Goal: Task Accomplishment & Management: Complete application form

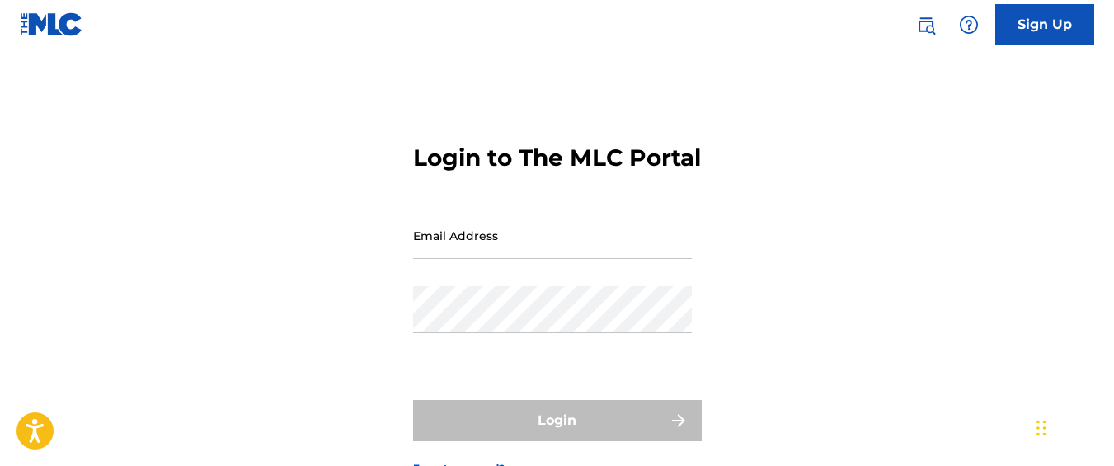
type input "[EMAIL_ADDRESS][DOMAIN_NAME]"
click at [567, 259] on input "[EMAIL_ADDRESS][DOMAIN_NAME]" at bounding box center [552, 235] width 279 height 47
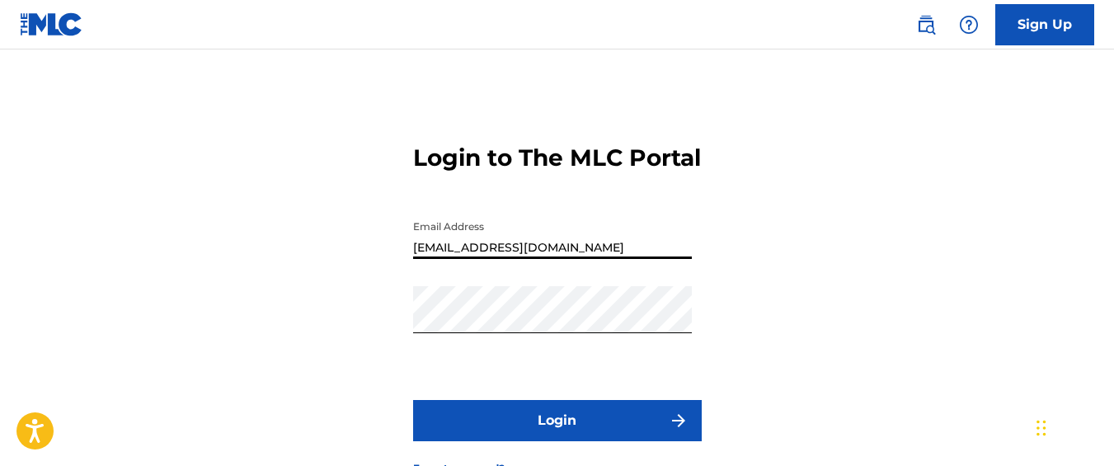
click at [605, 436] on button "Login" at bounding box center [557, 420] width 289 height 41
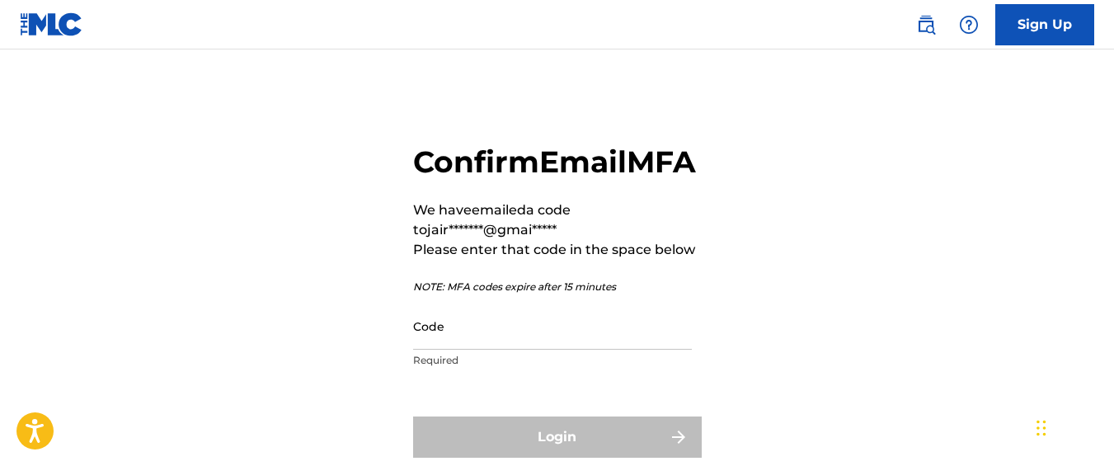
click at [506, 350] on input "Code" at bounding box center [552, 326] width 279 height 47
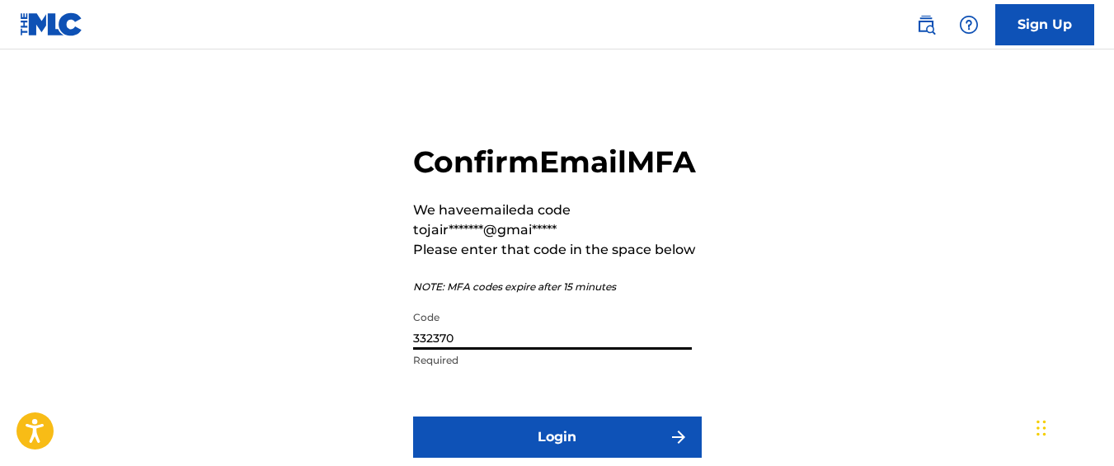
type input "332370"
click at [413, 416] on button "Login" at bounding box center [557, 436] width 289 height 41
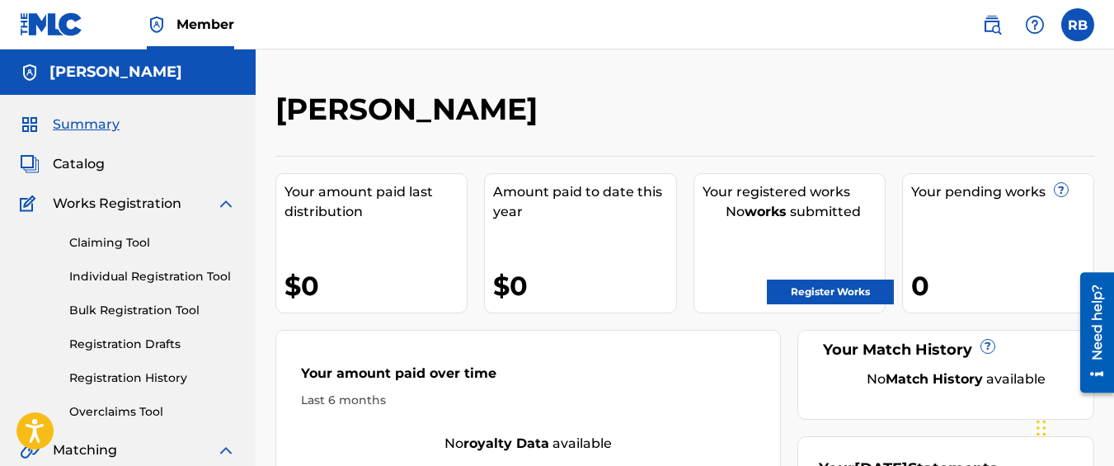
click at [181, 281] on link "Individual Registration Tool" at bounding box center [152, 276] width 167 height 17
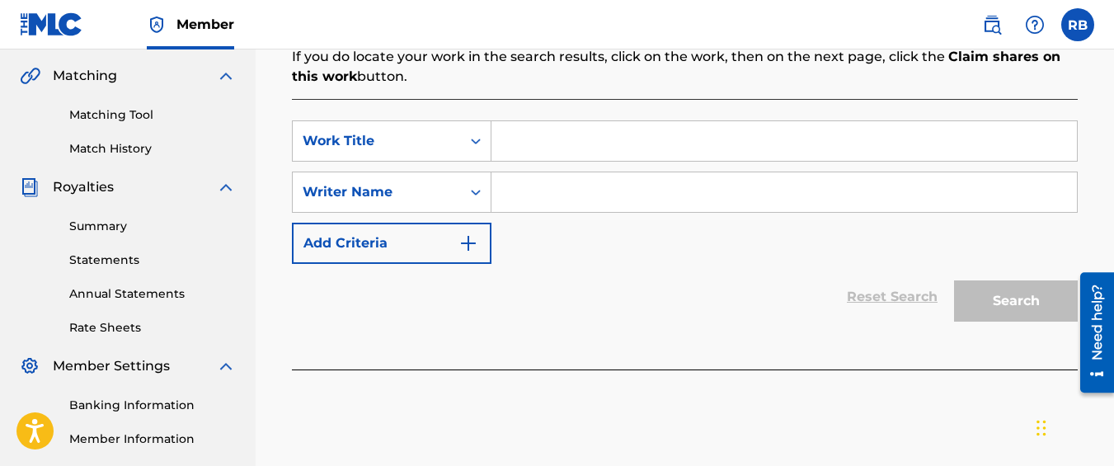
scroll to position [374, 0]
click at [559, 132] on input "Search Form" at bounding box center [784, 142] width 586 height 40
type input "n"
type input "bboming"
click at [557, 210] on input "Search Form" at bounding box center [784, 193] width 586 height 40
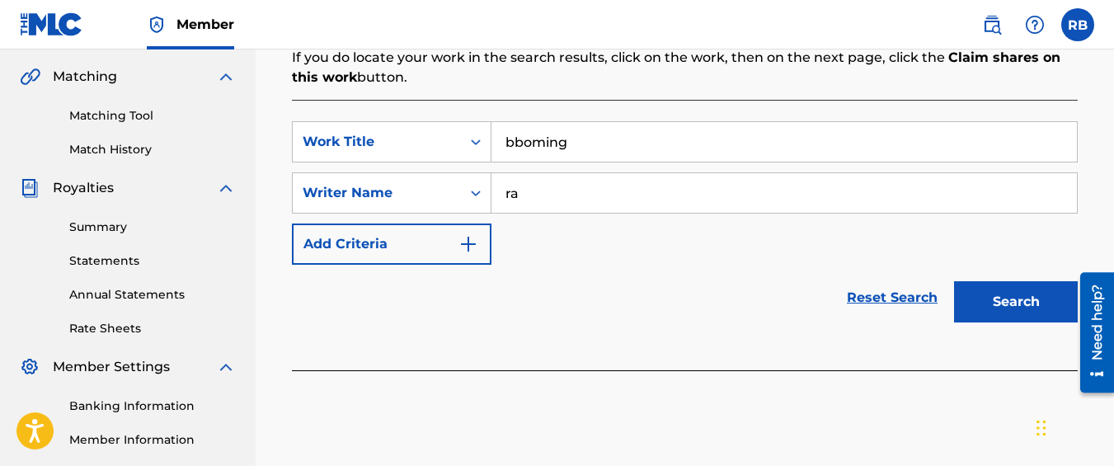
type input "[PERSON_NAME]"
click at [954, 281] on button "Search" at bounding box center [1016, 301] width 124 height 41
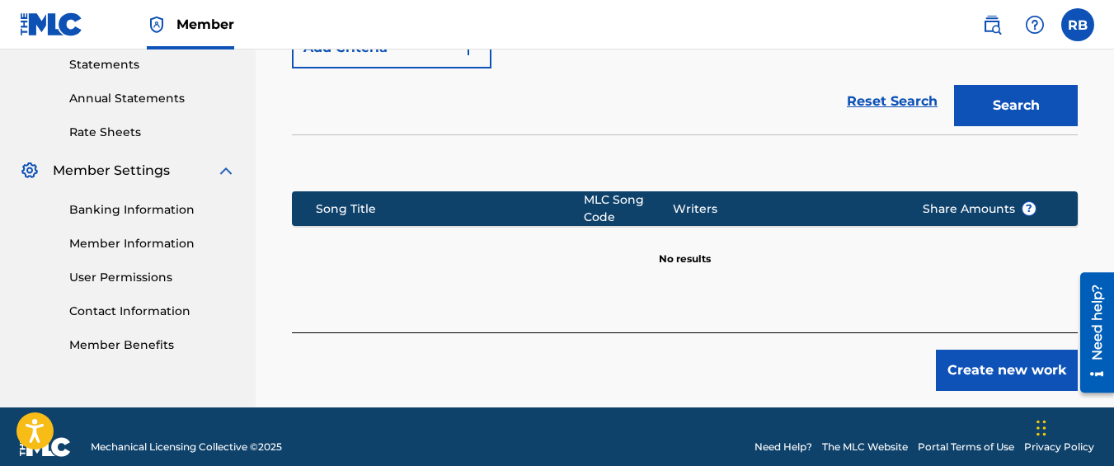
scroll to position [590, 0]
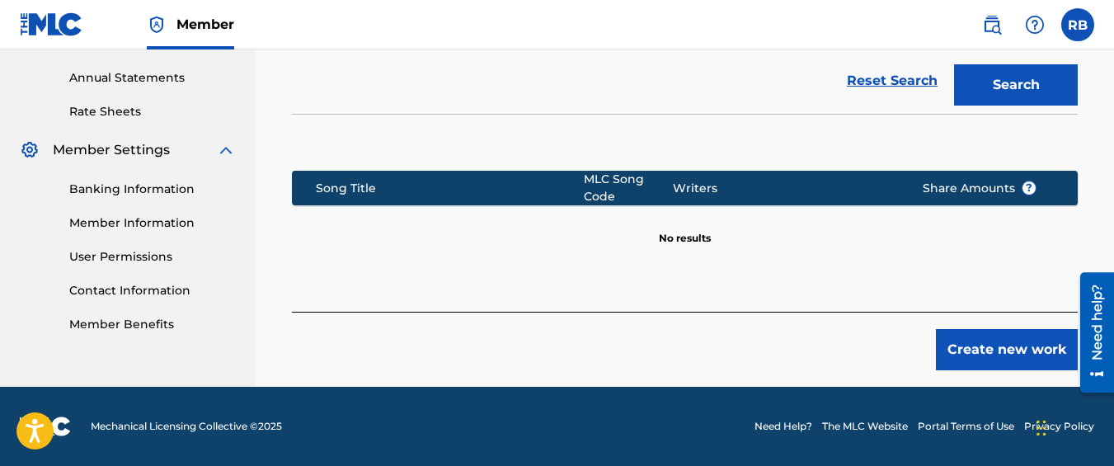
click at [1003, 346] on button "Create new work" at bounding box center [1007, 349] width 142 height 41
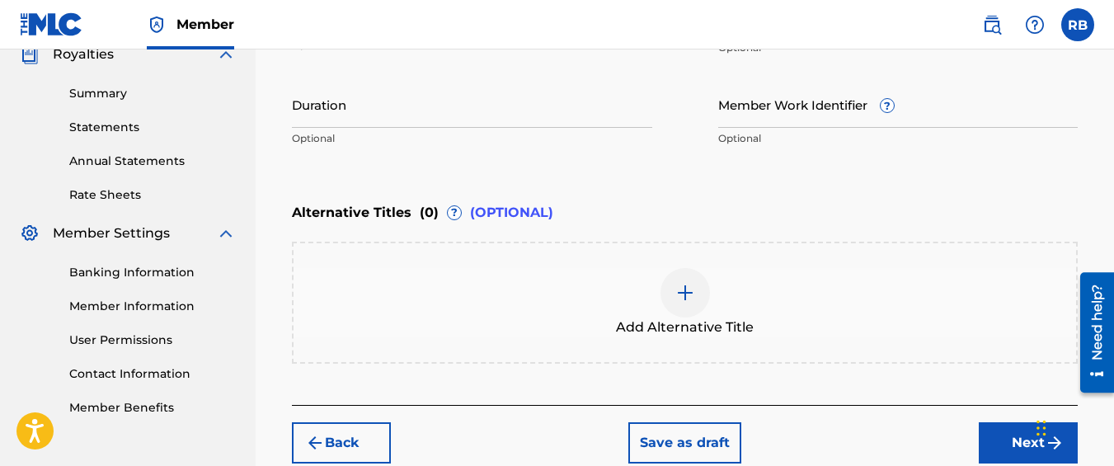
scroll to position [600, 0]
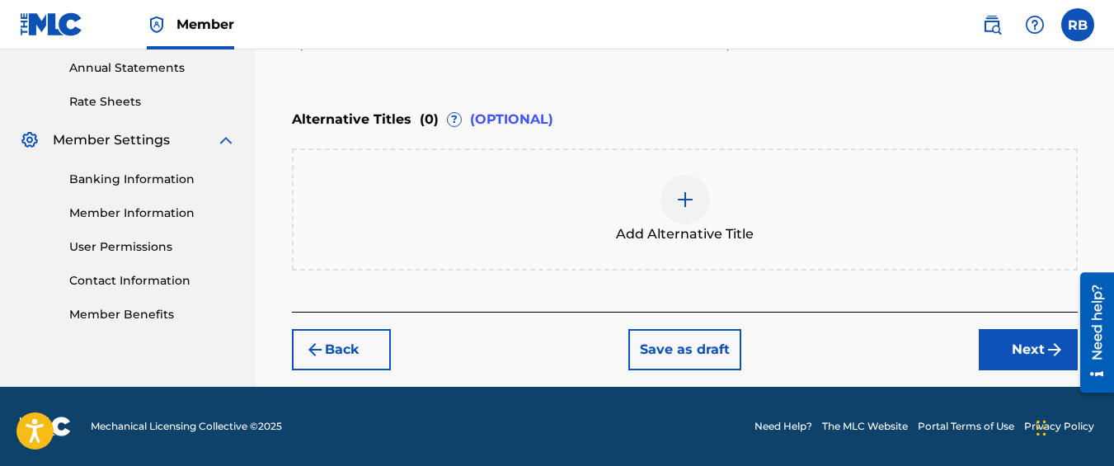
click at [1013, 341] on button "Next" at bounding box center [1028, 349] width 99 height 41
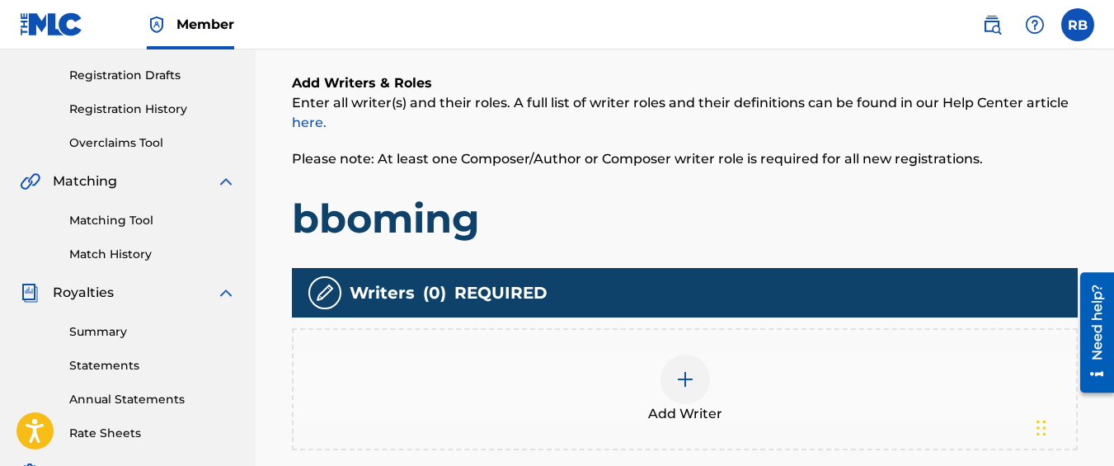
click at [683, 355] on div at bounding box center [685, 379] width 49 height 49
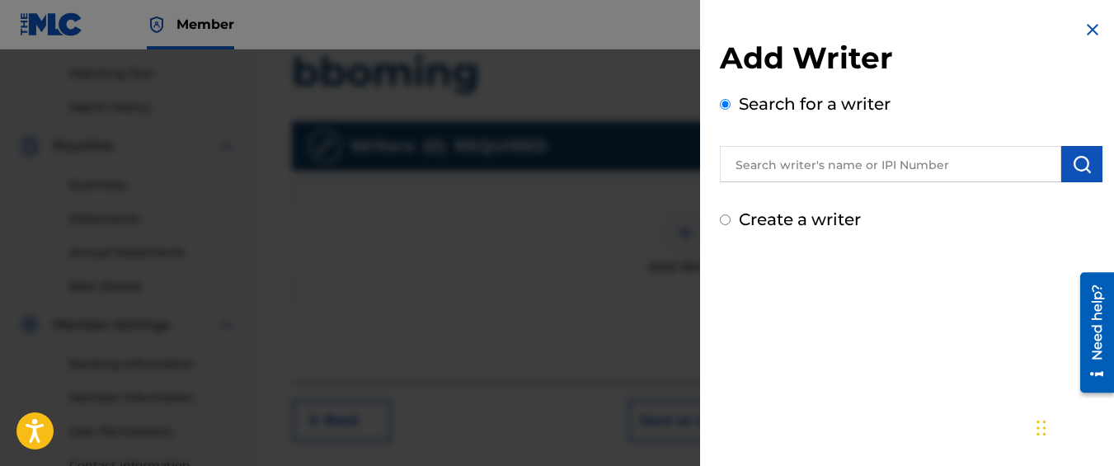
scroll to position [416, 0]
click at [754, 220] on label "Create a writer" at bounding box center [800, 219] width 122 height 20
radio input "true"
click at [731, 220] on input "Create a writer" at bounding box center [725, 219] width 11 height 11
radio input "false"
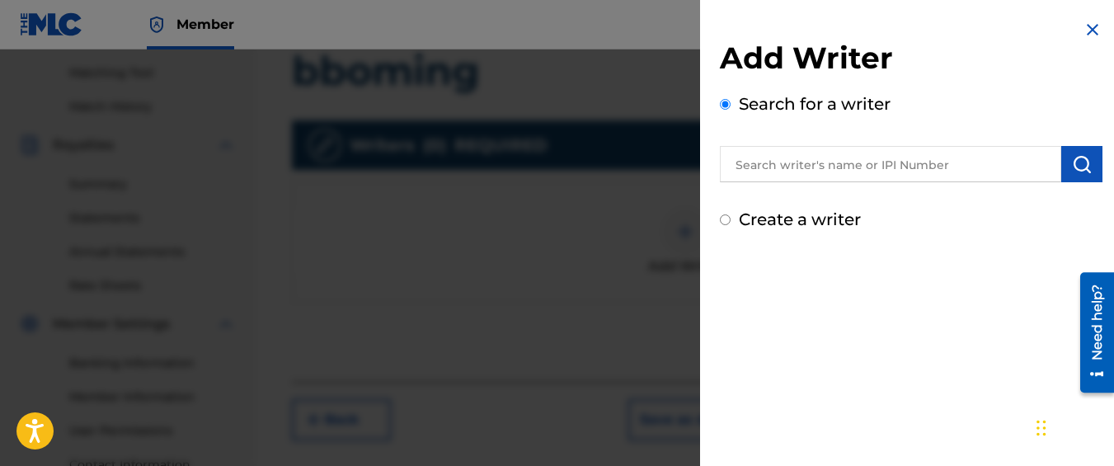
radio input "true"
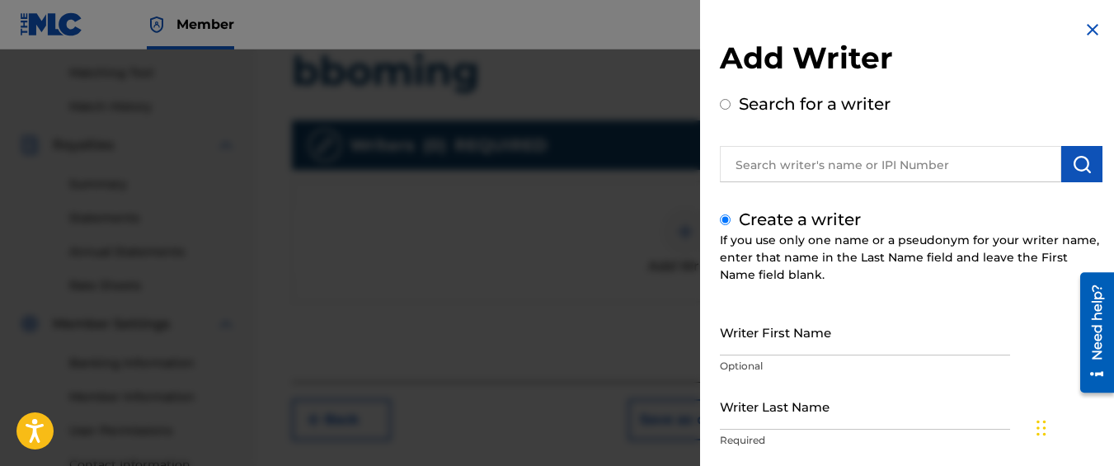
scroll to position [248, 0]
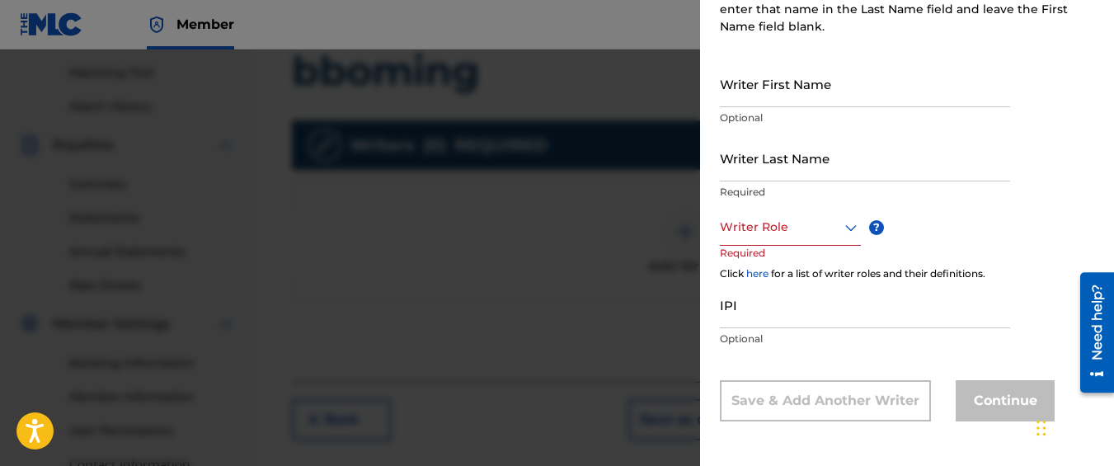
click at [774, 81] on input "Writer First Name" at bounding box center [865, 83] width 290 height 47
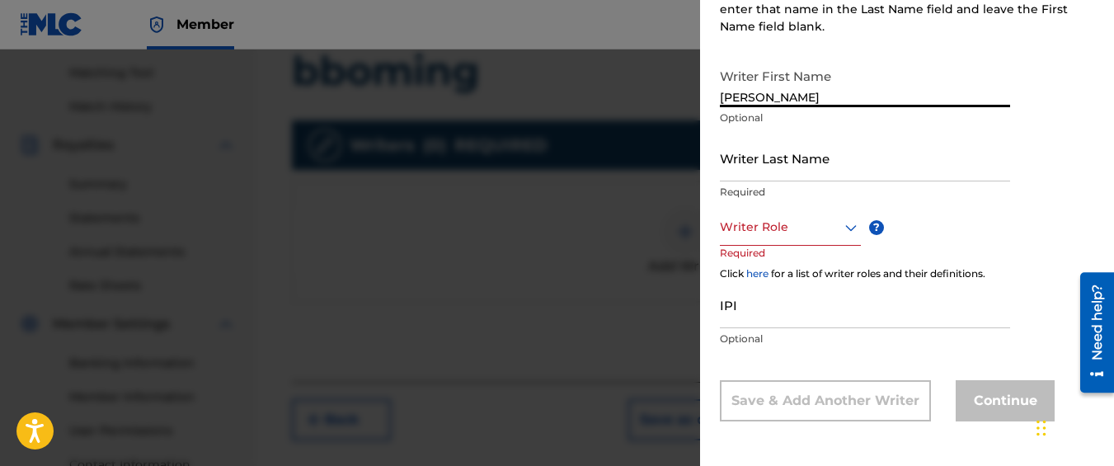
type input "[PERSON_NAME]"
click at [789, 148] on input "Writer Last Name" at bounding box center [865, 157] width 290 height 47
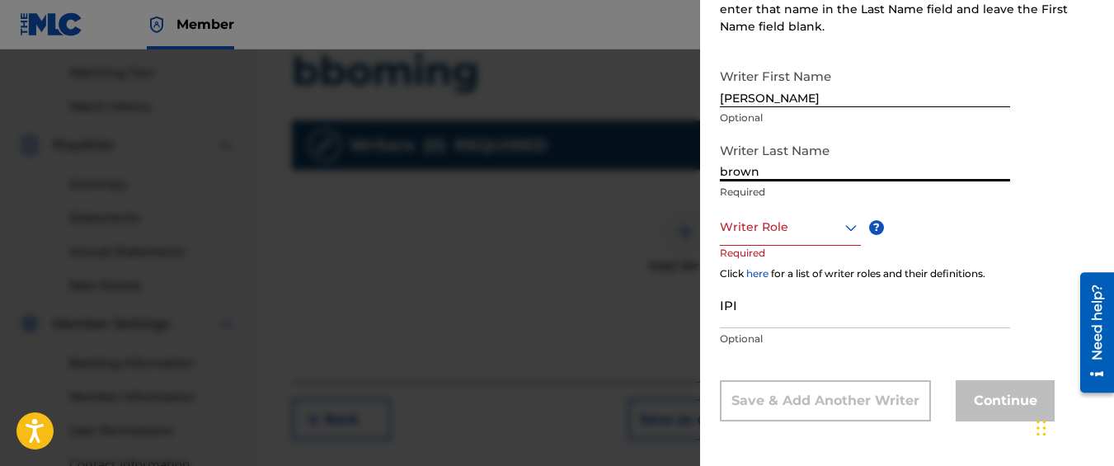
type input "brown"
click at [798, 212] on div "Writer Role" at bounding box center [790, 227] width 141 height 37
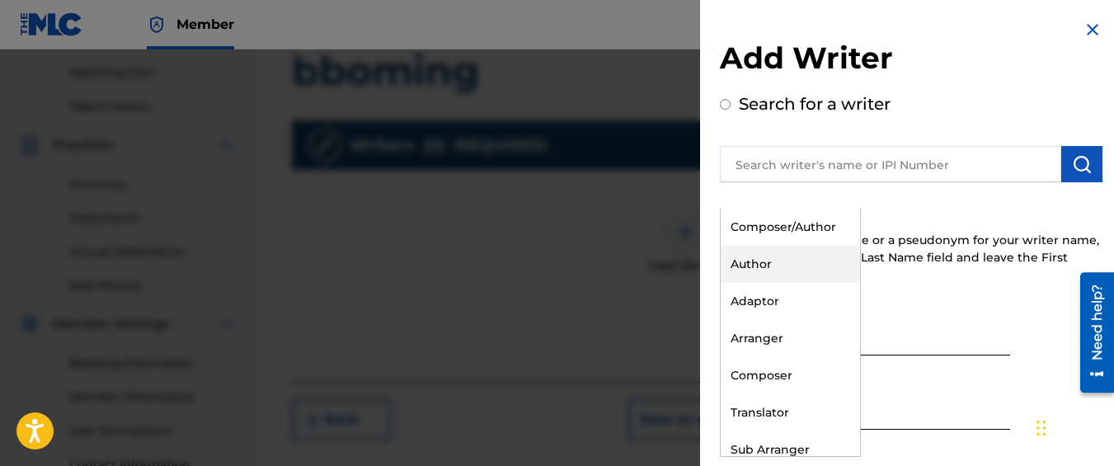
scroll to position [0, 0]
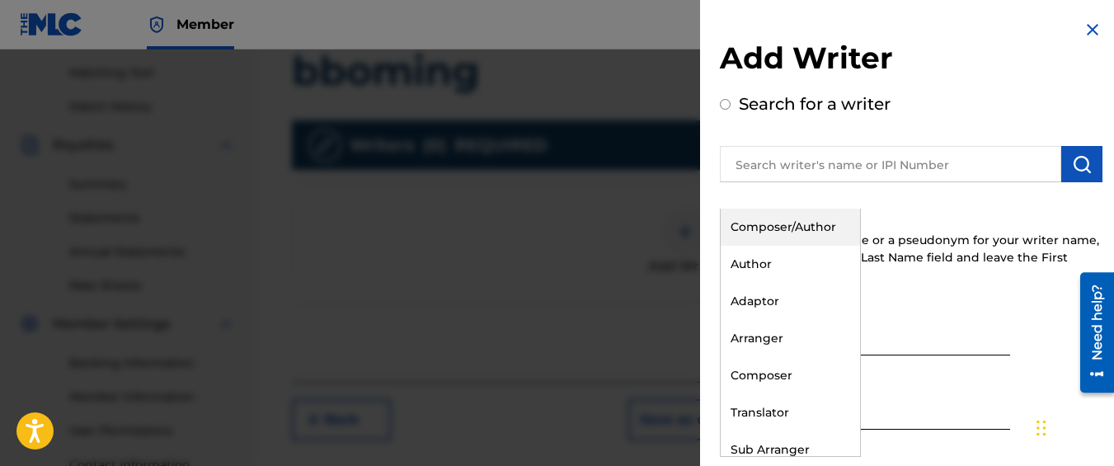
click at [783, 224] on div "Composer/Author" at bounding box center [790, 227] width 139 height 37
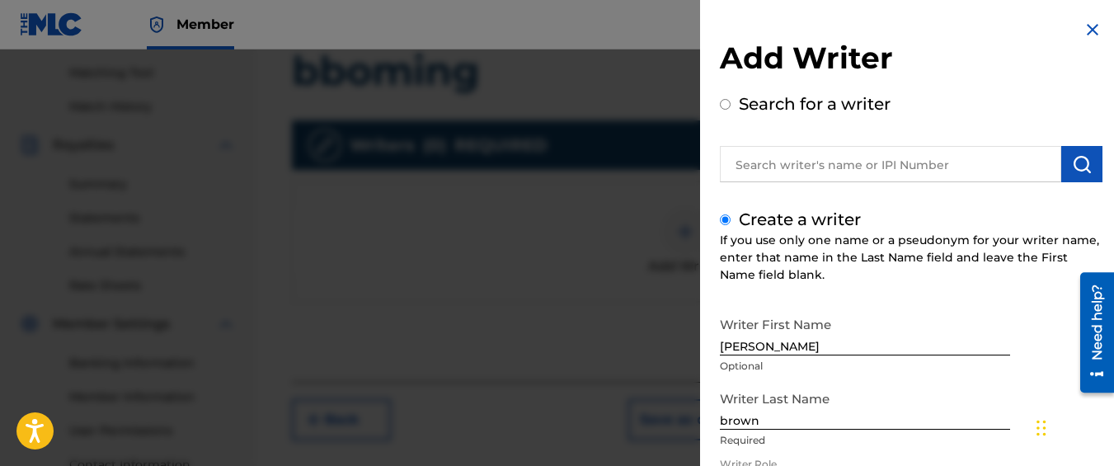
scroll to position [250, 0]
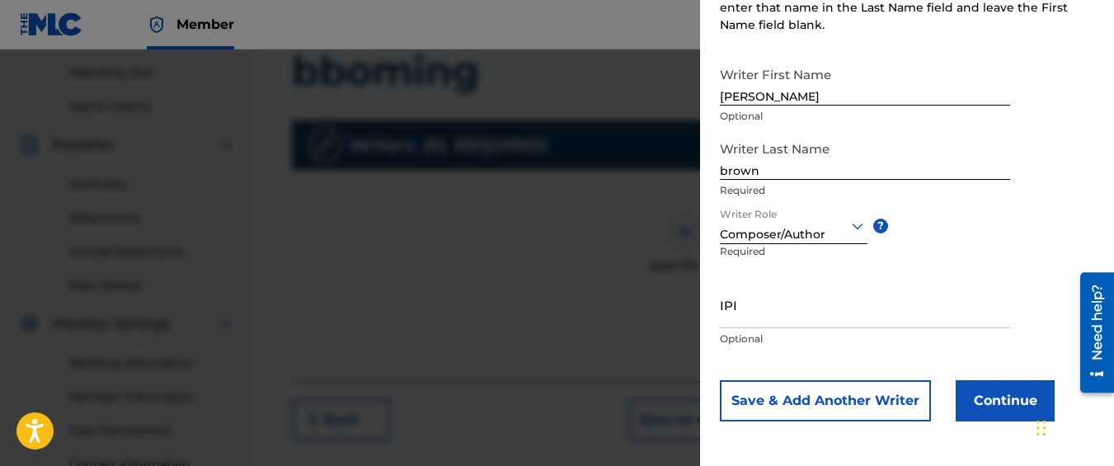
click at [993, 409] on button "Continue" at bounding box center [1005, 400] width 99 height 41
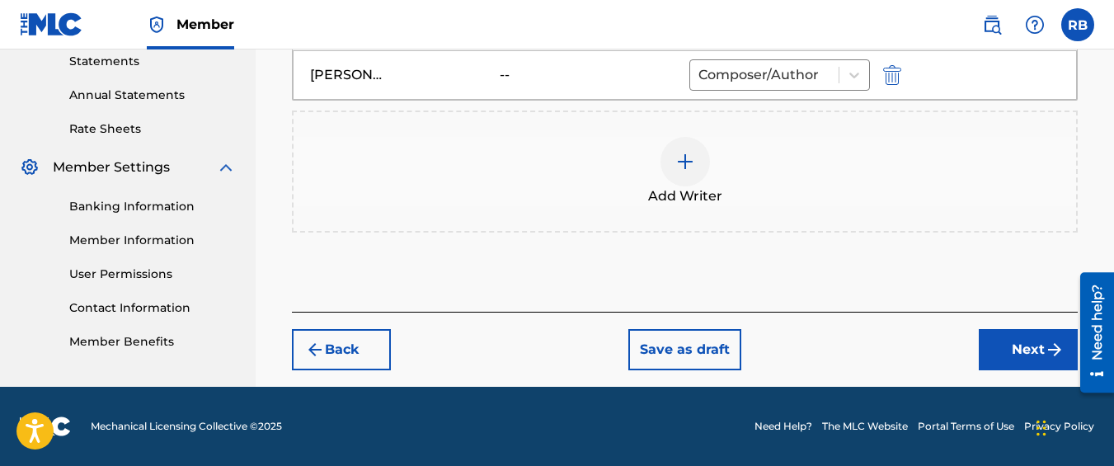
click at [991, 346] on button "Next" at bounding box center [1028, 349] width 99 height 41
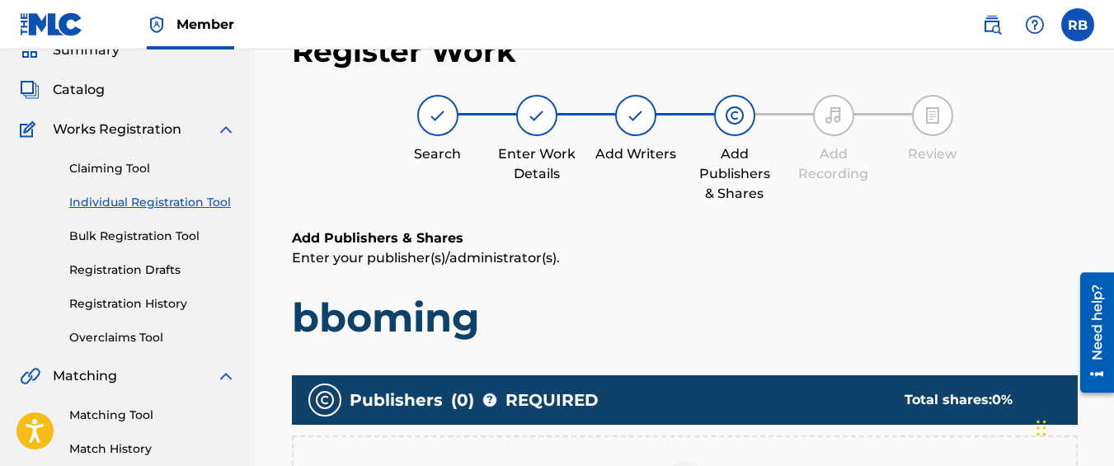
scroll to position [501, 0]
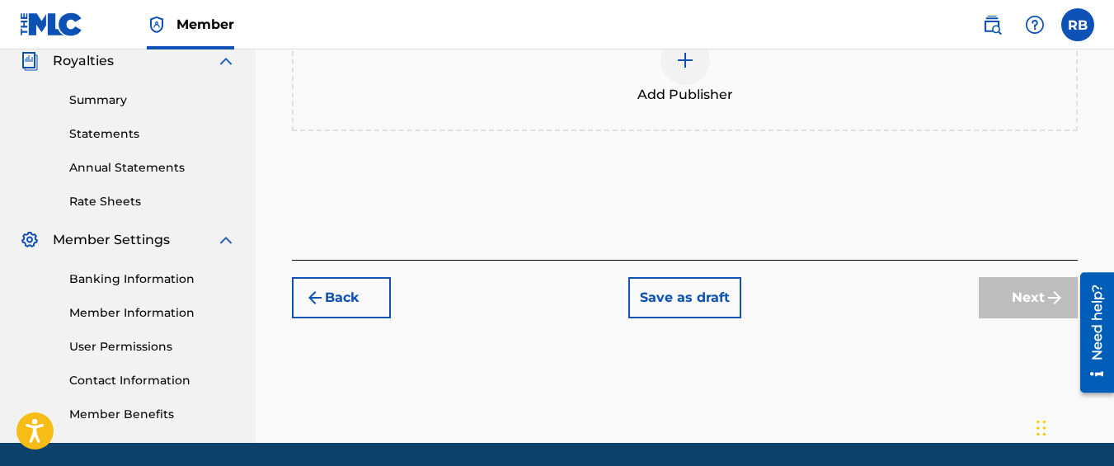
click at [738, 78] on div "Add Publisher" at bounding box center [685, 69] width 783 height 69
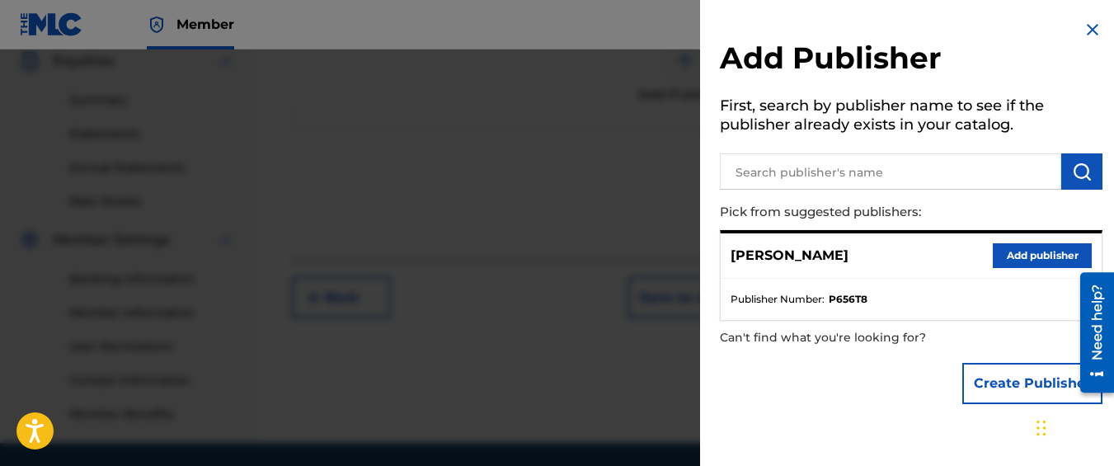
click at [205, 161] on div at bounding box center [557, 282] width 1114 height 466
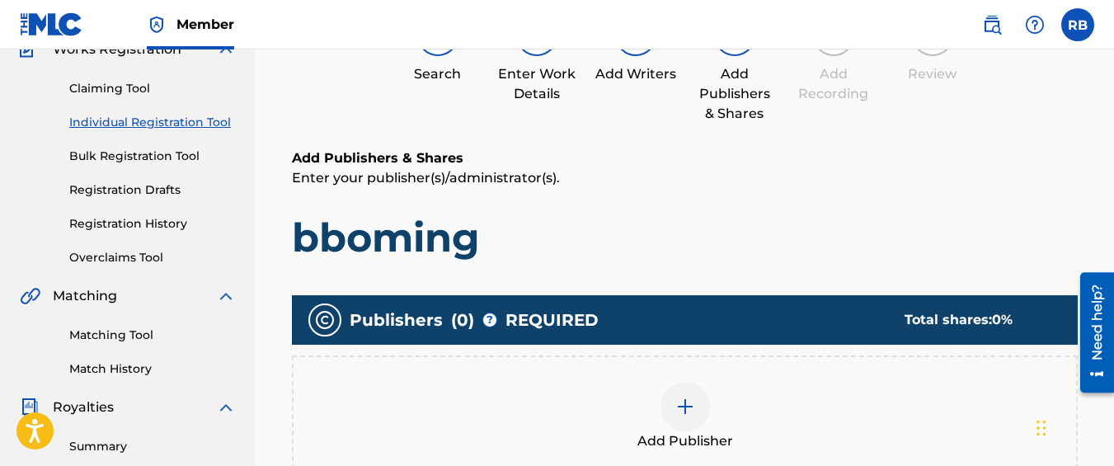
scroll to position [0, 0]
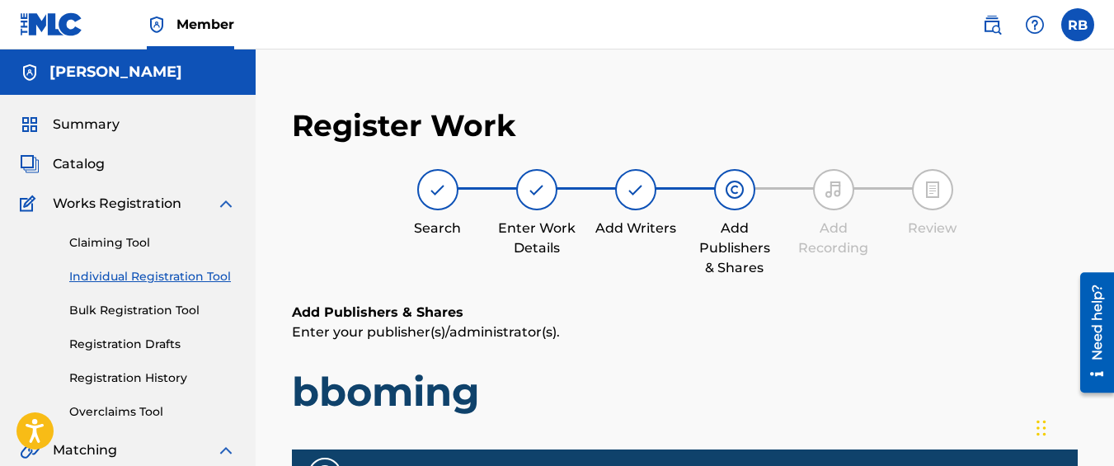
click at [133, 267] on div "Claiming Tool Individual Registration Tool Bulk Registration Tool Registration …" at bounding box center [128, 317] width 216 height 207
click at [133, 274] on link "Individual Registration Tool" at bounding box center [152, 276] width 167 height 17
click at [1064, 25] on label at bounding box center [1077, 24] width 33 height 33
click at [1078, 25] on input "RB Rafeek Brown jairmyfifth@gmail.com Notification Preferences Profile Log out" at bounding box center [1078, 25] width 0 height 0
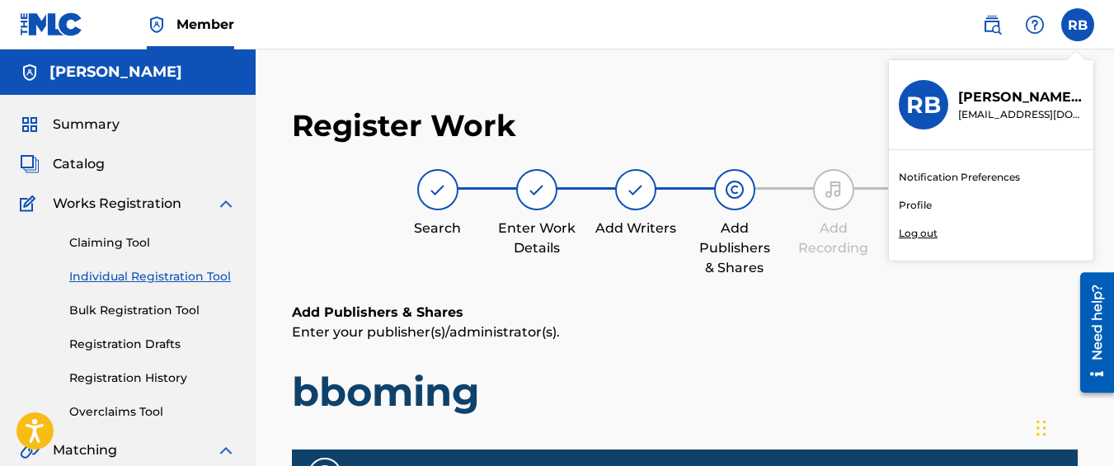
click at [918, 231] on p "Log out" at bounding box center [918, 233] width 39 height 15
click at [1078, 25] on input "RB Rafeek Brown jairmyfifth@gmail.com Notification Preferences Profile Log out" at bounding box center [1078, 25] width 0 height 0
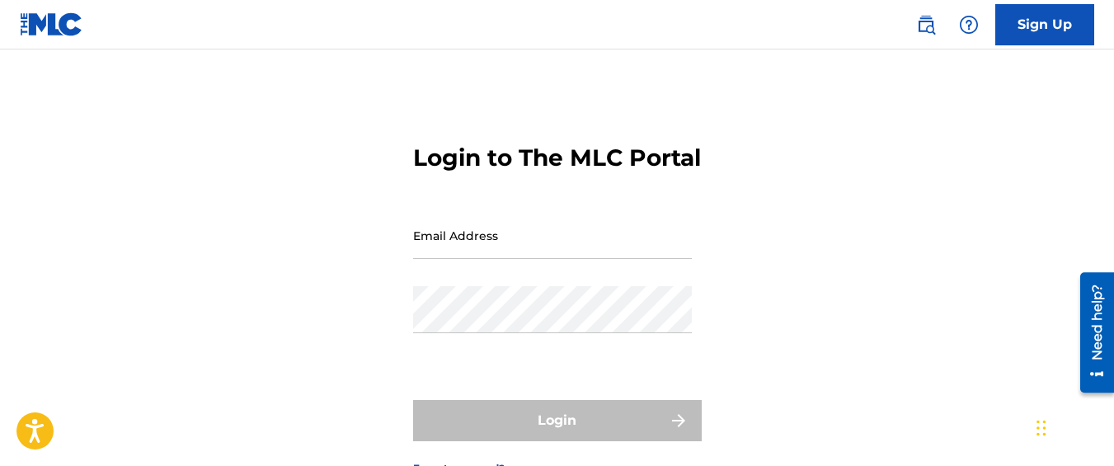
type input "[EMAIL_ADDRESS][DOMAIN_NAME]"
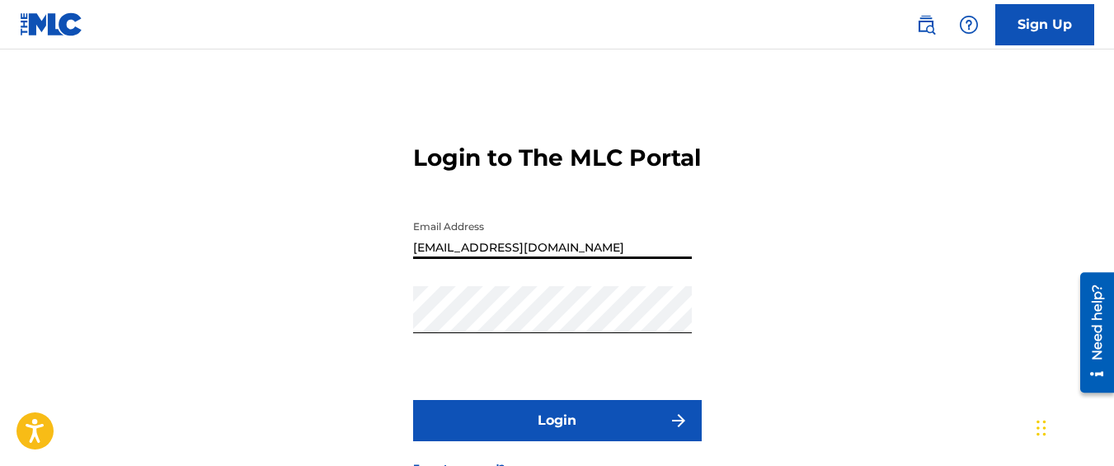
click at [540, 259] on input "[EMAIL_ADDRESS][DOMAIN_NAME]" at bounding box center [552, 235] width 279 height 47
type input "billionaireboysllc@gmail.com"
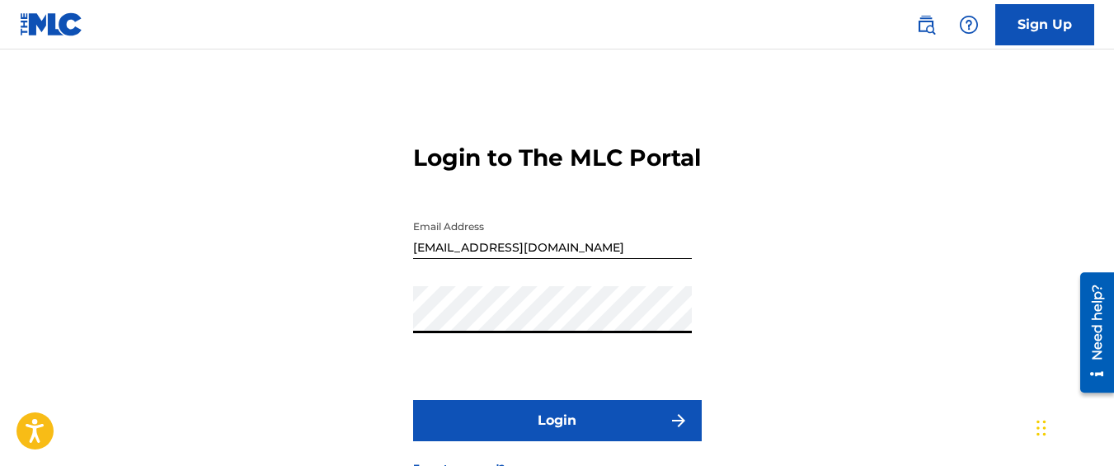
click at [413, 400] on button "Login" at bounding box center [557, 420] width 289 height 41
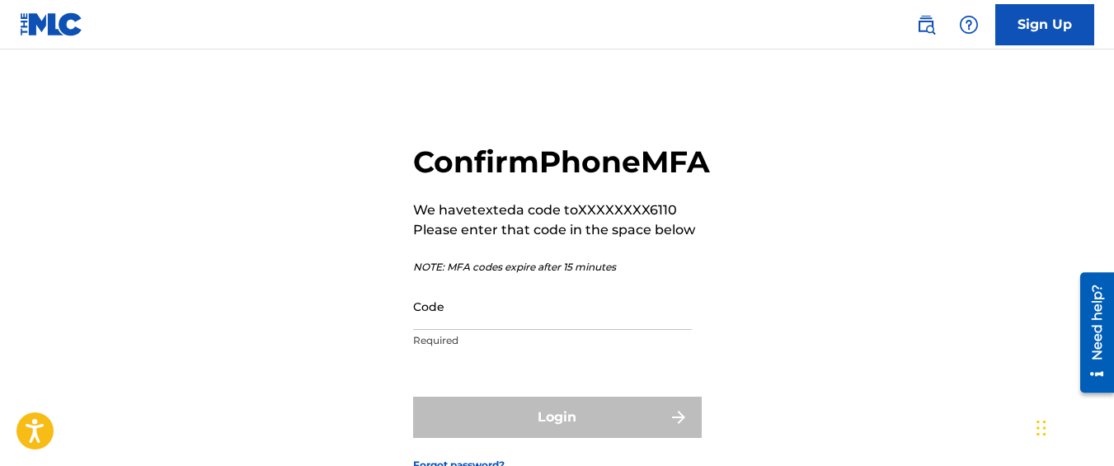
click at [472, 330] on input "Code" at bounding box center [552, 306] width 279 height 47
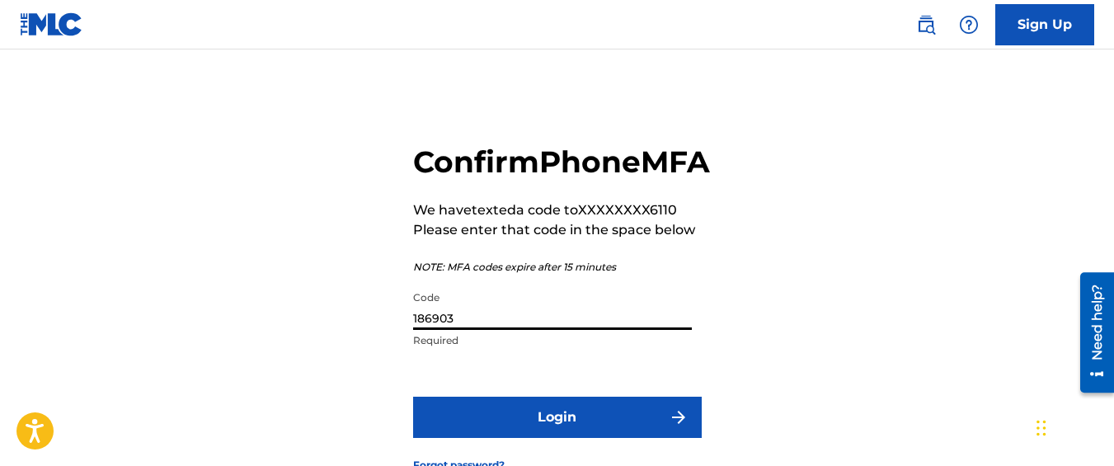
type input "186903"
click at [413, 397] on button "Login" at bounding box center [557, 417] width 289 height 41
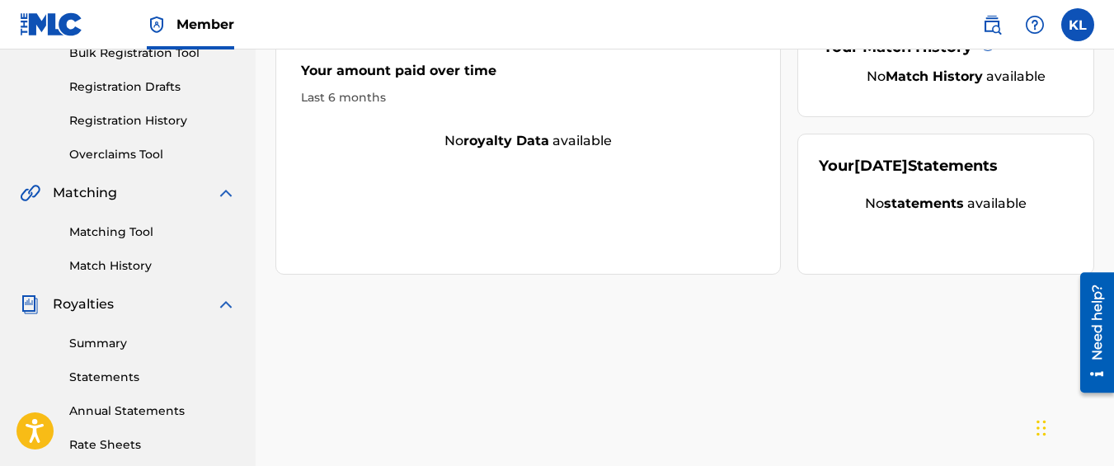
scroll to position [258, 0]
click at [153, 263] on link "Match History" at bounding box center [152, 264] width 167 height 17
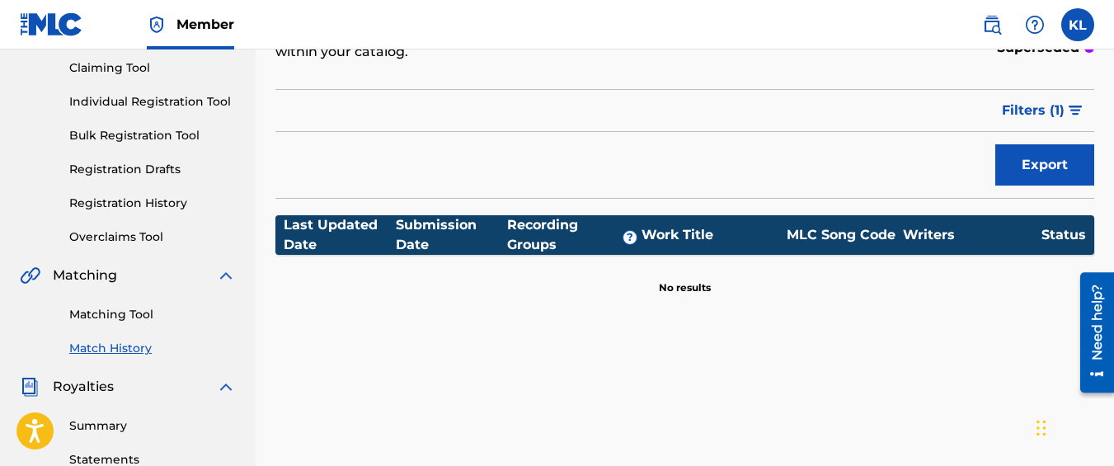
scroll to position [176, 0]
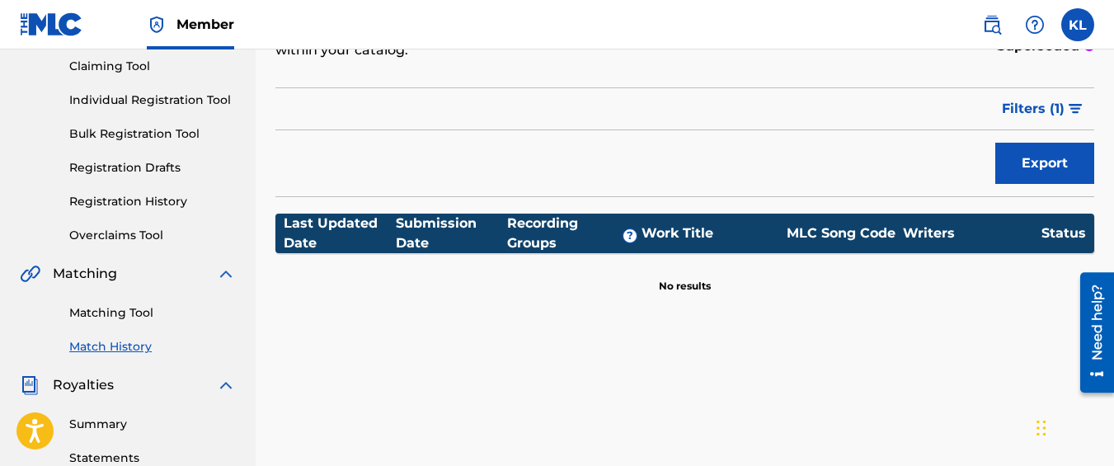
click at [111, 318] on link "Matching Tool" at bounding box center [152, 312] width 167 height 17
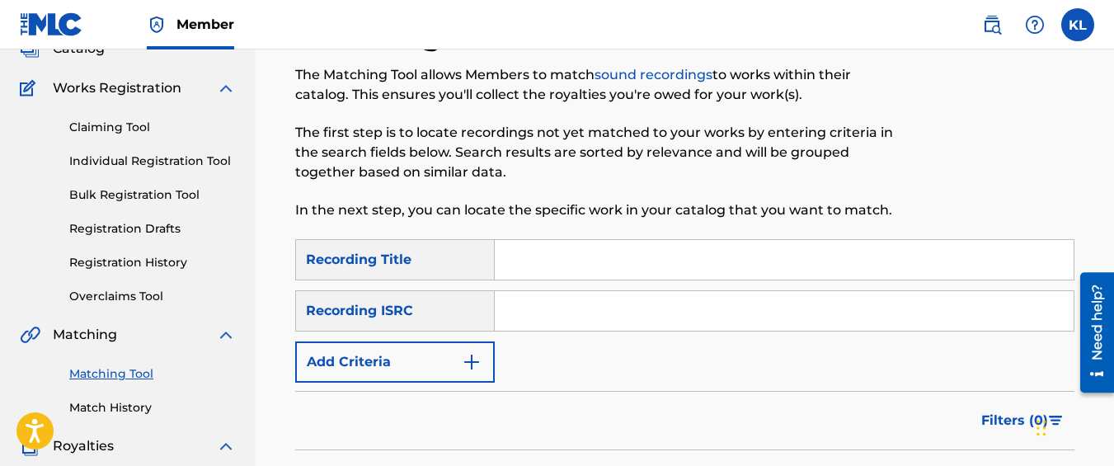
scroll to position [119, 0]
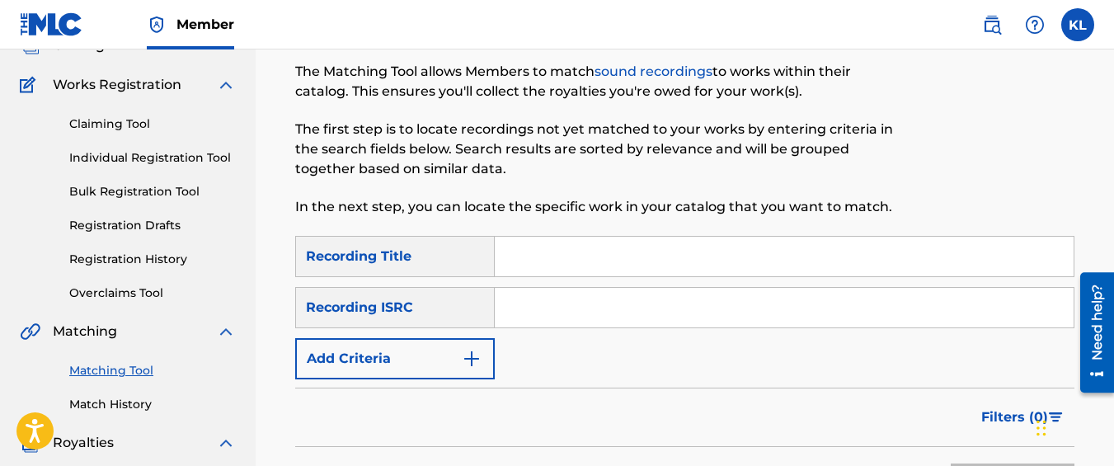
click at [141, 261] on link "Registration History" at bounding box center [152, 259] width 167 height 17
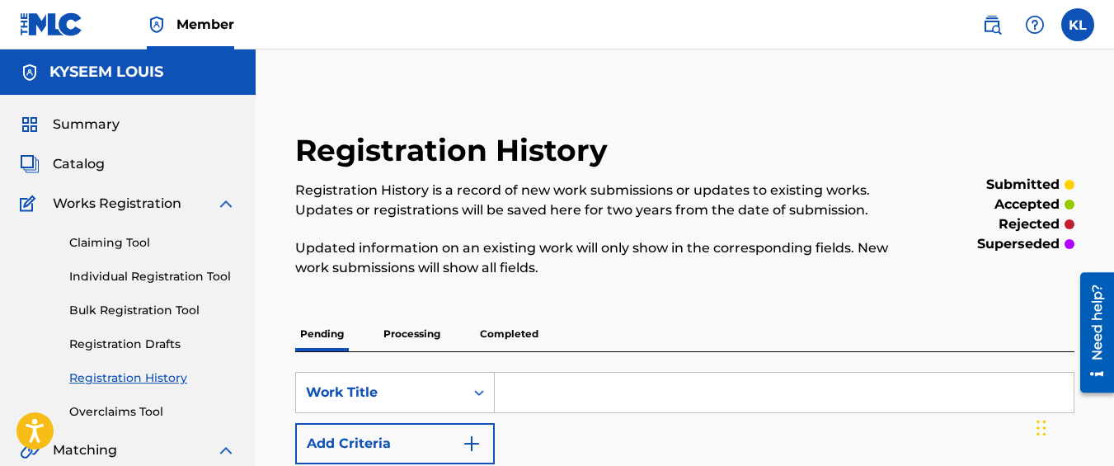
click at [514, 345] on p "Completed" at bounding box center [509, 334] width 68 height 35
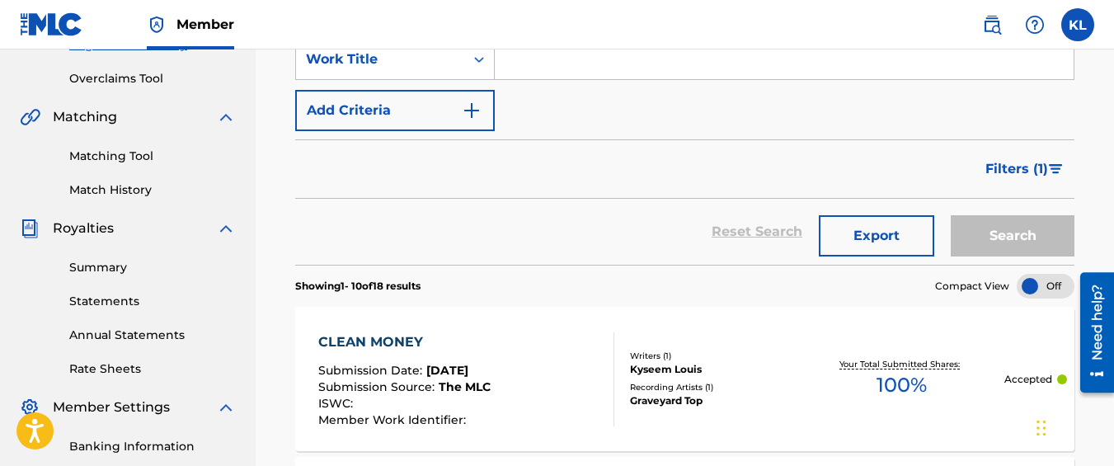
scroll to position [180, 0]
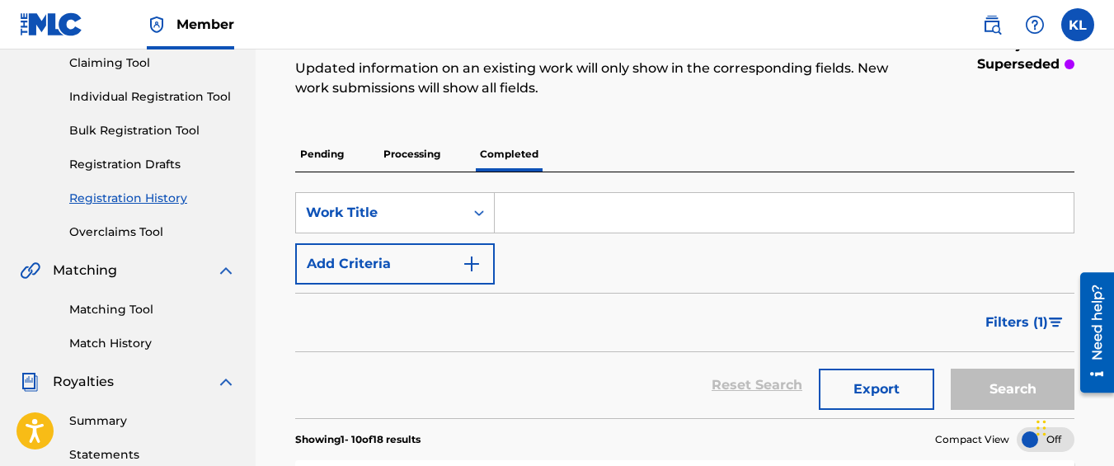
click at [138, 305] on link "Matching Tool" at bounding box center [152, 309] width 167 height 17
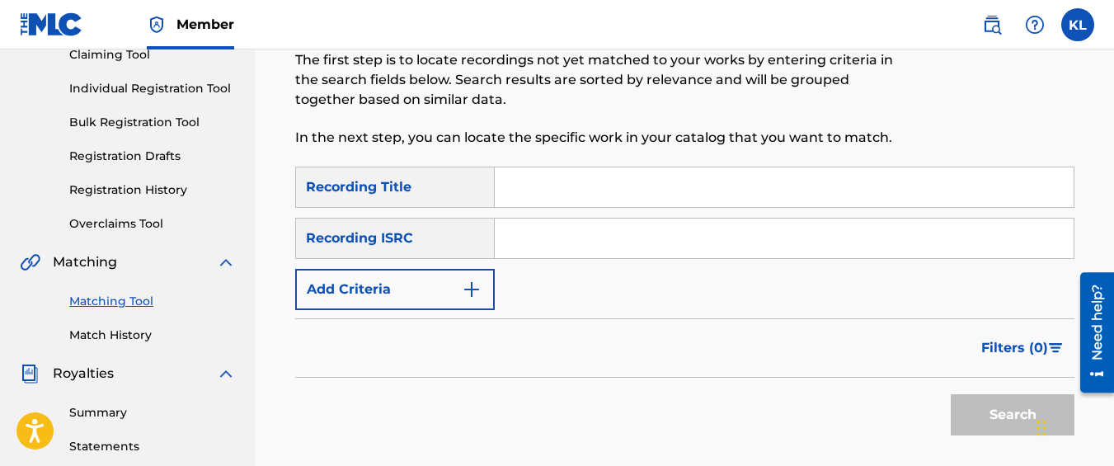
scroll to position [189, 0]
click at [537, 172] on input "Search Form" at bounding box center [784, 187] width 579 height 40
click at [391, 274] on button "Add Criteria" at bounding box center [395, 288] width 200 height 41
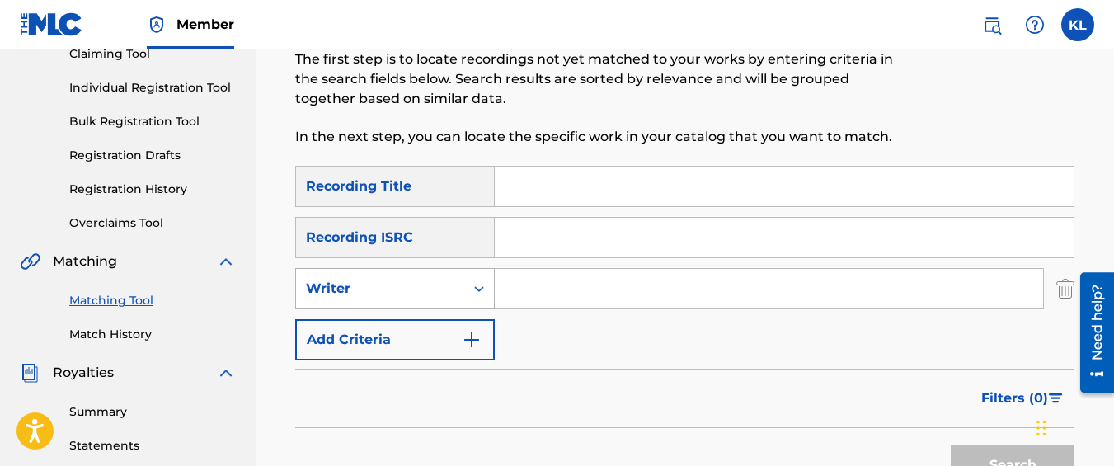
click at [402, 303] on div "Writer" at bounding box center [380, 288] width 168 height 31
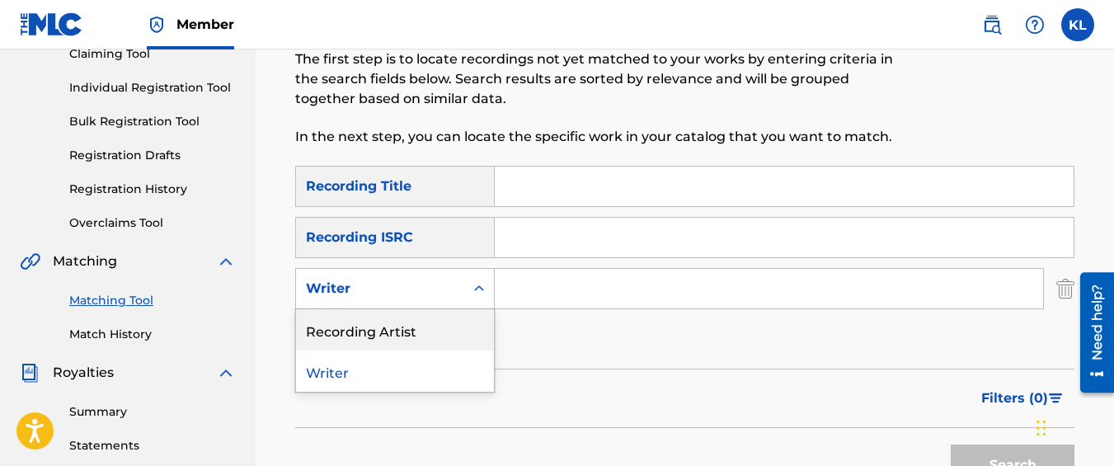
click at [412, 335] on div "Recording Artist" at bounding box center [395, 329] width 198 height 41
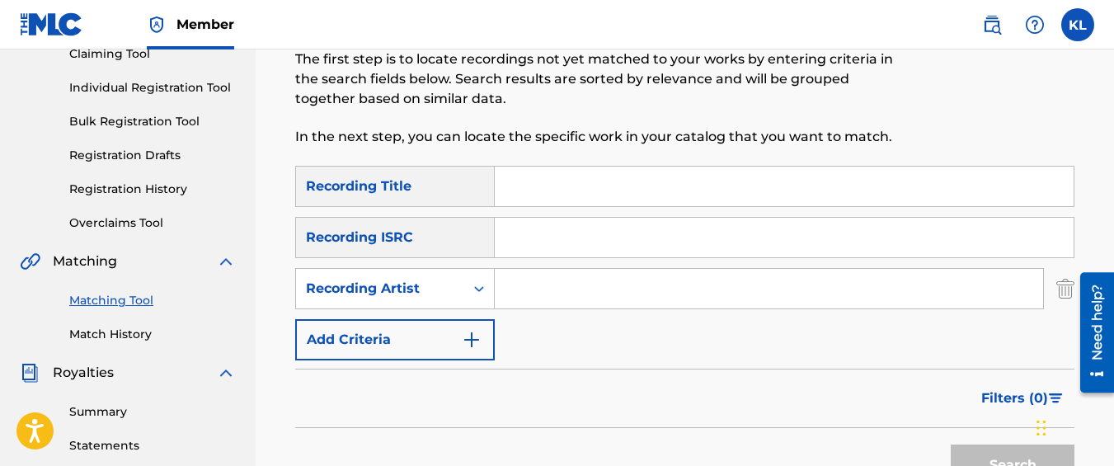
click at [516, 300] on input "Search Form" at bounding box center [769, 289] width 548 height 40
type input "graveyard top"
click at [951, 444] on button "Search" at bounding box center [1013, 464] width 124 height 41
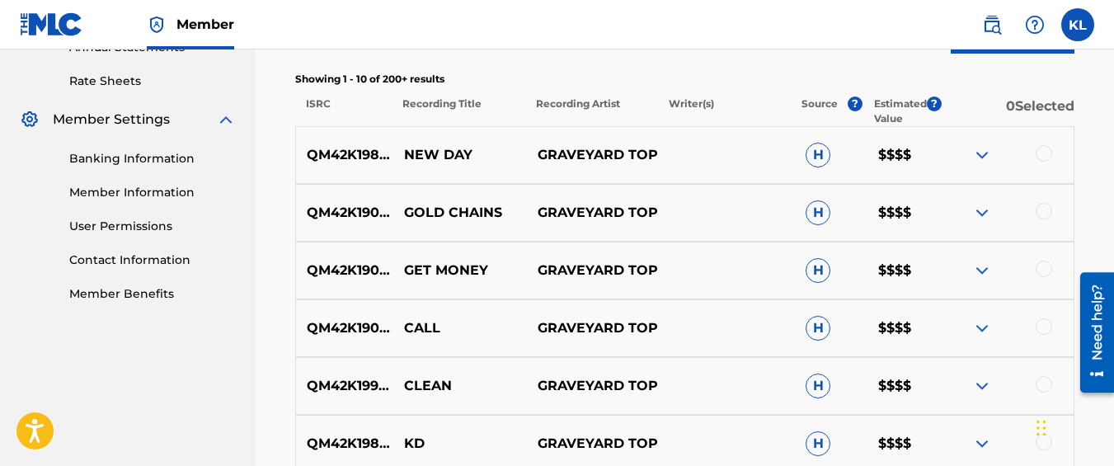
scroll to position [625, 0]
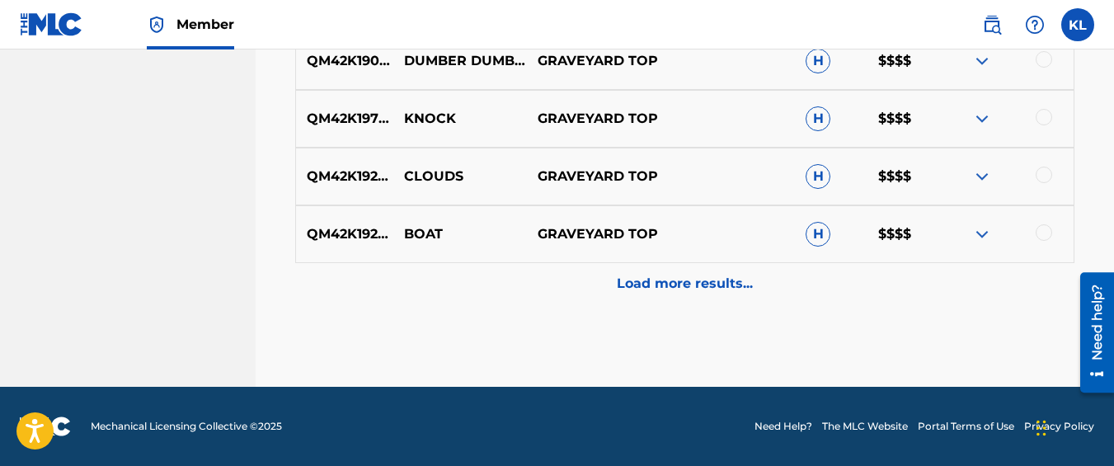
click at [548, 290] on div "Load more results..." at bounding box center [684, 283] width 779 height 41
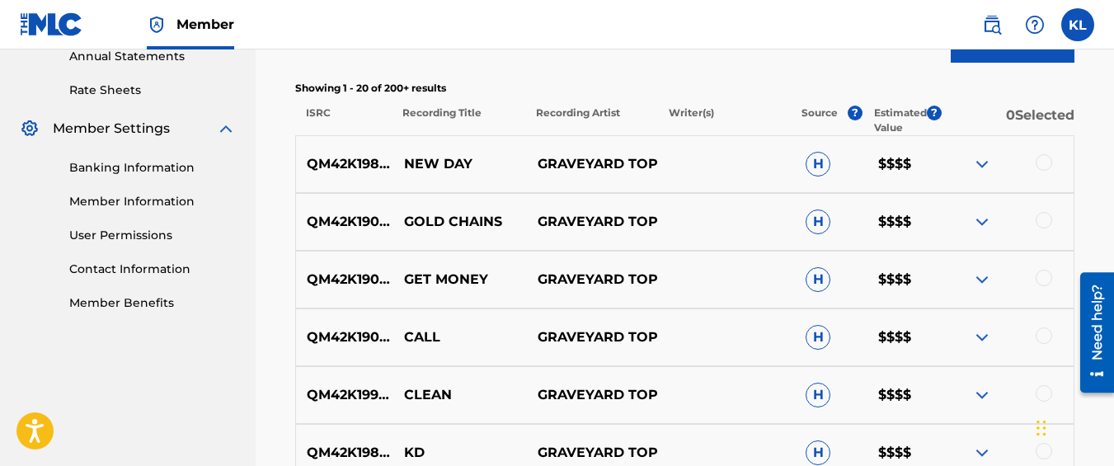
scroll to position [611, 0]
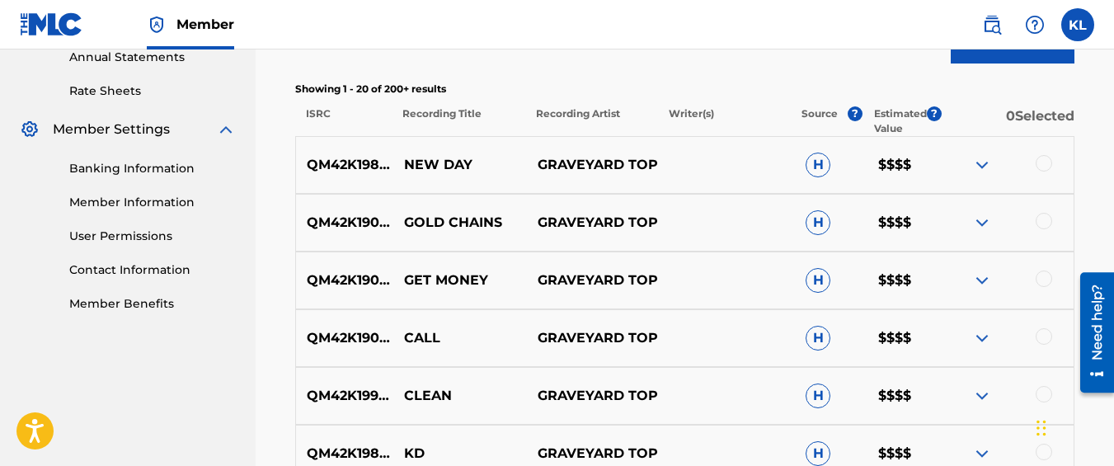
click at [1037, 164] on div at bounding box center [1044, 163] width 16 height 16
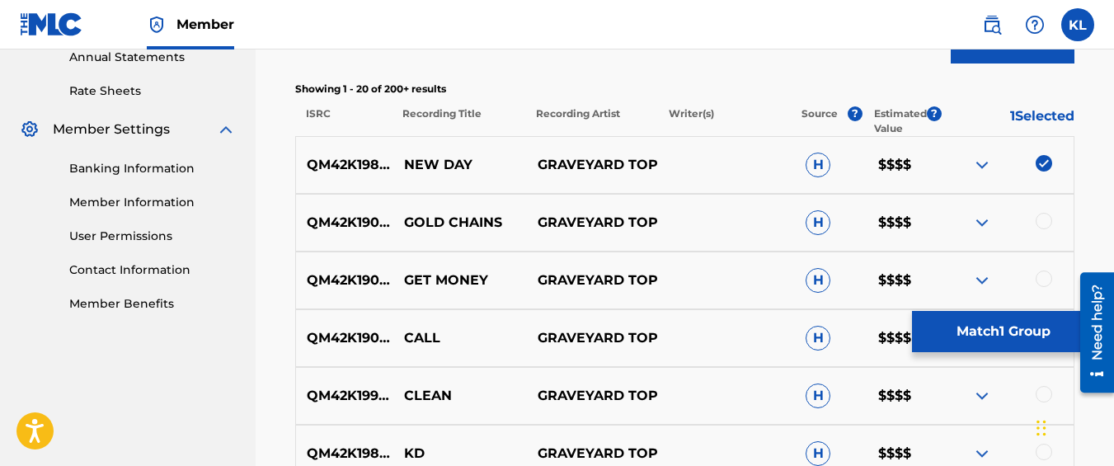
click at [921, 341] on button "Match 1 Group" at bounding box center [1003, 331] width 182 height 41
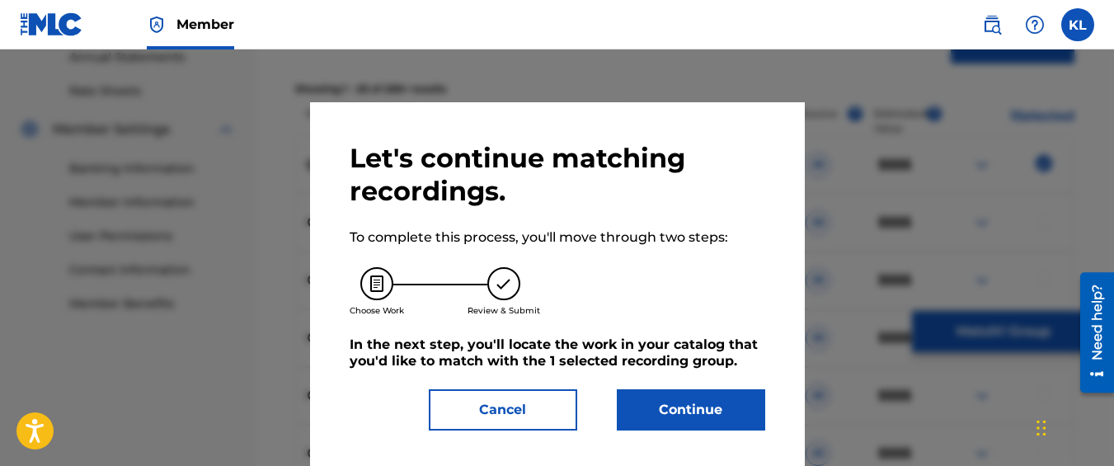
click at [524, 415] on button "Cancel" at bounding box center [503, 409] width 148 height 41
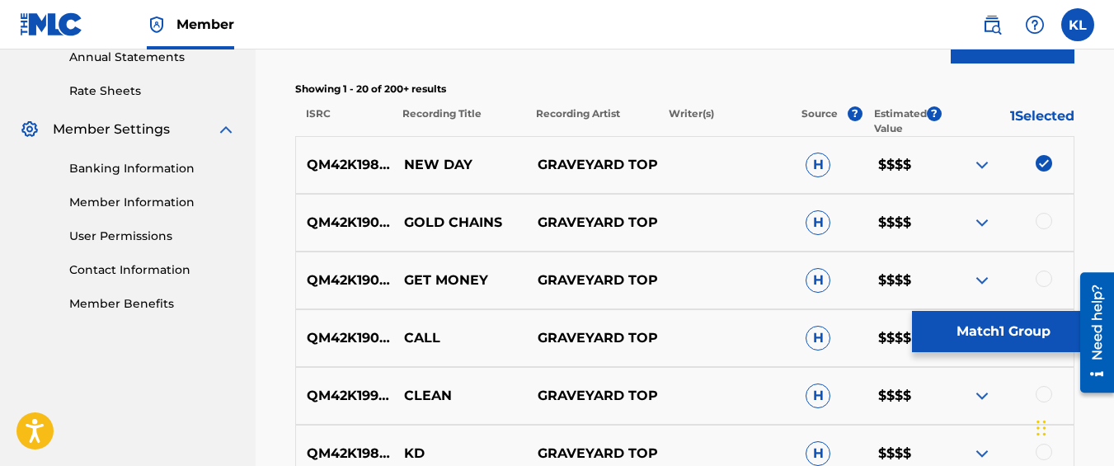
click at [998, 323] on button "Match 1 Group" at bounding box center [1003, 331] width 182 height 41
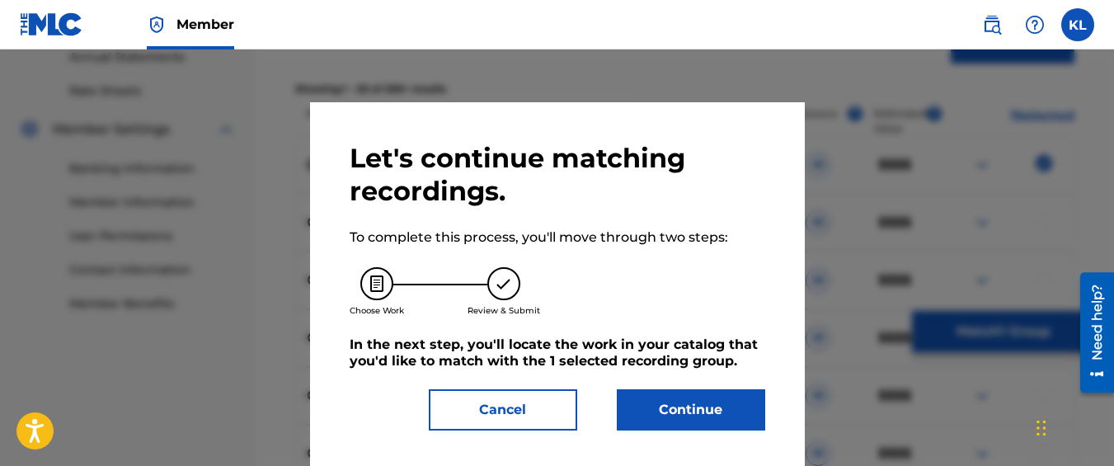
click at [646, 409] on button "Continue" at bounding box center [691, 409] width 148 height 41
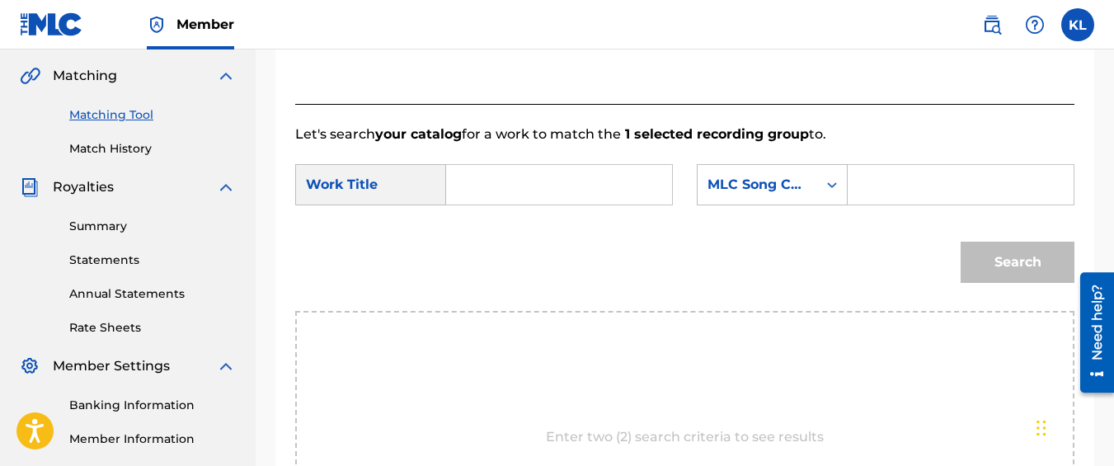
scroll to position [365, 0]
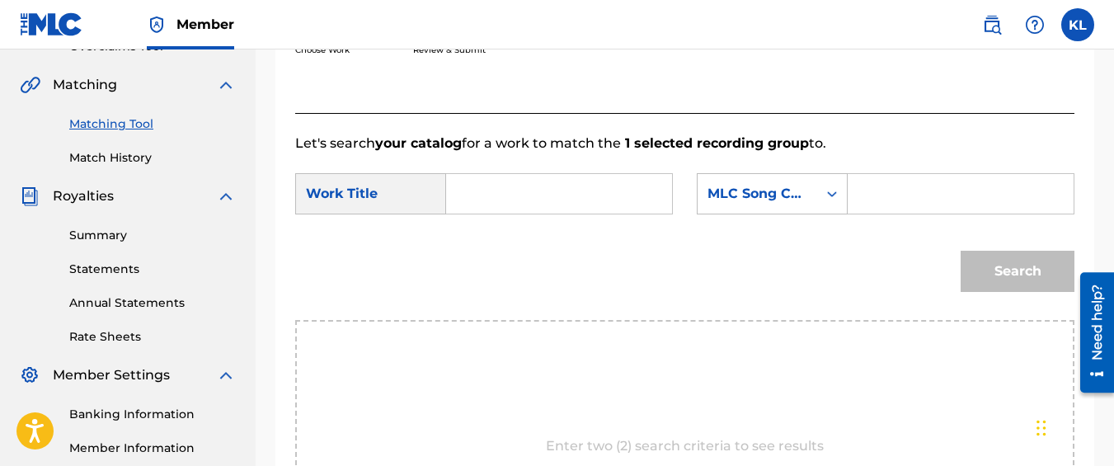
click at [516, 214] on input "Search Form" at bounding box center [559, 194] width 198 height 40
click at [516, 239] on div "new day" at bounding box center [558, 231] width 196 height 30
type input "new day"
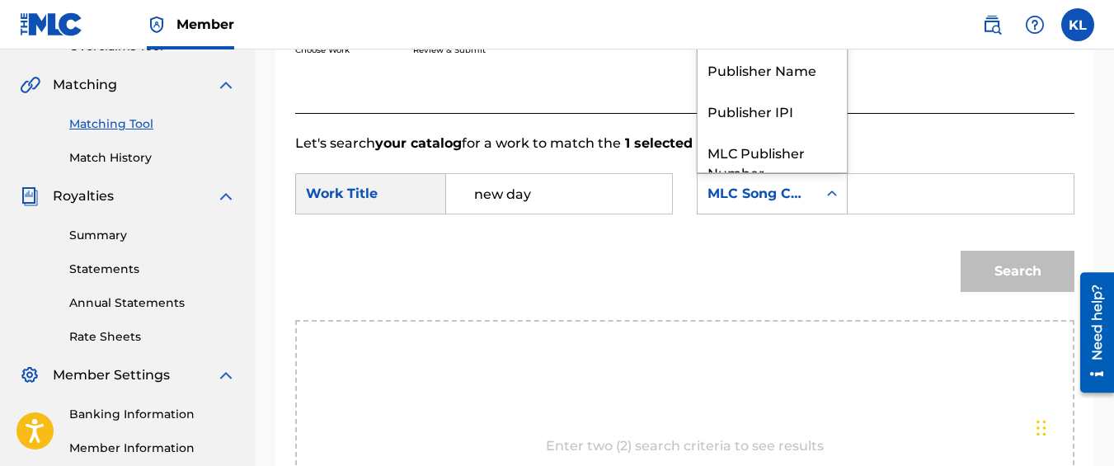
click at [789, 204] on div "MLC Song Code" at bounding box center [758, 194] width 100 height 20
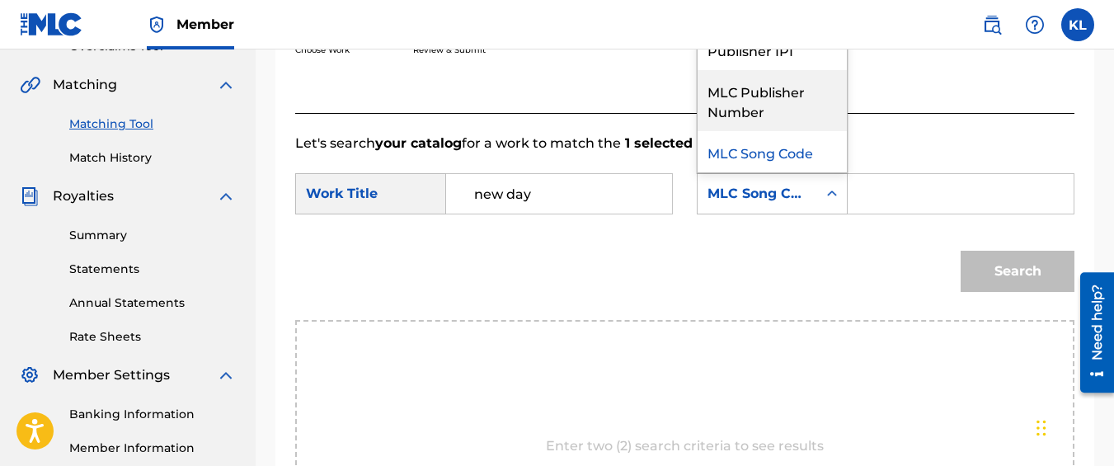
scroll to position [0, 0]
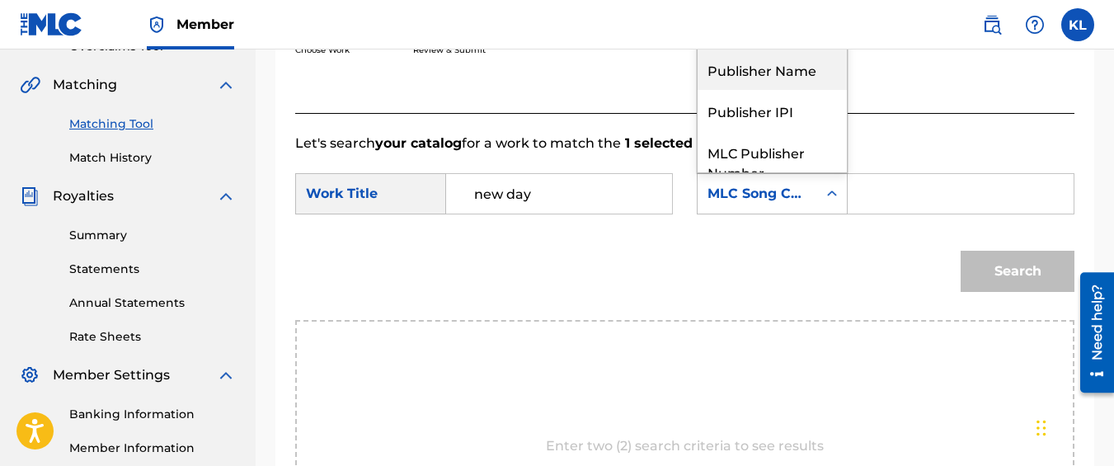
click at [764, 90] on div "Publisher Name" at bounding box center [772, 69] width 149 height 41
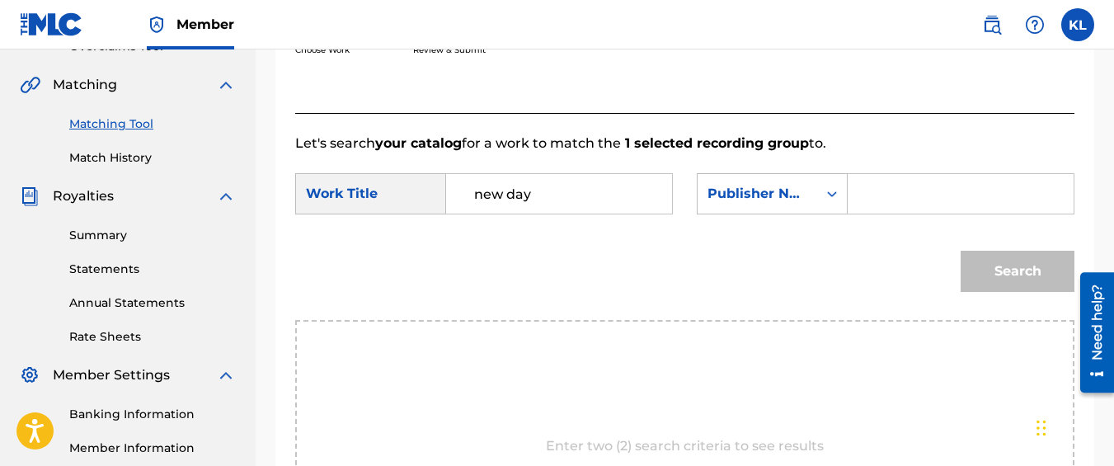
click at [764, 93] on div "Choose Work Review & Submit" at bounding box center [595, 31] width 600 height 125
click at [863, 214] on input "Search Form" at bounding box center [961, 194] width 198 height 40
type input "kyseem louis"
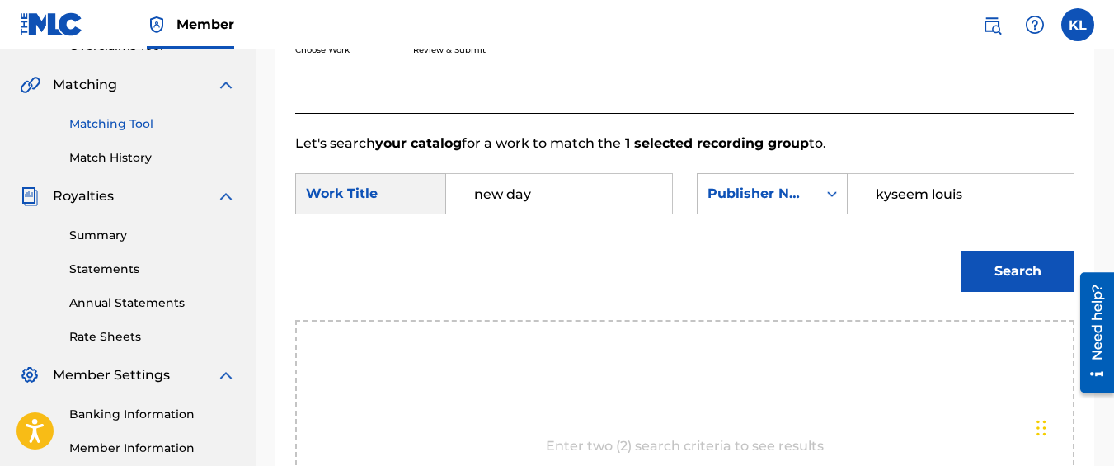
click at [961, 251] on button "Search" at bounding box center [1018, 271] width 114 height 41
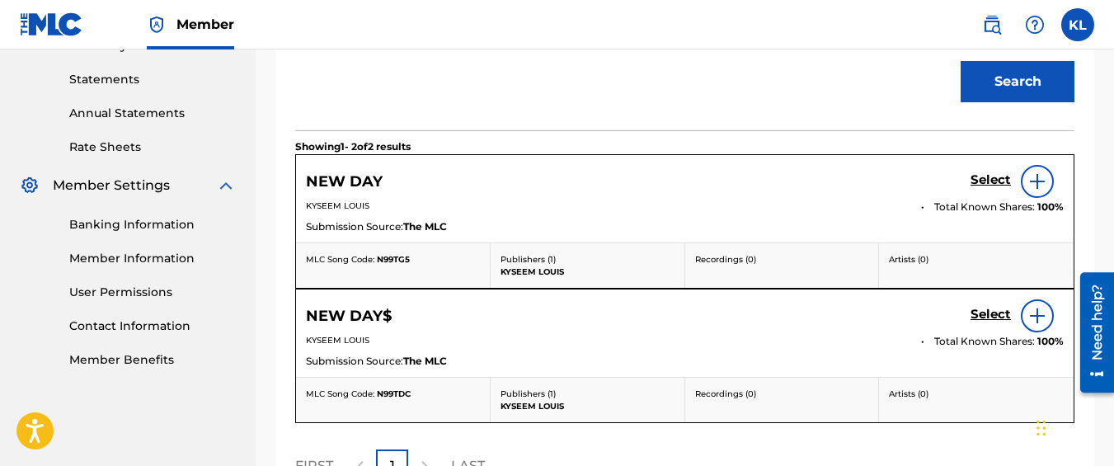
scroll to position [577, 0]
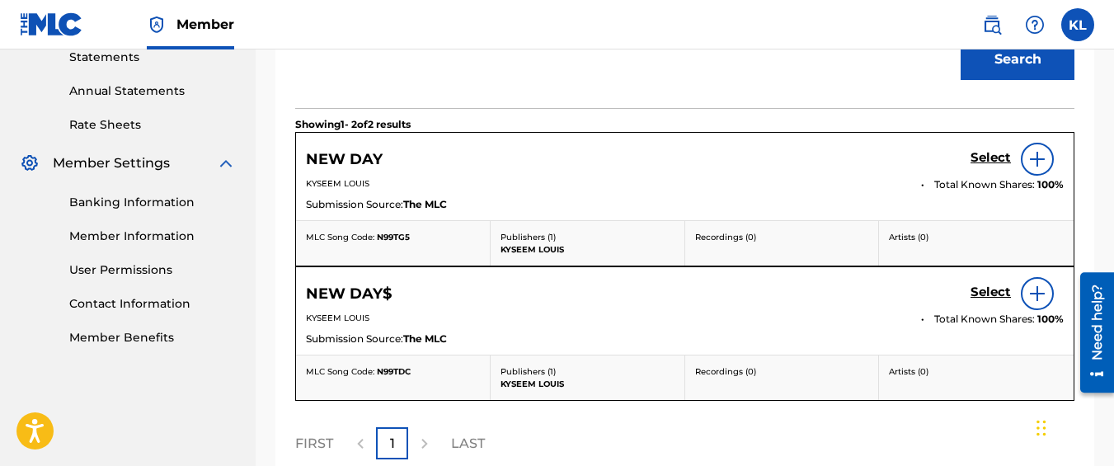
click at [996, 166] on h5 "Select" at bounding box center [991, 158] width 40 height 16
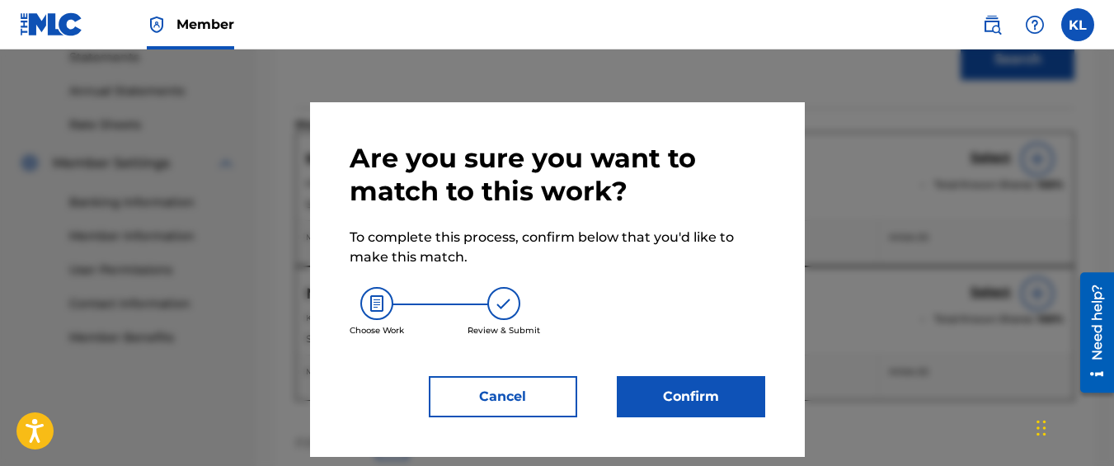
click at [637, 405] on button "Confirm" at bounding box center [691, 396] width 148 height 41
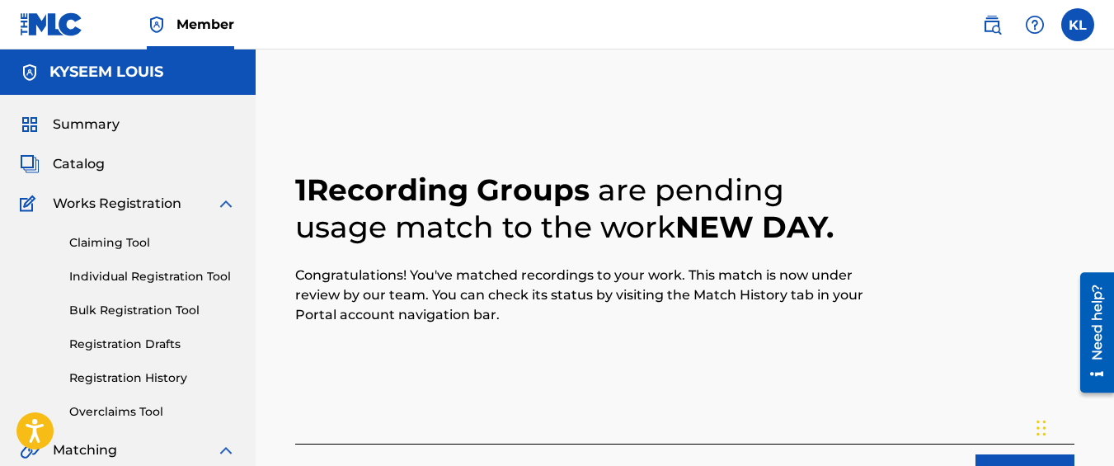
scroll to position [165, 0]
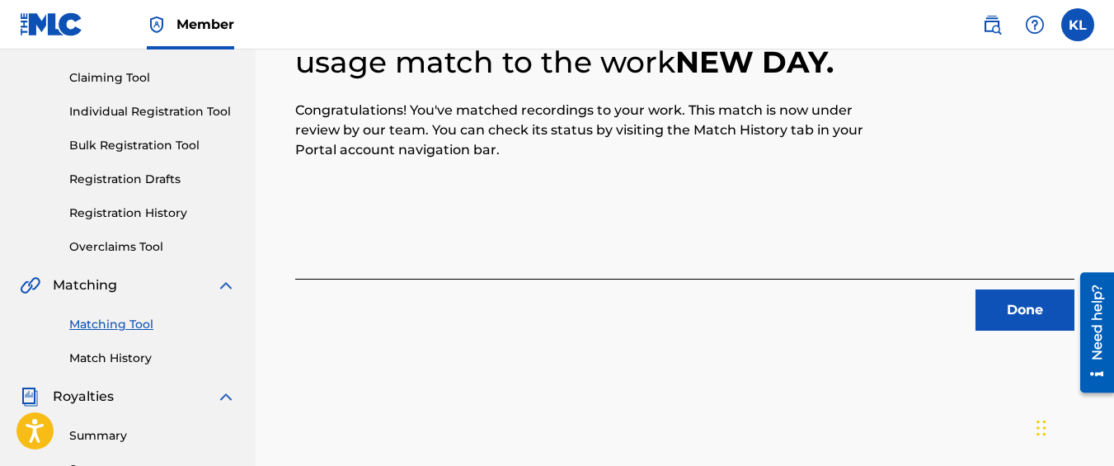
click at [997, 324] on button "Done" at bounding box center [1025, 309] width 99 height 41
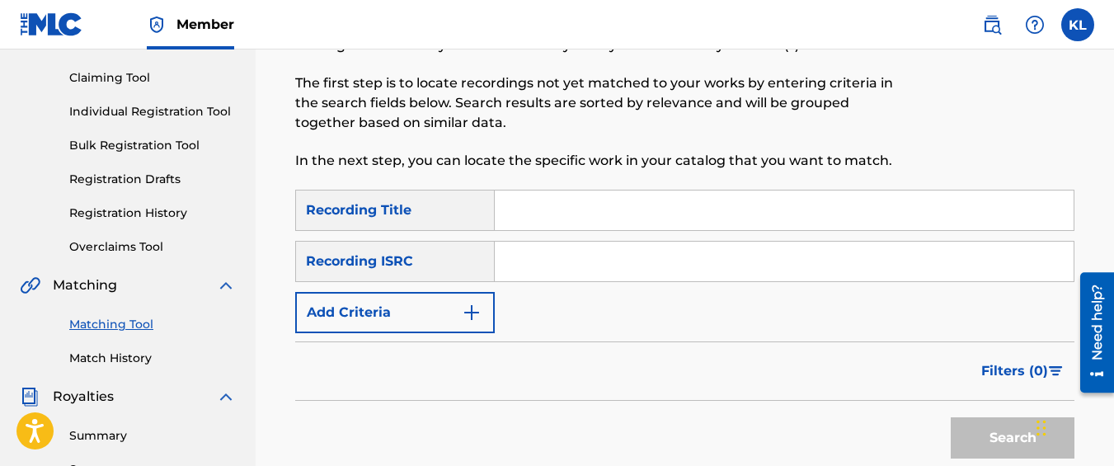
click at [392, 321] on button "Add Criteria" at bounding box center [395, 312] width 200 height 41
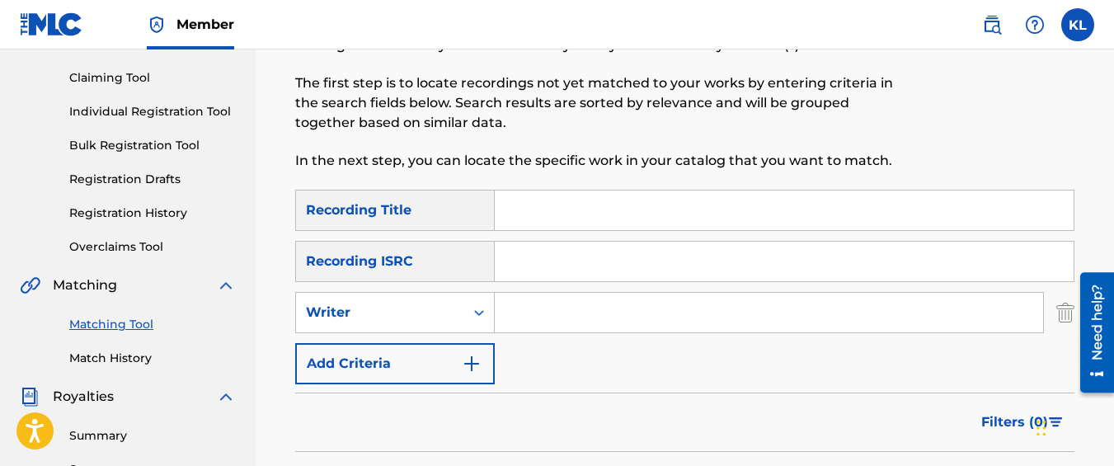
click at [392, 321] on div "Writer" at bounding box center [380, 313] width 148 height 20
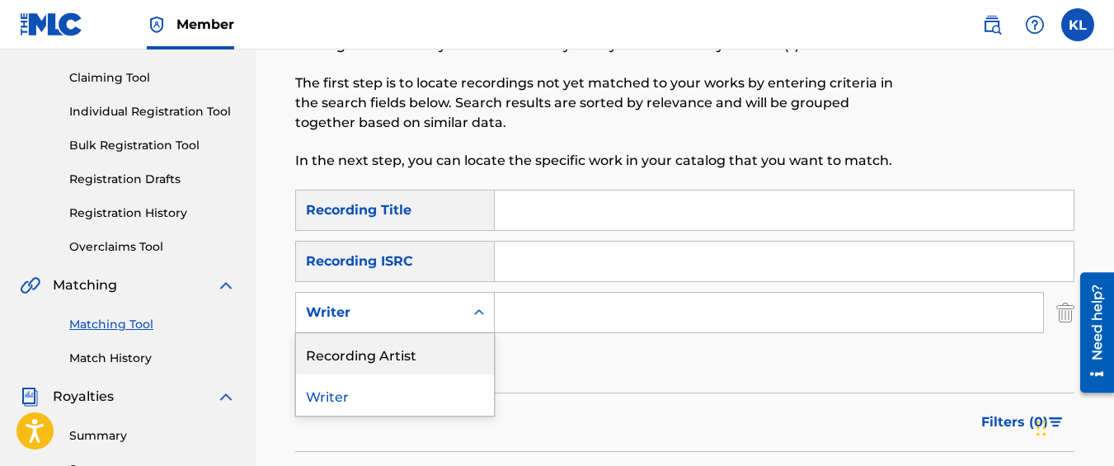
click at [394, 349] on div "Recording Artist" at bounding box center [395, 353] width 198 height 41
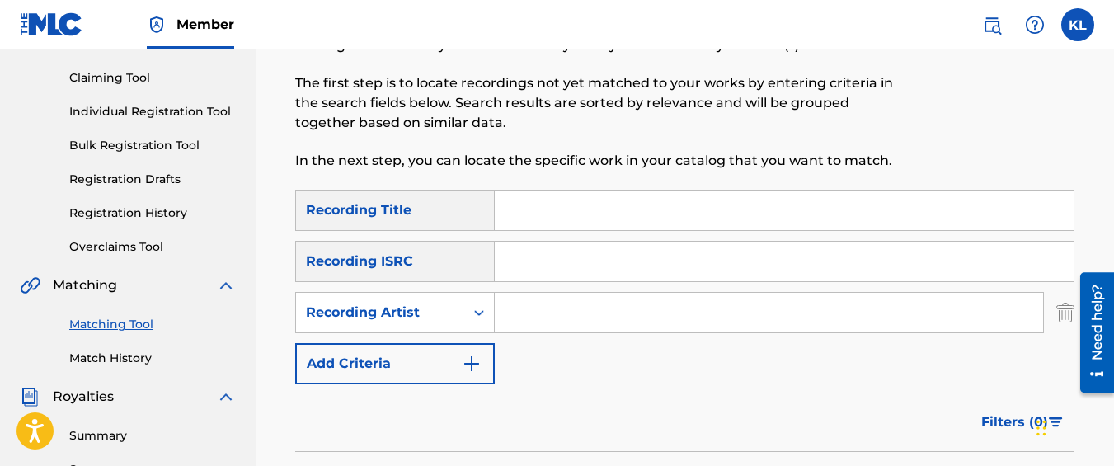
click at [538, 331] on input "Search Form" at bounding box center [769, 313] width 548 height 40
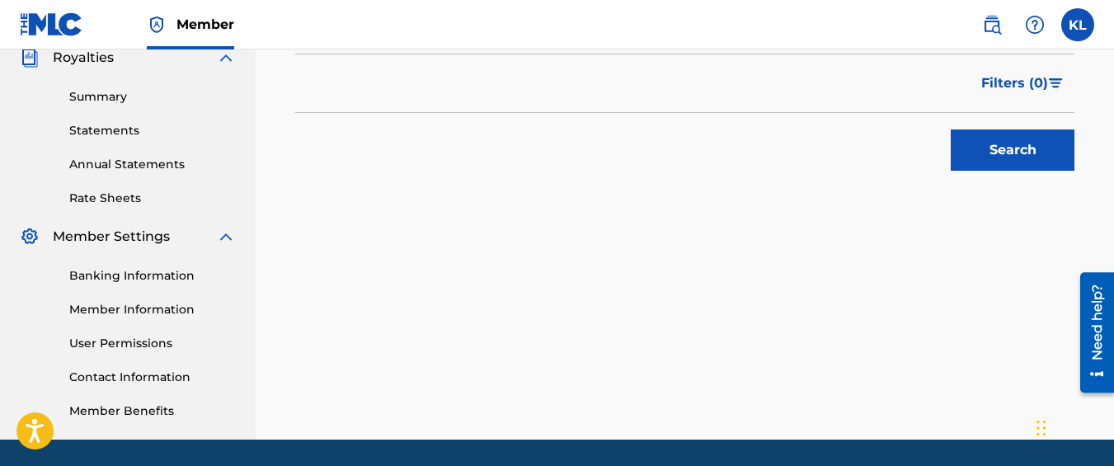
scroll to position [505, 0]
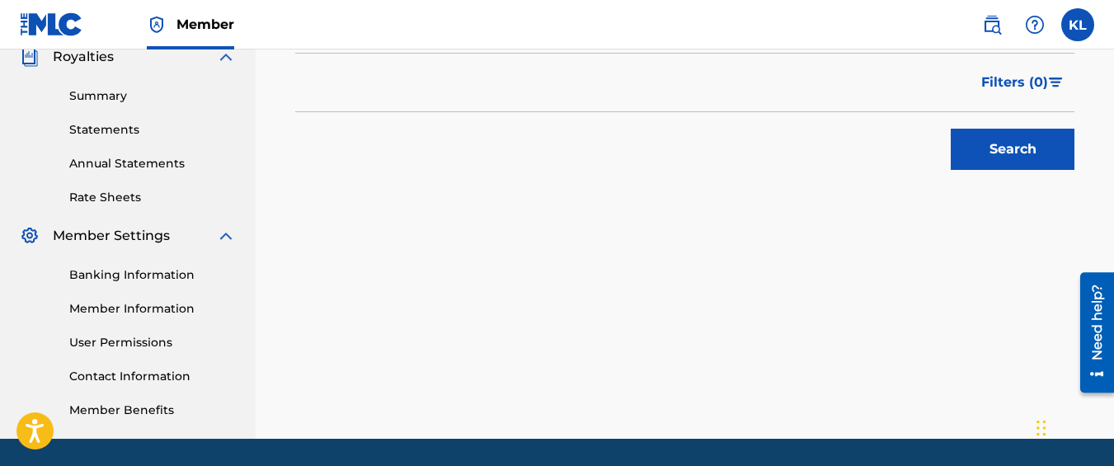
type input "pnbtop'"
click at [975, 142] on button "Search" at bounding box center [1013, 149] width 124 height 41
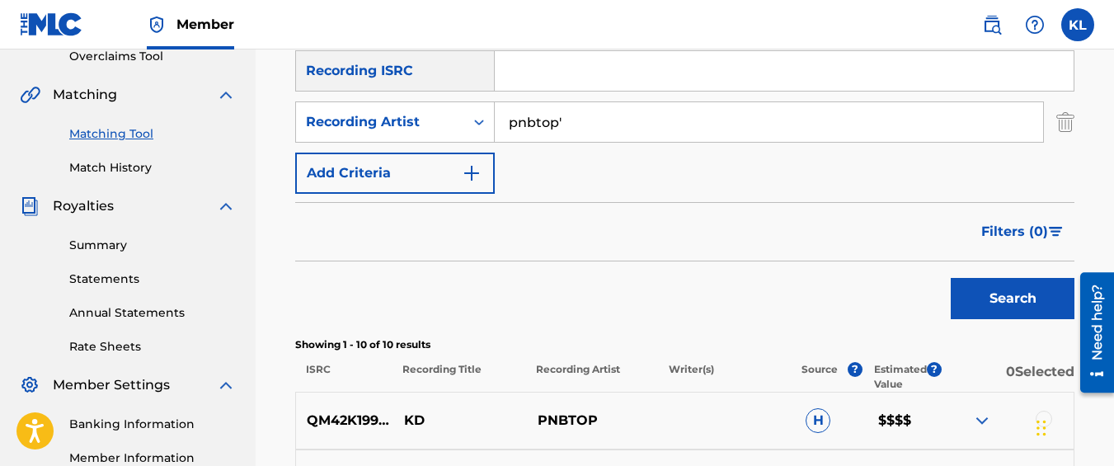
scroll to position [310, 0]
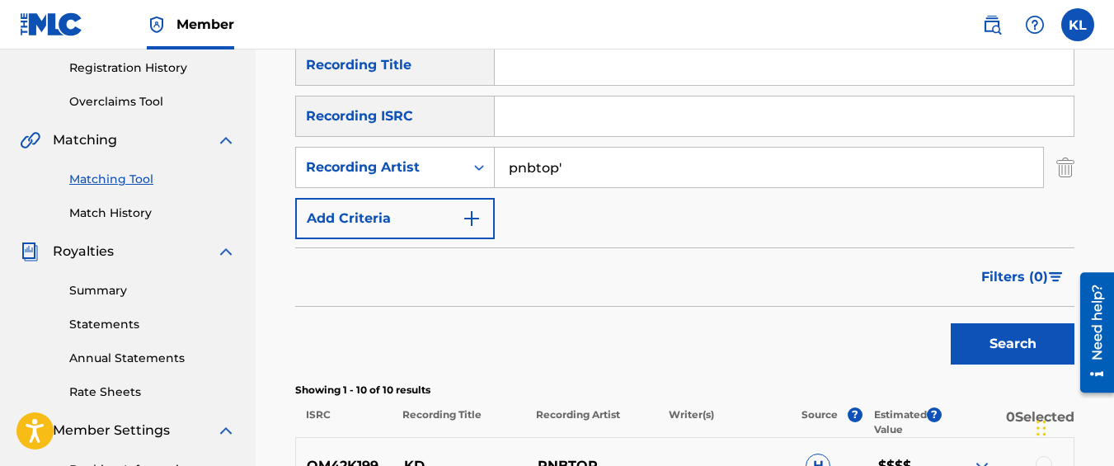
click at [645, 186] on input "pnbtop'" at bounding box center [769, 168] width 548 height 40
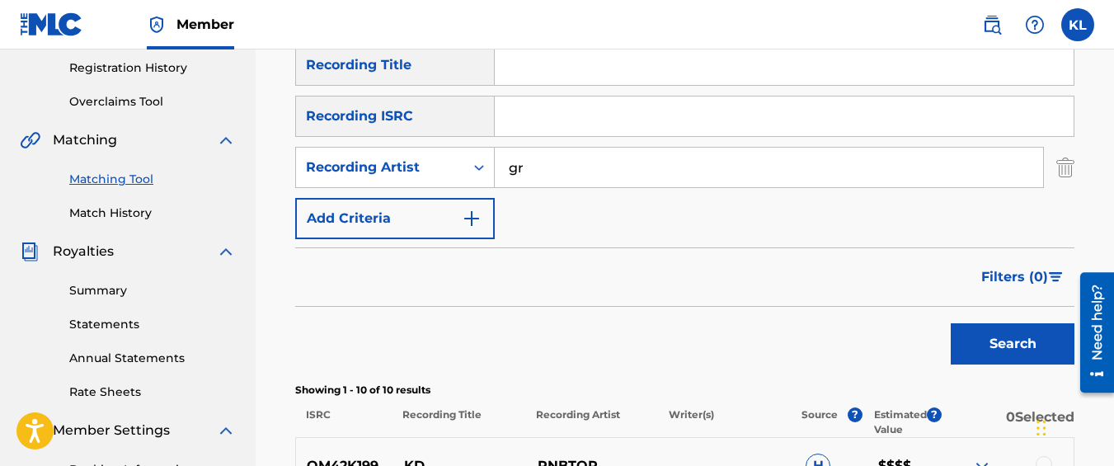
type input "graveyard top"
click at [951, 323] on button "Search" at bounding box center [1013, 343] width 124 height 41
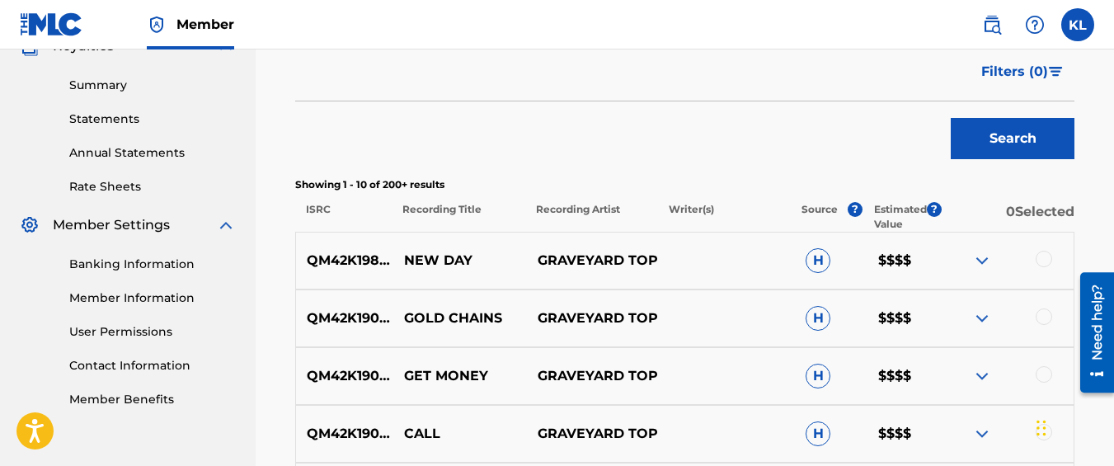
scroll to position [516, 0]
click at [1047, 314] on div at bounding box center [1044, 316] width 16 height 16
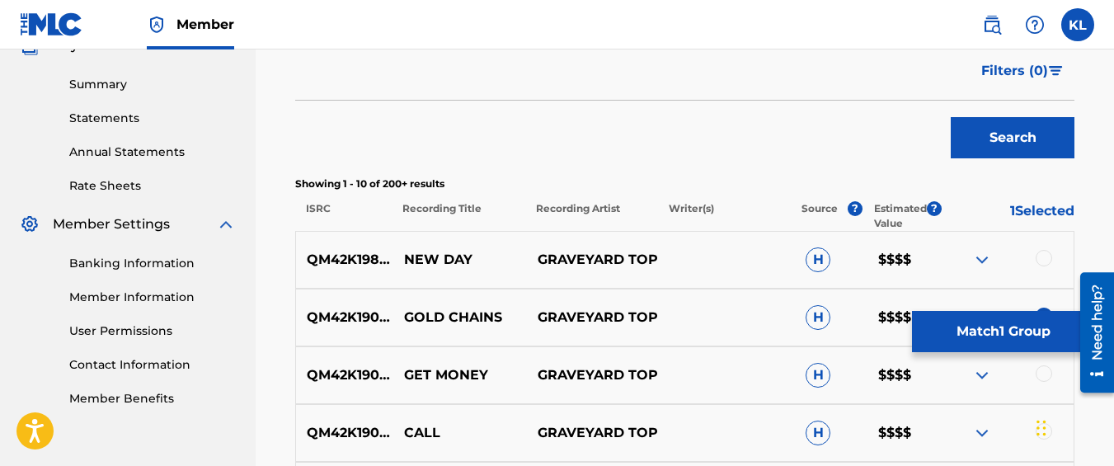
click at [948, 346] on button "Match 1 Group" at bounding box center [1003, 331] width 182 height 41
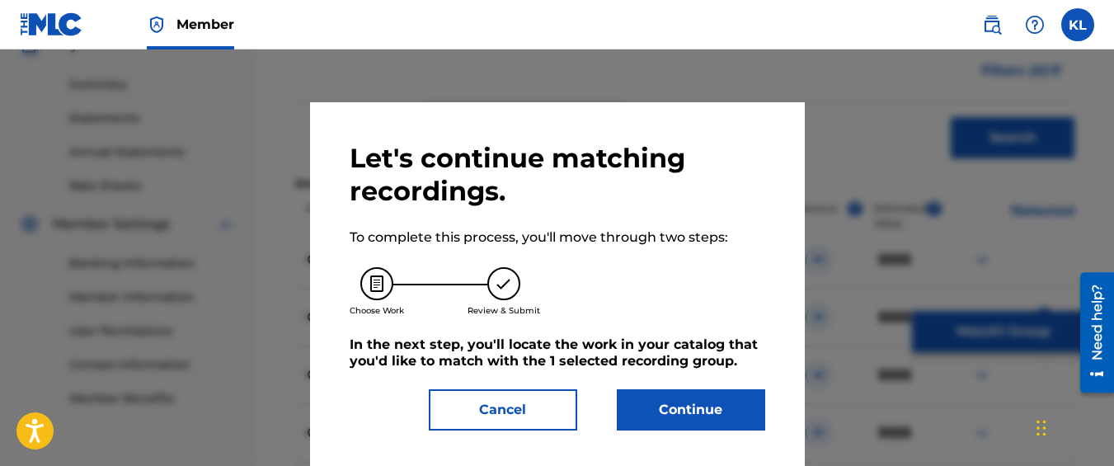
click at [708, 407] on button "Continue" at bounding box center [691, 409] width 148 height 41
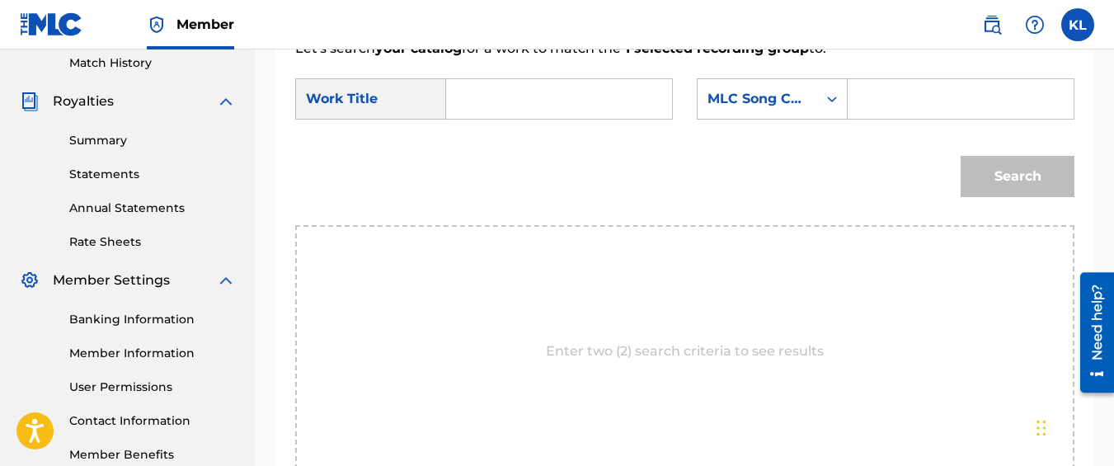
scroll to position [459, 0]
click at [495, 120] on input "Search Form" at bounding box center [559, 101] width 198 height 40
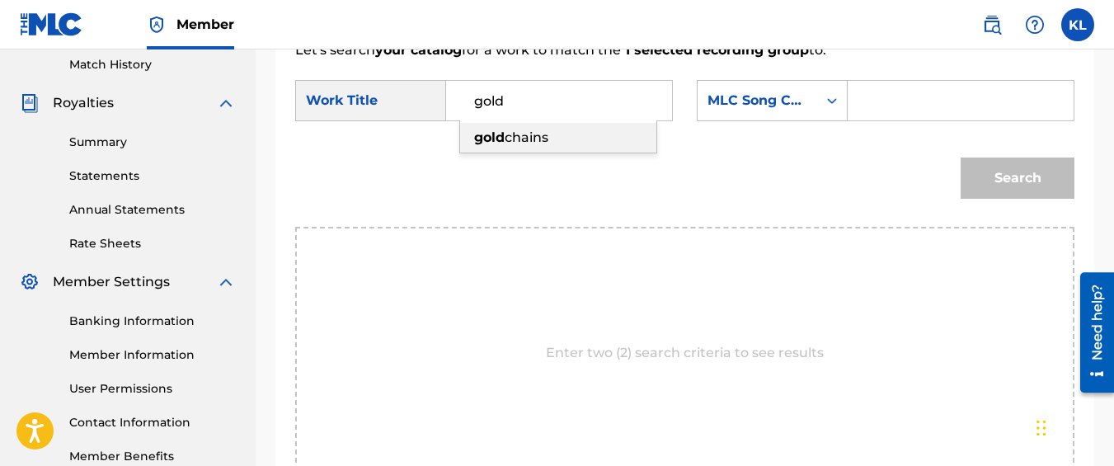
click at [519, 145] on span "chains" at bounding box center [527, 137] width 44 height 16
type input "gold chains"
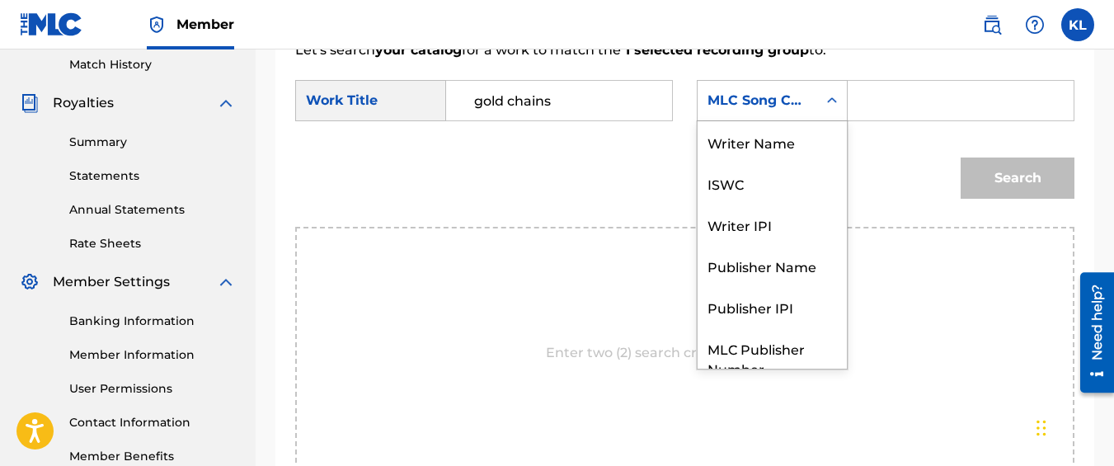
click at [752, 110] on div "MLC Song Code" at bounding box center [758, 100] width 120 height 31
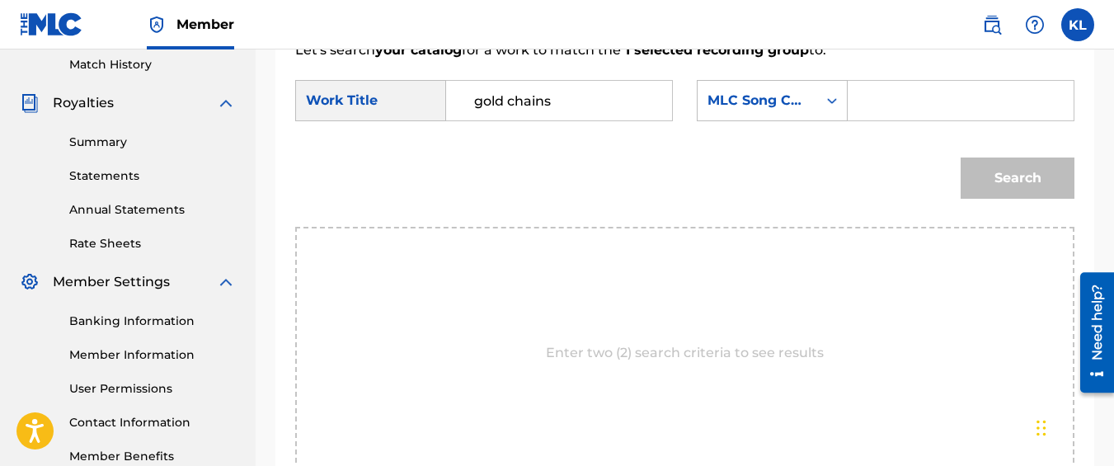
click at [752, 110] on div "MLC Song Code" at bounding box center [758, 100] width 120 height 31
click at [750, 111] on div "MLC Song Code" at bounding box center [758, 101] width 100 height 20
click at [747, 116] on div "MLC Song Code" at bounding box center [758, 100] width 120 height 31
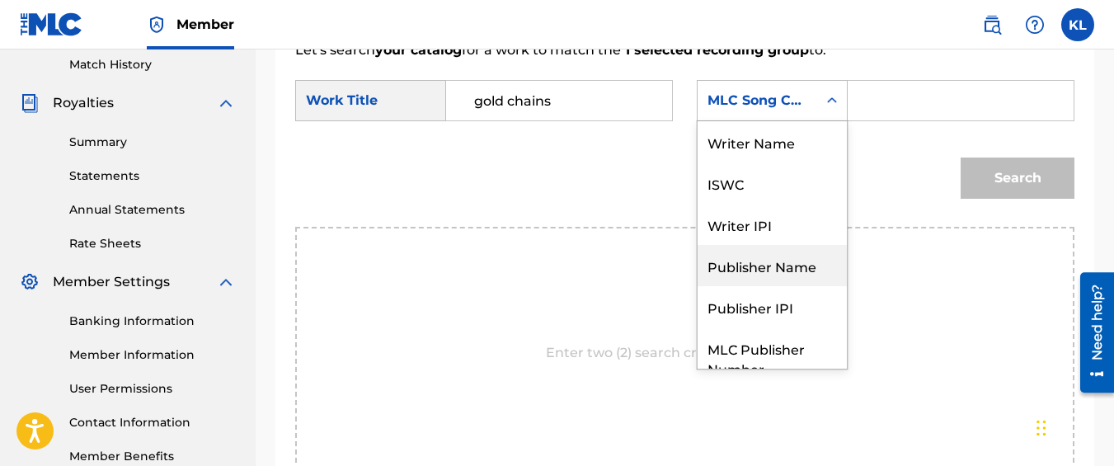
click at [744, 286] on div "Publisher Name" at bounding box center [772, 265] width 149 height 41
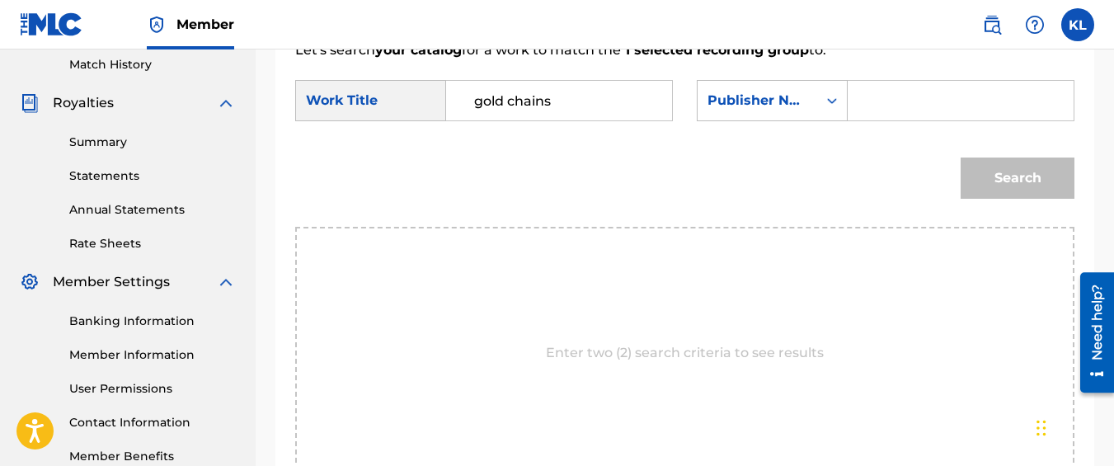
click at [865, 120] on input "Search Form" at bounding box center [961, 101] width 198 height 40
type input "kyseem louis"
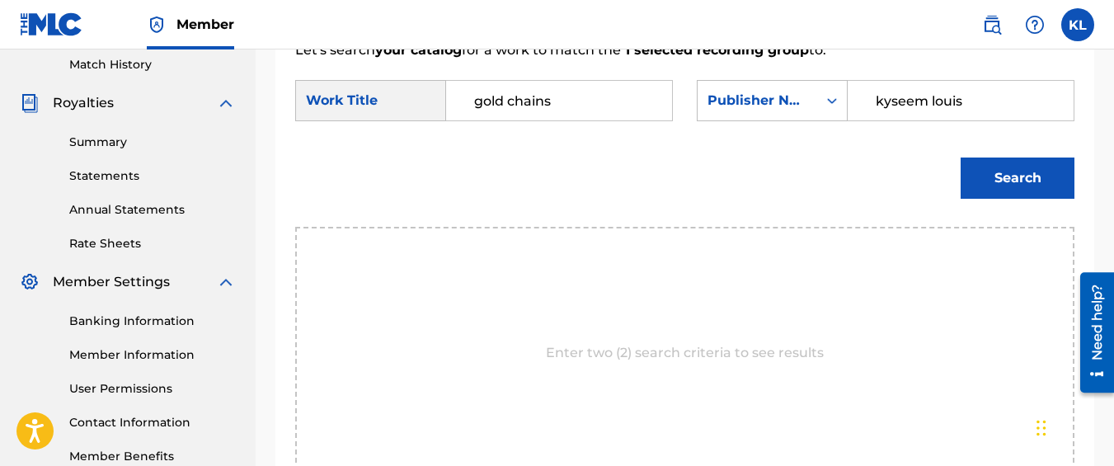
click at [961, 158] on button "Search" at bounding box center [1018, 178] width 114 height 41
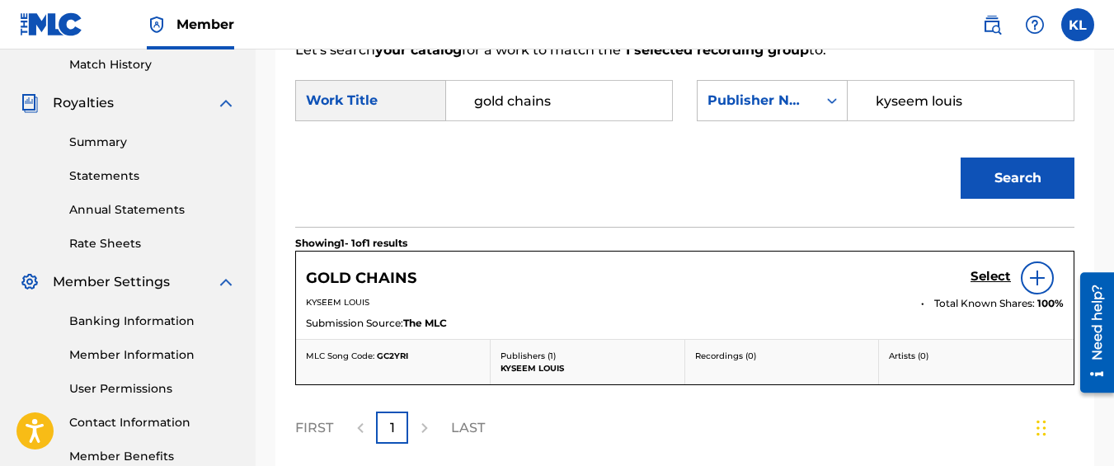
scroll to position [470, 0]
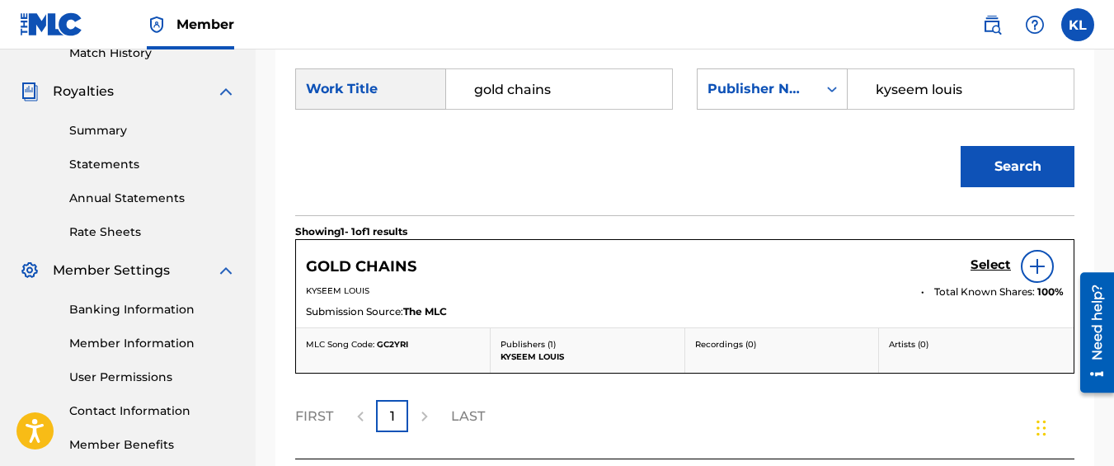
click at [996, 273] on h5 "Select" at bounding box center [991, 265] width 40 height 16
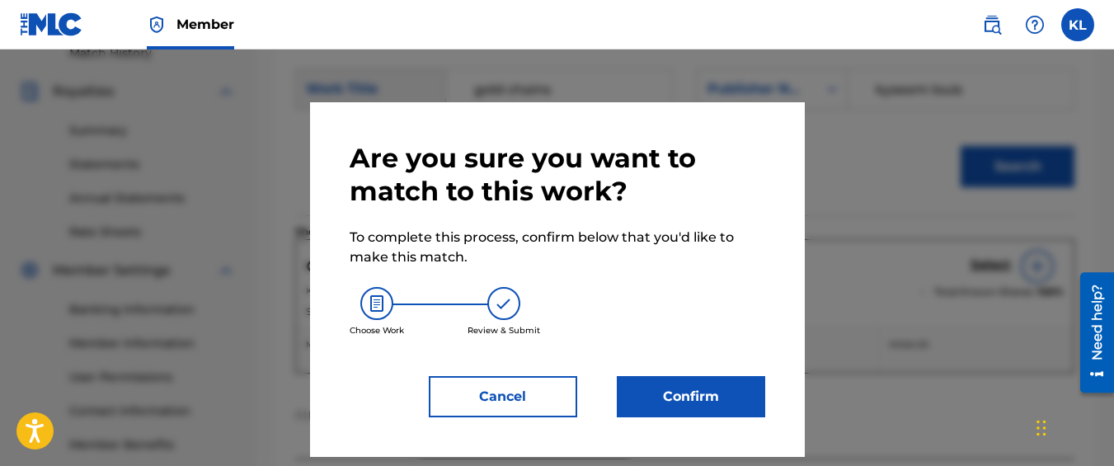
click at [699, 404] on button "Confirm" at bounding box center [691, 396] width 148 height 41
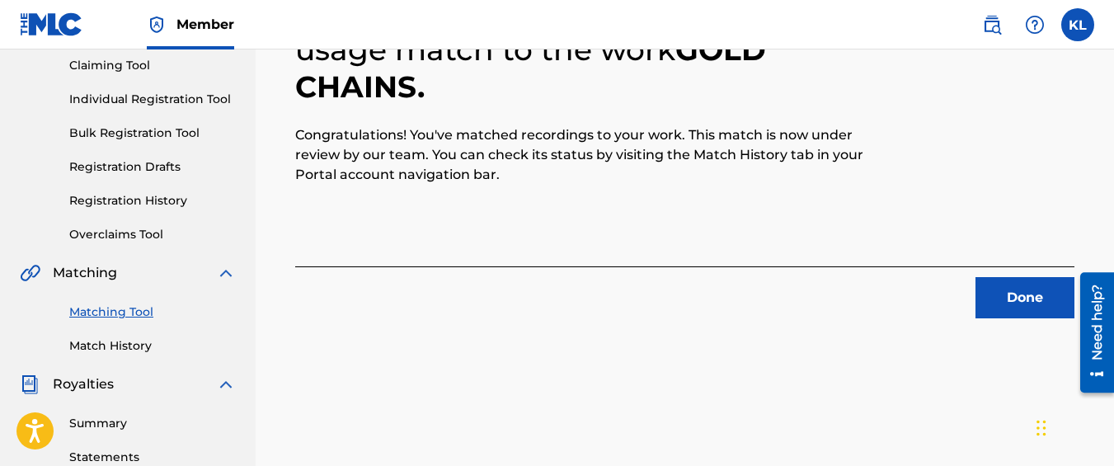
scroll to position [176, 0]
click at [989, 303] on button "Done" at bounding box center [1025, 298] width 99 height 41
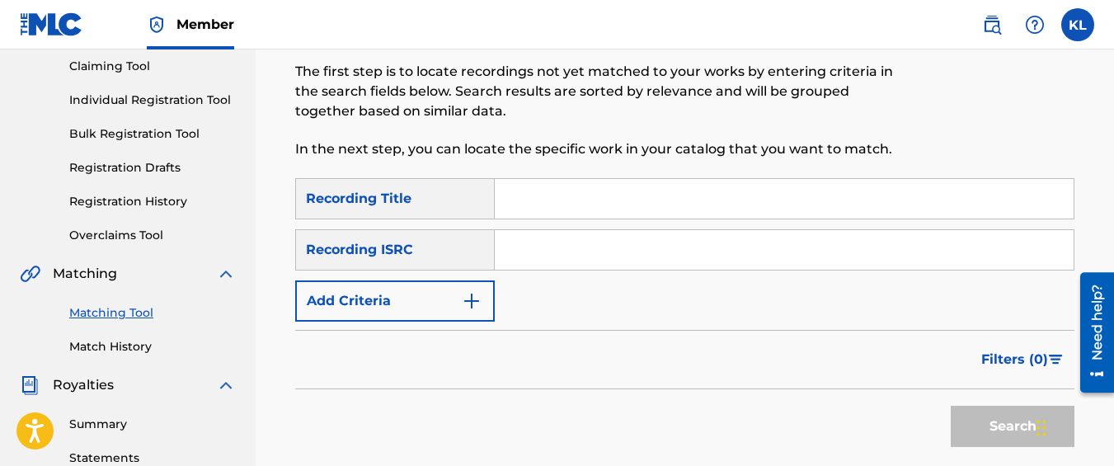
click at [454, 296] on button "Add Criteria" at bounding box center [395, 300] width 200 height 41
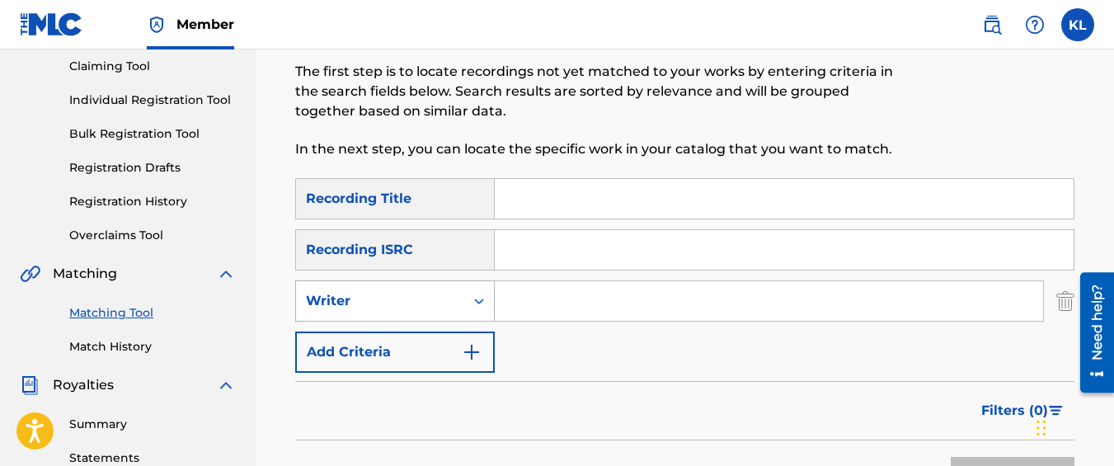
click at [450, 298] on div "Writer" at bounding box center [380, 301] width 148 height 20
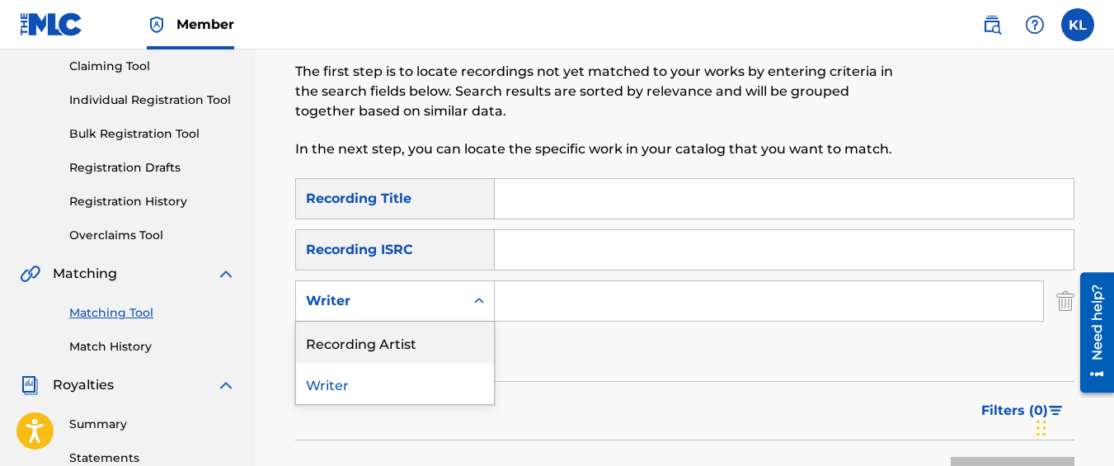
click at [435, 356] on div "Recording Artist" at bounding box center [395, 342] width 198 height 41
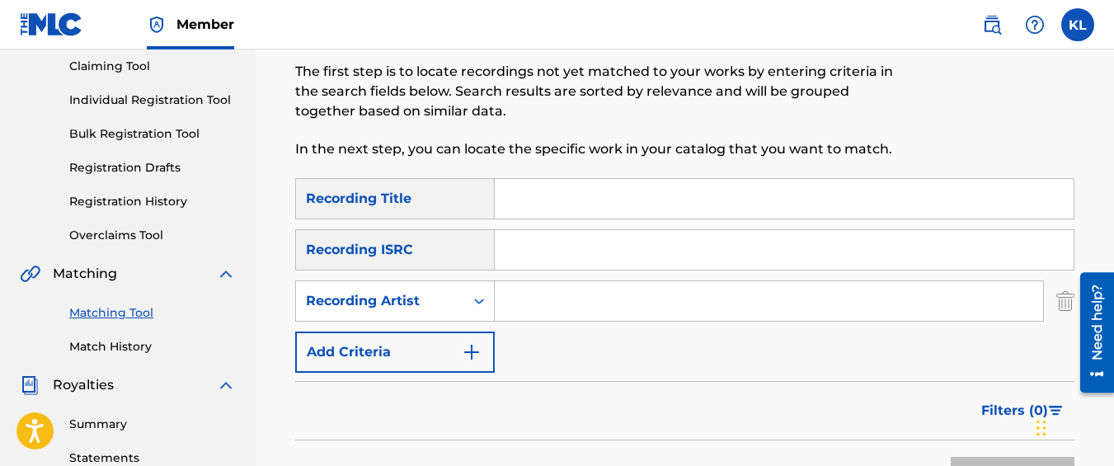
click at [543, 310] on input "Search Form" at bounding box center [769, 301] width 548 height 40
type input "graveyard top"
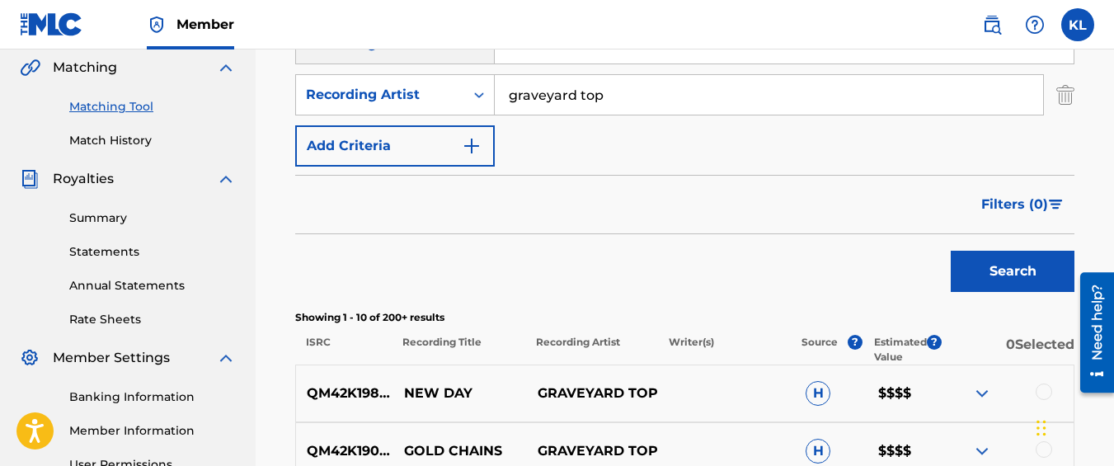
scroll to position [583, 0]
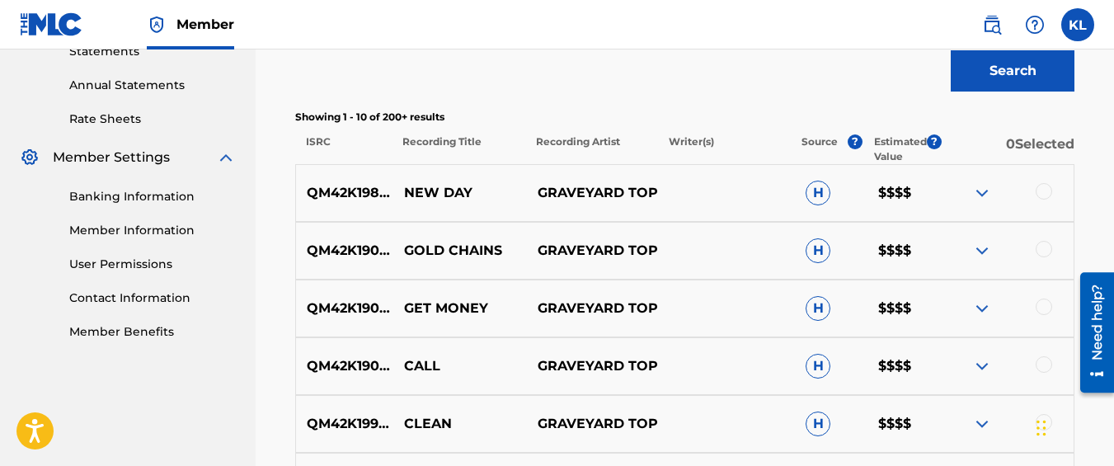
click at [1044, 307] on div at bounding box center [1044, 307] width 16 height 16
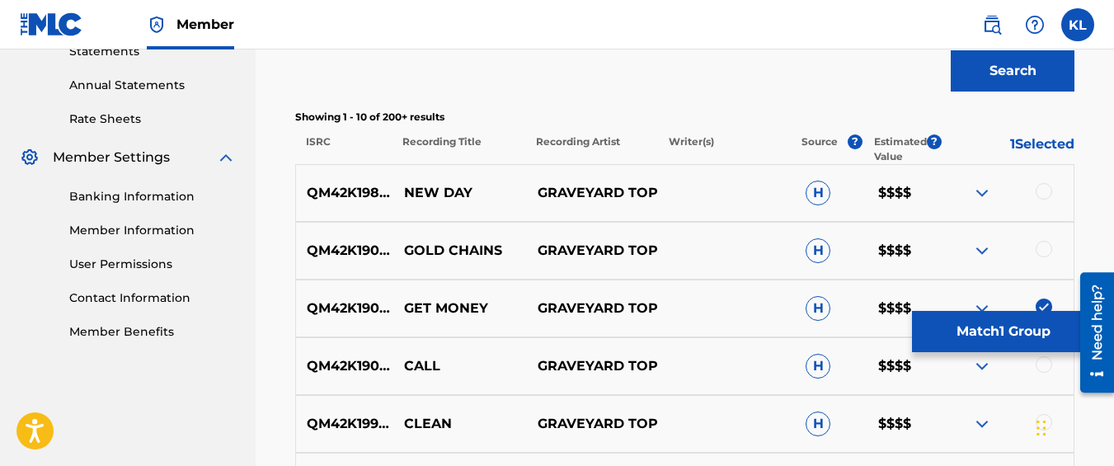
click at [990, 320] on button "Match 1 Group" at bounding box center [1003, 331] width 182 height 41
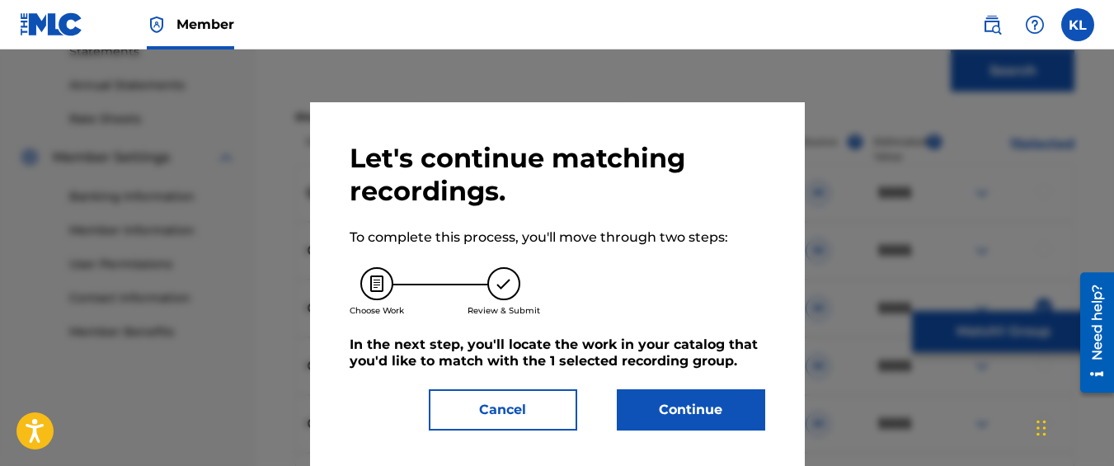
click at [675, 397] on button "Continue" at bounding box center [691, 409] width 148 height 41
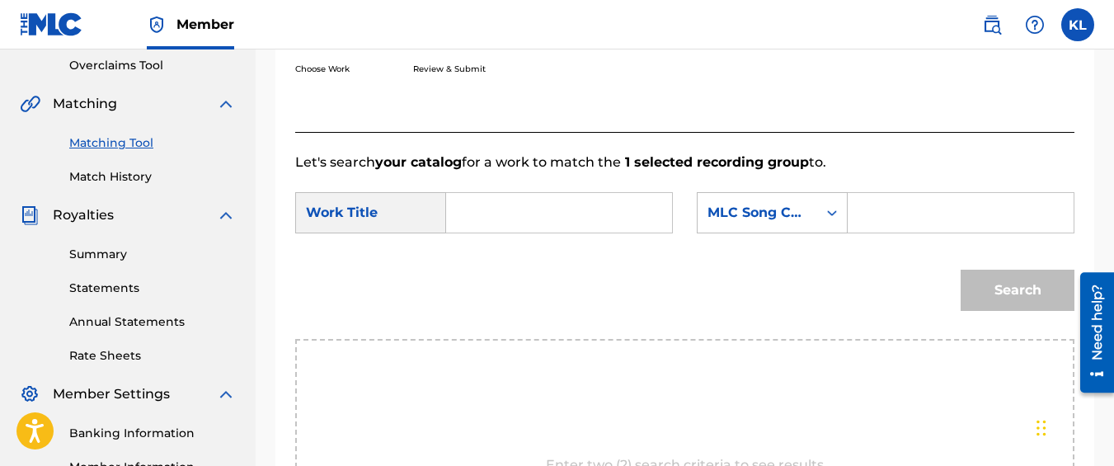
scroll to position [341, 0]
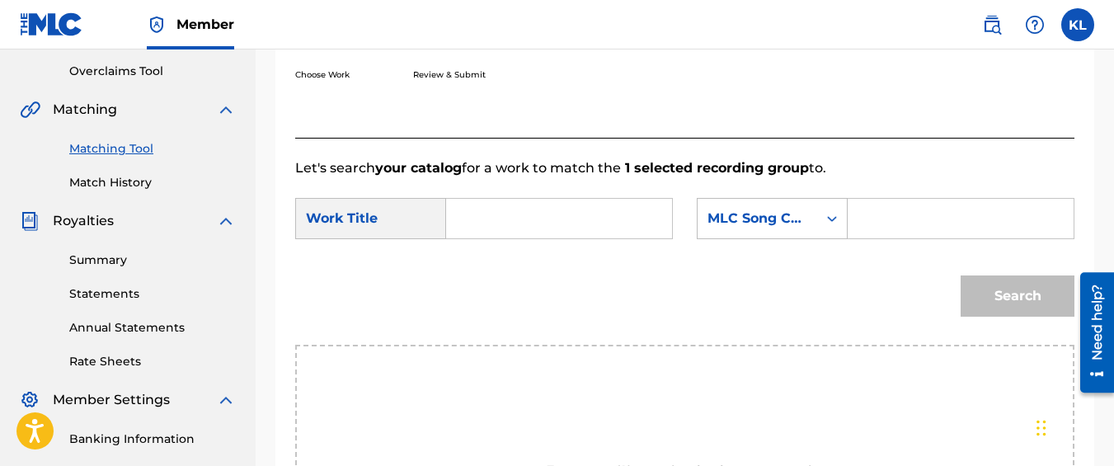
click at [463, 238] on input "Search Form" at bounding box center [559, 219] width 198 height 40
click at [524, 270] on div "get money" at bounding box center [558, 256] width 196 height 30
type input "get money"
click at [797, 218] on div "MLC Song Code" at bounding box center [772, 218] width 151 height 41
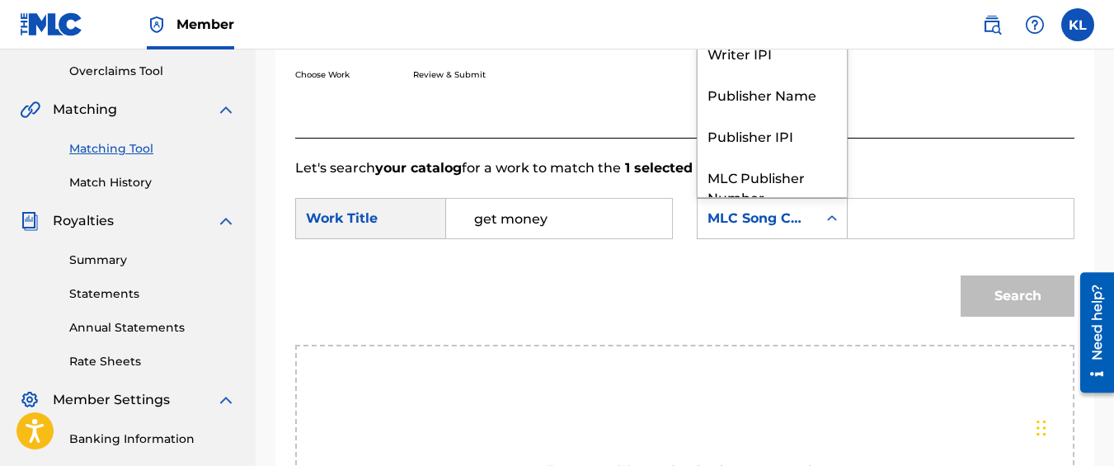
scroll to position [61, 0]
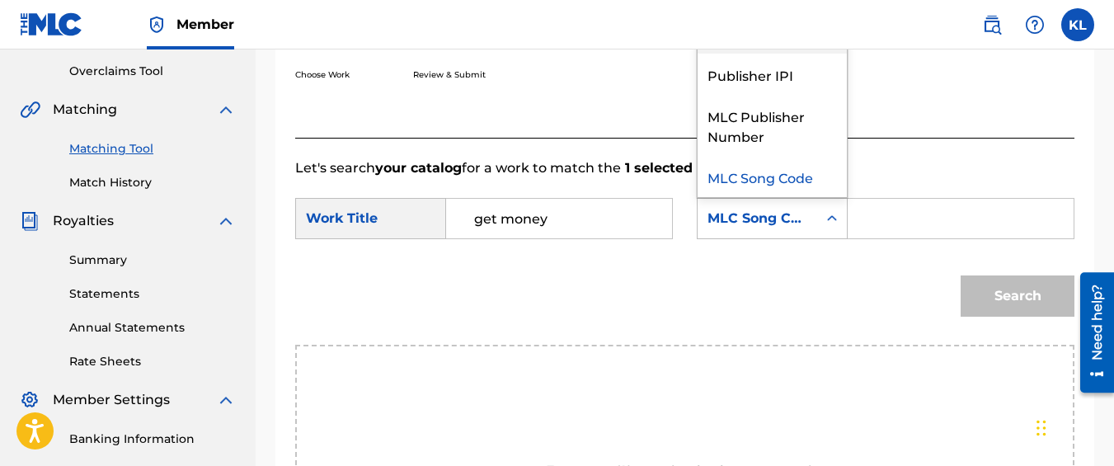
click at [746, 54] on div "Publisher Name" at bounding box center [772, 32] width 149 height 41
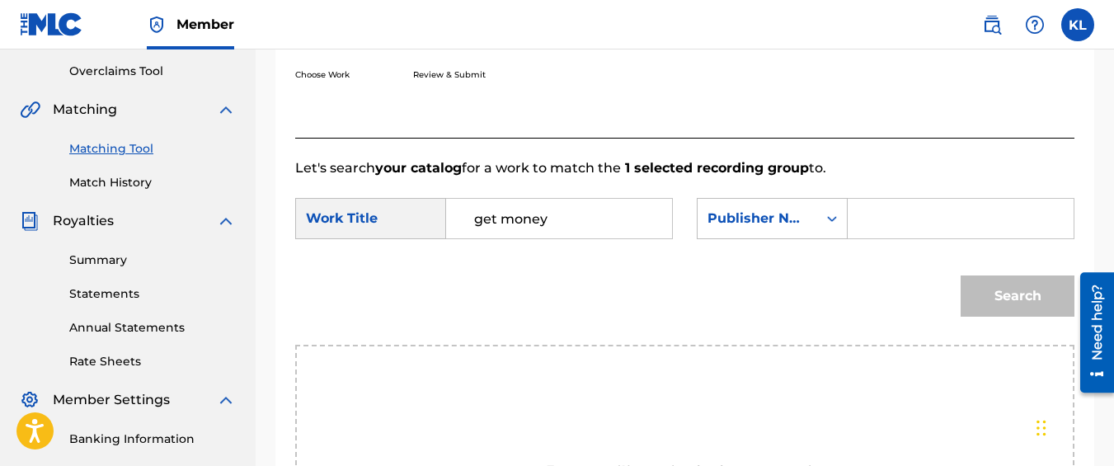
click at [876, 228] on input "Search Form" at bounding box center [961, 219] width 198 height 40
type input "kyseem louis"
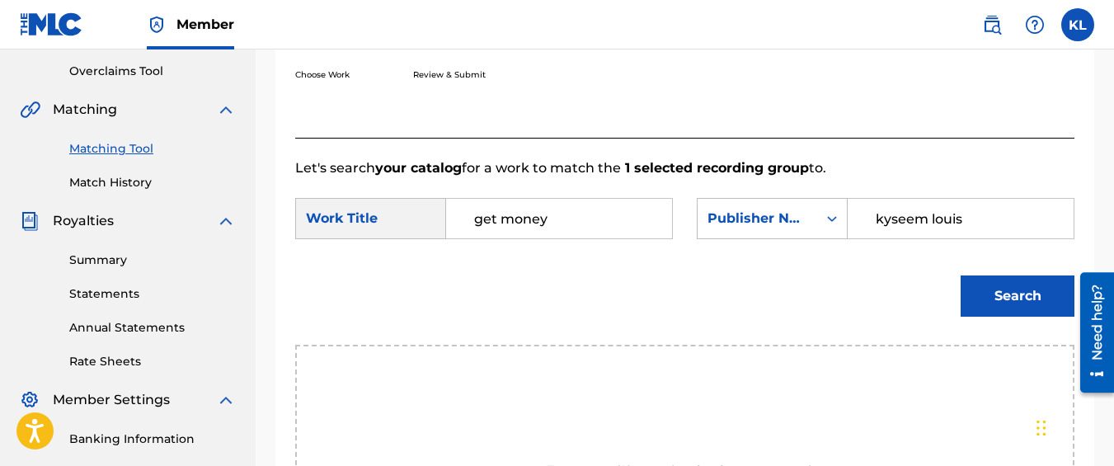
click at [961, 275] on button "Search" at bounding box center [1018, 295] width 114 height 41
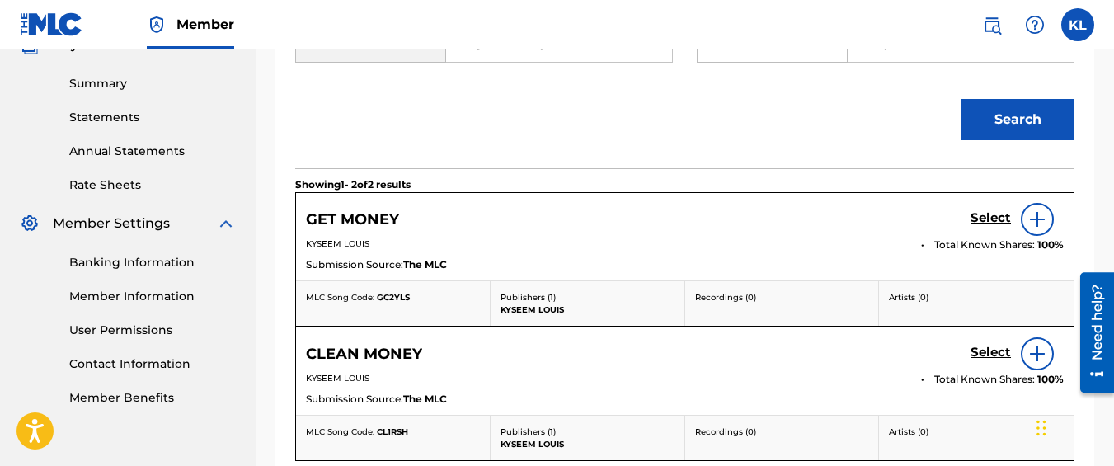
scroll to position [520, 0]
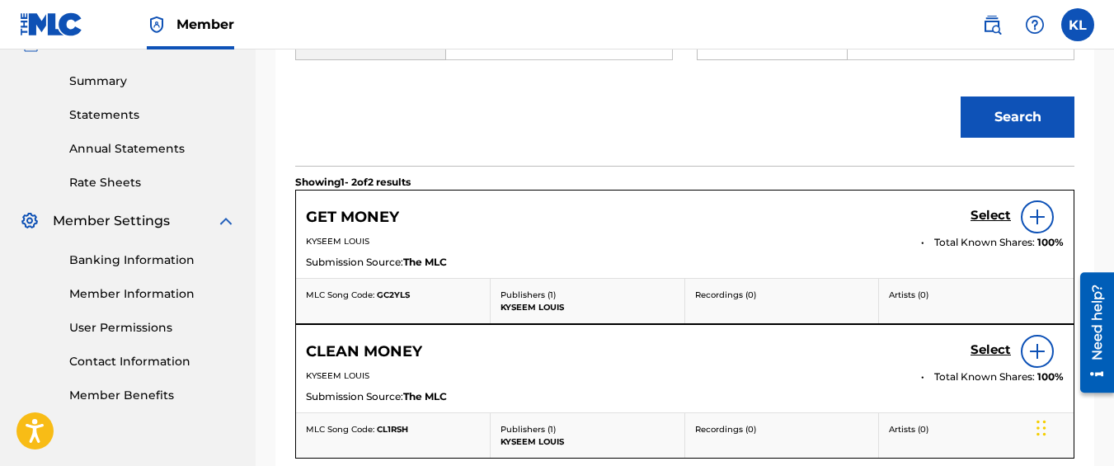
click at [980, 223] on h5 "Select" at bounding box center [991, 216] width 40 height 16
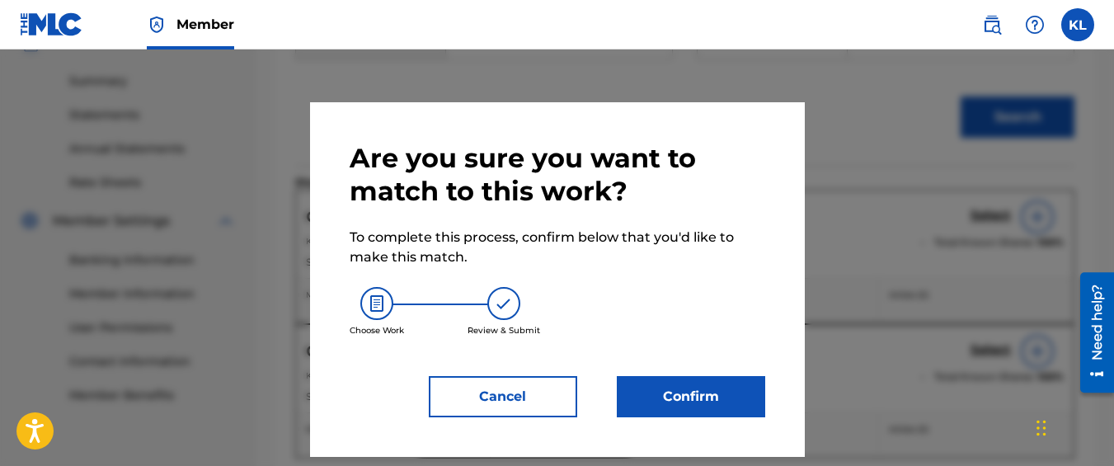
click at [641, 382] on button "Confirm" at bounding box center [691, 396] width 148 height 41
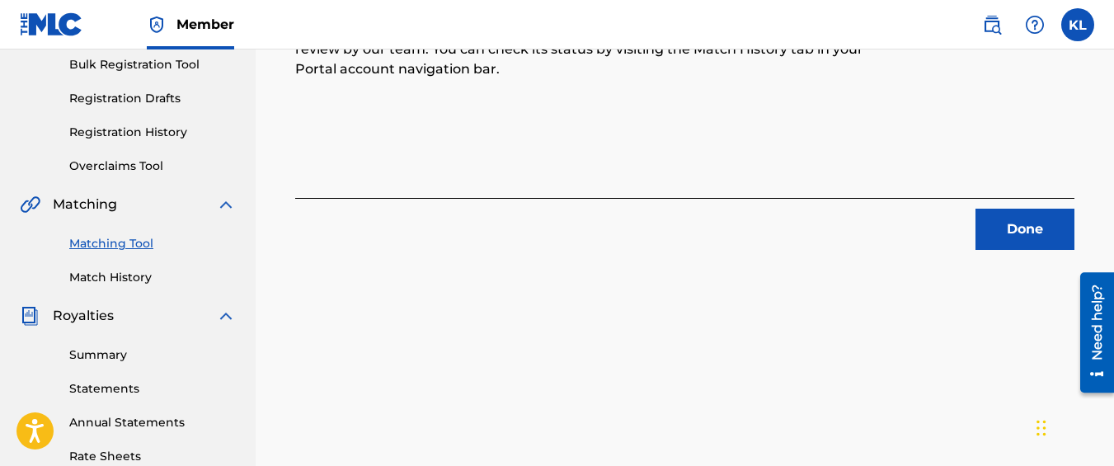
scroll to position [260, 0]
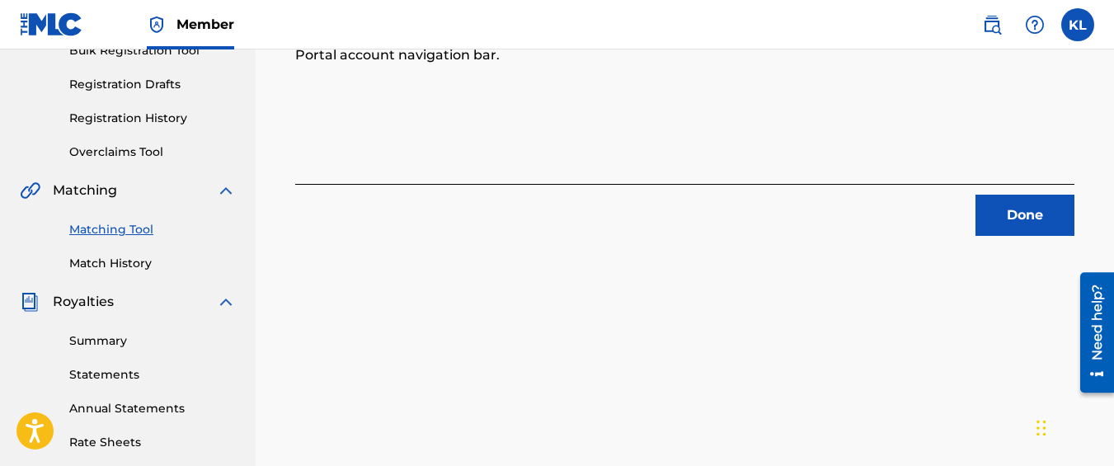
click at [995, 224] on button "Done" at bounding box center [1025, 215] width 99 height 41
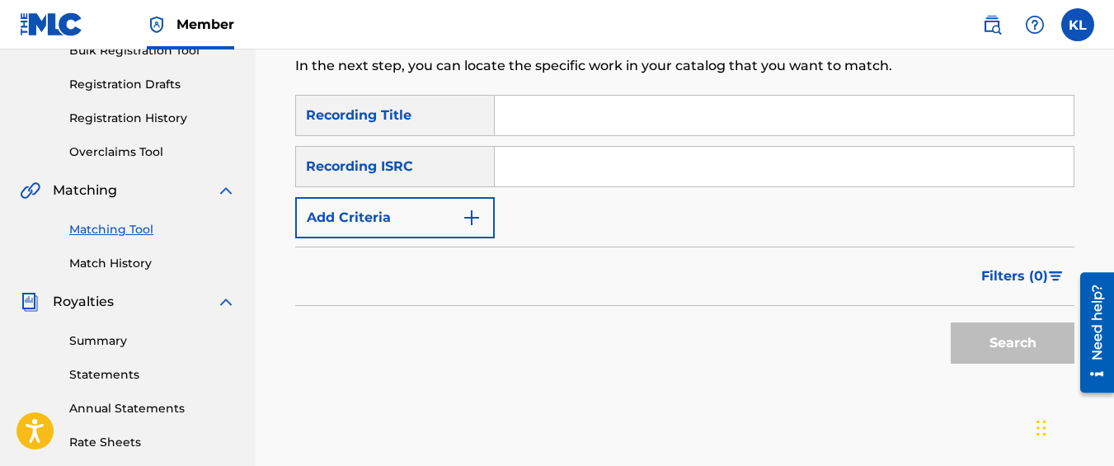
click at [456, 206] on button "Add Criteria" at bounding box center [395, 217] width 200 height 41
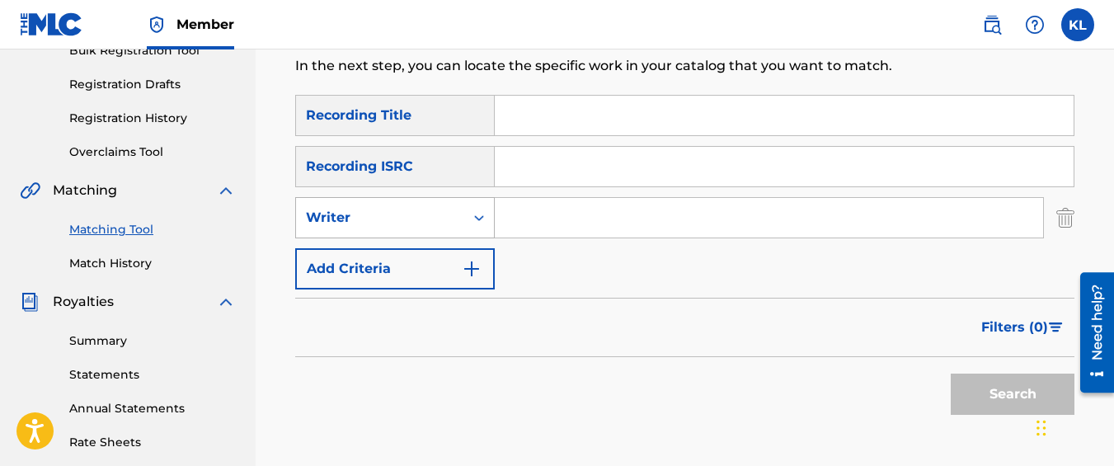
click at [454, 207] on div "Writer" at bounding box center [380, 217] width 168 height 31
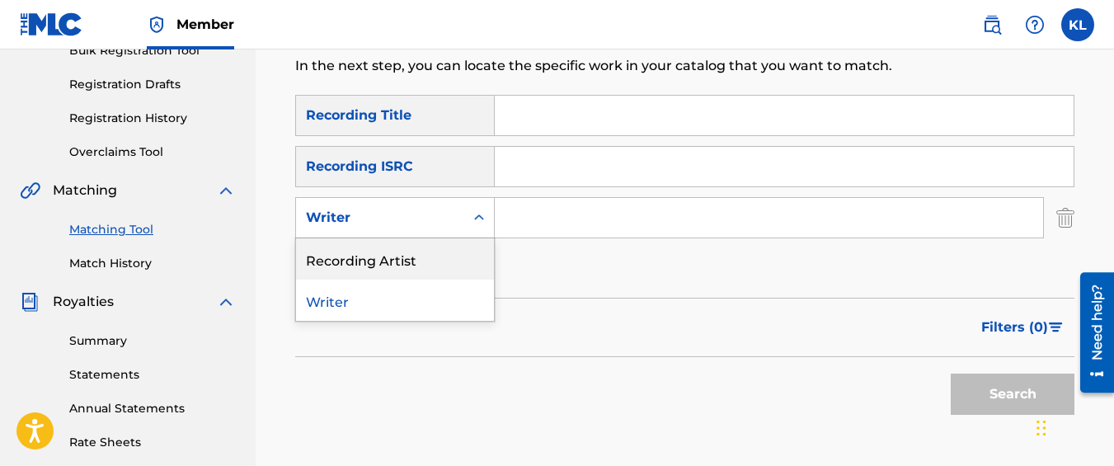
click at [445, 252] on div "Recording Artist" at bounding box center [395, 258] width 198 height 41
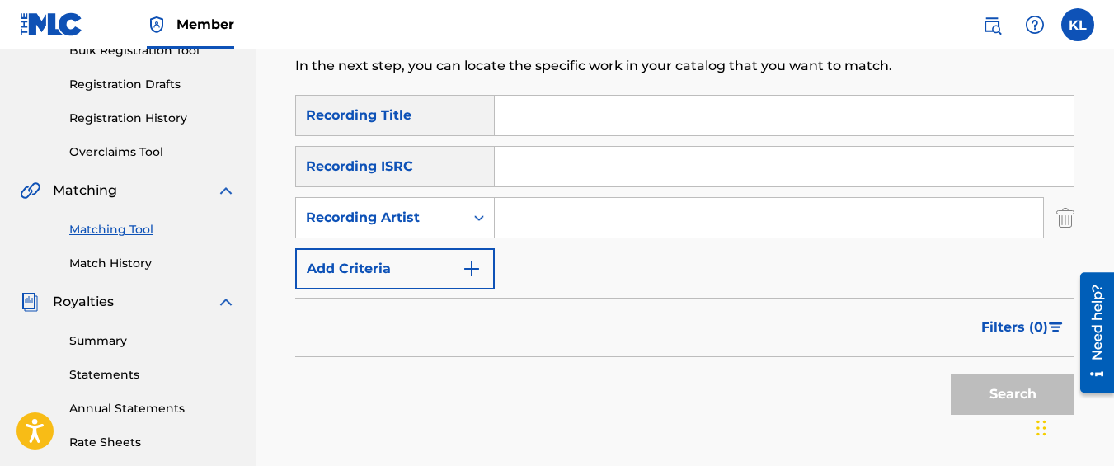
click at [524, 233] on input "Search Form" at bounding box center [769, 218] width 548 height 40
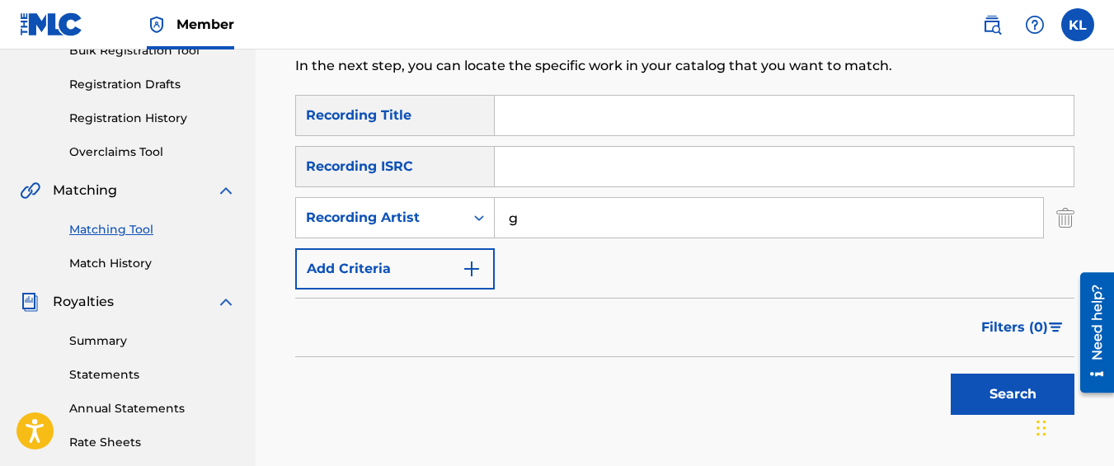
type input "graveyard top"
click at [951, 374] on button "Search" at bounding box center [1013, 394] width 124 height 41
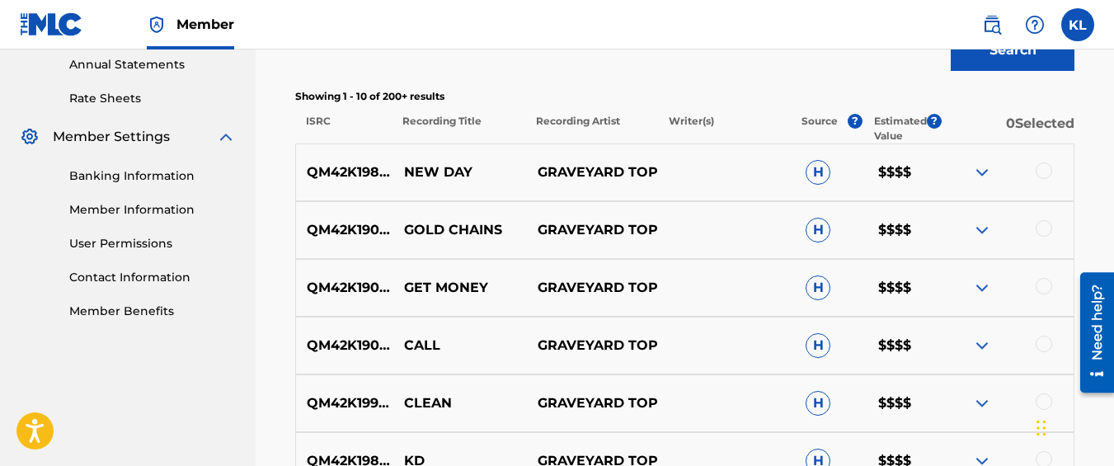
scroll to position [691, 0]
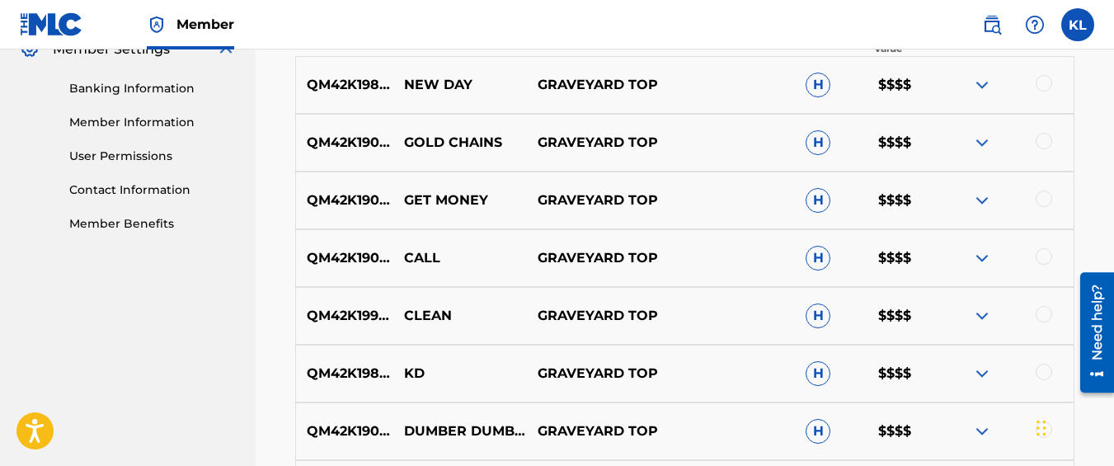
click at [1046, 254] on div at bounding box center [1044, 256] width 16 height 16
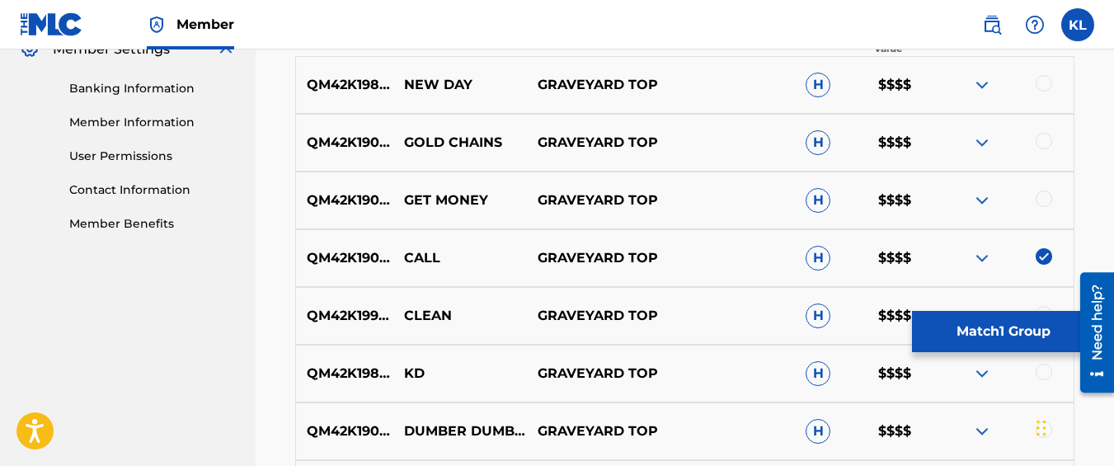
click at [959, 331] on button "Match 1 Group" at bounding box center [1003, 331] width 182 height 41
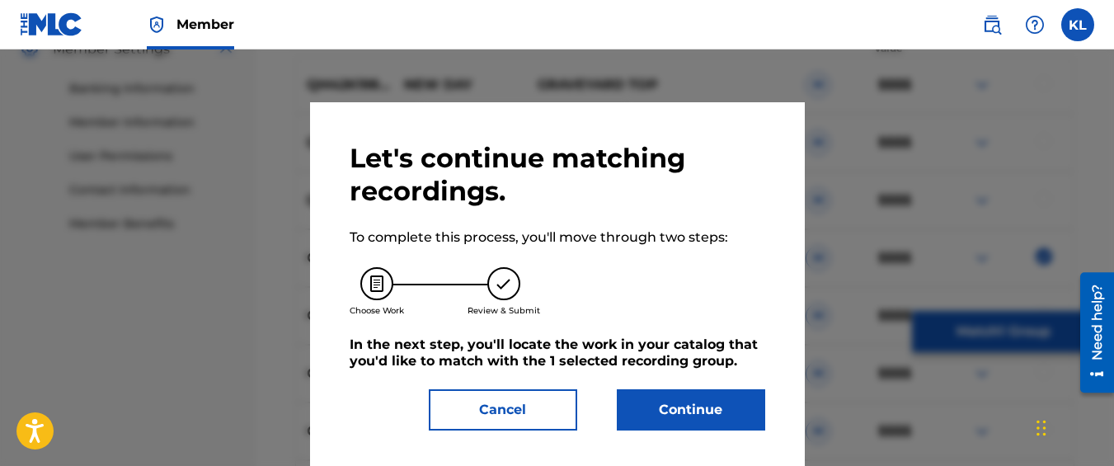
click at [650, 420] on button "Continue" at bounding box center [691, 409] width 148 height 41
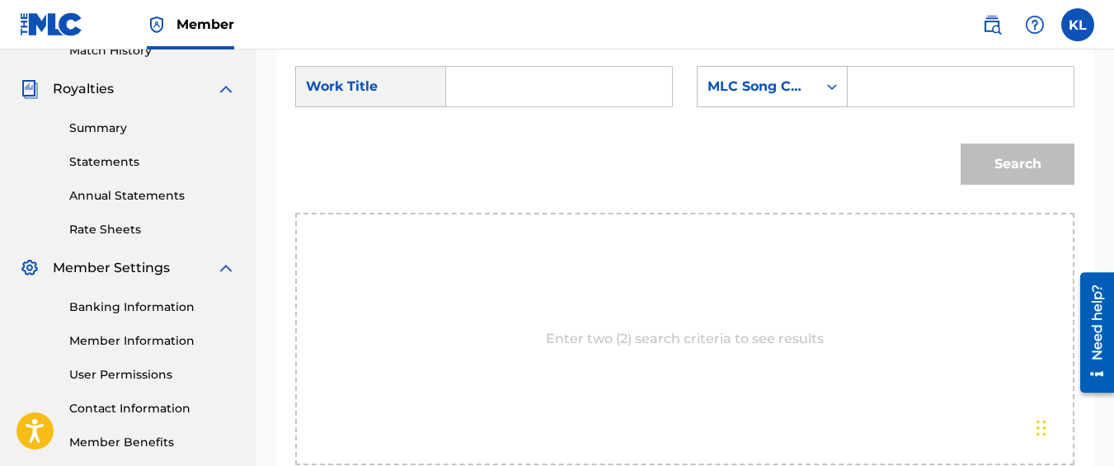
scroll to position [468, 0]
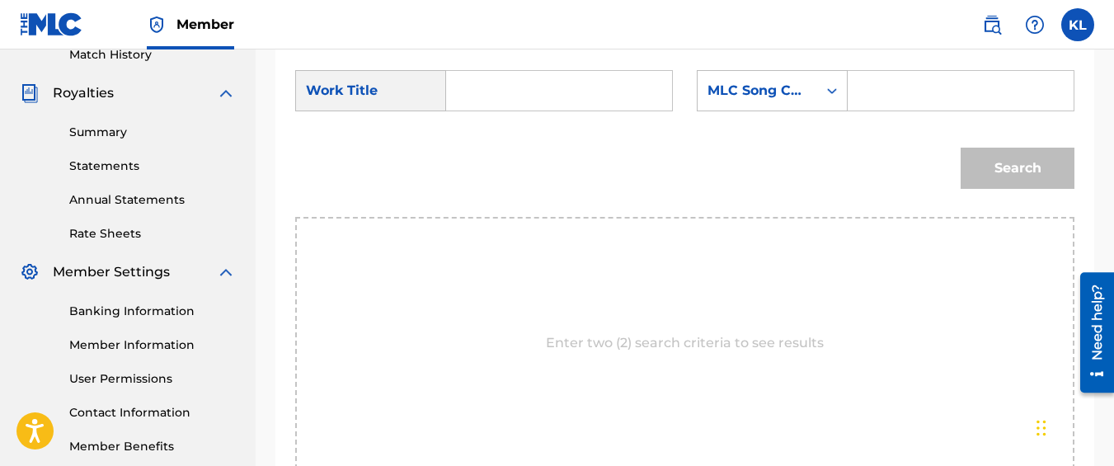
click at [462, 111] on input "Search Form" at bounding box center [559, 91] width 198 height 40
type input "call"
click at [527, 140] on div "call" at bounding box center [558, 128] width 196 height 30
click at [719, 111] on div "MLC Song Code" at bounding box center [772, 90] width 151 height 41
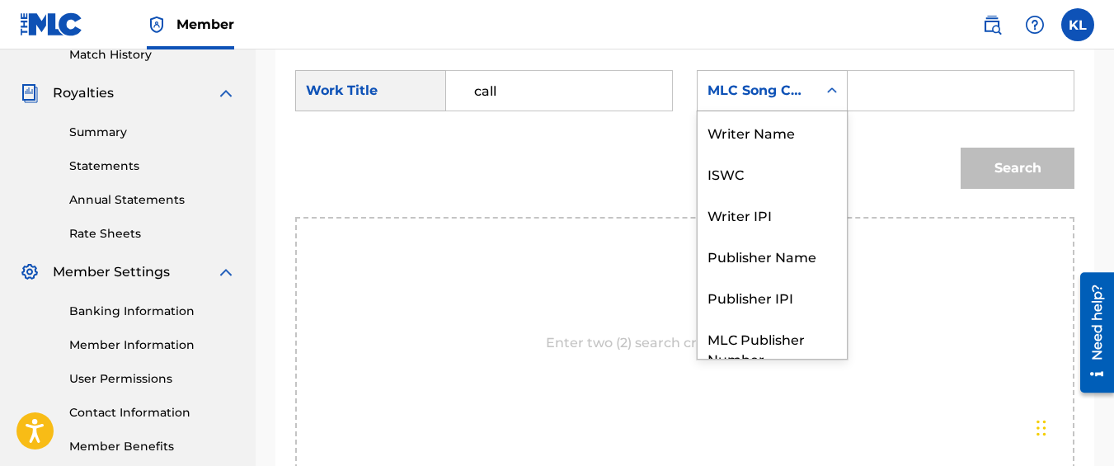
scroll to position [61, 0]
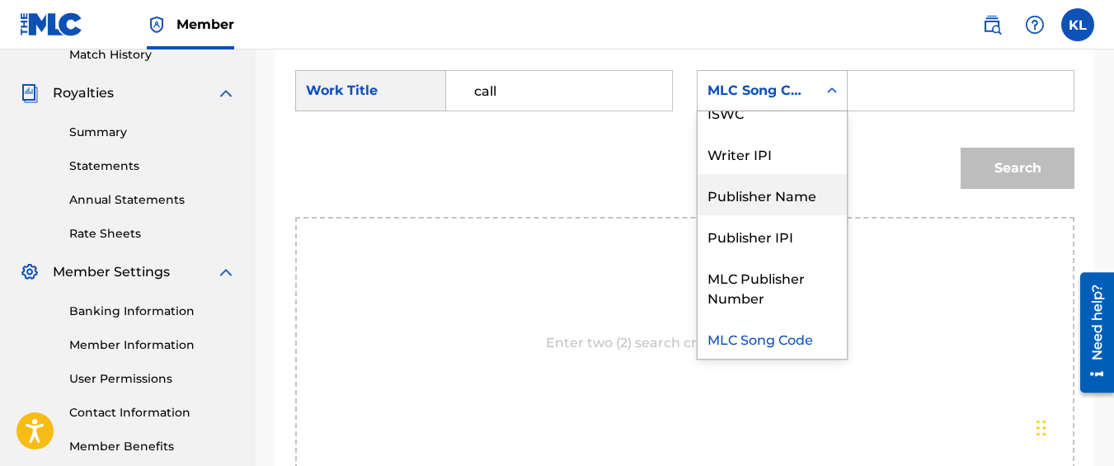
click at [736, 207] on div "Publisher Name" at bounding box center [772, 194] width 149 height 41
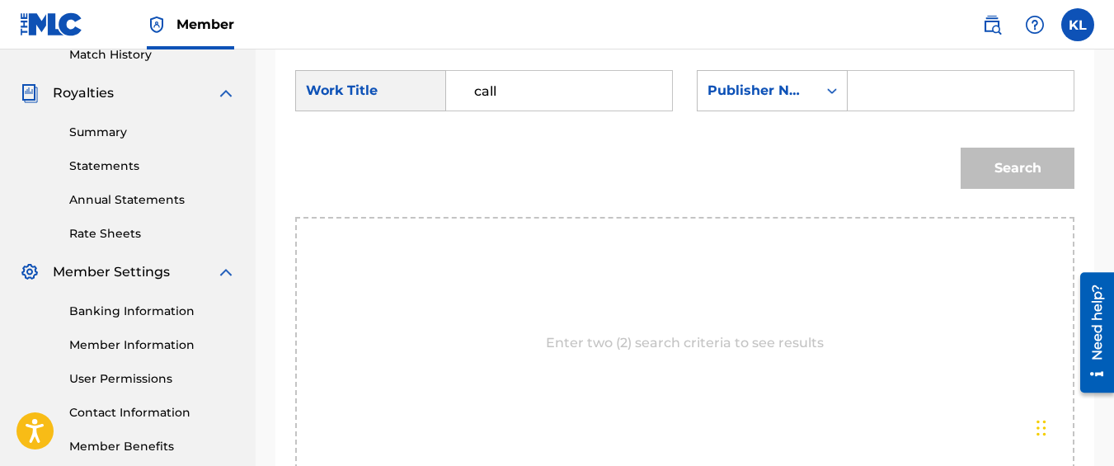
click at [889, 111] on input "Search Form" at bounding box center [961, 91] width 198 height 40
type input "kyseem louis"
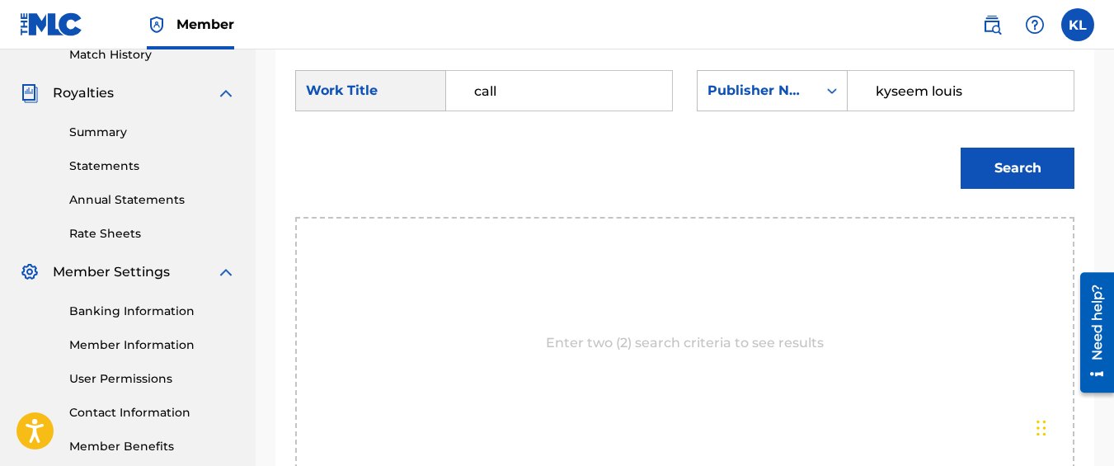
click at [993, 189] on button "Search" at bounding box center [1018, 168] width 114 height 41
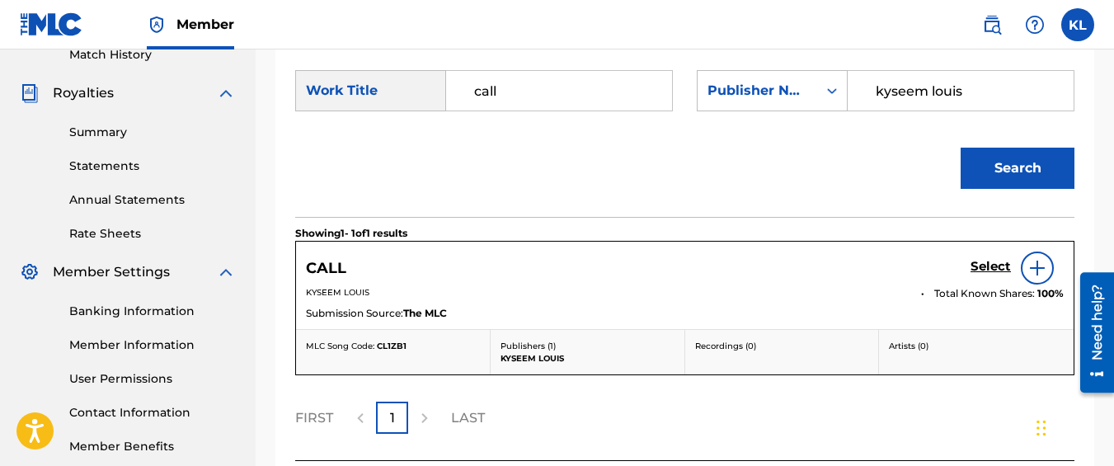
click at [975, 275] on h5 "Select" at bounding box center [991, 267] width 40 height 16
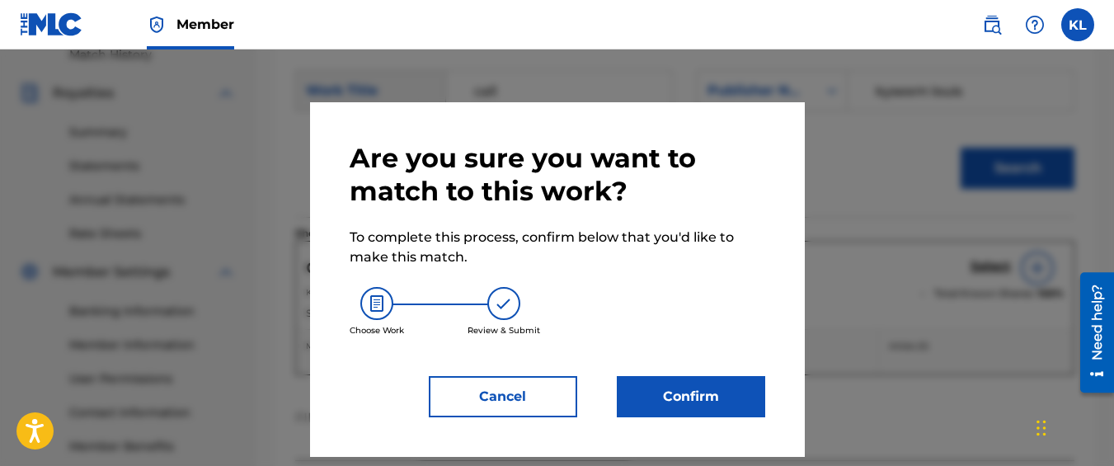
click at [727, 405] on button "Confirm" at bounding box center [691, 396] width 148 height 41
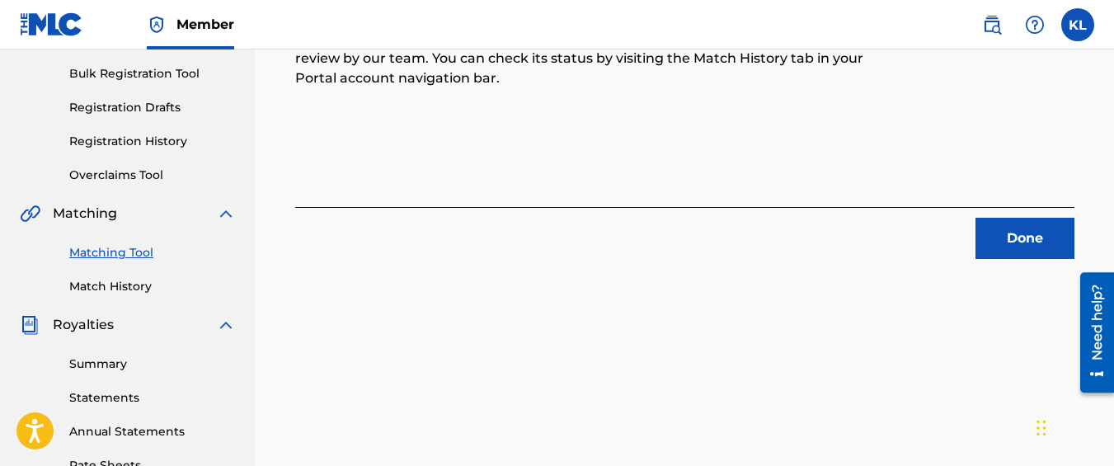
scroll to position [109, 0]
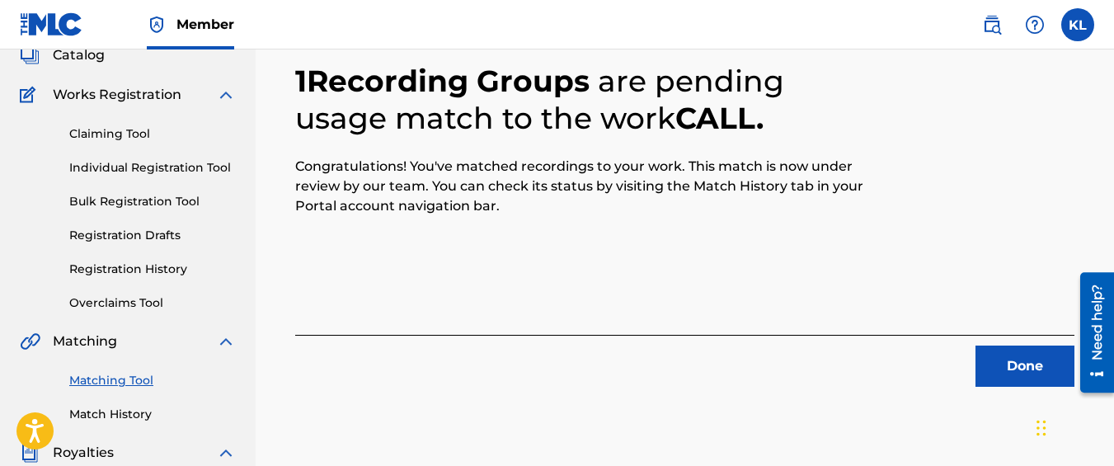
click at [997, 364] on button "Done" at bounding box center [1025, 366] width 99 height 41
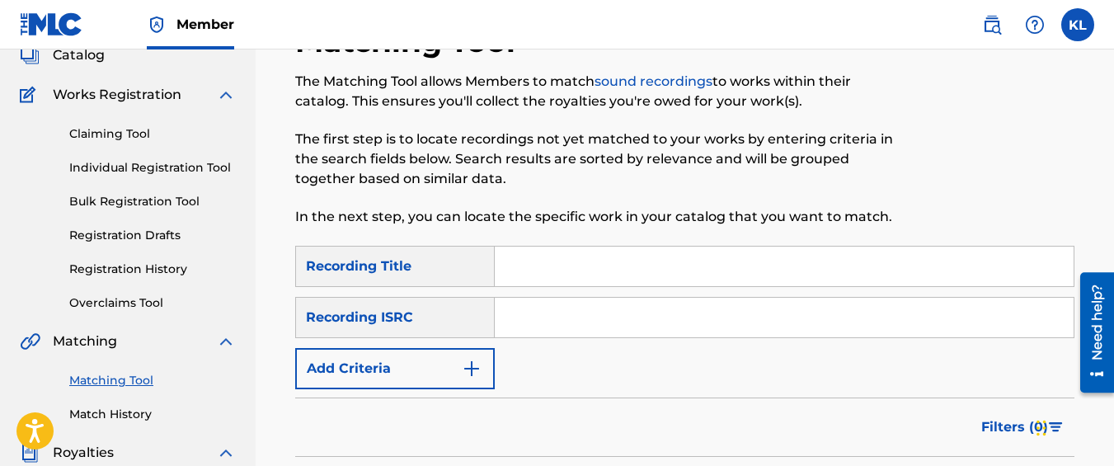
click at [442, 381] on button "Add Criteria" at bounding box center [395, 368] width 200 height 41
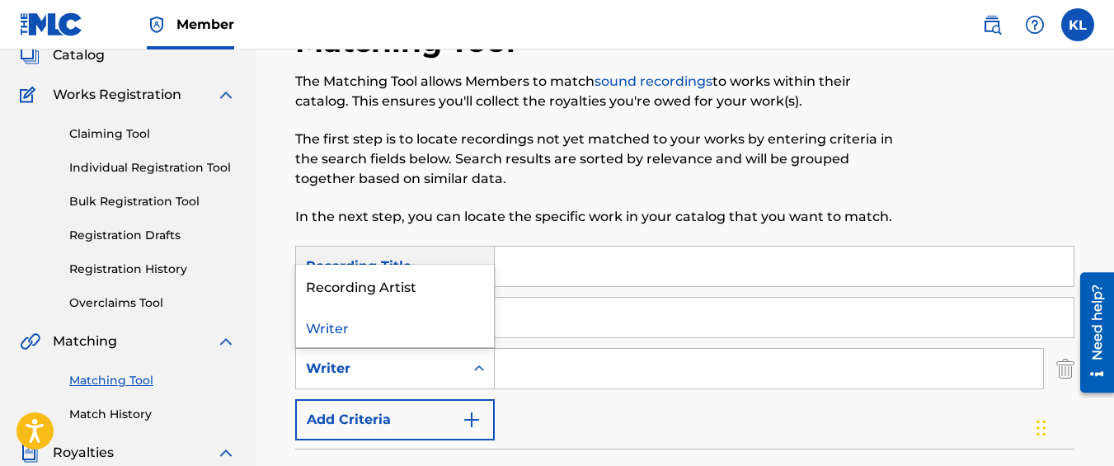
click at [429, 371] on div "Writer" at bounding box center [380, 369] width 148 height 20
click at [401, 285] on div "Recording Artist" at bounding box center [395, 285] width 198 height 41
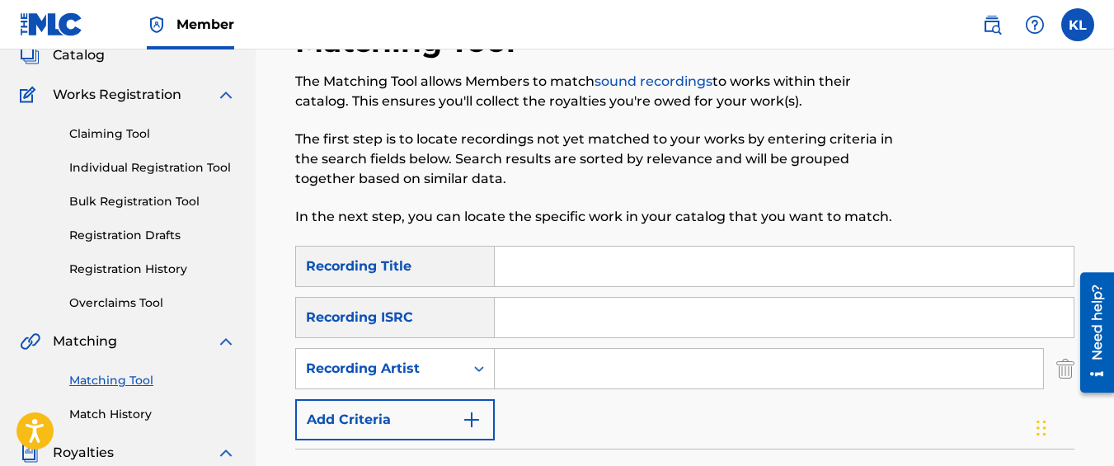
click at [524, 374] on input "Search Form" at bounding box center [769, 369] width 548 height 40
type input "graveyard top"
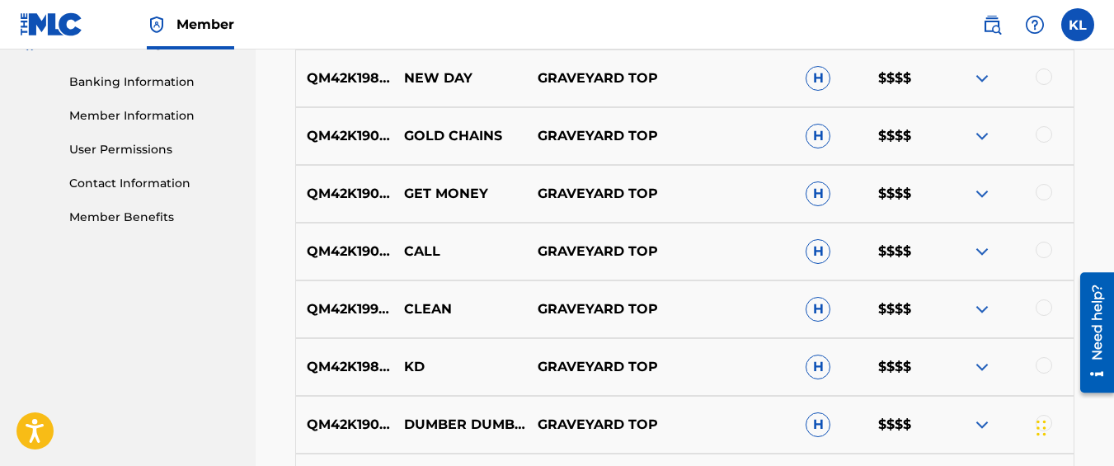
scroll to position [698, 0]
click at [1042, 302] on div at bounding box center [1044, 307] width 16 height 16
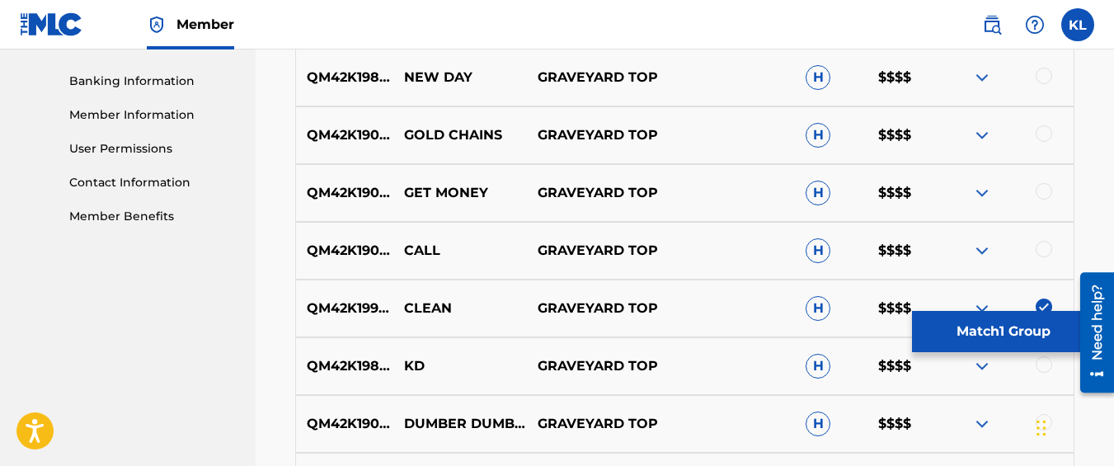
click at [972, 338] on button "Match 1 Group" at bounding box center [1003, 331] width 182 height 41
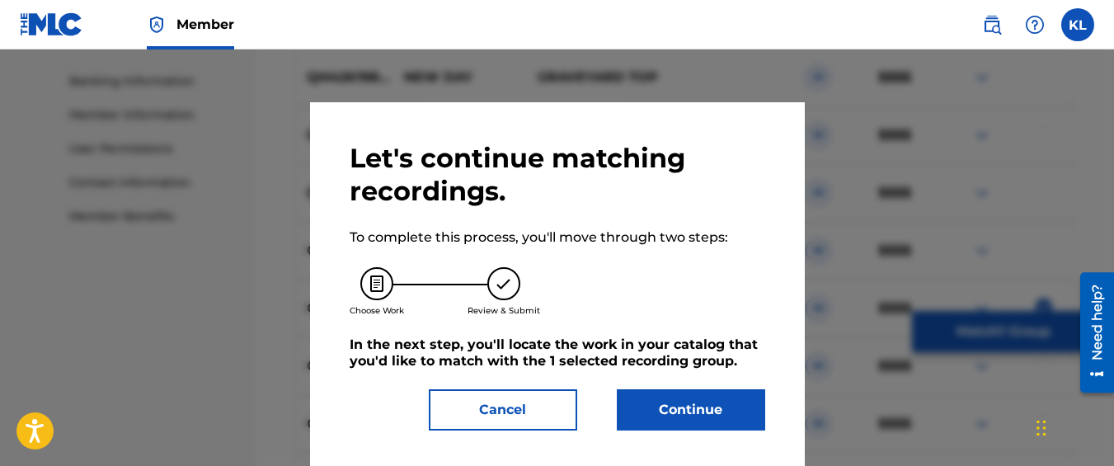
click at [654, 425] on button "Continue" at bounding box center [691, 409] width 148 height 41
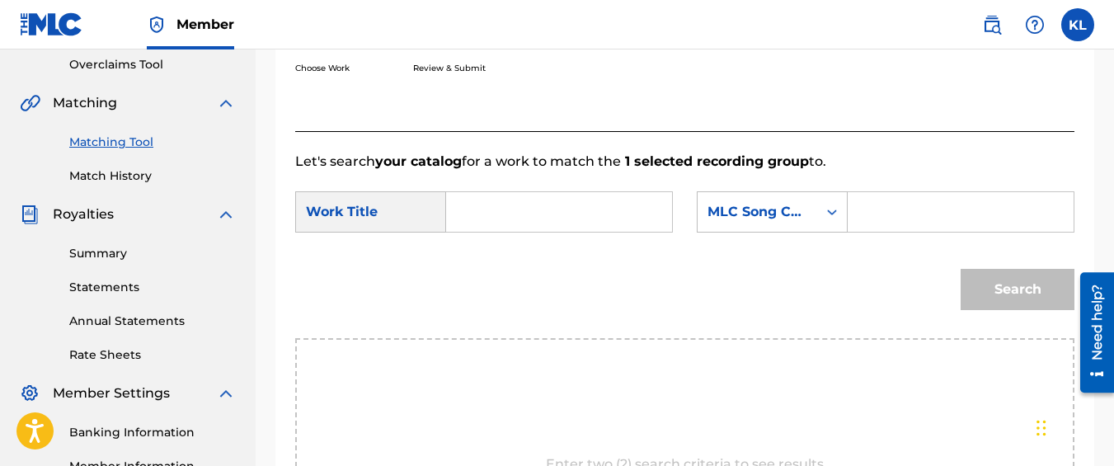
scroll to position [345, 0]
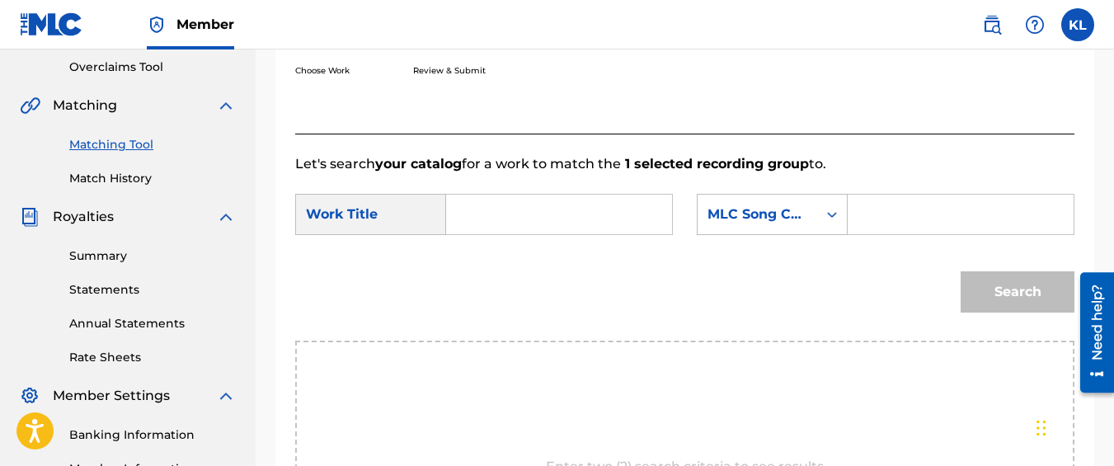
click at [510, 234] on input "Search Form" at bounding box center [559, 215] width 198 height 40
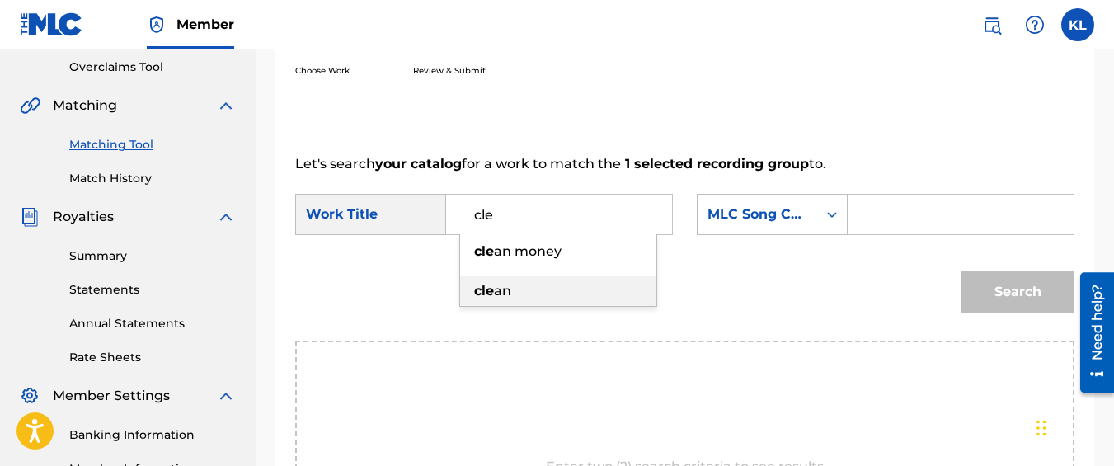
click at [535, 306] on div "cle an" at bounding box center [558, 291] width 196 height 30
type input "clean"
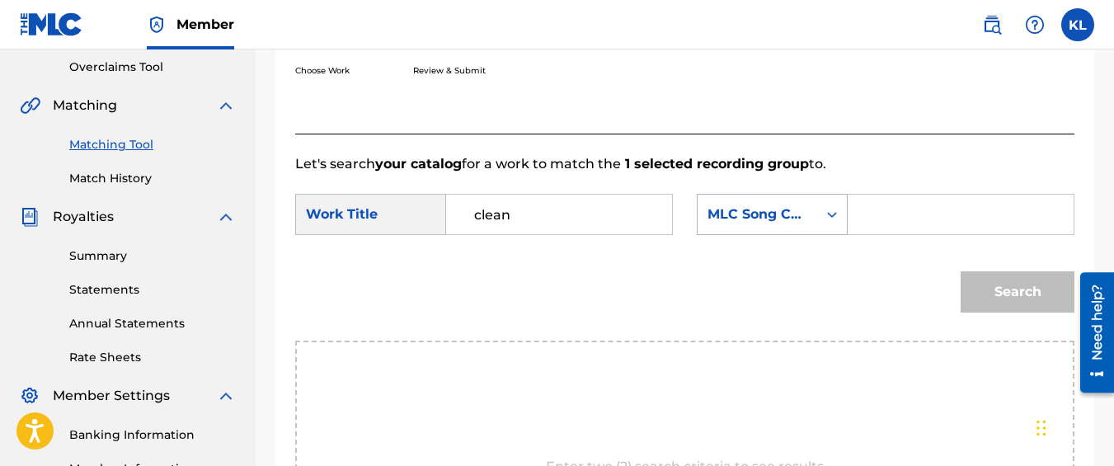
click at [779, 230] on div "MLC Song Code" at bounding box center [758, 214] width 120 height 31
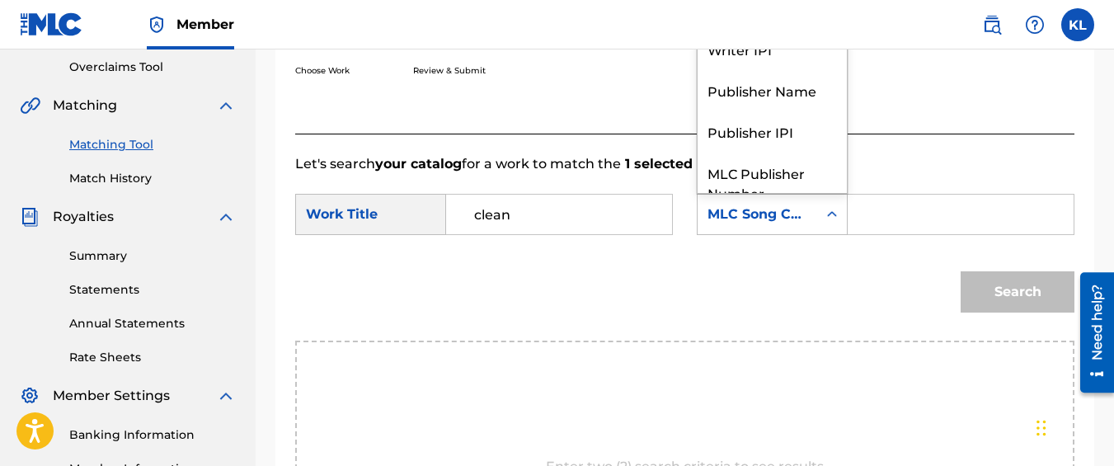
scroll to position [61, 0]
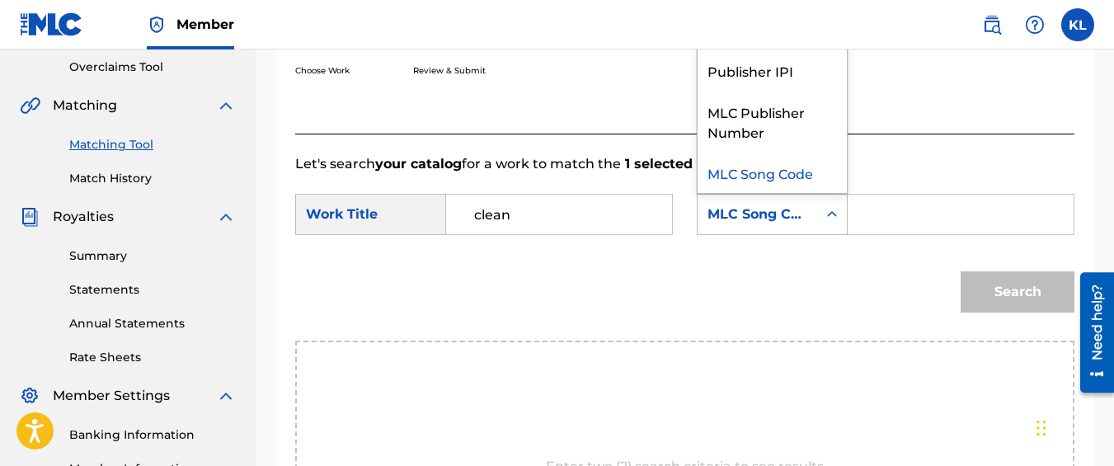
click at [782, 49] on div "Publisher Name" at bounding box center [772, 28] width 149 height 41
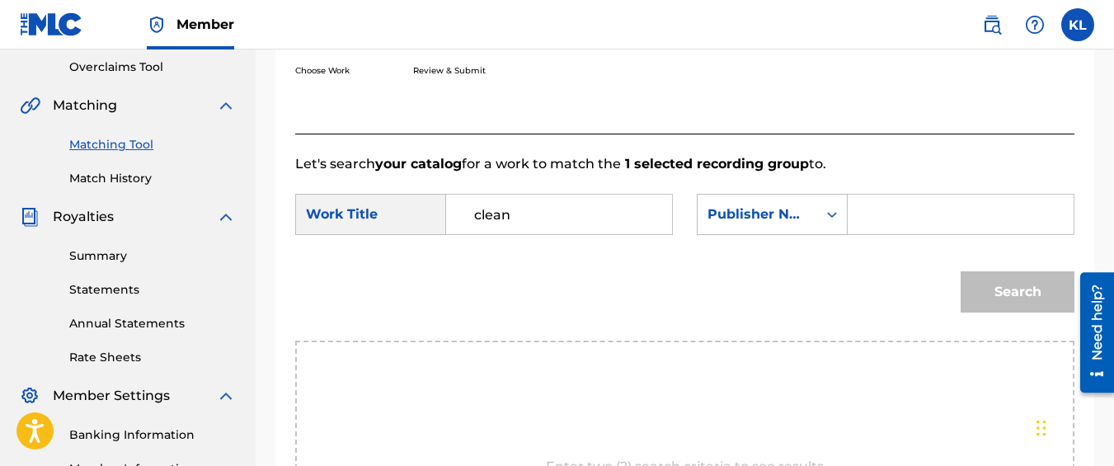
click at [863, 220] on input "Search Form" at bounding box center [961, 215] width 198 height 40
type input "kyseem louis"
click at [961, 271] on button "Search" at bounding box center [1018, 291] width 114 height 41
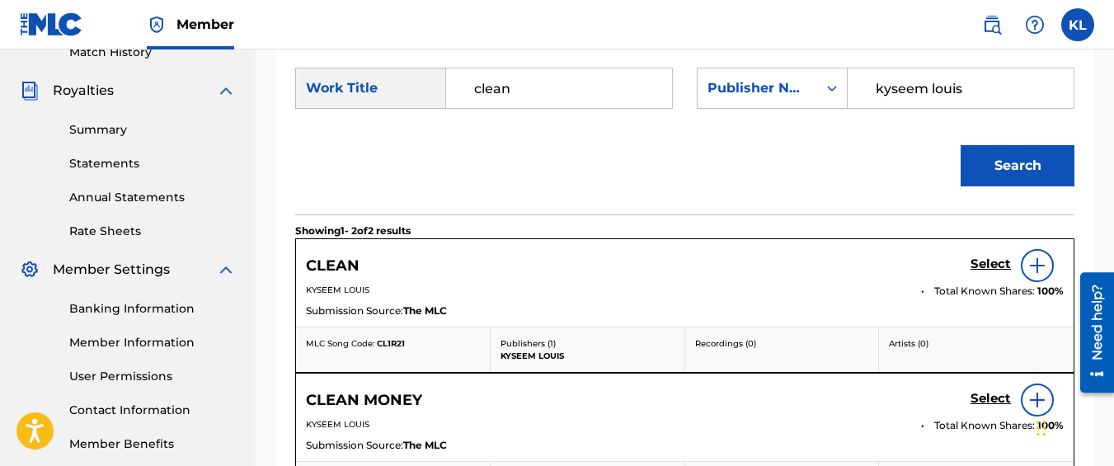
scroll to position [491, 0]
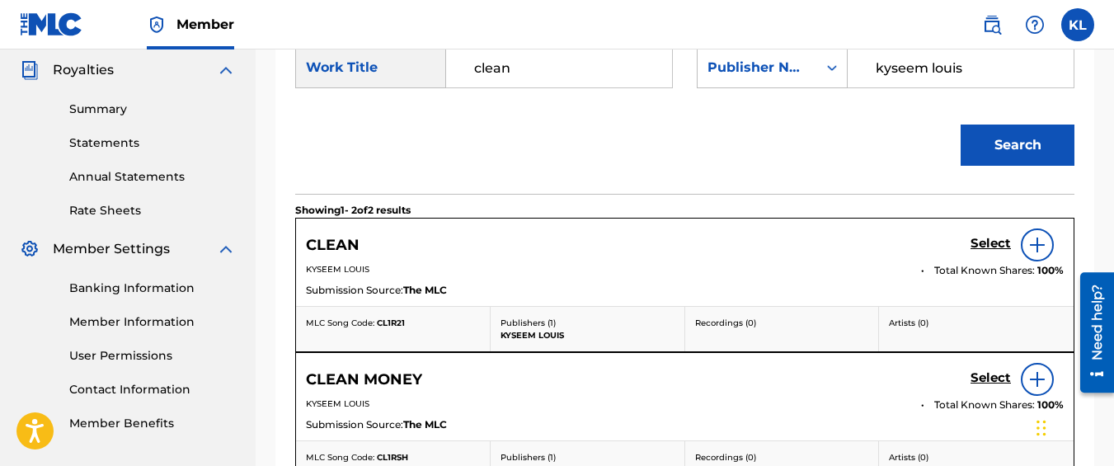
click at [981, 252] on h5 "Select" at bounding box center [991, 244] width 40 height 16
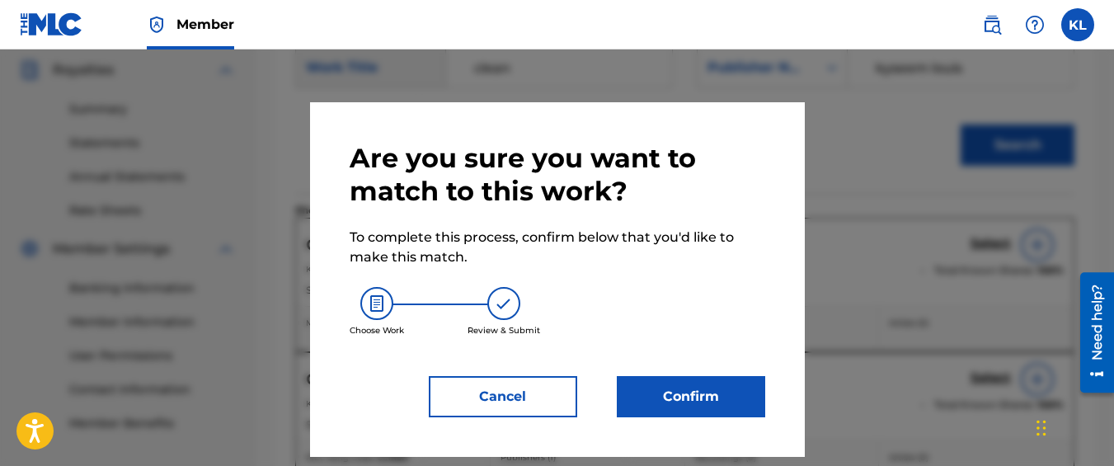
click at [731, 383] on button "Confirm" at bounding box center [691, 396] width 148 height 41
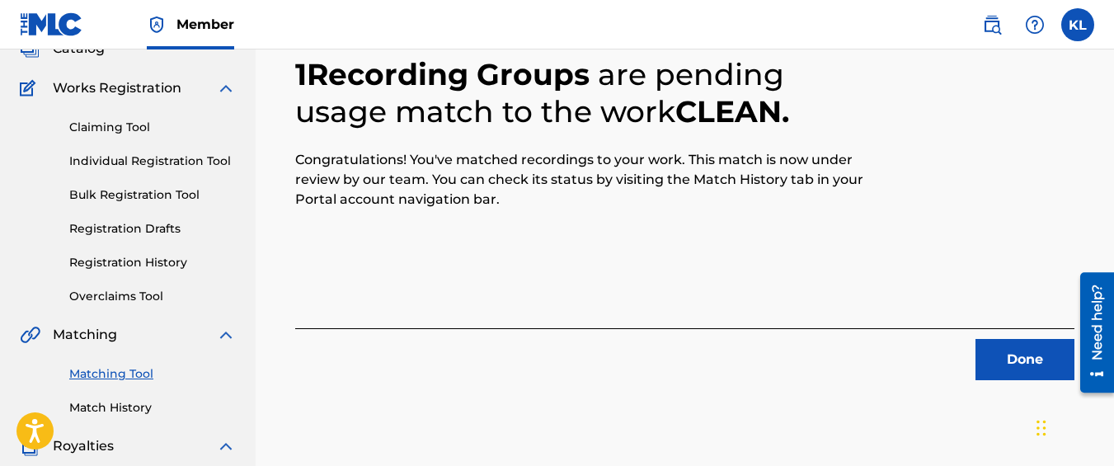
scroll to position [114, 0]
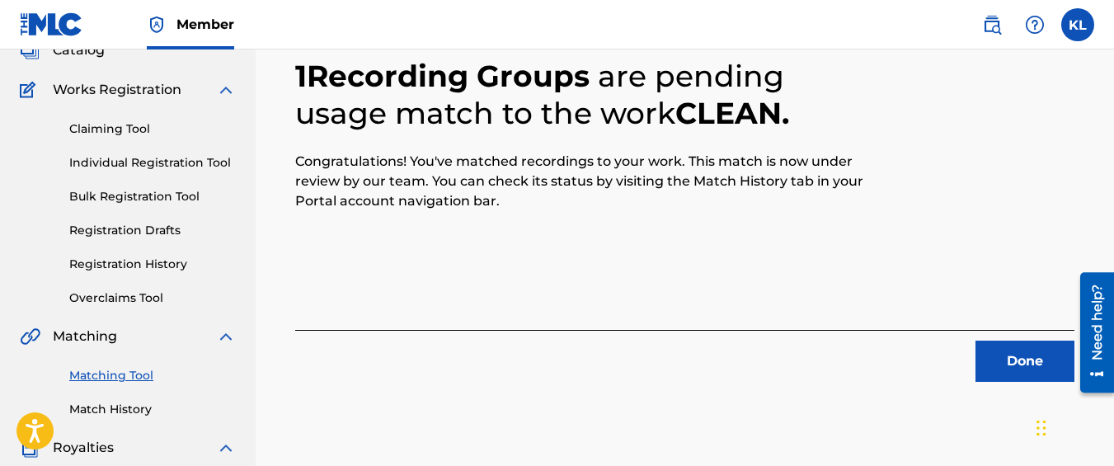
click at [1018, 363] on button "Done" at bounding box center [1025, 361] width 99 height 41
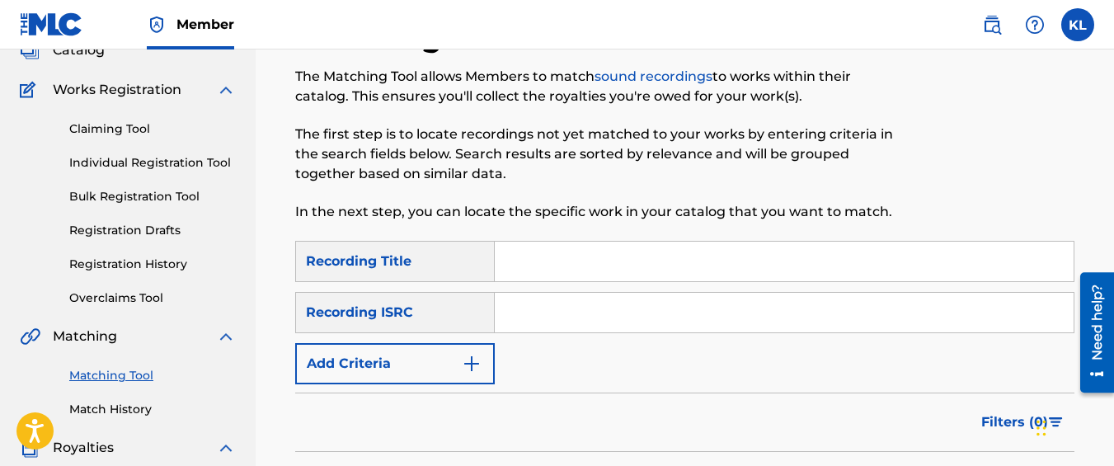
click at [416, 369] on button "Add Criteria" at bounding box center [395, 363] width 200 height 41
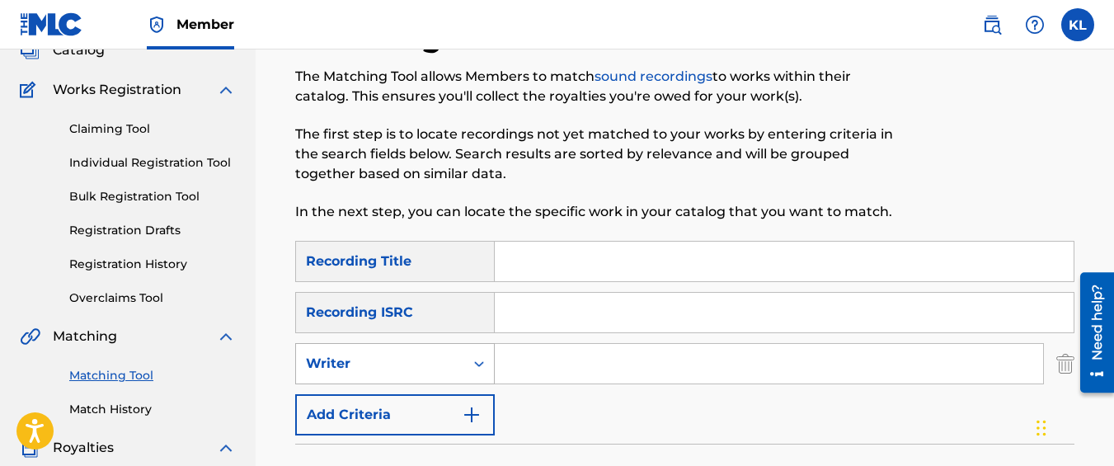
click at [409, 357] on div "Writer" at bounding box center [380, 364] width 148 height 20
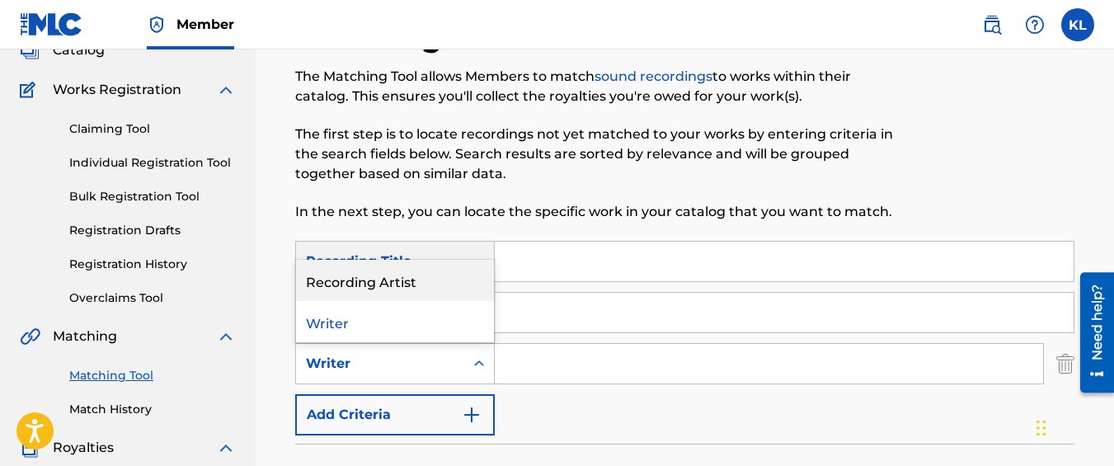
click at [415, 278] on div "Recording Artist" at bounding box center [395, 280] width 198 height 41
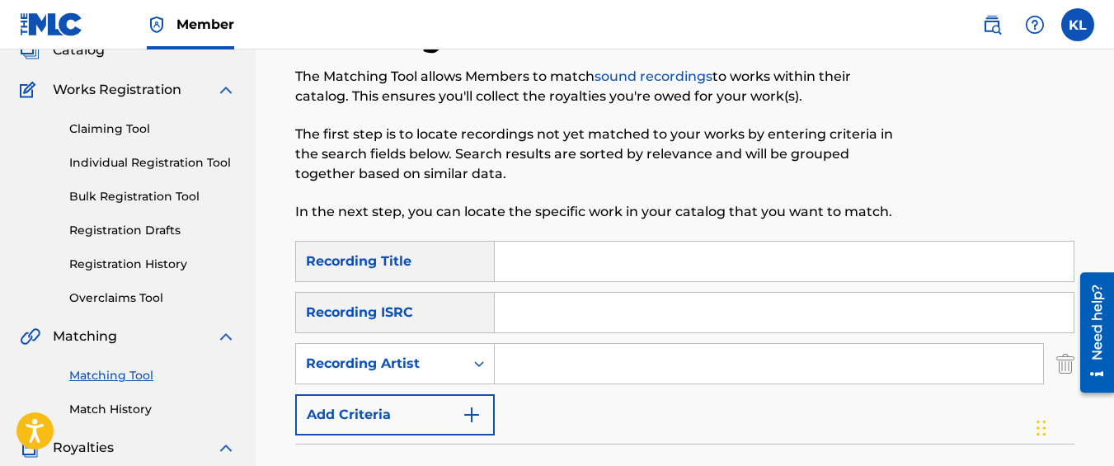
click at [517, 361] on input "Search Form" at bounding box center [769, 364] width 548 height 40
type input "graveyard top"
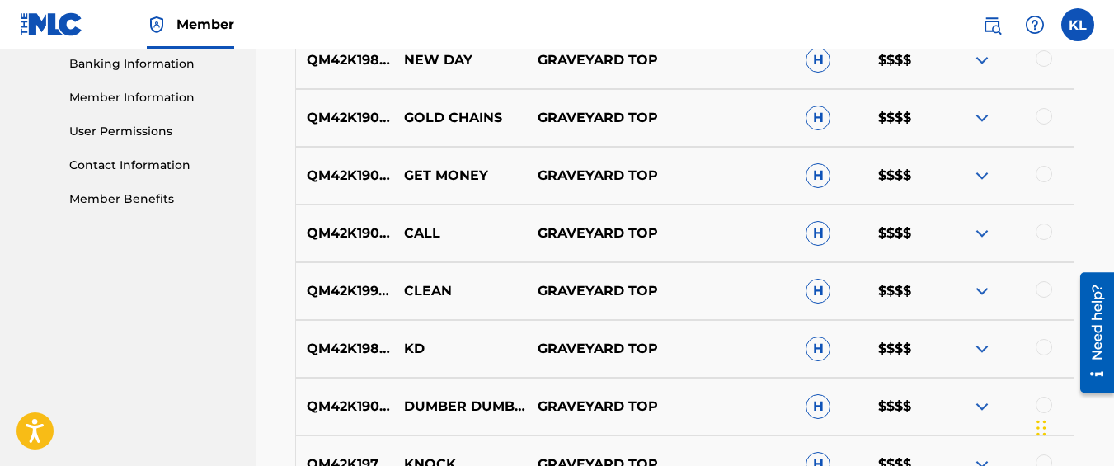
scroll to position [717, 0]
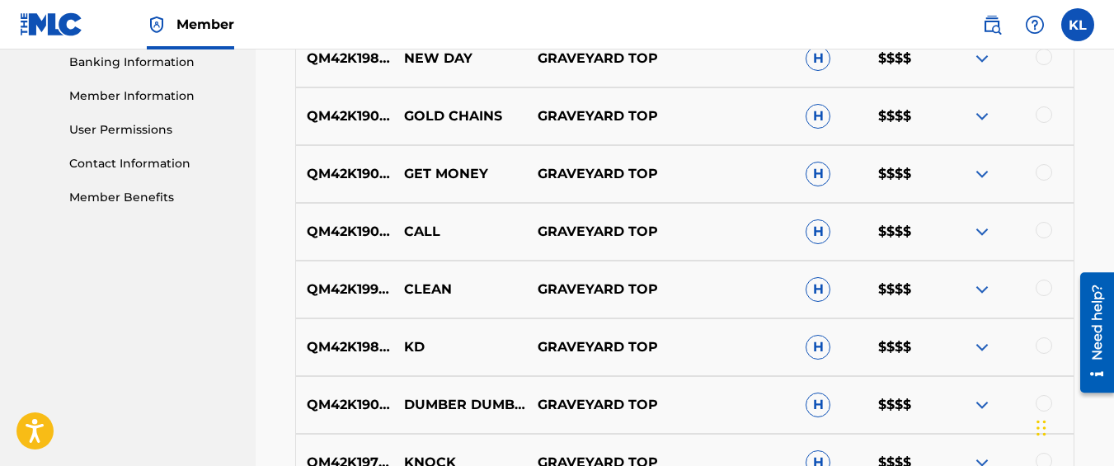
click at [1039, 346] on div at bounding box center [1044, 345] width 16 height 16
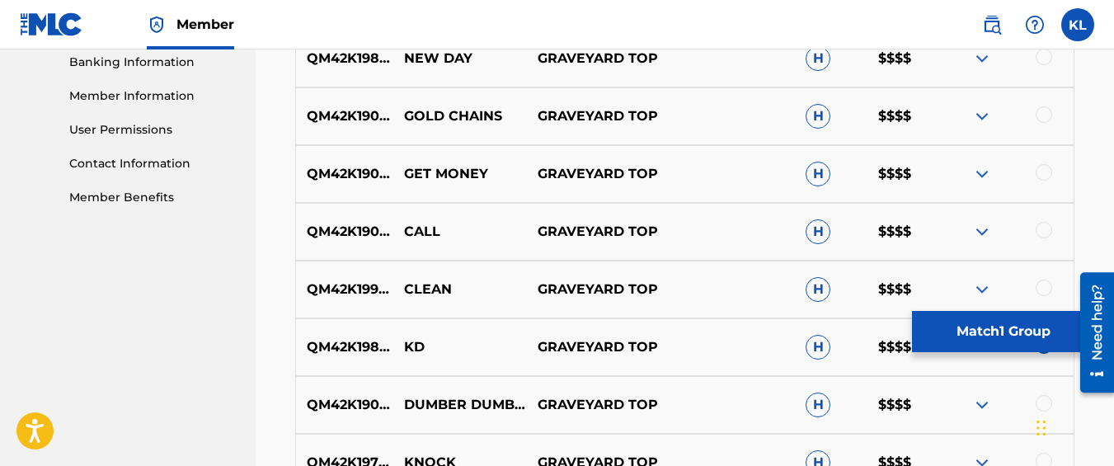
click at [962, 321] on button "Match 1 Group" at bounding box center [1003, 331] width 182 height 41
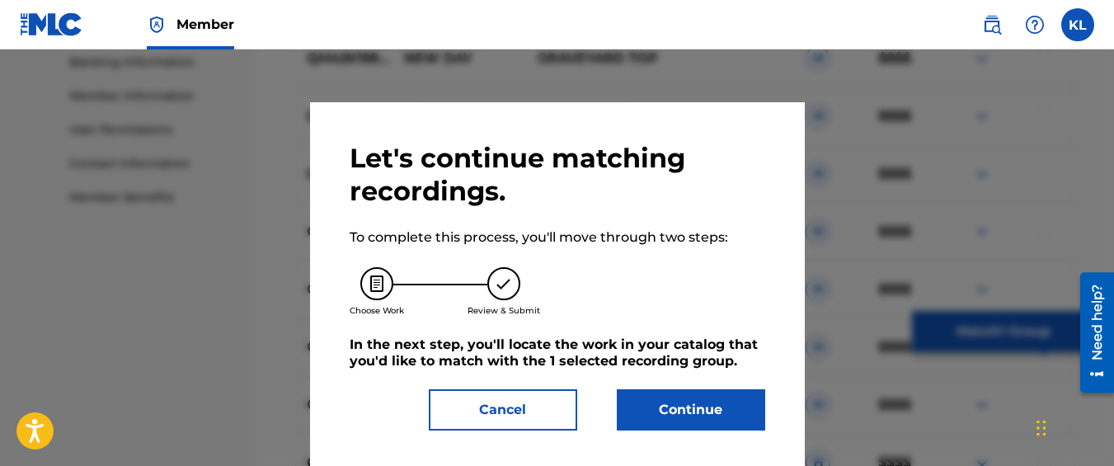
click at [706, 394] on button "Continue" at bounding box center [691, 409] width 148 height 41
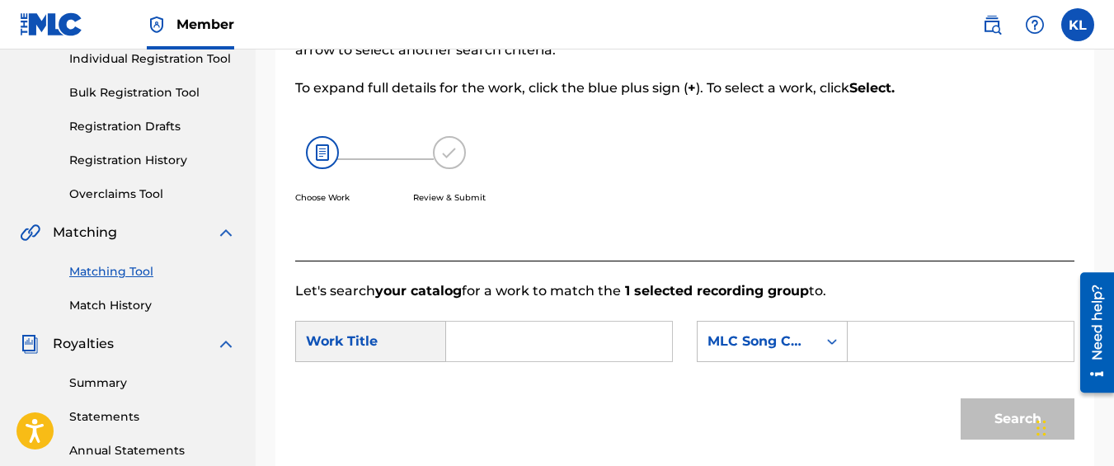
scroll to position [148, 0]
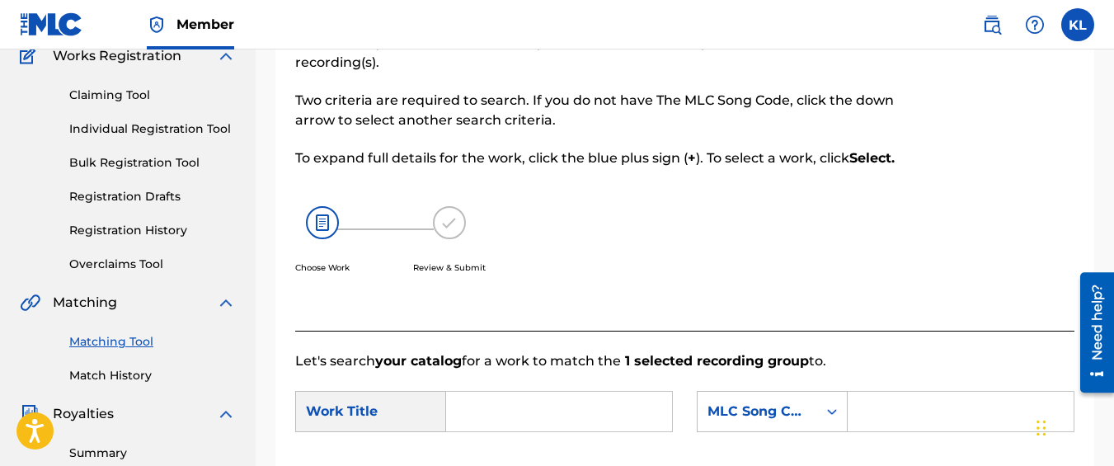
click at [543, 424] on input "Search Form" at bounding box center [559, 412] width 198 height 40
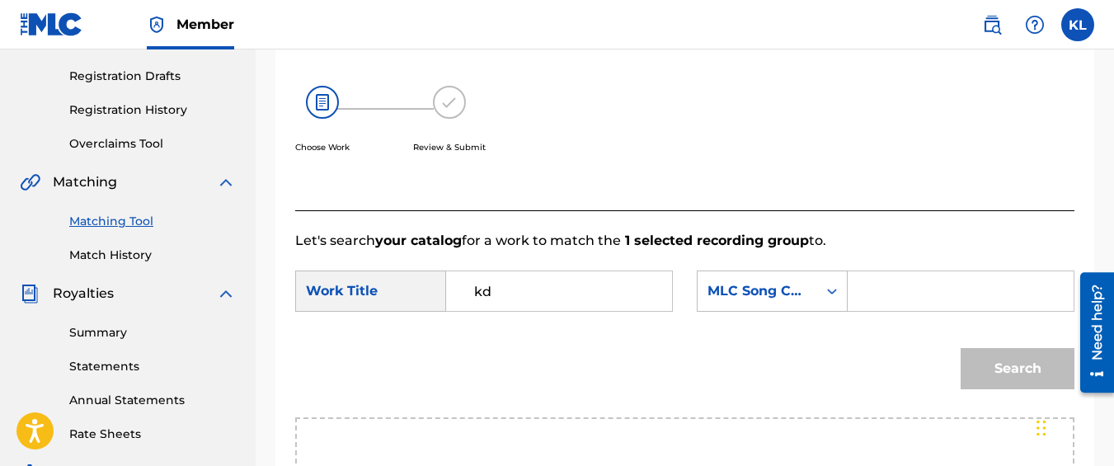
scroll to position [270, 0]
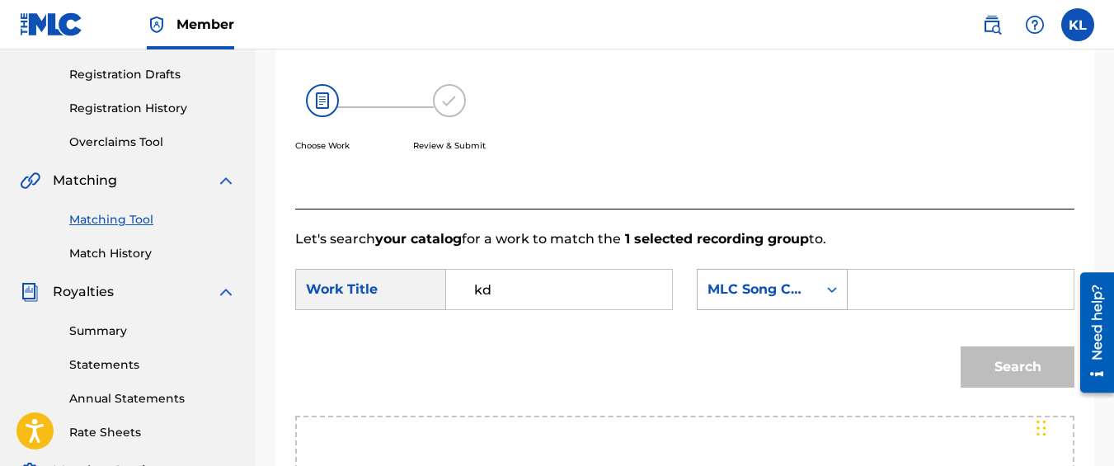
type input "kd"
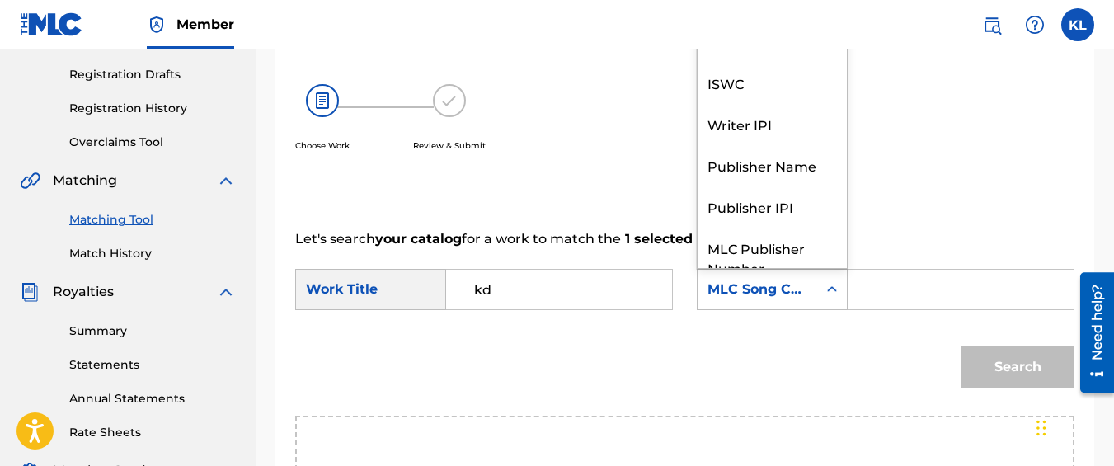
click at [819, 304] on div "Search Form" at bounding box center [832, 290] width 30 height 30
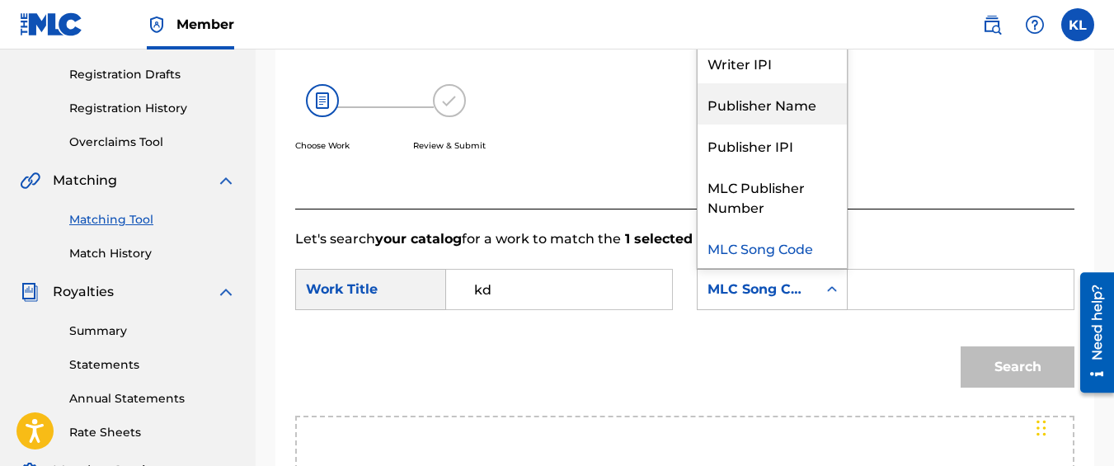
click at [769, 125] on div "Publisher Name" at bounding box center [772, 103] width 149 height 41
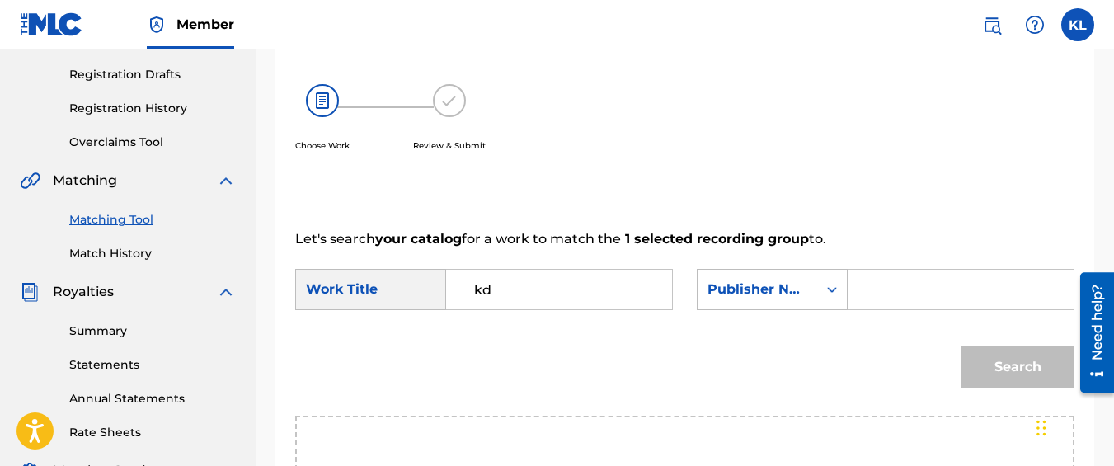
click at [876, 299] on input "Search Form" at bounding box center [961, 290] width 198 height 40
type input "kyseem louis"
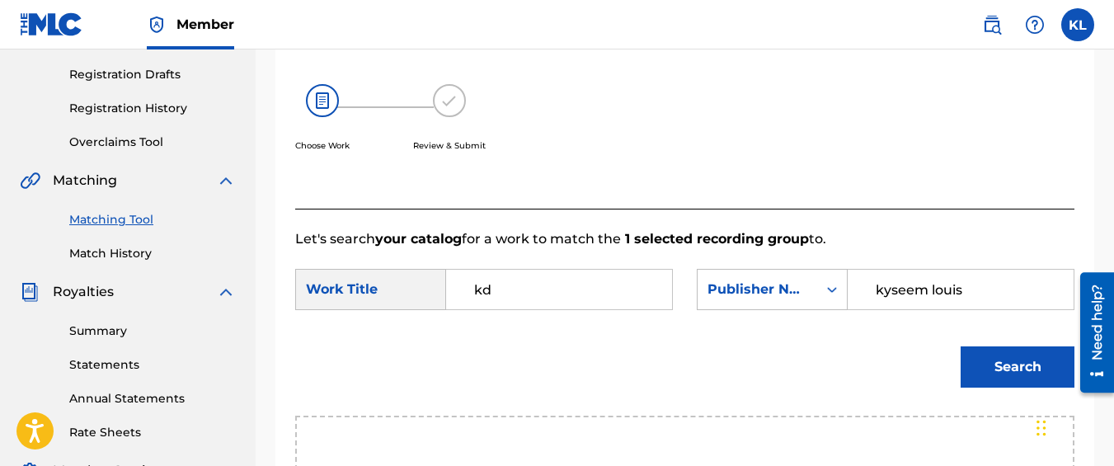
click at [961, 346] on button "Search" at bounding box center [1018, 366] width 114 height 41
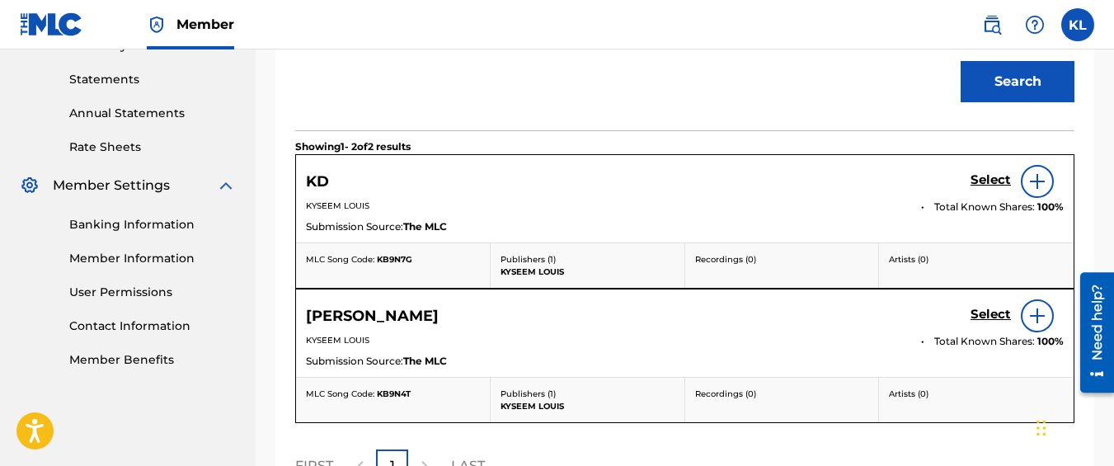
scroll to position [556, 0]
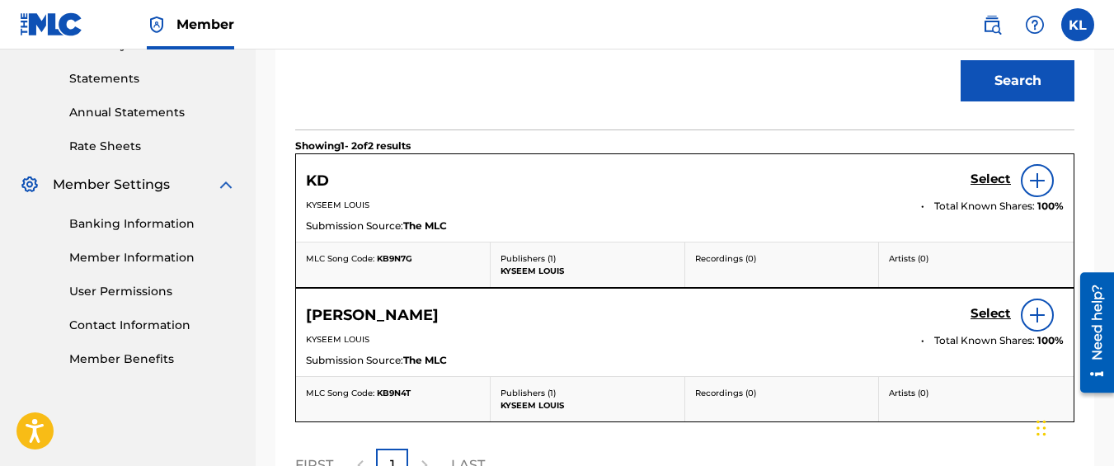
click at [995, 187] on h5 "Select" at bounding box center [991, 180] width 40 height 16
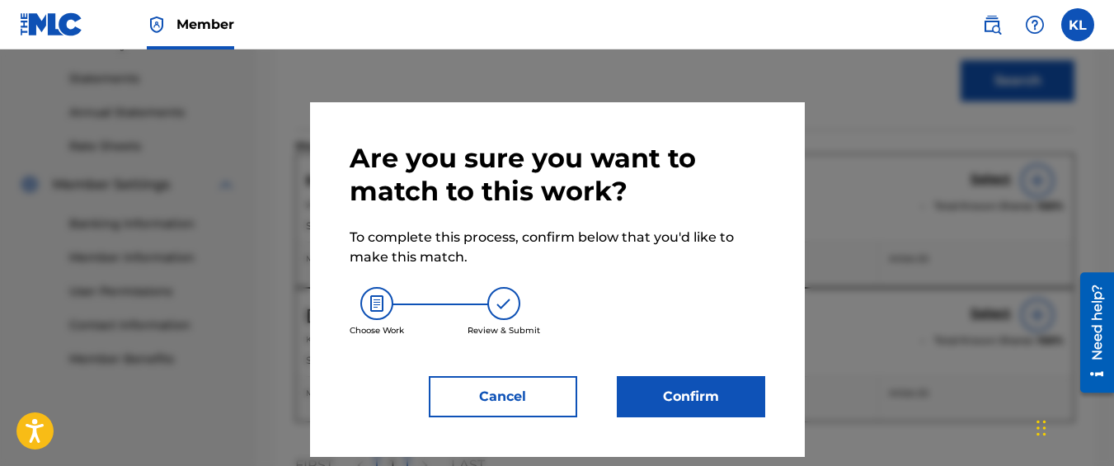
click at [633, 398] on button "Confirm" at bounding box center [691, 396] width 148 height 41
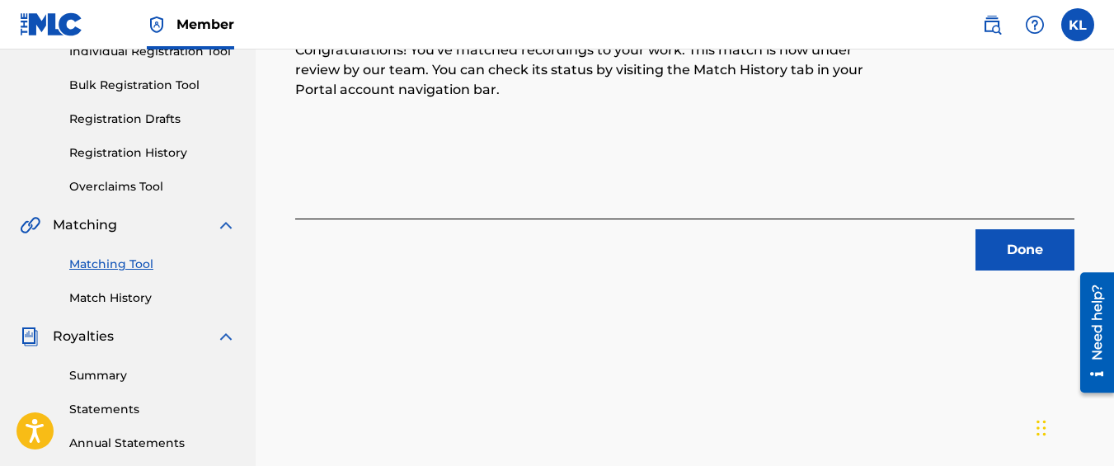
scroll to position [224, 0]
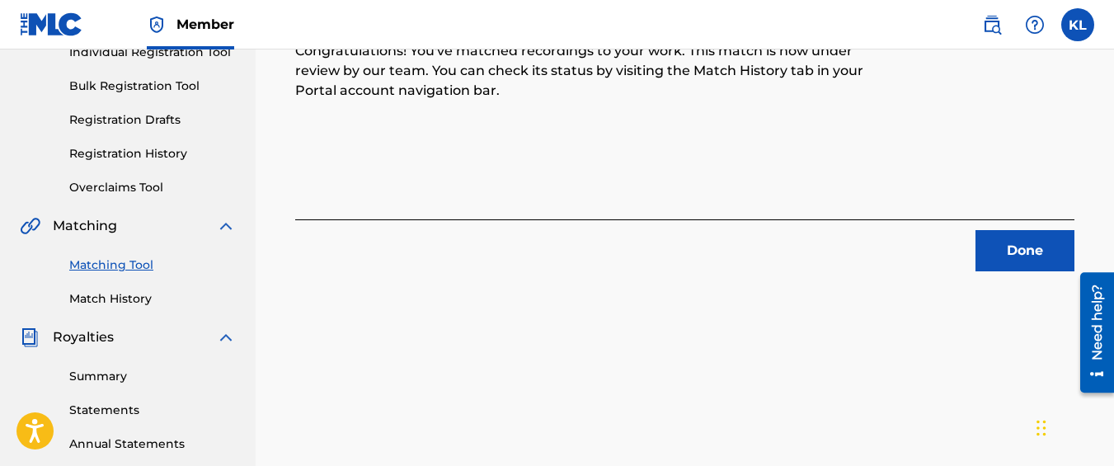
click at [1038, 240] on button "Done" at bounding box center [1025, 250] width 99 height 41
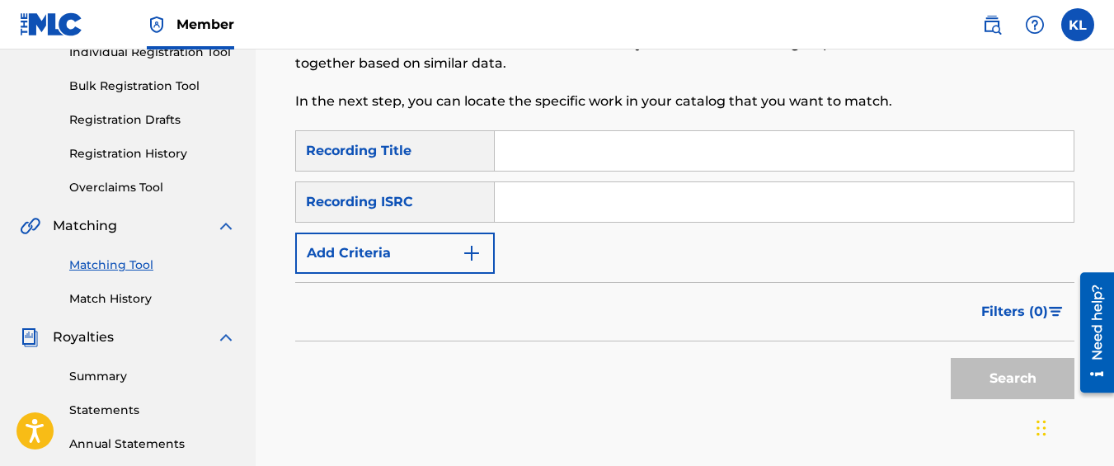
click at [471, 252] on img "Search Form" at bounding box center [472, 253] width 20 height 20
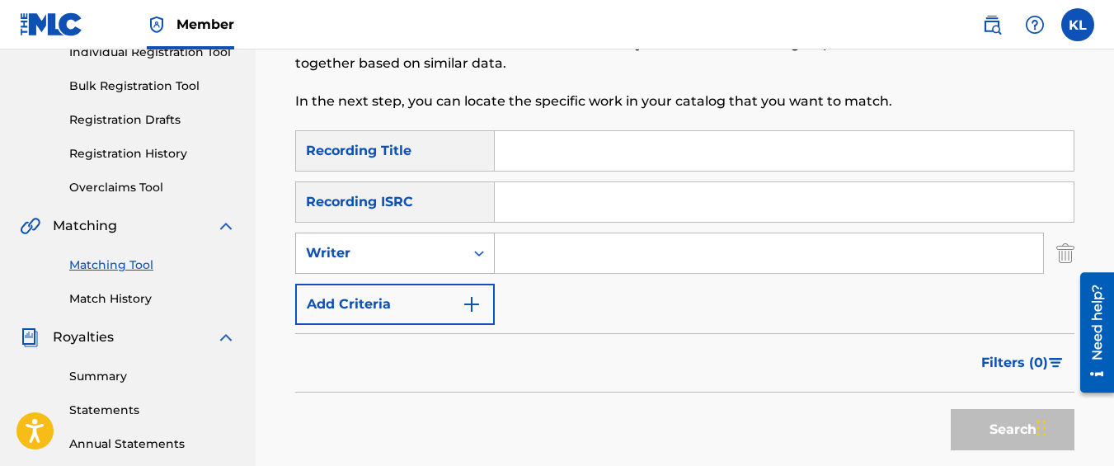
click at [442, 261] on div "Writer" at bounding box center [380, 253] width 148 height 20
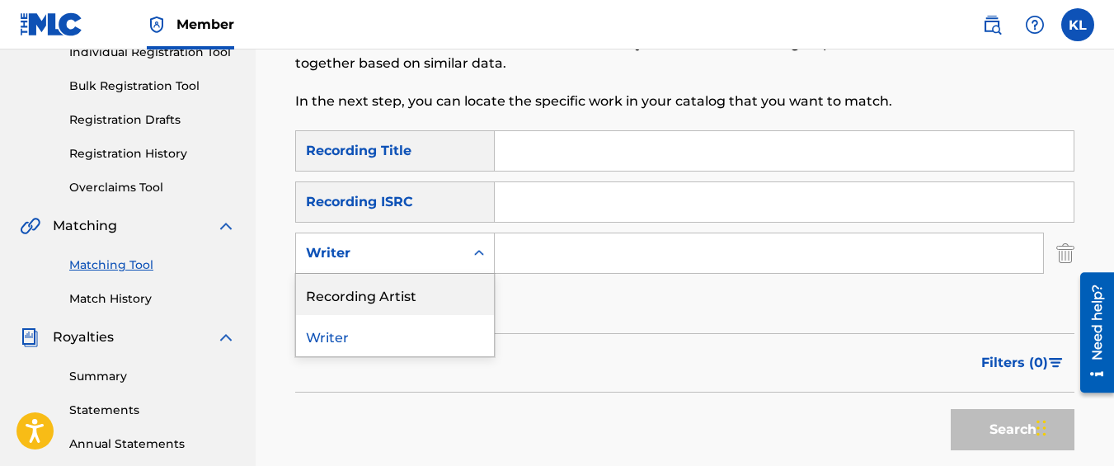
click at [419, 303] on div "Recording Artist" at bounding box center [395, 294] width 198 height 41
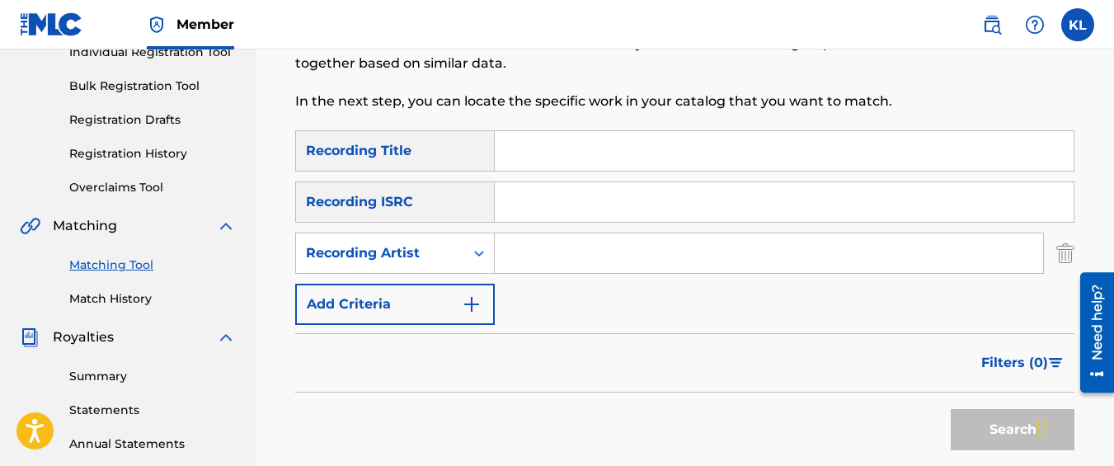
click at [515, 266] on input "Search Form" at bounding box center [769, 253] width 548 height 40
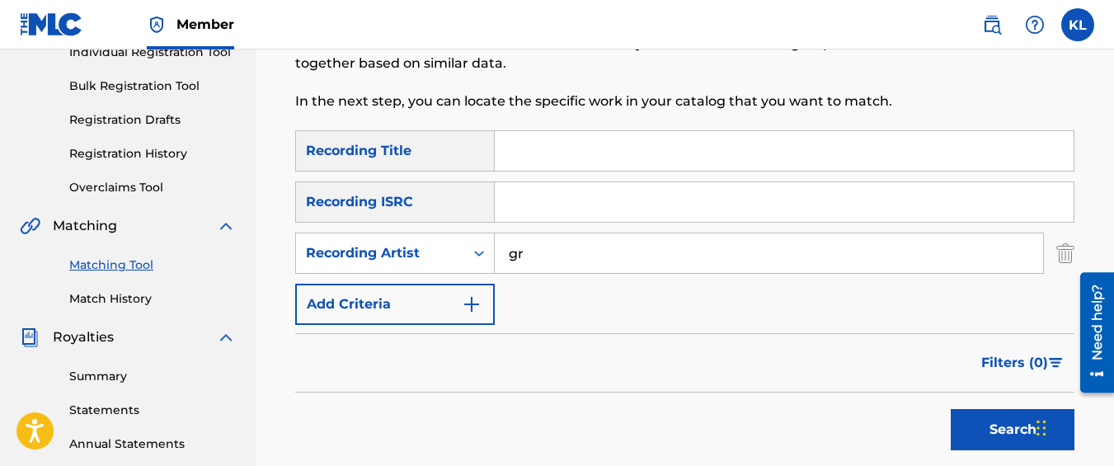
type input "graveyard top"
click at [951, 409] on button "Search" at bounding box center [1013, 429] width 124 height 41
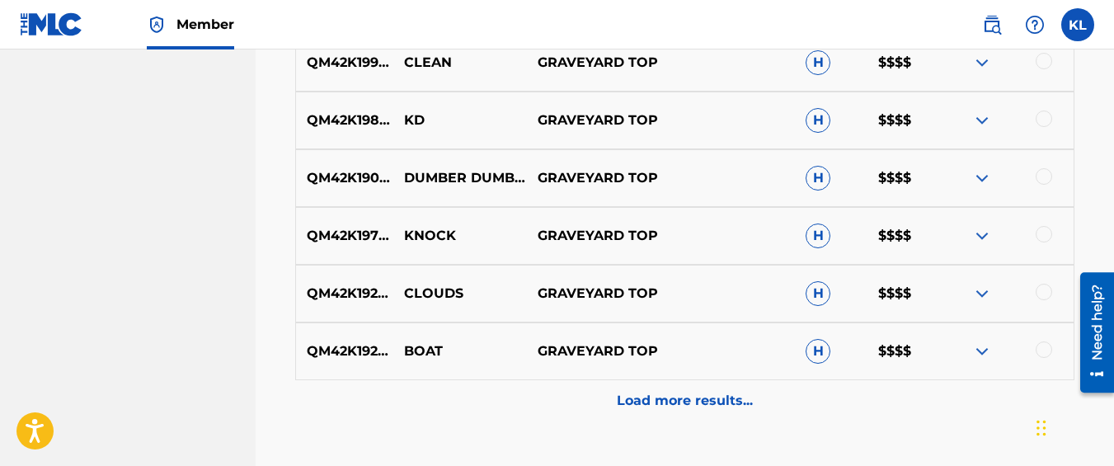
scroll to position [945, 0]
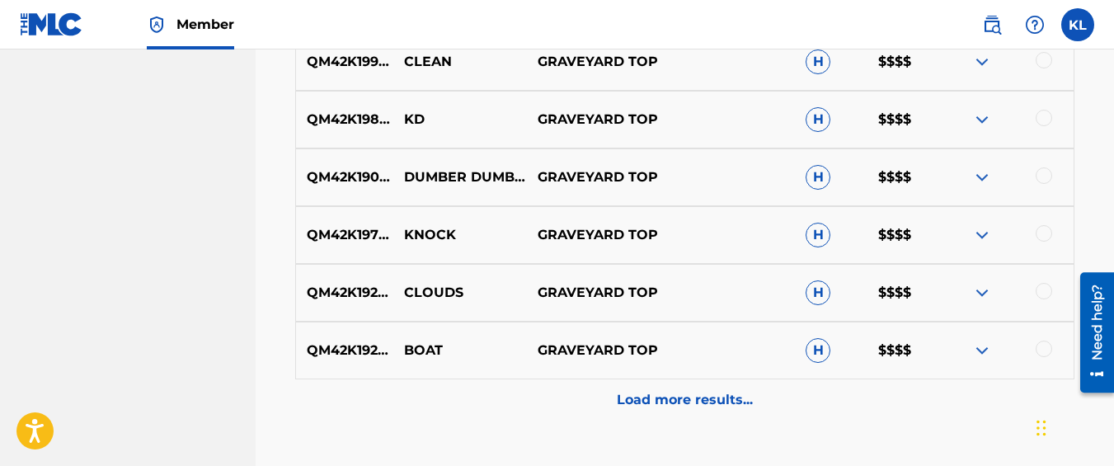
click at [1054, 176] on div at bounding box center [1007, 177] width 134 height 20
click at [1045, 171] on div at bounding box center [1044, 175] width 16 height 16
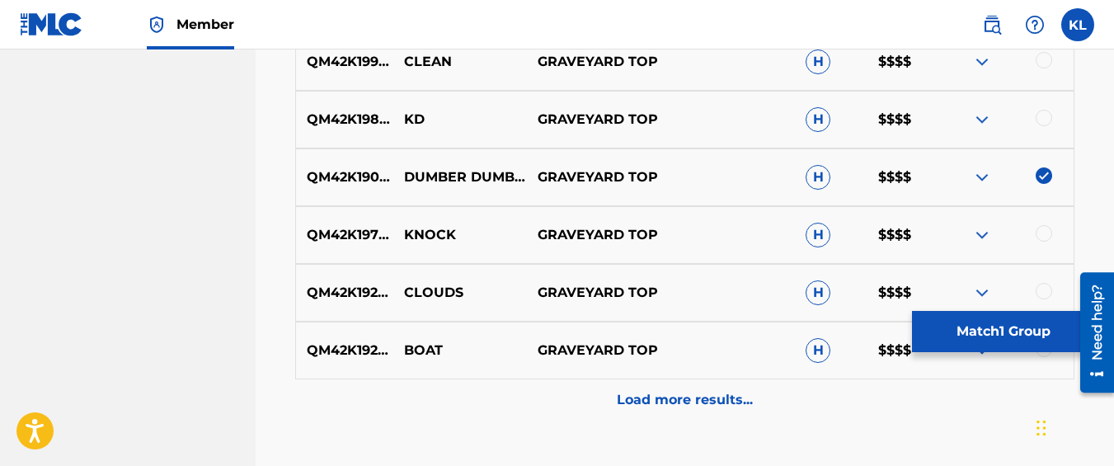
click at [948, 348] on button "Match 1 Group" at bounding box center [1003, 331] width 182 height 41
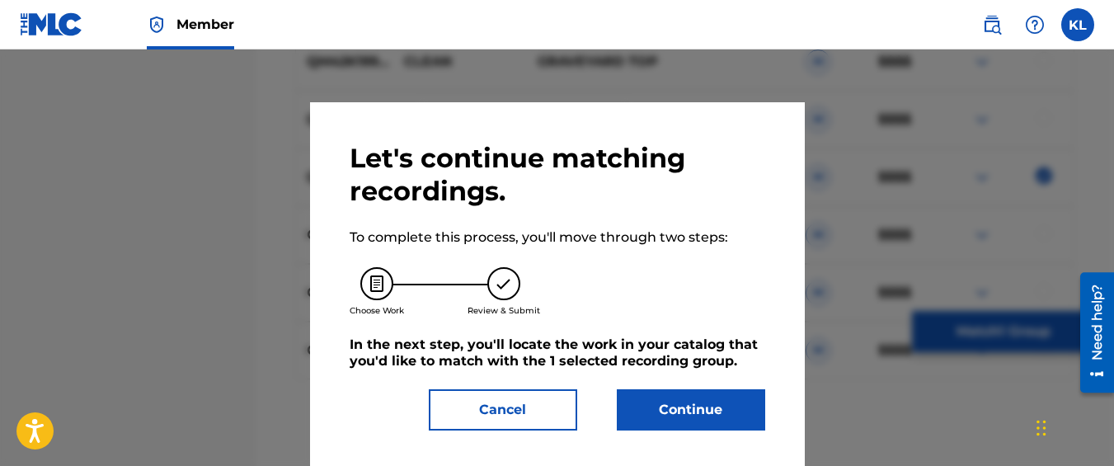
click at [670, 396] on button "Continue" at bounding box center [691, 409] width 148 height 41
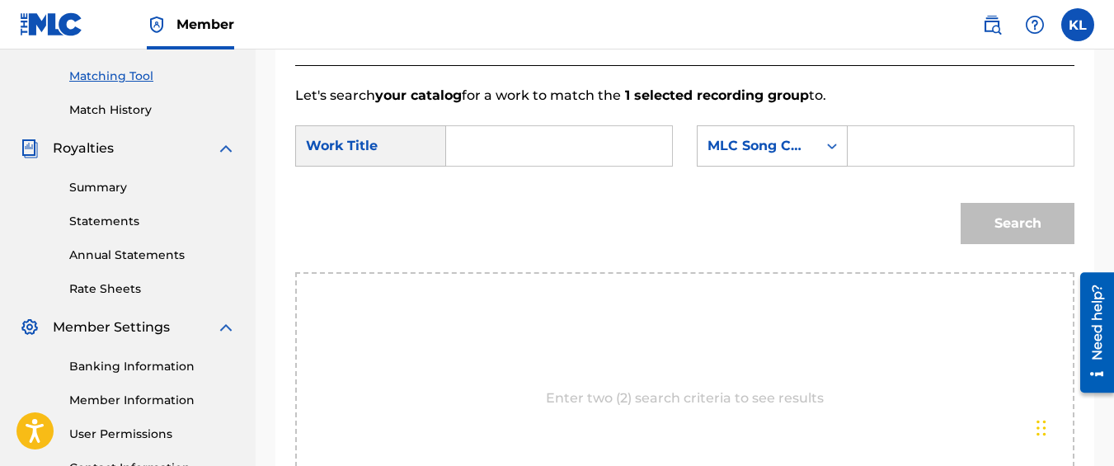
scroll to position [389, 0]
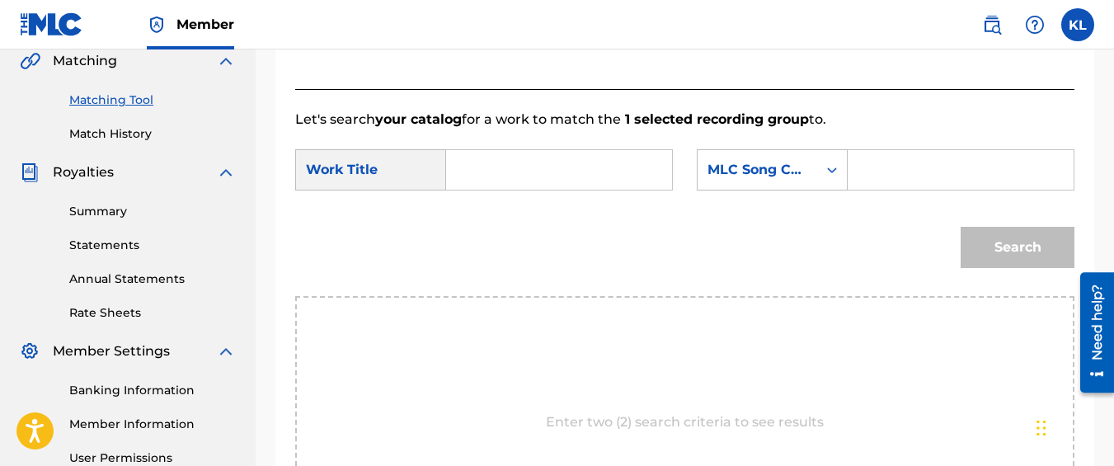
click at [524, 190] on input "Search Form" at bounding box center [559, 170] width 198 height 40
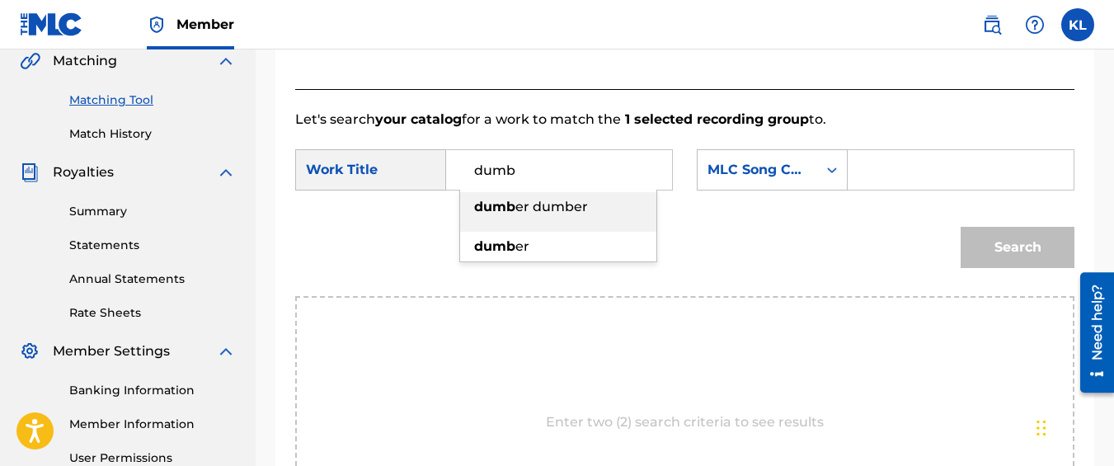
click at [528, 214] on span "er dumber" at bounding box center [551, 207] width 73 height 16
type input "dumber dumber"
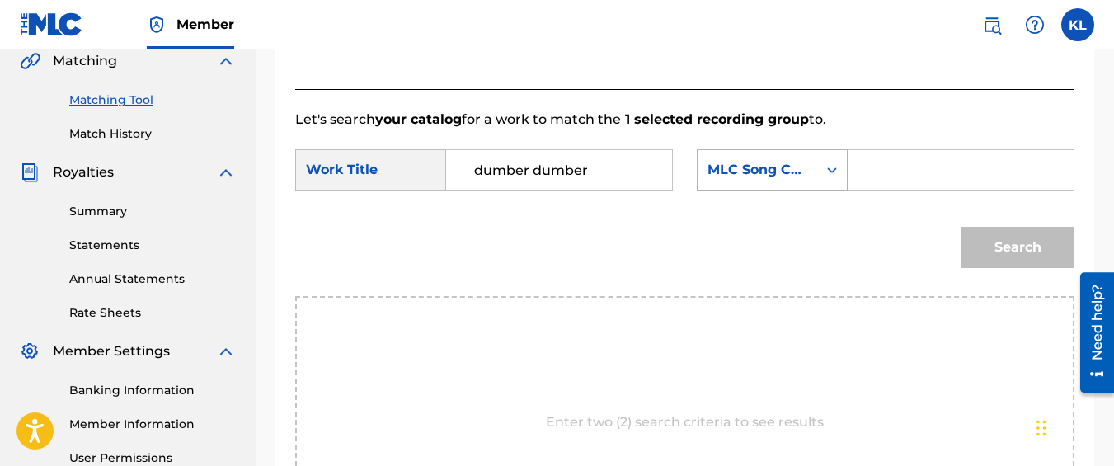
click at [807, 186] on div "MLC Song Code" at bounding box center [758, 169] width 120 height 31
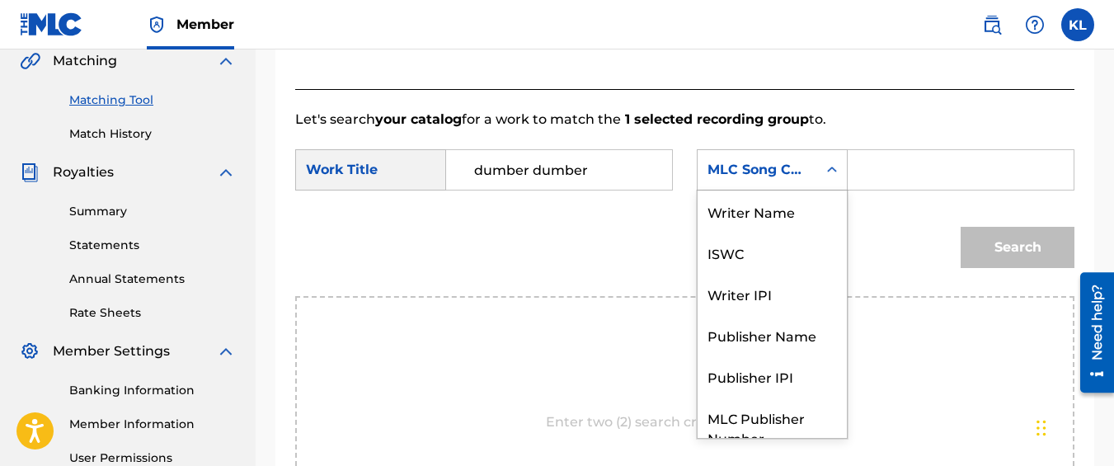
scroll to position [61, 0]
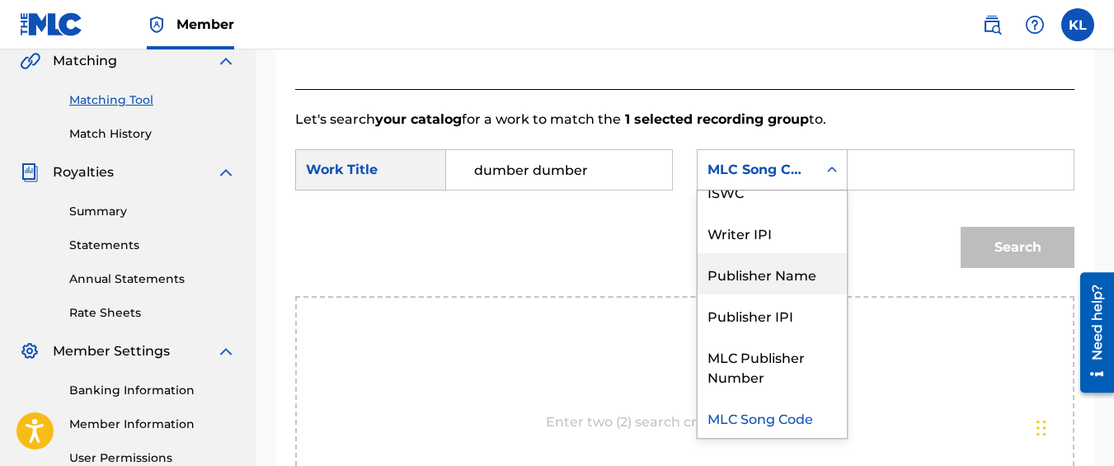
click at [794, 281] on div "Publisher Name" at bounding box center [772, 273] width 149 height 41
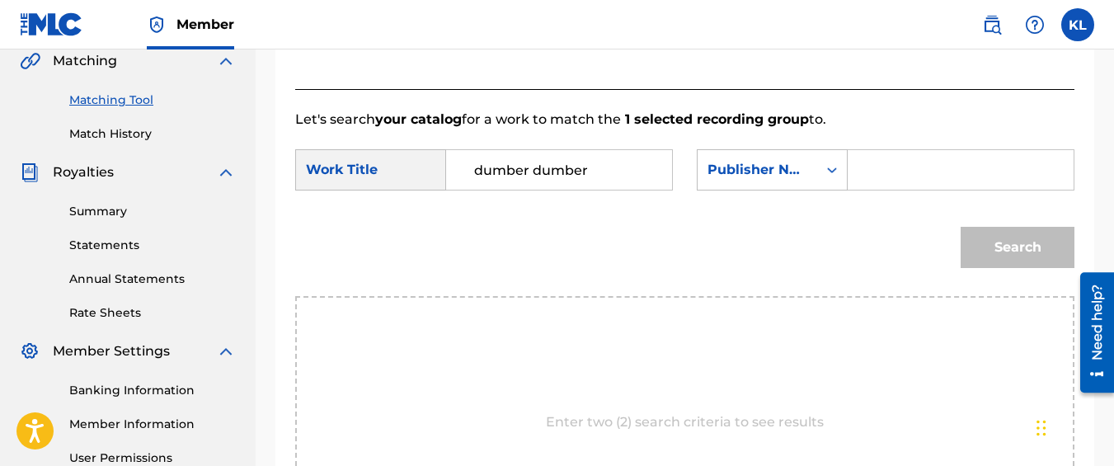
click at [866, 189] on input "Search Form" at bounding box center [961, 170] width 198 height 40
type input "kyseem louis"
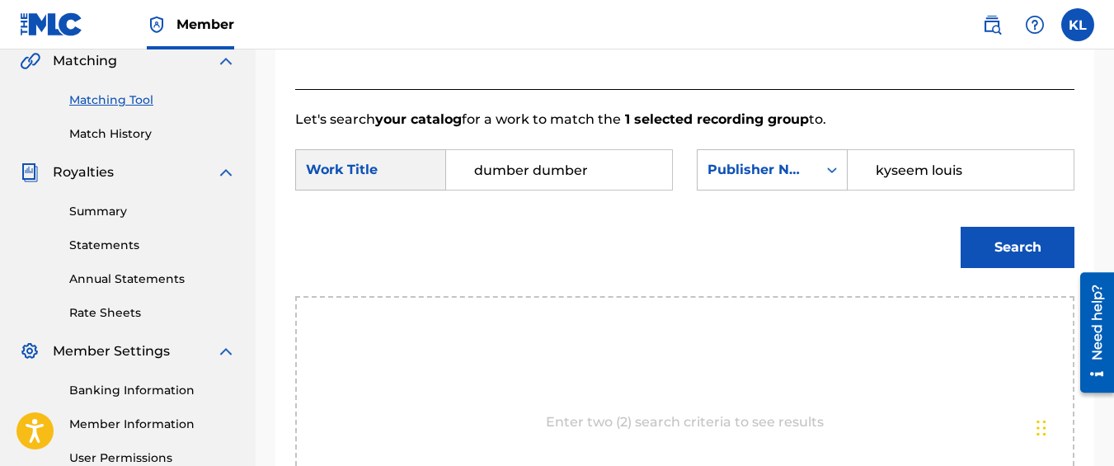
click at [961, 227] on button "Search" at bounding box center [1018, 247] width 114 height 41
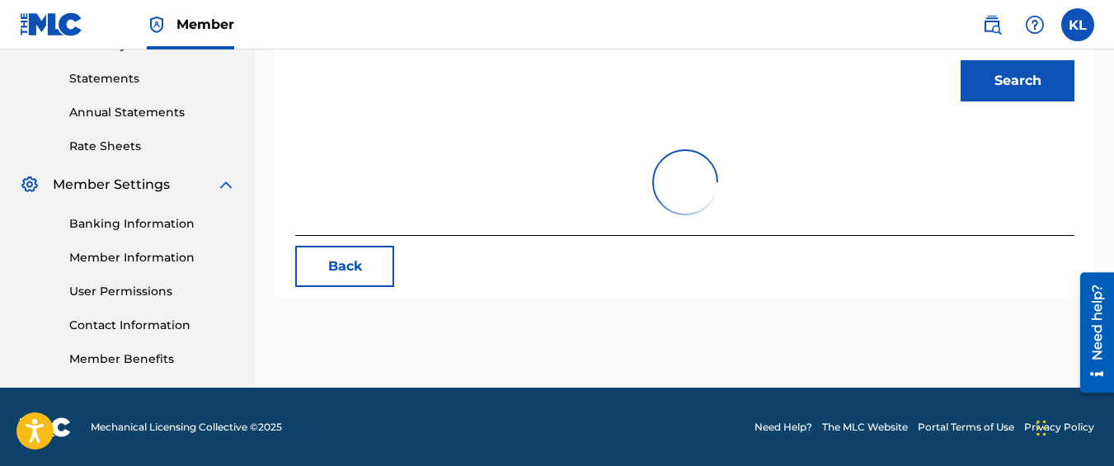
scroll to position [557, 0]
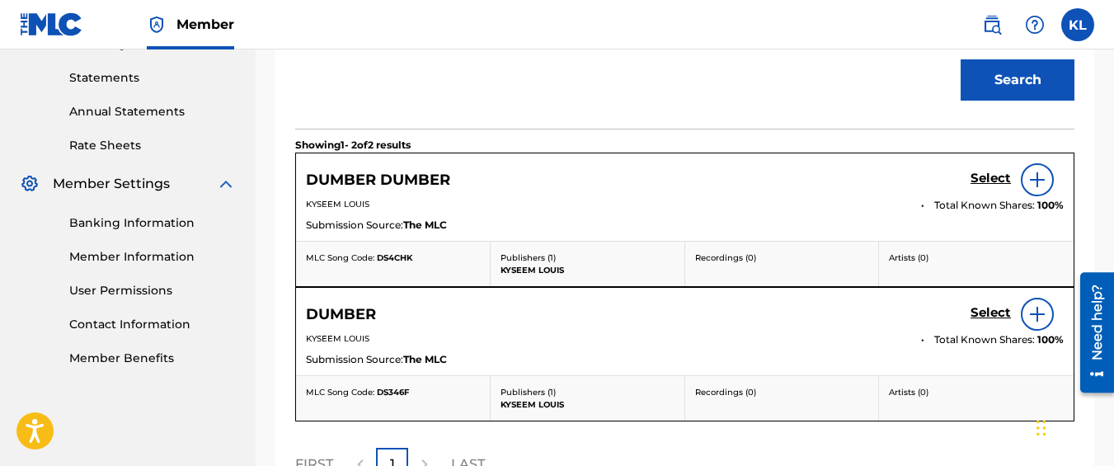
click at [999, 186] on h5 "Select" at bounding box center [991, 179] width 40 height 16
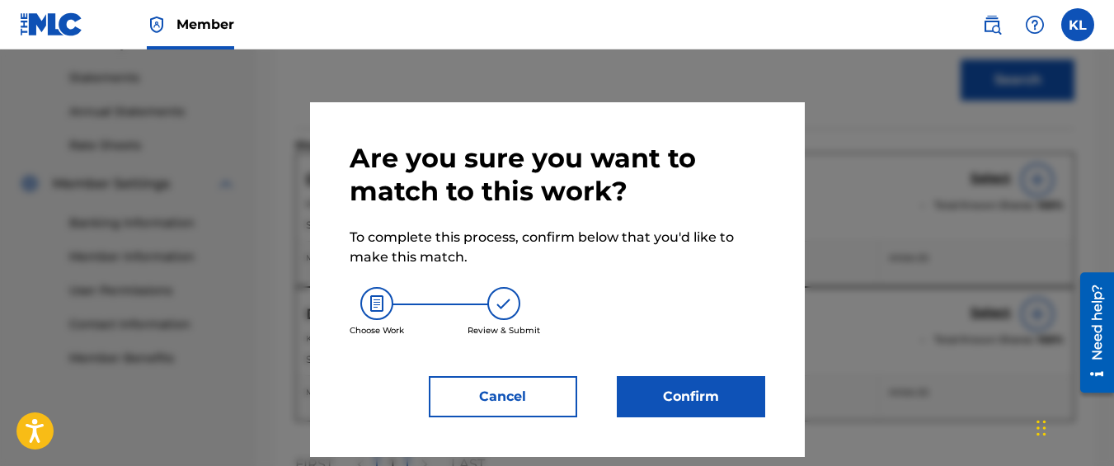
click at [722, 408] on button "Confirm" at bounding box center [691, 396] width 148 height 41
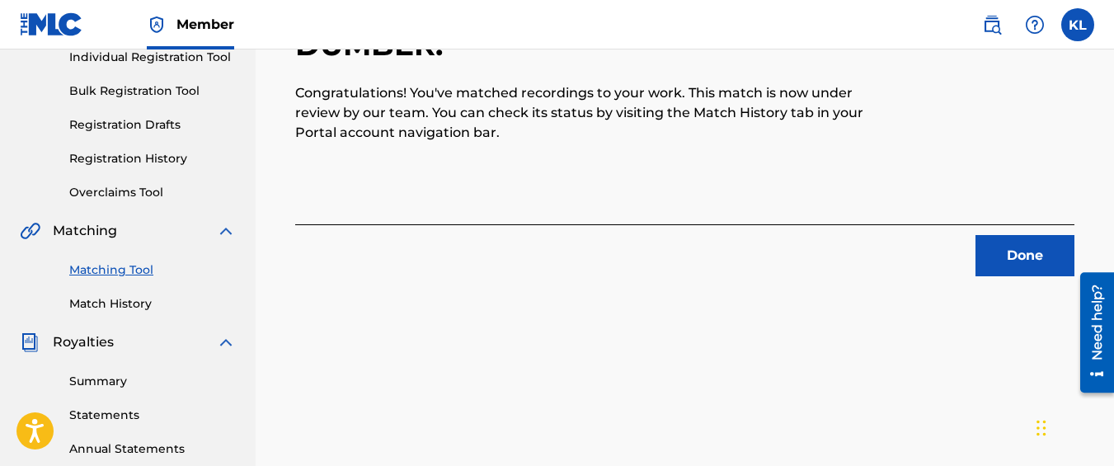
scroll to position [198, 0]
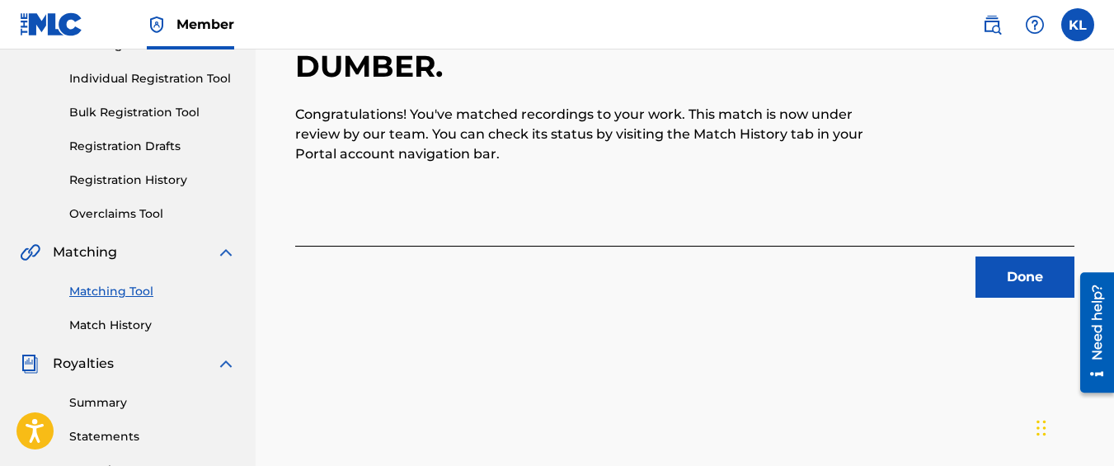
click at [1008, 272] on button "Done" at bounding box center [1025, 276] width 99 height 41
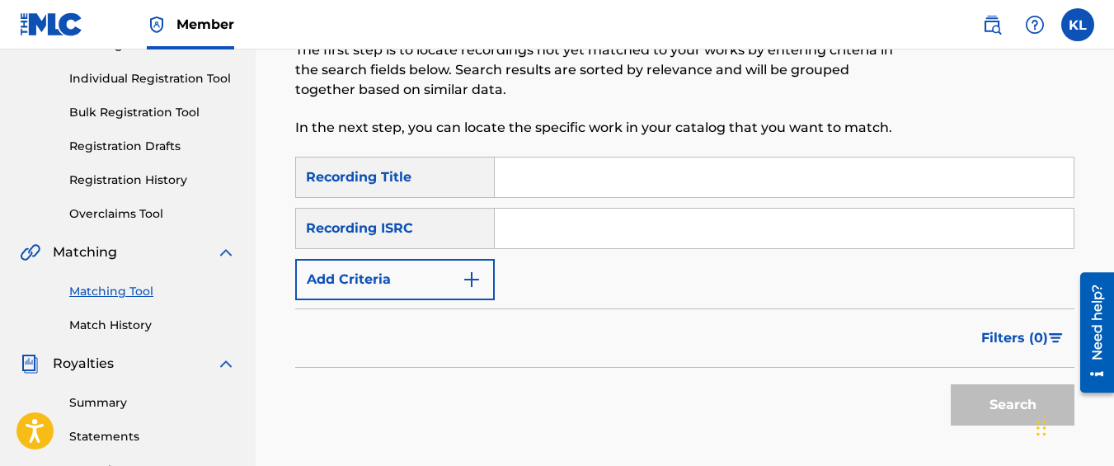
click at [478, 287] on img "Search Form" at bounding box center [472, 280] width 20 height 20
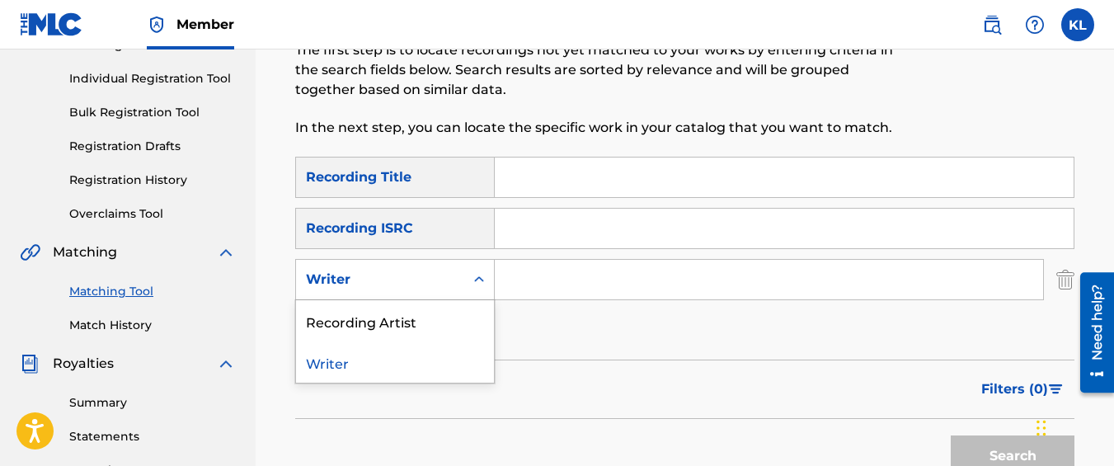
click at [438, 293] on div "Writer" at bounding box center [380, 279] width 168 height 31
click at [432, 320] on div "Recording Artist" at bounding box center [395, 320] width 198 height 41
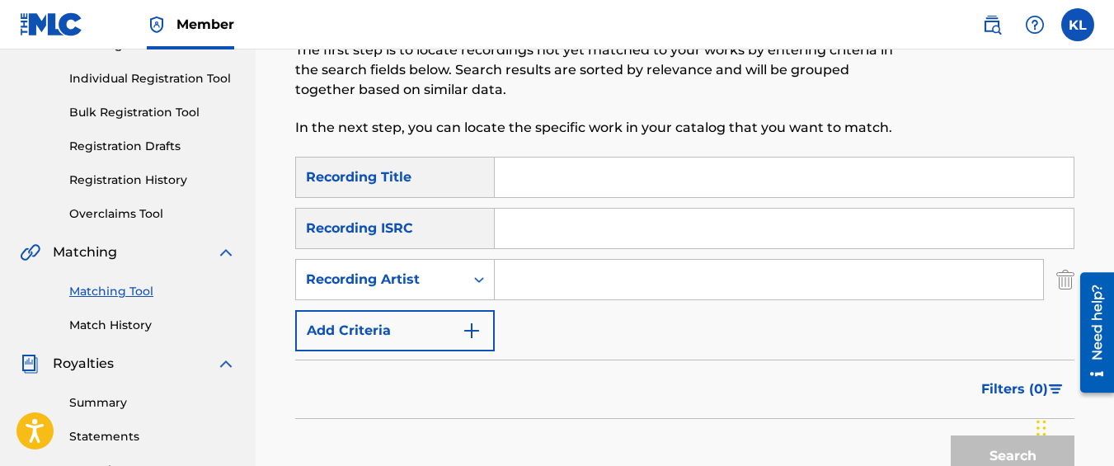
click at [538, 295] on input "Search Form" at bounding box center [769, 280] width 548 height 40
type input "graveyard top"
click at [951, 435] on button "Search" at bounding box center [1013, 455] width 124 height 41
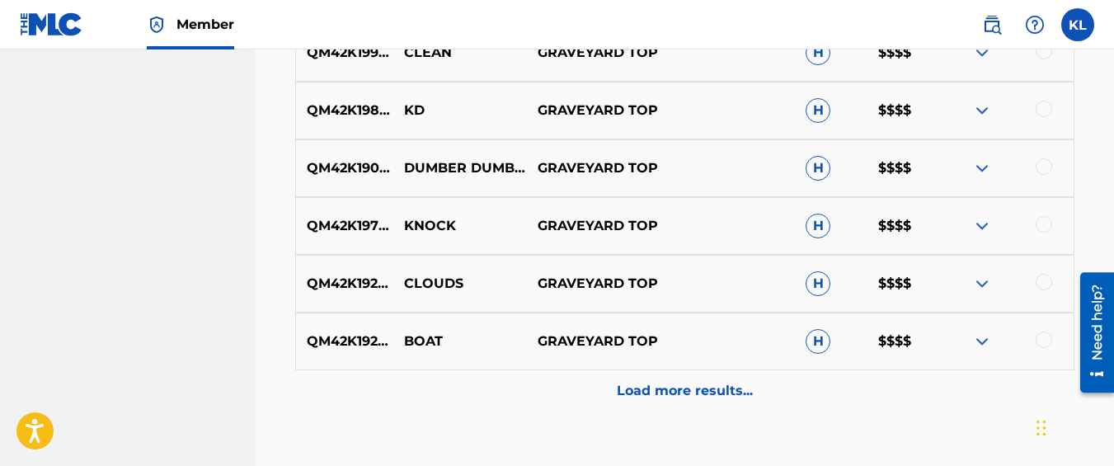
scroll to position [991, 0]
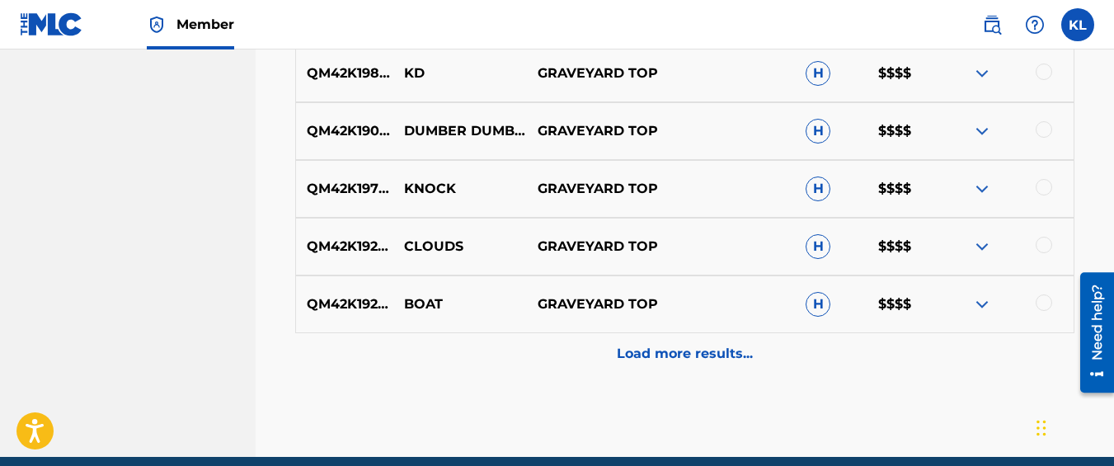
click at [1043, 184] on div at bounding box center [1044, 187] width 16 height 16
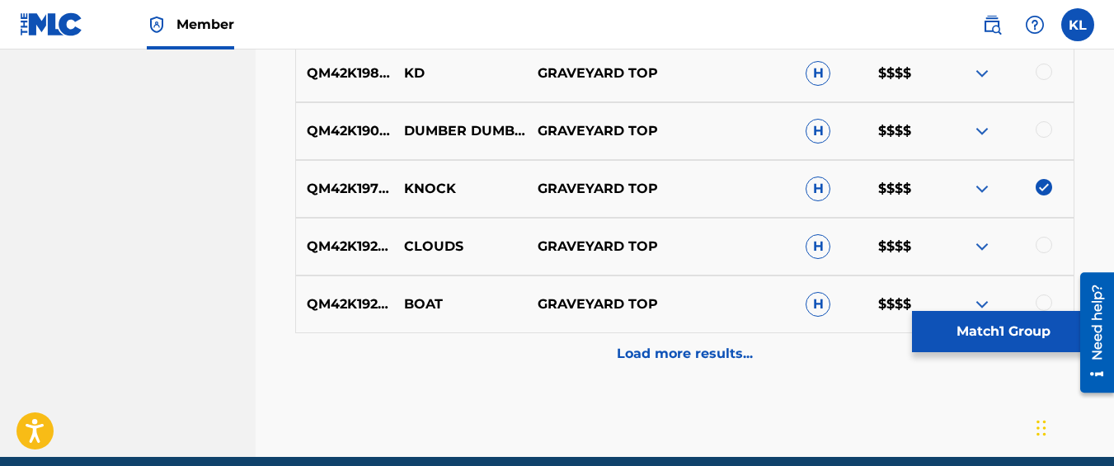
click at [961, 325] on button "Match 1 Group" at bounding box center [1003, 331] width 182 height 41
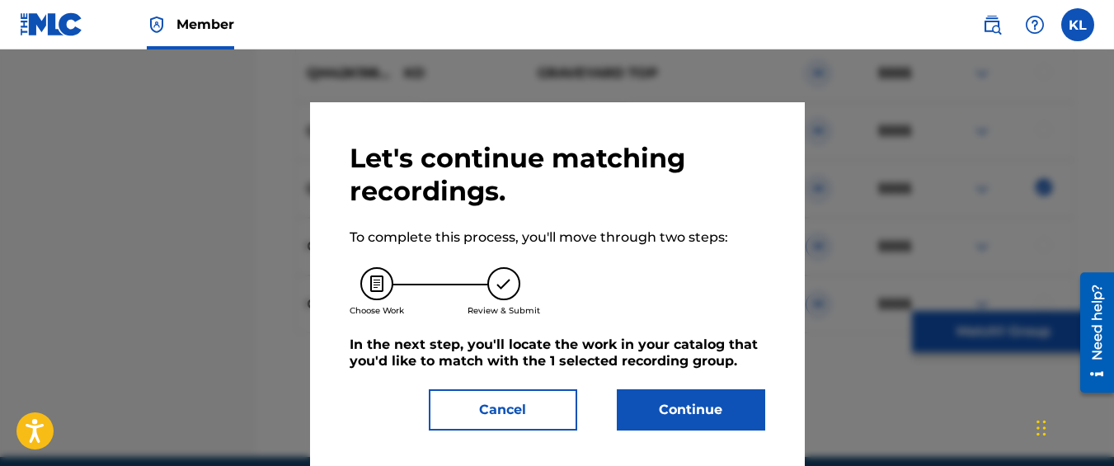
click at [670, 438] on div "Let's continue matching recordings. To complete this process, you'll move throu…" at bounding box center [557, 286] width 495 height 368
click at [666, 419] on button "Continue" at bounding box center [691, 409] width 148 height 41
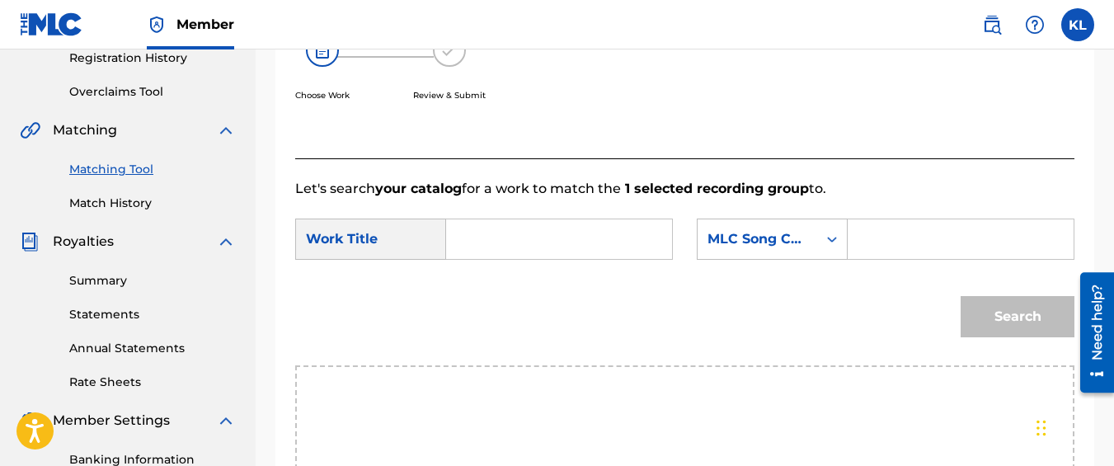
scroll to position [311, 0]
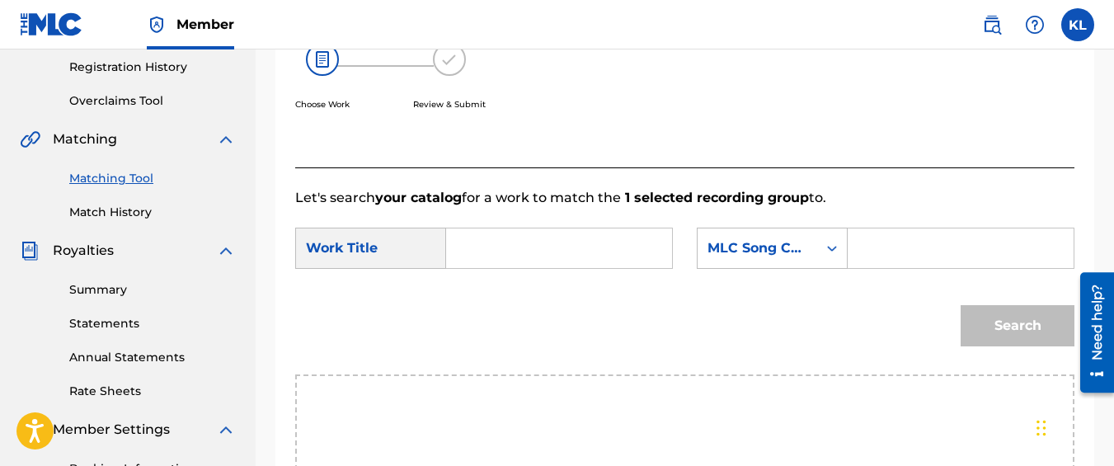
click at [510, 254] on input "Search Form" at bounding box center [559, 248] width 198 height 40
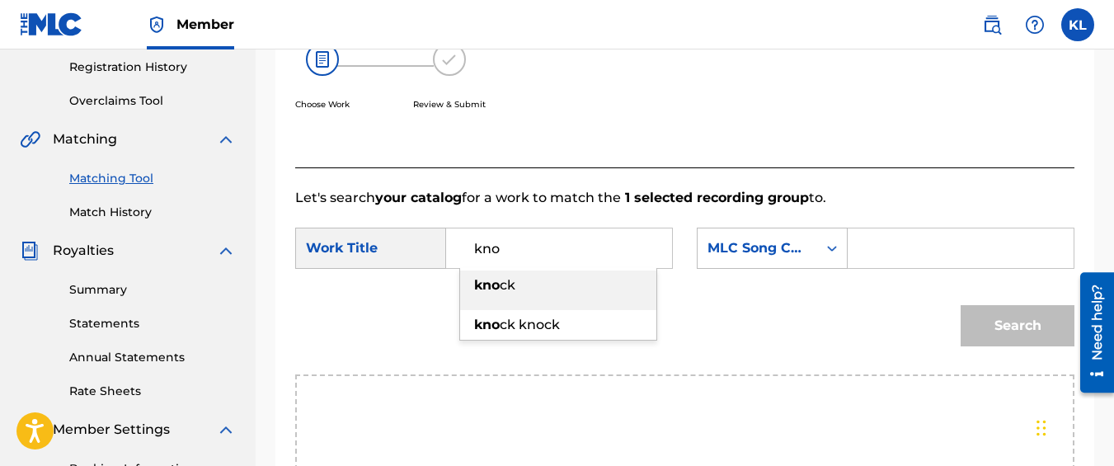
click at [517, 299] on div "kno ck" at bounding box center [558, 285] width 196 height 30
type input "knock"
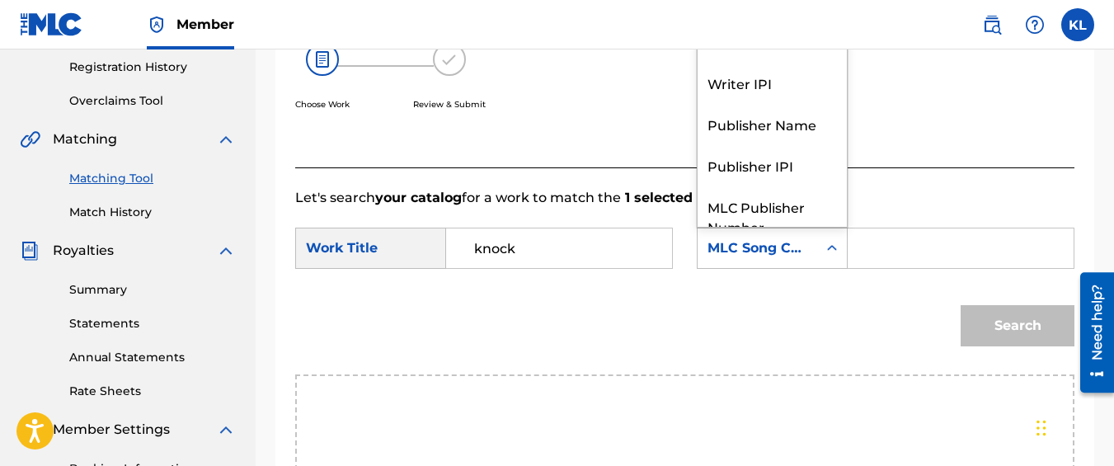
click at [758, 258] on div "MLC Song Code" at bounding box center [758, 248] width 100 height 20
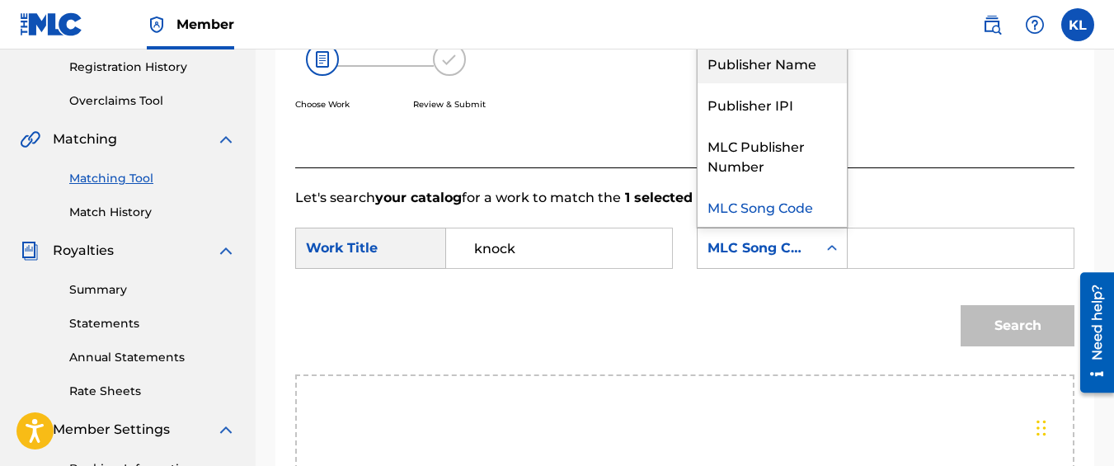
click at [734, 83] on div "Publisher Name" at bounding box center [772, 62] width 149 height 41
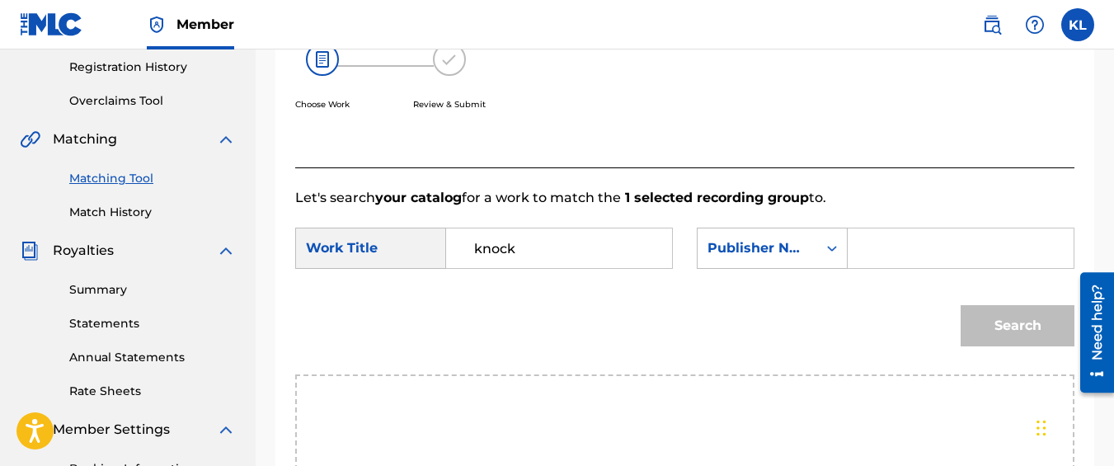
click at [884, 263] on input "Search Form" at bounding box center [961, 248] width 198 height 40
type input "kyseem louis"
click at [961, 305] on button "Search" at bounding box center [1018, 325] width 114 height 41
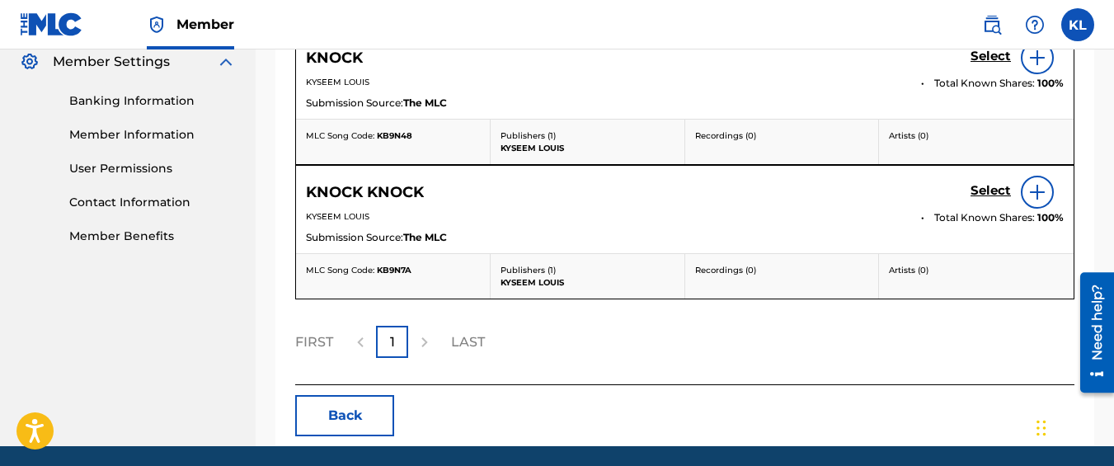
scroll to position [703, 0]
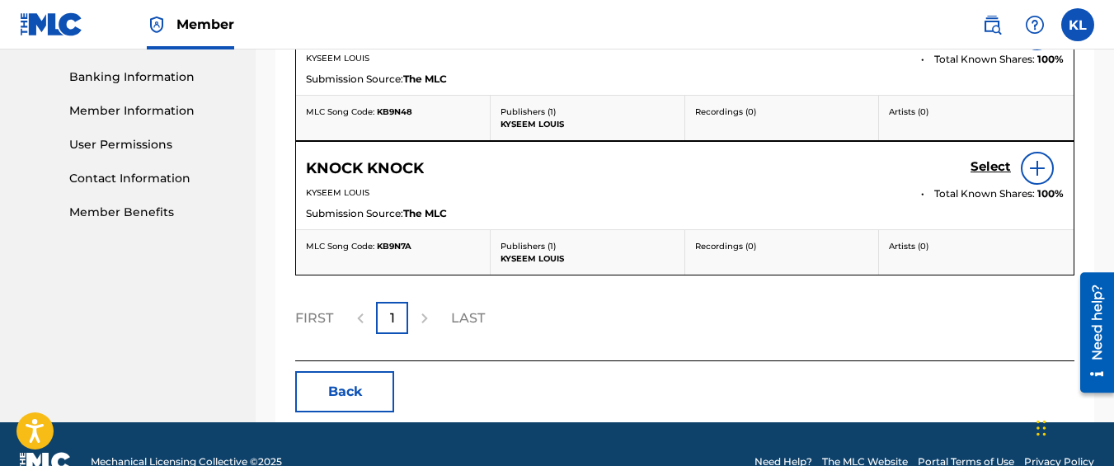
click at [981, 40] on h5 "Select" at bounding box center [991, 33] width 40 height 16
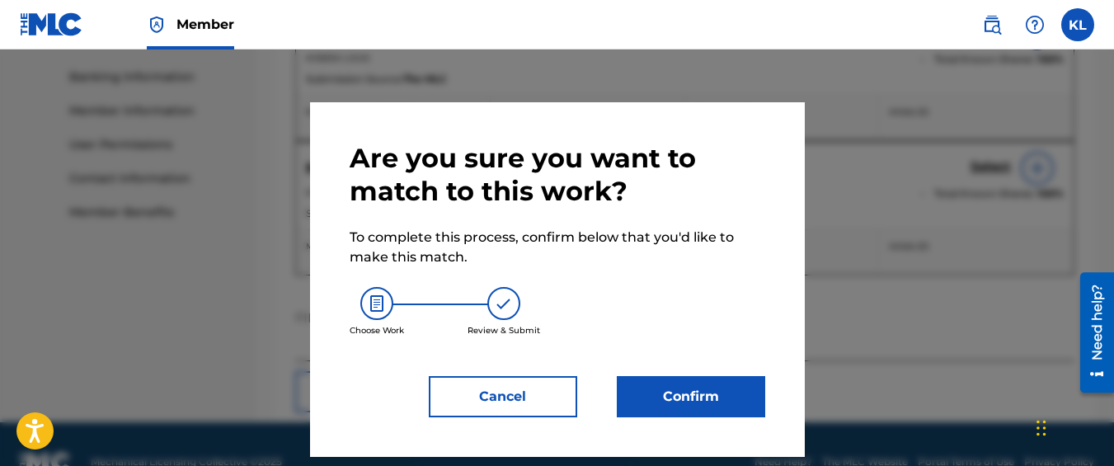
click at [718, 402] on button "Confirm" at bounding box center [691, 396] width 148 height 41
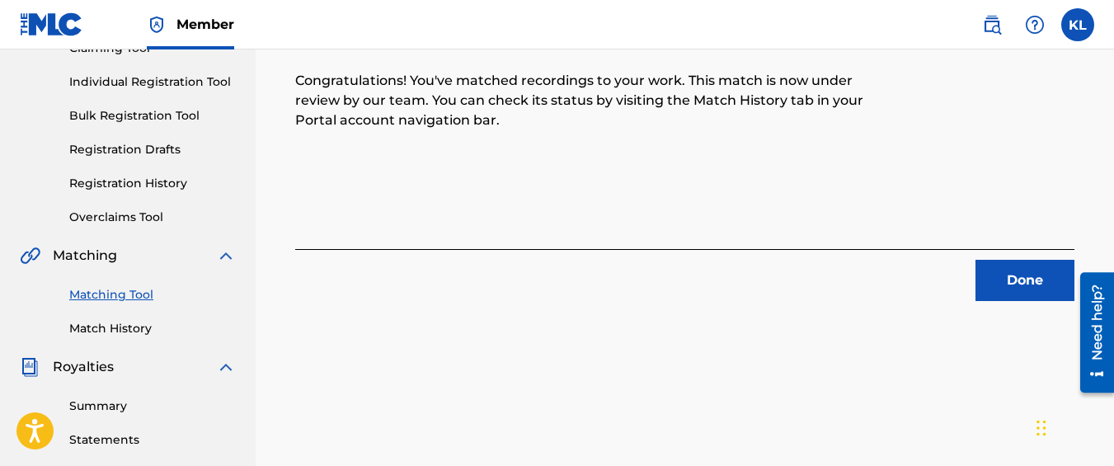
scroll to position [192, 0]
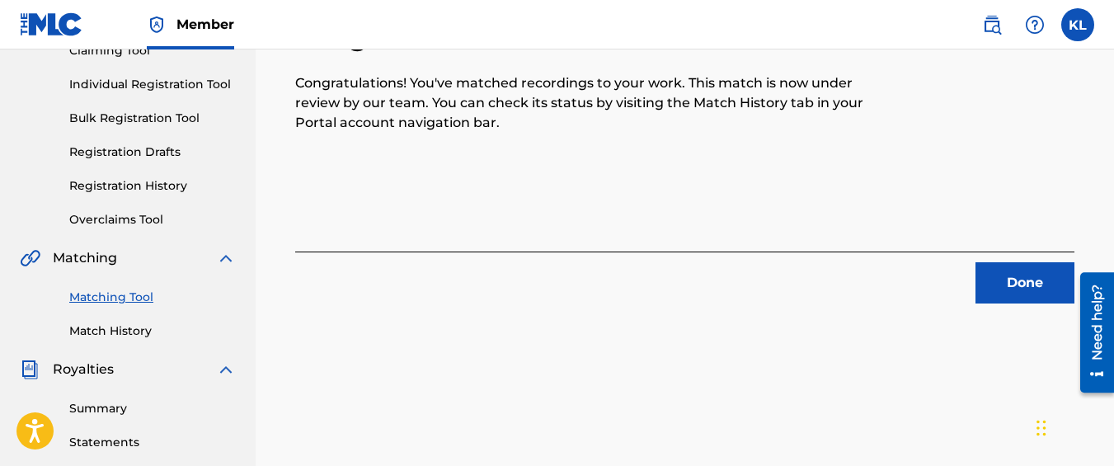
click at [1037, 285] on button "Done" at bounding box center [1025, 282] width 99 height 41
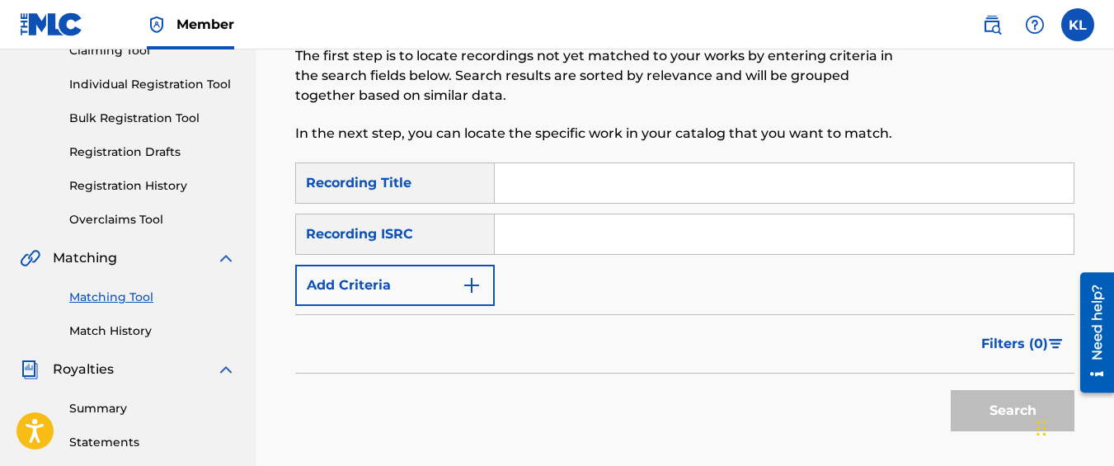
click at [400, 301] on button "Add Criteria" at bounding box center [395, 285] width 200 height 41
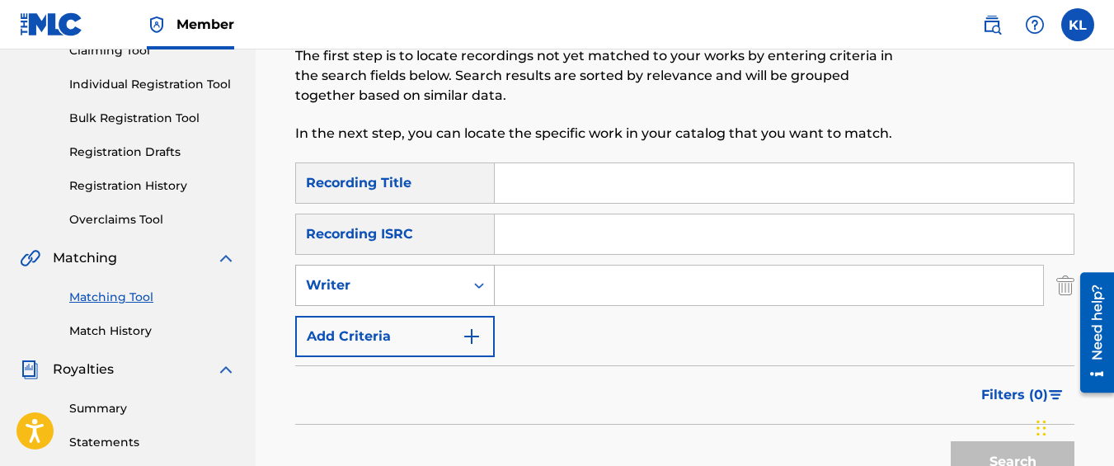
click at [391, 294] on div "Writer" at bounding box center [380, 285] width 148 height 20
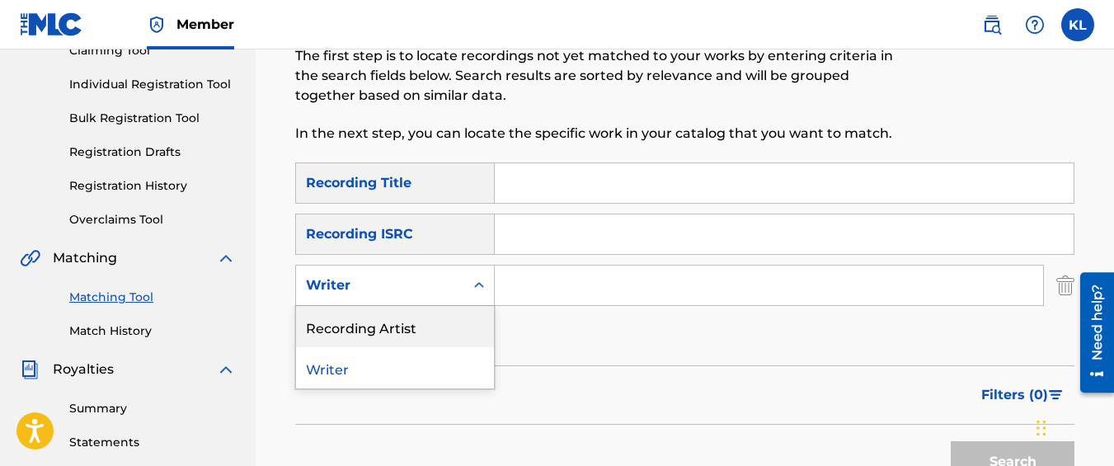
click at [396, 341] on div "Recording Artist" at bounding box center [395, 326] width 198 height 41
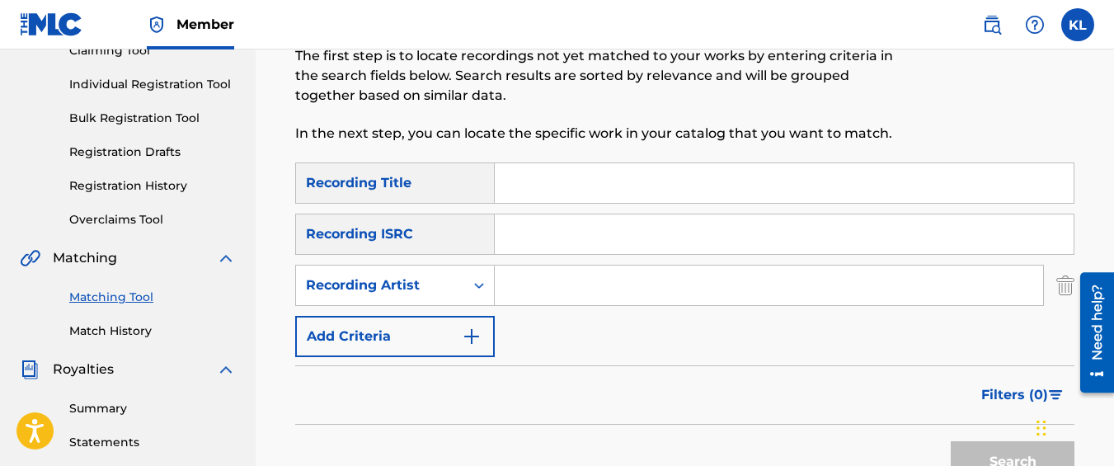
click at [533, 294] on input "Search Form" at bounding box center [769, 286] width 548 height 40
type input "graveyard top"
click at [951, 441] on button "Search" at bounding box center [1013, 461] width 124 height 41
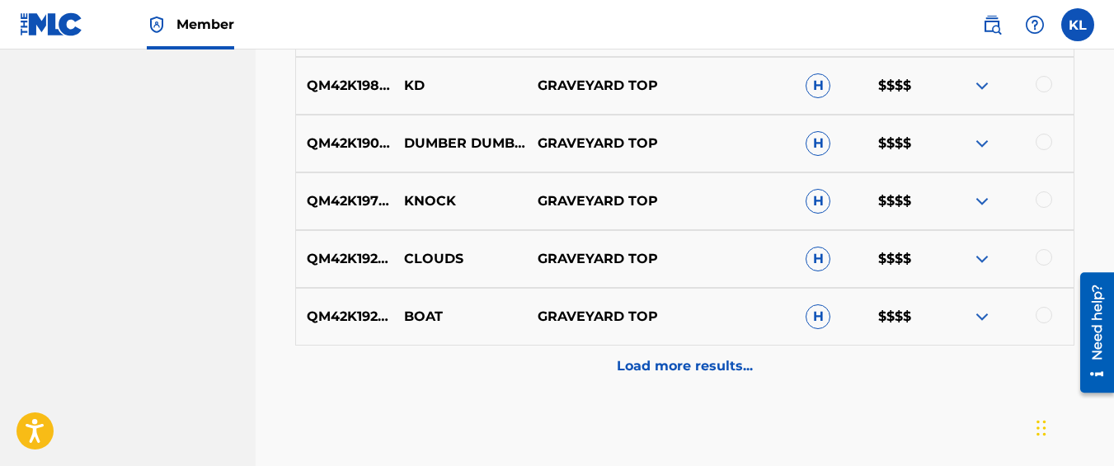
scroll to position [980, 0]
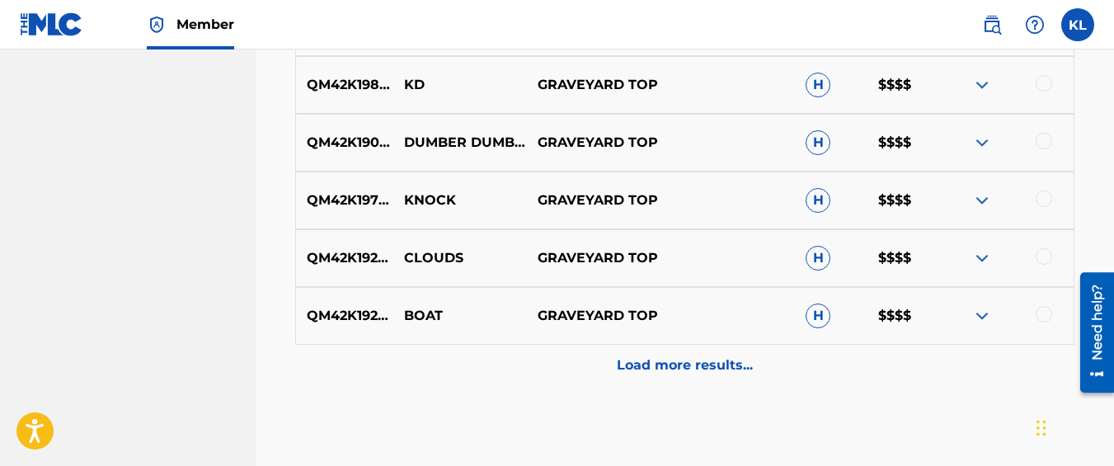
click at [1045, 252] on div at bounding box center [1044, 256] width 16 height 16
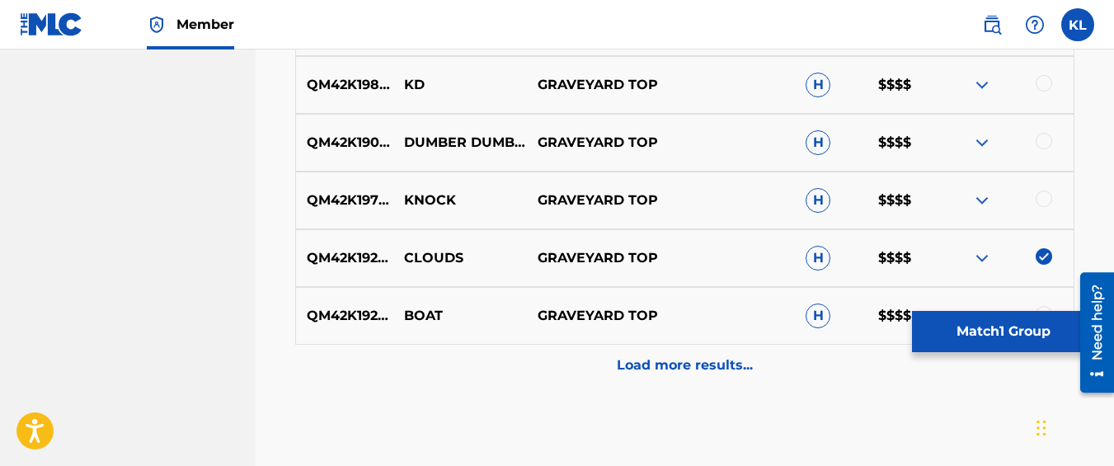
click at [995, 336] on button "Match 1 Group" at bounding box center [1003, 331] width 182 height 41
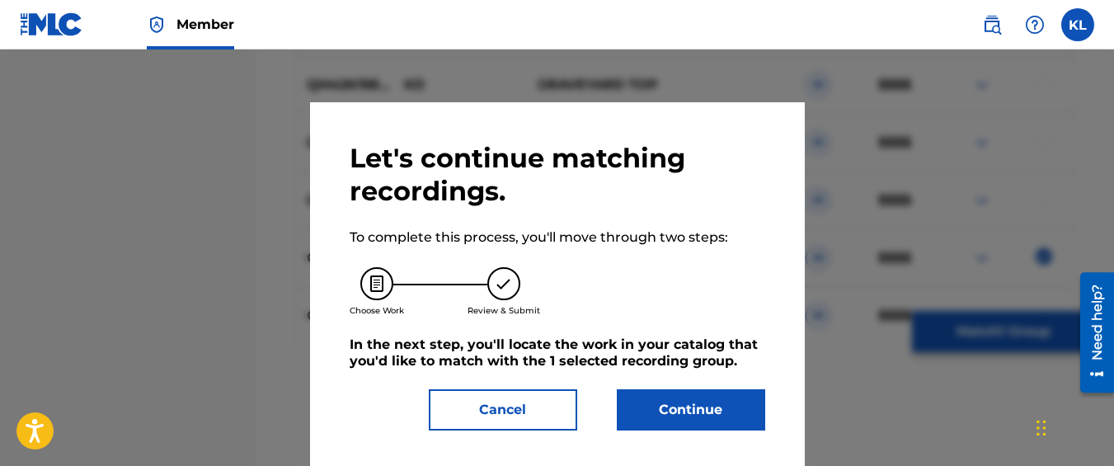
click at [719, 404] on button "Continue" at bounding box center [691, 409] width 148 height 41
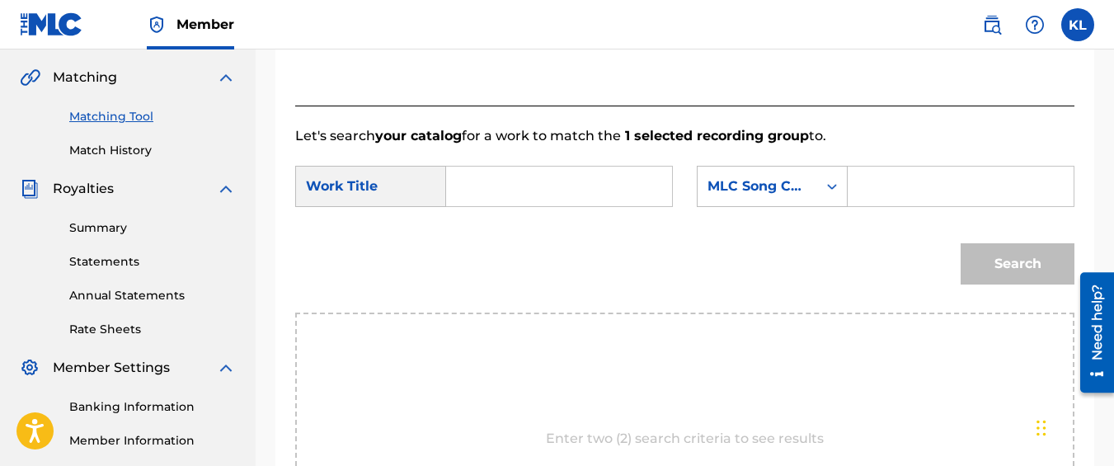
scroll to position [372, 0]
click at [513, 218] on div "SearchWithCriteria92ae8905-3174-45b0-884a-7193f99963ad Work Title SearchWithCri…" at bounding box center [684, 192] width 779 height 51
click at [502, 207] on input "Search Form" at bounding box center [559, 187] width 198 height 40
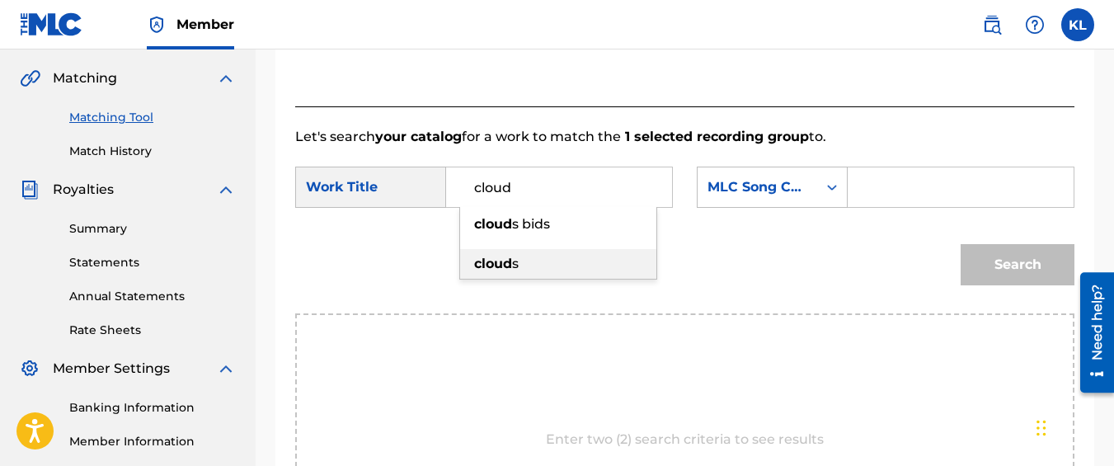
click at [501, 271] on strong "cloud" at bounding box center [493, 264] width 38 height 16
type input "clouds"
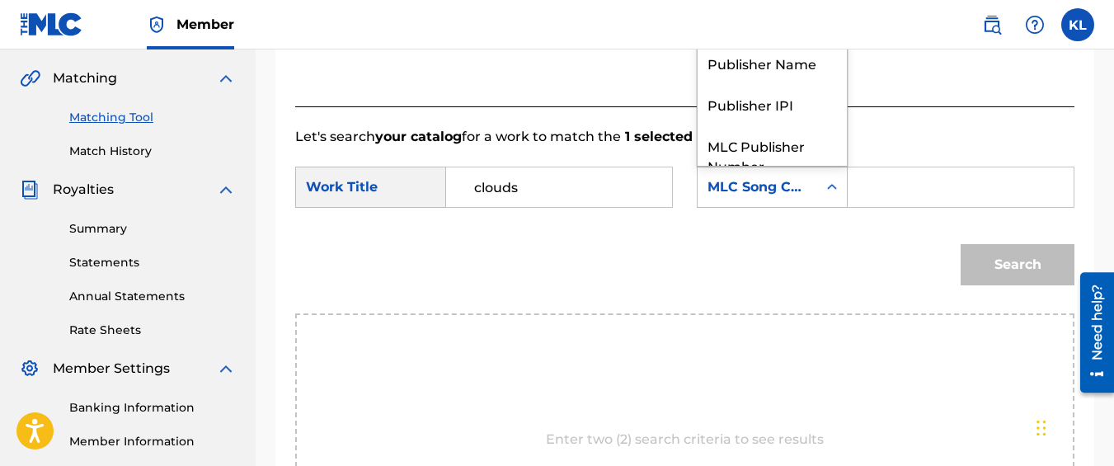
click at [811, 198] on div "MLC Song Code" at bounding box center [758, 187] width 120 height 31
click at [760, 83] on div "Publisher Name" at bounding box center [772, 62] width 149 height 41
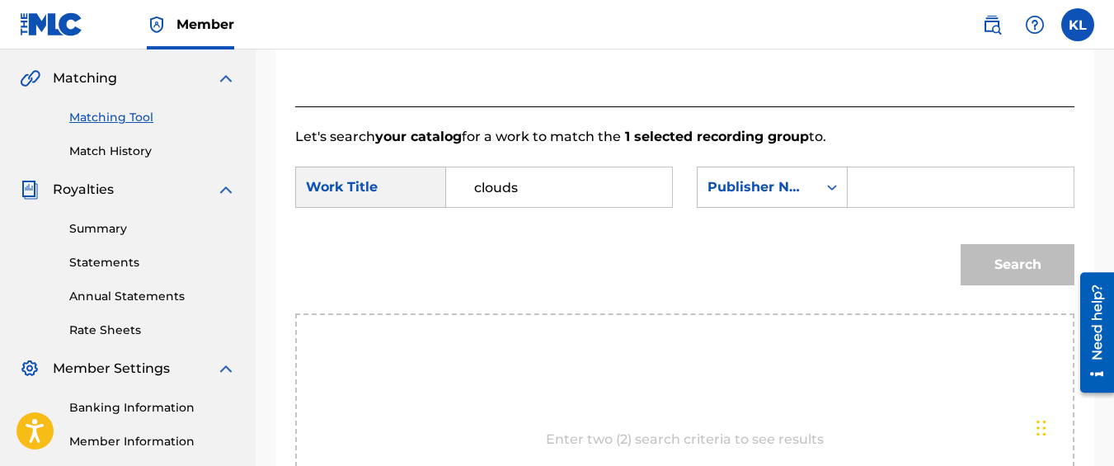
click at [853, 199] on div "Search Form" at bounding box center [961, 187] width 227 height 41
drag, startPoint x: 853, startPoint y: 199, endPoint x: 868, endPoint y: 211, distance: 19.3
click at [868, 207] on input "Search Form" at bounding box center [961, 187] width 198 height 40
type input "kyseem louis"
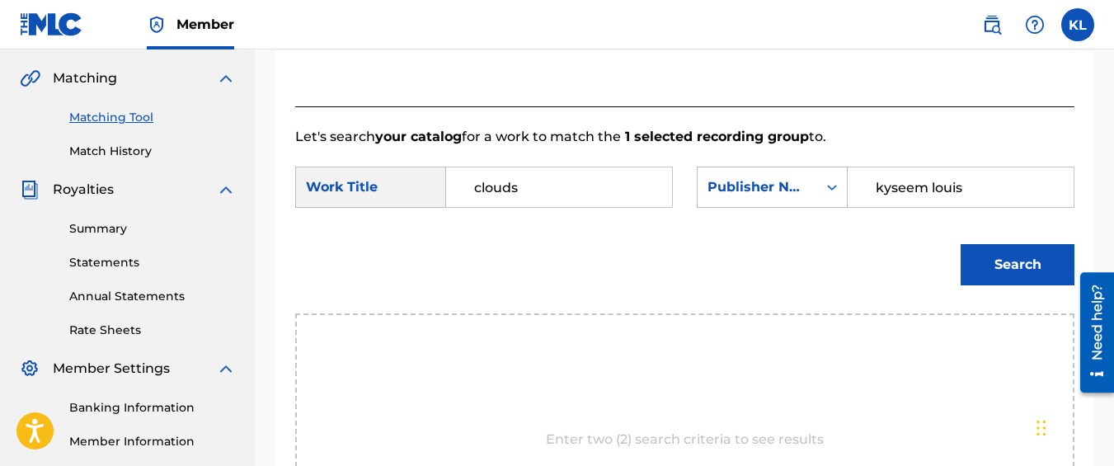
click at [961, 244] on button "Search" at bounding box center [1018, 264] width 114 height 41
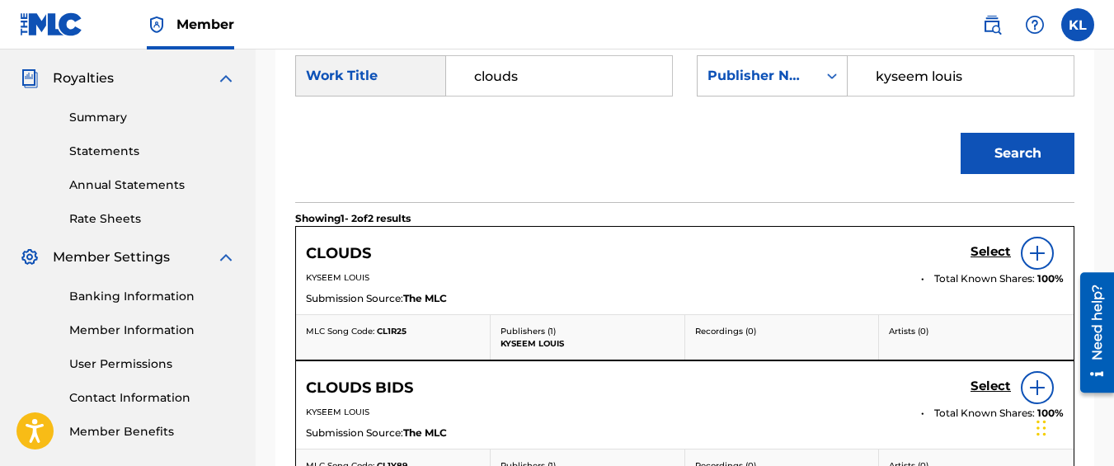
scroll to position [484, 0]
click at [989, 259] on h5 "Select" at bounding box center [991, 251] width 40 height 16
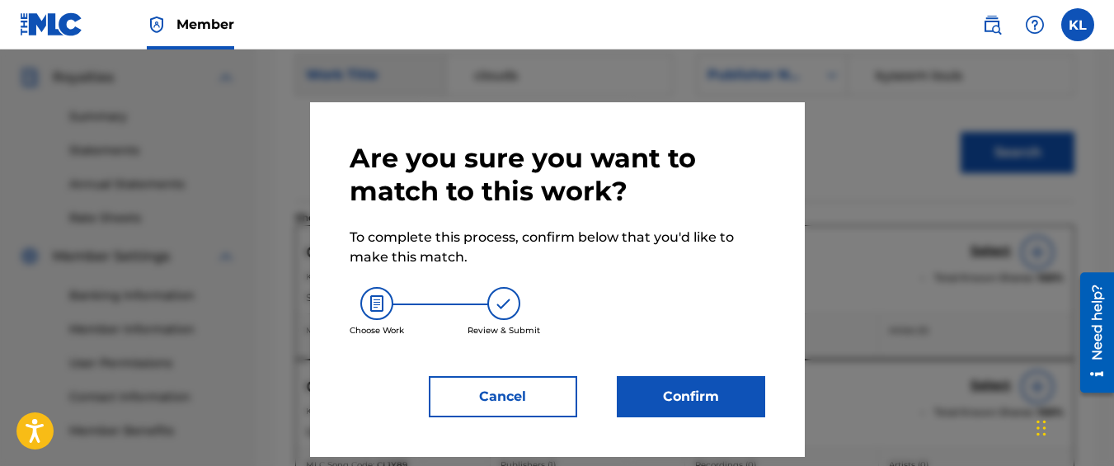
click at [702, 393] on button "Confirm" at bounding box center [691, 396] width 148 height 41
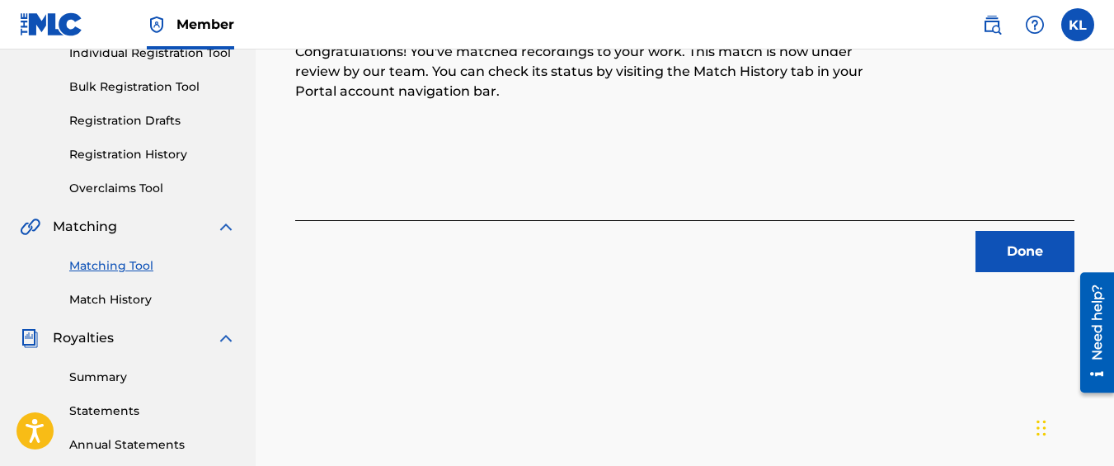
scroll to position [223, 0]
click at [1037, 250] on button "Done" at bounding box center [1025, 252] width 99 height 41
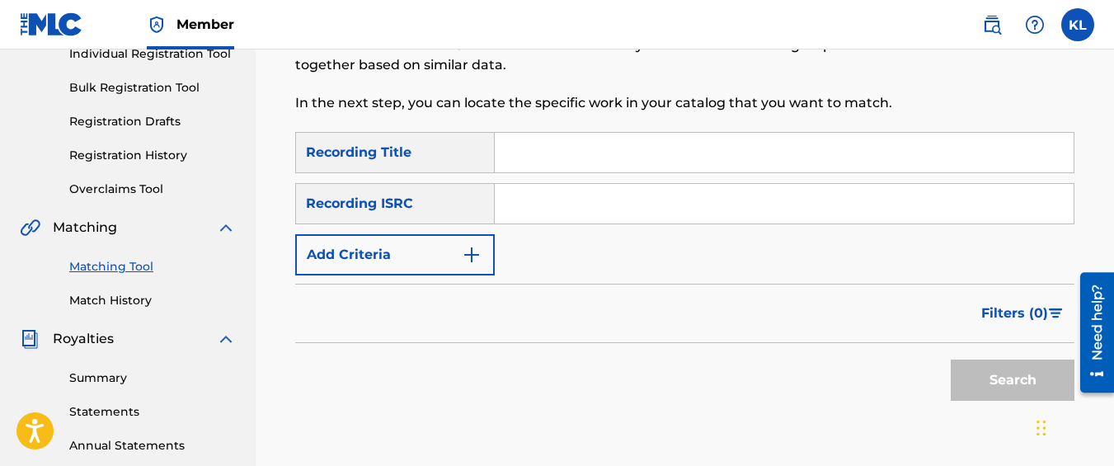
click at [383, 255] on button "Add Criteria" at bounding box center [395, 254] width 200 height 41
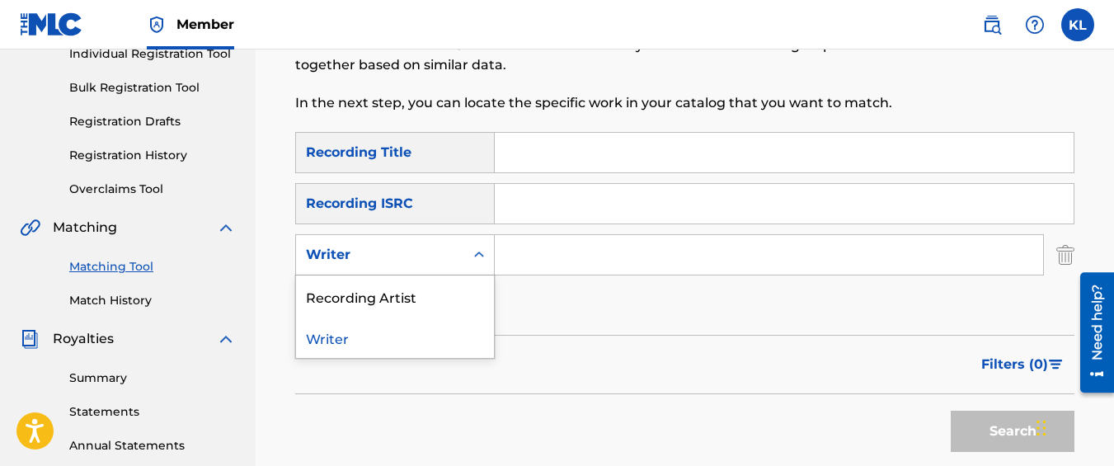
click at [382, 256] on div "Writer" at bounding box center [380, 255] width 148 height 20
click at [382, 300] on div "Recording Artist" at bounding box center [395, 295] width 198 height 41
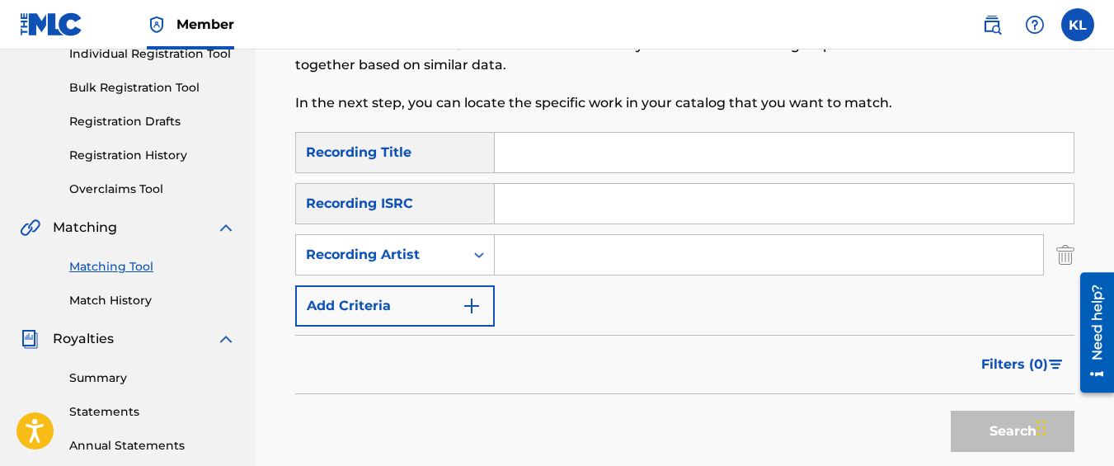
click at [579, 280] on div "SearchWithCriteriacaa9ce82-3748-481b-a56b-0a4105310717 Recording Title SearchWi…" at bounding box center [684, 229] width 779 height 195
click at [571, 267] on input "Search Form" at bounding box center [769, 255] width 548 height 40
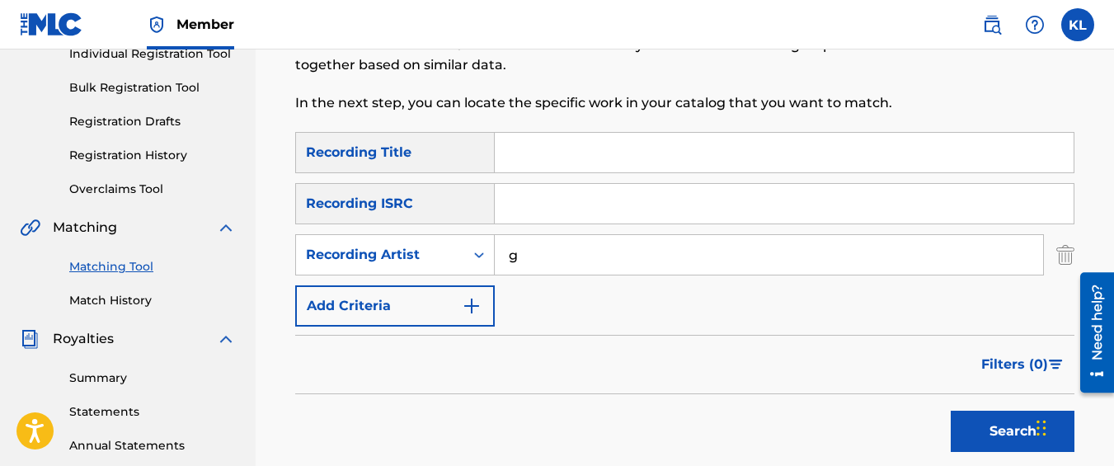
type input "graveyard top"
click at [951, 411] on button "Search" at bounding box center [1013, 431] width 124 height 41
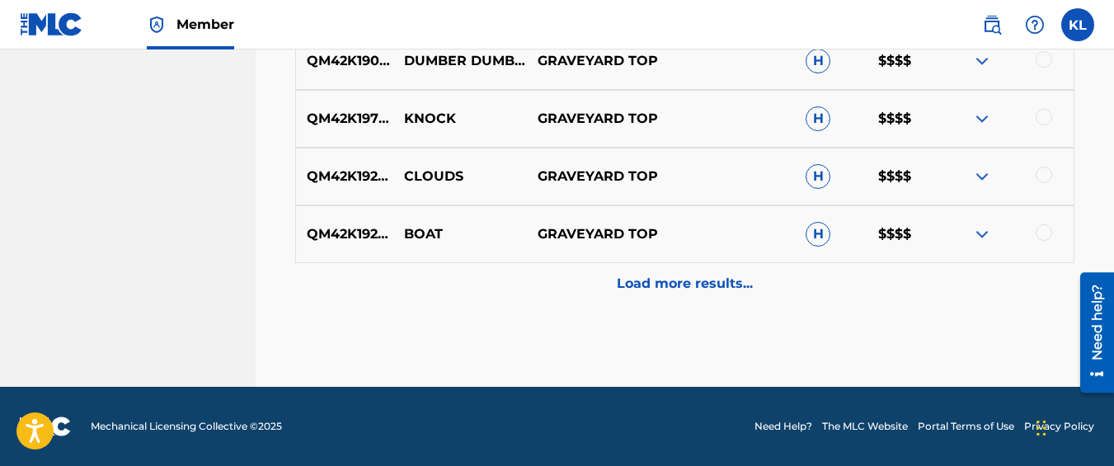
scroll to position [958, 0]
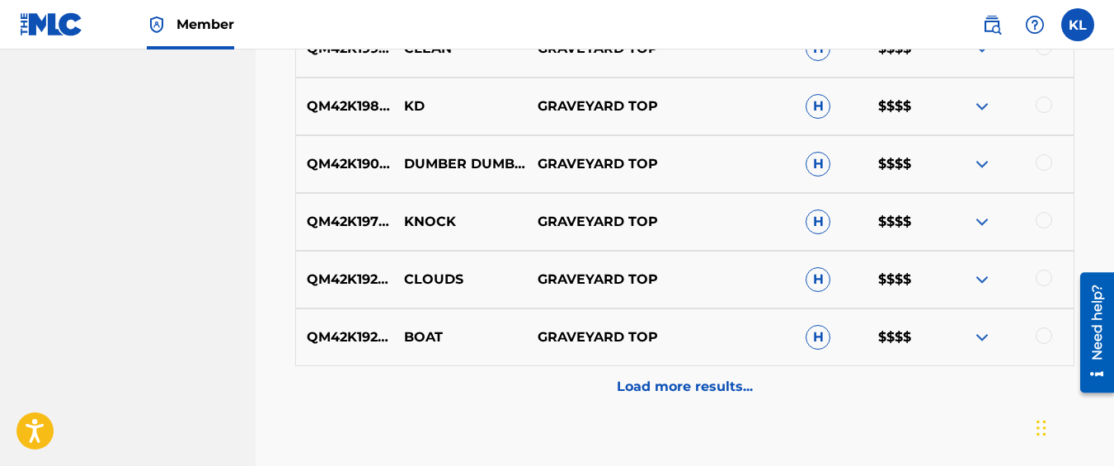
click at [1042, 332] on div at bounding box center [1044, 335] width 16 height 16
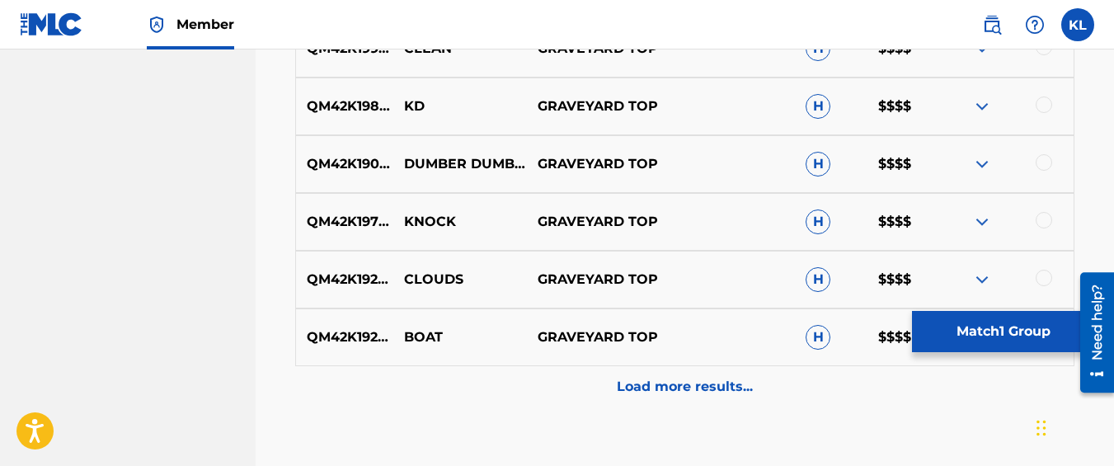
click at [1042, 332] on button "Match 1 Group" at bounding box center [1003, 331] width 182 height 41
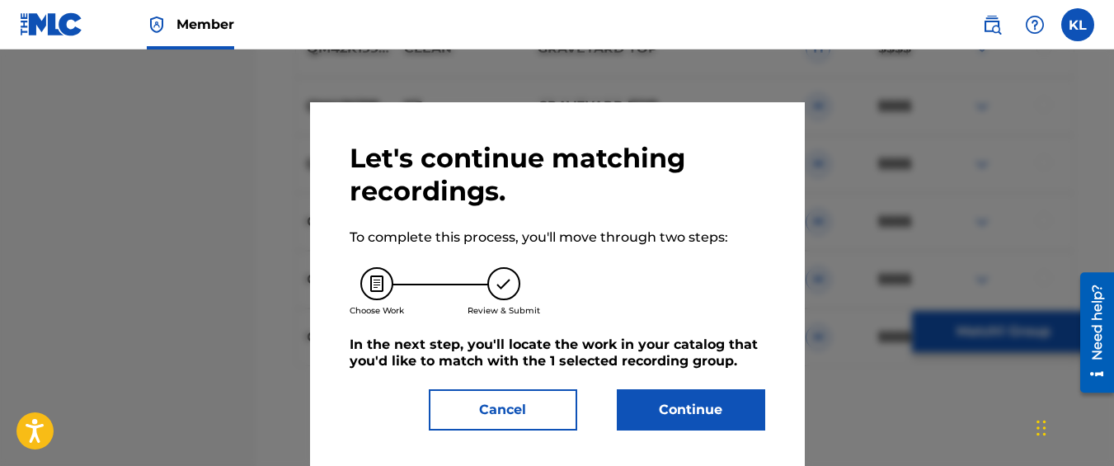
click at [662, 416] on button "Continue" at bounding box center [691, 409] width 148 height 41
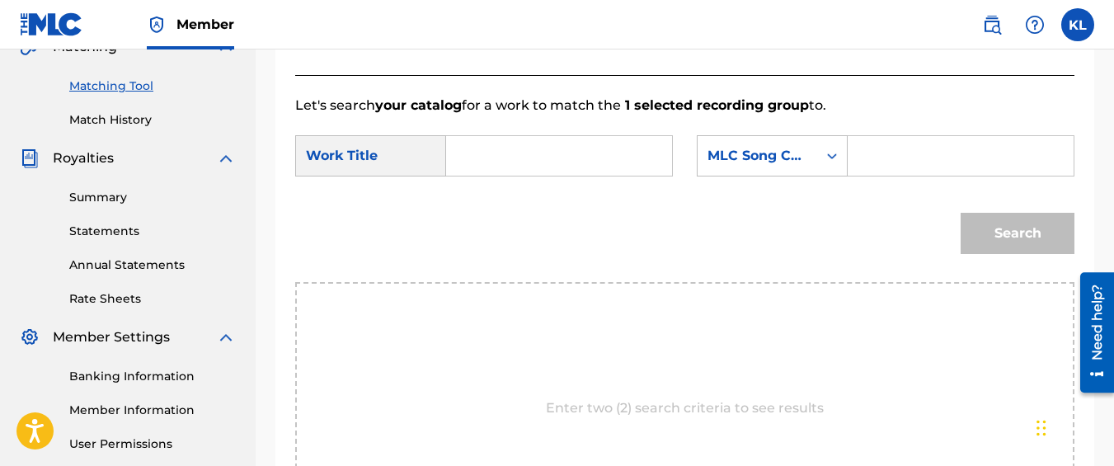
scroll to position [379, 0]
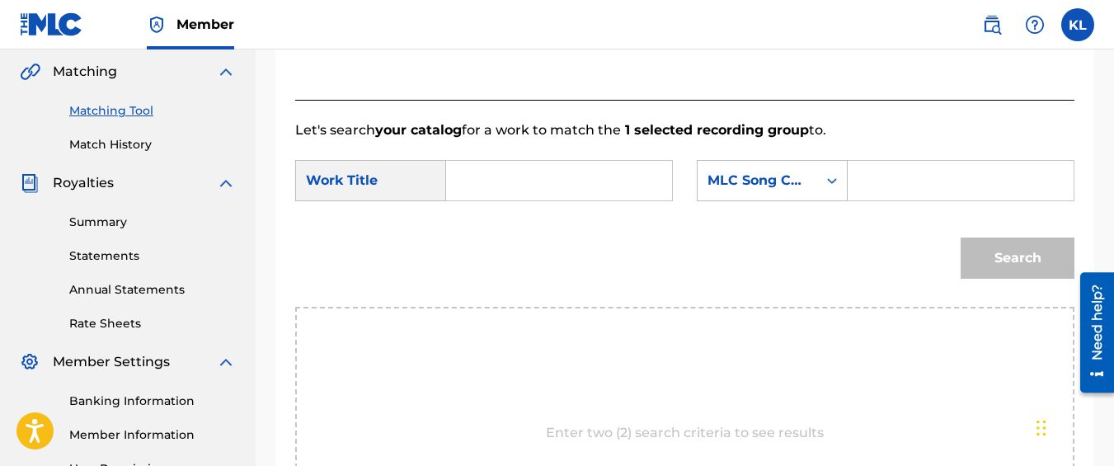
click at [514, 195] on input "Search Form" at bounding box center [559, 181] width 198 height 40
type input "boat"
click at [516, 224] on div "boat" at bounding box center [558, 218] width 196 height 30
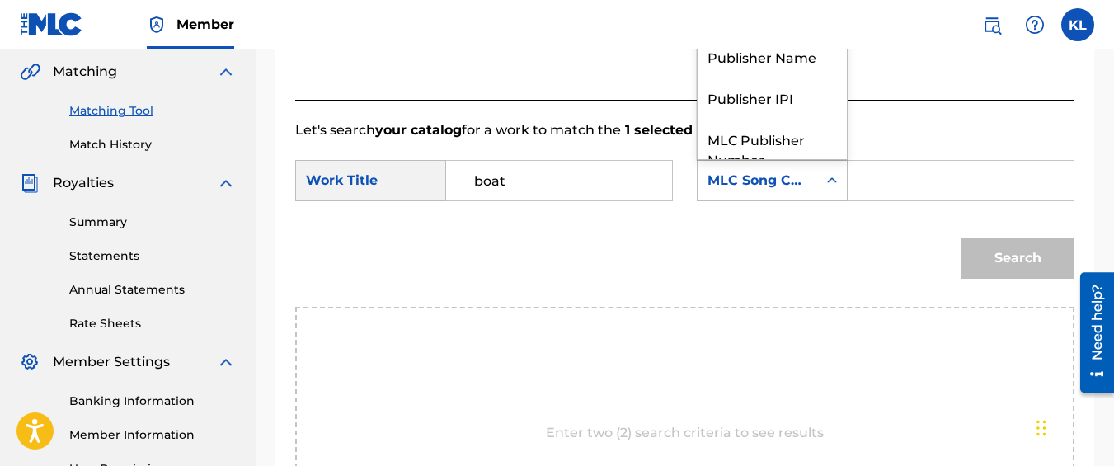
click at [720, 196] on div "MLC Song Code" at bounding box center [758, 180] width 120 height 31
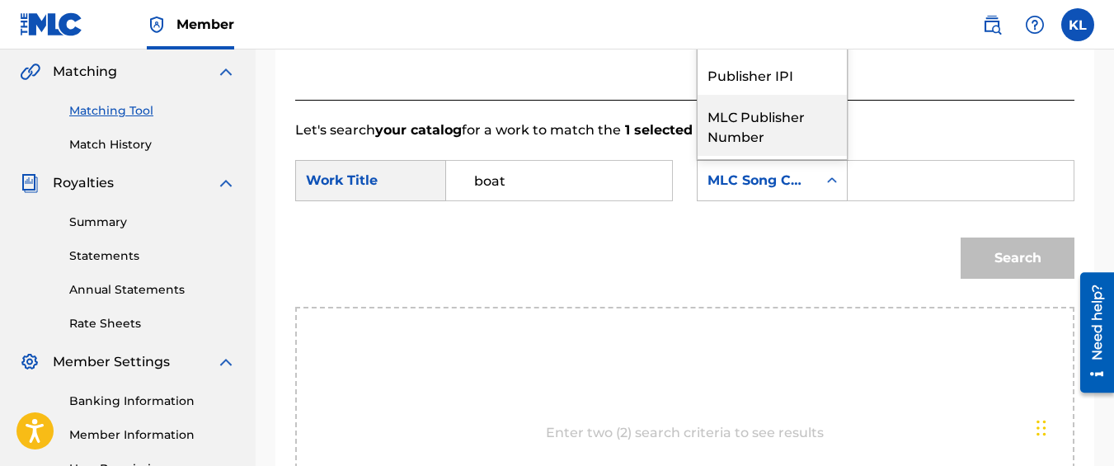
scroll to position [18, 0]
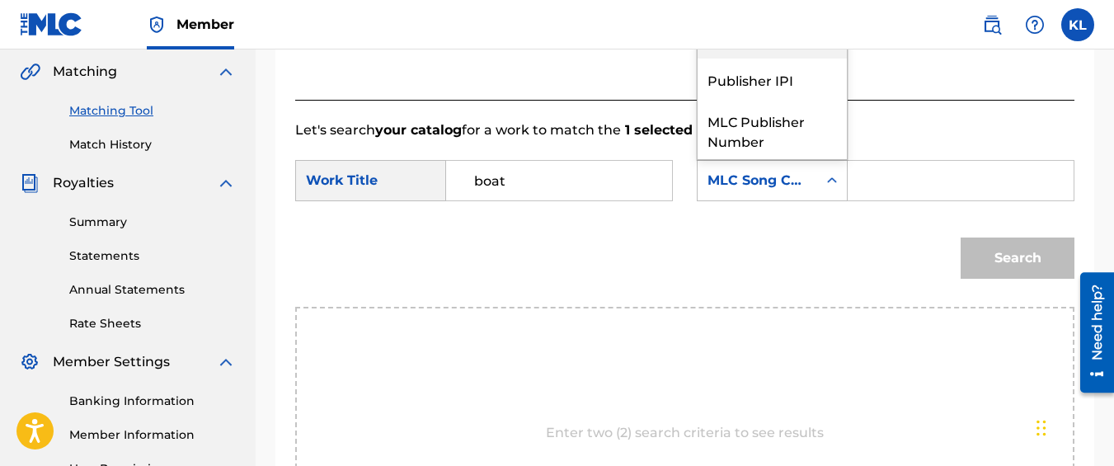
click at [731, 59] on div "Publisher Name" at bounding box center [772, 37] width 149 height 41
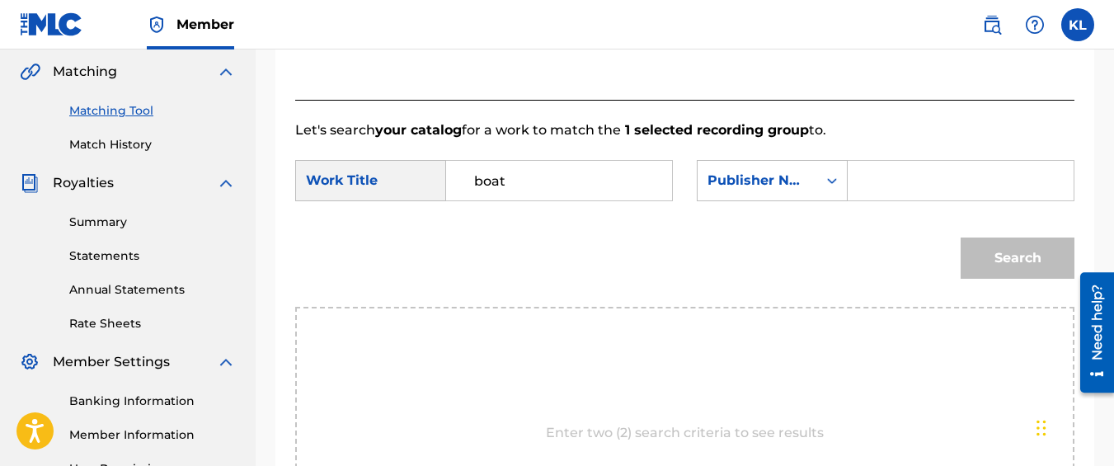
click at [877, 200] on input "Search Form" at bounding box center [961, 181] width 198 height 40
type input "kyseem louis"
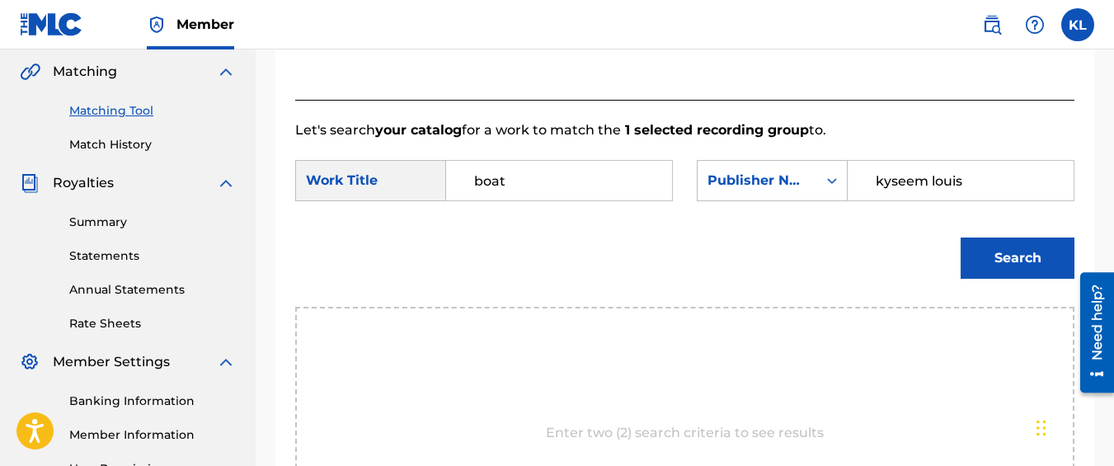
click at [961, 237] on button "Search" at bounding box center [1018, 257] width 114 height 41
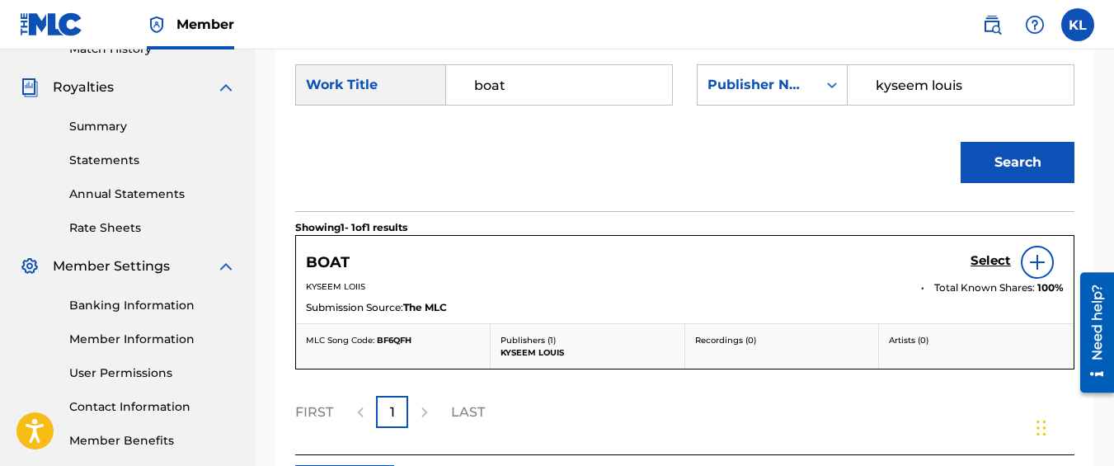
scroll to position [476, 0]
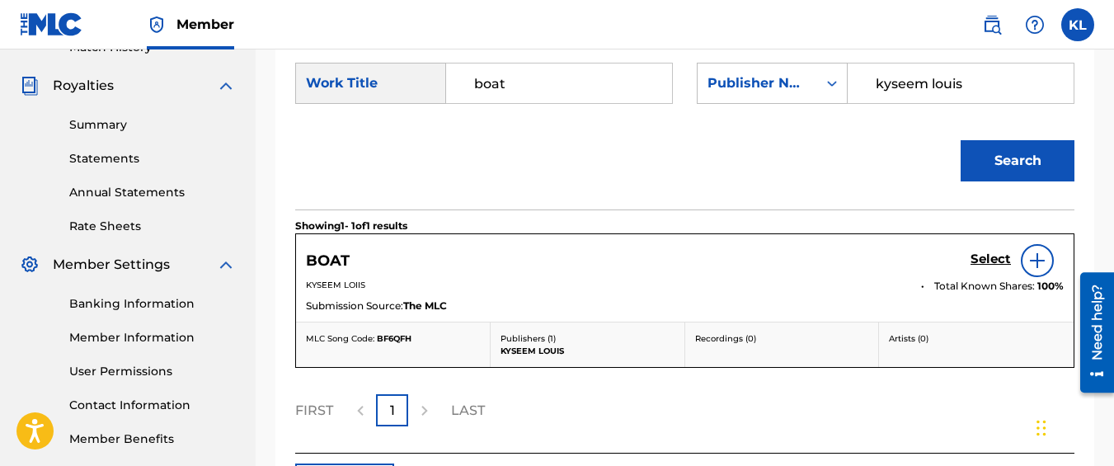
click at [990, 267] on h5 "Select" at bounding box center [991, 260] width 40 height 16
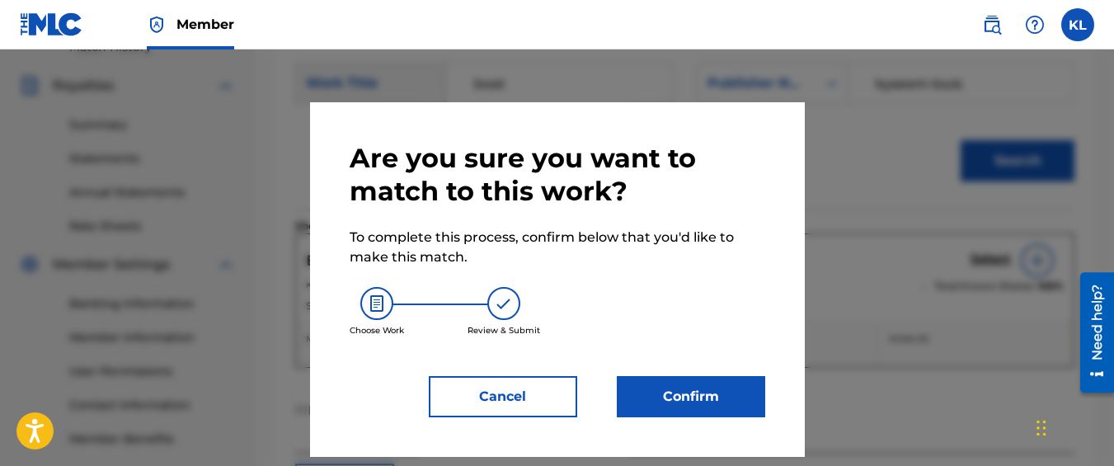
click at [726, 383] on button "Confirm" at bounding box center [691, 396] width 148 height 41
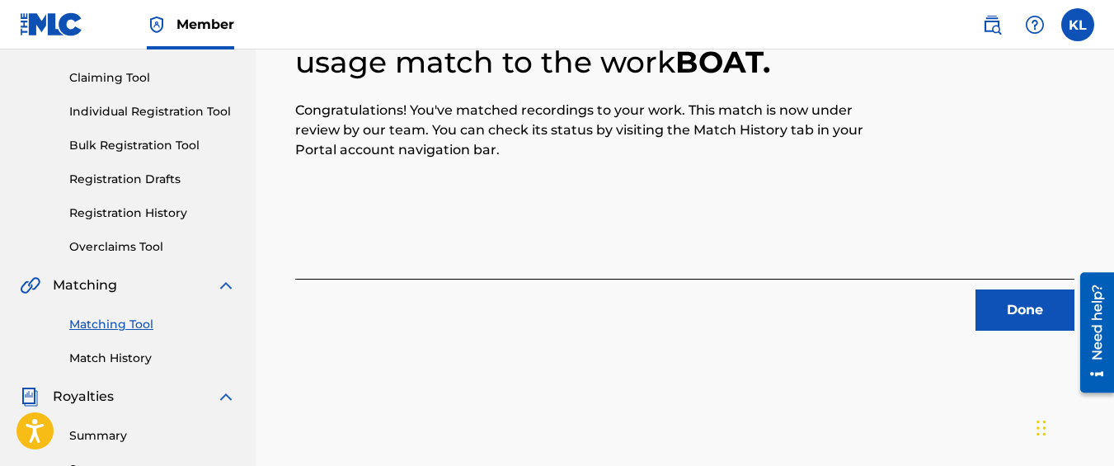
scroll to position [164, 0]
click at [993, 327] on button "Done" at bounding box center [1025, 310] width 99 height 41
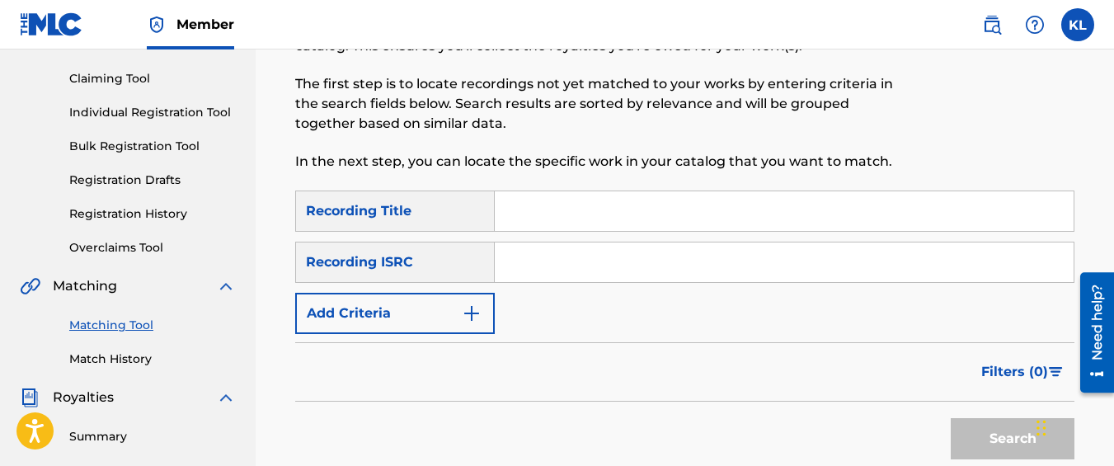
click at [401, 327] on button "Add Criteria" at bounding box center [395, 313] width 200 height 41
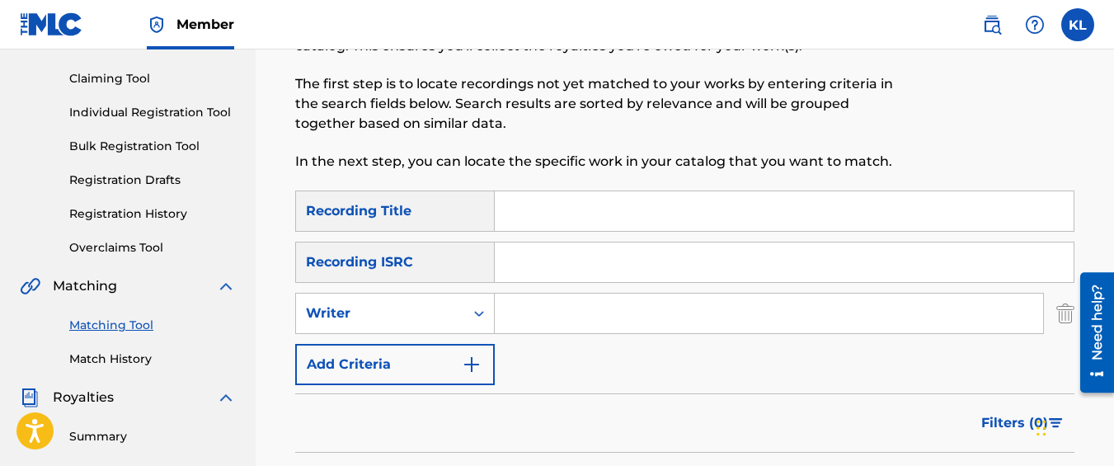
click at [401, 327] on div "Writer" at bounding box center [380, 313] width 168 height 31
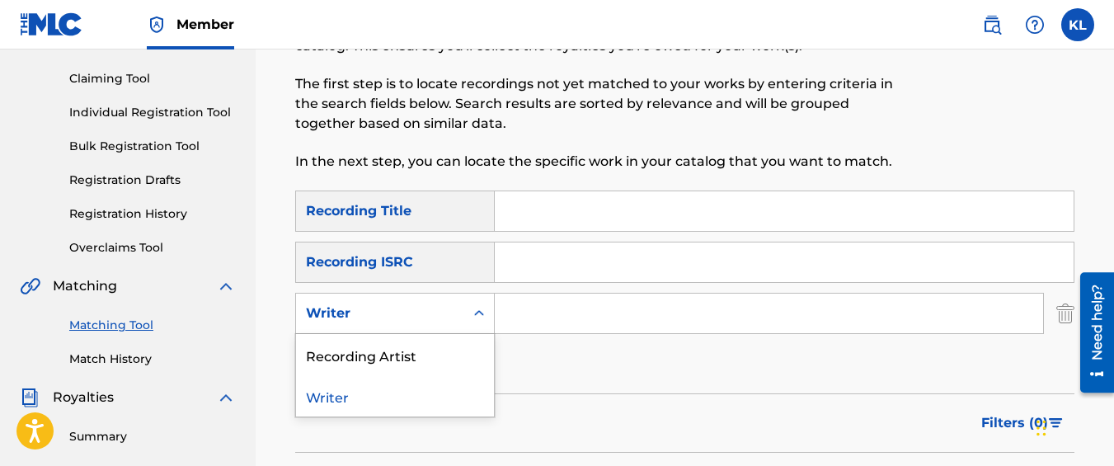
click at [383, 314] on div "Writer" at bounding box center [380, 313] width 148 height 20
click at [382, 346] on div "Recording Artist" at bounding box center [395, 354] width 198 height 41
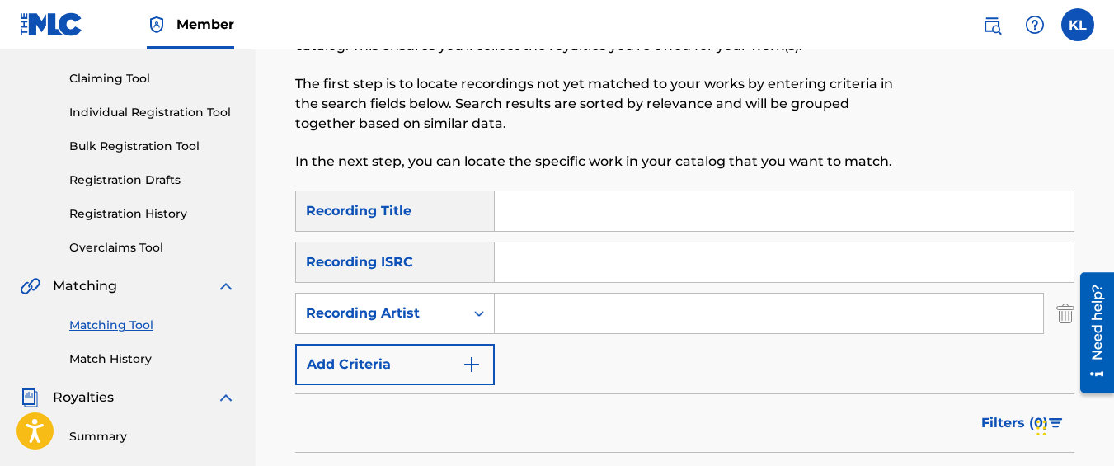
click at [560, 300] on input "Search Form" at bounding box center [769, 314] width 548 height 40
type input "graveyard top"
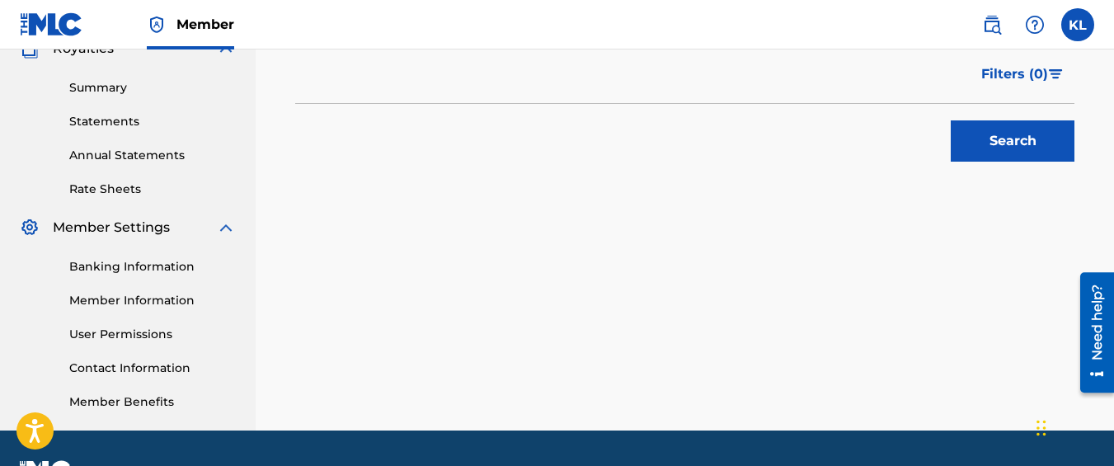
scroll to position [557, 0]
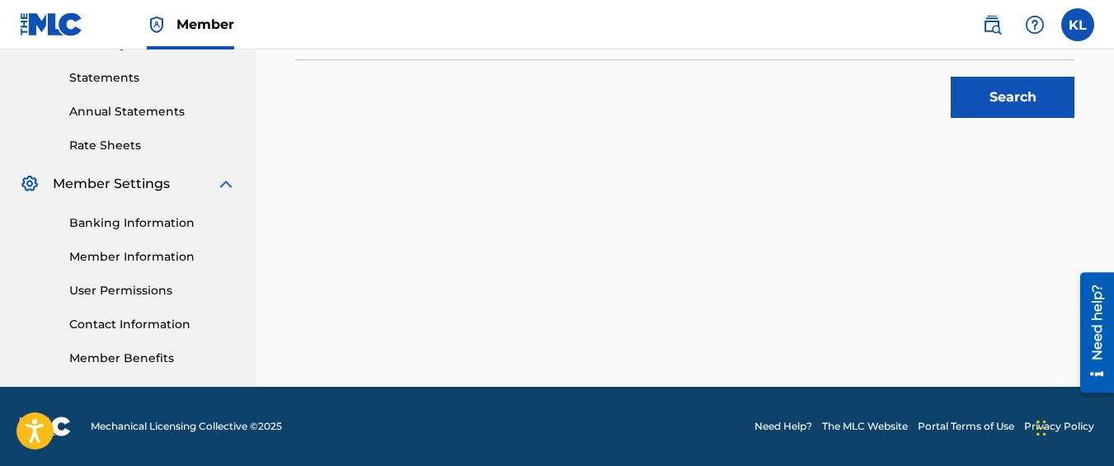
click at [951, 77] on button "Search" at bounding box center [1013, 97] width 124 height 41
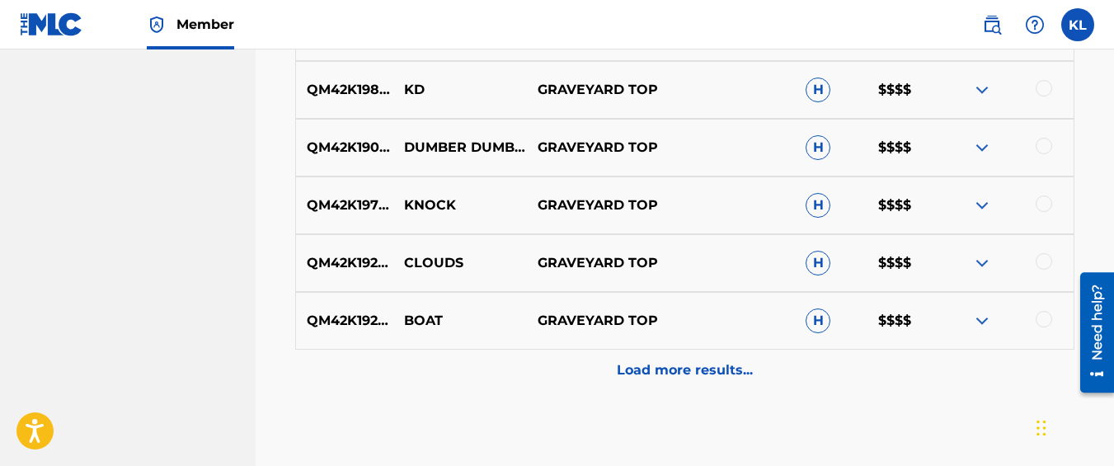
scroll to position [1061, 0]
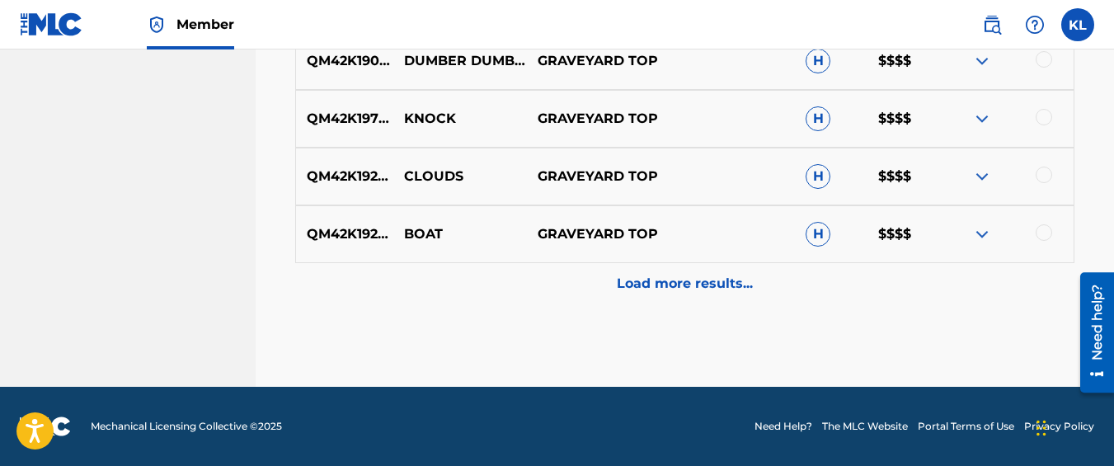
click at [508, 285] on div "Load more results..." at bounding box center [684, 283] width 779 height 41
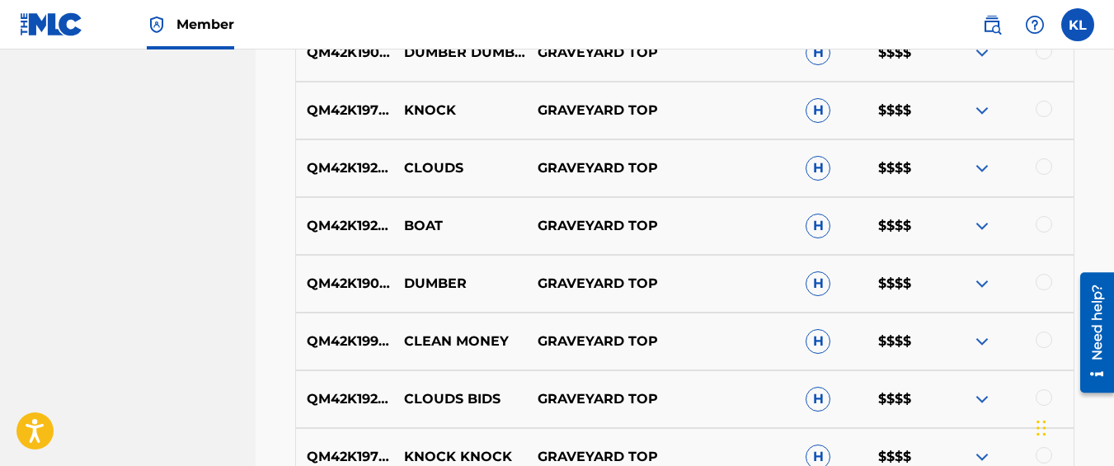
scroll to position [1079, 0]
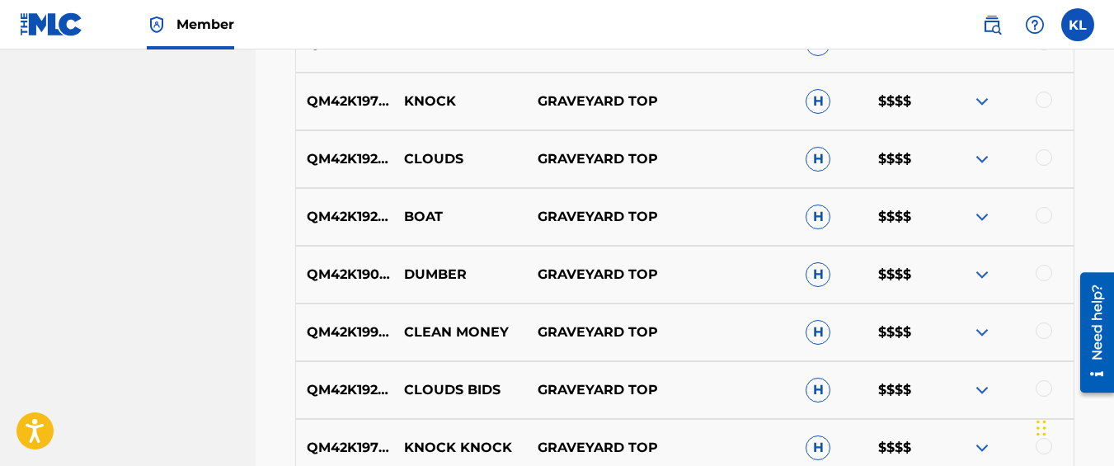
click at [1051, 268] on div at bounding box center [1007, 275] width 134 height 20
click at [1041, 277] on div at bounding box center [1044, 273] width 16 height 16
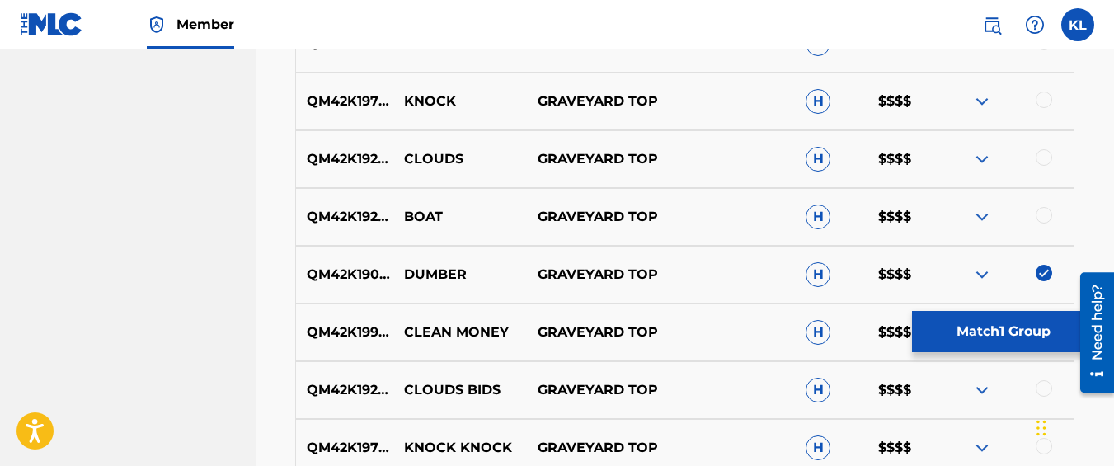
click at [985, 321] on button "Match 1 Group" at bounding box center [1003, 331] width 182 height 41
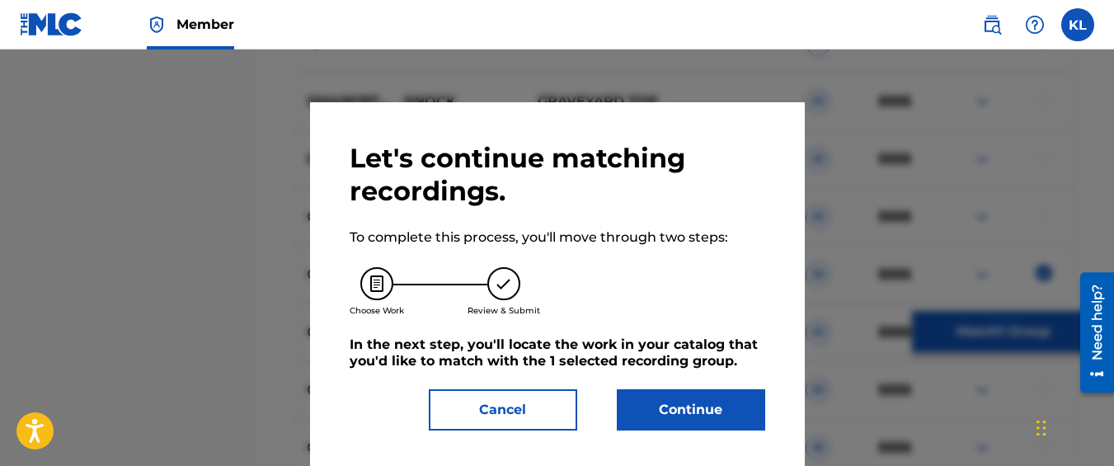
click at [702, 396] on button "Continue" at bounding box center [691, 409] width 148 height 41
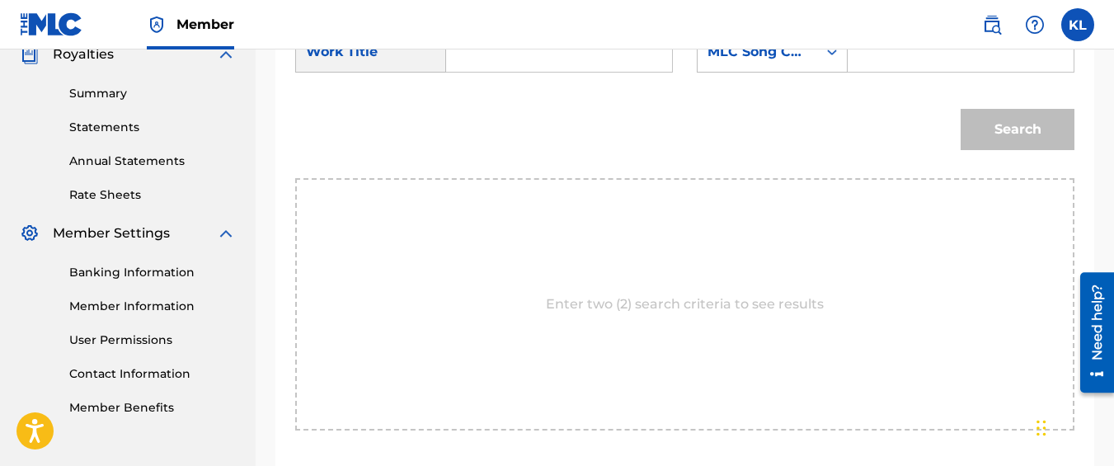
scroll to position [505, 0]
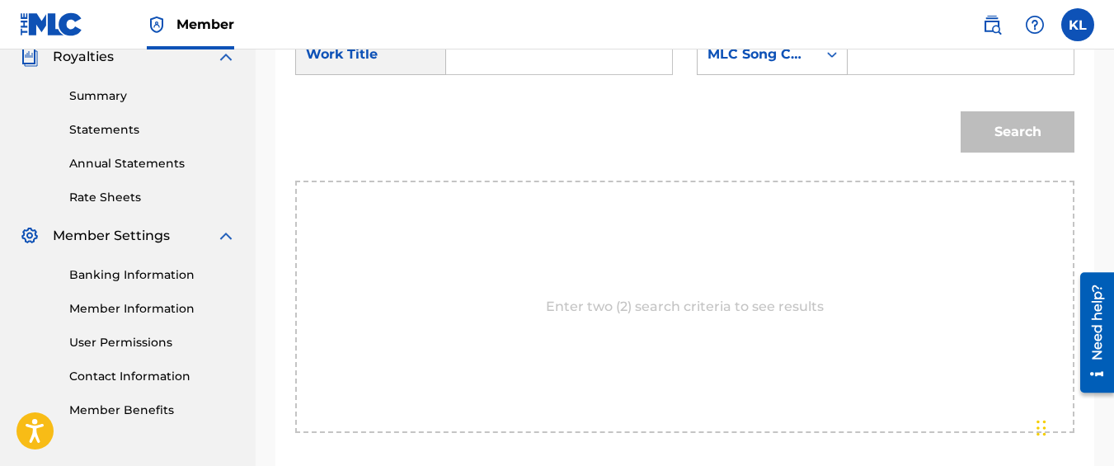
click at [518, 74] on input "Search Form" at bounding box center [559, 55] width 198 height 40
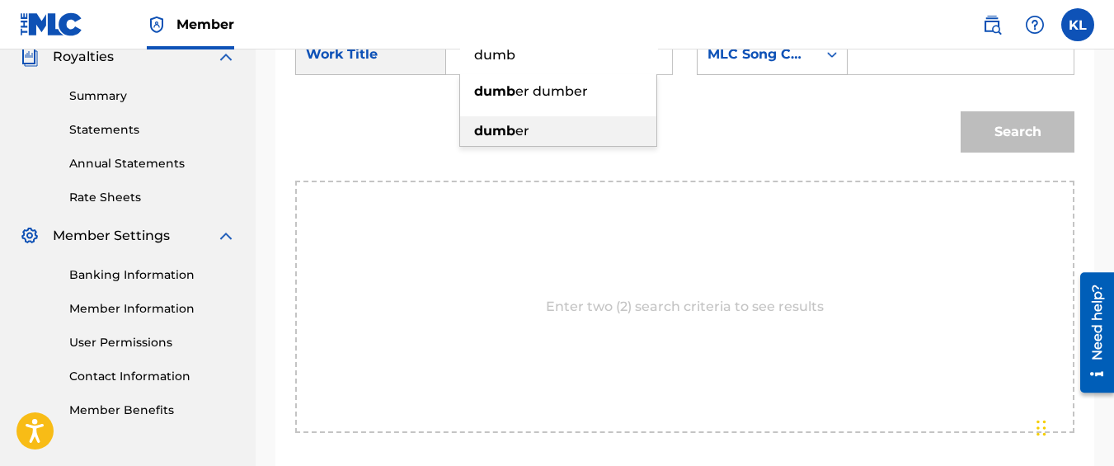
click at [504, 146] on div "dumb er" at bounding box center [558, 131] width 196 height 30
type input "dumber"
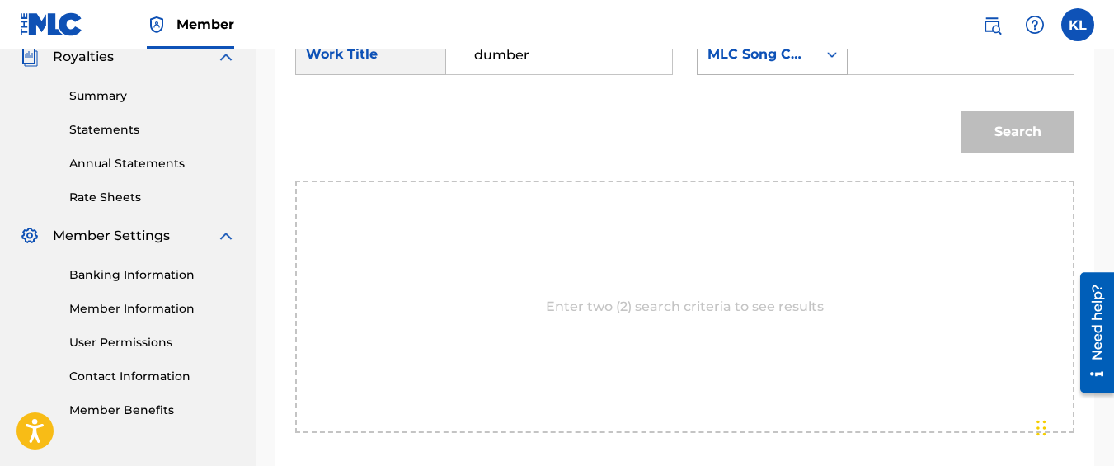
click at [817, 63] on div "Search Form" at bounding box center [832, 55] width 30 height 40
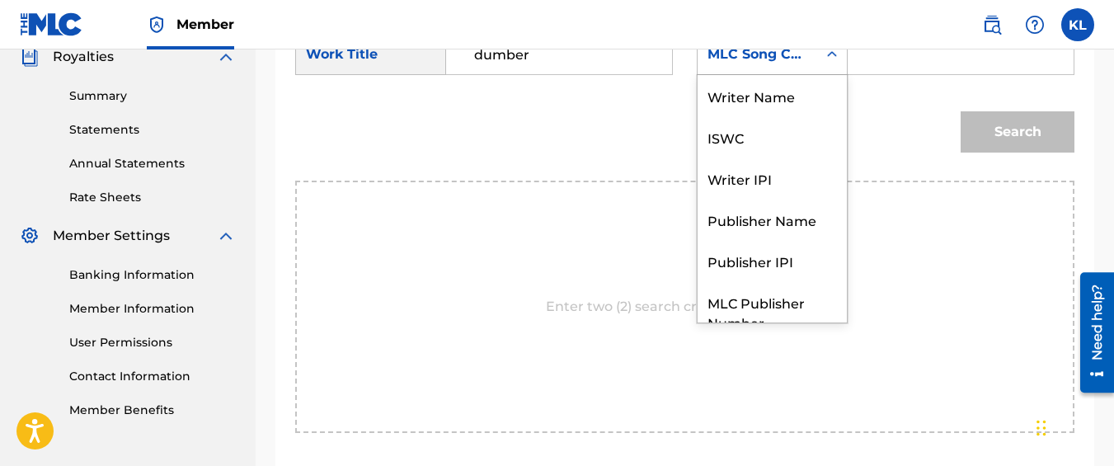
scroll to position [61, 0]
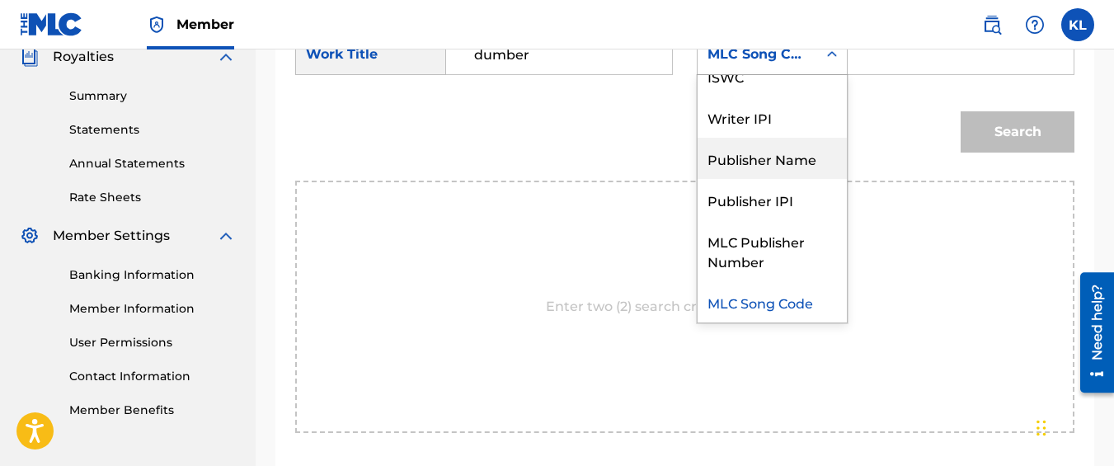
click at [788, 179] on div "Publisher Name" at bounding box center [772, 158] width 149 height 41
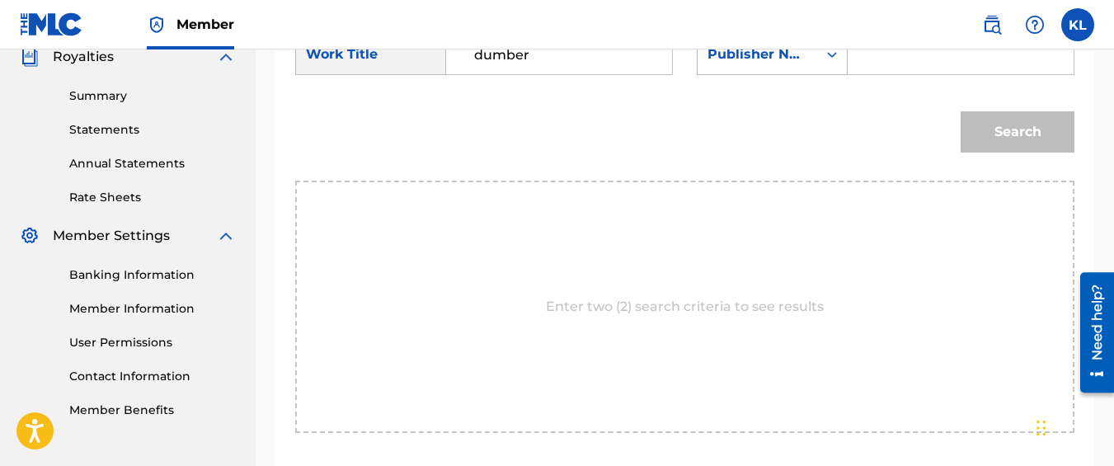
click at [899, 70] on input "Search Form" at bounding box center [961, 55] width 198 height 40
type input "kyseem louis"
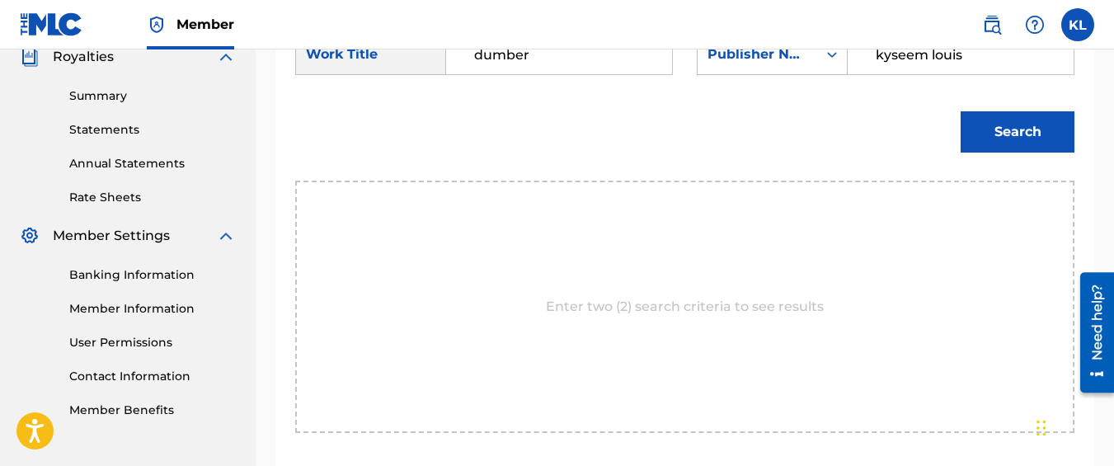
click at [961, 111] on button "Search" at bounding box center [1018, 131] width 114 height 41
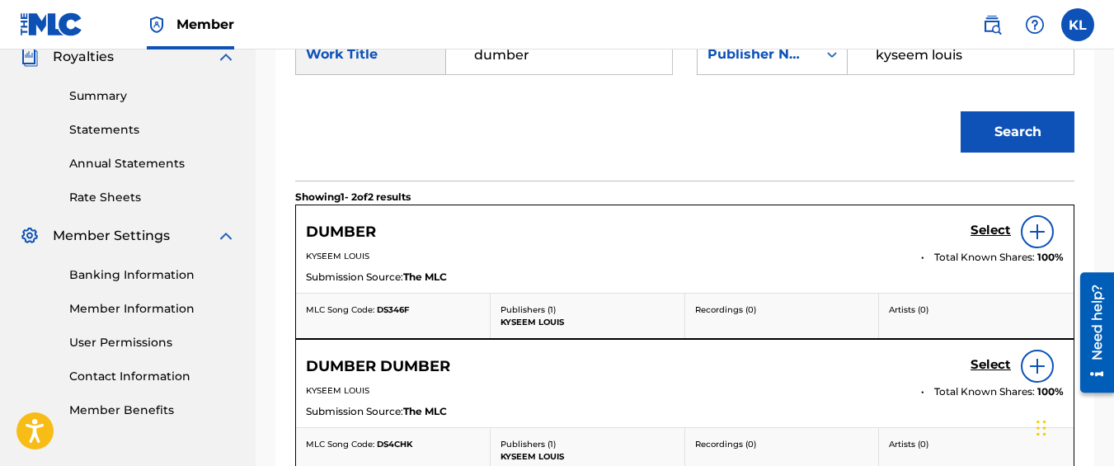
click at [976, 238] on h5 "Select" at bounding box center [991, 231] width 40 height 16
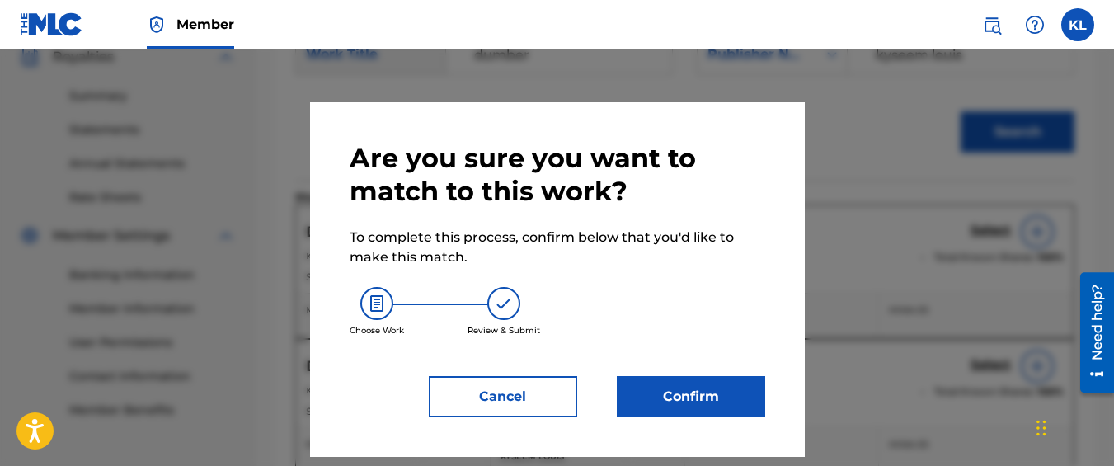
click at [687, 383] on button "Confirm" at bounding box center [691, 396] width 148 height 41
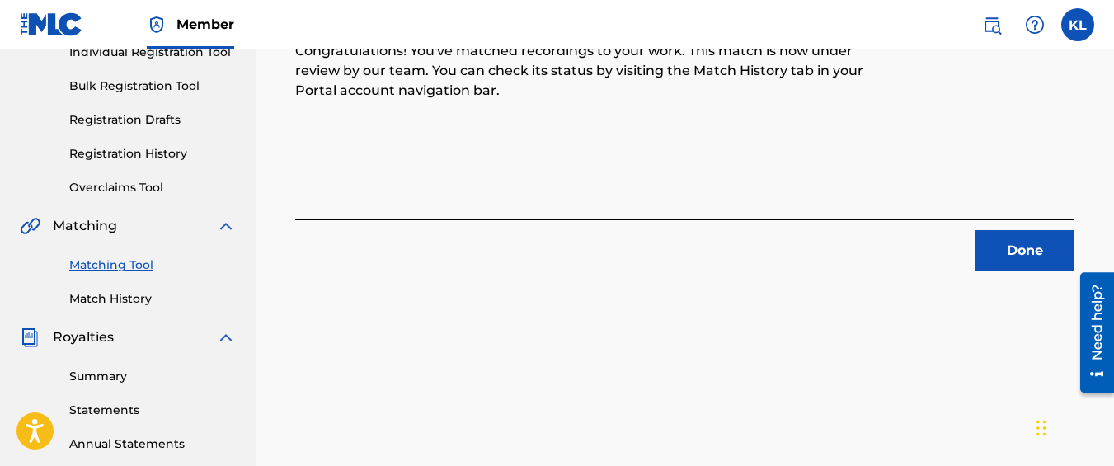
scroll to position [200, 0]
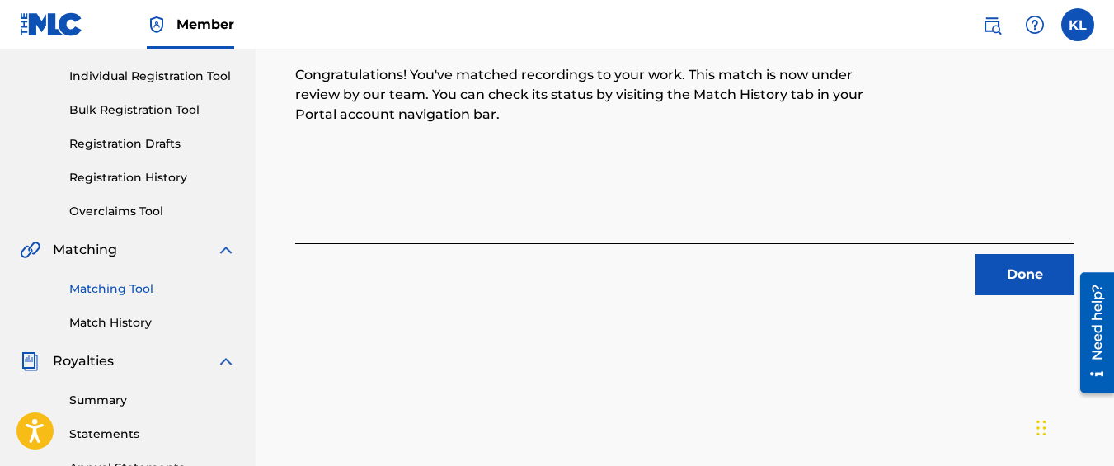
click at [994, 280] on button "Done" at bounding box center [1025, 274] width 99 height 41
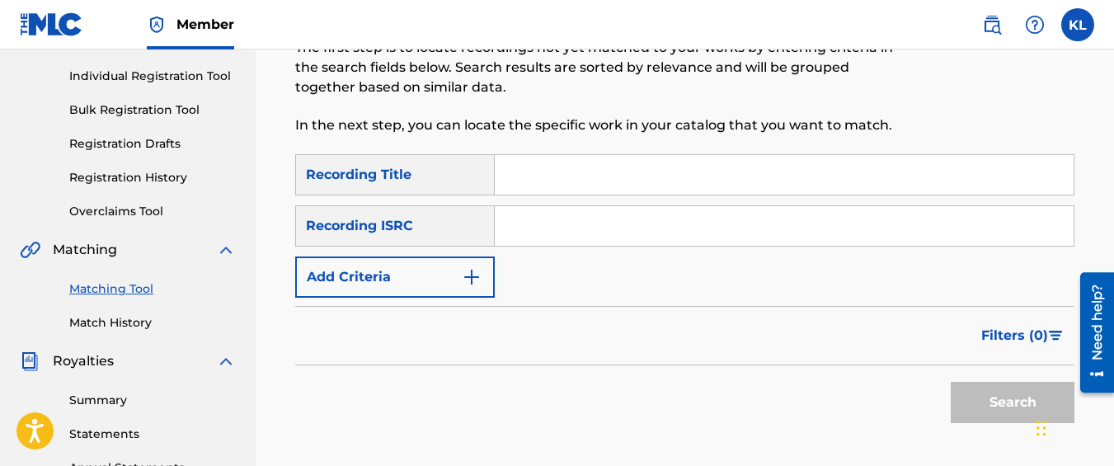
click at [417, 289] on button "Add Criteria" at bounding box center [395, 276] width 200 height 41
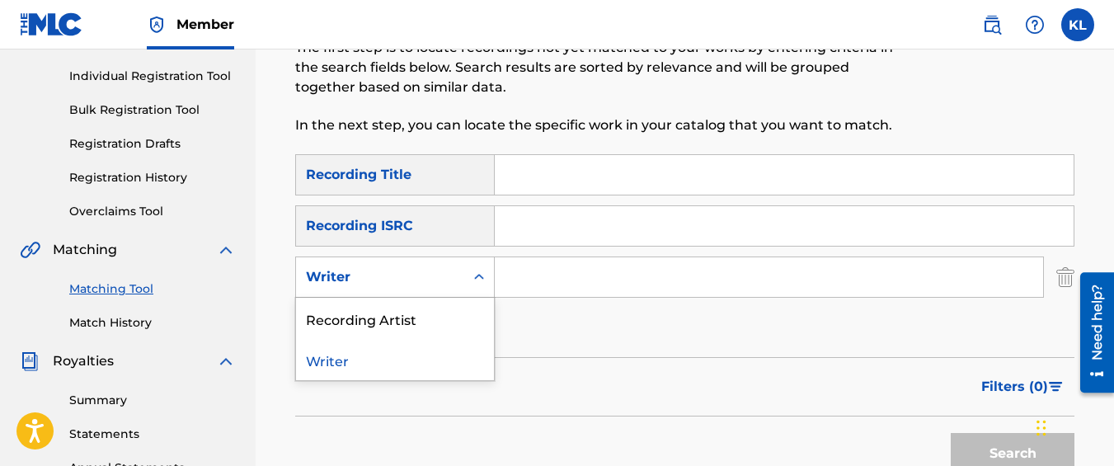
click at [401, 287] on div "Writer" at bounding box center [380, 276] width 168 height 31
click at [407, 333] on div "Recording Artist" at bounding box center [395, 318] width 198 height 41
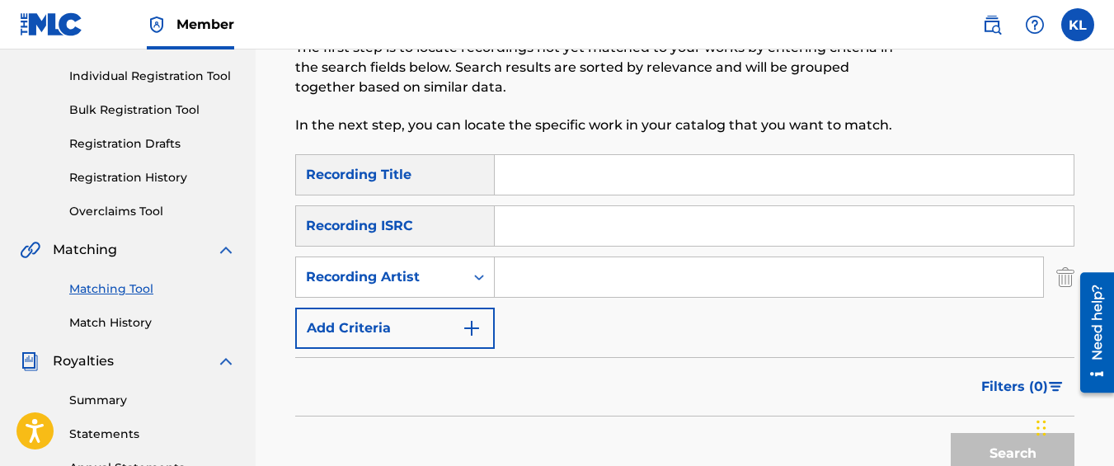
click at [555, 275] on input "Search Form" at bounding box center [769, 277] width 548 height 40
type input "graveyard top"
click at [951, 433] on button "Search" at bounding box center [1013, 453] width 124 height 41
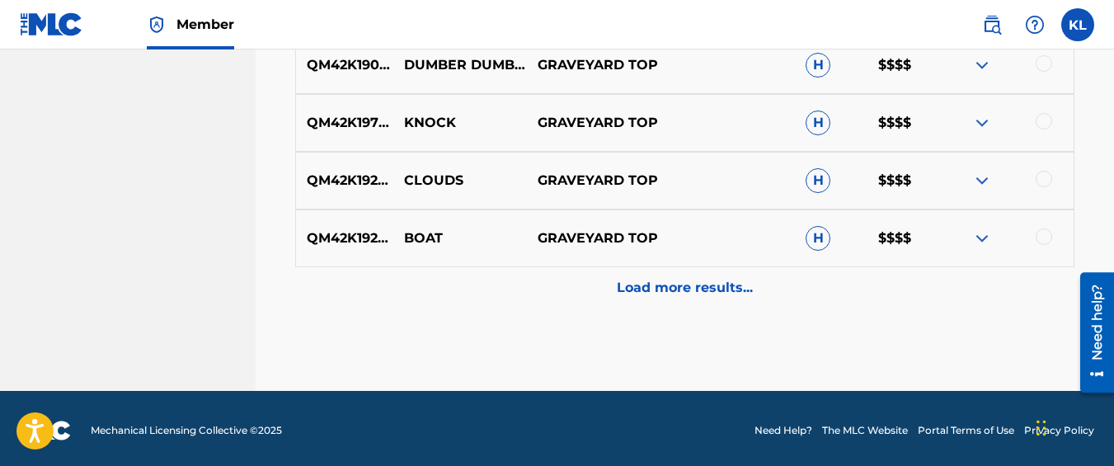
scroll to position [1061, 0]
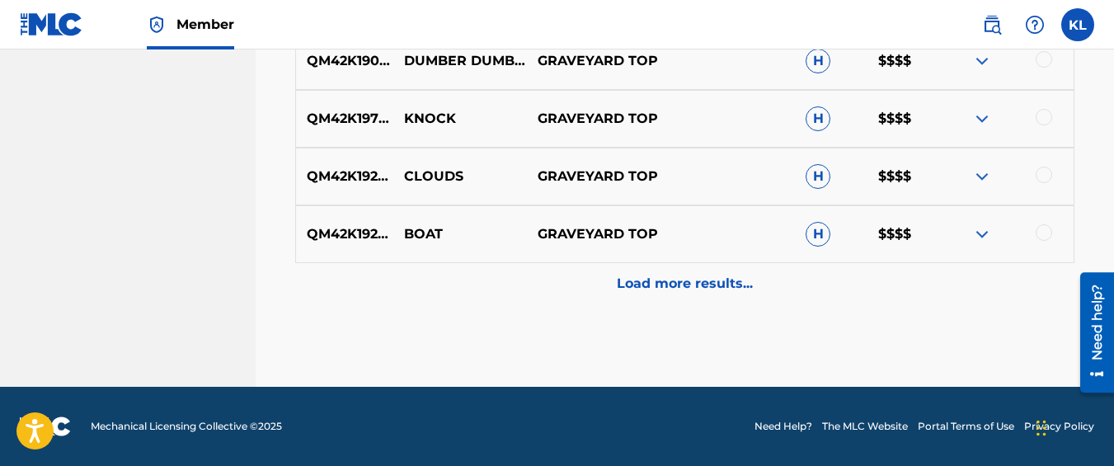
click at [548, 262] on div "QM42K1925329 BOAT GRAVEYARD TOP H $$$$" at bounding box center [684, 234] width 779 height 58
click at [553, 301] on div "Load more results..." at bounding box center [684, 283] width 779 height 41
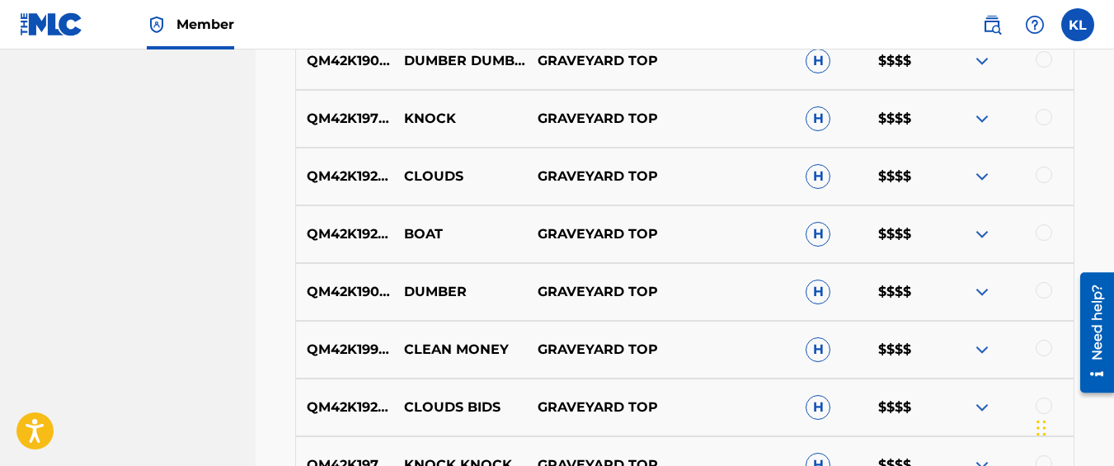
scroll to position [1085, 0]
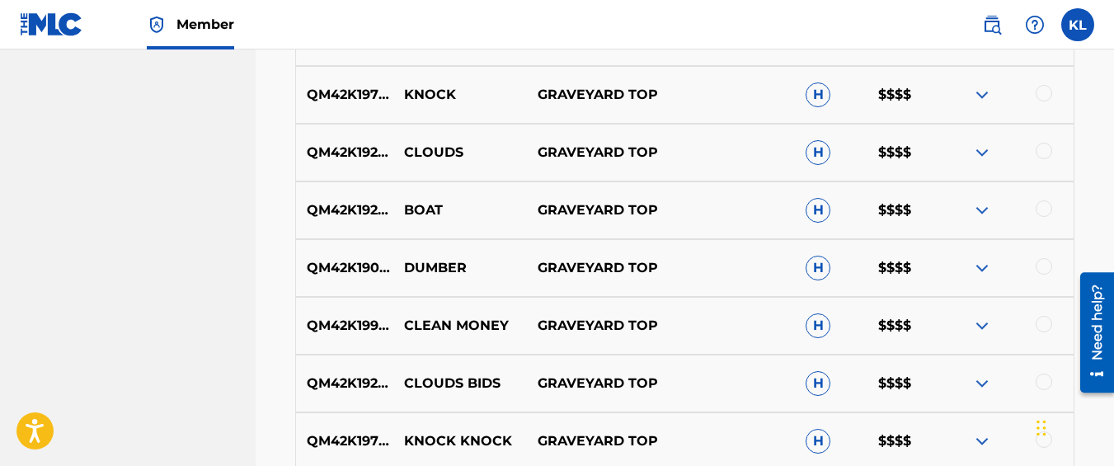
click at [1043, 327] on div at bounding box center [1044, 324] width 16 height 16
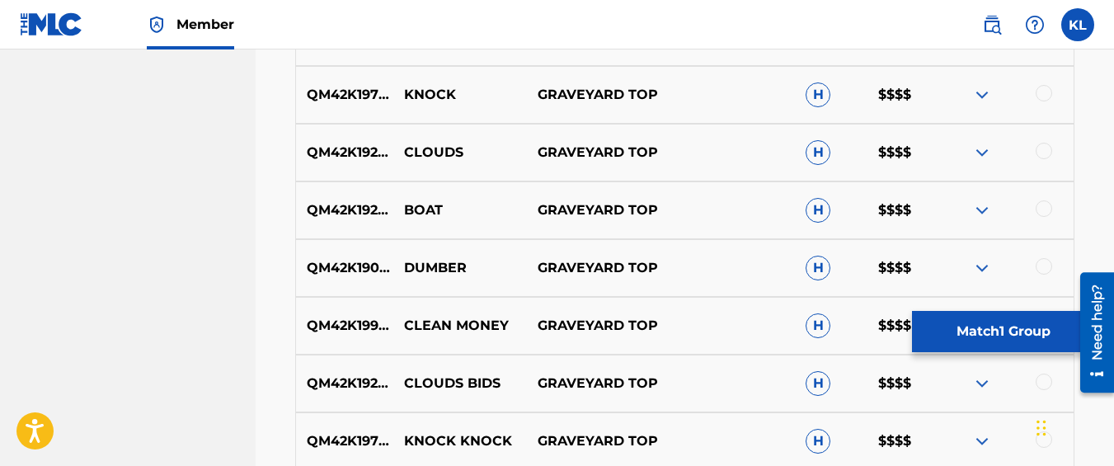
click at [989, 327] on button "Match 1 Group" at bounding box center [1003, 331] width 182 height 41
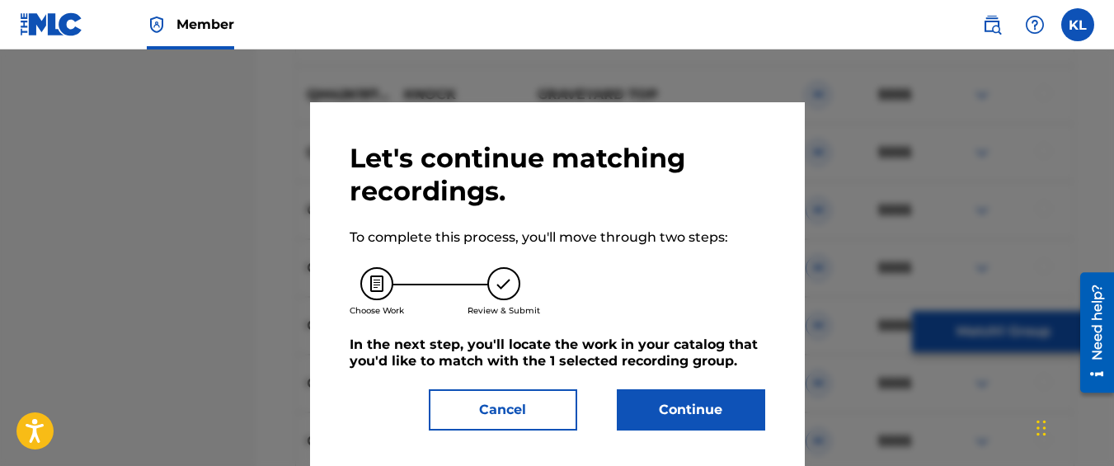
click at [649, 415] on button "Continue" at bounding box center [691, 409] width 148 height 41
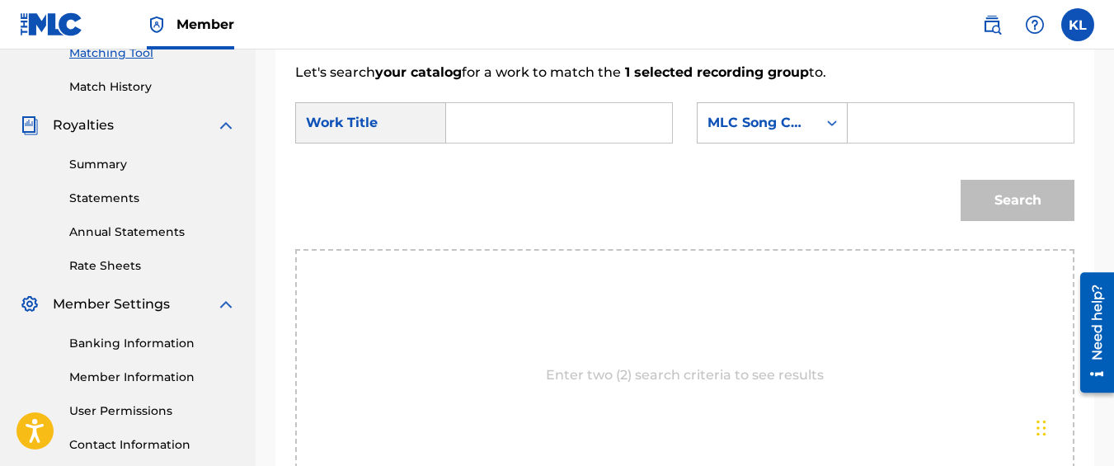
scroll to position [411, 0]
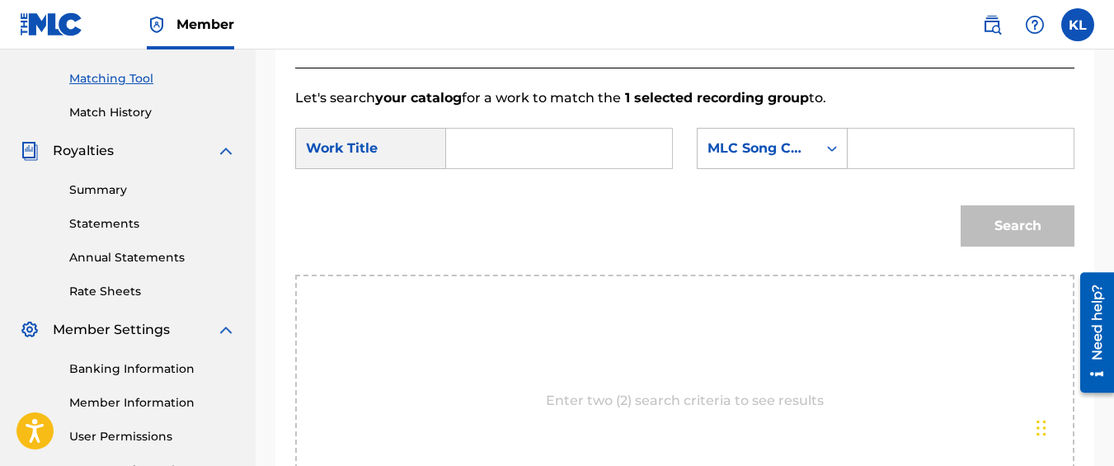
click at [526, 168] on input "Search Form" at bounding box center [559, 149] width 198 height 40
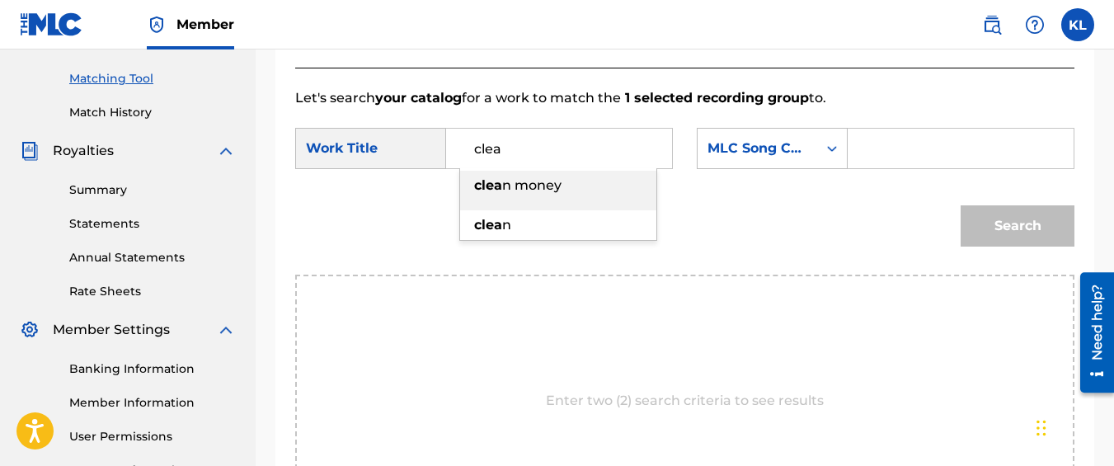
click at [608, 200] on div "clea n money" at bounding box center [558, 186] width 196 height 30
type input "clean money"
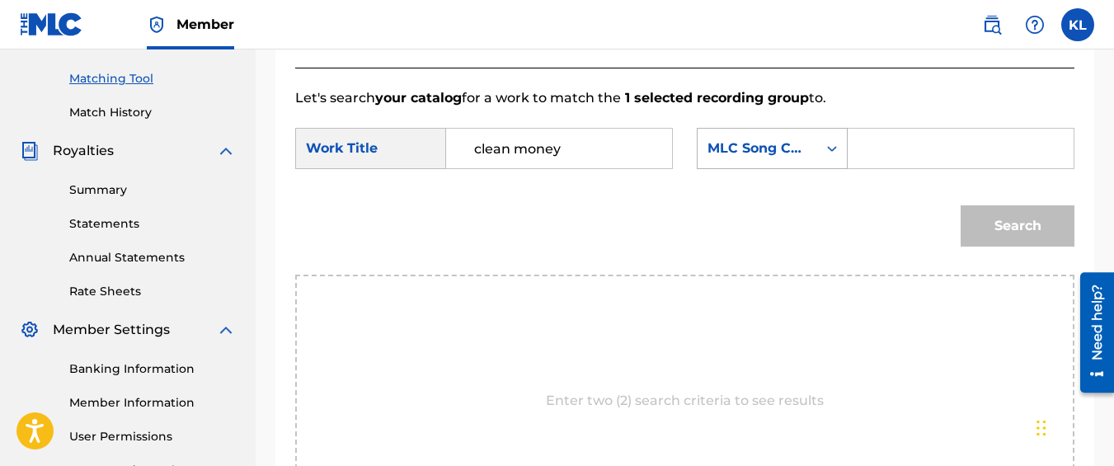
click at [807, 158] on div "MLC Song Code" at bounding box center [758, 149] width 100 height 20
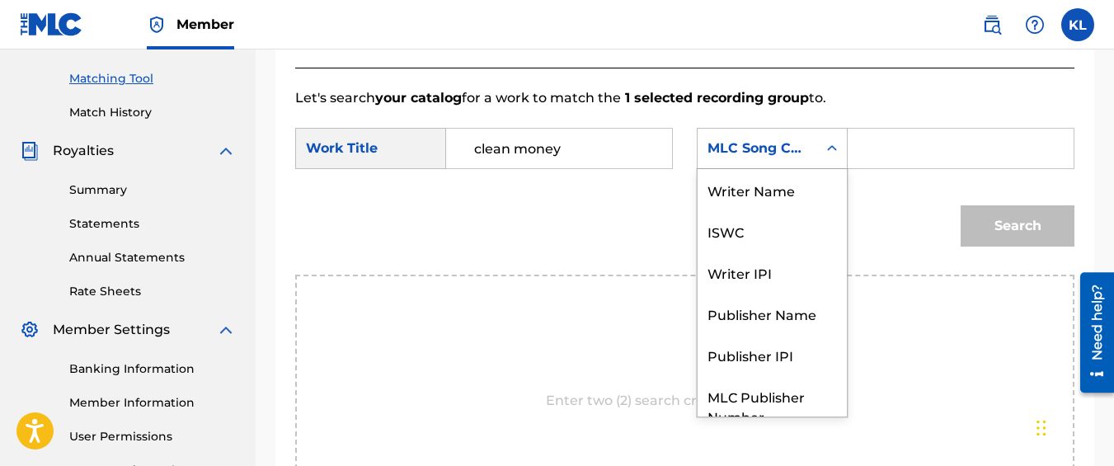
scroll to position [61, 0]
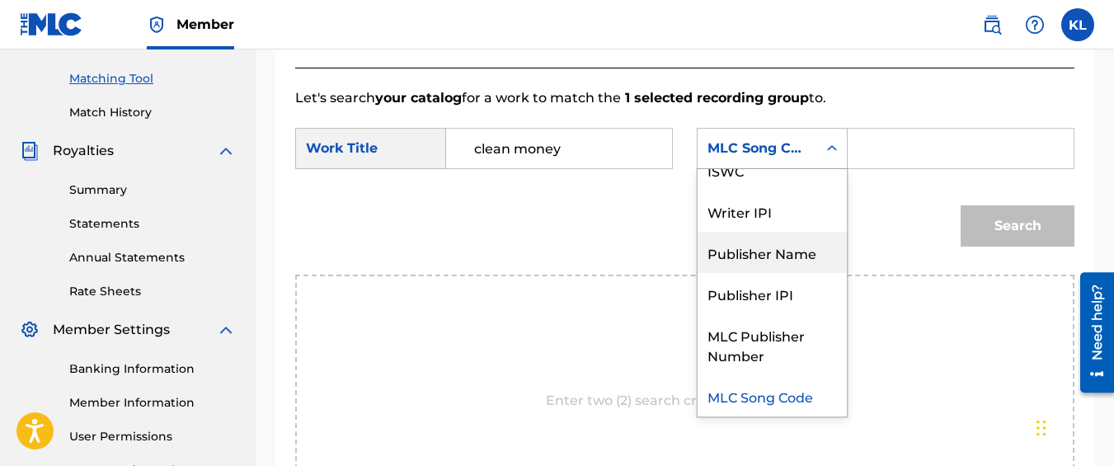
click at [787, 266] on div "Publisher Name" at bounding box center [772, 252] width 149 height 41
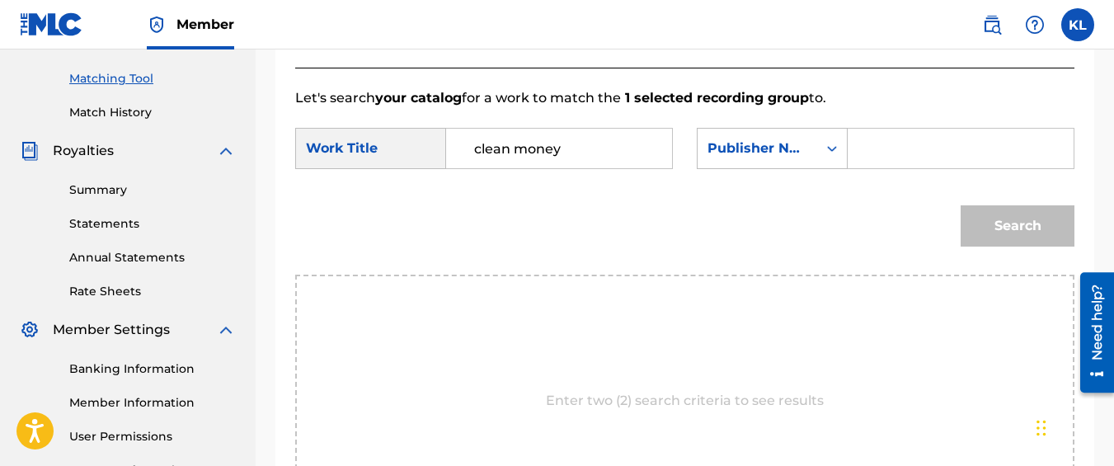
click at [891, 158] on input "Search Form" at bounding box center [961, 149] width 198 height 40
type input "kyseem louis"
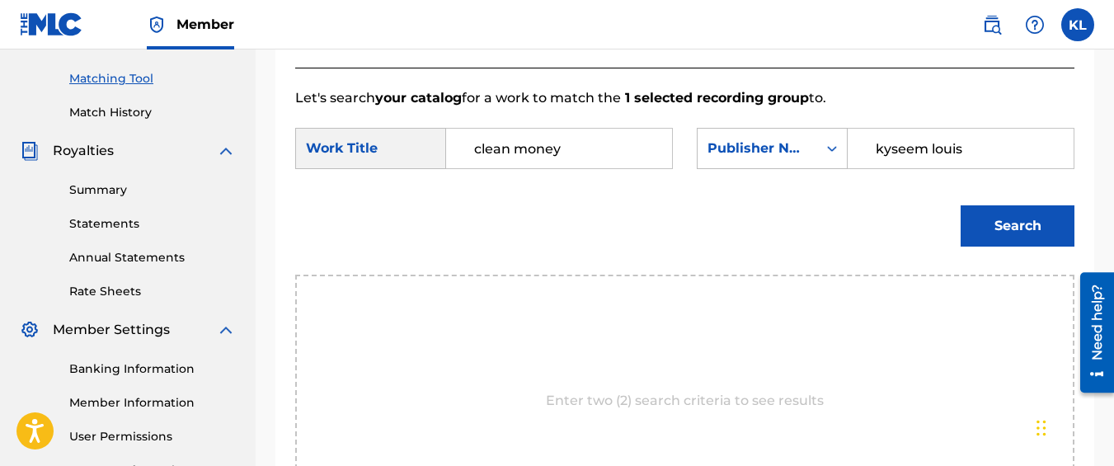
click at [961, 205] on button "Search" at bounding box center [1018, 225] width 114 height 41
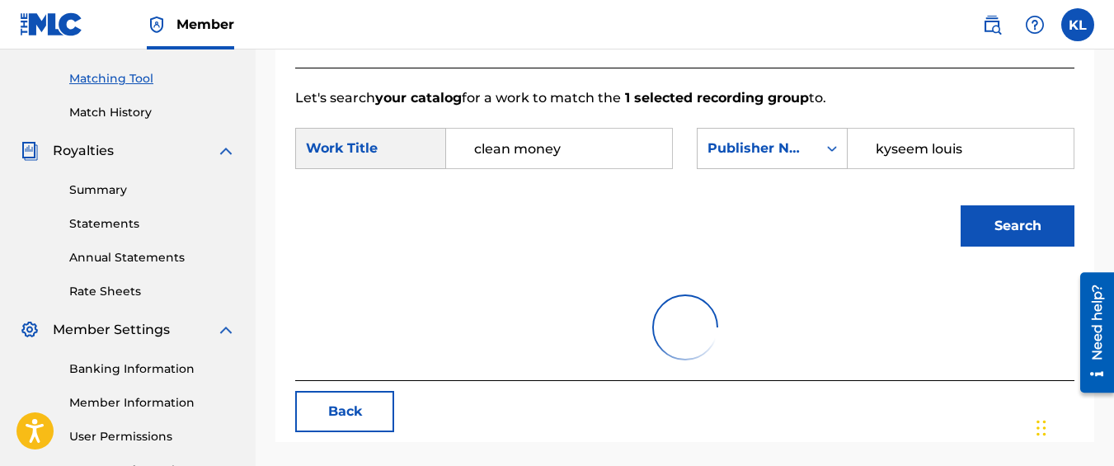
scroll to position [557, 0]
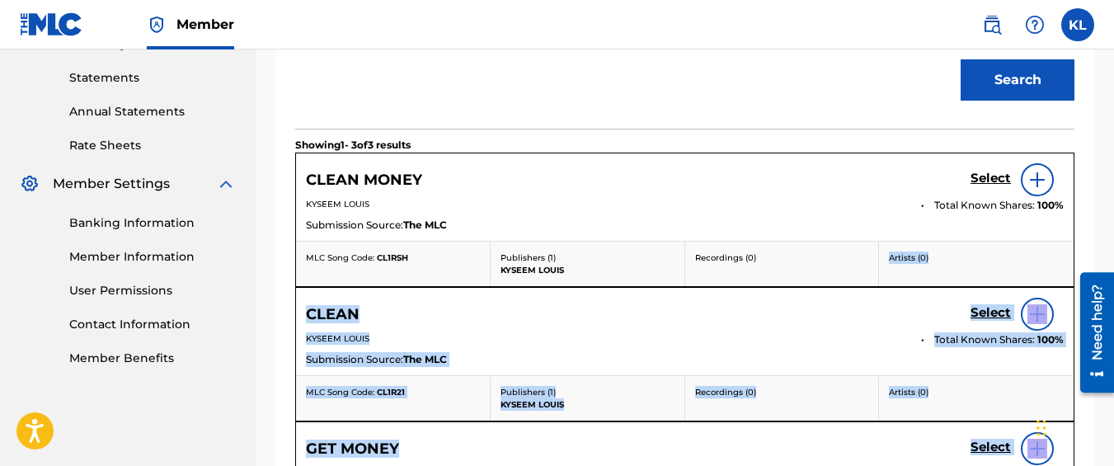
drag, startPoint x: 905, startPoint y: 324, endPoint x: 746, endPoint y: 358, distance: 161.9
click at [746, 358] on div "Match Usage - Select Work In this step, you will locate the work you'd like to …" at bounding box center [685, 118] width 858 height 1169
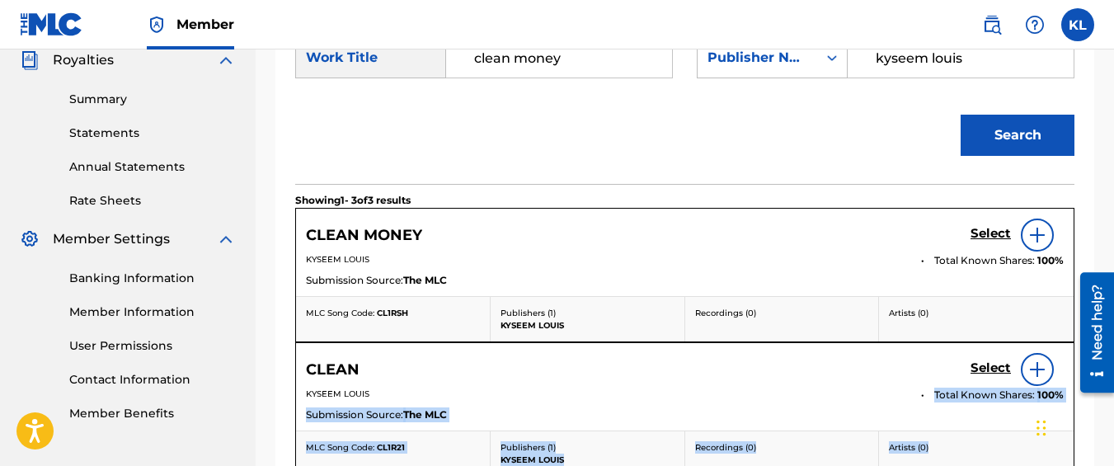
scroll to position [502, 0]
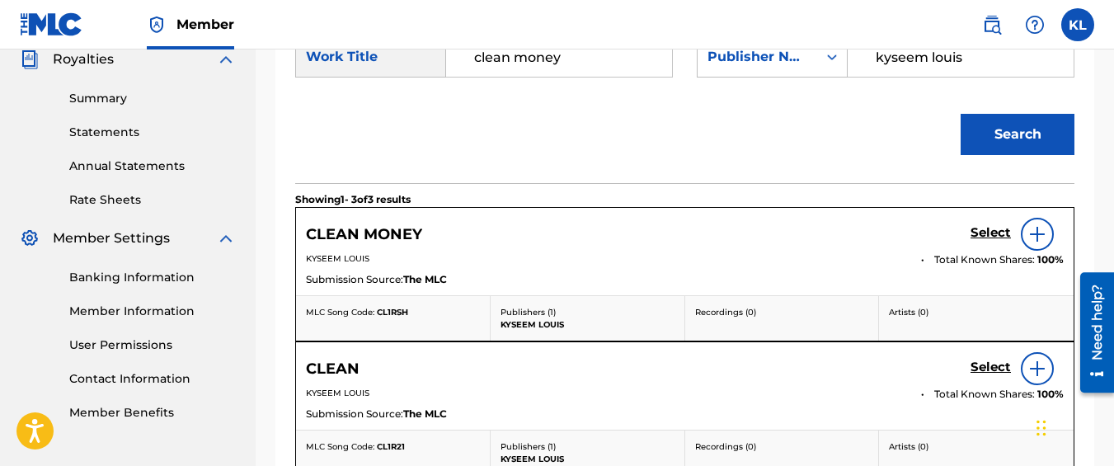
click at [985, 241] on h5 "Select" at bounding box center [991, 233] width 40 height 16
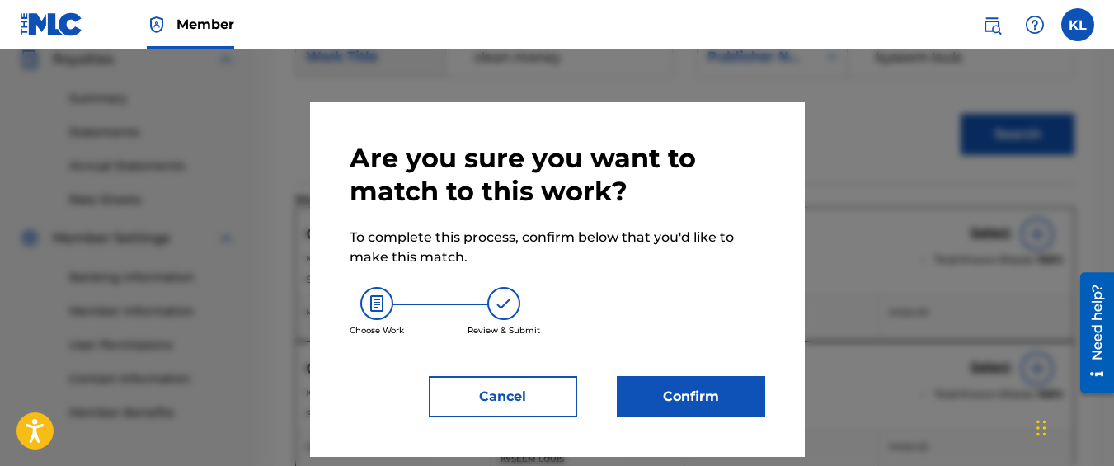
click at [711, 403] on button "Confirm" at bounding box center [691, 396] width 148 height 41
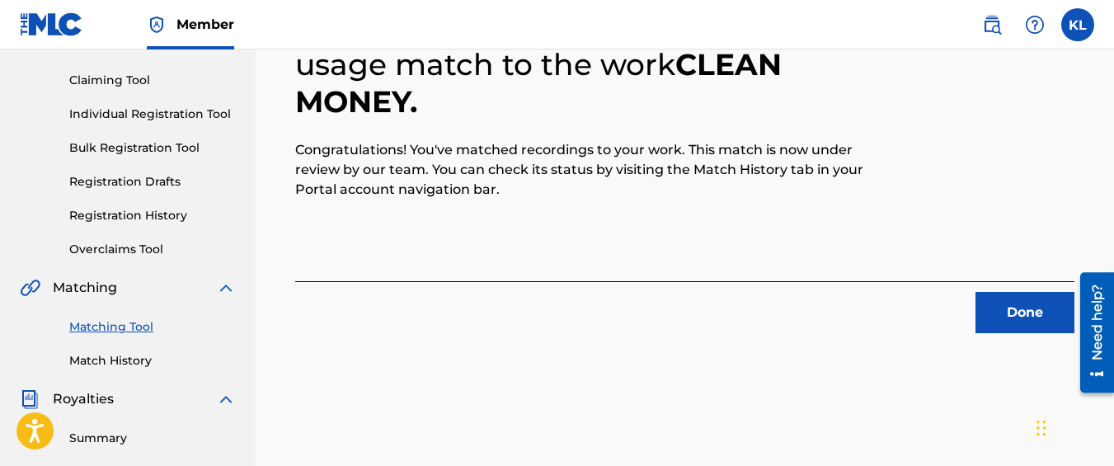
scroll to position [162, 0]
click at [1020, 308] on button "Done" at bounding box center [1025, 313] width 99 height 41
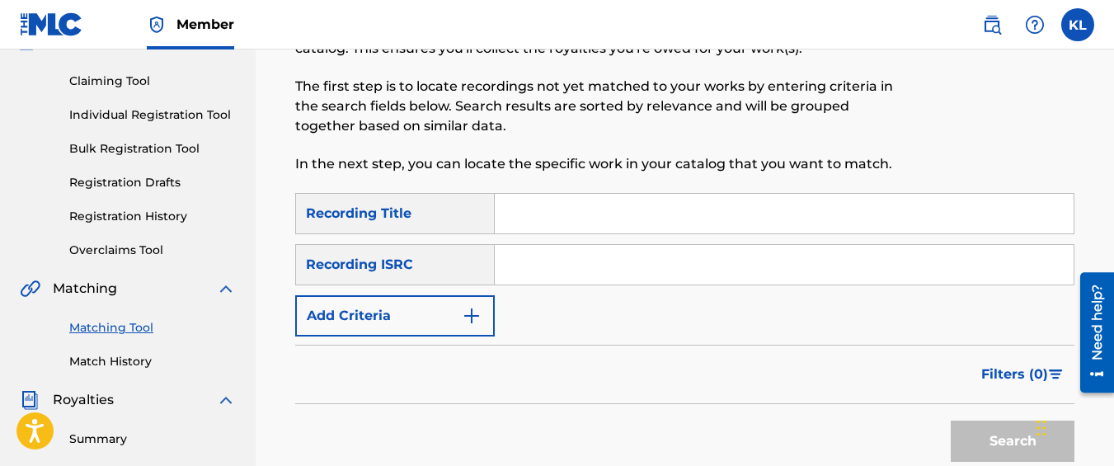
click at [444, 317] on button "Add Criteria" at bounding box center [395, 315] width 200 height 41
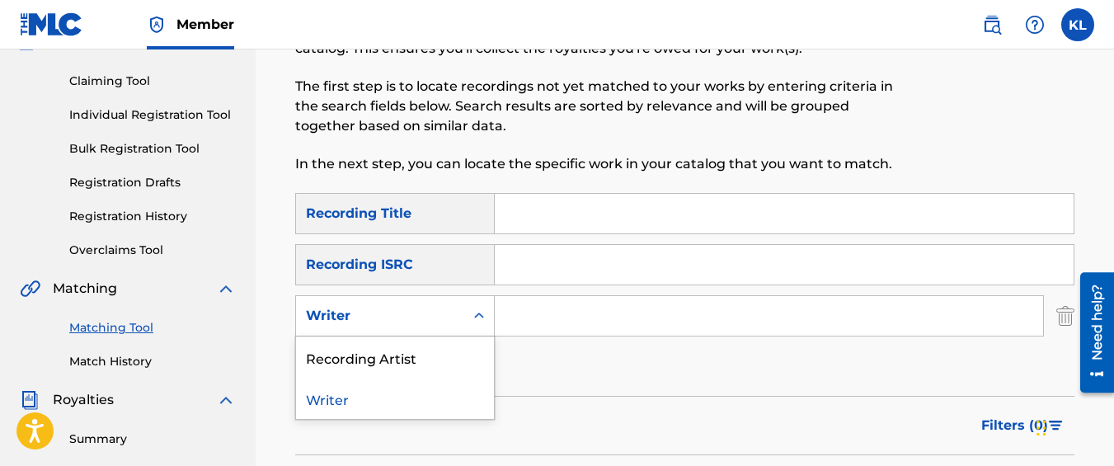
click at [430, 313] on div "Writer" at bounding box center [380, 316] width 148 height 20
click at [410, 360] on div "Recording Artist" at bounding box center [395, 356] width 198 height 41
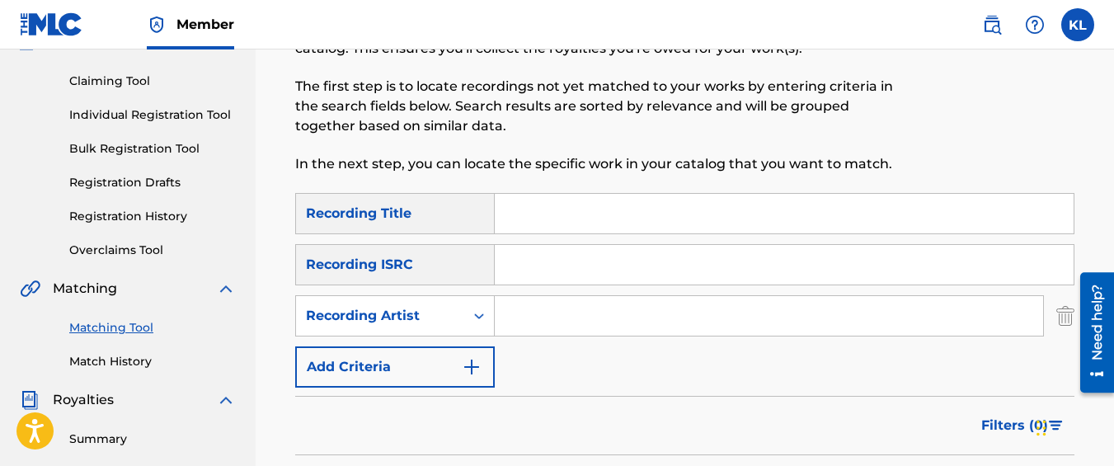
click at [548, 329] on input "Search Form" at bounding box center [769, 316] width 548 height 40
type input "graveyard top"
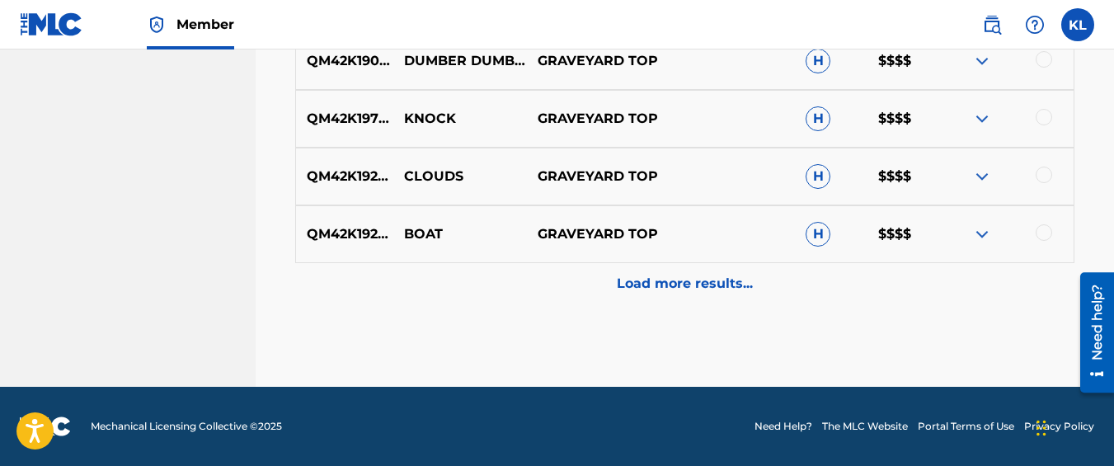
click at [518, 275] on div "Load more results..." at bounding box center [684, 283] width 779 height 41
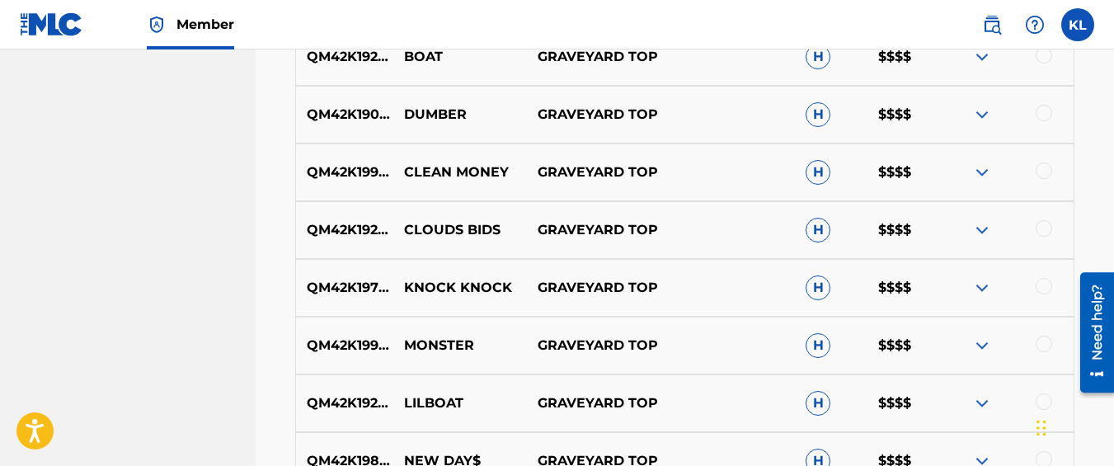
scroll to position [1241, 0]
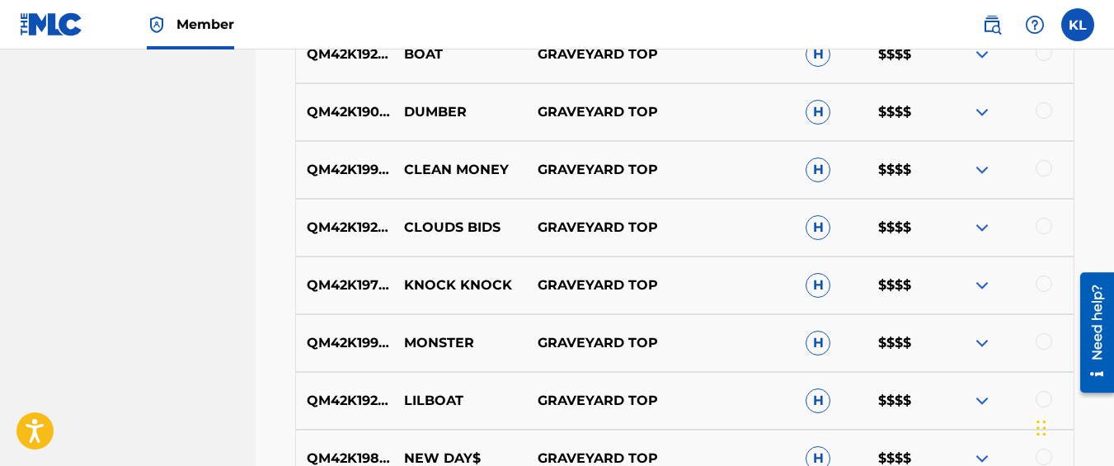
click at [1042, 223] on div at bounding box center [1044, 226] width 16 height 16
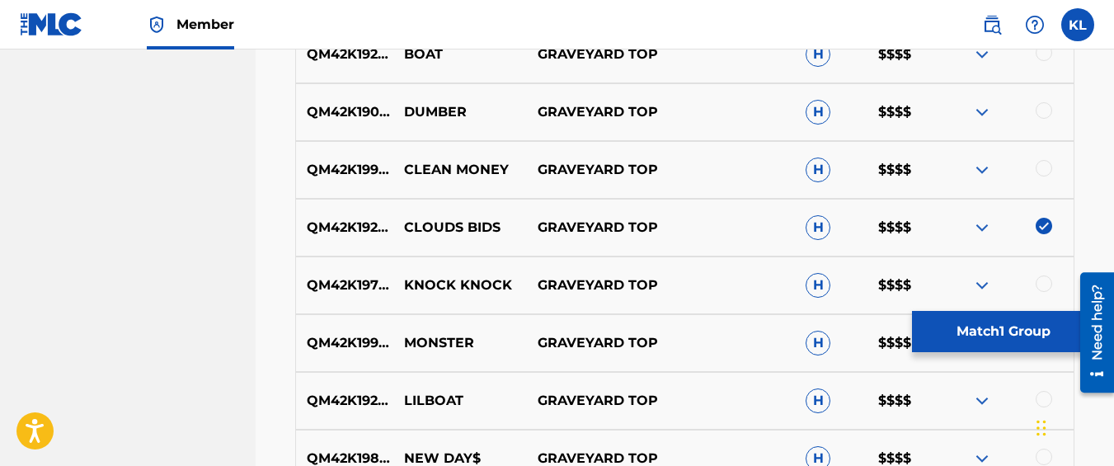
click at [977, 319] on button "Match 1 Group" at bounding box center [1003, 331] width 182 height 41
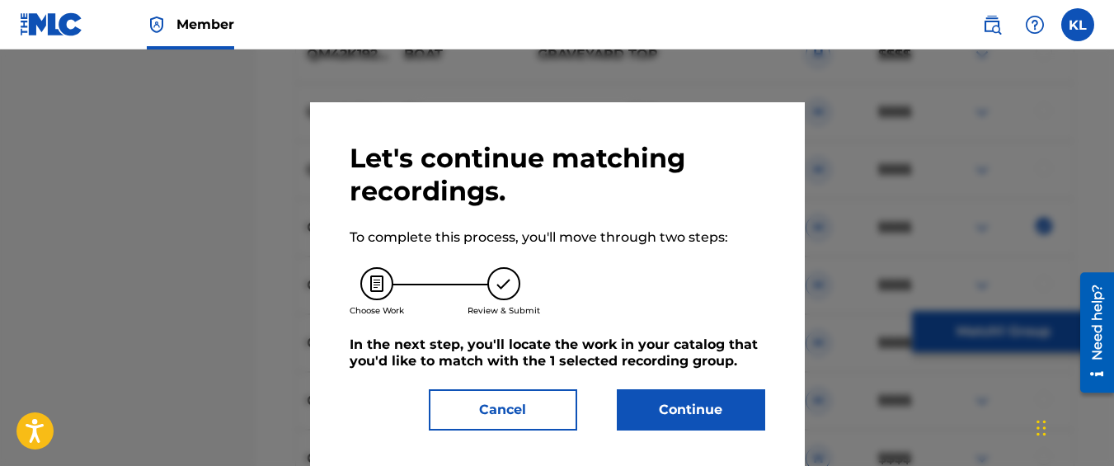
click at [665, 412] on button "Continue" at bounding box center [691, 409] width 148 height 41
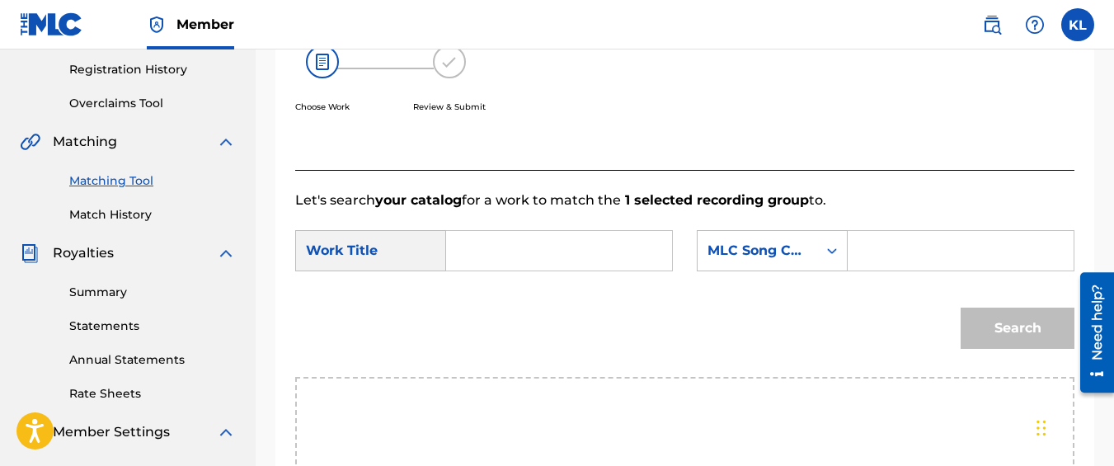
scroll to position [308, 0]
click at [563, 271] on input "Search Form" at bounding box center [559, 252] width 198 height 40
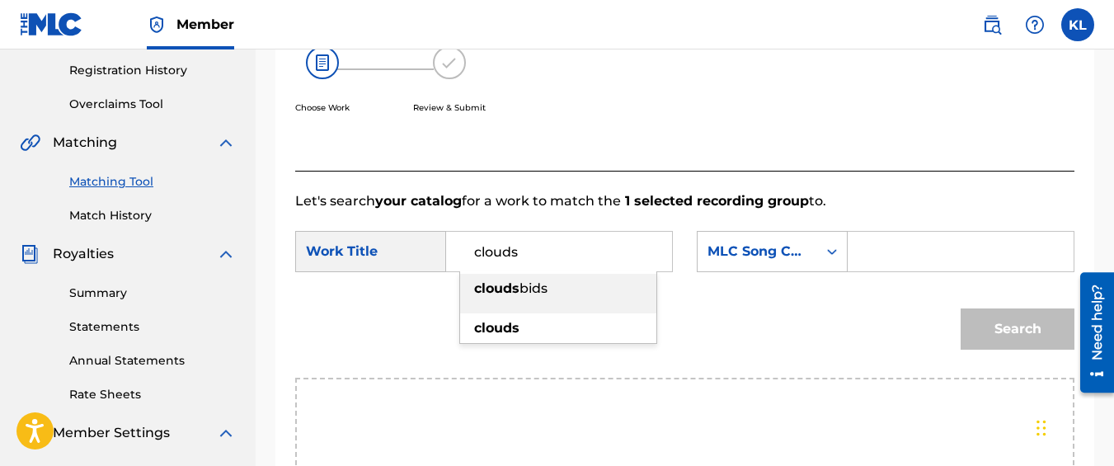
click at [565, 299] on div "clouds bids" at bounding box center [558, 289] width 196 height 30
type input "clouds bids"
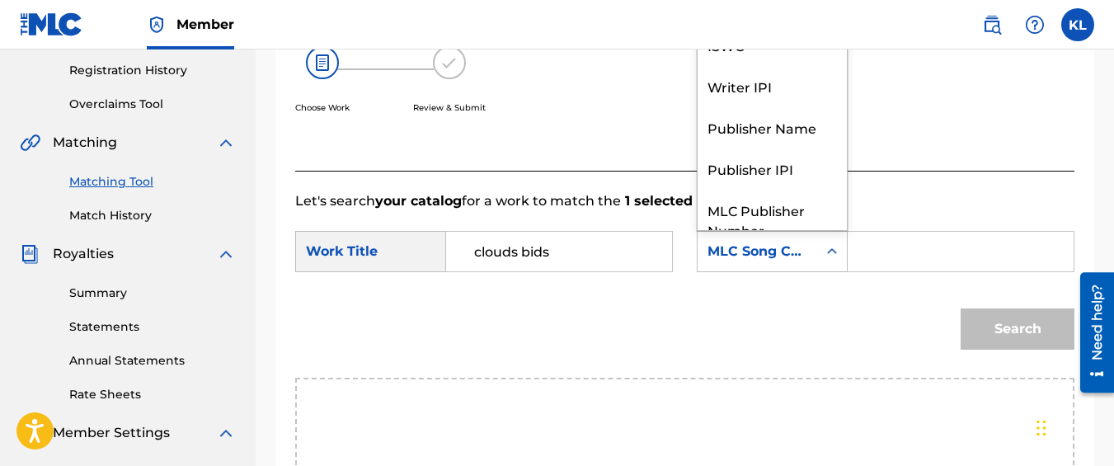
click at [717, 267] on div "MLC Song Code" at bounding box center [758, 251] width 120 height 31
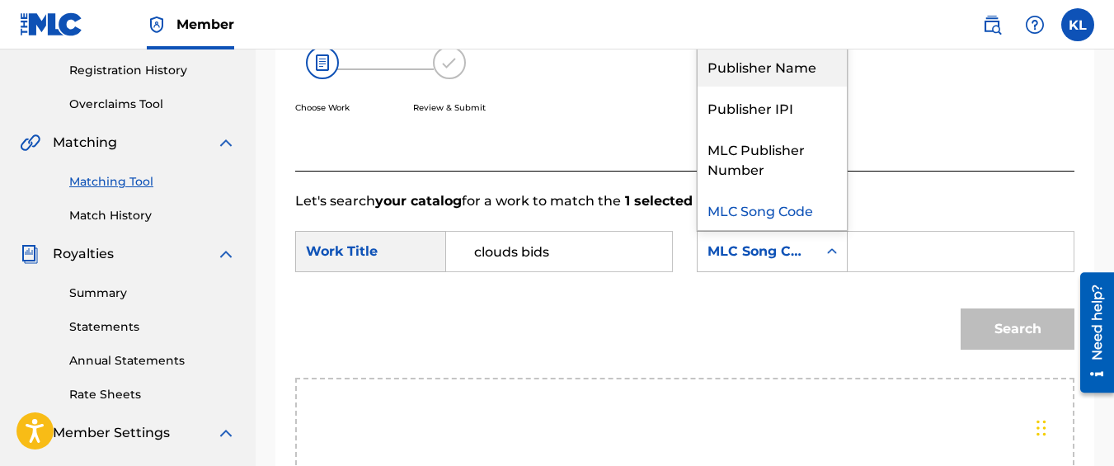
click at [753, 87] on div "Publisher Name" at bounding box center [772, 65] width 149 height 41
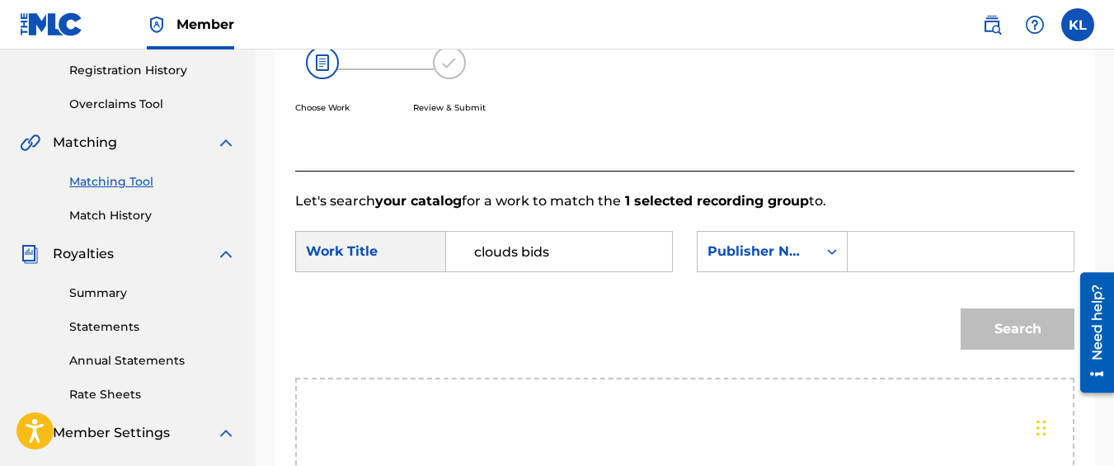
click at [888, 271] on input "Search Form" at bounding box center [961, 252] width 198 height 40
type input "kyseem louis"
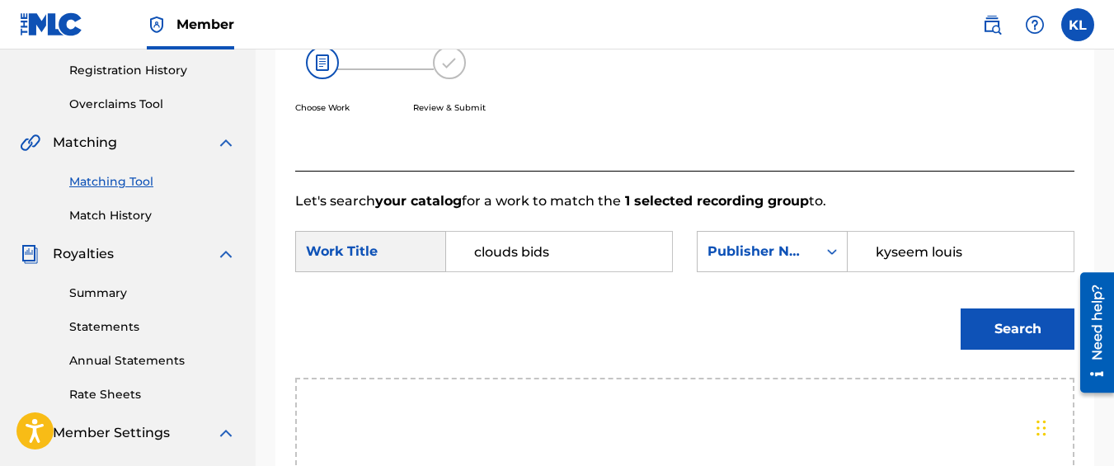
click at [961, 308] on button "Search" at bounding box center [1018, 328] width 114 height 41
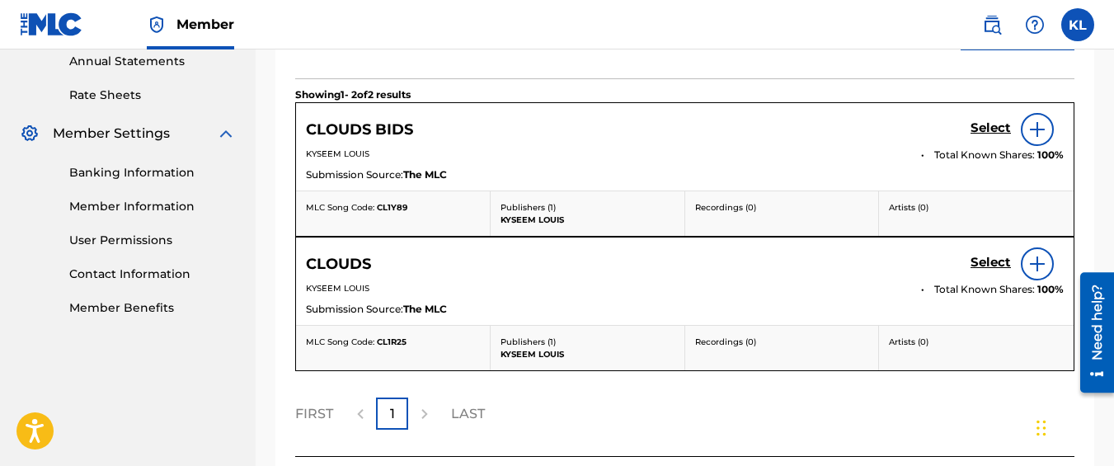
scroll to position [620, 0]
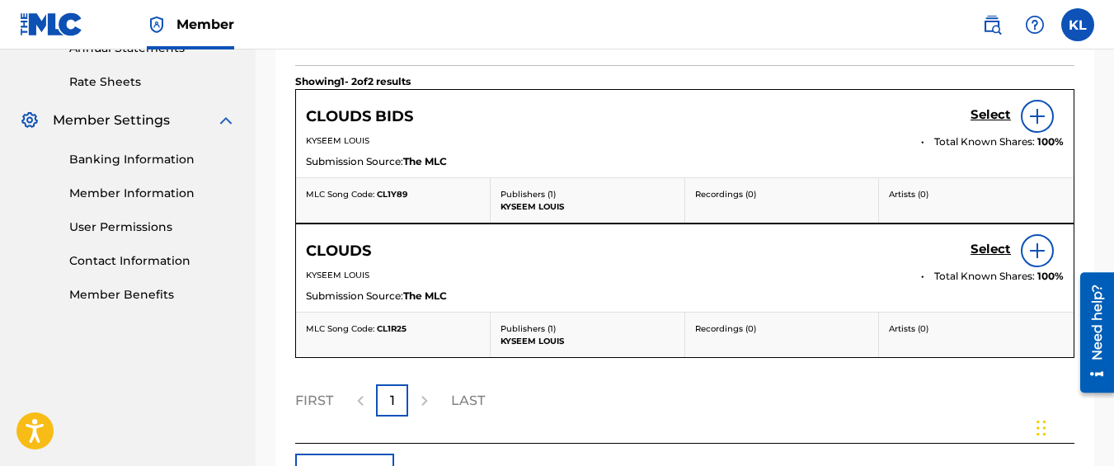
click at [973, 123] on h5 "Select" at bounding box center [991, 115] width 40 height 16
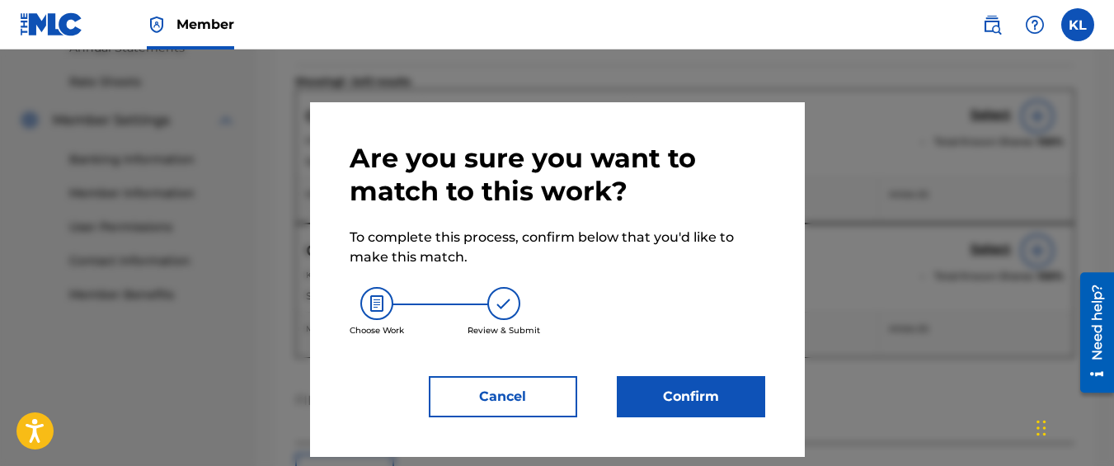
click at [712, 385] on button "Confirm" at bounding box center [691, 396] width 148 height 41
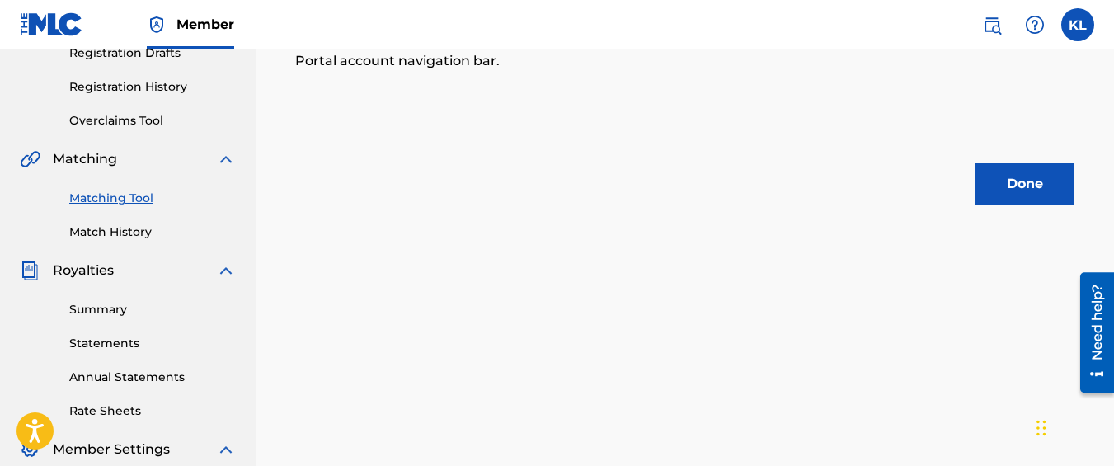
scroll to position [279, 0]
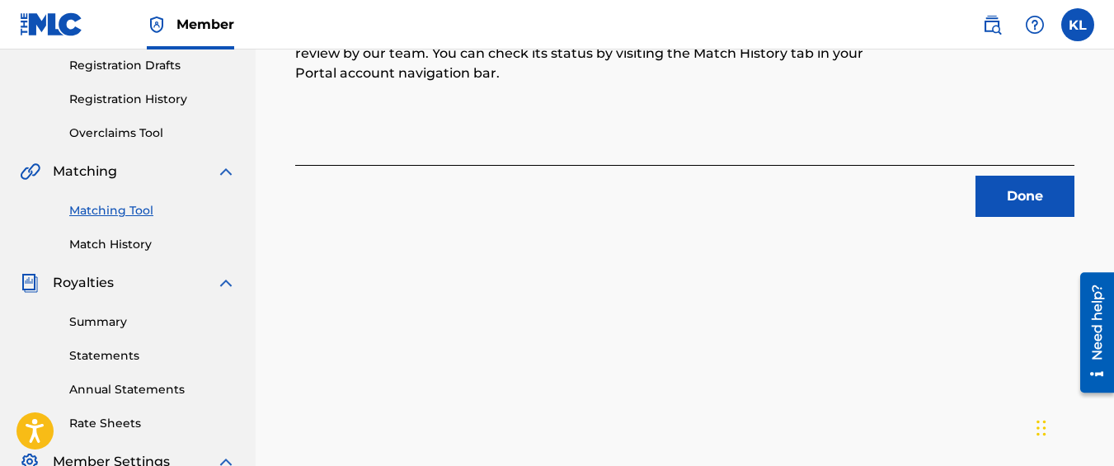
click at [994, 208] on button "Done" at bounding box center [1025, 196] width 99 height 41
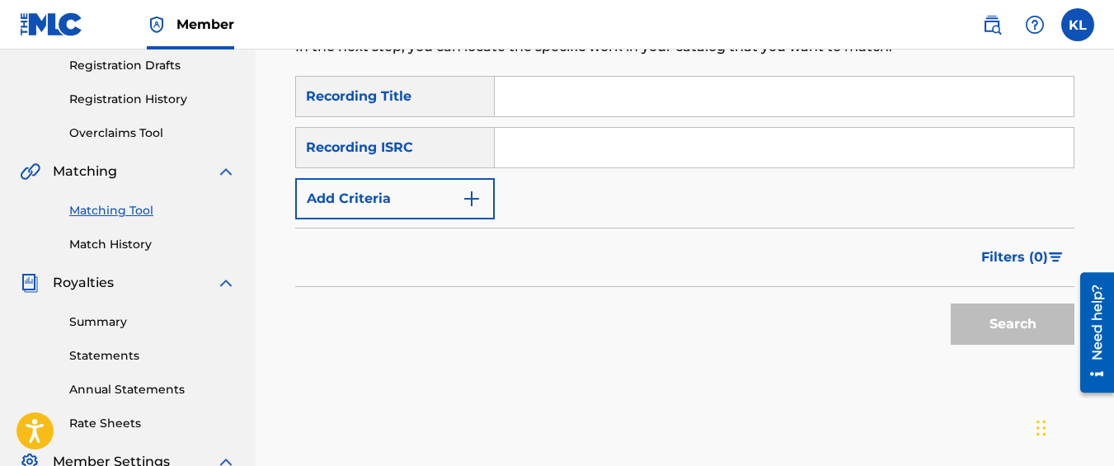
click at [324, 185] on button "Add Criteria" at bounding box center [395, 198] width 200 height 41
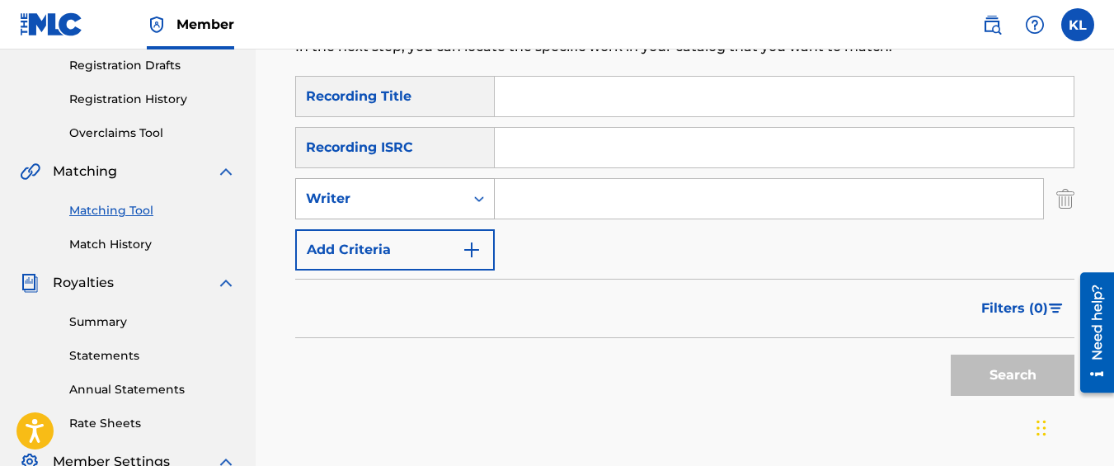
click at [342, 200] on div "Writer" at bounding box center [380, 199] width 148 height 20
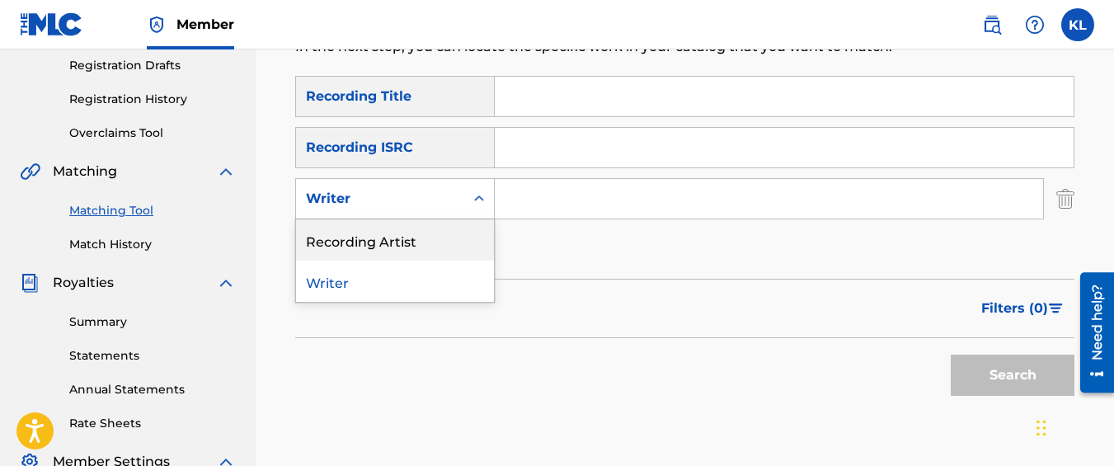
click at [378, 251] on div "Recording Artist" at bounding box center [395, 239] width 198 height 41
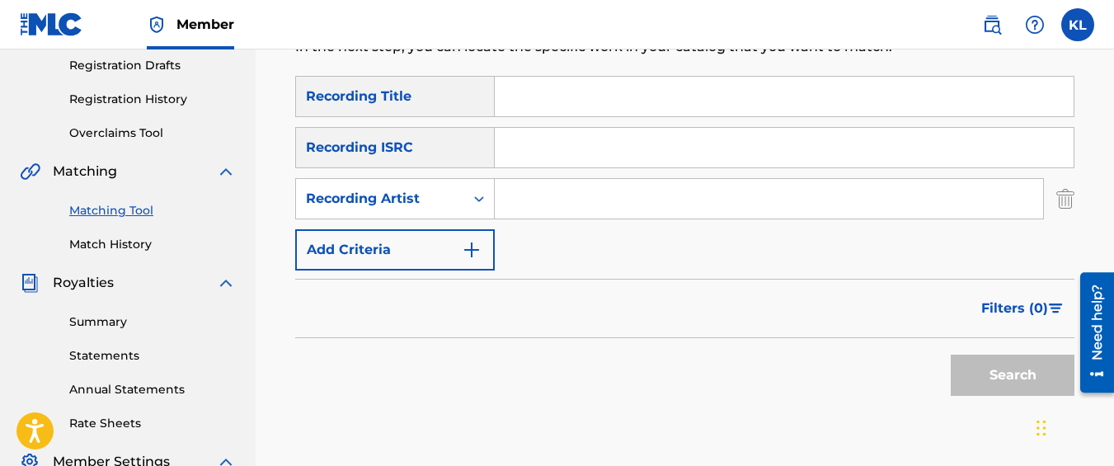
click at [523, 213] on input "Search Form" at bounding box center [769, 199] width 548 height 40
type input "graveyard top"
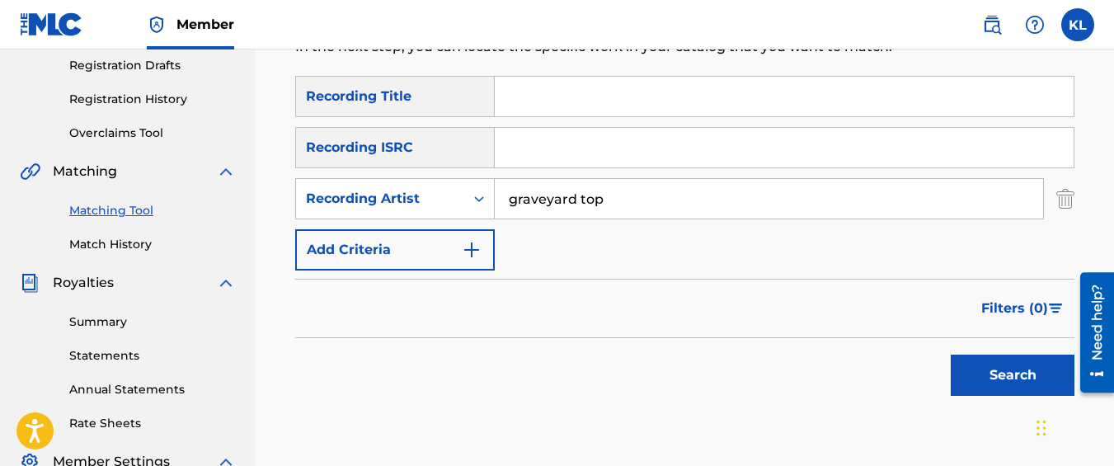
click at [951, 355] on button "Search" at bounding box center [1013, 375] width 124 height 41
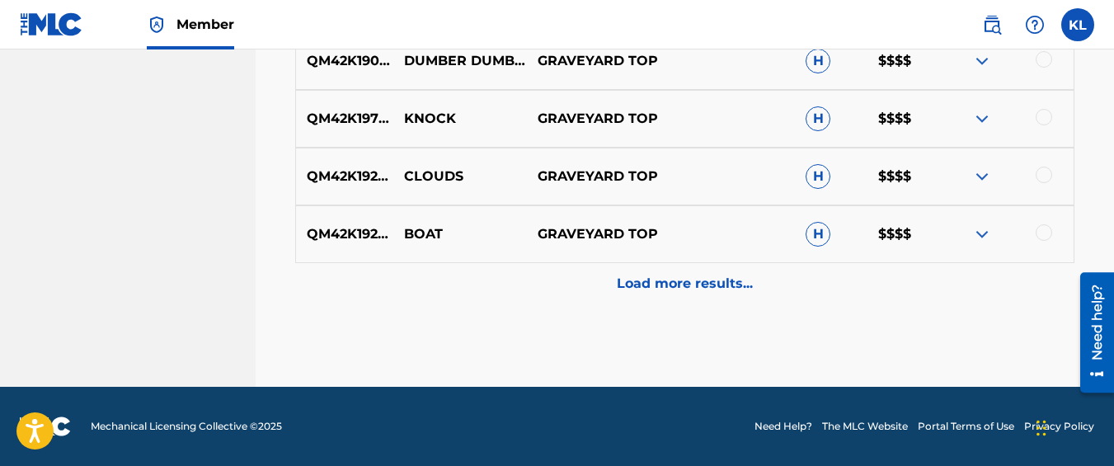
click at [574, 286] on div "Load more results..." at bounding box center [684, 283] width 779 height 41
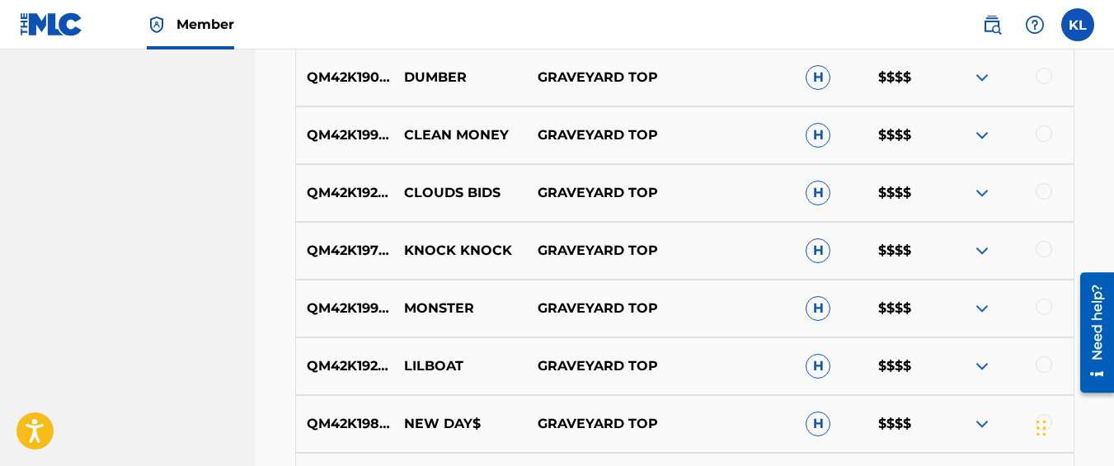
scroll to position [1277, 0]
click at [1043, 244] on div at bounding box center [1044, 247] width 16 height 16
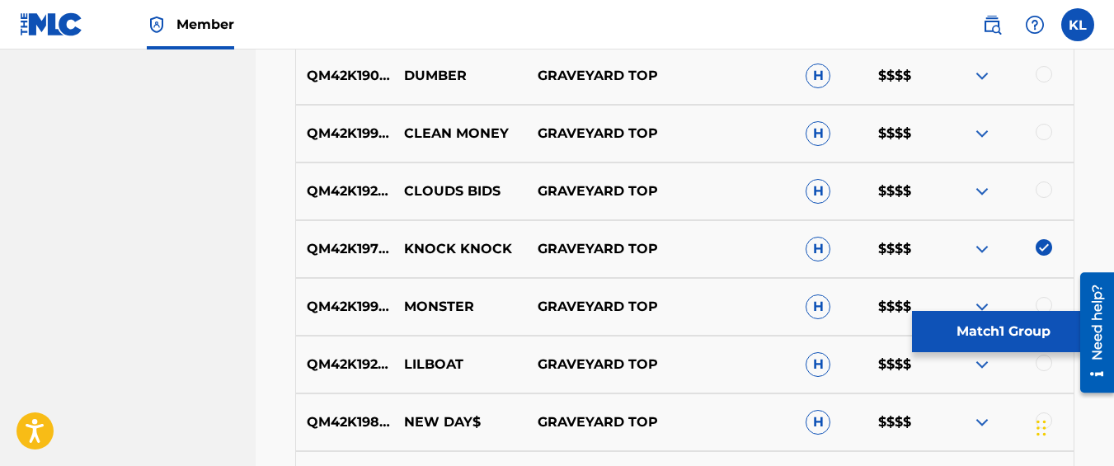
click at [1001, 326] on button "Match 1 Group" at bounding box center [1003, 331] width 182 height 41
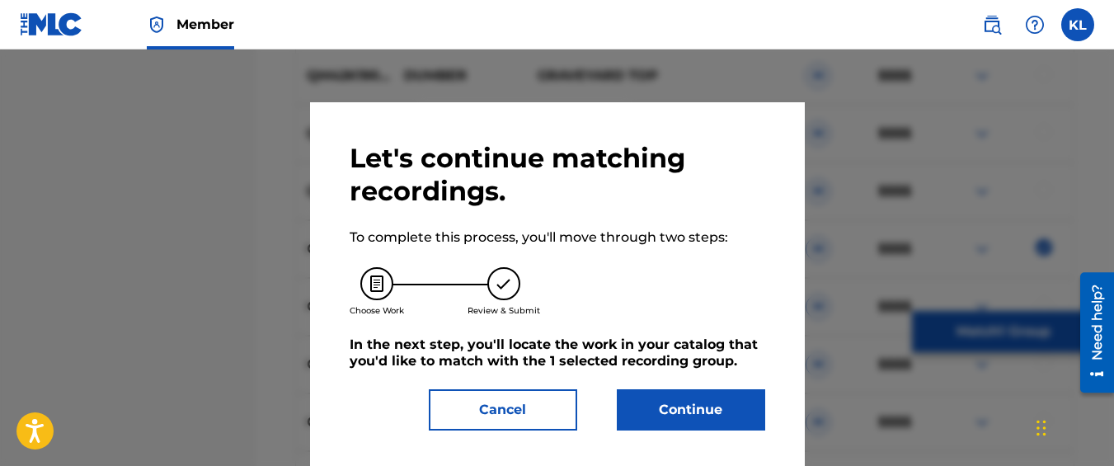
click at [683, 417] on button "Continue" at bounding box center [691, 409] width 148 height 41
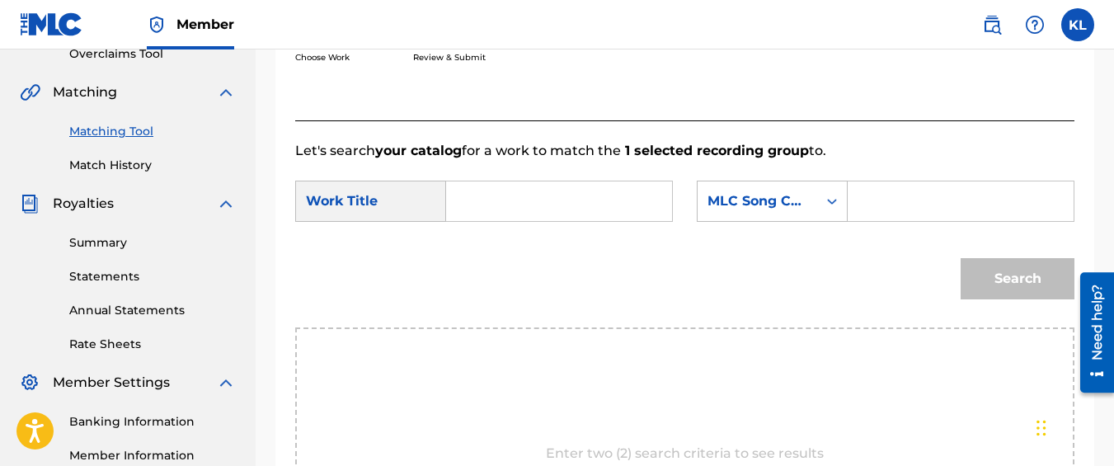
scroll to position [344, 0]
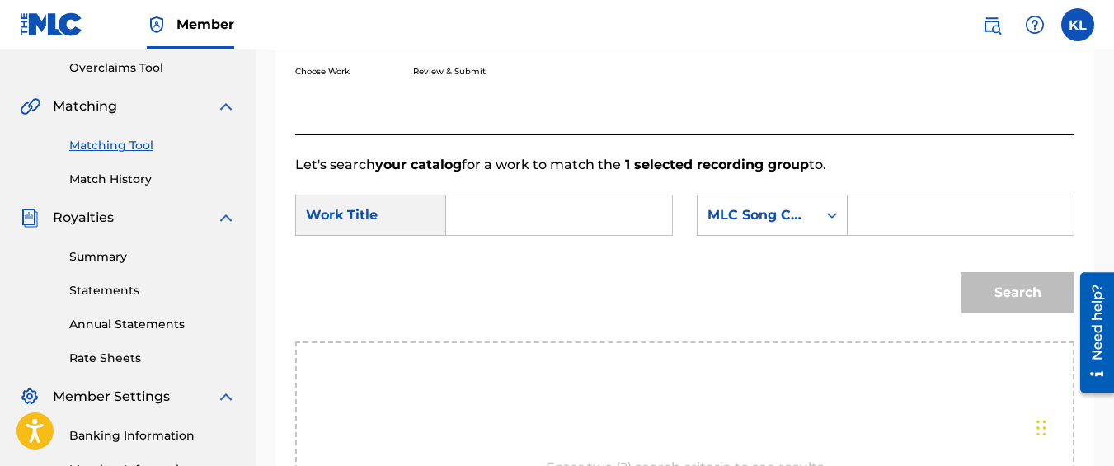
click at [572, 230] on input "Search Form" at bounding box center [559, 215] width 198 height 40
type input "l"
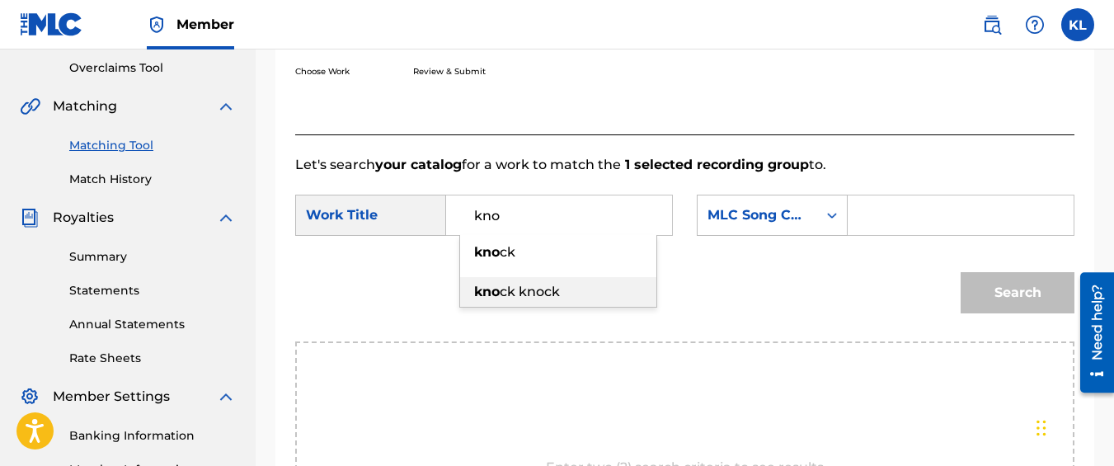
click at [612, 304] on div "kno ck knock" at bounding box center [558, 292] width 196 height 30
type input "knock knock"
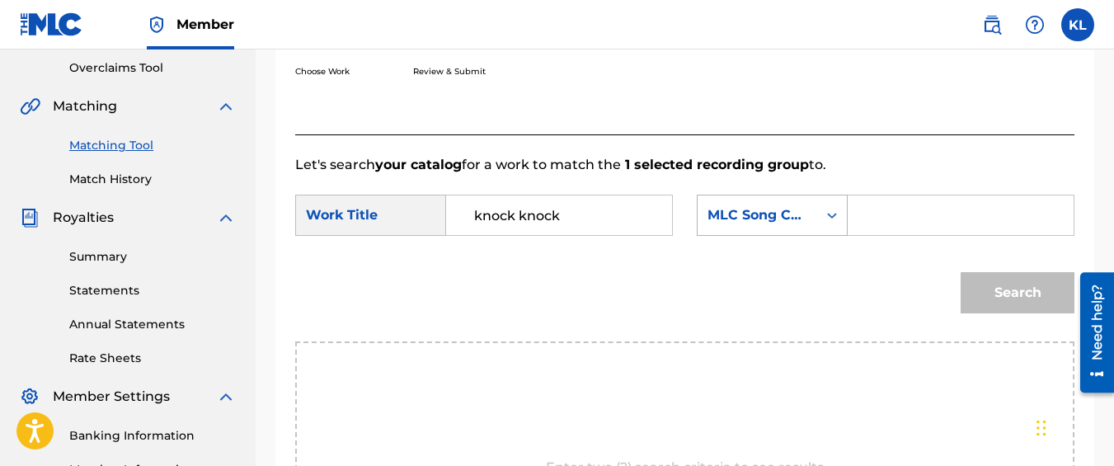
click at [764, 225] on div "MLC Song Code" at bounding box center [758, 215] width 100 height 20
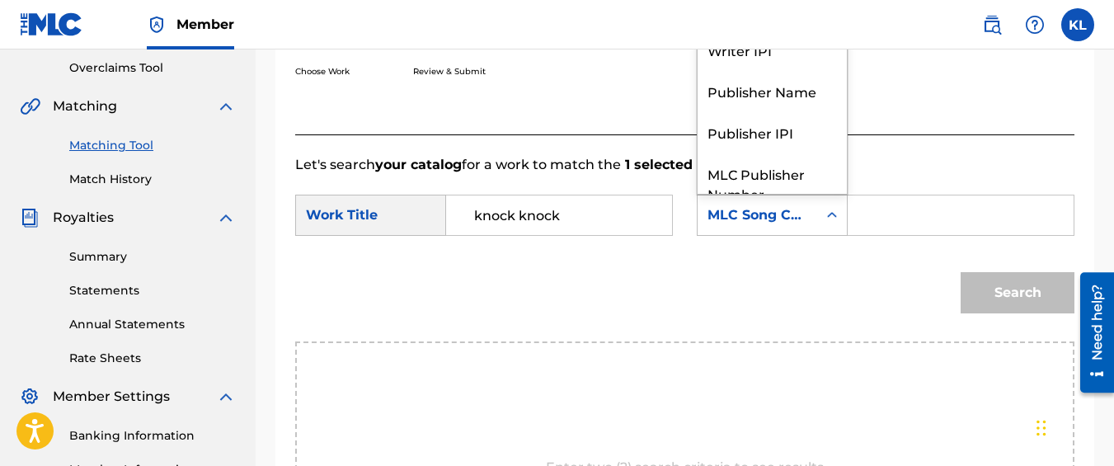
scroll to position [61, 0]
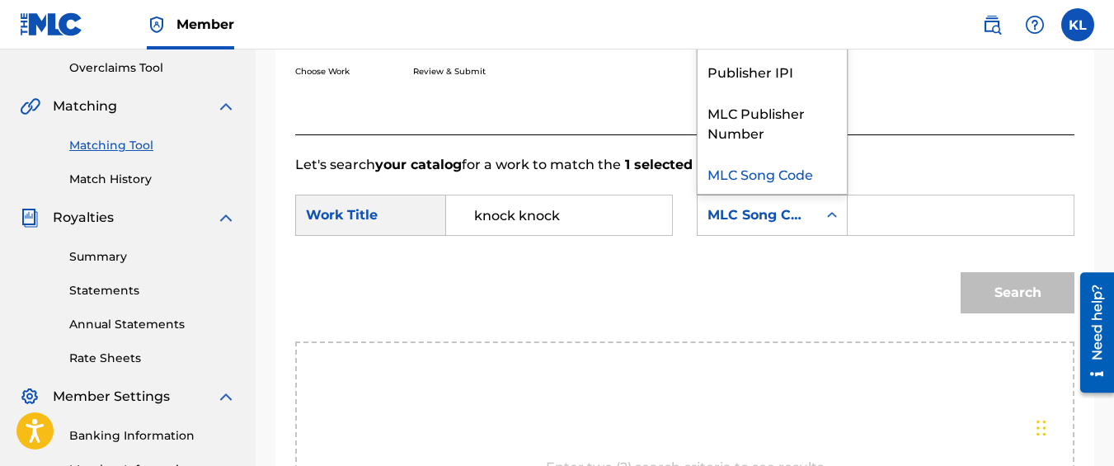
click at [736, 50] on div "Publisher Name" at bounding box center [772, 29] width 149 height 41
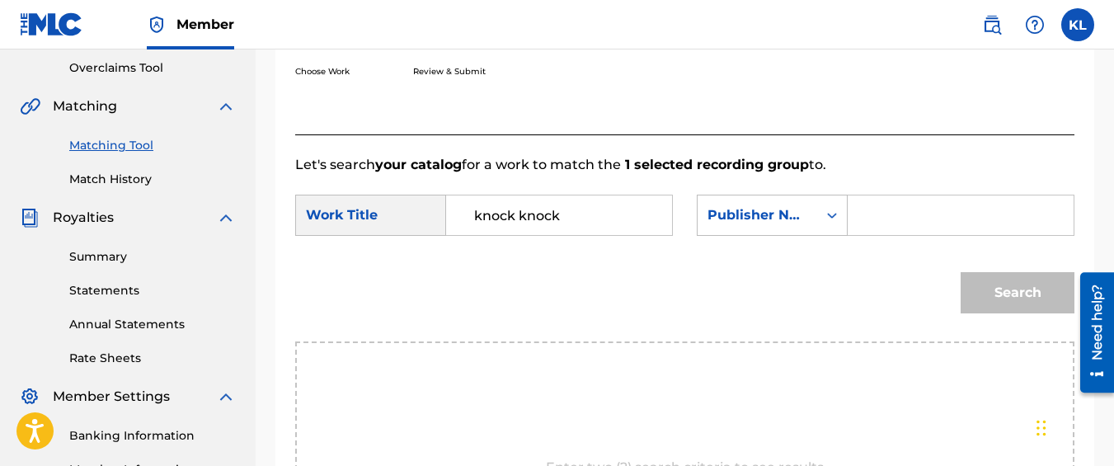
click at [897, 234] on input "Search Form" at bounding box center [961, 215] width 198 height 40
type input "kyseem louis"
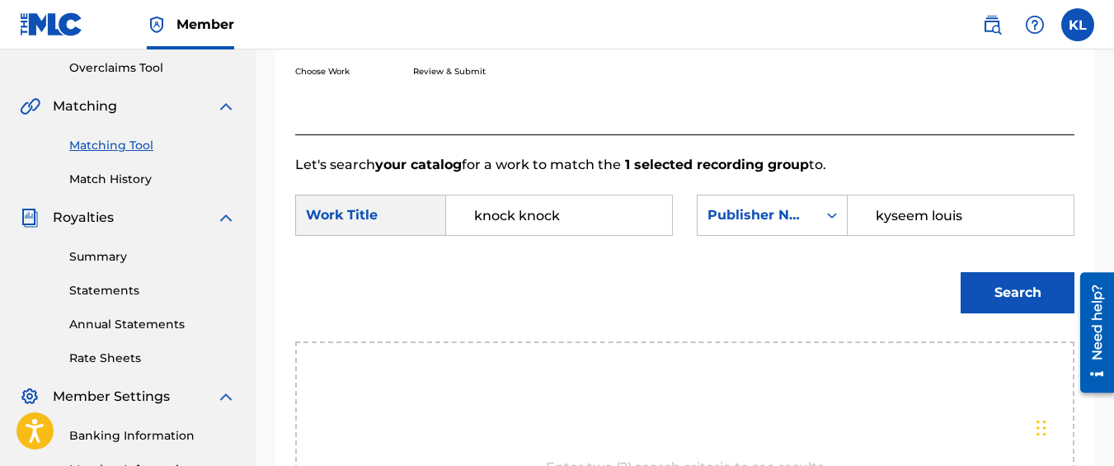
click at [961, 272] on button "Search" at bounding box center [1018, 292] width 114 height 41
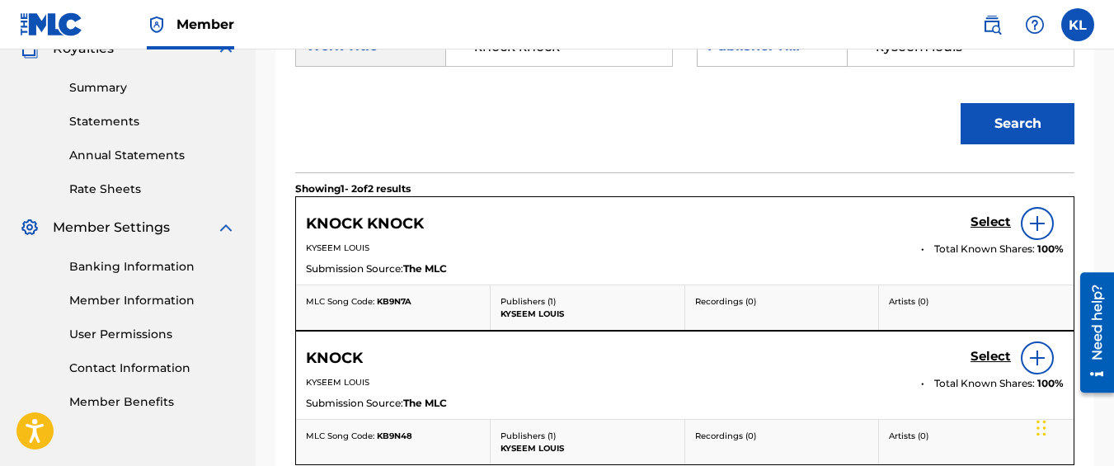
scroll to position [627, 0]
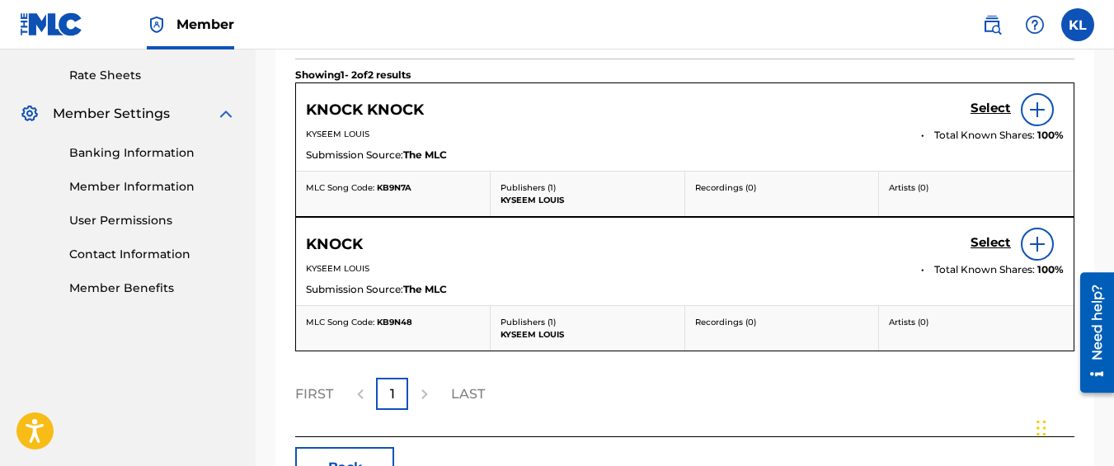
click at [976, 116] on h5 "Select" at bounding box center [991, 109] width 40 height 16
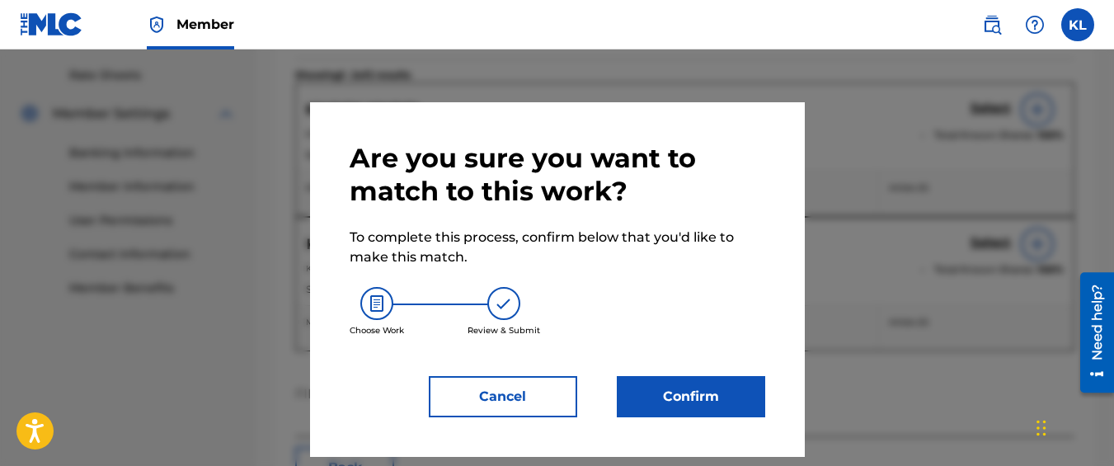
click at [693, 397] on button "Confirm" at bounding box center [691, 396] width 148 height 41
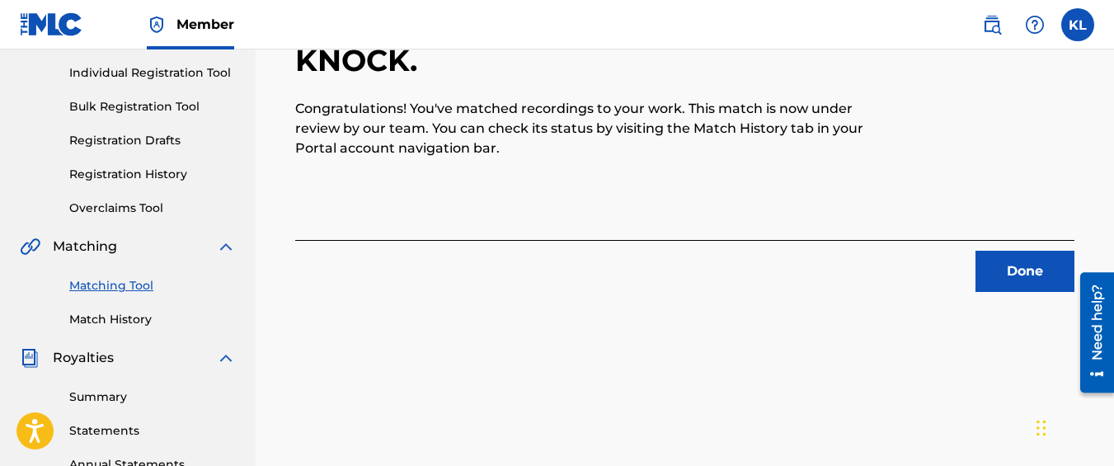
scroll to position [177, 0]
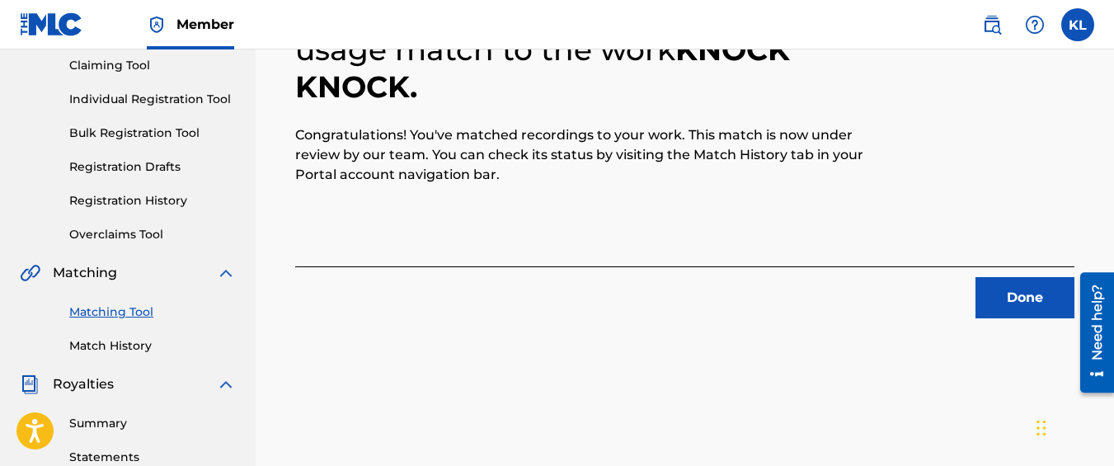
click at [1032, 284] on button "Done" at bounding box center [1025, 297] width 99 height 41
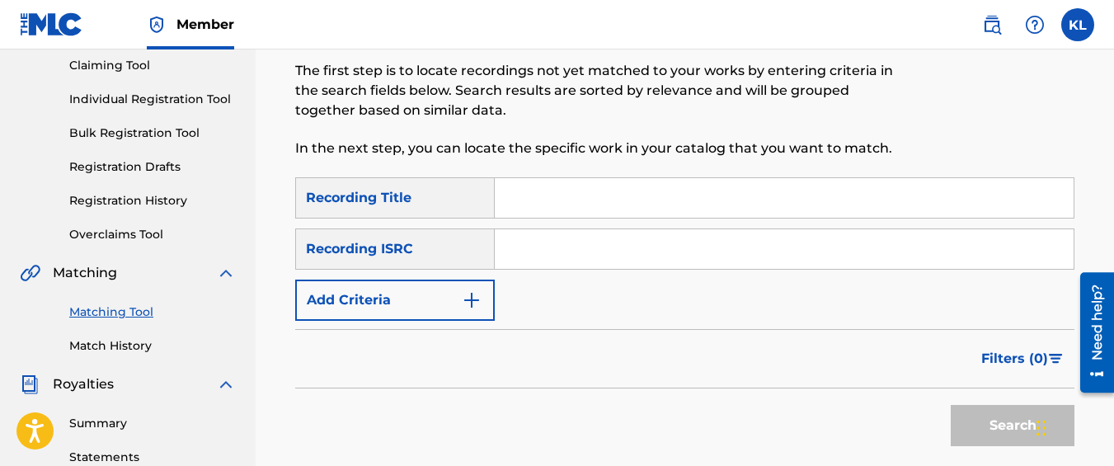
click at [404, 306] on button "Add Criteria" at bounding box center [395, 300] width 200 height 41
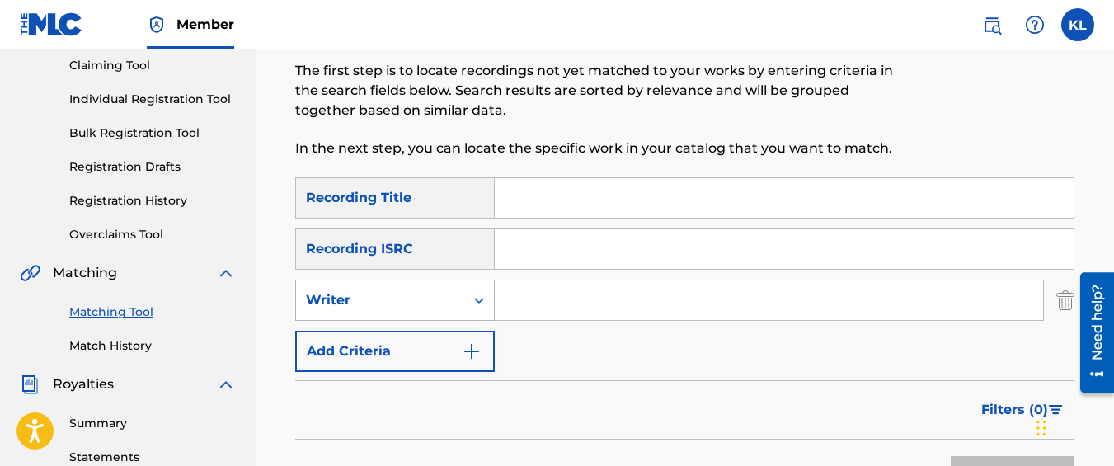
click at [402, 305] on div "Writer" at bounding box center [380, 300] width 148 height 20
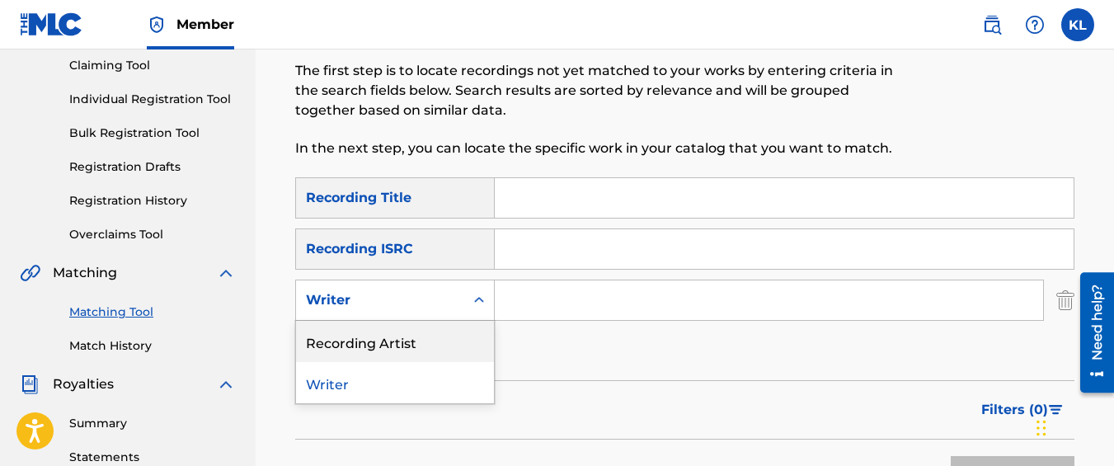
click at [387, 351] on div "Recording Artist" at bounding box center [395, 341] width 198 height 41
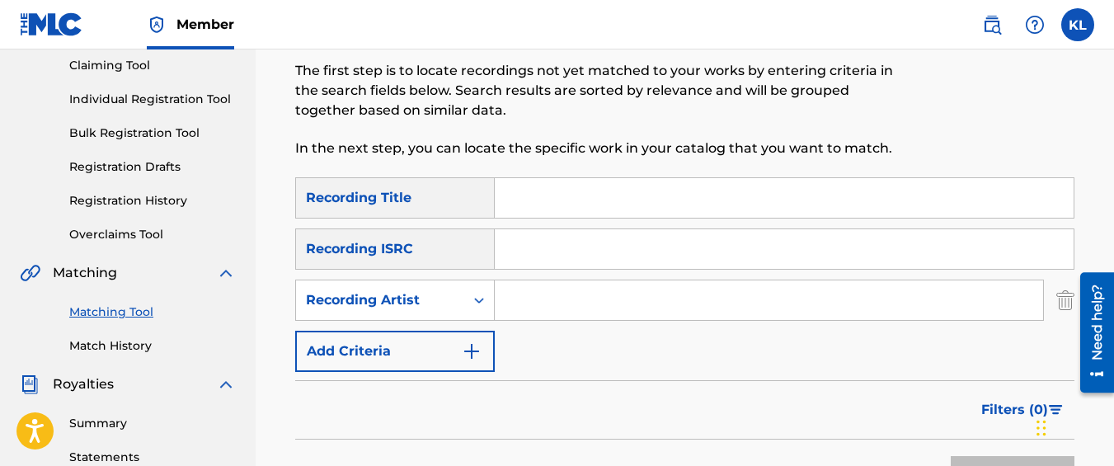
click at [529, 305] on input "Search Form" at bounding box center [769, 300] width 548 height 40
type input "graveyard top"
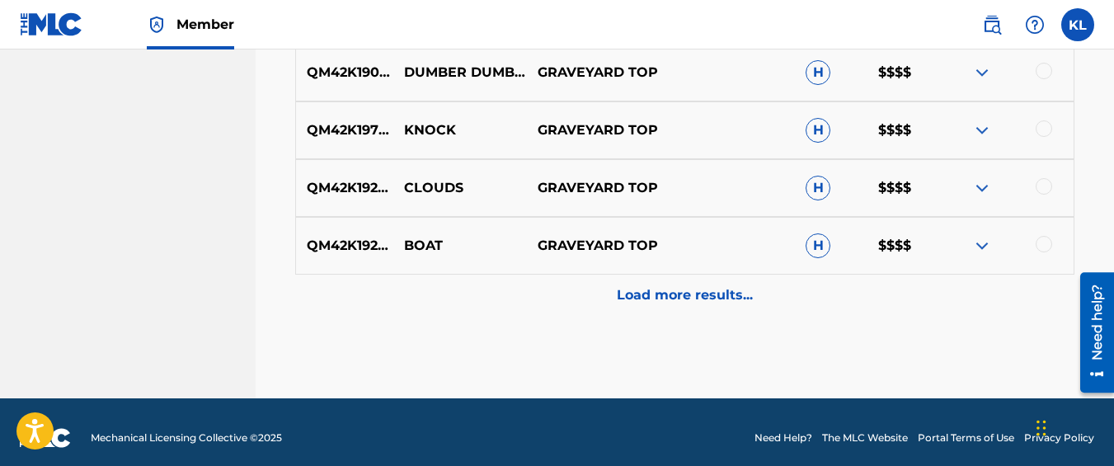
scroll to position [1061, 0]
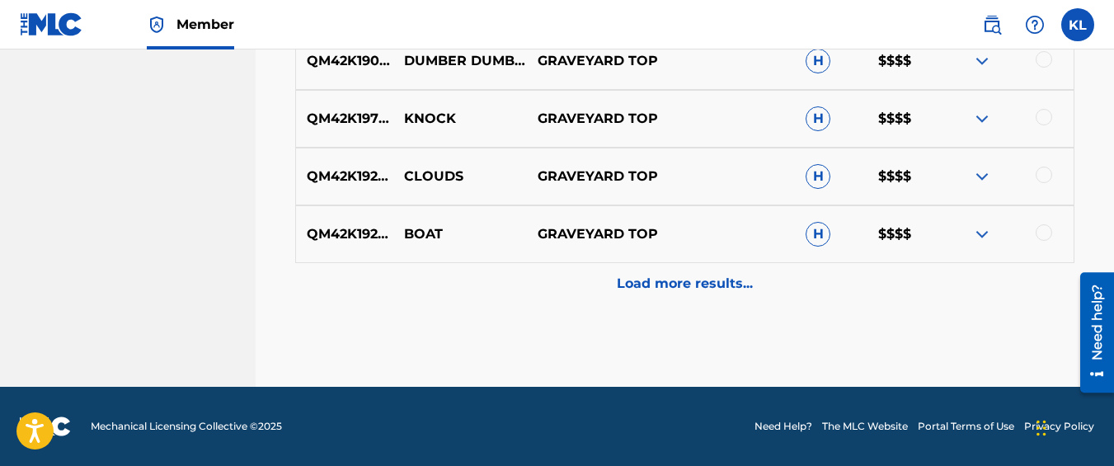
click at [488, 294] on div "Load more results..." at bounding box center [684, 283] width 779 height 41
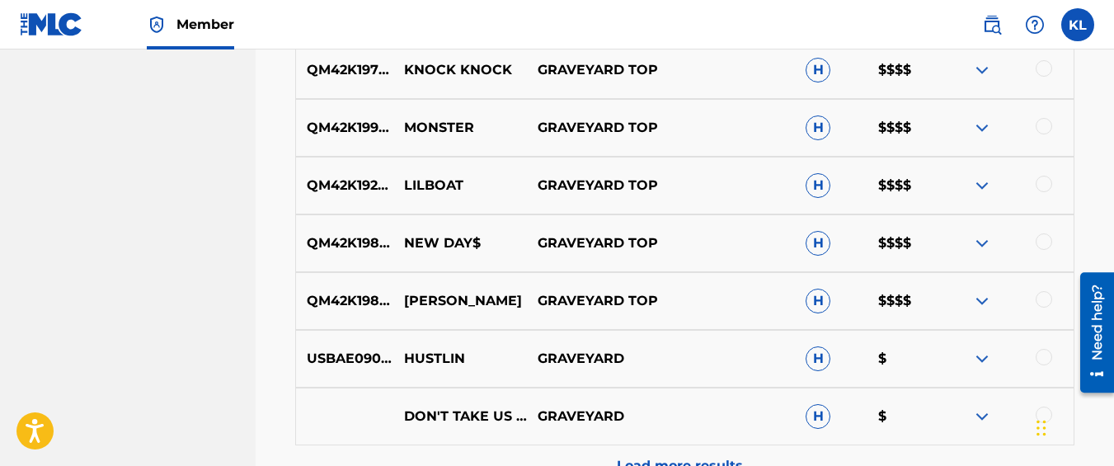
scroll to position [1459, 0]
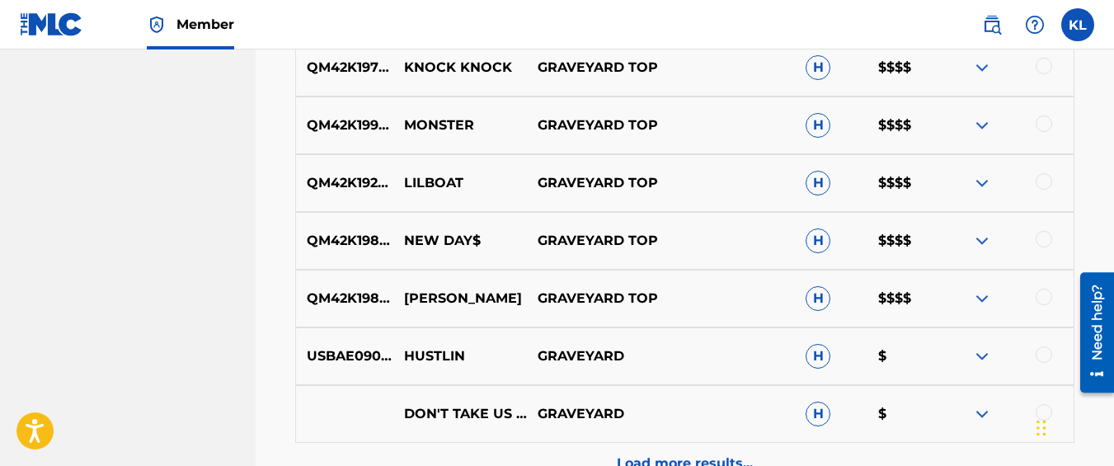
click at [1037, 125] on div at bounding box center [1044, 123] width 16 height 16
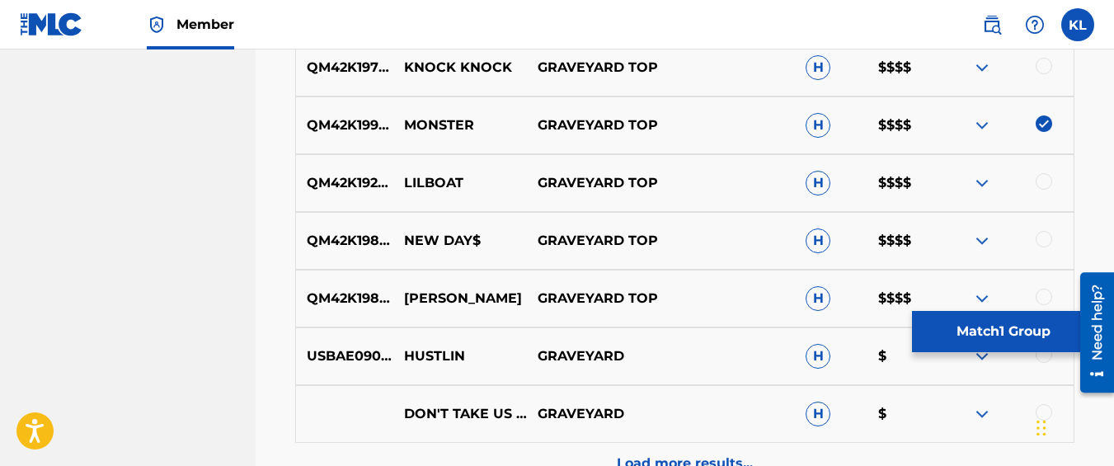
click at [956, 313] on button "Match 1 Group" at bounding box center [1003, 331] width 182 height 41
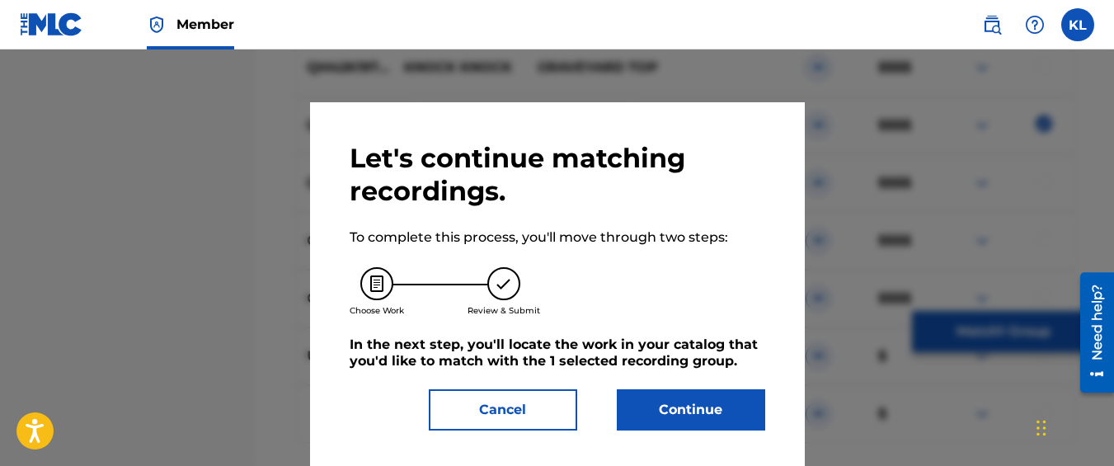
click at [654, 419] on button "Continue" at bounding box center [691, 409] width 148 height 41
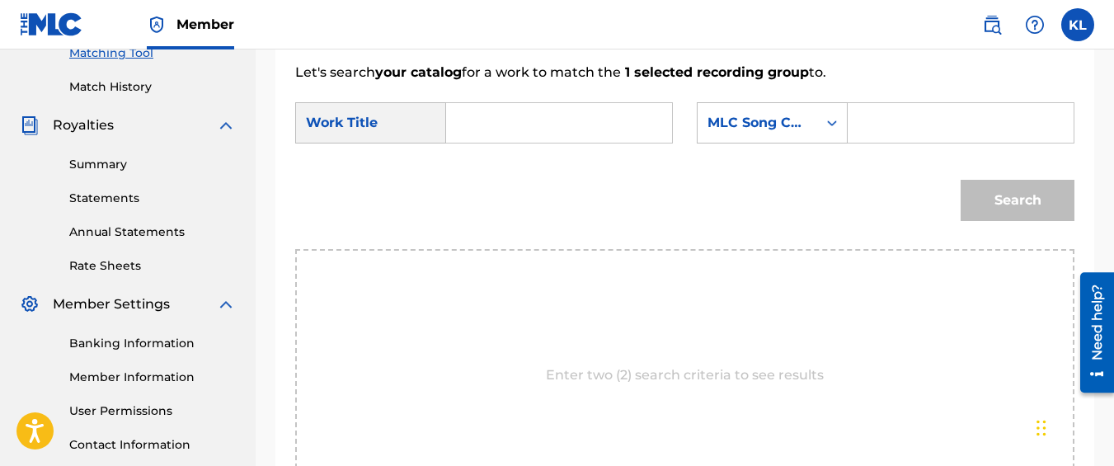
scroll to position [430, 0]
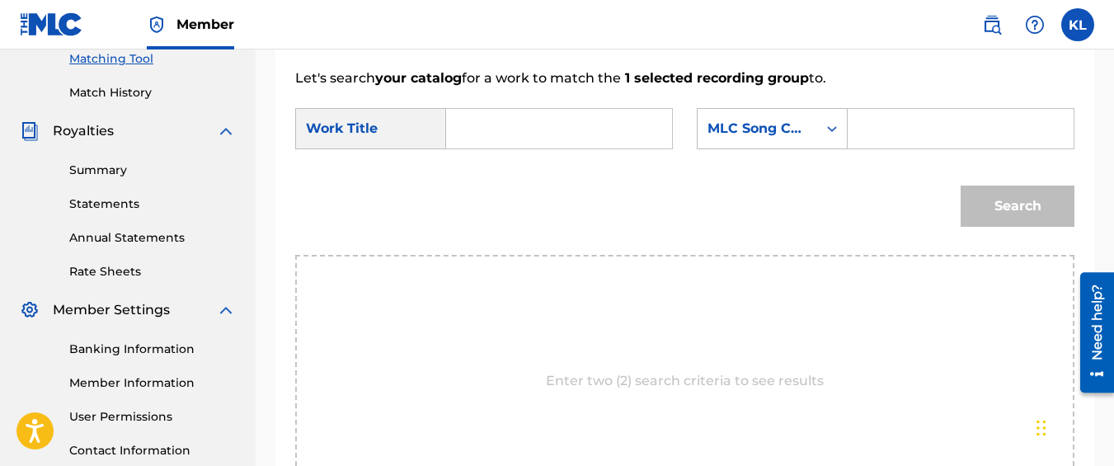
click at [571, 148] on input "Search Form" at bounding box center [559, 129] width 198 height 40
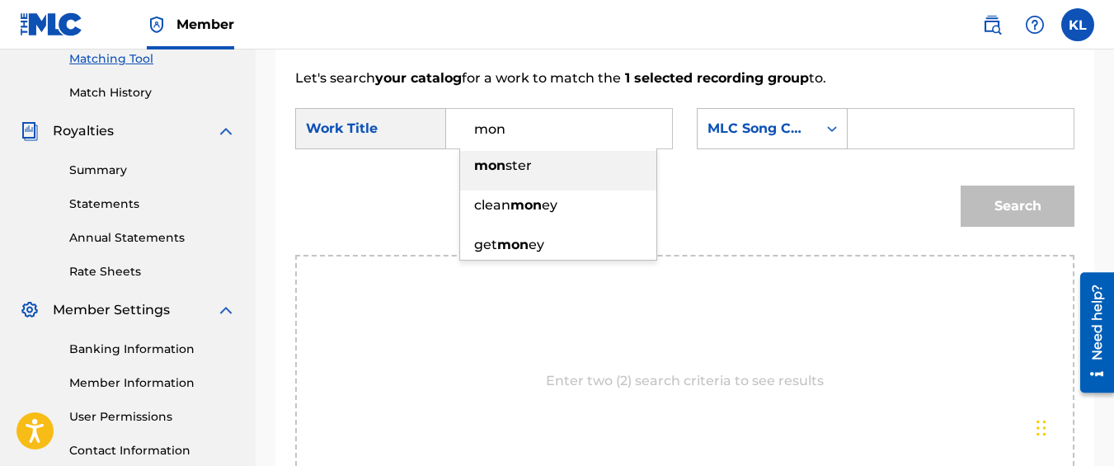
click at [553, 175] on div "mon ster" at bounding box center [558, 166] width 196 height 30
type input "monster"
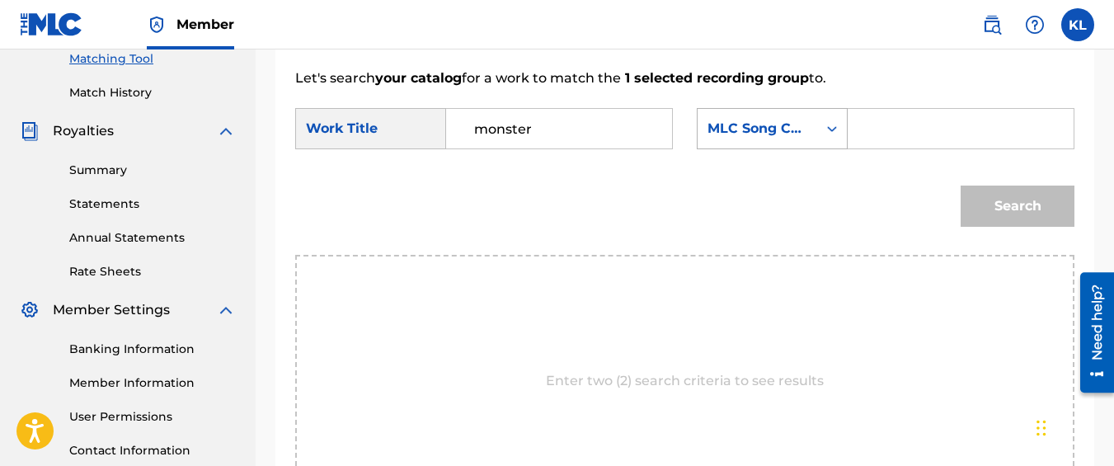
click at [779, 144] on div "MLC Song Code" at bounding box center [758, 128] width 120 height 31
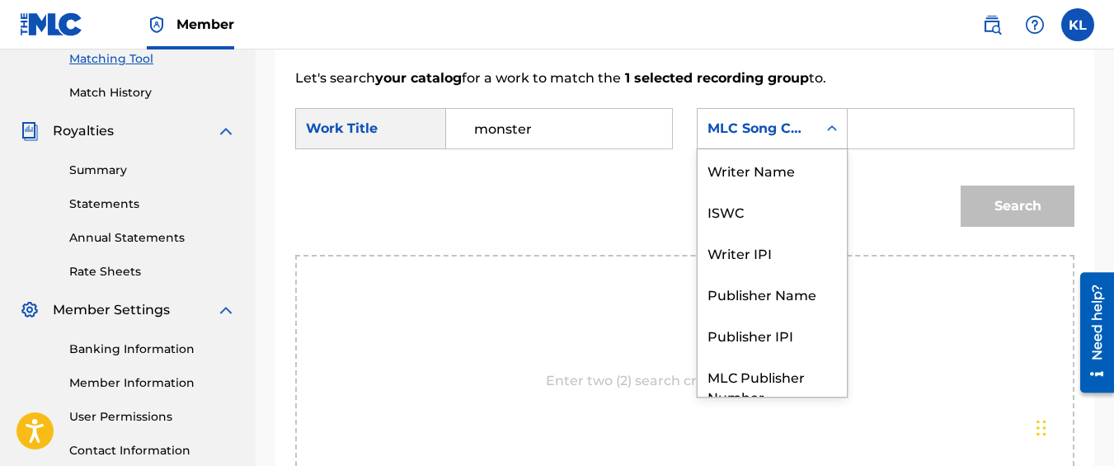
scroll to position [61, 0]
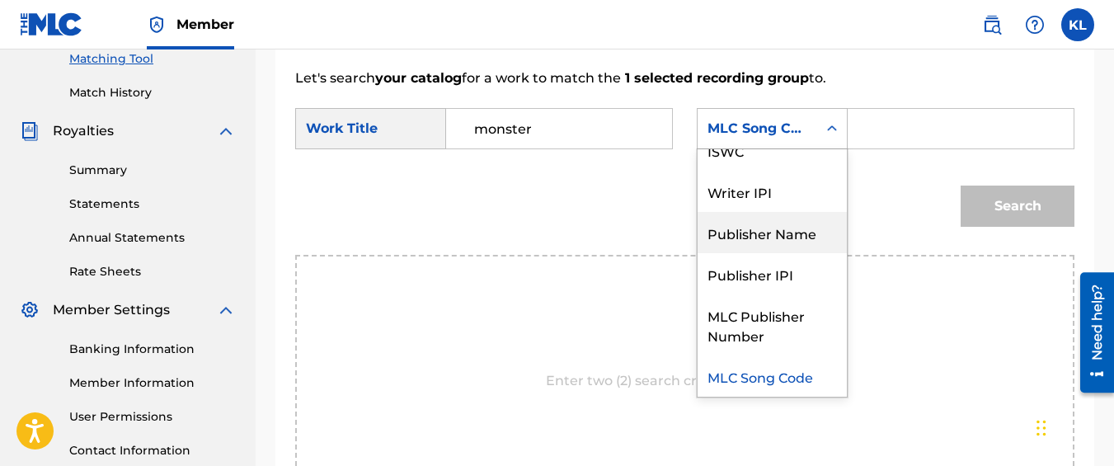
click at [768, 248] on div "Publisher Name" at bounding box center [772, 232] width 149 height 41
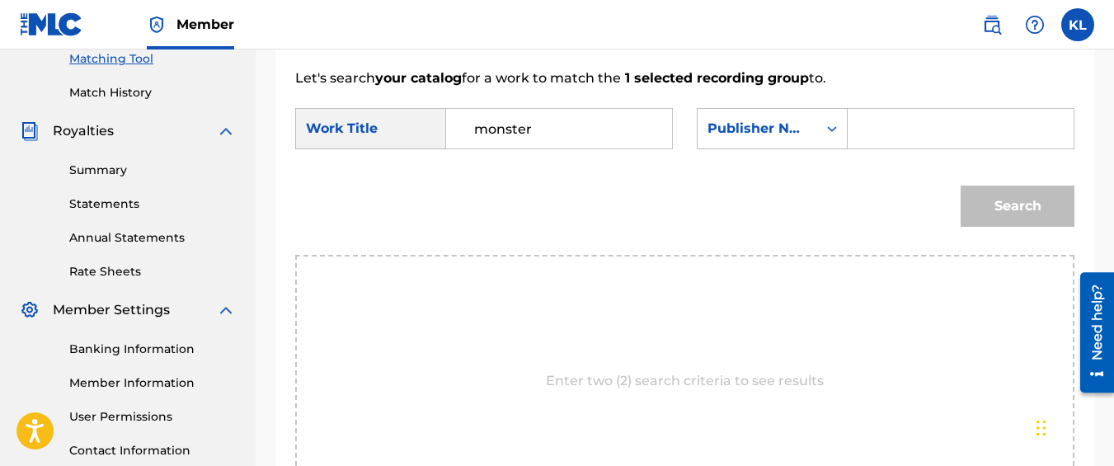
click at [888, 148] on input "Search Form" at bounding box center [961, 129] width 198 height 40
type input "kyseem louis"
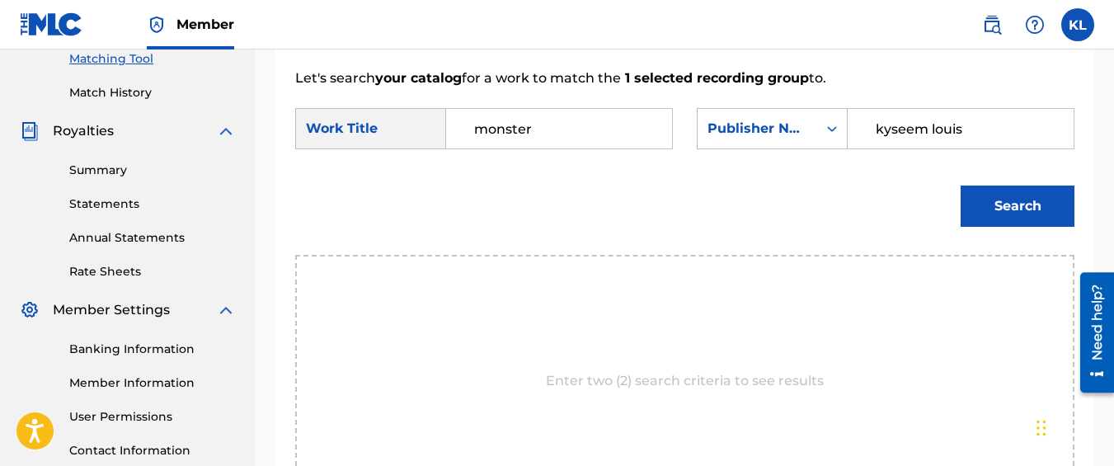
click at [961, 186] on button "Search" at bounding box center [1018, 206] width 114 height 41
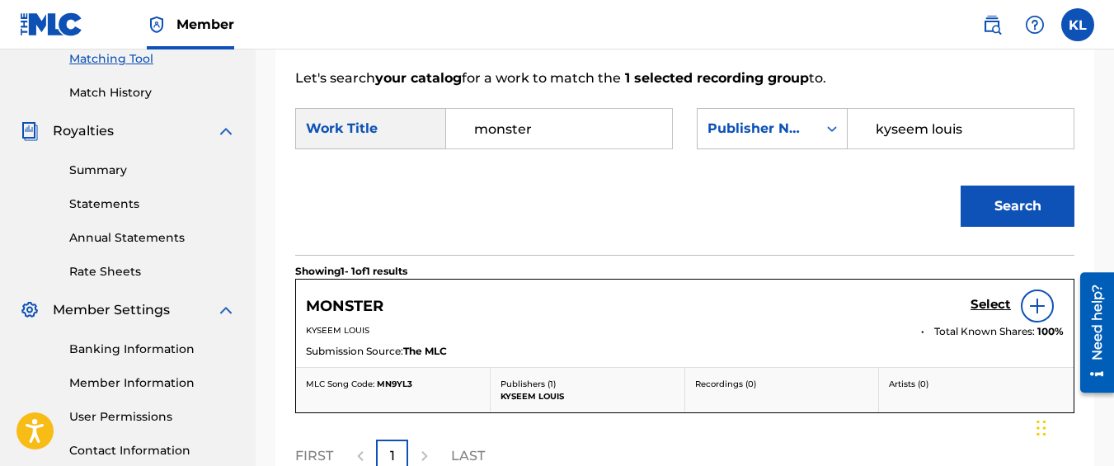
scroll to position [561, 0]
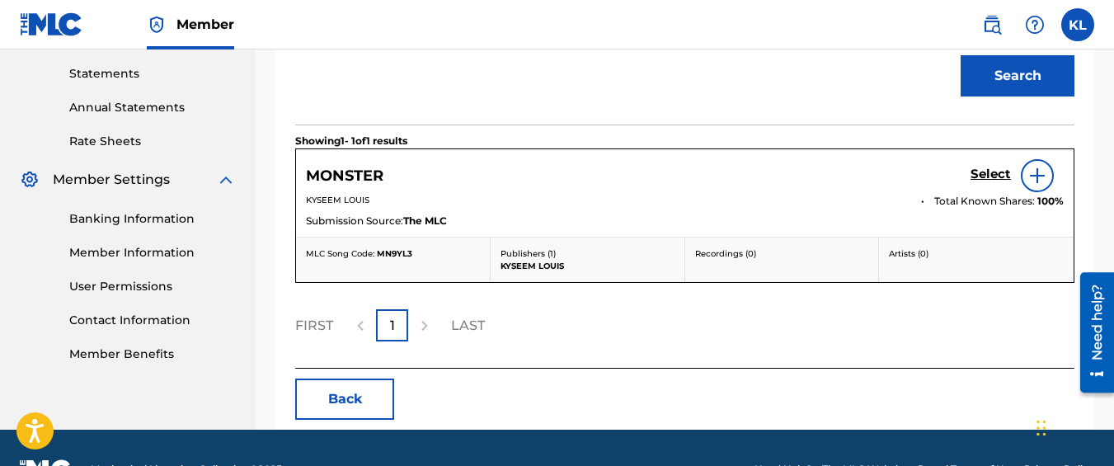
click at [990, 182] on h5 "Select" at bounding box center [991, 175] width 40 height 16
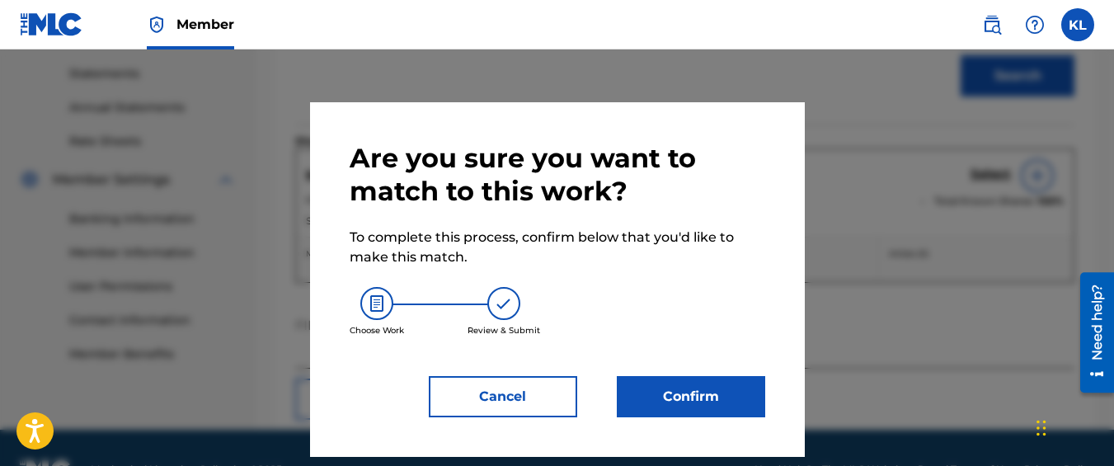
click at [731, 381] on button "Confirm" at bounding box center [691, 396] width 148 height 41
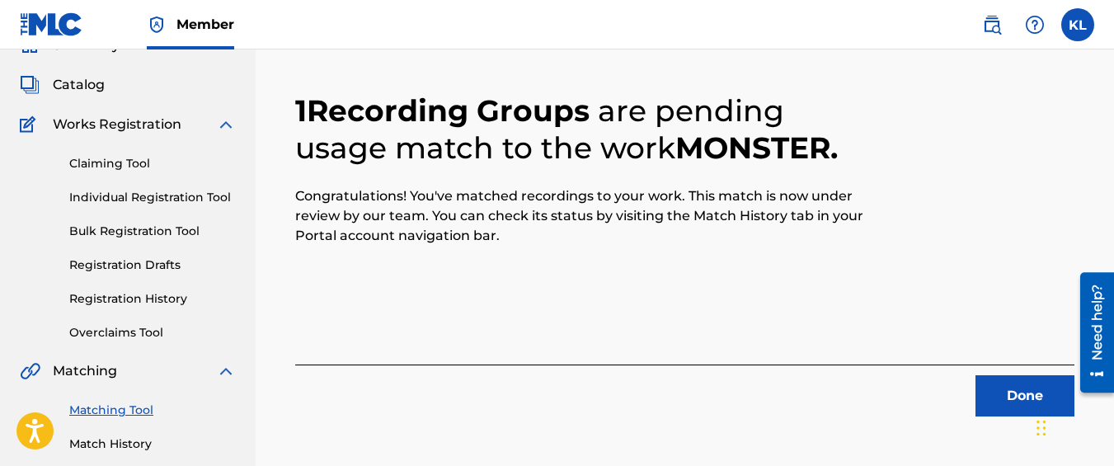
scroll to position [78, 0]
click at [1017, 382] on button "Done" at bounding box center [1025, 396] width 99 height 41
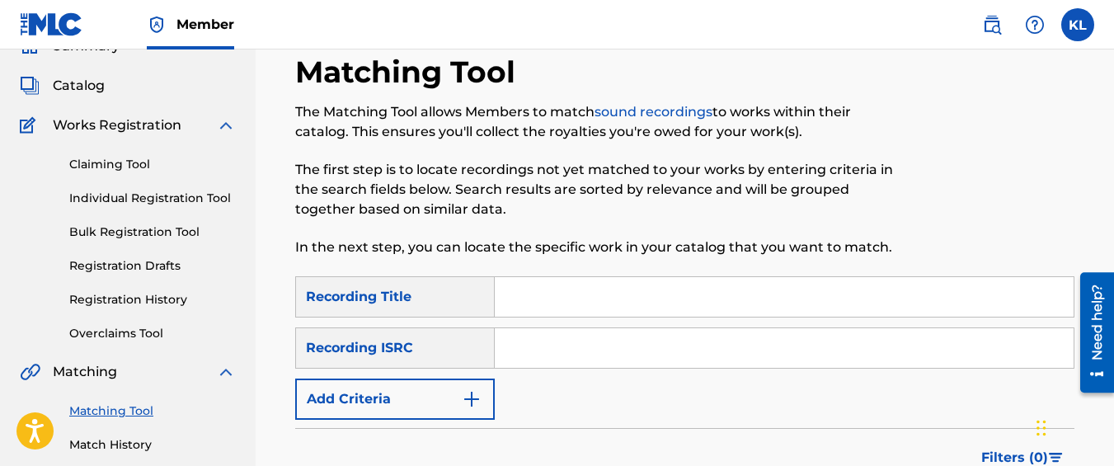
click at [391, 398] on button "Add Criteria" at bounding box center [395, 399] width 200 height 41
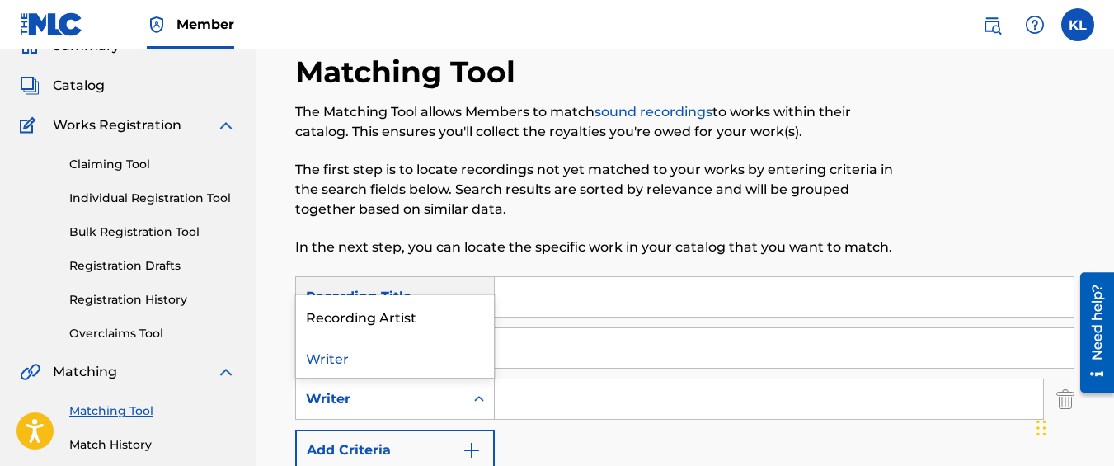
click at [390, 398] on div "Writer" at bounding box center [380, 399] width 148 height 20
click at [364, 325] on div "Recording Artist" at bounding box center [395, 315] width 198 height 41
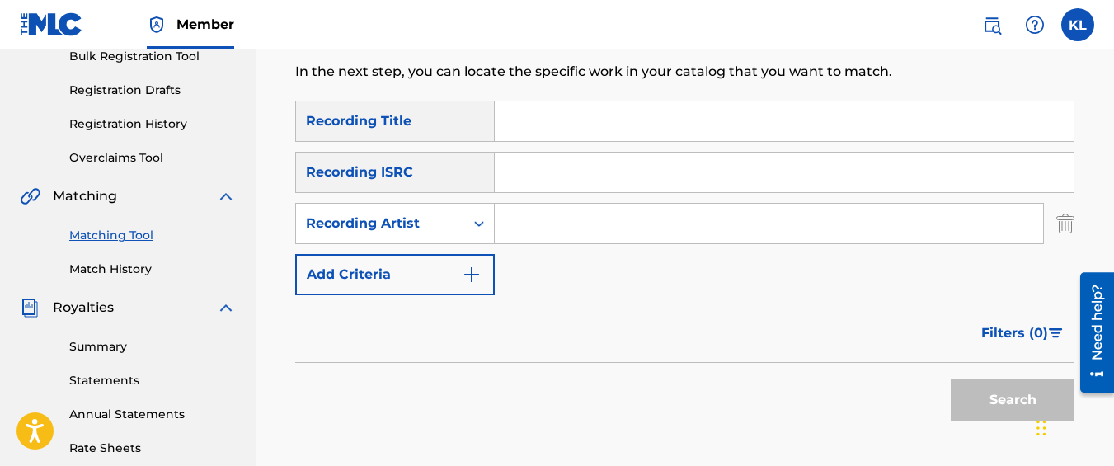
scroll to position [258, 0]
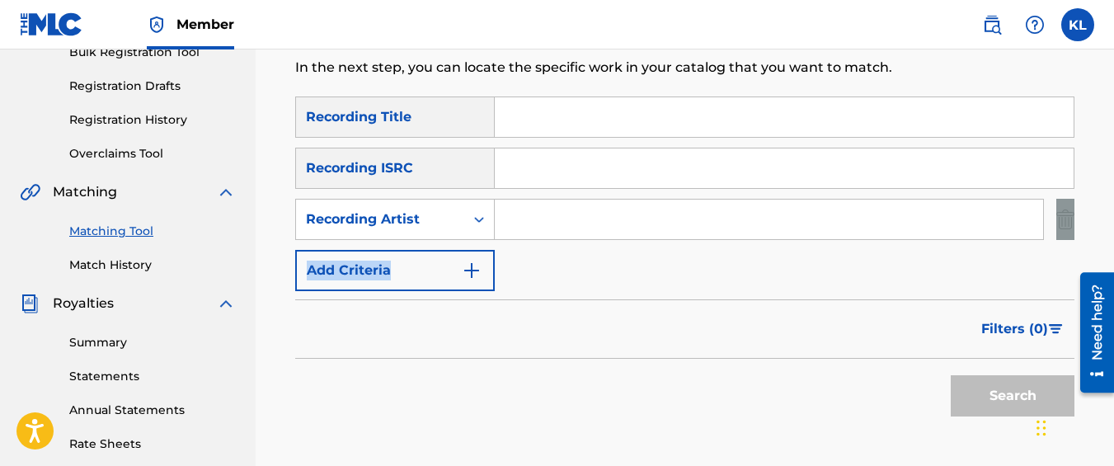
drag, startPoint x: 526, startPoint y: 271, endPoint x: 508, endPoint y: 234, distance: 41.3
click at [508, 234] on div "SearchWithCriteriacaa9ce82-3748-481b-a56b-0a4105310717 Recording Title SearchWi…" at bounding box center [684, 193] width 779 height 195
click at [508, 234] on input "Search Form" at bounding box center [769, 220] width 548 height 40
type input "graveyard top"
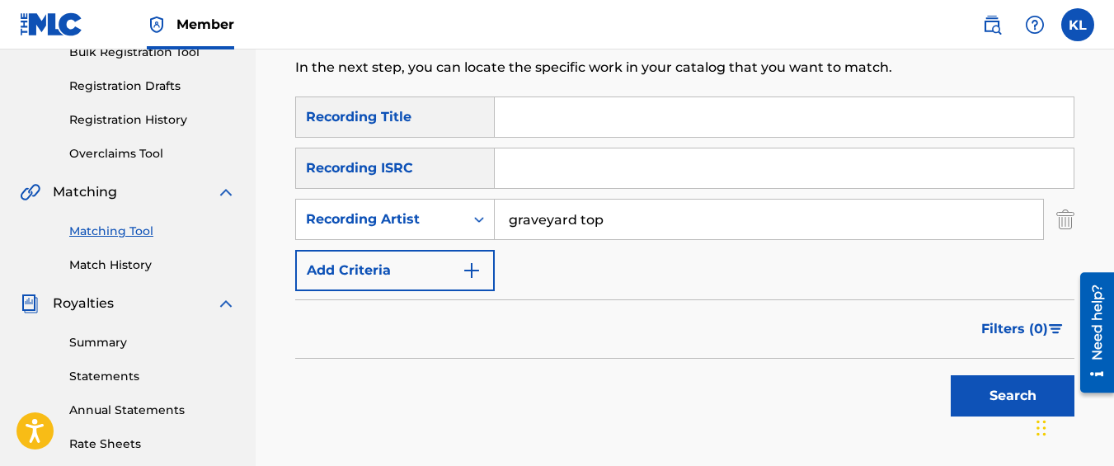
click at [951, 375] on button "Search" at bounding box center [1013, 395] width 124 height 41
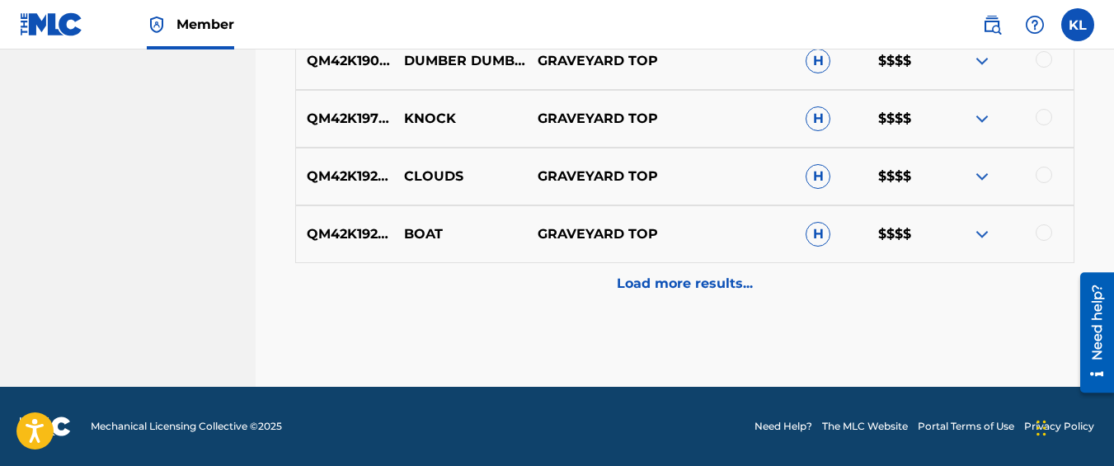
click at [501, 263] on div "Load more results..." at bounding box center [684, 283] width 779 height 41
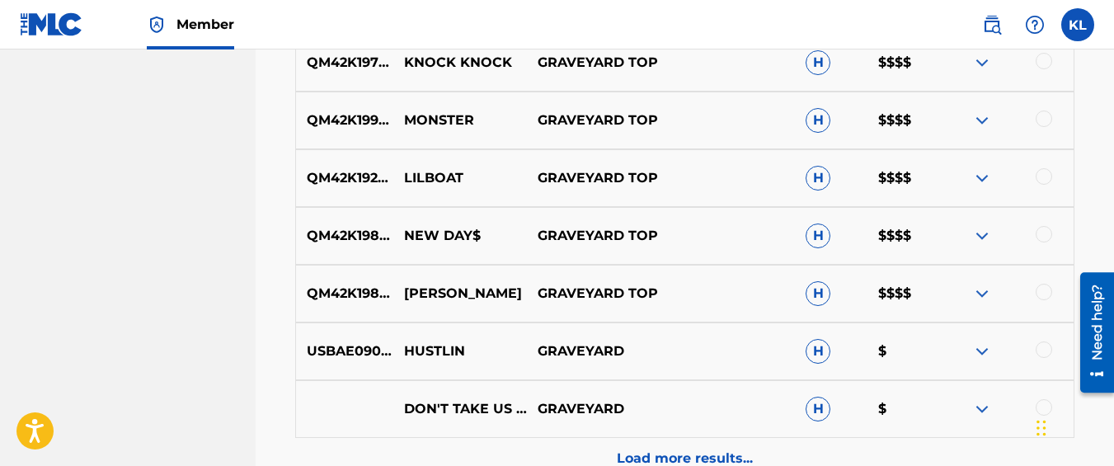
scroll to position [1460, 0]
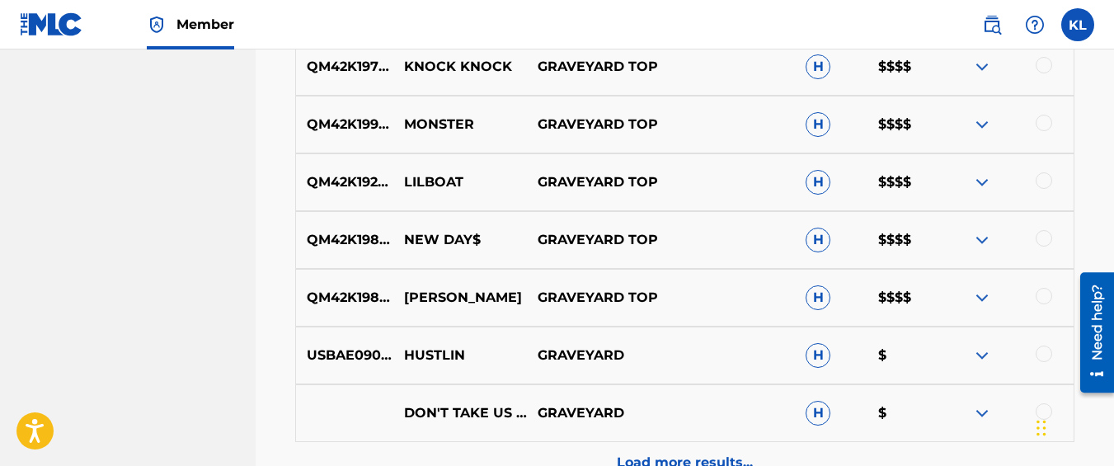
click at [1032, 174] on div at bounding box center [1007, 182] width 134 height 20
click at [1046, 182] on div at bounding box center [1044, 180] width 16 height 16
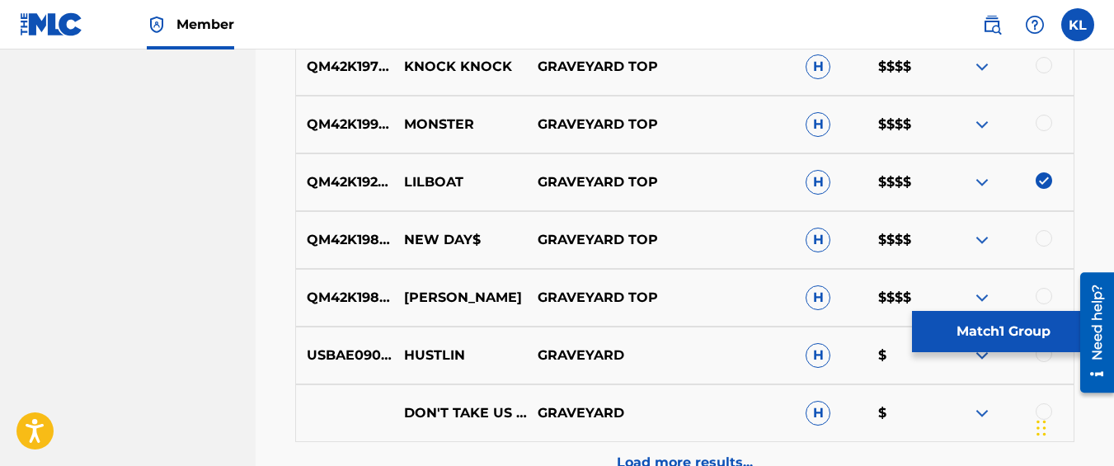
click at [989, 337] on button "Match 1 Group" at bounding box center [1003, 331] width 182 height 41
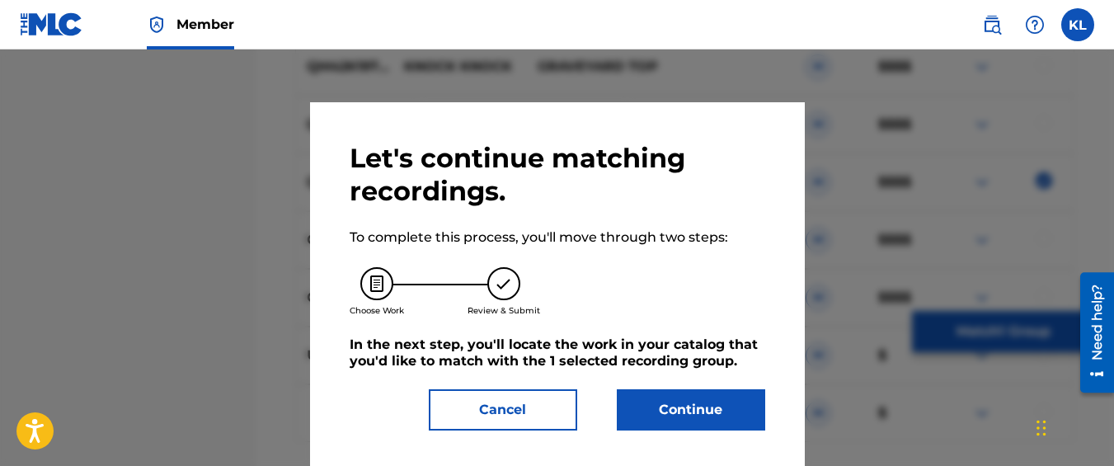
click at [642, 416] on button "Continue" at bounding box center [691, 409] width 148 height 41
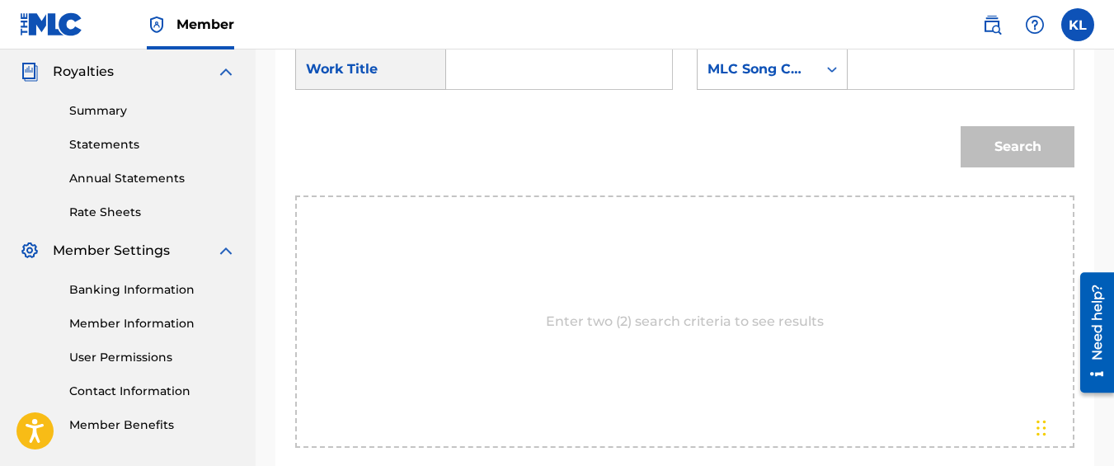
scroll to position [492, 0]
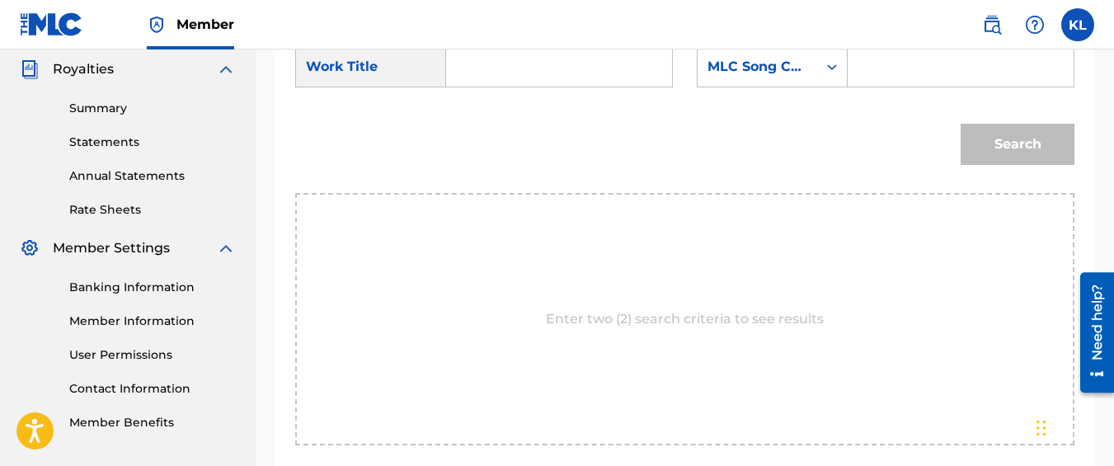
click at [477, 87] on input "Search Form" at bounding box center [559, 67] width 198 height 40
click at [520, 119] on div "lil boat" at bounding box center [558, 104] width 196 height 30
type input "lilboat"
click at [747, 97] on div "SearchWithCriteria92ae8905-3174-45b0-884a-7193f99963ad Work Title lilboat Searc…" at bounding box center [684, 71] width 779 height 51
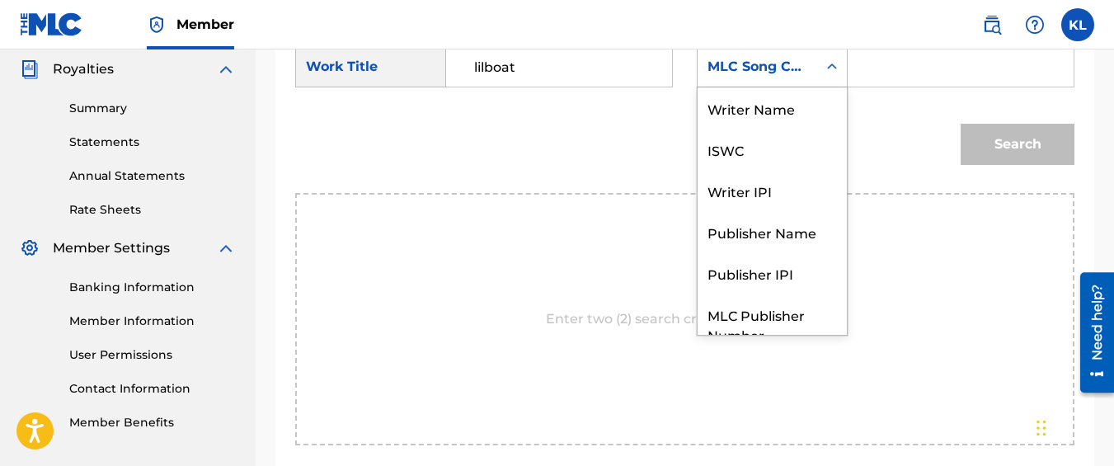
click at [740, 87] on div "MLC Song Code" at bounding box center [772, 66] width 151 height 41
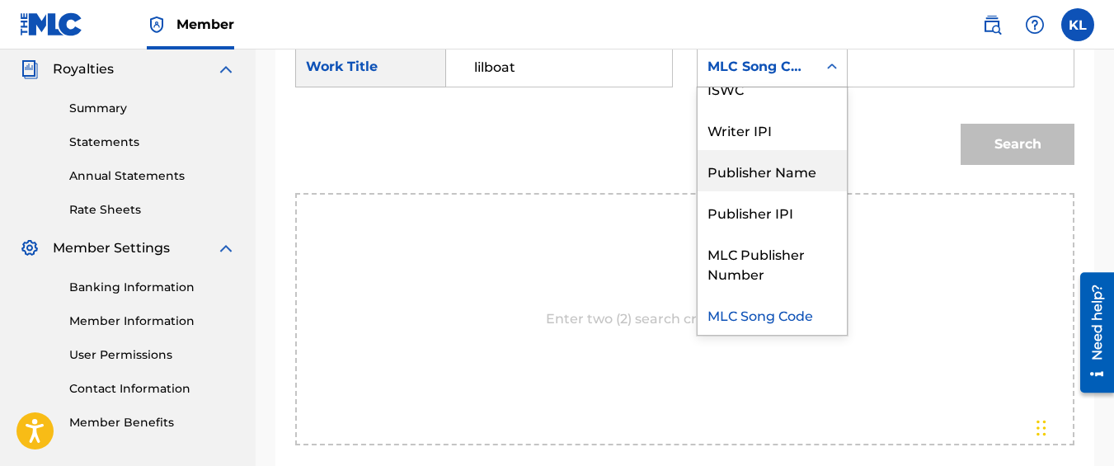
click at [752, 188] on div "Publisher Name" at bounding box center [772, 170] width 149 height 41
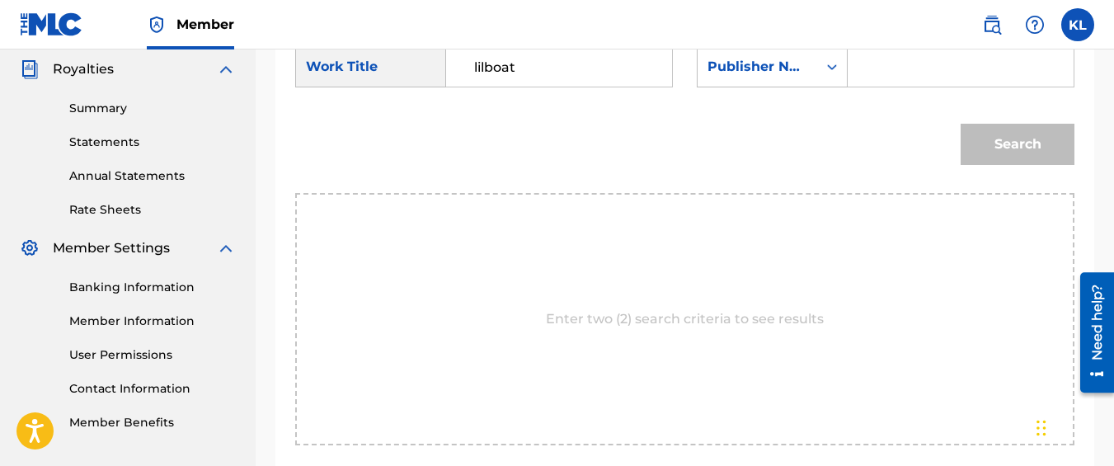
click at [923, 84] on input "Search Form" at bounding box center [961, 67] width 198 height 40
type input "kyseem louis"
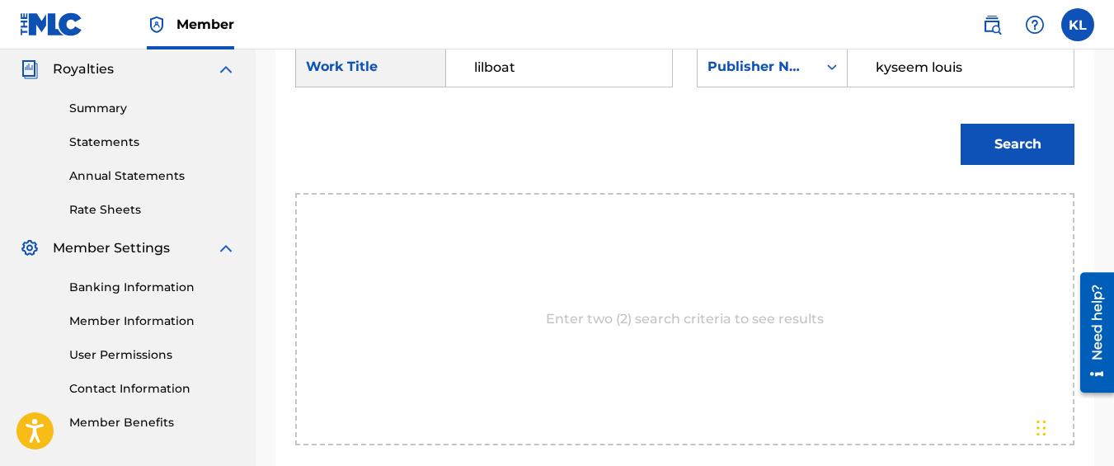
click at [961, 124] on button "Search" at bounding box center [1018, 144] width 114 height 41
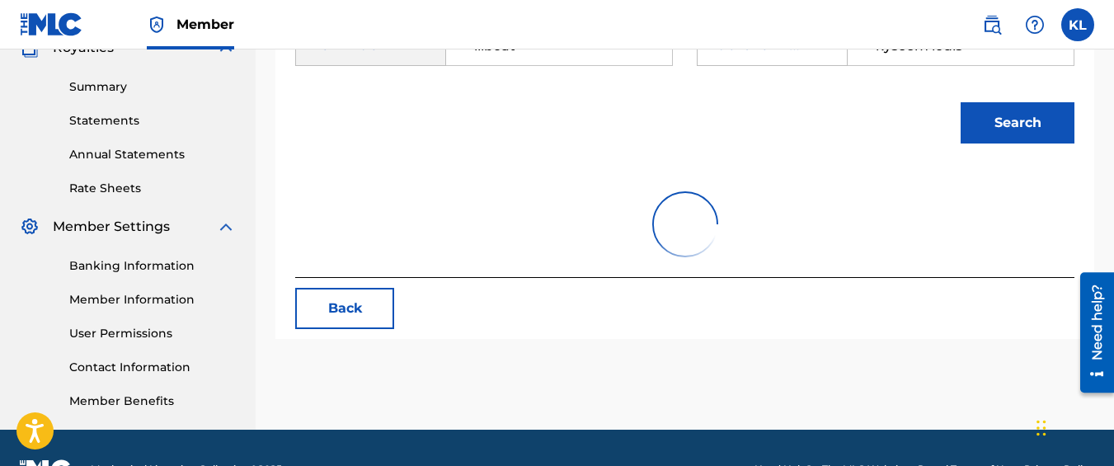
scroll to position [516, 0]
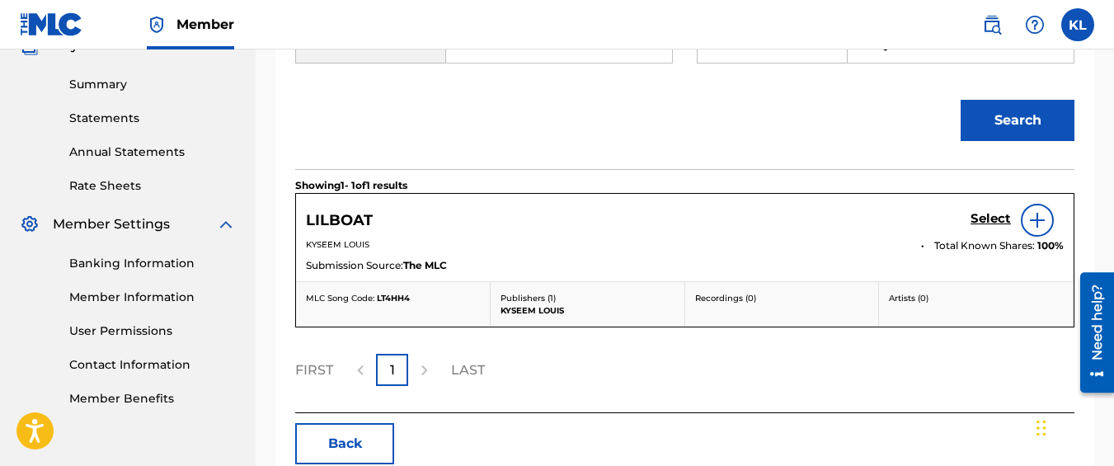
click at [985, 227] on h5 "Select" at bounding box center [991, 219] width 40 height 16
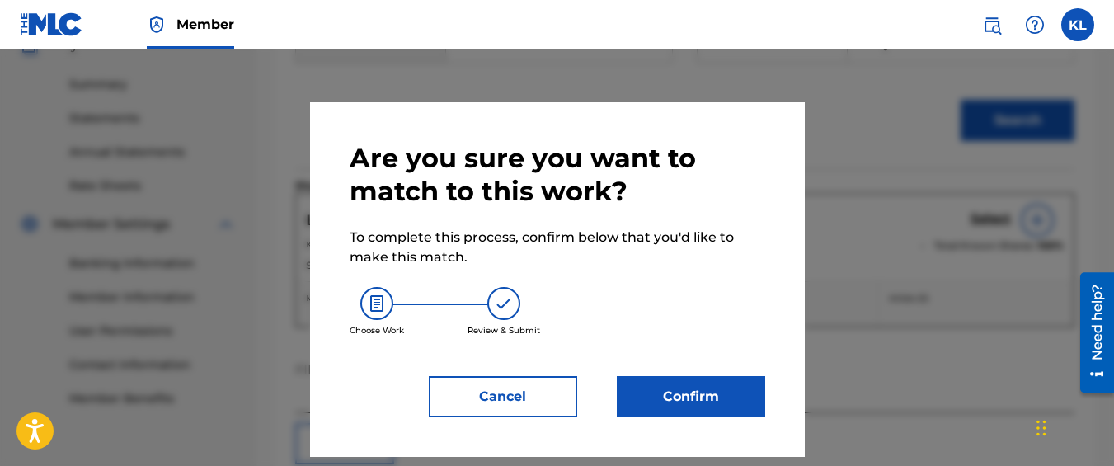
click at [664, 397] on button "Confirm" at bounding box center [691, 396] width 148 height 41
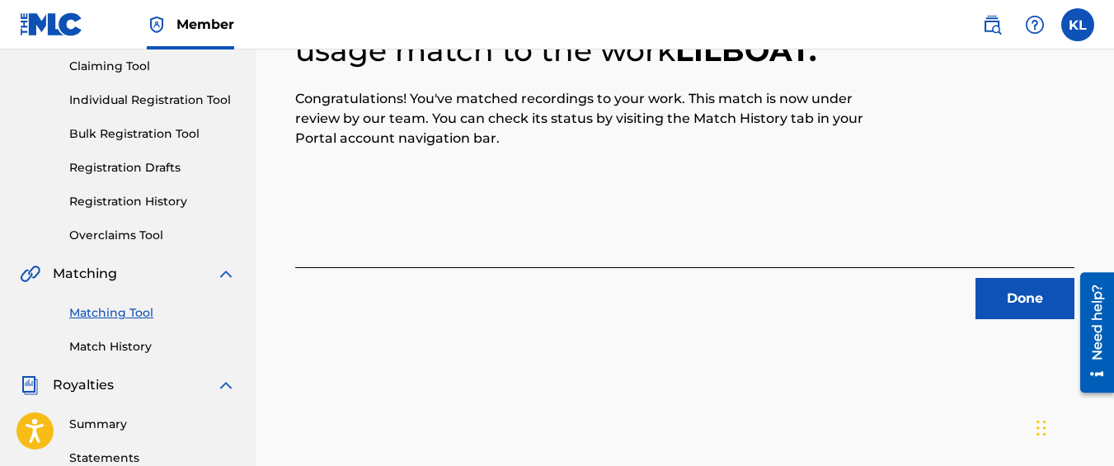
scroll to position [129, 0]
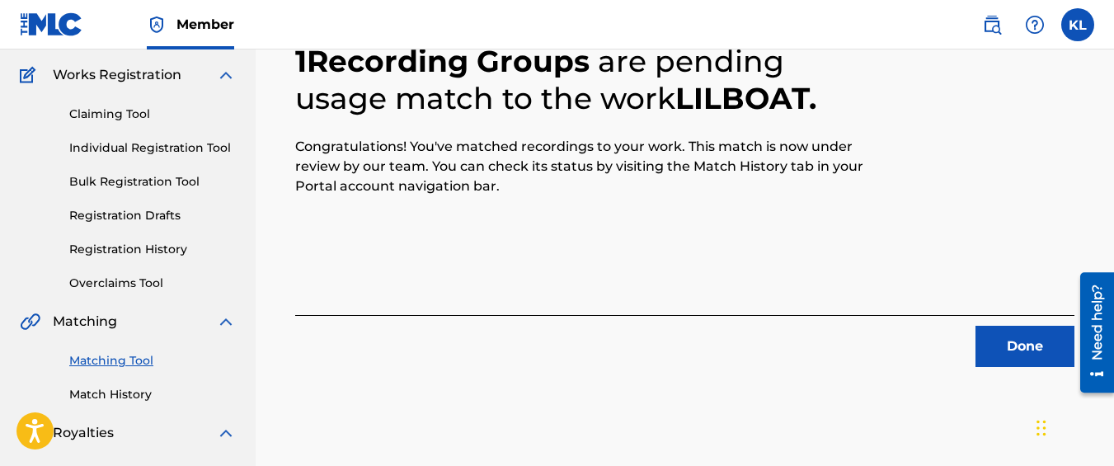
click at [1020, 352] on button "Done" at bounding box center [1025, 346] width 99 height 41
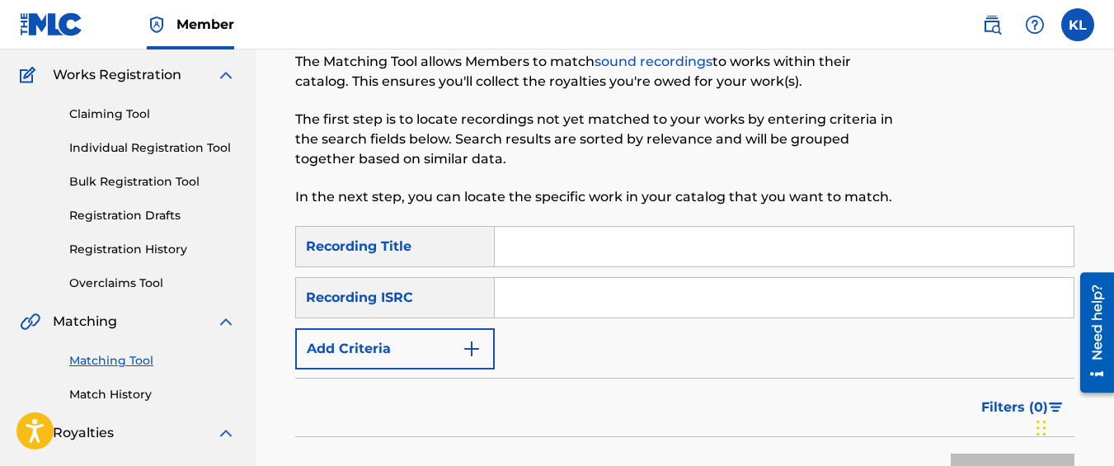
click at [467, 337] on button "Add Criteria" at bounding box center [395, 348] width 200 height 41
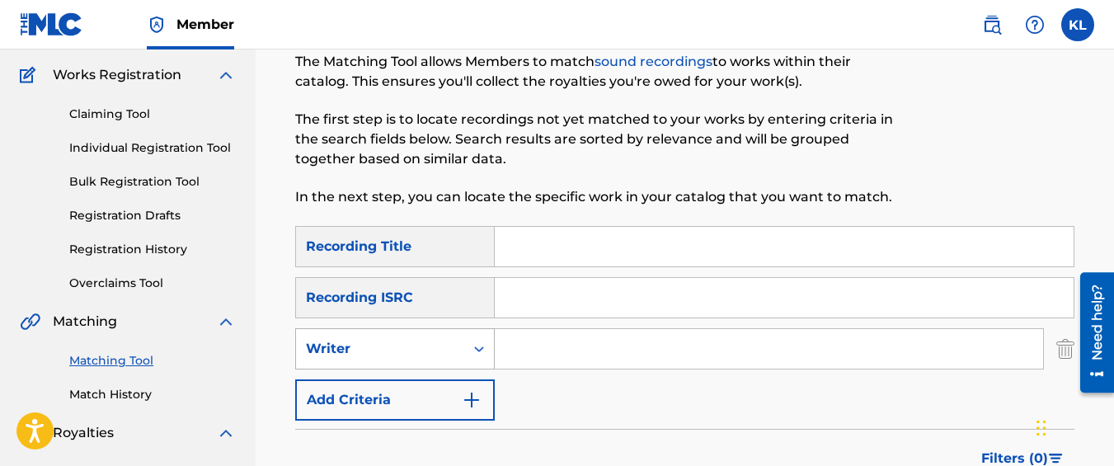
click at [455, 343] on div "Writer" at bounding box center [380, 348] width 168 height 31
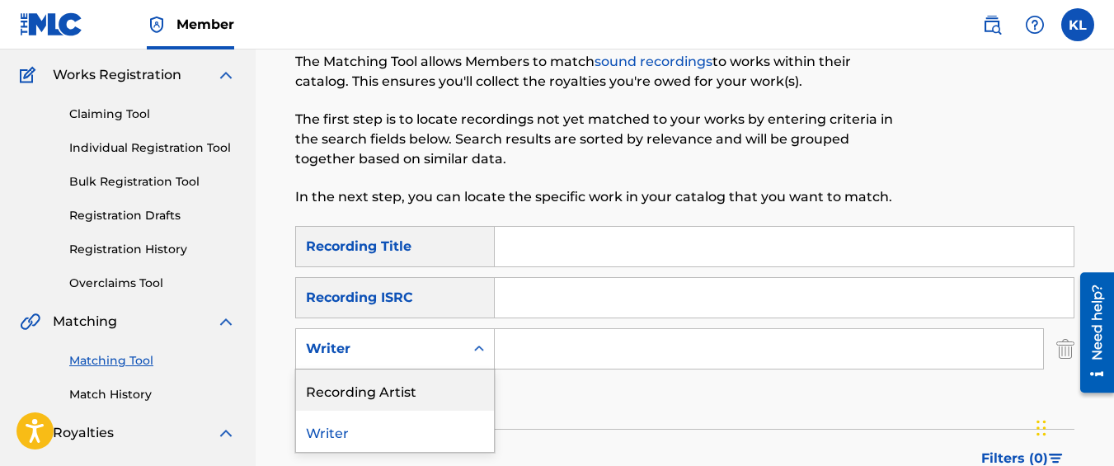
click at [430, 406] on div "Recording Artist" at bounding box center [395, 389] width 198 height 41
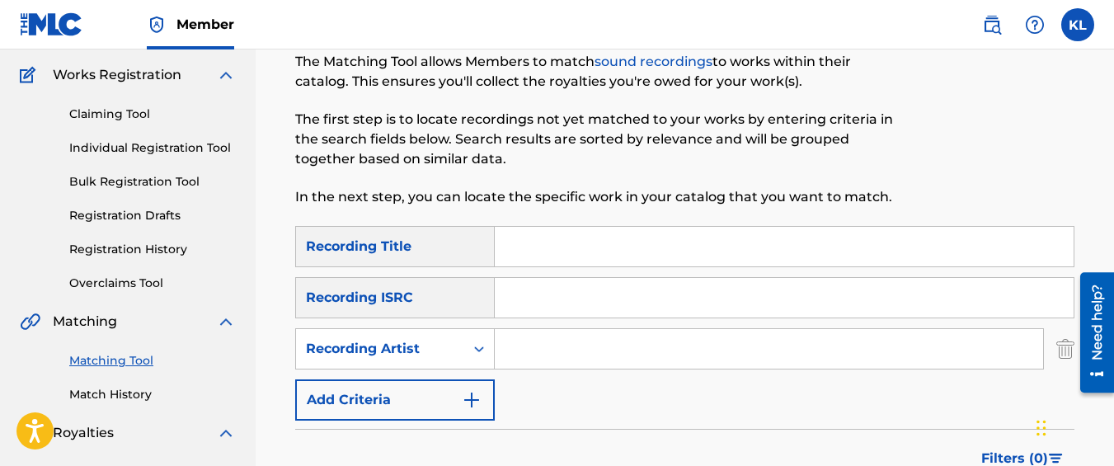
click at [516, 363] on input "Search Form" at bounding box center [769, 349] width 548 height 40
type input "graveyard top"
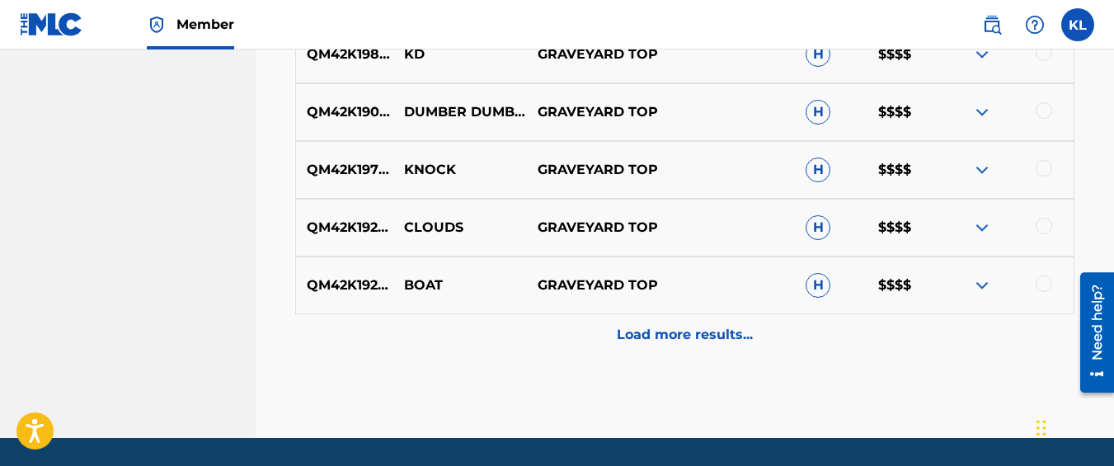
scroll to position [1061, 0]
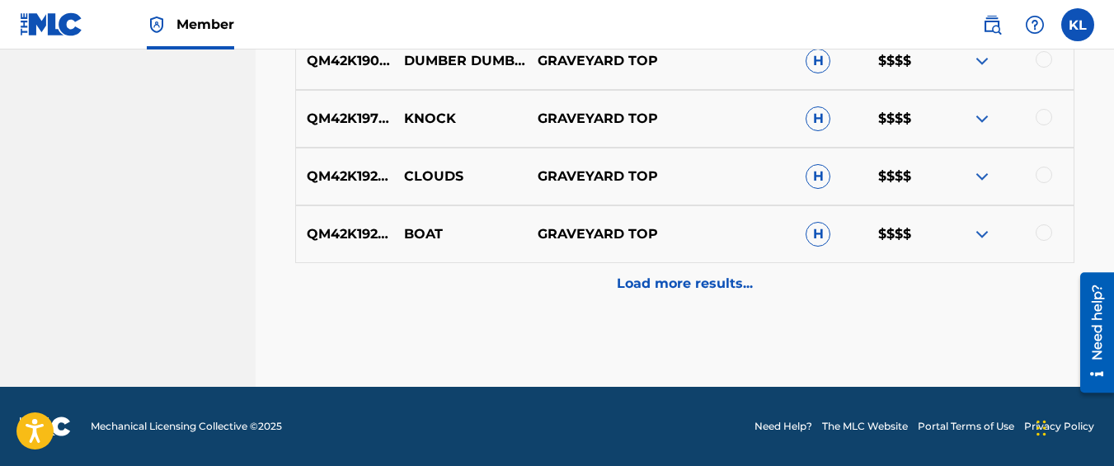
click at [550, 275] on div "Load more results..." at bounding box center [684, 283] width 779 height 41
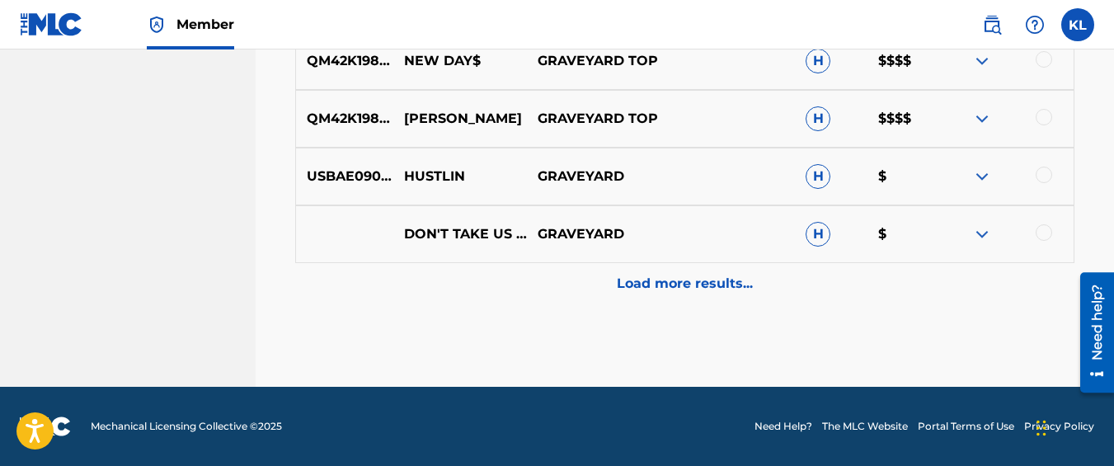
scroll to position [1564, 0]
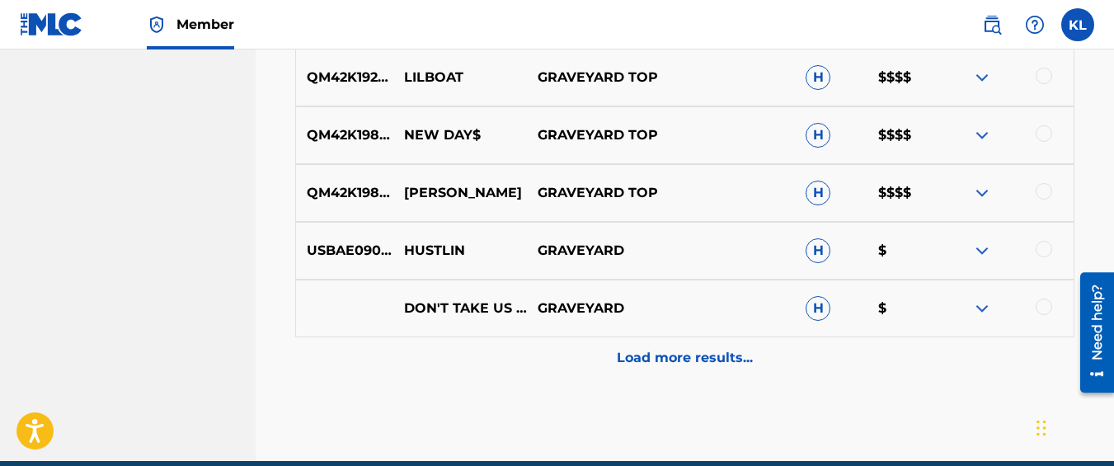
click at [1037, 128] on div at bounding box center [1044, 133] width 16 height 16
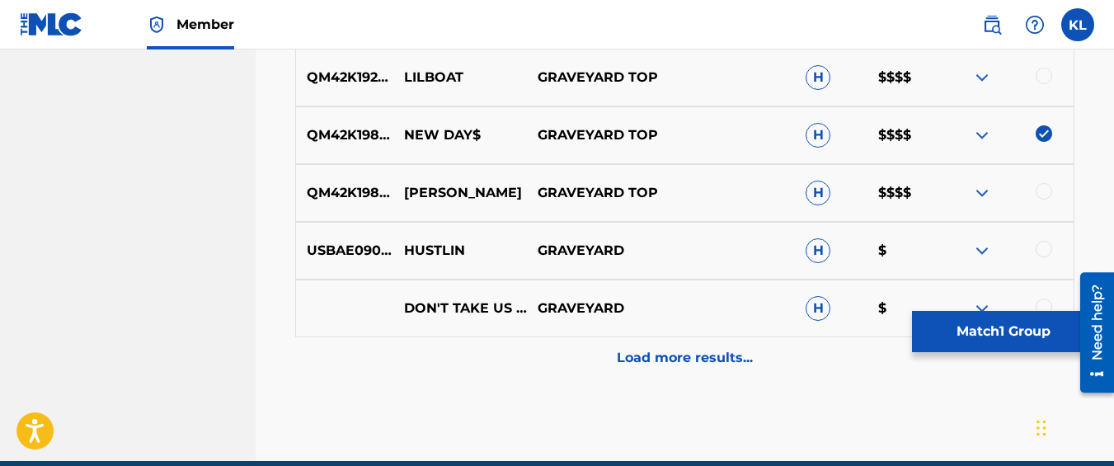
click at [976, 339] on button "Match 1 Group" at bounding box center [1003, 331] width 182 height 41
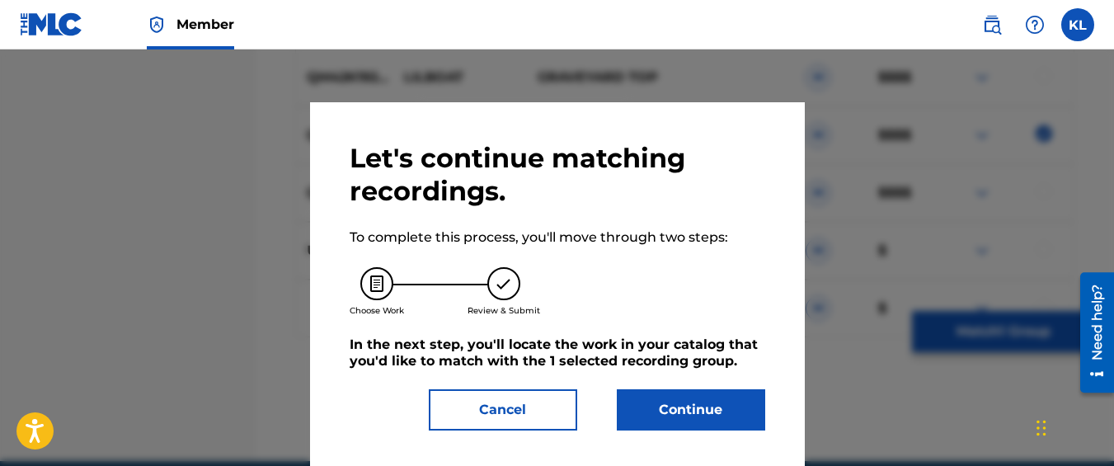
click at [740, 388] on div "Let's continue matching recordings. To complete this process, you'll move throu…" at bounding box center [558, 286] width 416 height 289
click at [732, 399] on button "Continue" at bounding box center [691, 409] width 148 height 41
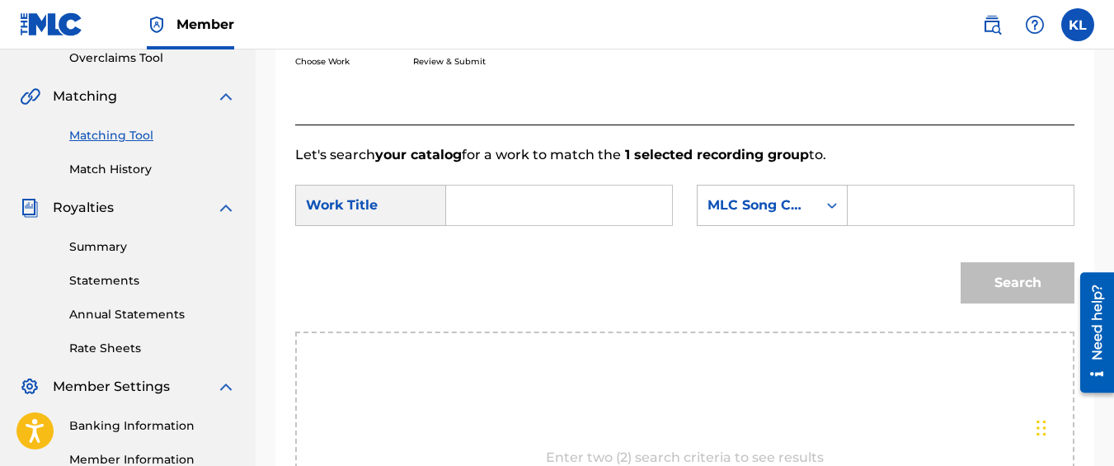
scroll to position [353, 0]
click at [545, 226] on input "Search Form" at bounding box center [559, 206] width 198 height 40
click at [519, 251] on span "day" at bounding box center [516, 243] width 25 height 16
type input "new day"
click at [742, 227] on div "MLC Song Code" at bounding box center [772, 206] width 151 height 41
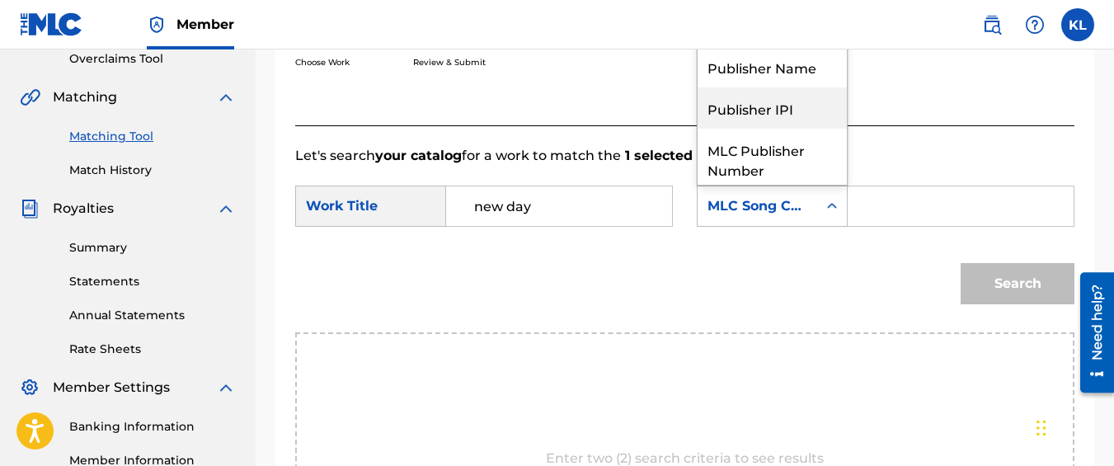
scroll to position [0, 0]
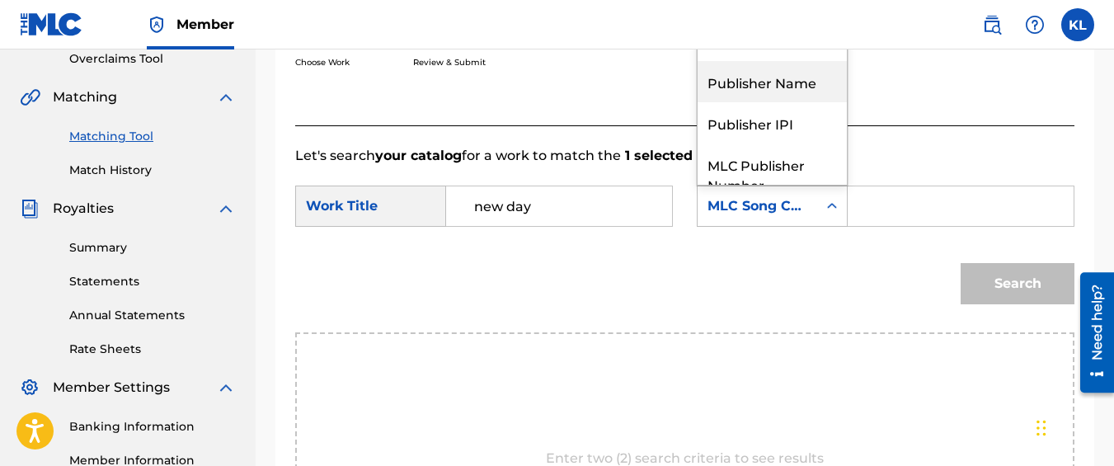
click at [766, 102] on div "Publisher Name" at bounding box center [772, 81] width 149 height 41
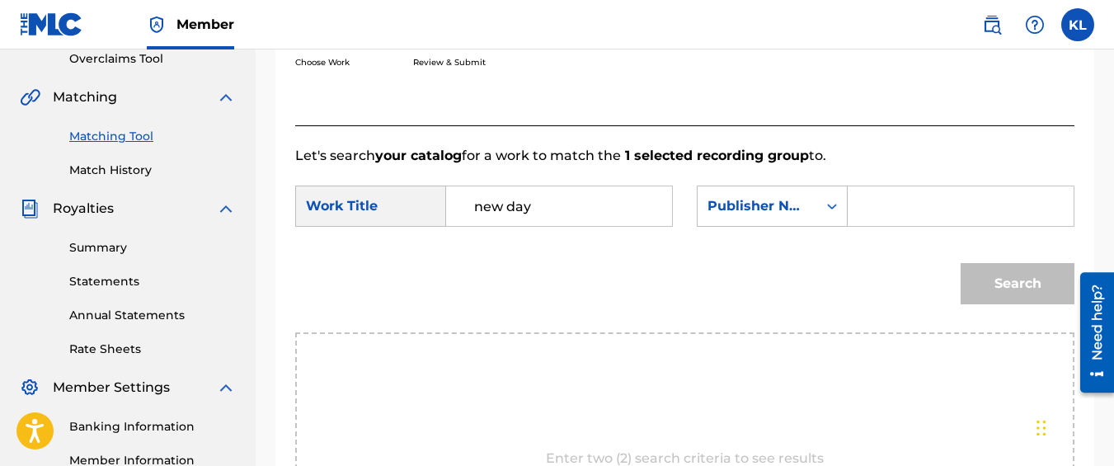
click at [885, 214] on input "Search Form" at bounding box center [961, 206] width 198 height 40
type input "kyseem louis"
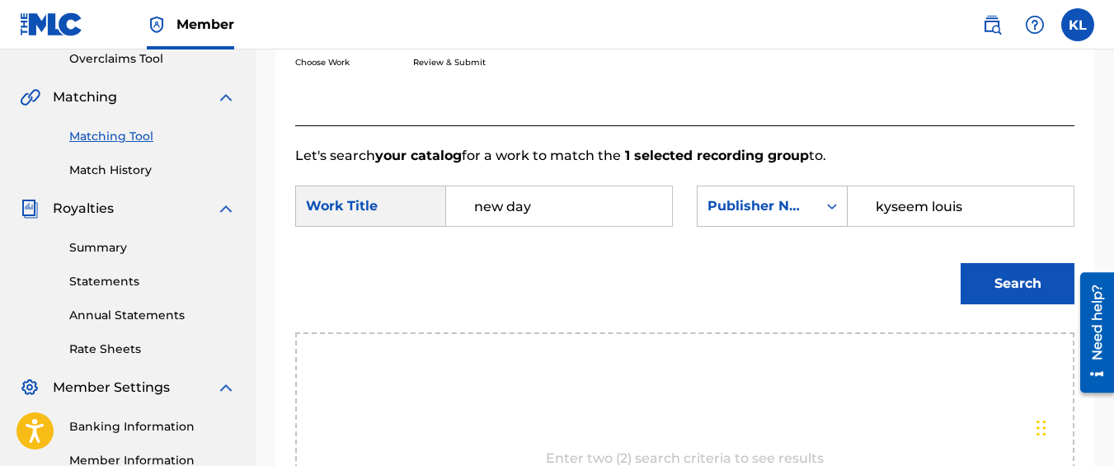
click at [961, 263] on button "Search" at bounding box center [1018, 283] width 114 height 41
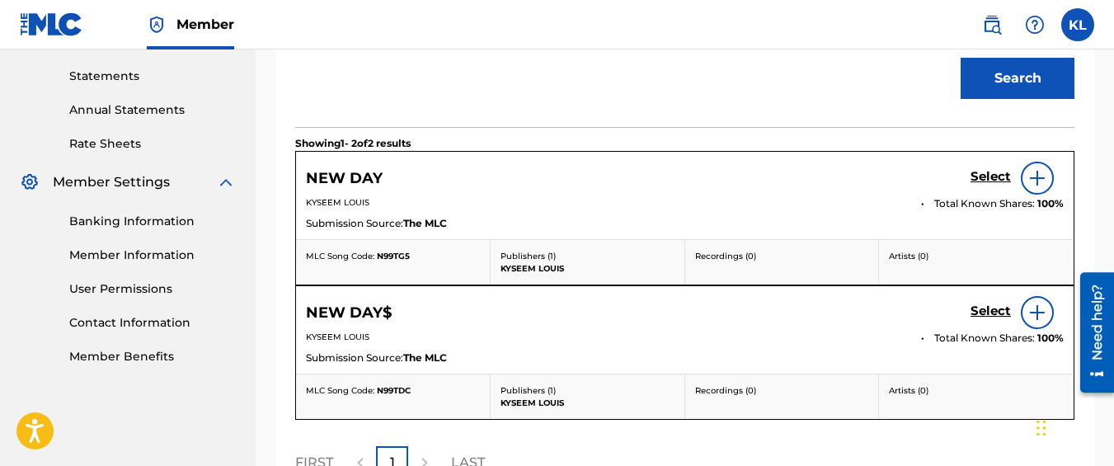
scroll to position [579, 0]
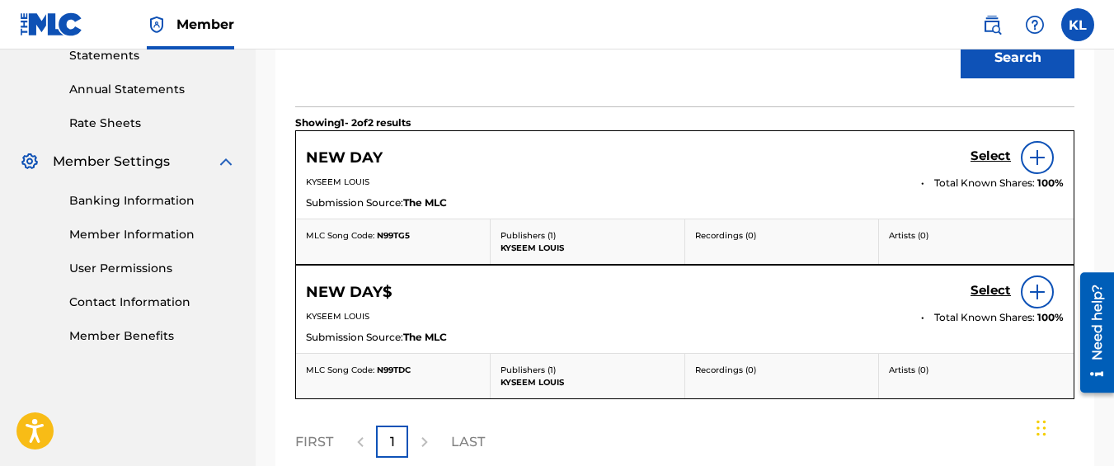
click at [983, 164] on h5 "Select" at bounding box center [991, 156] width 40 height 16
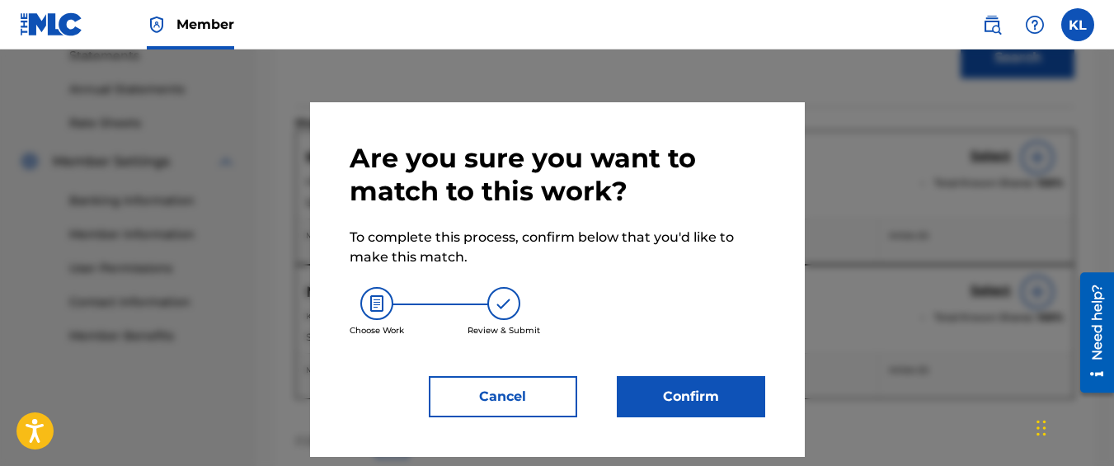
click at [732, 388] on button "Confirm" at bounding box center [691, 396] width 148 height 41
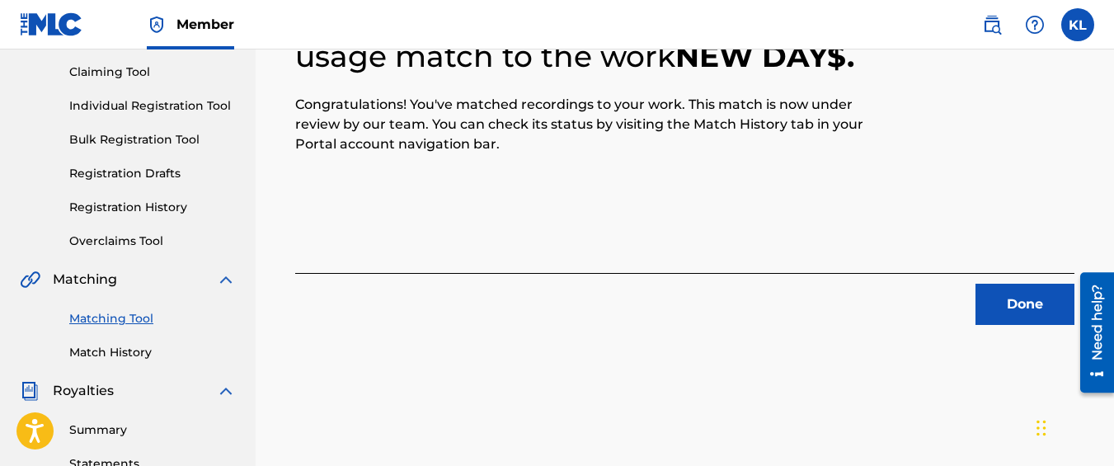
scroll to position [133, 0]
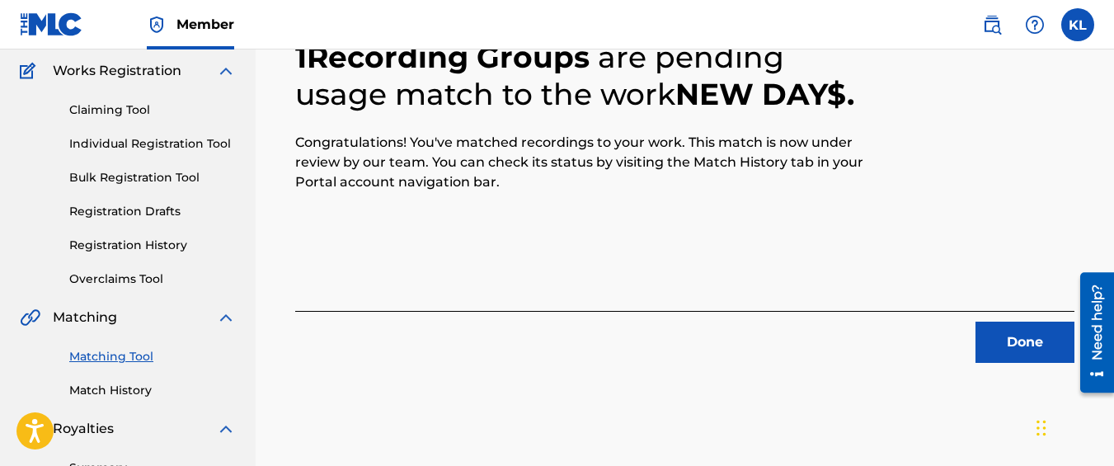
click at [982, 336] on button "Done" at bounding box center [1025, 342] width 99 height 41
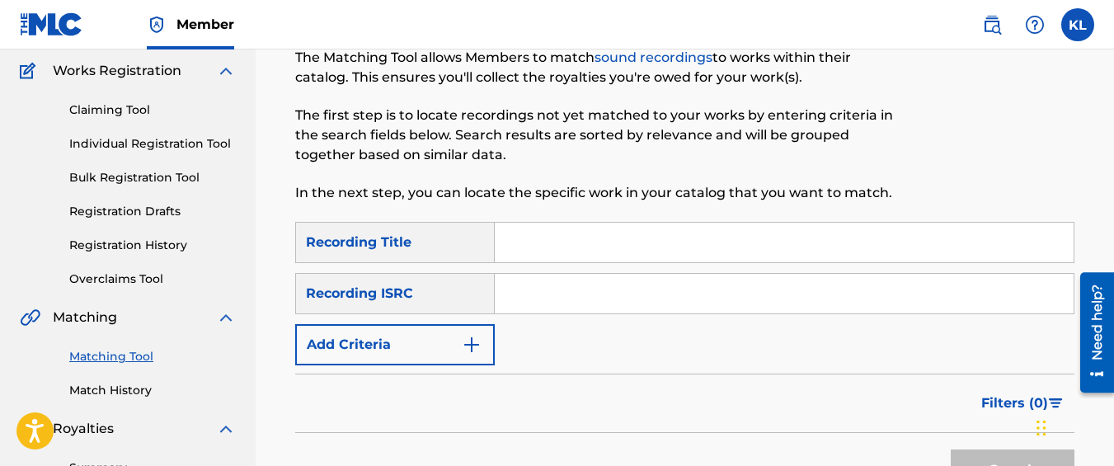
click at [403, 358] on button "Add Criteria" at bounding box center [395, 344] width 200 height 41
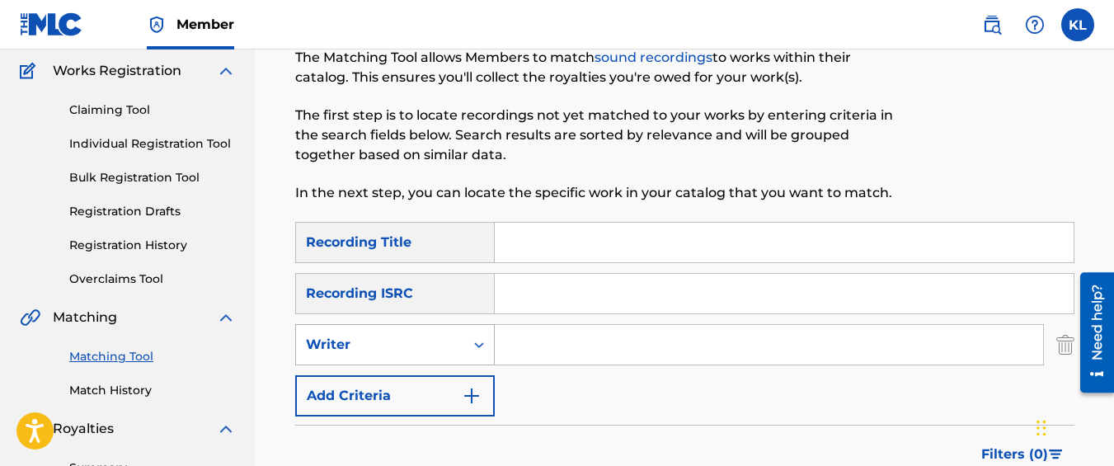
click at [394, 353] on div "Writer" at bounding box center [380, 345] width 148 height 20
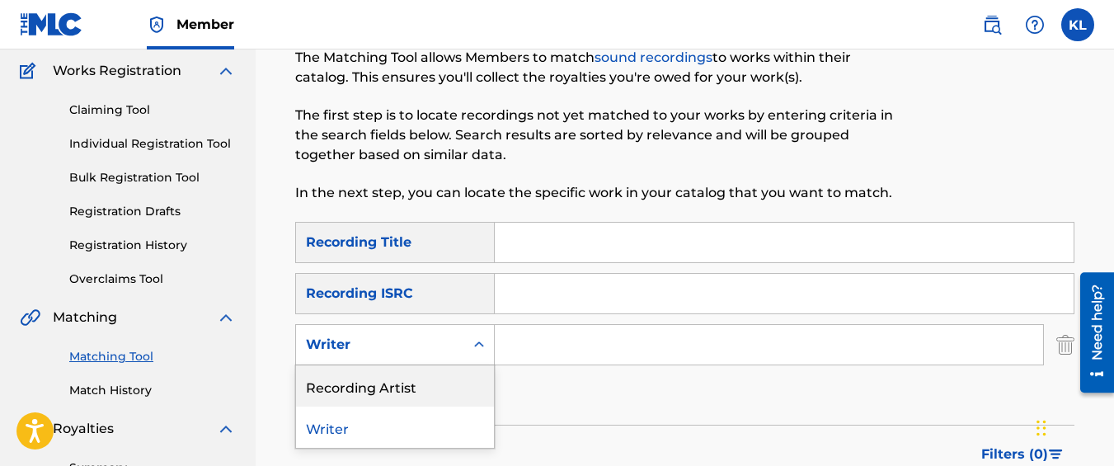
click at [379, 379] on div "Recording Artist" at bounding box center [395, 385] width 198 height 41
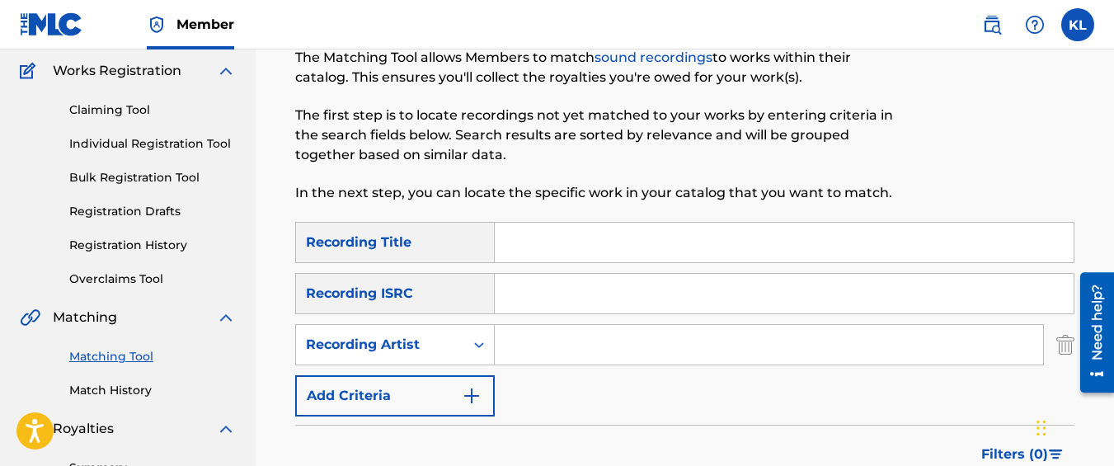
click at [528, 336] on input "Search Form" at bounding box center [769, 345] width 548 height 40
type input "graveyard top"
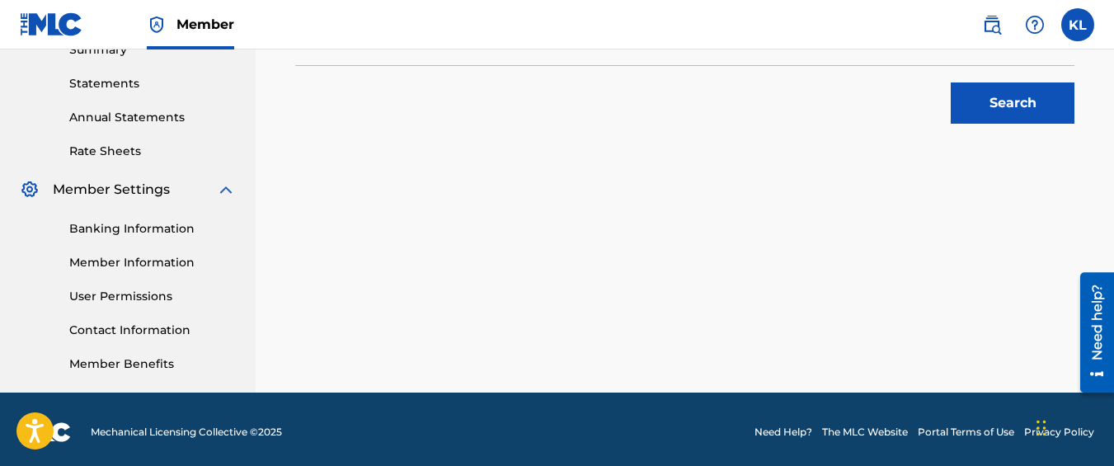
scroll to position [557, 0]
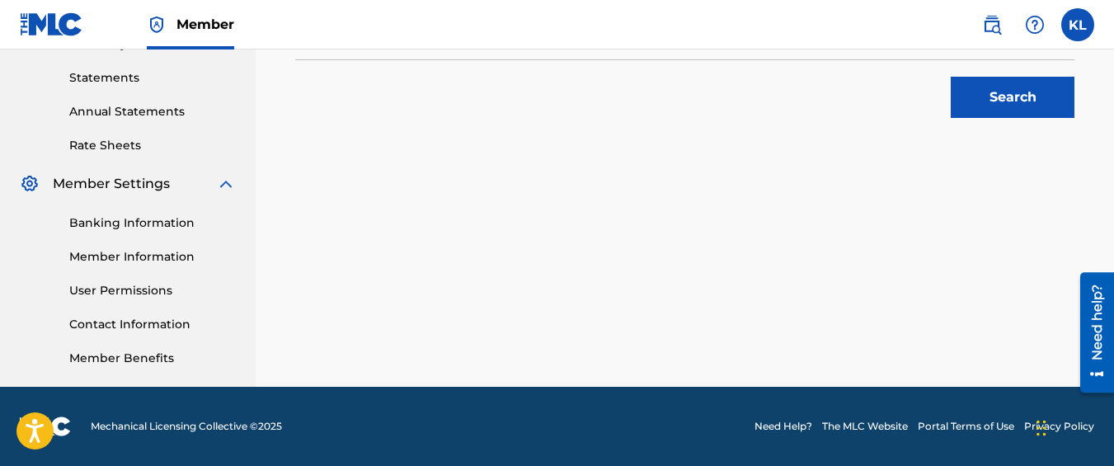
click at [1019, 101] on button "Search" at bounding box center [1013, 97] width 124 height 41
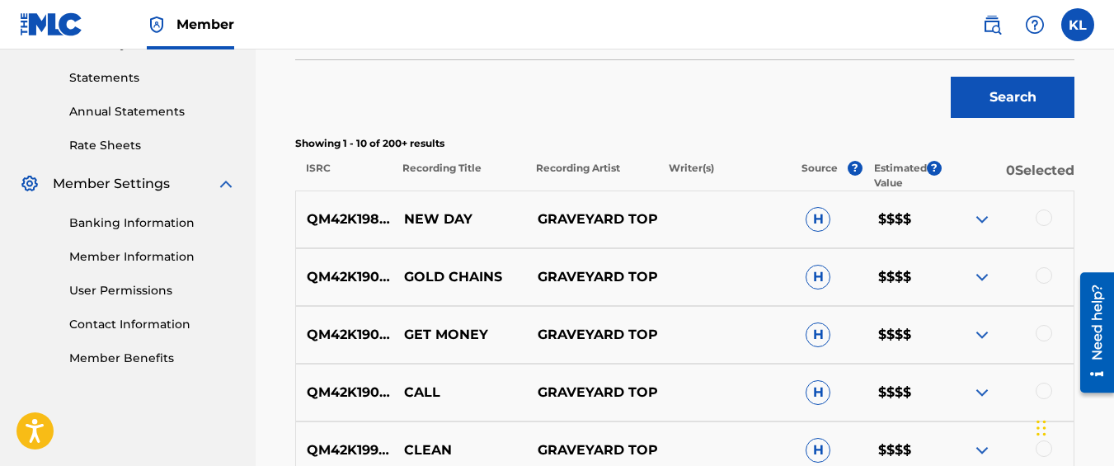
scroll to position [1061, 0]
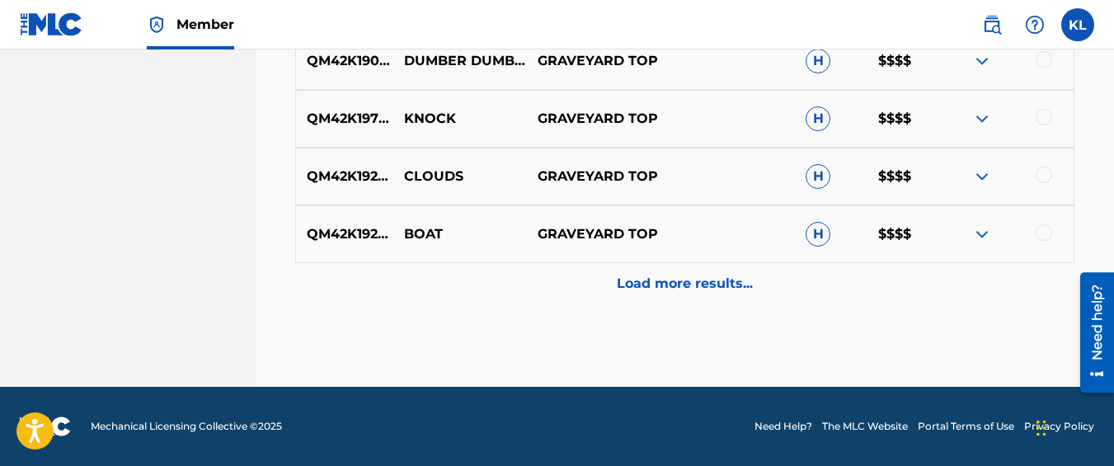
click at [764, 276] on div "Load more results..." at bounding box center [684, 283] width 779 height 41
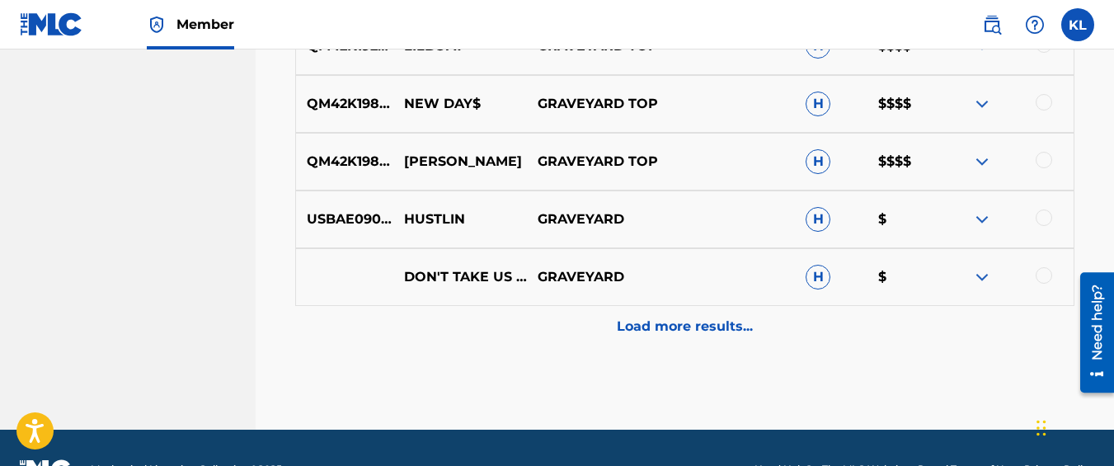
scroll to position [1639, 0]
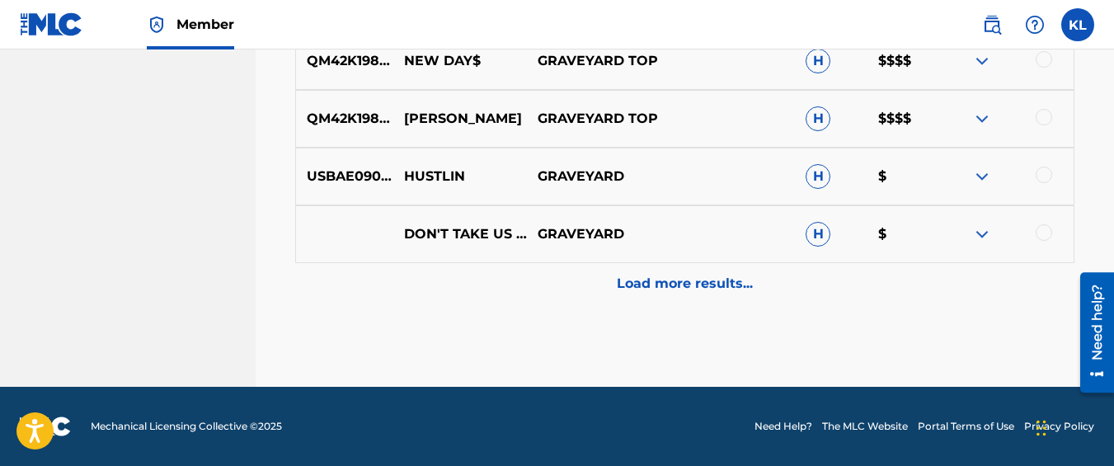
click at [1046, 116] on div at bounding box center [1044, 117] width 16 height 16
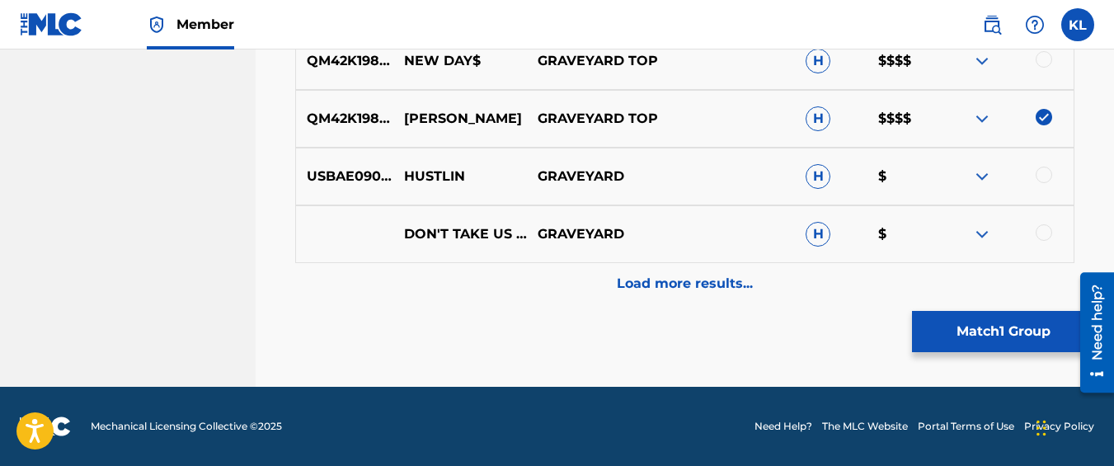
click at [968, 332] on button "Match 1 Group" at bounding box center [1003, 331] width 182 height 41
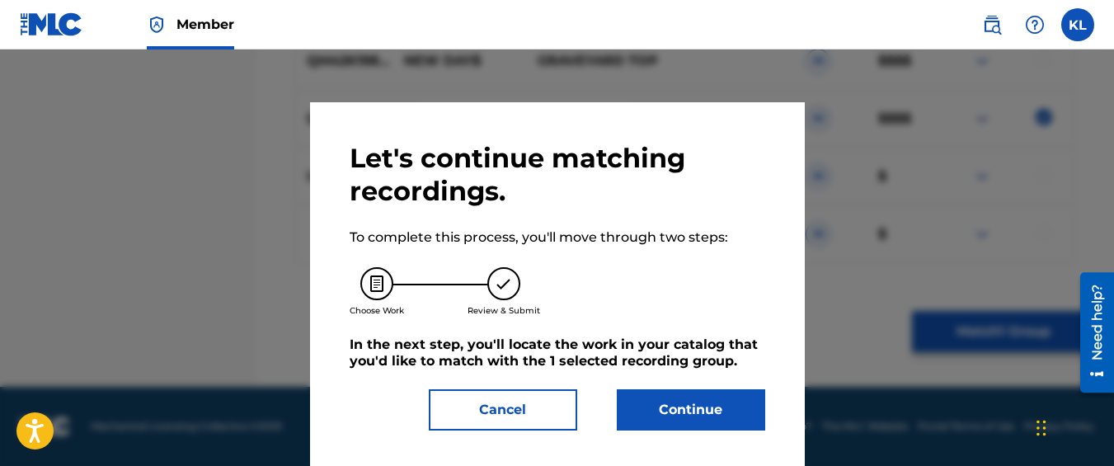
click at [677, 402] on button "Continue" at bounding box center [691, 409] width 148 height 41
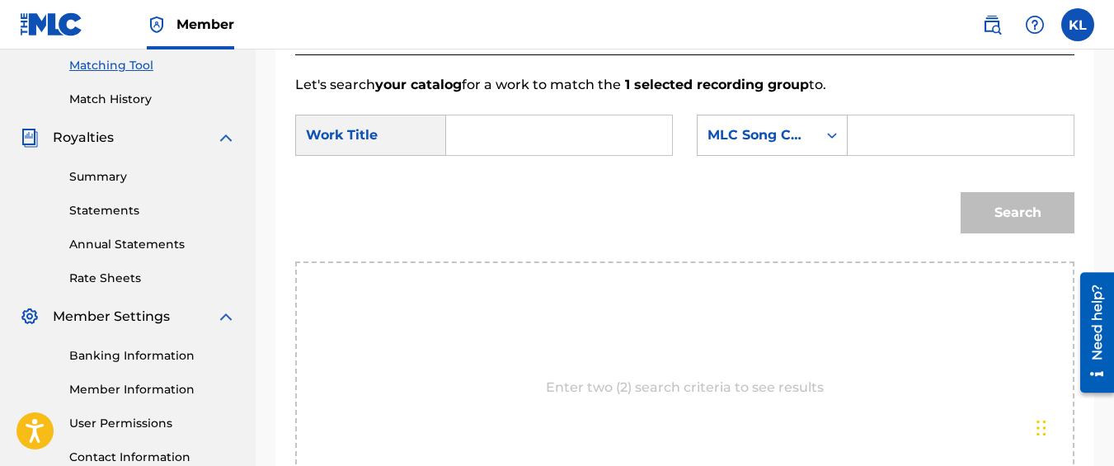
scroll to position [399, 0]
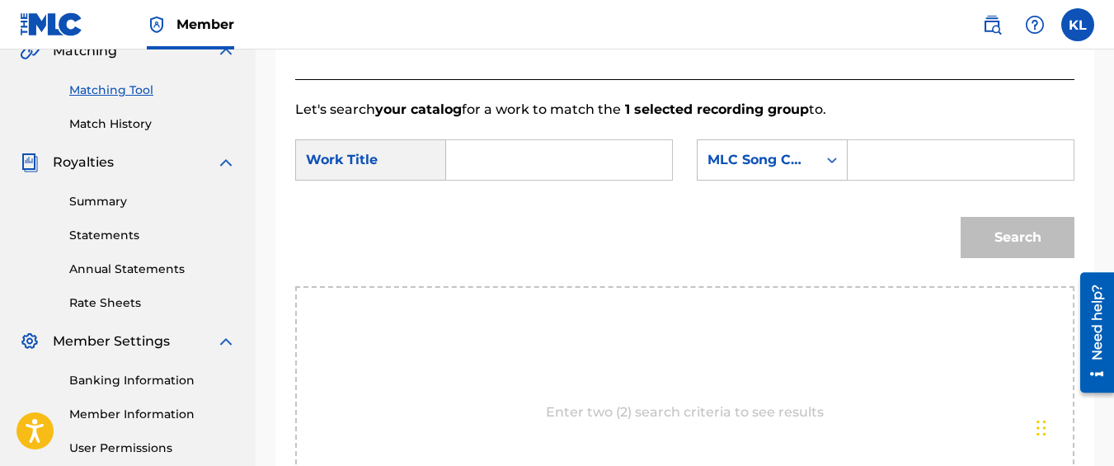
click at [520, 181] on div "Search Form" at bounding box center [559, 159] width 227 height 41
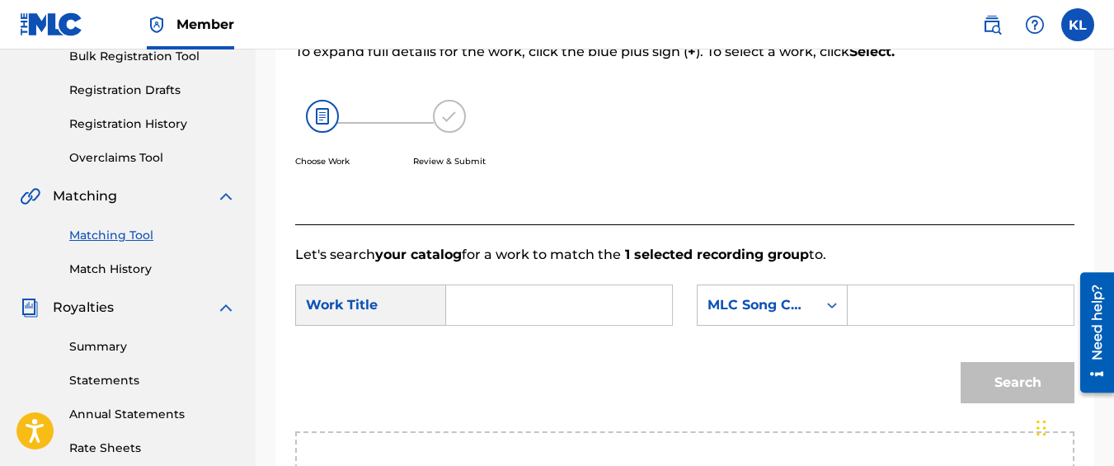
scroll to position [253, 0]
click at [128, 231] on link "Matching Tool" at bounding box center [152, 236] width 167 height 17
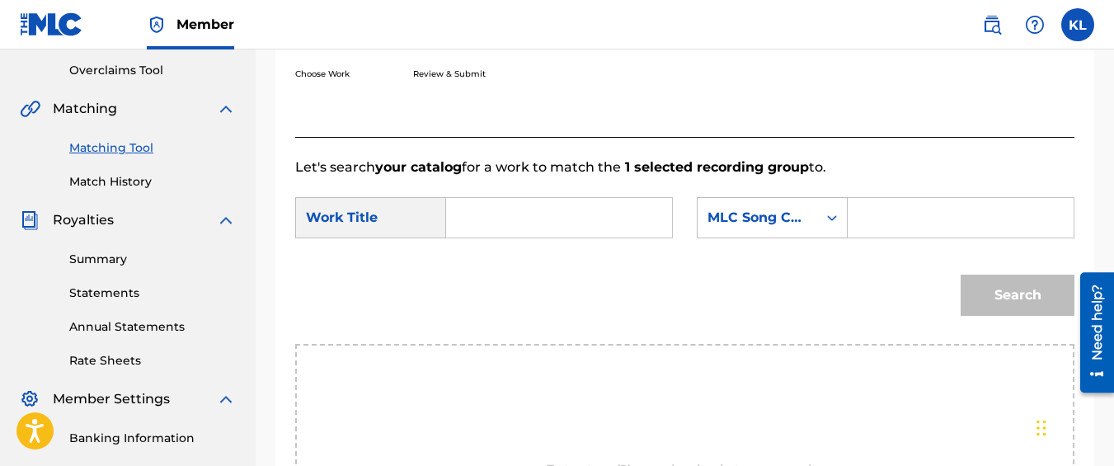
scroll to position [361, 0]
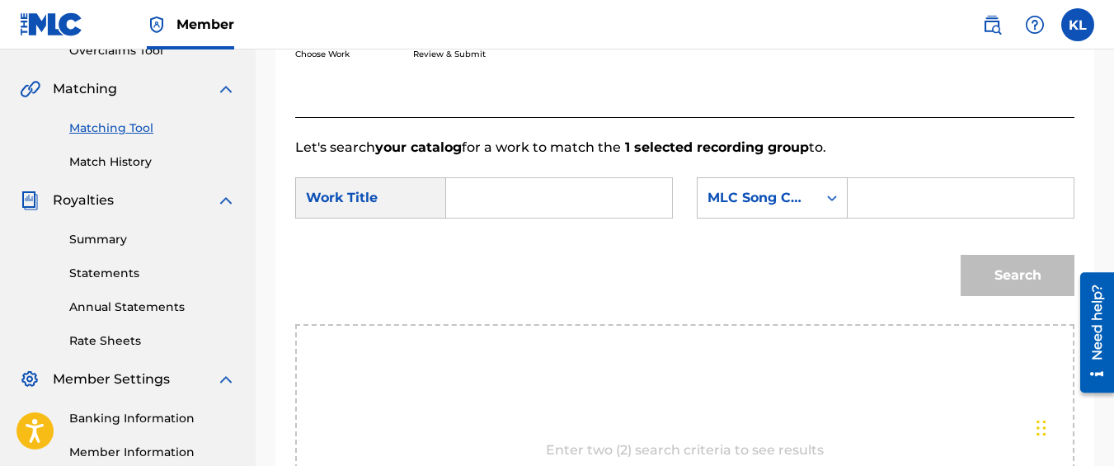
click at [138, 131] on link "Matching Tool" at bounding box center [152, 128] width 167 height 17
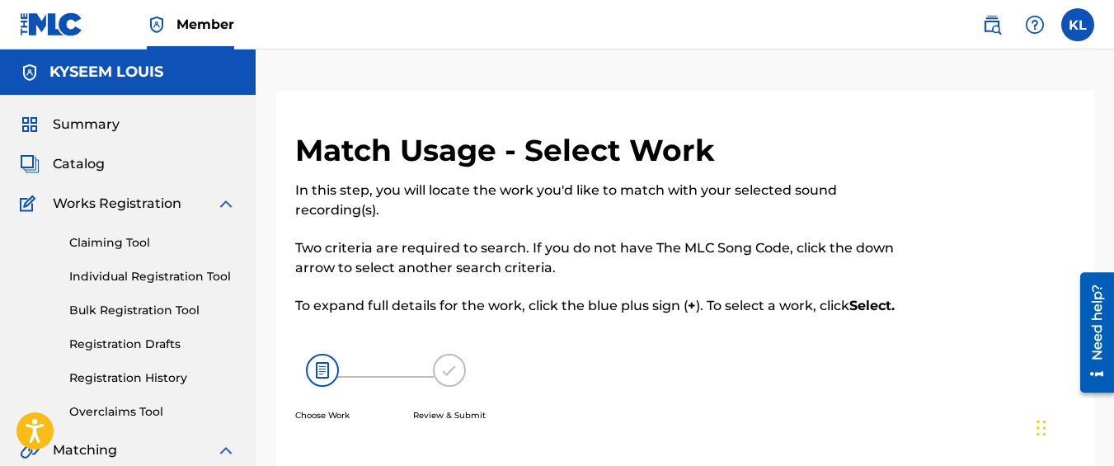
click at [138, 131] on div "Summary" at bounding box center [128, 125] width 216 height 20
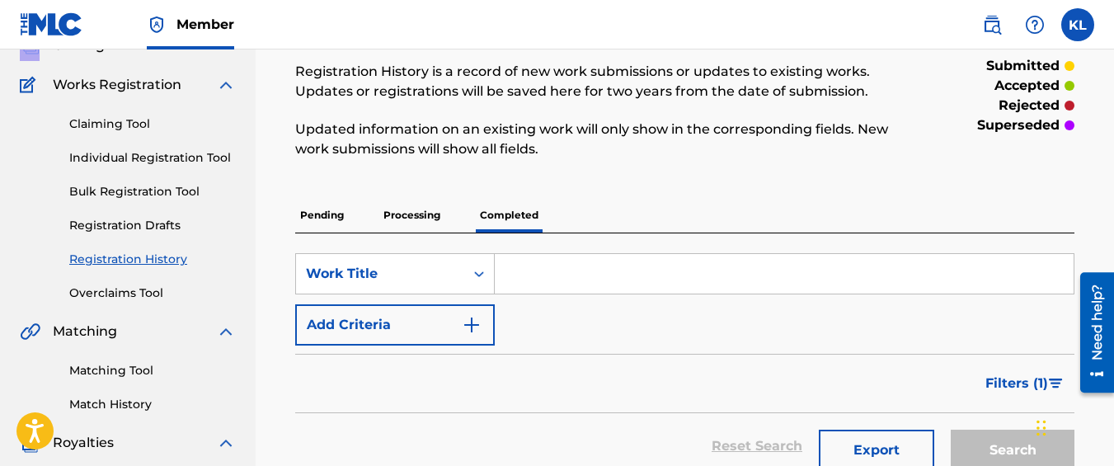
scroll to position [118, 0]
click at [128, 379] on link "Matching Tool" at bounding box center [152, 371] width 167 height 17
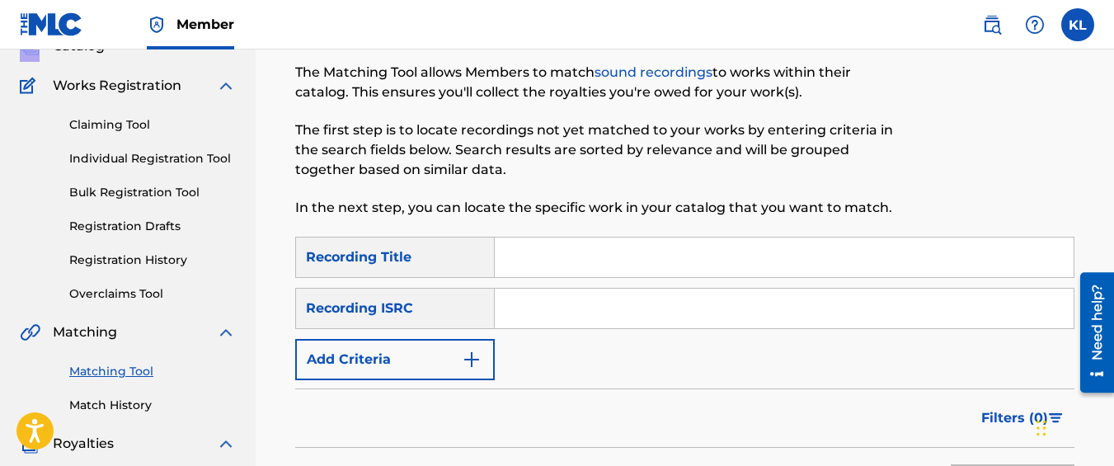
click at [128, 269] on link "Registration History" at bounding box center [152, 260] width 167 height 17
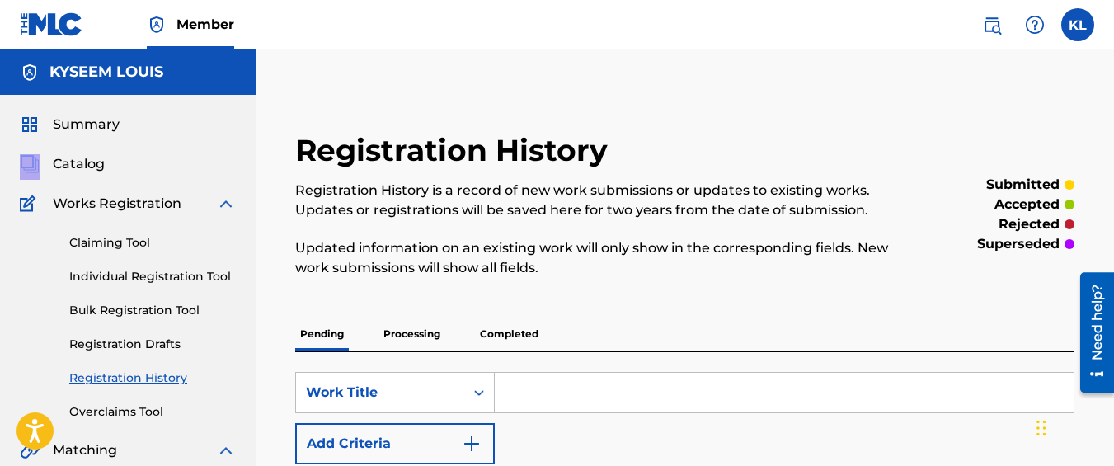
scroll to position [144, 0]
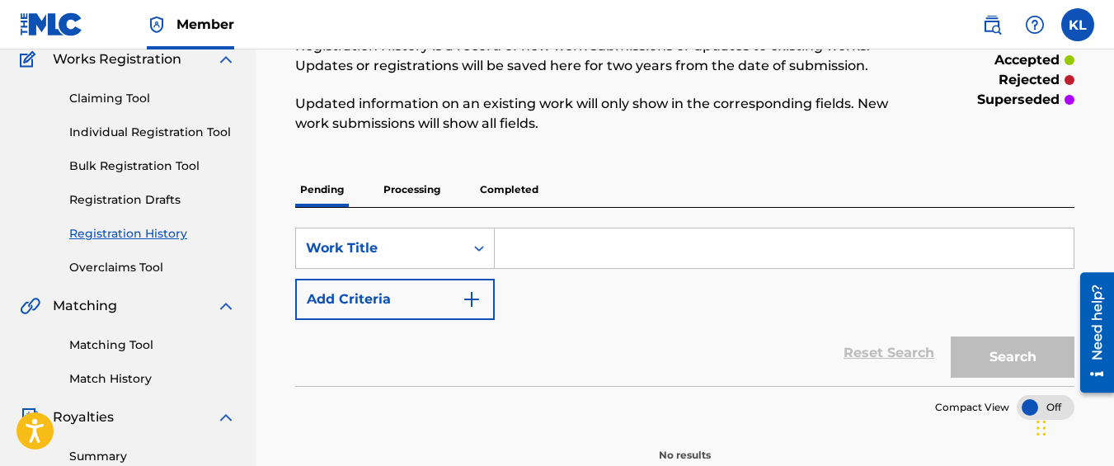
click at [106, 351] on link "Matching Tool" at bounding box center [152, 344] width 167 height 17
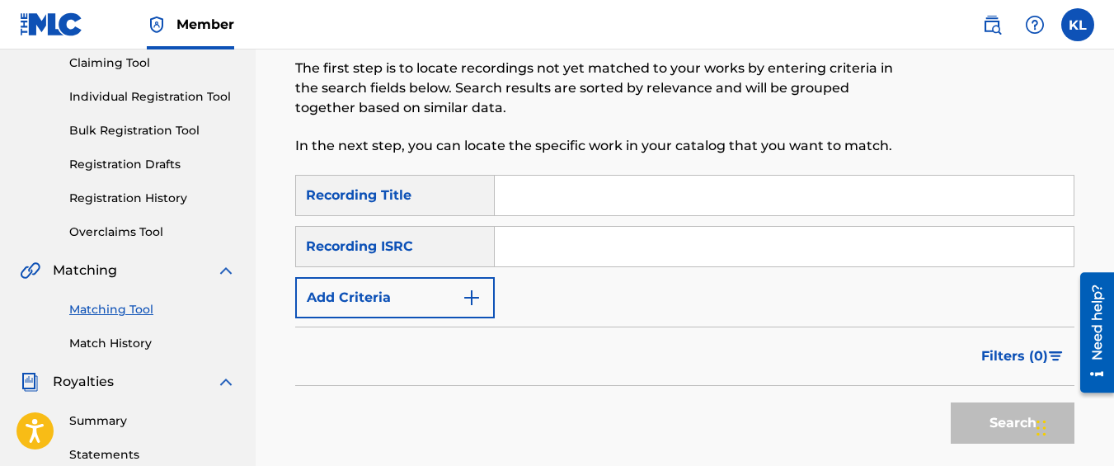
scroll to position [182, 0]
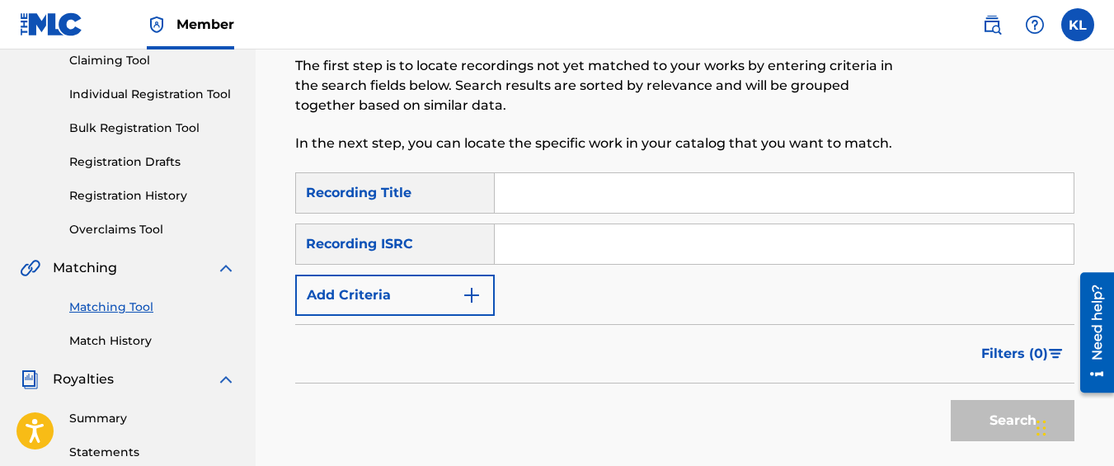
click at [444, 289] on button "Add Criteria" at bounding box center [395, 295] width 200 height 41
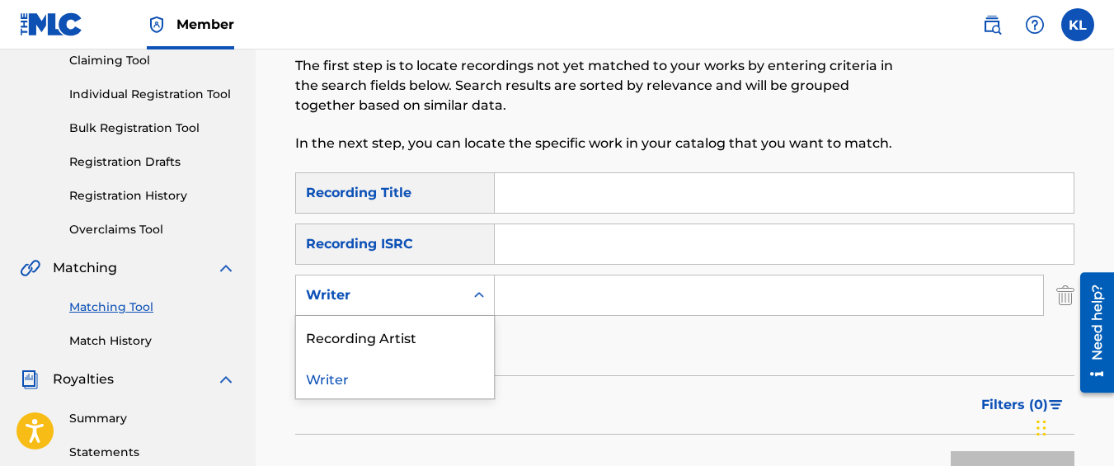
click at [435, 290] on div "Writer" at bounding box center [380, 295] width 148 height 20
click at [418, 332] on div "Recording Artist" at bounding box center [395, 336] width 198 height 41
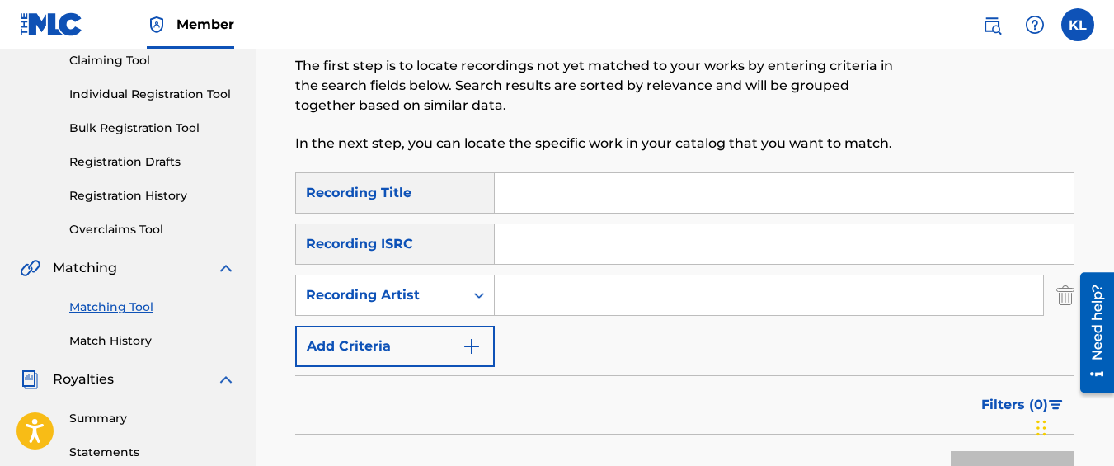
click at [566, 294] on input "Search Form" at bounding box center [769, 295] width 548 height 40
type input "graveyard top"
click at [951, 451] on button "Search" at bounding box center [1013, 471] width 124 height 41
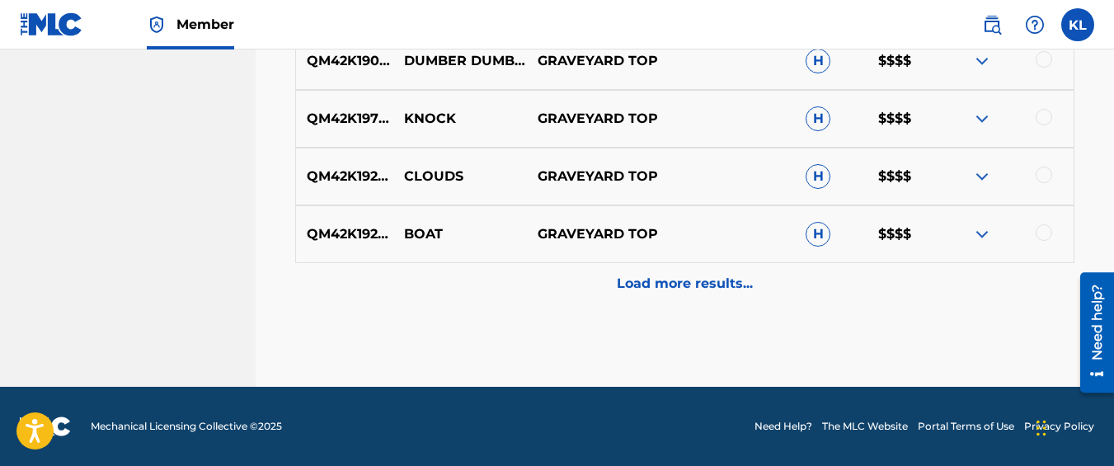
click at [545, 275] on div "Load more results..." at bounding box center [684, 283] width 779 height 41
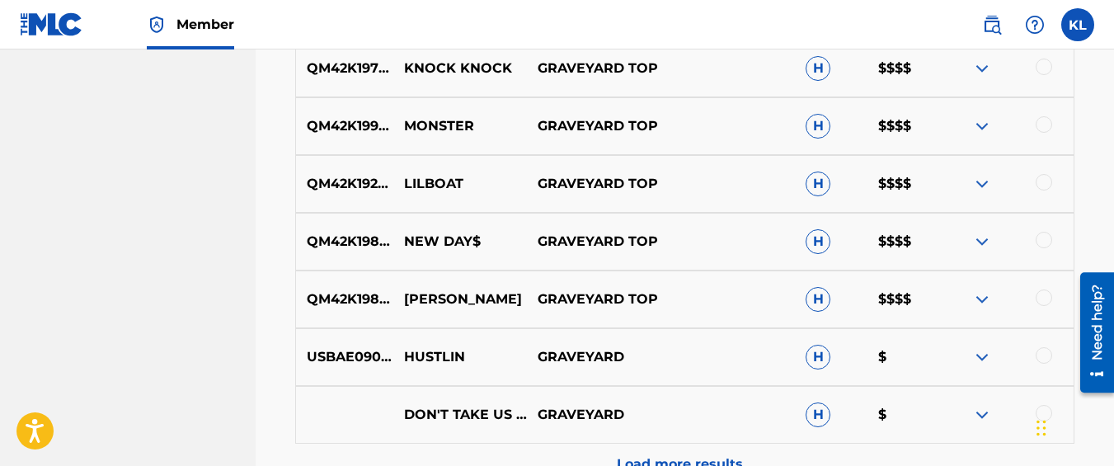
scroll to position [1628, 0]
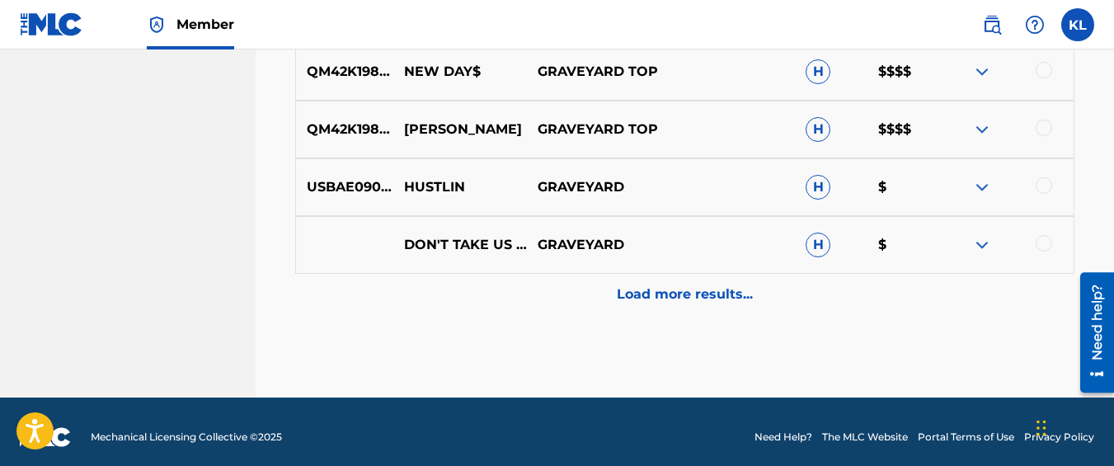
click at [1039, 122] on div at bounding box center [1044, 128] width 16 height 16
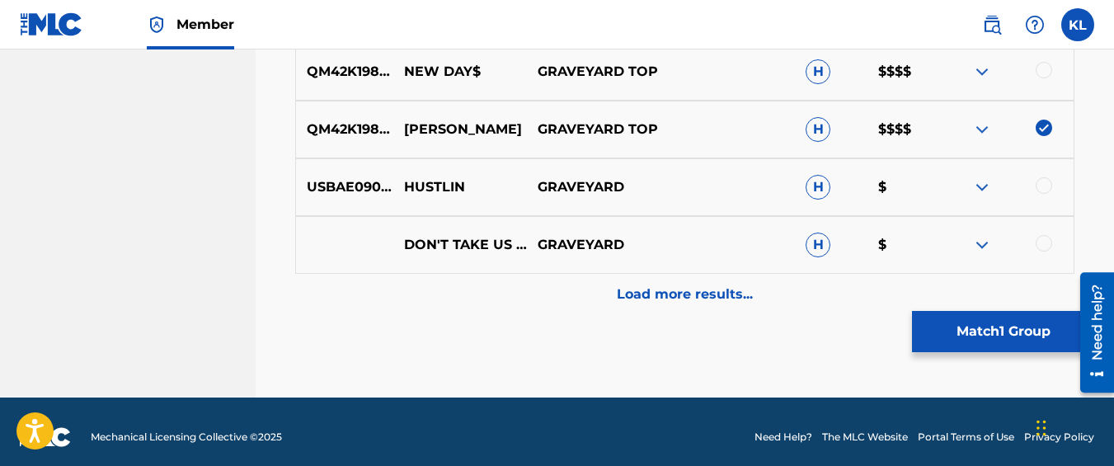
click at [952, 317] on button "Match 1 Group" at bounding box center [1003, 331] width 182 height 41
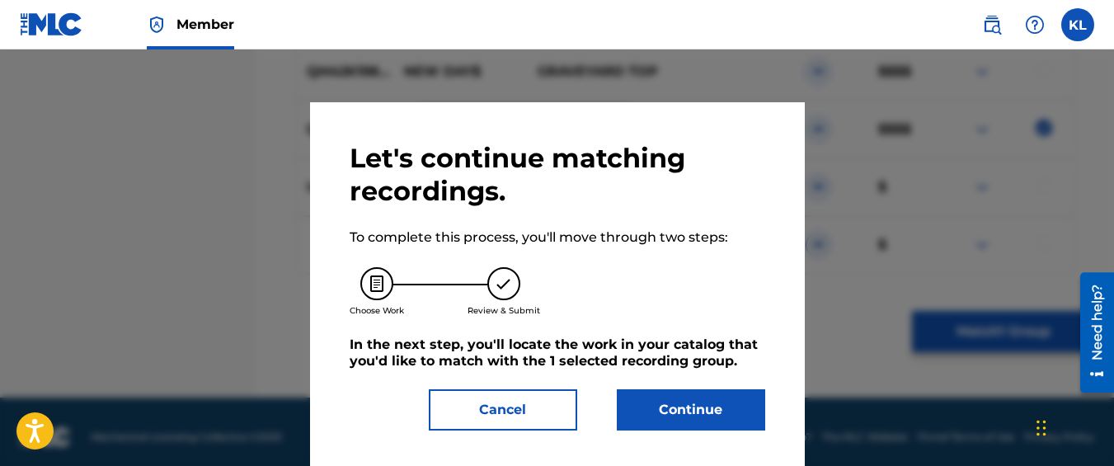
click at [656, 389] on button "Continue" at bounding box center [691, 409] width 148 height 41
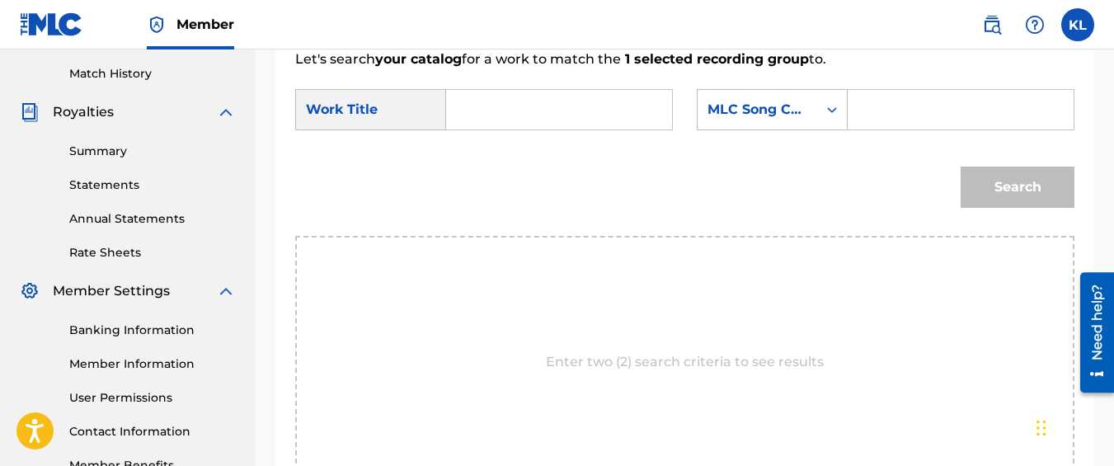
scroll to position [427, 0]
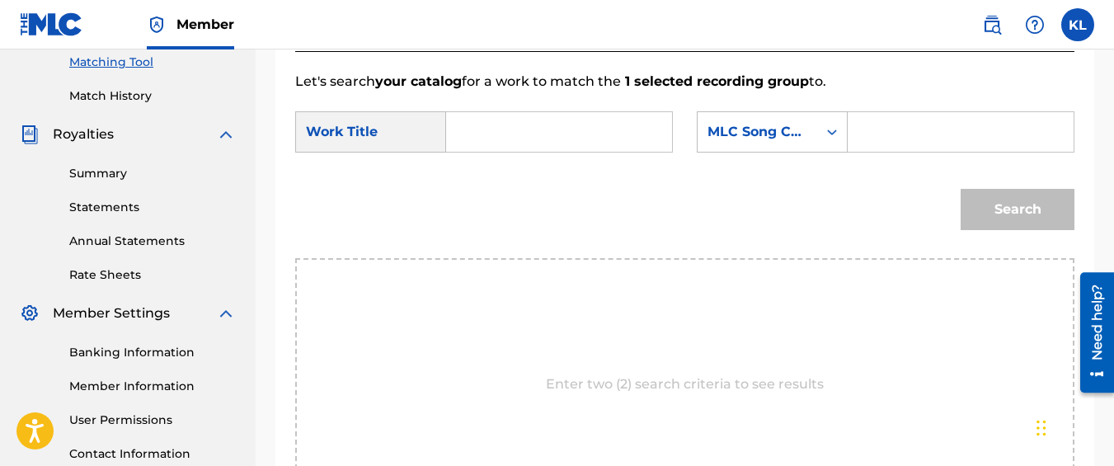
click at [504, 152] on input "Search Form" at bounding box center [559, 132] width 198 height 40
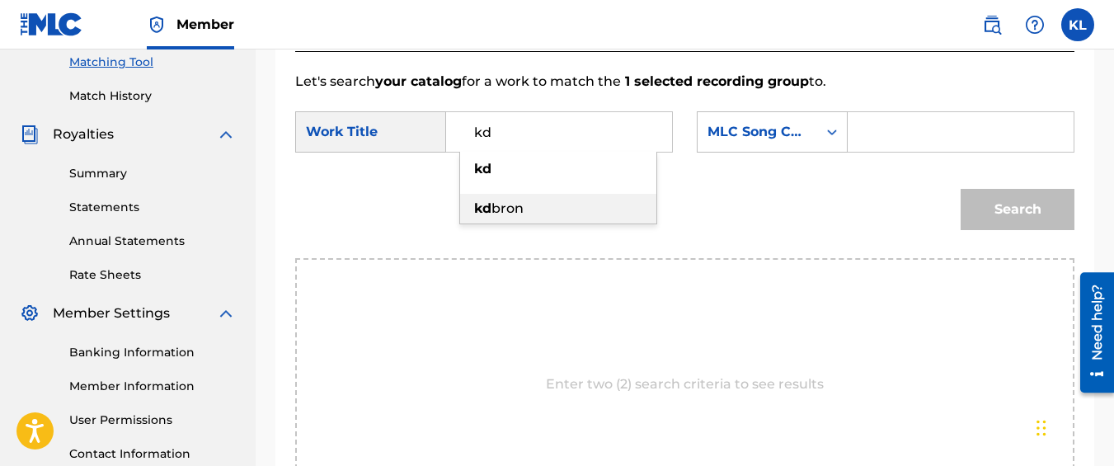
click at [529, 223] on div "kd bron" at bounding box center [558, 209] width 196 height 30
type input "kd bron"
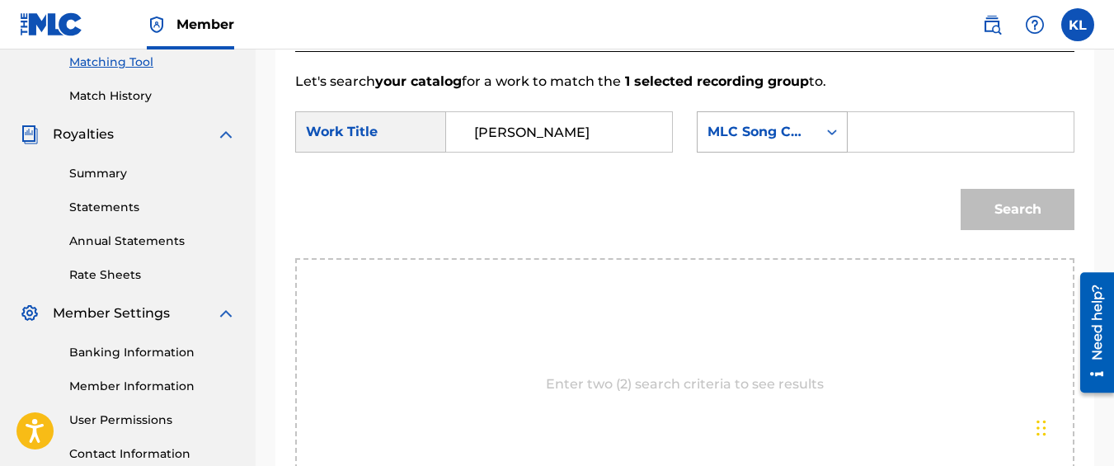
click at [764, 148] on div "MLC Song Code" at bounding box center [758, 131] width 120 height 31
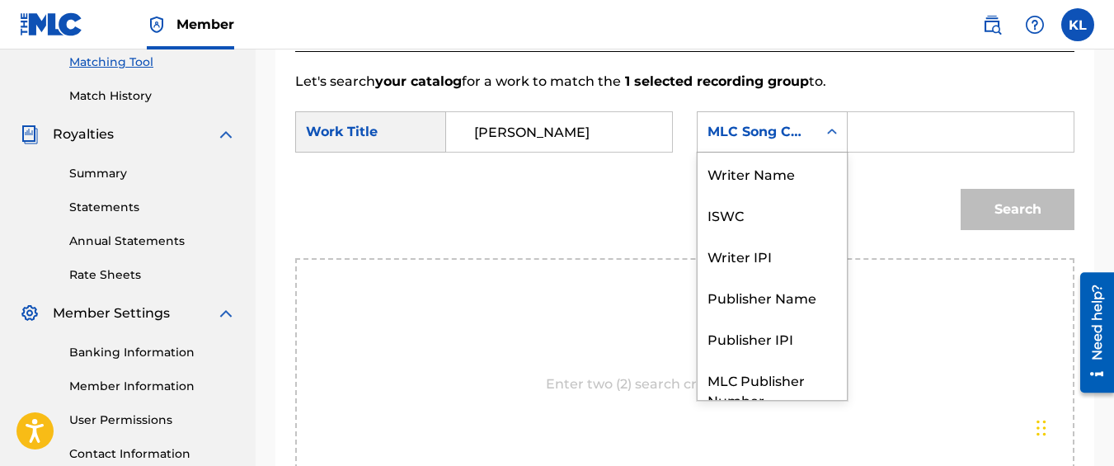
scroll to position [61, 0]
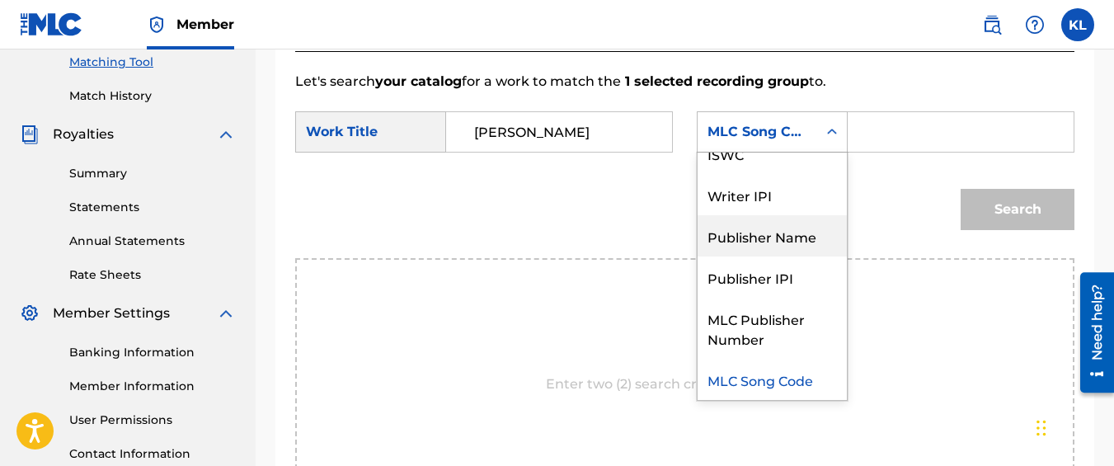
click at [764, 243] on div "Publisher Name" at bounding box center [772, 235] width 149 height 41
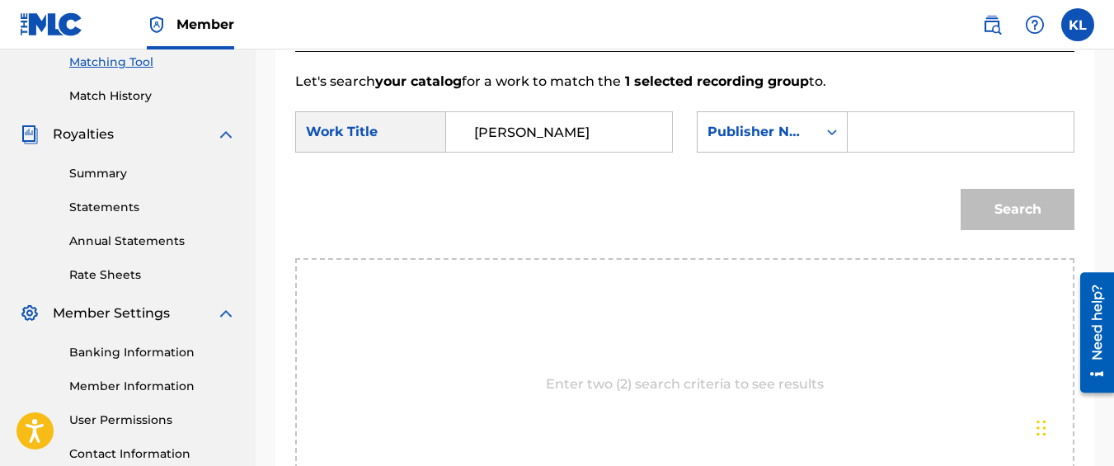
click at [888, 152] on input "Search Form" at bounding box center [961, 132] width 198 height 40
type input "kyseem louis"
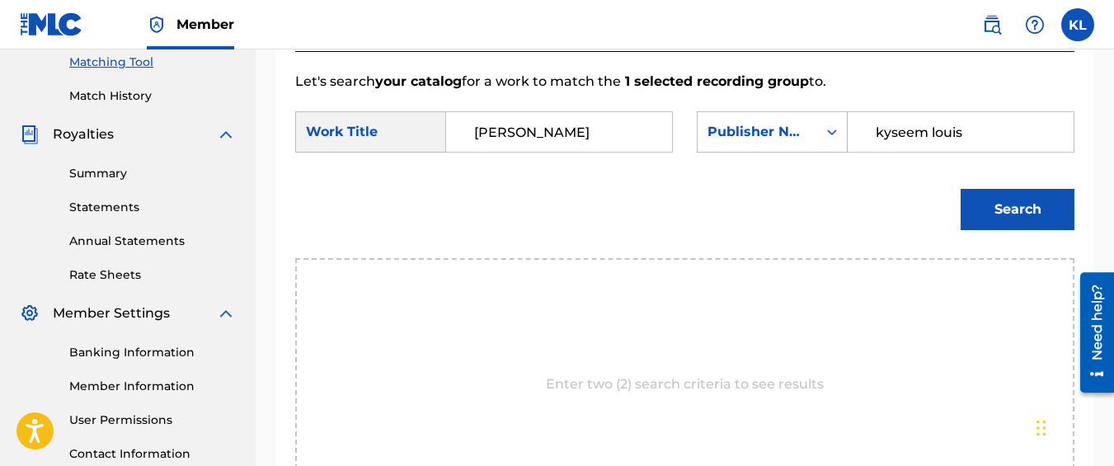
click at [993, 214] on button "Search" at bounding box center [1018, 209] width 114 height 41
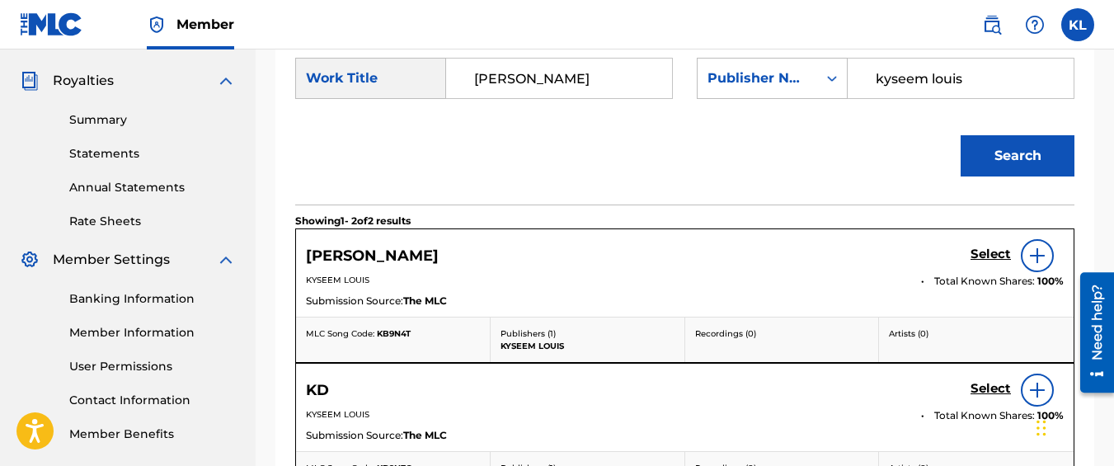
scroll to position [504, 0]
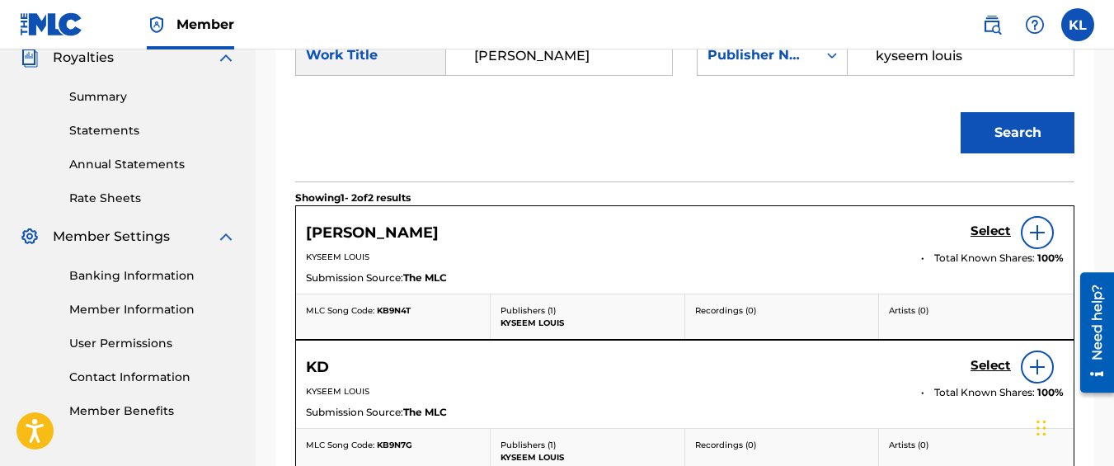
click at [988, 239] on h5 "Select" at bounding box center [991, 231] width 40 height 16
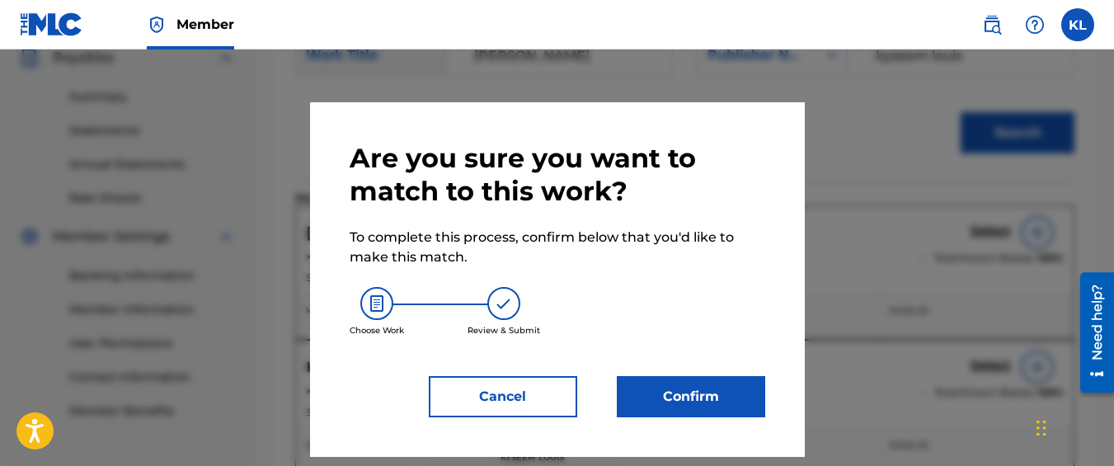
click at [699, 395] on button "Confirm" at bounding box center [691, 396] width 148 height 41
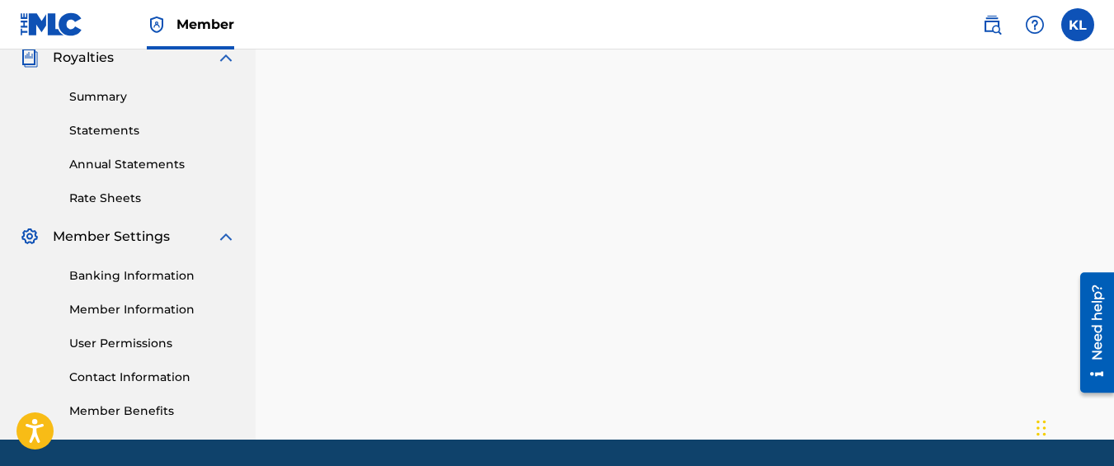
click at [699, 395] on div "1 Recording Groups are pending usage match to the work KD BRON . Congratulation…" at bounding box center [685, 13] width 858 height 853
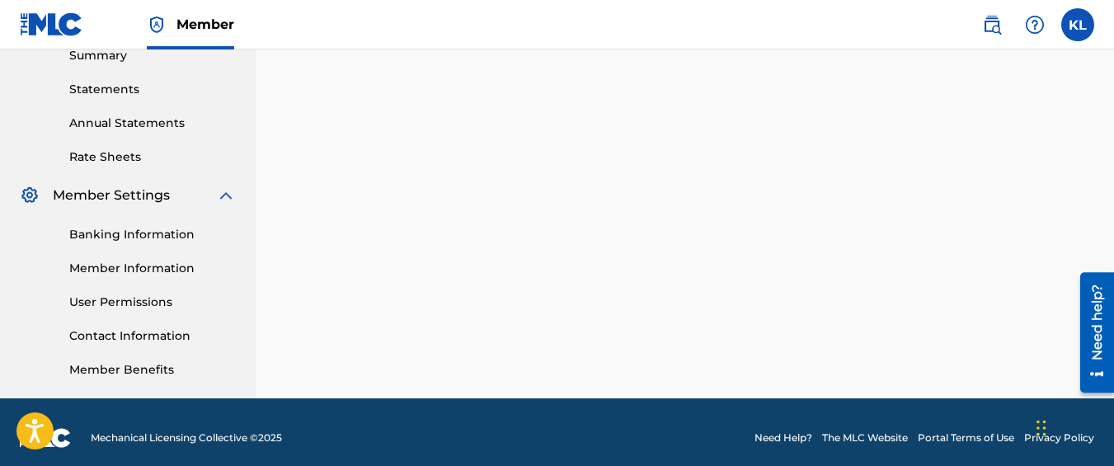
scroll to position [557, 0]
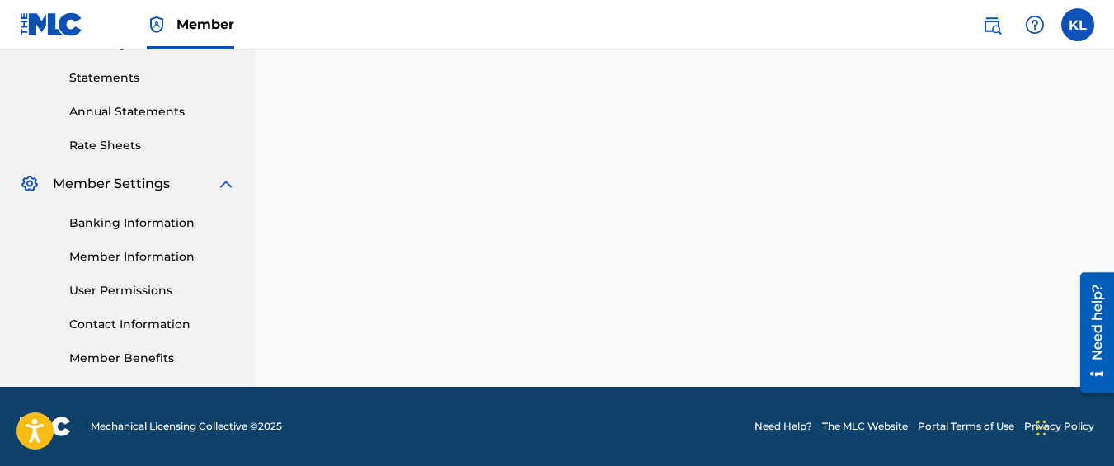
click at [159, 219] on link "Banking Information" at bounding box center [152, 222] width 167 height 17
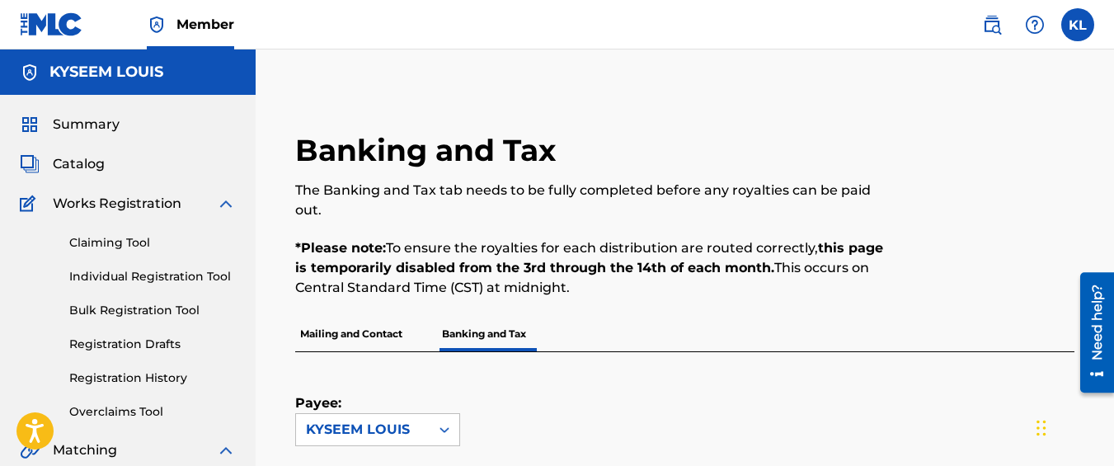
click at [99, 123] on span "Summary" at bounding box center [86, 125] width 67 height 20
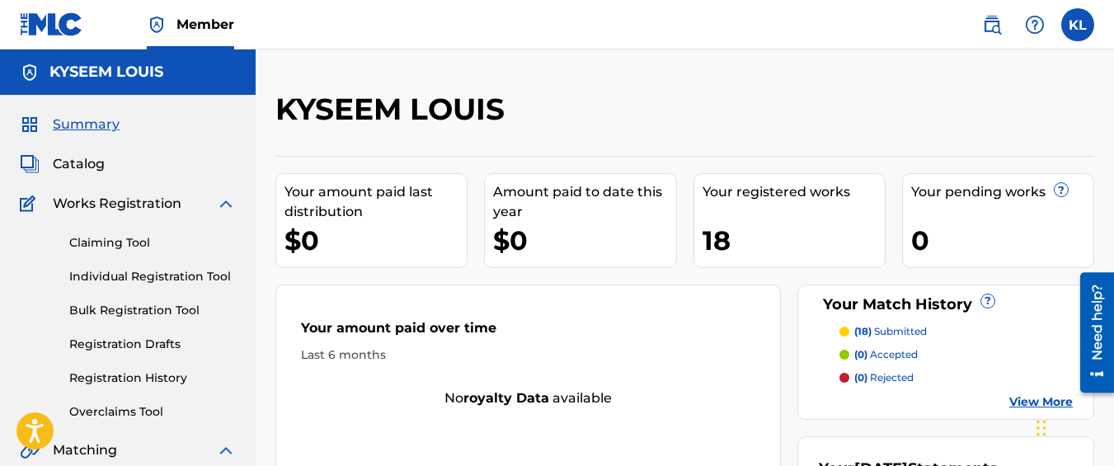
click at [1087, 20] on label at bounding box center [1077, 24] width 33 height 33
click at [1078, 25] on input "KL Kyseem Louis billionaireboysllc@gmail.com Notification Preferences Profile L…" at bounding box center [1078, 25] width 0 height 0
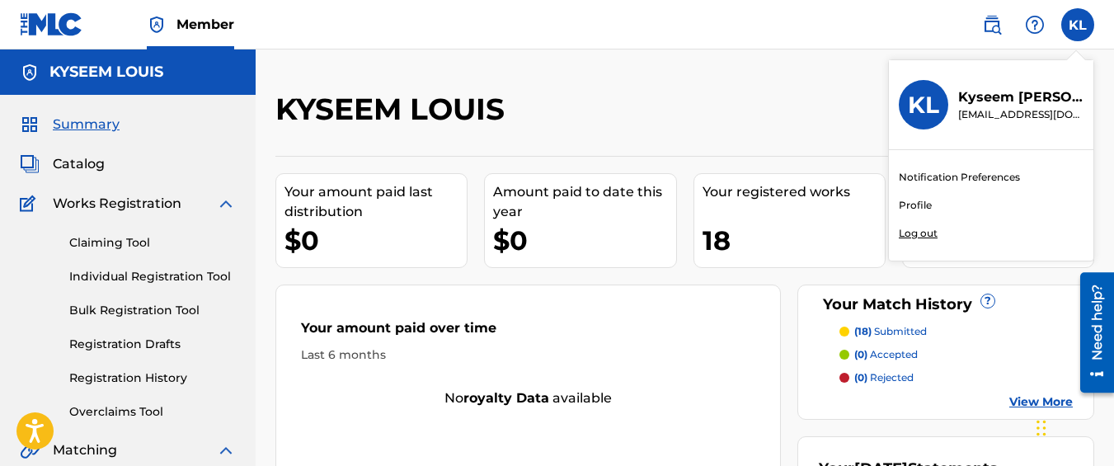
click at [926, 228] on p "Log out" at bounding box center [918, 233] width 39 height 15
click at [1078, 25] on input "KL Kyseem Louis billionaireboysllc@gmail.com Notification Preferences Profile L…" at bounding box center [1078, 25] width 0 height 0
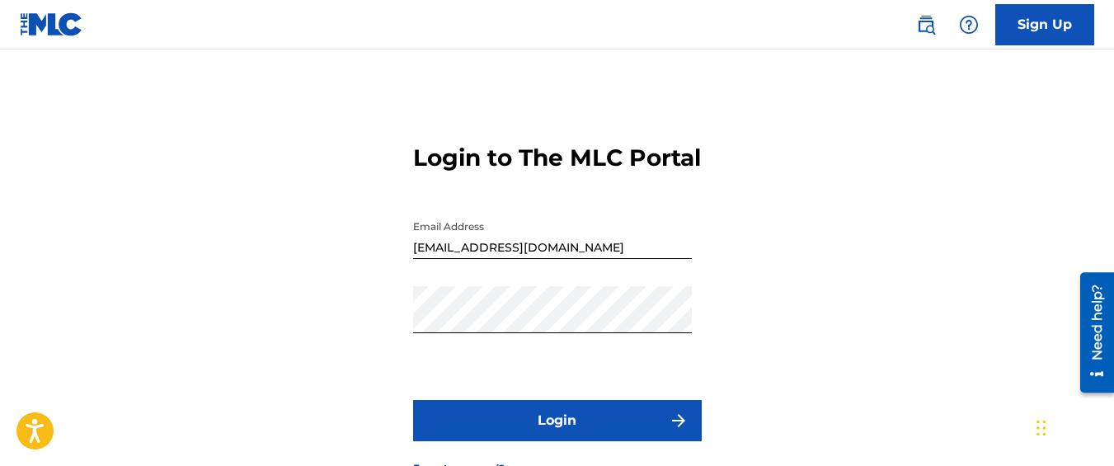
click at [583, 256] on input "billionaireboysllc@gmail.com" at bounding box center [552, 235] width 279 height 47
type input "[EMAIL_ADDRESS][DOMAIN_NAME]"
click at [526, 438] on button "Login" at bounding box center [557, 420] width 289 height 41
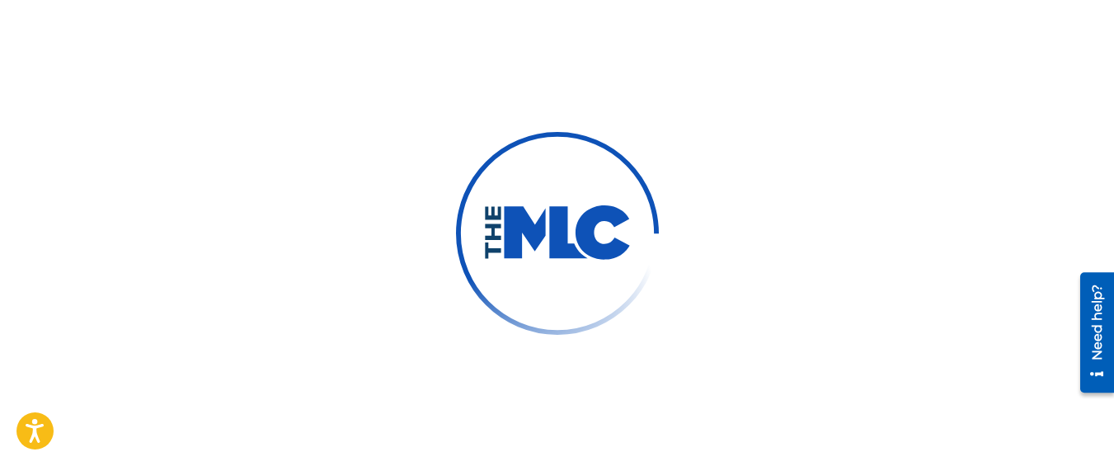
click at [526, 438] on div at bounding box center [557, 233] width 1114 height 466
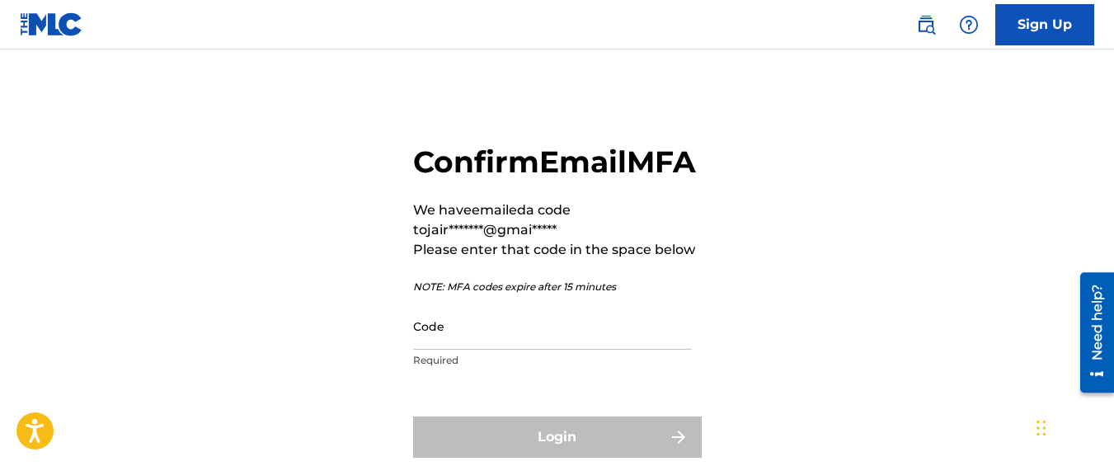
click at [507, 350] on input "Code" at bounding box center [552, 326] width 279 height 47
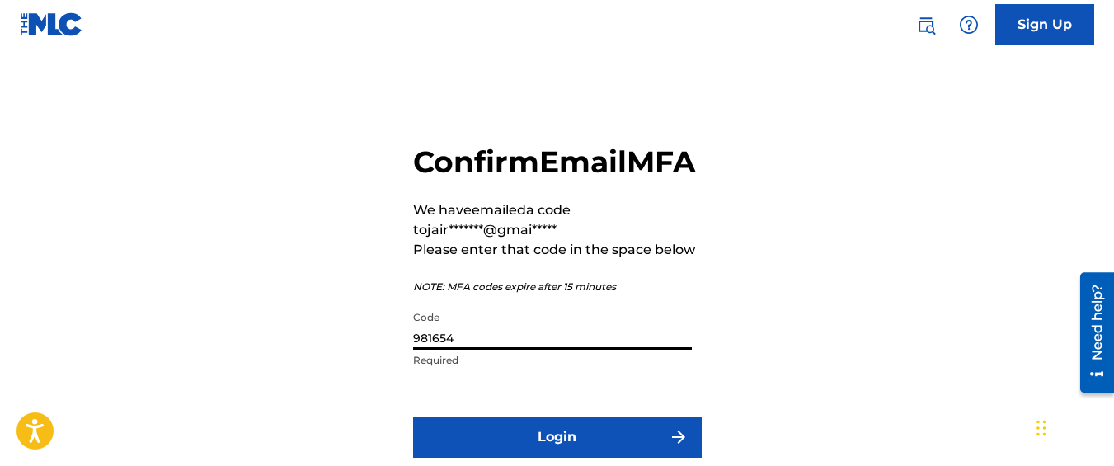
type input "981654"
click at [413, 416] on button "Login" at bounding box center [557, 436] width 289 height 41
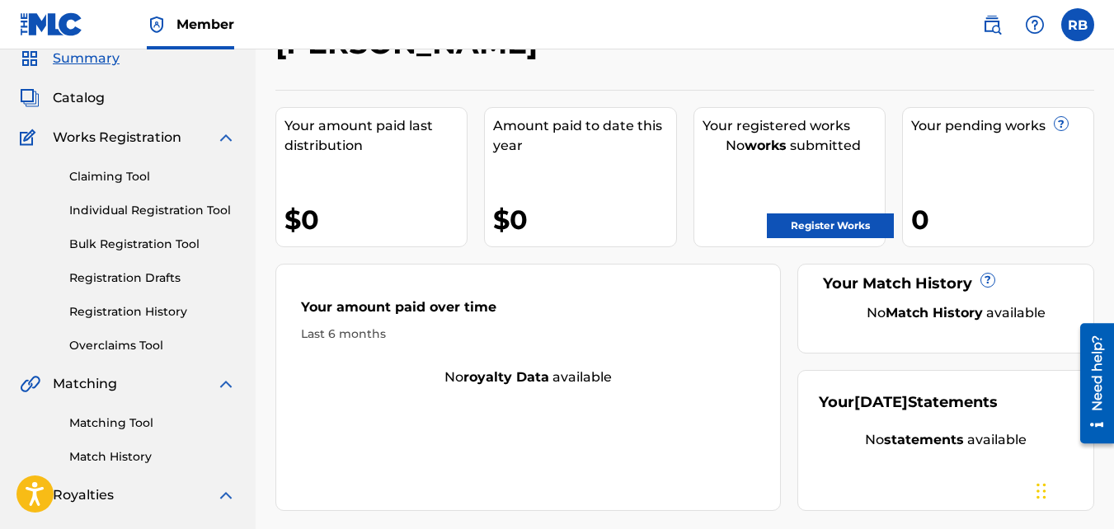
scroll to position [59, 0]
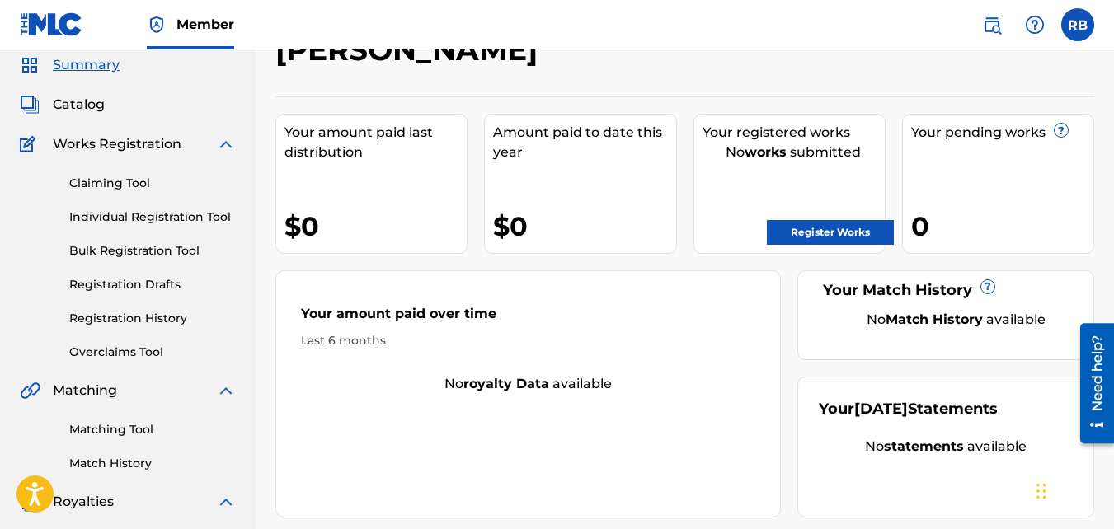
click at [182, 220] on link "Individual Registration Tool" at bounding box center [152, 217] width 167 height 17
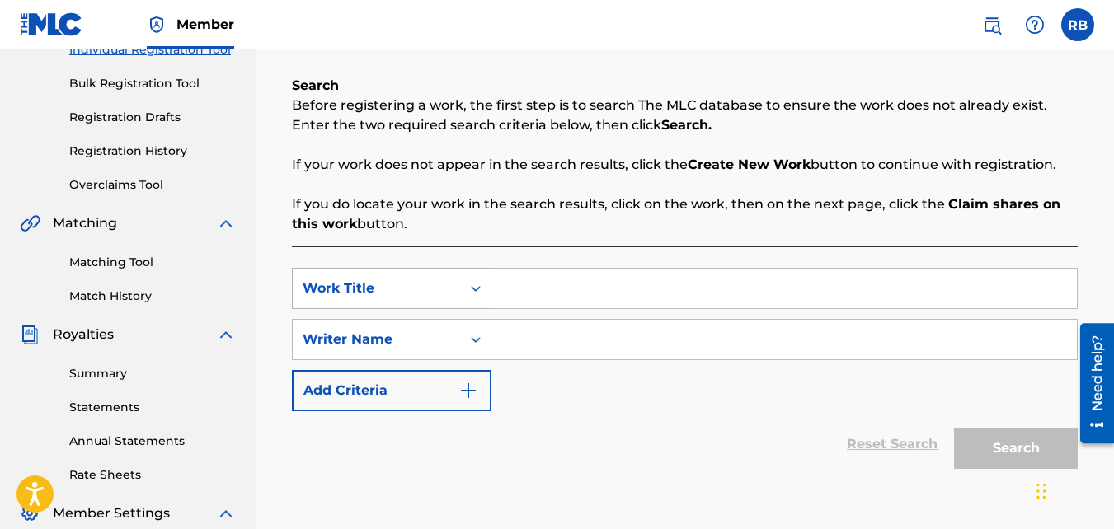
scroll to position [228, 0]
click at [546, 302] on input "Search Form" at bounding box center [784, 288] width 586 height 40
type input "Booming"
click at [535, 325] on input "Search Form" at bounding box center [784, 339] width 586 height 40
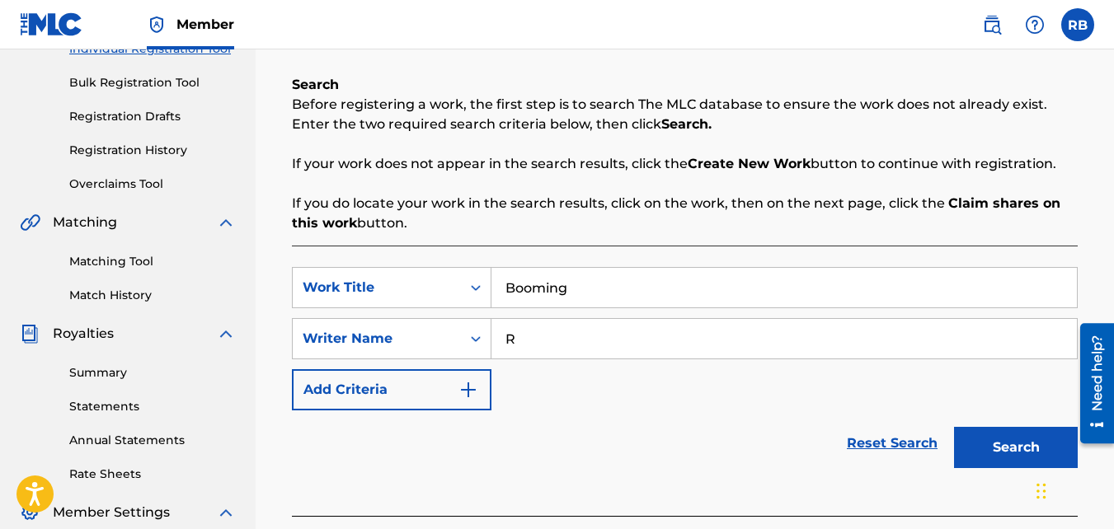
type input "[PERSON_NAME]"
click at [954, 427] on button "Search" at bounding box center [1016, 447] width 124 height 41
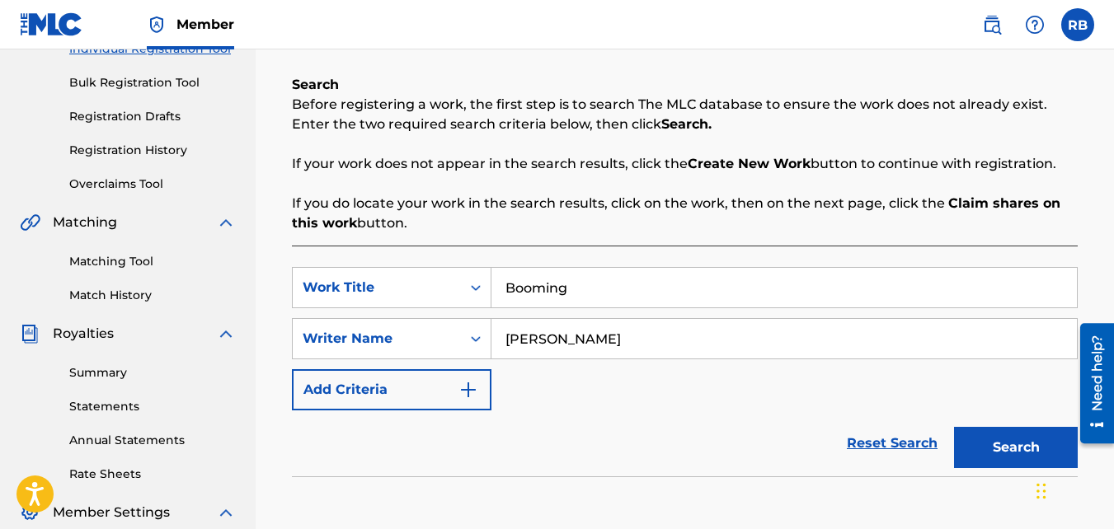
scroll to position [527, 0]
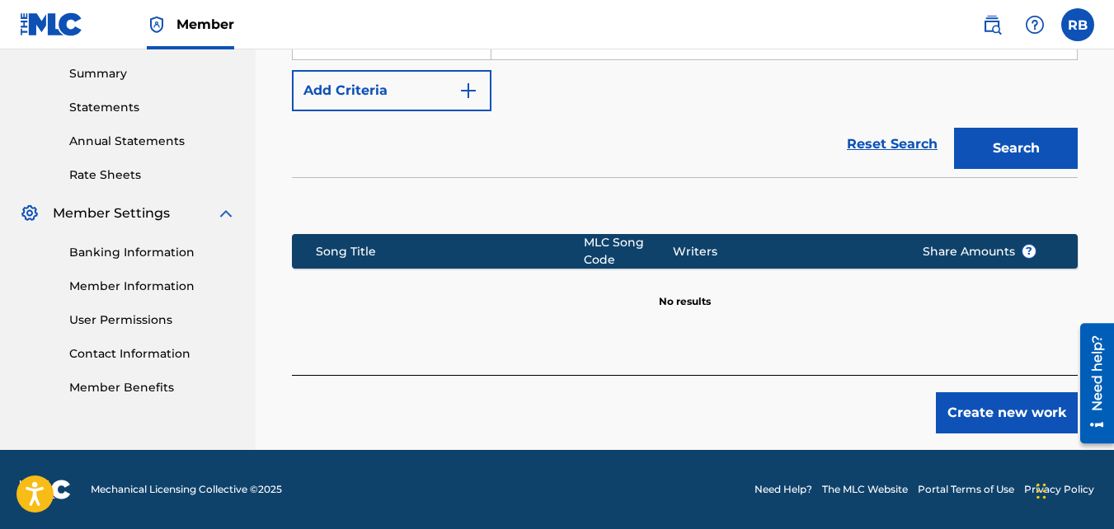
click at [1010, 424] on button "Create new work" at bounding box center [1007, 413] width 142 height 41
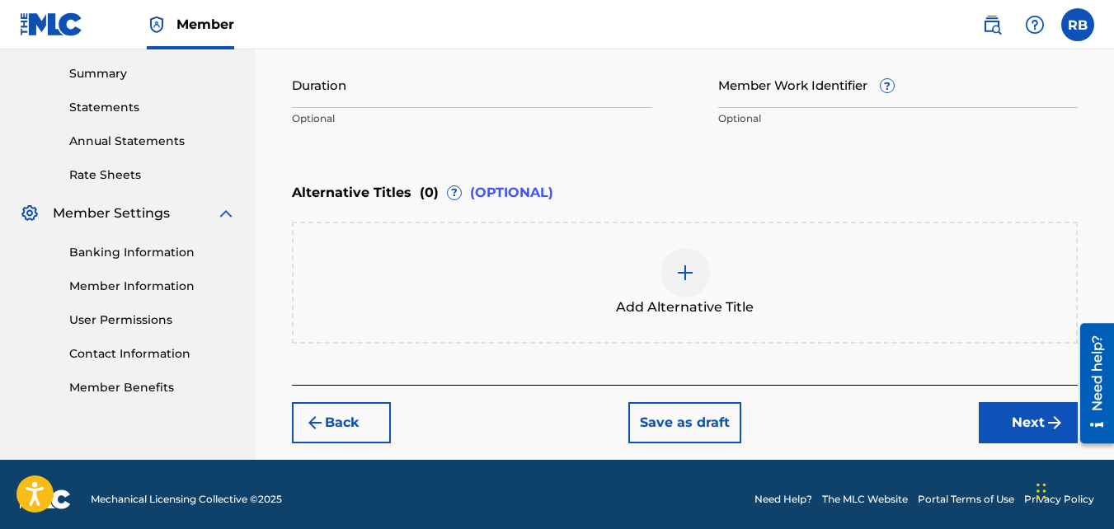
click at [1005, 419] on button "Next" at bounding box center [1028, 422] width 99 height 41
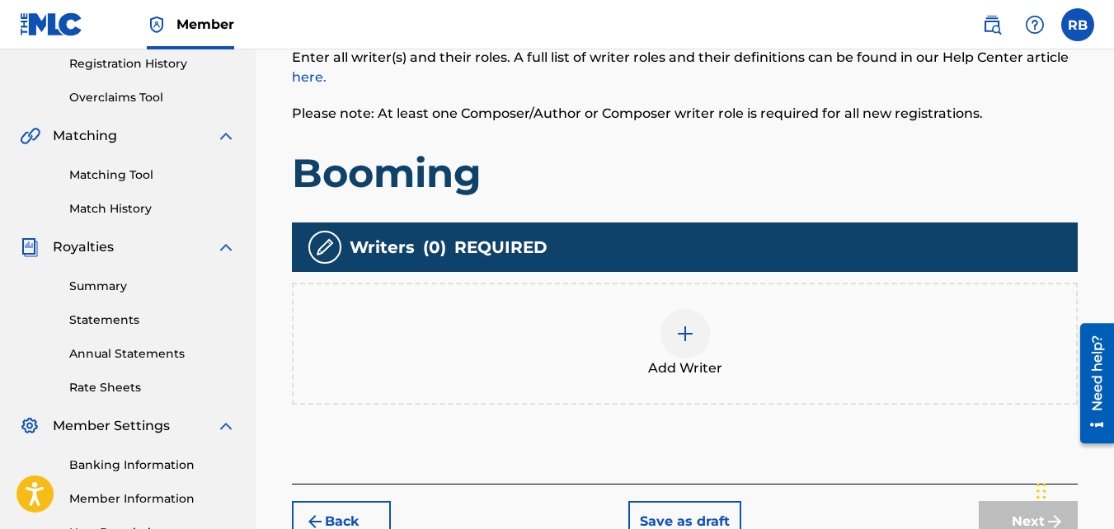
scroll to position [315, 0]
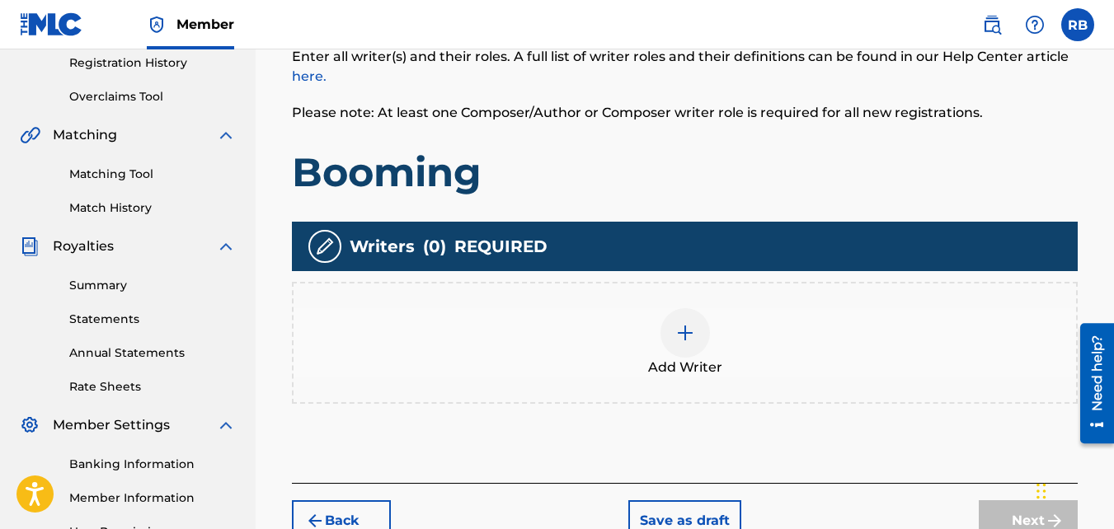
click at [790, 337] on div "Add Writer" at bounding box center [685, 342] width 783 height 69
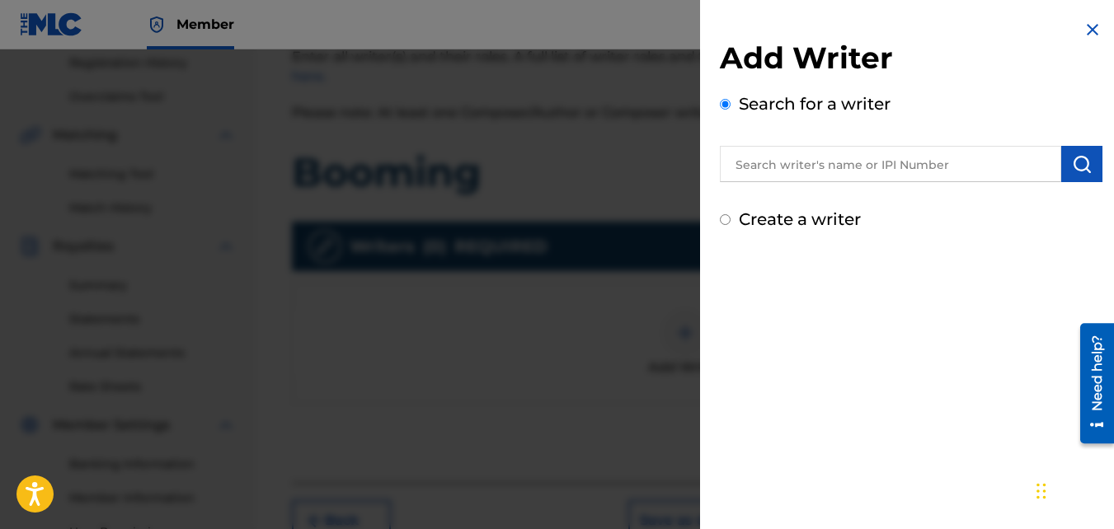
click at [767, 223] on label "Create a writer" at bounding box center [800, 219] width 122 height 20
radio input "true"
click at [731, 223] on input "Create a writer" at bounding box center [725, 219] width 11 height 11
radio input "false"
radio input "true"
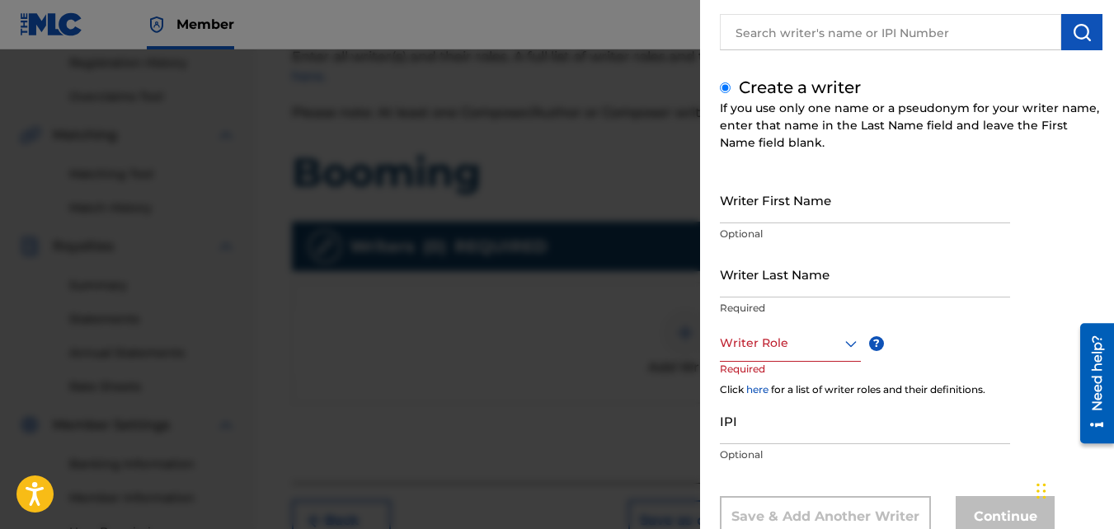
scroll to position [133, 0]
click at [757, 212] on input "Writer First Name" at bounding box center [865, 199] width 290 height 47
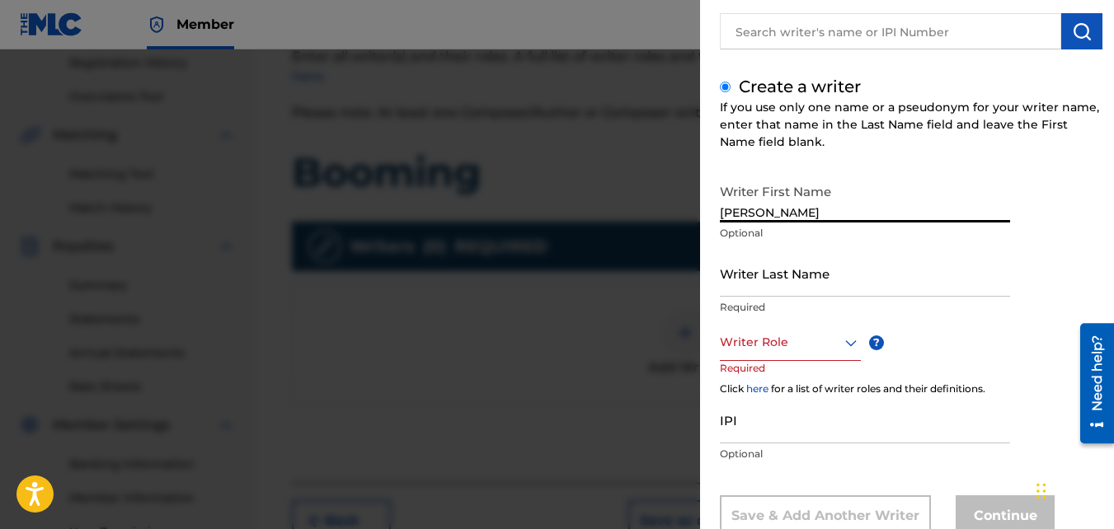
type input "[PERSON_NAME]"
click at [794, 283] on input "Writer Last Name" at bounding box center [865, 273] width 290 height 47
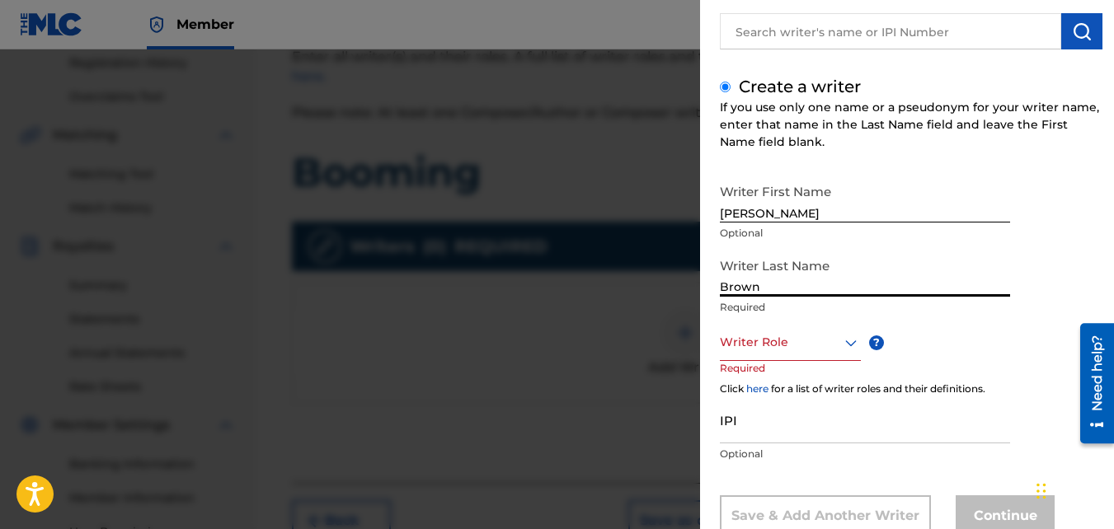
type input "Brown"
click at [785, 338] on div at bounding box center [790, 342] width 141 height 21
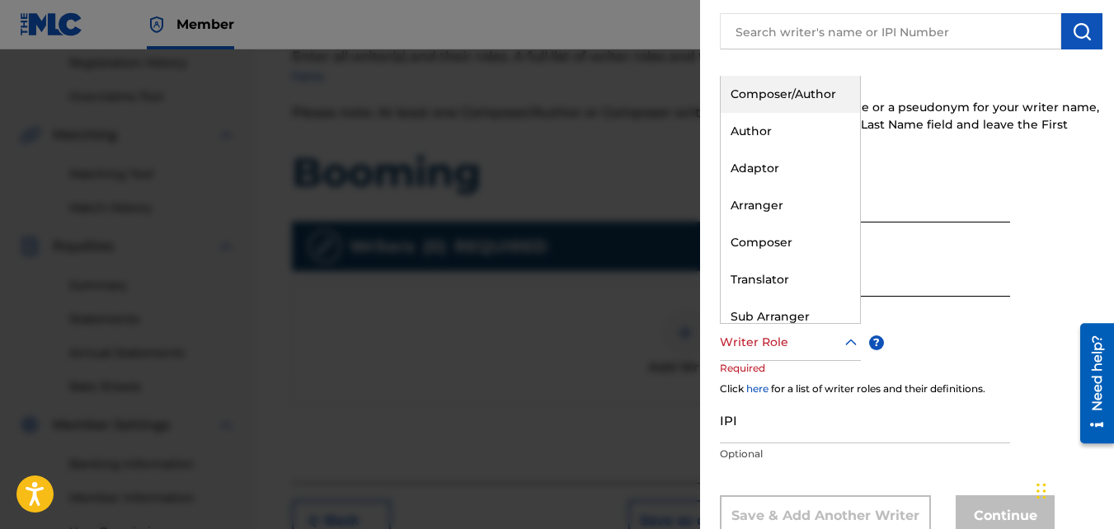
click at [807, 89] on div "Composer/Author" at bounding box center [790, 94] width 139 height 37
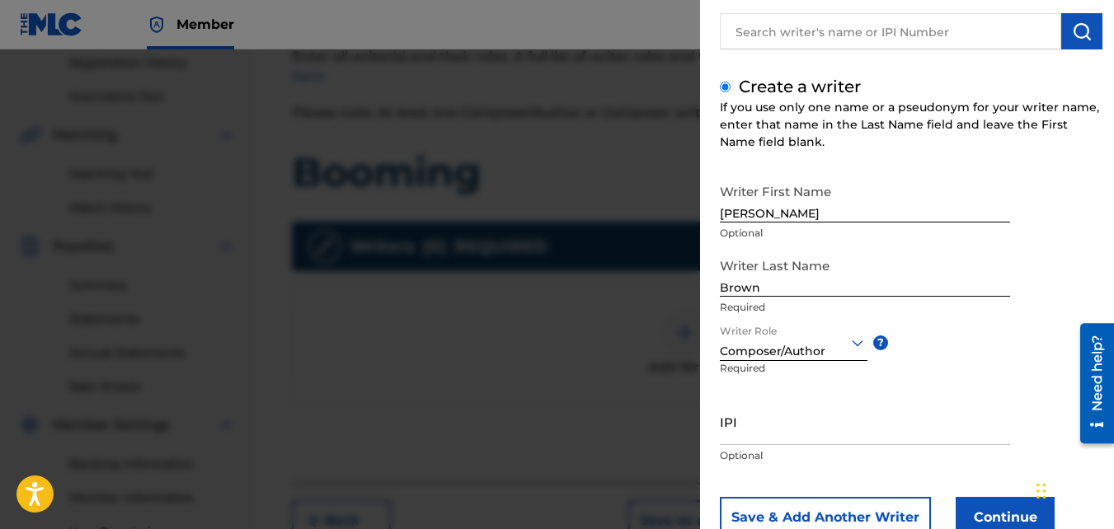
click at [986, 465] on button "Continue" at bounding box center [1005, 517] width 99 height 41
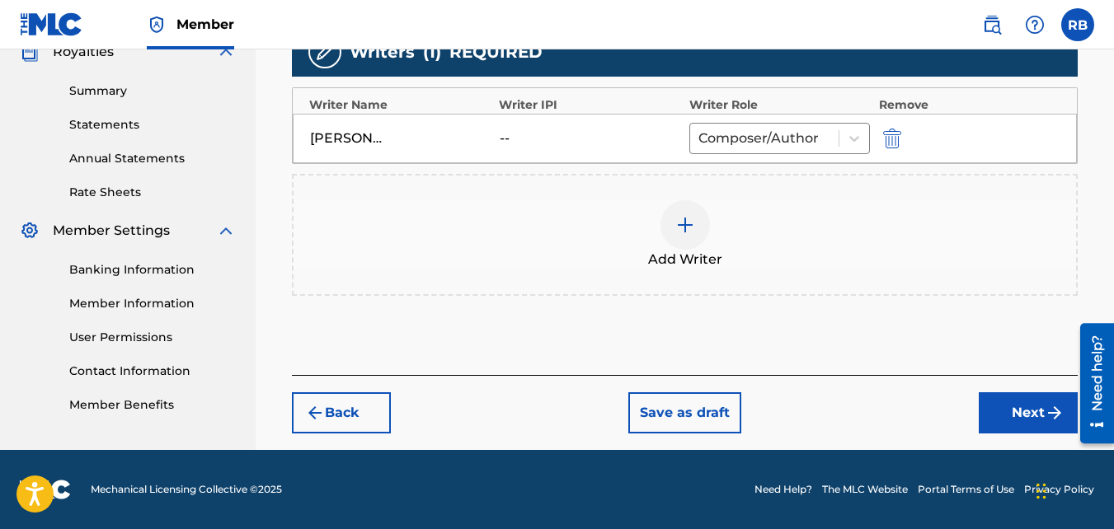
click at [1011, 410] on button "Next" at bounding box center [1028, 413] width 99 height 41
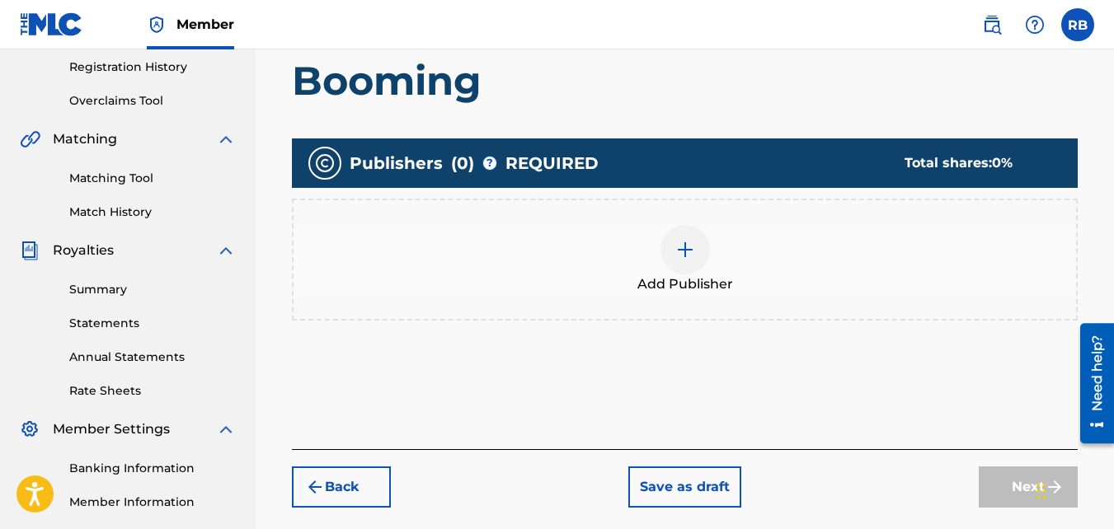
scroll to position [313, 0]
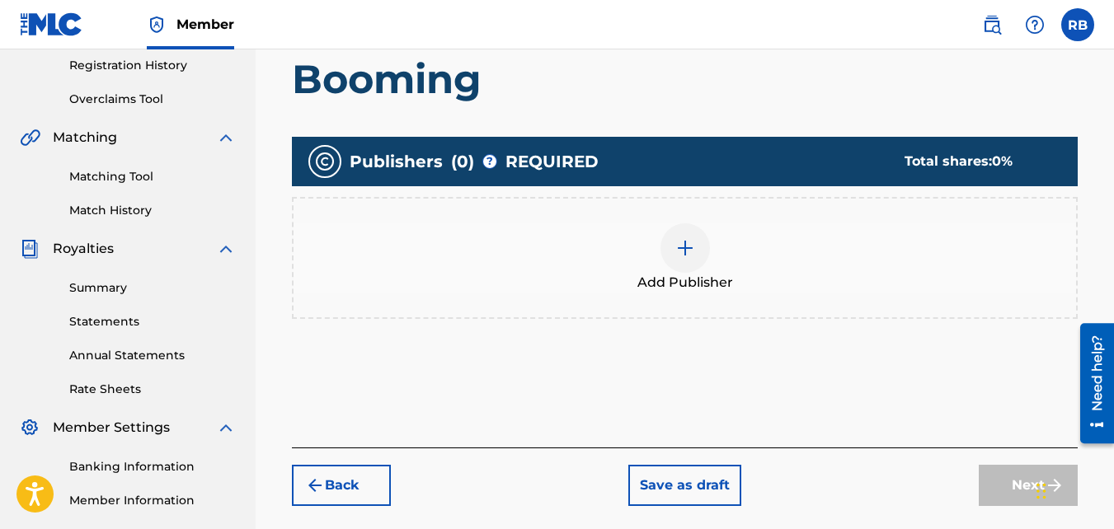
click at [661, 256] on div at bounding box center [685, 247] width 49 height 49
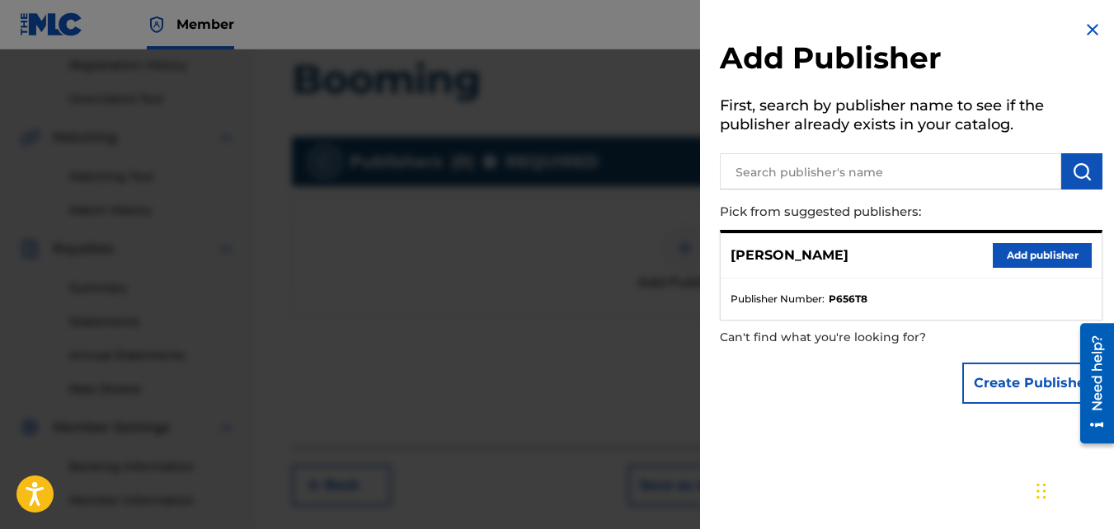
click at [1015, 259] on button "Add publisher" at bounding box center [1042, 255] width 99 height 25
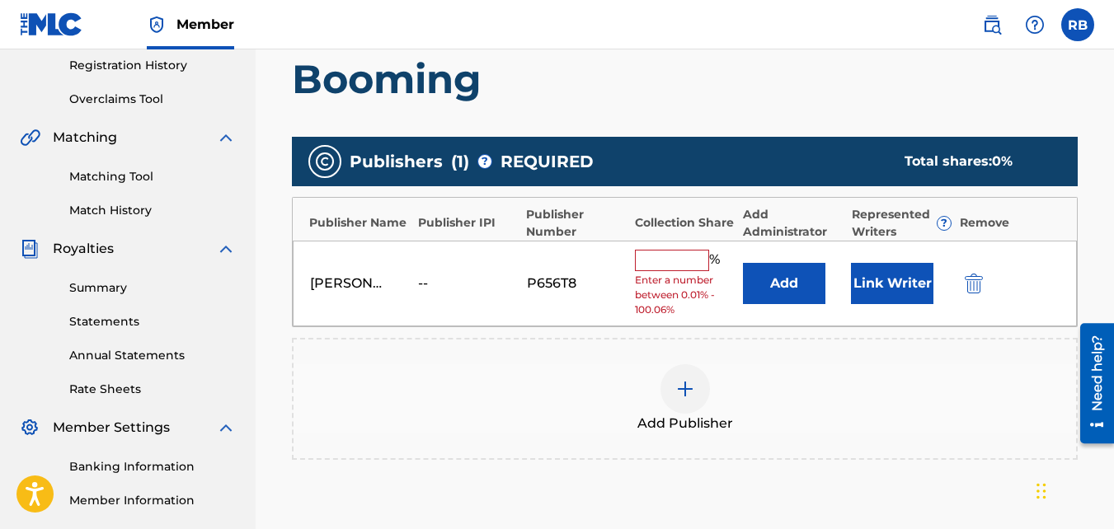
click at [646, 270] on input "text" at bounding box center [672, 260] width 74 height 21
type input "100"
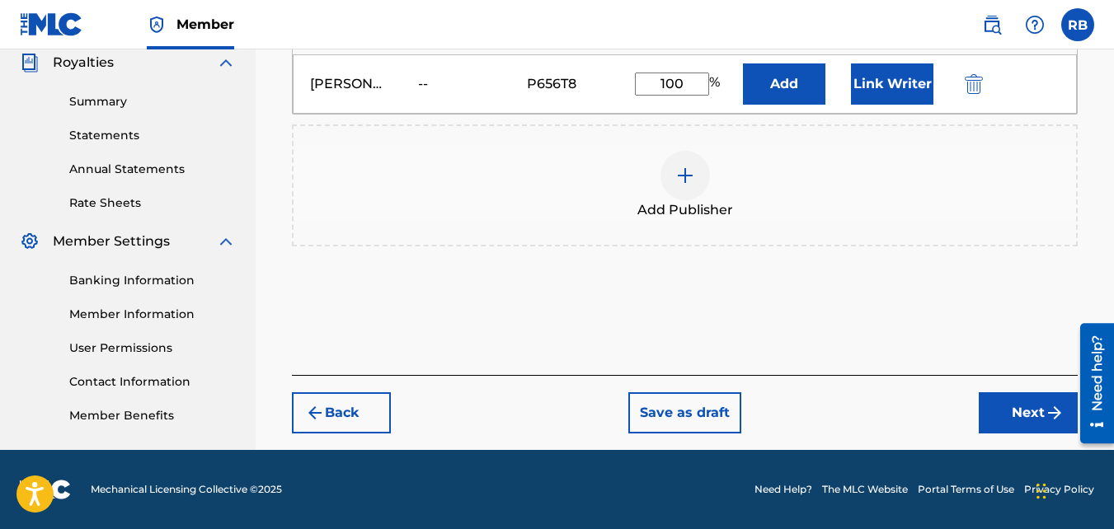
click at [1020, 420] on button "Next" at bounding box center [1028, 413] width 99 height 41
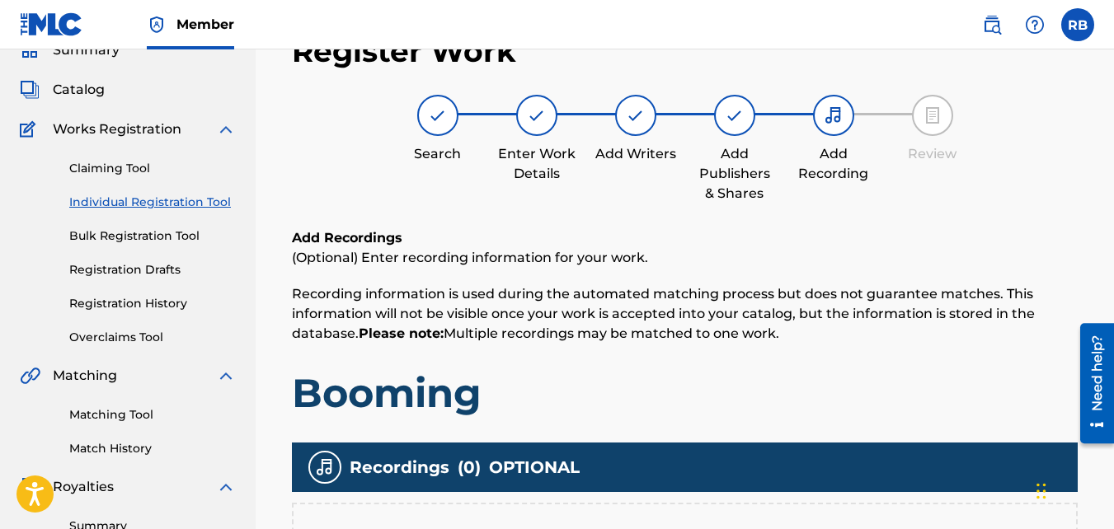
scroll to position [295, 0]
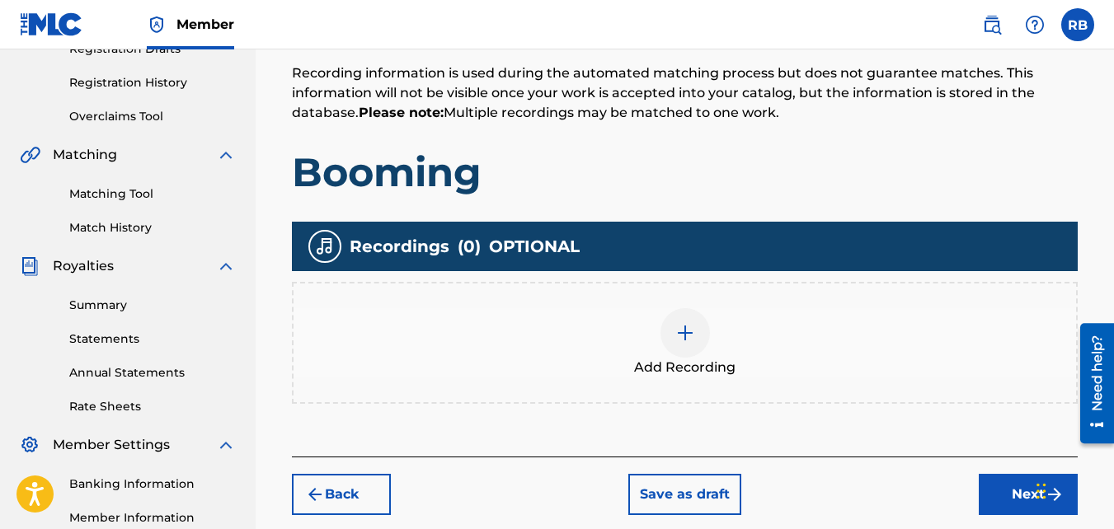
click at [666, 303] on div "Add Recording" at bounding box center [685, 343] width 786 height 122
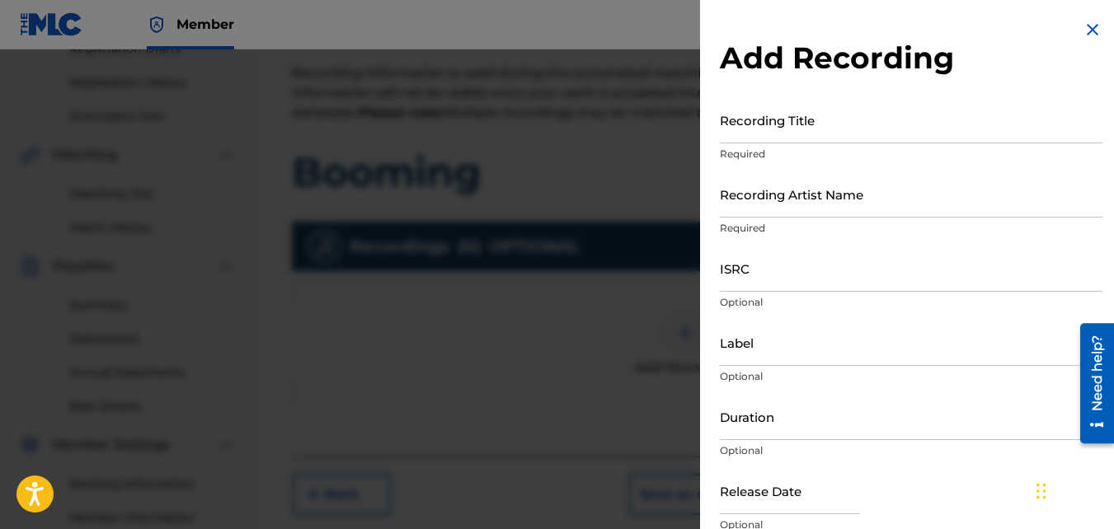
click at [756, 141] on input "Recording Title" at bounding box center [911, 119] width 383 height 47
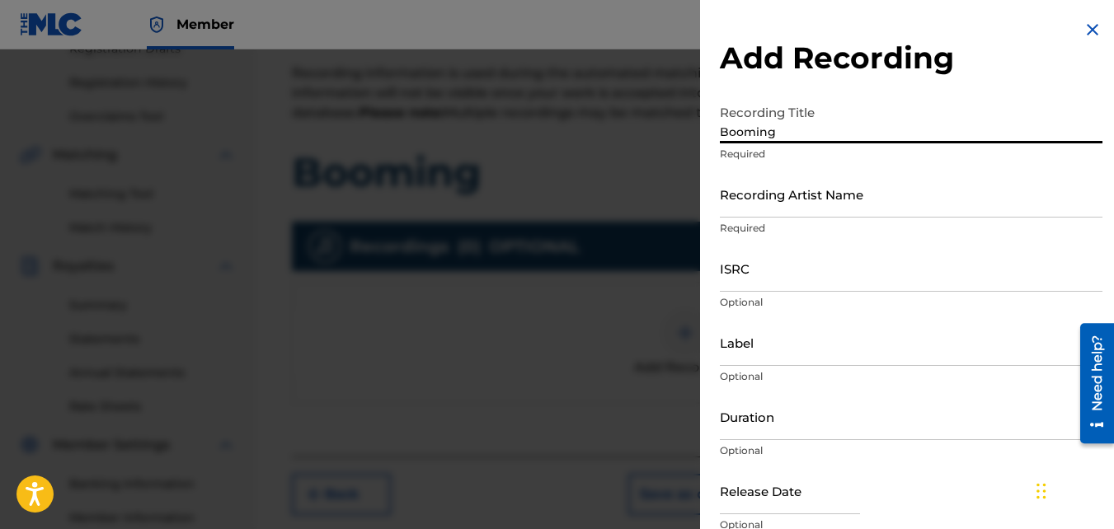
type input "Booming"
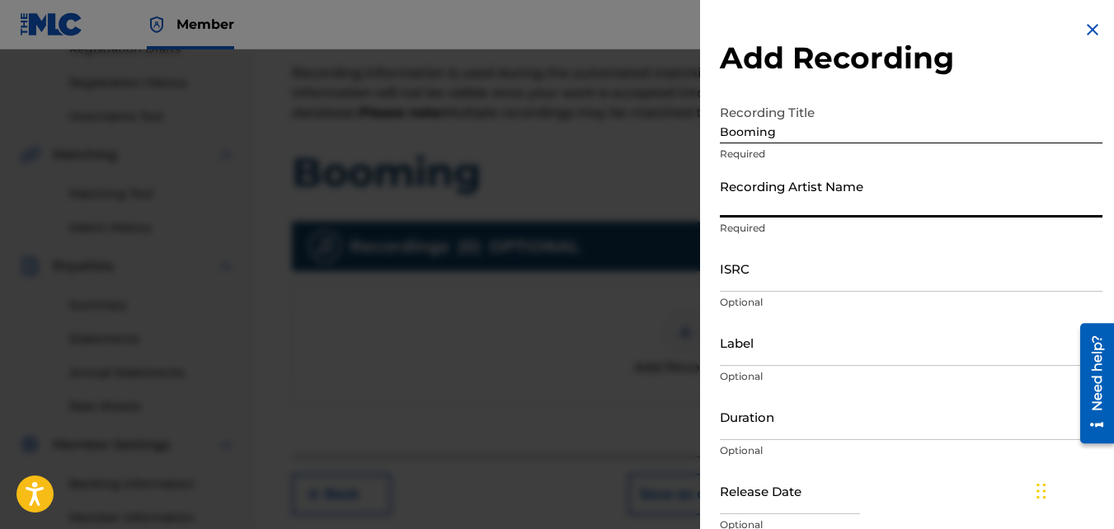
click at [768, 186] on input "Recording Artist Name" at bounding box center [911, 194] width 383 height 47
type input "TideeGlee"
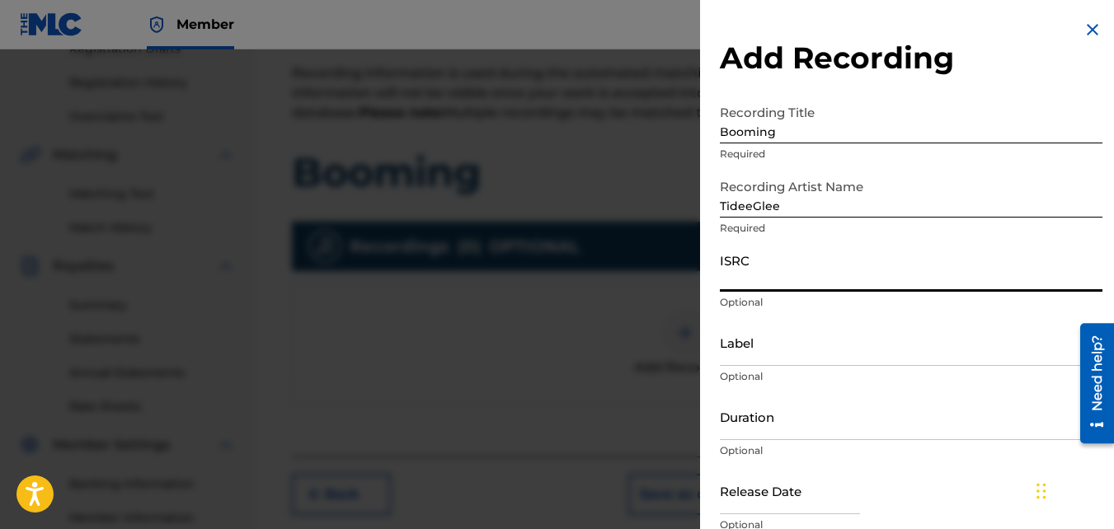
paste input "QZNMU2153550"
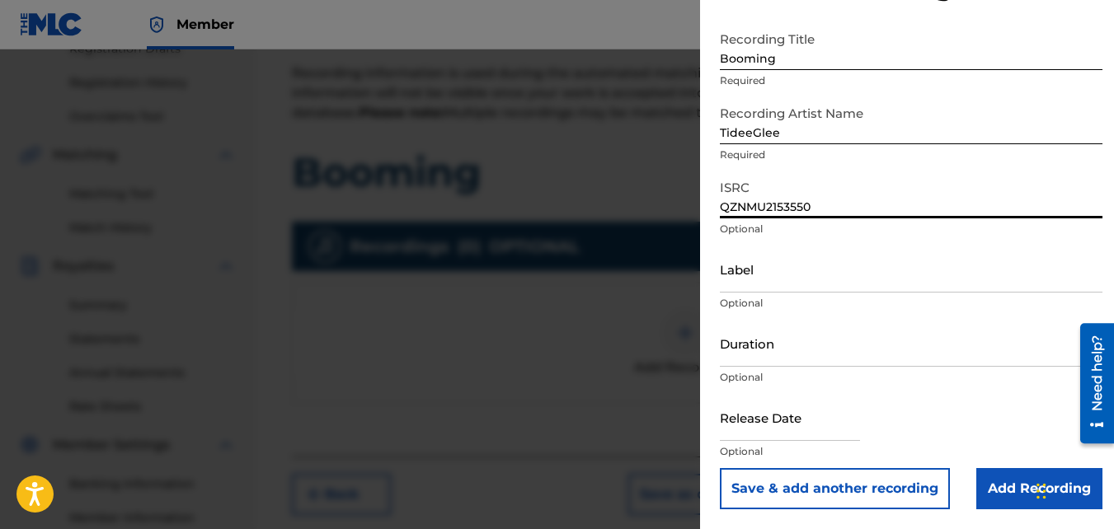
type input "QZNMU2153550"
click at [991, 465] on input "Add Recording" at bounding box center [1039, 488] width 126 height 41
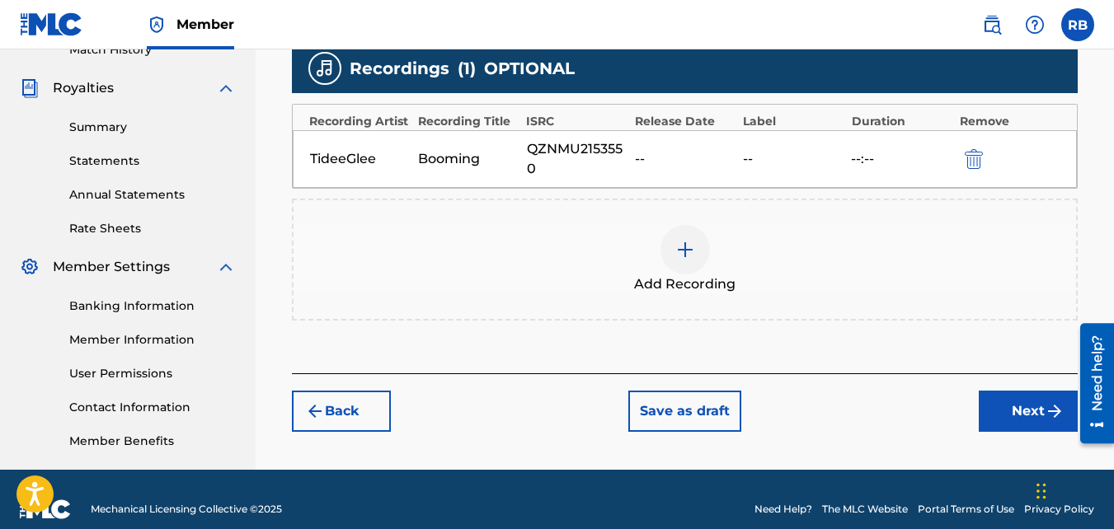
scroll to position [489, 0]
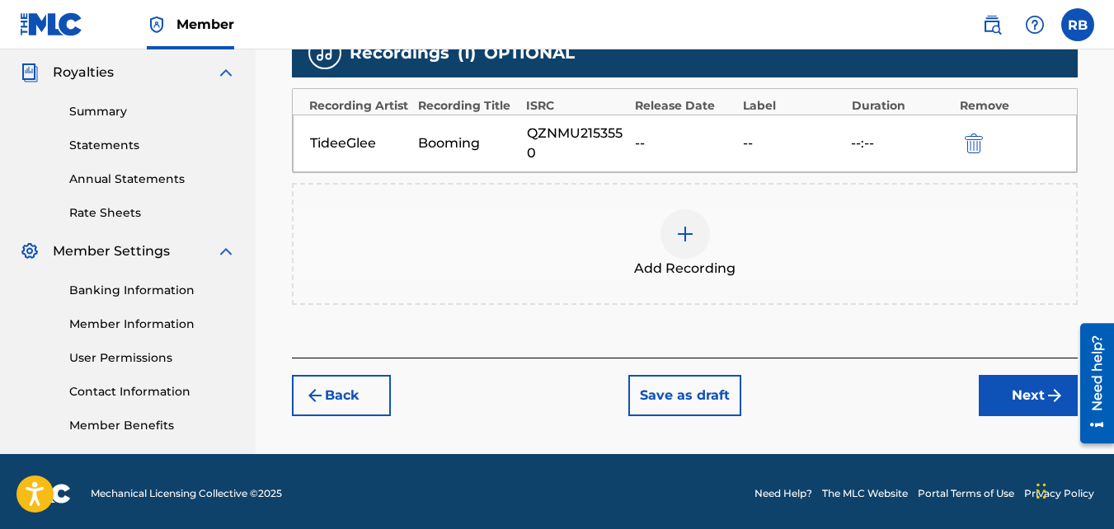
click at [731, 283] on div "Add Recording" at bounding box center [685, 244] width 786 height 122
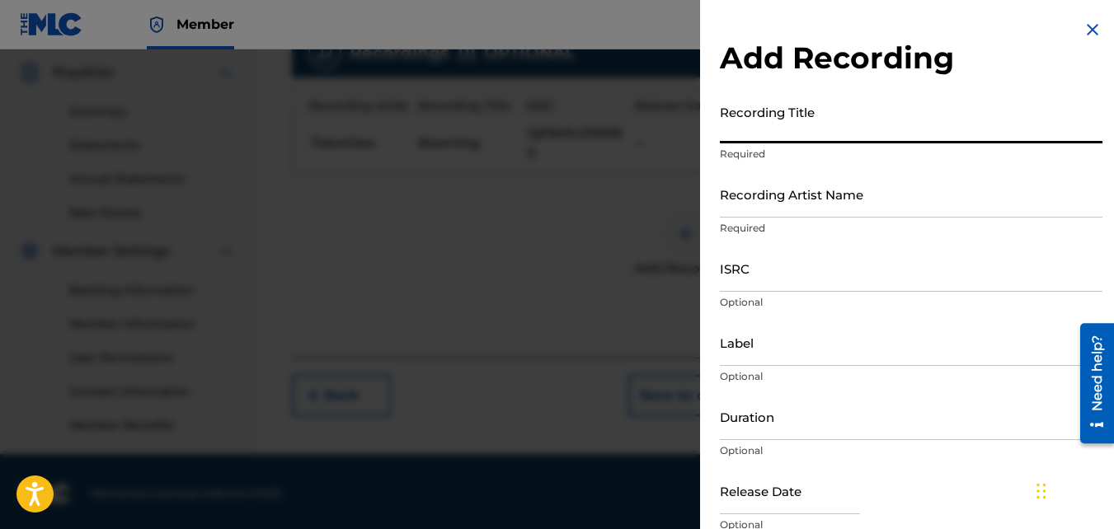
click at [859, 124] on input "Recording Title" at bounding box center [911, 119] width 383 height 47
type input "Booming"
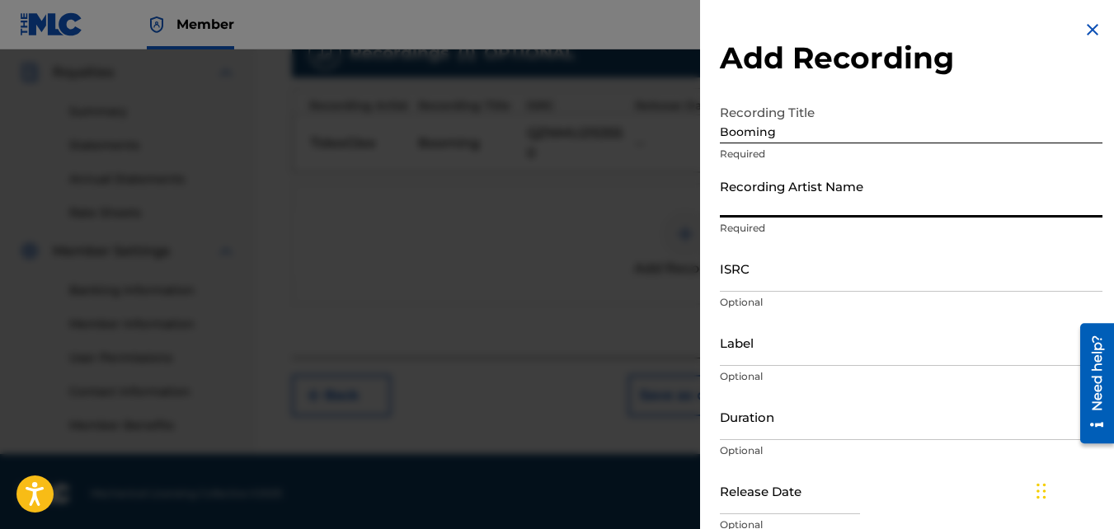
click at [847, 209] on input "Recording Artist Name" at bounding box center [911, 194] width 383 height 47
type input "TideeGlee"
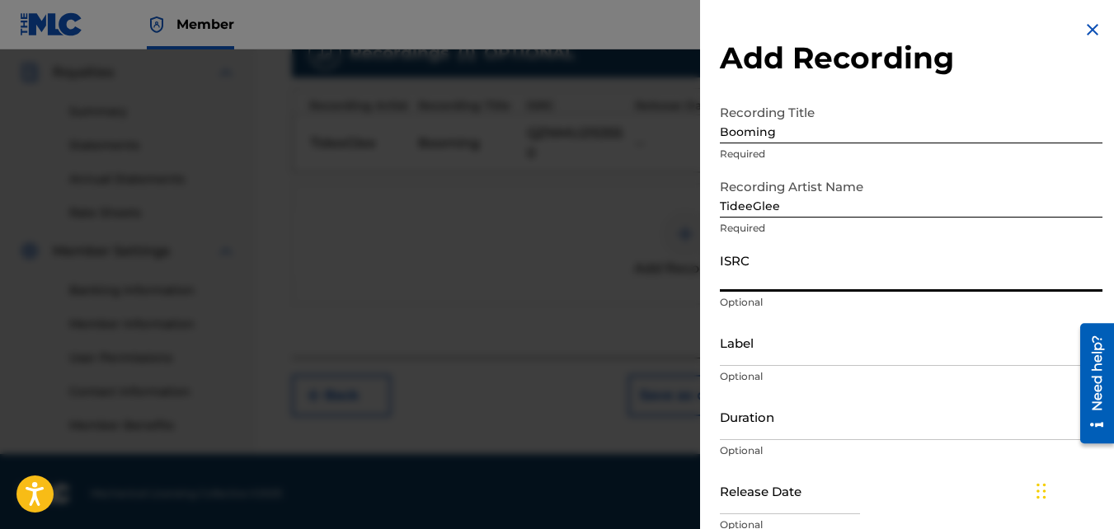
paste input "QZ85M2056988"
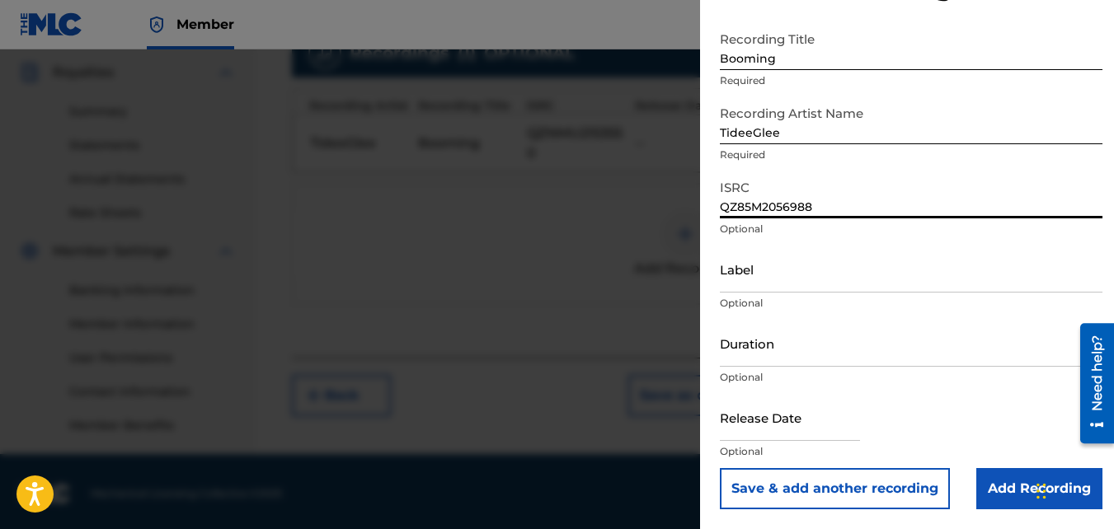
type input "QZ85M2056988"
click at [1013, 465] on input "Add Recording" at bounding box center [1039, 488] width 126 height 41
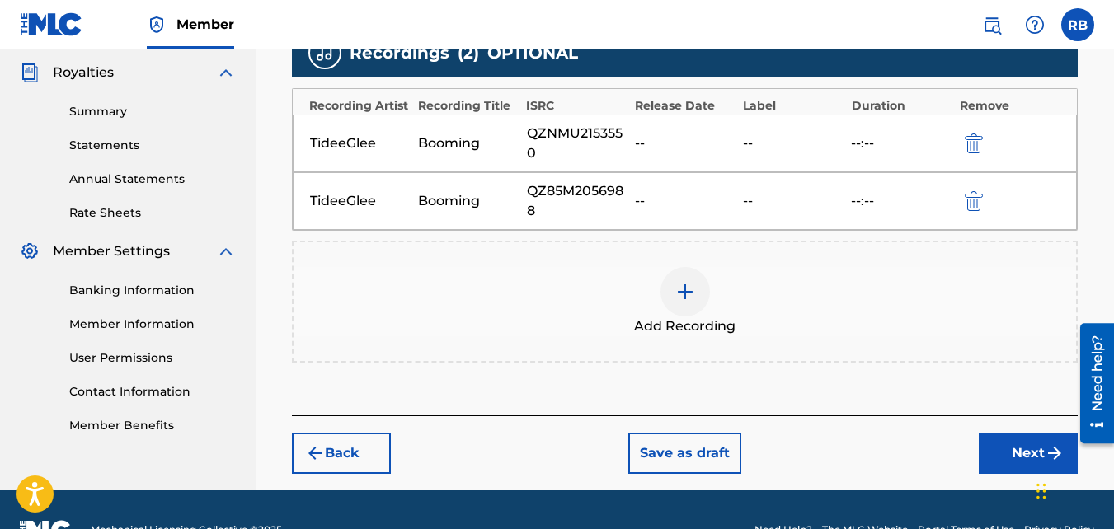
scroll to position [529, 0]
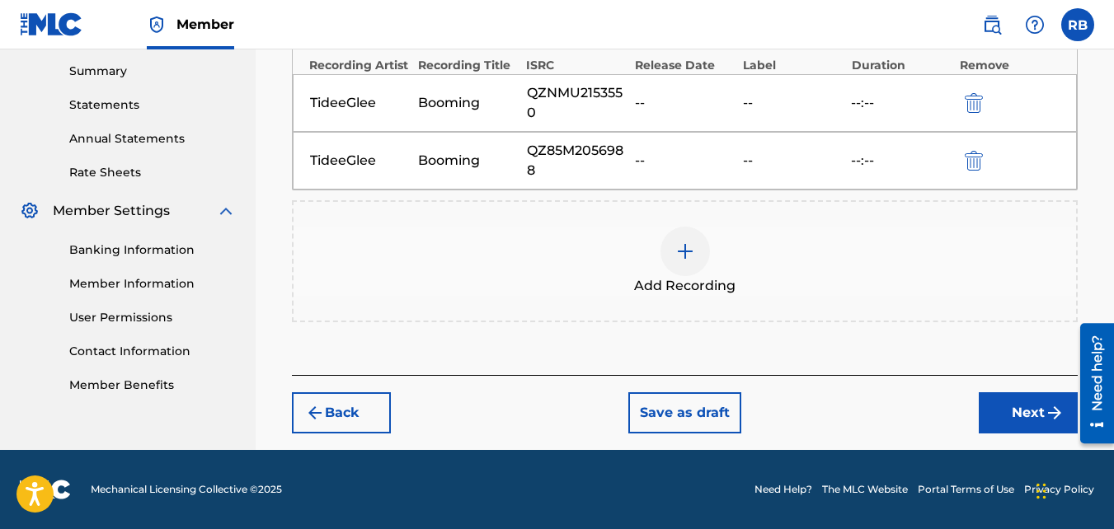
click at [1008, 424] on button "Next" at bounding box center [1028, 413] width 99 height 41
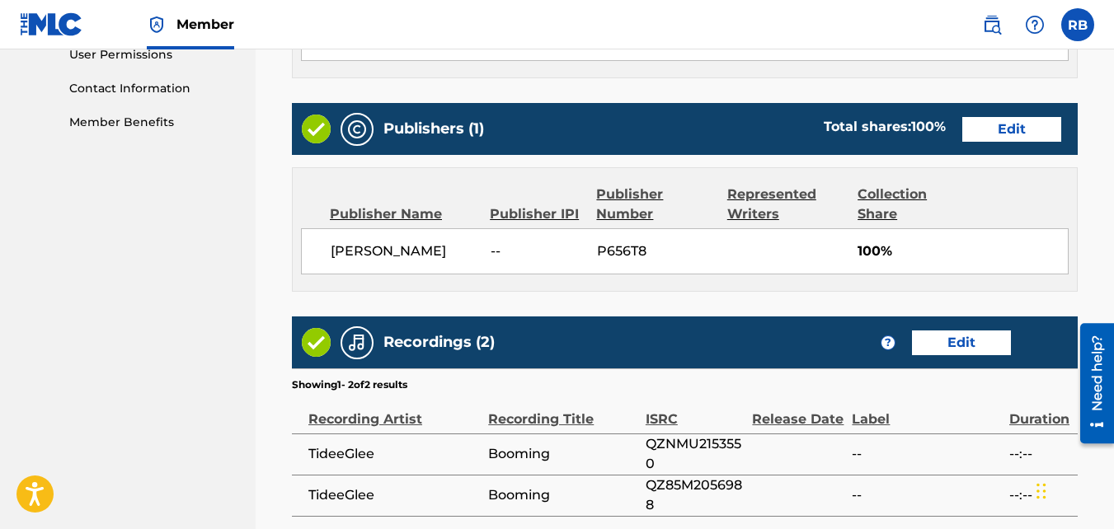
scroll to position [959, 0]
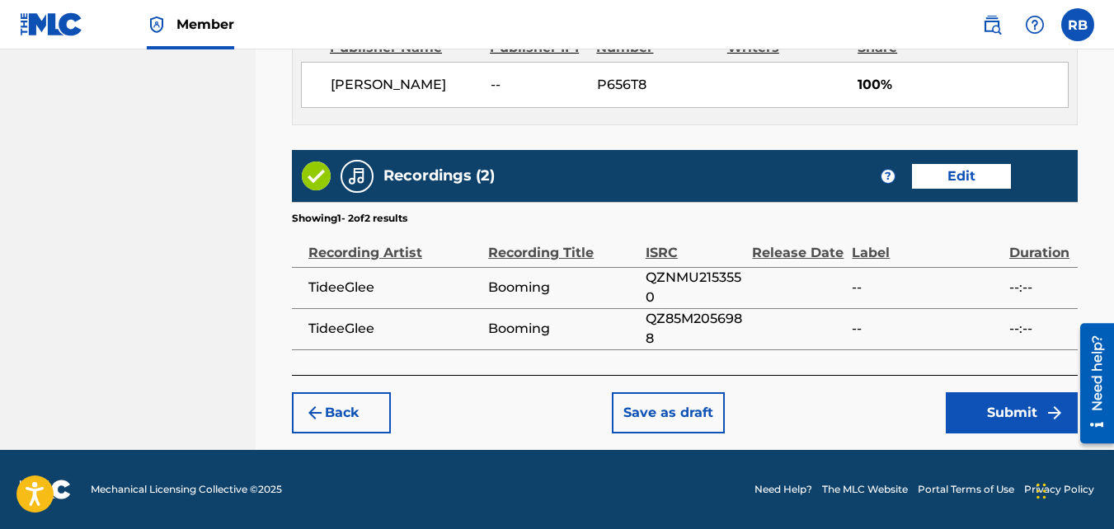
click at [961, 401] on button "Submit" at bounding box center [1012, 413] width 132 height 41
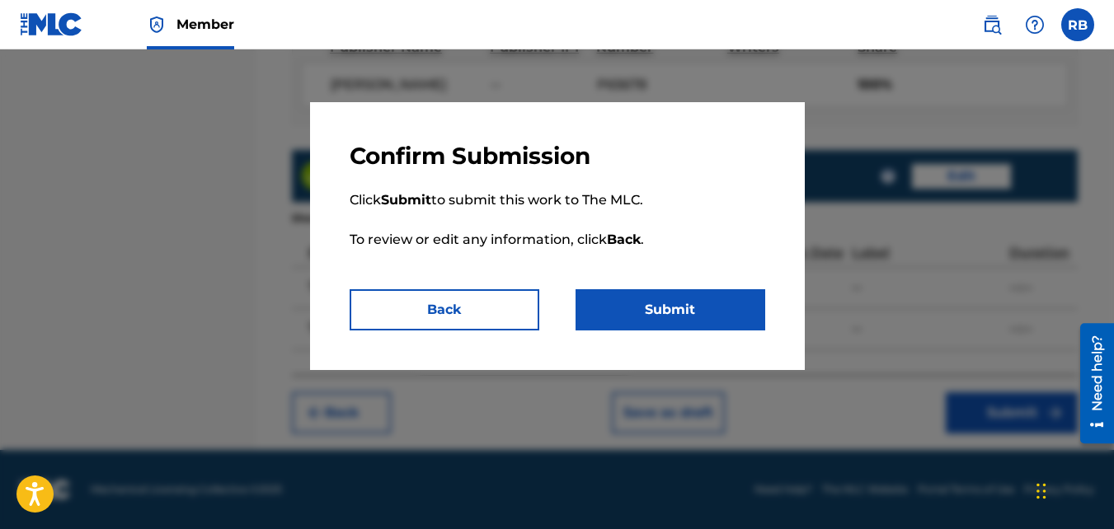
click at [656, 321] on button "Submit" at bounding box center [671, 309] width 190 height 41
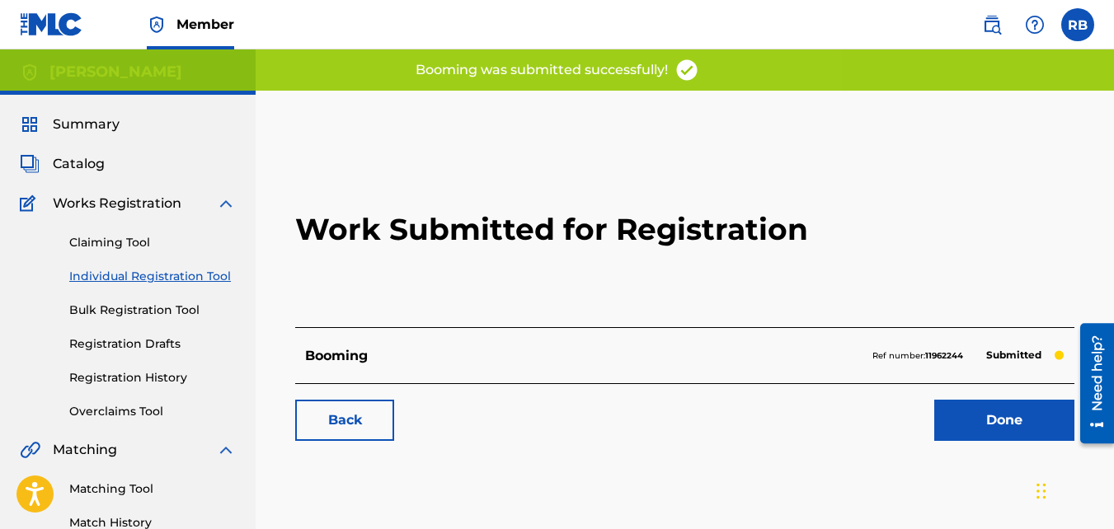
click at [330, 423] on link "Back" at bounding box center [344, 420] width 99 height 41
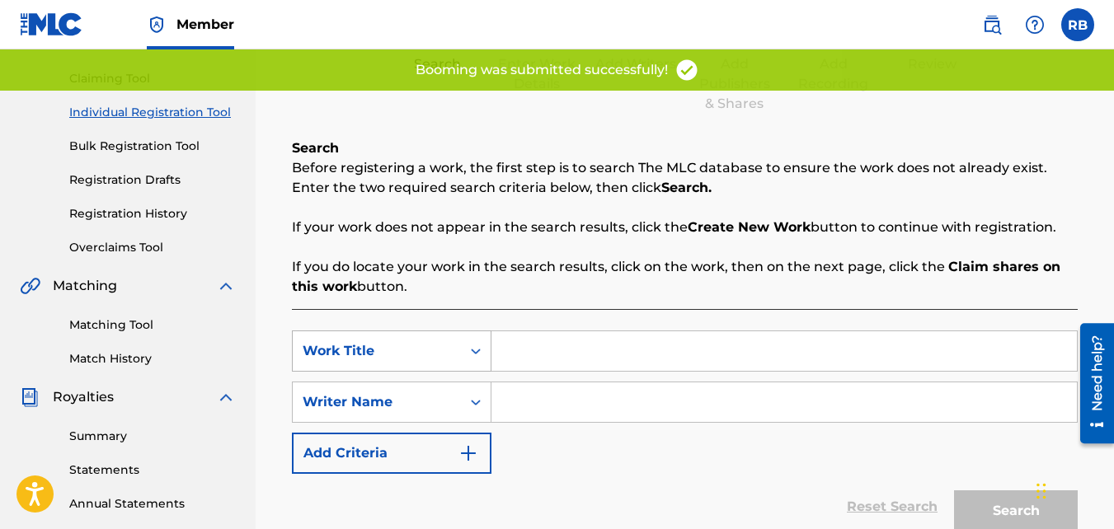
scroll to position [165, 0]
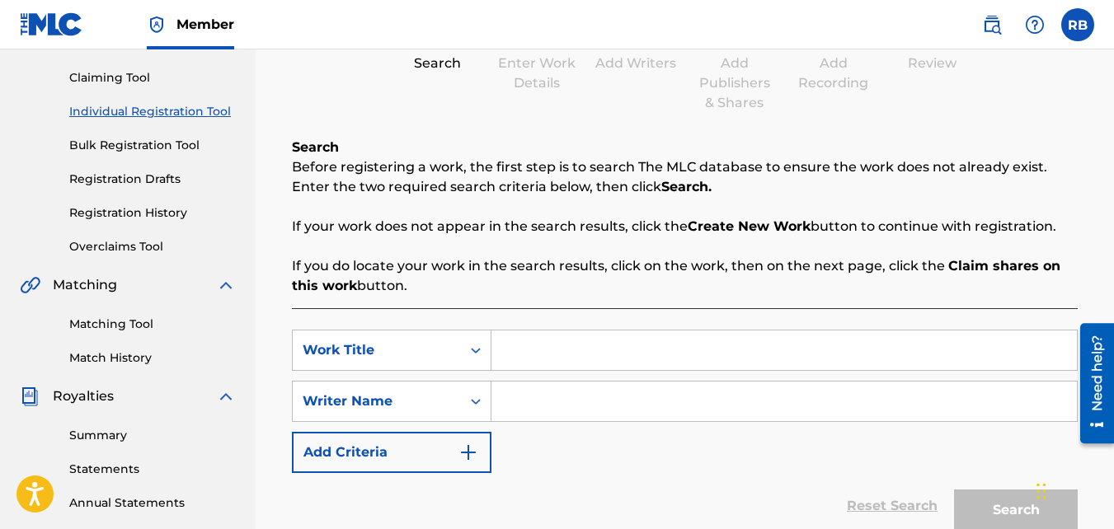
click at [543, 353] on input "Search Form" at bounding box center [784, 351] width 586 height 40
type input "Canavas"
click at [558, 406] on input "Search Form" at bounding box center [784, 402] width 586 height 40
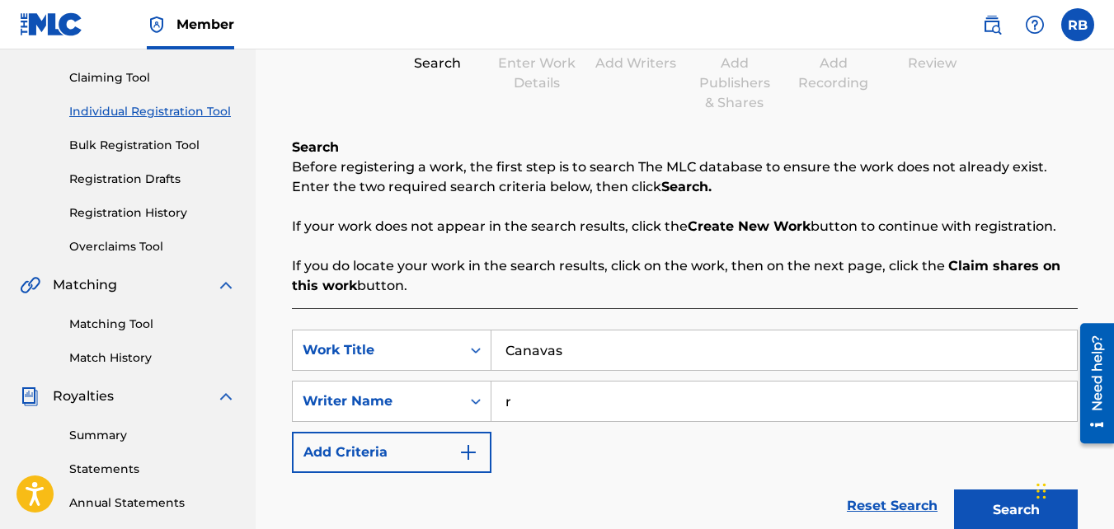
type input "[PERSON_NAME]"
click at [996, 465] on button "Search" at bounding box center [1016, 510] width 124 height 41
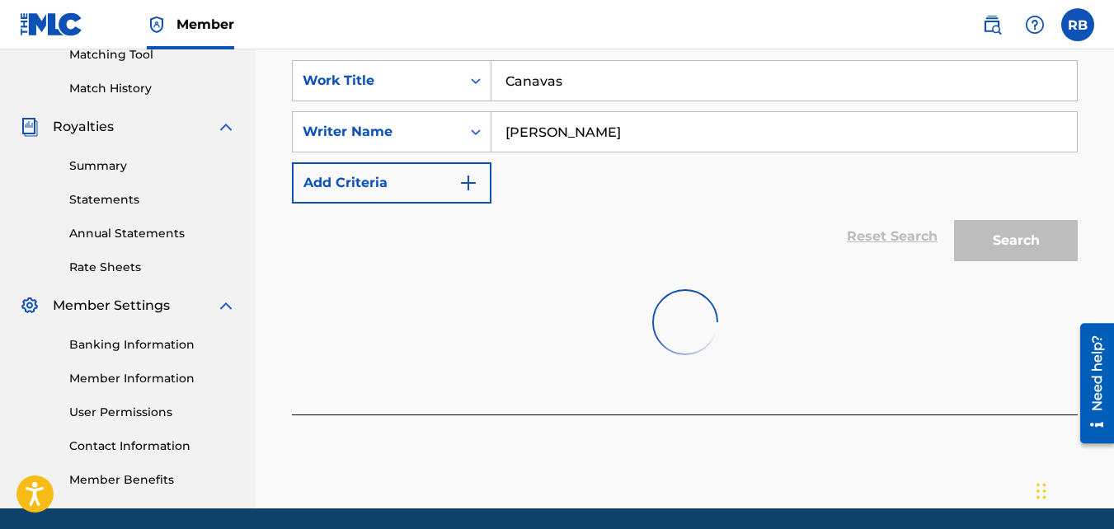
scroll to position [445, 0]
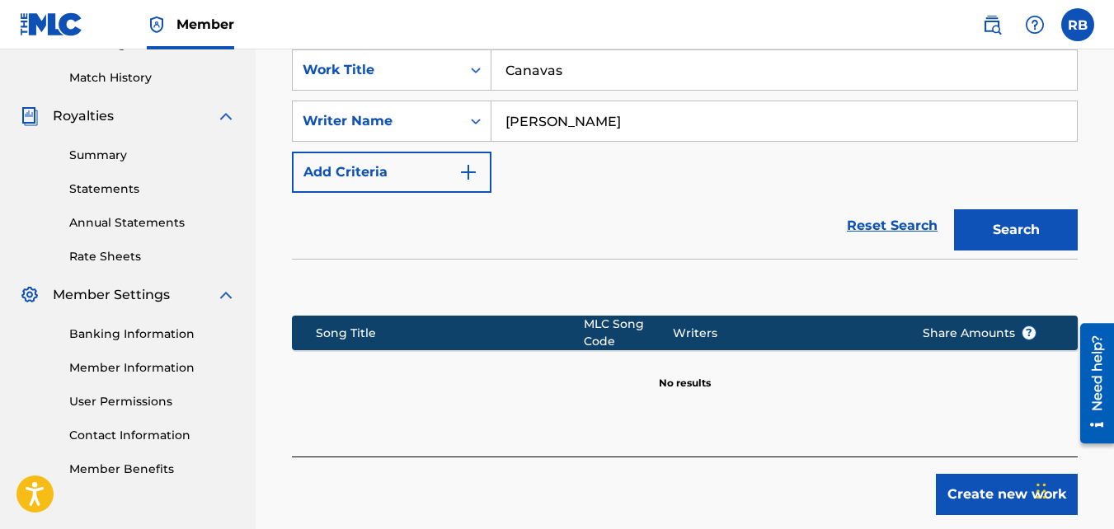
click at [949, 465] on button "Create new work" at bounding box center [1007, 494] width 142 height 41
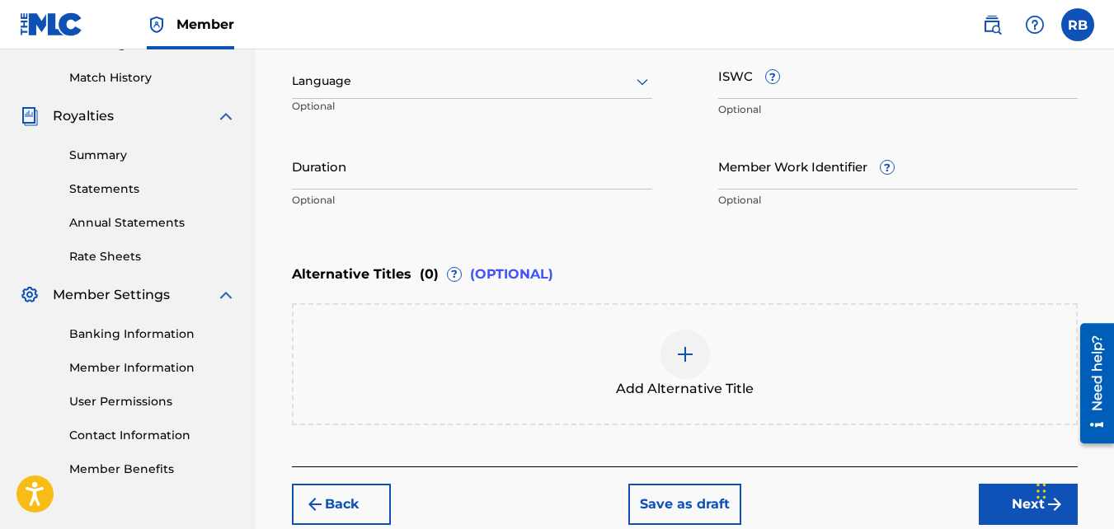
click at [1000, 465] on button "Next" at bounding box center [1028, 504] width 99 height 41
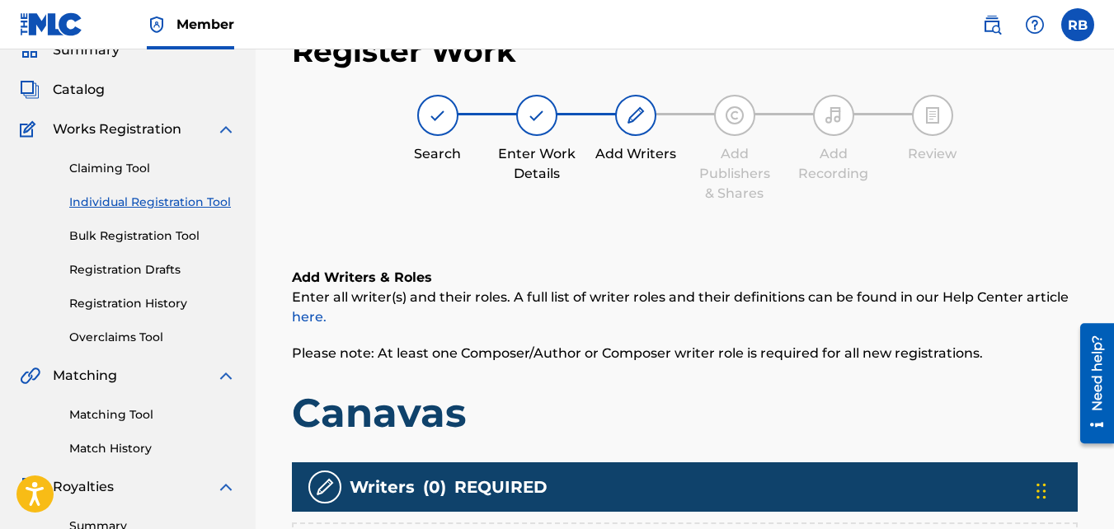
scroll to position [397, 0]
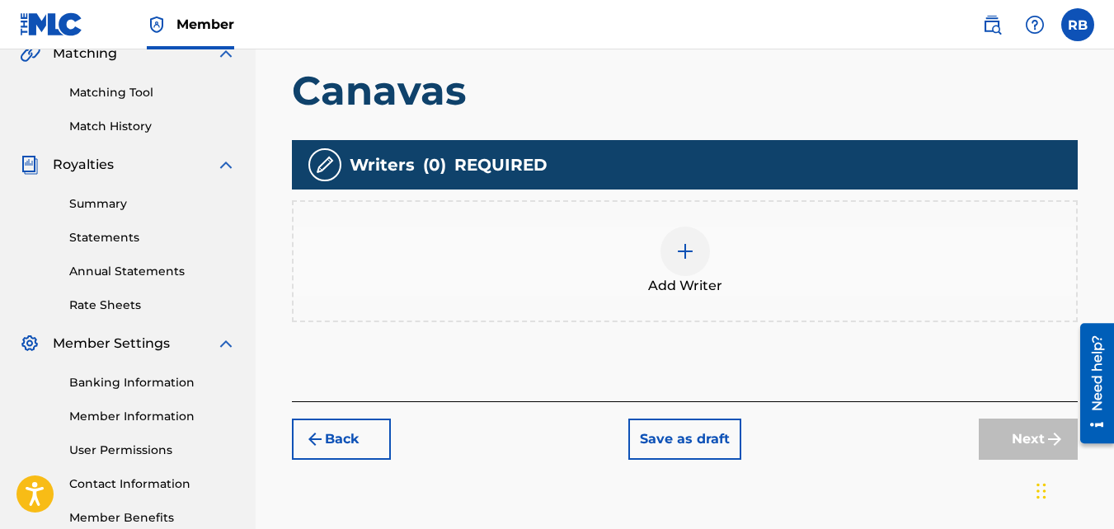
click at [741, 275] on div "Add Writer" at bounding box center [685, 261] width 783 height 69
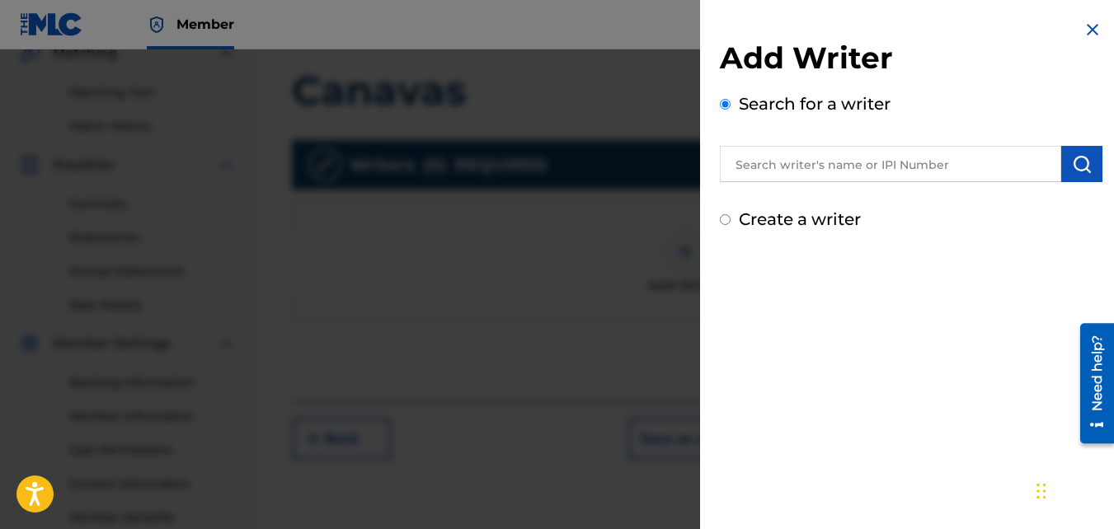
click at [765, 214] on label "Create a writer" at bounding box center [800, 219] width 122 height 20
radio input "true"
click at [731, 214] on input "Create a writer" at bounding box center [725, 219] width 11 height 11
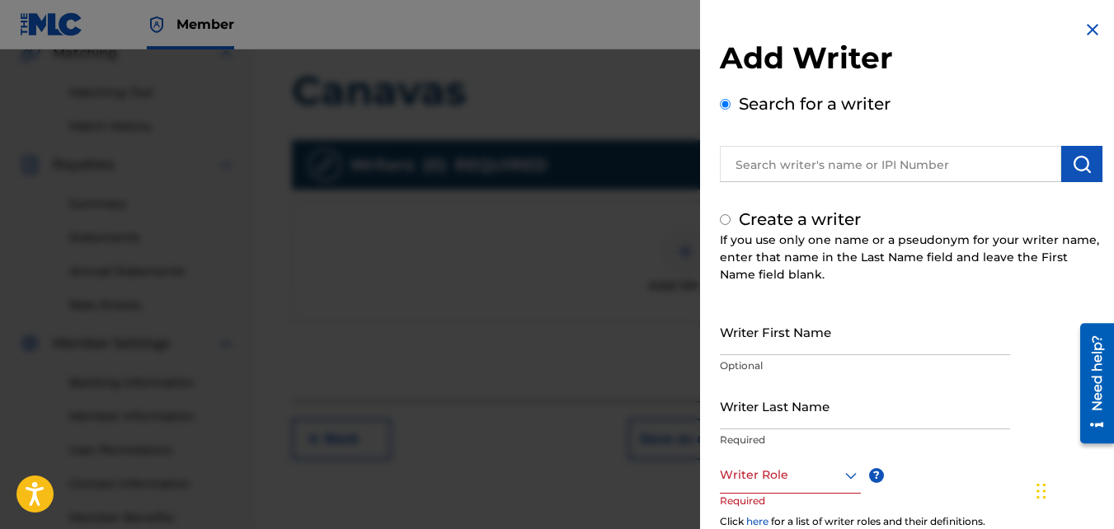
radio input "false"
radio input "true"
click at [784, 323] on input "Writer First Name" at bounding box center [865, 331] width 290 height 47
type input "[PERSON_NAME]"
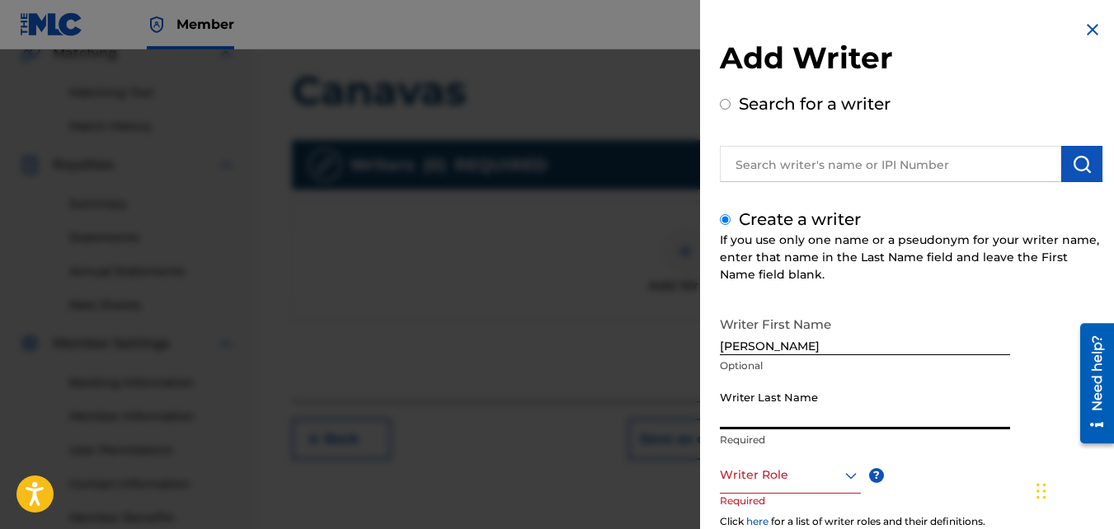
click at [801, 423] on input "Writer Last Name" at bounding box center [865, 406] width 290 height 47
type input "Brown"
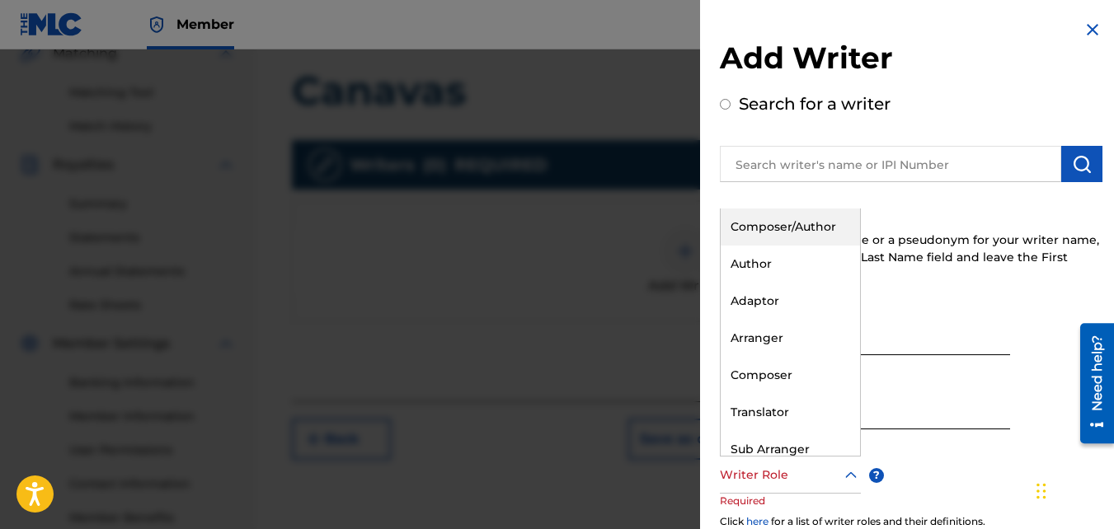
click at [792, 465] on div "Writer Role" at bounding box center [790, 475] width 141 height 37
click at [773, 242] on div "Composer/Author" at bounding box center [790, 227] width 139 height 37
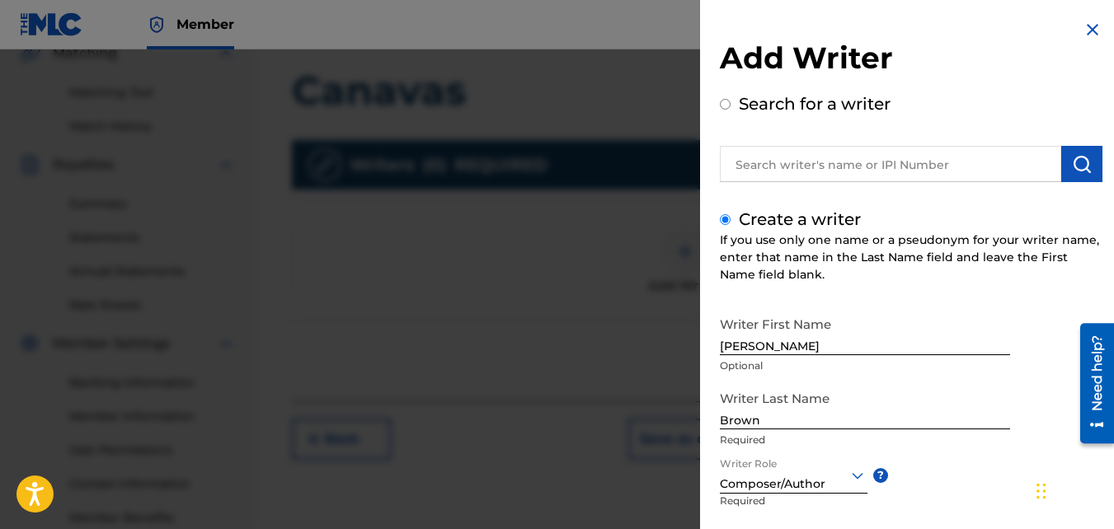
scroll to position [186, 0]
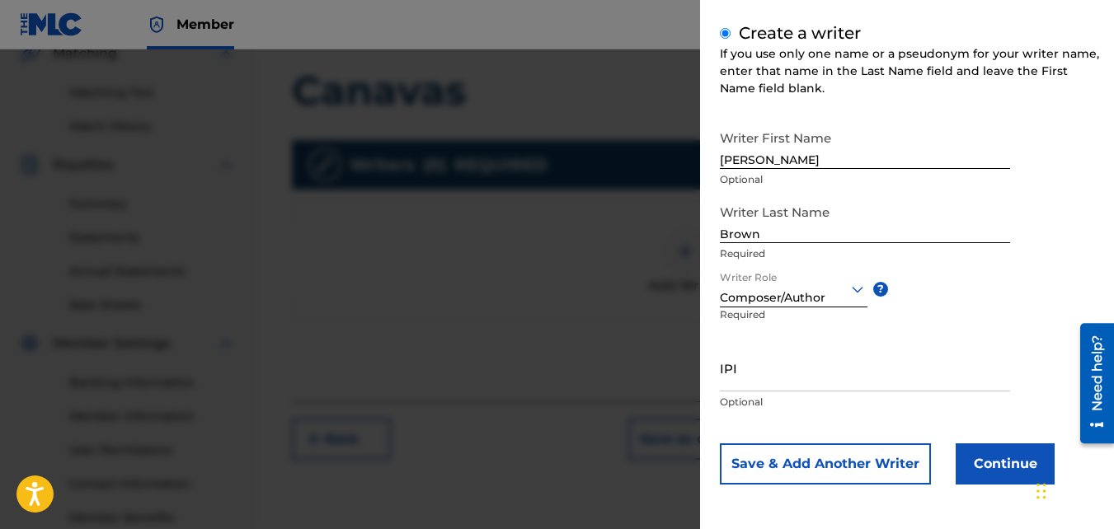
click at [968, 449] on button "Continue" at bounding box center [1005, 464] width 99 height 41
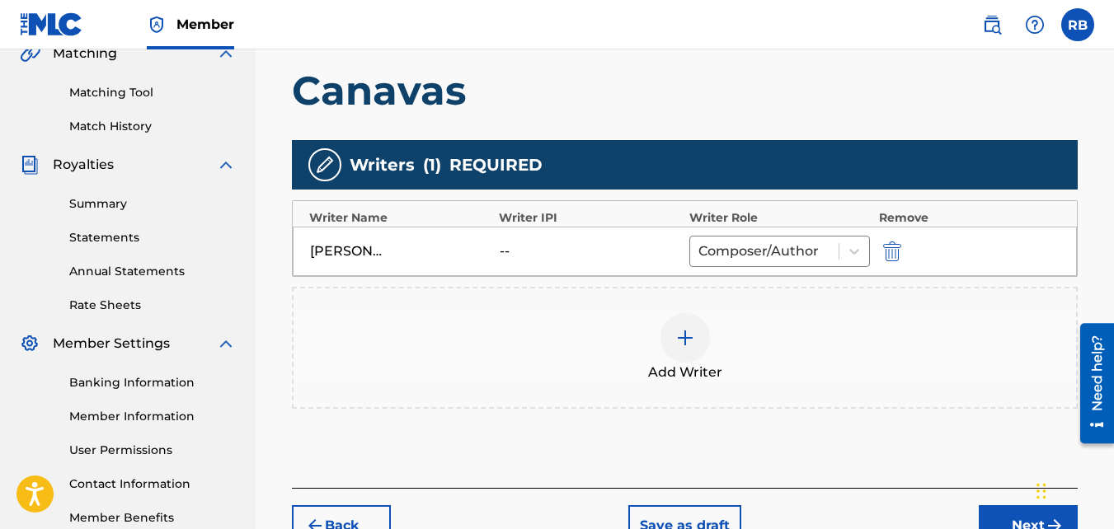
click at [988, 465] on button "Next" at bounding box center [1028, 526] width 99 height 41
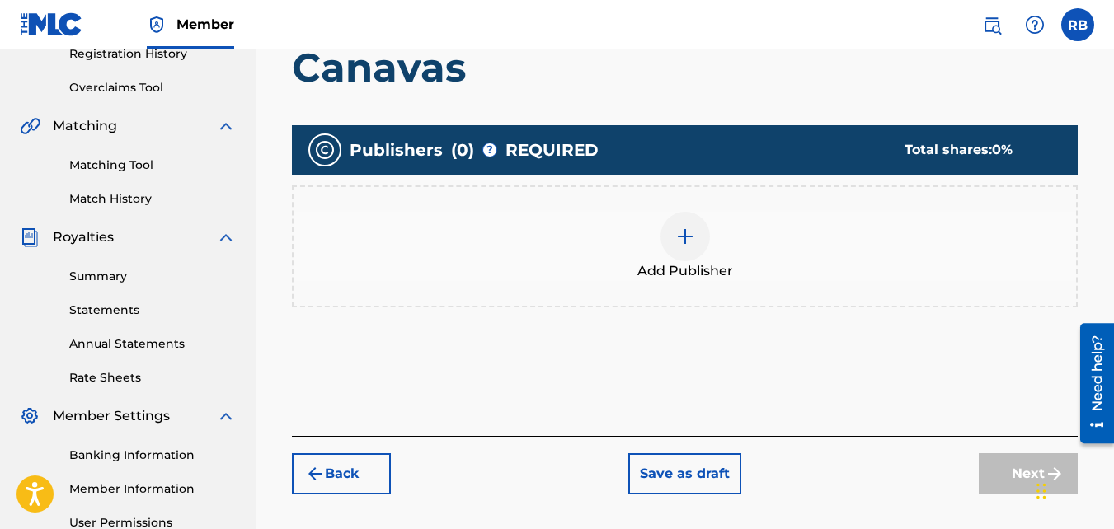
scroll to position [325, 0]
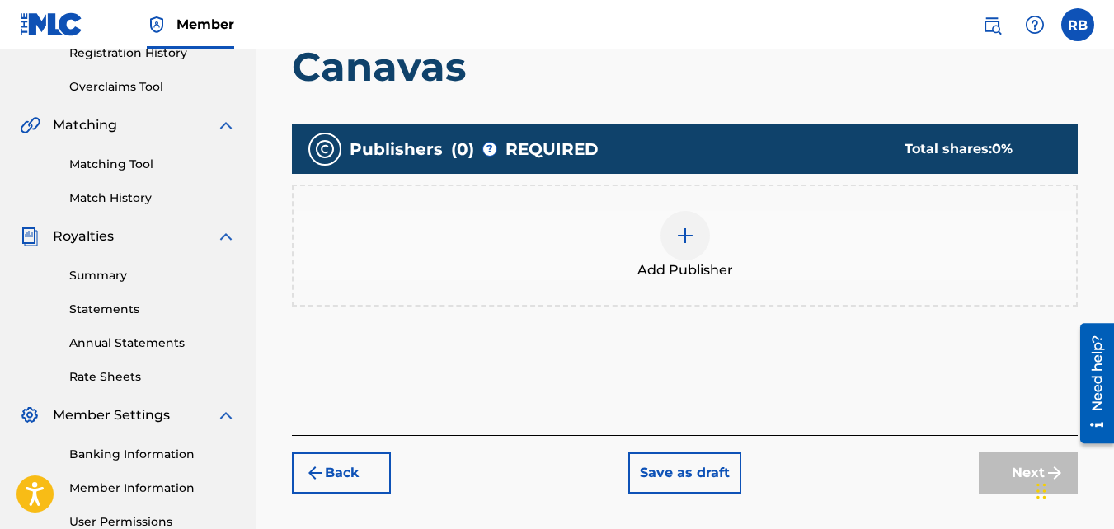
click at [689, 245] on img at bounding box center [685, 236] width 20 height 20
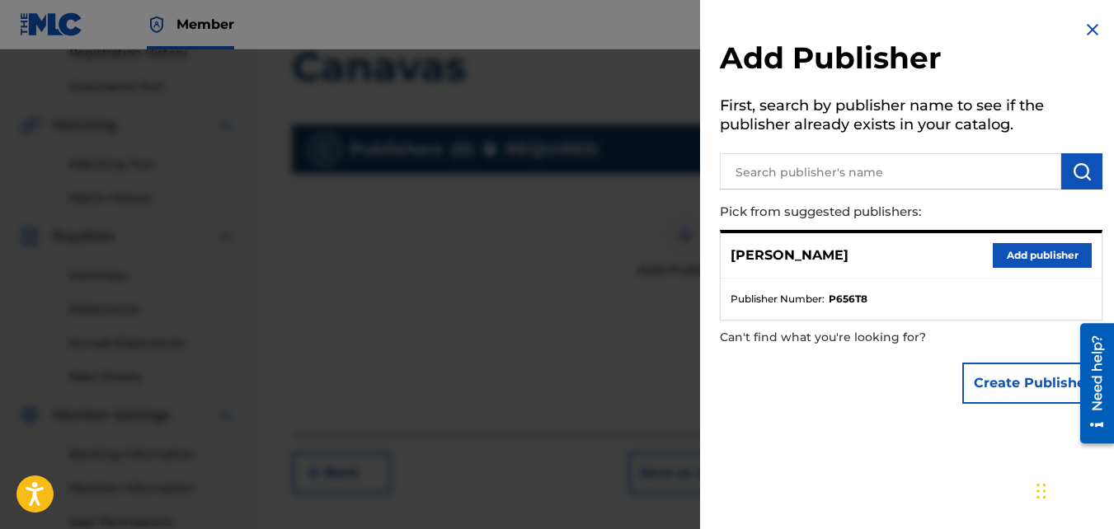
click at [1015, 258] on button "Add publisher" at bounding box center [1042, 255] width 99 height 25
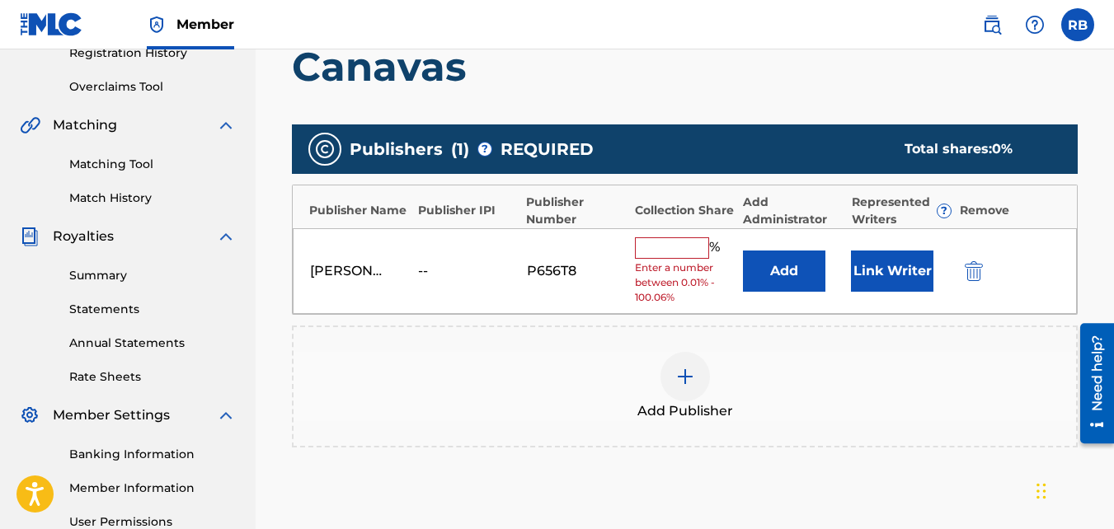
click at [702, 247] on input "text" at bounding box center [672, 247] width 74 height 21
type input "100"
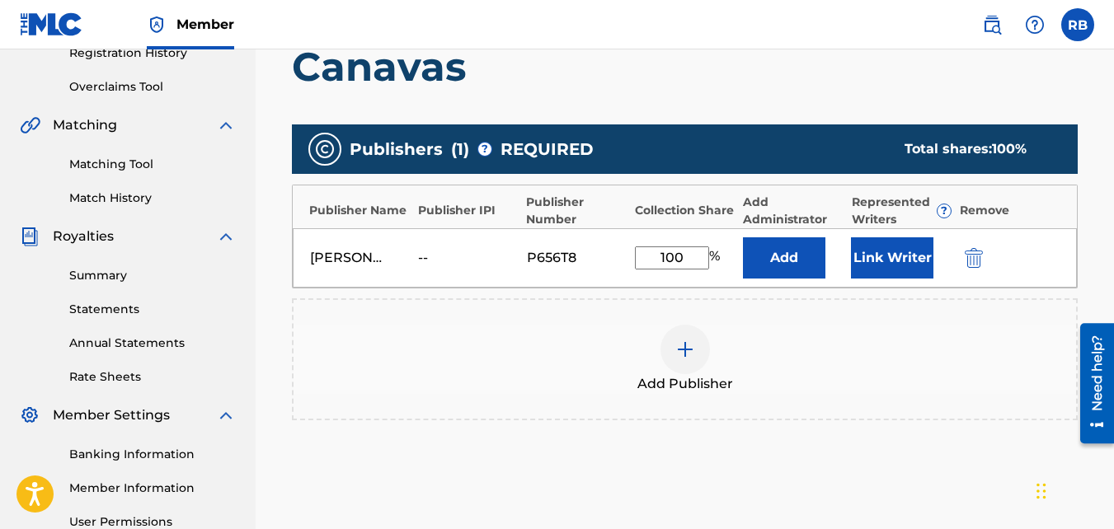
scroll to position [499, 0]
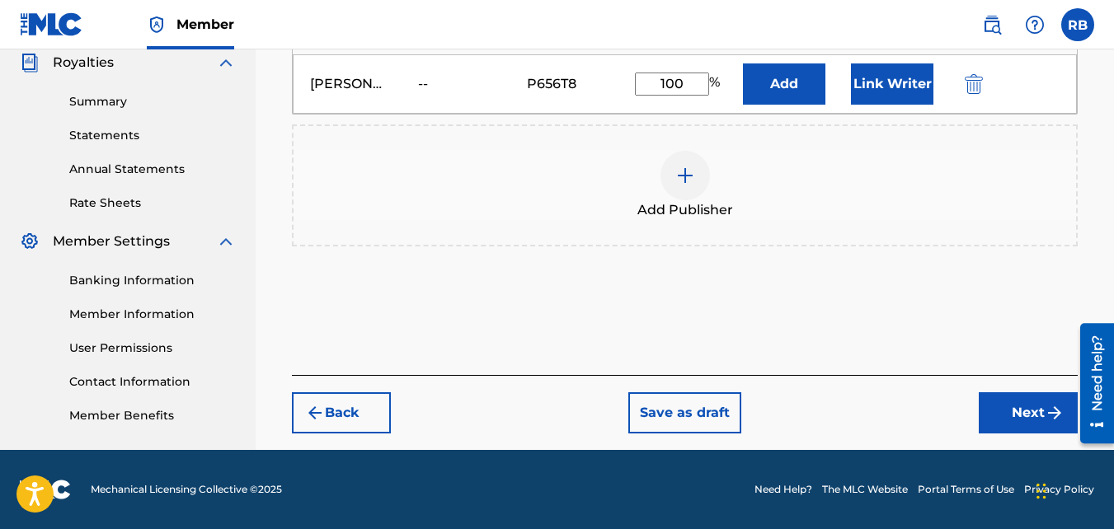
click at [1001, 403] on button "Next" at bounding box center [1028, 413] width 99 height 41
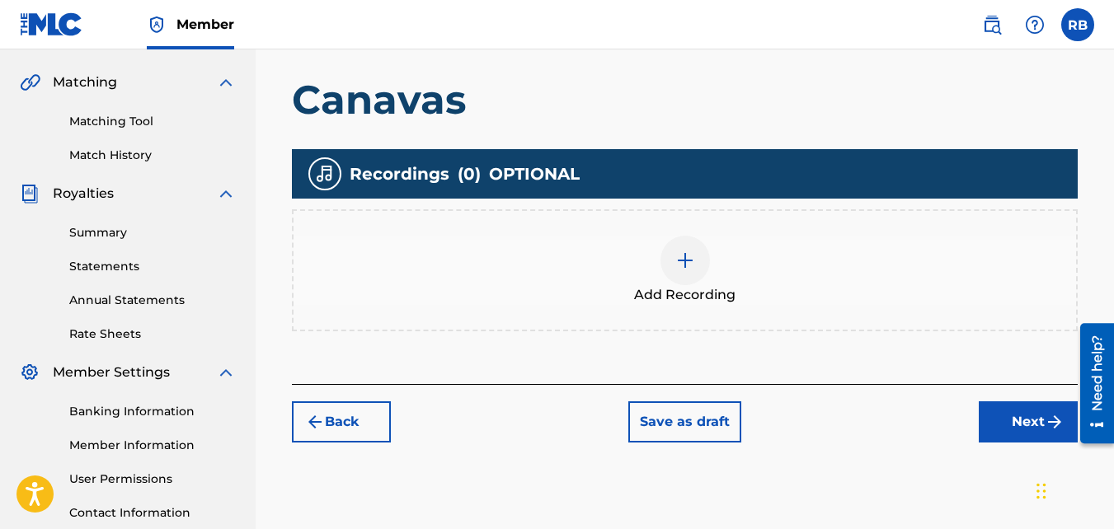
scroll to position [375, 0]
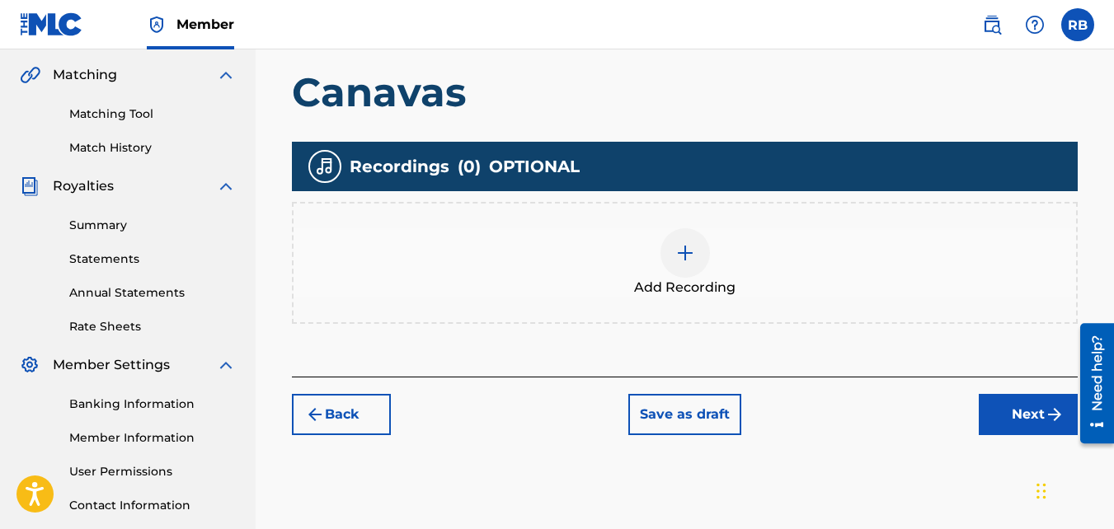
click at [688, 220] on div "Add Recording" at bounding box center [685, 263] width 786 height 122
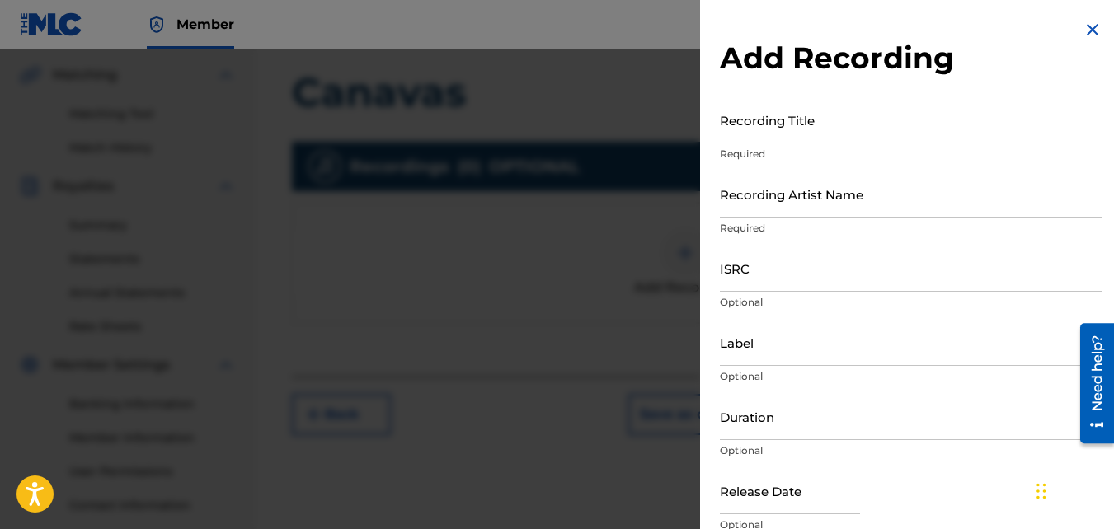
click at [748, 138] on input "Recording Title" at bounding box center [911, 119] width 383 height 47
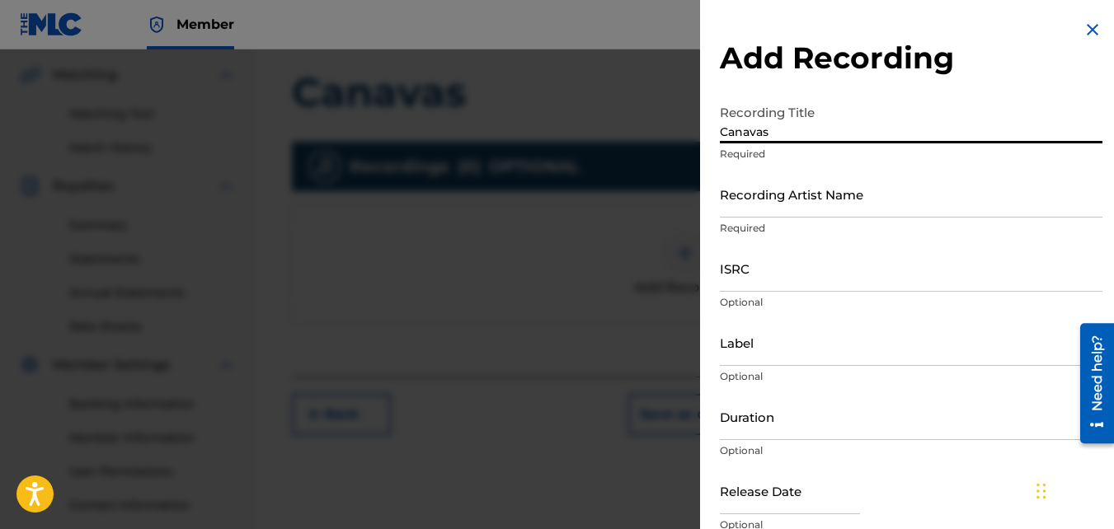
type input "Canavas"
click at [754, 198] on input "Recording Artist Name" at bounding box center [911, 194] width 383 height 47
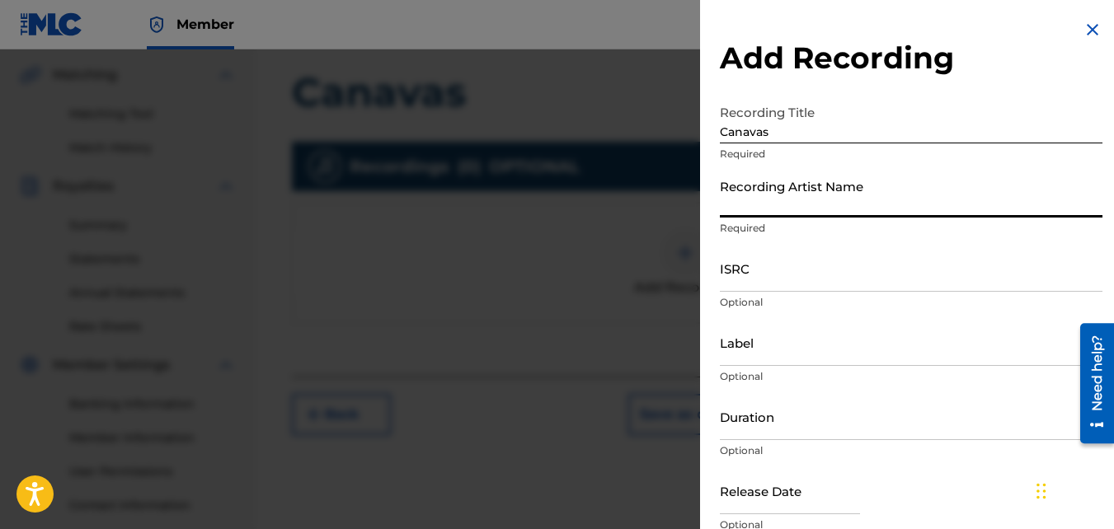
type input "TideeGlee"
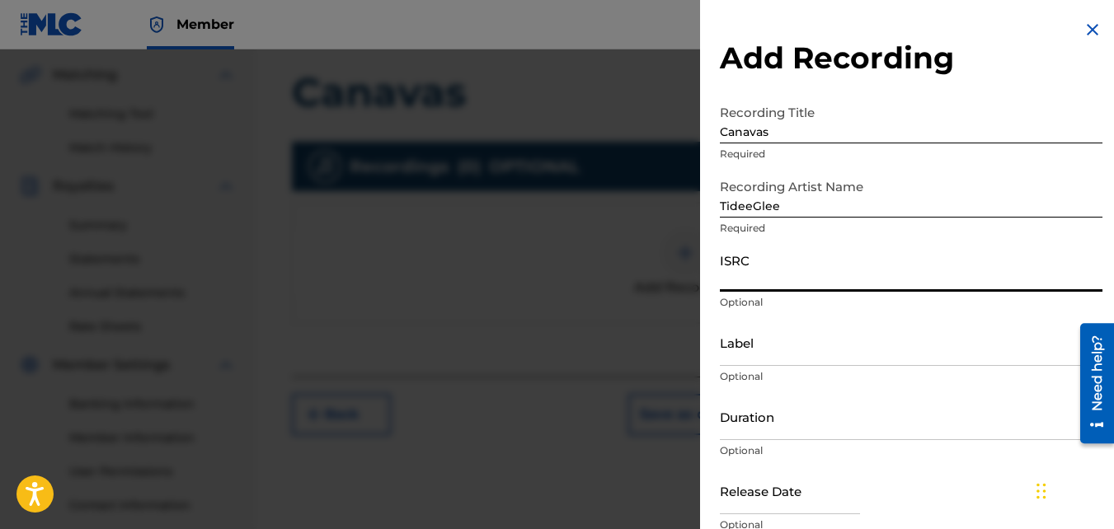
paste input "QZNMU2153549"
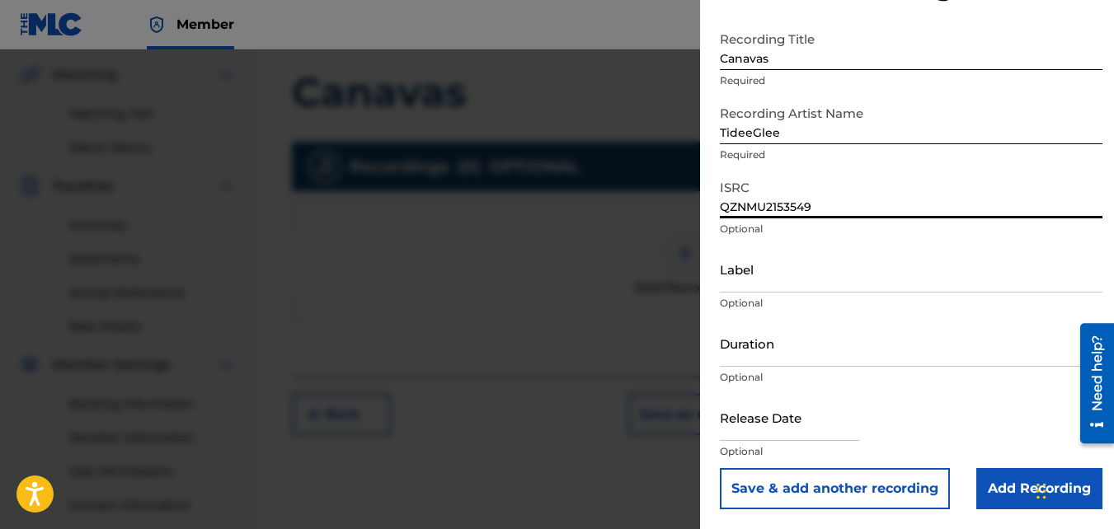
type input "QZNMU2153549"
click at [995, 465] on input "Add Recording" at bounding box center [1039, 488] width 126 height 41
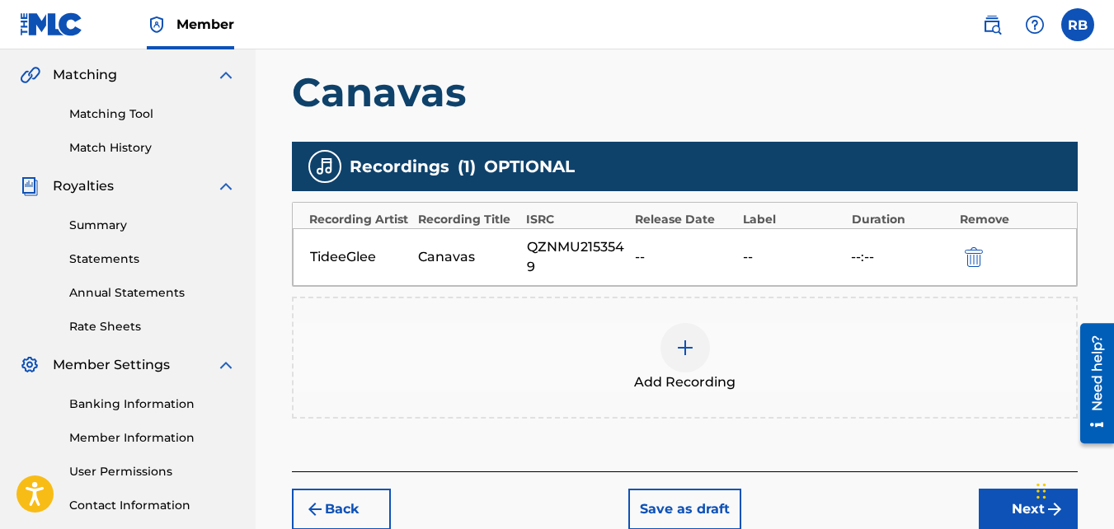
scroll to position [493, 0]
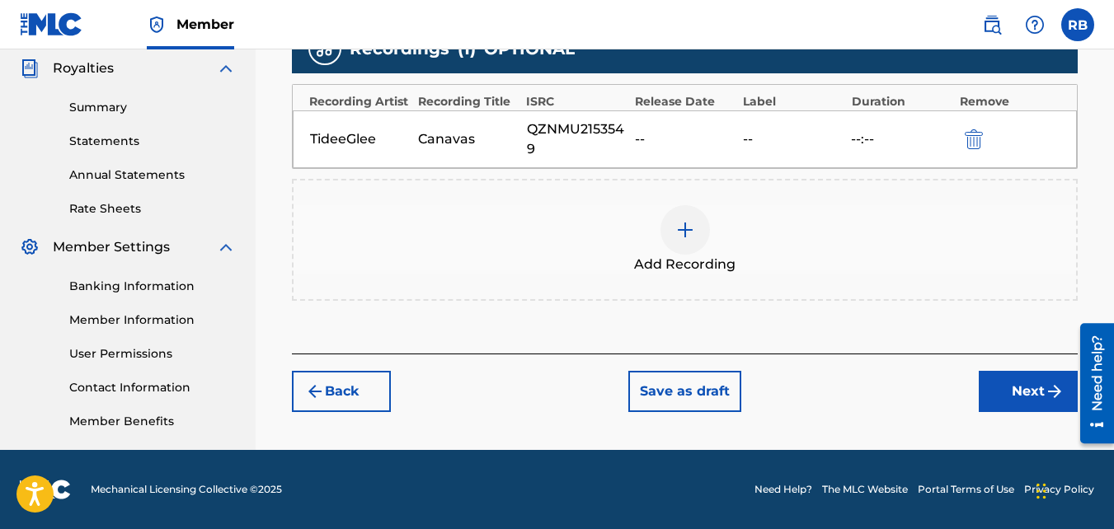
click at [997, 383] on button "Next" at bounding box center [1028, 391] width 99 height 41
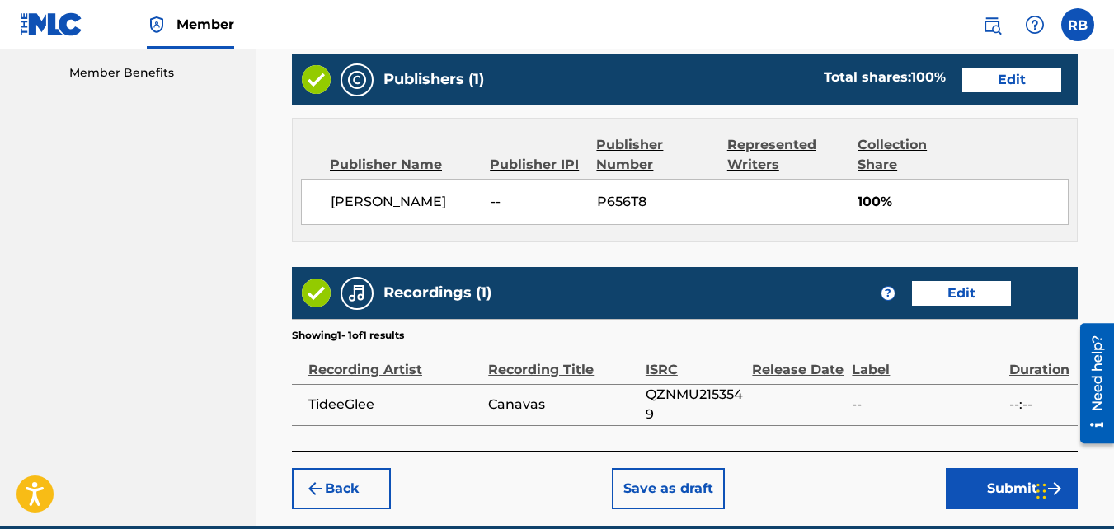
scroll to position [843, 0]
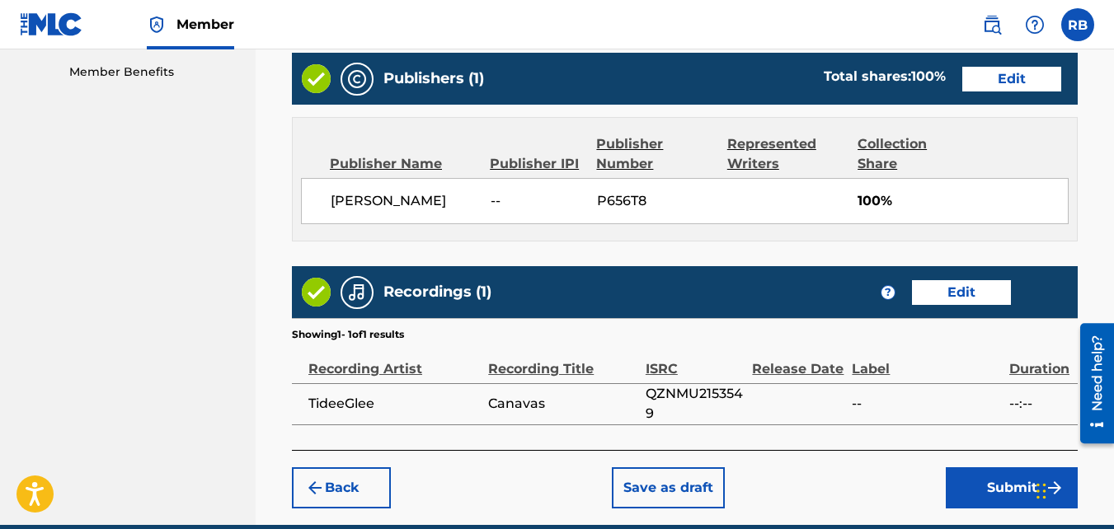
click at [993, 465] on button "Submit" at bounding box center [1012, 488] width 132 height 41
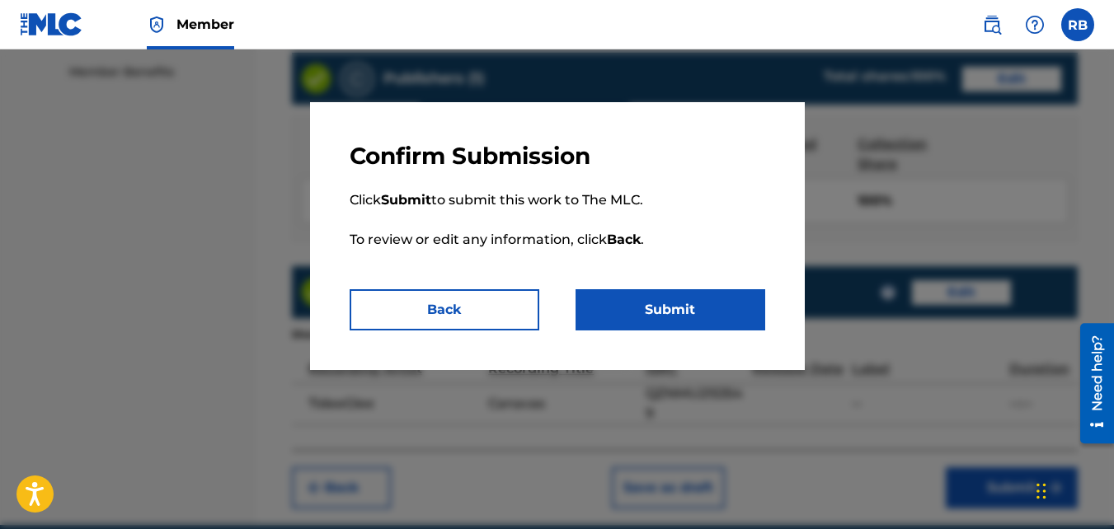
click at [722, 314] on button "Submit" at bounding box center [671, 309] width 190 height 41
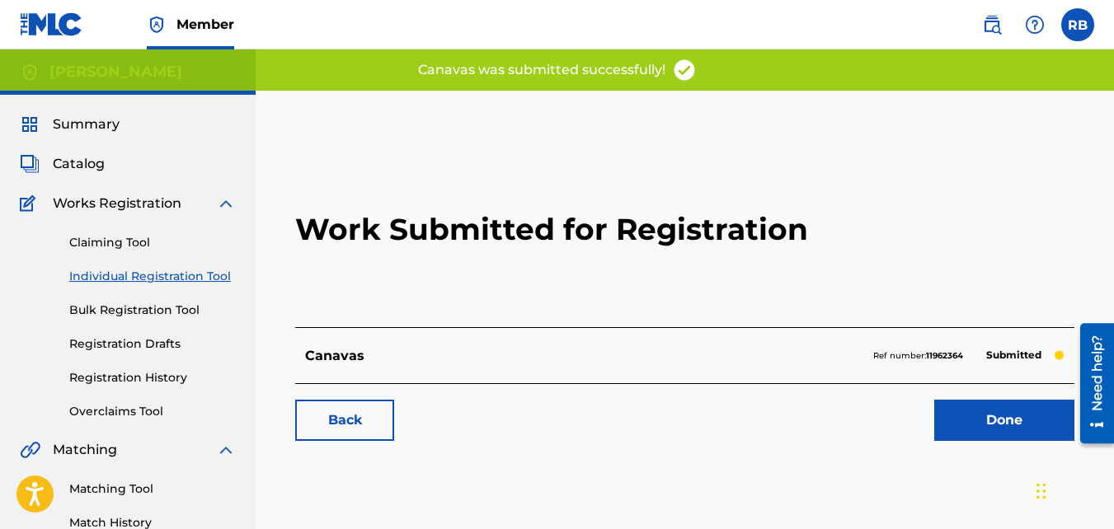
click at [336, 421] on link "Back" at bounding box center [344, 420] width 99 height 41
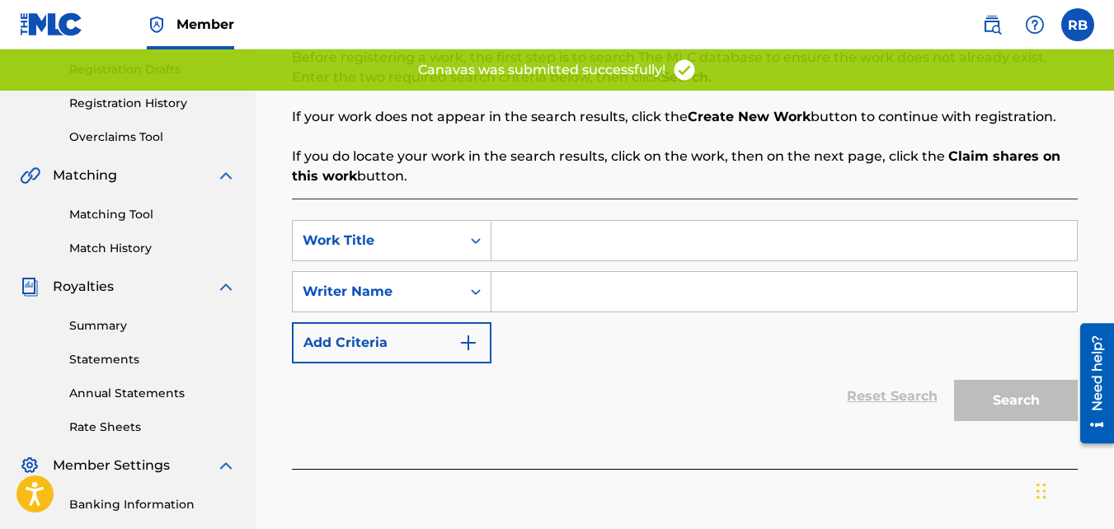
scroll to position [261, 0]
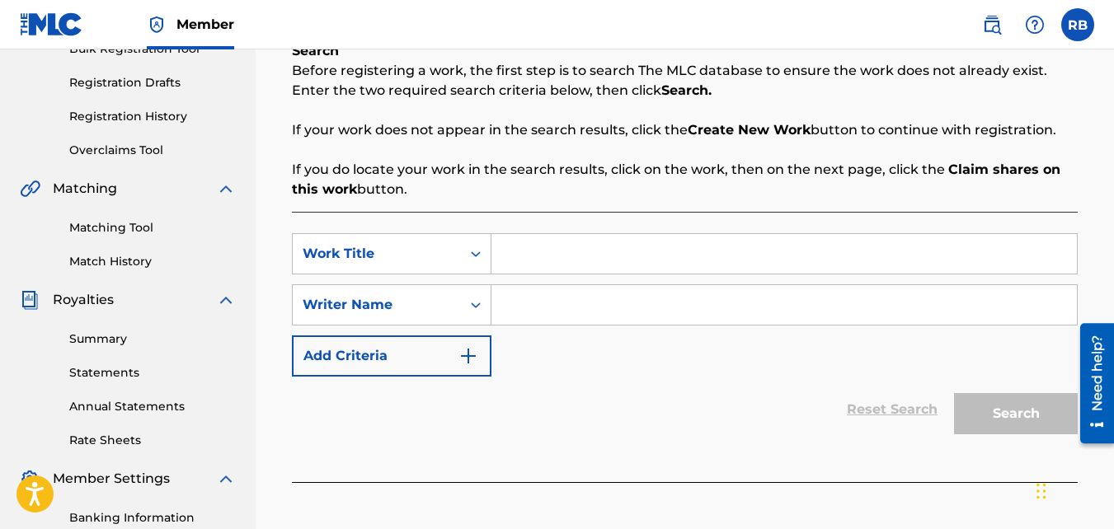
click at [544, 248] on input "Search Form" at bounding box center [784, 254] width 586 height 40
type input "Billion"
click at [553, 317] on input "Search Form" at bounding box center [784, 305] width 586 height 40
type input "[PERSON_NAME]"
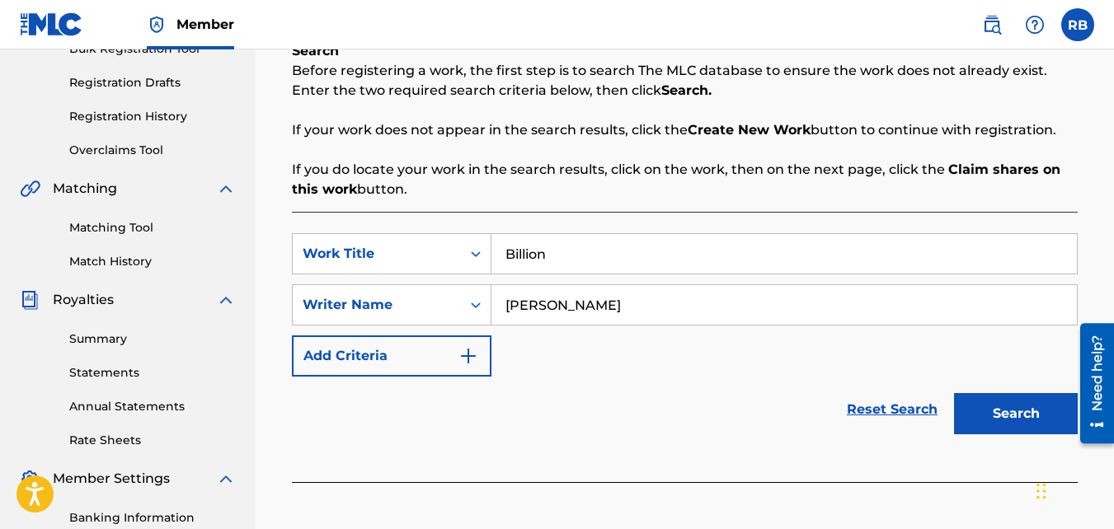
click at [954, 393] on button "Search" at bounding box center [1016, 413] width 124 height 41
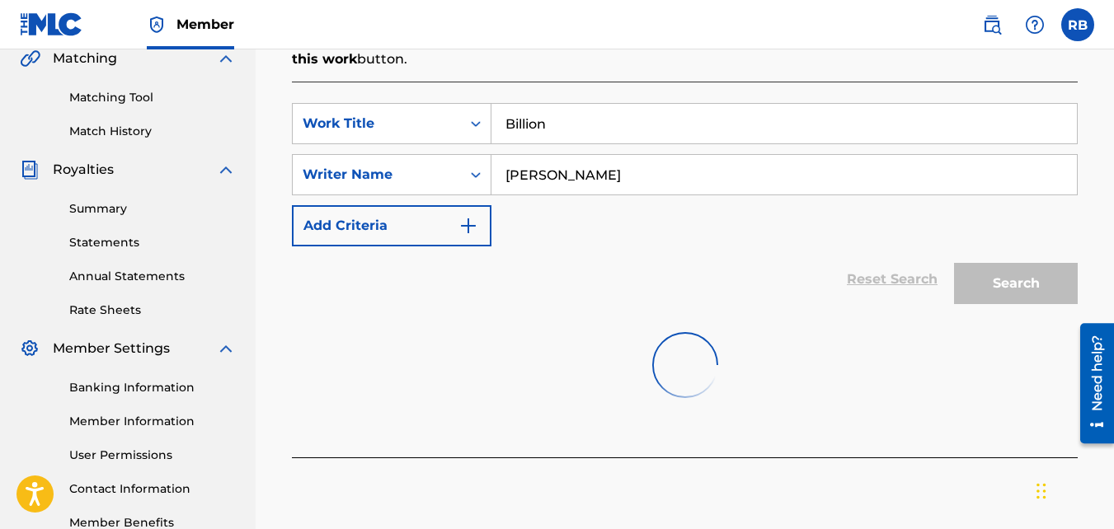
scroll to position [388, 0]
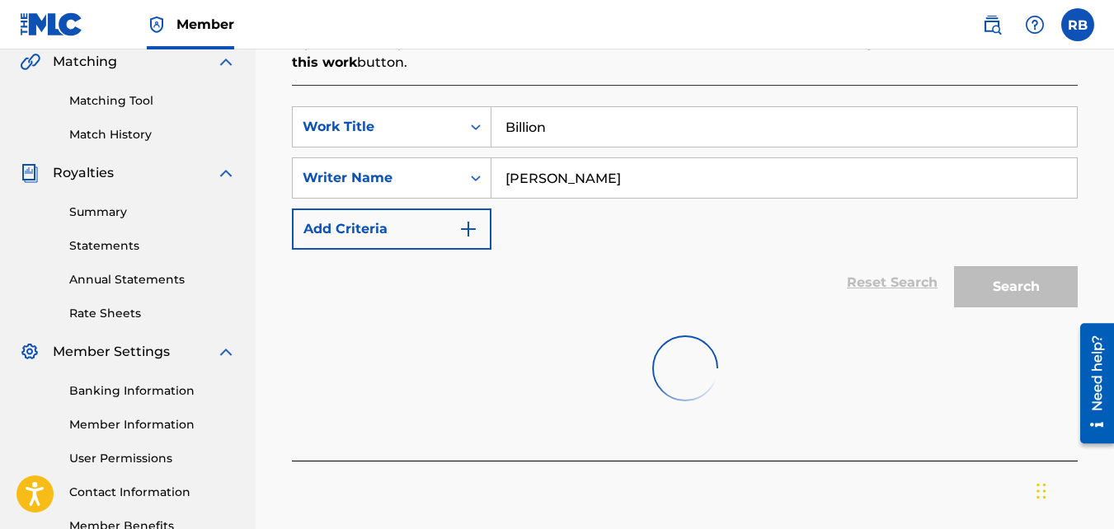
click at [960, 389] on div at bounding box center [685, 369] width 786 height 106
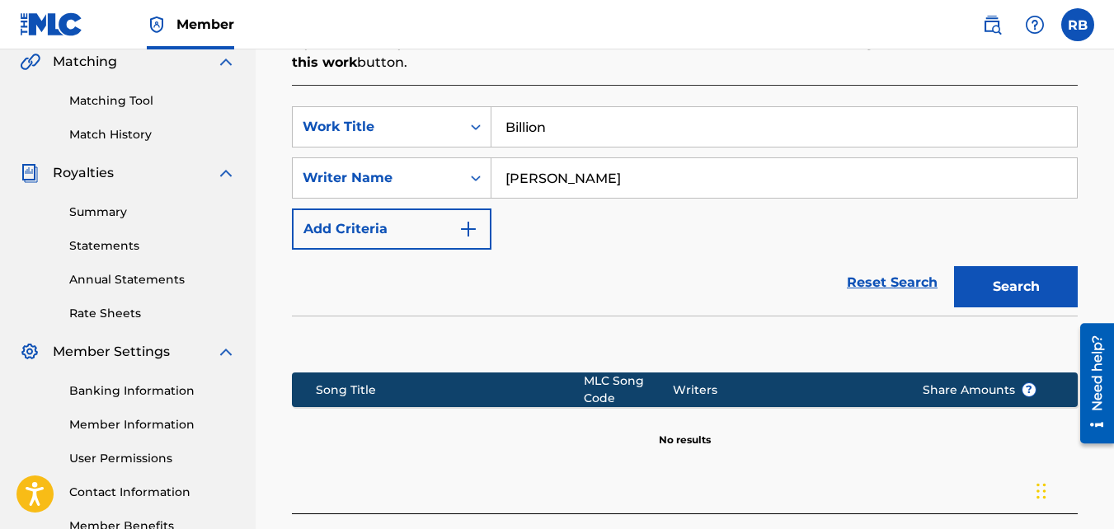
scroll to position [527, 0]
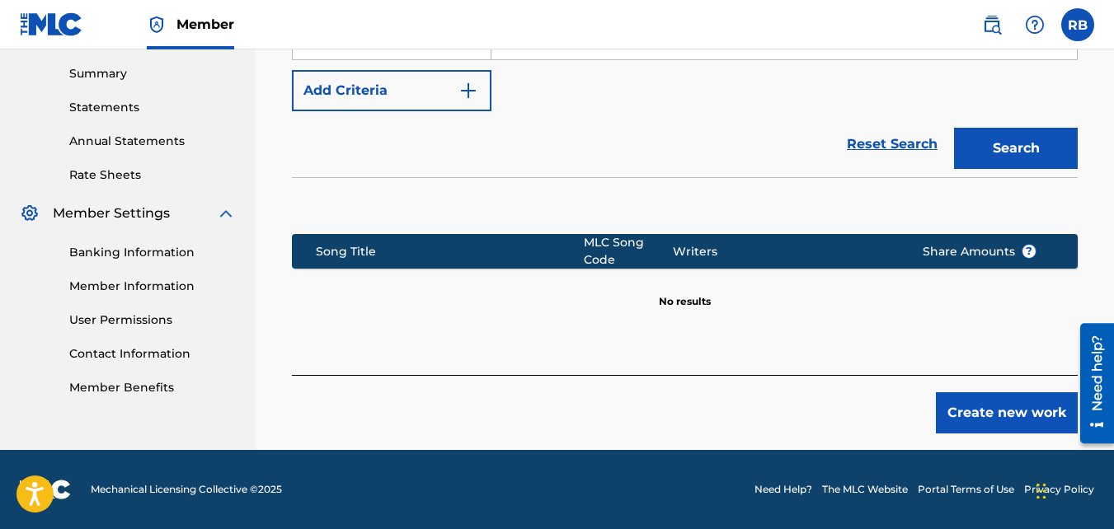
click at [1007, 442] on div "Register Work Search Enter Work Details Add Writers Add Publishers & Shares Add…" at bounding box center [684, 7] width 819 height 886
click at [958, 414] on button "Create new work" at bounding box center [1007, 413] width 142 height 41
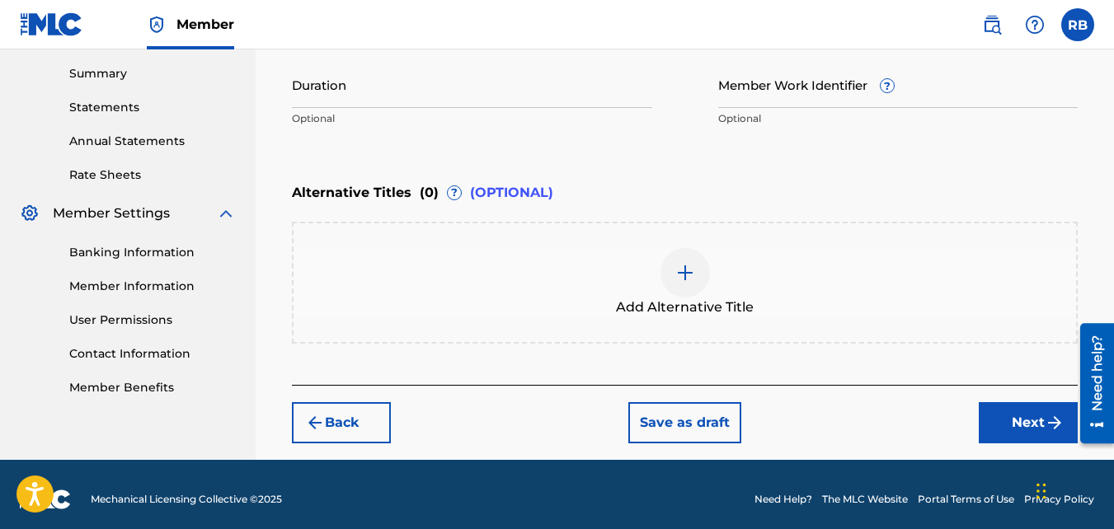
click at [990, 415] on button "Next" at bounding box center [1028, 422] width 99 height 41
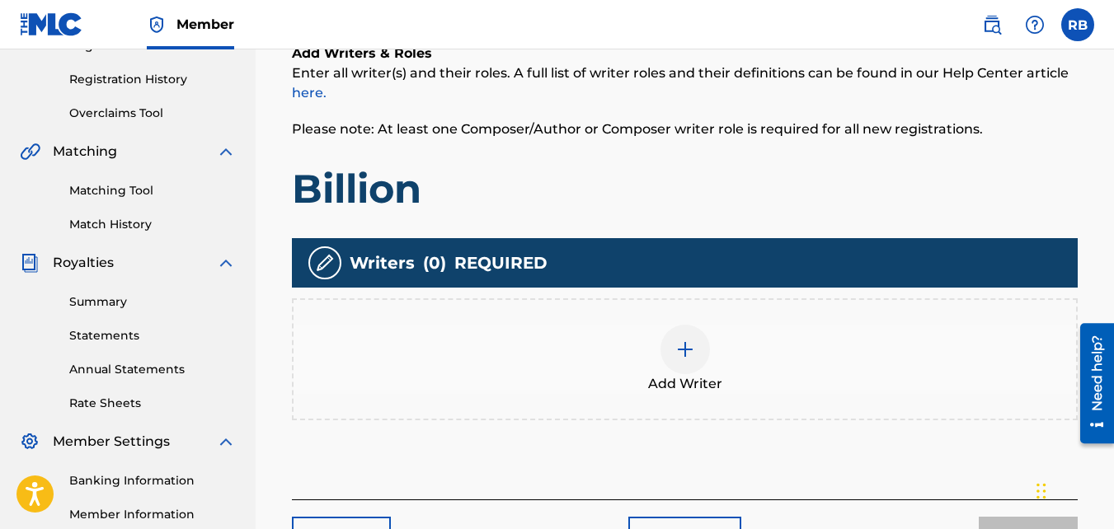
scroll to position [299, 0]
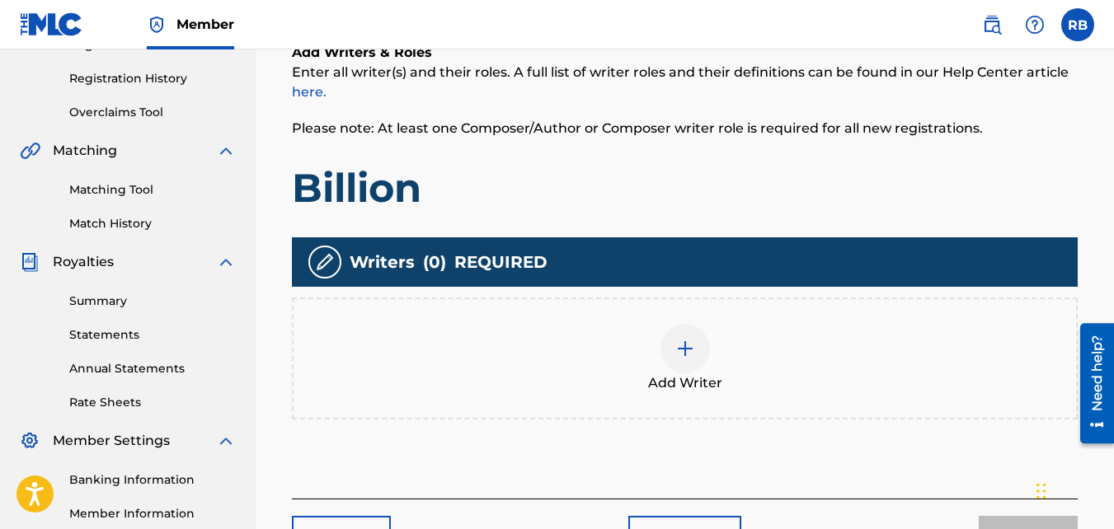
click at [684, 314] on div "Add Writer" at bounding box center [685, 359] width 786 height 122
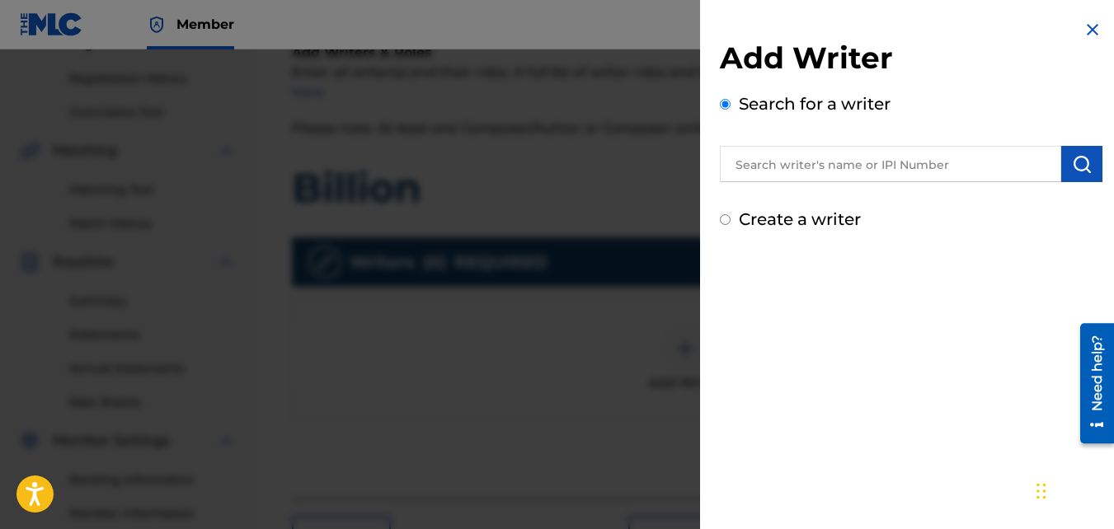
click at [762, 223] on label "Create a writer" at bounding box center [800, 219] width 122 height 20
radio input "true"
click at [731, 223] on input "Create a writer" at bounding box center [725, 219] width 11 height 11
radio input "false"
radio input "true"
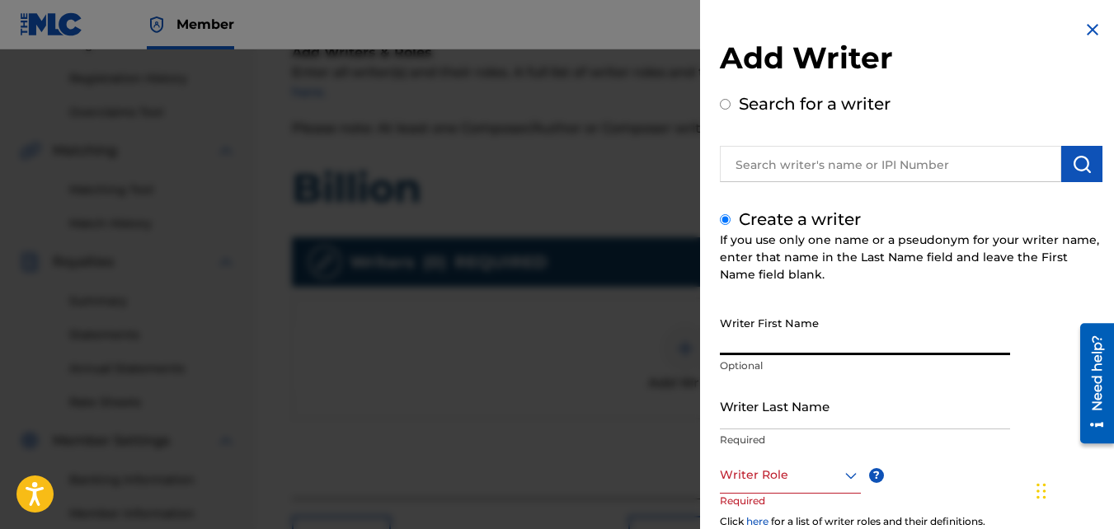
click at [788, 336] on input "Writer First Name" at bounding box center [865, 331] width 290 height 47
type input "[PERSON_NAME]"
click at [800, 407] on input "Writer Last Name" at bounding box center [865, 406] width 290 height 47
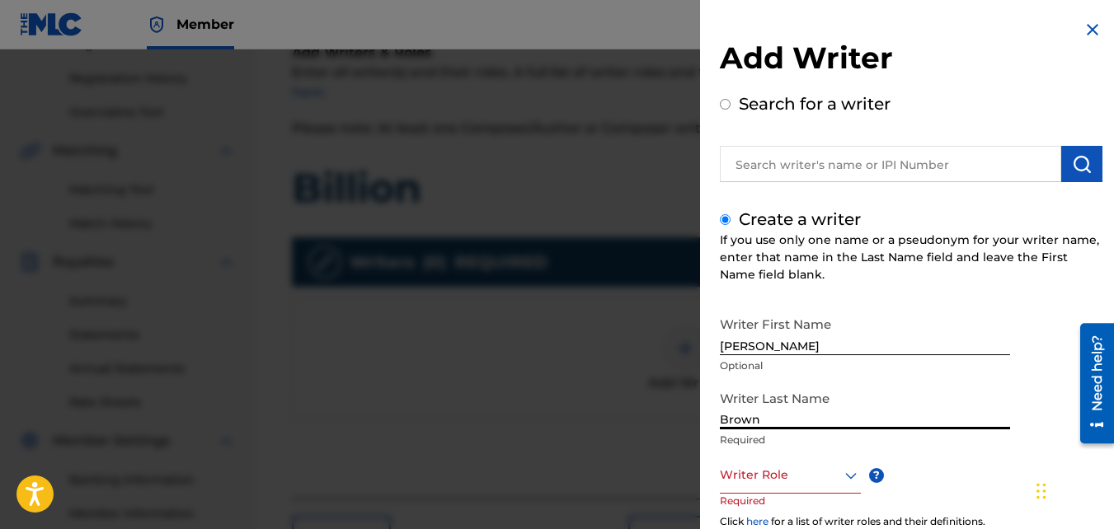
type input "Brown"
click at [816, 459] on div "Writer Role" at bounding box center [790, 475] width 141 height 37
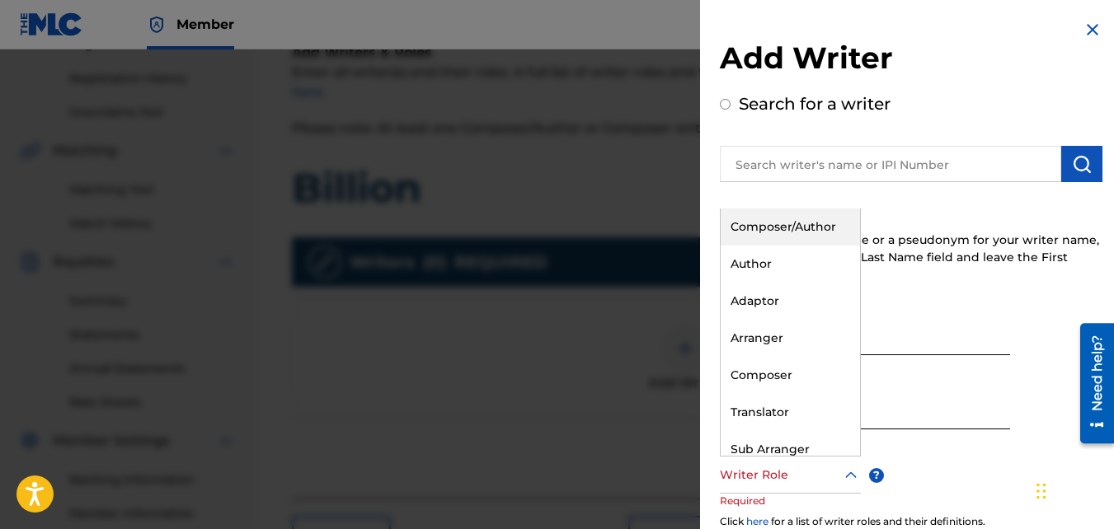
click at [765, 233] on div "Composer/Author" at bounding box center [790, 227] width 139 height 37
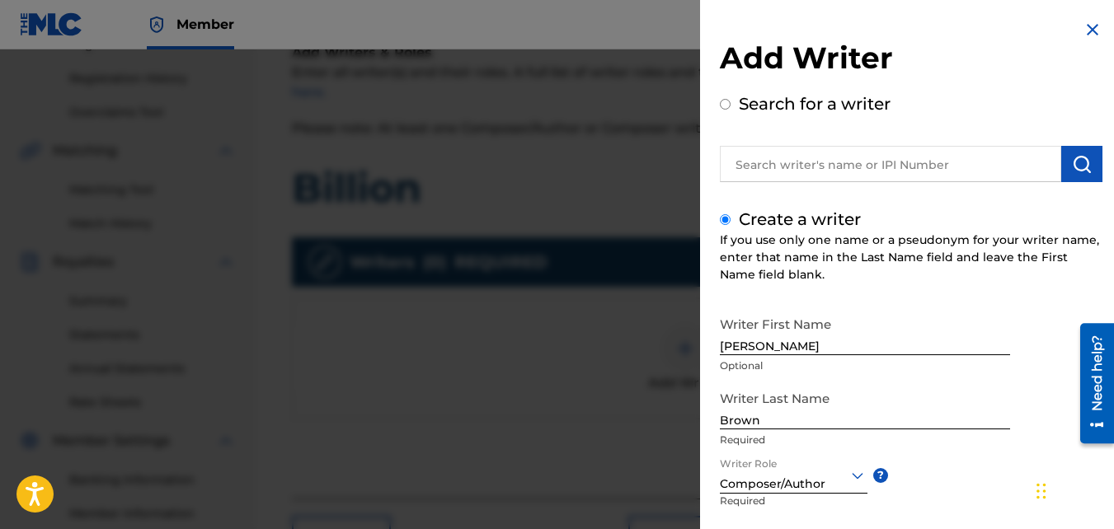
scroll to position [186, 0]
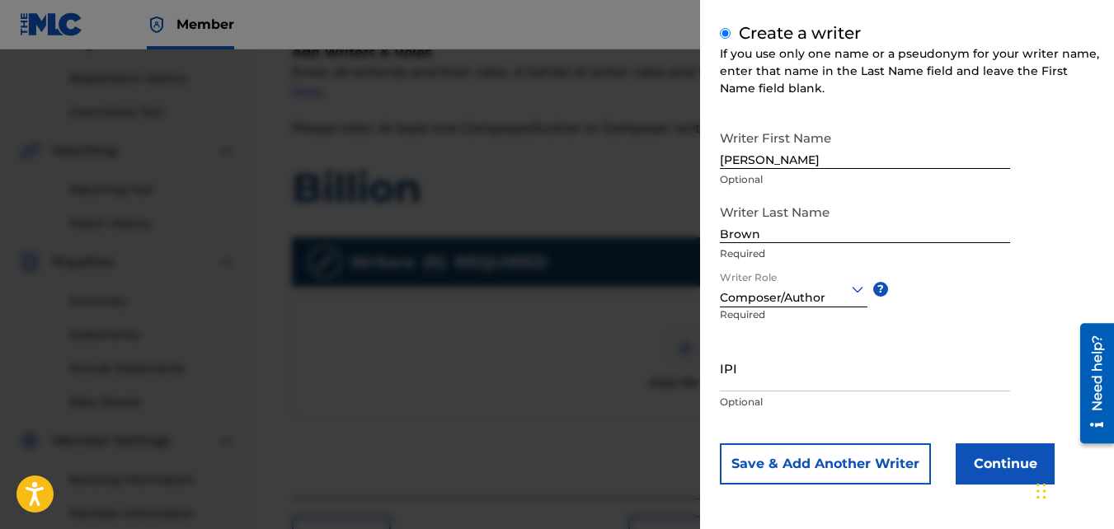
click at [1016, 465] on button "Continue" at bounding box center [1005, 464] width 99 height 41
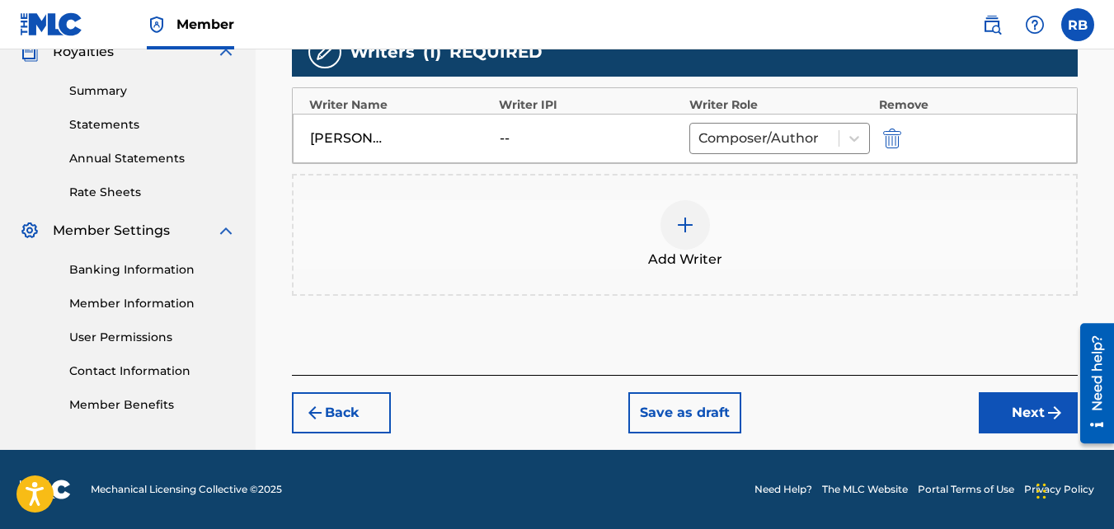
click at [1006, 409] on button "Next" at bounding box center [1028, 413] width 99 height 41
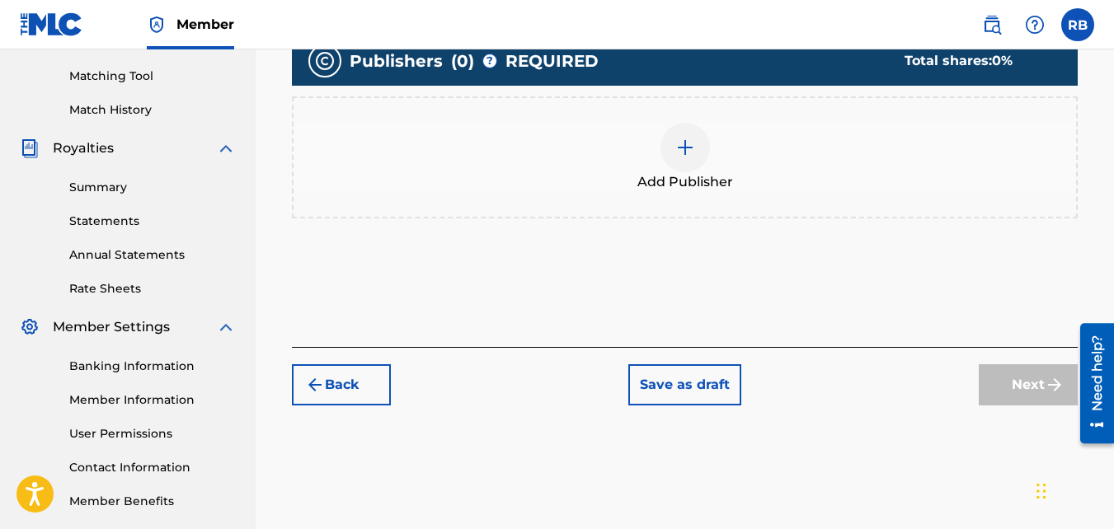
scroll to position [472, 0]
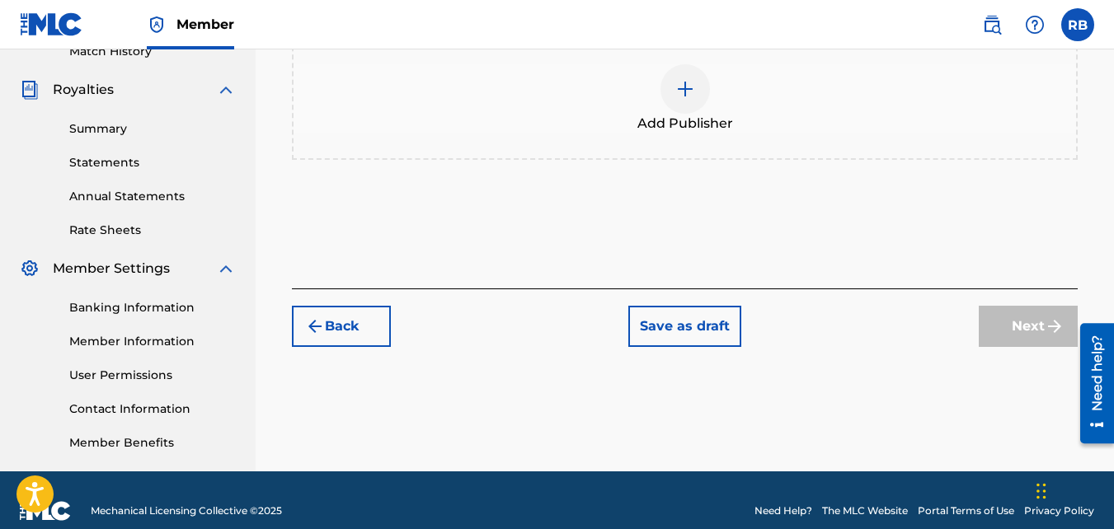
click at [648, 148] on div "Add Publisher" at bounding box center [685, 99] width 786 height 122
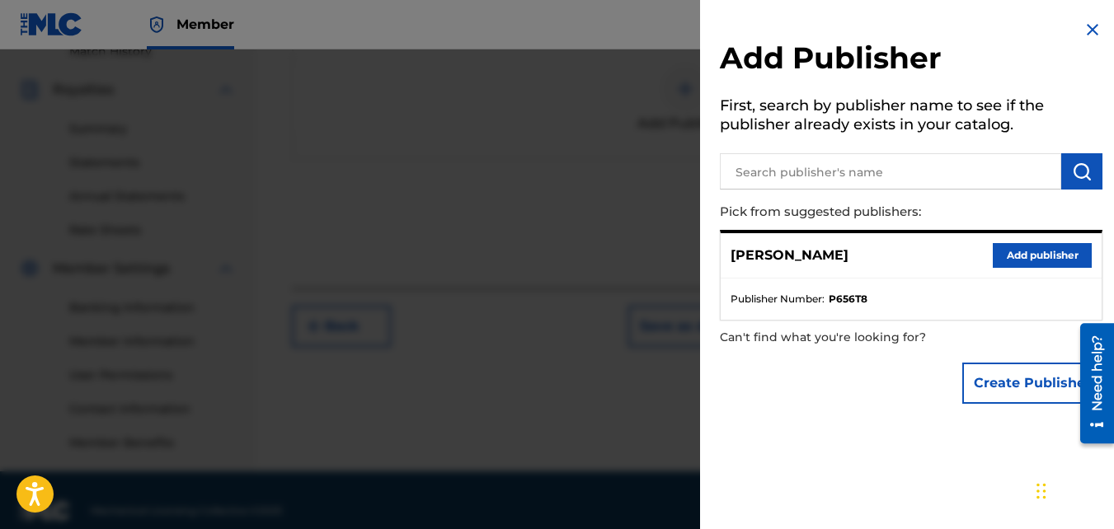
click at [1007, 258] on button "Add publisher" at bounding box center [1042, 255] width 99 height 25
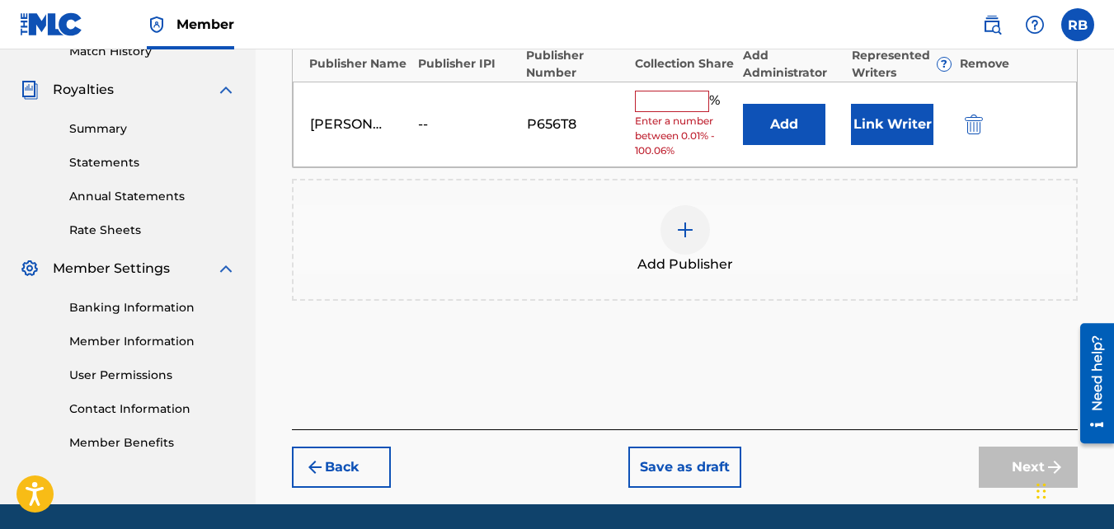
click at [670, 99] on input "text" at bounding box center [672, 101] width 74 height 21
type input "100"
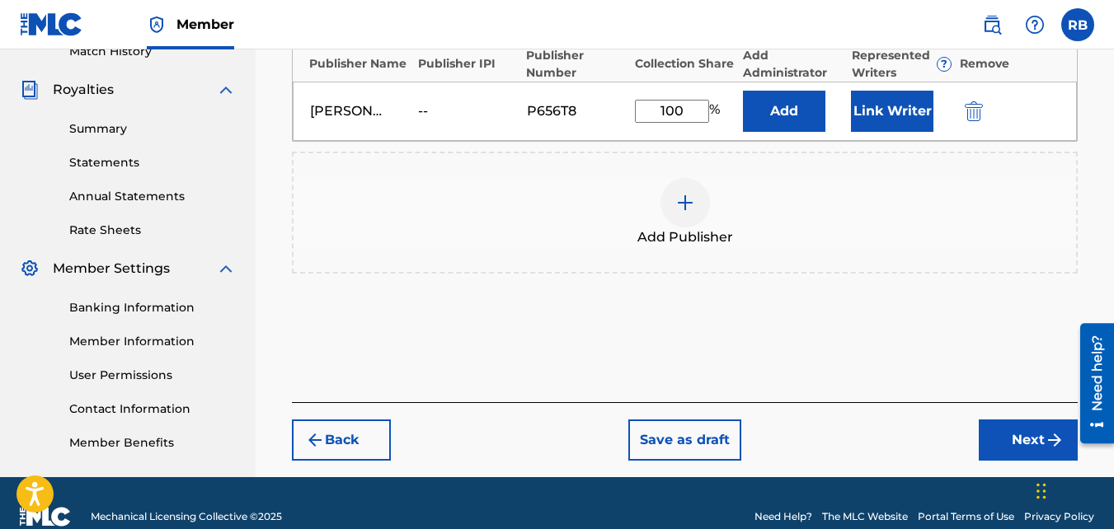
click at [1004, 441] on button "Next" at bounding box center [1028, 440] width 99 height 41
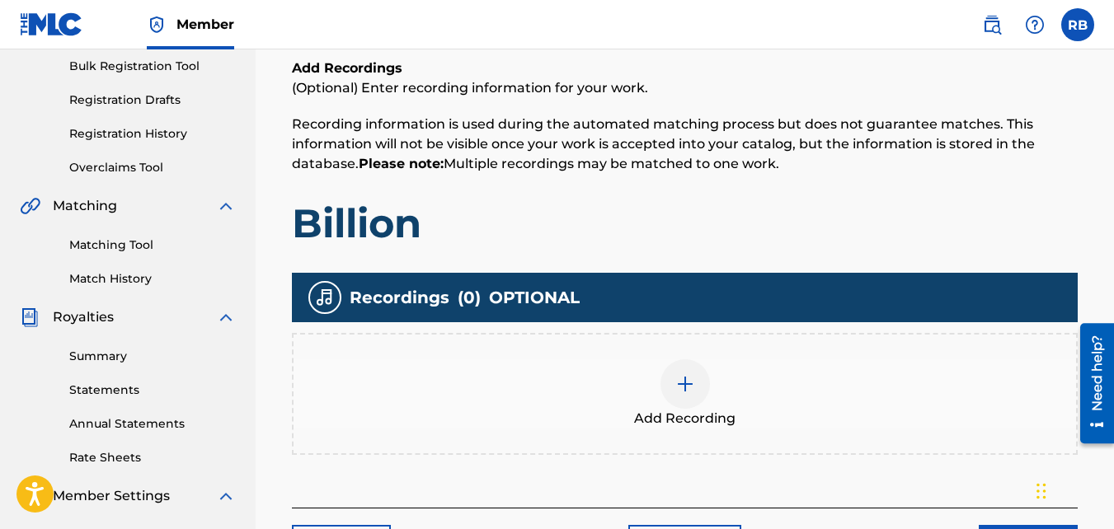
scroll to position [285, 0]
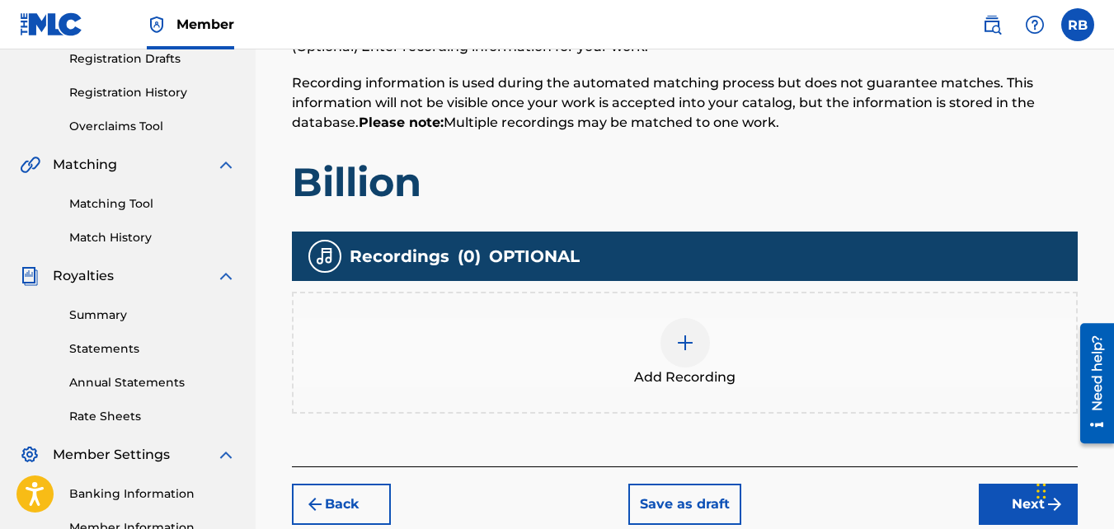
click at [636, 318] on div "Add Recording" at bounding box center [685, 352] width 783 height 69
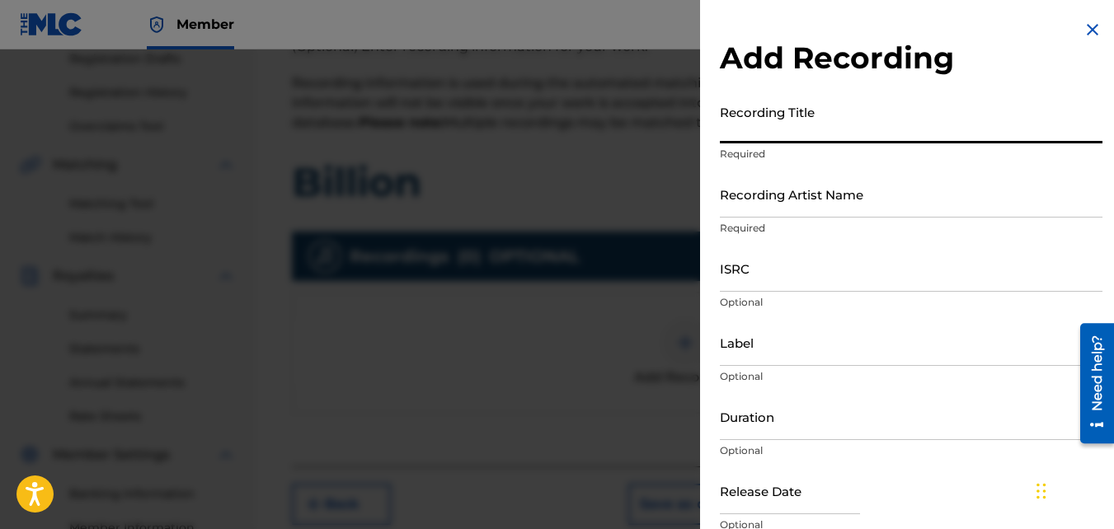
click at [776, 135] on input "Recording Title" at bounding box center [911, 119] width 383 height 47
type input "Billion"
click at [783, 171] on input "Recording Artist Name" at bounding box center [911, 194] width 383 height 47
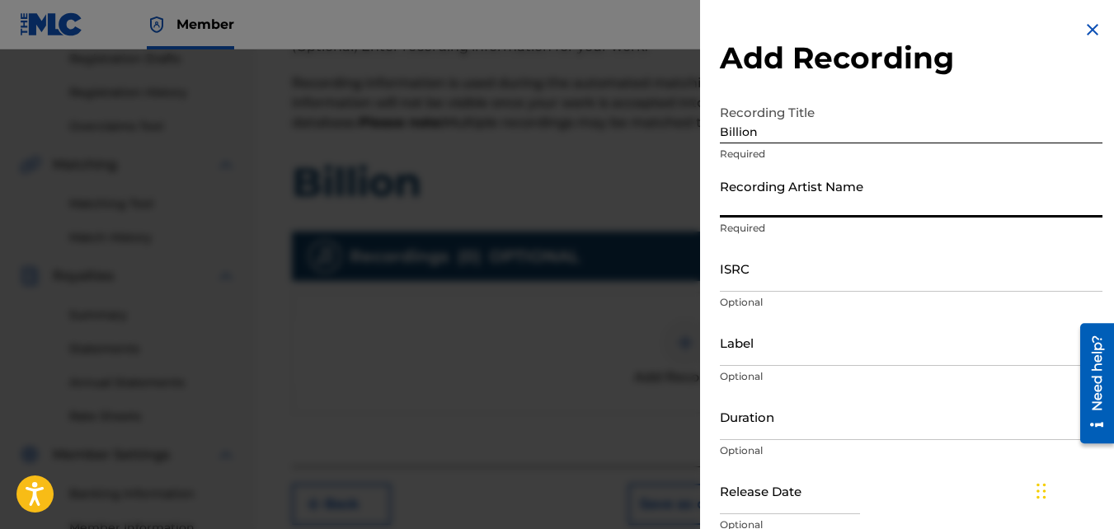
type input "TideeGlee"
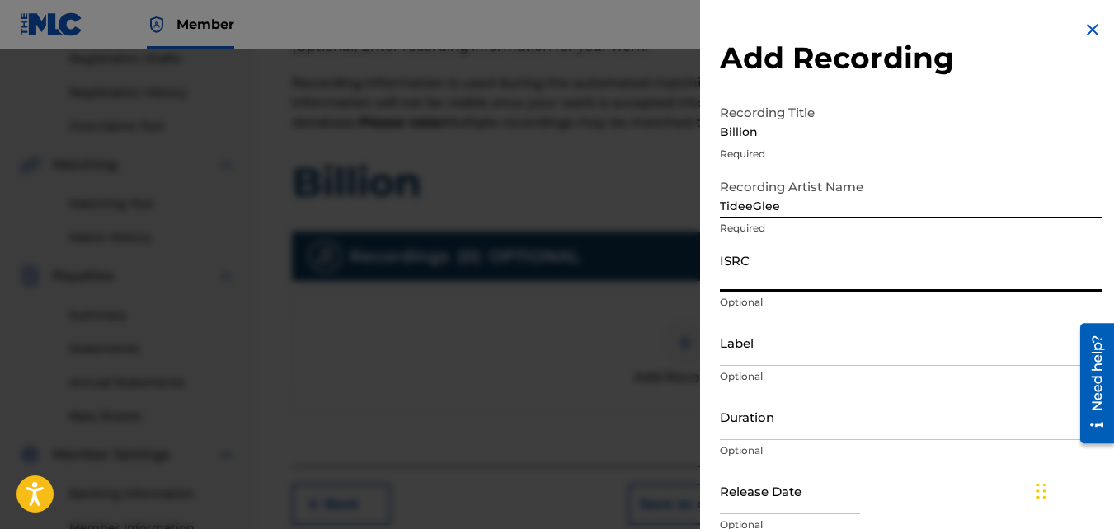
paste input "QZNMU2153551"
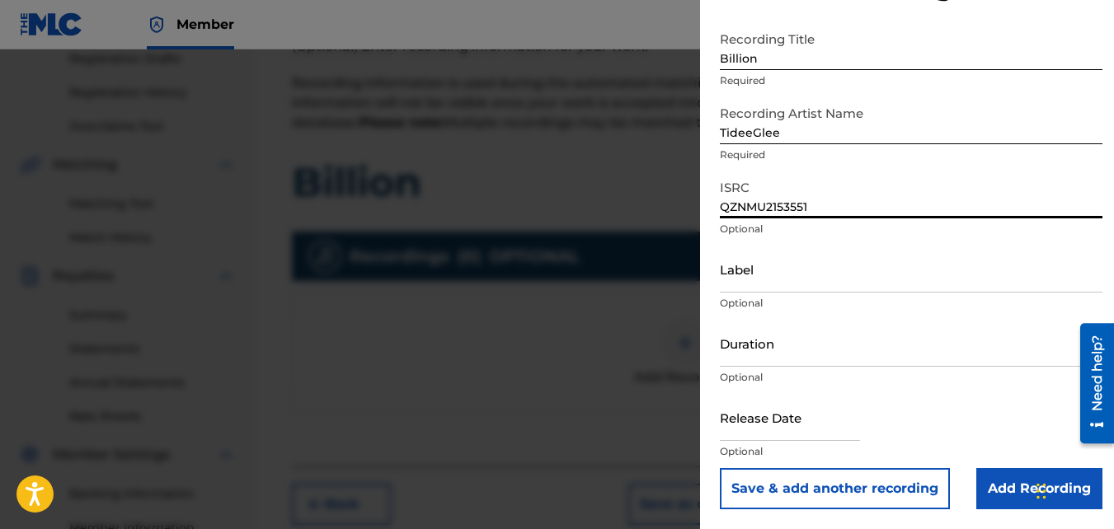
type input "QZNMU2153551"
click at [1000, 465] on input "Add Recording" at bounding box center [1039, 488] width 126 height 41
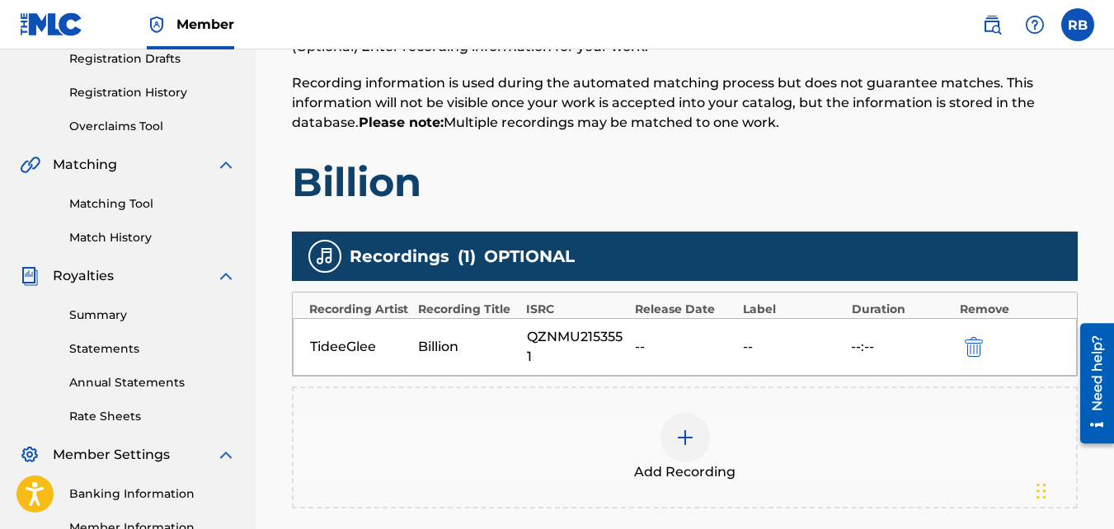
scroll to position [493, 0]
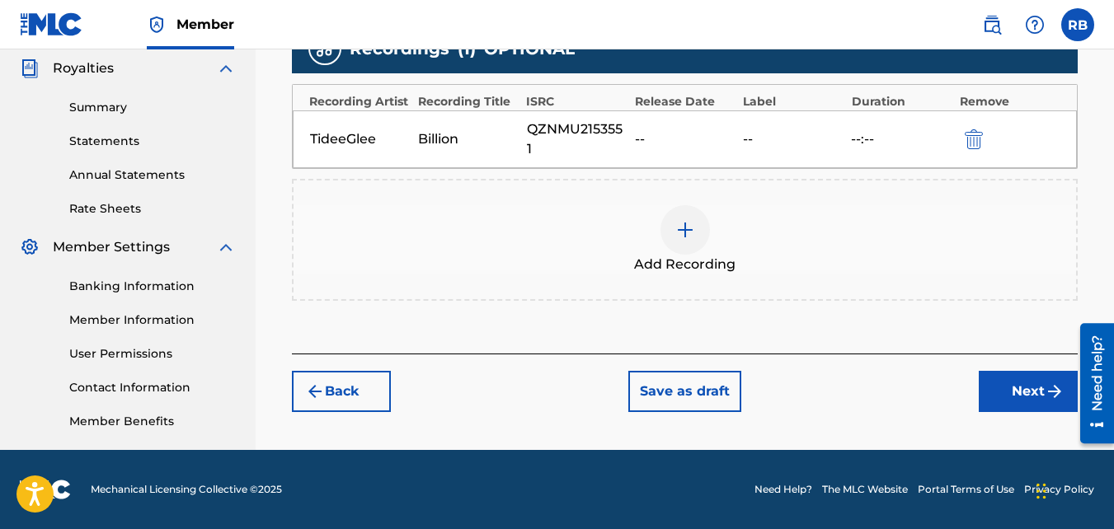
click at [983, 375] on button "Next" at bounding box center [1028, 391] width 99 height 41
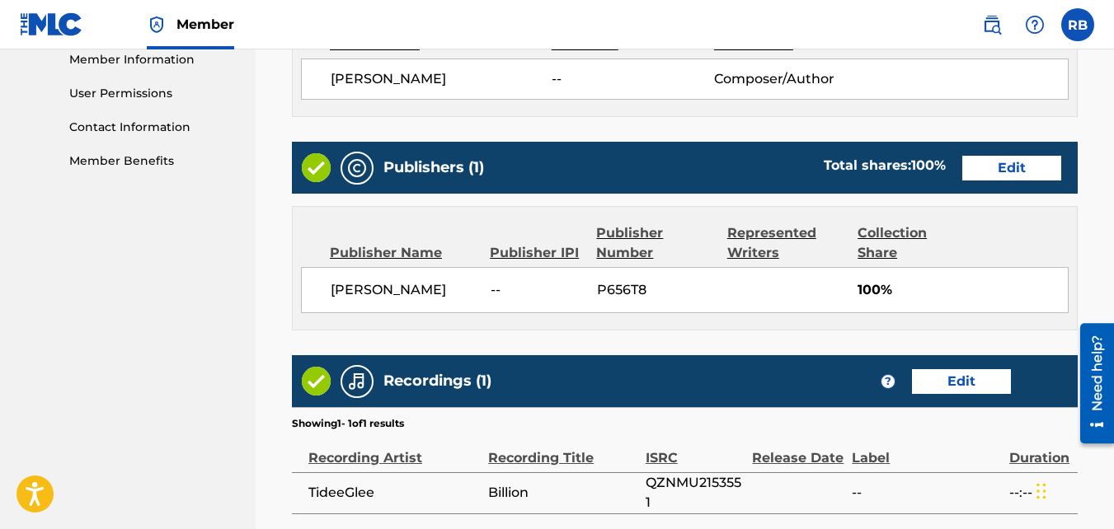
scroll to position [918, 0]
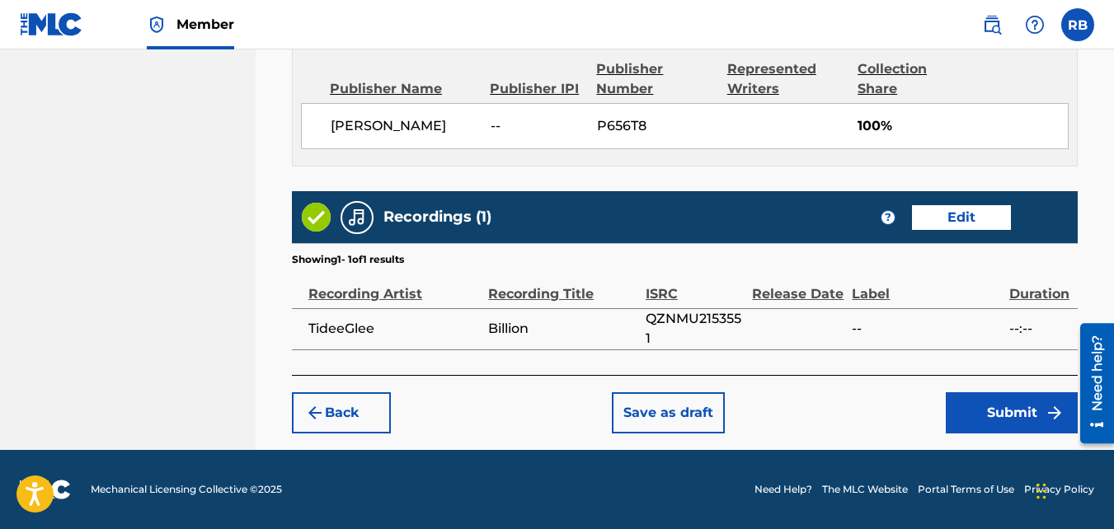
click at [995, 395] on button "Submit" at bounding box center [1012, 413] width 132 height 41
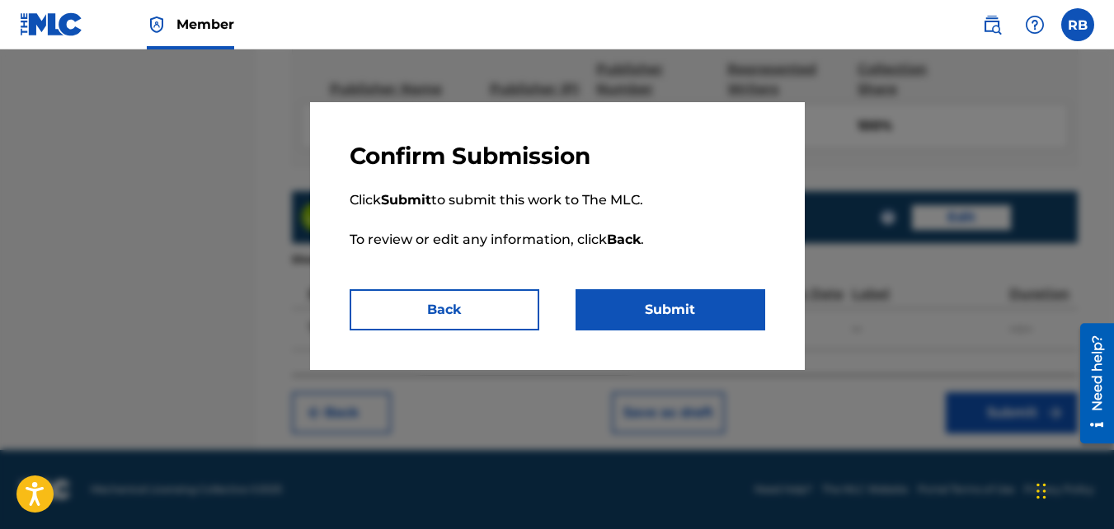
click at [712, 318] on button "Submit" at bounding box center [671, 309] width 190 height 41
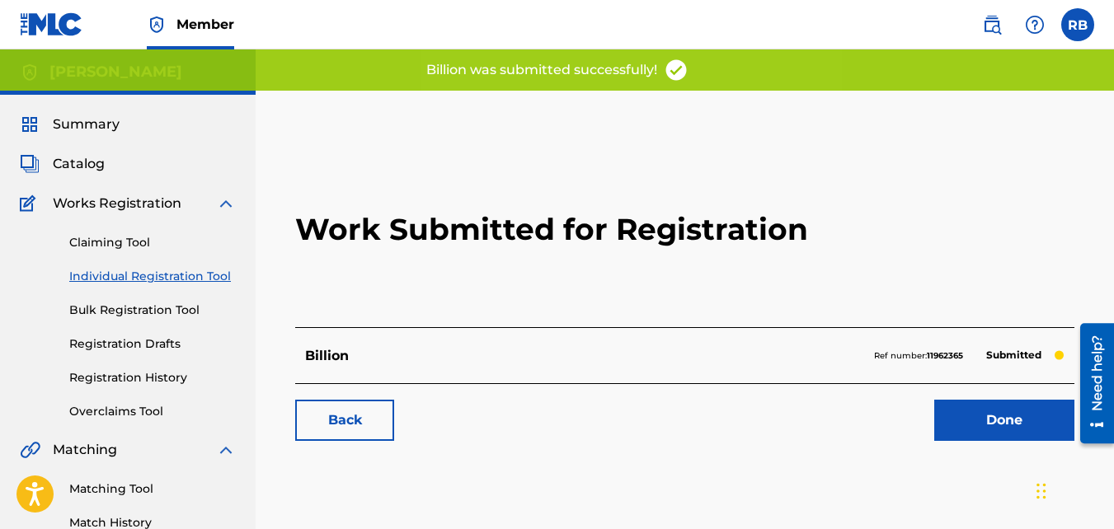
click at [350, 430] on link "Back" at bounding box center [344, 420] width 99 height 41
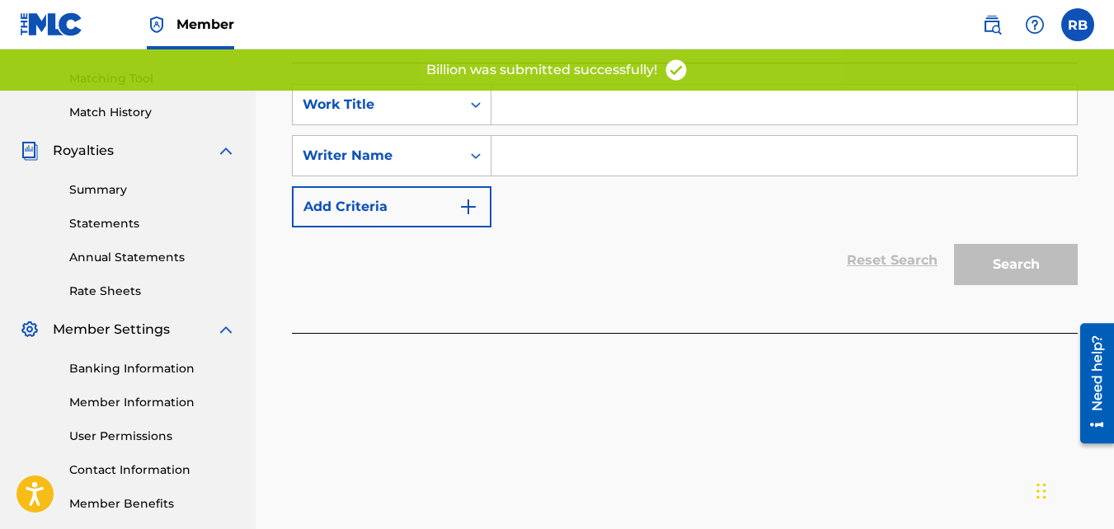
scroll to position [412, 0]
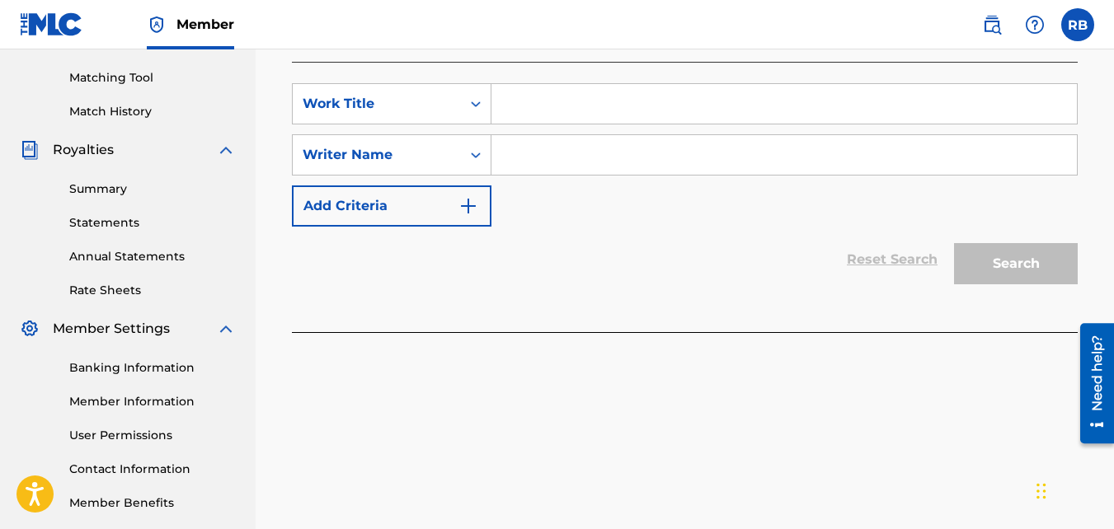
click at [529, 101] on input "Search Form" at bounding box center [784, 104] width 586 height 40
type input "Little Blites"
click at [514, 157] on input "Search Form" at bounding box center [784, 155] width 586 height 40
type input "[PERSON_NAME]"
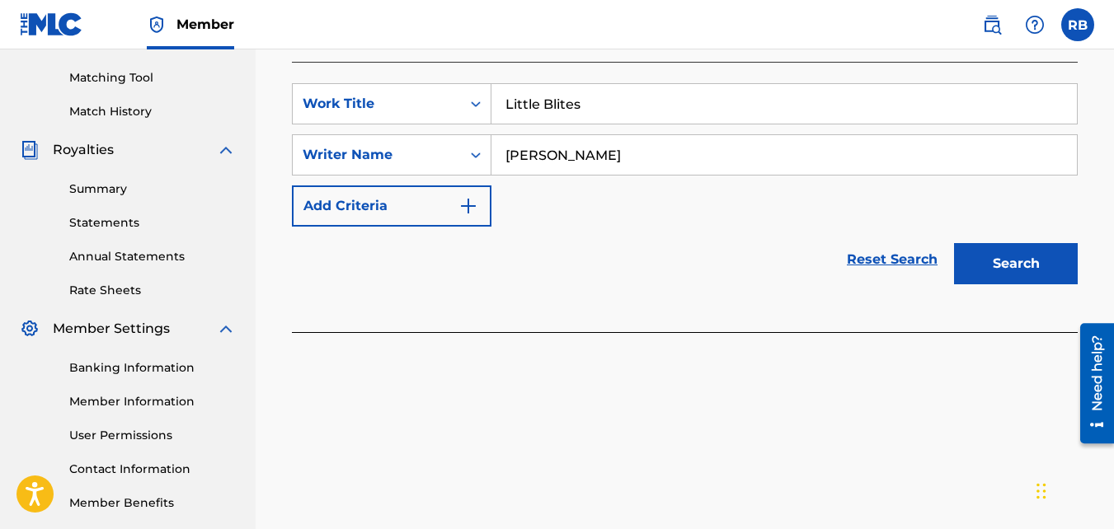
click at [954, 243] on button "Search" at bounding box center [1016, 263] width 124 height 41
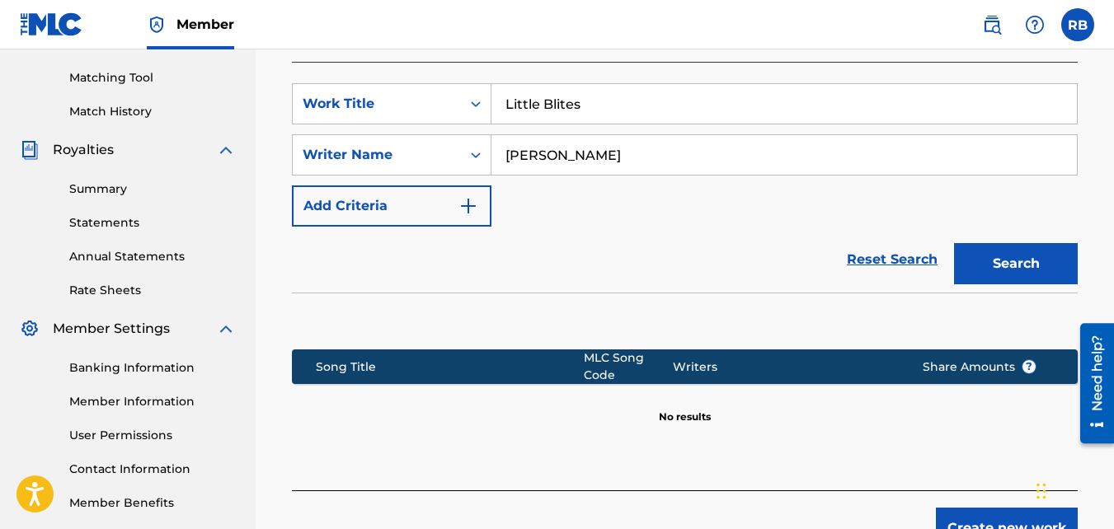
scroll to position [527, 0]
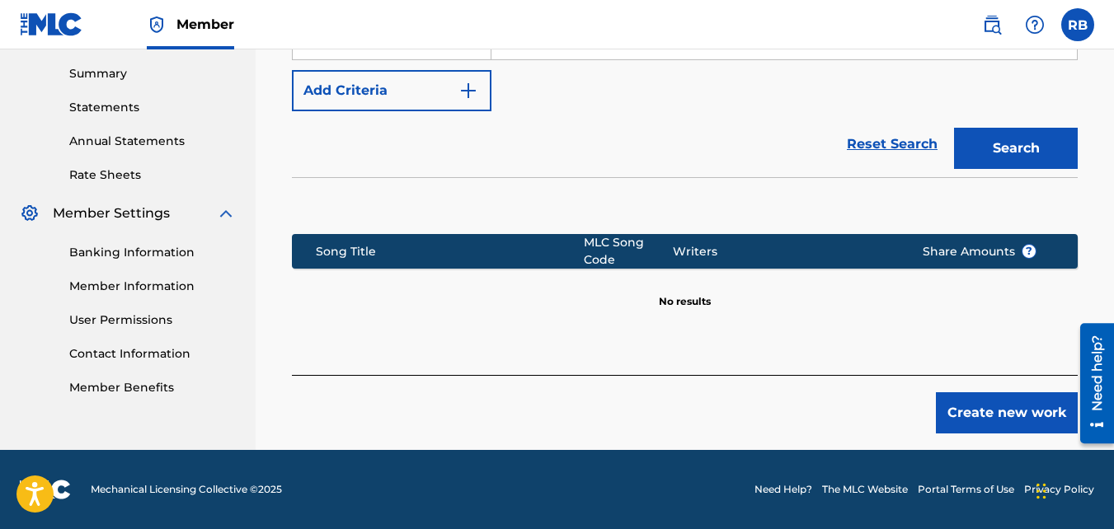
click at [1009, 410] on button "Create new work" at bounding box center [1007, 413] width 142 height 41
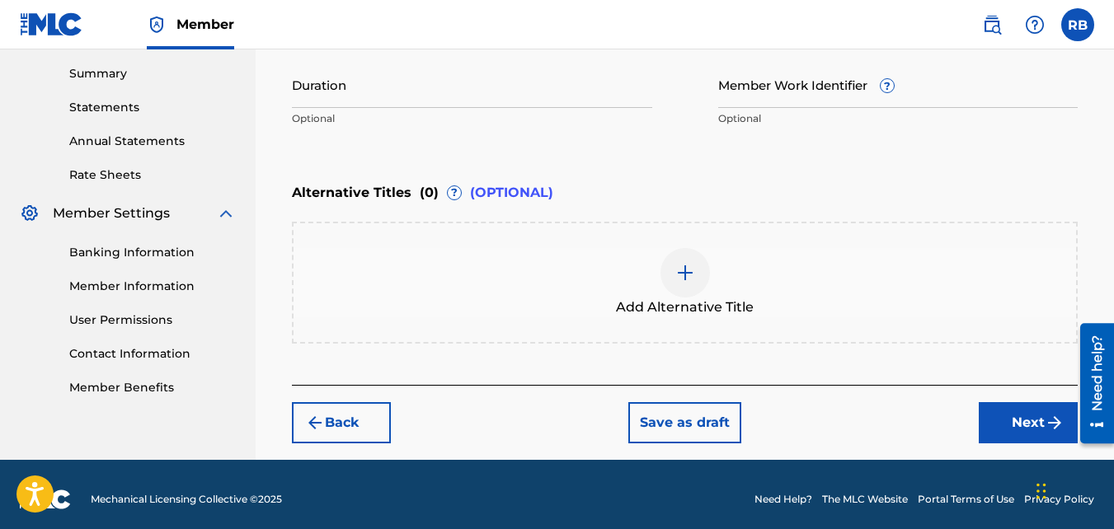
click at [1021, 422] on button "Next" at bounding box center [1028, 422] width 99 height 41
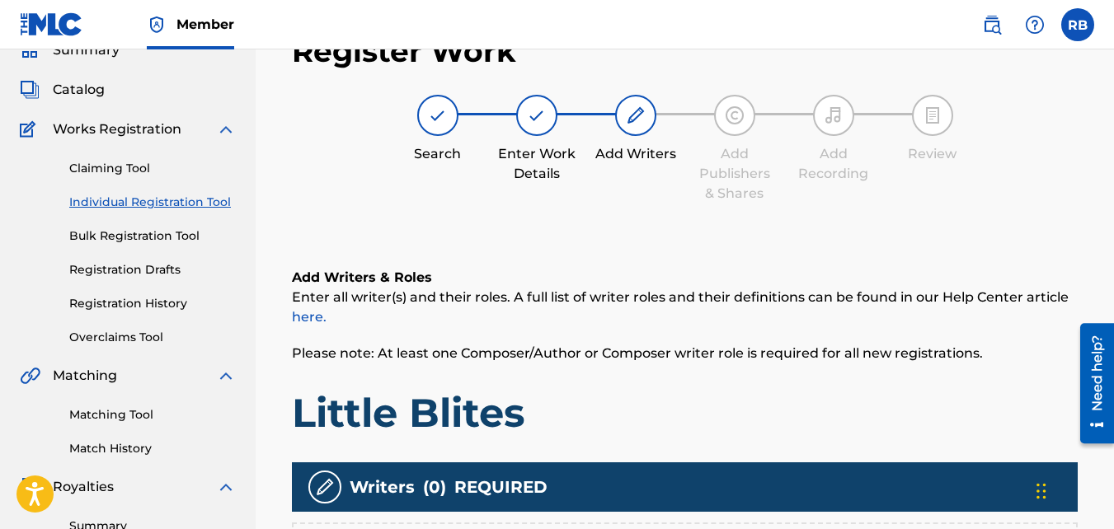
scroll to position [313, 0]
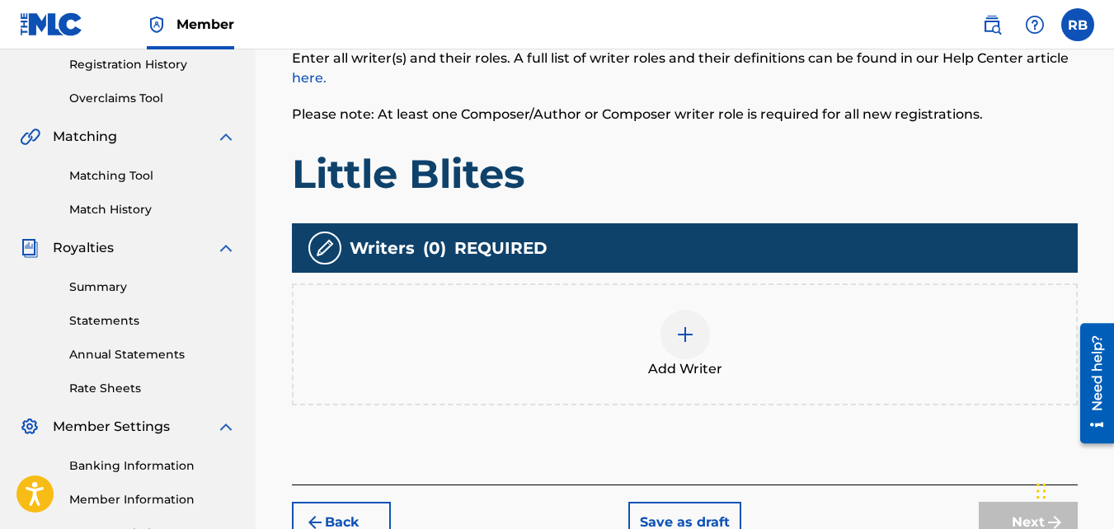
click at [618, 311] on div "Add Writer" at bounding box center [685, 344] width 783 height 69
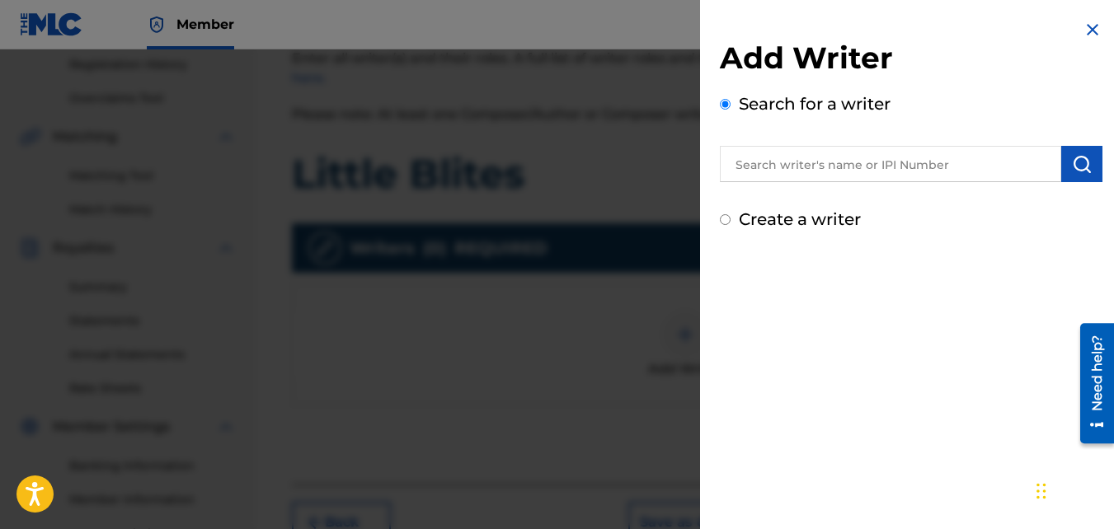
click at [812, 223] on label "Create a writer" at bounding box center [800, 219] width 122 height 20
radio input "true"
click at [731, 223] on input "Create a writer" at bounding box center [725, 219] width 11 height 11
radio input "false"
radio input "true"
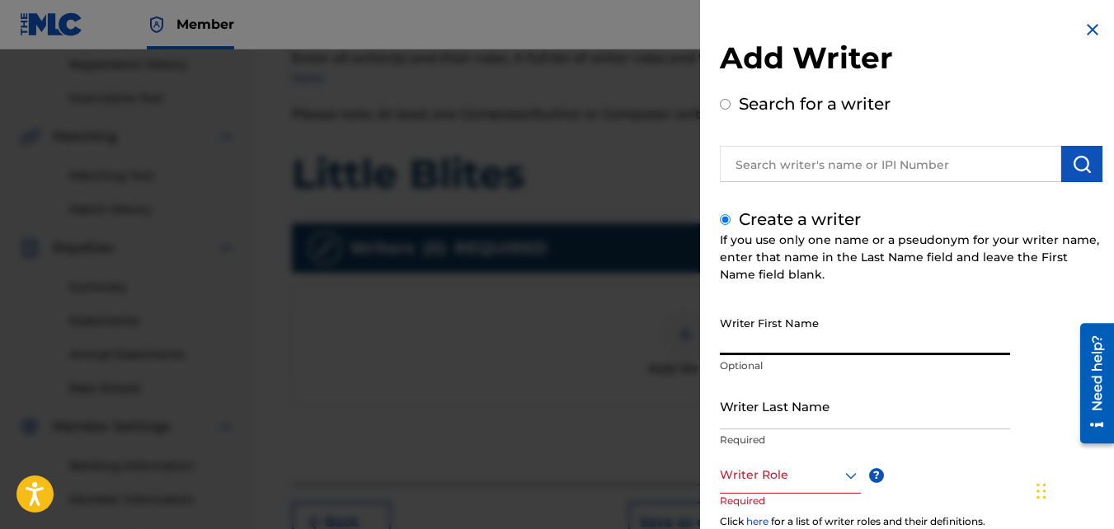
click at [839, 338] on input "Writer First Name" at bounding box center [865, 331] width 290 height 47
type input "[PERSON_NAME]"
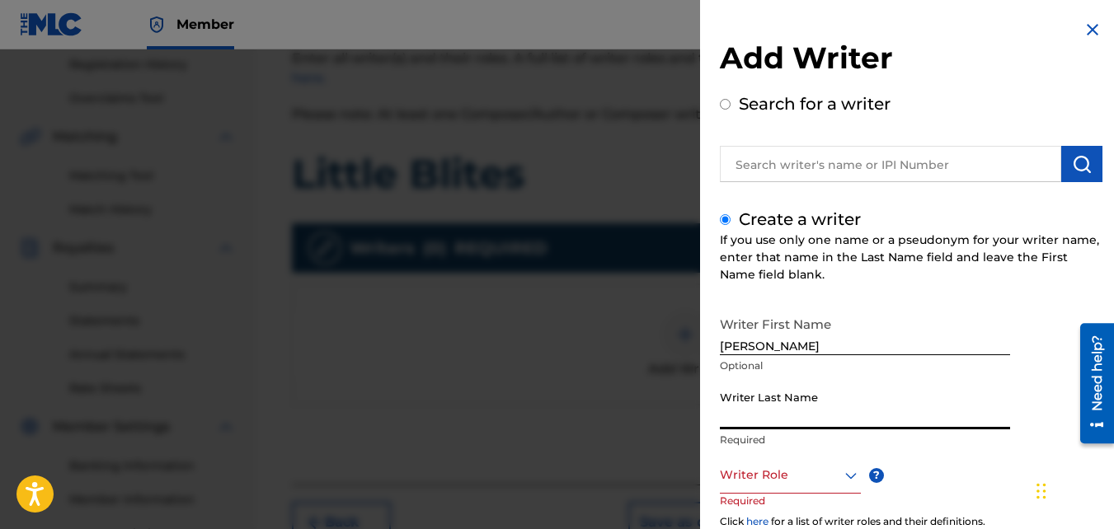
click at [799, 410] on input "Writer Last Name" at bounding box center [865, 406] width 290 height 47
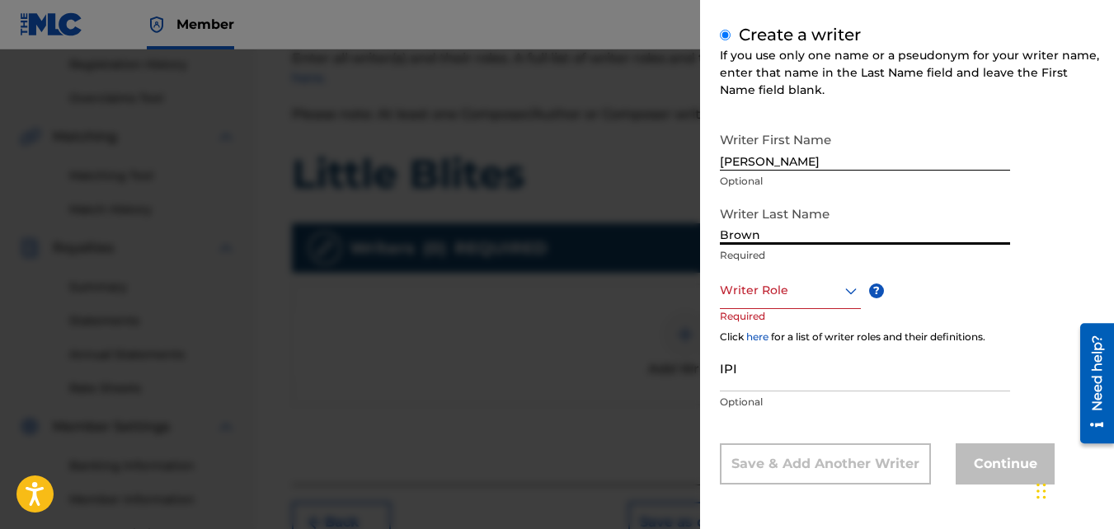
type input "Brown"
click at [787, 289] on div at bounding box center [790, 290] width 141 height 21
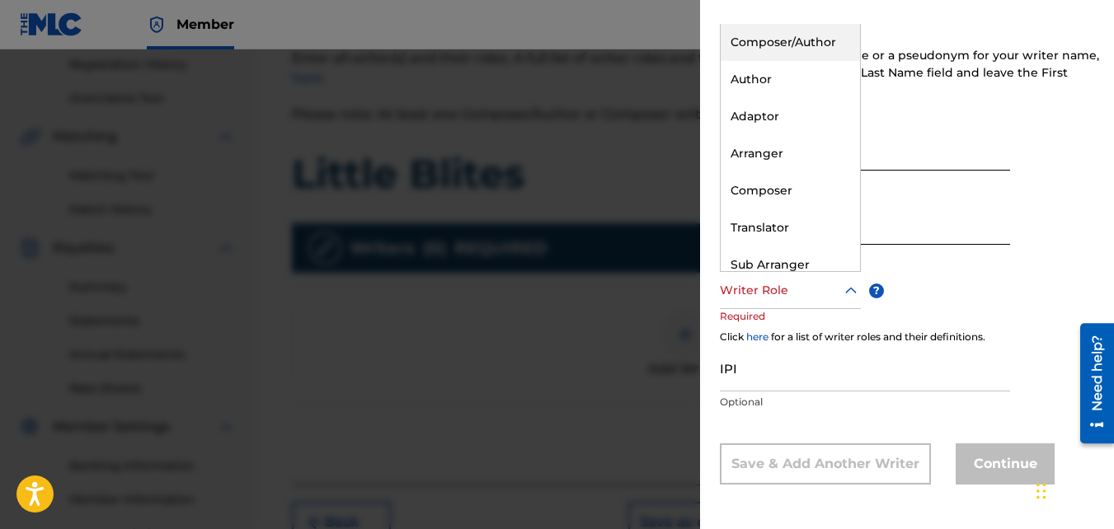
click at [792, 38] on div "Composer/Author" at bounding box center [790, 42] width 139 height 37
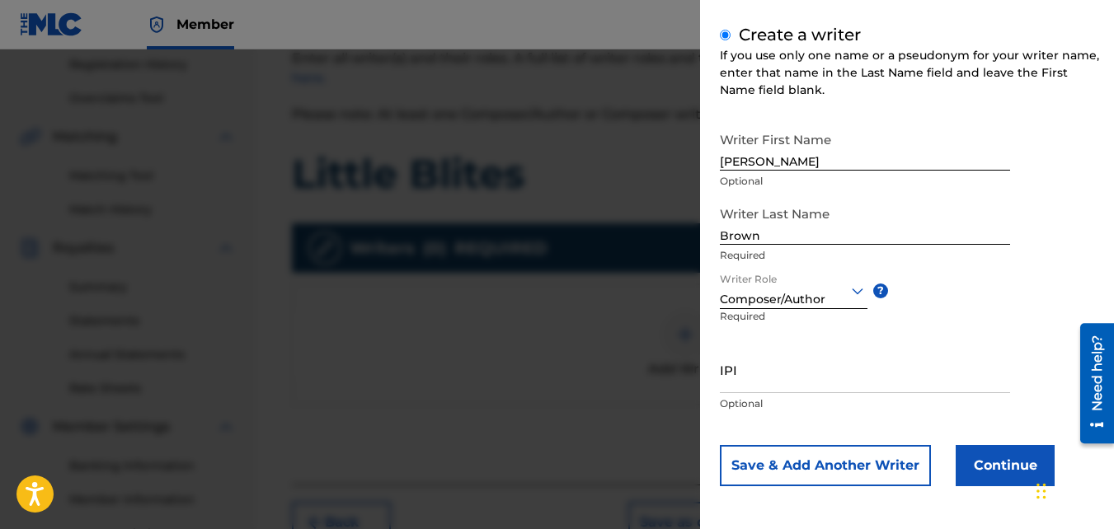
click at [962, 454] on button "Continue" at bounding box center [1005, 465] width 99 height 41
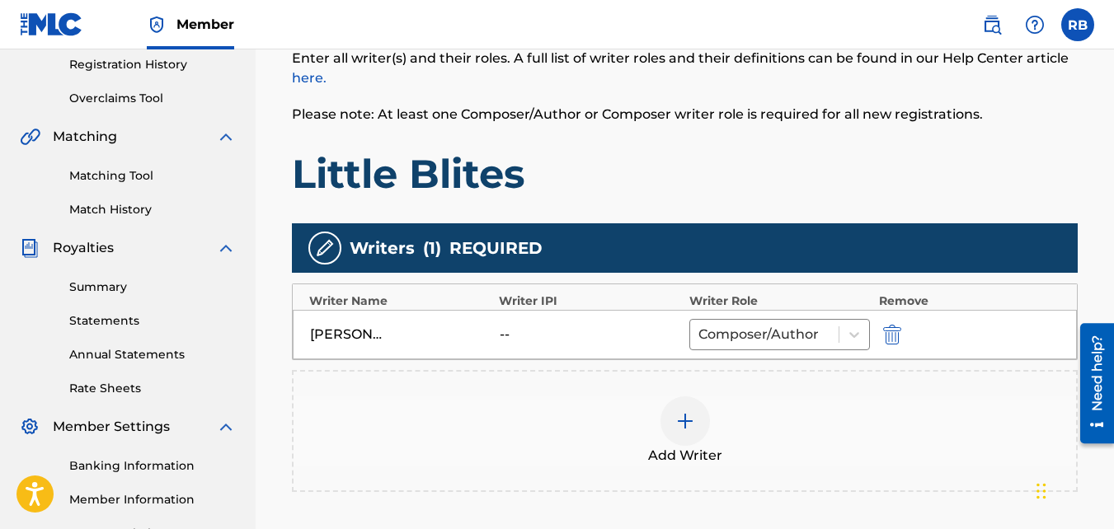
scroll to position [510, 0]
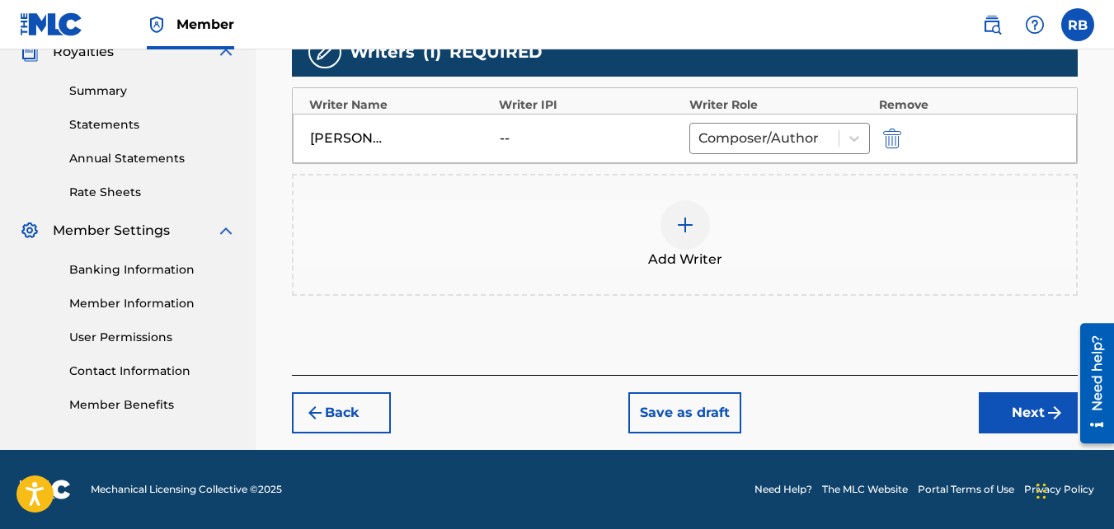
click at [985, 427] on button "Next" at bounding box center [1028, 413] width 99 height 41
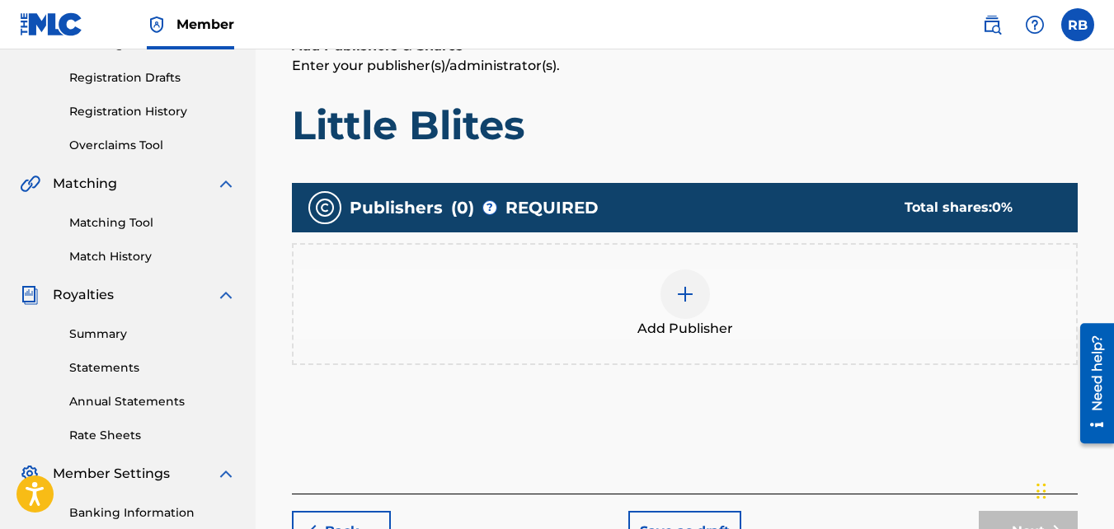
scroll to position [280, 0]
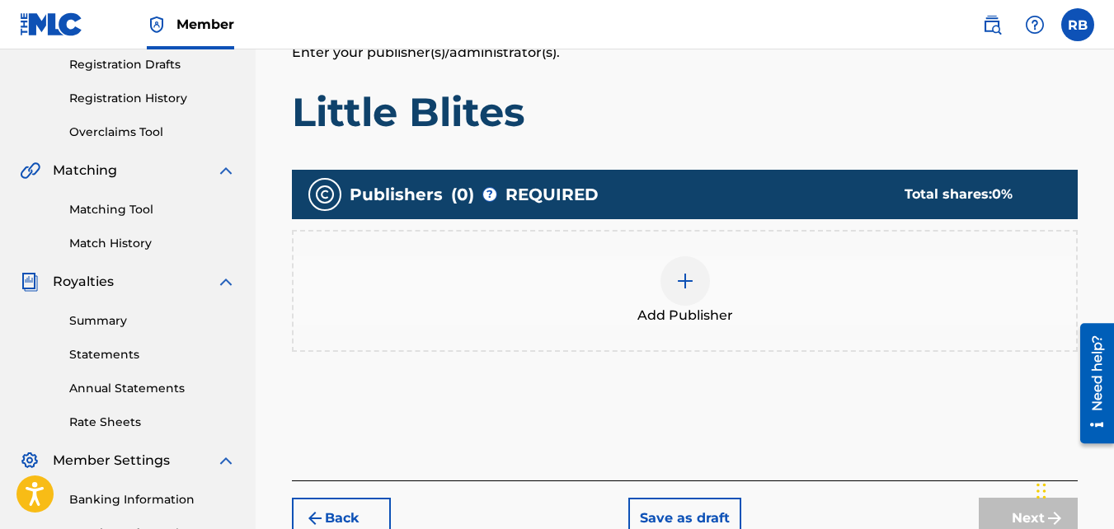
click at [602, 336] on div "Add Publisher" at bounding box center [685, 291] width 786 height 122
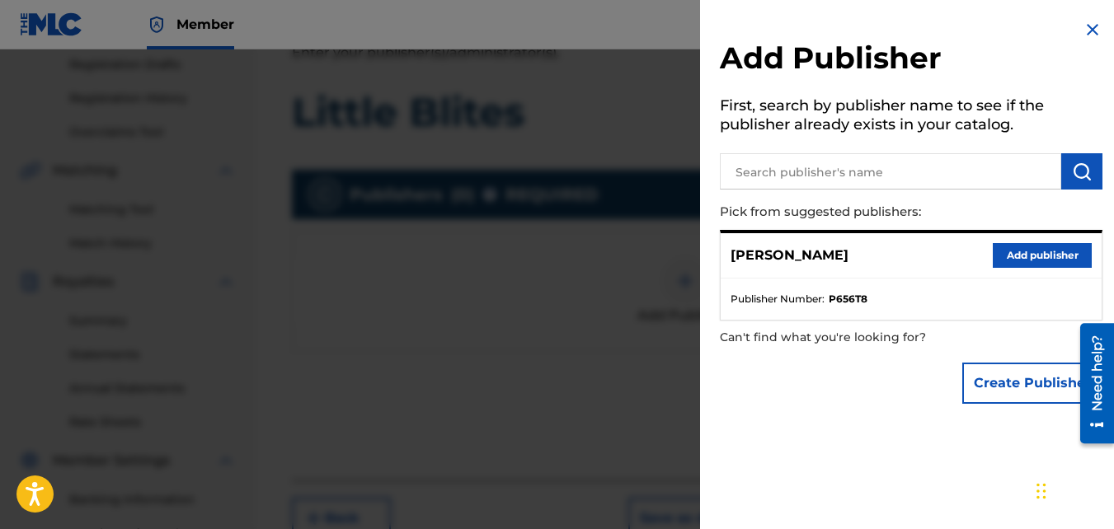
click at [993, 255] on button "Add publisher" at bounding box center [1042, 255] width 99 height 25
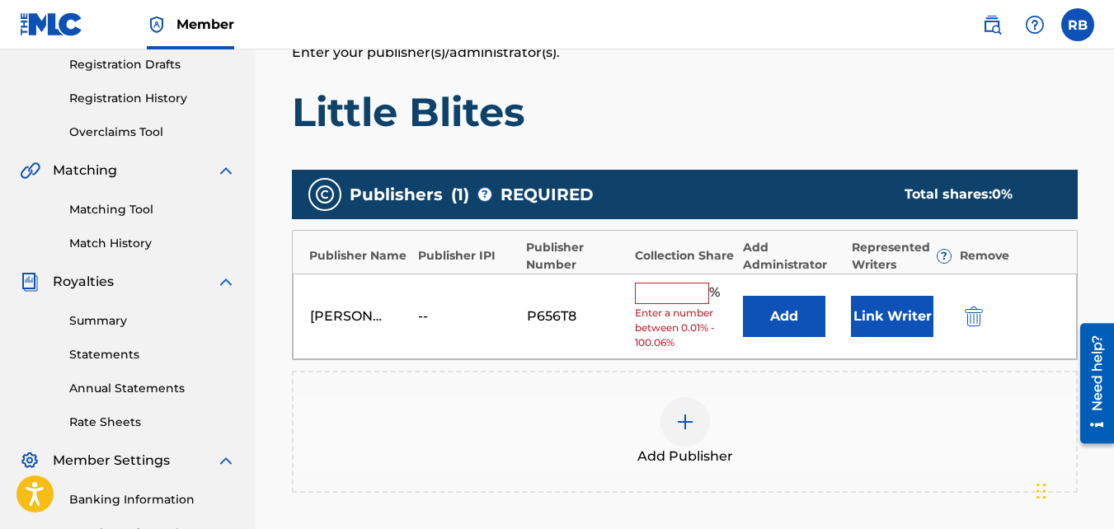
click at [676, 299] on input "text" at bounding box center [672, 293] width 74 height 21
type input "100"
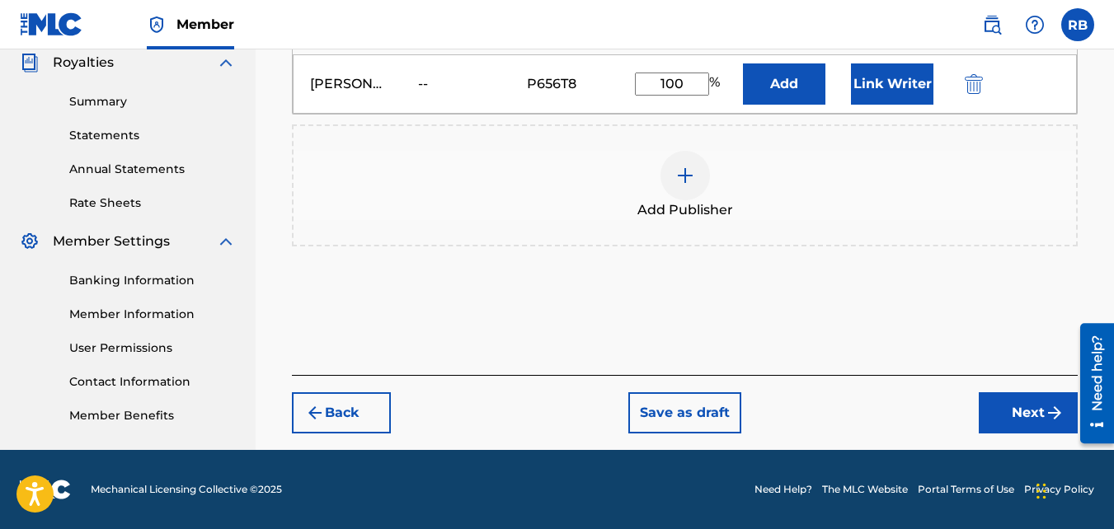
click at [999, 413] on button "Next" at bounding box center [1028, 413] width 99 height 41
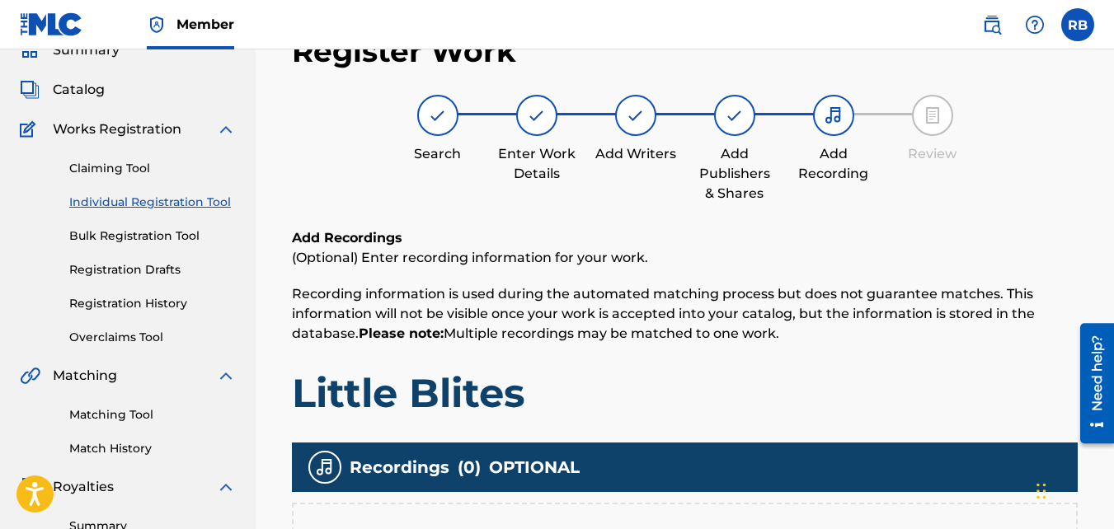
scroll to position [193, 0]
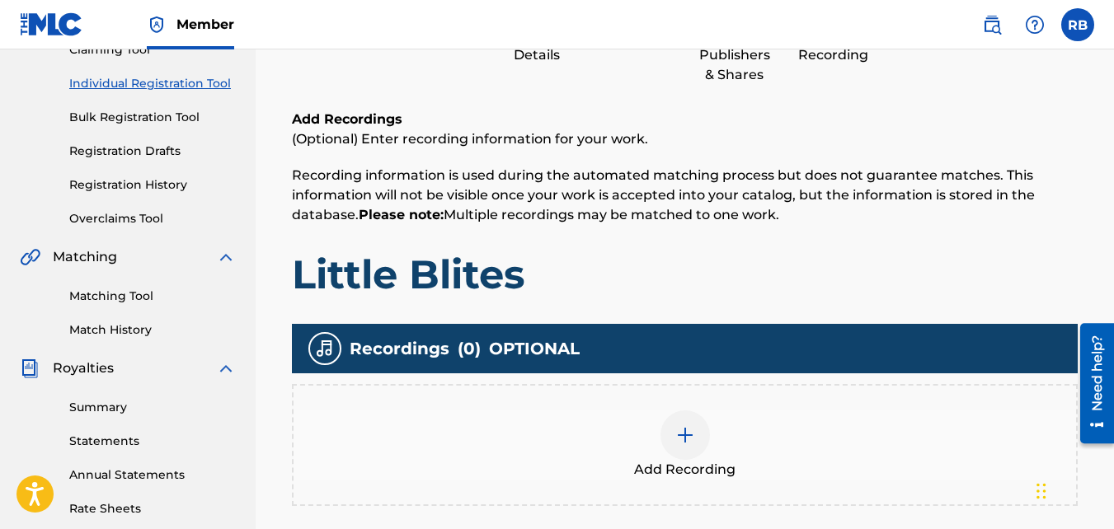
click at [731, 402] on div "Add Recording" at bounding box center [685, 445] width 786 height 122
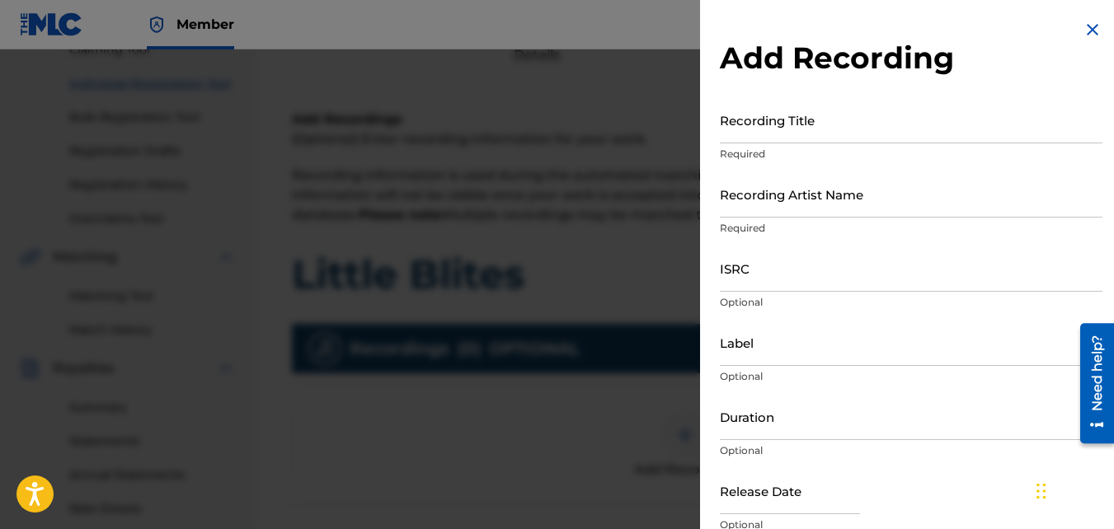
click at [543, 313] on div at bounding box center [557, 313] width 1114 height 529
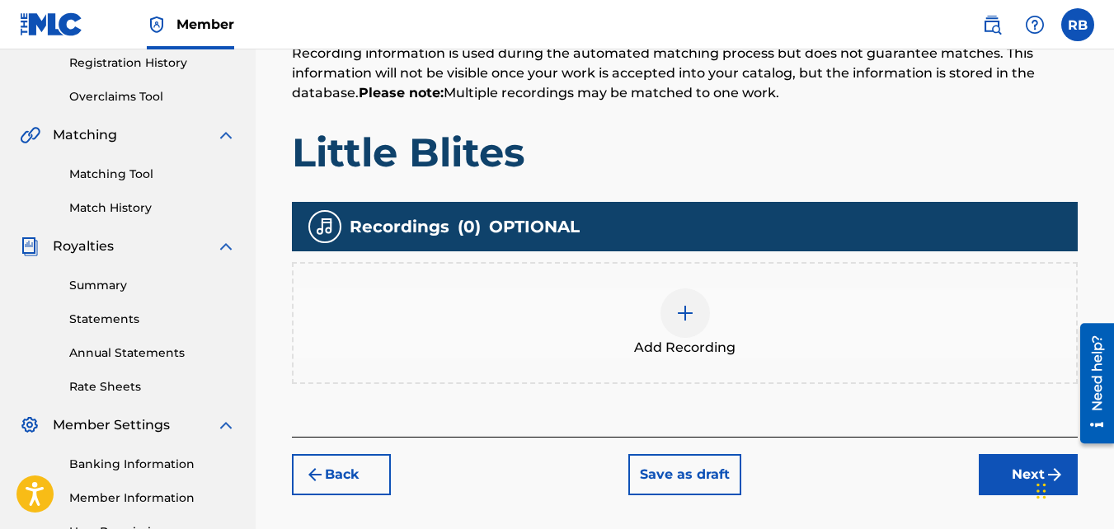
scroll to position [355, 0]
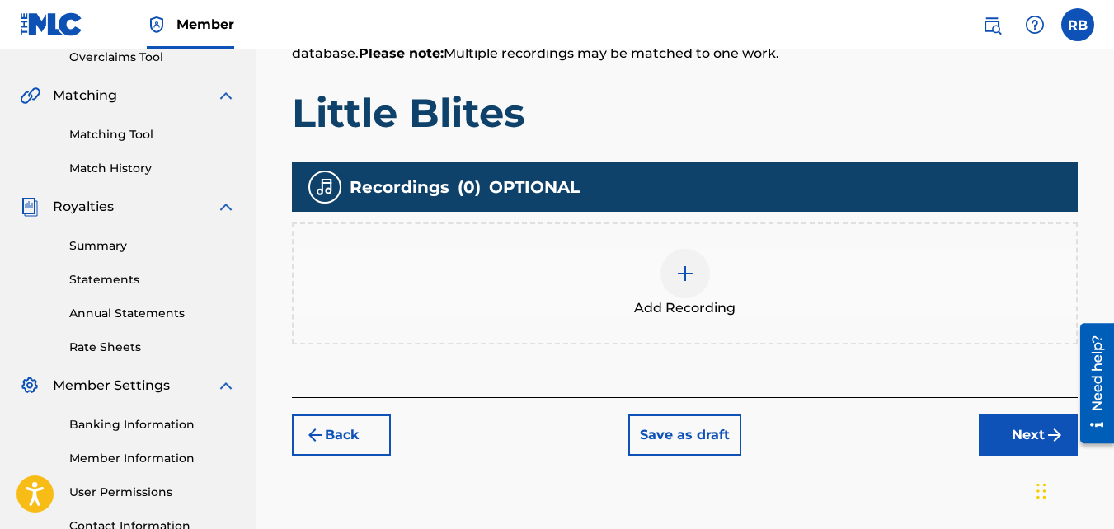
click at [364, 438] on button "Back" at bounding box center [341, 435] width 99 height 41
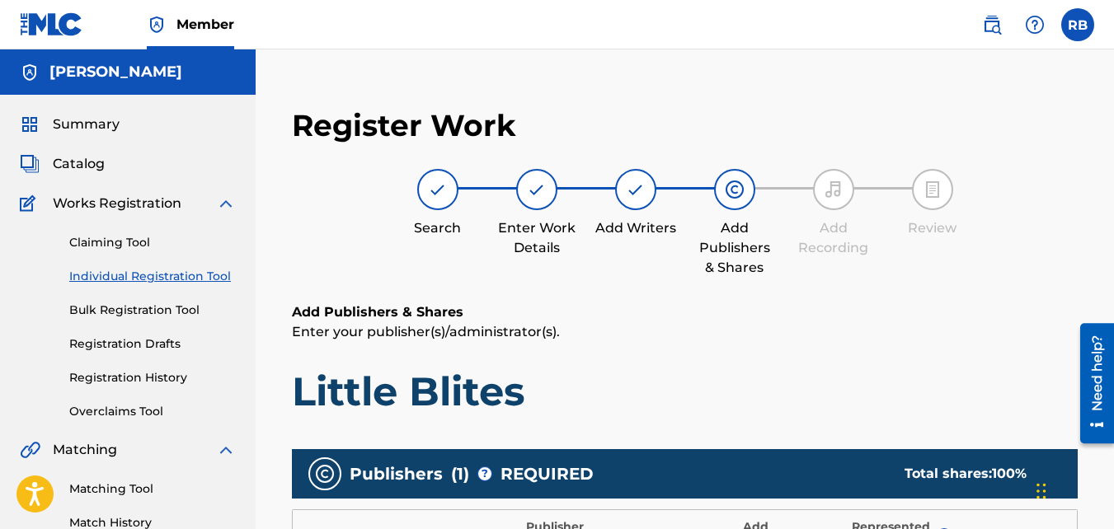
scroll to position [499, 0]
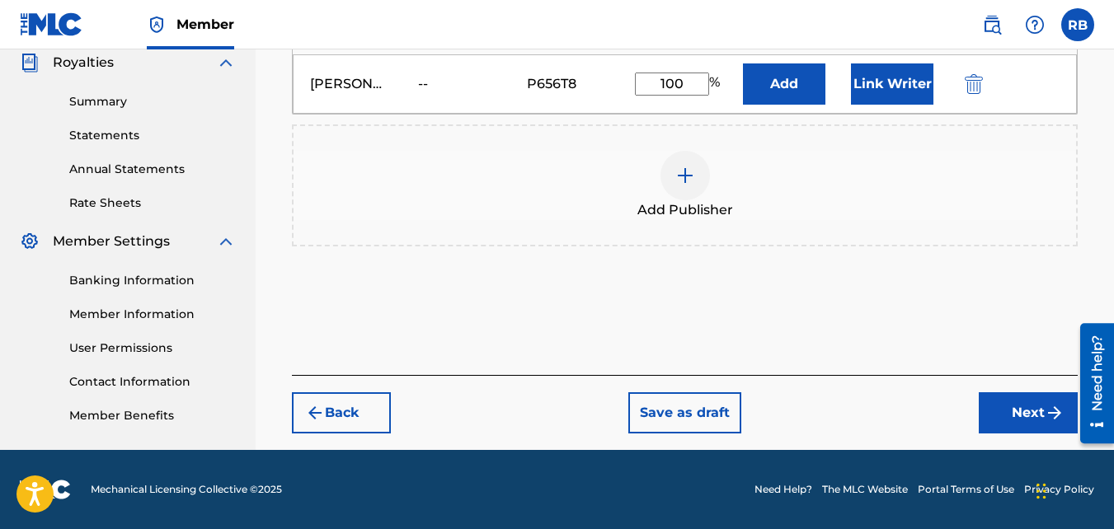
click at [369, 418] on button "Back" at bounding box center [341, 413] width 99 height 41
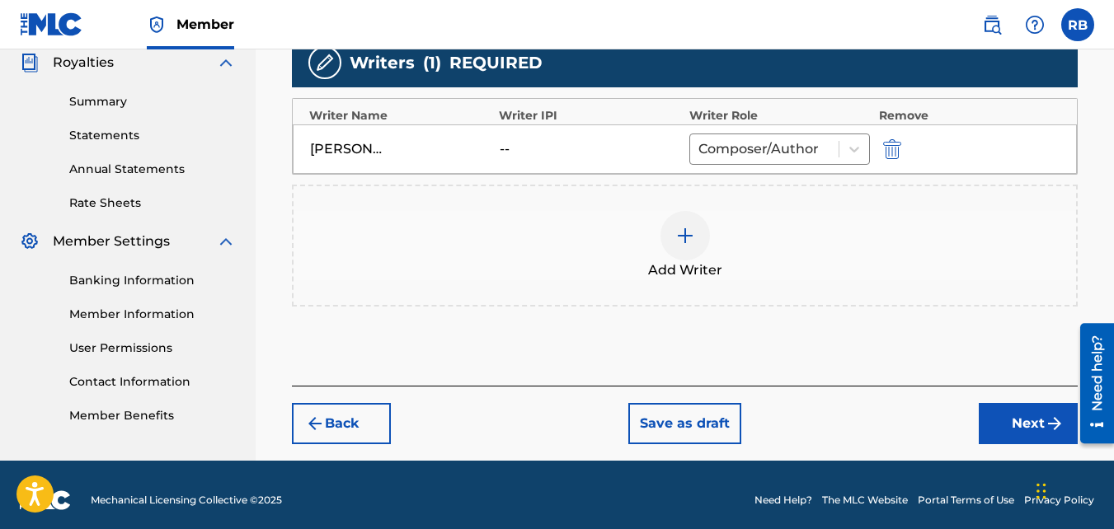
click at [352, 414] on button "Back" at bounding box center [341, 423] width 99 height 41
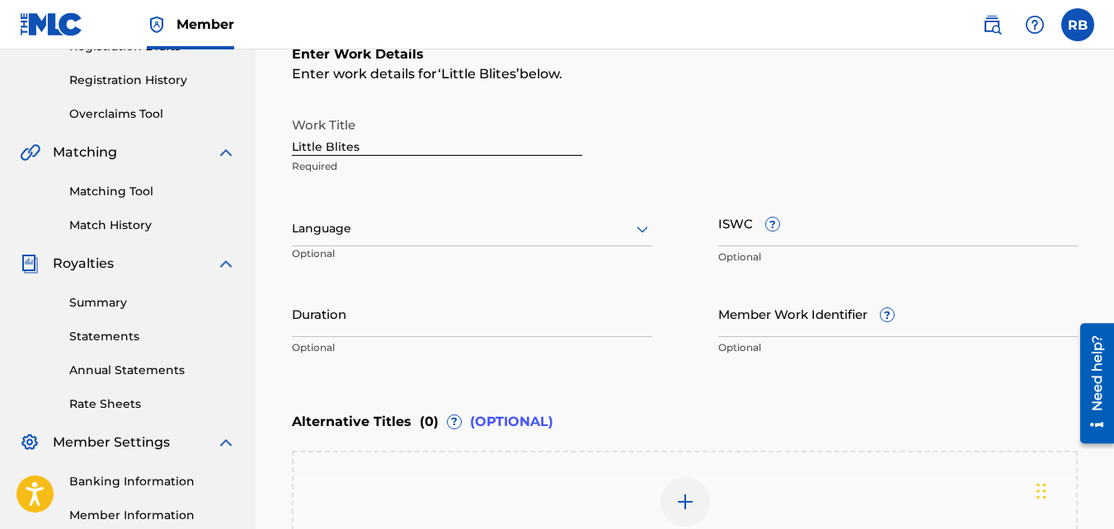
scroll to position [297, 0]
click at [333, 147] on input "Little Blites" at bounding box center [437, 133] width 290 height 47
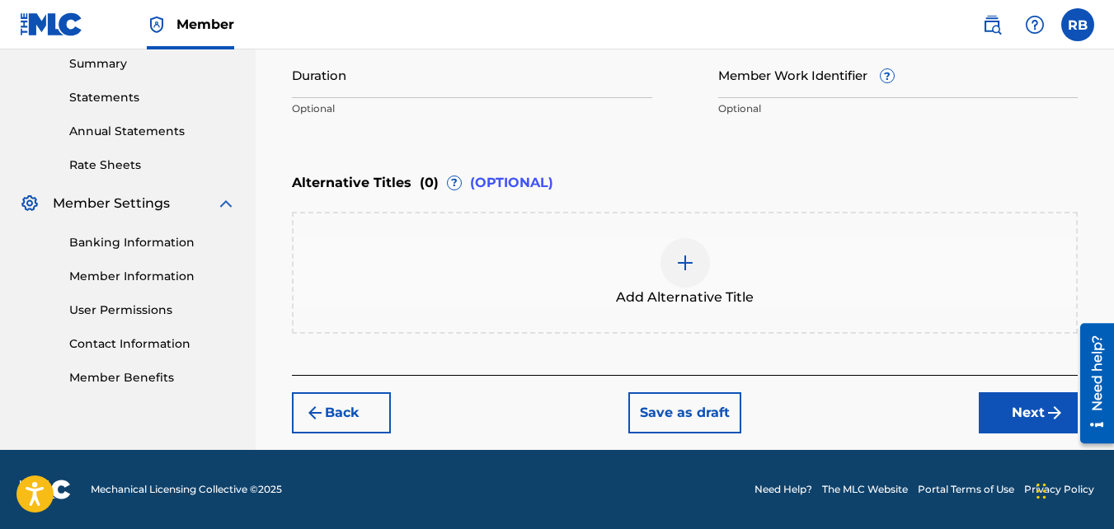
scroll to position [537, 0]
type input "Little Bites"
click at [1004, 402] on button "Next" at bounding box center [1028, 413] width 99 height 41
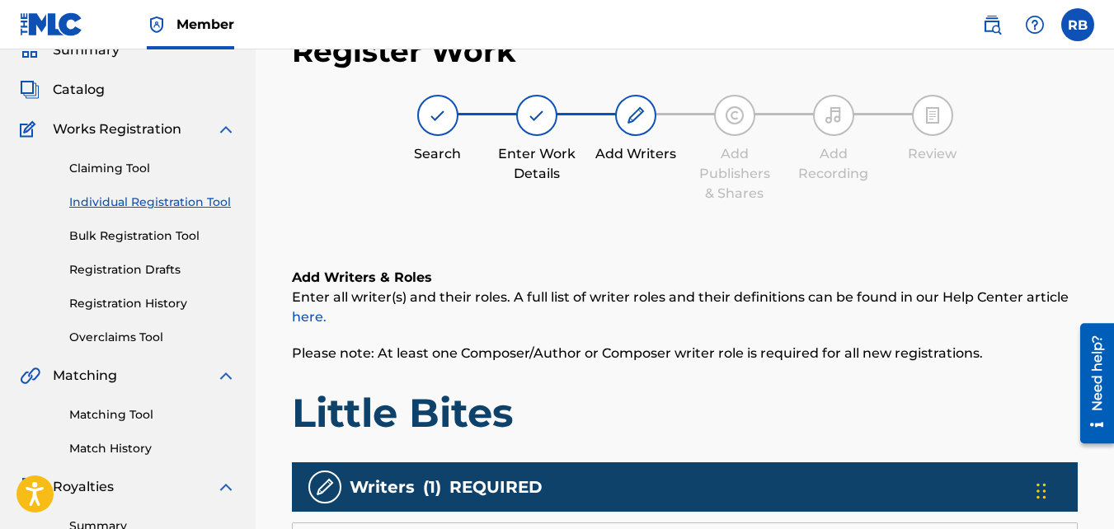
scroll to position [510, 0]
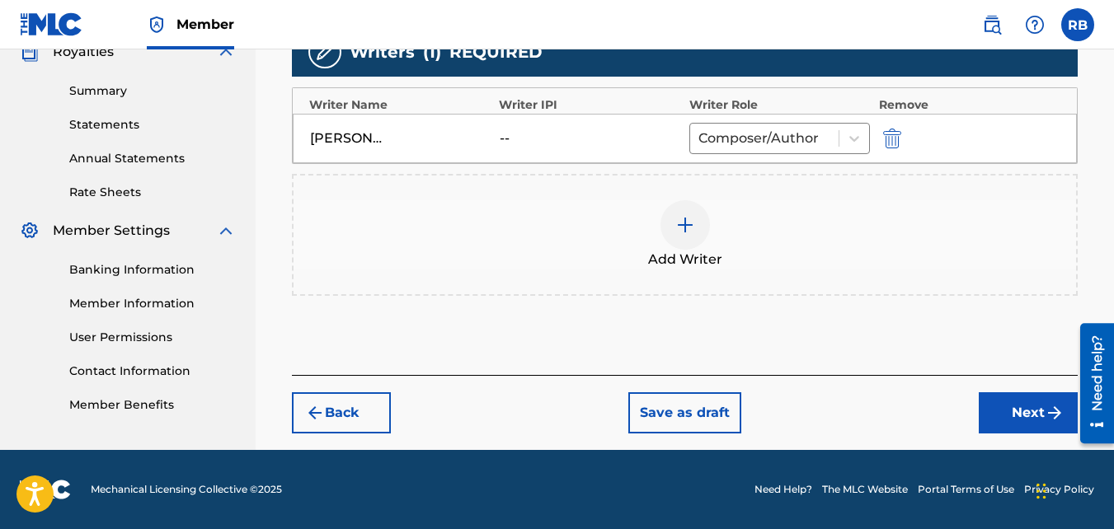
click at [993, 423] on button "Next" at bounding box center [1028, 413] width 99 height 41
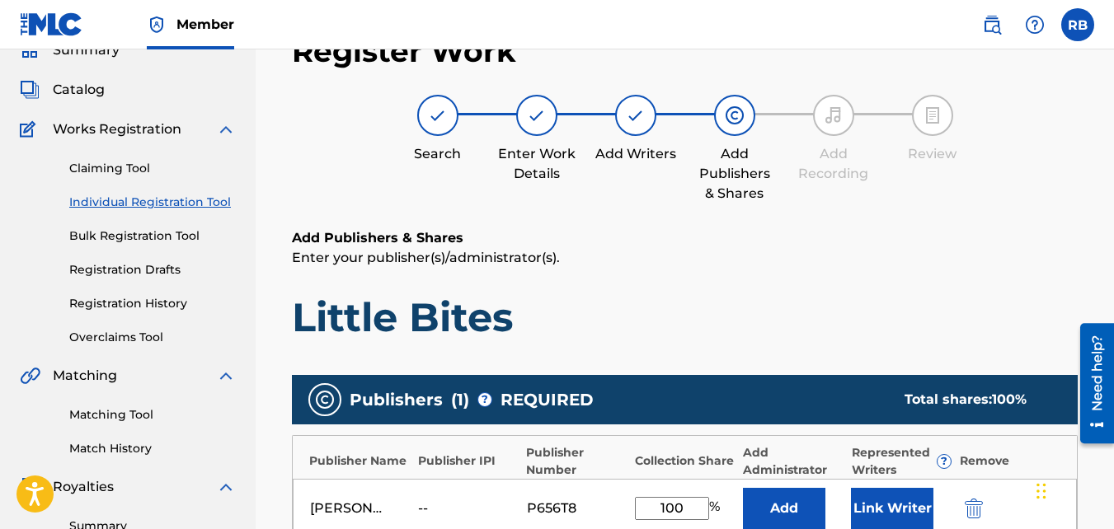
scroll to position [499, 0]
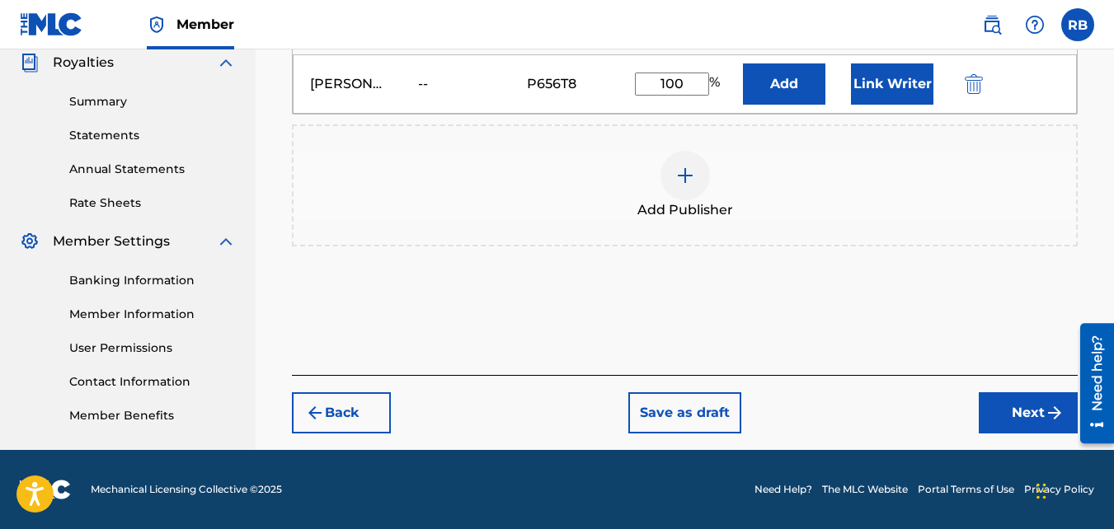
click at [1023, 424] on button "Next" at bounding box center [1028, 413] width 99 height 41
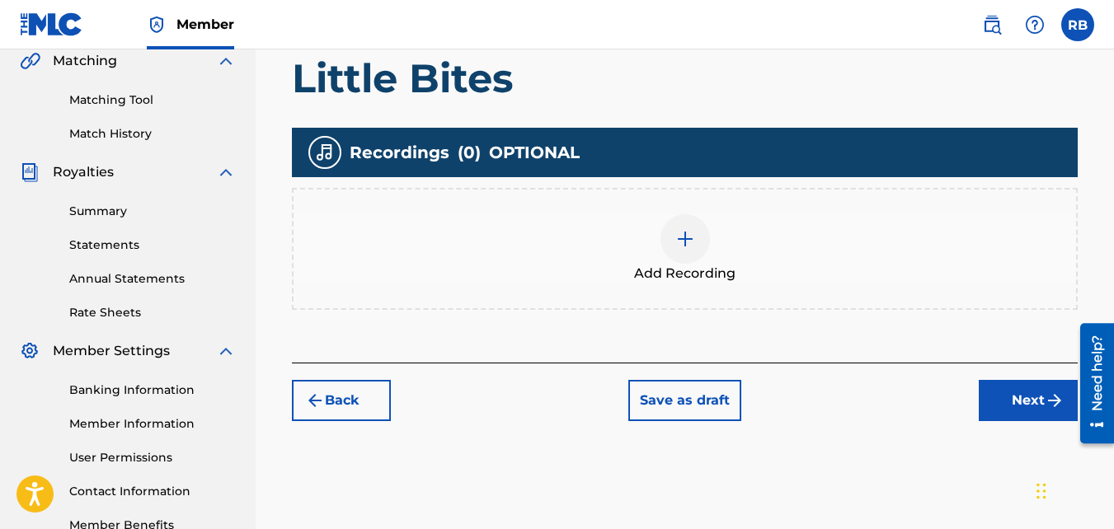
scroll to position [397, 0]
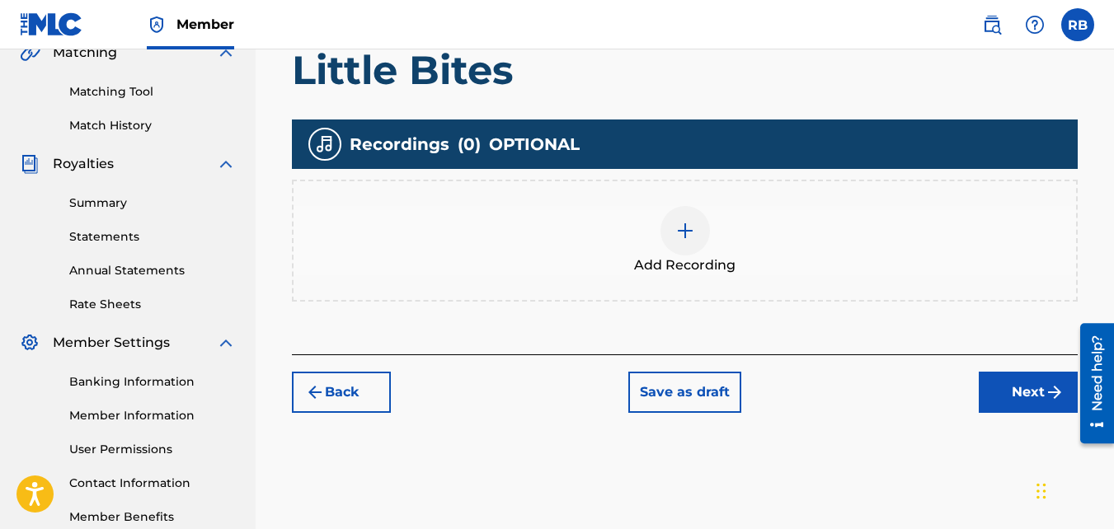
click at [661, 301] on div "Add Recording" at bounding box center [685, 241] width 786 height 122
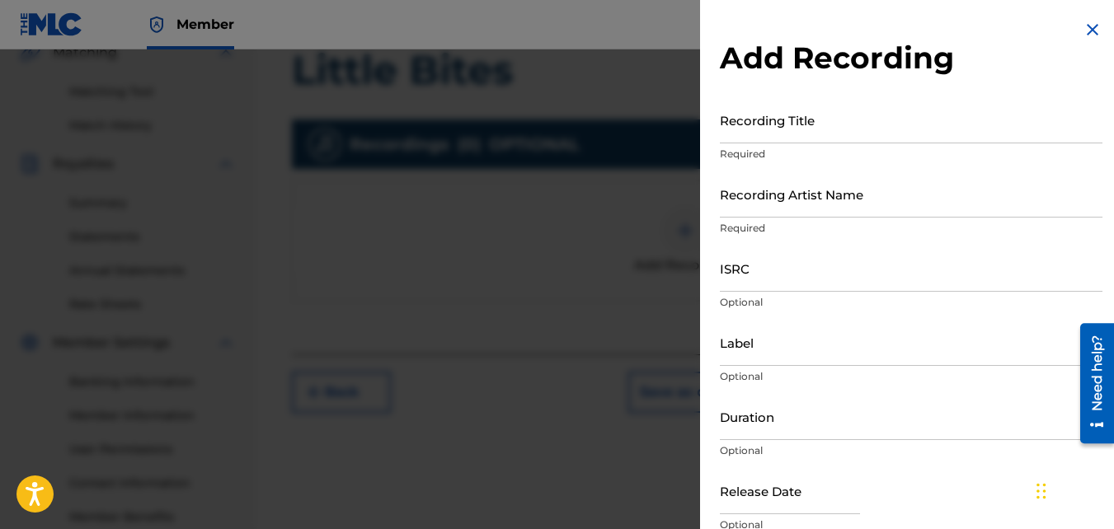
click at [830, 134] on input "Recording Title" at bounding box center [911, 119] width 383 height 47
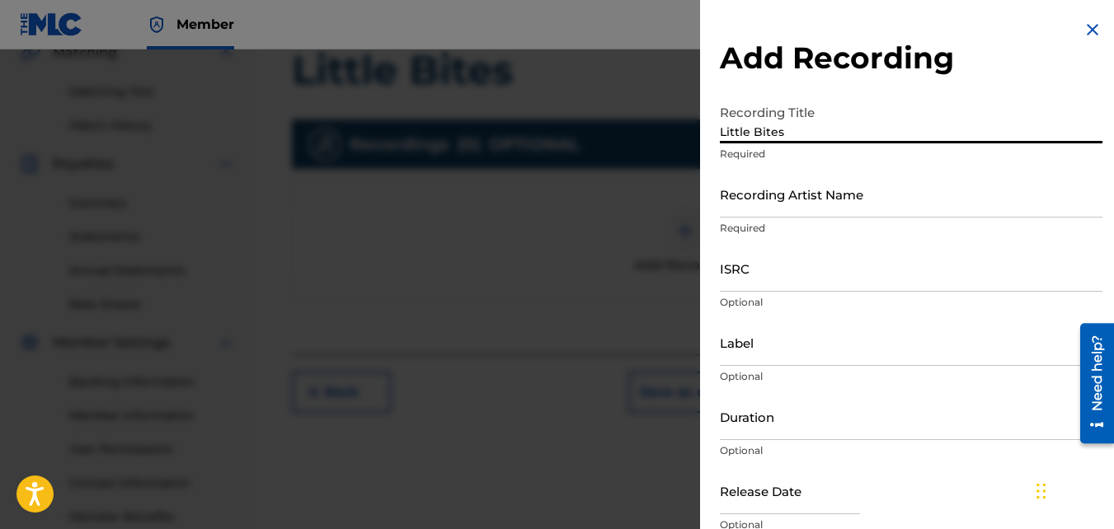
type input "Little Bites"
click at [834, 178] on input "Recording Artist Name" at bounding box center [911, 194] width 383 height 47
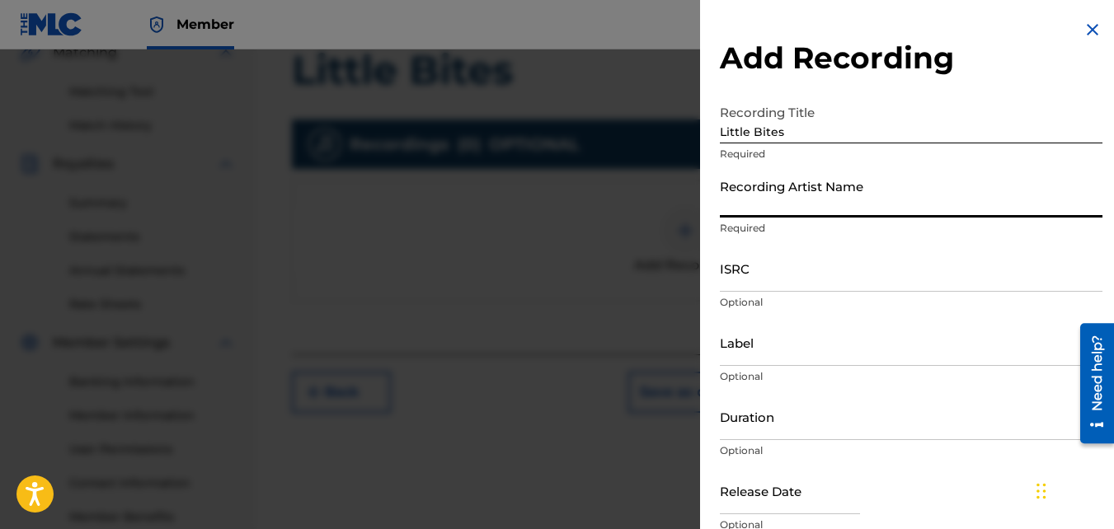
type input "TideeGlee"
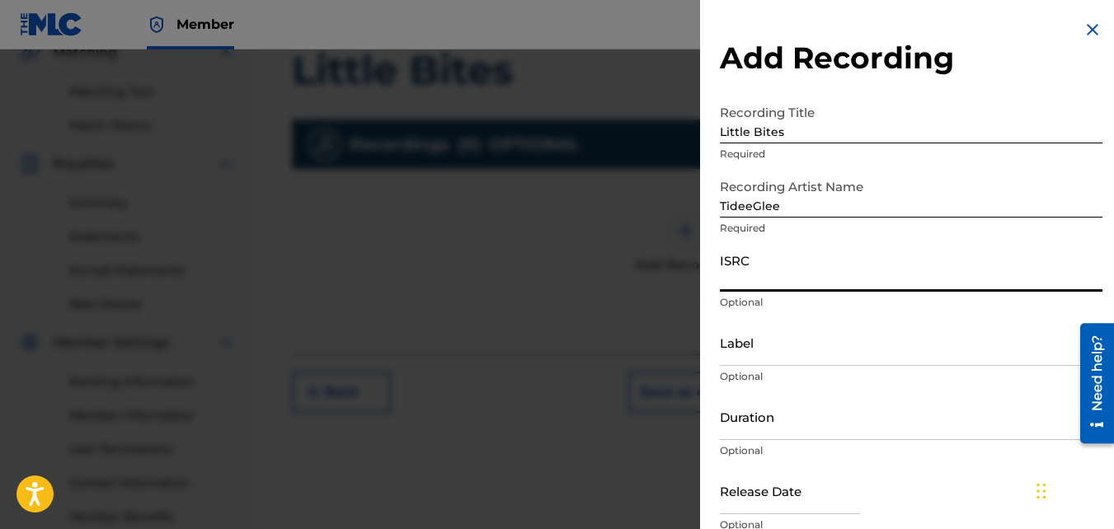
paste input "QZ85M2056982"
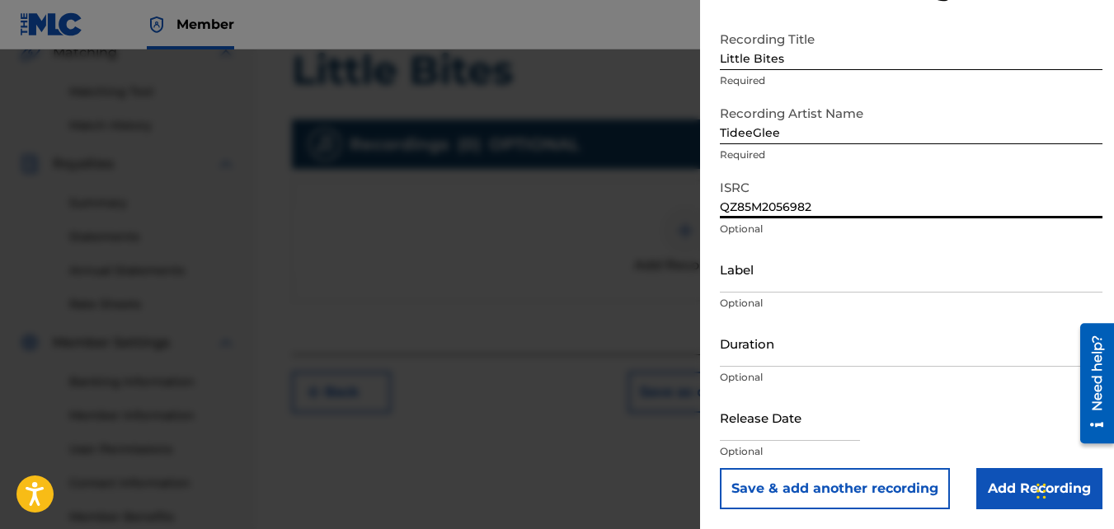
type input "QZ85M2056982"
click at [1008, 465] on input "Add Recording" at bounding box center [1039, 488] width 126 height 41
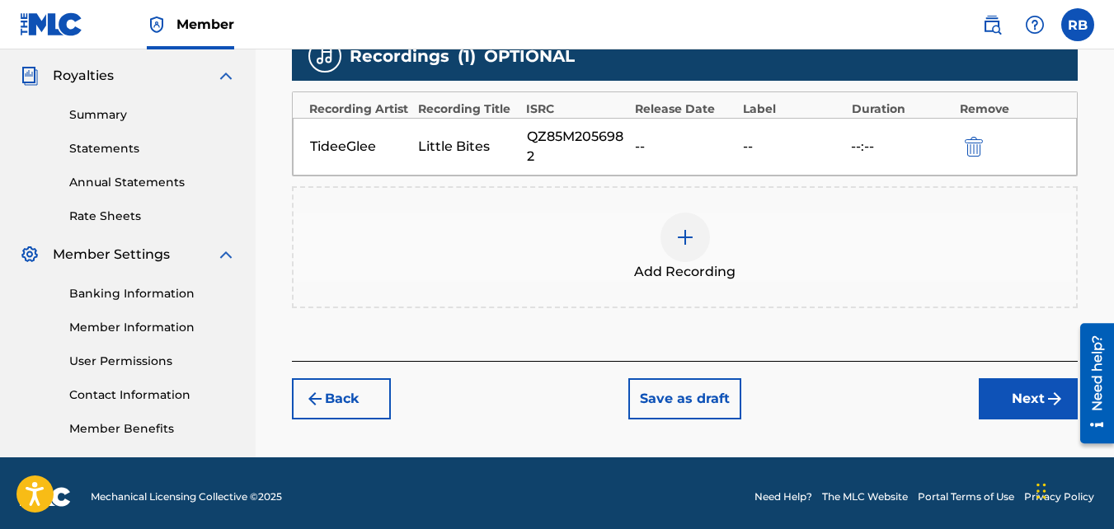
scroll to position [485, 0]
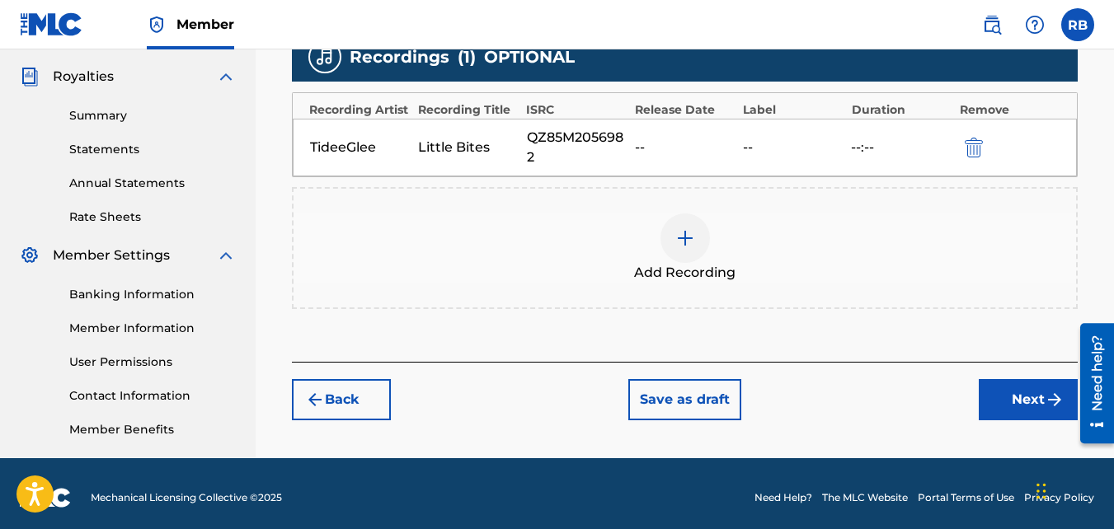
click at [1032, 400] on button "Next" at bounding box center [1028, 399] width 99 height 41
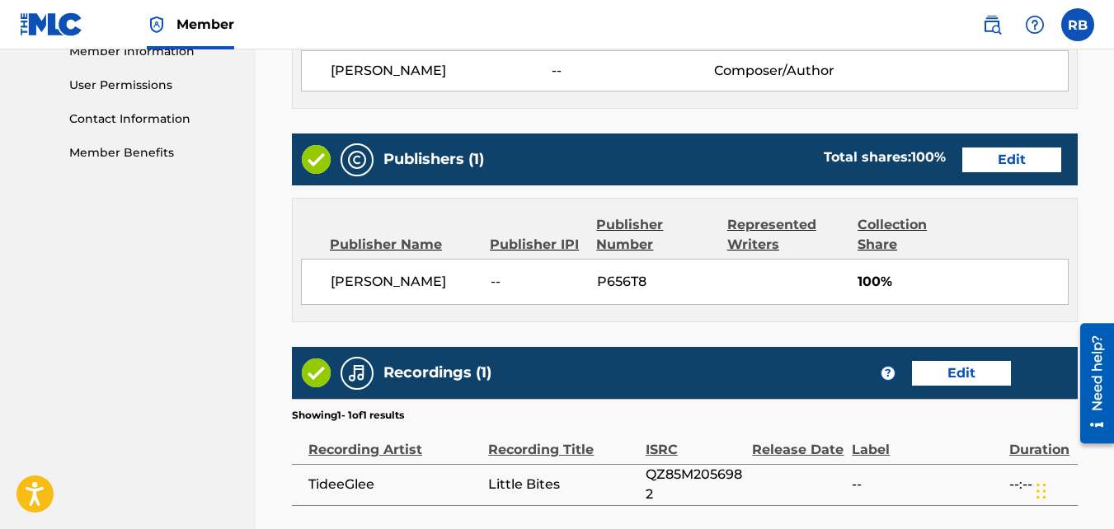
scroll to position [918, 0]
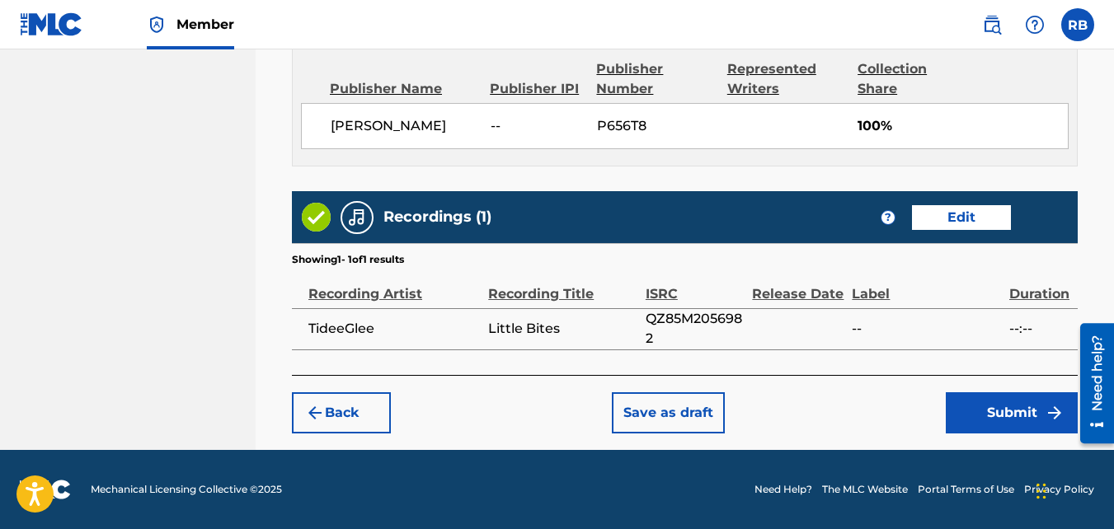
click at [978, 406] on button "Submit" at bounding box center [1012, 413] width 132 height 41
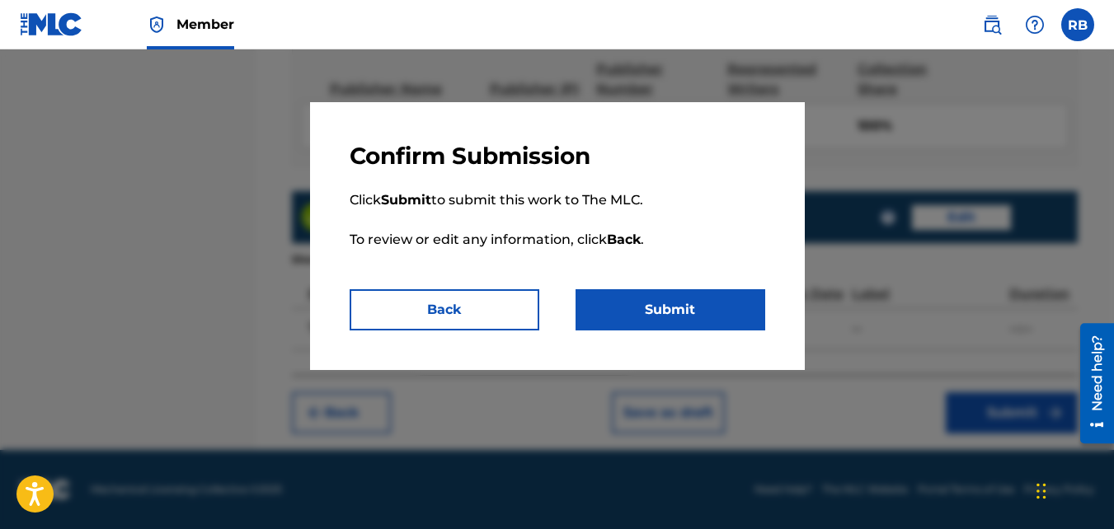
click at [749, 298] on button "Submit" at bounding box center [671, 309] width 190 height 41
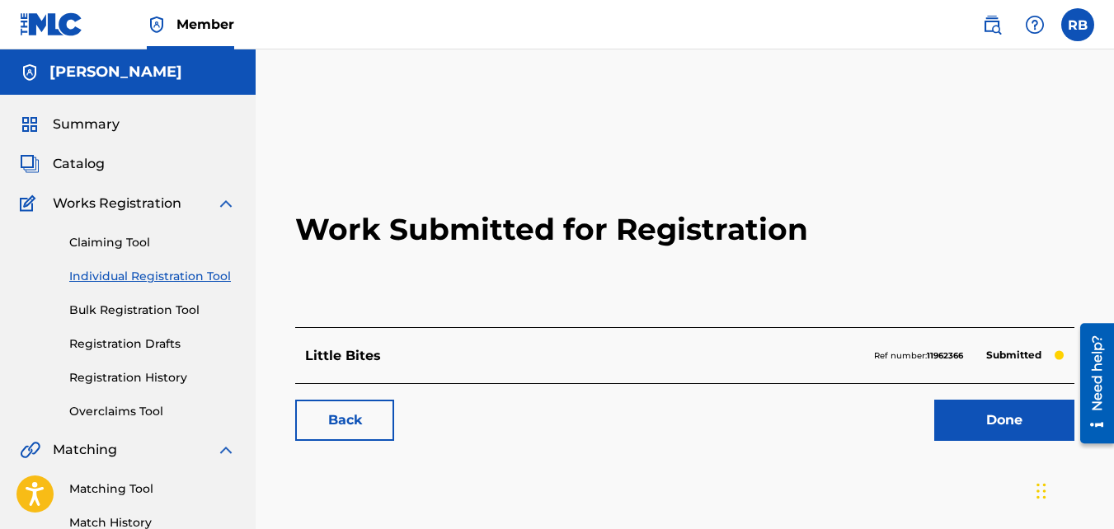
click at [370, 421] on link "Back" at bounding box center [344, 420] width 99 height 41
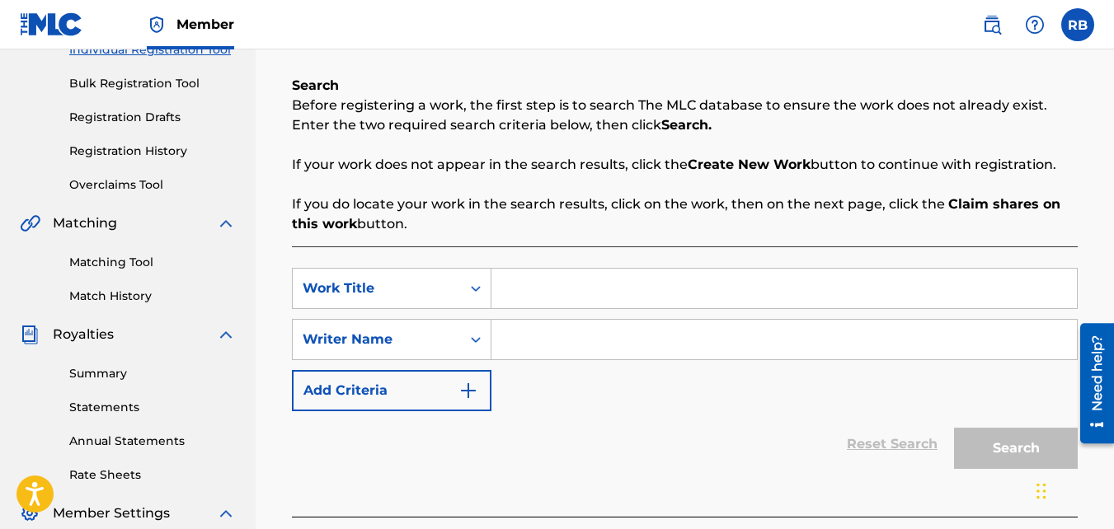
scroll to position [229, 0]
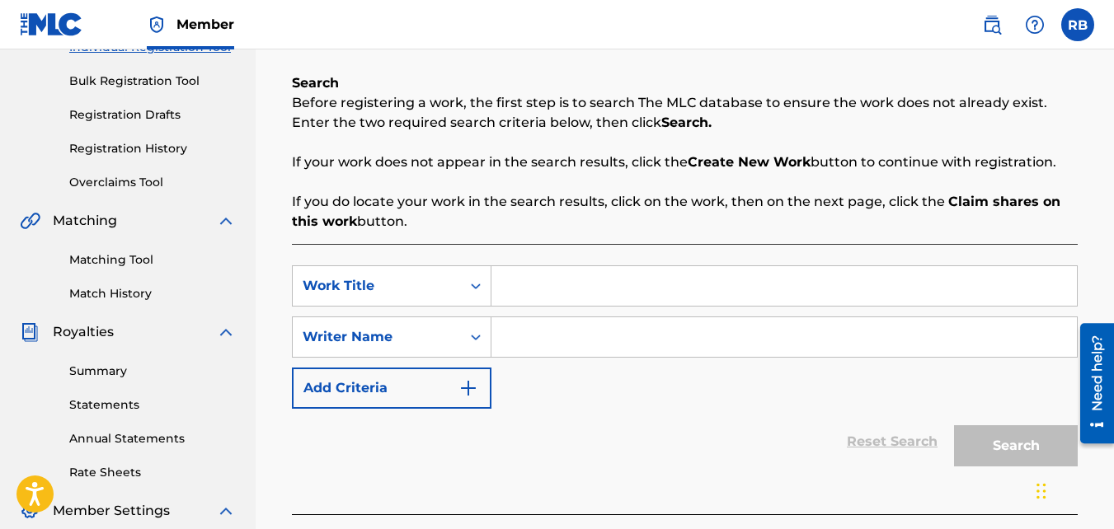
click at [532, 292] on input "Search Form" at bounding box center [784, 286] width 586 height 40
type input "FreeMe"
click at [543, 328] on input "Search Form" at bounding box center [784, 337] width 586 height 40
type input "[PERSON_NAME]"
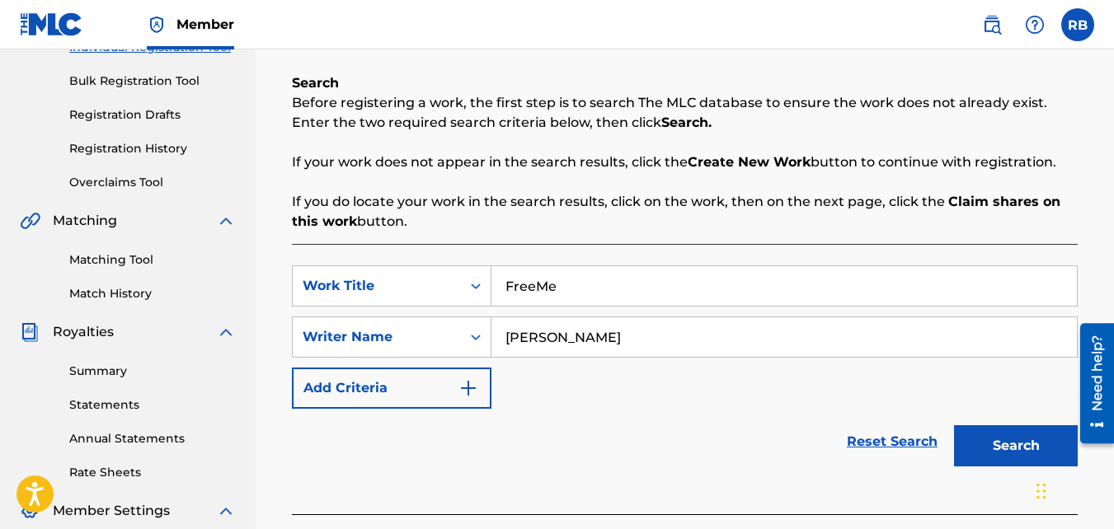
click at [954, 426] on button "Search" at bounding box center [1016, 446] width 124 height 41
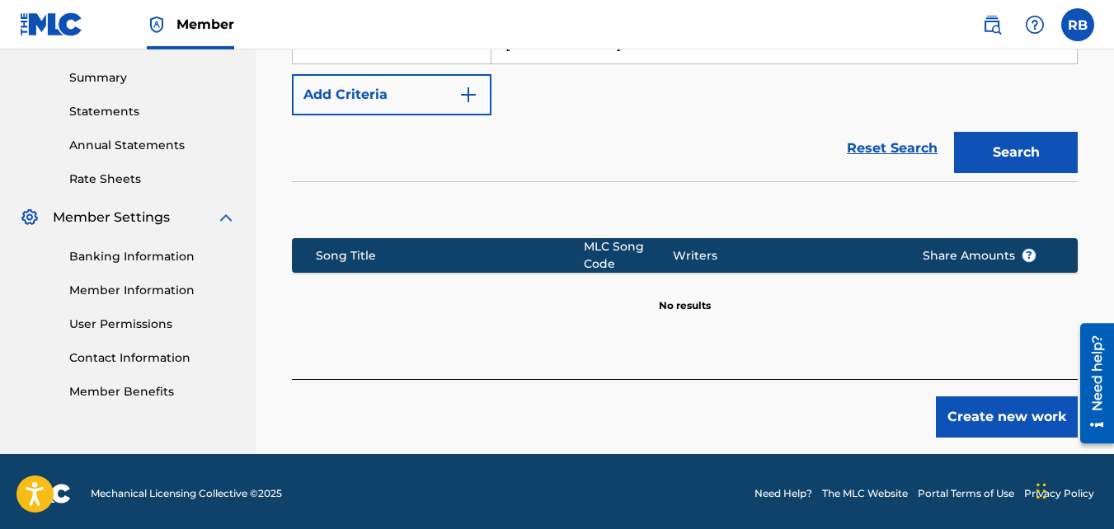
scroll to position [527, 0]
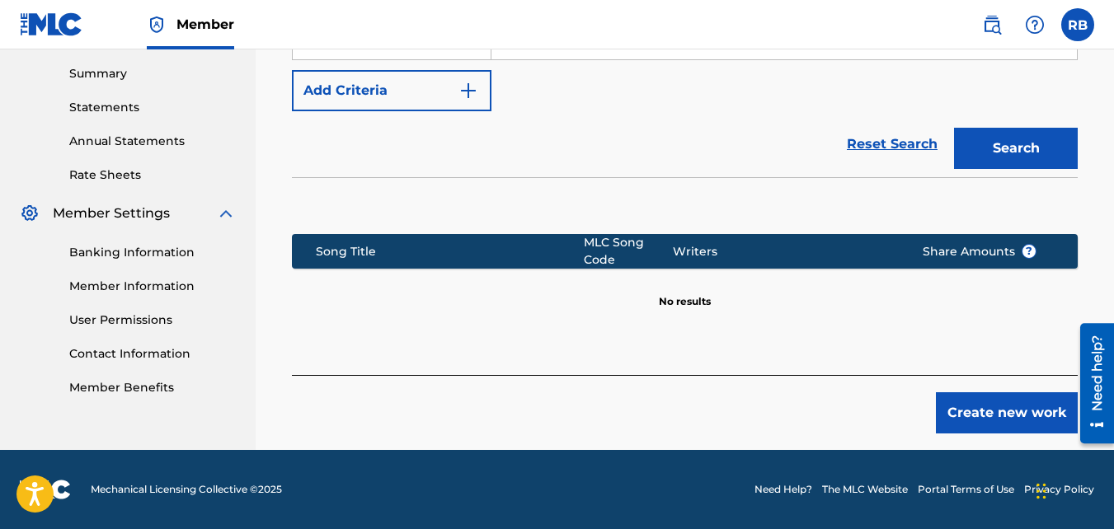
click at [995, 420] on button "Create new work" at bounding box center [1007, 413] width 142 height 41
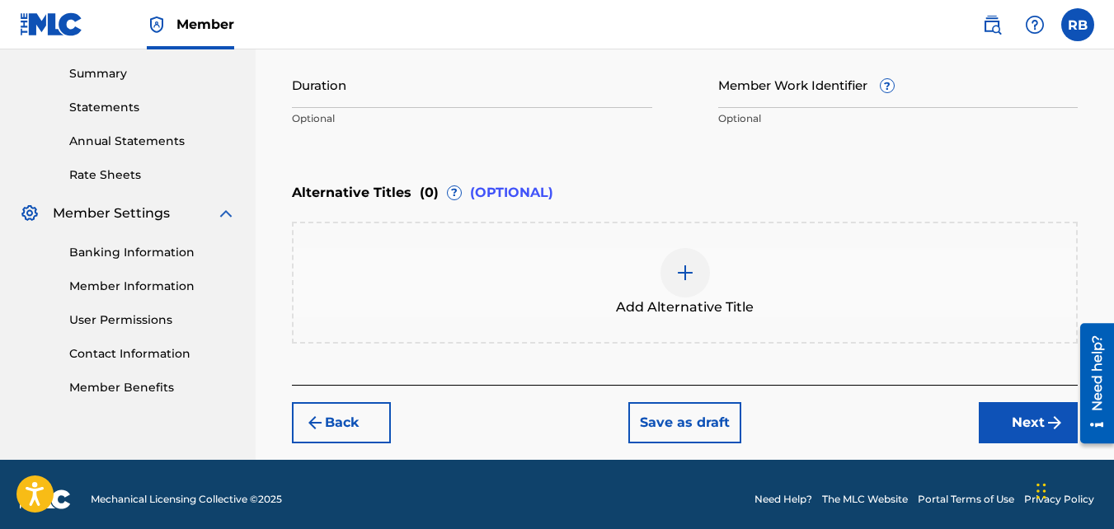
click at [1026, 418] on button "Next" at bounding box center [1028, 422] width 99 height 41
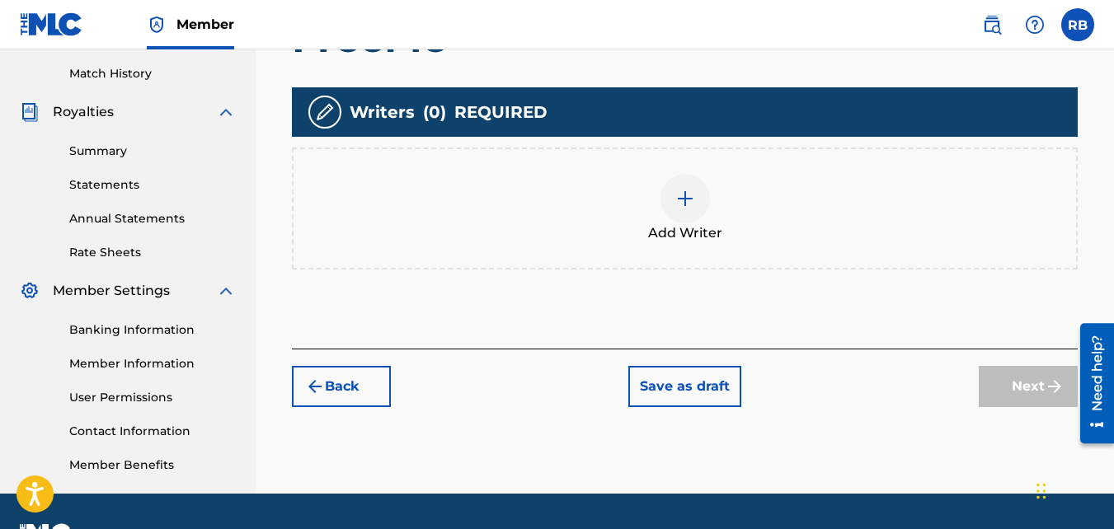
scroll to position [466, 0]
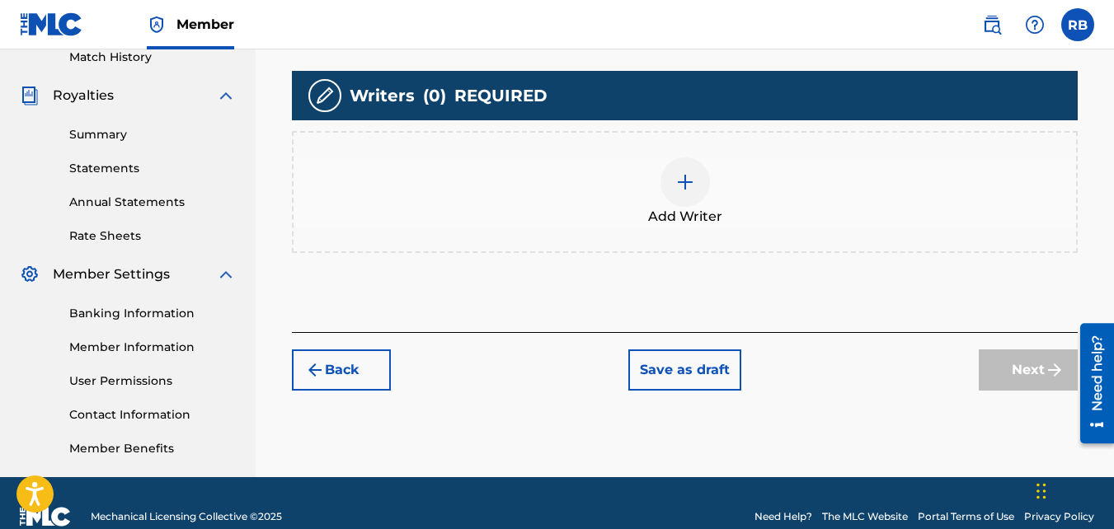
click at [623, 249] on div "Add Writer" at bounding box center [685, 192] width 786 height 122
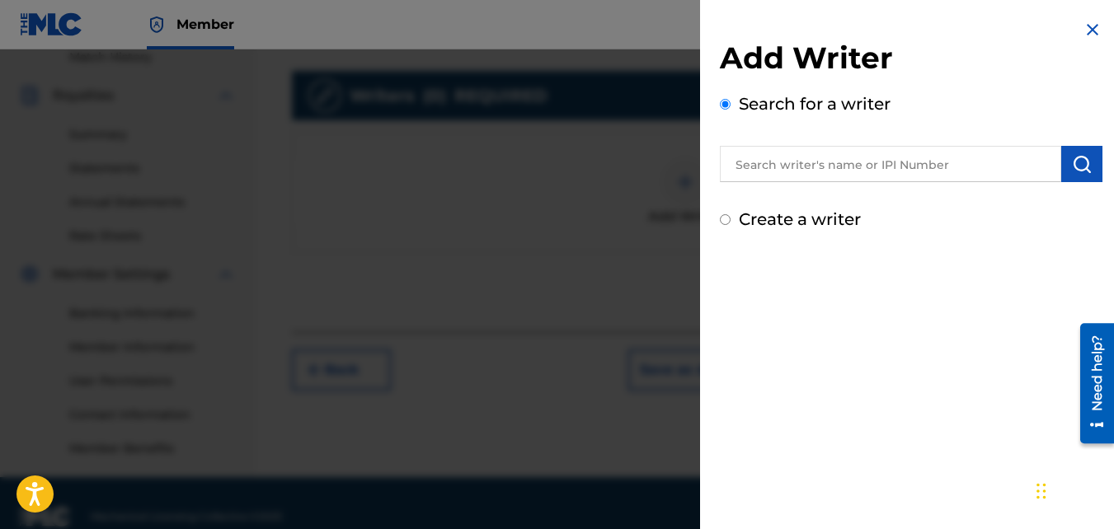
click at [723, 226] on div "Create a writer" at bounding box center [911, 219] width 383 height 25
click at [723, 214] on input "Create a writer" at bounding box center [725, 219] width 11 height 11
radio input "false"
radio input "true"
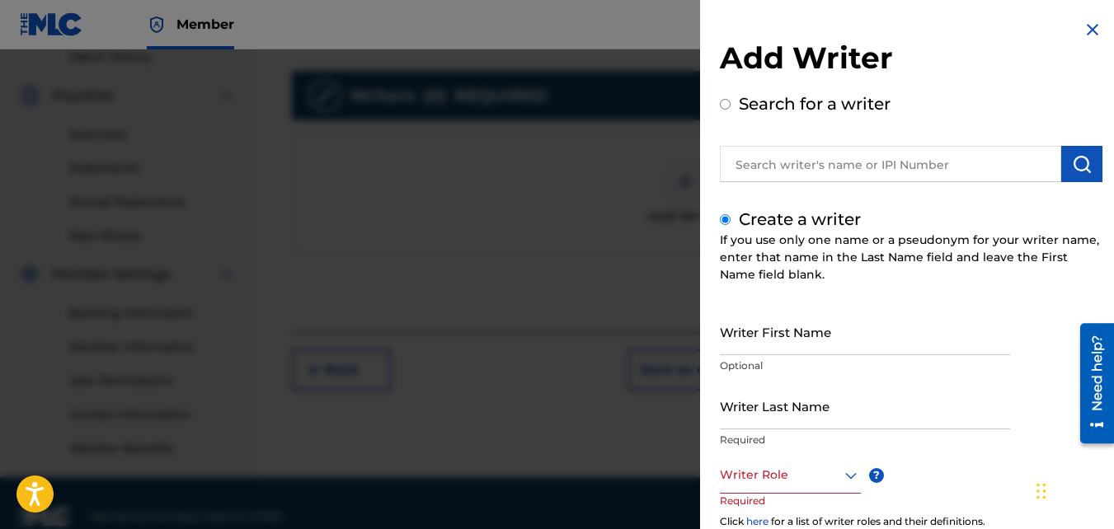
scroll to position [185, 0]
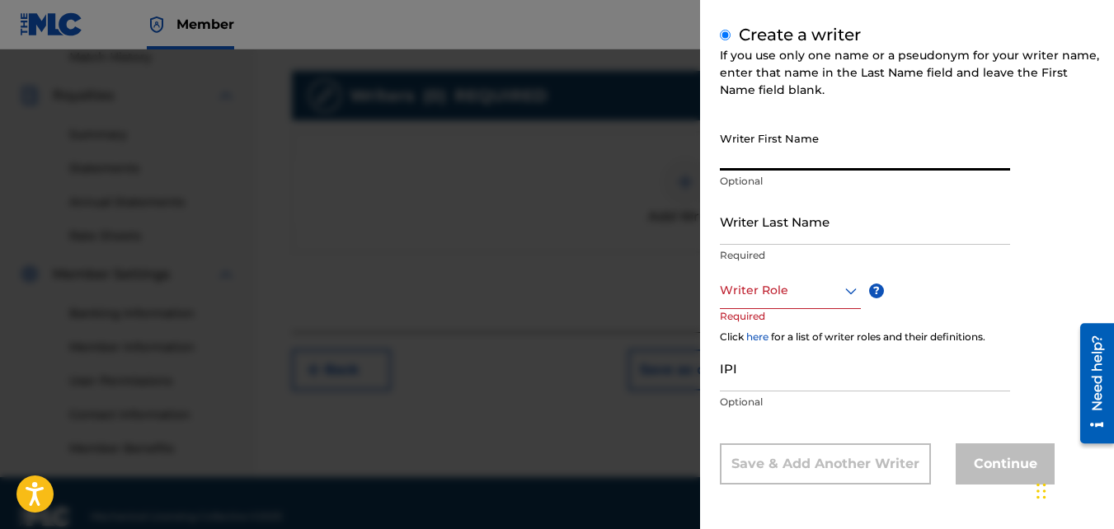
click at [747, 162] on input "Writer First Name" at bounding box center [865, 147] width 290 height 47
type input "[PERSON_NAME]"
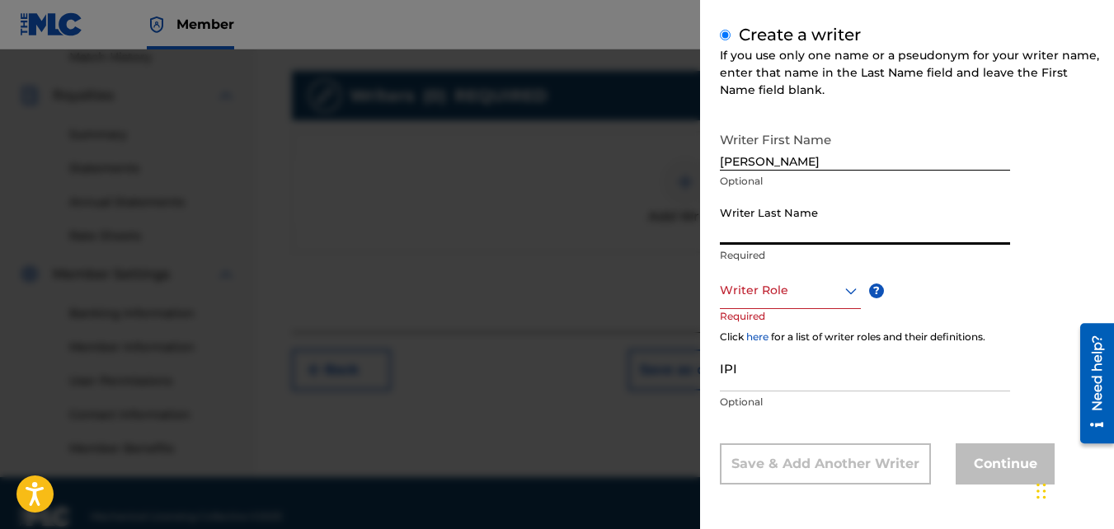
click at [766, 212] on input "Writer Last Name" at bounding box center [865, 221] width 290 height 47
type input "Brown"
click at [787, 290] on div at bounding box center [790, 290] width 141 height 21
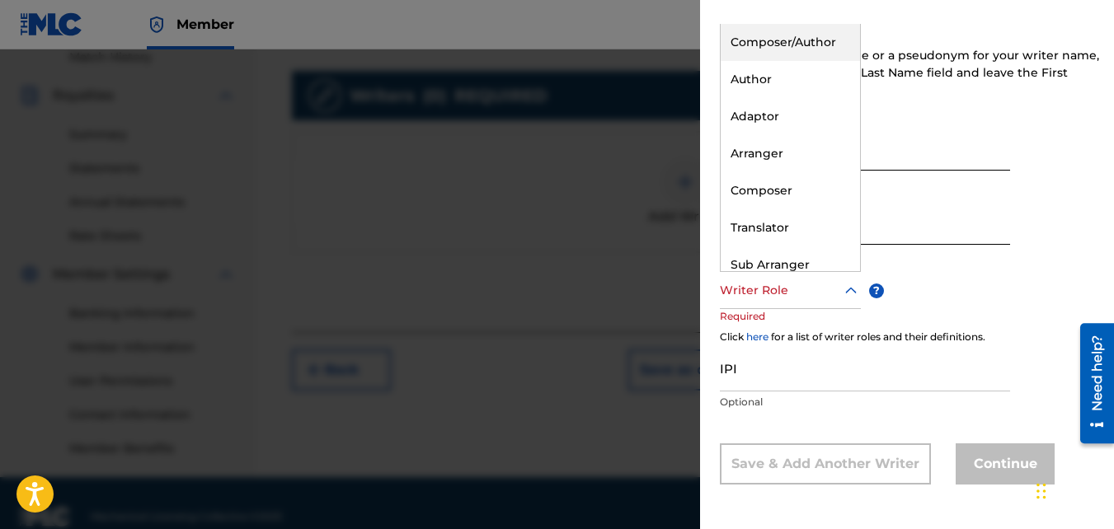
click at [767, 48] on div "Composer/Author" at bounding box center [790, 42] width 139 height 37
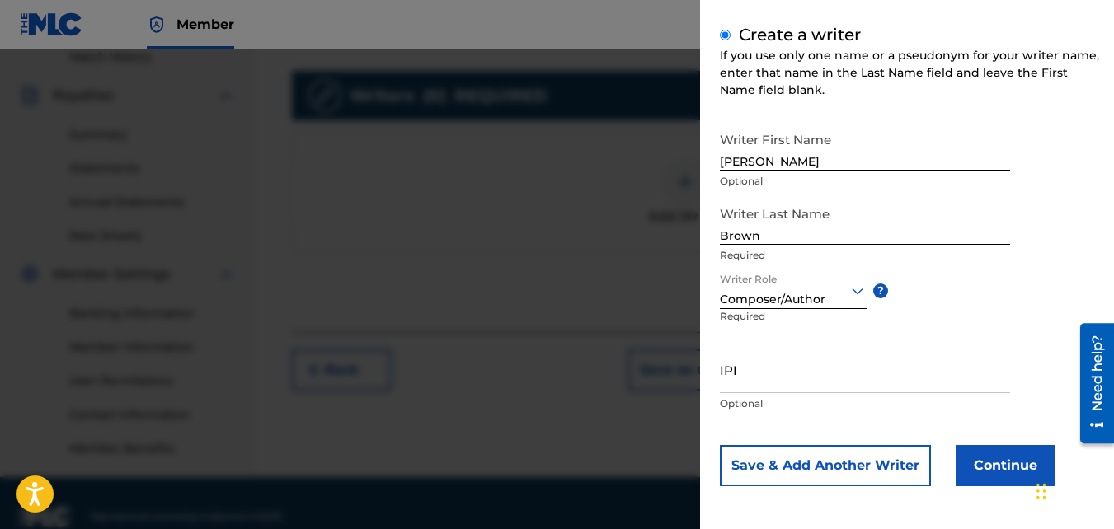
click at [1005, 454] on button "Continue" at bounding box center [1005, 465] width 99 height 41
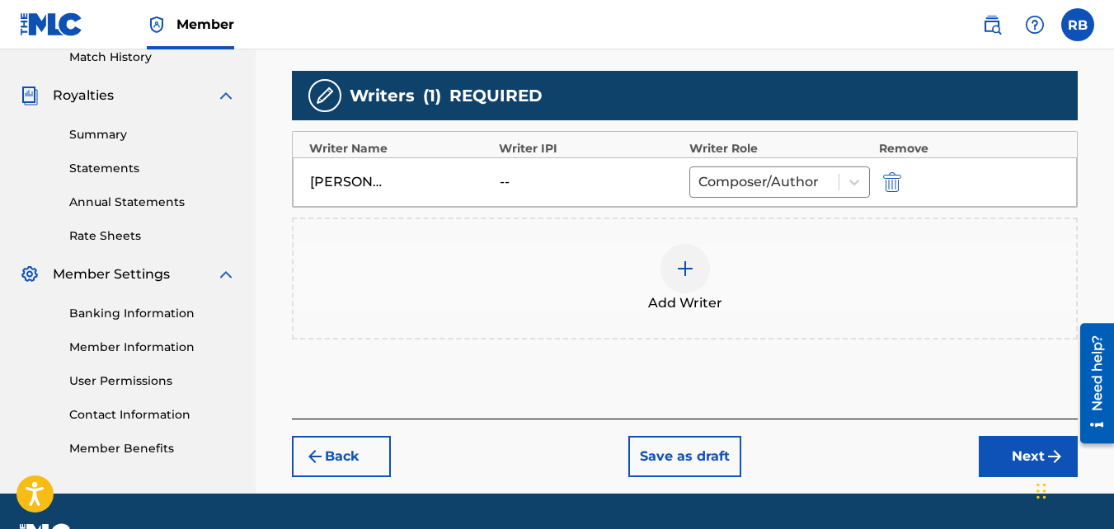
click at [989, 460] on button "Next" at bounding box center [1028, 456] width 99 height 41
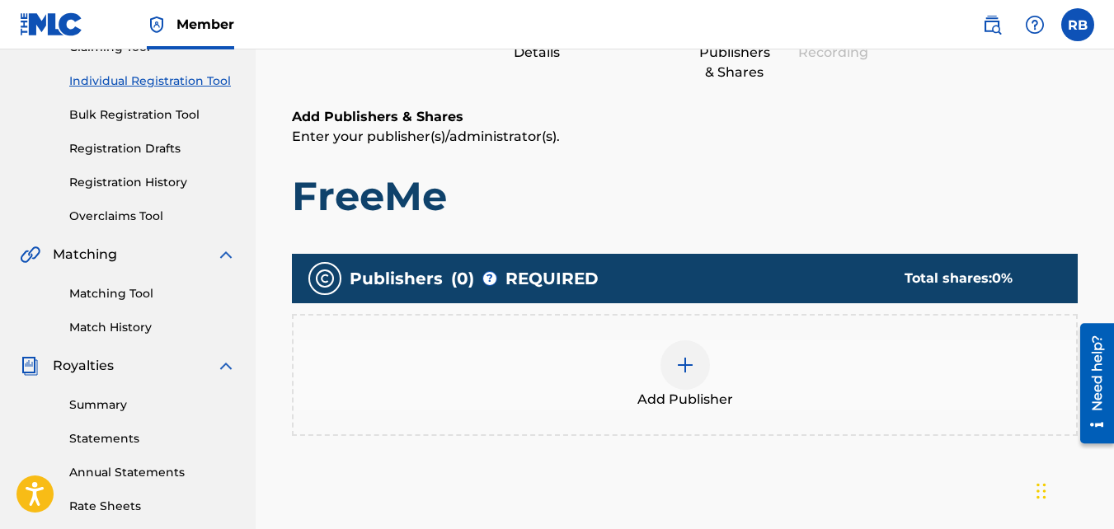
scroll to position [200, 0]
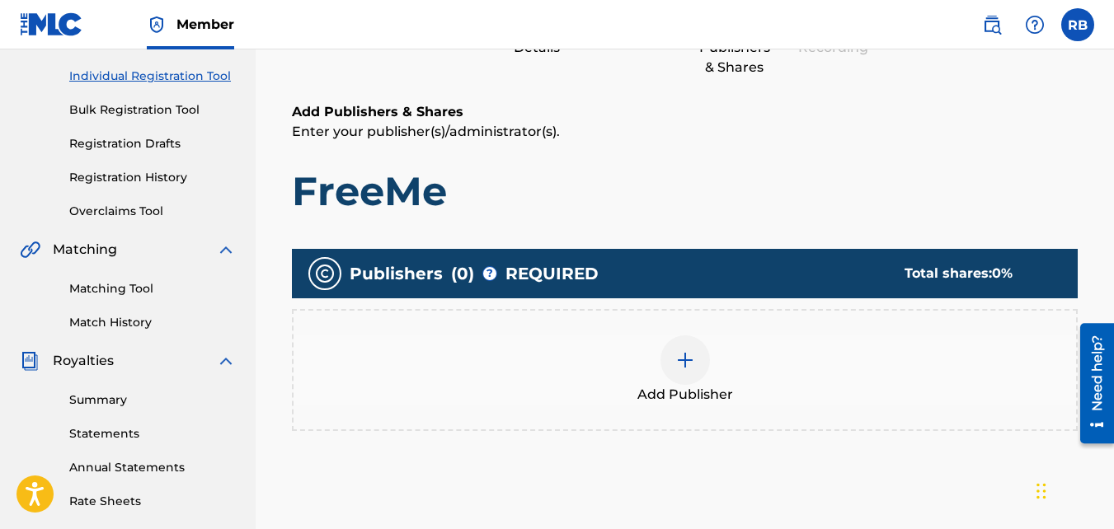
click at [674, 344] on div at bounding box center [685, 360] width 49 height 49
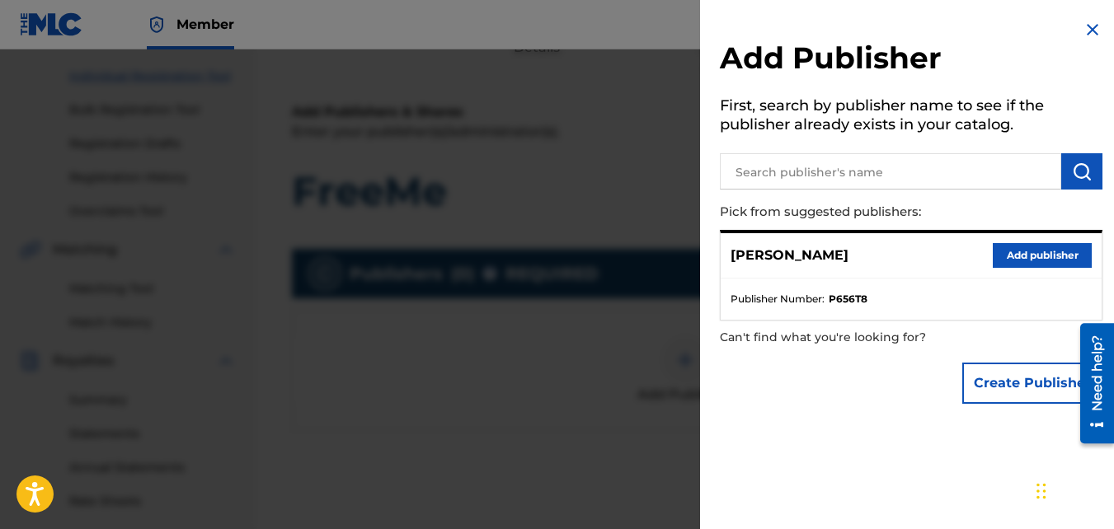
click at [996, 252] on button "Add publisher" at bounding box center [1042, 255] width 99 height 25
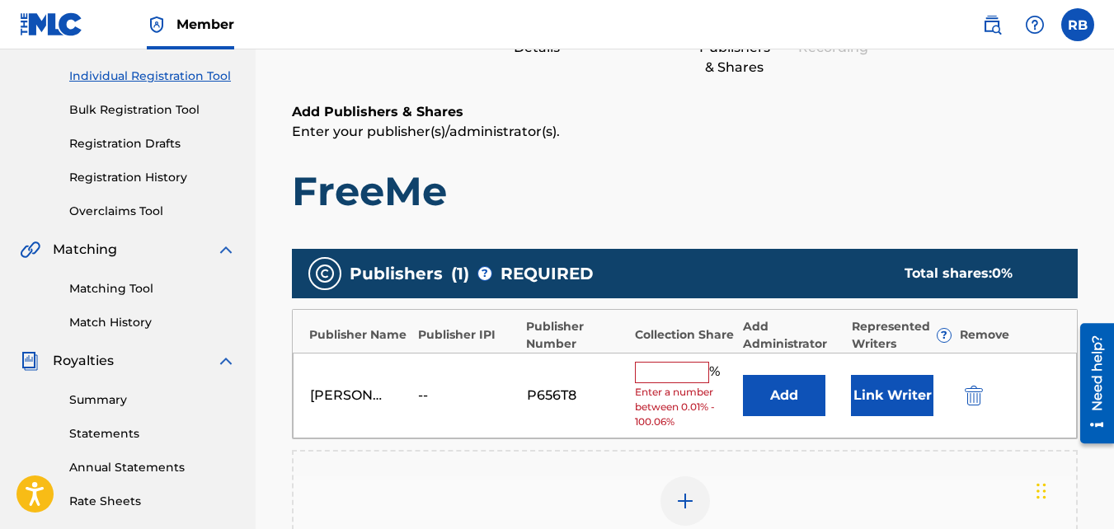
click at [680, 381] on input "text" at bounding box center [672, 372] width 74 height 21
type input "100"
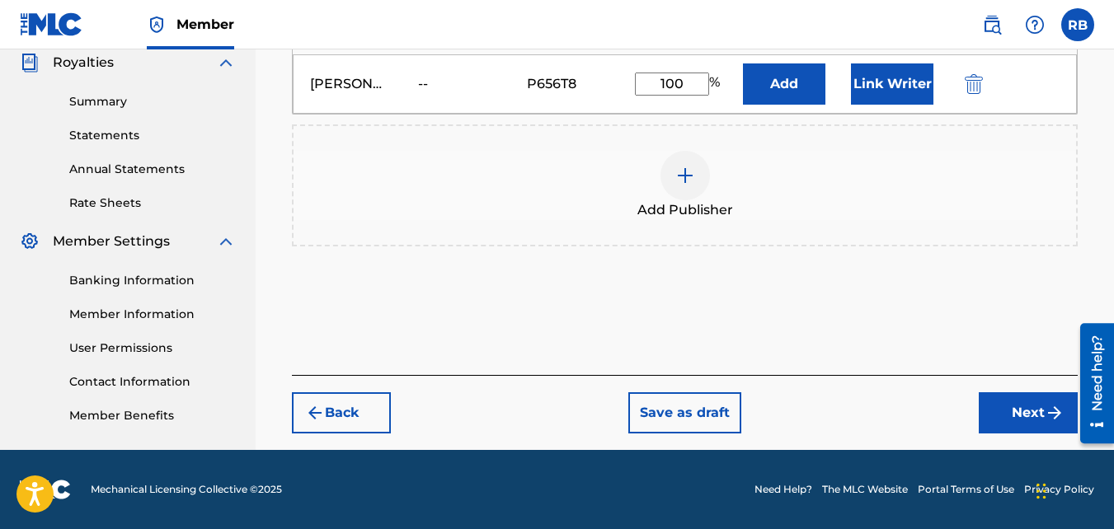
click at [1022, 412] on button "Next" at bounding box center [1028, 413] width 99 height 41
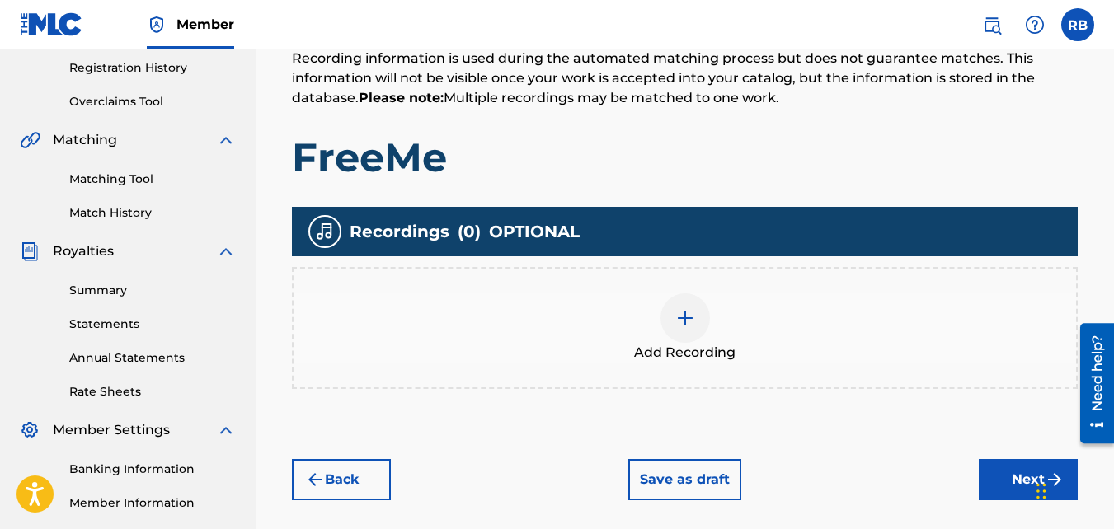
scroll to position [323, 0]
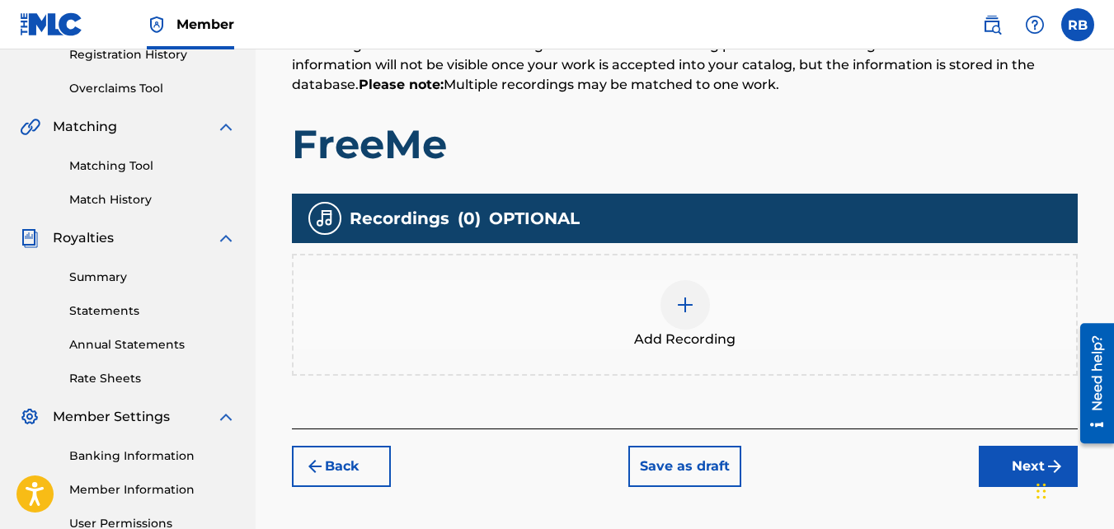
click at [686, 265] on div "Add Recording" at bounding box center [685, 315] width 786 height 122
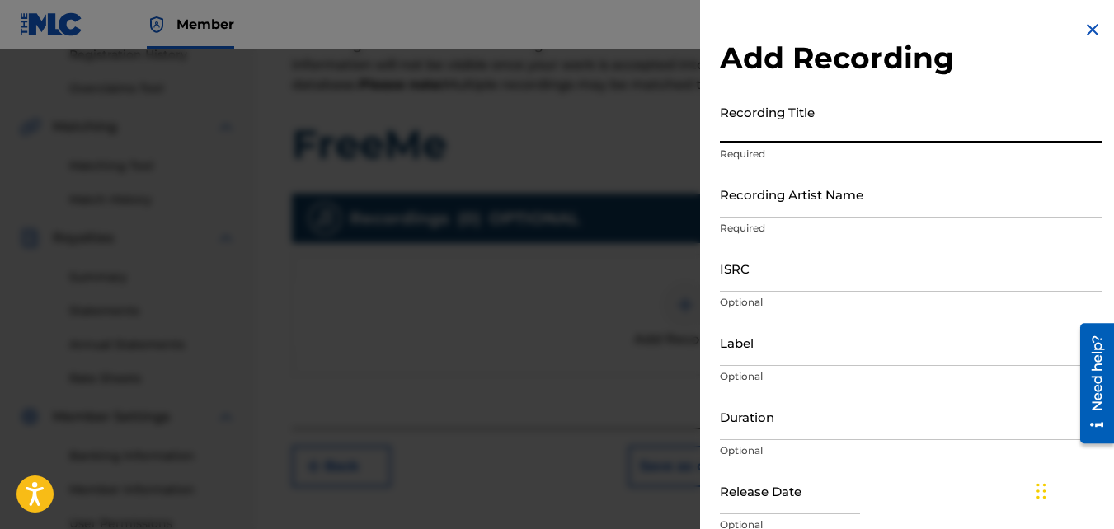
click at [790, 125] on input "Recording Title" at bounding box center [911, 119] width 383 height 47
type input "FreeMe"
click at [788, 211] on input "Recording Artist Name" at bounding box center [911, 194] width 383 height 47
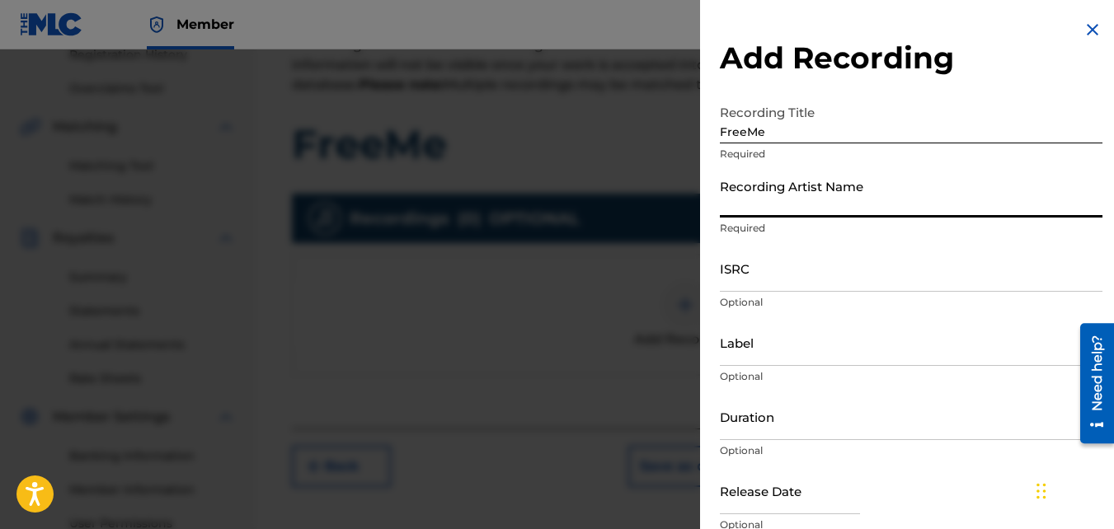
type input "TideeGlee"
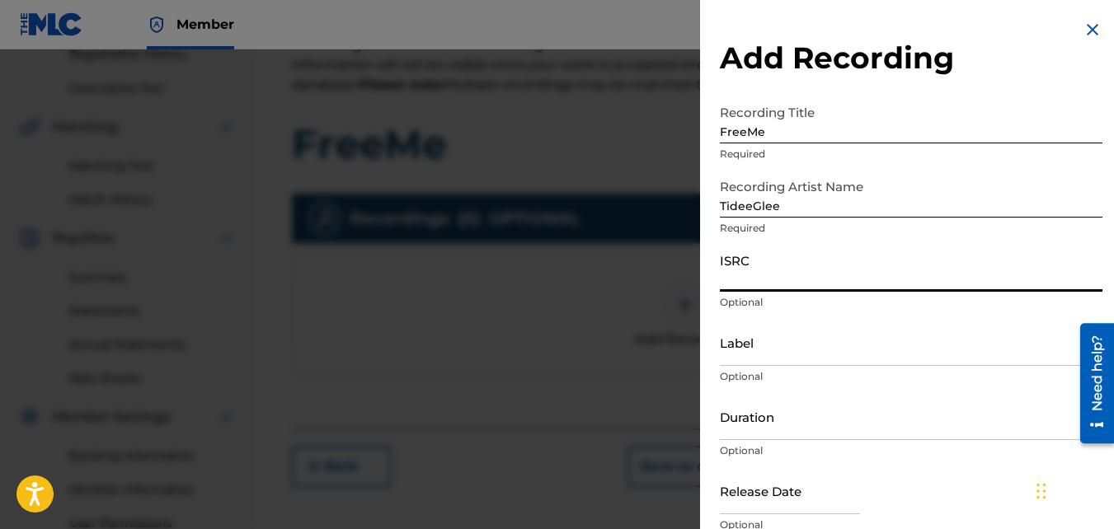
paste input "QZNMU2153554"
type input "QZNMU2153554"
click at [852, 105] on input "FreeMe" at bounding box center [911, 119] width 383 height 47
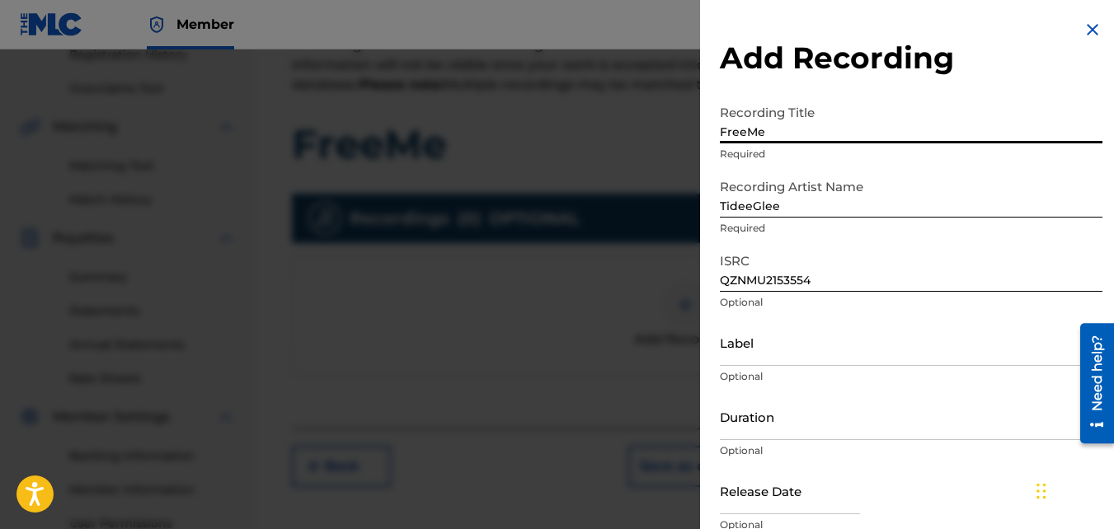
scroll to position [73, 0]
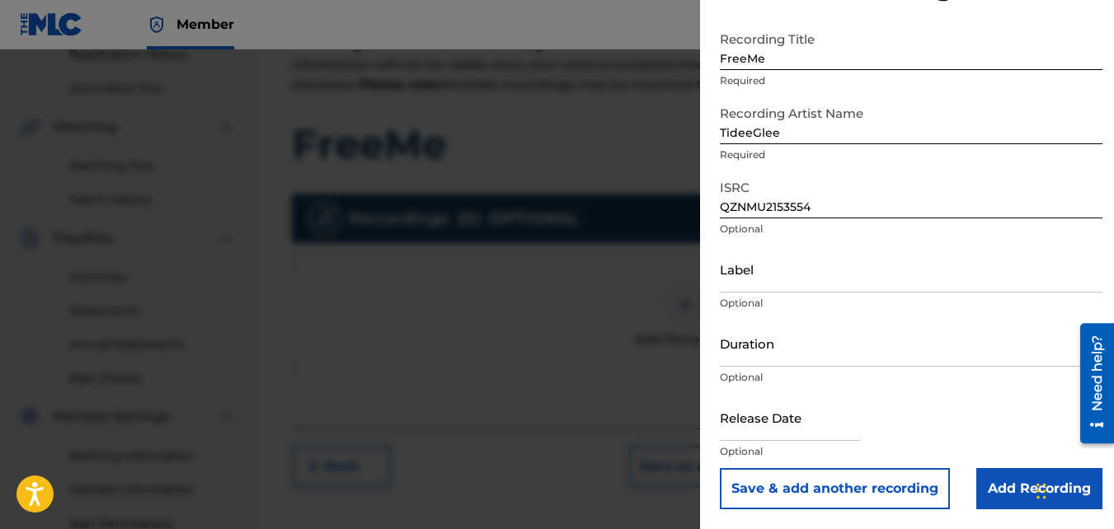
click at [985, 465] on input "Add Recording" at bounding box center [1039, 488] width 126 height 41
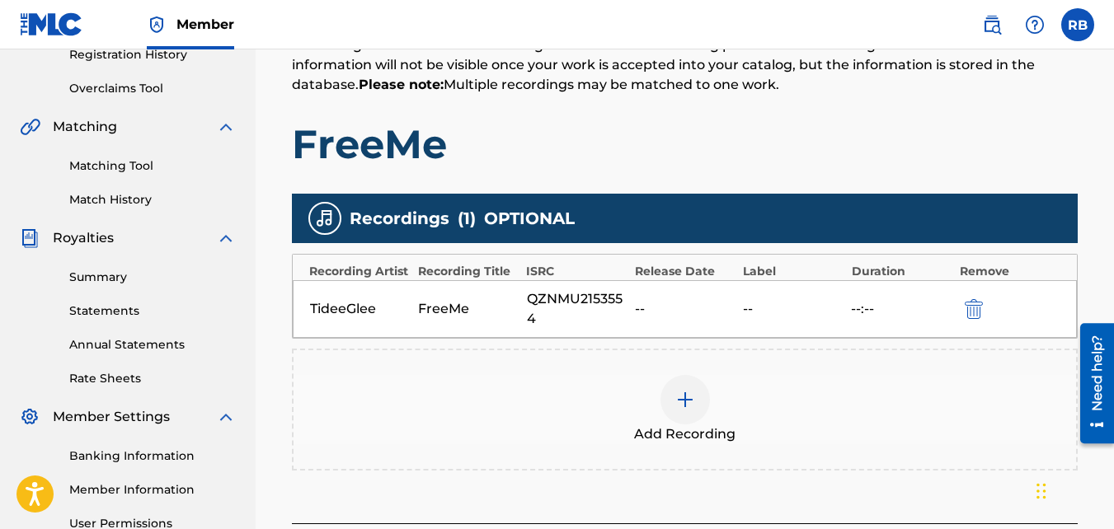
scroll to position [493, 0]
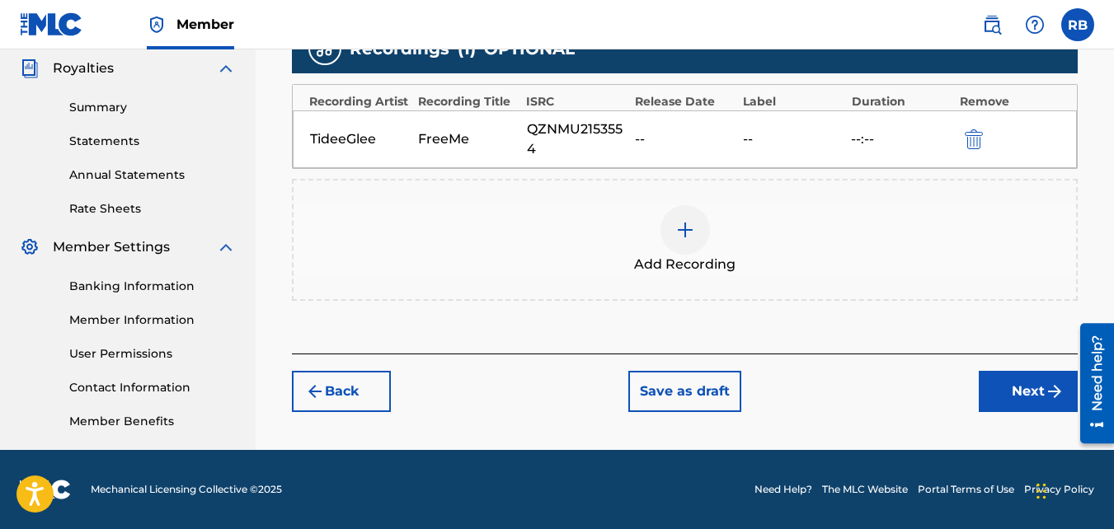
click at [1005, 379] on button "Next" at bounding box center [1028, 391] width 99 height 41
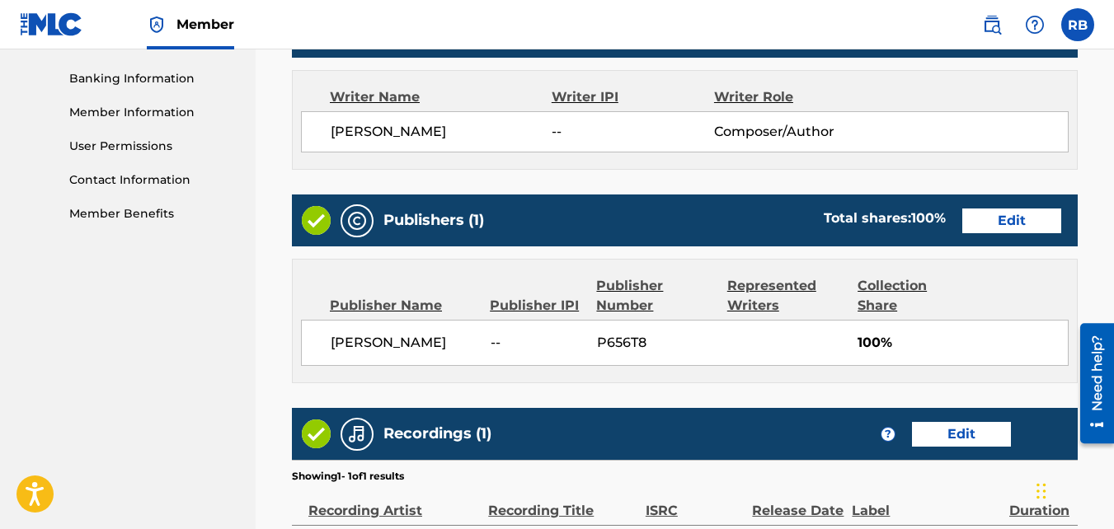
scroll to position [918, 0]
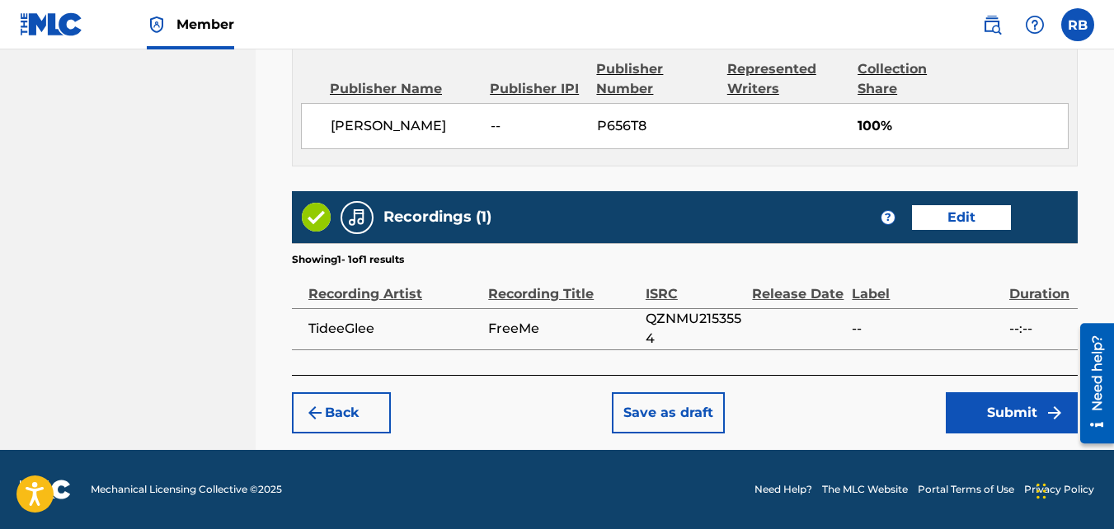
click at [956, 416] on button "Submit" at bounding box center [1012, 413] width 132 height 41
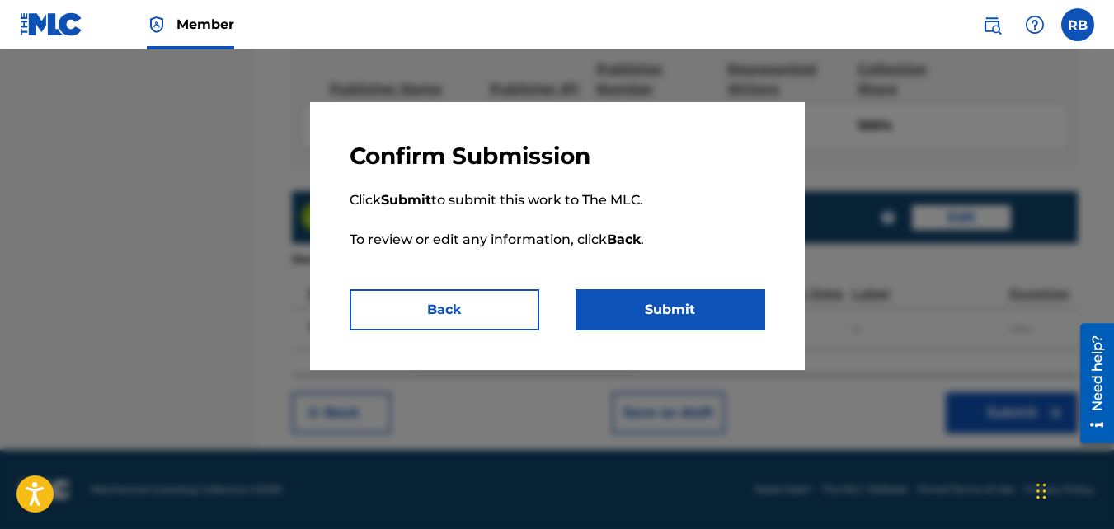
click at [731, 313] on button "Submit" at bounding box center [671, 309] width 190 height 41
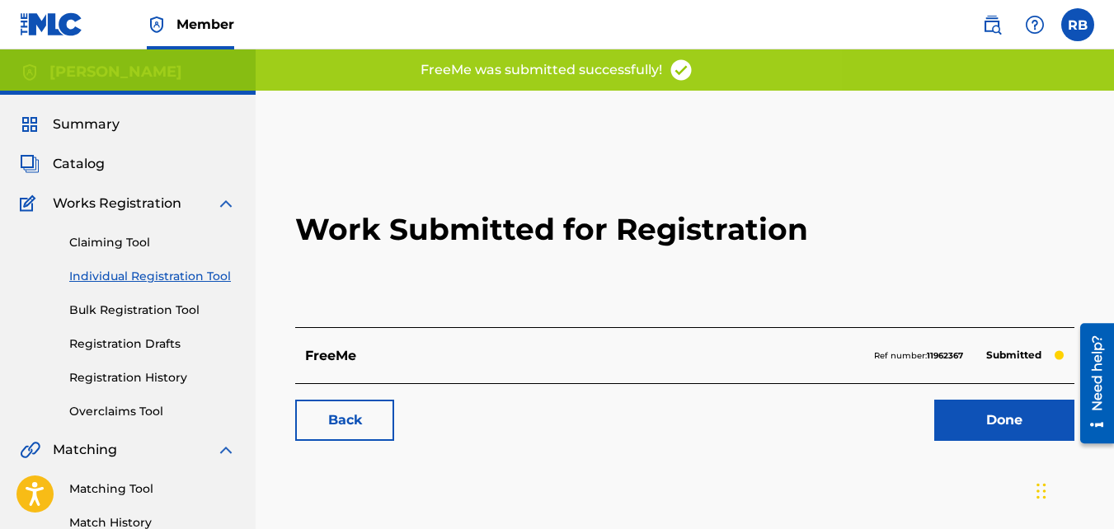
click at [343, 410] on link "Back" at bounding box center [344, 420] width 99 height 41
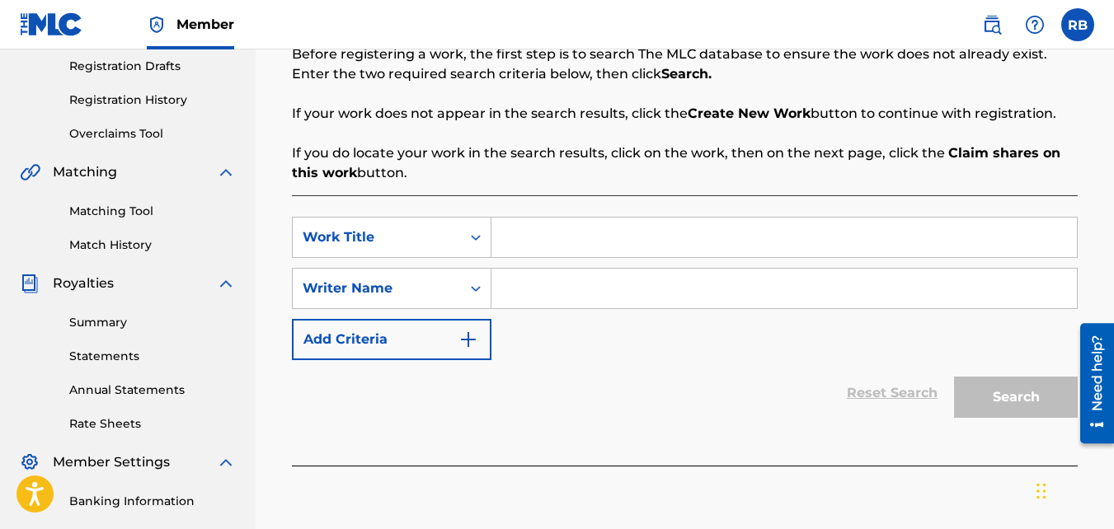
scroll to position [303, 0]
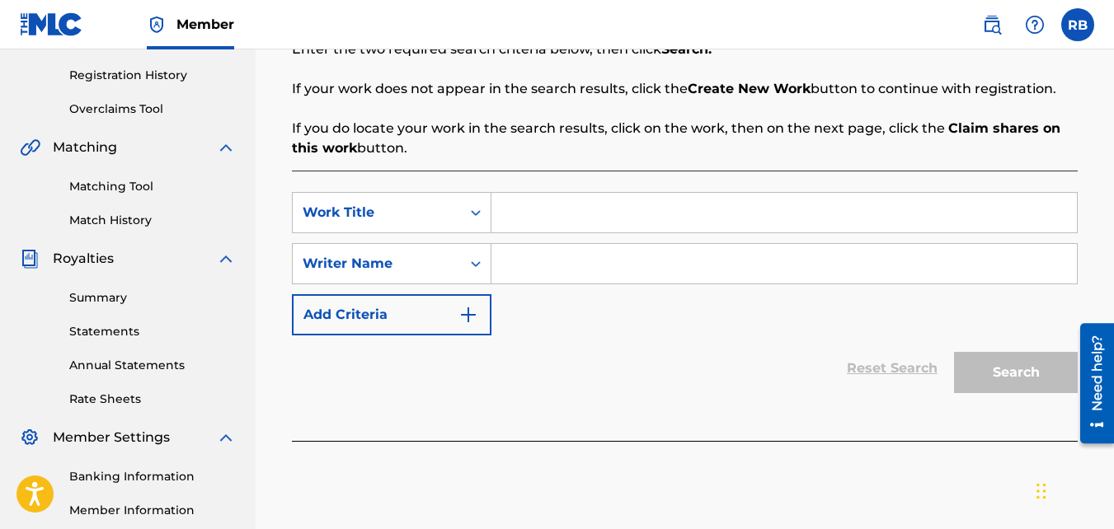
click at [538, 223] on input "Search Form" at bounding box center [784, 213] width 586 height 40
type input "ChillP"
click at [545, 260] on input "Search Form" at bounding box center [784, 264] width 586 height 40
type input "[PERSON_NAME]"
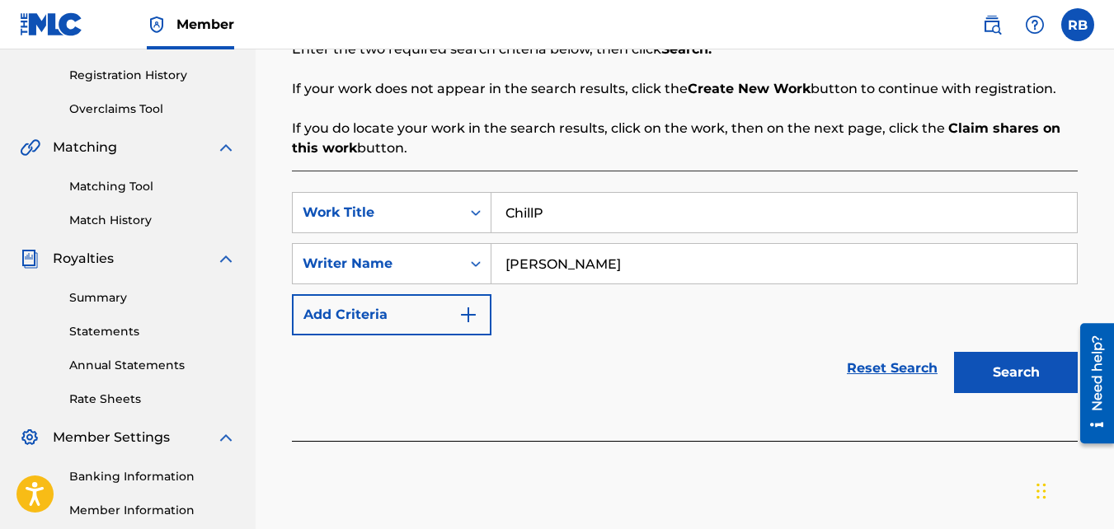
click at [954, 352] on button "Search" at bounding box center [1016, 372] width 124 height 41
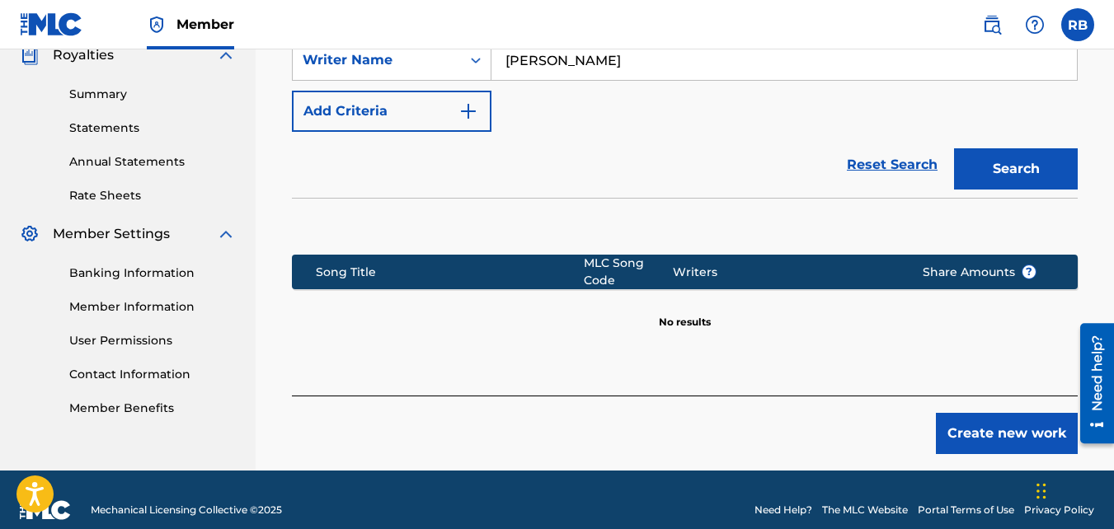
scroll to position [527, 0]
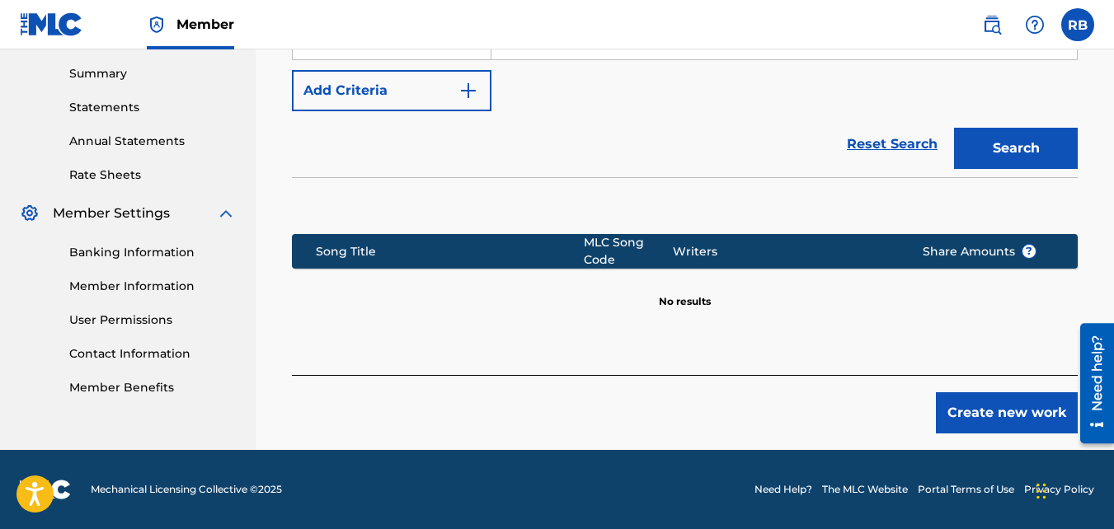
click at [954, 421] on button "Create new work" at bounding box center [1007, 413] width 142 height 41
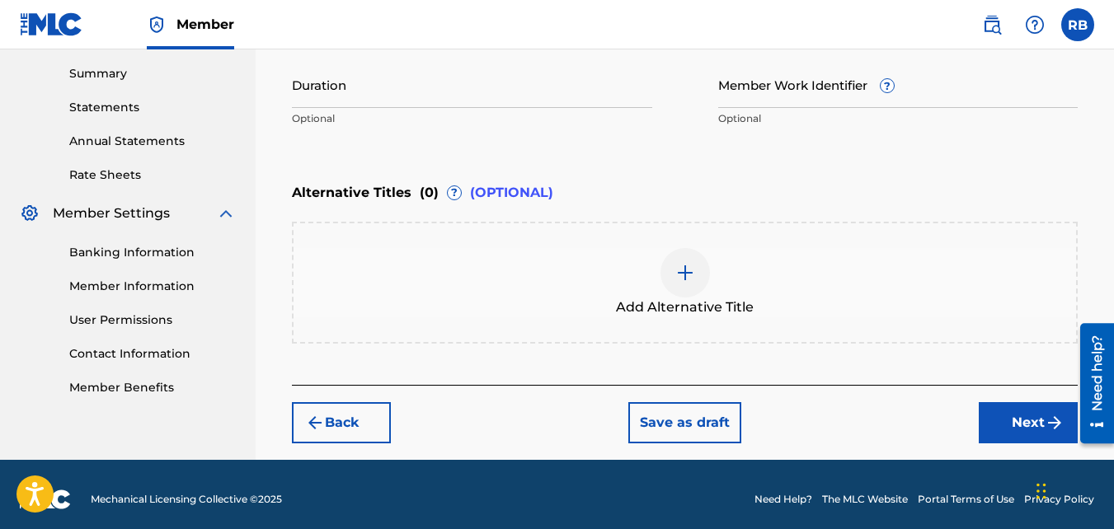
click at [1004, 407] on button "Next" at bounding box center [1028, 422] width 99 height 41
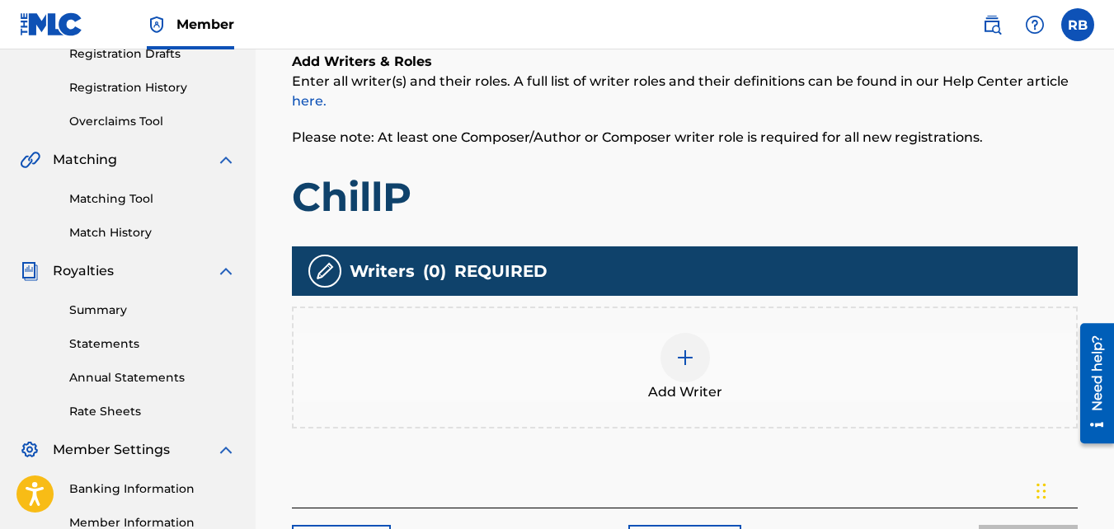
scroll to position [296, 0]
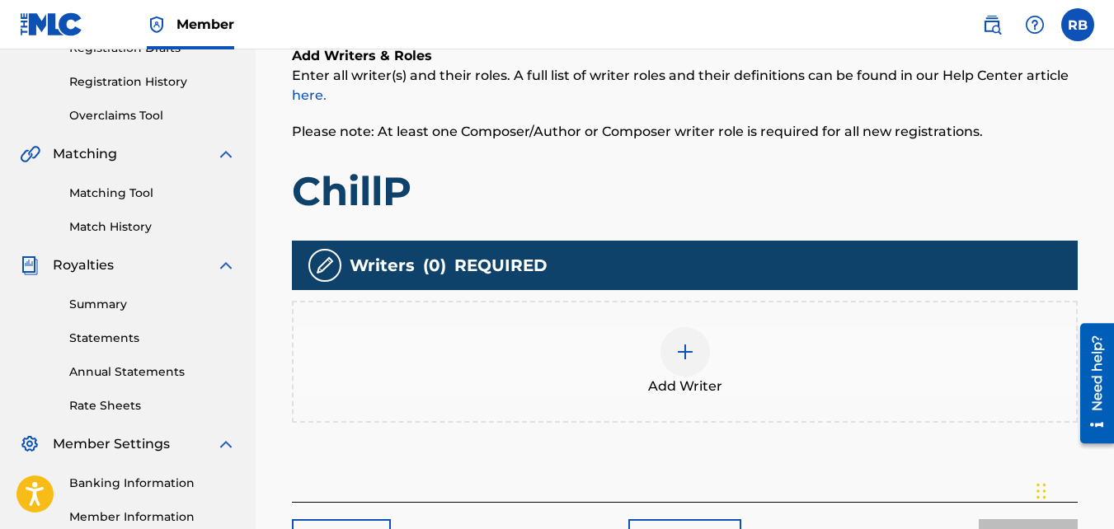
click at [628, 332] on div "Add Writer" at bounding box center [685, 361] width 783 height 69
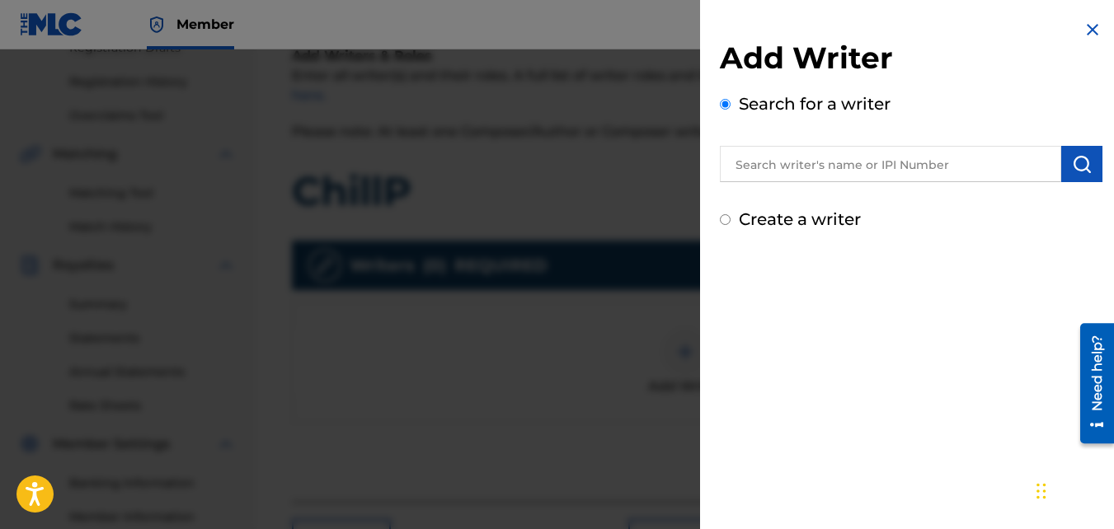
click at [783, 217] on label "Create a writer" at bounding box center [800, 219] width 122 height 20
radio input "true"
click at [731, 217] on input "Create a writer" at bounding box center [725, 219] width 11 height 11
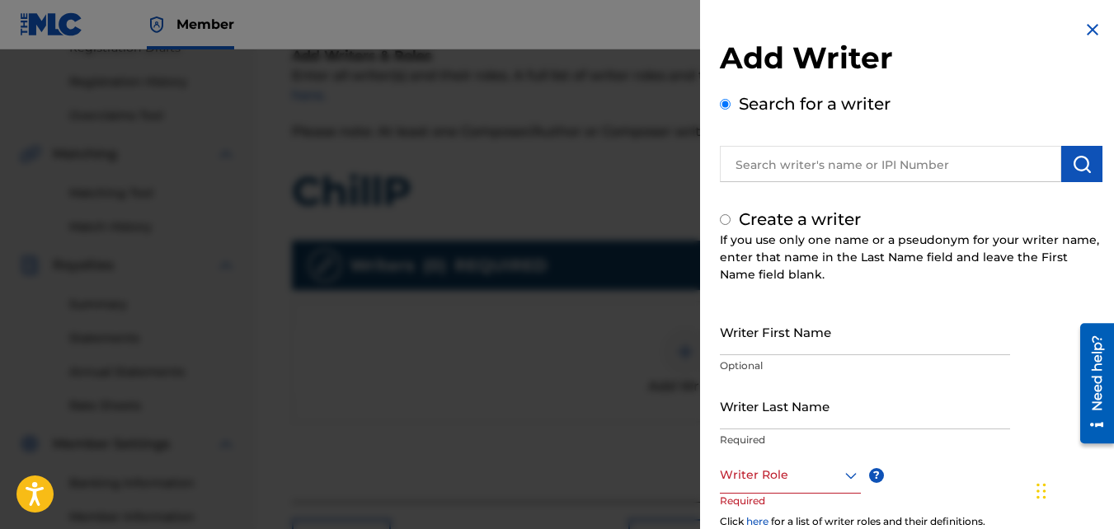
radio input "false"
radio input "true"
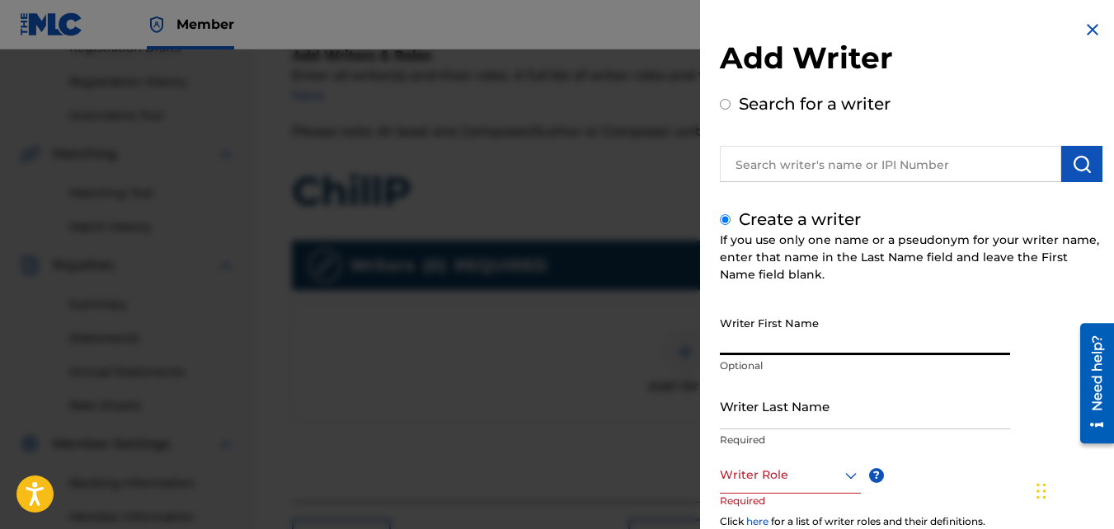
click at [821, 317] on input "Writer First Name" at bounding box center [865, 331] width 290 height 47
click at [821, 317] on input "R" at bounding box center [865, 331] width 290 height 47
type input "[PERSON_NAME]"
click at [785, 415] on input "Writer Last Name" at bounding box center [865, 406] width 290 height 47
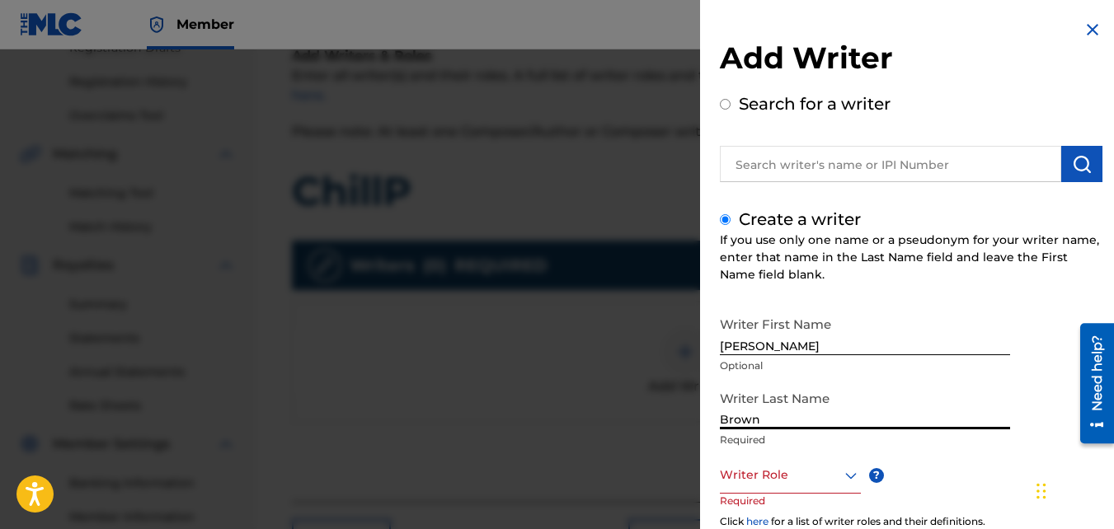
type input "Brown"
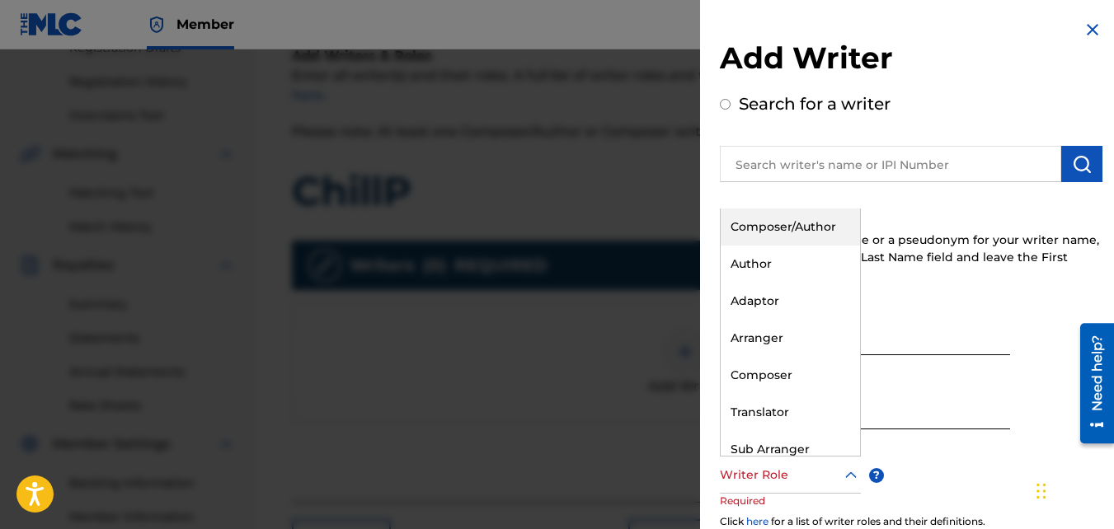
click at [785, 465] on div at bounding box center [790, 475] width 141 height 21
click at [792, 213] on div "Composer/Author" at bounding box center [790, 227] width 139 height 37
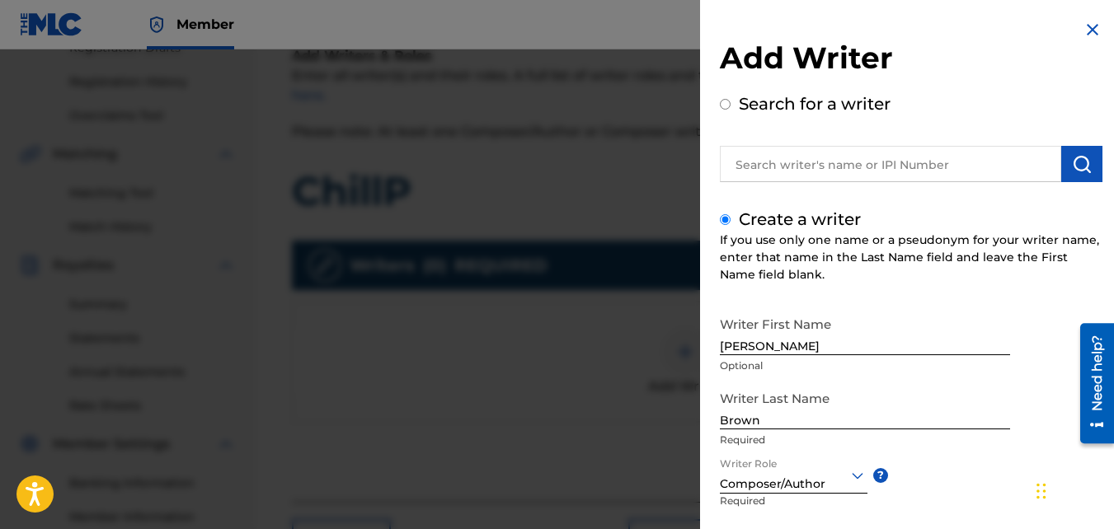
scroll to position [186, 0]
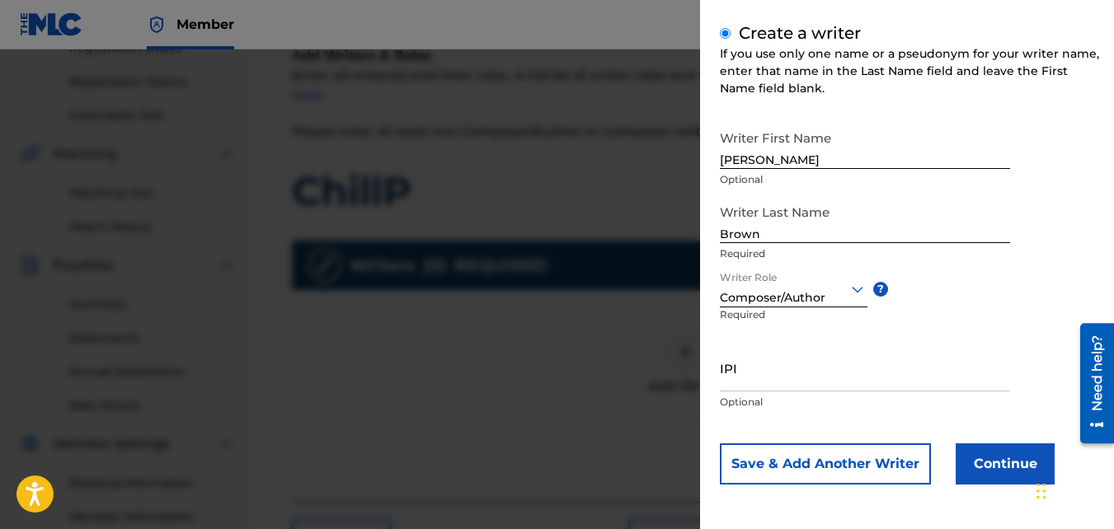
click at [1023, 453] on button "Continue" at bounding box center [1005, 464] width 99 height 41
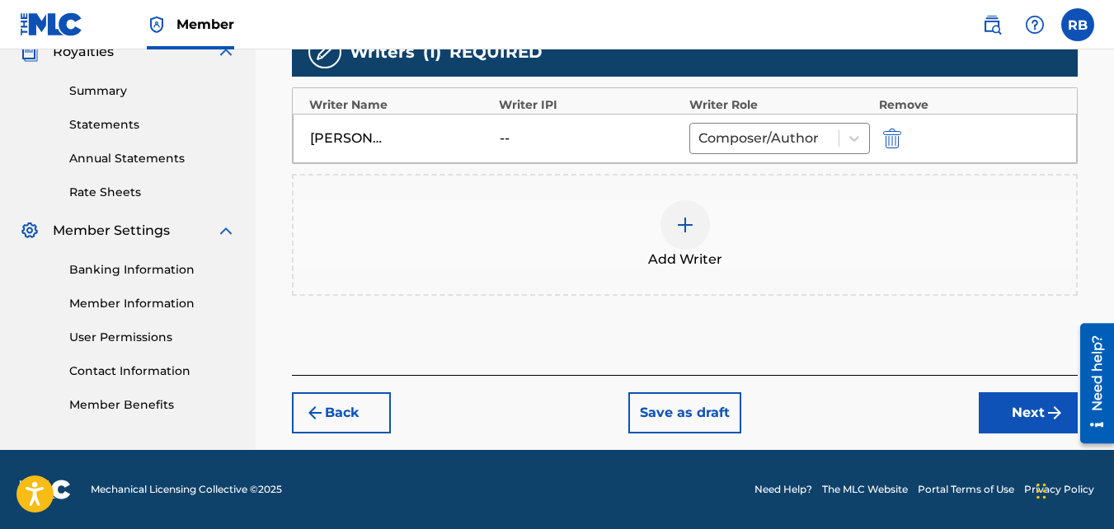
click at [1038, 414] on button "Next" at bounding box center [1028, 413] width 99 height 41
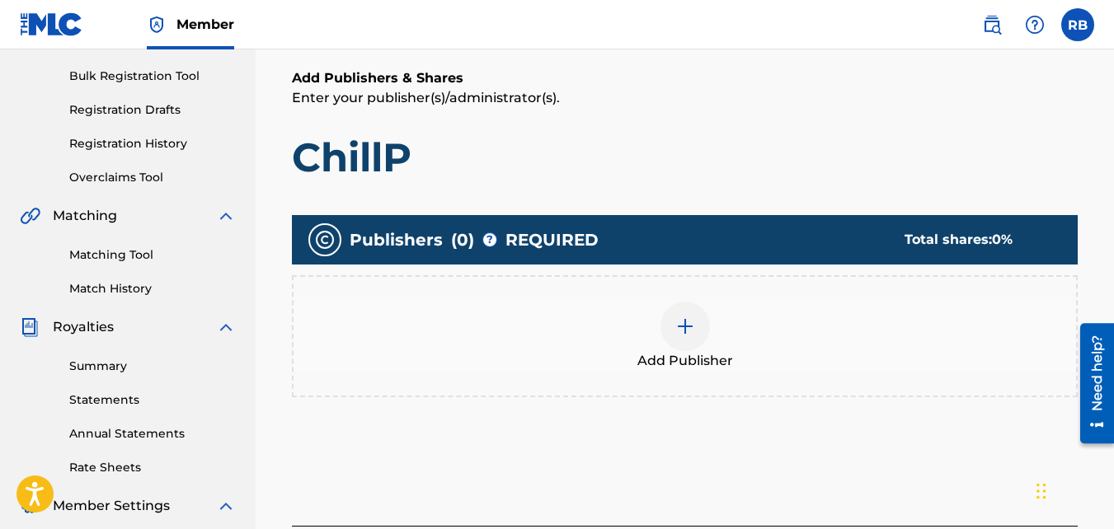
scroll to position [235, 0]
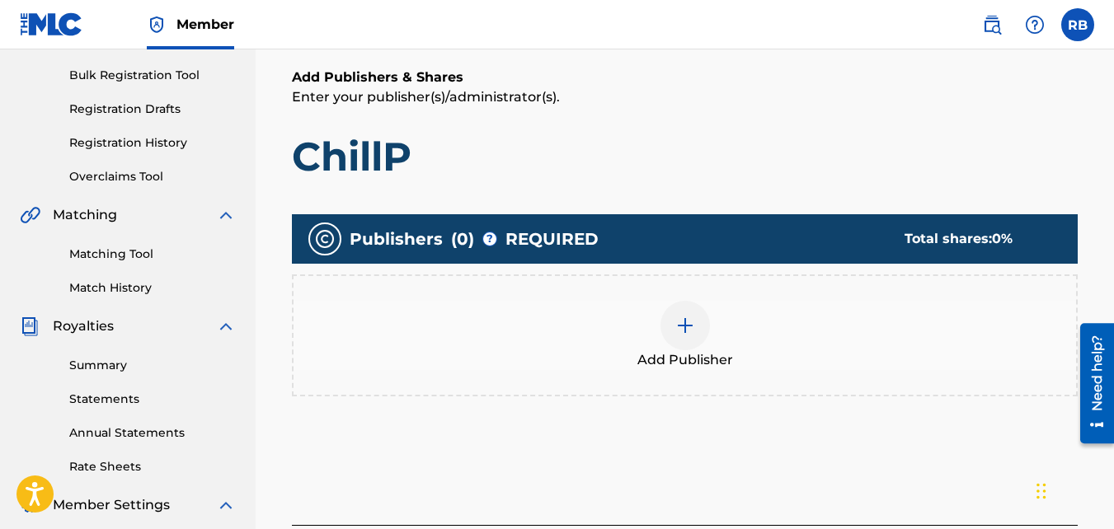
click at [734, 306] on div "Add Publisher" at bounding box center [685, 335] width 783 height 69
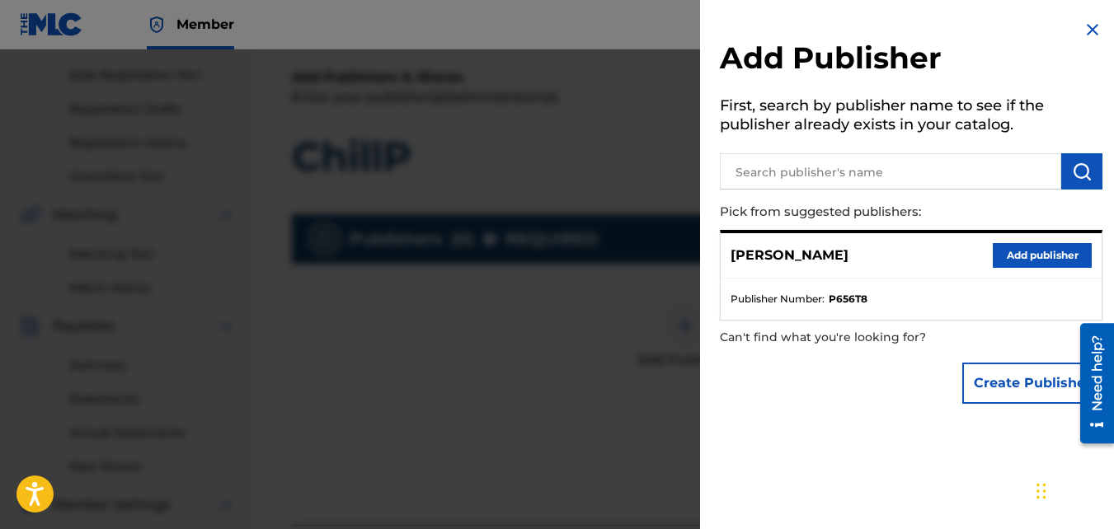
click at [1011, 268] on div "Rafeek Brown Add publisher" at bounding box center [911, 255] width 381 height 45
click at [994, 261] on button "Add publisher" at bounding box center [1042, 255] width 99 height 25
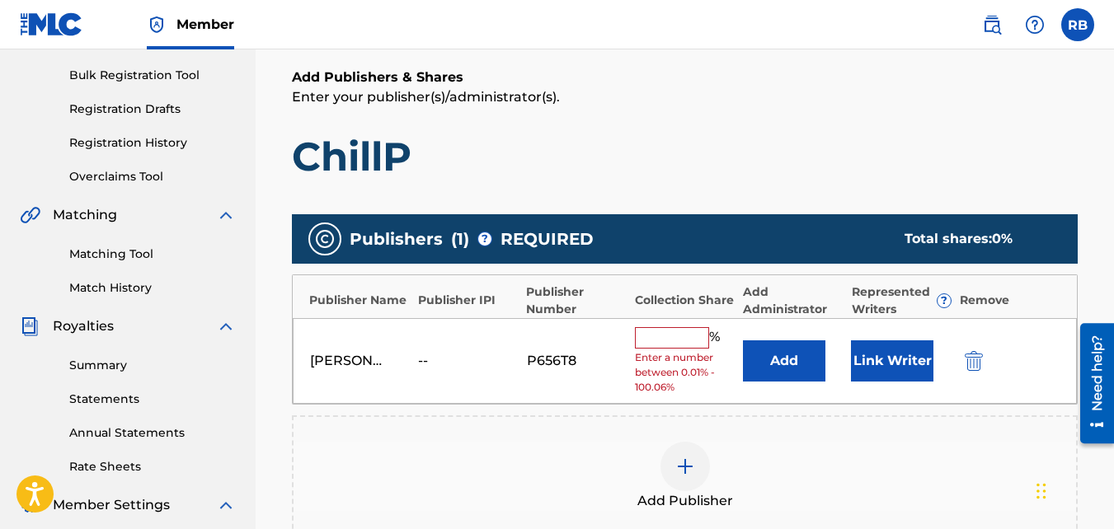
click at [642, 336] on input "text" at bounding box center [672, 337] width 74 height 21
type input "100"
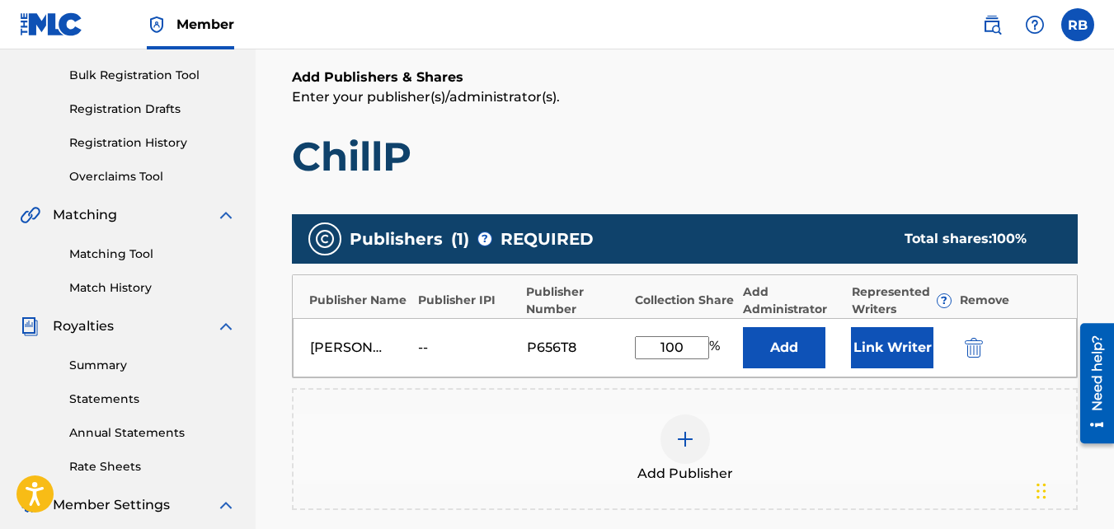
scroll to position [499, 0]
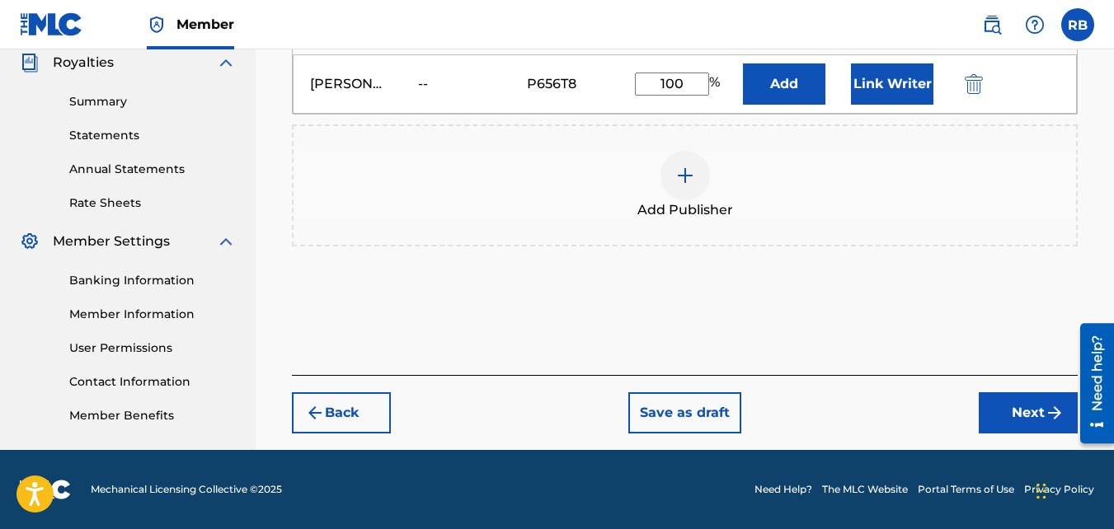
click at [1000, 427] on button "Next" at bounding box center [1028, 413] width 99 height 41
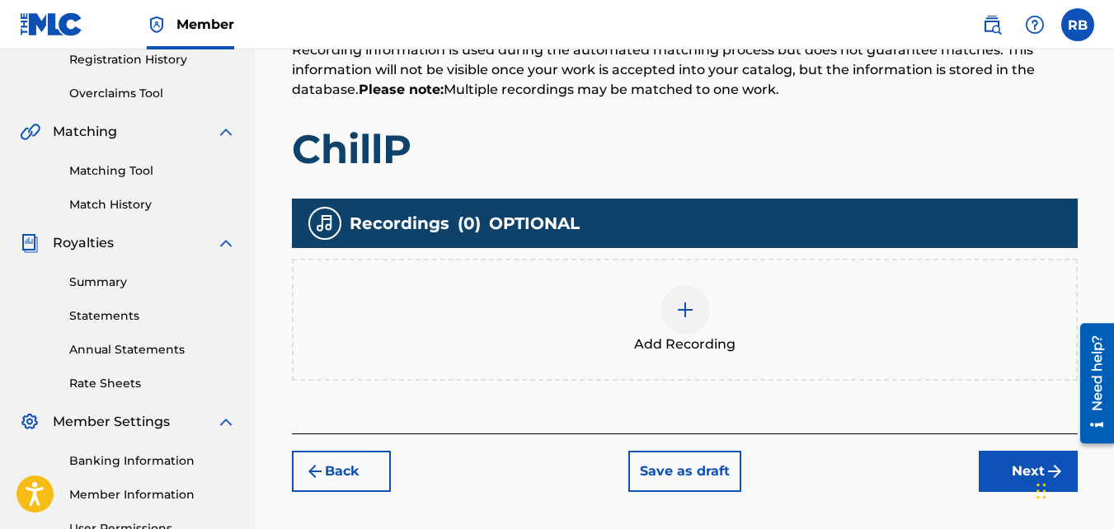
scroll to position [328, 0]
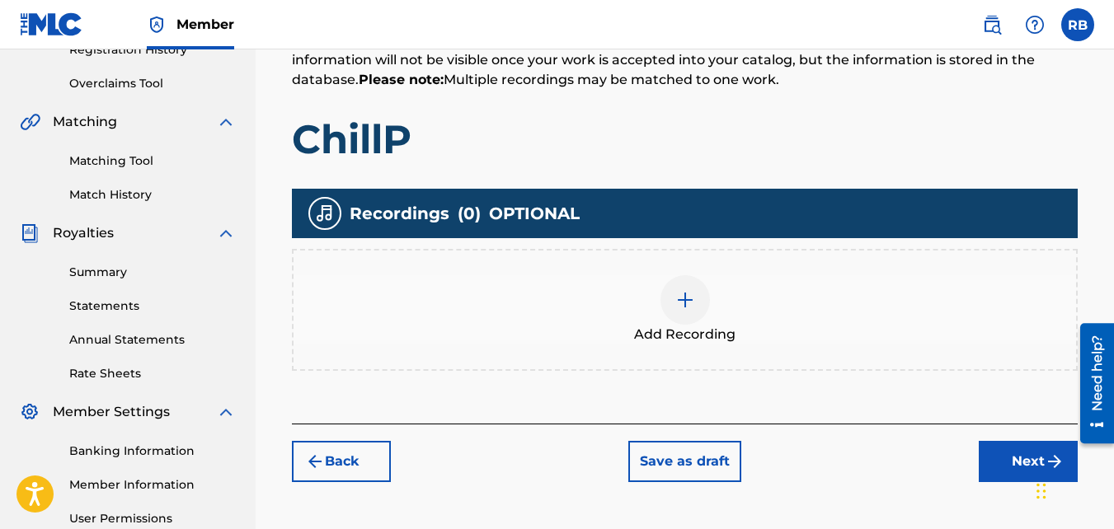
click at [689, 307] on img at bounding box center [685, 300] width 20 height 20
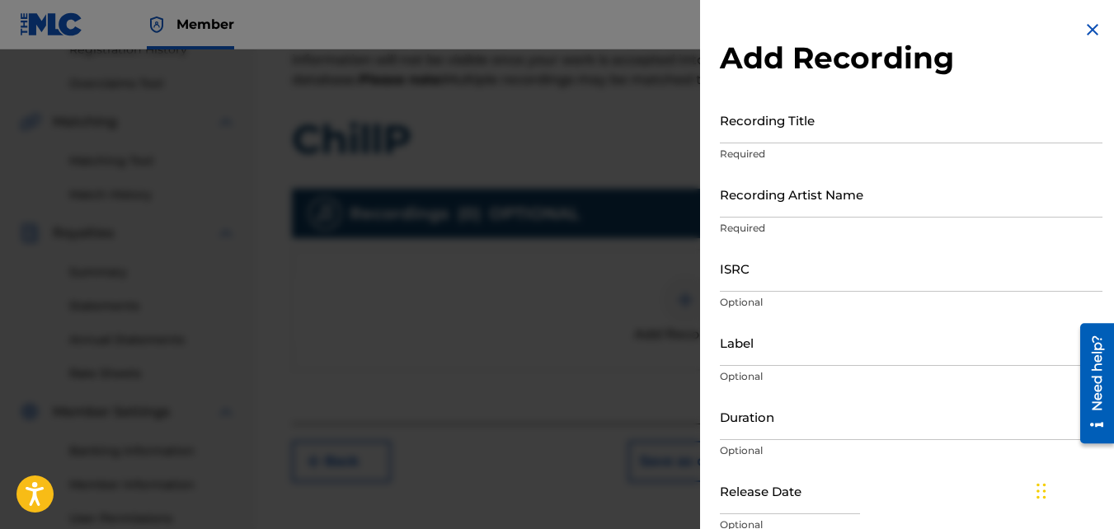
click at [796, 147] on p "Required" at bounding box center [911, 154] width 383 height 15
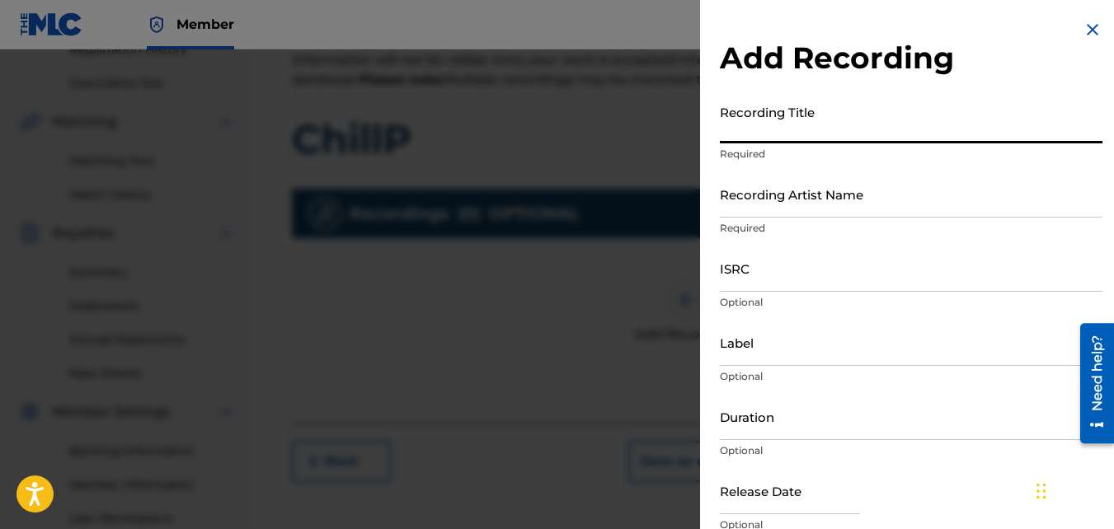
click at [783, 121] on input "Recording Title" at bounding box center [911, 119] width 383 height 47
type input "ChillP"
click at [774, 188] on input "Recording Artist Name" at bounding box center [911, 194] width 383 height 47
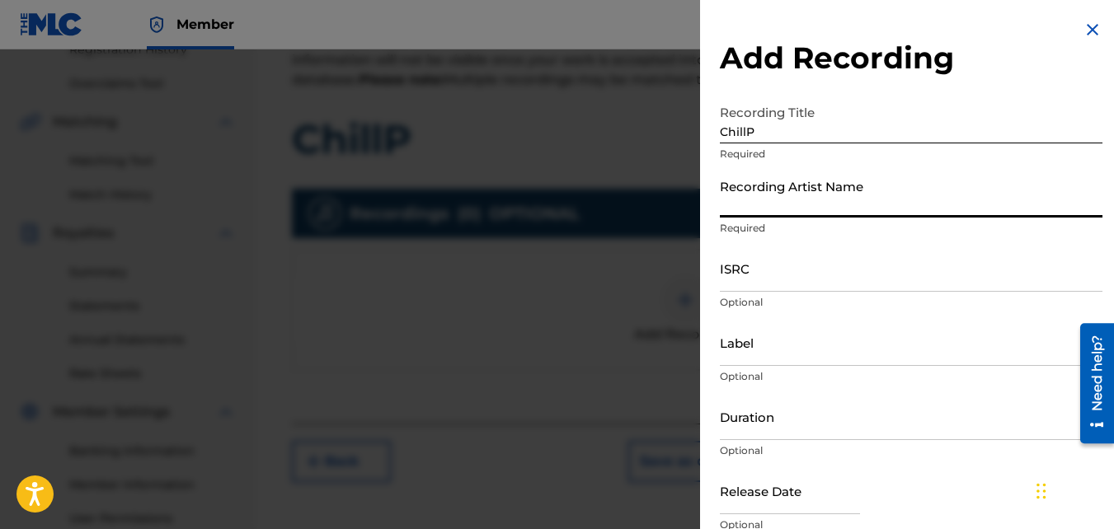
type input "TideeGlee"
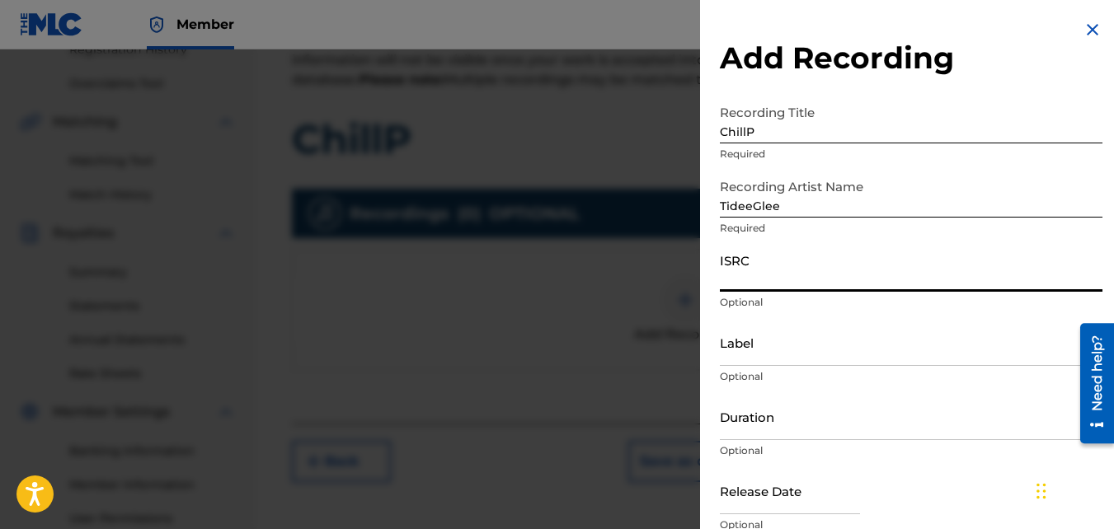
click at [791, 263] on input "ISRC" at bounding box center [911, 268] width 383 height 47
paste input "QZNMU2153545"
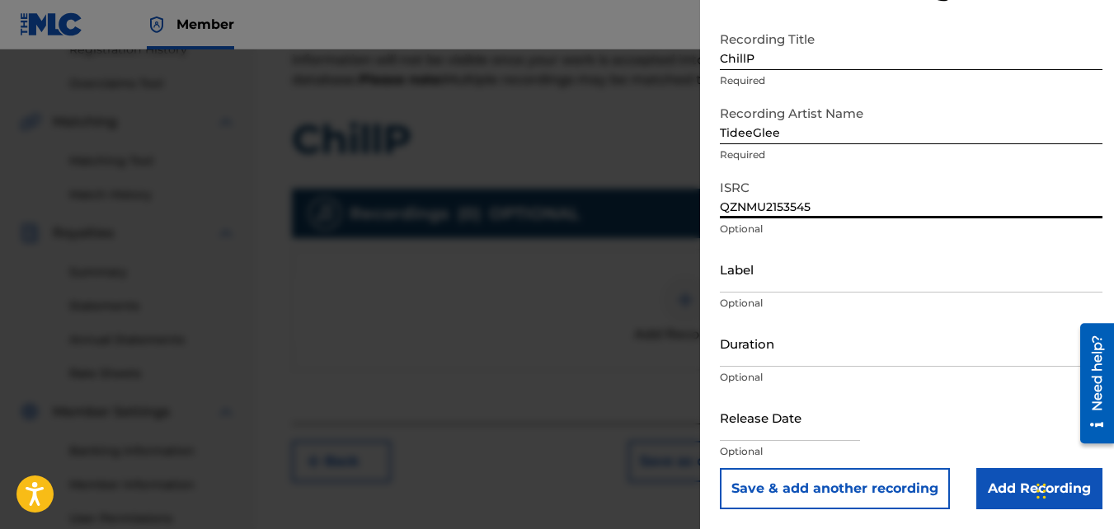
type input "QZNMU2153545"
click at [1004, 465] on input "Add Recording" at bounding box center [1039, 488] width 126 height 41
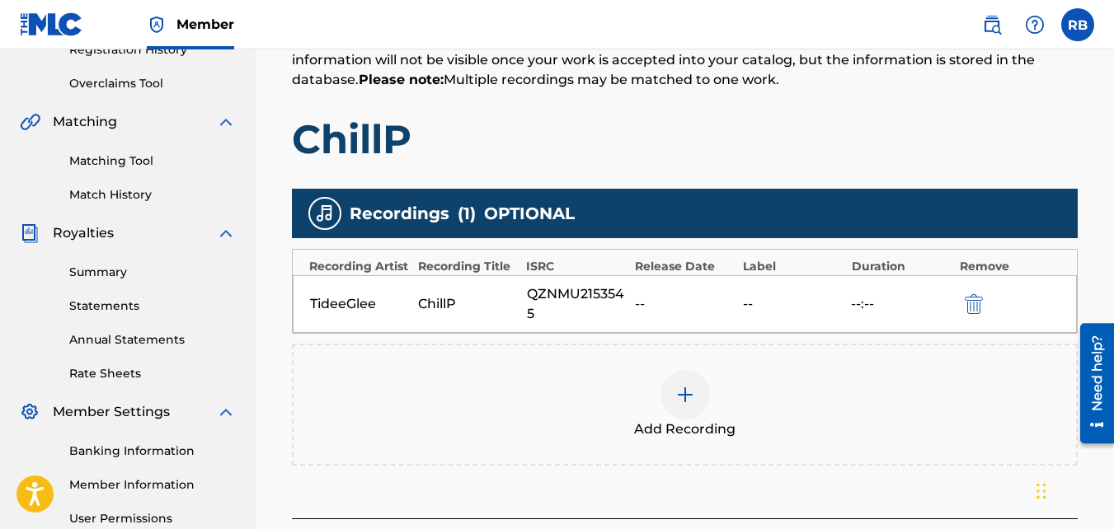
scroll to position [493, 0]
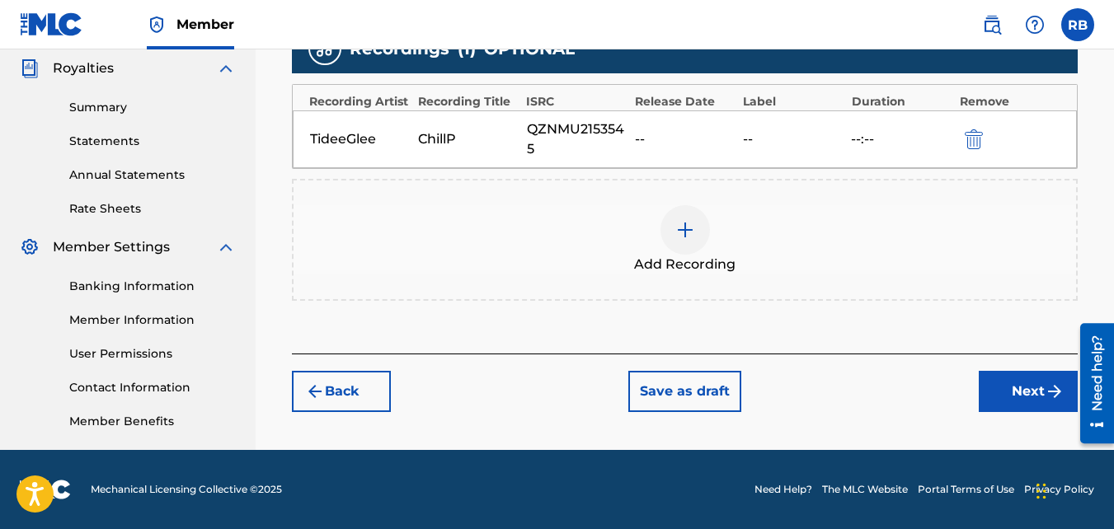
click at [1003, 396] on button "Next" at bounding box center [1028, 391] width 99 height 41
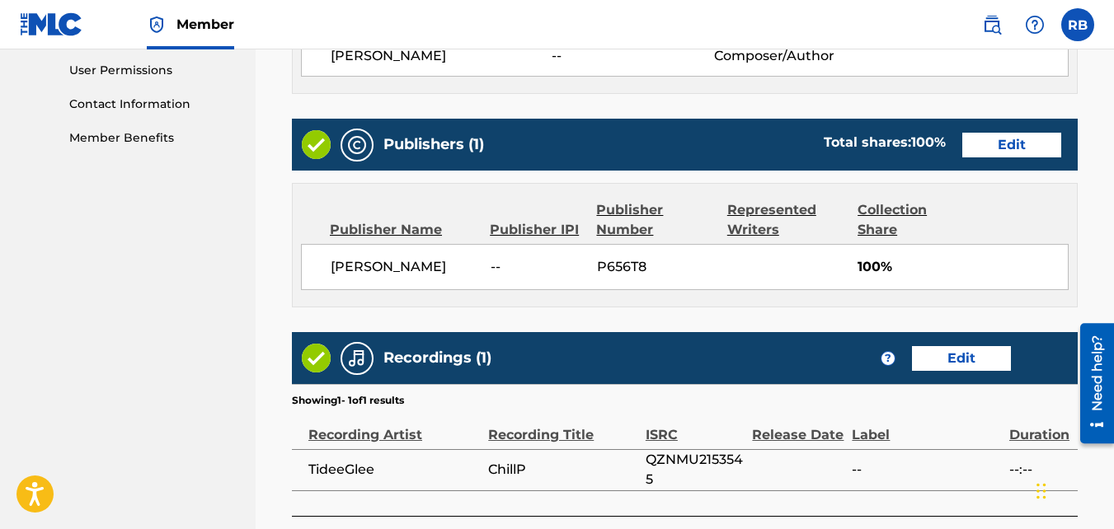
scroll to position [918, 0]
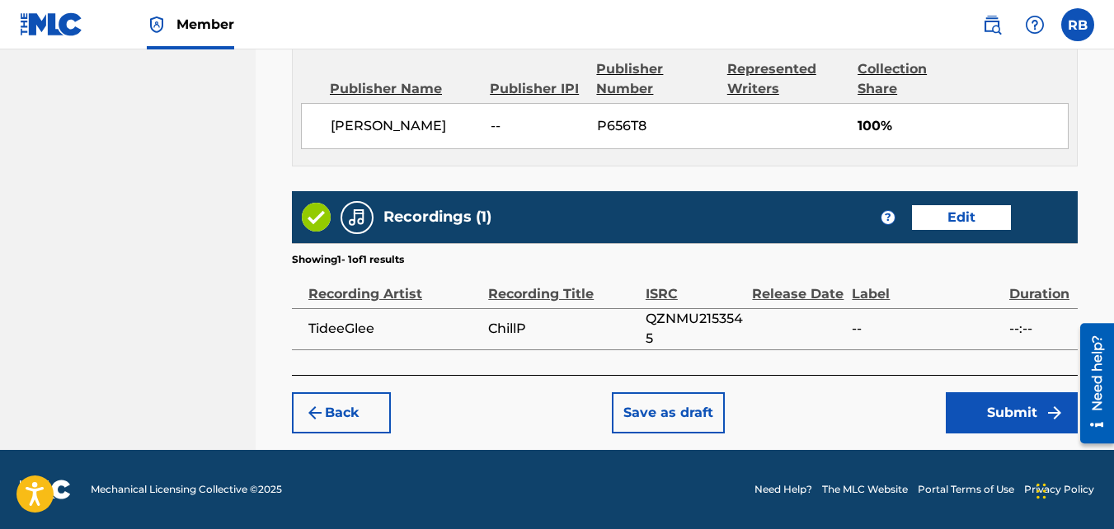
click at [989, 406] on button "Submit" at bounding box center [1012, 413] width 132 height 41
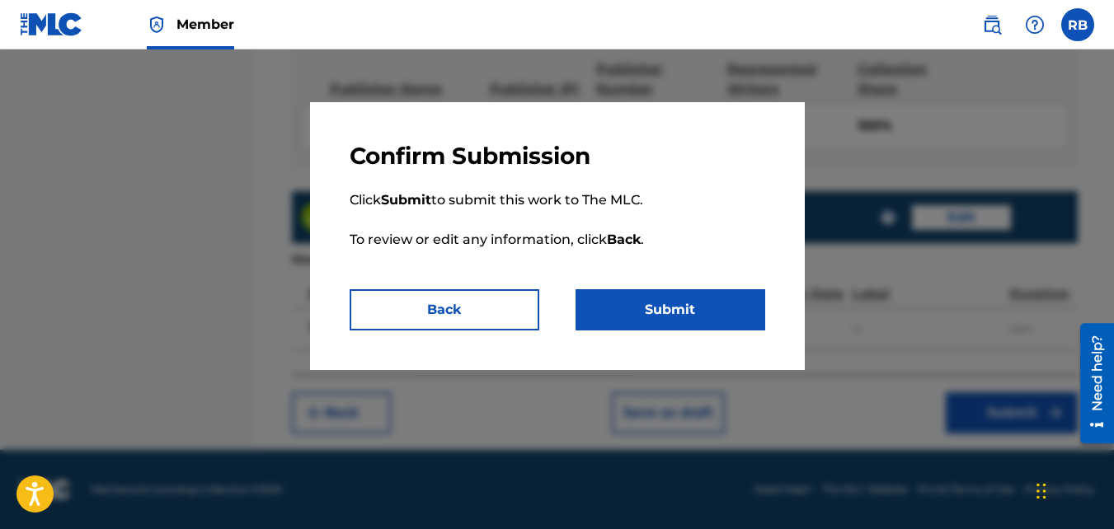
click at [708, 295] on button "Submit" at bounding box center [671, 309] width 190 height 41
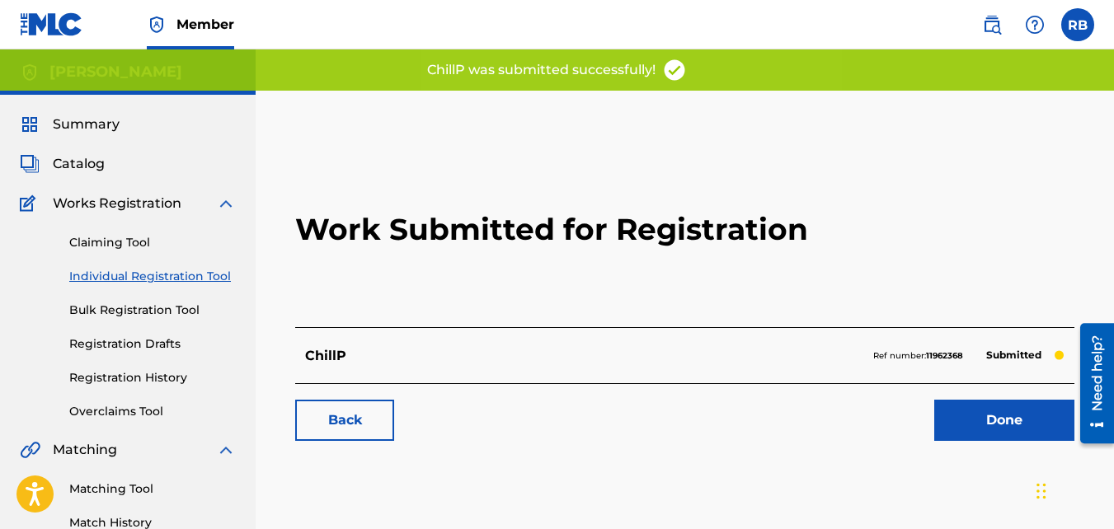
click at [338, 426] on link "Back" at bounding box center [344, 420] width 99 height 41
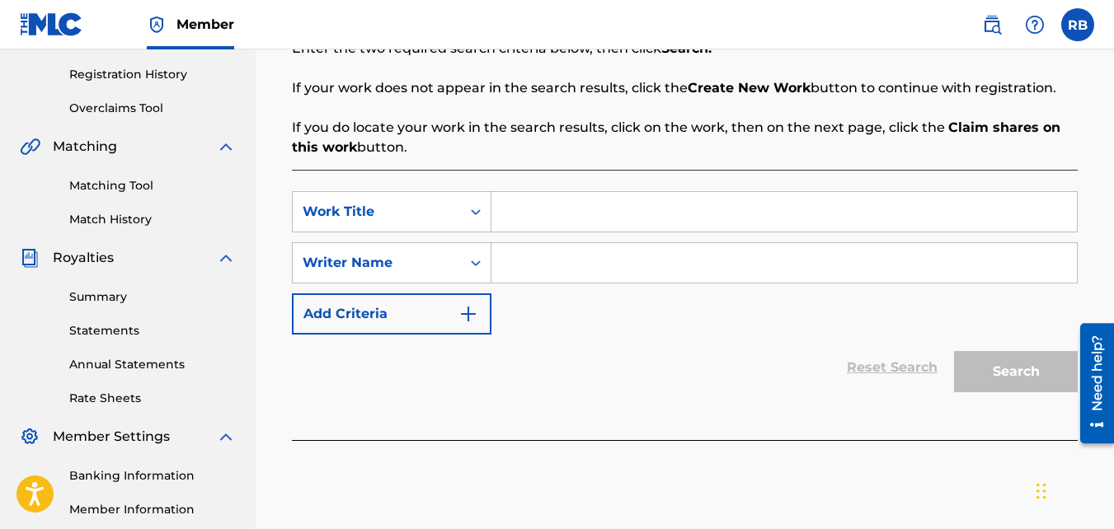
scroll to position [312, 0]
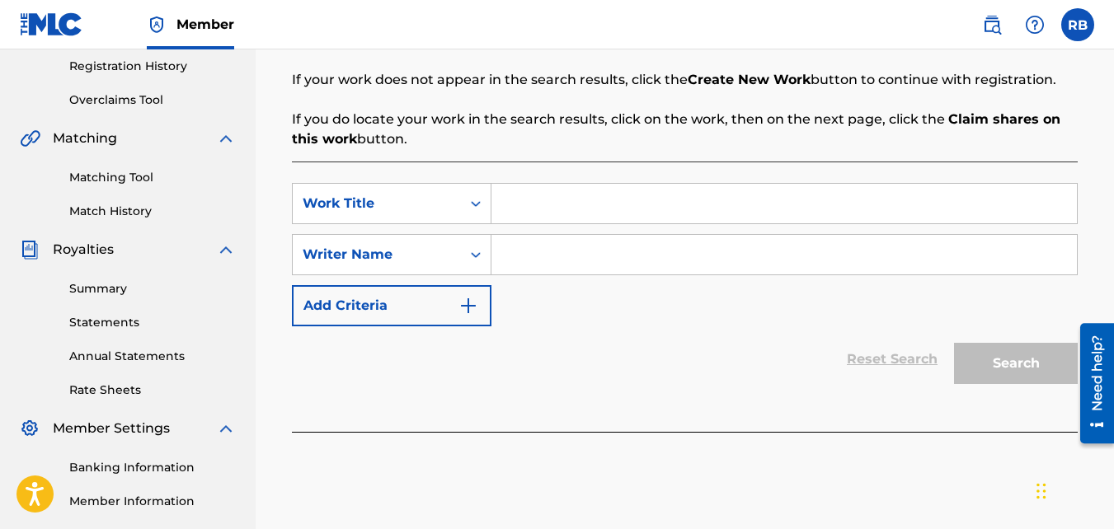
click at [583, 196] on input "Search Form" at bounding box center [784, 204] width 586 height 40
type input "Hold Up"
click at [511, 245] on input "Search Form" at bounding box center [784, 255] width 586 height 40
type input "[PERSON_NAME]"
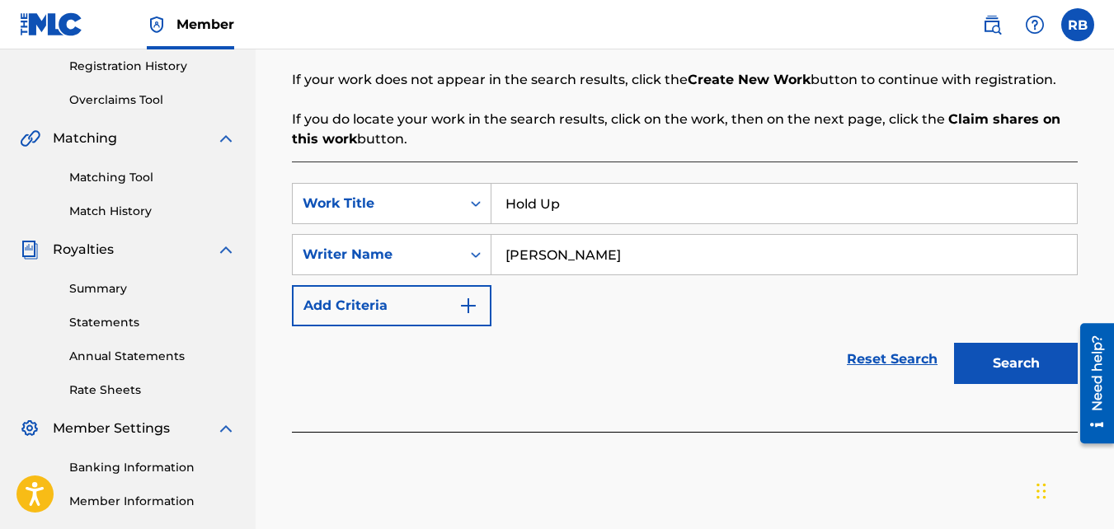
click at [954, 343] on button "Search" at bounding box center [1016, 363] width 124 height 41
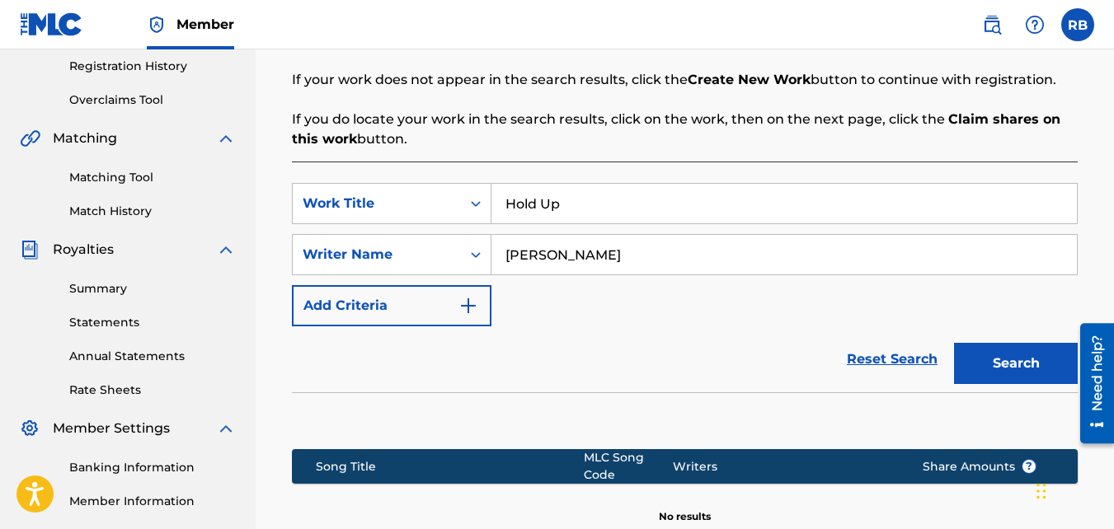
scroll to position [527, 0]
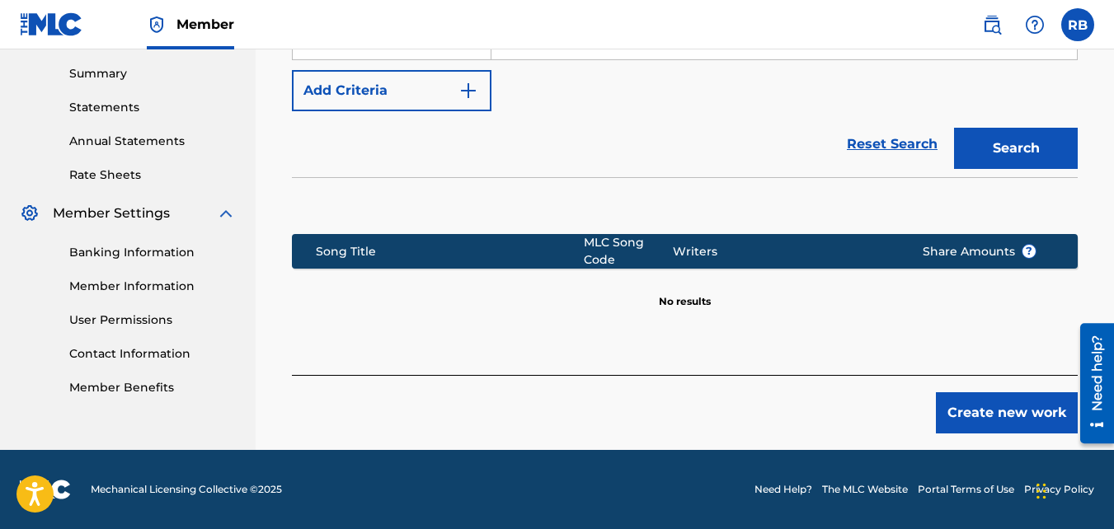
click at [953, 402] on button "Create new work" at bounding box center [1007, 413] width 142 height 41
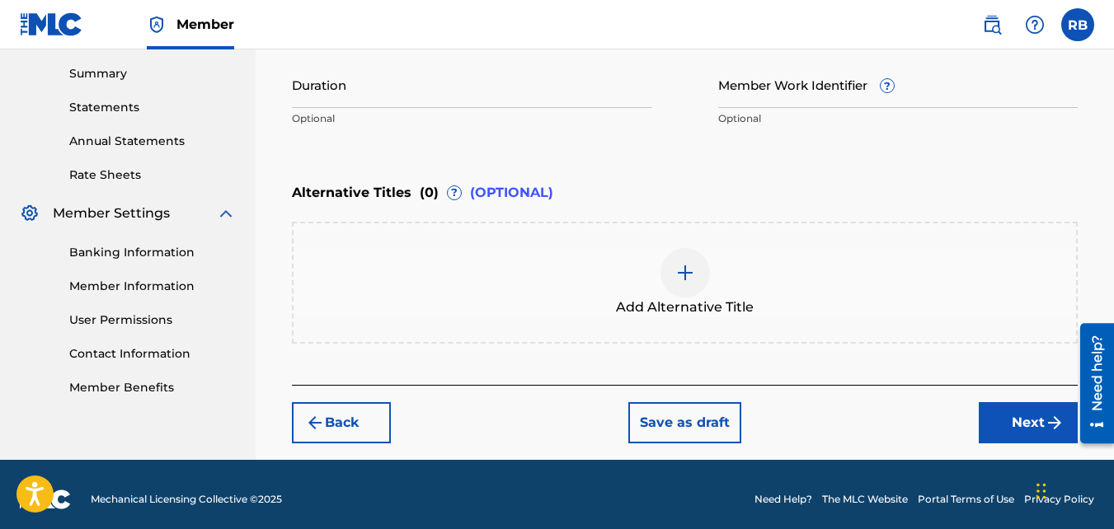
click at [996, 425] on button "Next" at bounding box center [1028, 422] width 99 height 41
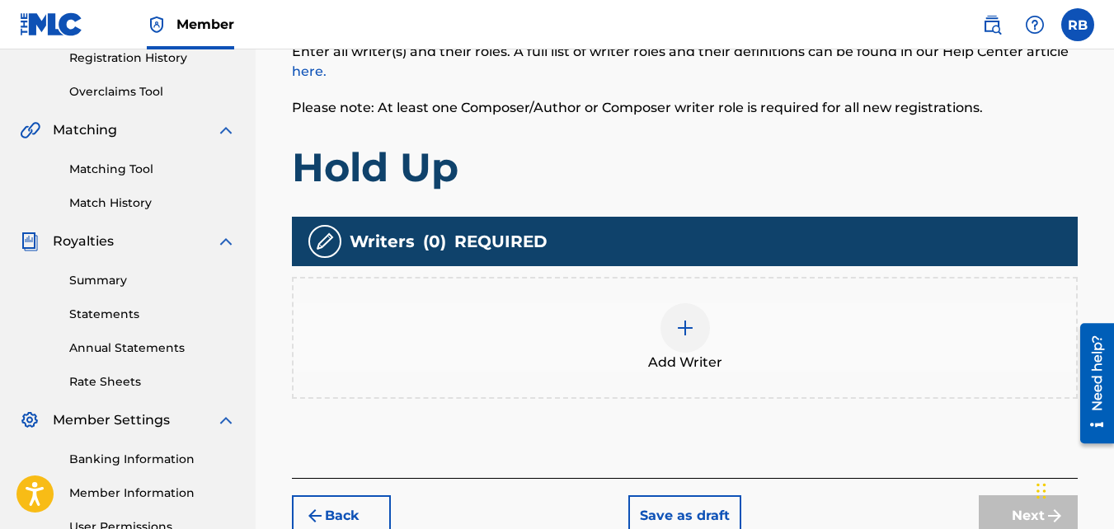
scroll to position [365, 0]
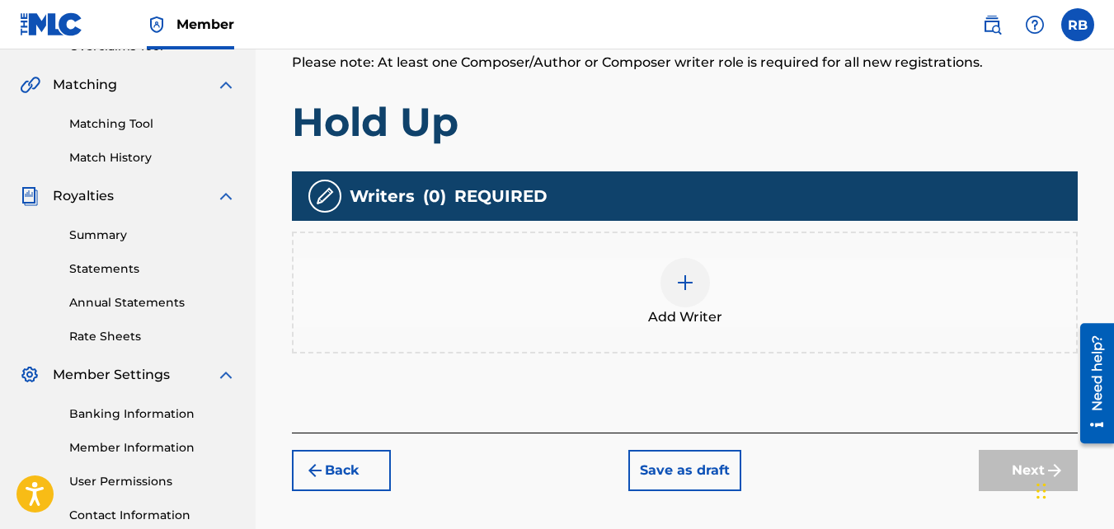
click at [539, 303] on div "Add Writer" at bounding box center [685, 292] width 783 height 69
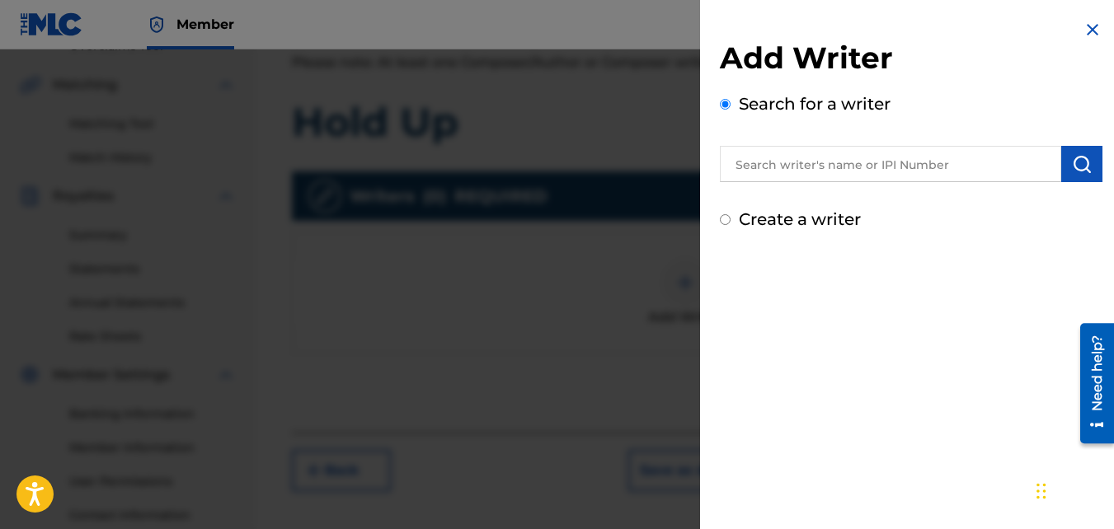
click at [832, 219] on label "Create a writer" at bounding box center [800, 219] width 122 height 20
radio input "true"
click at [731, 219] on input "Create a writer" at bounding box center [725, 219] width 11 height 11
radio input "false"
radio input "true"
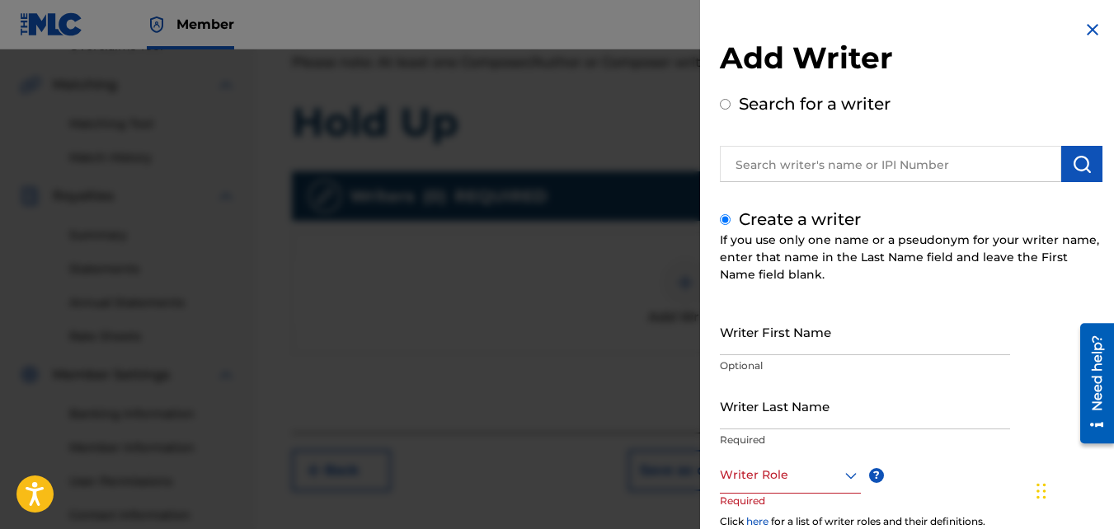
click at [789, 347] on input "Writer First Name" at bounding box center [865, 331] width 290 height 47
type input "[PERSON_NAME]"
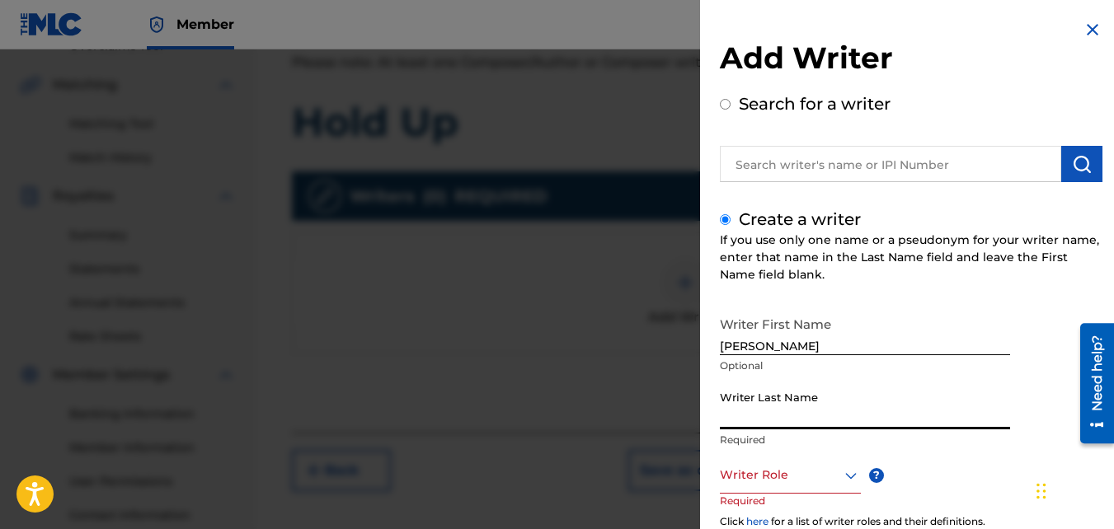
click at [799, 386] on input "Writer Last Name" at bounding box center [865, 406] width 290 height 47
type input "Brown"
click at [769, 465] on div at bounding box center [790, 475] width 141 height 21
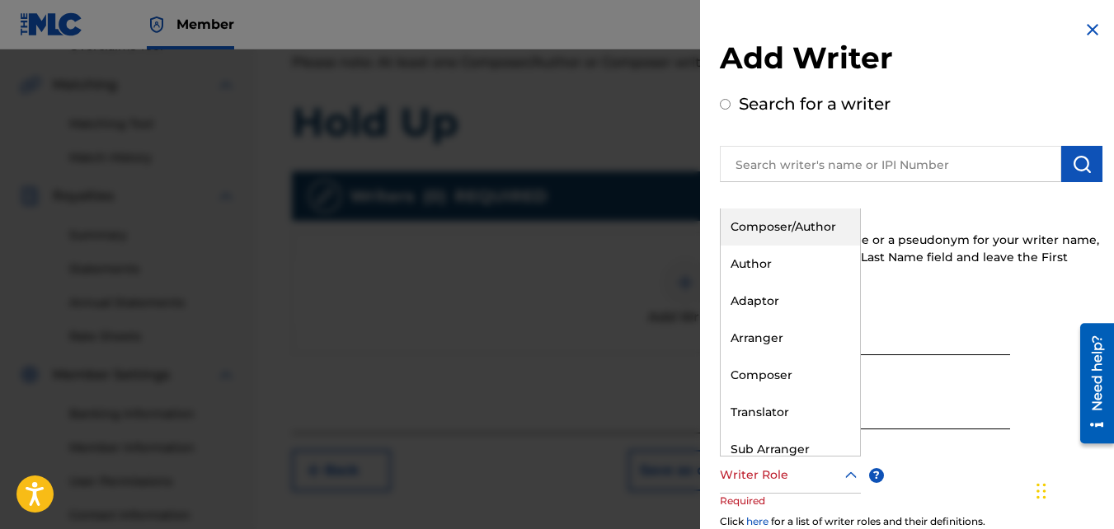
click at [748, 223] on div "Composer/Author" at bounding box center [790, 227] width 139 height 37
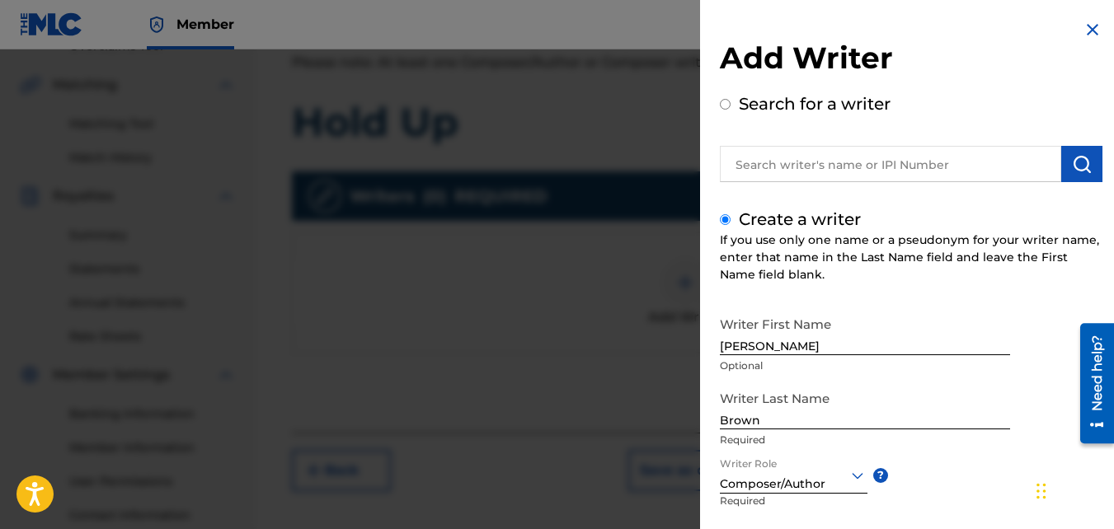
scroll to position [186, 0]
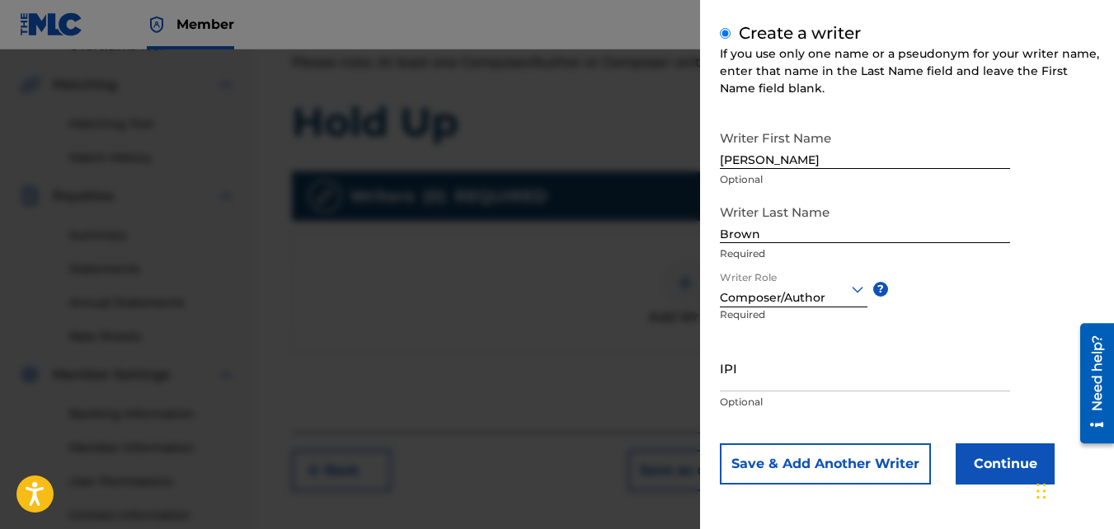
click at [1013, 465] on button "Continue" at bounding box center [1005, 464] width 99 height 41
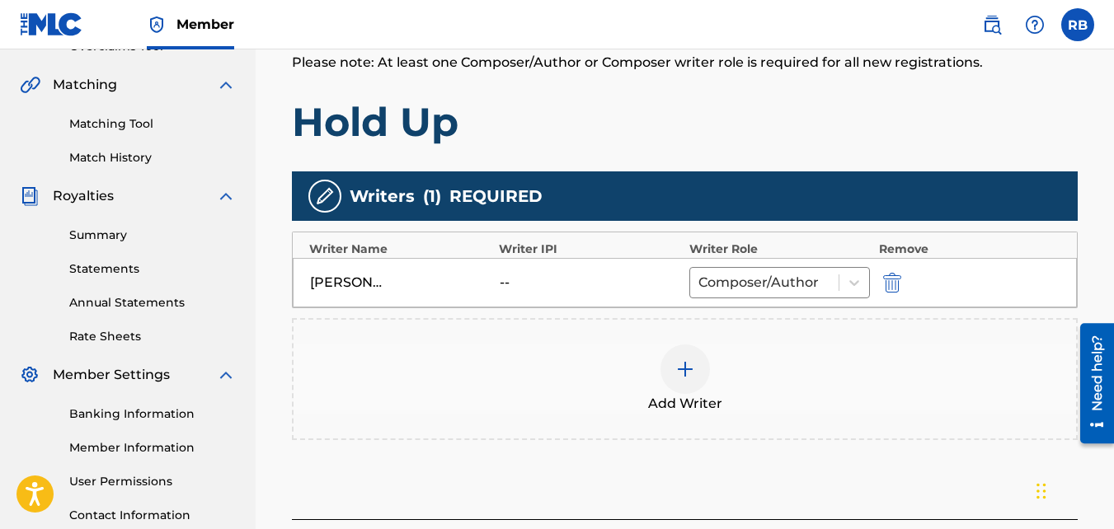
scroll to position [510, 0]
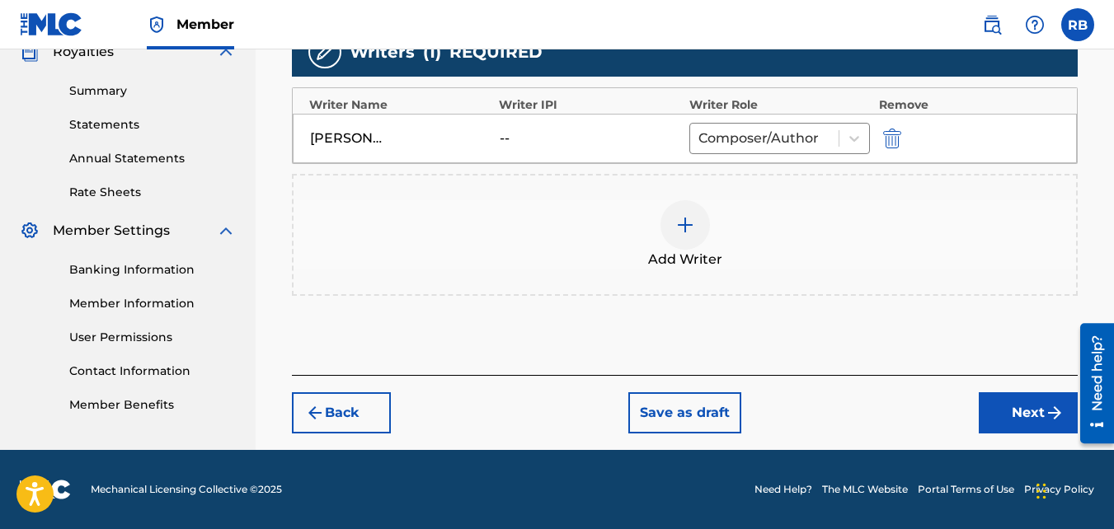
click at [1005, 401] on button "Next" at bounding box center [1028, 413] width 99 height 41
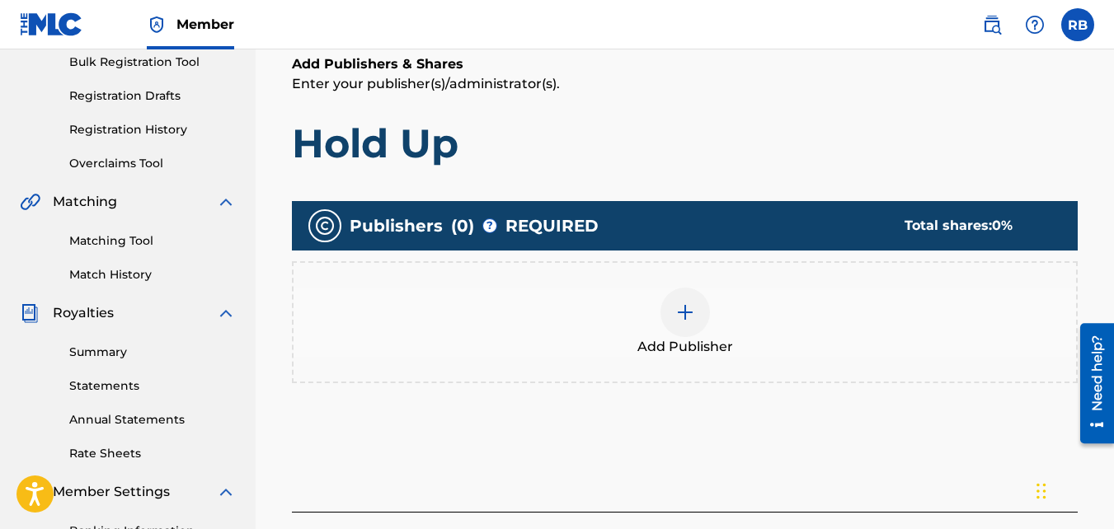
scroll to position [249, 0]
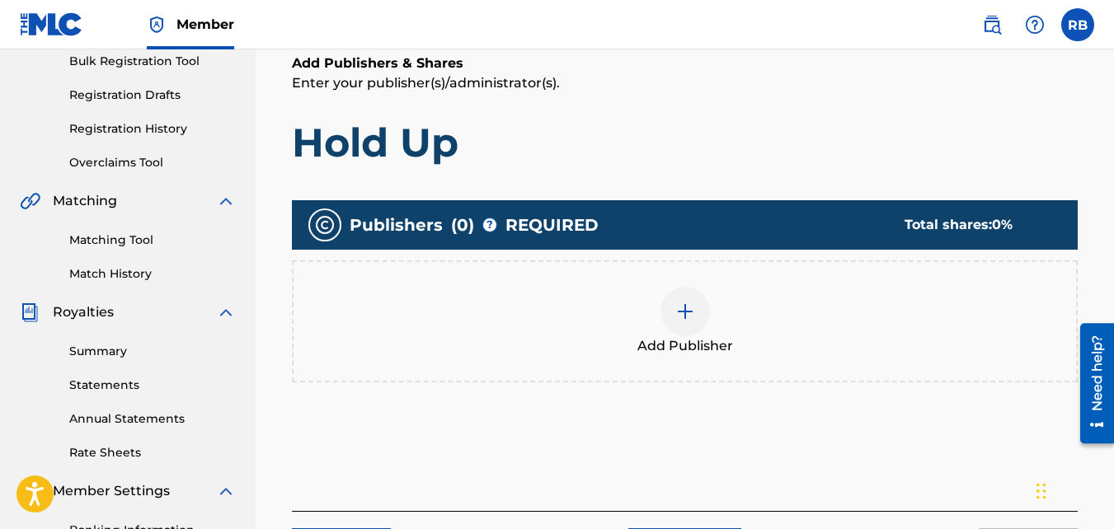
click at [717, 284] on div "Add Publisher" at bounding box center [685, 322] width 786 height 122
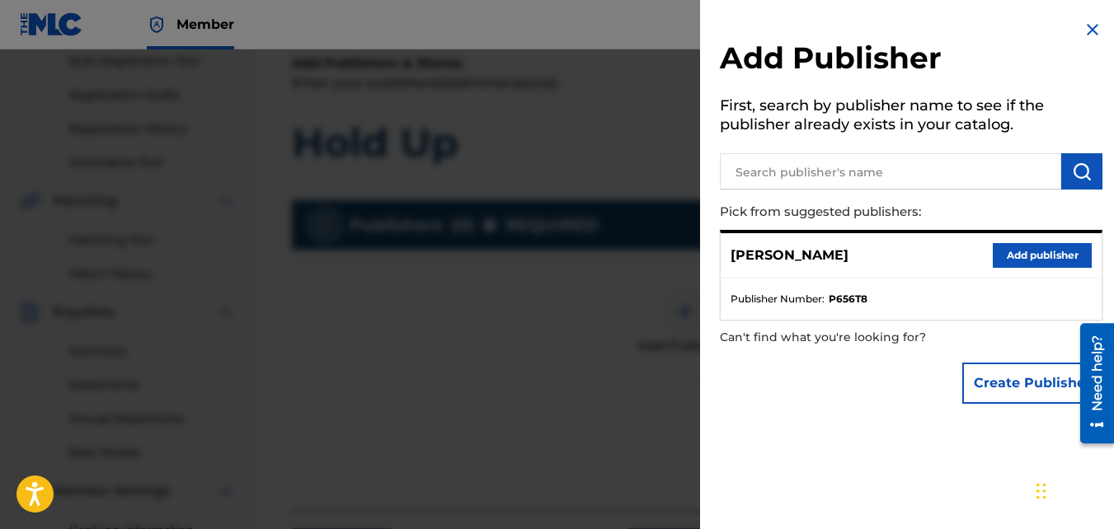
click at [1015, 261] on button "Add publisher" at bounding box center [1042, 255] width 99 height 25
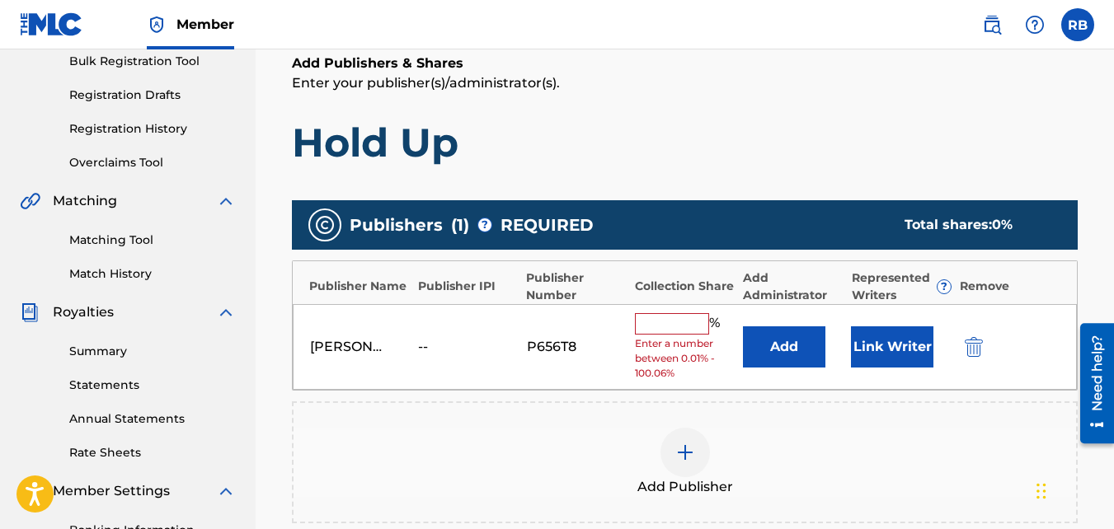
click at [658, 322] on input "text" at bounding box center [672, 323] width 74 height 21
type input "100"
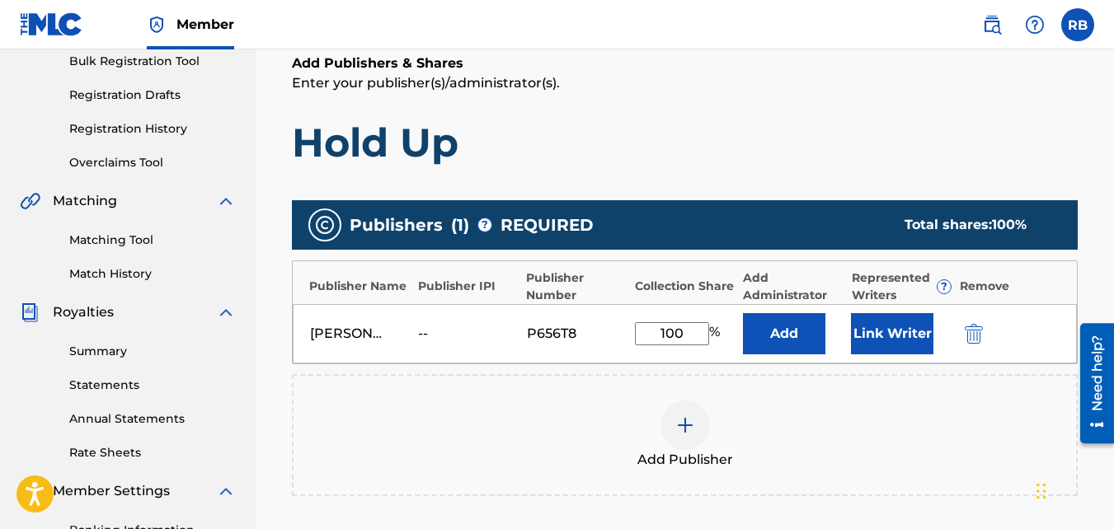
scroll to position [499, 0]
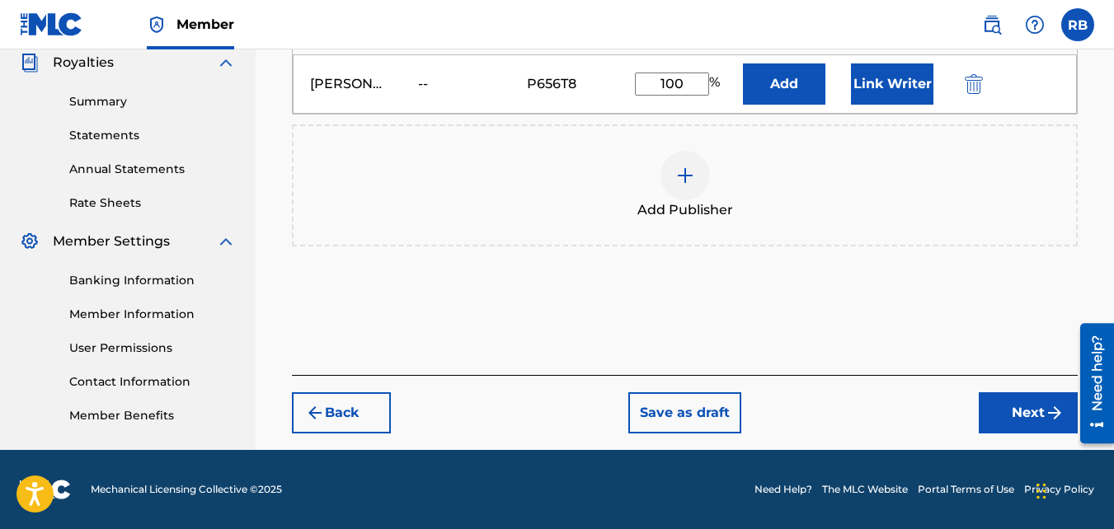
click at [992, 397] on button "Next" at bounding box center [1028, 413] width 99 height 41
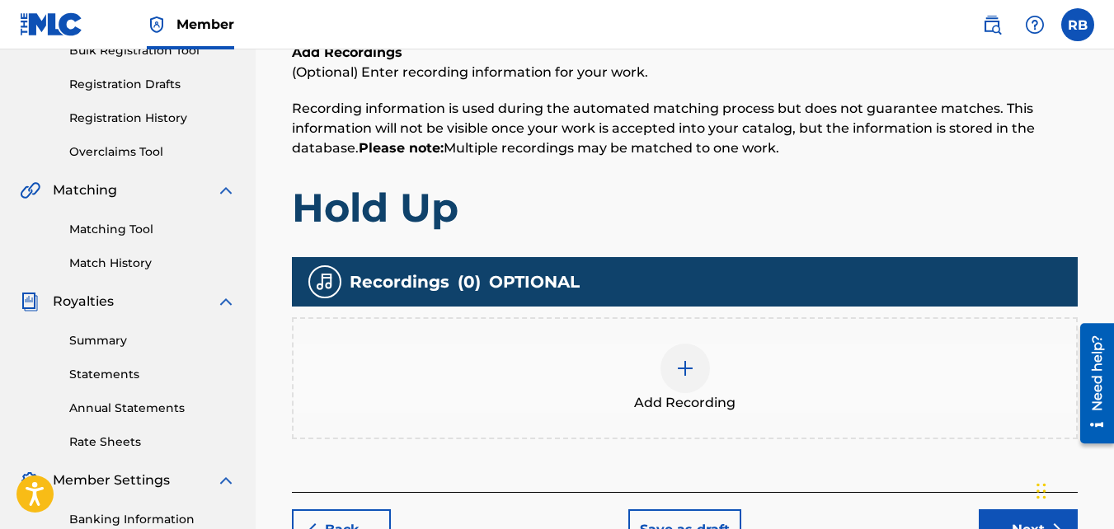
scroll to position [262, 0]
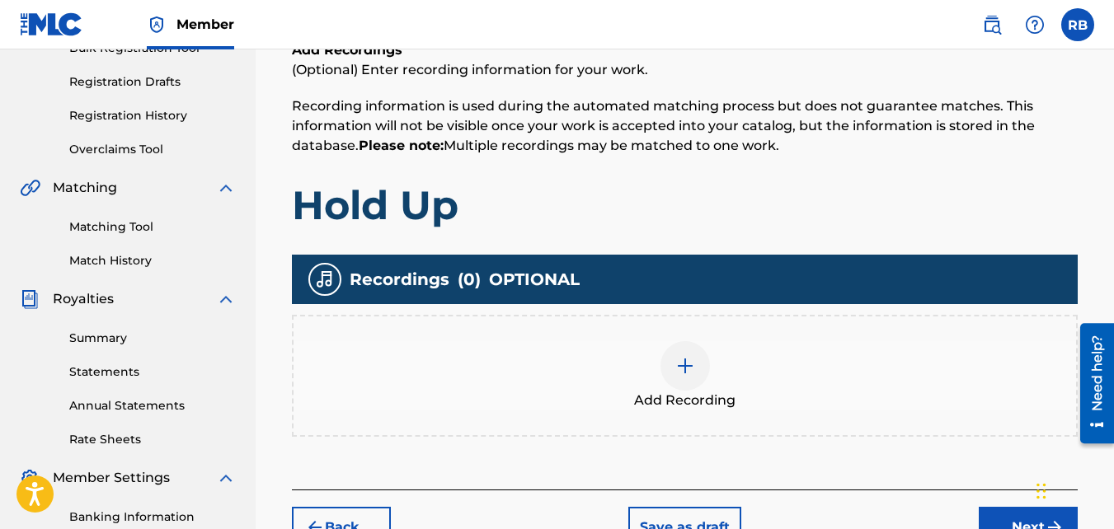
click at [650, 318] on div "Add Recording" at bounding box center [685, 376] width 786 height 122
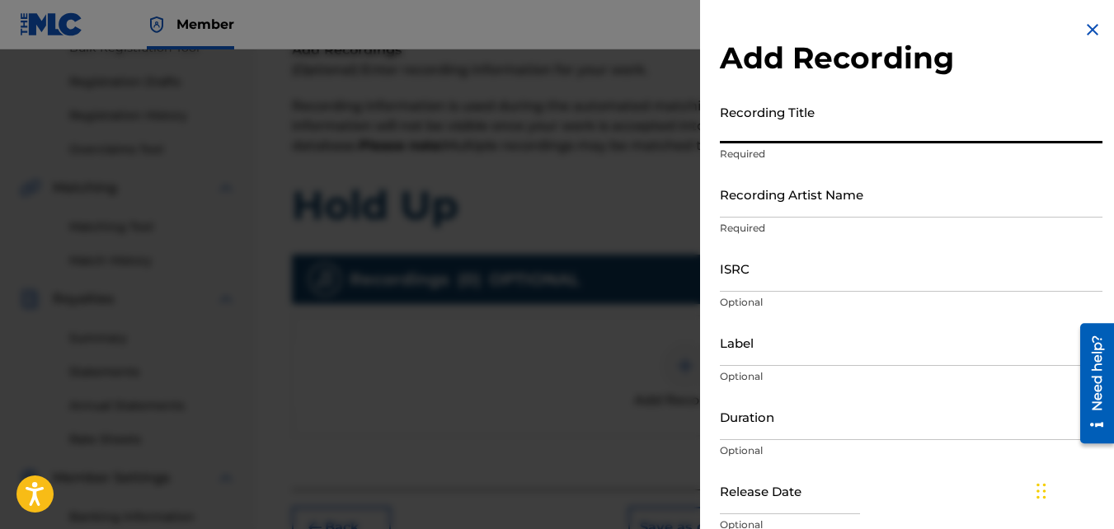
click at [777, 117] on input "Recording Title" at bounding box center [911, 119] width 383 height 47
type input "Hold Up"
click at [778, 199] on input "Recording Artist Name" at bounding box center [911, 194] width 383 height 47
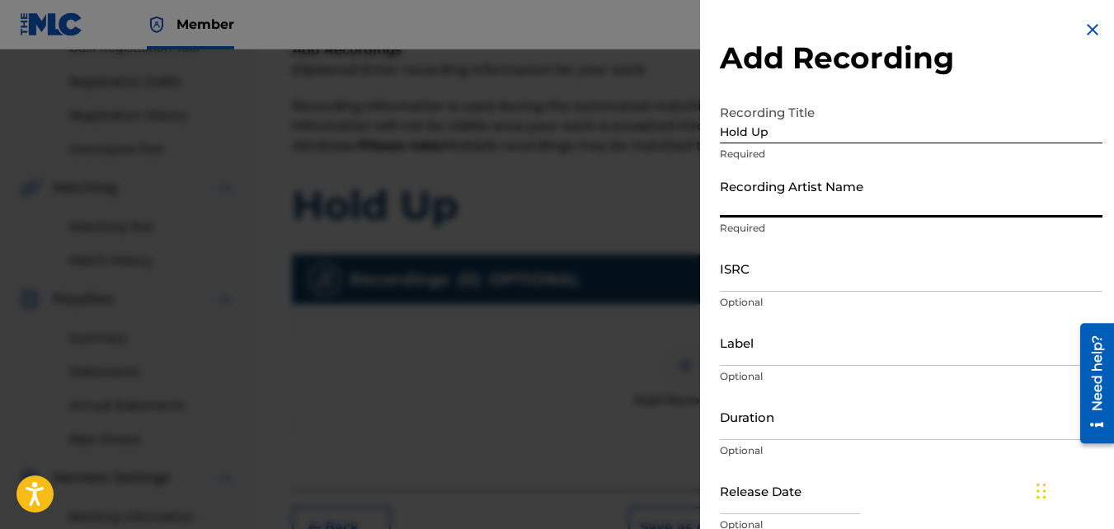
type input "TideeGlee"
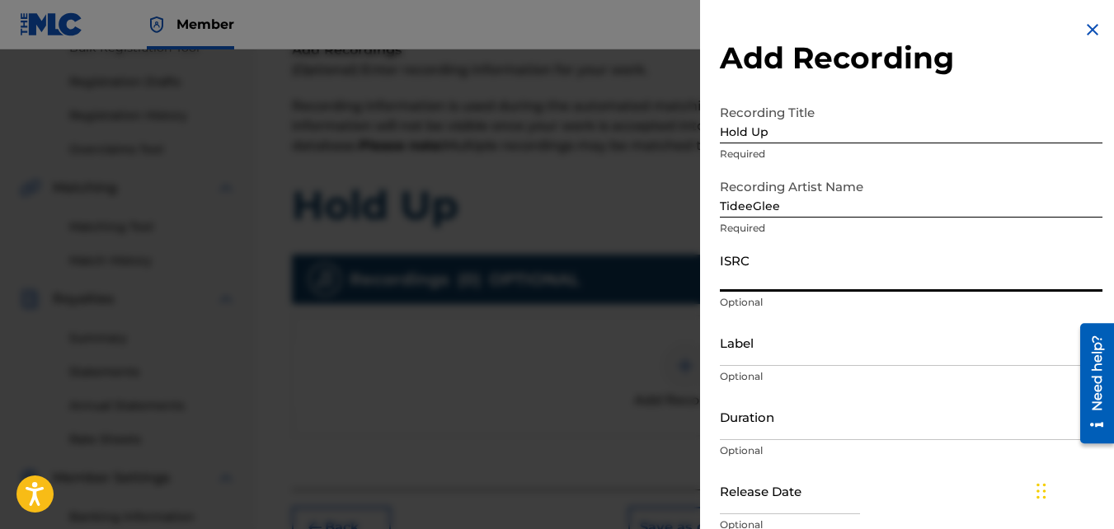
paste input "QZ85M2056986"
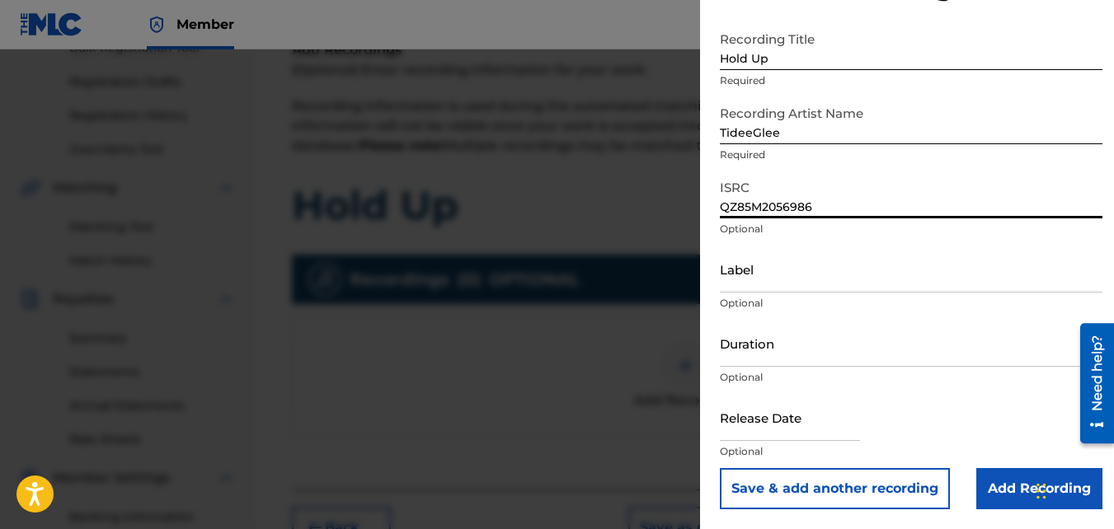
type input "QZ85M2056986"
click at [1005, 465] on div "Release Date Optional" at bounding box center [911, 431] width 383 height 74
click at [1008, 465] on input "Add Recording" at bounding box center [1039, 488] width 126 height 41
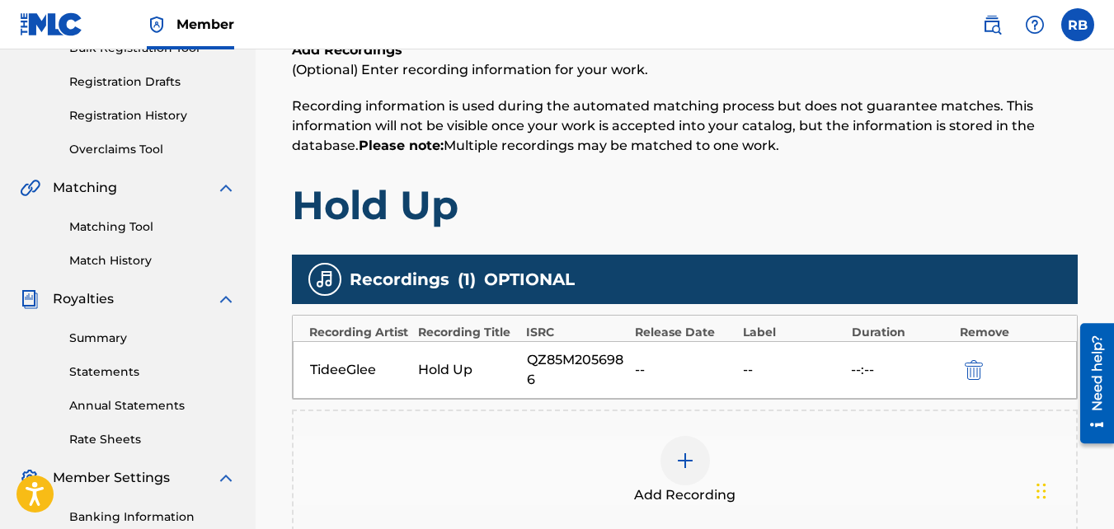
scroll to position [493, 0]
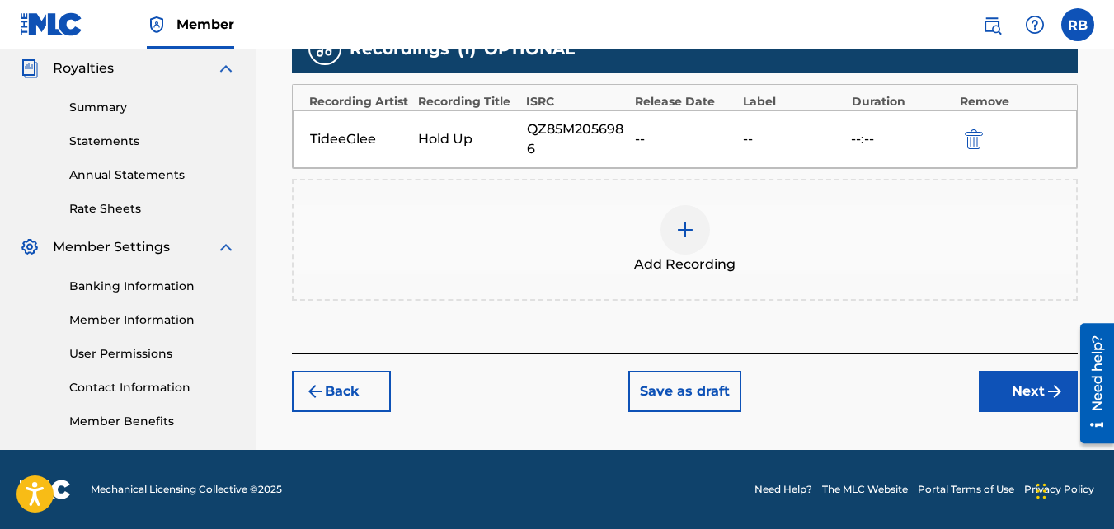
click at [1010, 397] on button "Next" at bounding box center [1028, 391] width 99 height 41
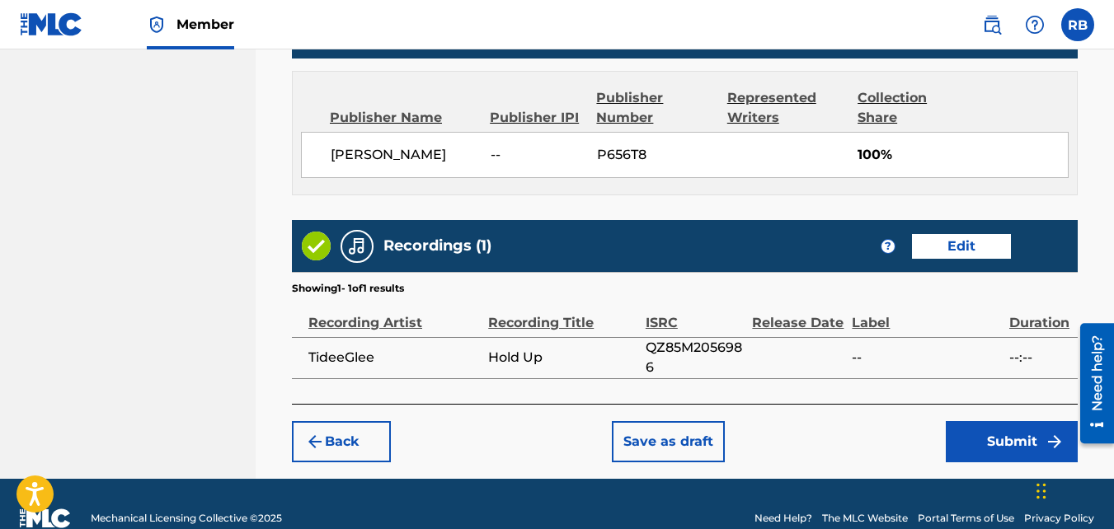
scroll to position [890, 0]
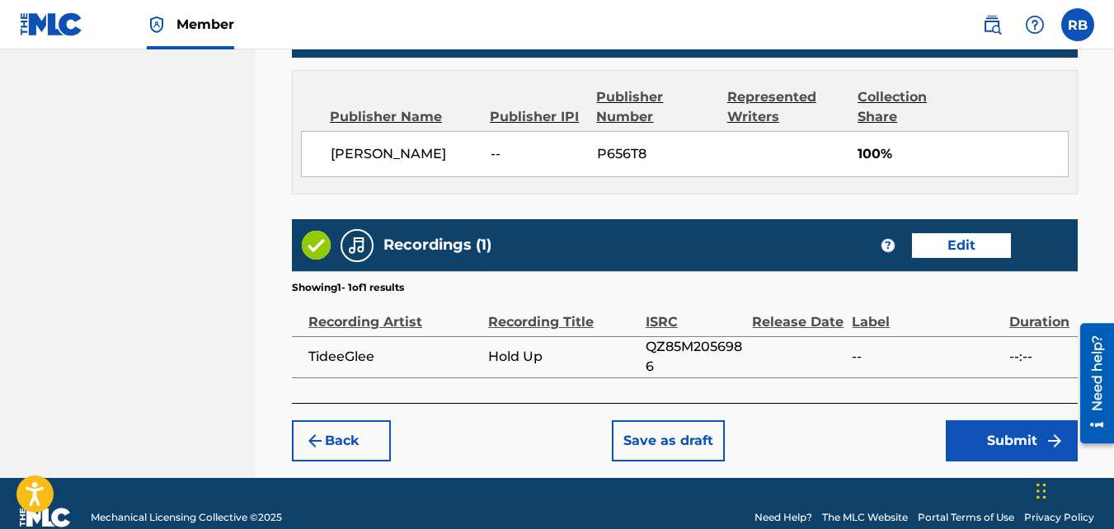
click at [994, 439] on button "Submit" at bounding box center [1012, 441] width 132 height 41
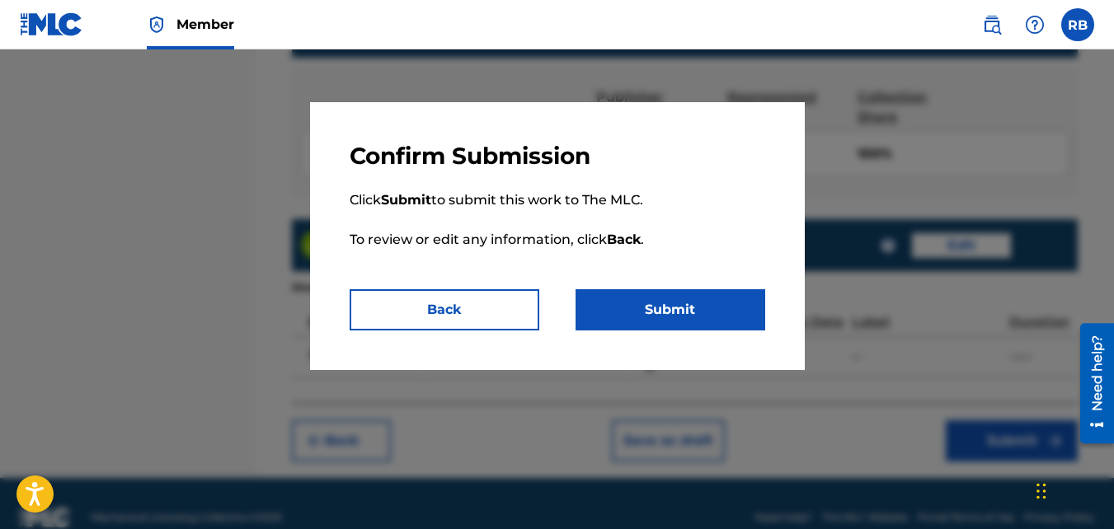
click at [705, 325] on button "Submit" at bounding box center [671, 309] width 190 height 41
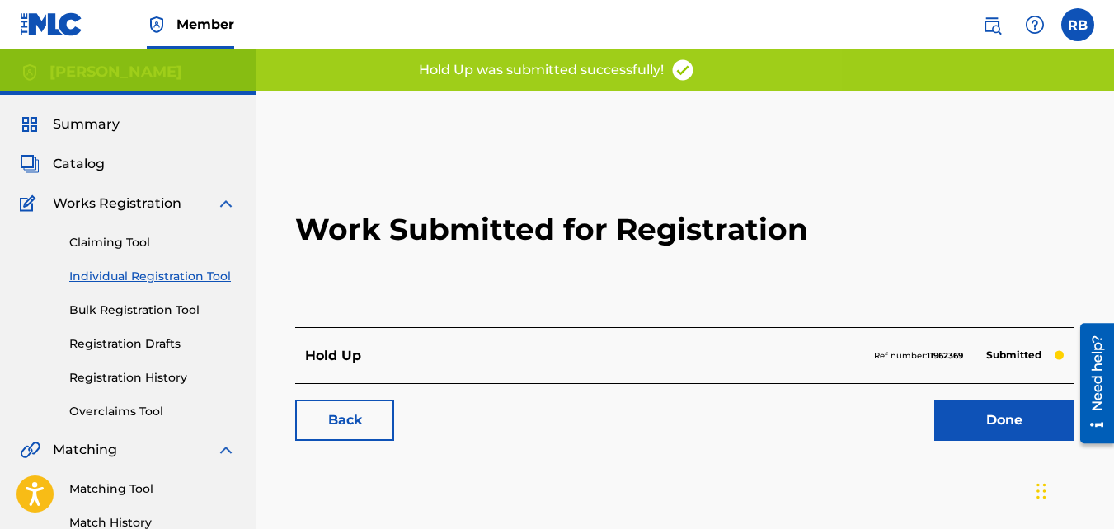
click at [347, 412] on link "Back" at bounding box center [344, 420] width 99 height 41
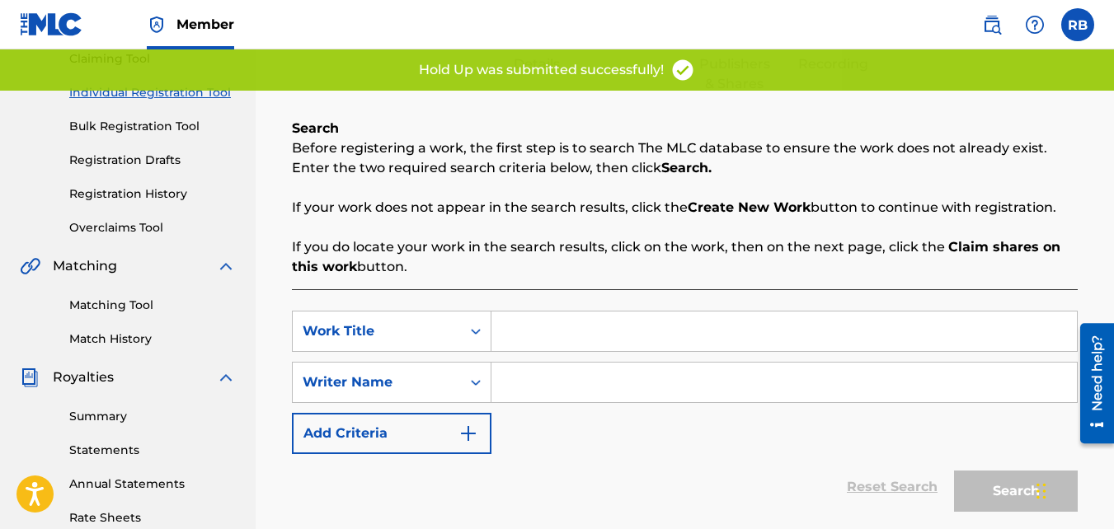
scroll to position [187, 0]
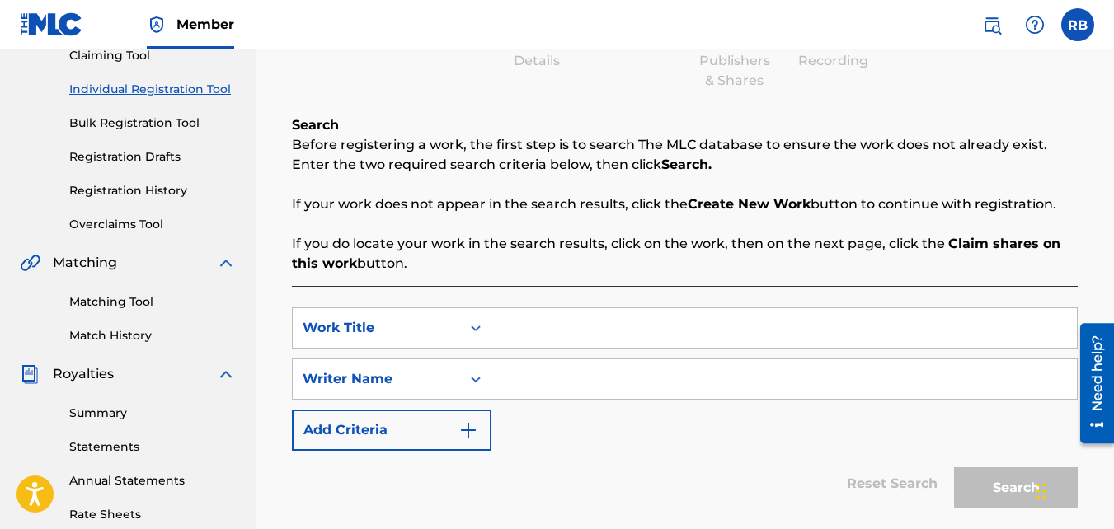
click at [521, 327] on input "Search Form" at bounding box center [784, 328] width 586 height 40
type input "Caruso"
click at [559, 369] on input "Search Form" at bounding box center [784, 380] width 586 height 40
type input "[PERSON_NAME]"
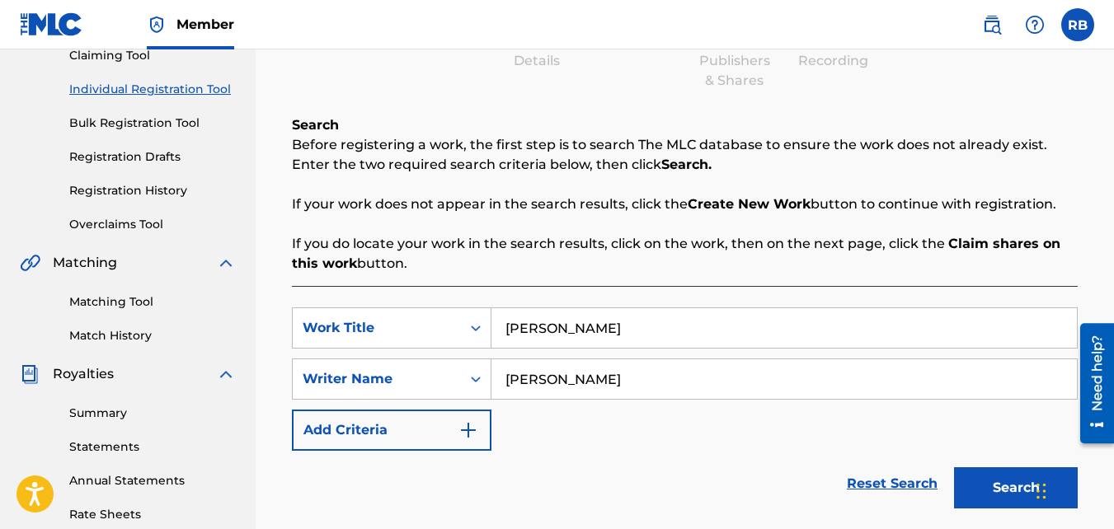
click at [954, 465] on button "Search" at bounding box center [1016, 488] width 124 height 41
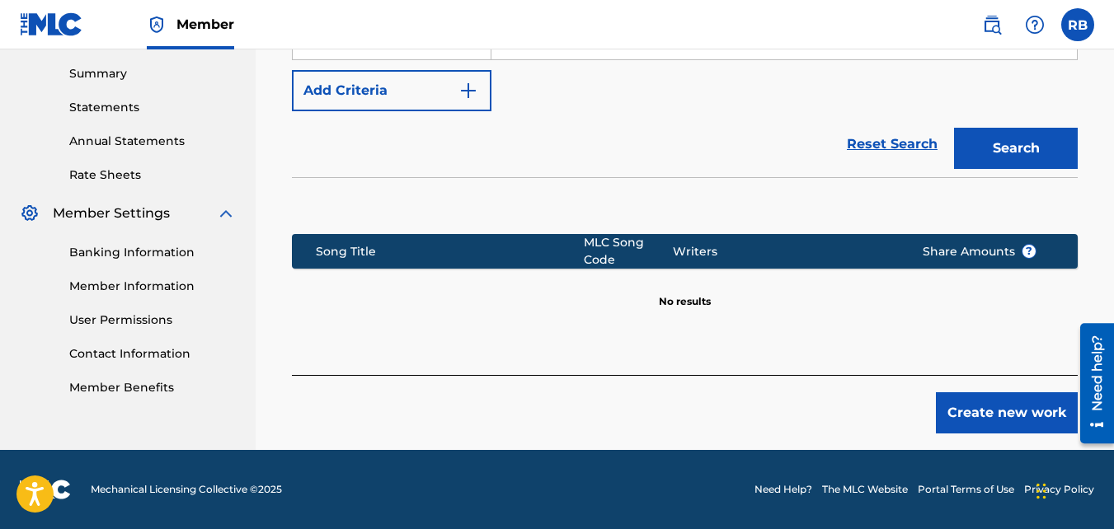
click at [990, 408] on button "Create new work" at bounding box center [1007, 413] width 142 height 41
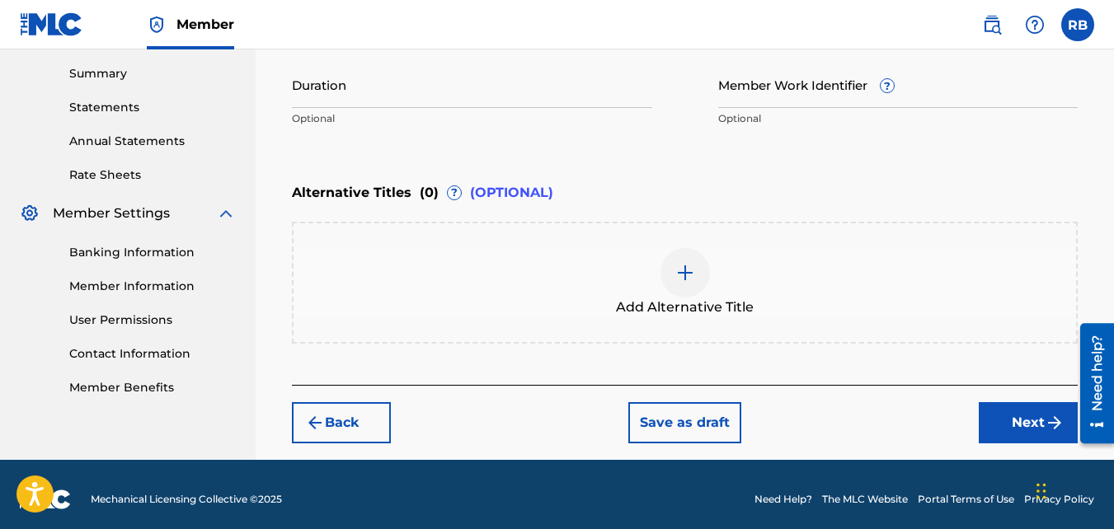
click at [1019, 423] on button "Next" at bounding box center [1028, 422] width 99 height 41
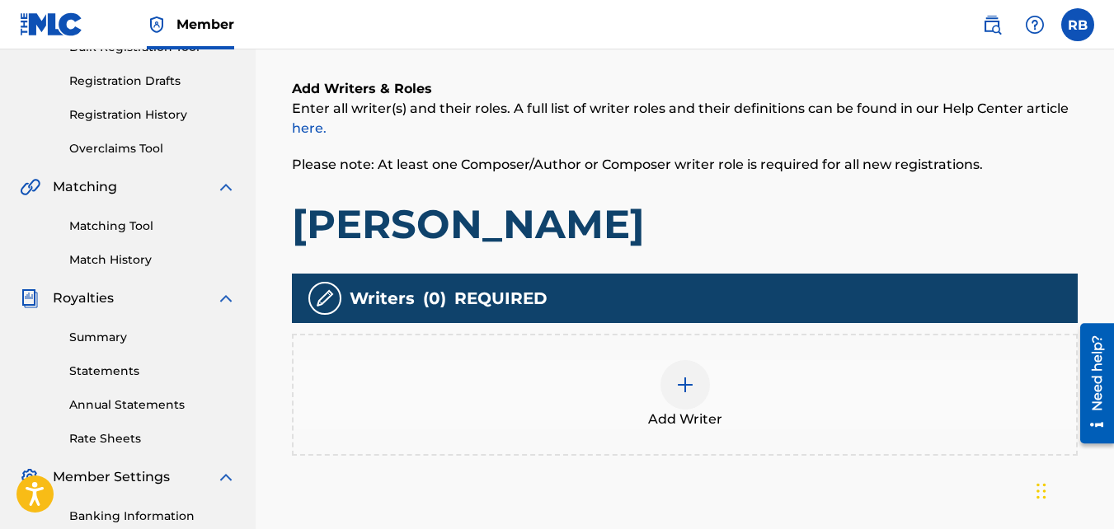
scroll to position [264, 0]
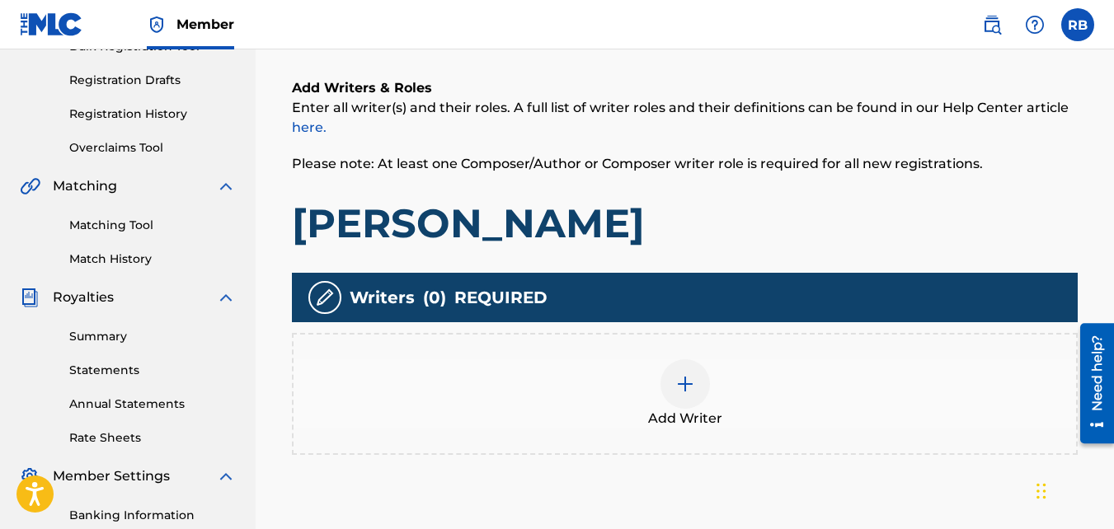
click at [621, 379] on div "Add Writer" at bounding box center [685, 394] width 783 height 69
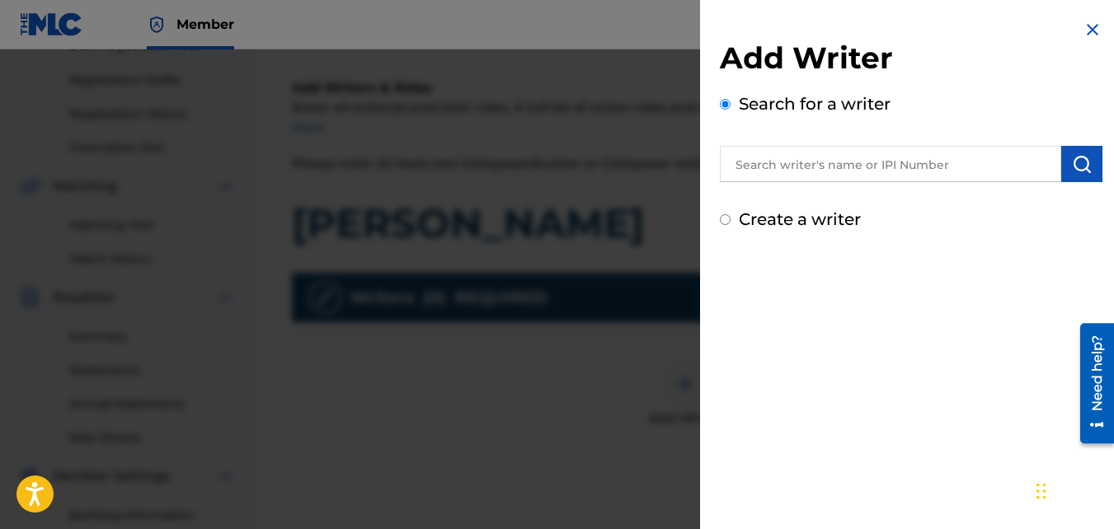
click at [755, 222] on label "Create a writer" at bounding box center [800, 219] width 122 height 20
radio input "true"
click at [731, 222] on input "Create a writer" at bounding box center [725, 219] width 11 height 11
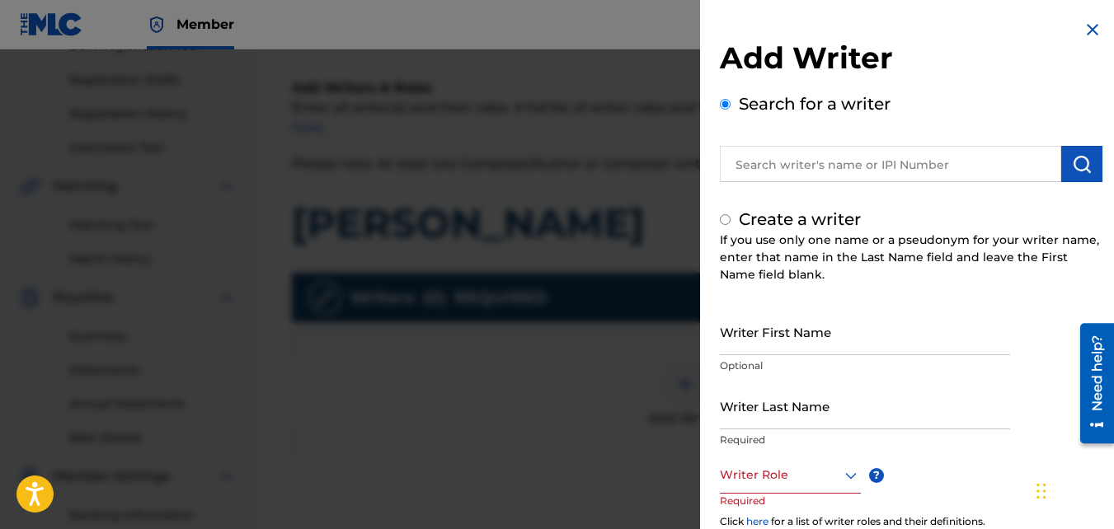
radio input "false"
radio input "true"
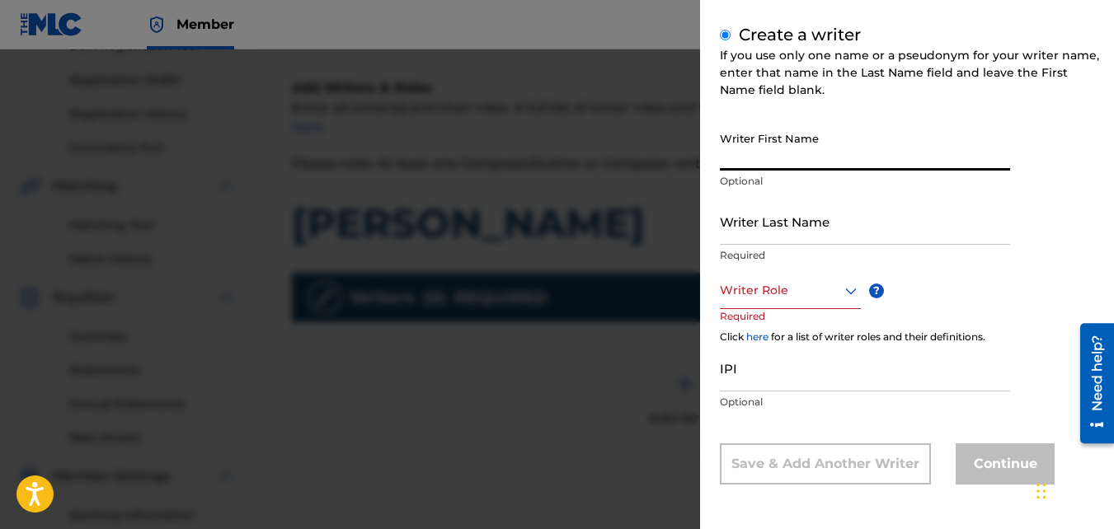
click at [761, 153] on input "Writer First Name" at bounding box center [865, 147] width 290 height 47
type input "[PERSON_NAME]"
click at [734, 252] on p "Required" at bounding box center [865, 255] width 290 height 15
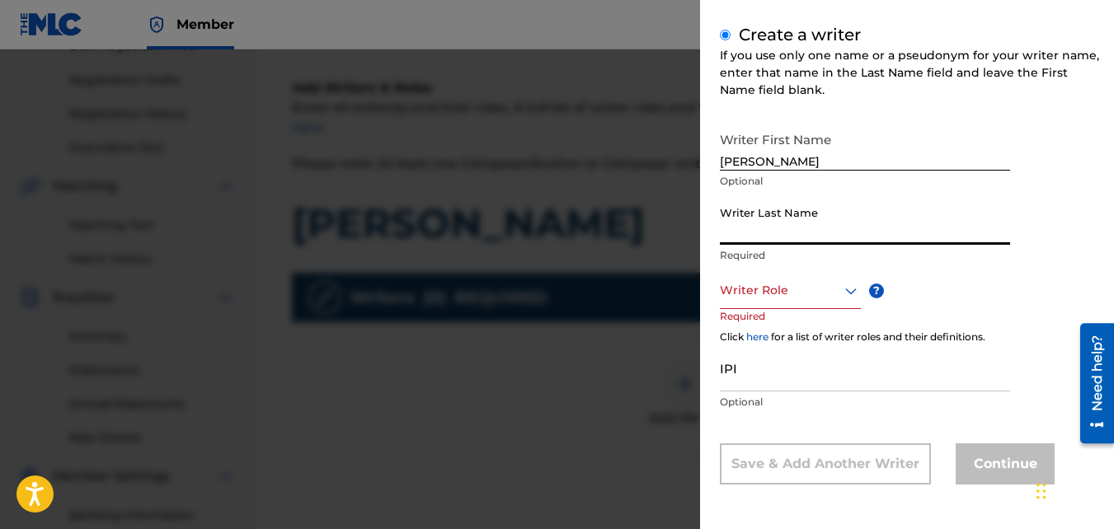
click at [728, 225] on input "Writer Last Name" at bounding box center [865, 221] width 290 height 47
type input "Brown"
click at [752, 304] on div "Writer Role" at bounding box center [790, 290] width 141 height 37
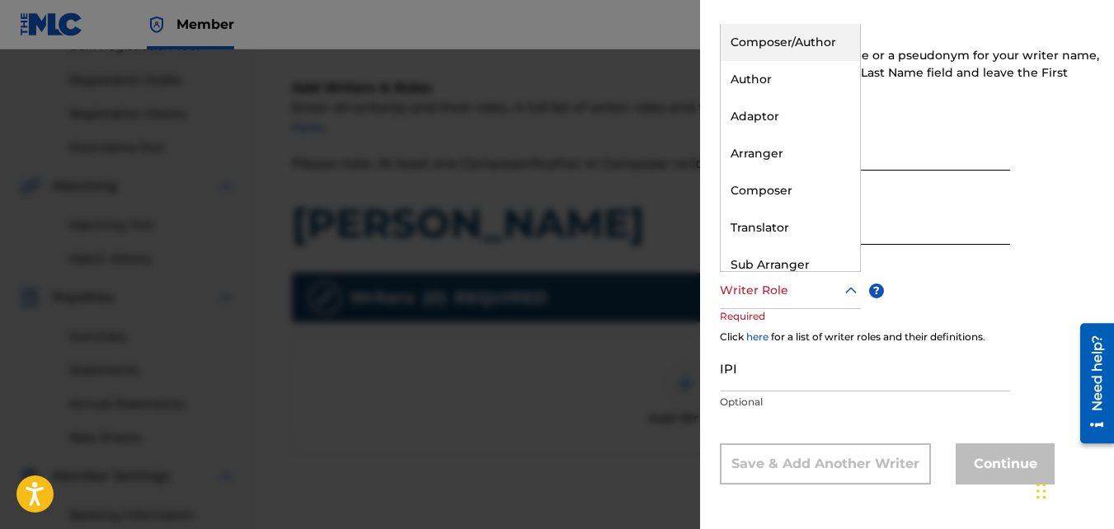
click at [751, 54] on div "Composer/Author" at bounding box center [790, 42] width 139 height 37
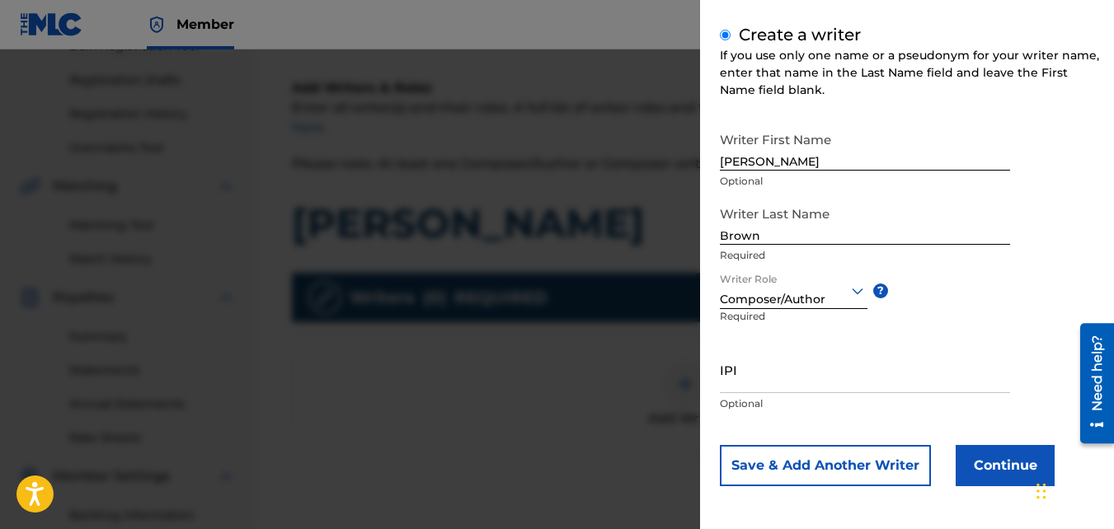
click at [961, 454] on button "Continue" at bounding box center [1005, 465] width 99 height 41
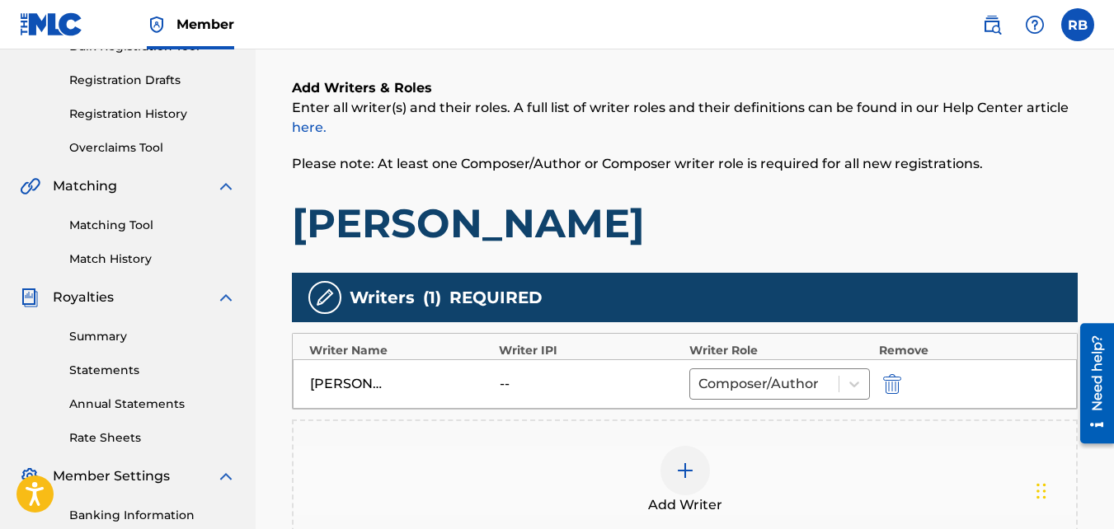
scroll to position [510, 0]
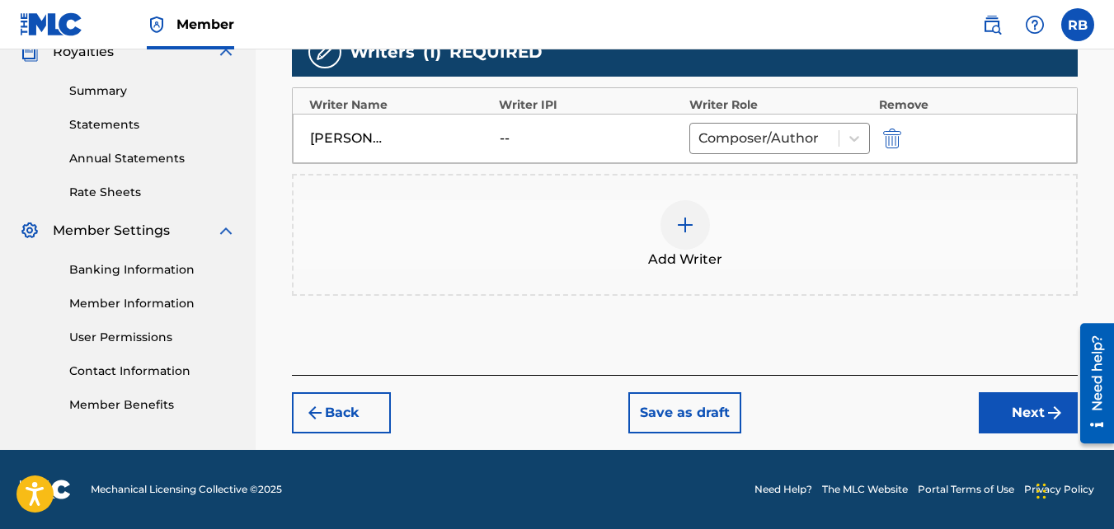
click at [999, 411] on button "Next" at bounding box center [1028, 413] width 99 height 41
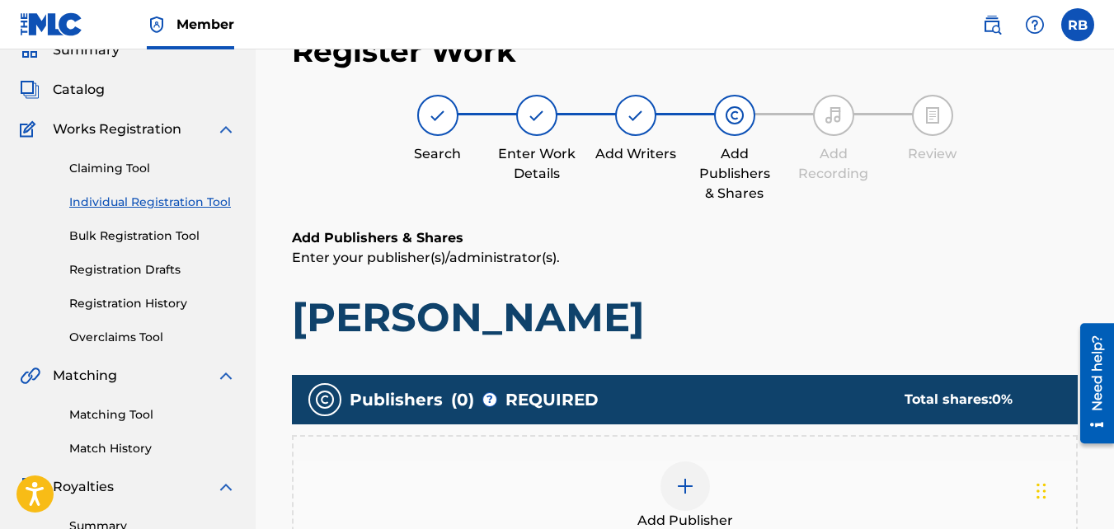
scroll to position [207, 0]
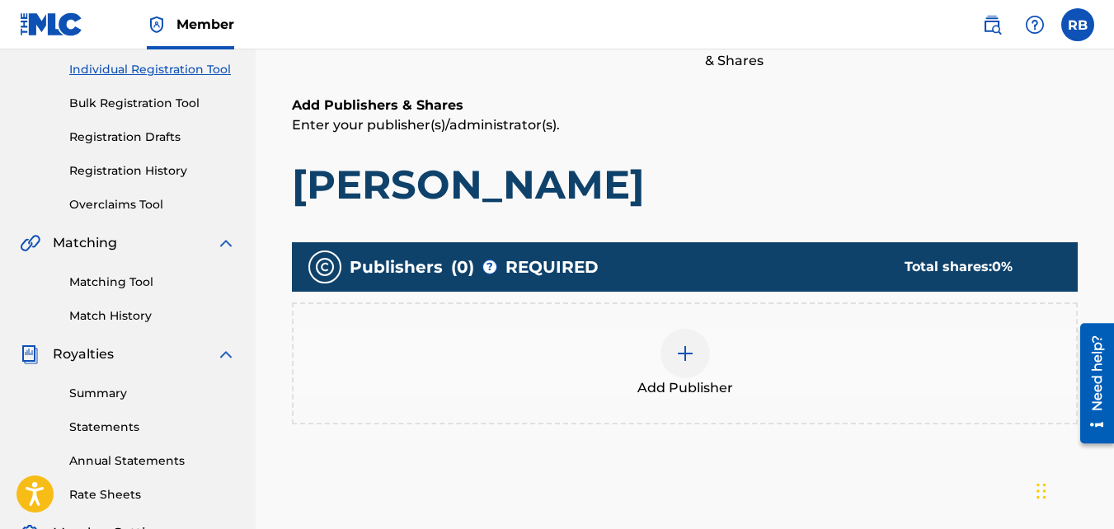
click at [685, 333] on div at bounding box center [685, 353] width 49 height 49
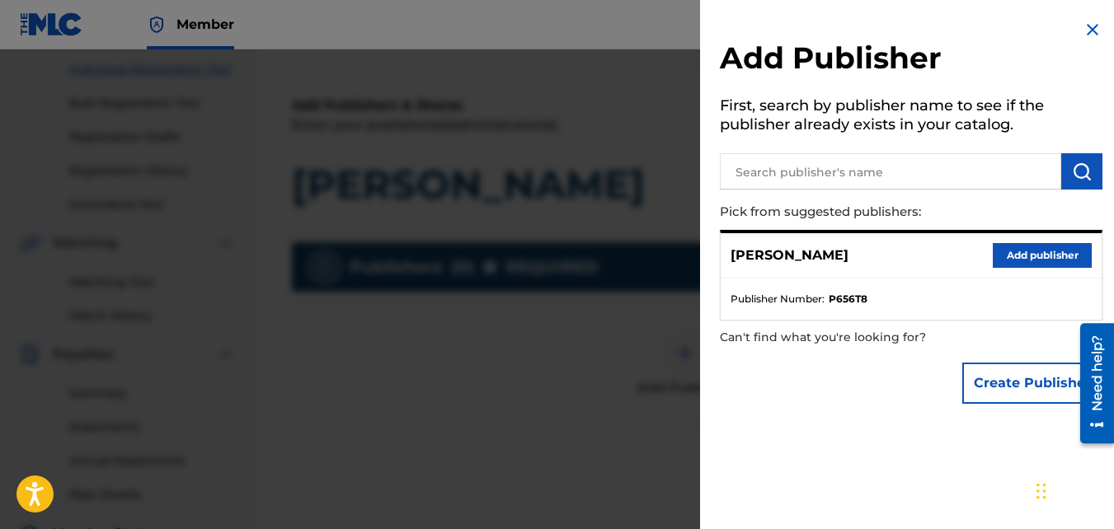
click at [1004, 251] on button "Add publisher" at bounding box center [1042, 255] width 99 height 25
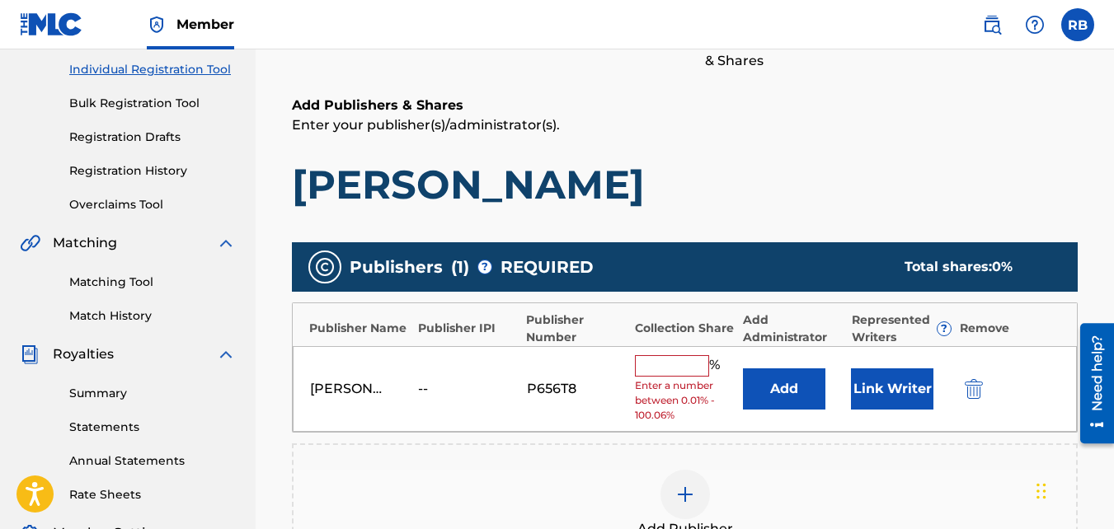
click at [694, 366] on input "text" at bounding box center [672, 365] width 74 height 21
type input "100"
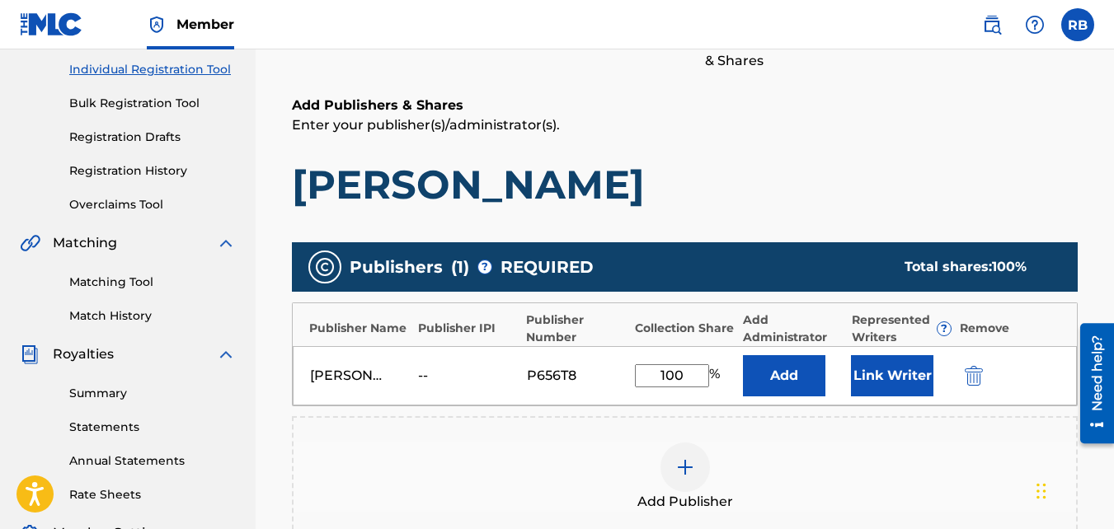
scroll to position [499, 0]
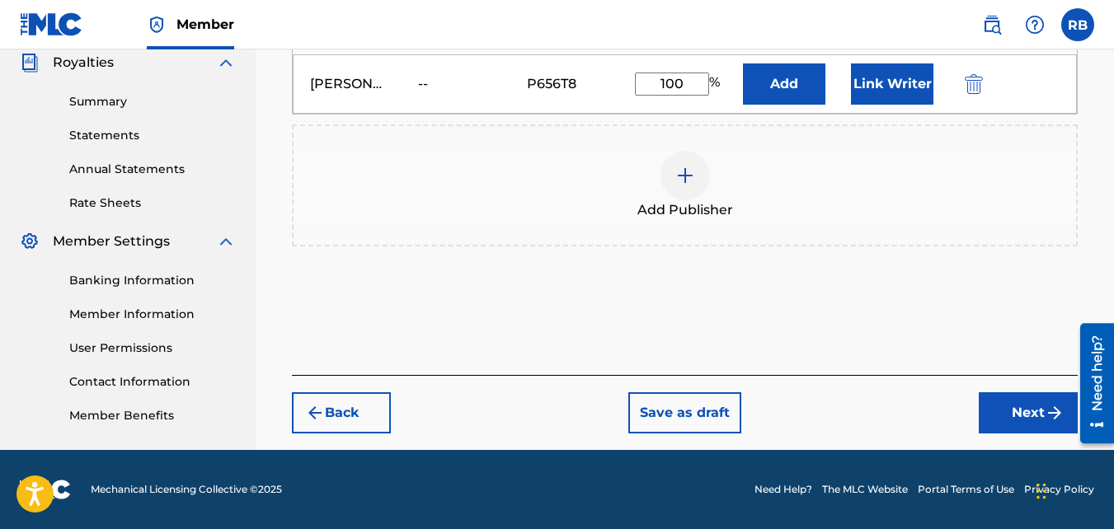
click at [1001, 424] on button "Next" at bounding box center [1028, 413] width 99 height 41
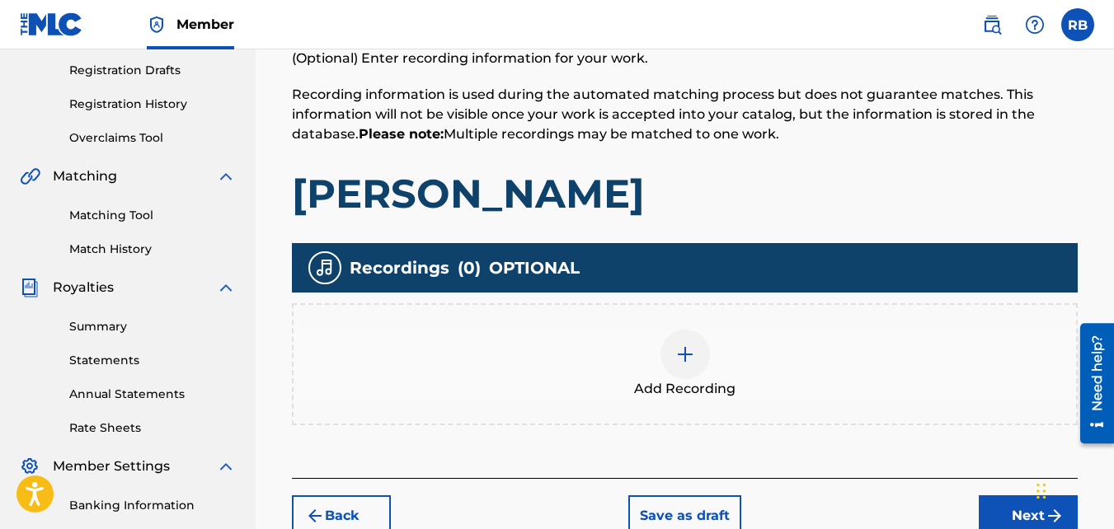
scroll to position [277, 0]
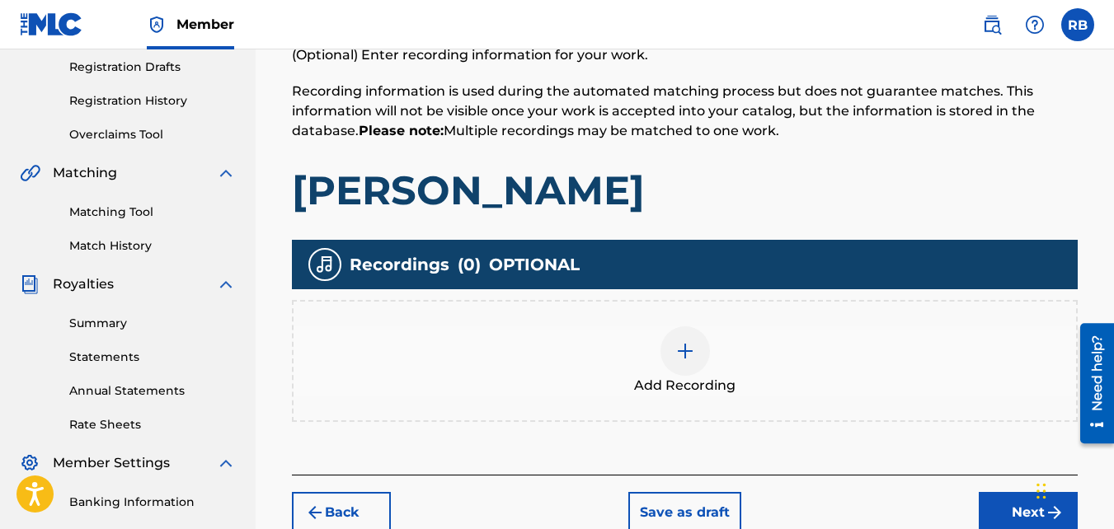
click at [636, 325] on div "Add Recording" at bounding box center [685, 361] width 786 height 122
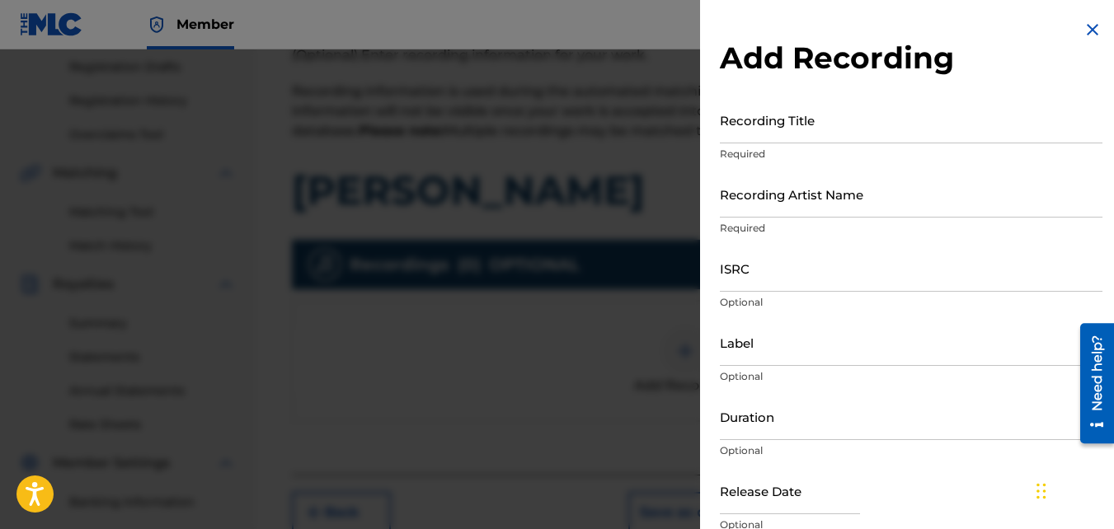
click at [795, 142] on input "Recording Title" at bounding box center [911, 119] width 383 height 47
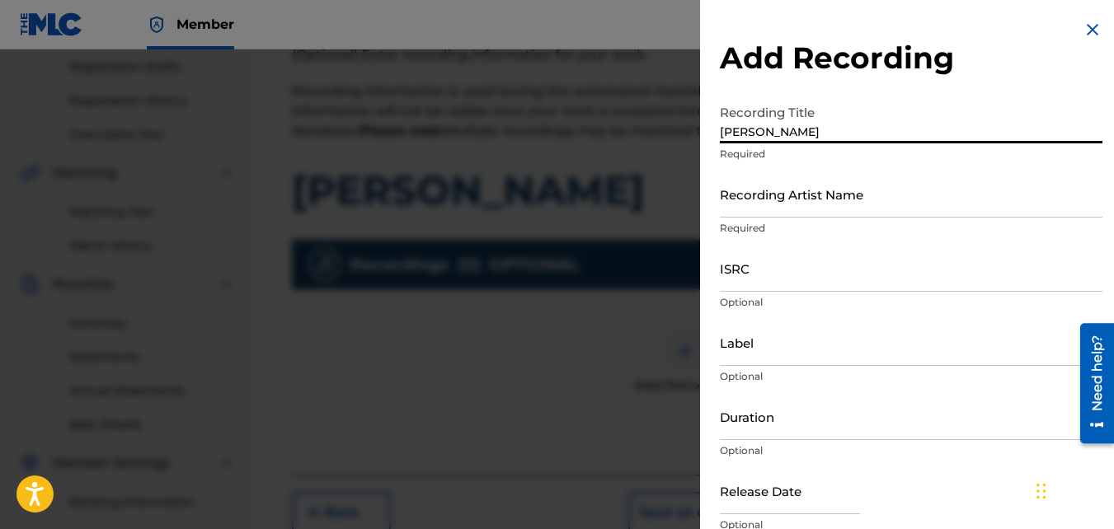
type input "Caruso"
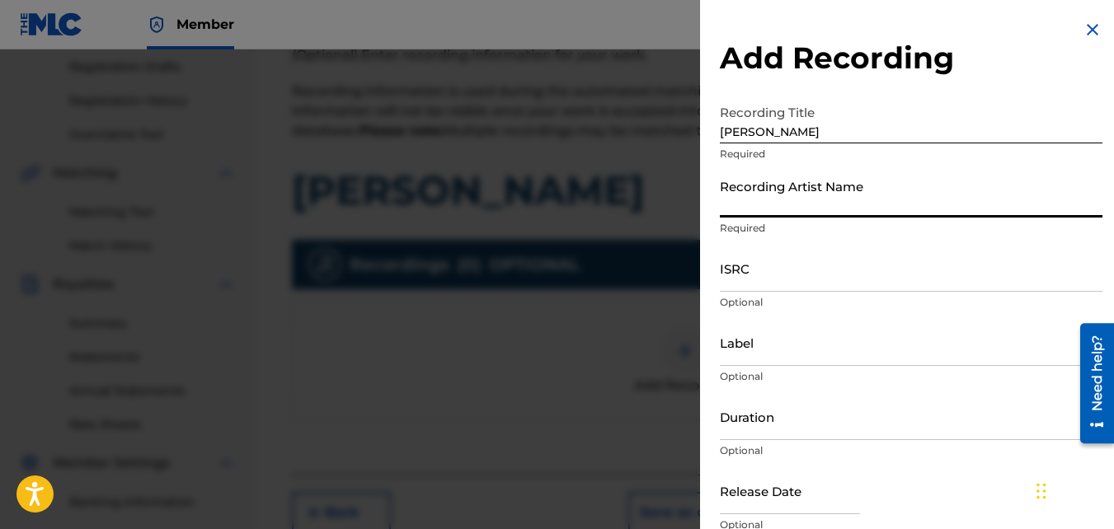
click at [804, 188] on input "Recording Artist Name" at bounding box center [911, 194] width 383 height 47
type input "TideeGlee"
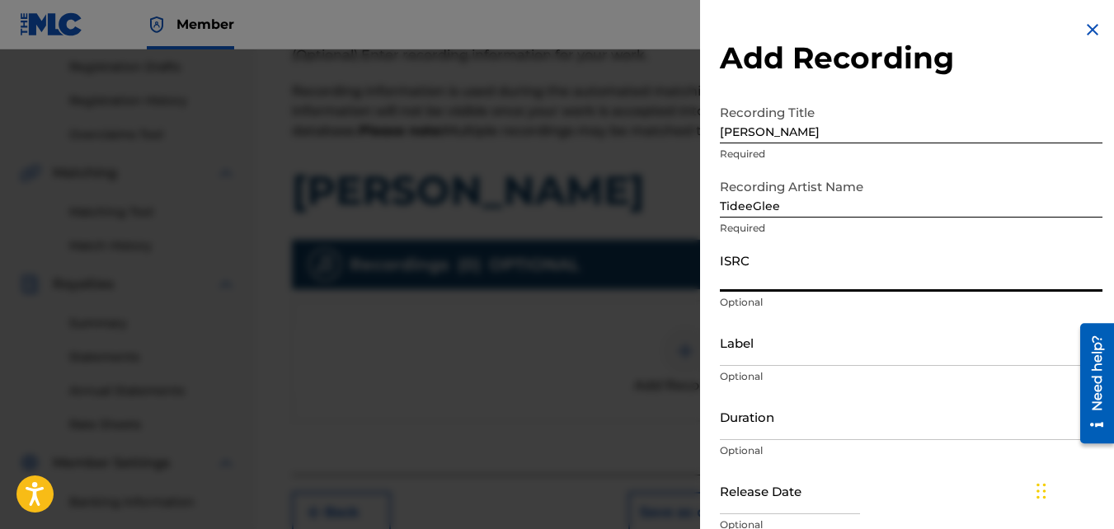
paste input "QZNMU2153546"
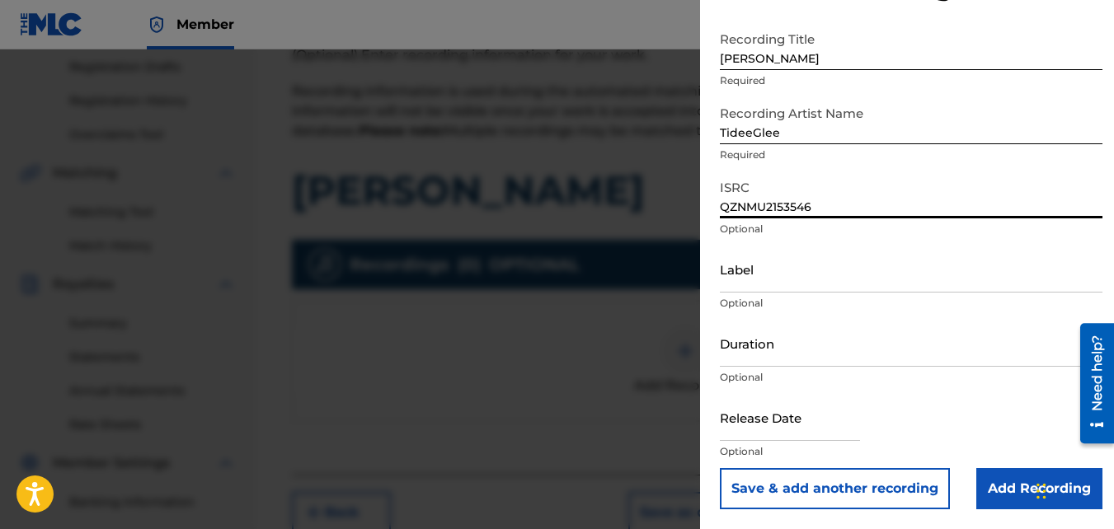
type input "QZNMU2153546"
click at [998, 465] on input "Add Recording" at bounding box center [1039, 488] width 126 height 41
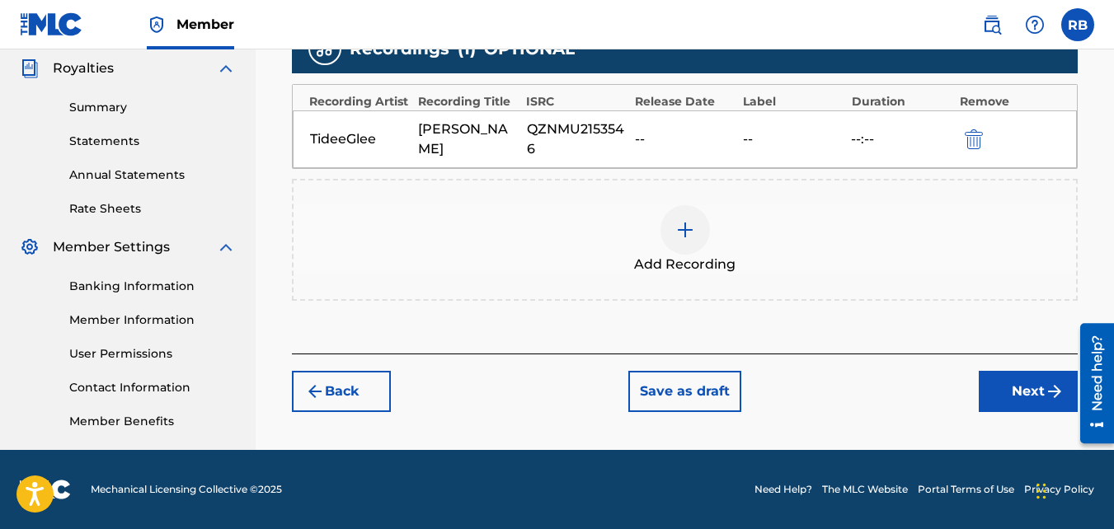
click at [1012, 395] on button "Next" at bounding box center [1028, 391] width 99 height 41
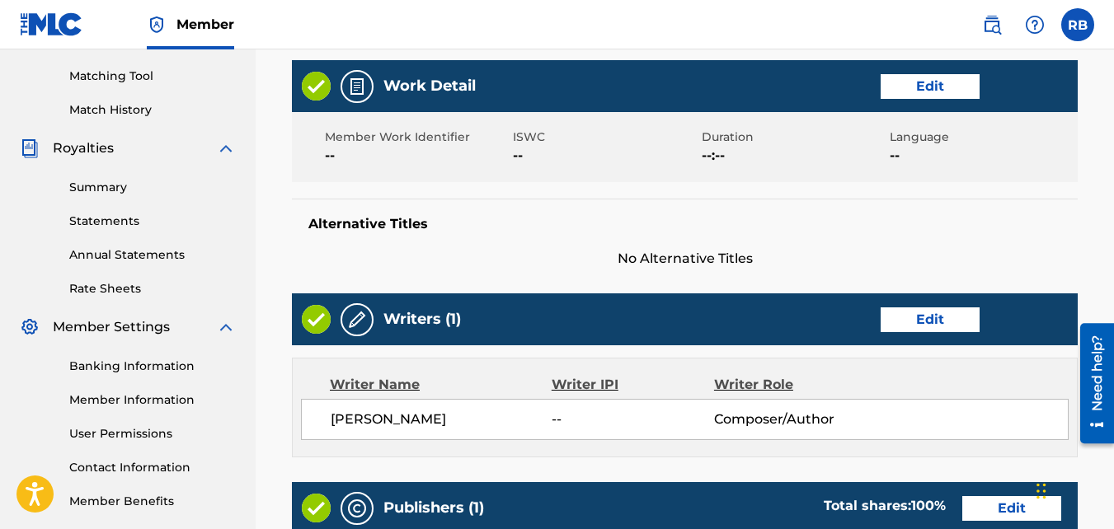
scroll to position [918, 0]
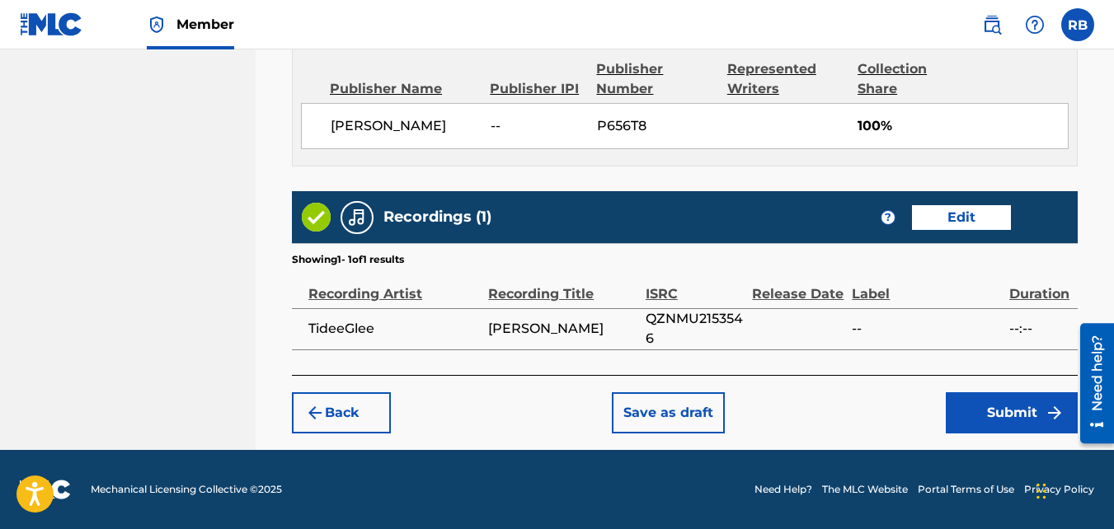
click at [967, 408] on button "Submit" at bounding box center [1012, 413] width 132 height 41
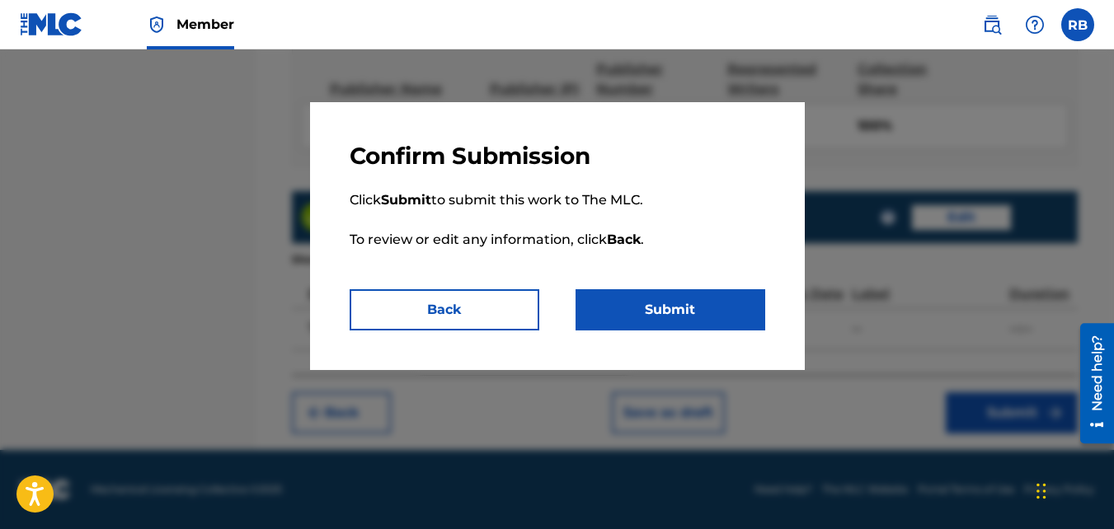
click at [652, 301] on button "Submit" at bounding box center [671, 309] width 190 height 41
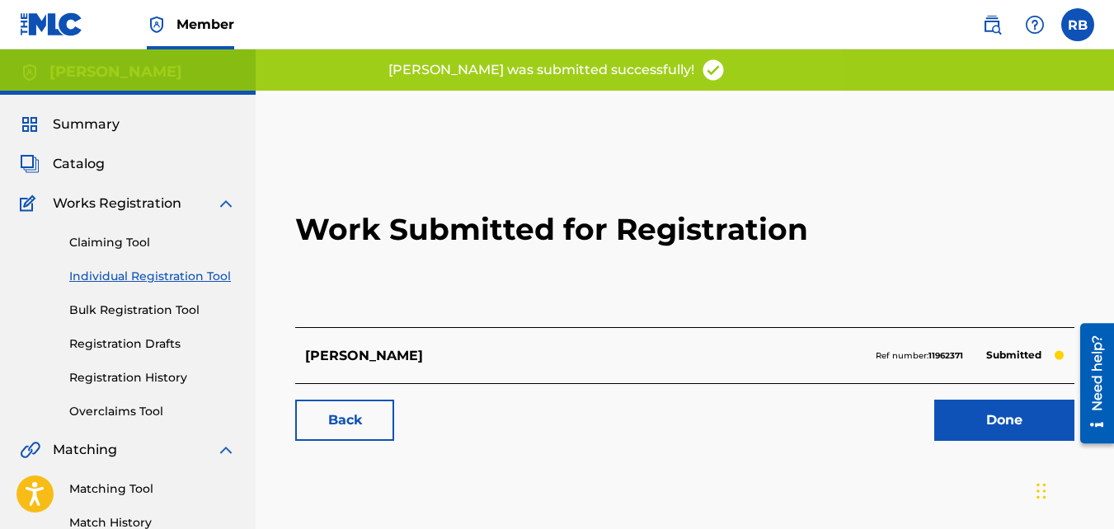
click at [338, 439] on link "Back" at bounding box center [344, 420] width 99 height 41
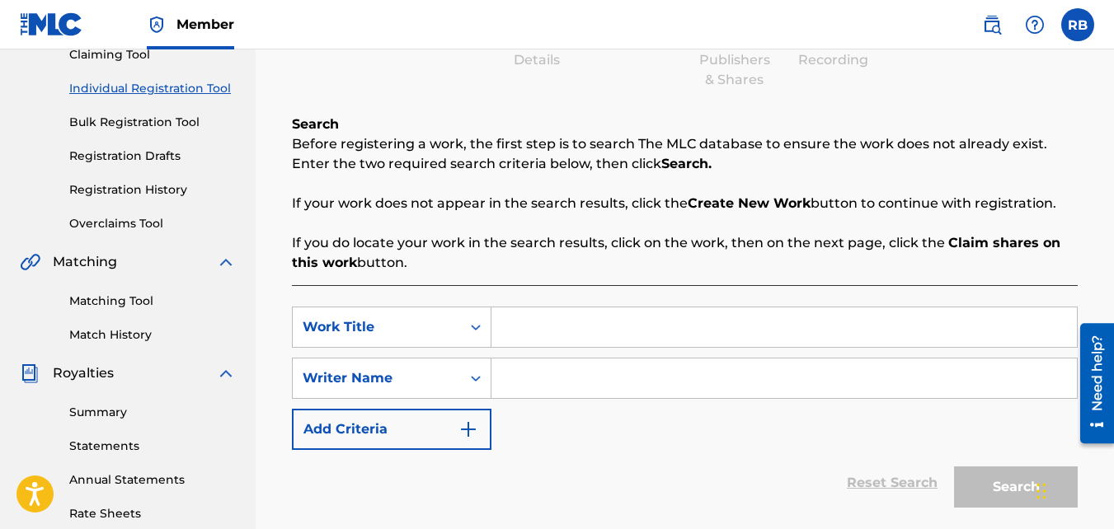
scroll to position [193, 0]
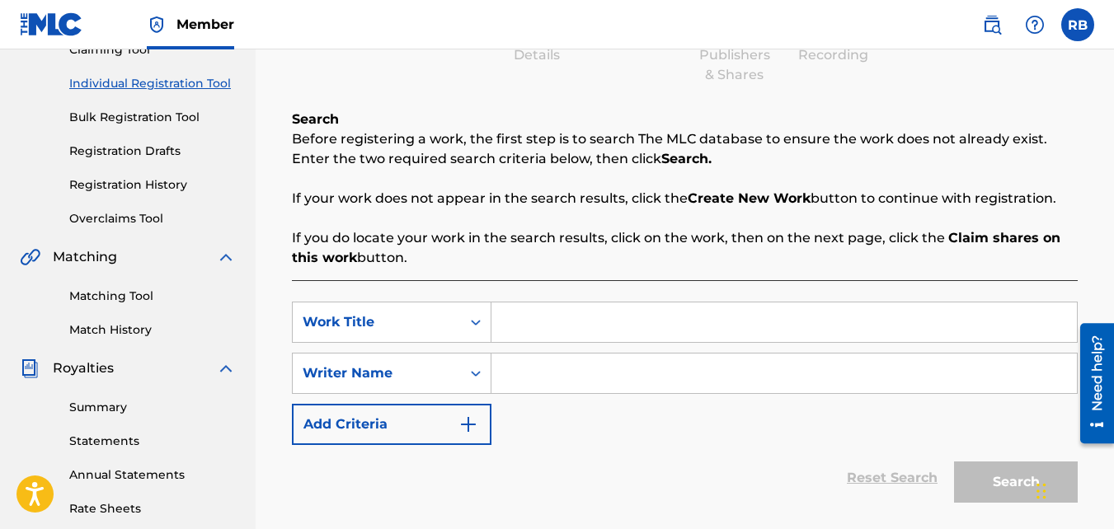
click at [559, 312] on input "Search Form" at bounding box center [784, 323] width 586 height 40
type input "On The Run"
click at [552, 371] on input "Search Form" at bounding box center [784, 374] width 586 height 40
type input "[PERSON_NAME]"
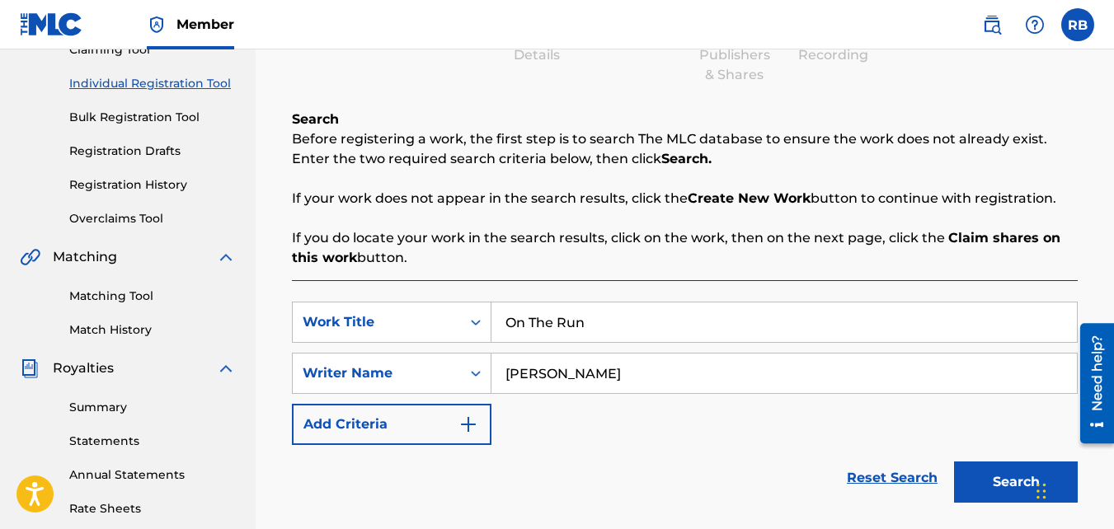
click at [954, 462] on button "Search" at bounding box center [1016, 482] width 124 height 41
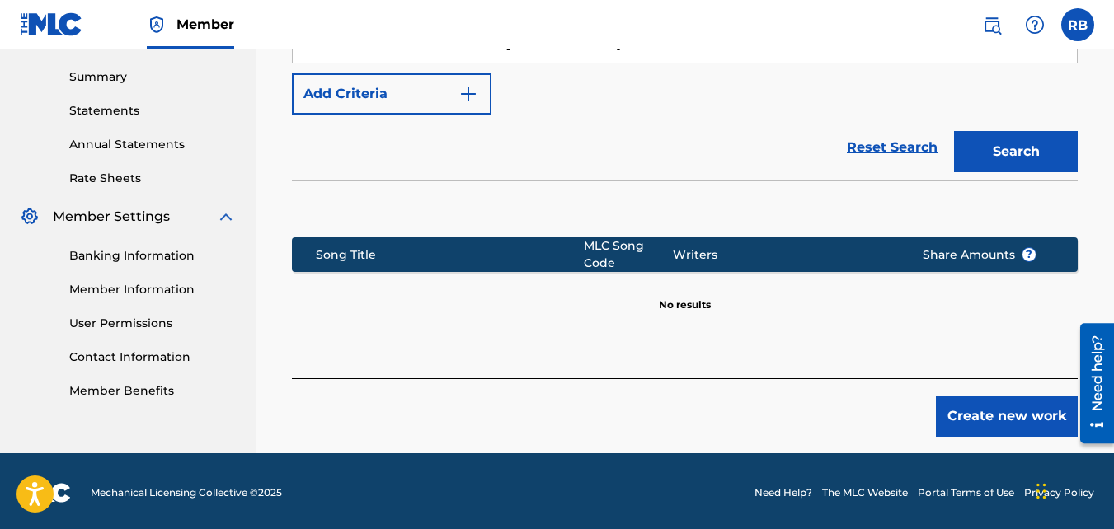
scroll to position [527, 0]
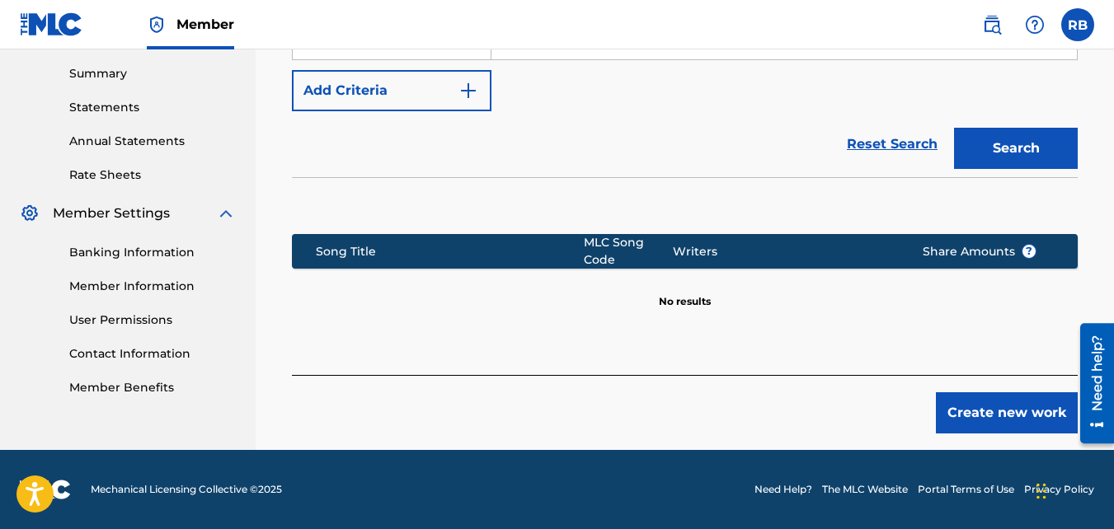
click at [943, 407] on button "Create new work" at bounding box center [1007, 413] width 142 height 41
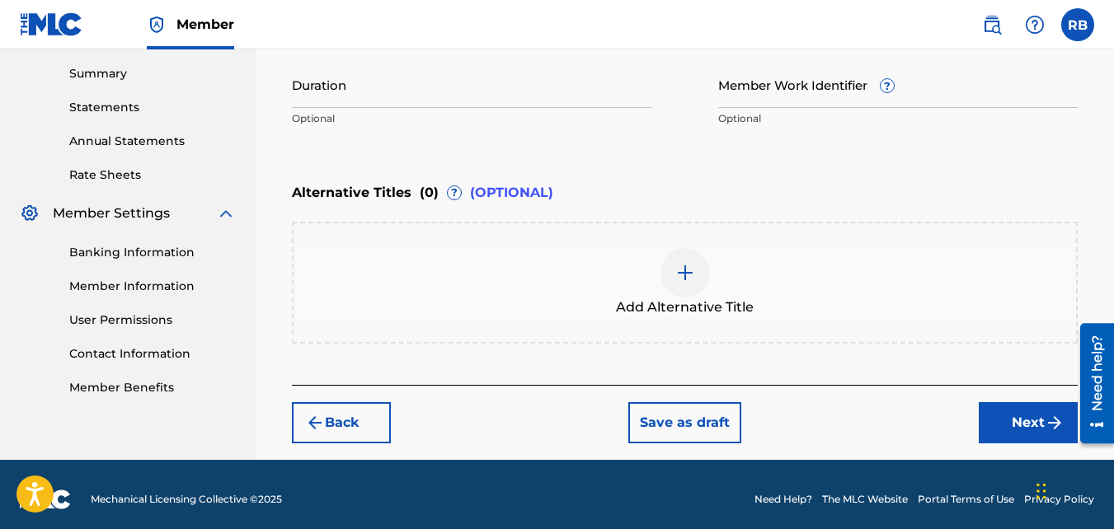
click at [1002, 420] on button "Next" at bounding box center [1028, 422] width 99 height 41
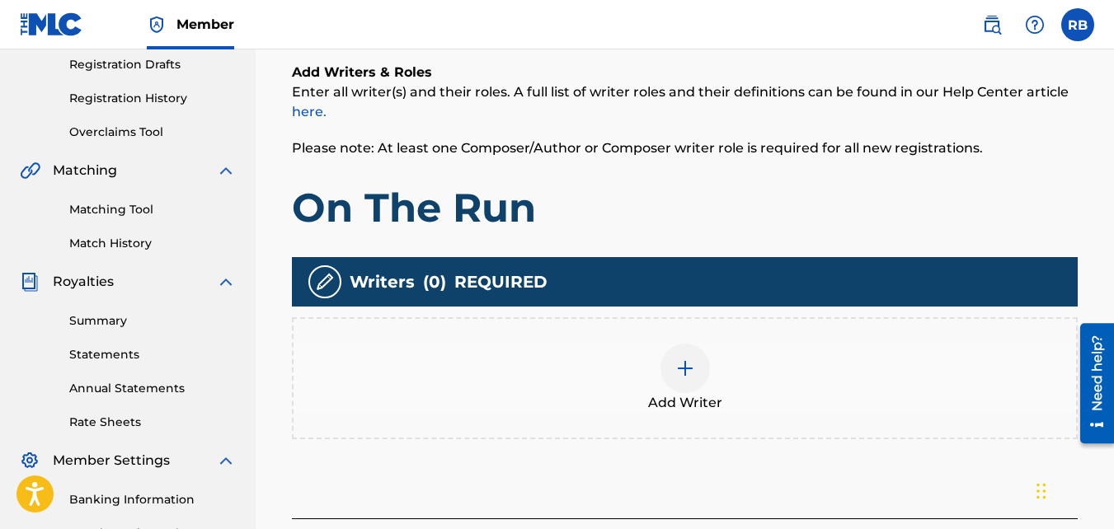
scroll to position [280, 0]
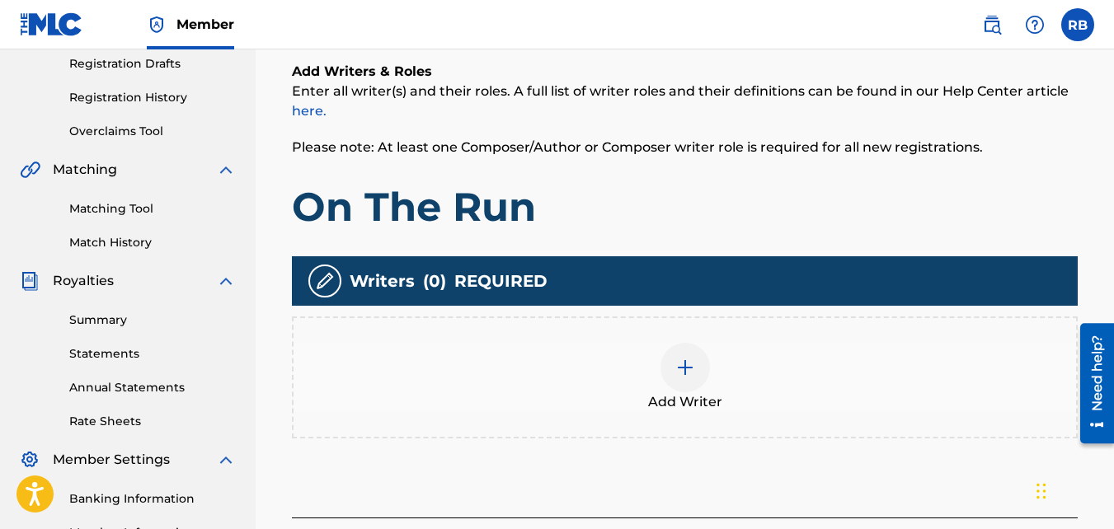
click at [655, 332] on div "Add Writer" at bounding box center [685, 378] width 786 height 122
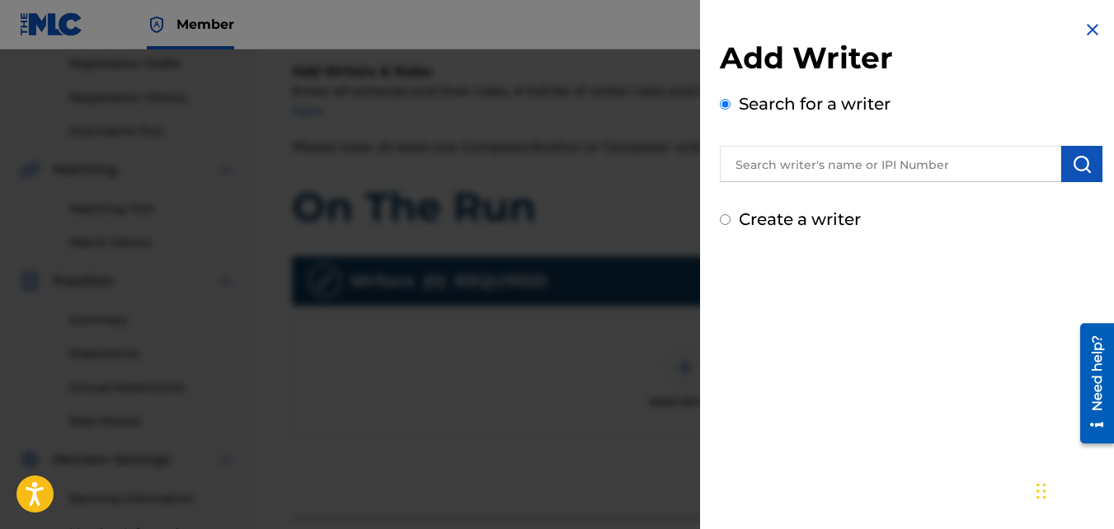
click at [728, 221] on input "Create a writer" at bounding box center [725, 219] width 11 height 11
radio input "false"
radio input "true"
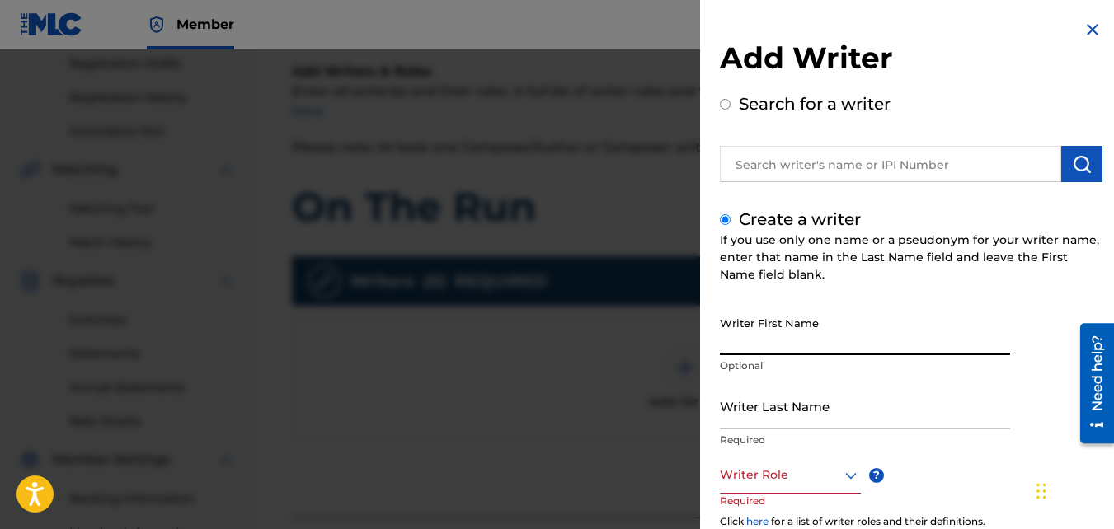
click at [756, 350] on input "Writer First Name" at bounding box center [865, 331] width 290 height 47
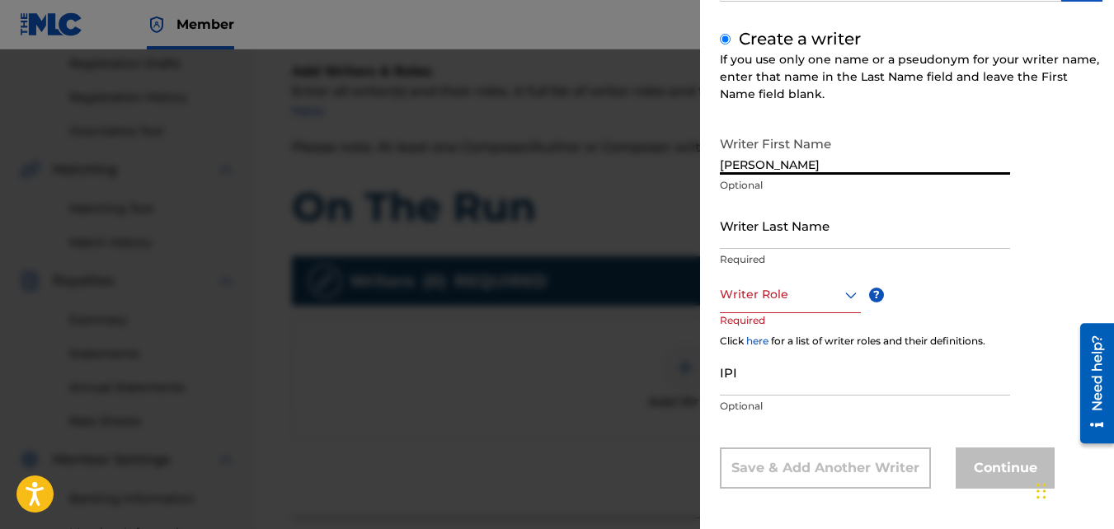
scroll to position [181, 0]
type input "[PERSON_NAME]"
click at [756, 228] on input "Writer Last Name" at bounding box center [865, 224] width 290 height 47
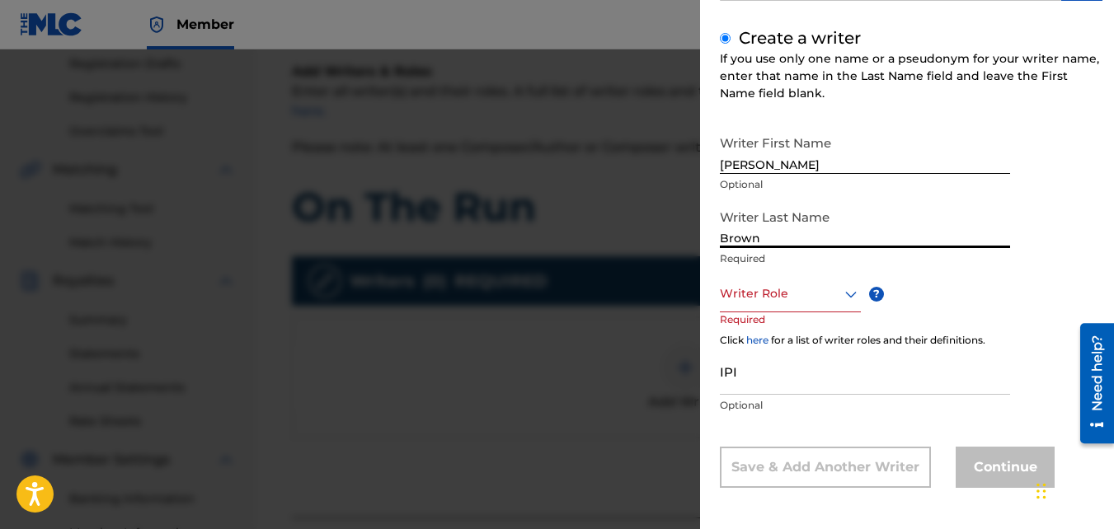
type input "Brown"
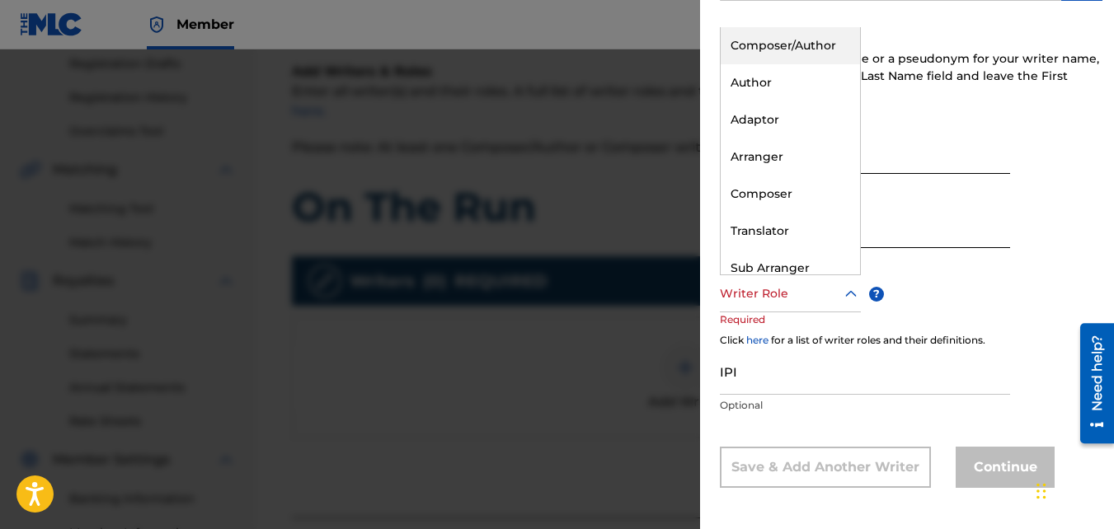
click at [760, 280] on div "Writer Role" at bounding box center [790, 293] width 141 height 37
click at [759, 54] on div "Composer/Author" at bounding box center [790, 45] width 139 height 37
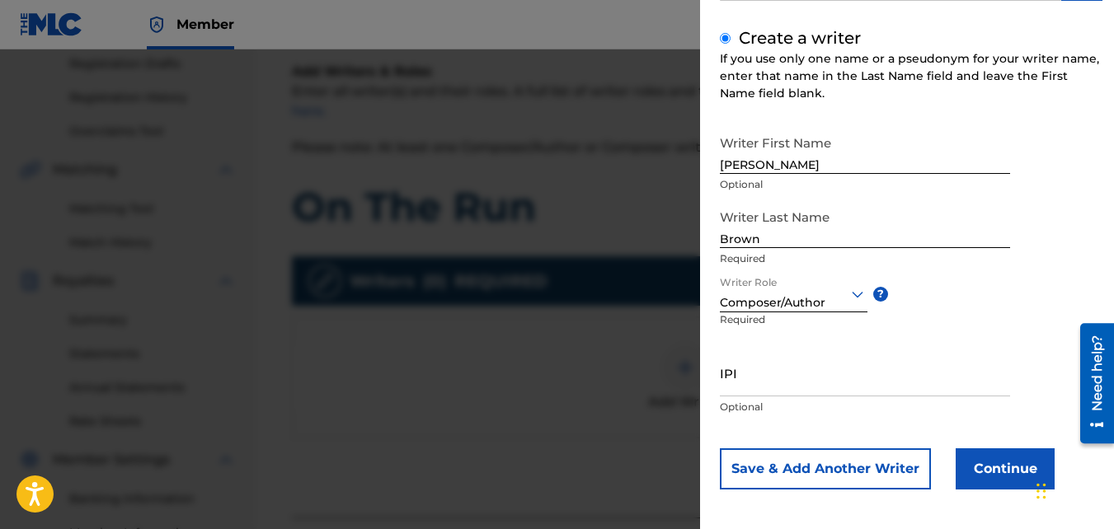
click at [991, 465] on button "Continue" at bounding box center [1005, 469] width 99 height 41
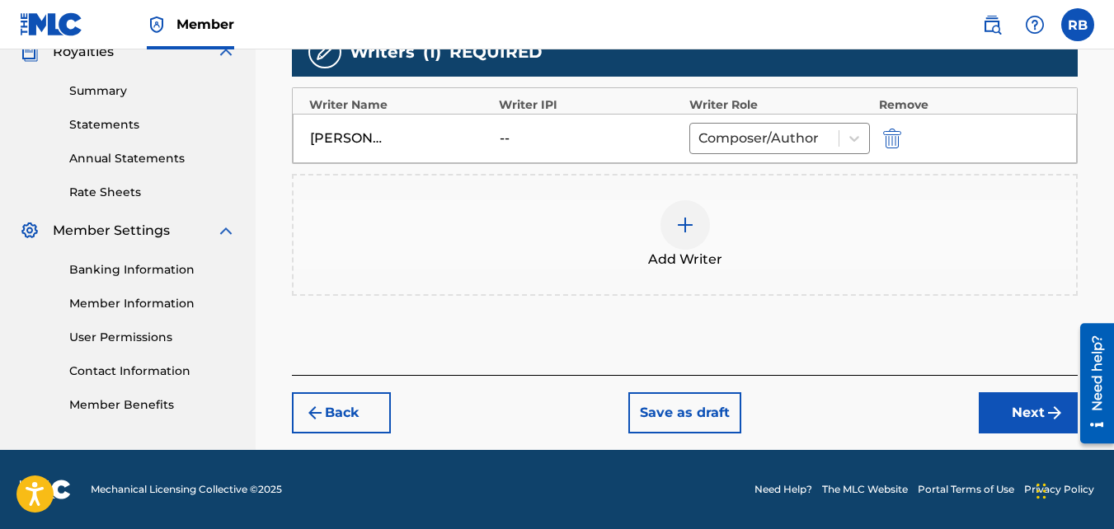
click at [1011, 417] on button "Next" at bounding box center [1028, 413] width 99 height 41
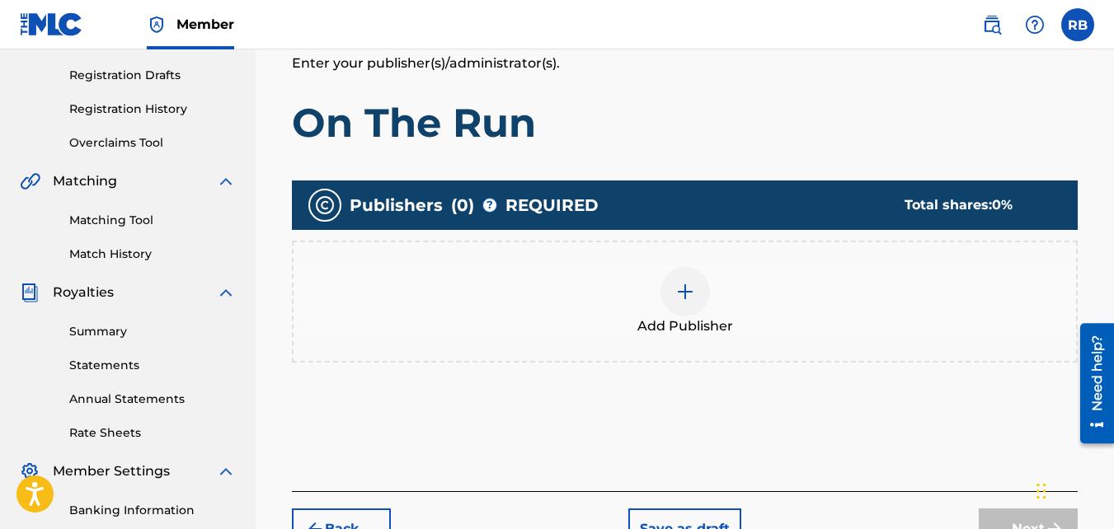
scroll to position [313, 0]
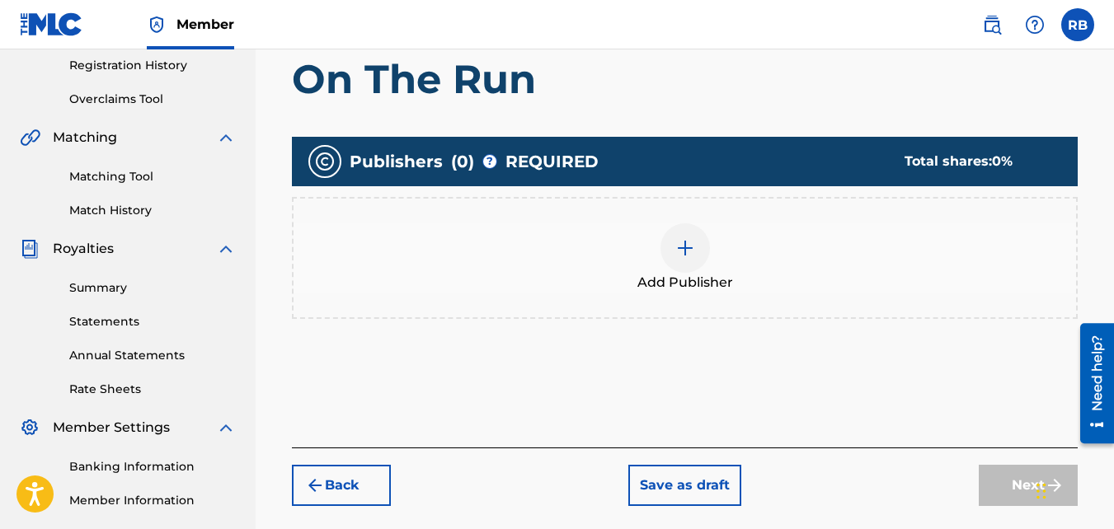
click at [617, 233] on div "Add Publisher" at bounding box center [685, 257] width 783 height 69
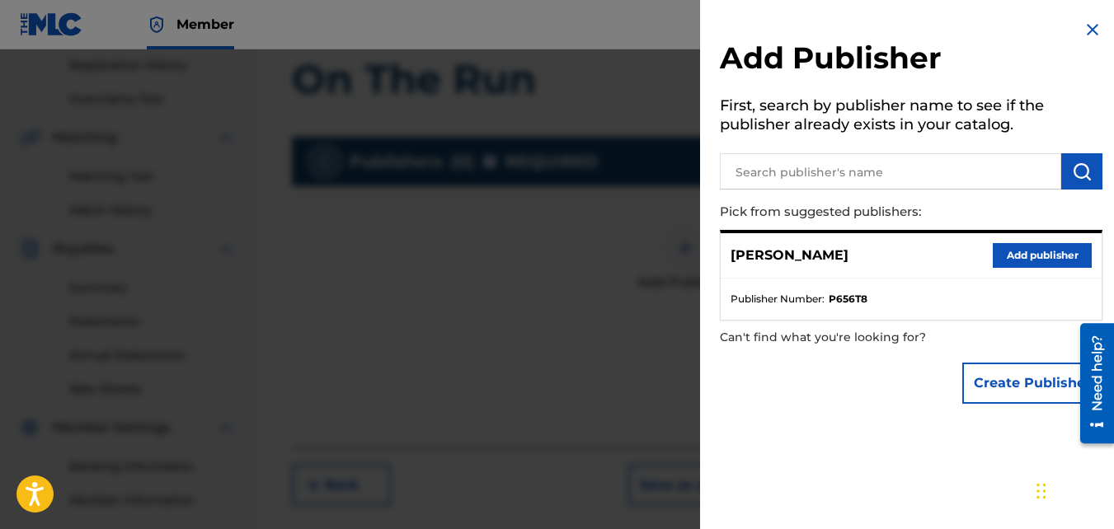
click at [1004, 258] on button "Add publisher" at bounding box center [1042, 255] width 99 height 25
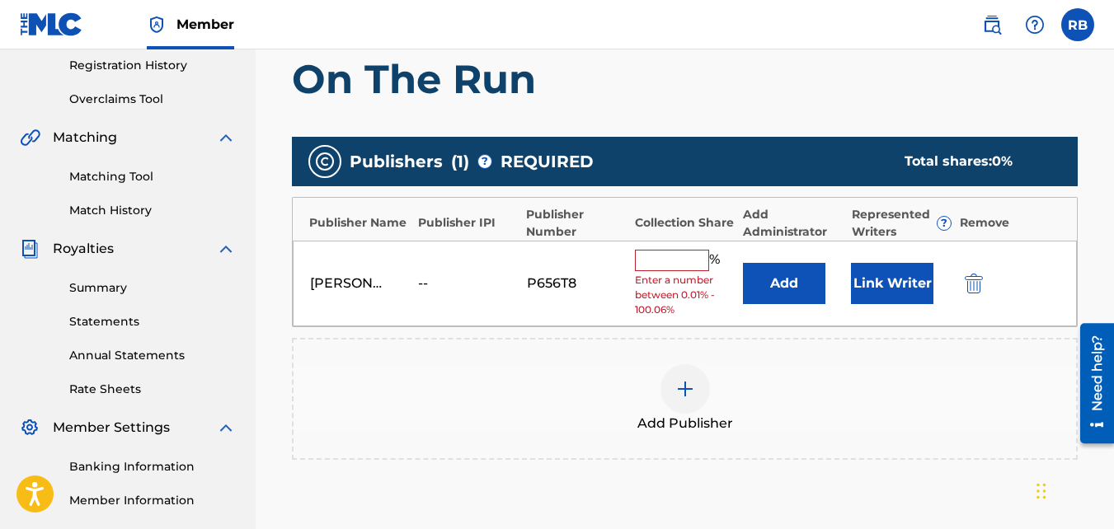
click at [670, 264] on input "text" at bounding box center [672, 260] width 74 height 21
type input "100"
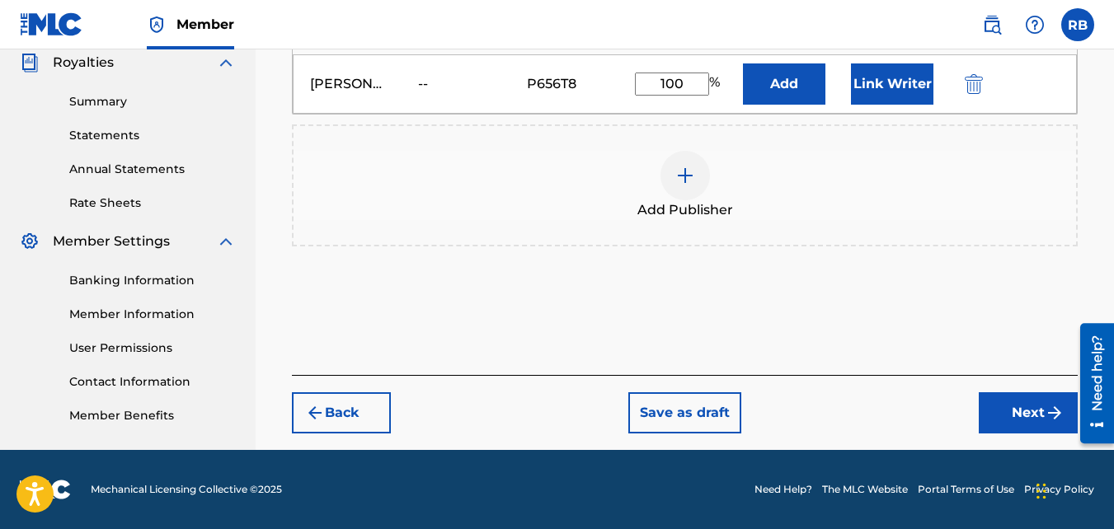
click at [1018, 393] on button "Next" at bounding box center [1028, 413] width 99 height 41
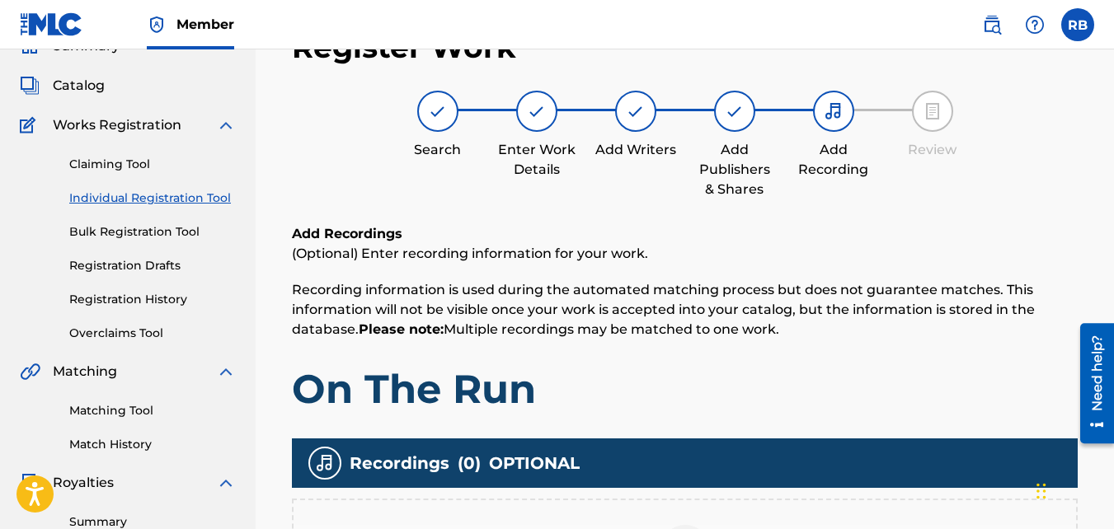
click at [1018, 393] on div "Add Recordings (Optional) Enter recording information for your work. Recording …" at bounding box center [685, 448] width 786 height 449
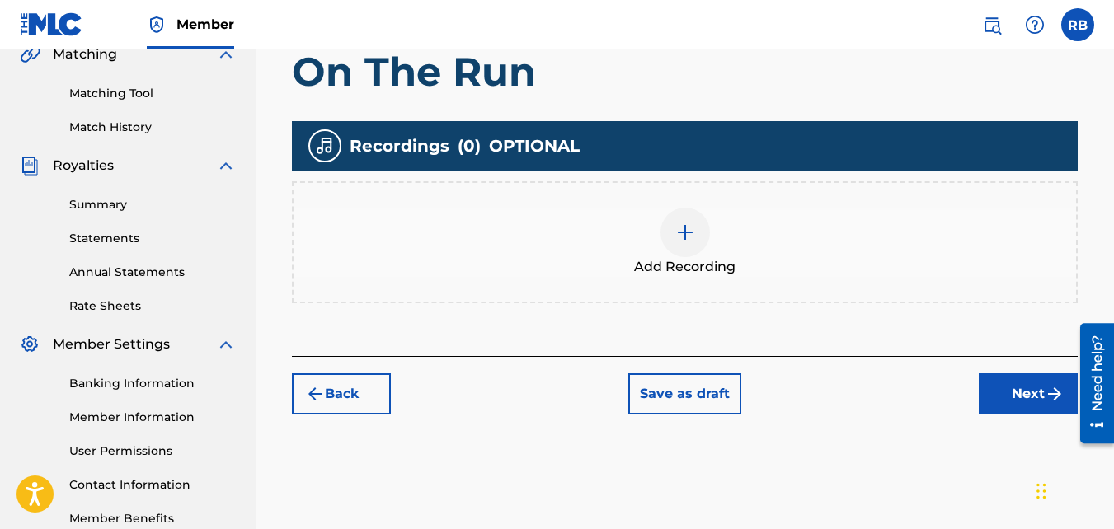
scroll to position [411, 0]
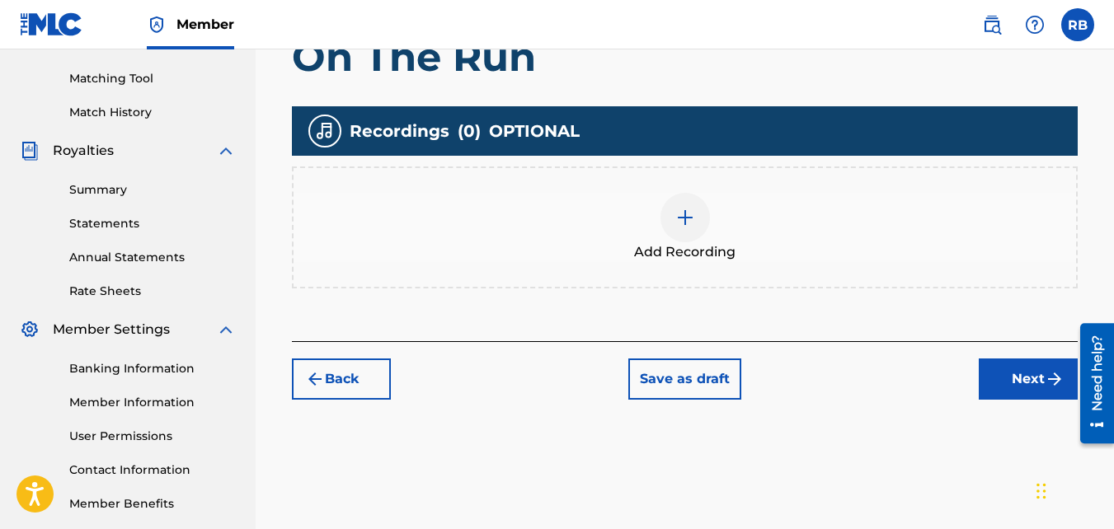
click at [711, 266] on div "Add Recording" at bounding box center [685, 228] width 786 height 122
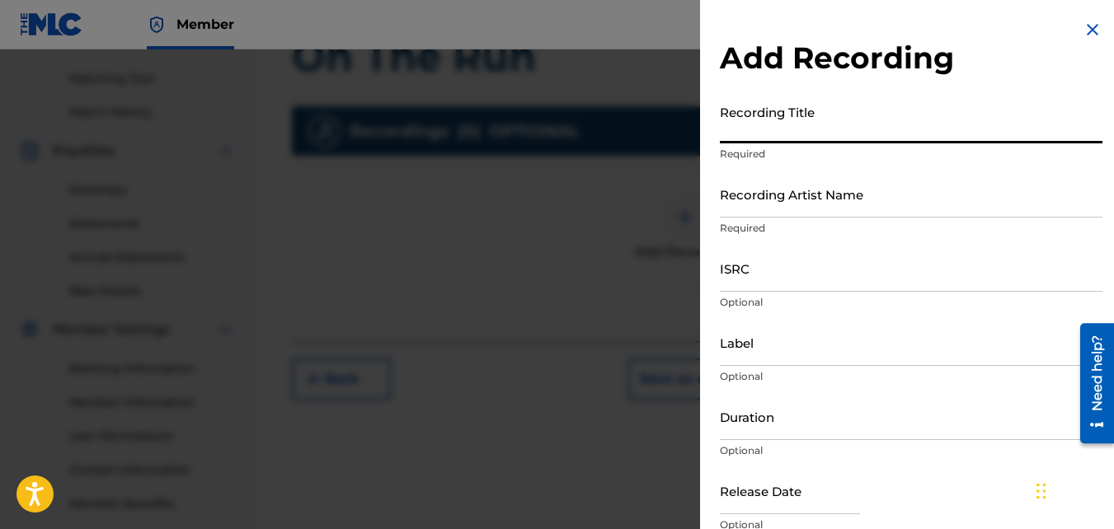
click at [763, 125] on input "Recording Title" at bounding box center [911, 119] width 383 height 47
type input "On The Run"
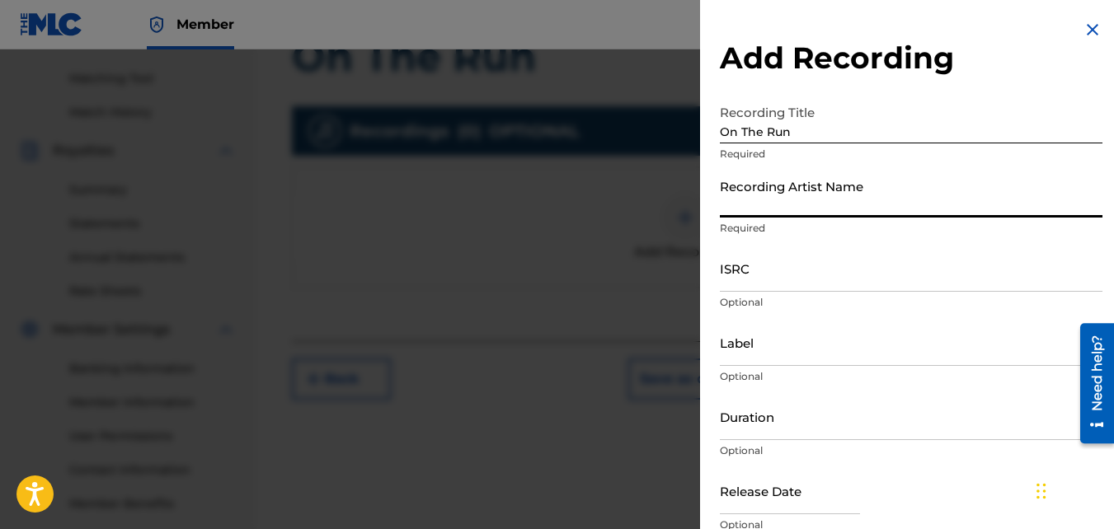
drag, startPoint x: 784, startPoint y: 187, endPoint x: 752, endPoint y: 196, distance: 33.4
click at [752, 196] on input "Recording Artist Name" at bounding box center [911, 194] width 383 height 47
type input "TideeGlee"
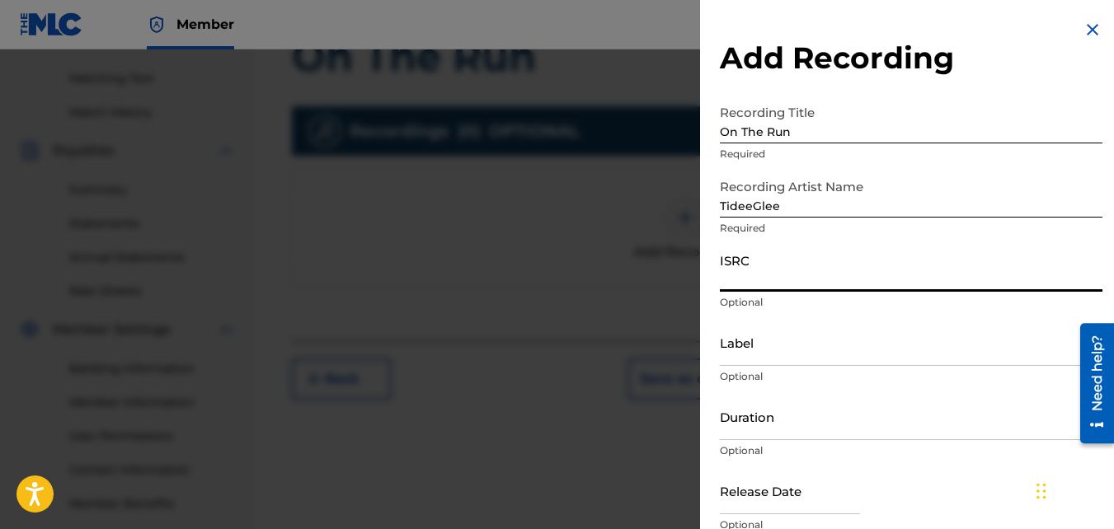
paste input "QZ85M2056983"
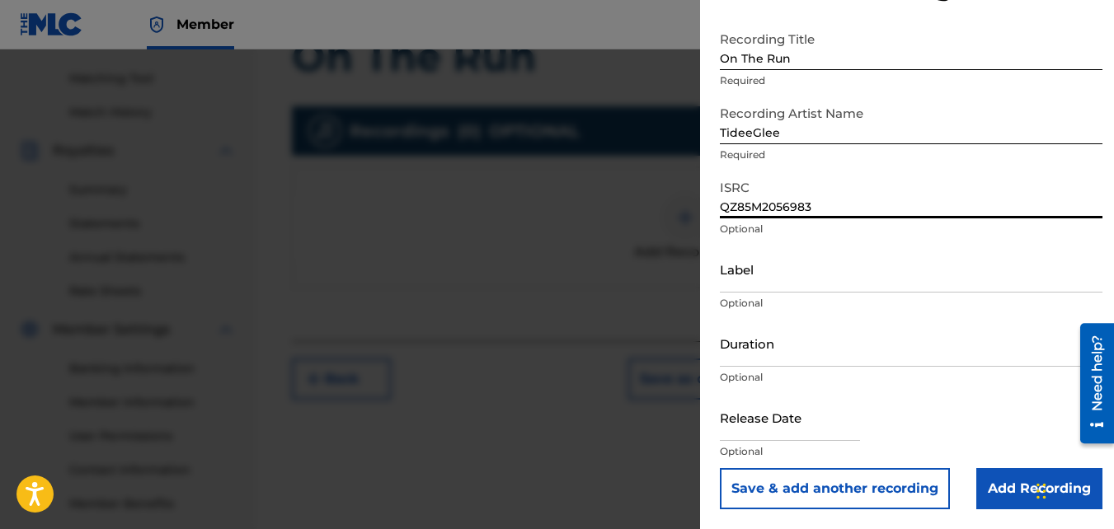
type input "QZ85M2056983"
click at [993, 465] on input "Add Recording" at bounding box center [1039, 488] width 126 height 41
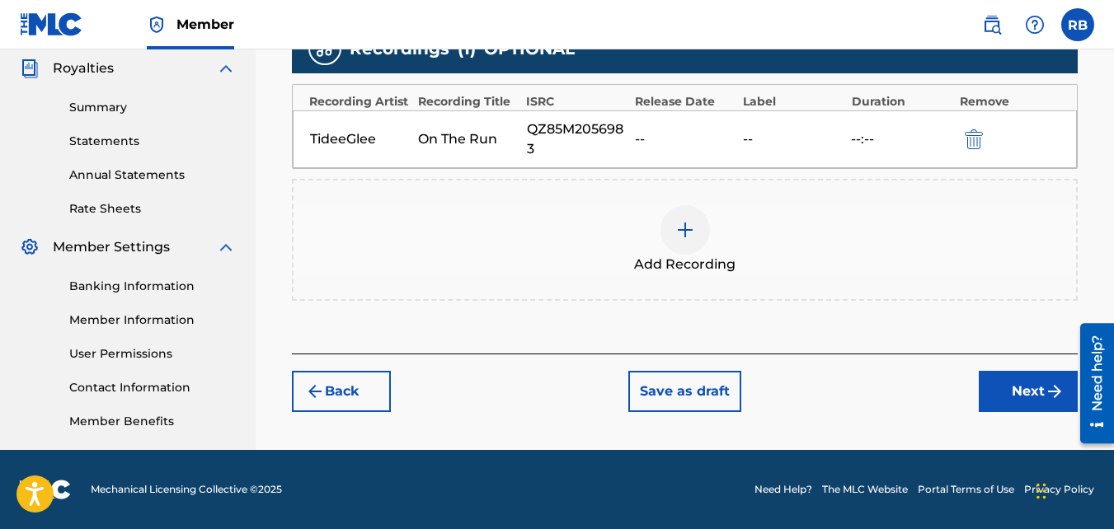
click at [998, 391] on button "Next" at bounding box center [1028, 391] width 99 height 41
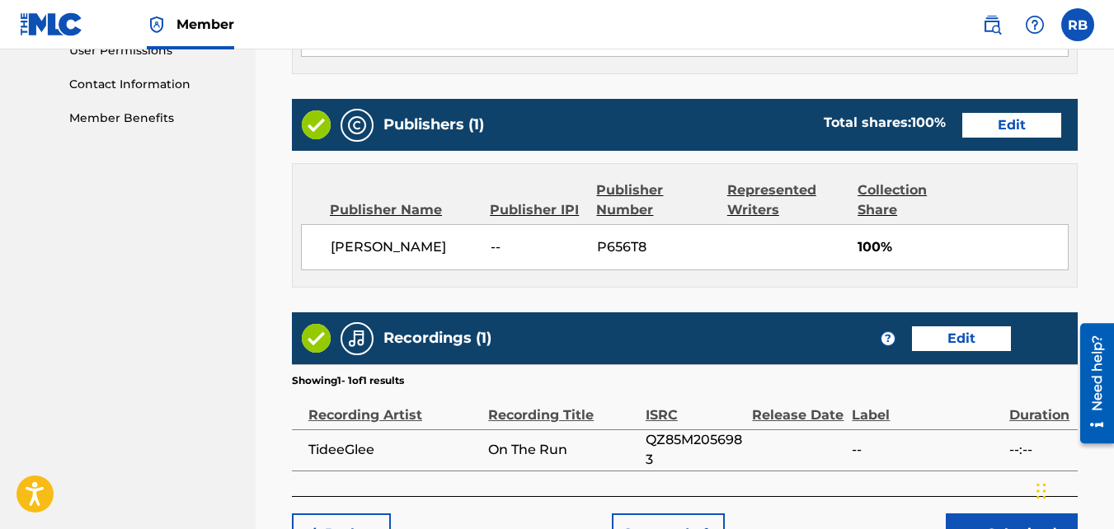
scroll to position [851, 0]
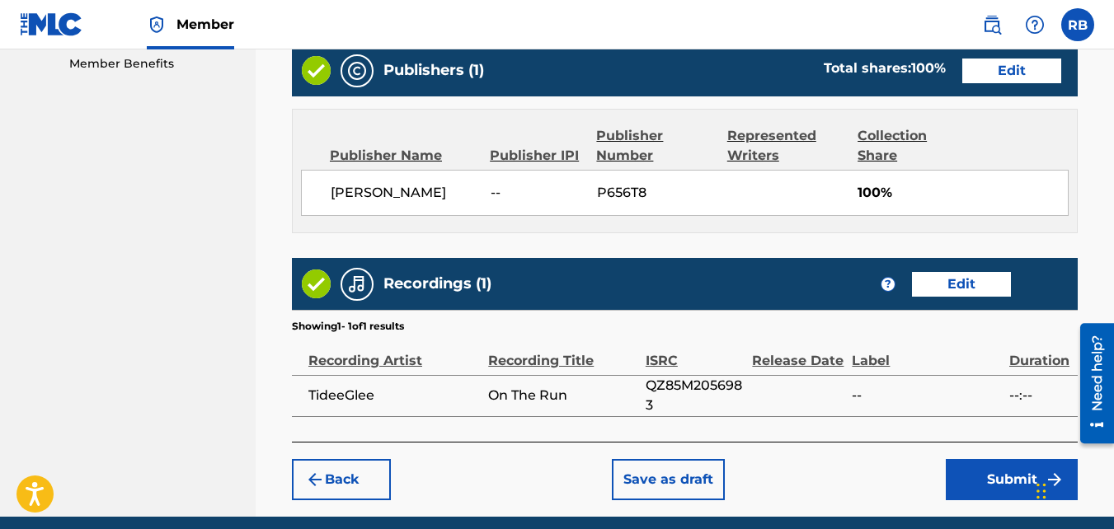
click at [968, 465] on button "Submit" at bounding box center [1012, 479] width 132 height 41
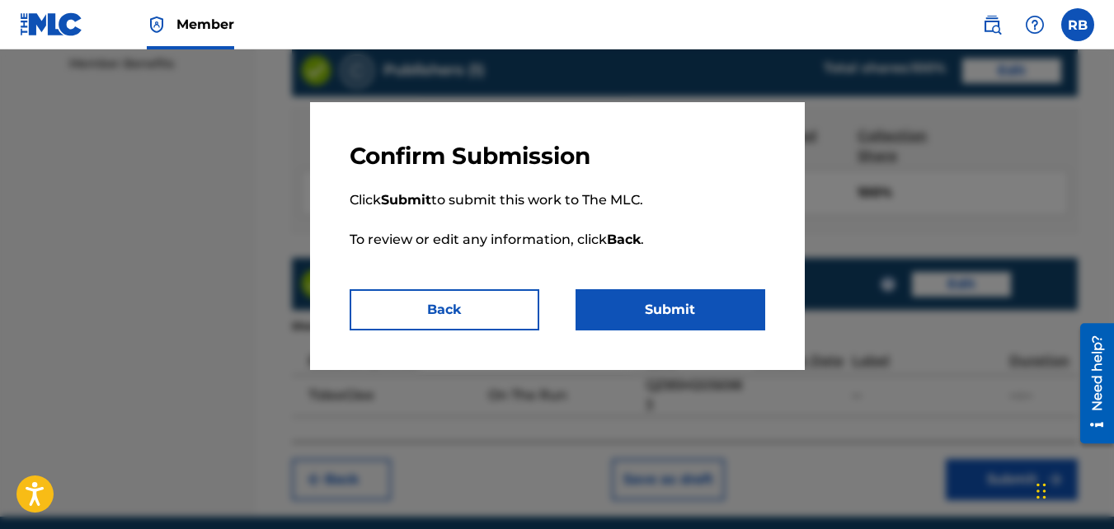
click at [673, 315] on button "Submit" at bounding box center [671, 309] width 190 height 41
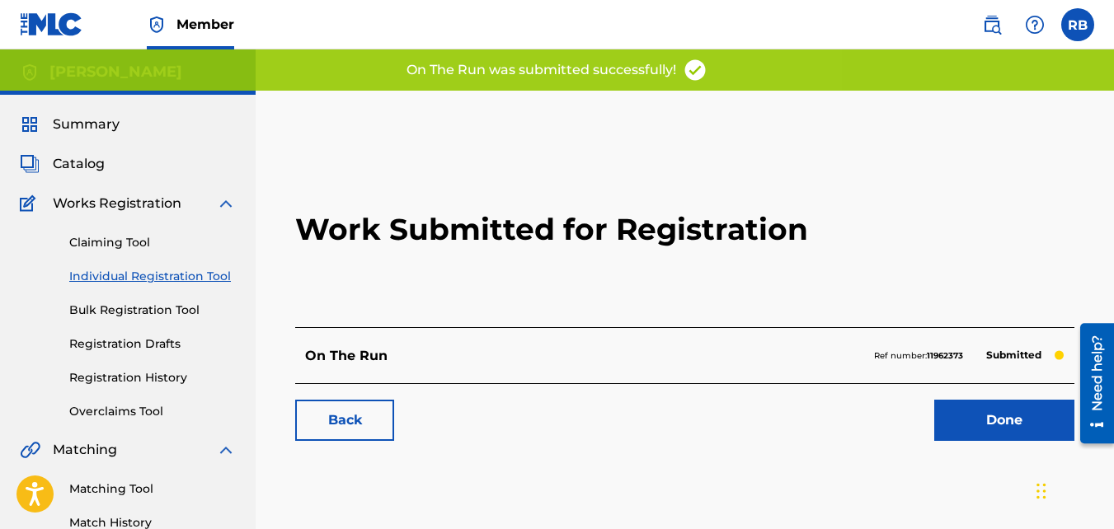
click at [367, 407] on link "Back" at bounding box center [344, 420] width 99 height 41
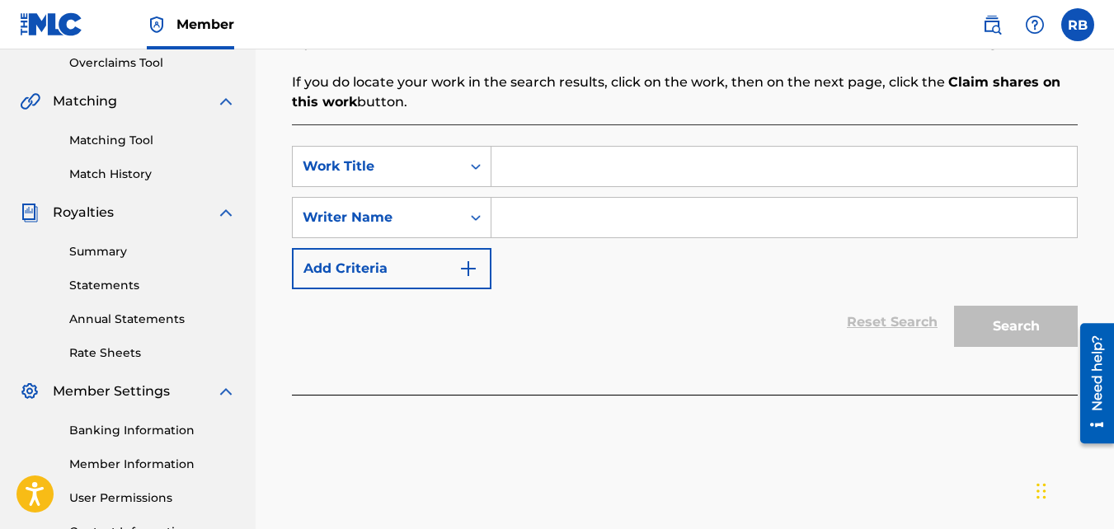
scroll to position [350, 0]
click at [571, 156] on input "Search Form" at bounding box center [784, 166] width 586 height 40
type input "Discount"
click at [572, 209] on input "Search Form" at bounding box center [784, 217] width 586 height 40
type input "[PERSON_NAME]"
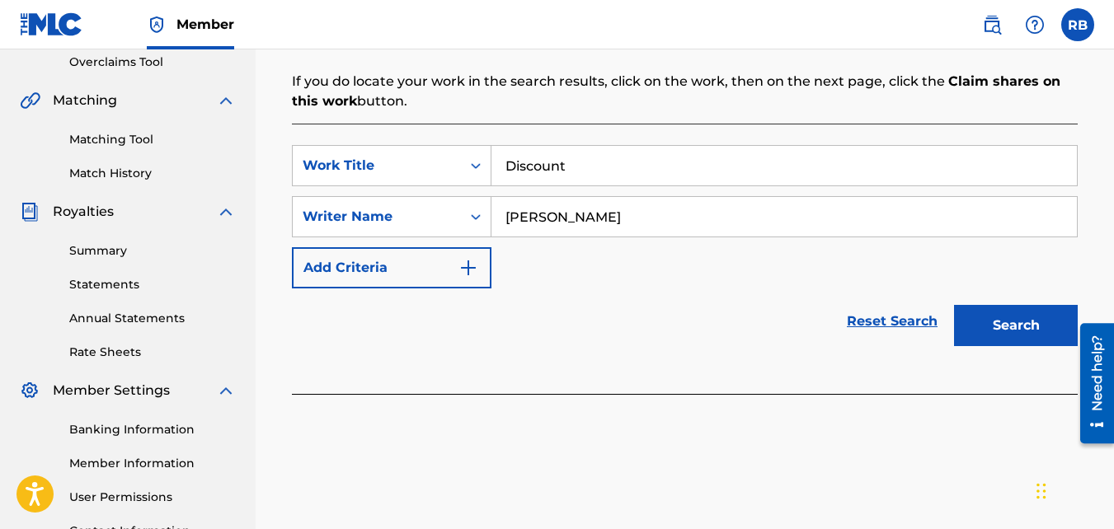
click at [954, 305] on button "Search" at bounding box center [1016, 325] width 124 height 41
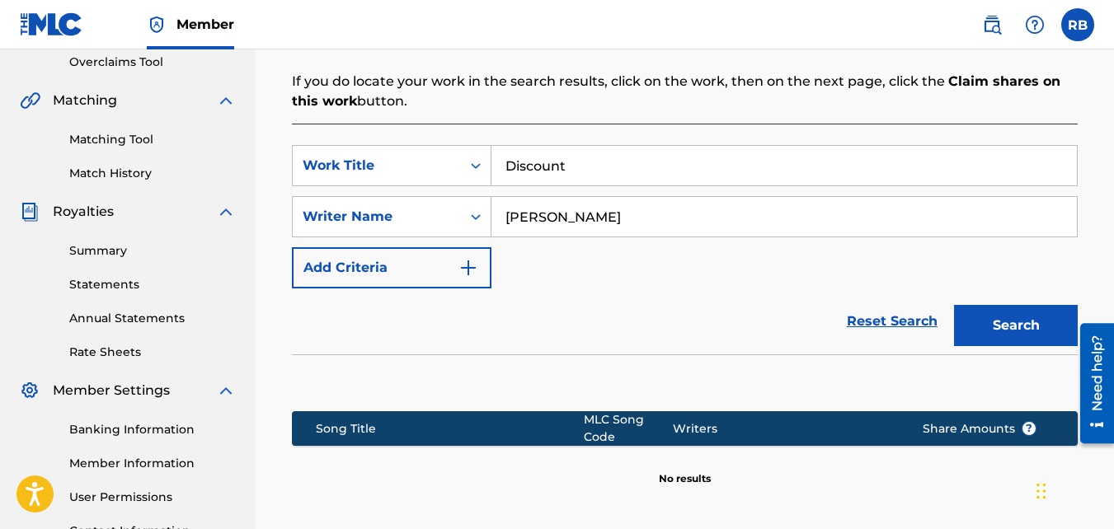
scroll to position [527, 0]
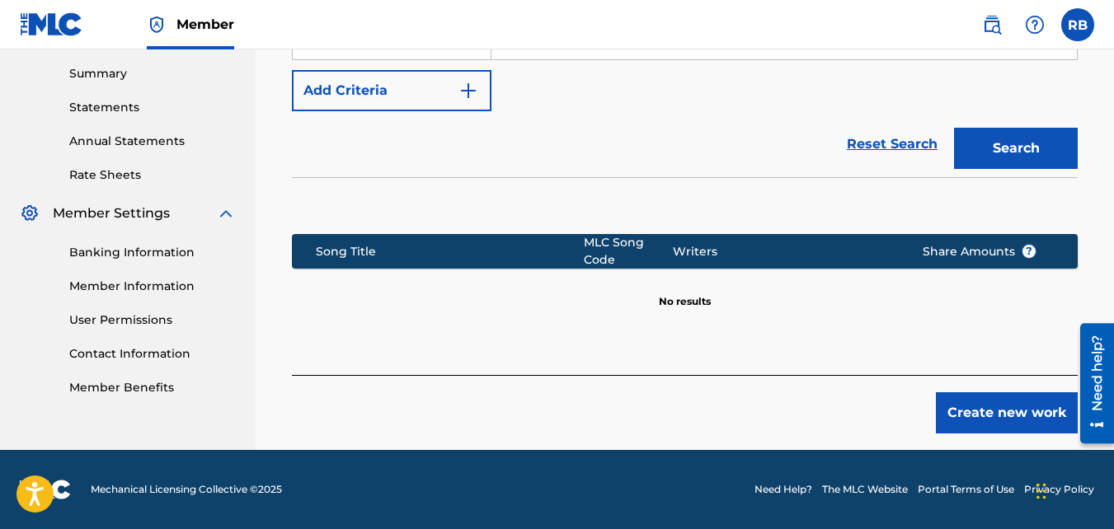
click at [954, 407] on button "Create new work" at bounding box center [1007, 413] width 142 height 41
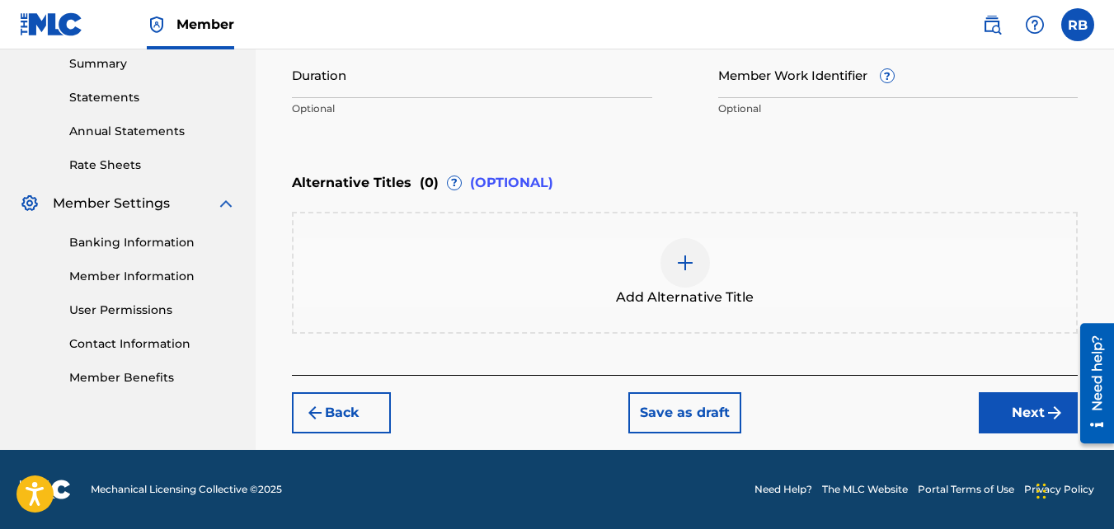
click at [1065, 405] on button "Next" at bounding box center [1028, 413] width 99 height 41
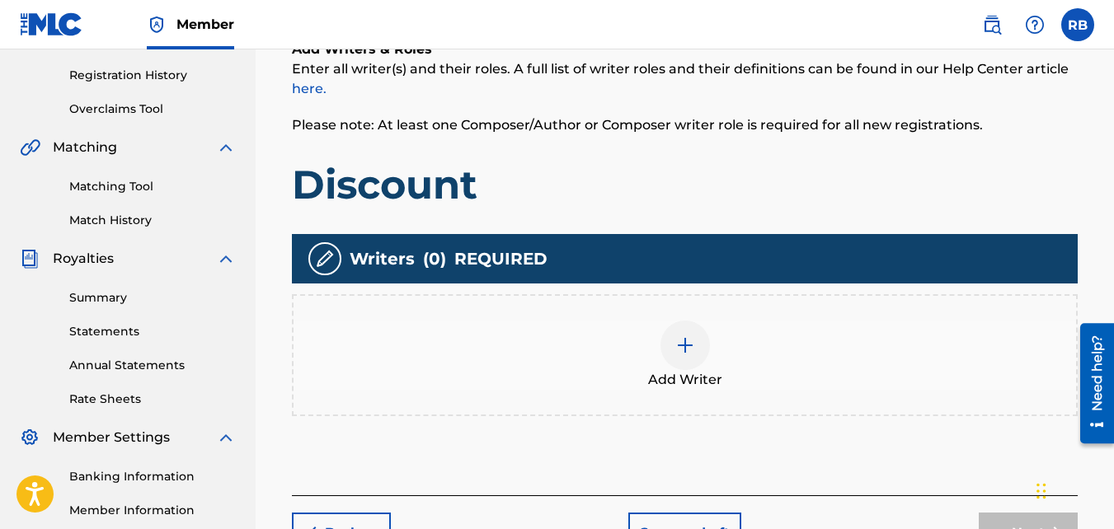
scroll to position [310, 0]
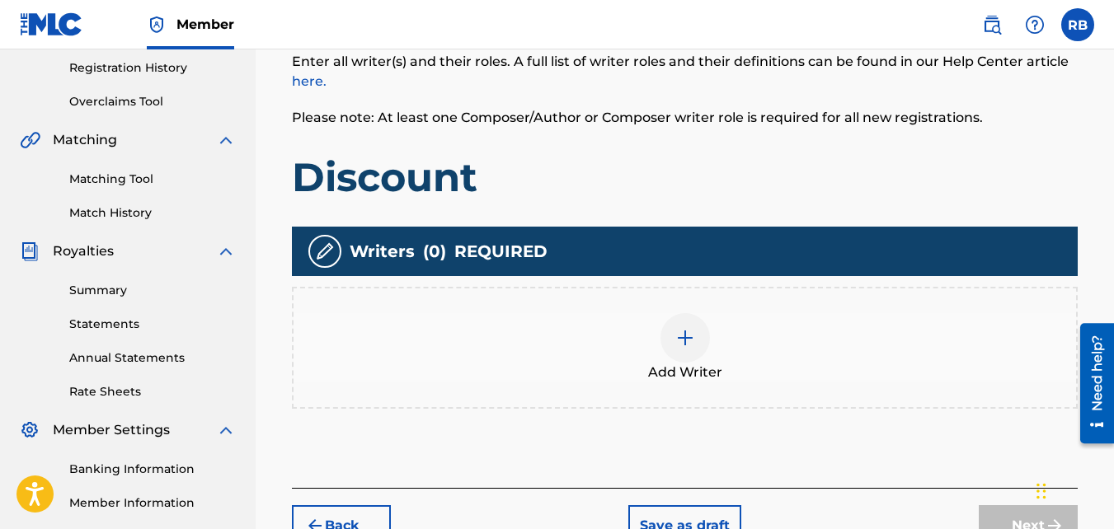
click at [647, 326] on div "Add Writer" at bounding box center [685, 347] width 783 height 69
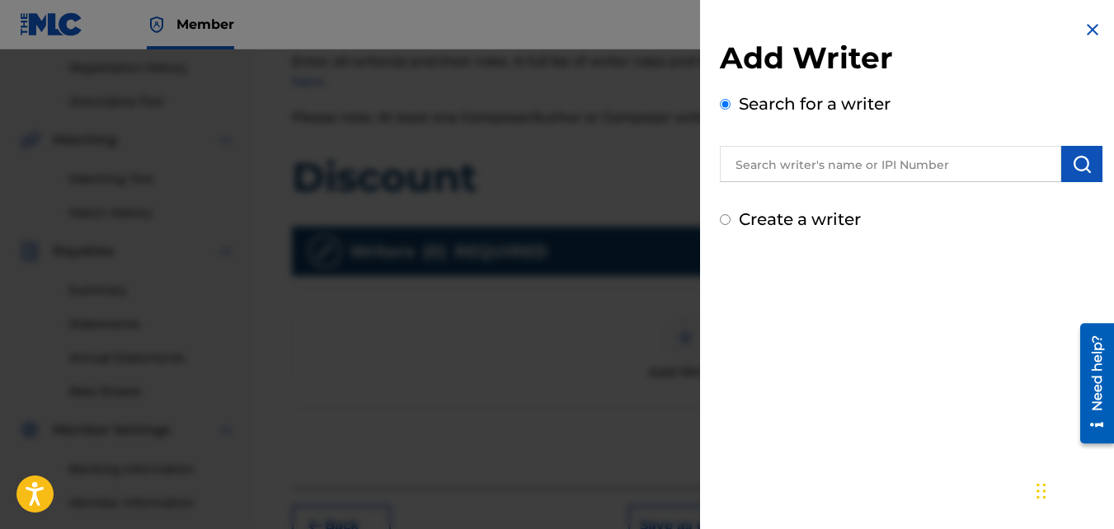
click at [770, 228] on label "Create a writer" at bounding box center [800, 219] width 122 height 20
radio input "true"
click at [731, 225] on input "Create a writer" at bounding box center [725, 219] width 11 height 11
radio input "false"
radio input "true"
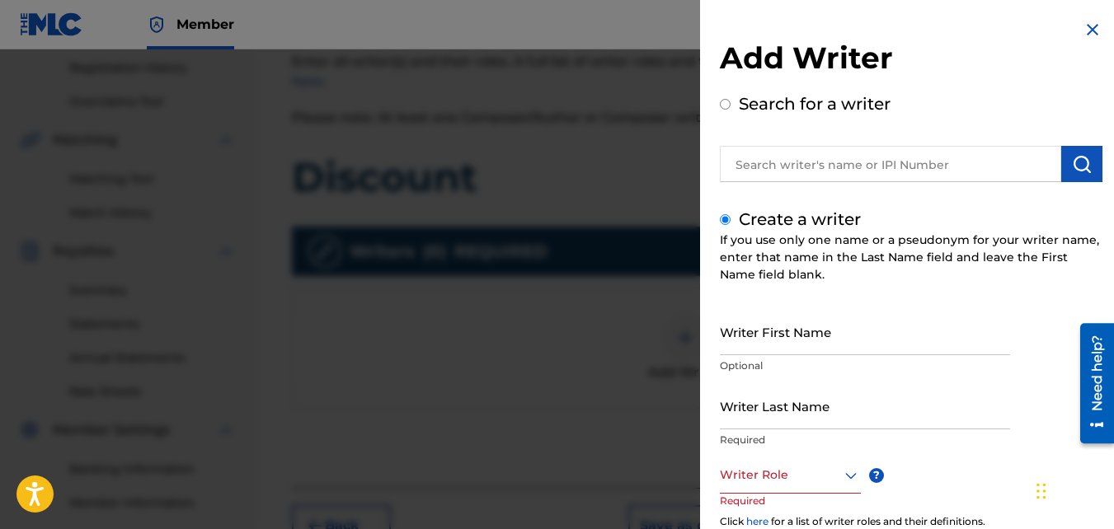
scroll to position [68, 0]
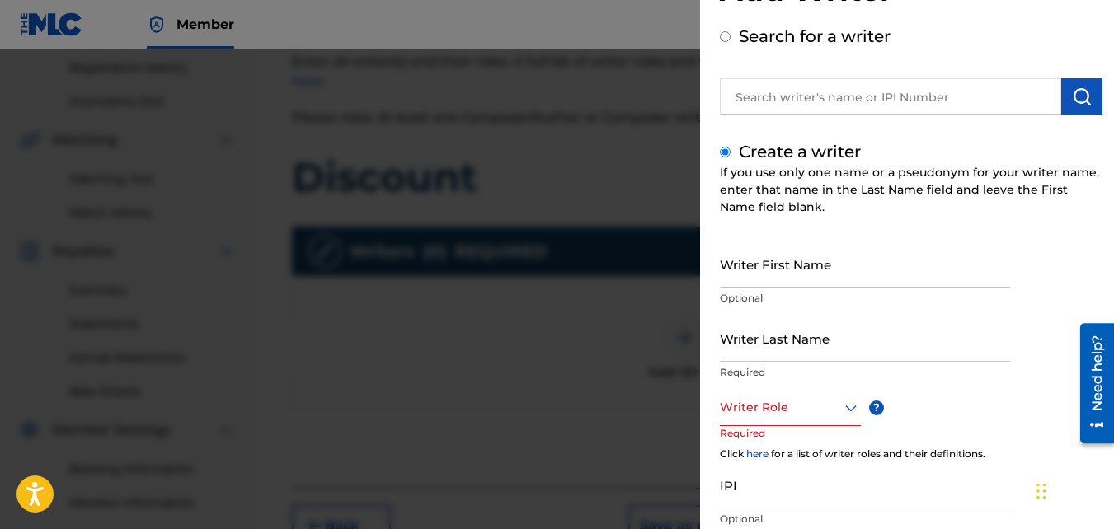
click at [791, 270] on input "Writer First Name" at bounding box center [865, 264] width 290 height 47
type input "[PERSON_NAME]"
click at [802, 315] on input "Writer Last Name" at bounding box center [865, 338] width 290 height 47
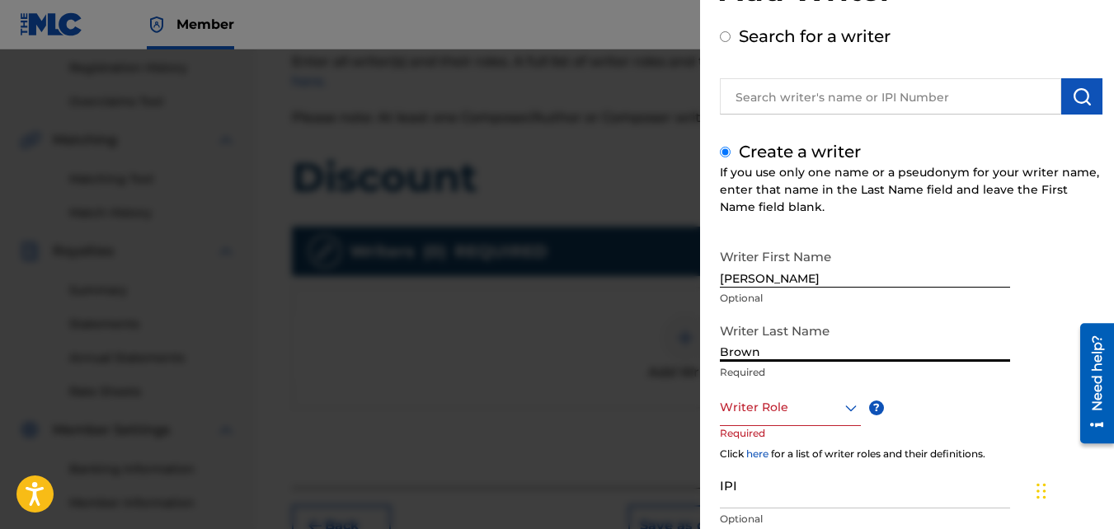
type input "Brown"
click at [793, 417] on div at bounding box center [790, 407] width 141 height 21
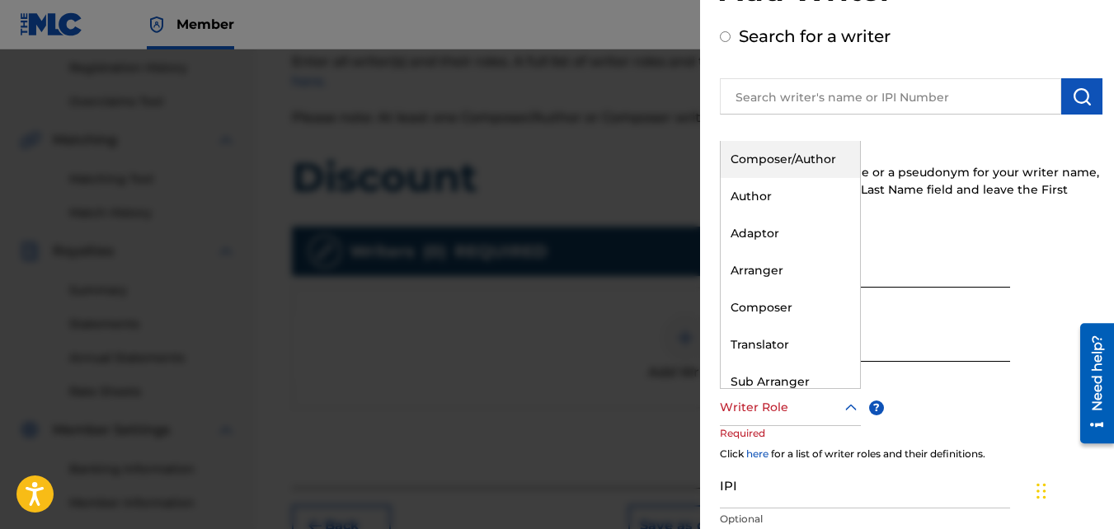
click at [757, 167] on div "Composer/Author" at bounding box center [790, 159] width 139 height 37
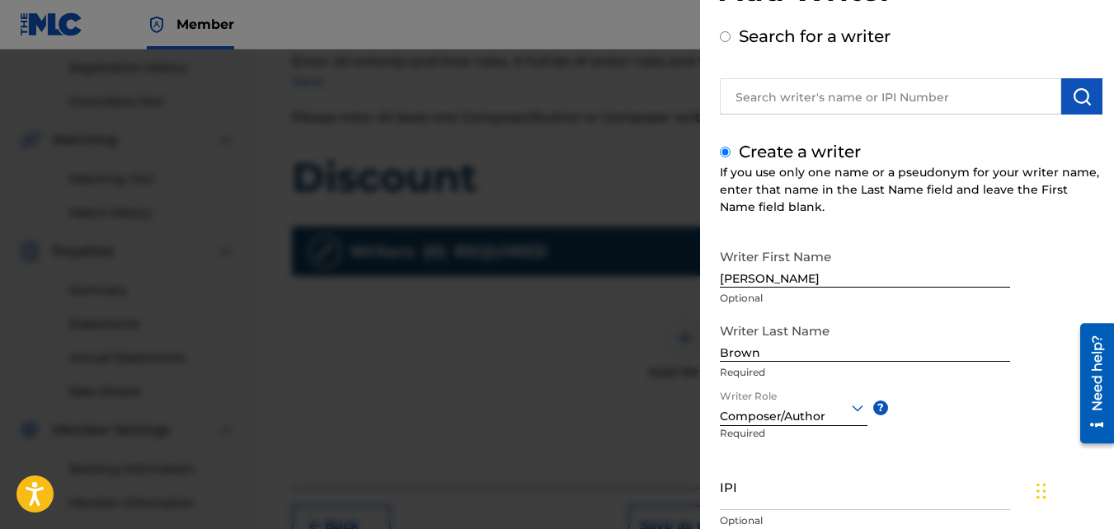
scroll to position [186, 0]
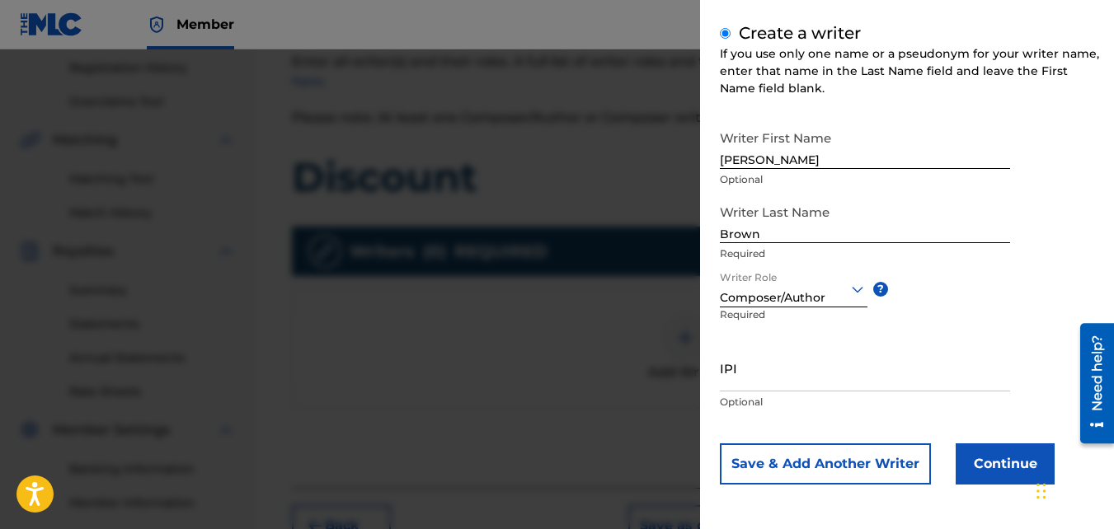
click at [990, 465] on button "Continue" at bounding box center [1005, 464] width 99 height 41
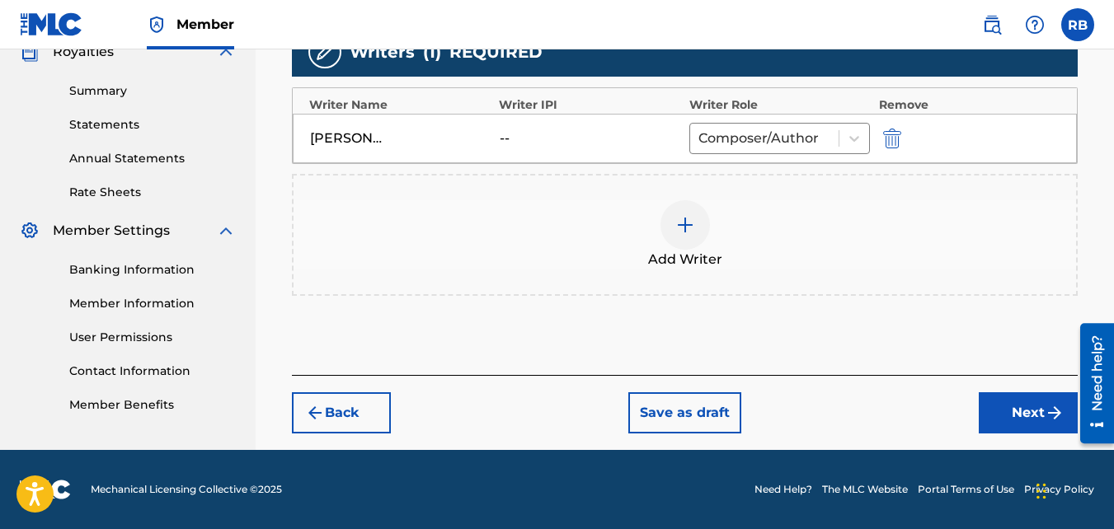
click at [1032, 401] on button "Next" at bounding box center [1028, 413] width 99 height 41
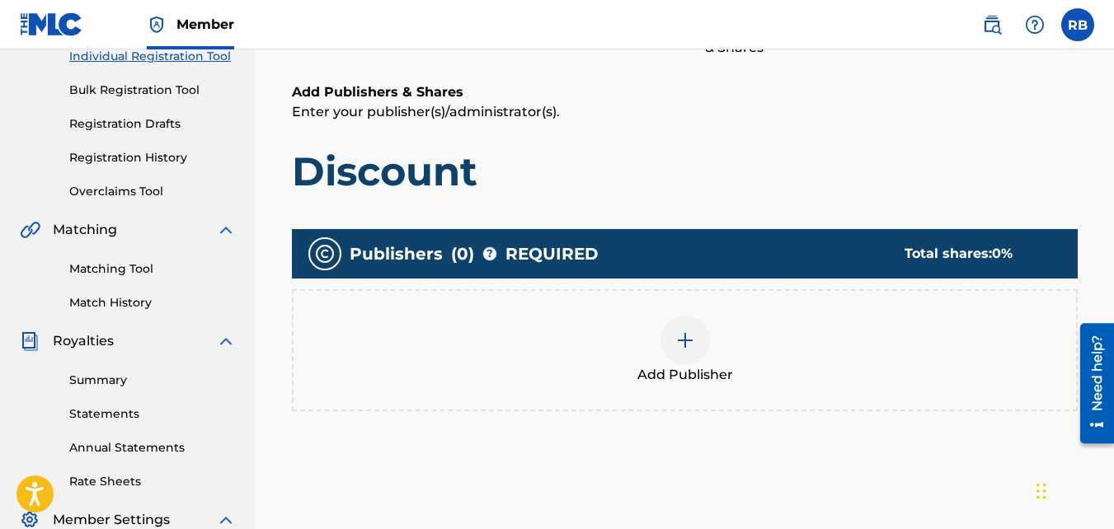
scroll to position [232, 0]
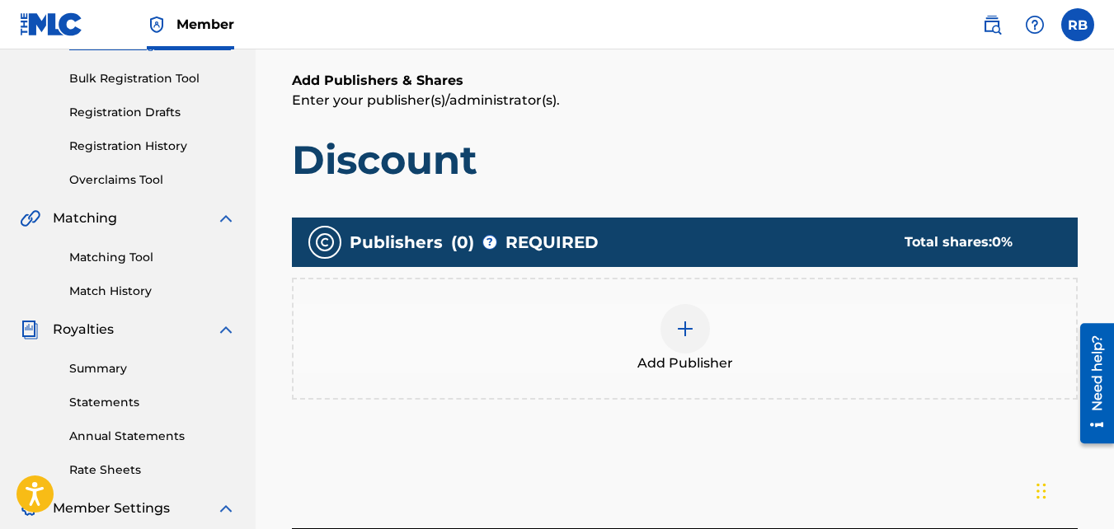
click at [714, 334] on div "Add Publisher" at bounding box center [685, 338] width 783 height 69
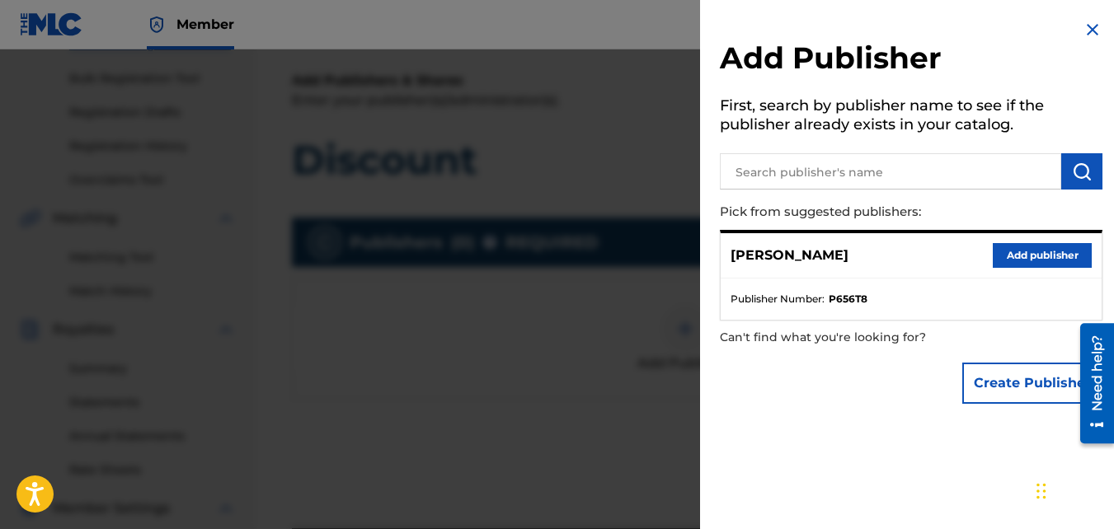
click at [1009, 251] on button "Add publisher" at bounding box center [1042, 255] width 99 height 25
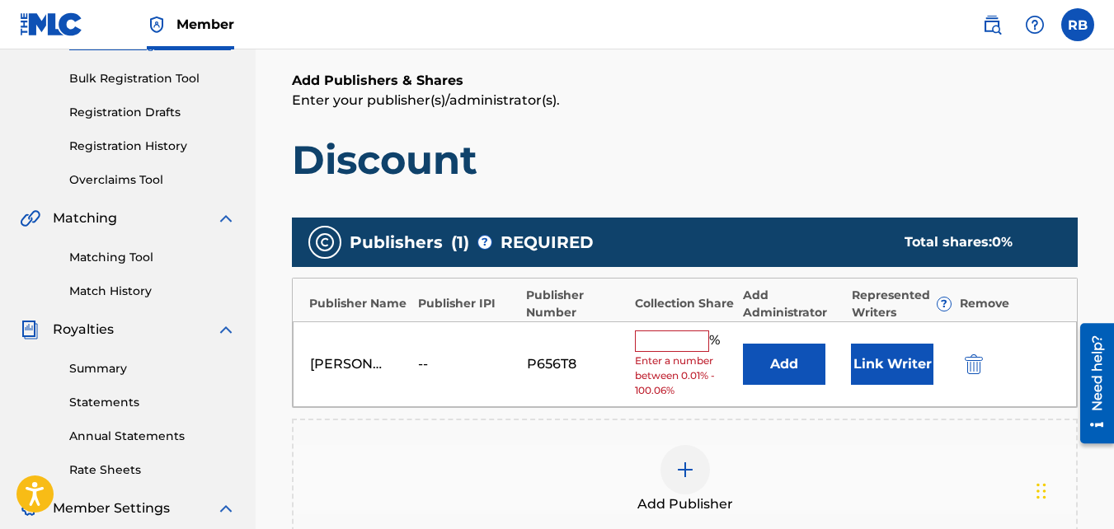
click at [660, 334] on input "text" at bounding box center [672, 341] width 74 height 21
type input "100"
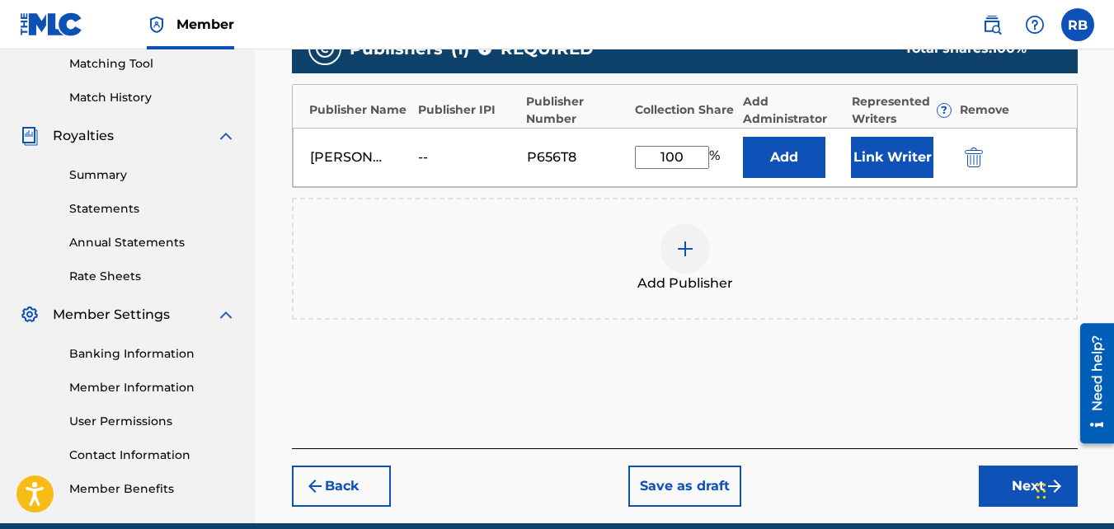
click at [1026, 465] on button "Next" at bounding box center [1028, 486] width 99 height 41
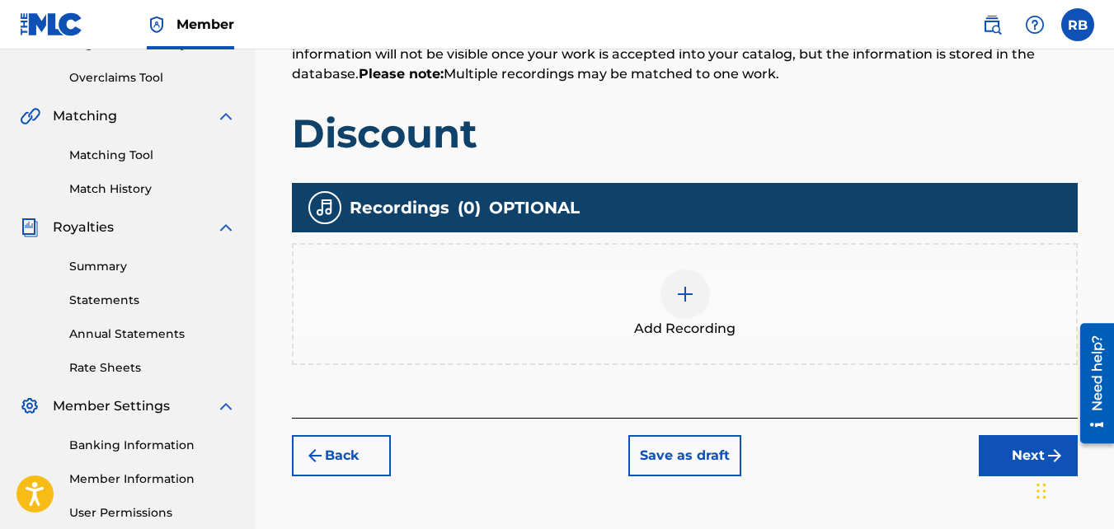
scroll to position [349, 0]
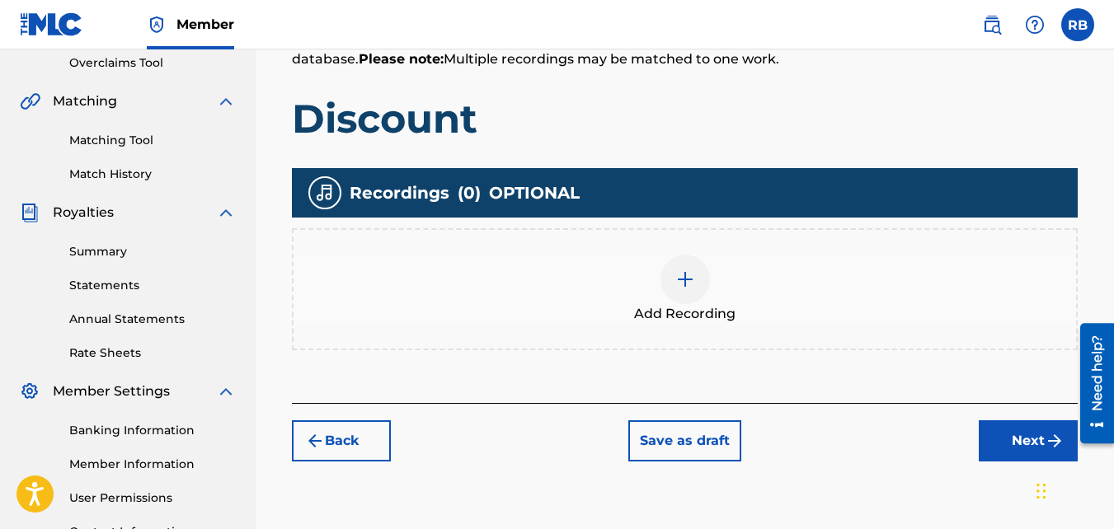
click at [720, 246] on div "Add Recording" at bounding box center [685, 289] width 786 height 122
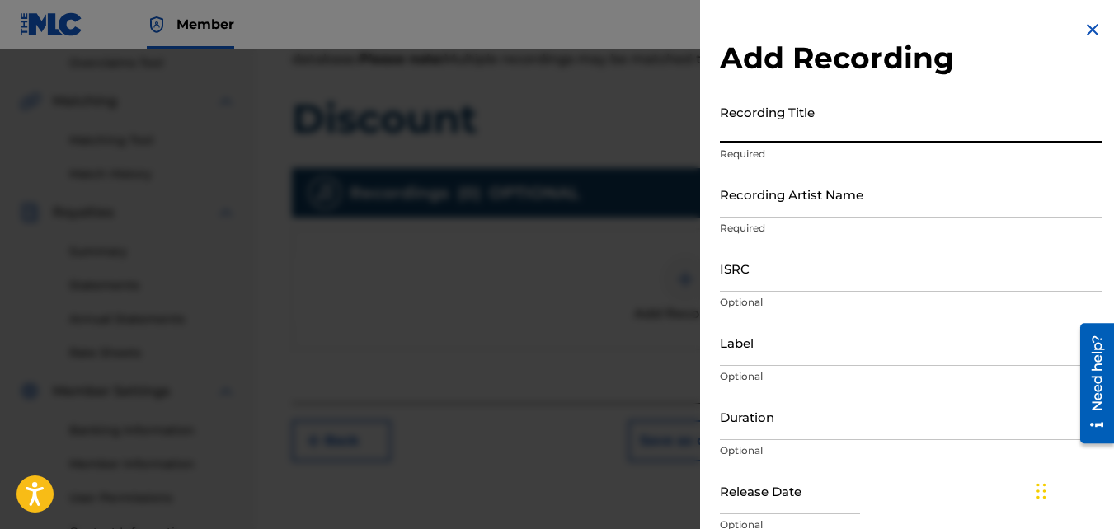
click at [763, 140] on input "Recording Title" at bounding box center [911, 119] width 383 height 47
type input "Discount"
click at [785, 185] on input "Recording Artist Name" at bounding box center [911, 194] width 383 height 47
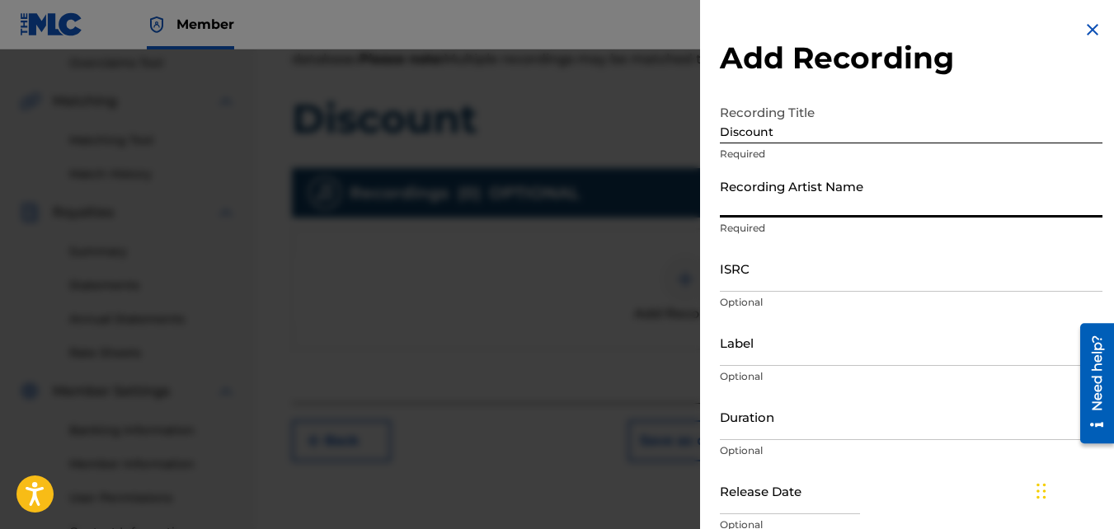
type input "TideeGlee"
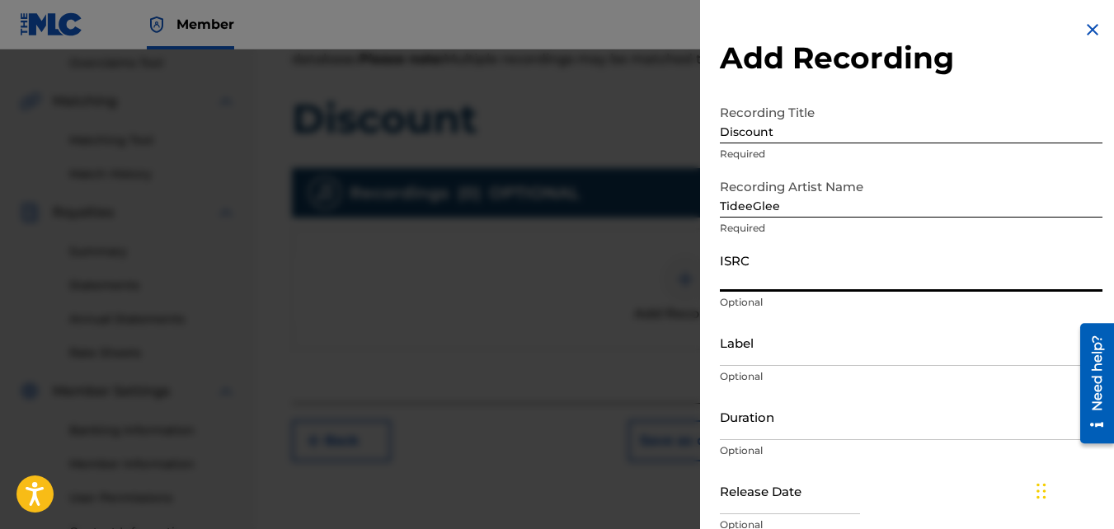
paste input "QZ85M2056987"
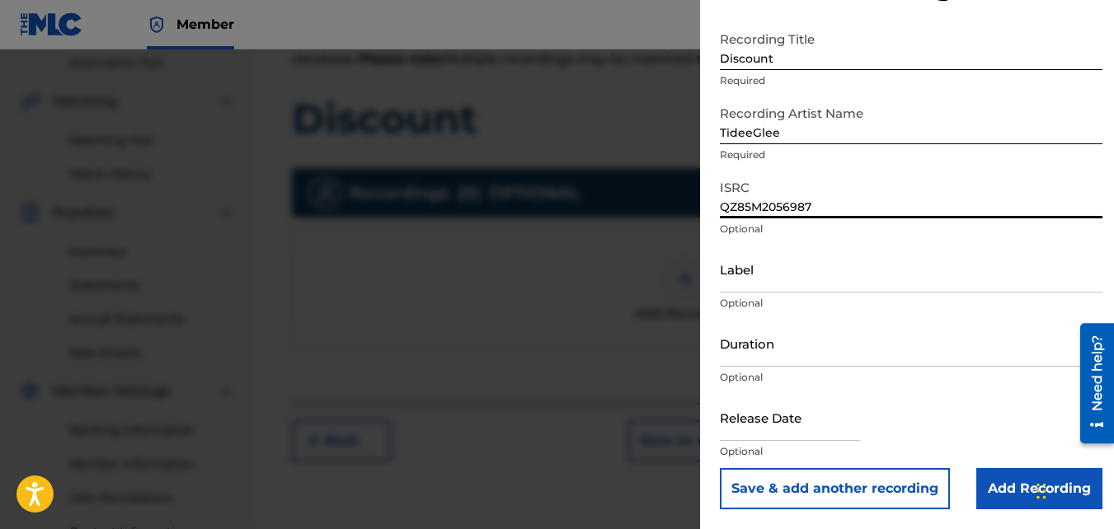
type input "QZ85M2056987"
click at [976, 465] on input "Add Recording" at bounding box center [1039, 488] width 126 height 41
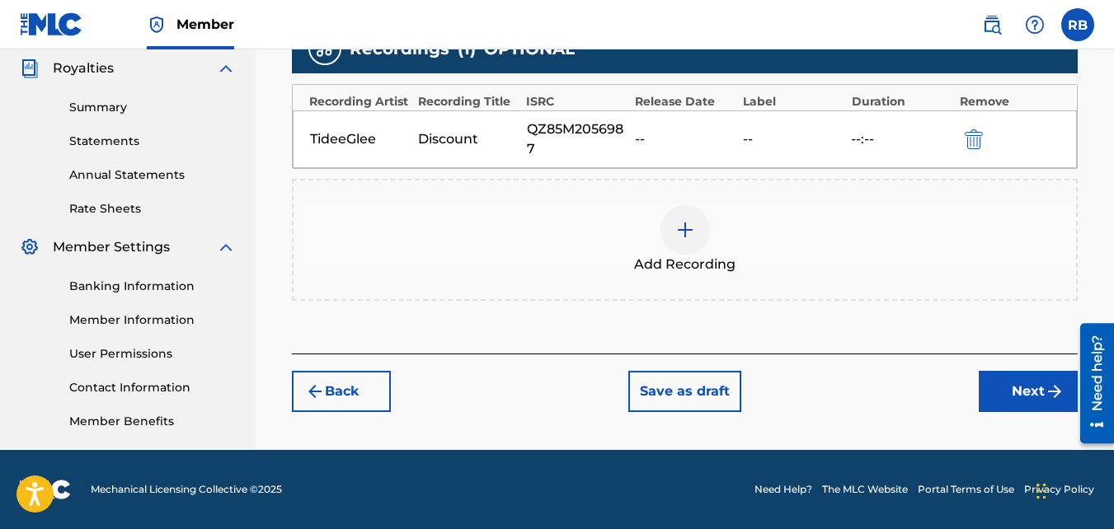
click at [990, 388] on button "Next" at bounding box center [1028, 391] width 99 height 41
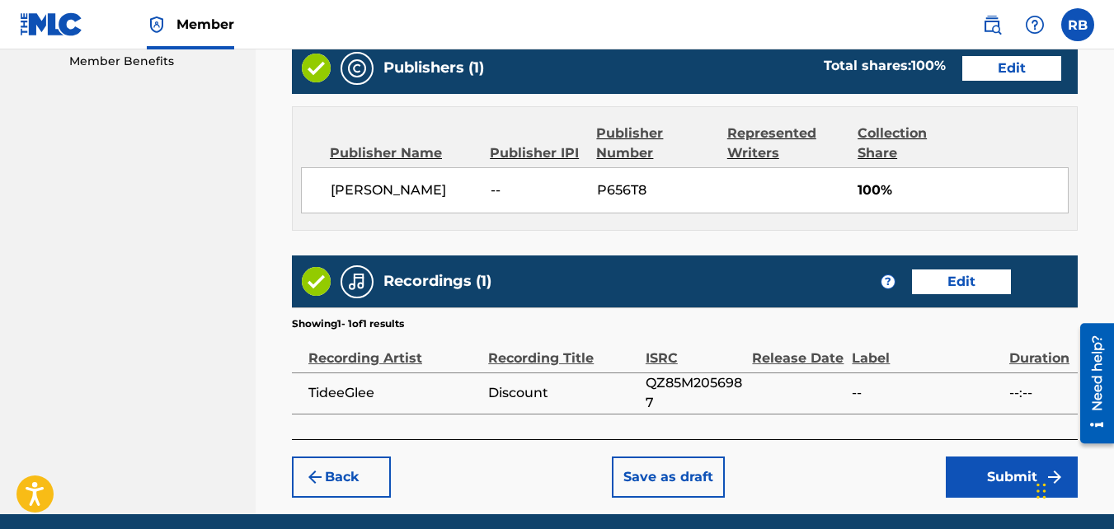
scroll to position [882, 0]
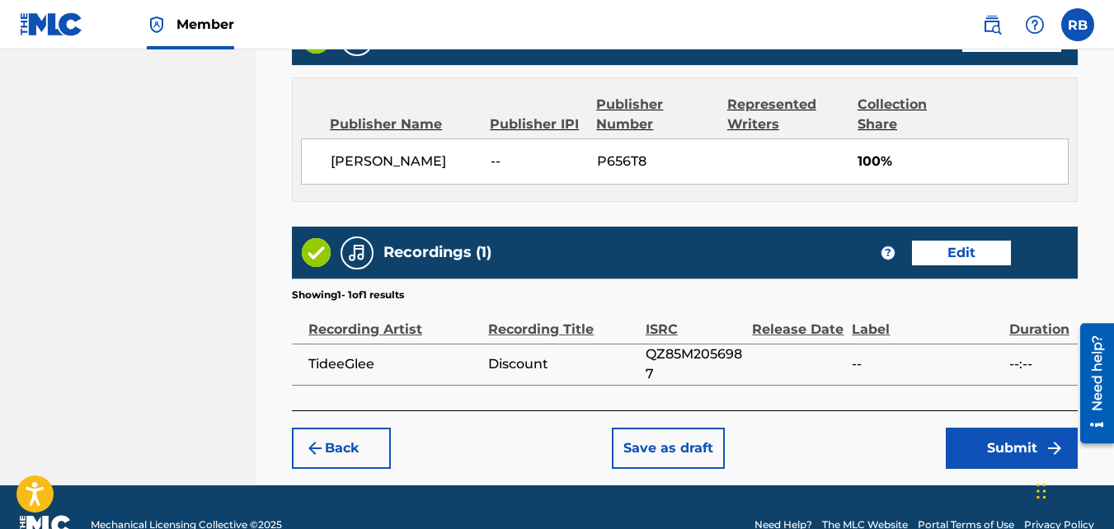
click at [963, 426] on div "Back Save as draft Submit" at bounding box center [685, 440] width 786 height 59
click at [976, 444] on button "Submit" at bounding box center [1012, 448] width 132 height 41
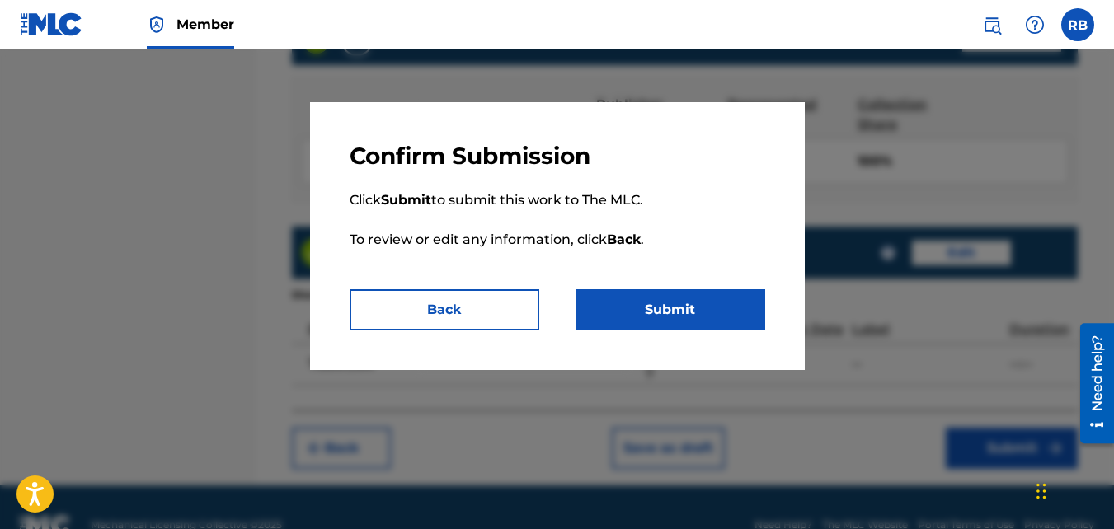
click at [710, 318] on button "Submit" at bounding box center [671, 309] width 190 height 41
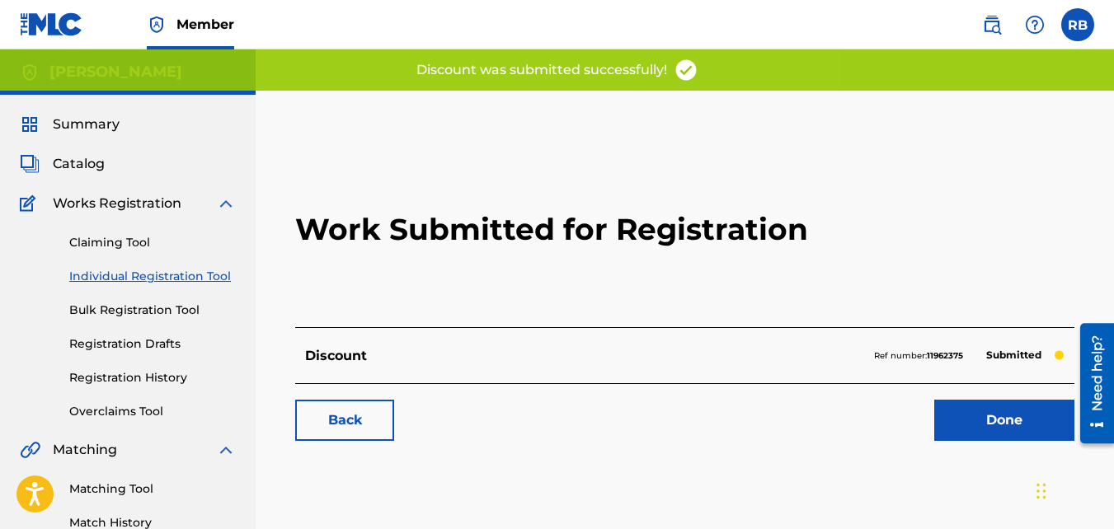
scroll to position [81, 0]
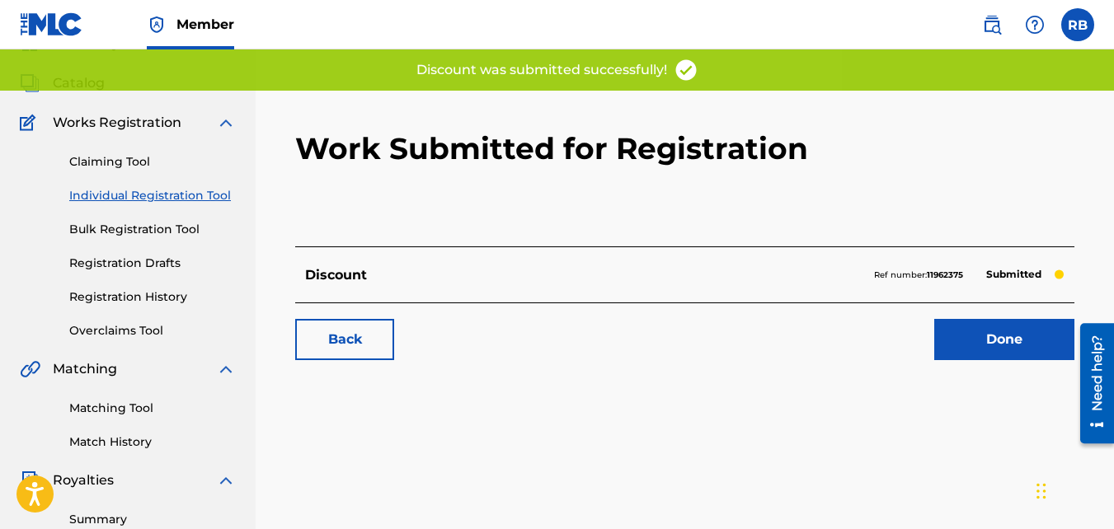
click at [361, 340] on link "Back" at bounding box center [344, 339] width 99 height 41
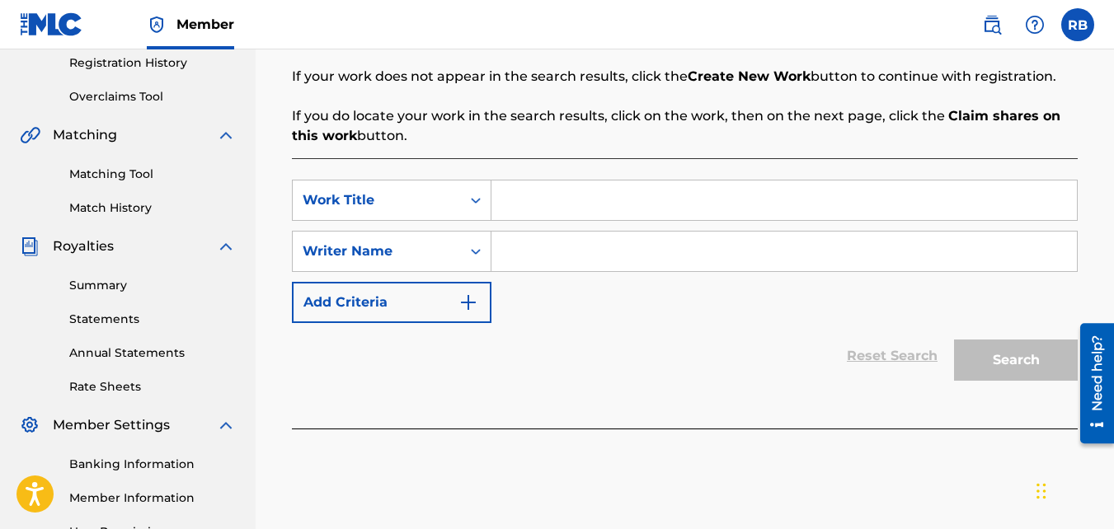
scroll to position [316, 0]
click at [570, 184] on input "Search Form" at bounding box center [784, 200] width 586 height 40
type input "PistolP"
click at [576, 261] on input "Search Form" at bounding box center [784, 251] width 586 height 40
type input "[PERSON_NAME]"
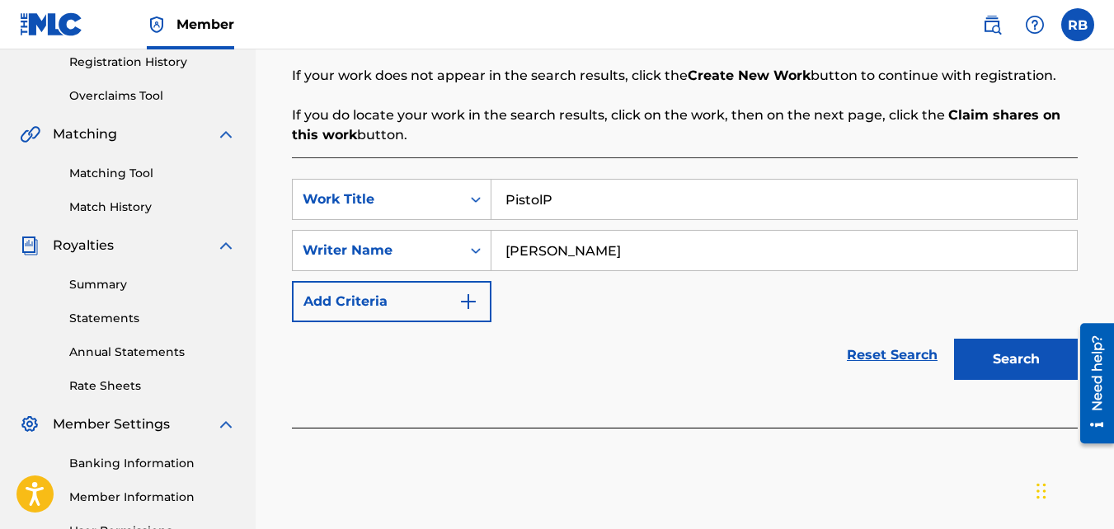
click at [954, 339] on button "Search" at bounding box center [1016, 359] width 124 height 41
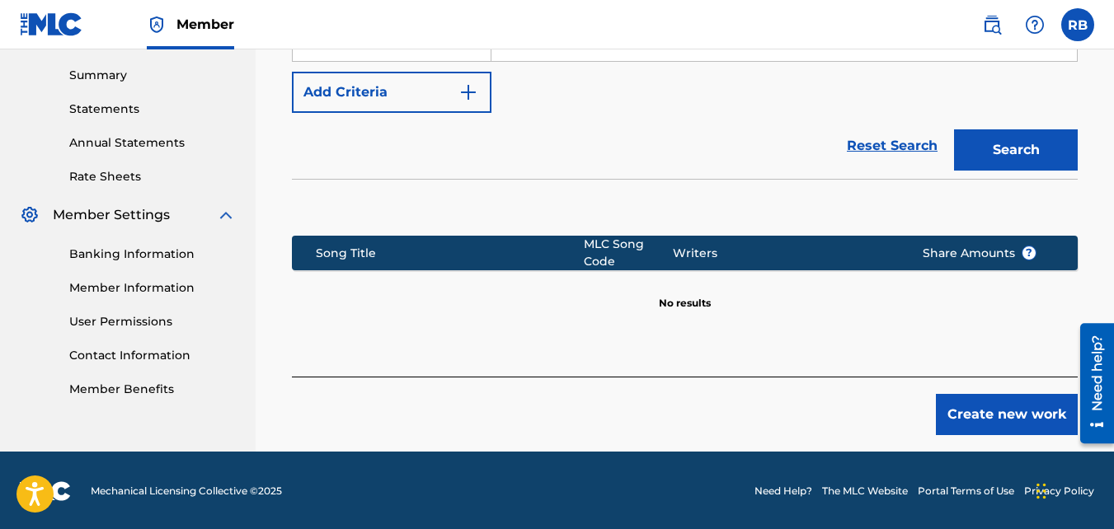
scroll to position [527, 0]
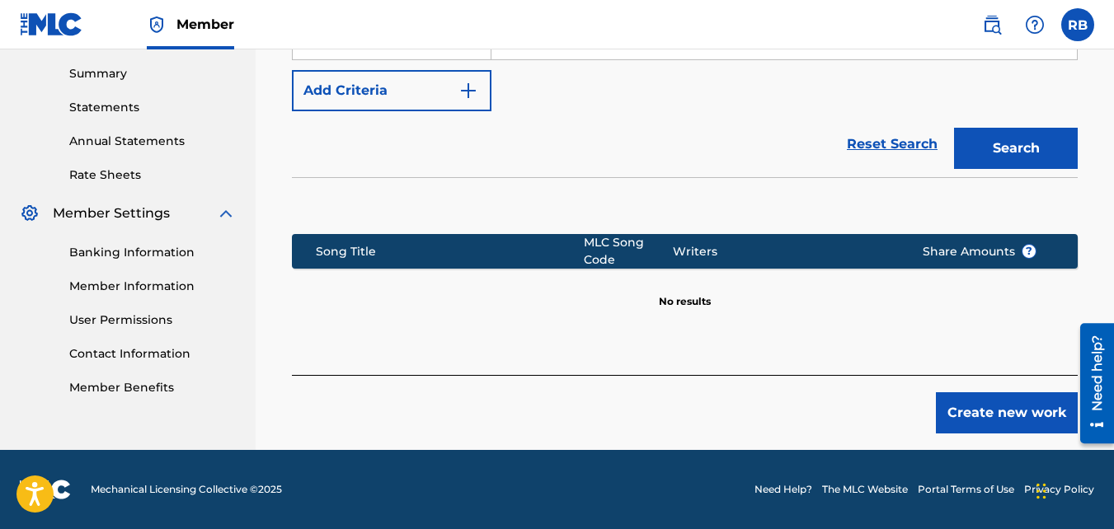
click at [1014, 400] on button "Create new work" at bounding box center [1007, 413] width 142 height 41
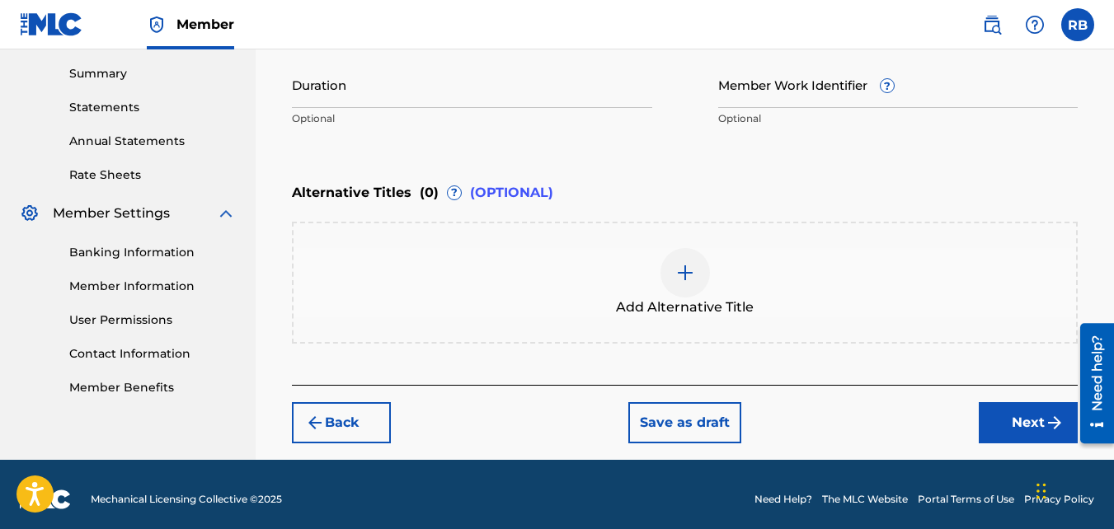
click at [973, 402] on div "Back Save as draft Next" at bounding box center [685, 414] width 786 height 59
click at [981, 411] on button "Next" at bounding box center [1028, 422] width 99 height 41
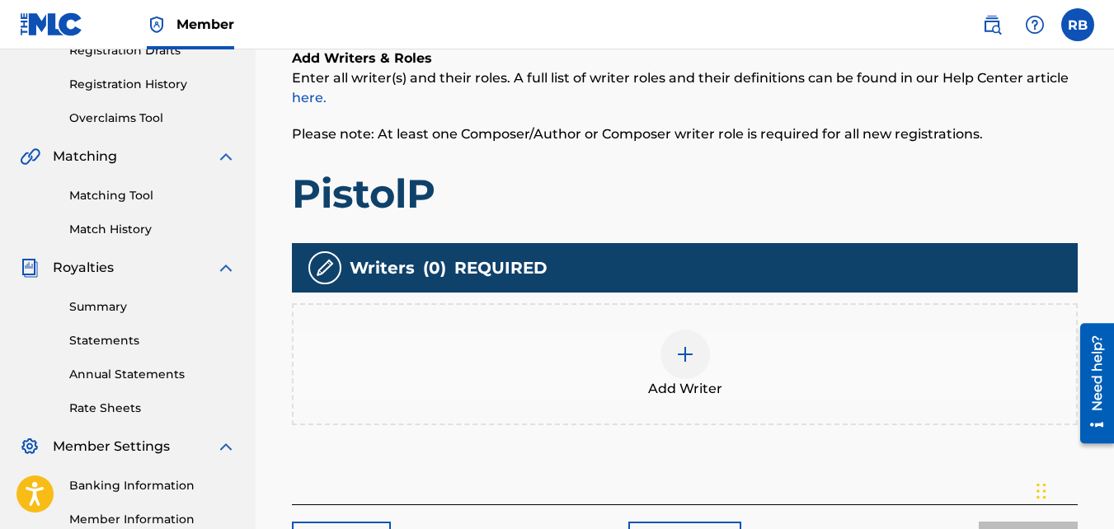
scroll to position [294, 0]
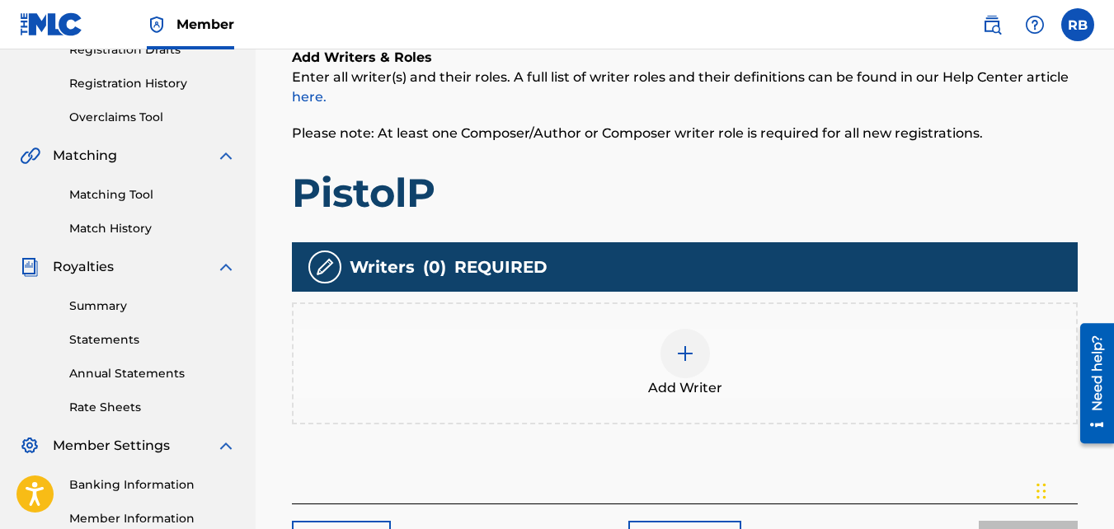
click at [674, 349] on div at bounding box center [685, 353] width 49 height 49
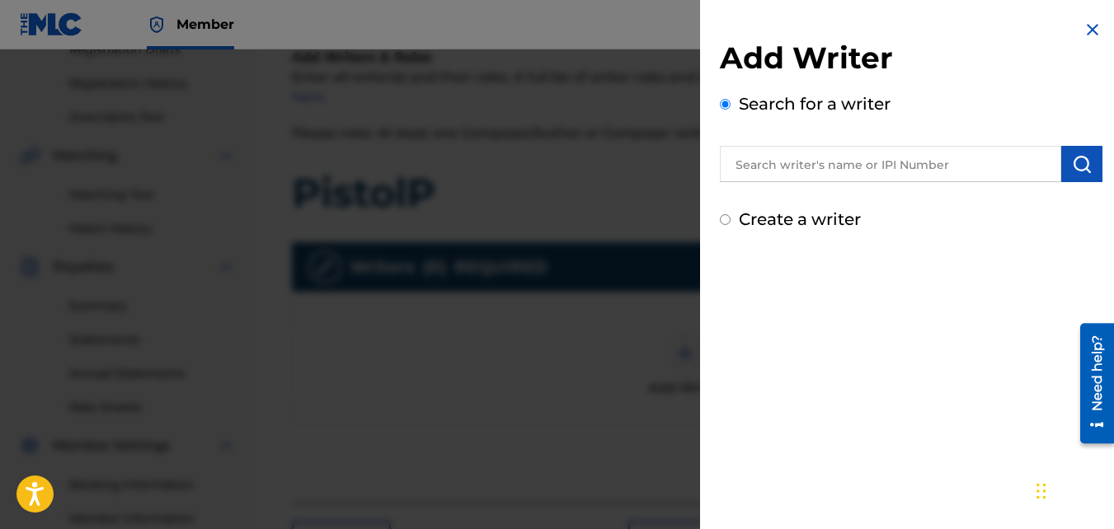
click at [770, 219] on label "Create a writer" at bounding box center [800, 219] width 122 height 20
radio input "true"
click at [731, 219] on input "Create a writer" at bounding box center [725, 219] width 11 height 11
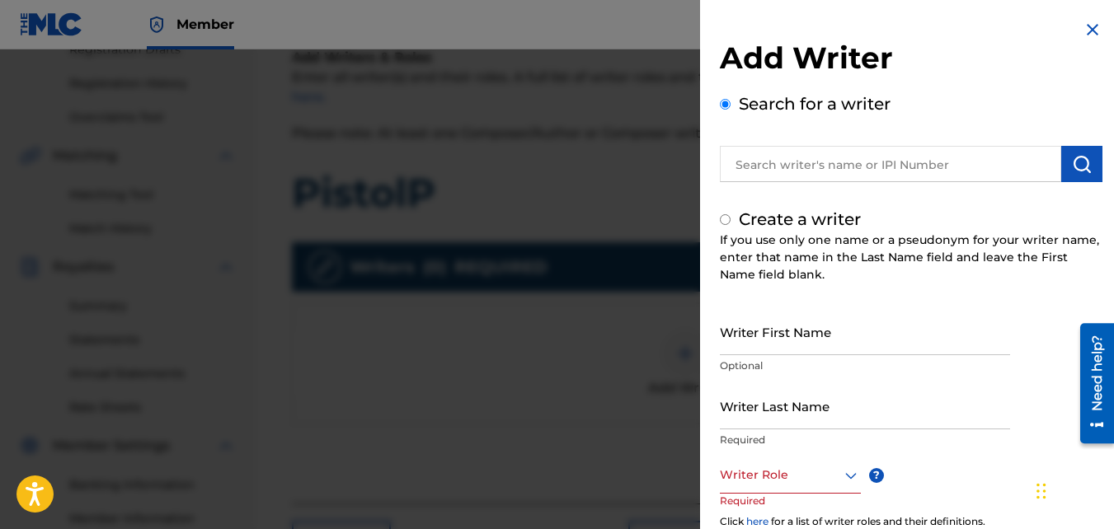
radio input "false"
radio input "true"
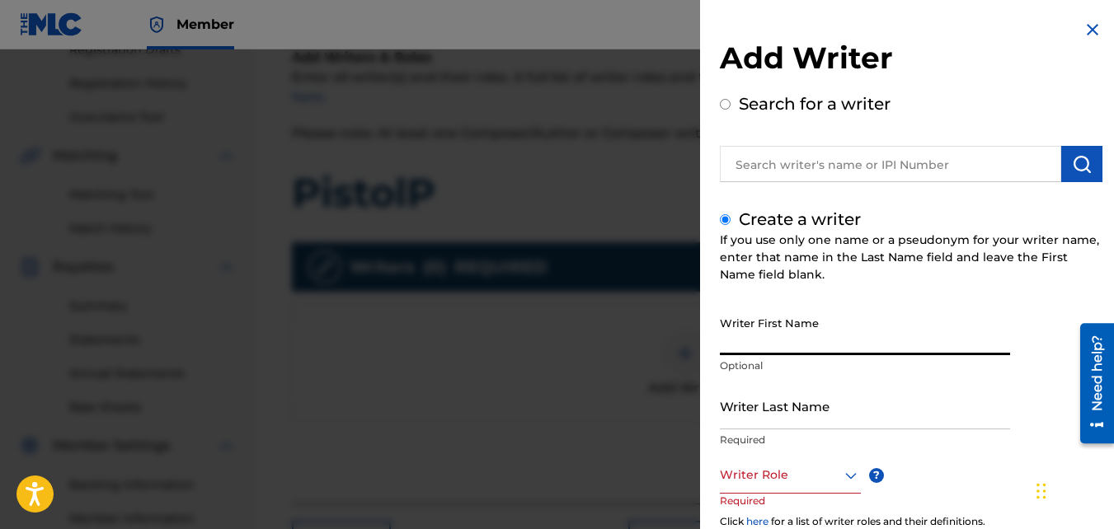
click at [749, 343] on input "Writer First Name" at bounding box center [865, 331] width 290 height 47
type input "[PERSON_NAME]"
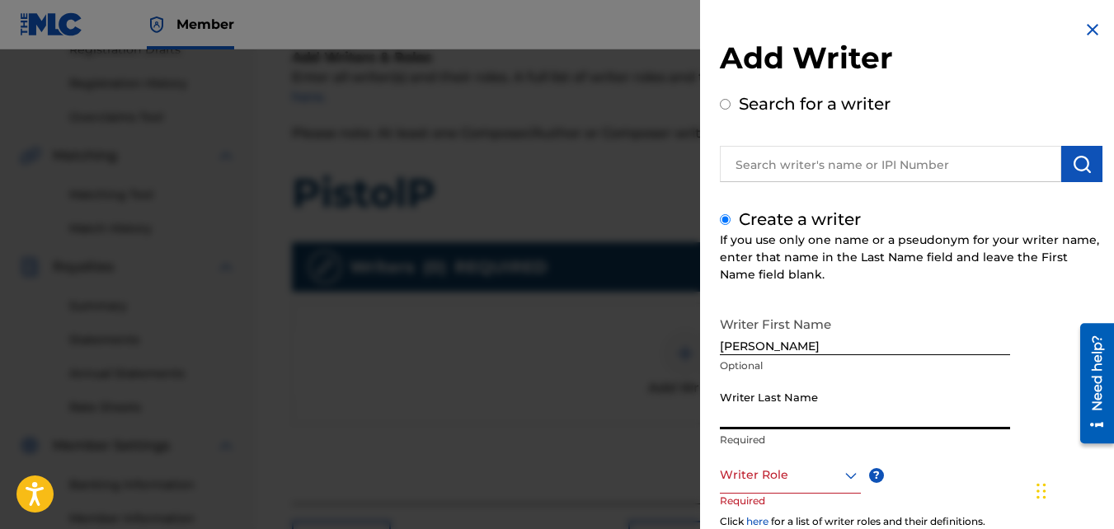
click at [760, 407] on input "Writer Last Name" at bounding box center [865, 406] width 290 height 47
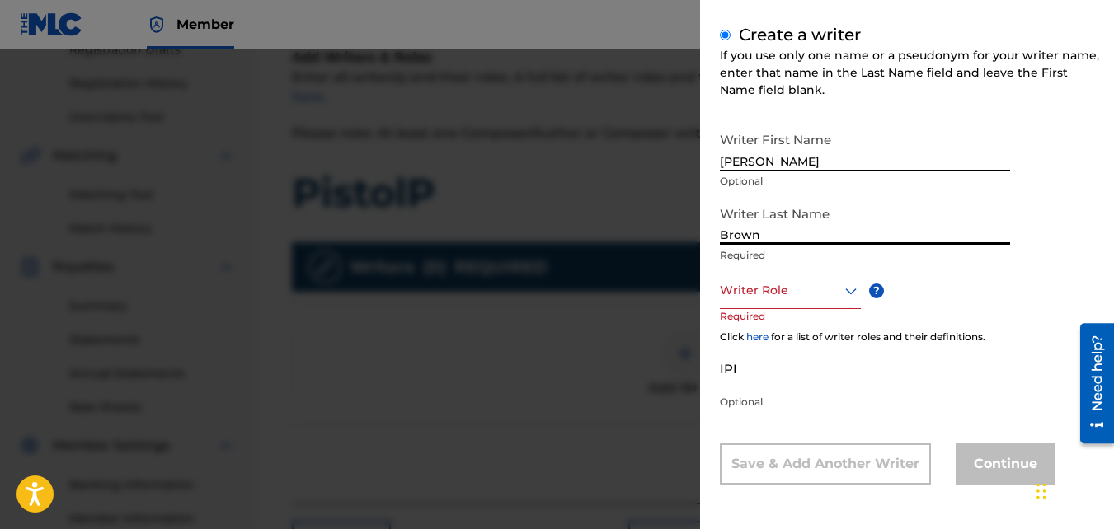
type input "Brown"
click at [752, 279] on div "Writer Role" at bounding box center [790, 290] width 141 height 37
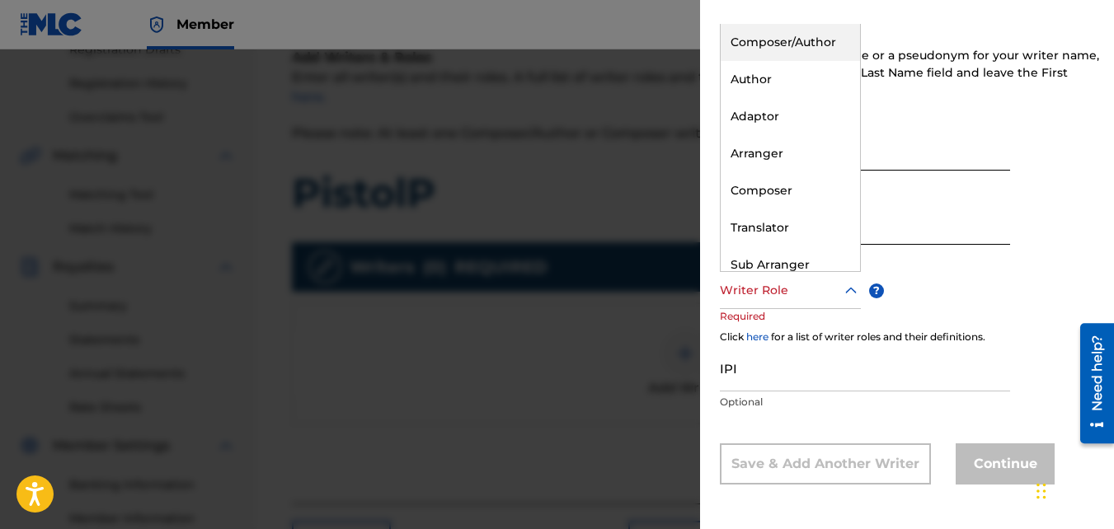
click at [752, 54] on div "Composer/Author" at bounding box center [790, 42] width 139 height 37
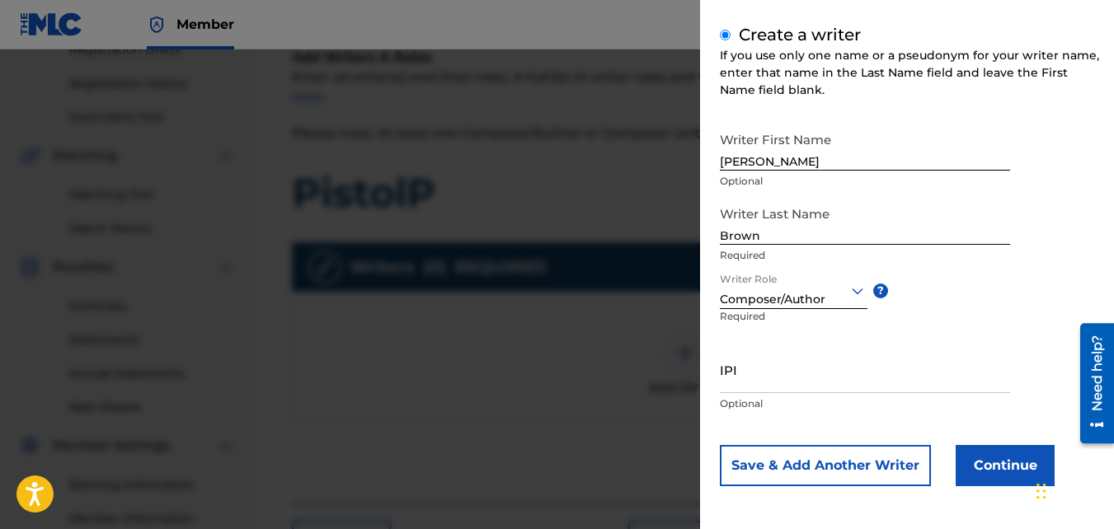
click at [962, 465] on button "Continue" at bounding box center [1005, 465] width 99 height 41
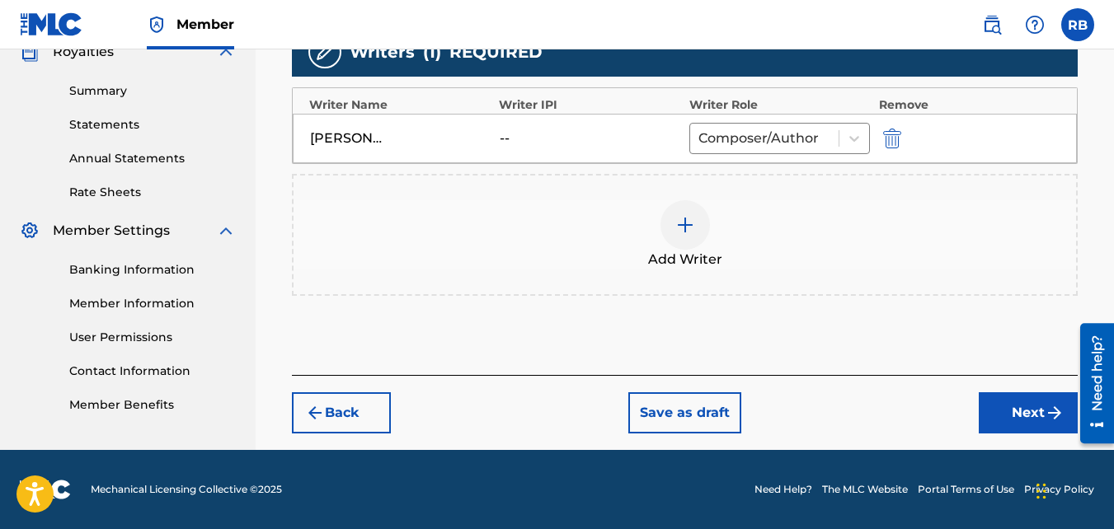
click at [1018, 409] on button "Next" at bounding box center [1028, 413] width 99 height 41
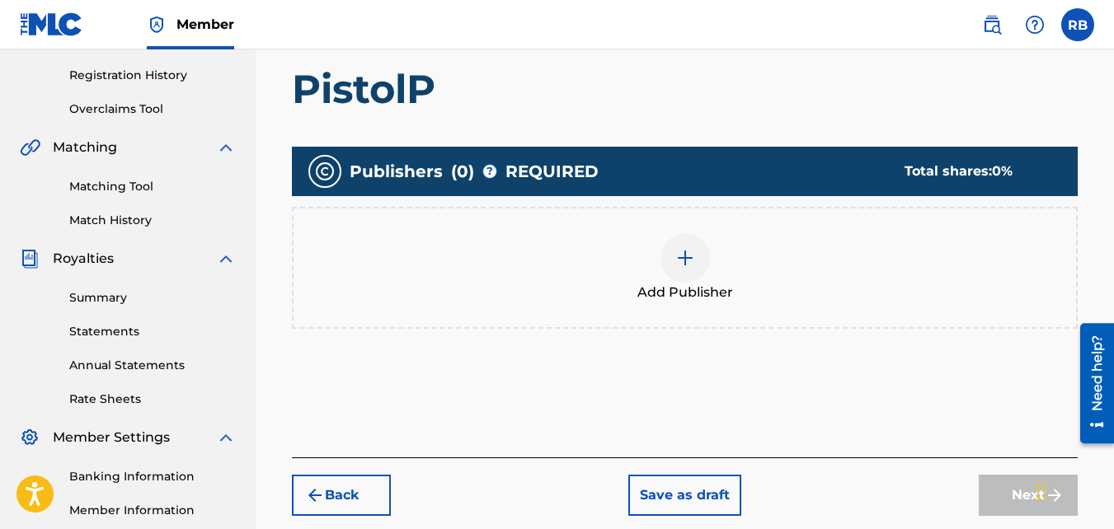
scroll to position [333, 0]
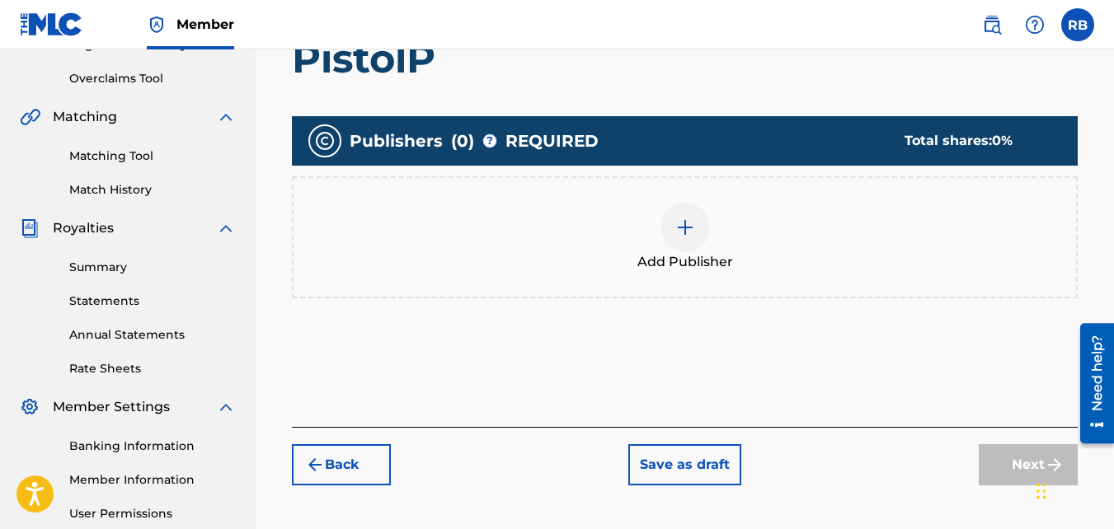
click at [707, 218] on div at bounding box center [685, 227] width 49 height 49
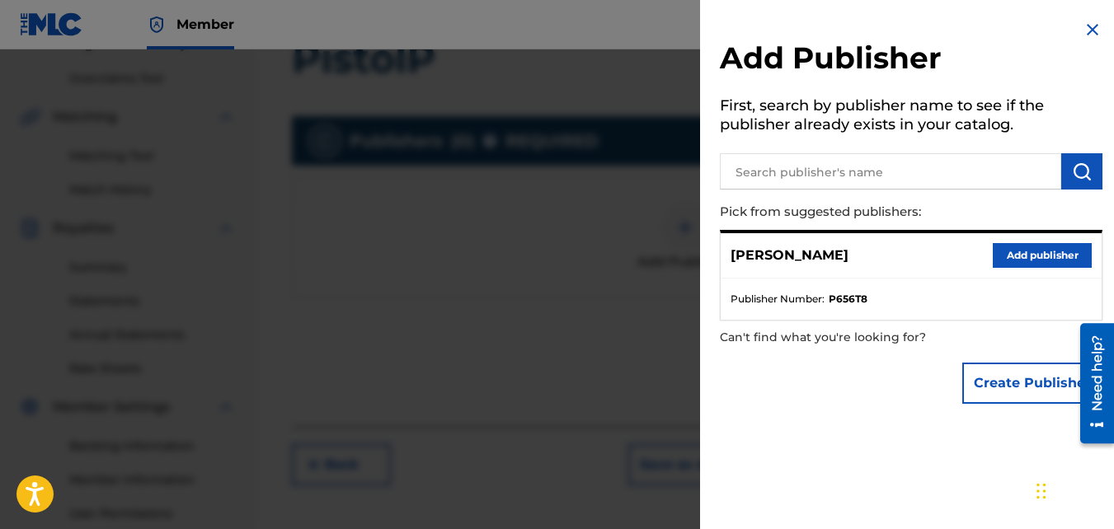
click at [1010, 246] on button "Add publisher" at bounding box center [1042, 255] width 99 height 25
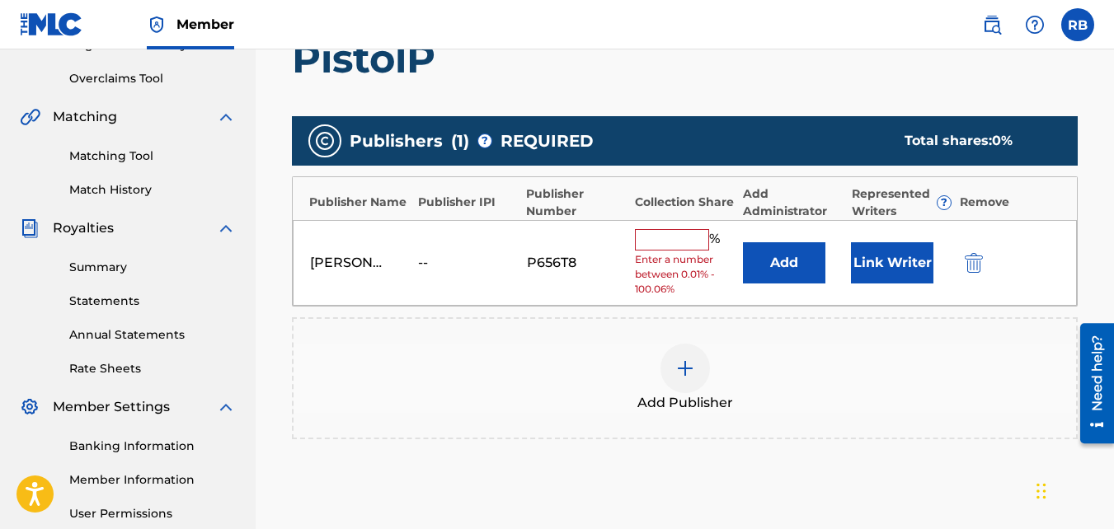
click at [694, 237] on input "text" at bounding box center [672, 239] width 74 height 21
type input "100"
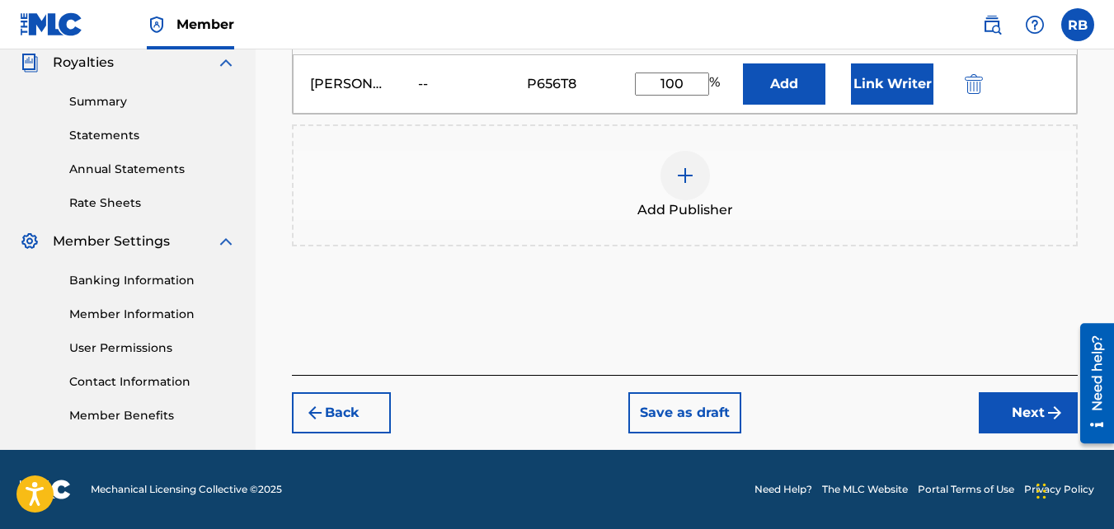
click at [1010, 407] on button "Next" at bounding box center [1028, 413] width 99 height 41
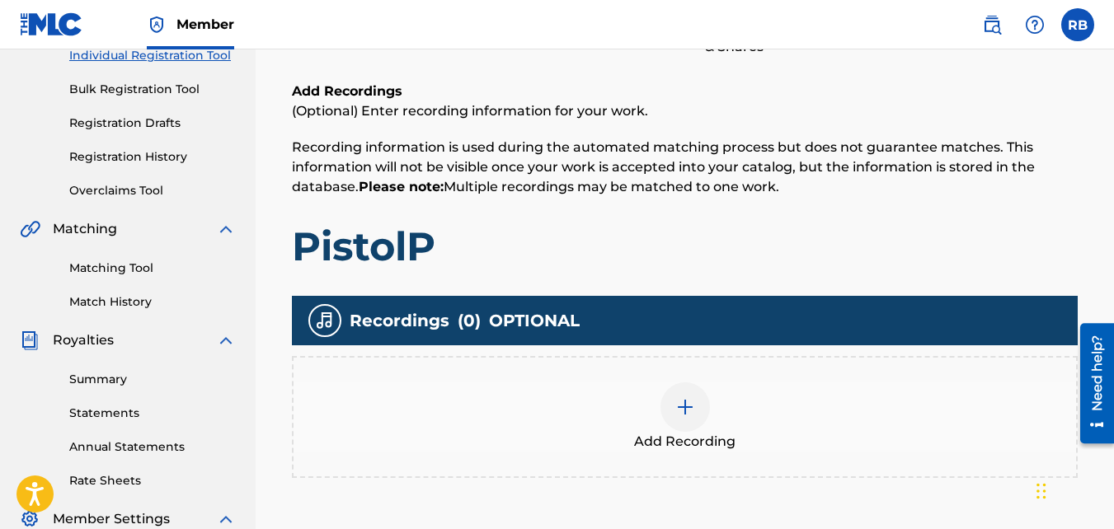
scroll to position [239, 0]
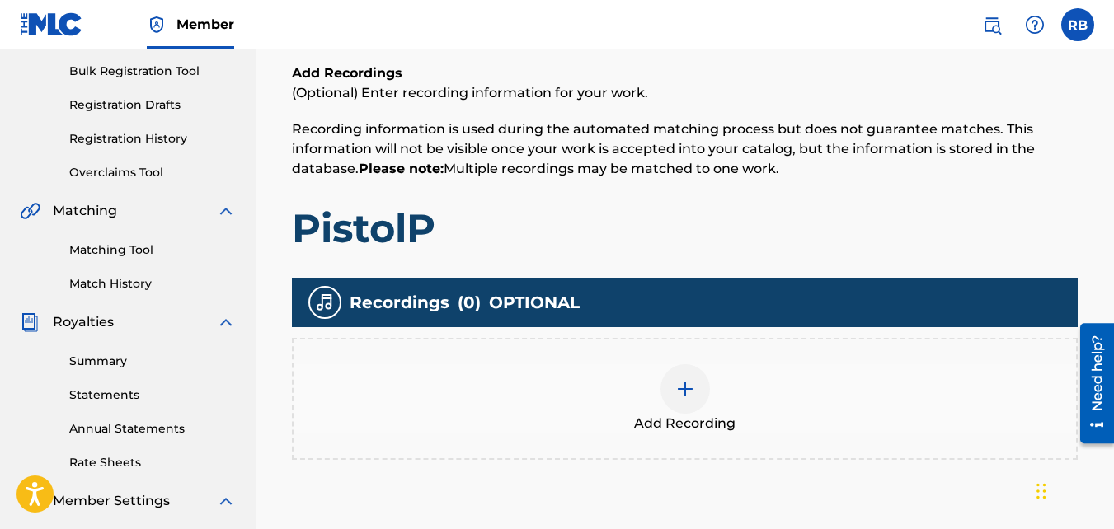
click at [704, 364] on div "Add Recording" at bounding box center [685, 398] width 783 height 69
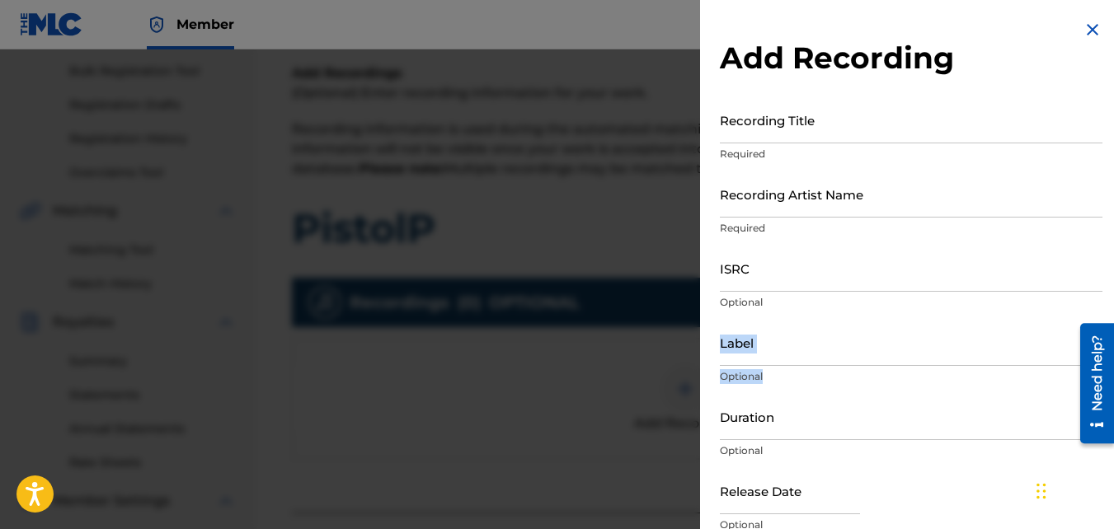
click at [704, 364] on div "Add Recording Recording Title Required Recording Artist Name Required ISRC Opti…" at bounding box center [911, 301] width 422 height 603
drag, startPoint x: 704, startPoint y: 364, endPoint x: 820, endPoint y: 129, distance: 261.9
click at [820, 129] on input "Recording Title" at bounding box center [911, 119] width 383 height 47
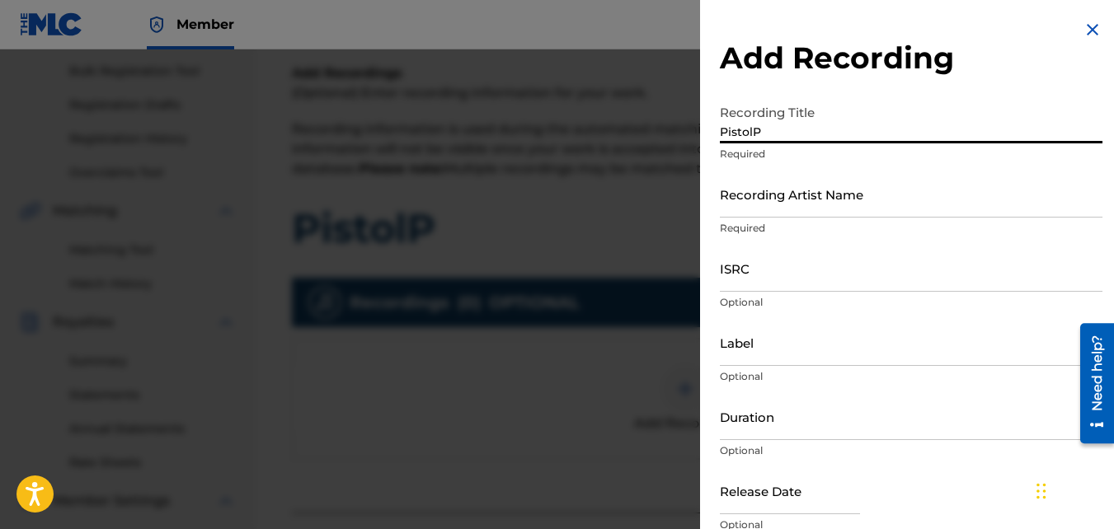
type input "PistolP"
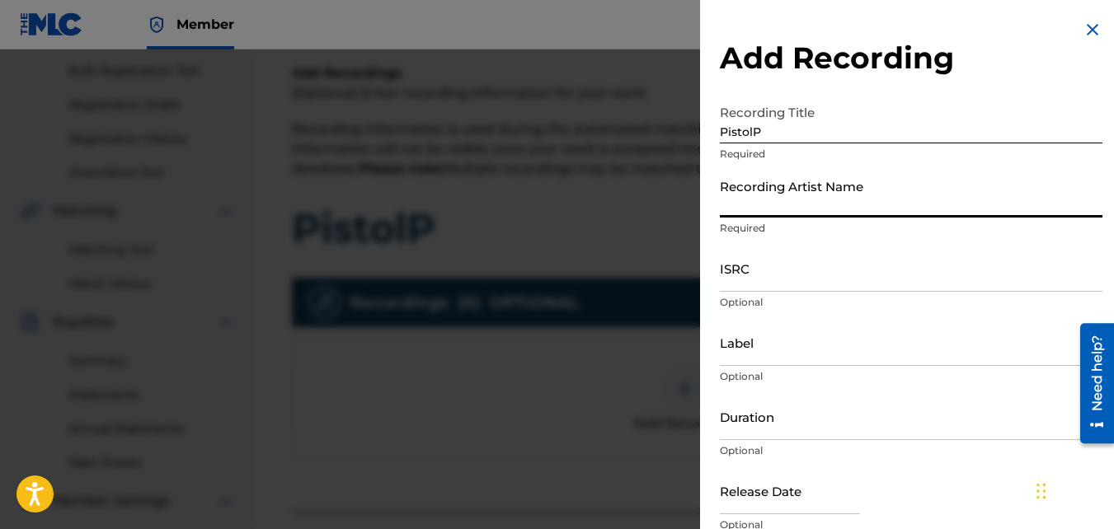
click at [765, 193] on input "Recording Artist Name" at bounding box center [911, 194] width 383 height 47
type input "TideeGlee"
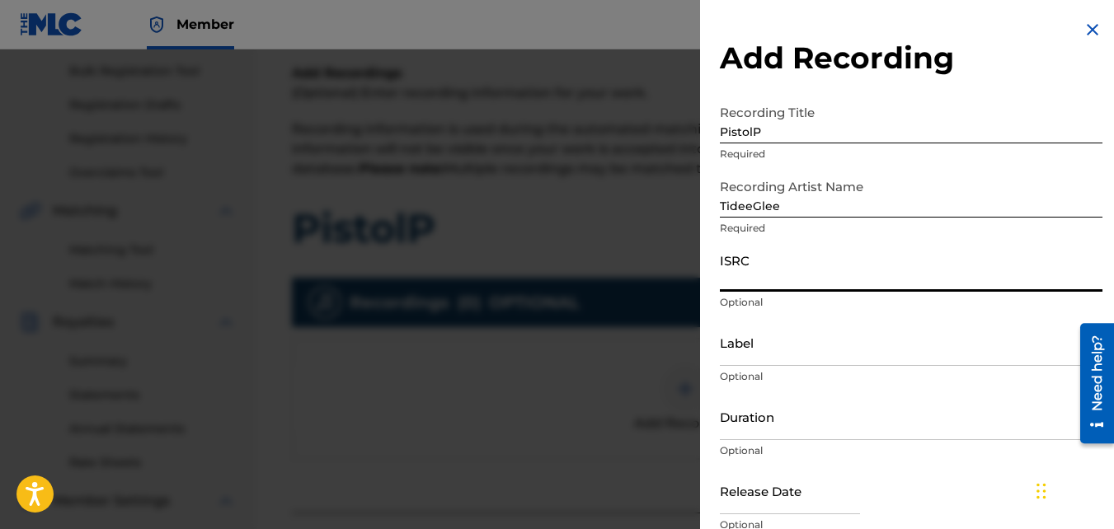
paste input "QZNMU2153547"
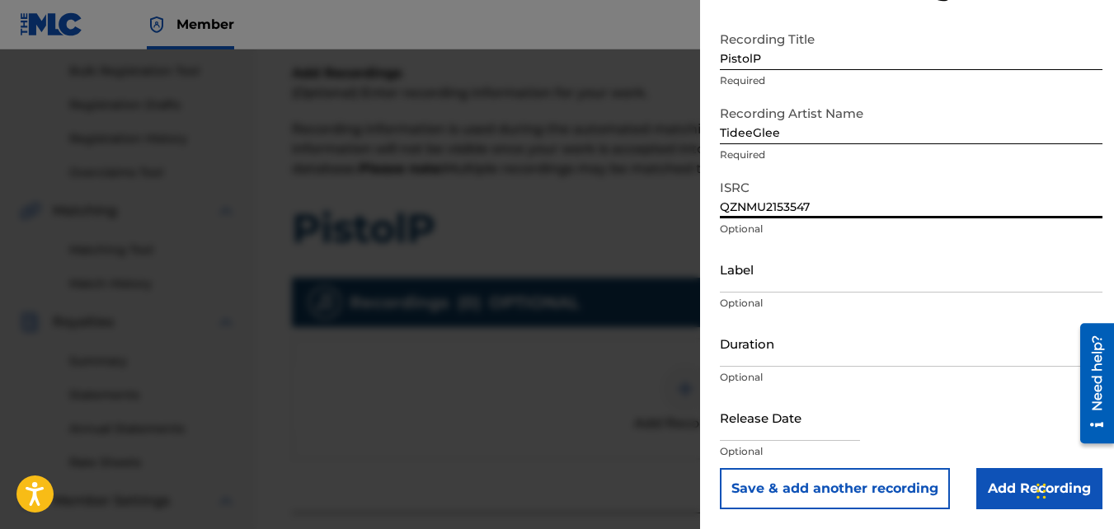
type input "QZNMU2153547"
click at [1003, 465] on input "Add Recording" at bounding box center [1039, 488] width 126 height 41
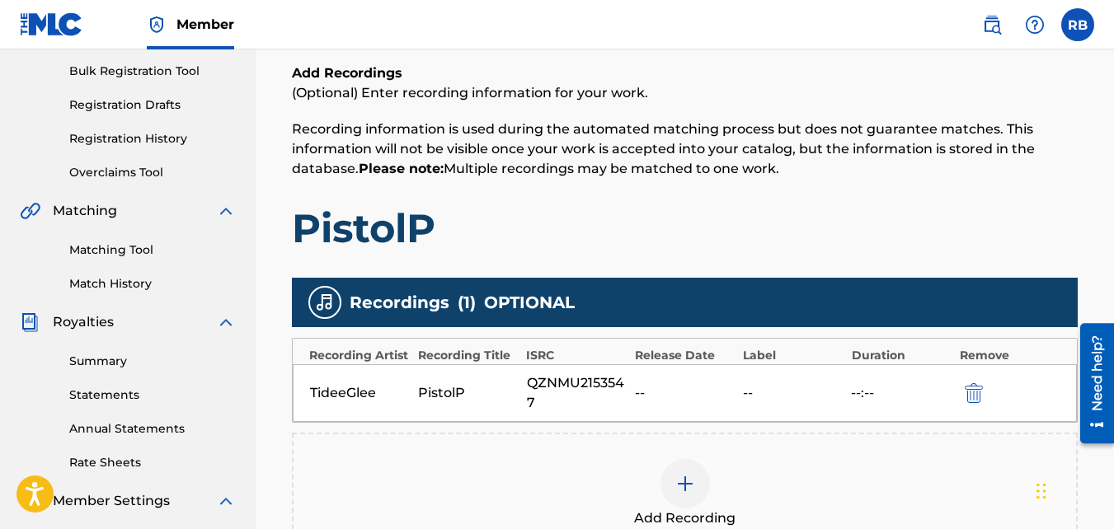
scroll to position [493, 0]
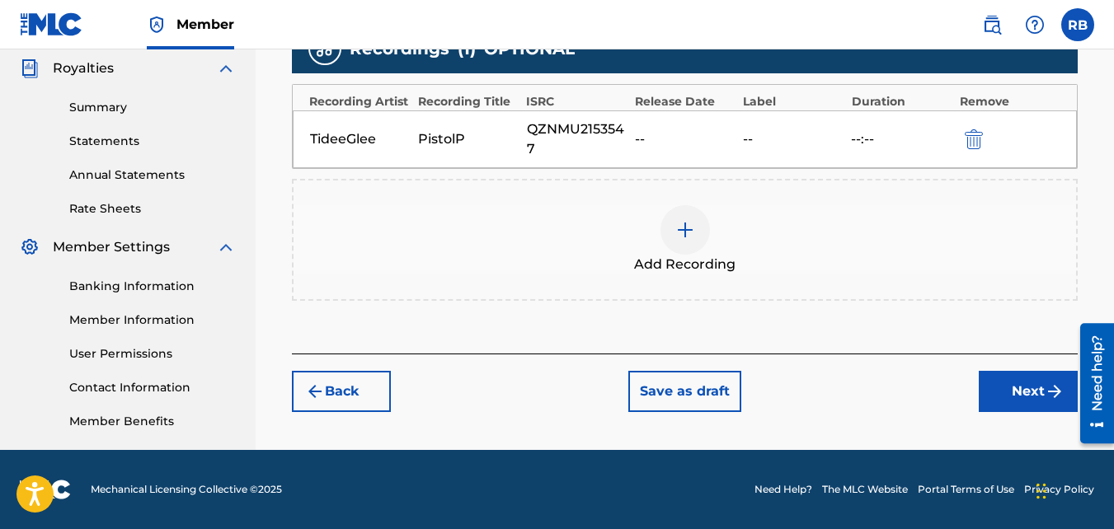
click at [1023, 383] on button "Next" at bounding box center [1028, 391] width 99 height 41
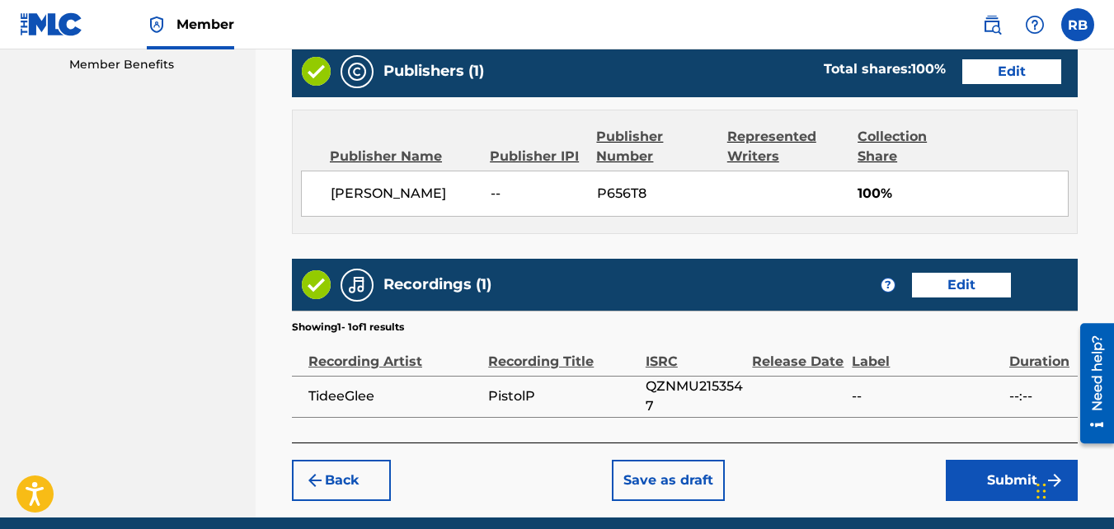
scroll to position [918, 0]
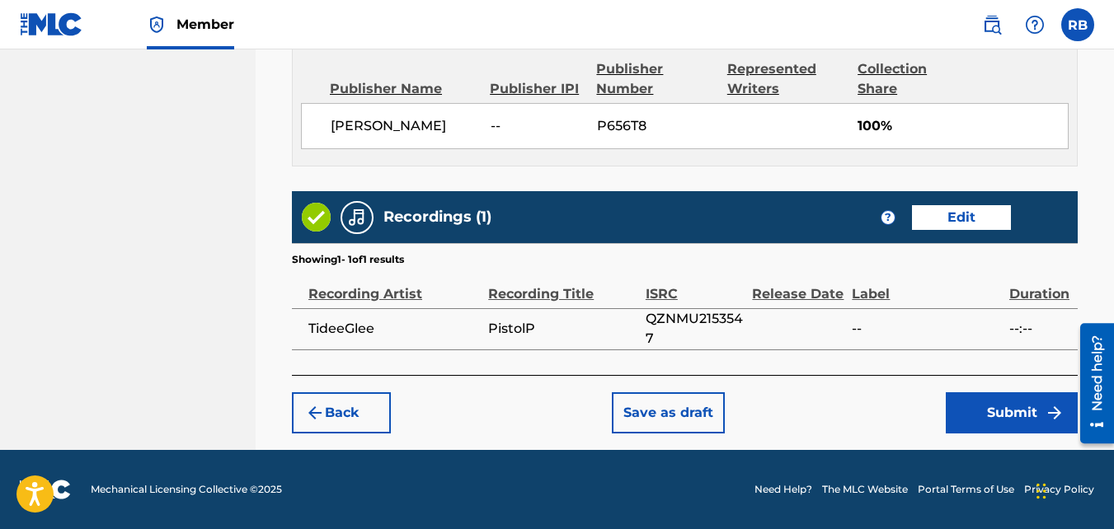
click at [986, 413] on button "Submit" at bounding box center [1012, 413] width 132 height 41
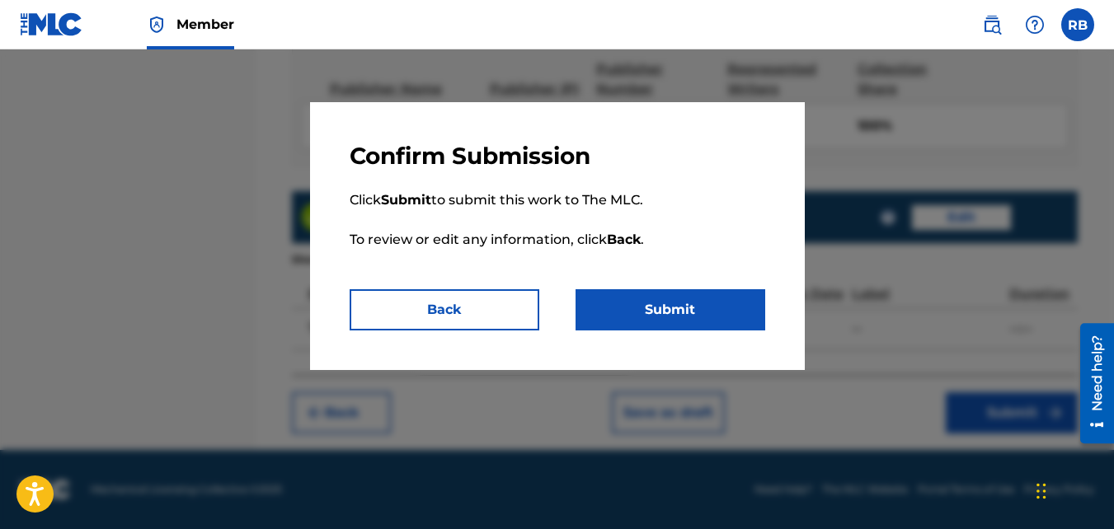
click at [647, 317] on button "Submit" at bounding box center [671, 309] width 190 height 41
drag, startPoint x: 647, startPoint y: 317, endPoint x: 553, endPoint y: 468, distance: 177.8
click at [553, 465] on div "Confirm Submission Click Submit to submit this work to The MLC. To review or ed…" at bounding box center [557, 289] width 1114 height 480
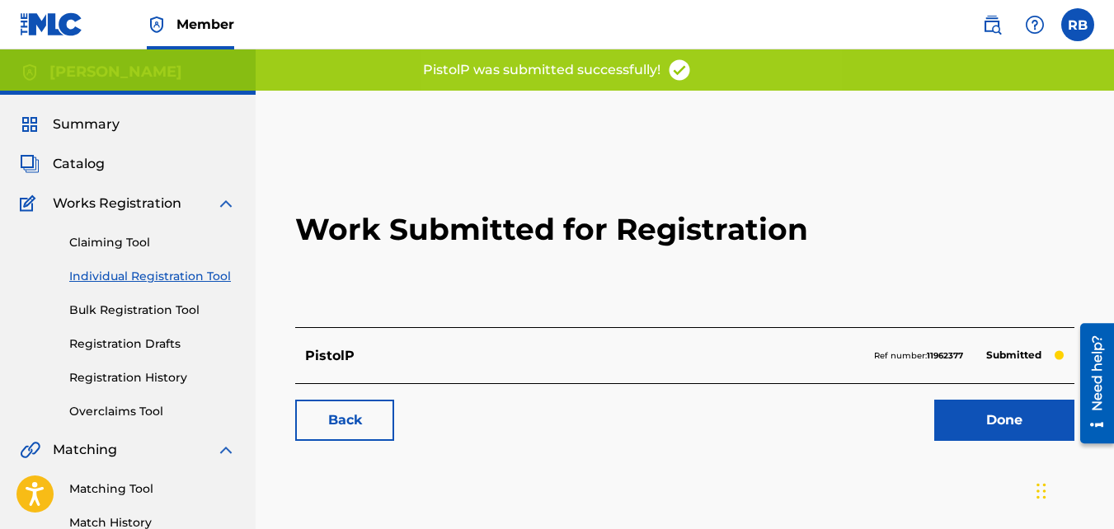
click at [377, 403] on link "Back" at bounding box center [344, 420] width 99 height 41
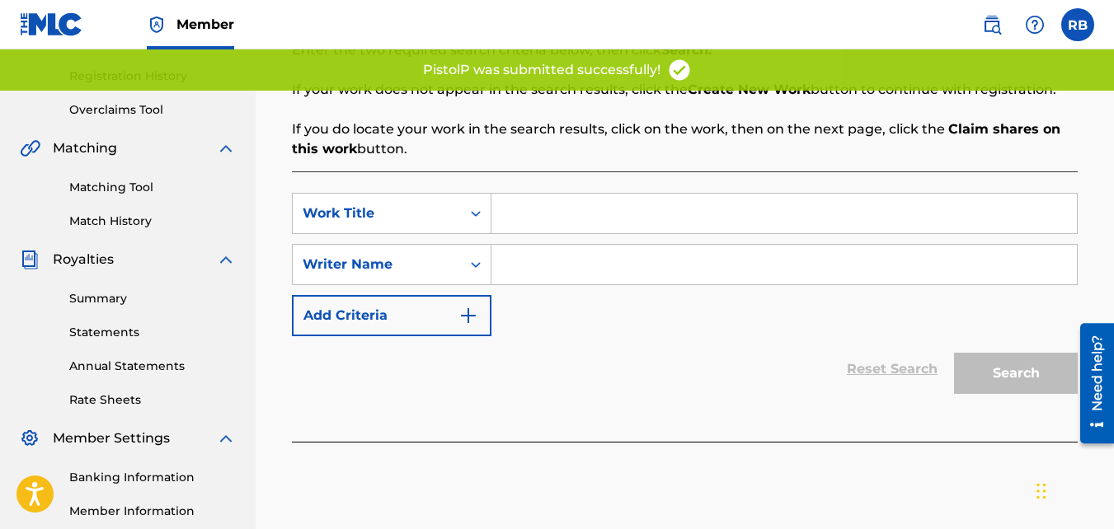
scroll to position [344, 0]
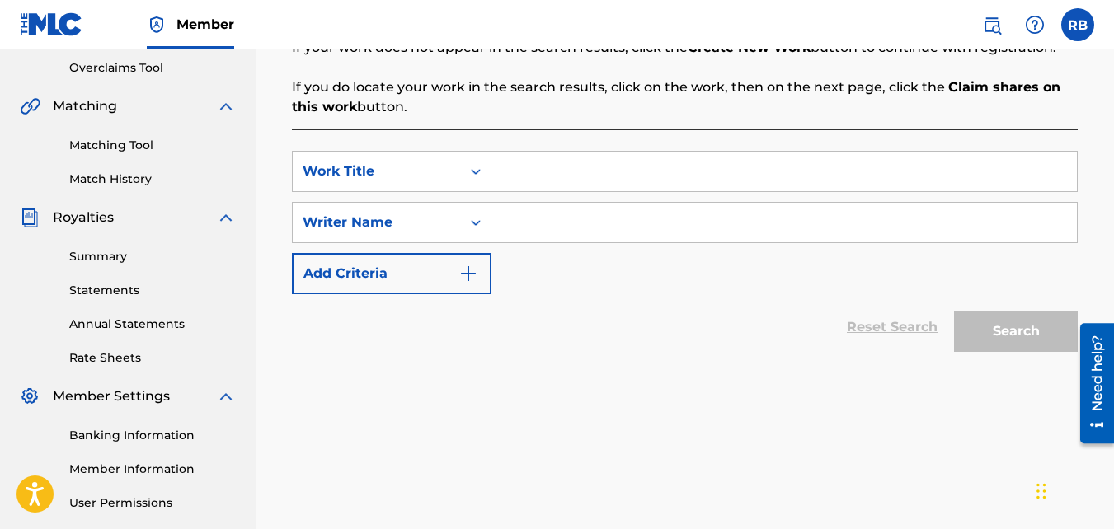
click at [499, 170] on input "Search Form" at bounding box center [784, 172] width 586 height 40
type input "Breaking"
click at [523, 224] on input "Search Form" at bounding box center [784, 223] width 586 height 40
type input "[PERSON_NAME]"
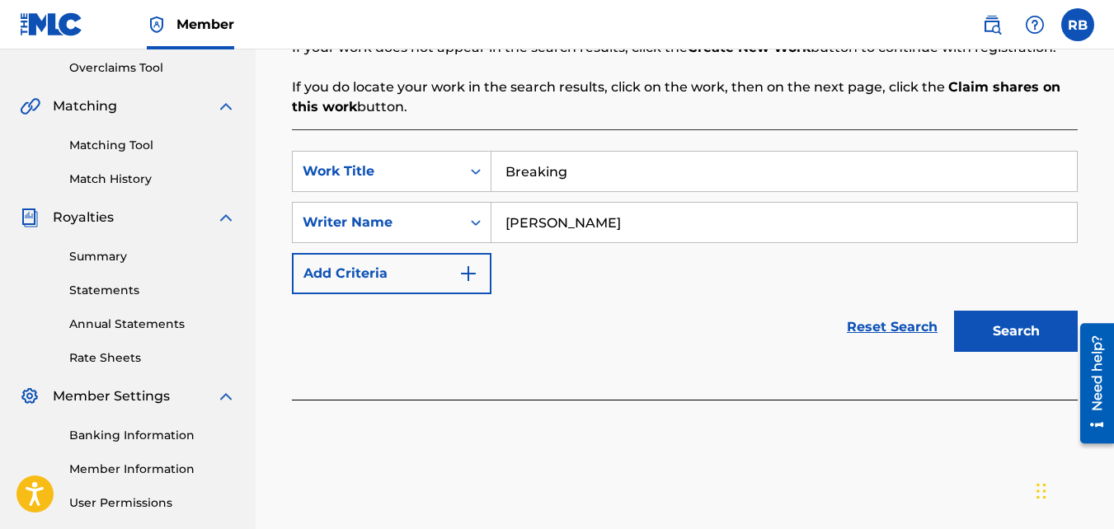
click at [954, 311] on button "Search" at bounding box center [1016, 331] width 124 height 41
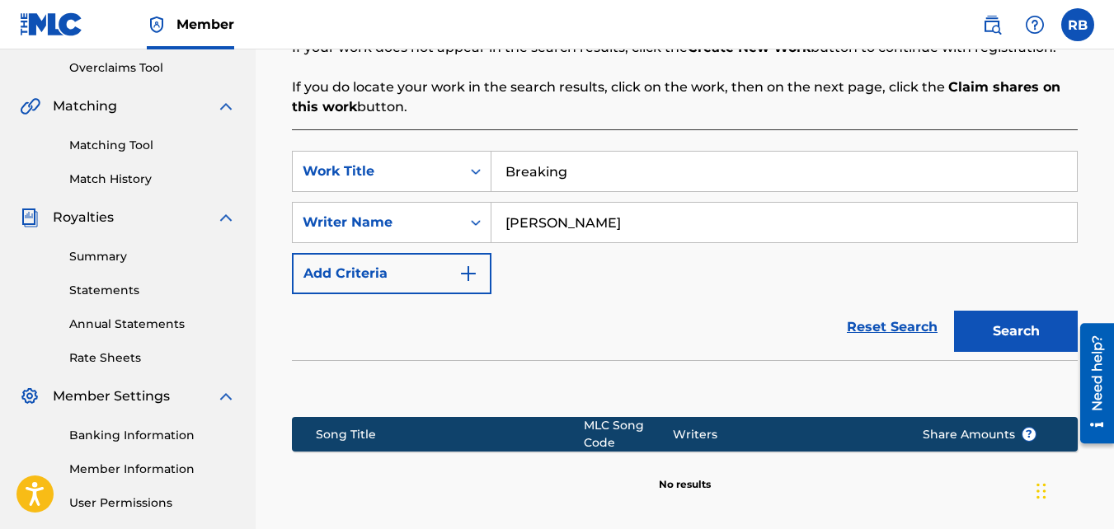
scroll to position [527, 0]
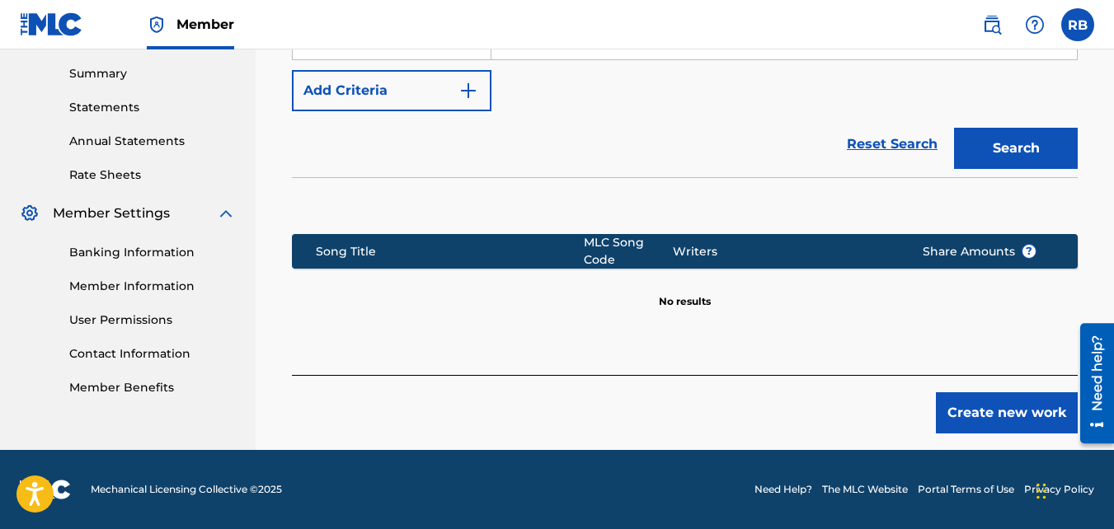
click at [987, 417] on button "Create new work" at bounding box center [1007, 413] width 142 height 41
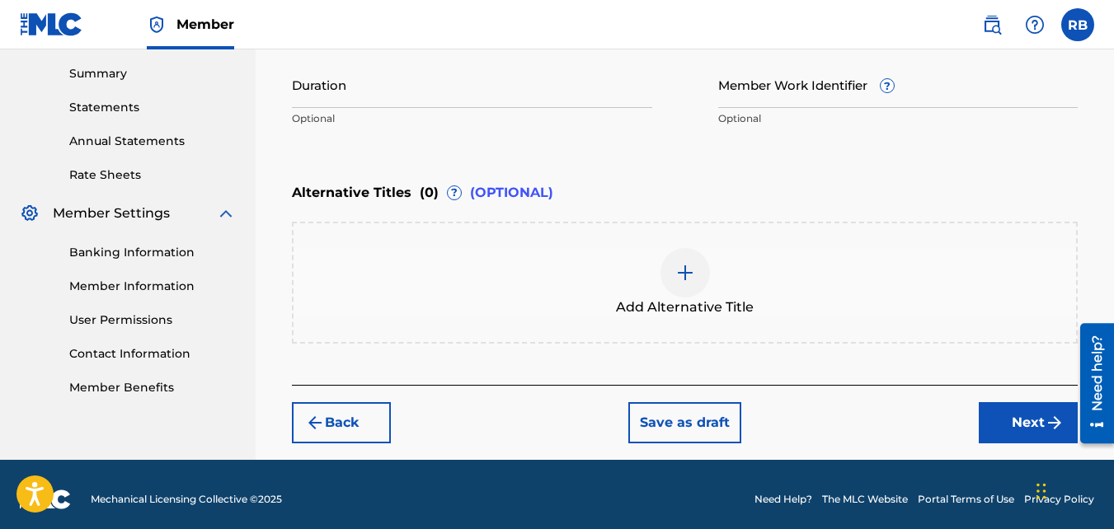
click at [999, 419] on button "Next" at bounding box center [1028, 422] width 99 height 41
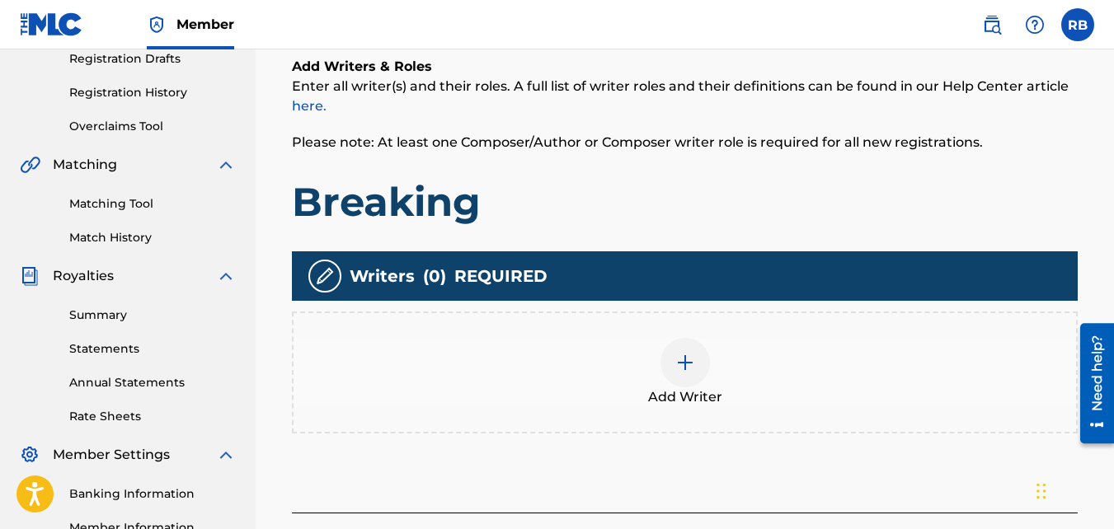
scroll to position [286, 0]
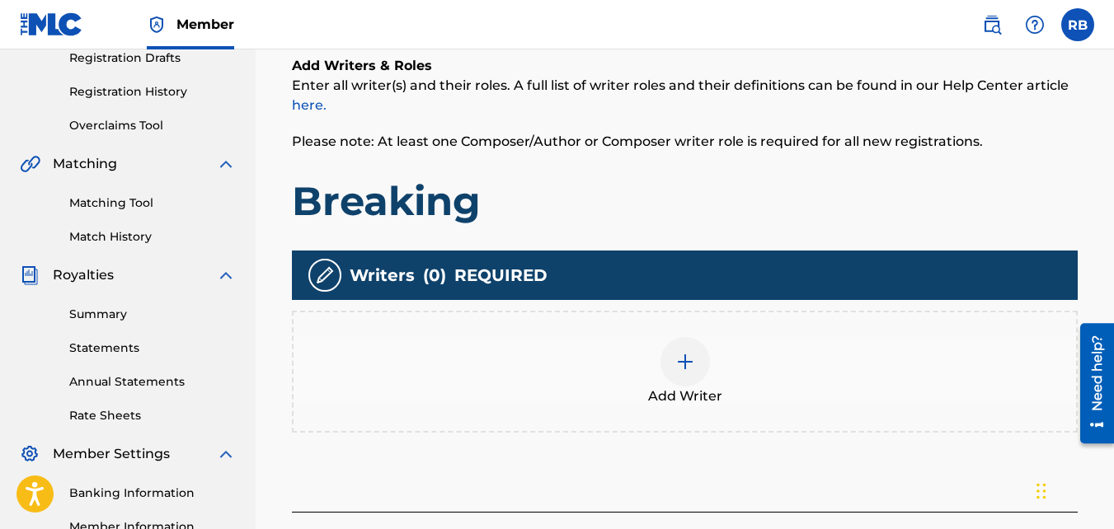
click at [658, 350] on div "Add Writer" at bounding box center [685, 371] width 783 height 69
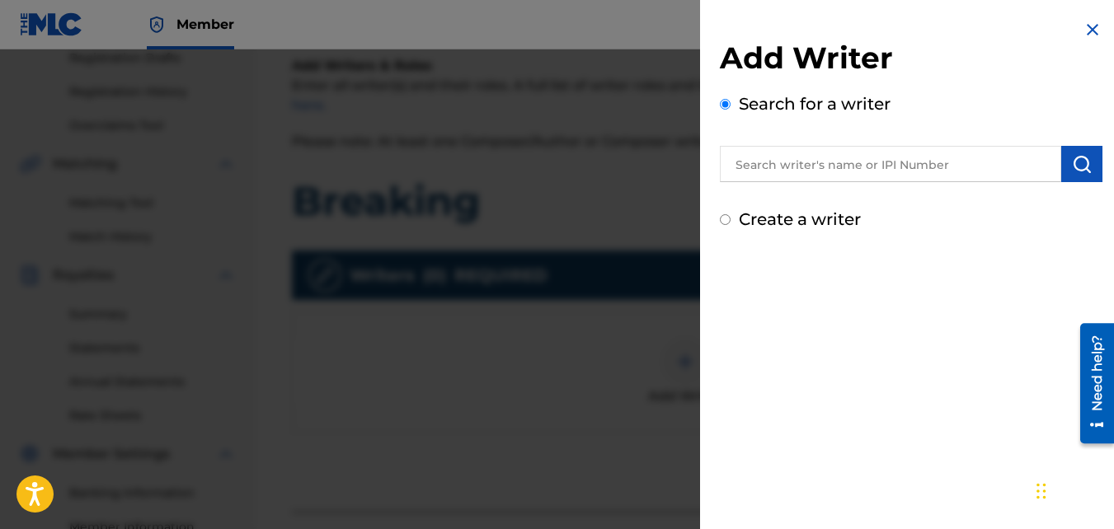
click at [768, 221] on label "Create a writer" at bounding box center [800, 219] width 122 height 20
radio input "true"
click at [731, 221] on input "Create a writer" at bounding box center [725, 219] width 11 height 11
radio input "false"
radio input "true"
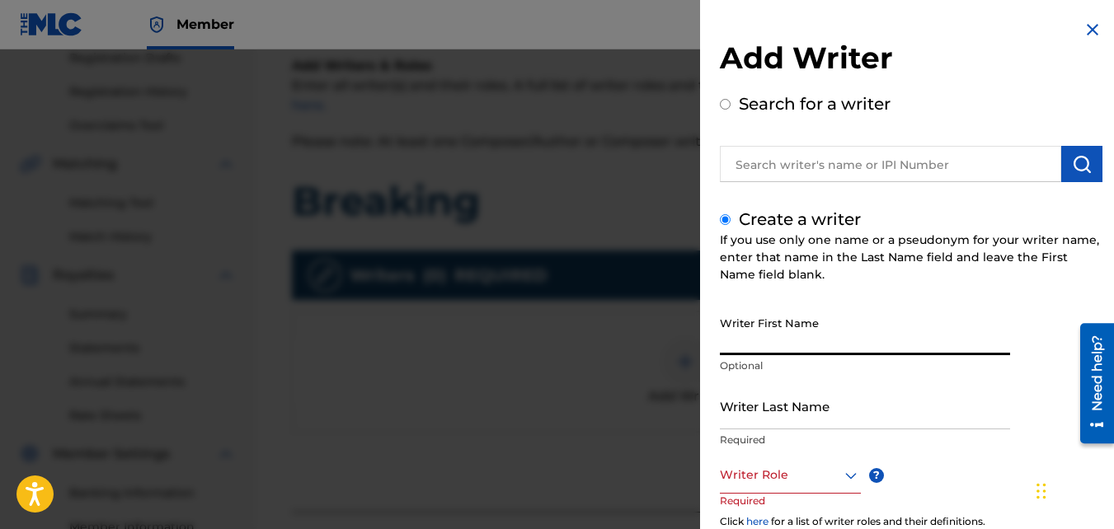
click at [819, 331] on input "Writer First Name" at bounding box center [865, 331] width 290 height 47
click at [790, 436] on p "Required" at bounding box center [865, 440] width 290 height 15
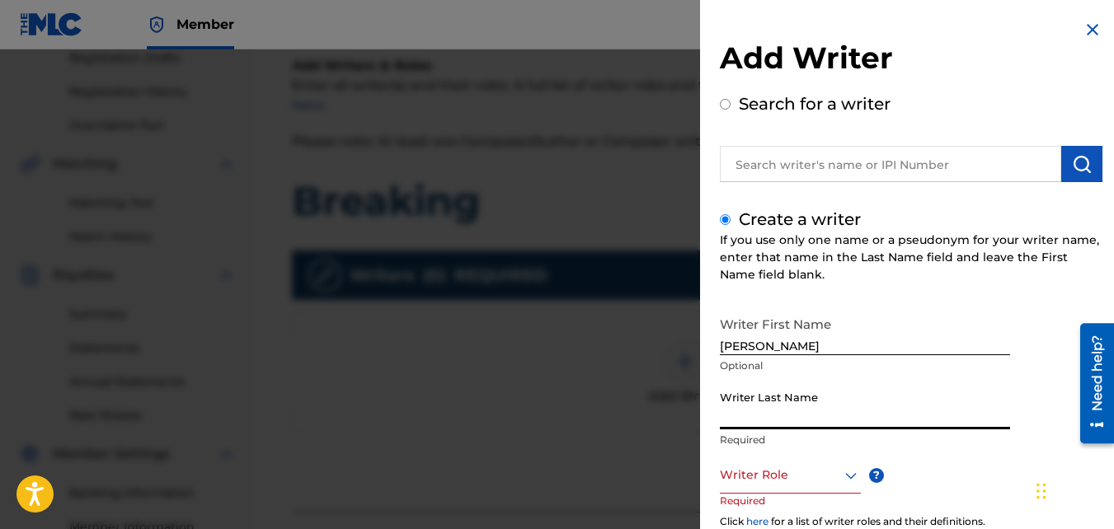
click at [775, 406] on input "Writer Last Name" at bounding box center [865, 406] width 290 height 47
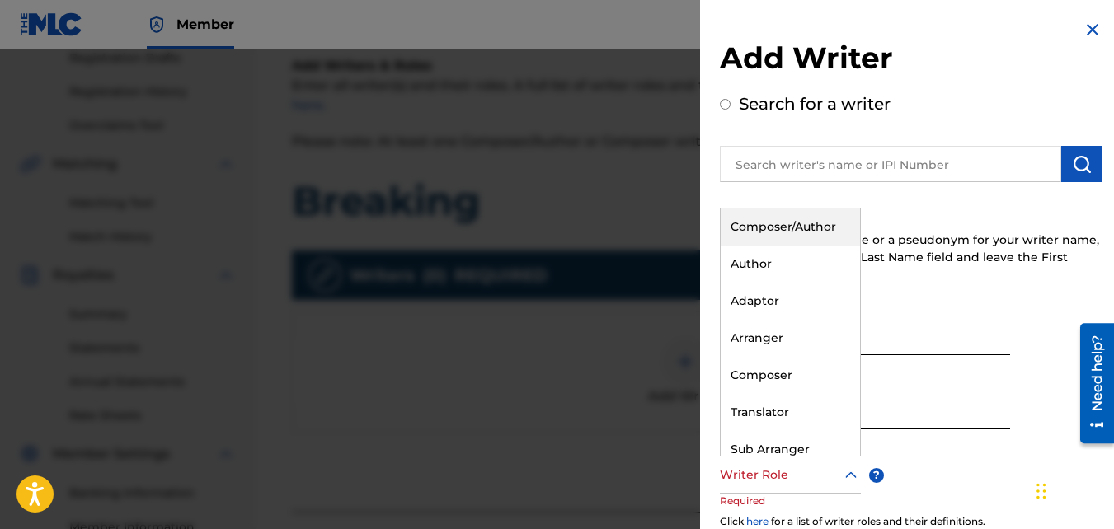
click at [781, 465] on div at bounding box center [790, 475] width 141 height 21
click at [777, 232] on div "Composer/Author" at bounding box center [790, 227] width 139 height 37
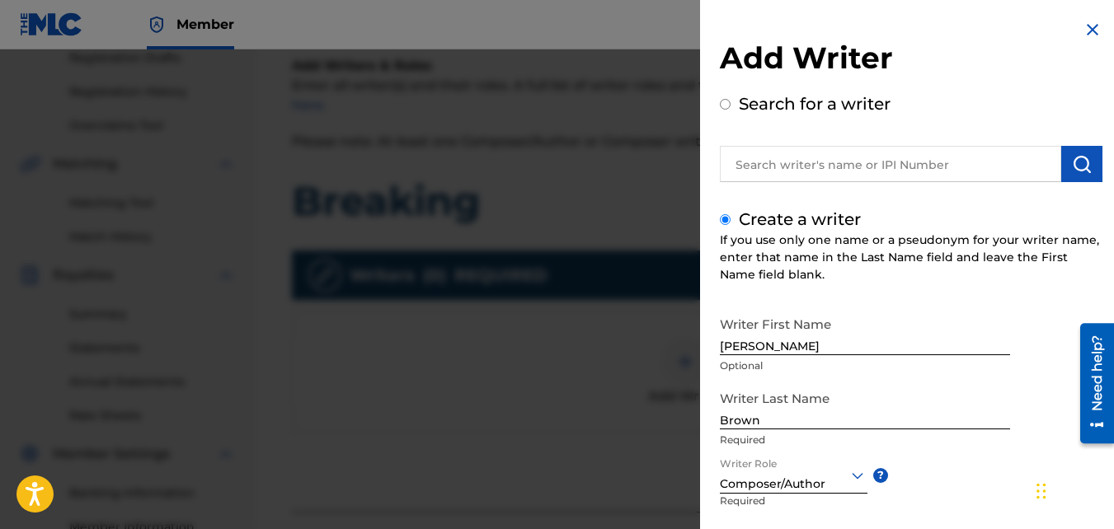
scroll to position [186, 0]
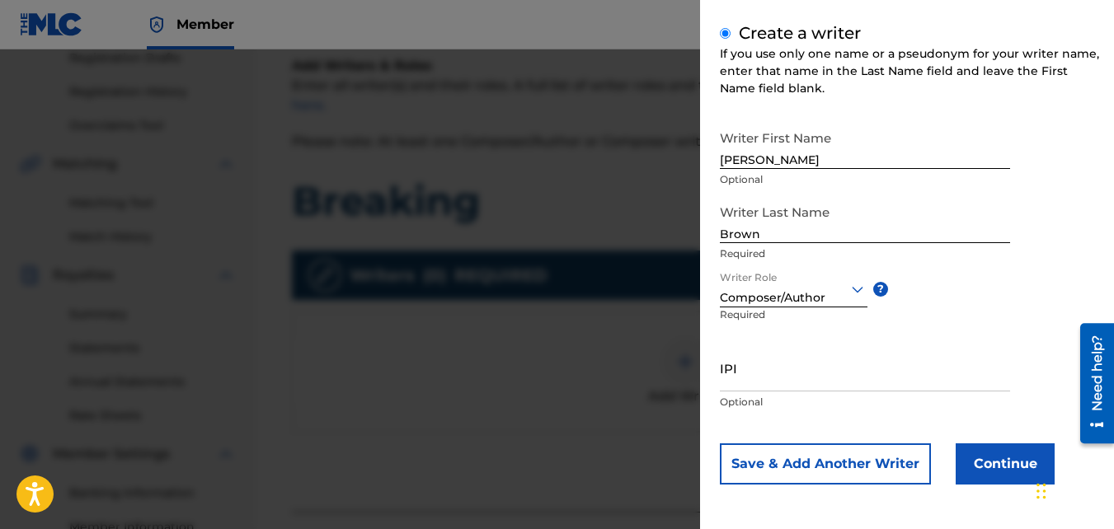
click at [966, 465] on button "Continue" at bounding box center [1005, 464] width 99 height 41
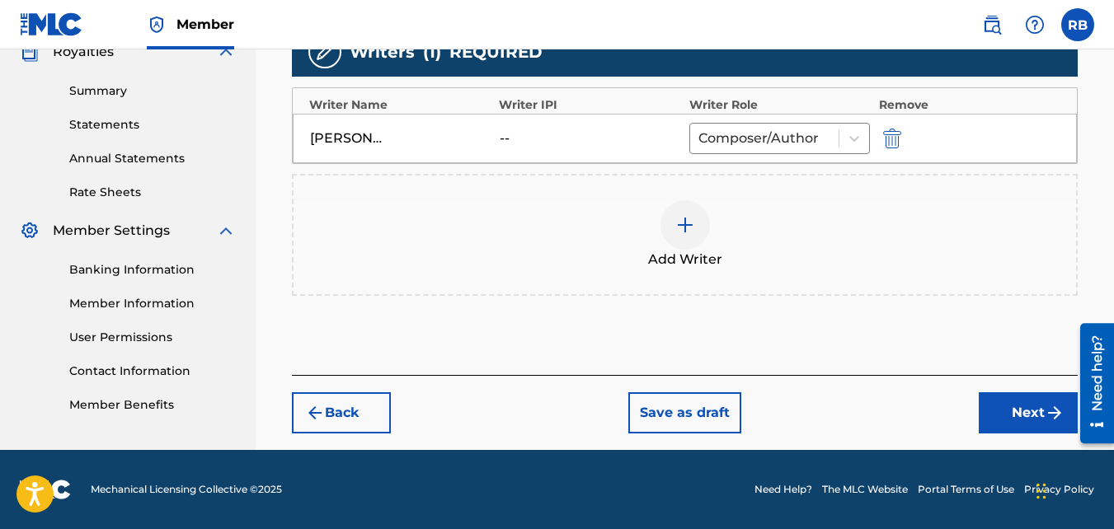
click at [1026, 427] on button "Next" at bounding box center [1028, 413] width 99 height 41
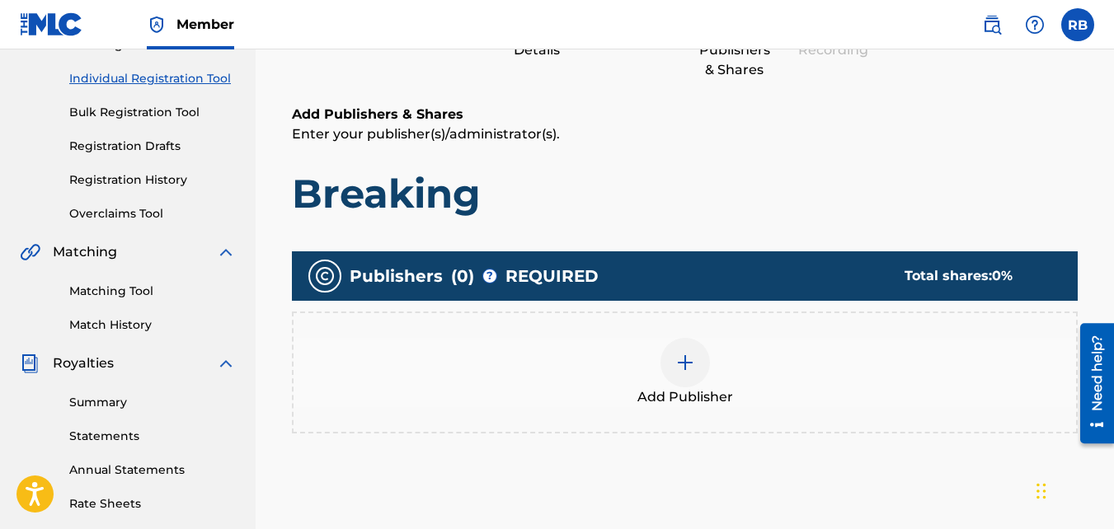
scroll to position [200, 0]
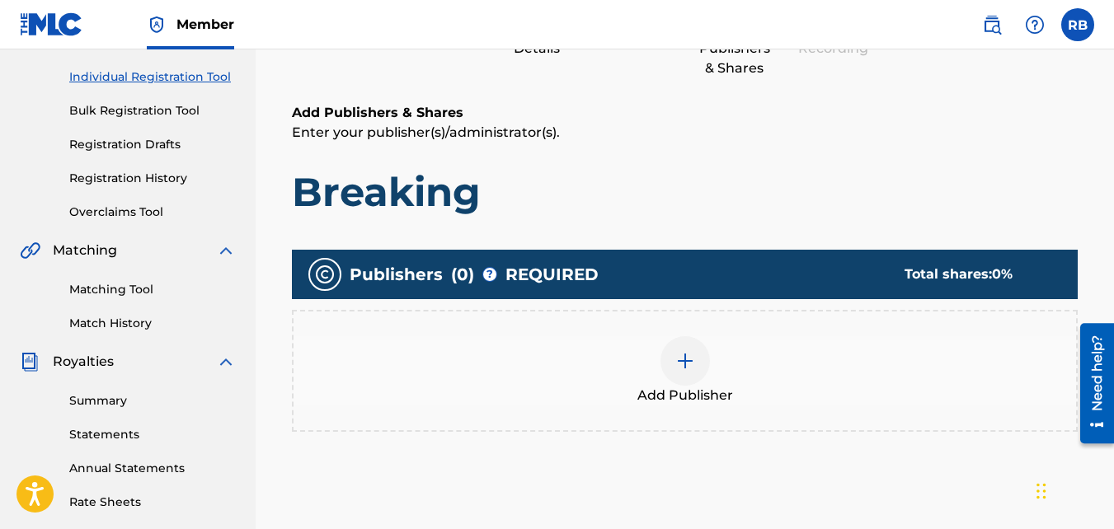
click at [738, 351] on div "Add Publisher" at bounding box center [685, 370] width 783 height 69
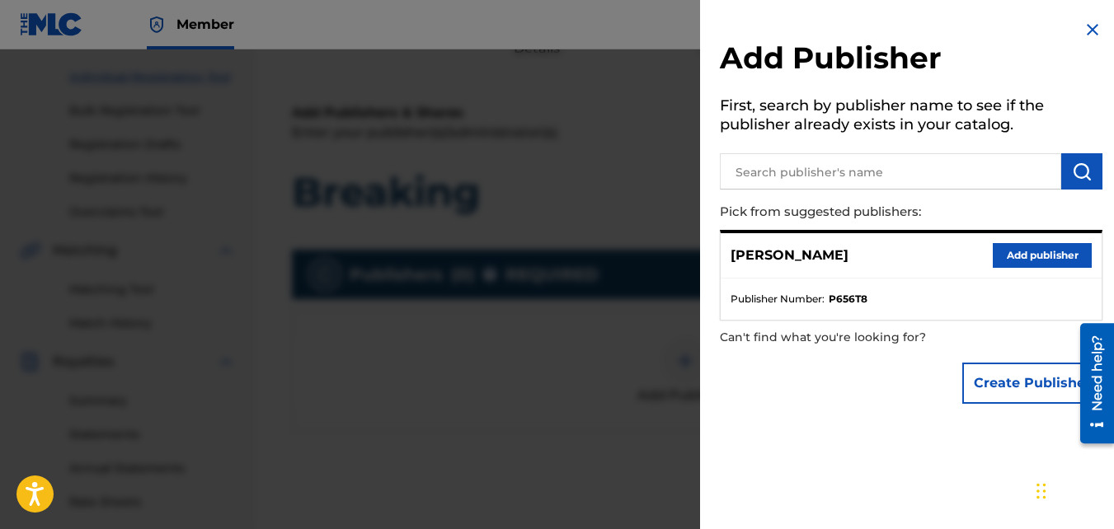
click at [1030, 261] on button "Add publisher" at bounding box center [1042, 255] width 99 height 25
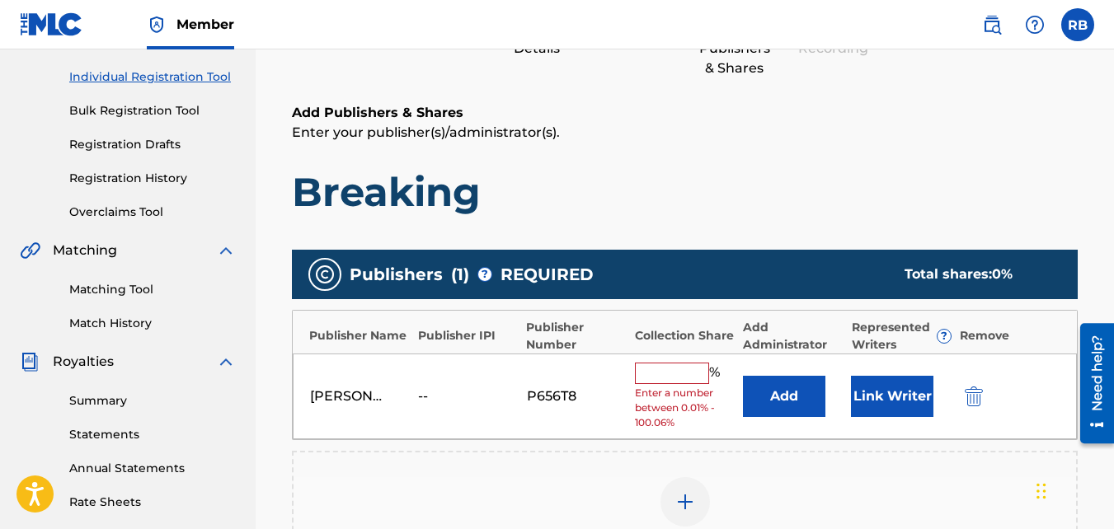
click at [685, 379] on input "text" at bounding box center [672, 373] width 74 height 21
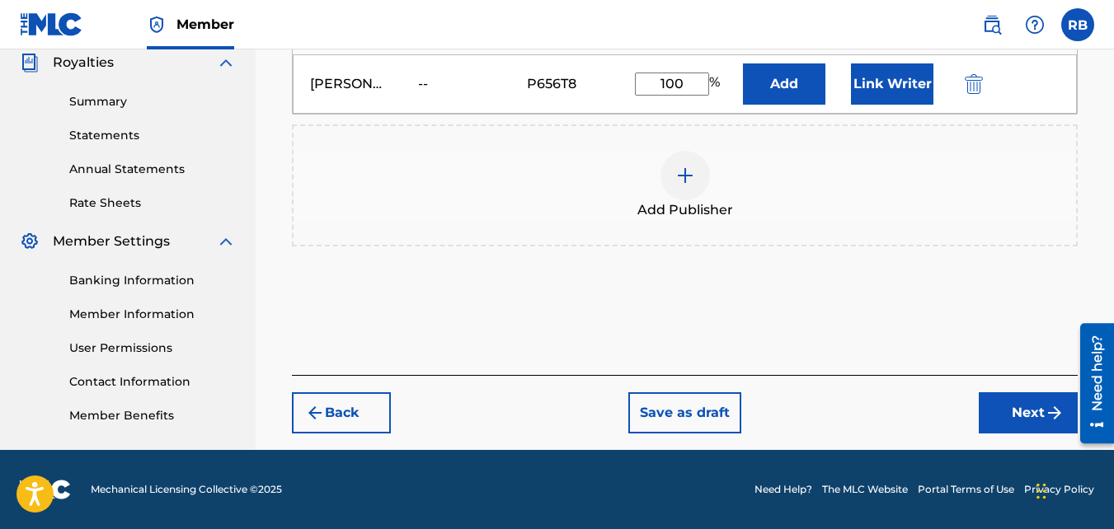
click at [990, 395] on button "Next" at bounding box center [1028, 413] width 99 height 41
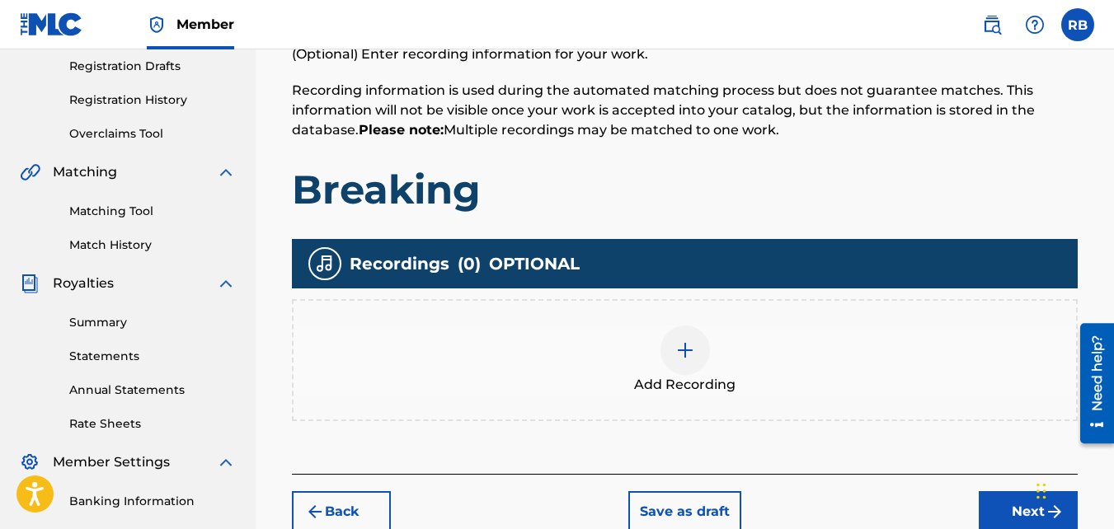
scroll to position [279, 0]
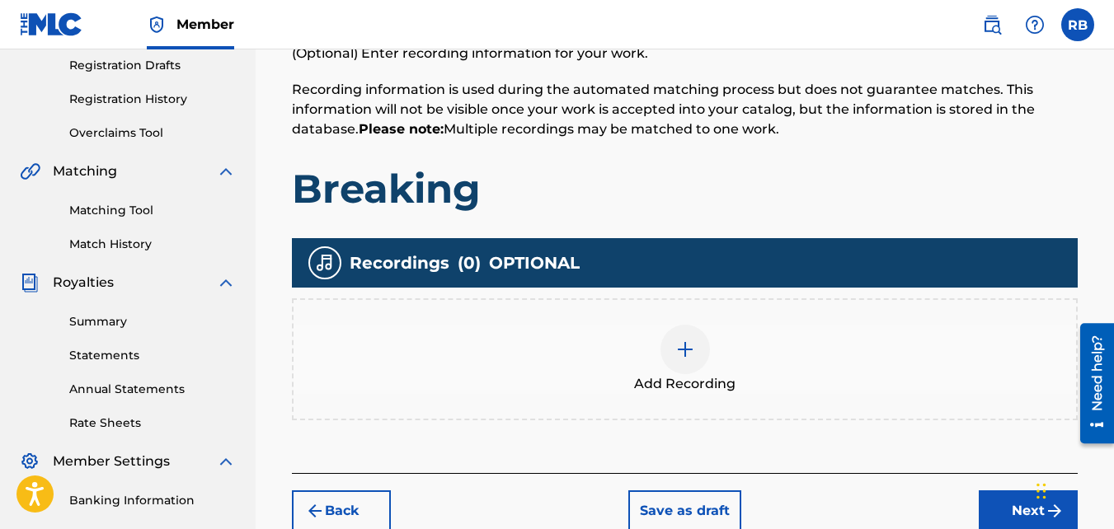
click at [665, 344] on div at bounding box center [685, 349] width 49 height 49
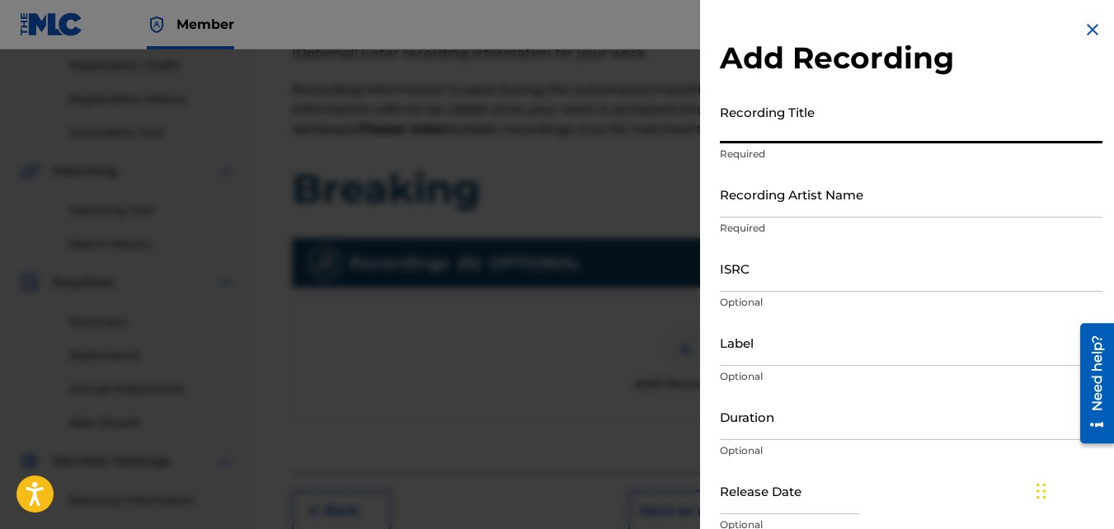
click at [805, 124] on input "Recording Title" at bounding box center [911, 119] width 383 height 47
click at [827, 194] on input "Recording Artist Name" at bounding box center [911, 194] width 383 height 47
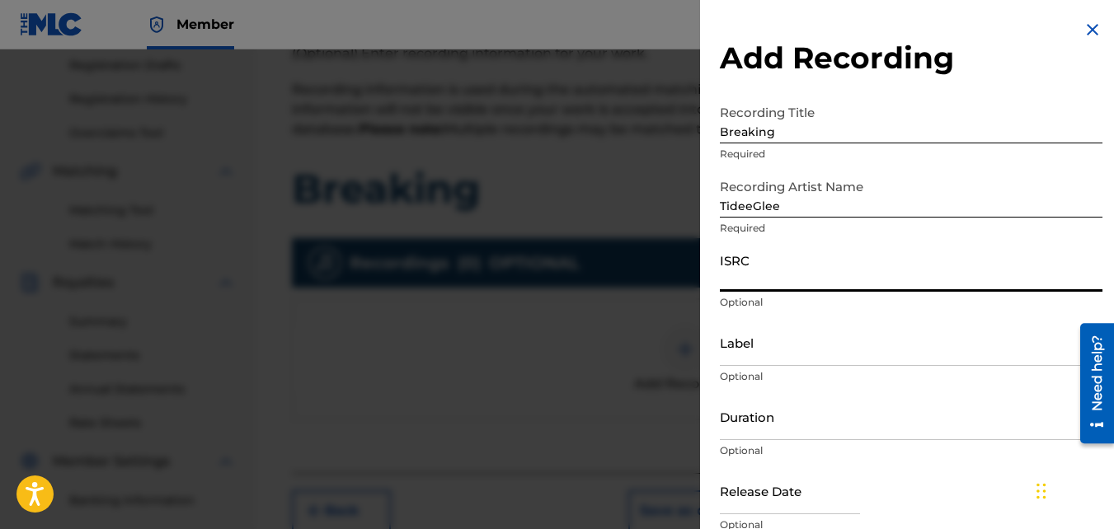
paste input "QZNMU2153548"
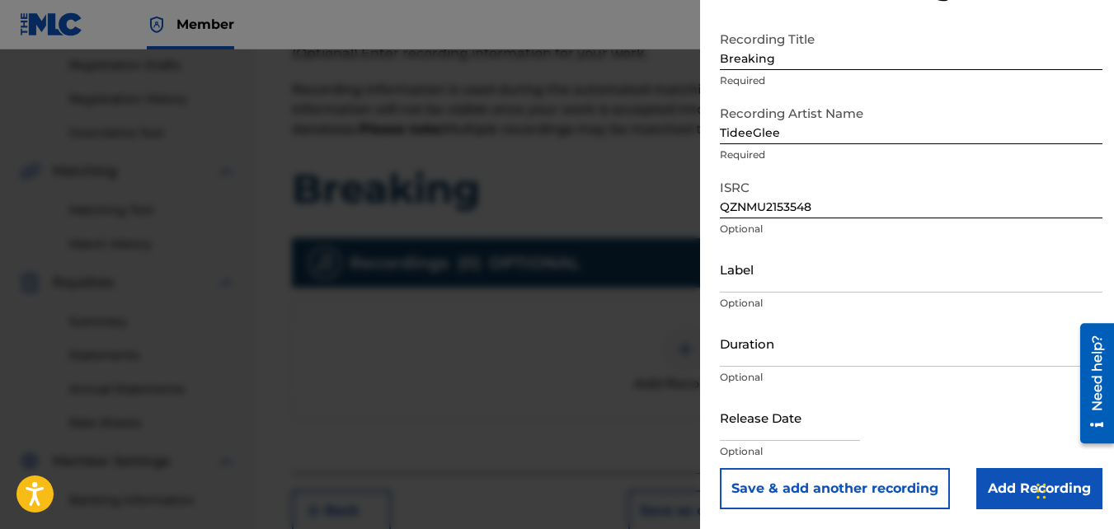
click at [1024, 465] on input "Add Recording" at bounding box center [1039, 488] width 126 height 41
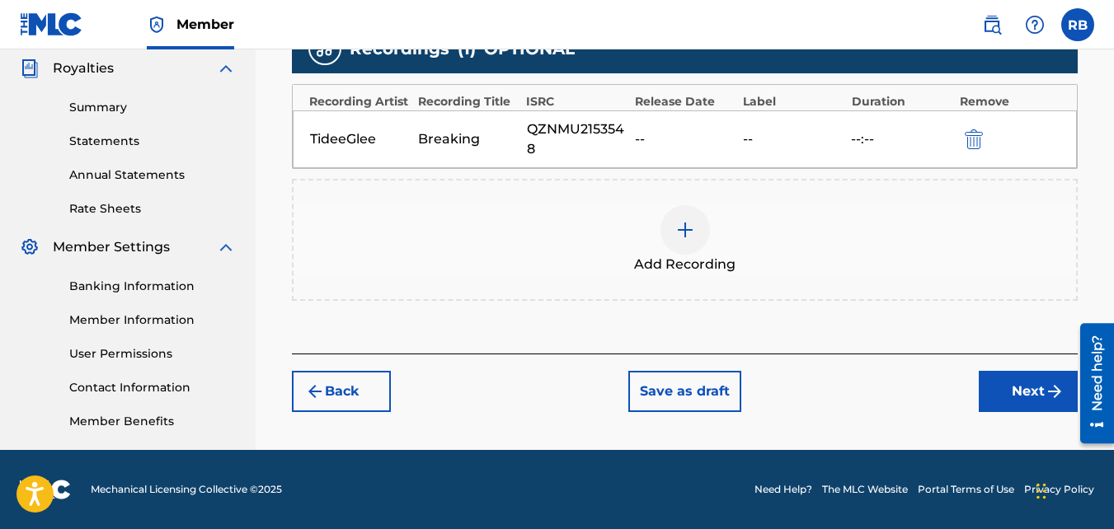
click at [1003, 387] on button "Next" at bounding box center [1028, 391] width 99 height 41
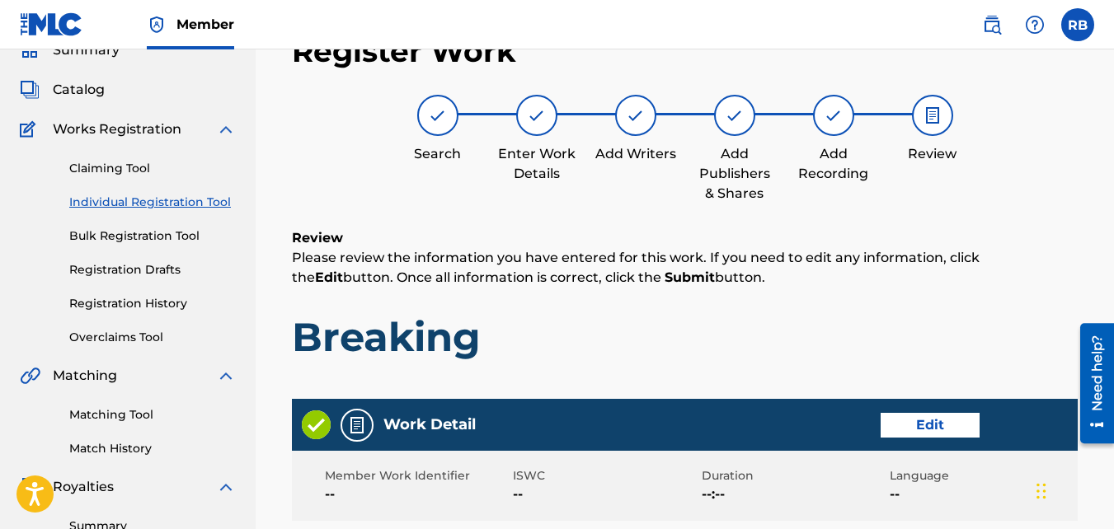
scroll to position [918, 0]
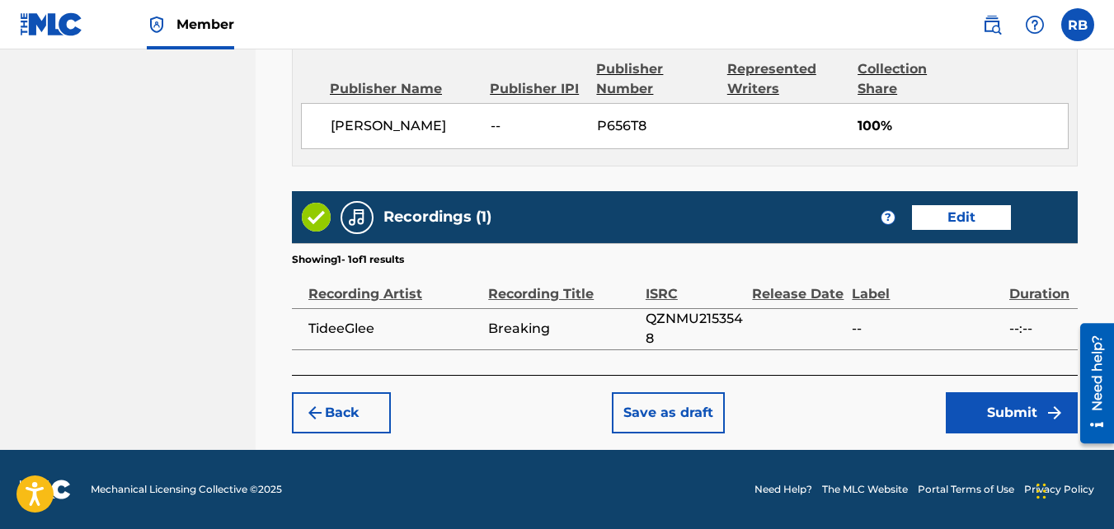
click at [972, 409] on button "Submit" at bounding box center [1012, 413] width 132 height 41
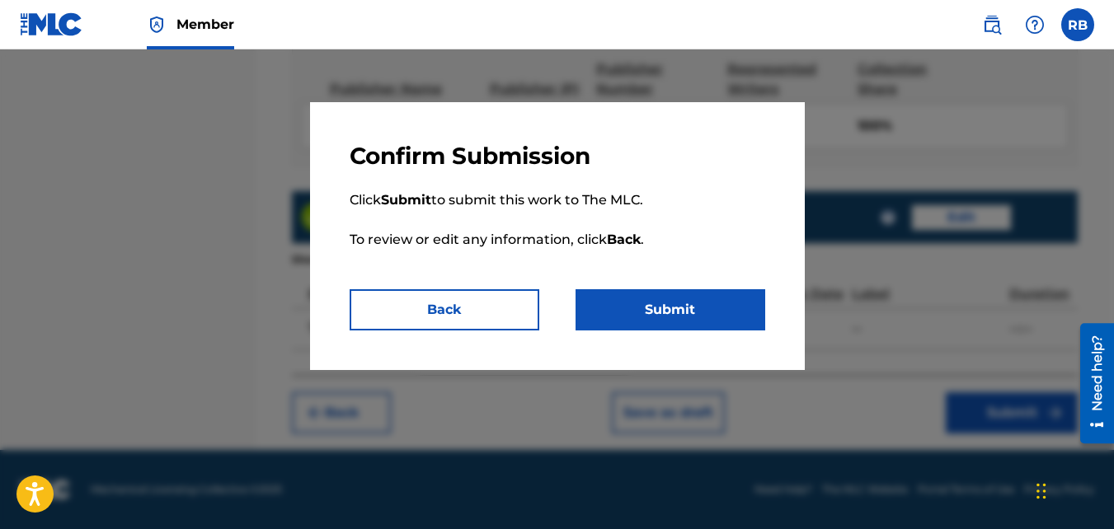
click at [628, 311] on button "Submit" at bounding box center [671, 309] width 190 height 41
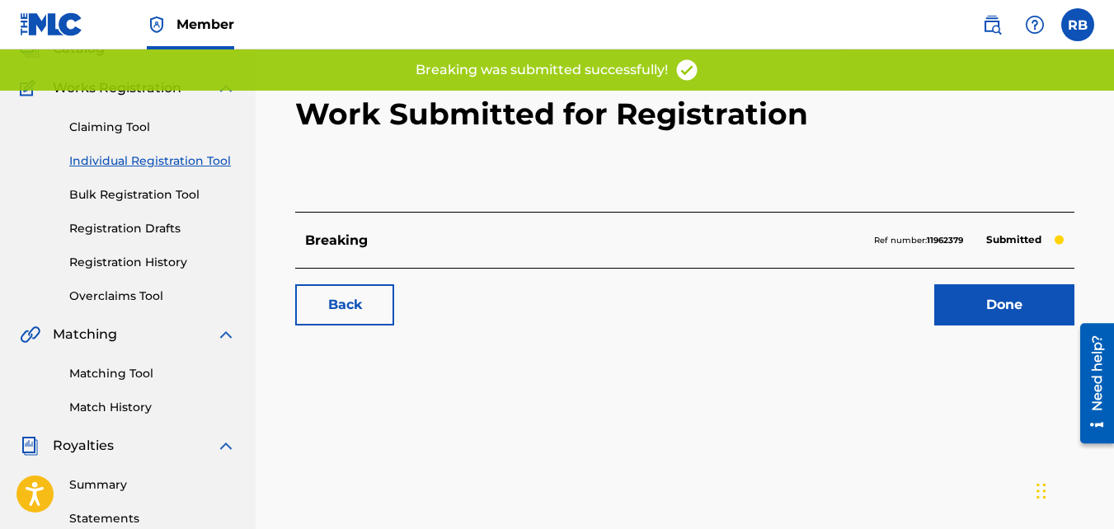
scroll to position [118, 0]
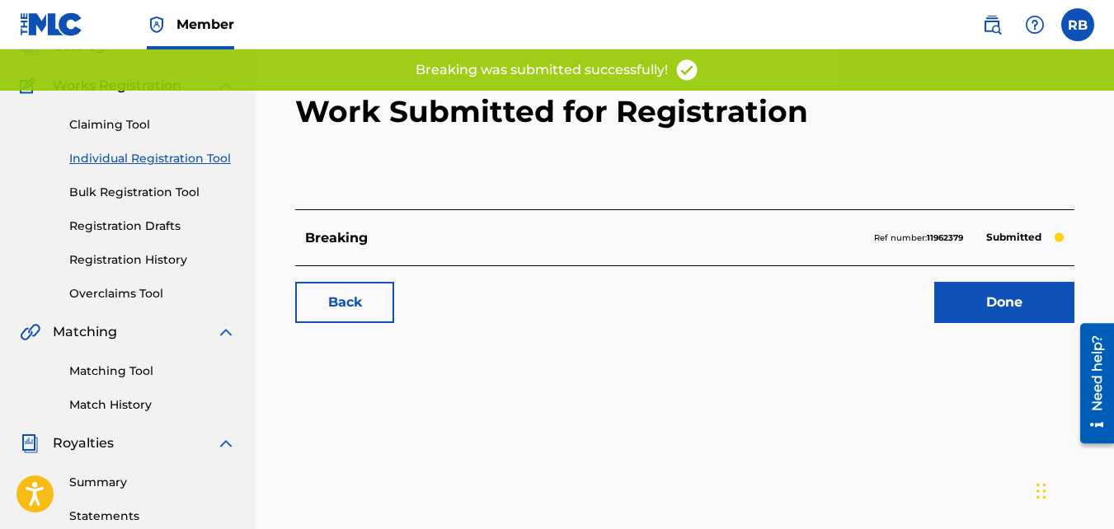
click at [333, 298] on link "Back" at bounding box center [344, 302] width 99 height 41
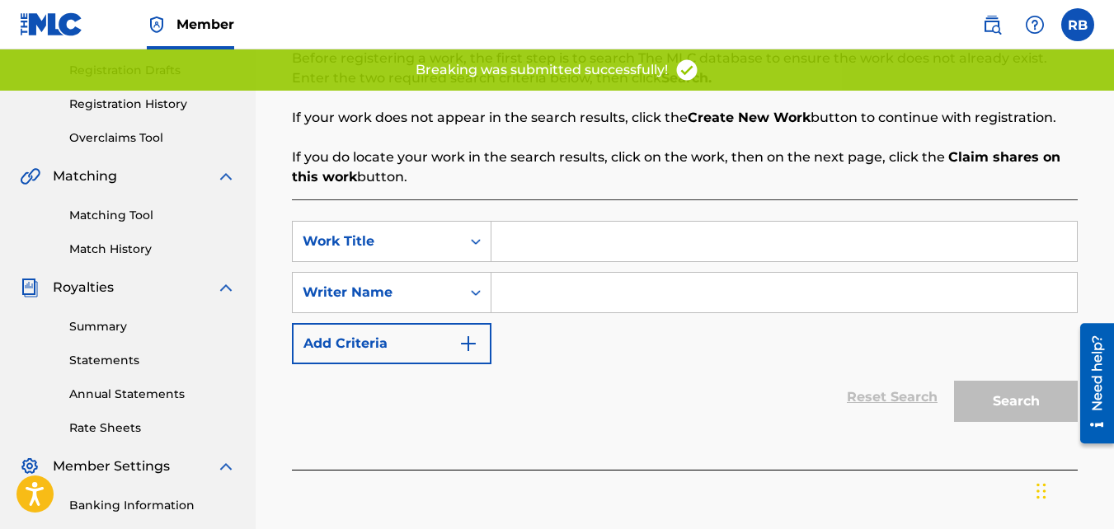
scroll to position [275, 0]
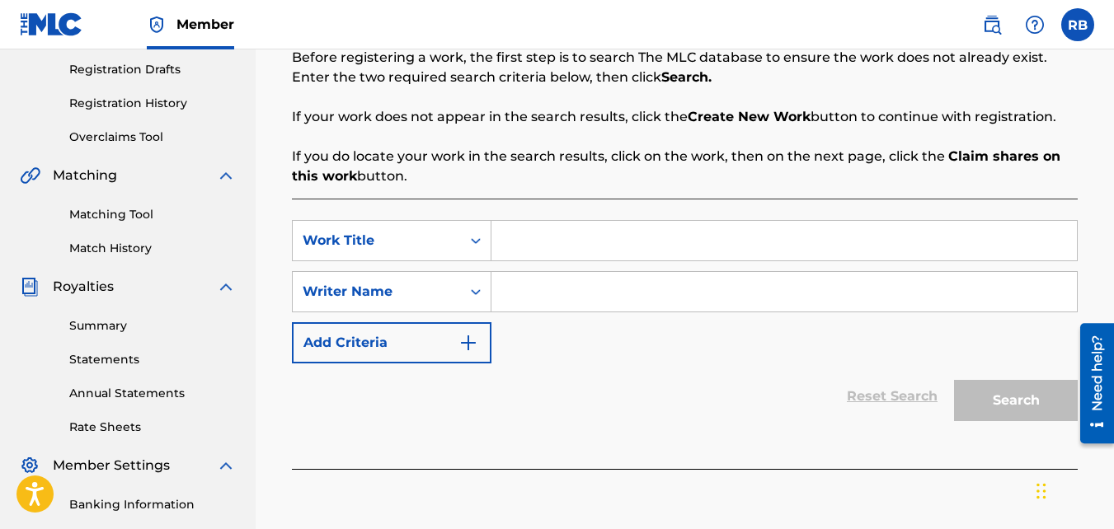
click at [575, 258] on input "Search Form" at bounding box center [784, 241] width 586 height 40
click at [537, 271] on div "Search Form" at bounding box center [784, 291] width 586 height 41
click at [541, 280] on input "Search Form" at bounding box center [784, 292] width 586 height 40
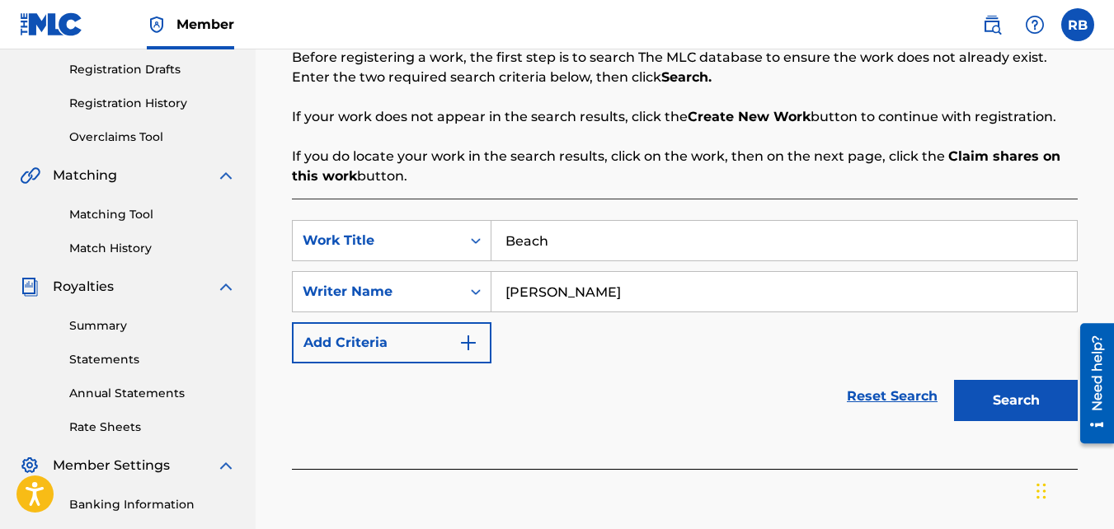
click at [954, 380] on button "Search" at bounding box center [1016, 400] width 124 height 41
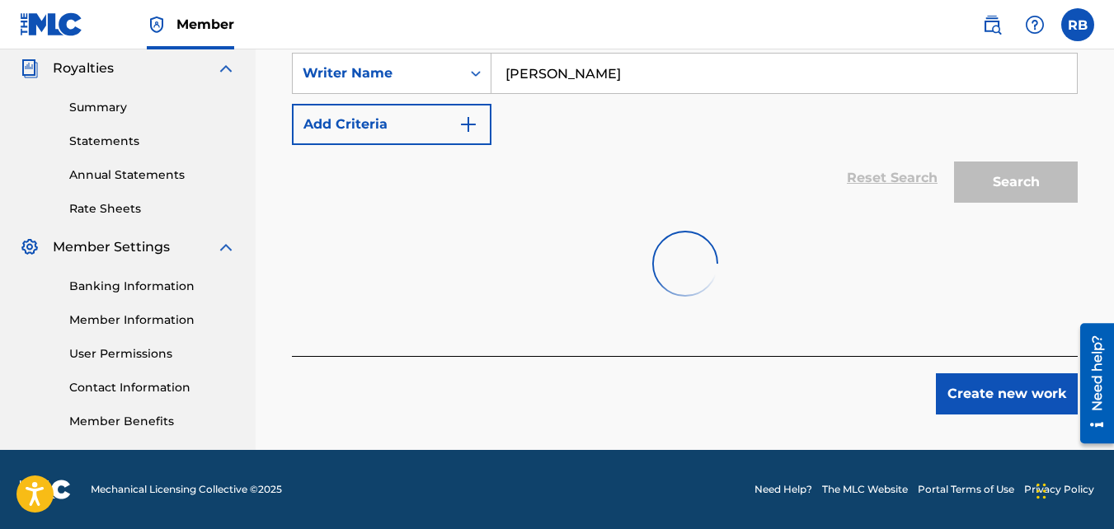
scroll to position [527, 0]
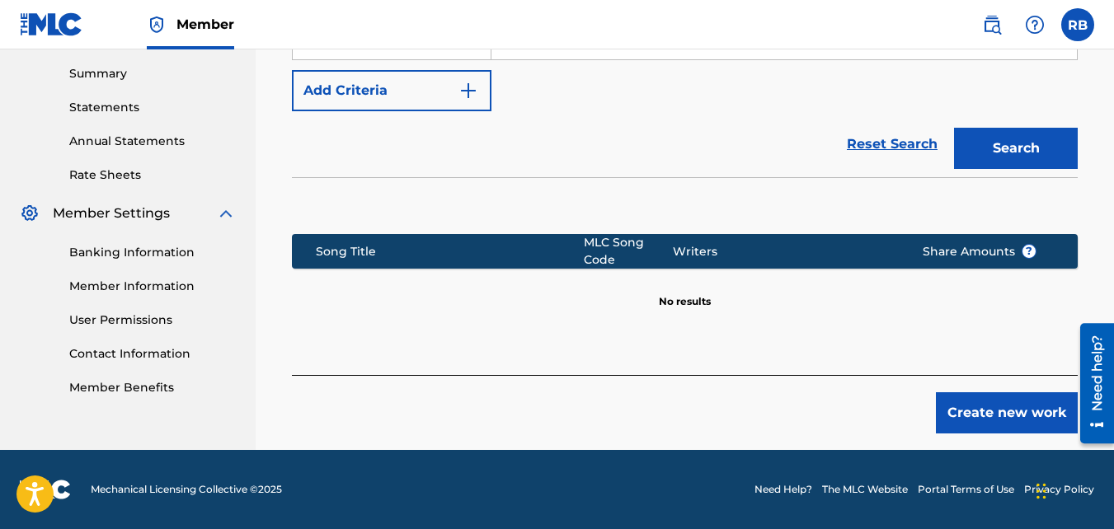
click at [947, 403] on button "Create new work" at bounding box center [1007, 413] width 142 height 41
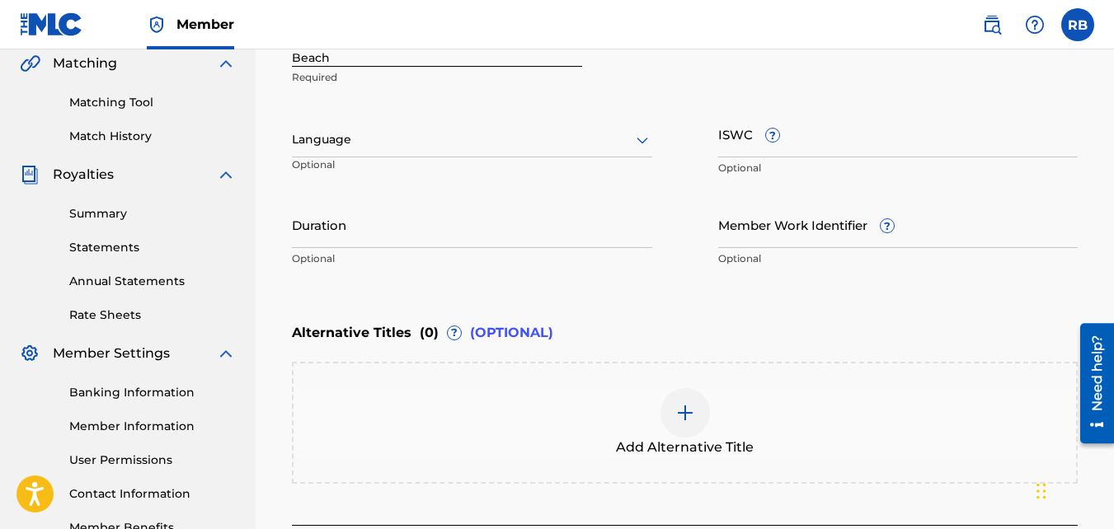
scroll to position [537, 0]
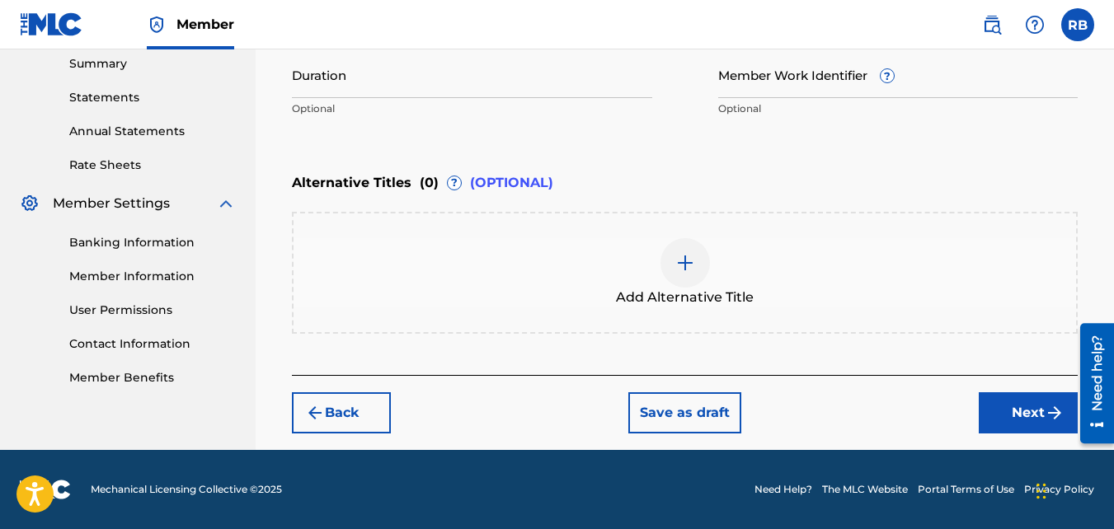
click at [992, 418] on button "Next" at bounding box center [1028, 413] width 99 height 41
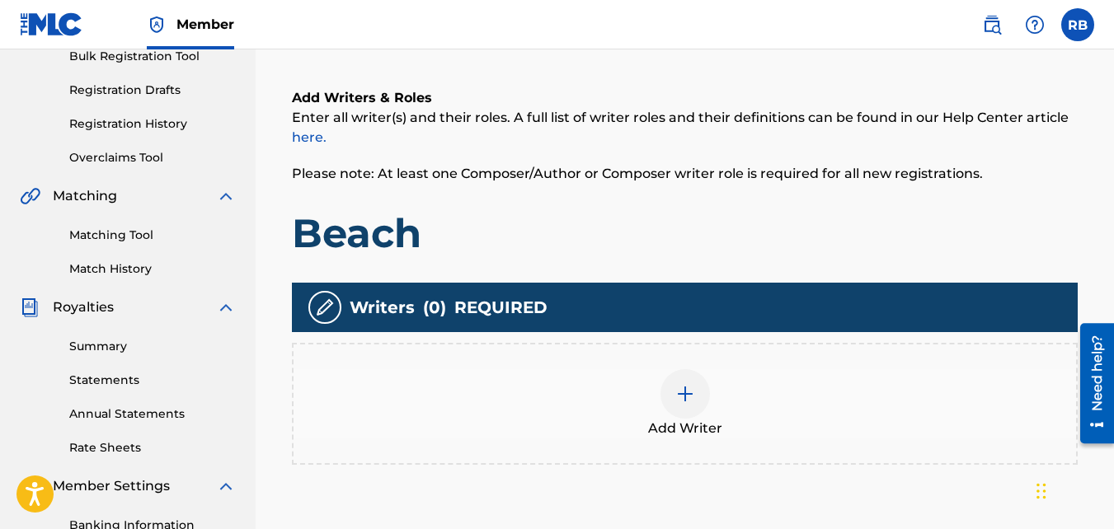
scroll to position [310, 0]
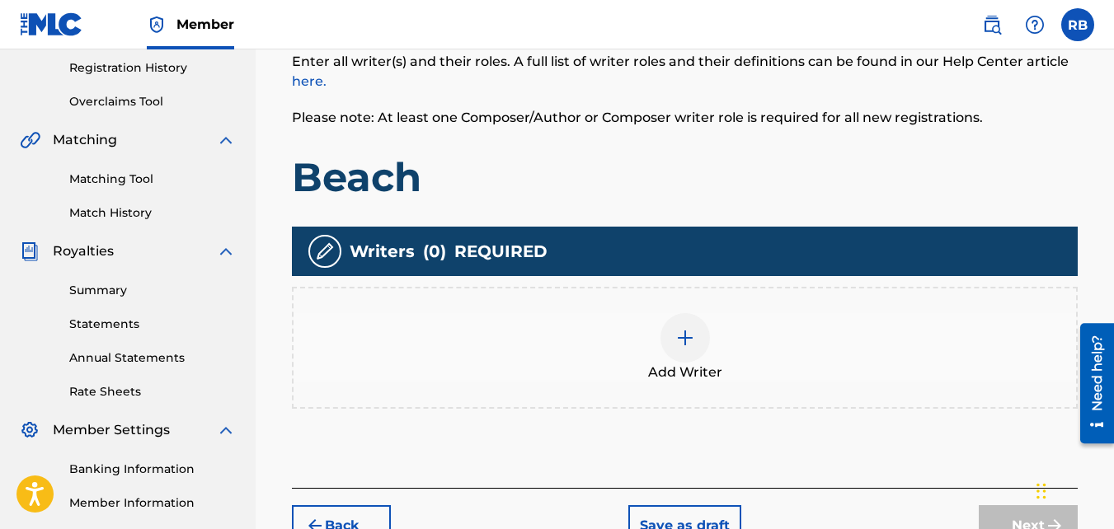
click at [571, 304] on div "Add Writer" at bounding box center [685, 348] width 786 height 122
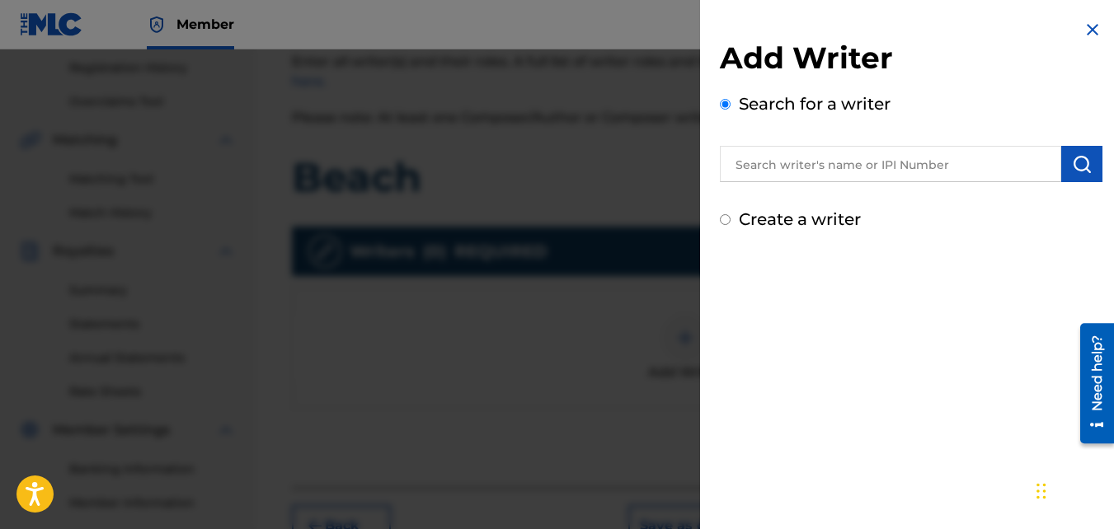
click at [815, 224] on label "Create a writer" at bounding box center [800, 219] width 122 height 20
click at [731, 224] on input "Create a writer" at bounding box center [725, 219] width 11 height 11
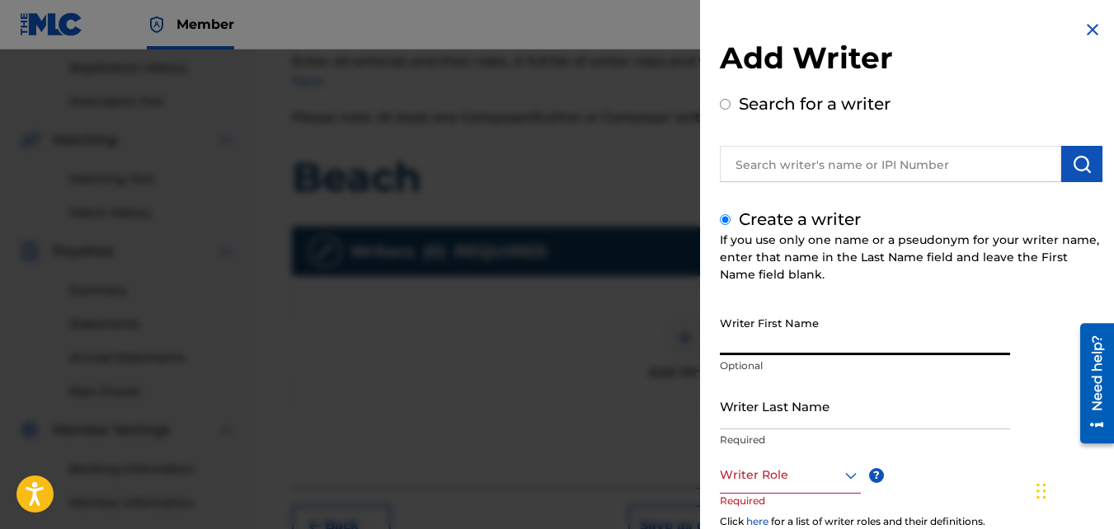
click at [788, 351] on input "Writer First Name" at bounding box center [865, 331] width 290 height 47
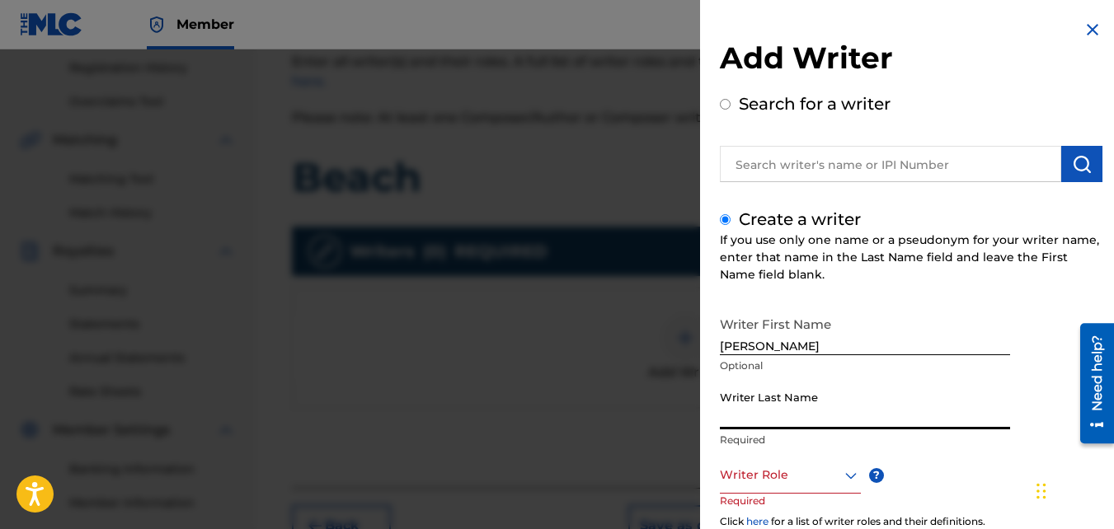
click at [766, 386] on input "Writer Last Name" at bounding box center [865, 406] width 290 height 47
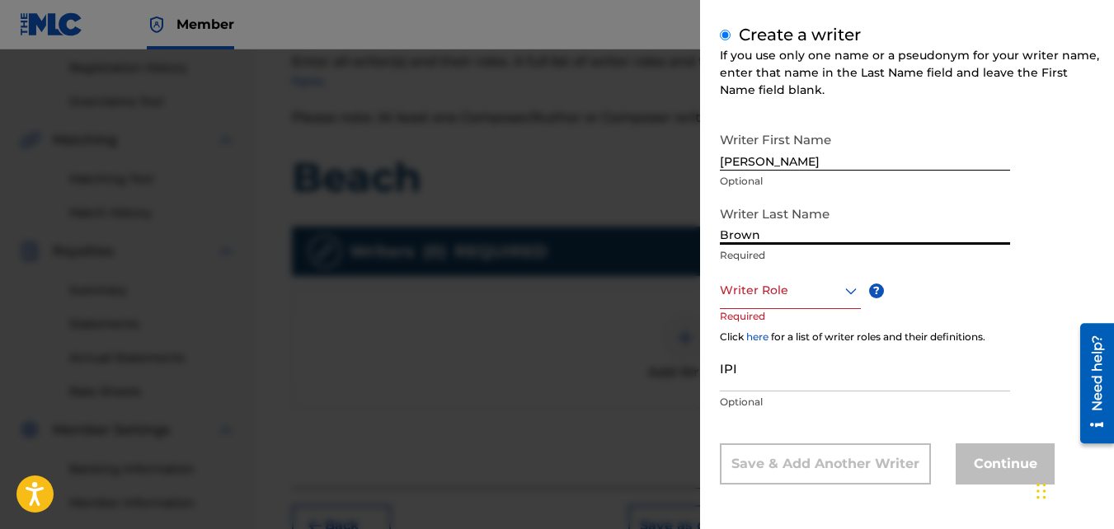
click at [747, 307] on div "Writer Role" at bounding box center [790, 290] width 141 height 37
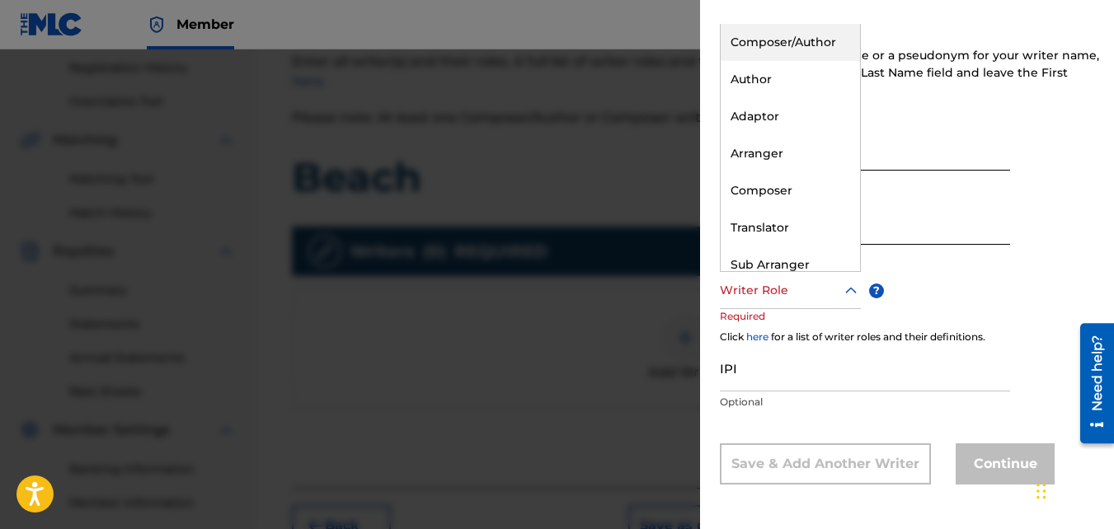
click at [763, 55] on div "Composer/Author" at bounding box center [790, 42] width 139 height 37
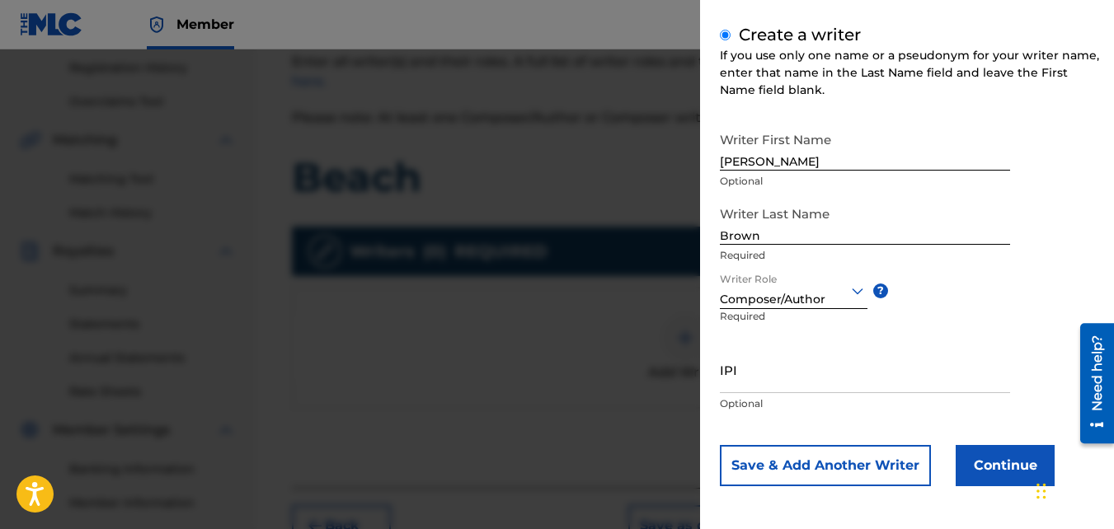
click at [983, 454] on button "Continue" at bounding box center [1005, 465] width 99 height 41
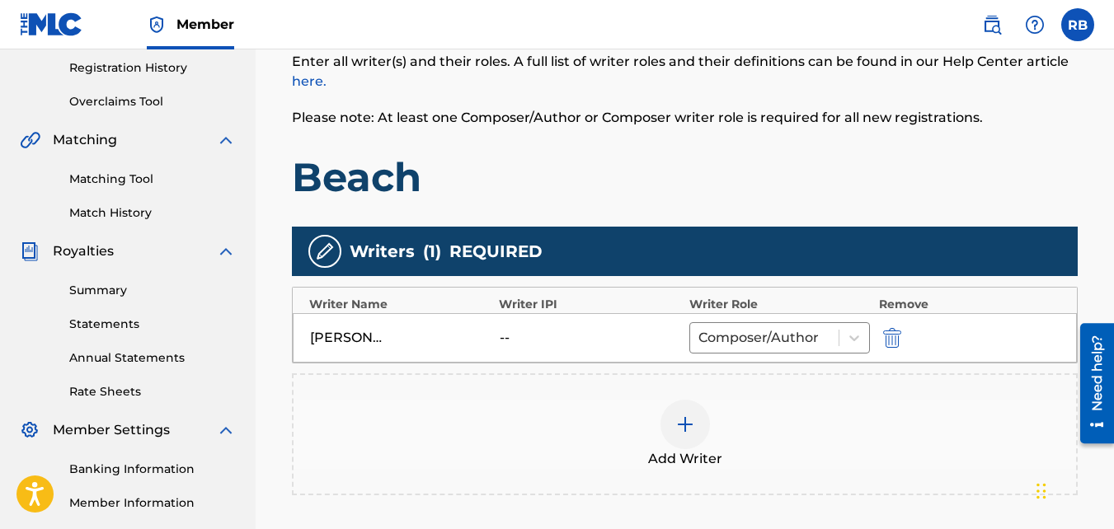
scroll to position [510, 0]
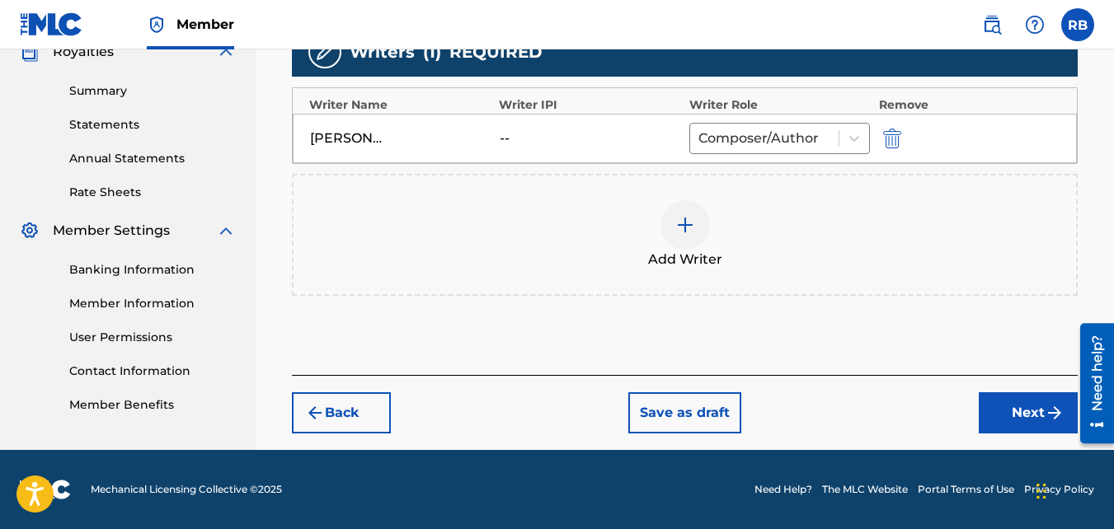
click at [995, 408] on button "Next" at bounding box center [1028, 413] width 99 height 41
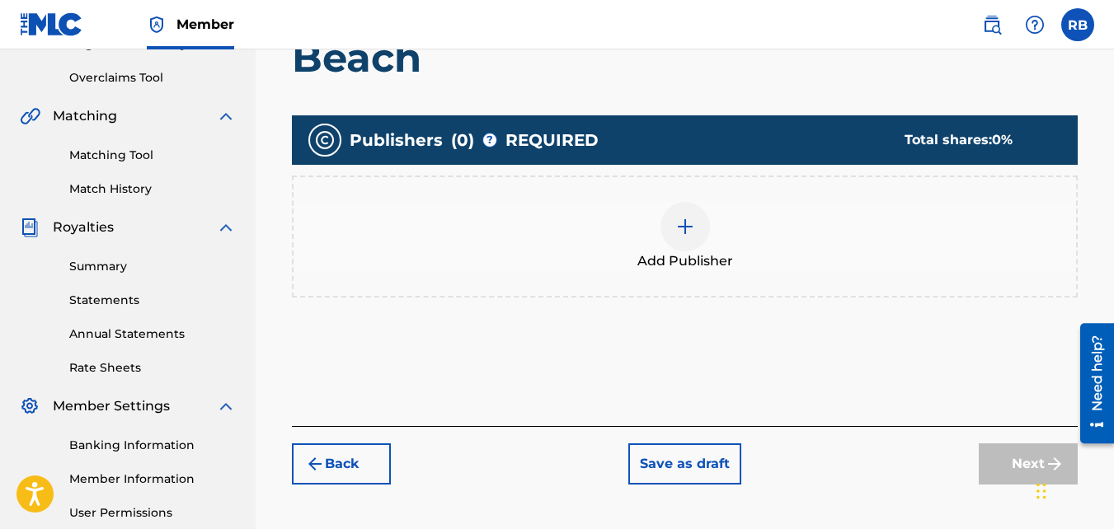
scroll to position [345, 0]
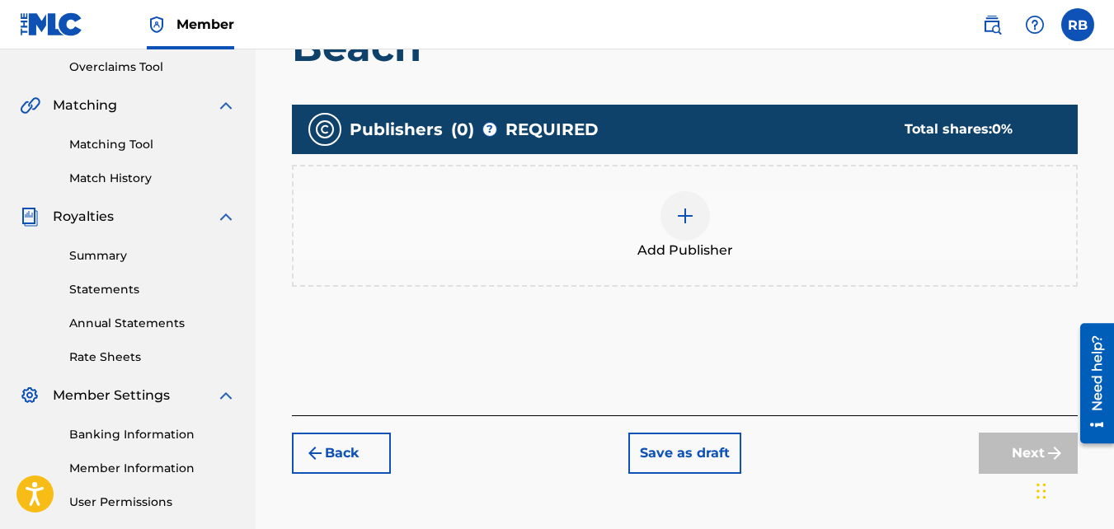
click at [712, 219] on div "Add Publisher" at bounding box center [685, 225] width 783 height 69
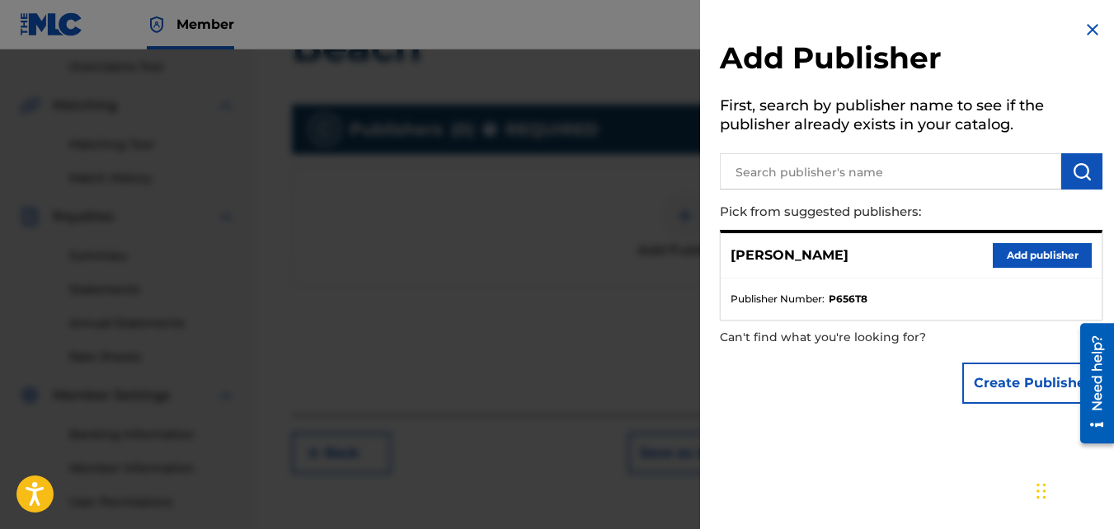
click at [1009, 253] on button "Add publisher" at bounding box center [1042, 255] width 99 height 25
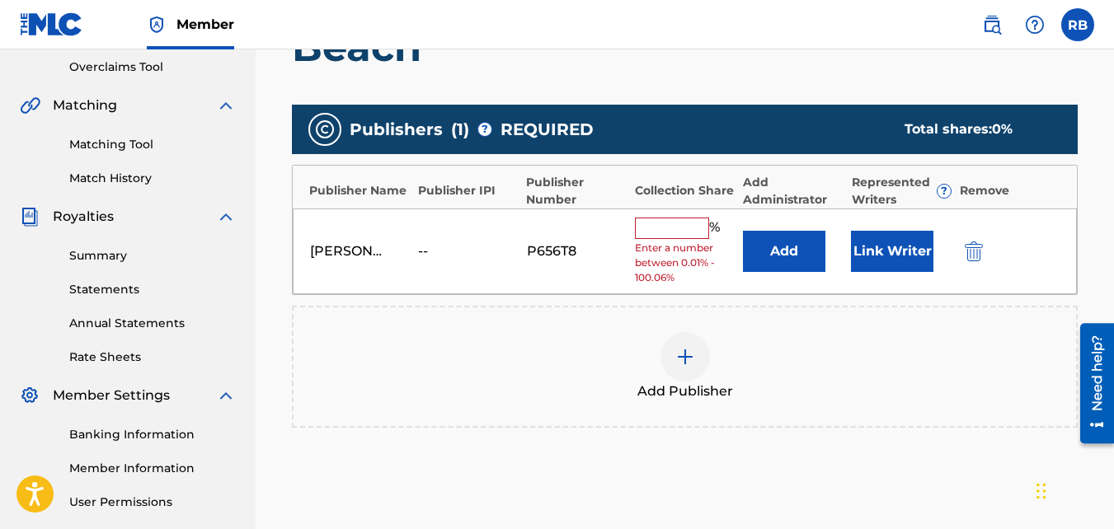
click at [675, 228] on input "text" at bounding box center [672, 228] width 74 height 21
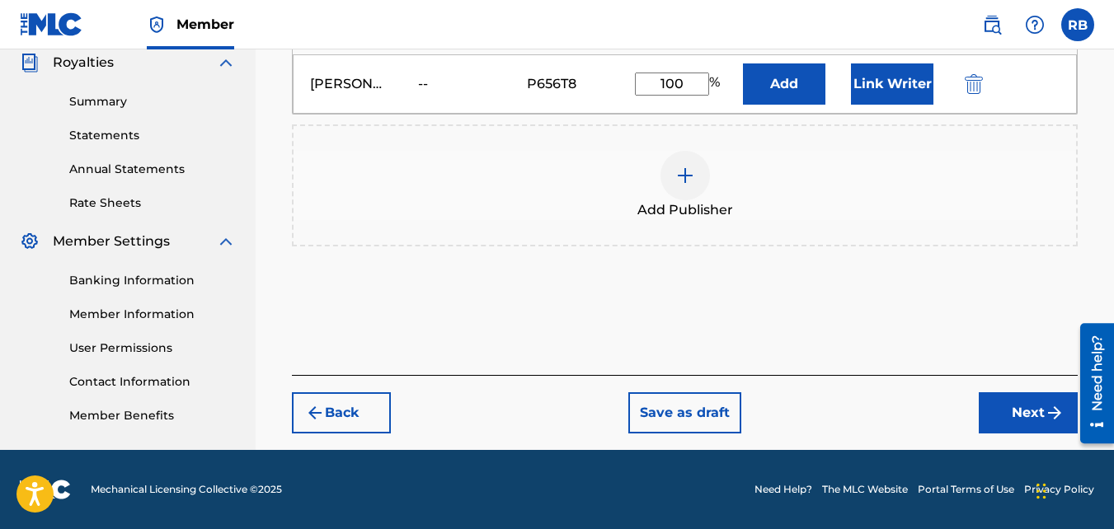
click at [1017, 412] on button "Next" at bounding box center [1028, 413] width 99 height 41
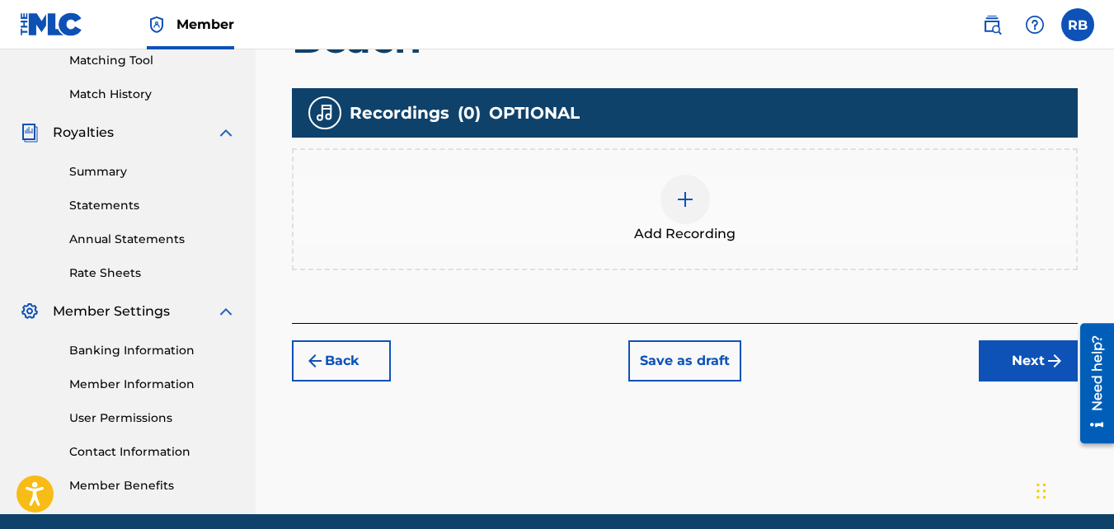
scroll to position [443, 0]
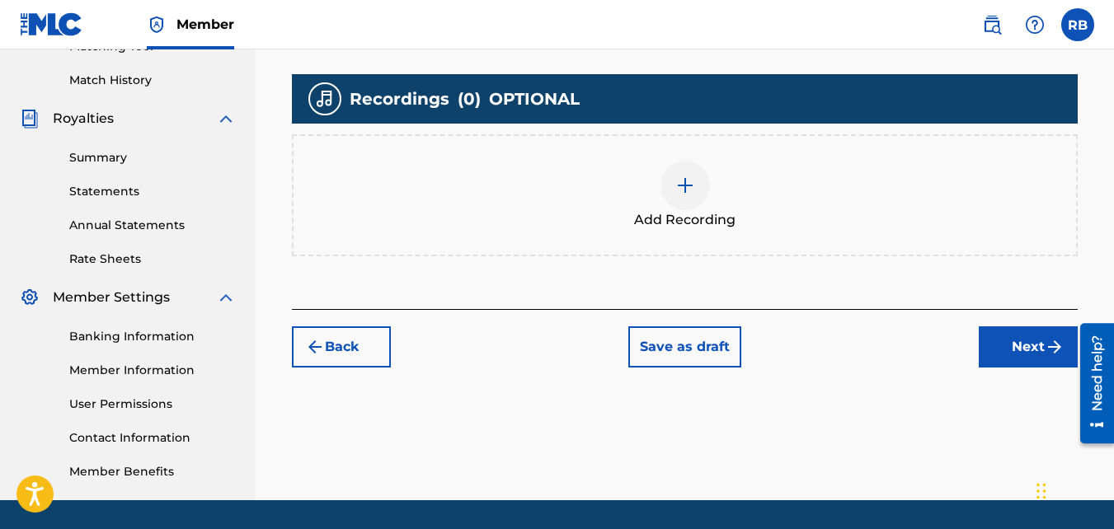
click at [674, 227] on span "Add Recording" at bounding box center [684, 220] width 101 height 20
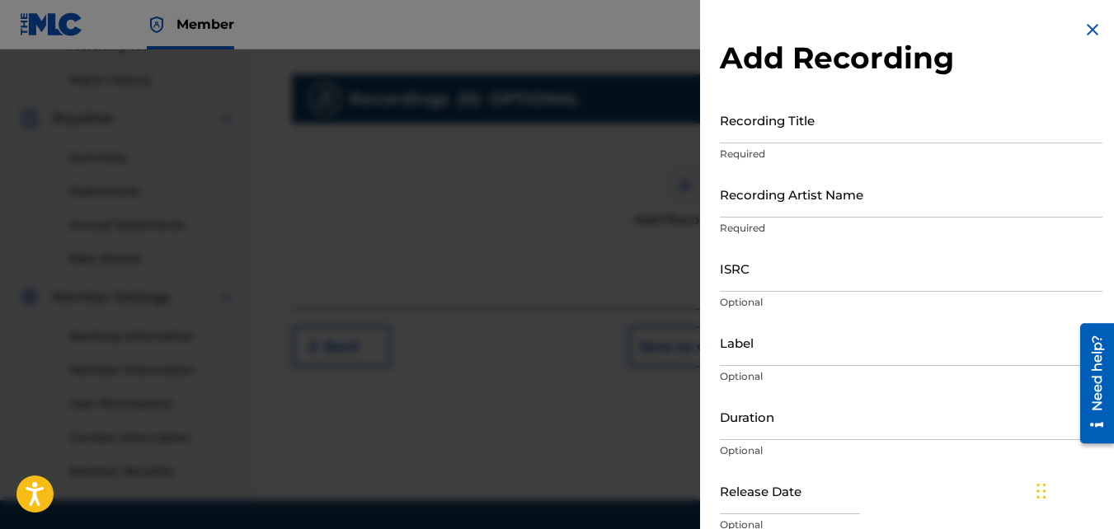
click at [784, 122] on input "Recording Title" at bounding box center [911, 119] width 383 height 47
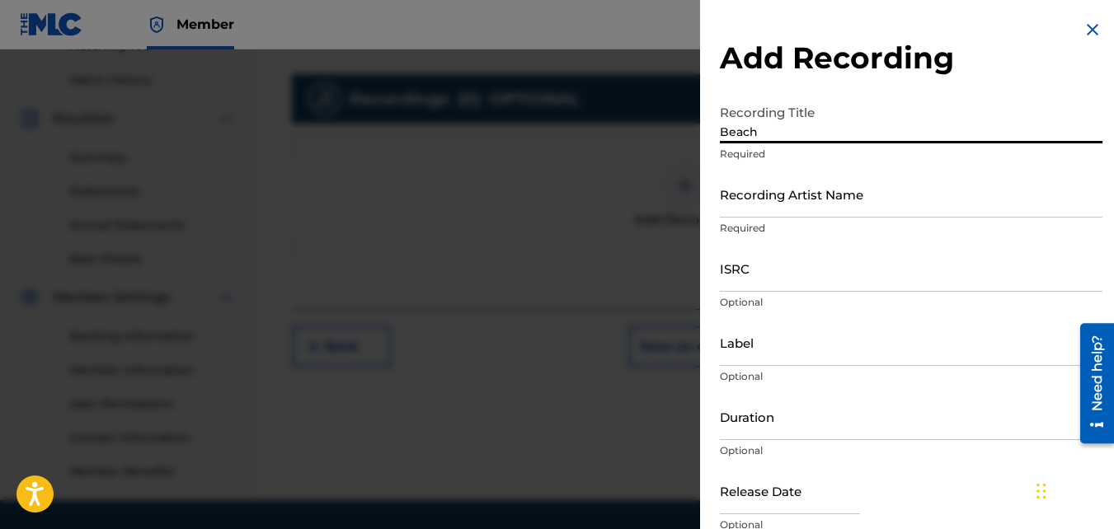
click at [781, 182] on input "Recording Artist Name" at bounding box center [911, 194] width 383 height 47
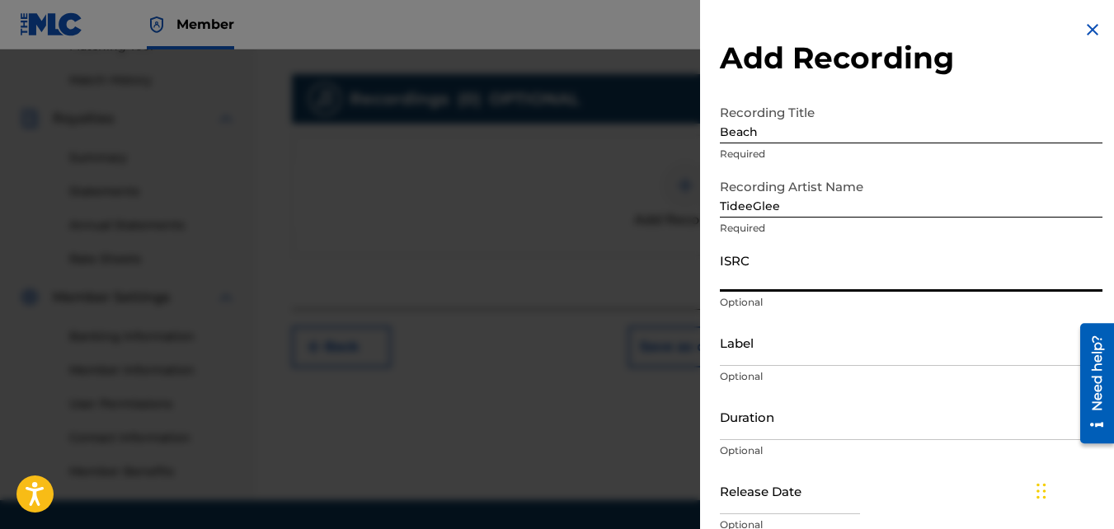
click at [824, 278] on input "ISRC" at bounding box center [911, 268] width 383 height 47
paste input "QZNMU2153553"
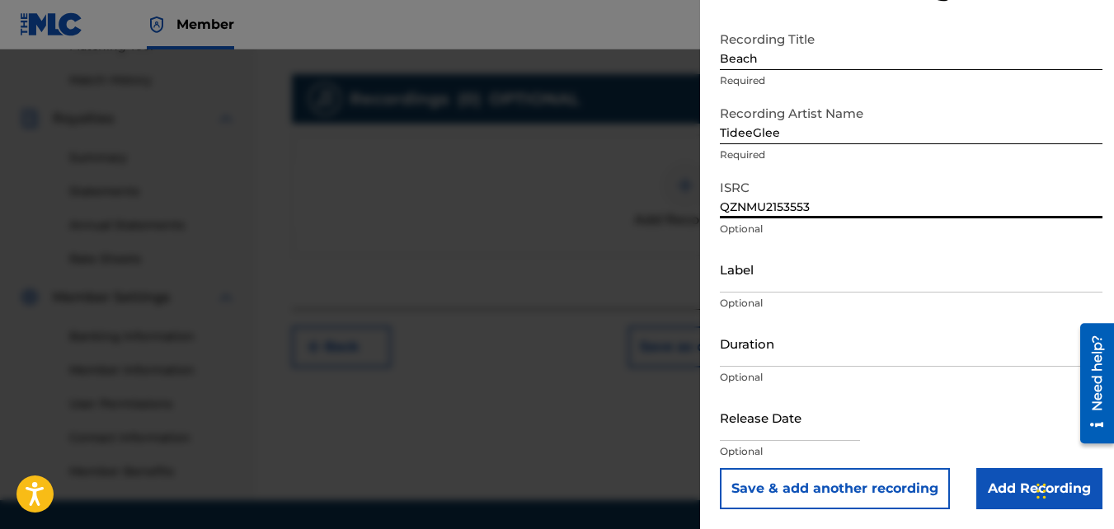
click at [990, 465] on input "Add Recording" at bounding box center [1039, 488] width 126 height 41
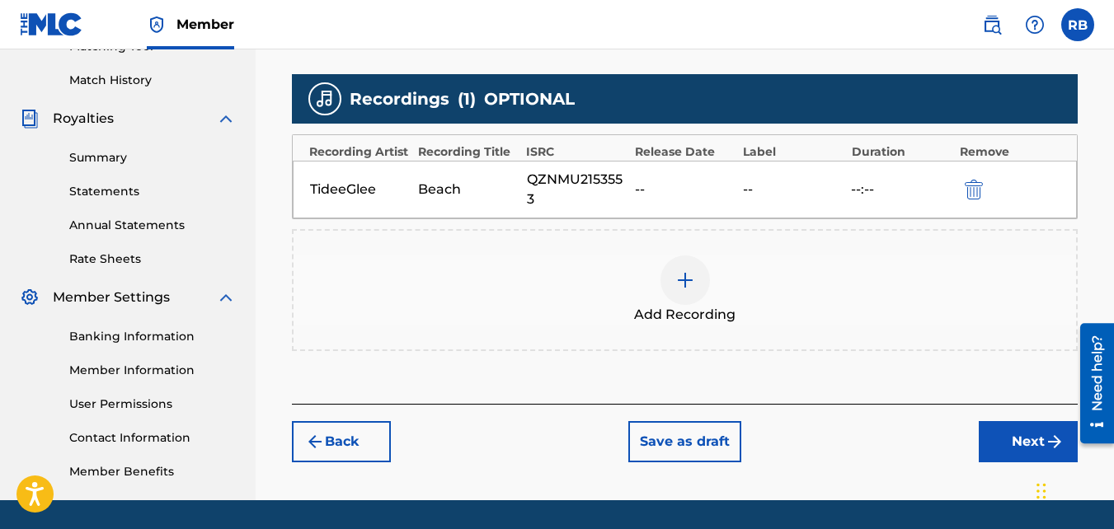
scroll to position [493, 0]
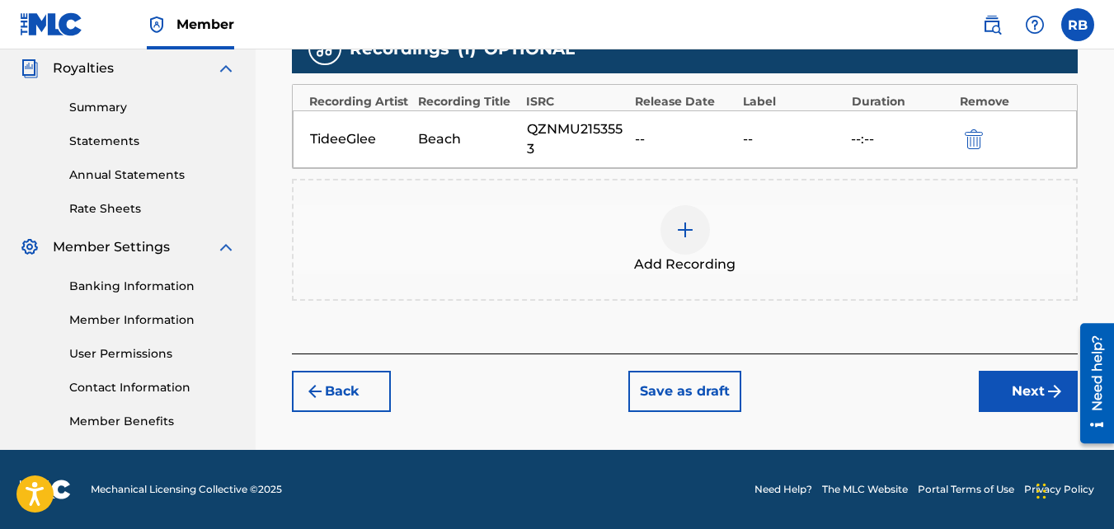
click at [1037, 388] on button "Next" at bounding box center [1028, 391] width 99 height 41
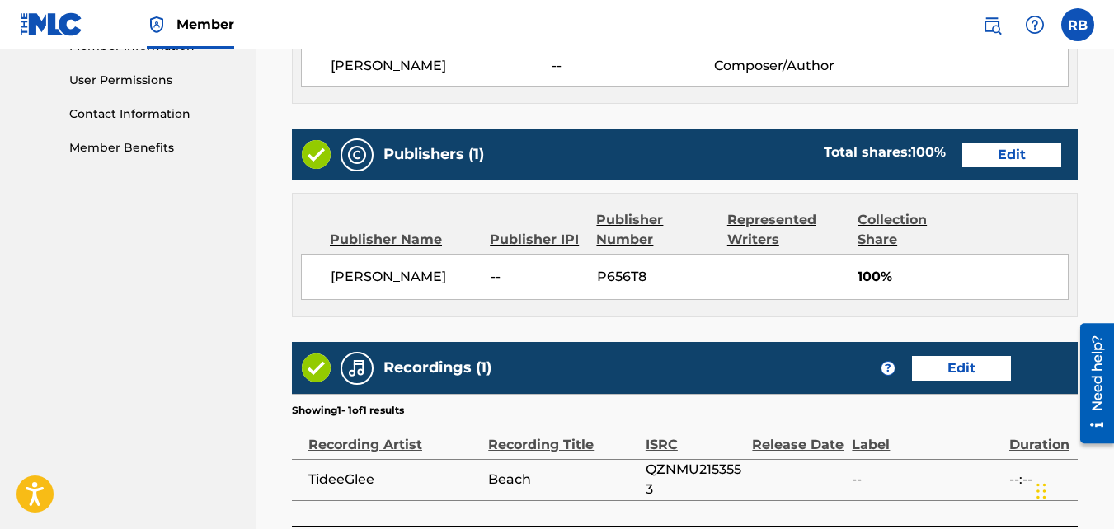
scroll to position [918, 0]
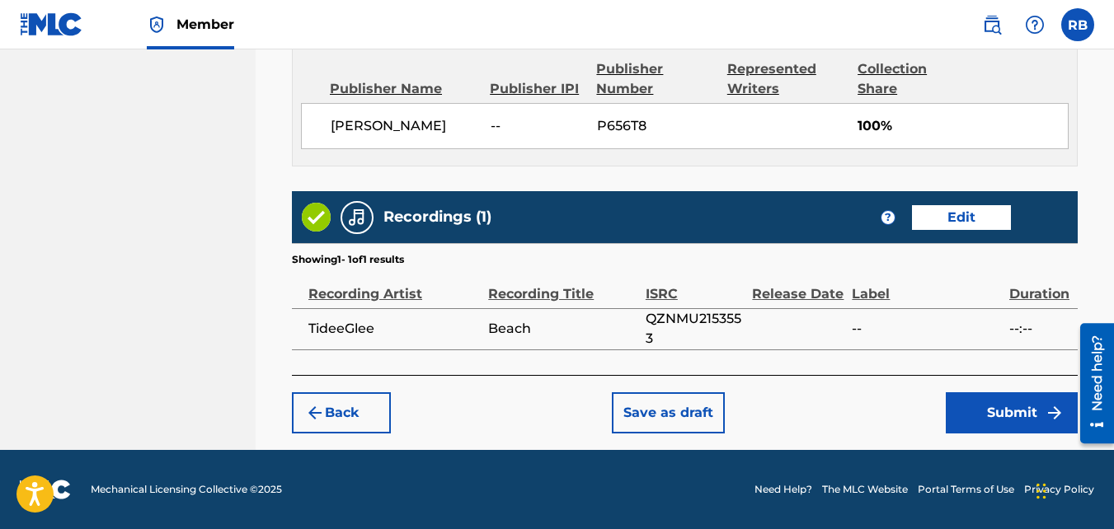
click at [971, 404] on button "Submit" at bounding box center [1012, 413] width 132 height 41
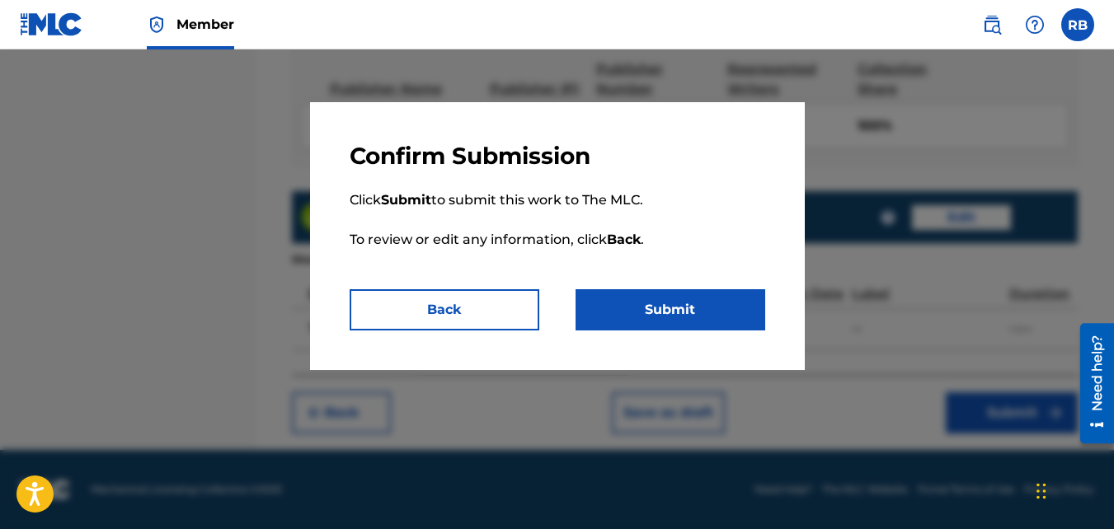
click at [717, 326] on button "Submit" at bounding box center [671, 309] width 190 height 41
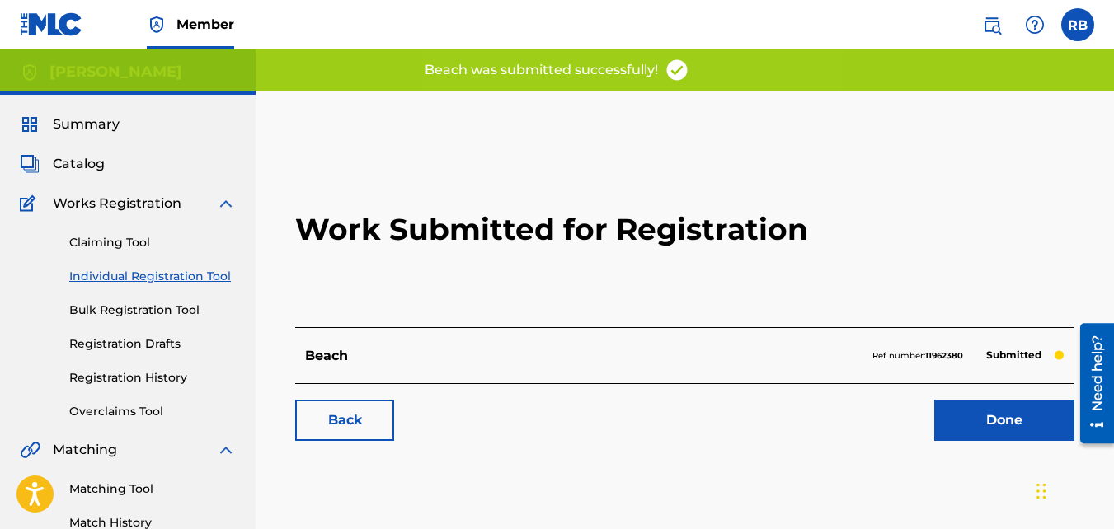
click at [318, 393] on div "Back Done" at bounding box center [684, 412] width 779 height 58
click at [326, 412] on link "Back" at bounding box center [344, 420] width 99 height 41
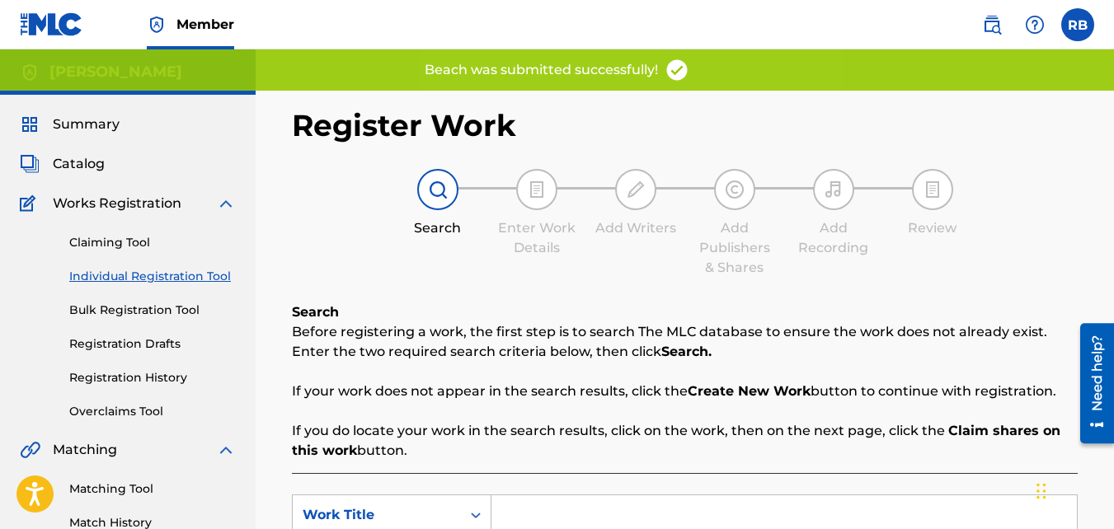
click at [326, 412] on div "Search Before registering a work, the first step is to search The MLC database …" at bounding box center [685, 382] width 786 height 158
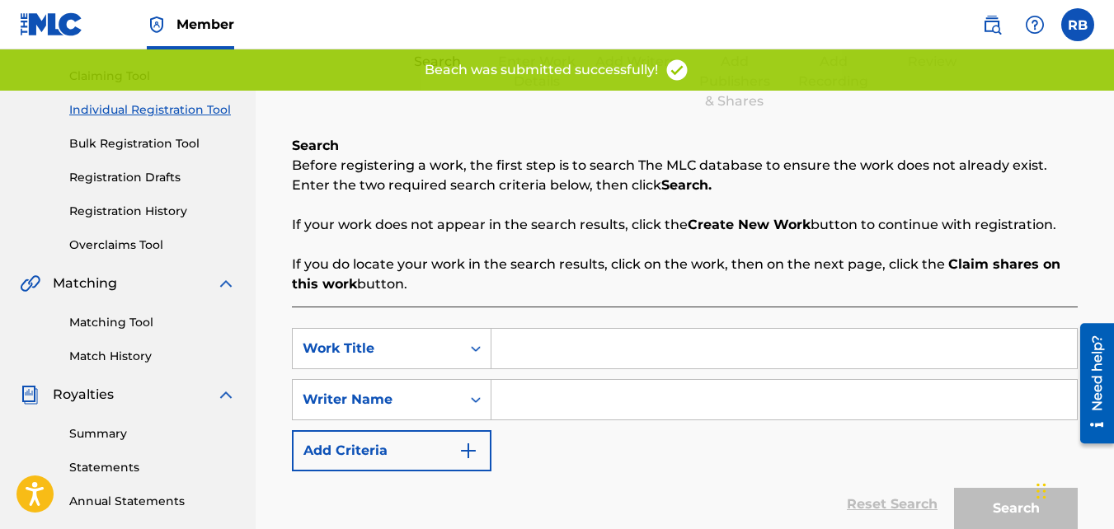
scroll to position [168, 0]
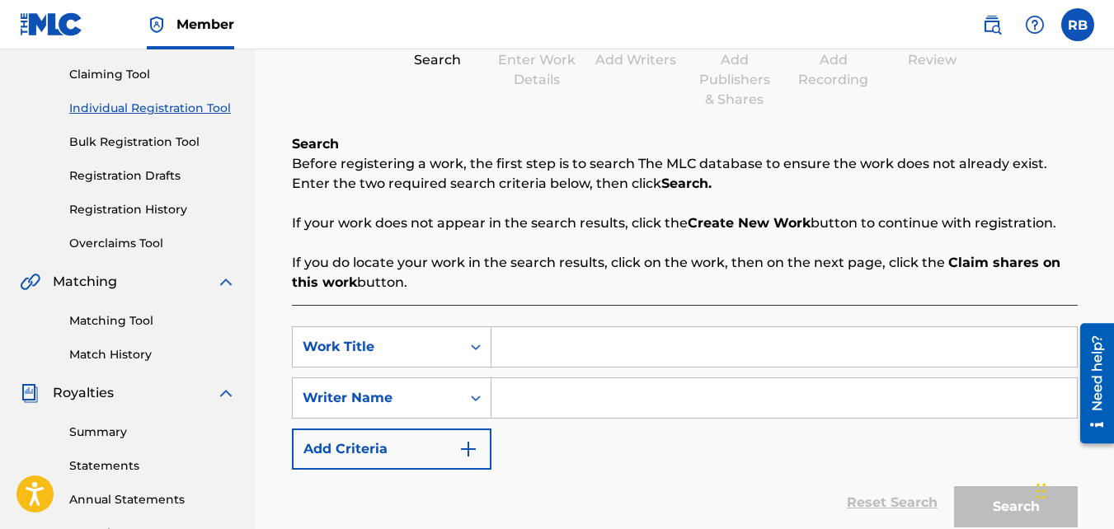
click at [581, 335] on input "Search Form" at bounding box center [784, 347] width 586 height 40
click at [579, 407] on input "Search Form" at bounding box center [784, 399] width 586 height 40
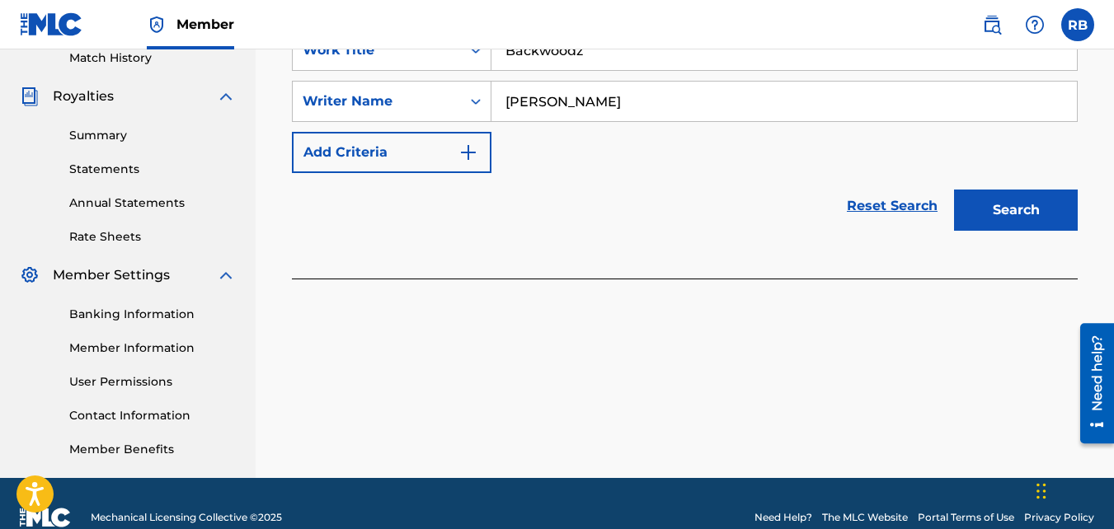
scroll to position [488, 0]
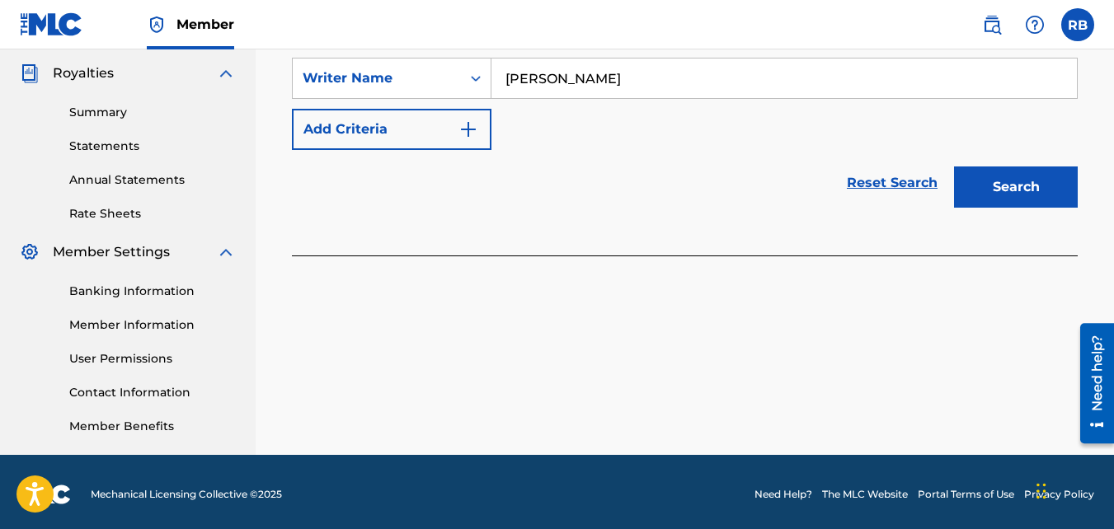
click at [1035, 169] on button "Search" at bounding box center [1016, 187] width 124 height 41
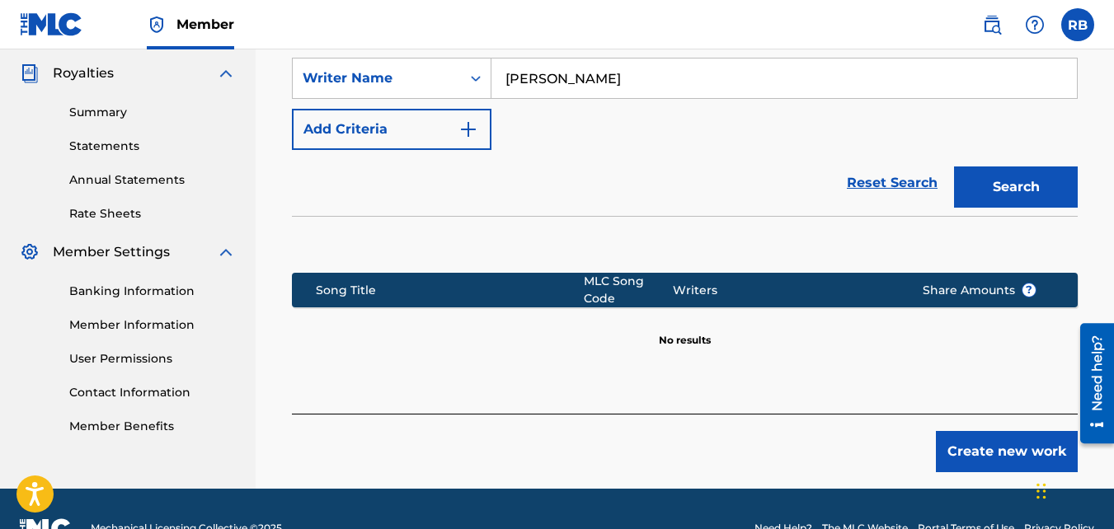
click at [957, 437] on button "Create new work" at bounding box center [1007, 451] width 142 height 41
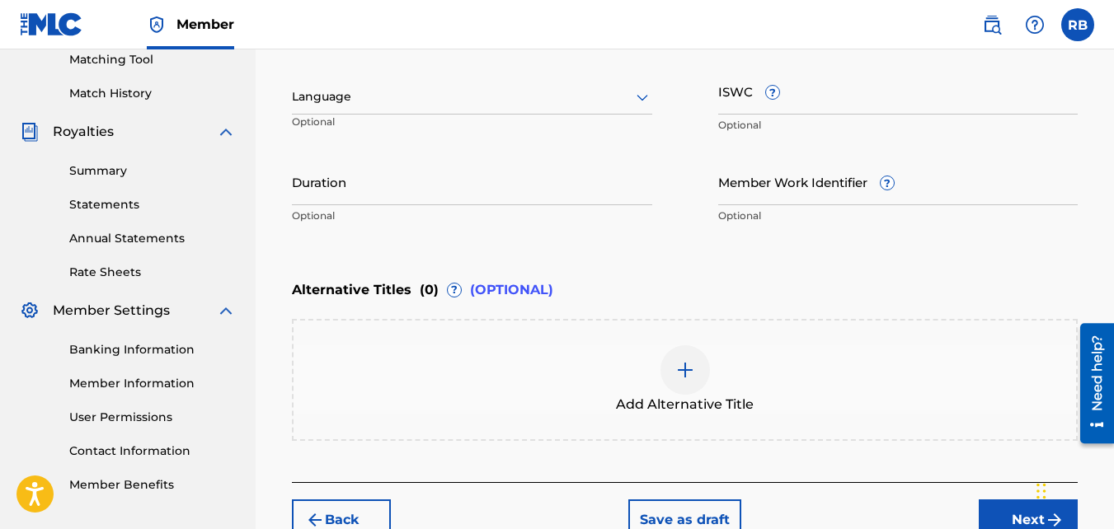
scroll to position [429, 0]
click at [988, 465] on button "Next" at bounding box center [1028, 521] width 99 height 41
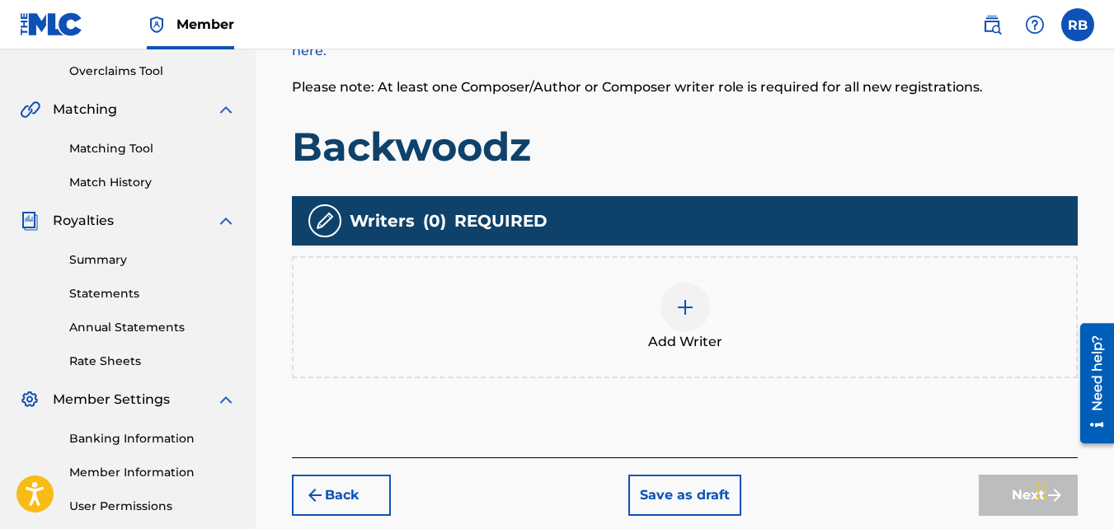
scroll to position [346, 0]
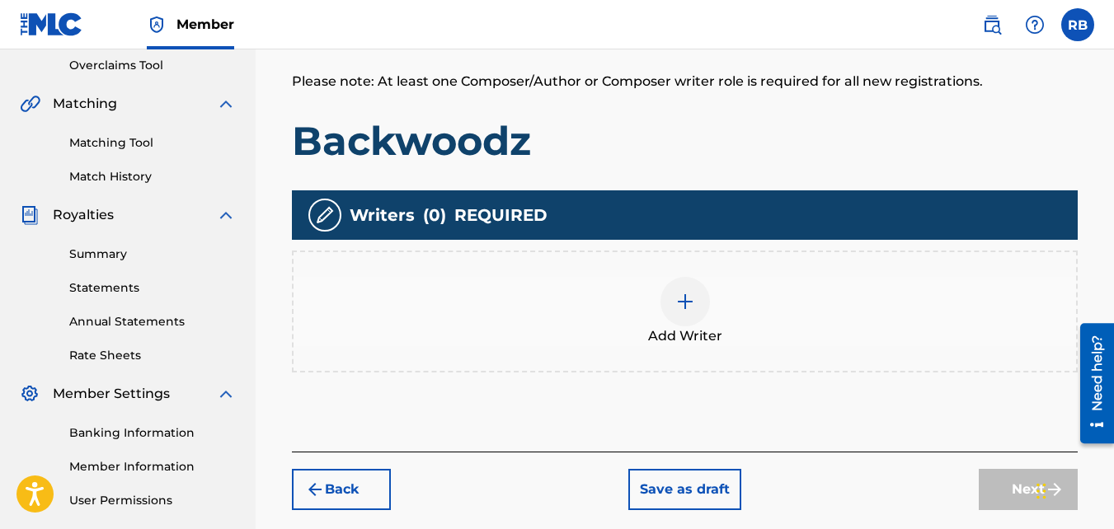
click at [633, 326] on div "Add Writer" at bounding box center [685, 311] width 783 height 69
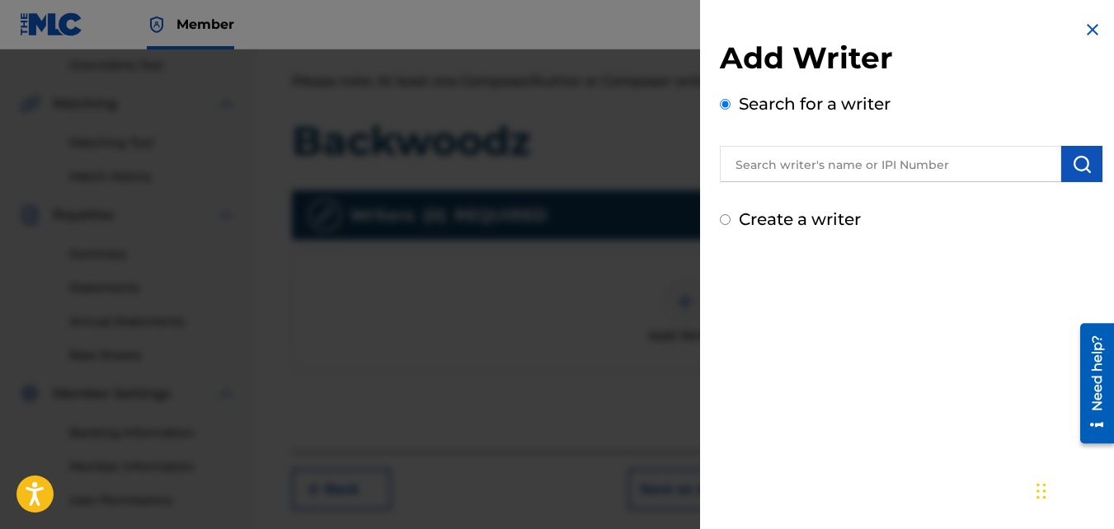
click at [740, 226] on label "Create a writer" at bounding box center [800, 219] width 122 height 20
click at [731, 225] on input "Create a writer" at bounding box center [725, 219] width 11 height 11
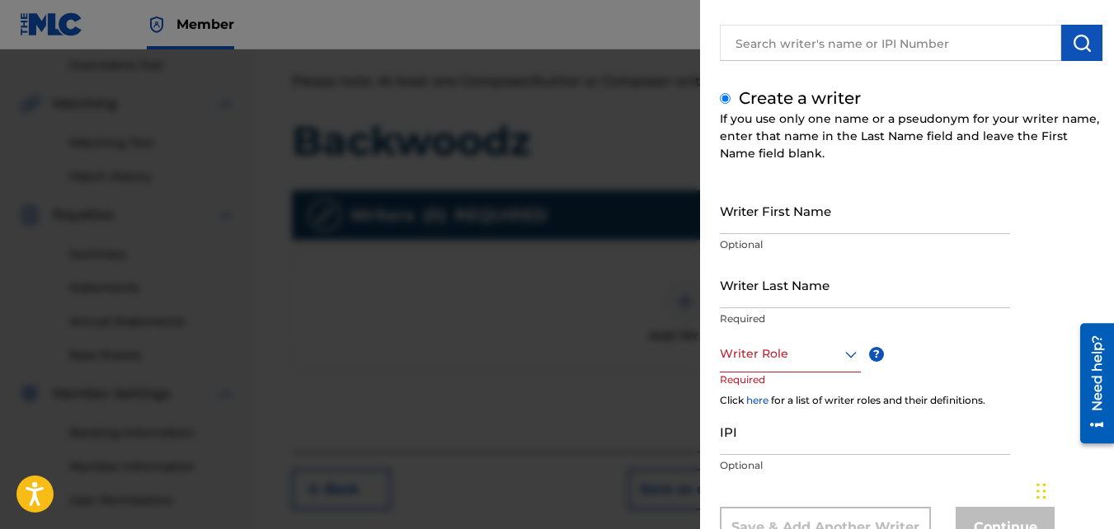
scroll to position [122, 0]
click at [777, 208] on input "Writer First Name" at bounding box center [865, 209] width 290 height 47
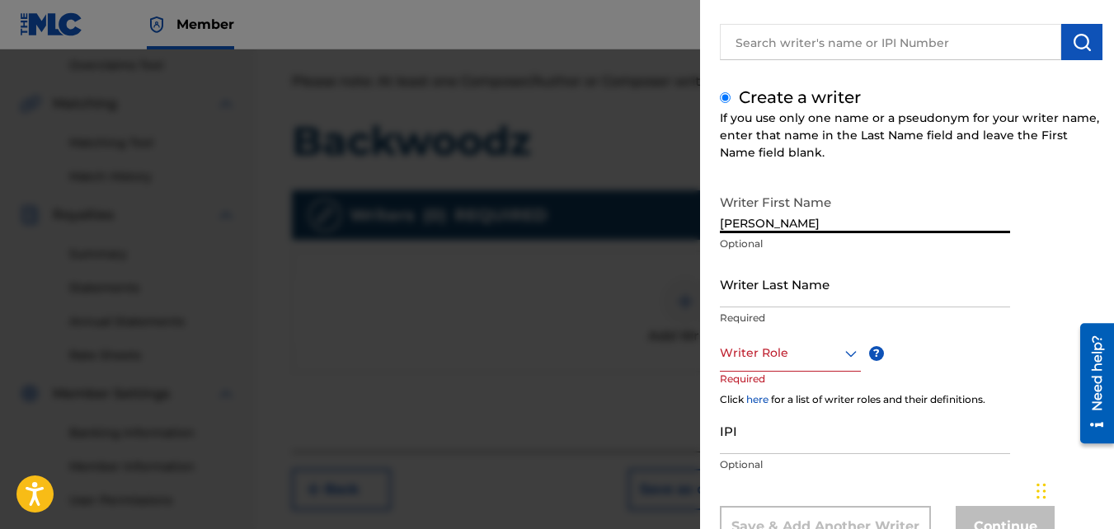
click at [747, 299] on input "Writer Last Name" at bounding box center [865, 284] width 290 height 47
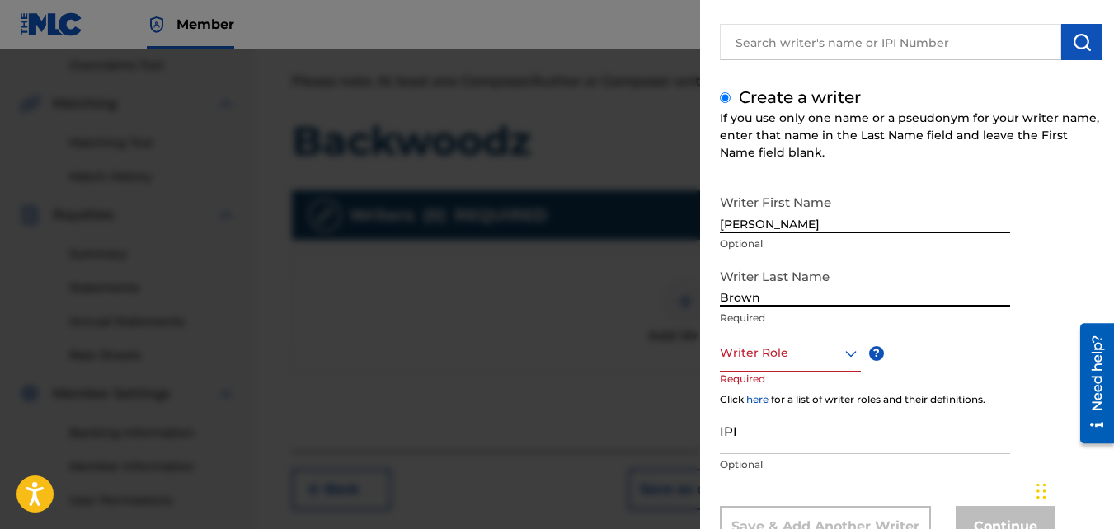
click at [774, 361] on div at bounding box center [790, 353] width 141 height 21
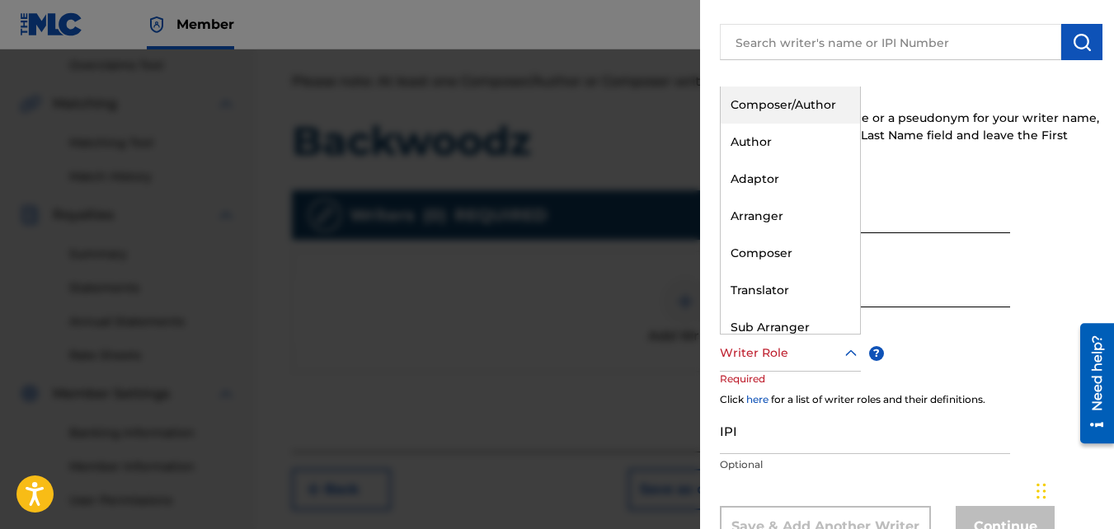
click at [760, 113] on div "Composer/Author" at bounding box center [790, 105] width 139 height 37
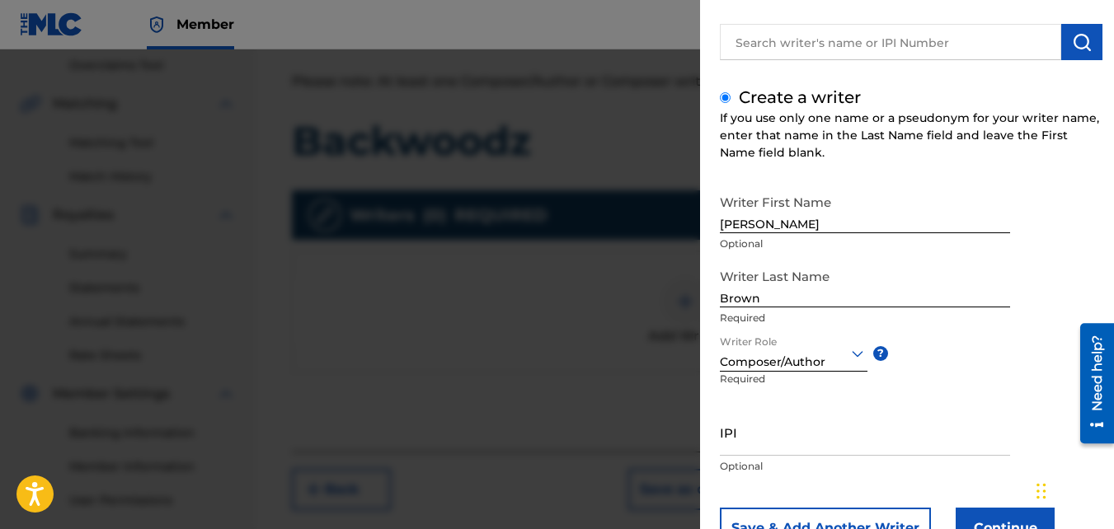
scroll to position [186, 0]
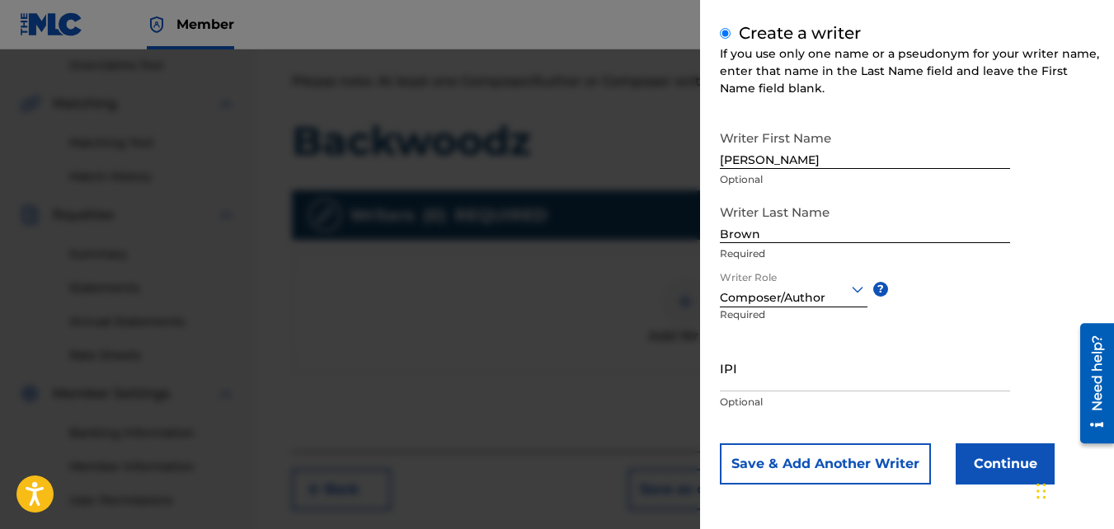
click at [977, 460] on button "Continue" at bounding box center [1005, 464] width 99 height 41
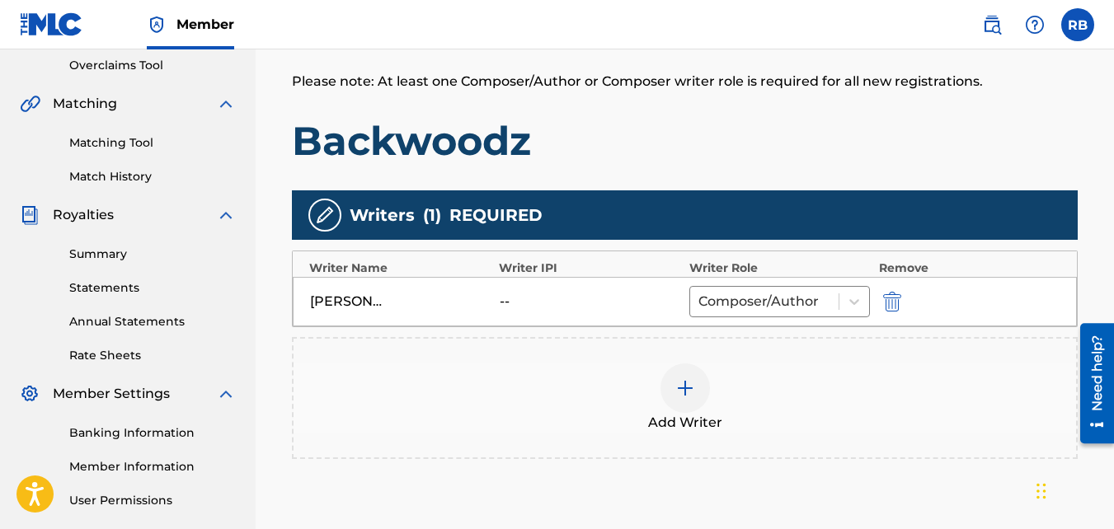
scroll to position [510, 0]
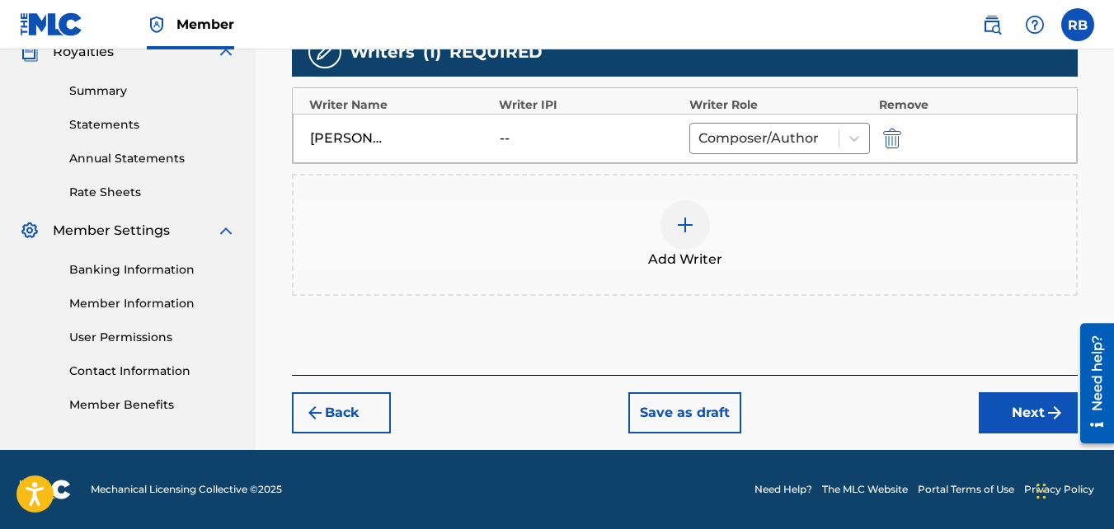
click at [997, 421] on button "Next" at bounding box center [1028, 413] width 99 height 41
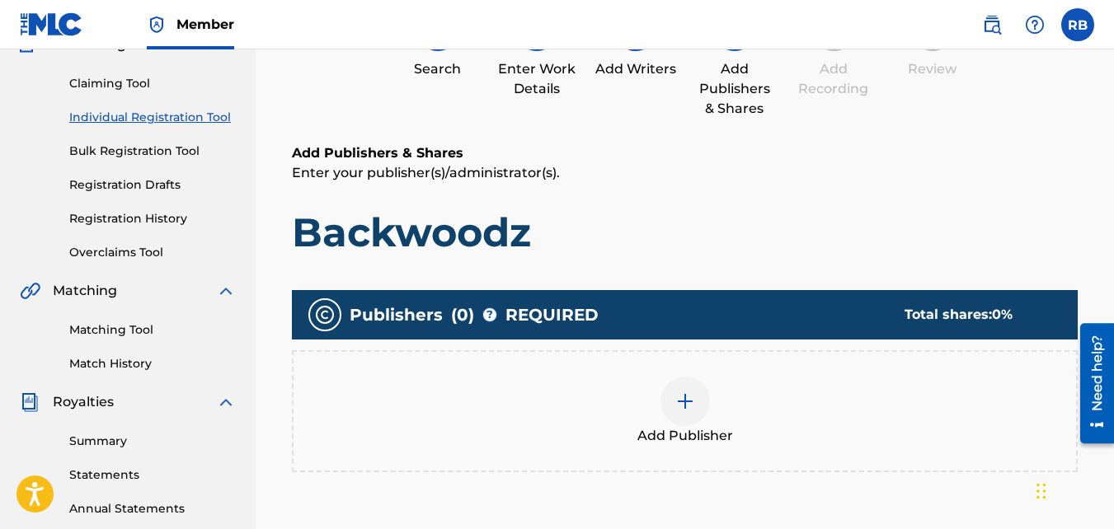
scroll to position [182, 0]
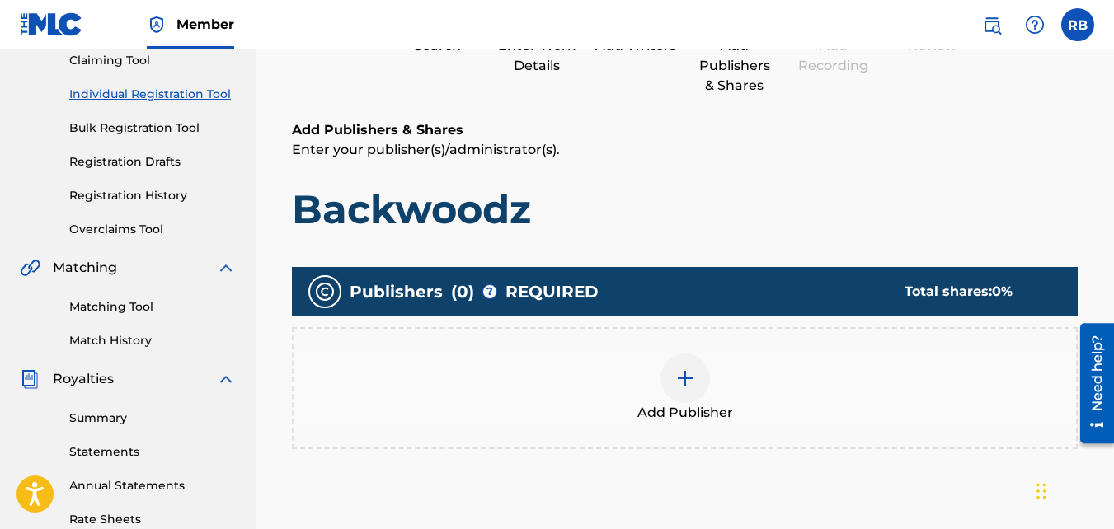
click at [684, 347] on div "Add Publisher" at bounding box center [685, 388] width 786 height 122
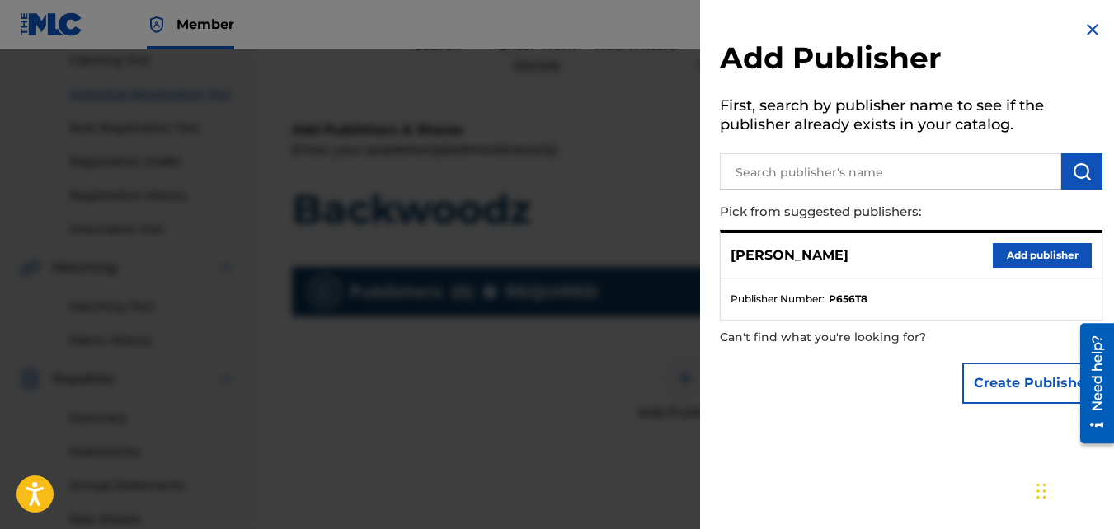
click at [1033, 252] on button "Add publisher" at bounding box center [1042, 255] width 99 height 25
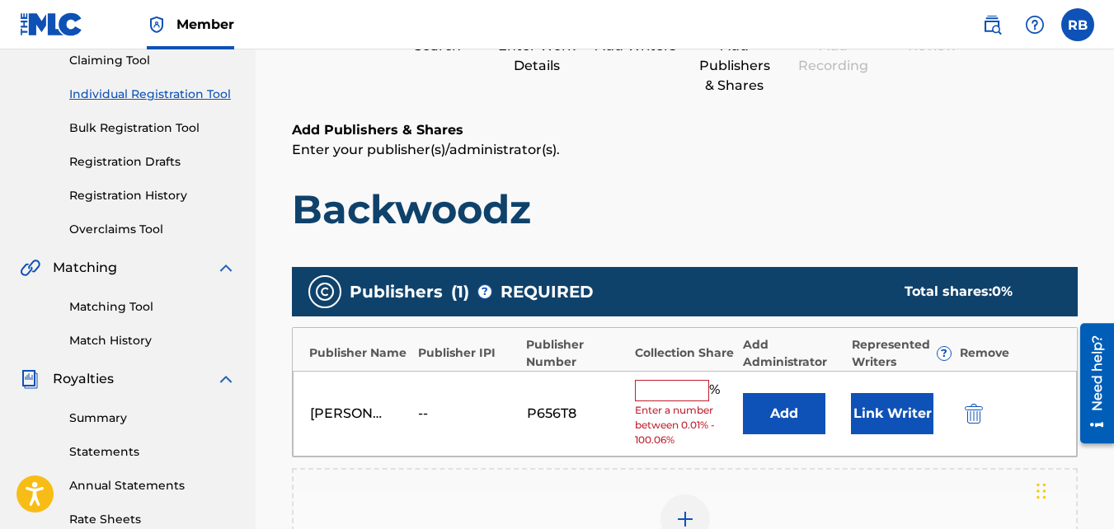
click at [665, 385] on input "text" at bounding box center [672, 390] width 74 height 21
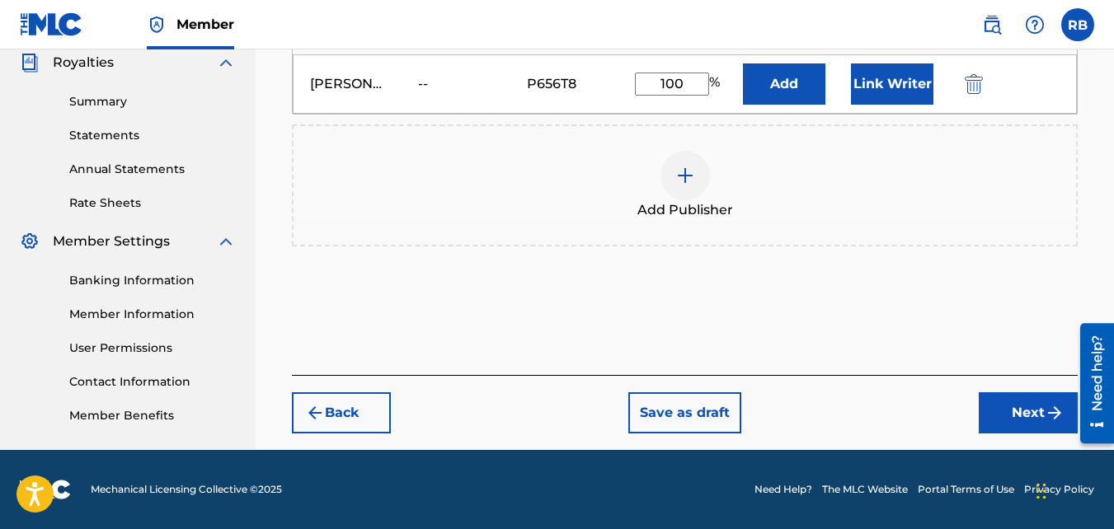
click at [1005, 408] on button "Next" at bounding box center [1028, 413] width 99 height 41
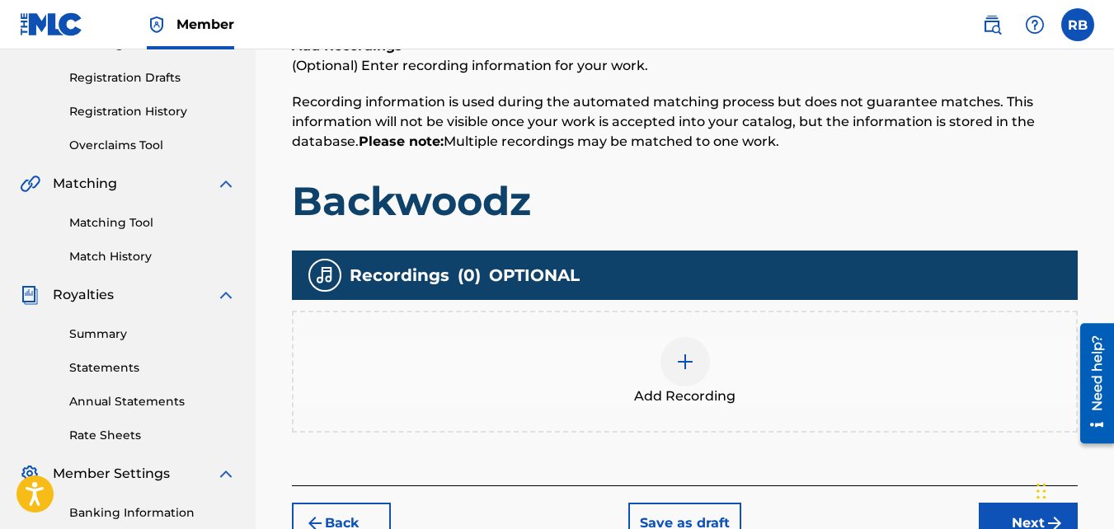
scroll to position [270, 0]
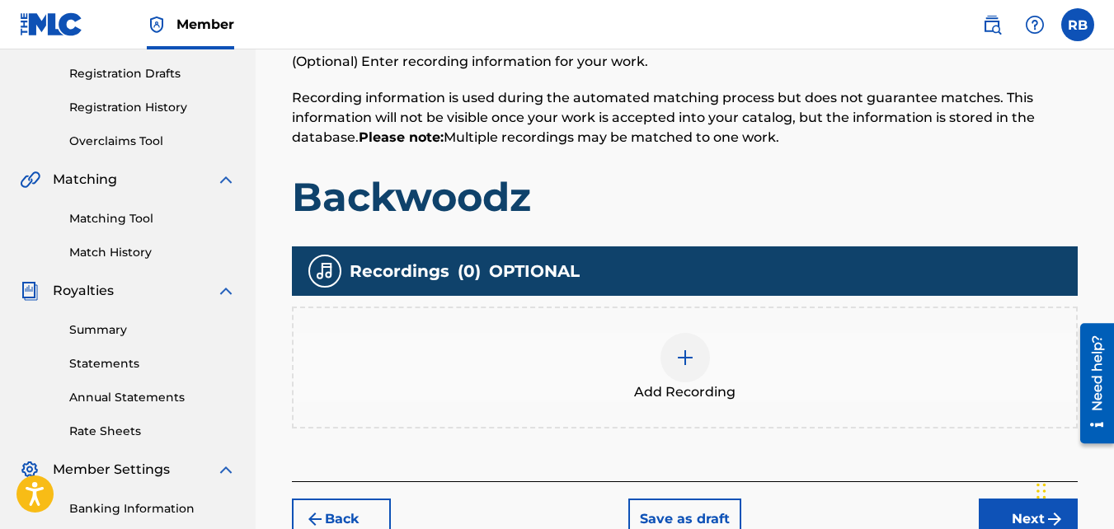
click at [633, 333] on div "Add Recording" at bounding box center [685, 367] width 783 height 69
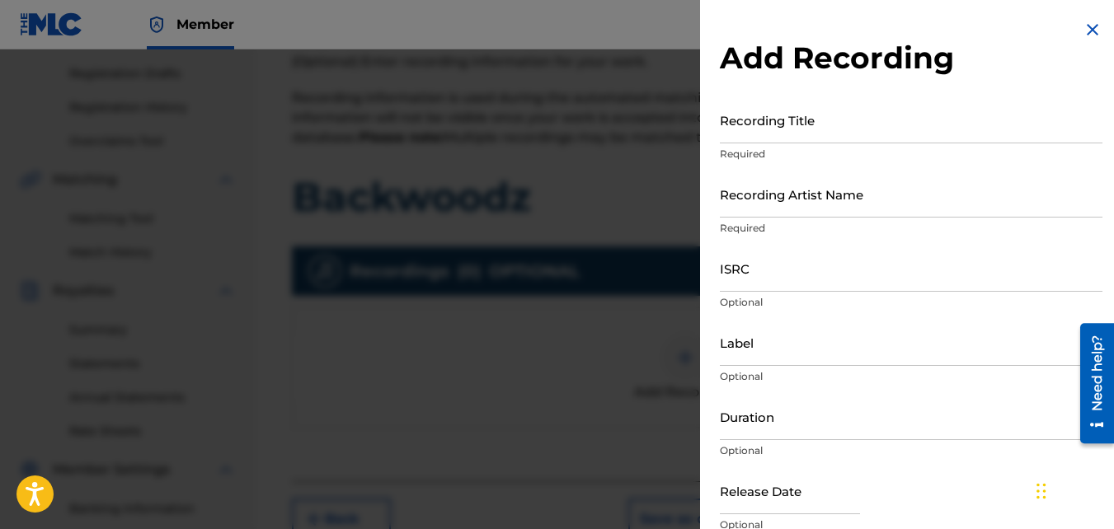
click at [817, 116] on input "Recording Title" at bounding box center [911, 119] width 383 height 47
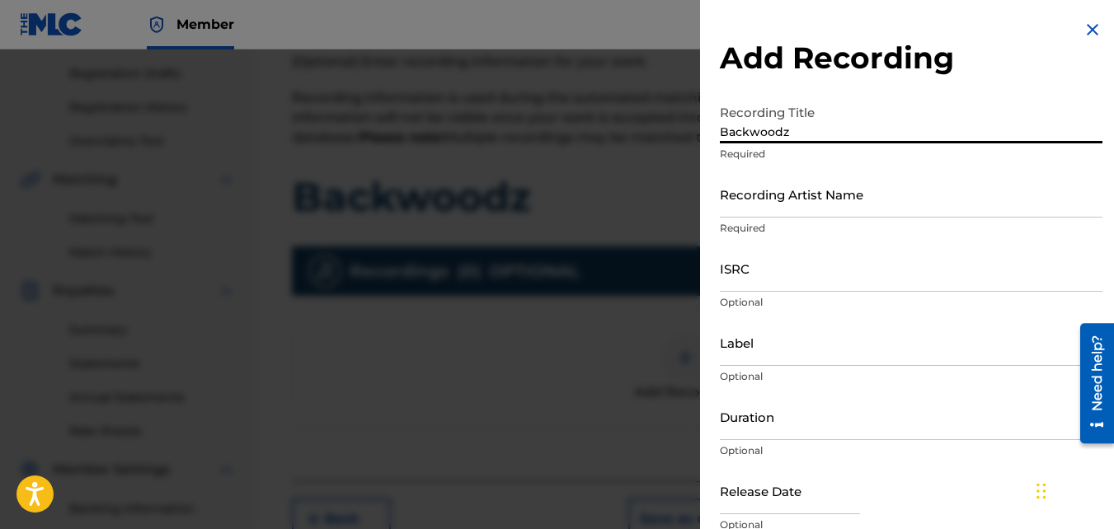
click at [794, 221] on p "Required" at bounding box center [911, 228] width 383 height 15
click at [786, 202] on input "Recording Artist Name" at bounding box center [911, 194] width 383 height 47
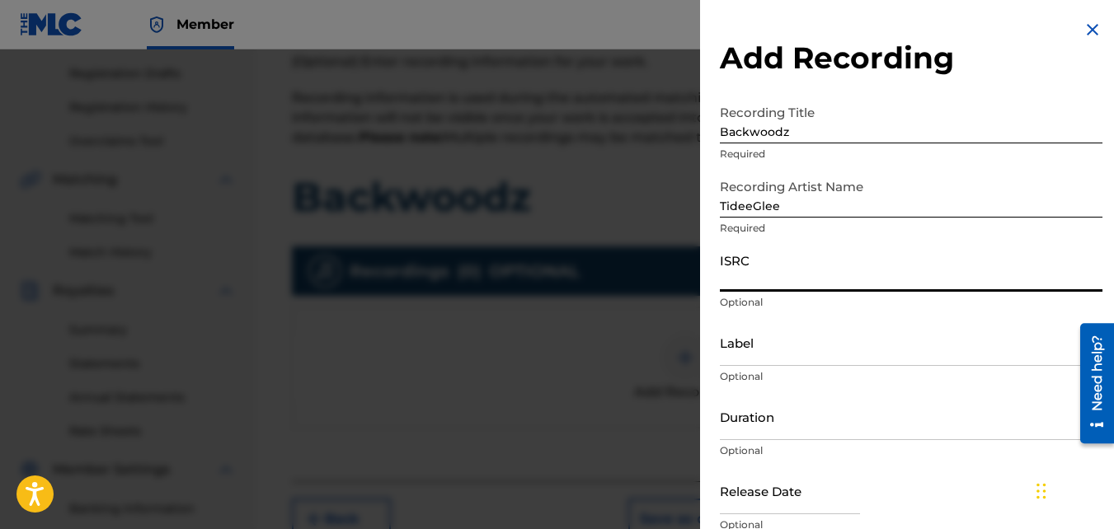
paste input "QZNMU2153555"
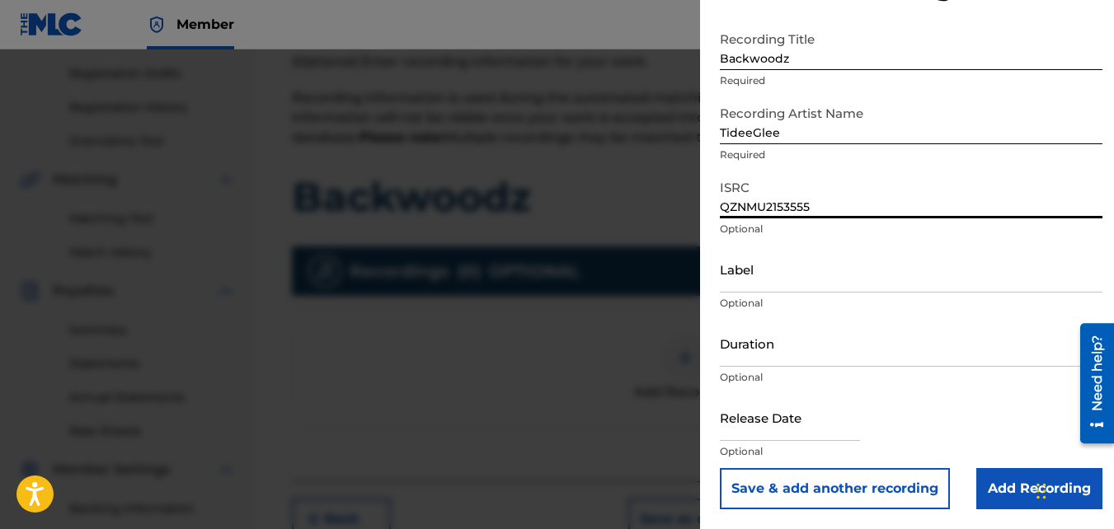
click at [990, 465] on input "Add Recording" at bounding box center [1039, 488] width 126 height 41
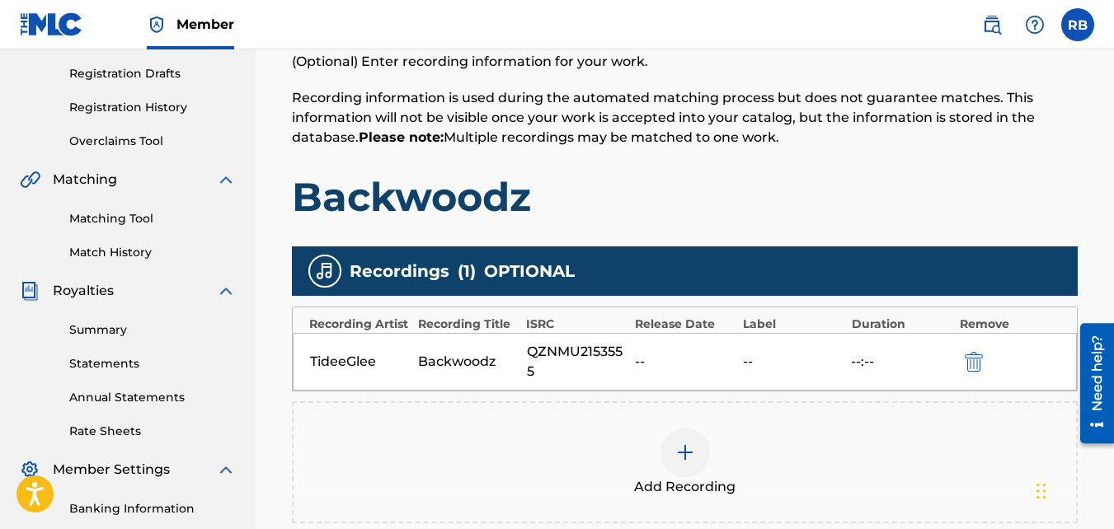
scroll to position [493, 0]
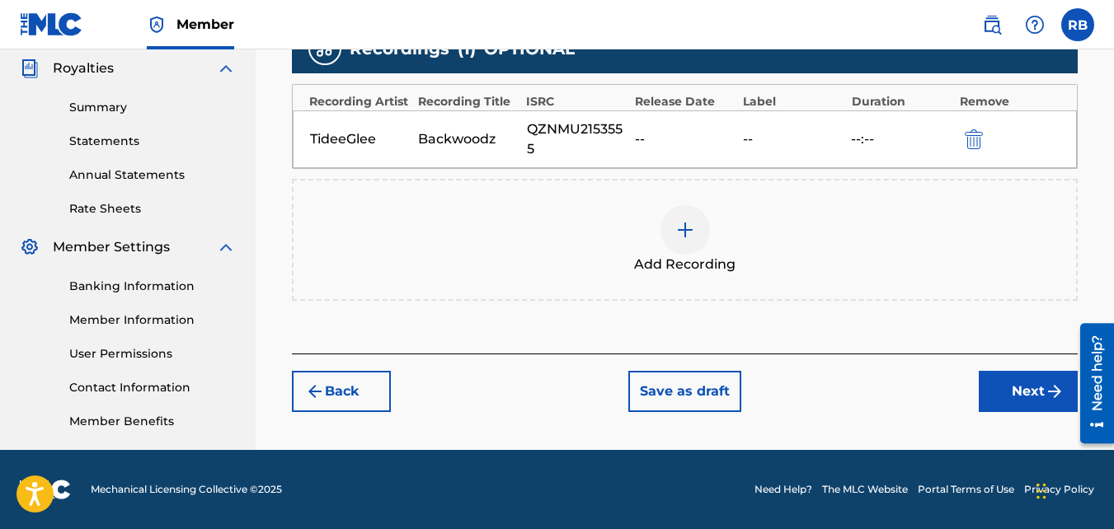
click at [988, 380] on button "Next" at bounding box center [1028, 391] width 99 height 41
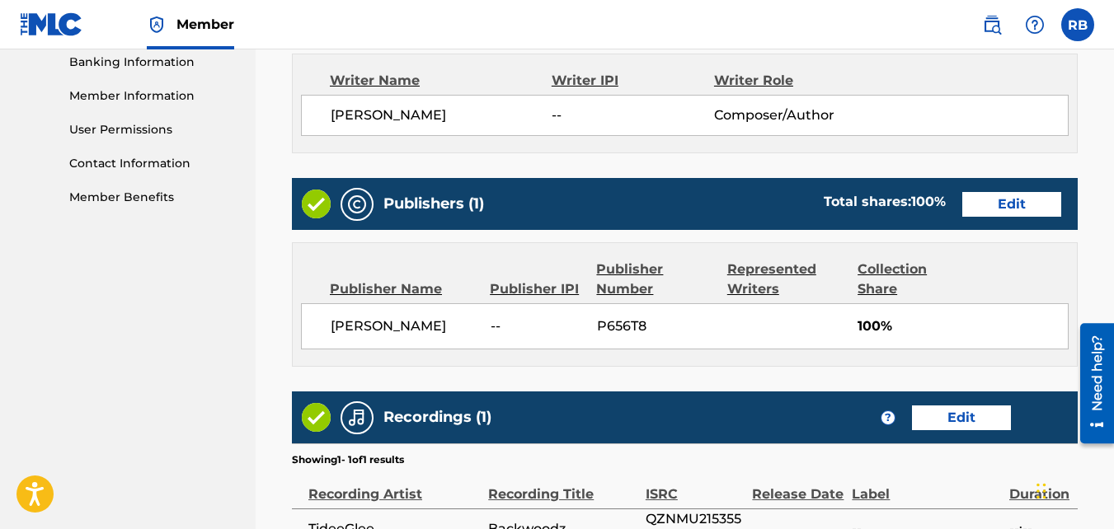
scroll to position [918, 0]
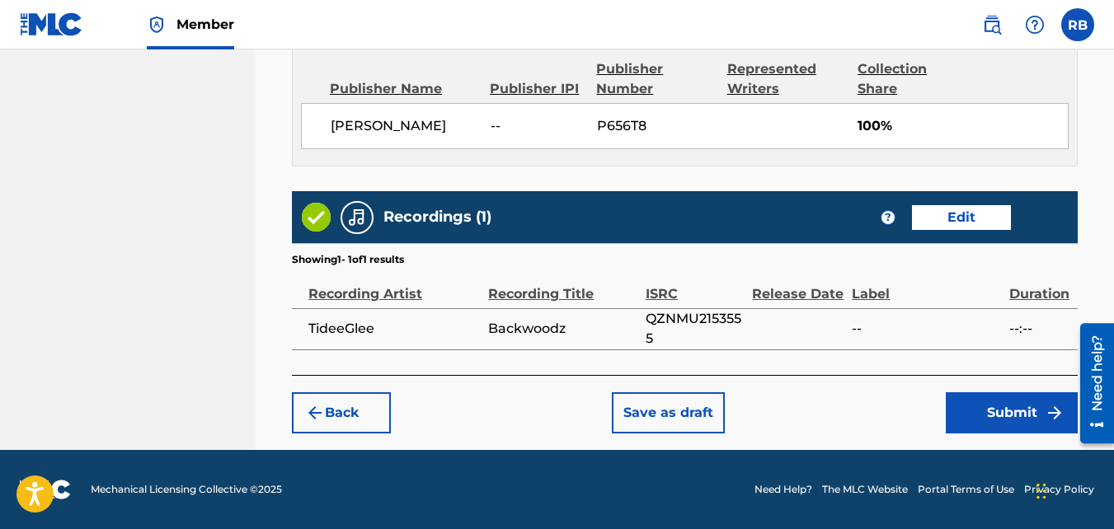
click at [952, 421] on button "Submit" at bounding box center [1012, 413] width 132 height 41
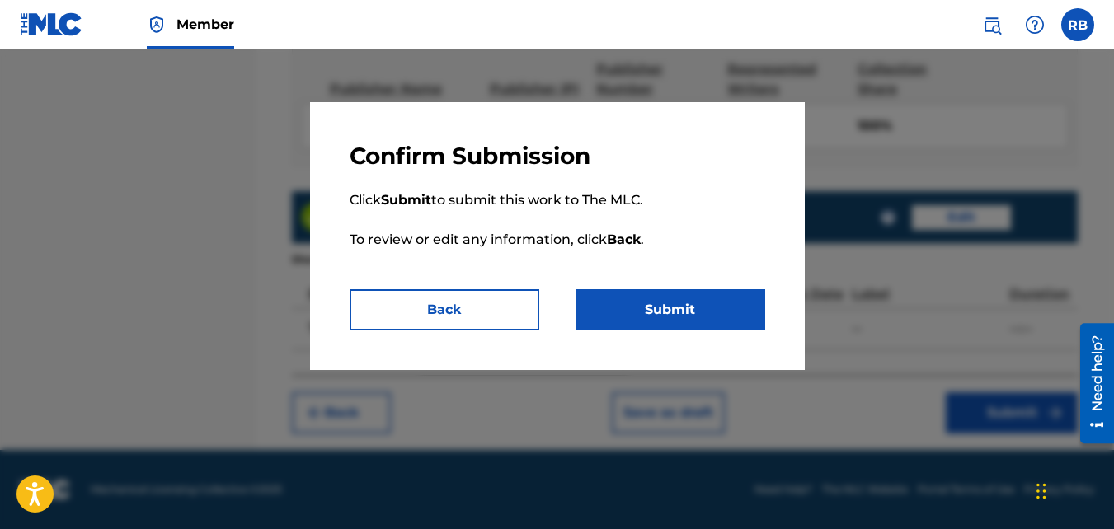
click at [686, 308] on button "Submit" at bounding box center [671, 309] width 190 height 41
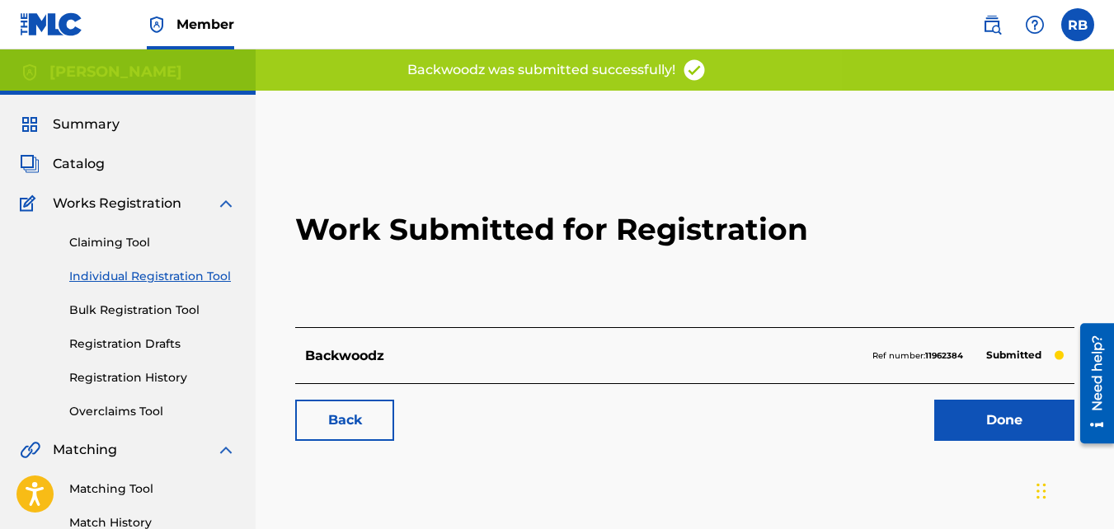
click at [364, 415] on link "Back" at bounding box center [344, 420] width 99 height 41
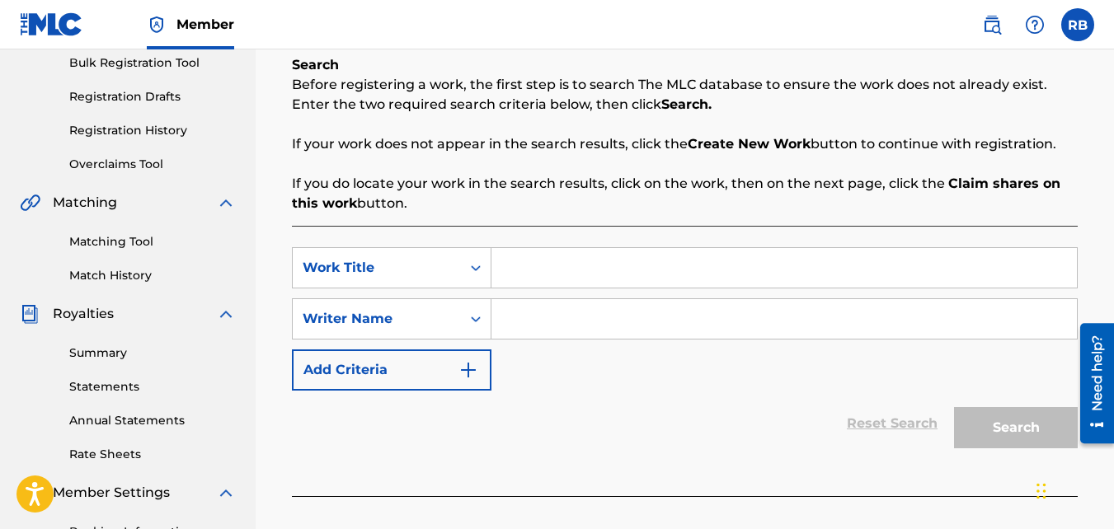
scroll to position [253, 0]
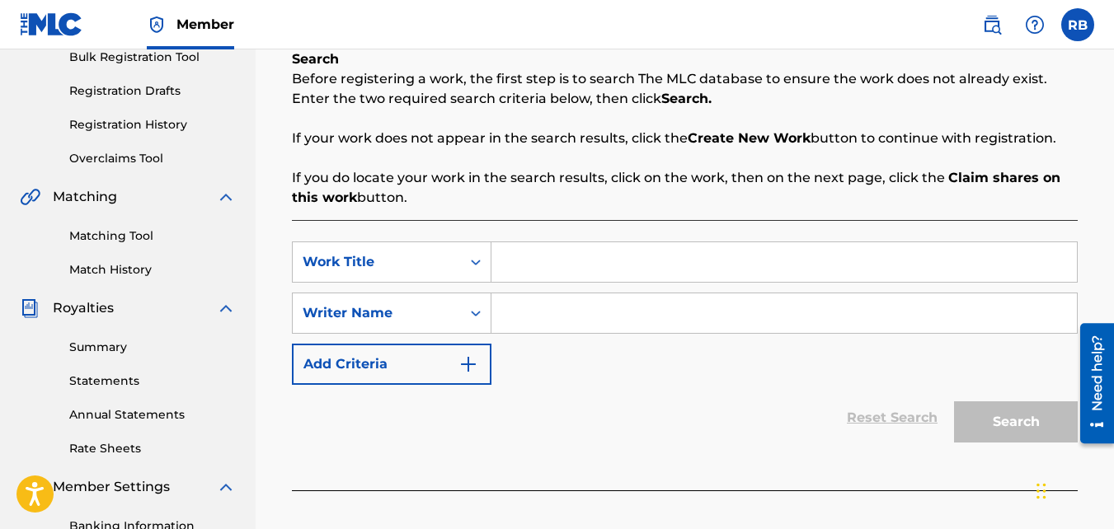
click at [565, 261] on input "Search Form" at bounding box center [784, 262] width 586 height 40
click at [524, 303] on input "Search Form" at bounding box center [784, 314] width 586 height 40
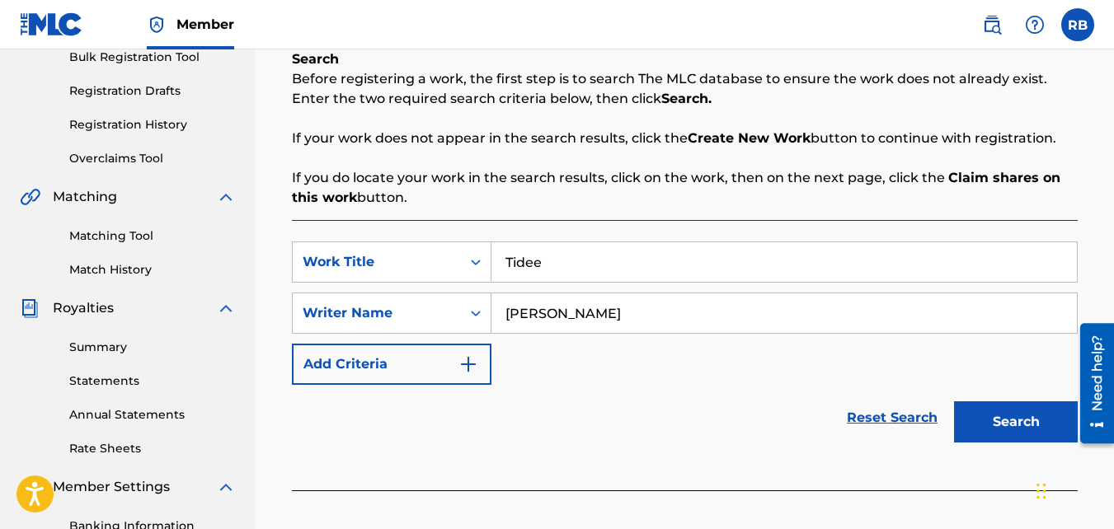
click at [954, 402] on button "Search" at bounding box center [1016, 422] width 124 height 41
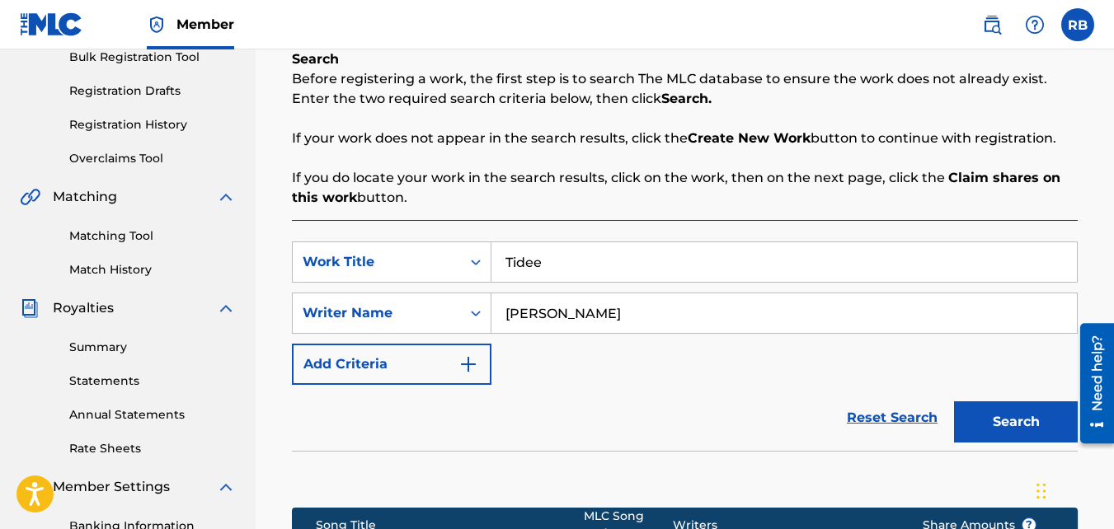
scroll to position [527, 0]
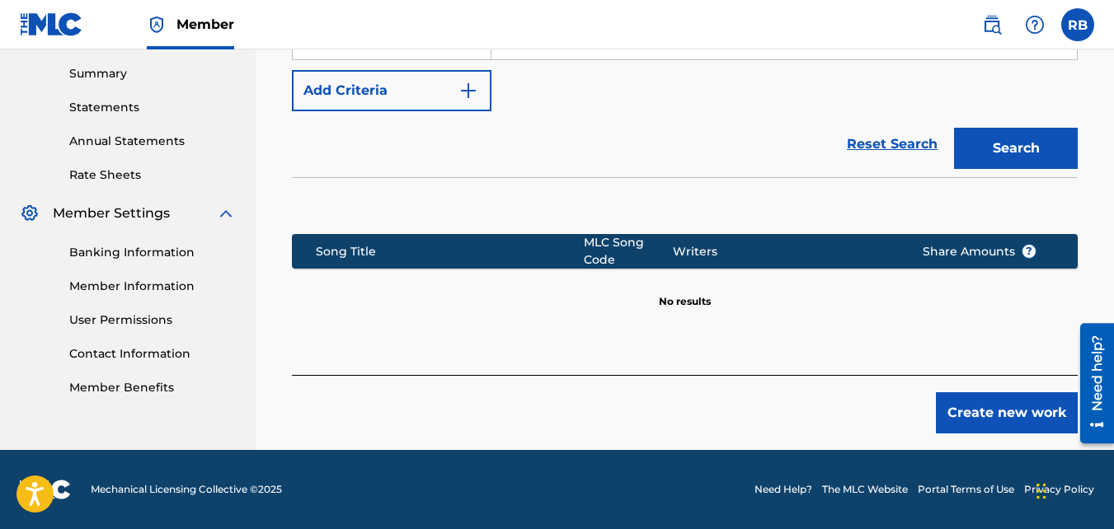
click at [1003, 423] on button "Create new work" at bounding box center [1007, 413] width 142 height 41
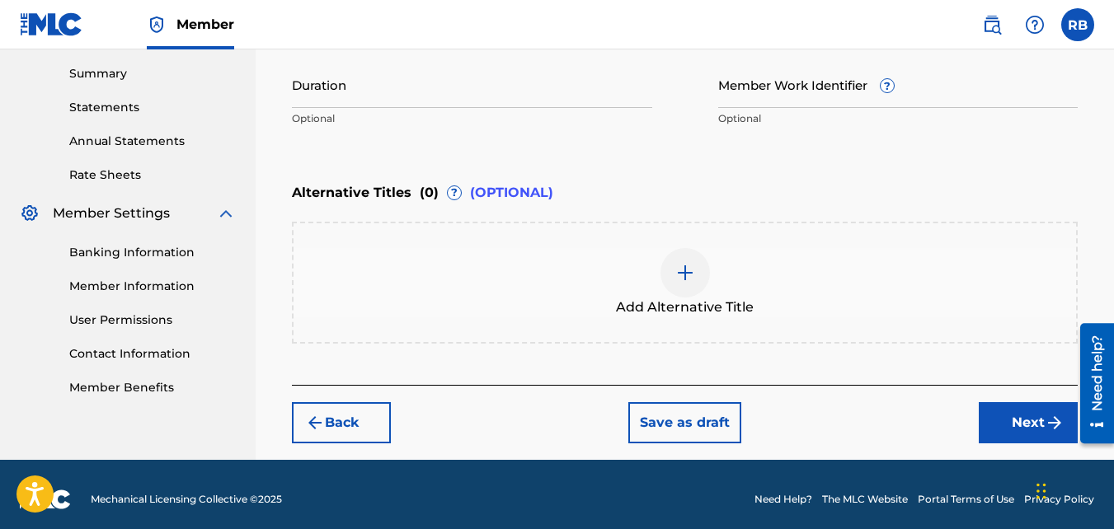
click at [1023, 411] on button "Next" at bounding box center [1028, 422] width 99 height 41
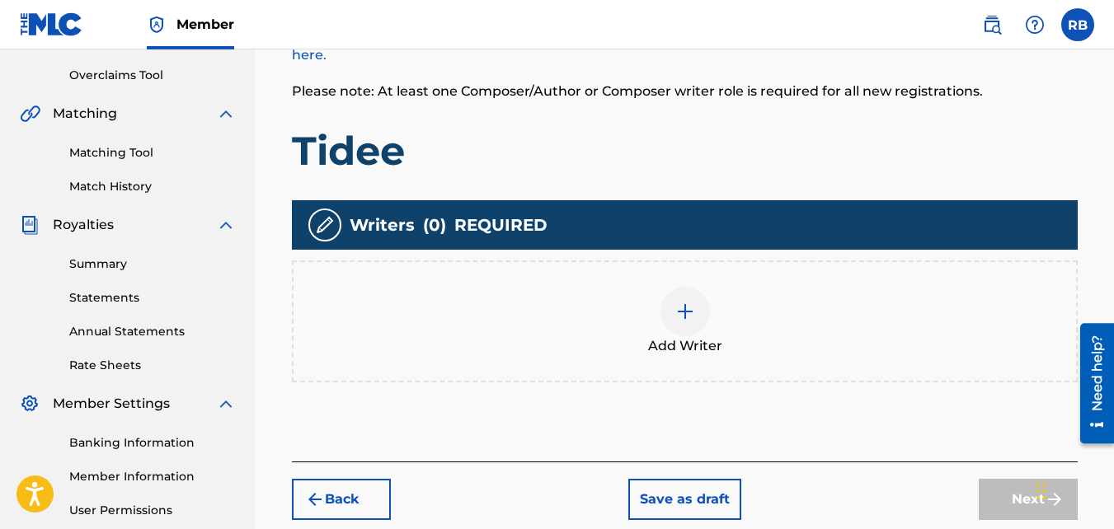
scroll to position [337, 0]
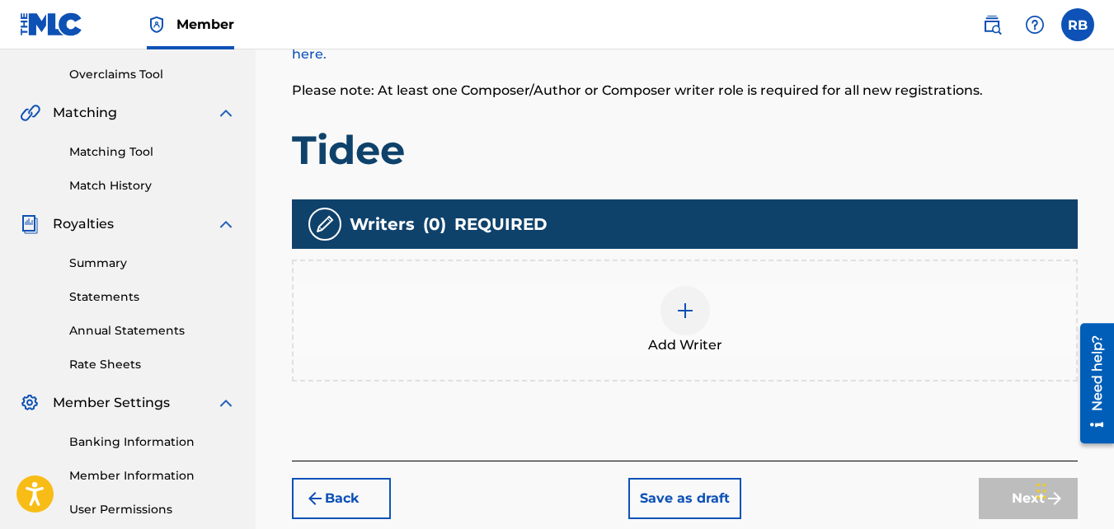
click at [609, 304] on div "Add Writer" at bounding box center [685, 320] width 783 height 69
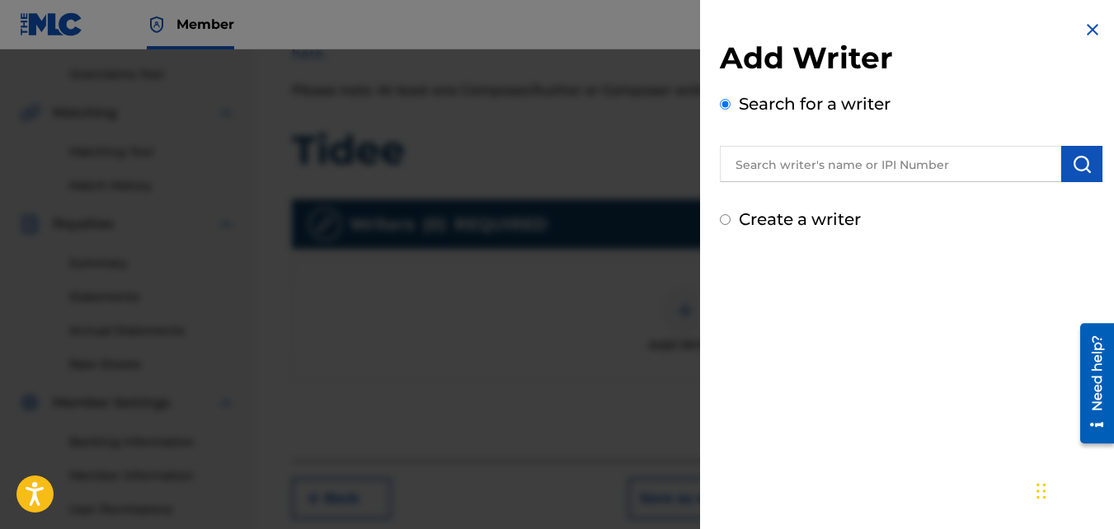
click at [757, 223] on label "Create a writer" at bounding box center [800, 219] width 122 height 20
click at [731, 223] on input "Create a writer" at bounding box center [725, 219] width 11 height 11
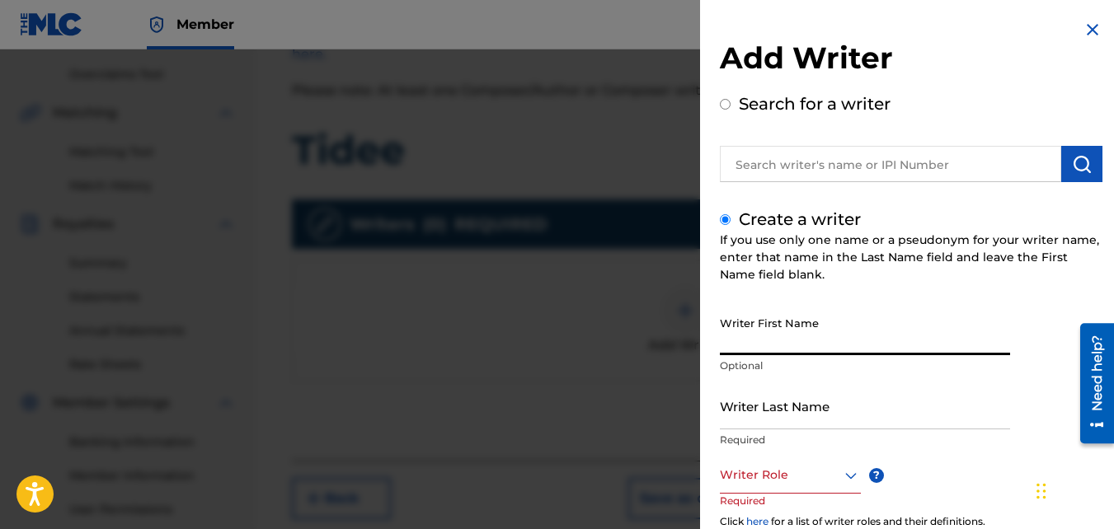
click at [783, 329] on input "Writer First Name" at bounding box center [865, 331] width 290 height 47
click at [791, 402] on input "Writer Last Name" at bounding box center [865, 406] width 290 height 47
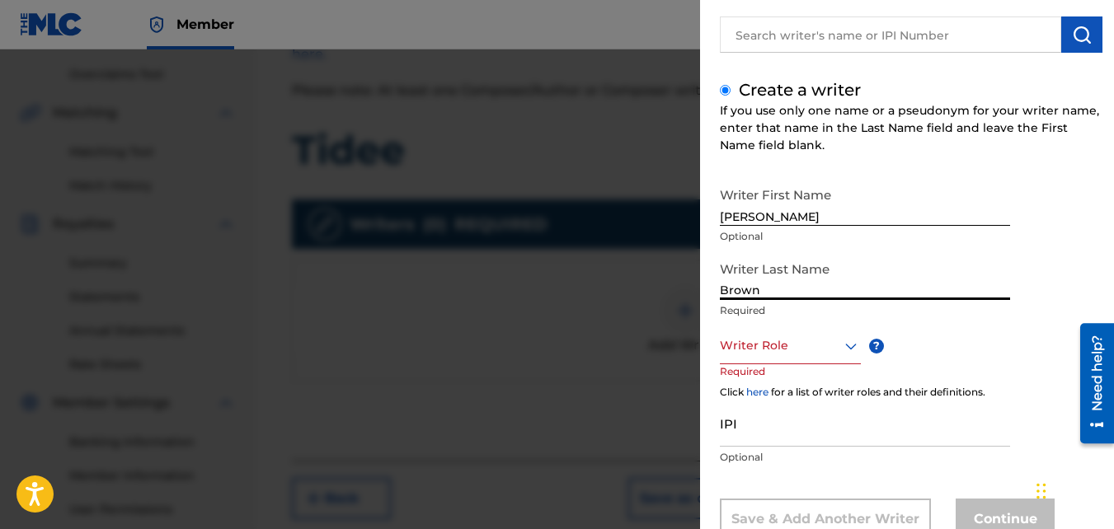
scroll to position [130, 0]
click at [779, 353] on div at bounding box center [790, 345] width 141 height 21
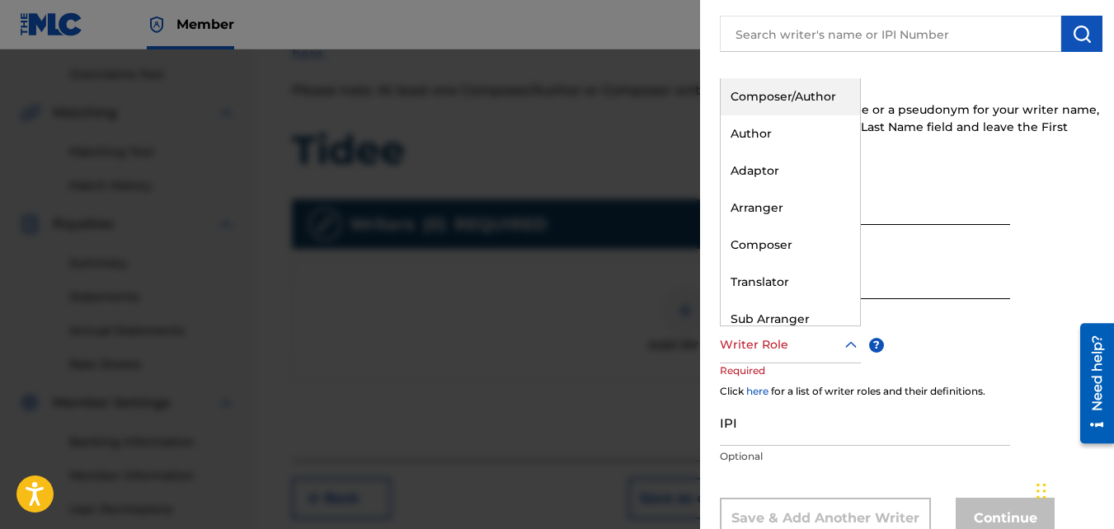
click at [783, 84] on div "Composer/Author" at bounding box center [790, 96] width 139 height 37
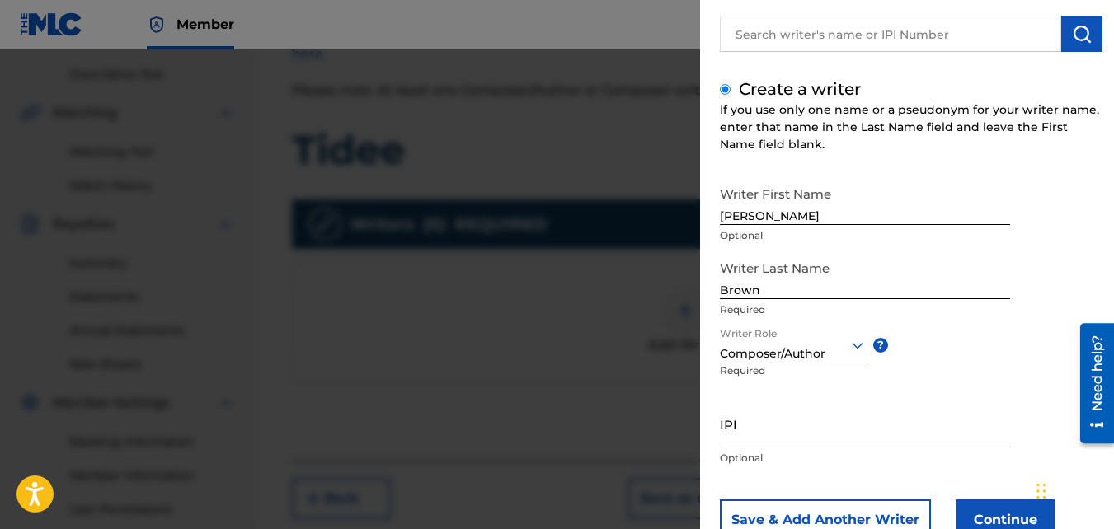
scroll to position [186, 0]
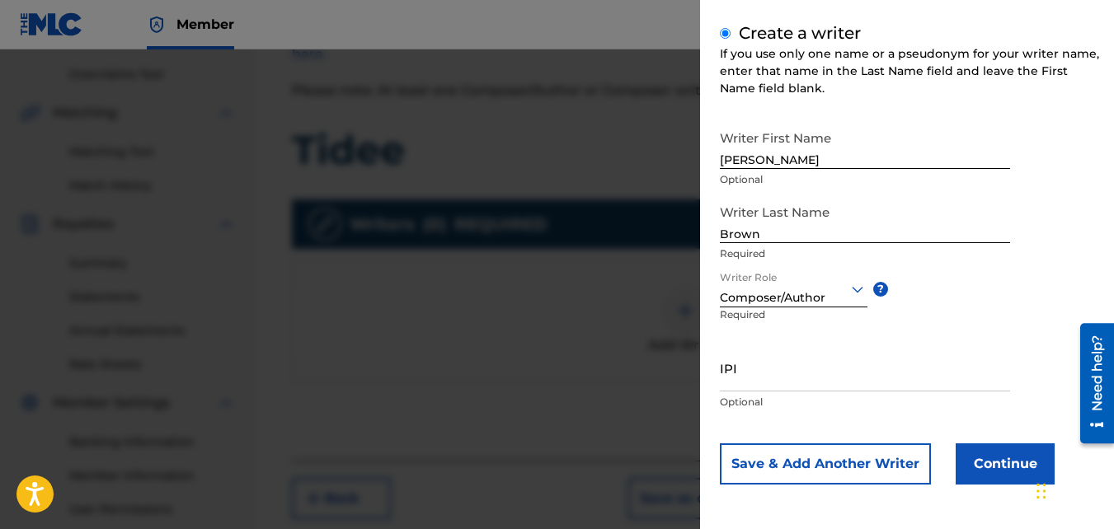
click at [983, 453] on button "Continue" at bounding box center [1005, 464] width 99 height 41
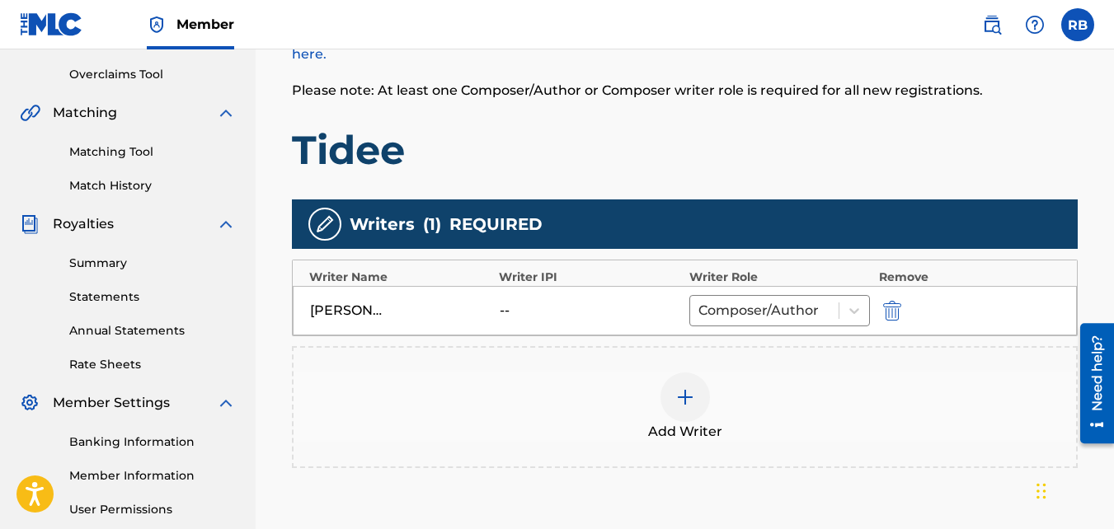
scroll to position [510, 0]
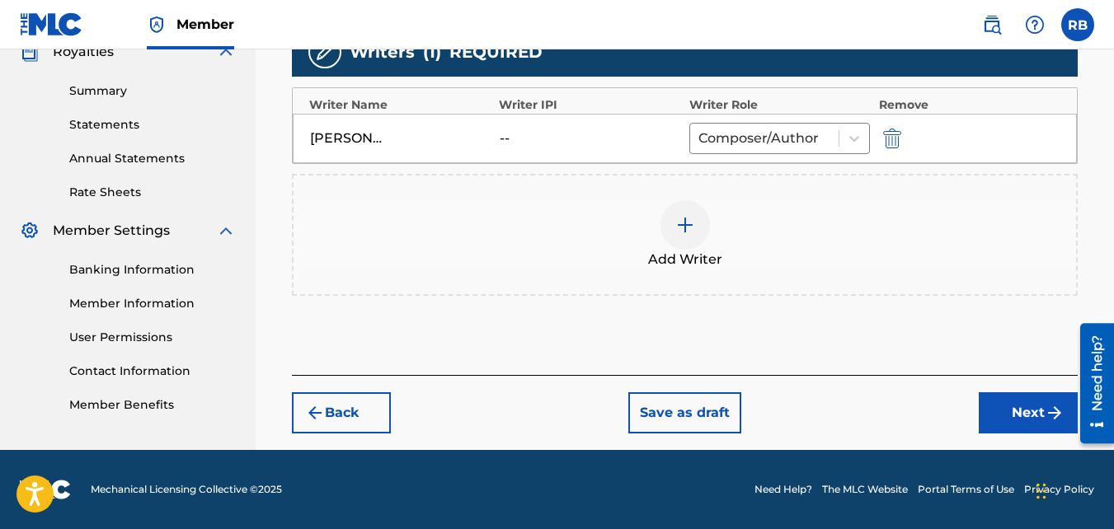
click at [1028, 408] on button "Next" at bounding box center [1028, 413] width 99 height 41
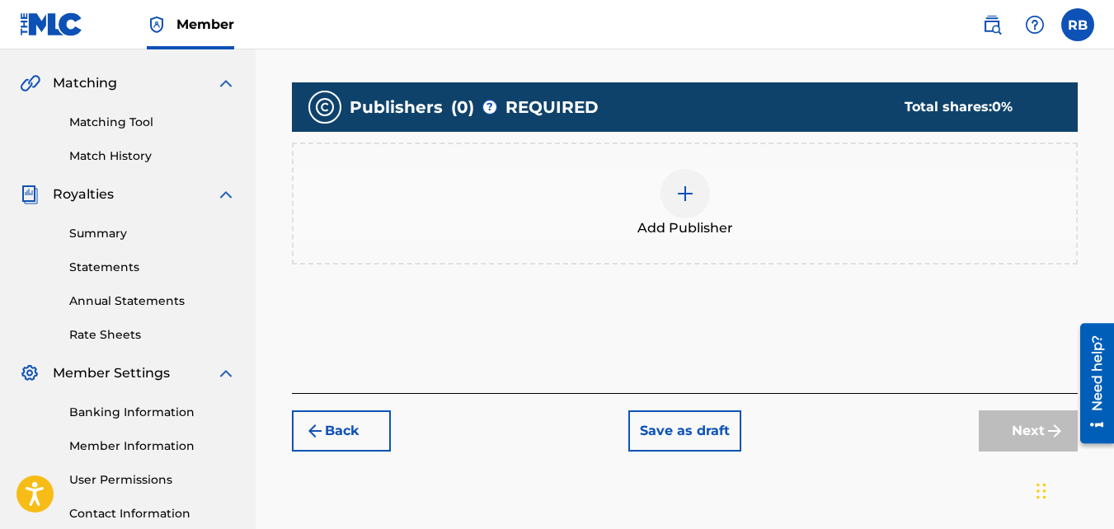
scroll to position [401, 0]
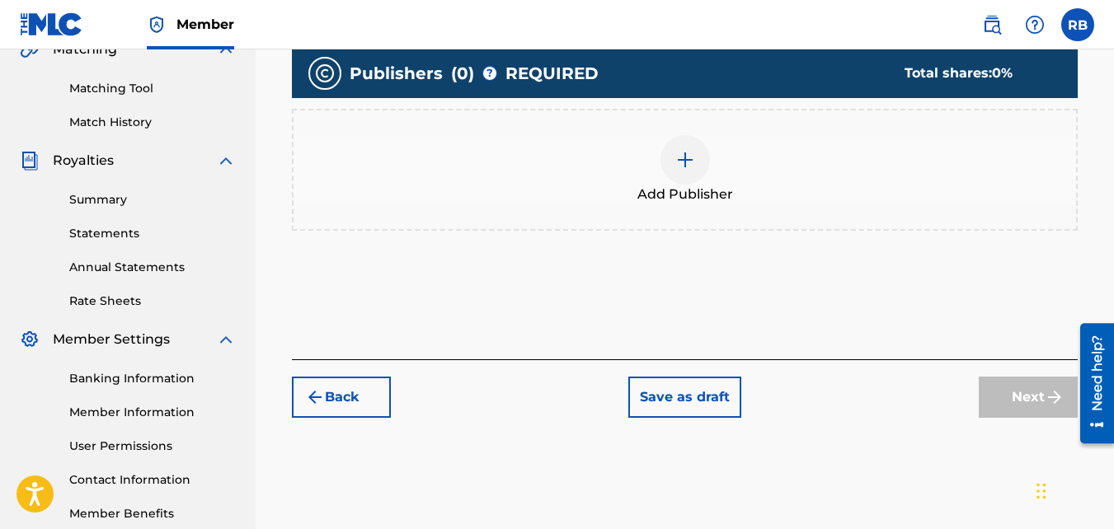
click at [875, 182] on div "Add Publisher" at bounding box center [685, 169] width 783 height 69
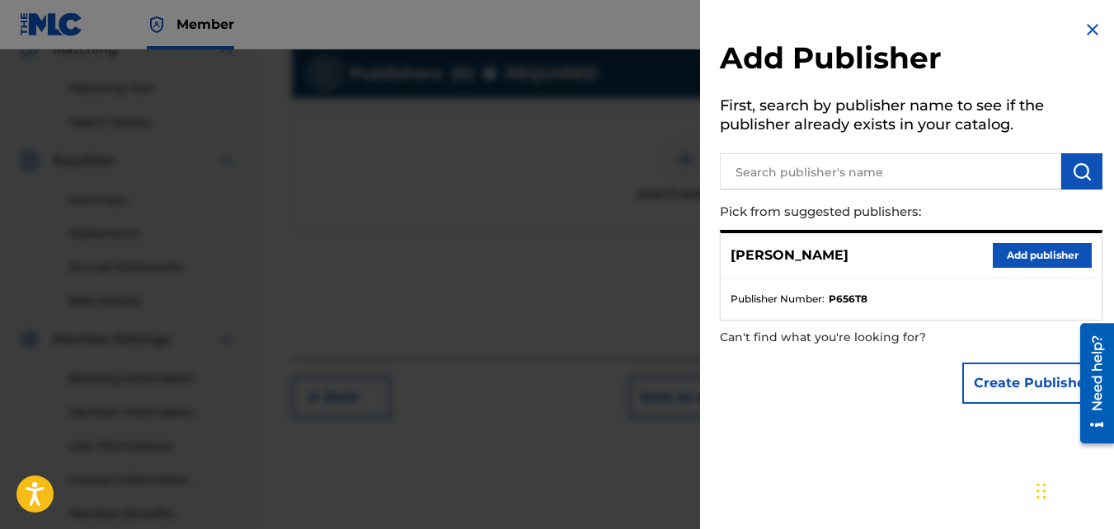
click at [1045, 251] on button "Add publisher" at bounding box center [1042, 255] width 99 height 25
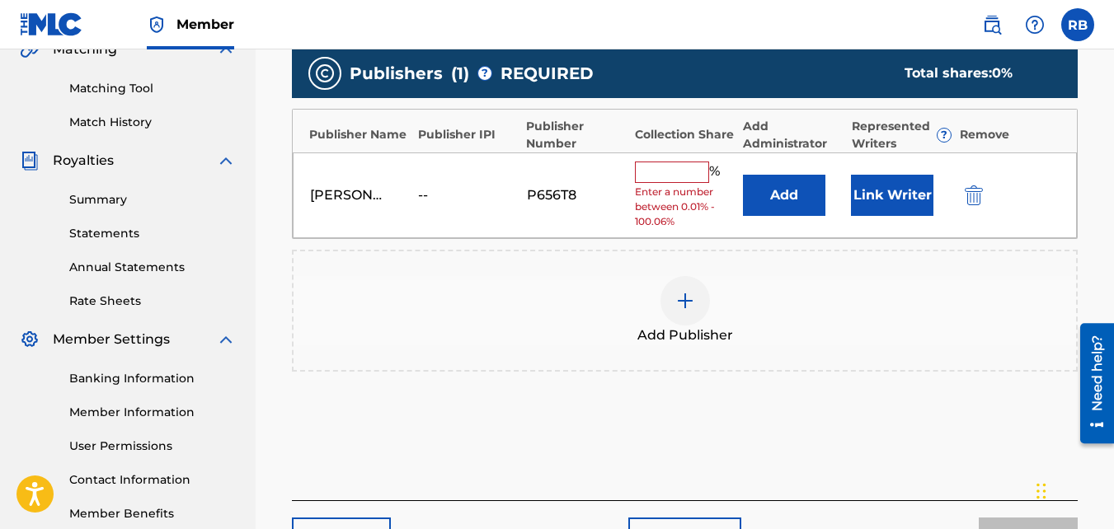
click at [647, 184] on div "% Enter a number between 0.01% - 100.06%" at bounding box center [685, 196] width 100 height 68
click at [650, 172] on input "text" at bounding box center [672, 172] width 74 height 21
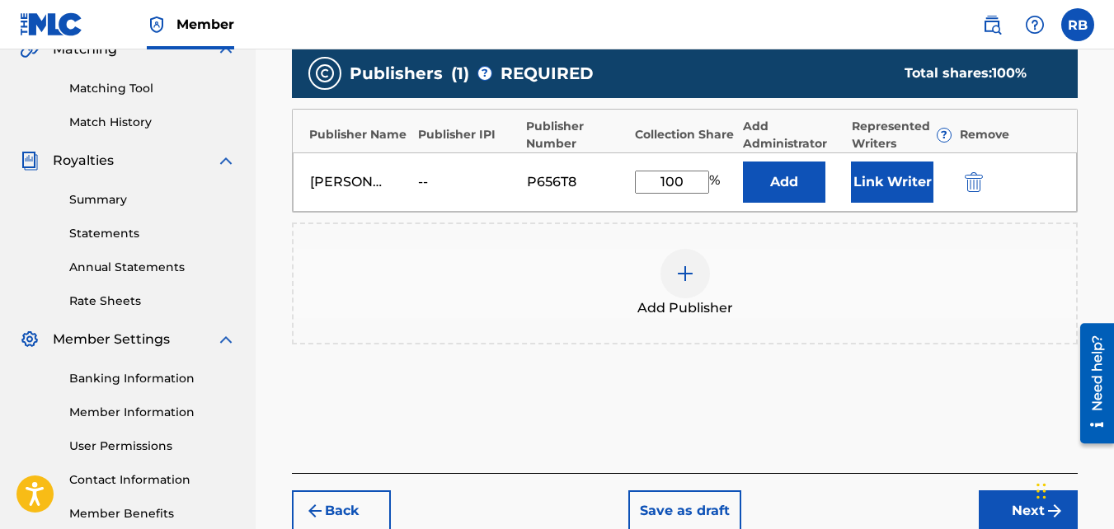
scroll to position [499, 0]
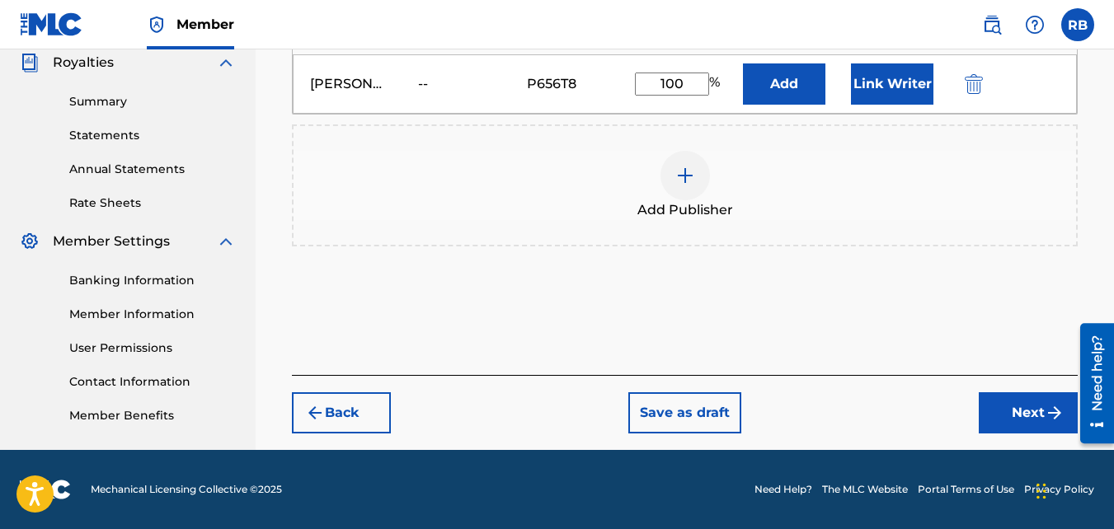
click at [990, 404] on button "Next" at bounding box center [1028, 413] width 99 height 41
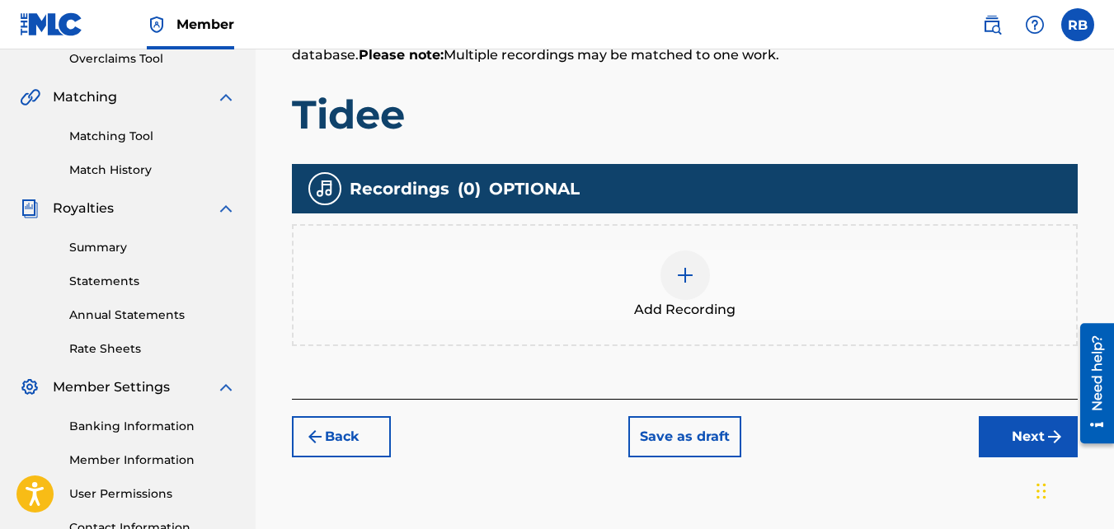
scroll to position [369, 0]
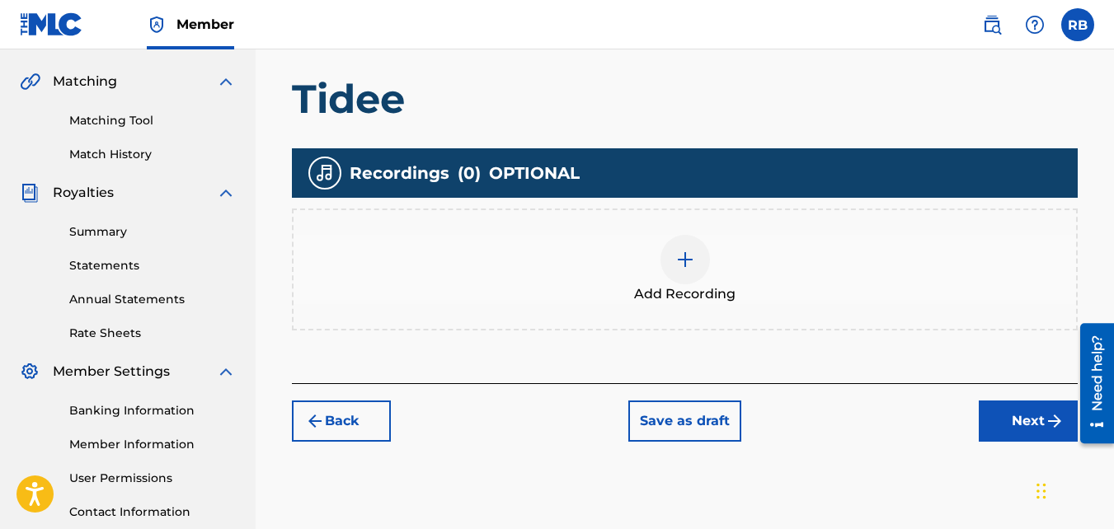
click at [682, 247] on div at bounding box center [685, 259] width 49 height 49
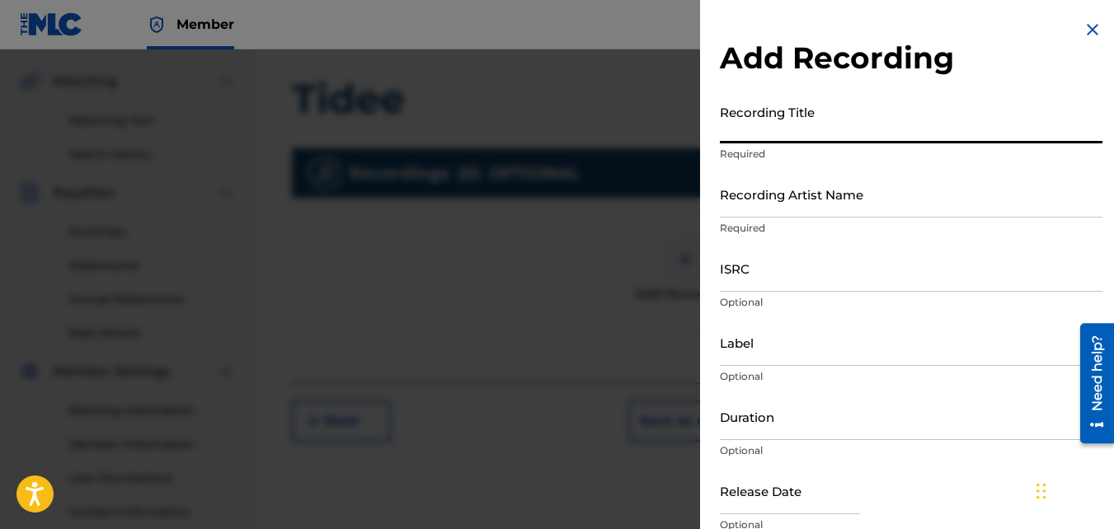
click at [803, 122] on input "Recording Title" at bounding box center [911, 119] width 383 height 47
click at [796, 186] on input "Recording Artist Name" at bounding box center [911, 194] width 383 height 47
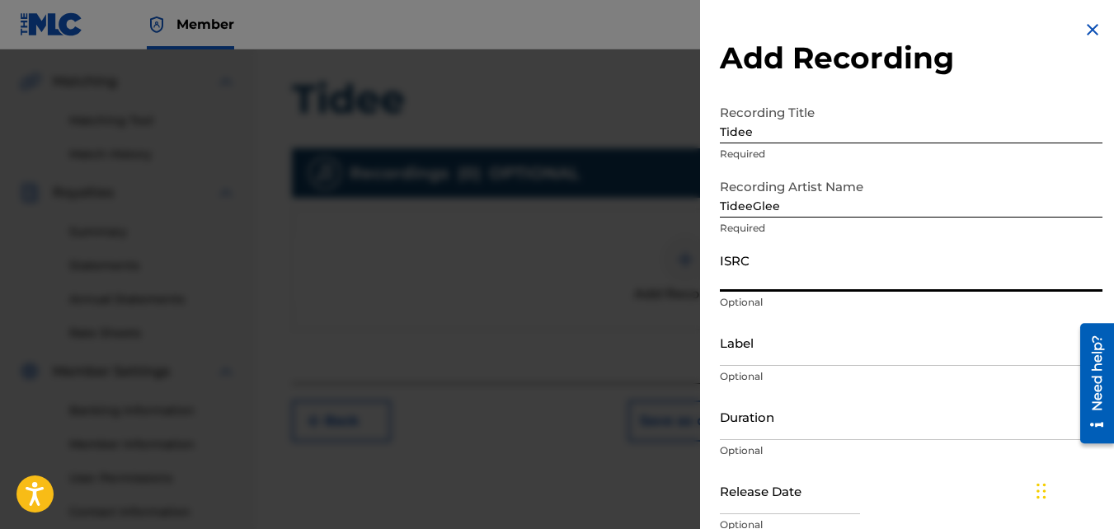
paste input "QZ85M2056979"
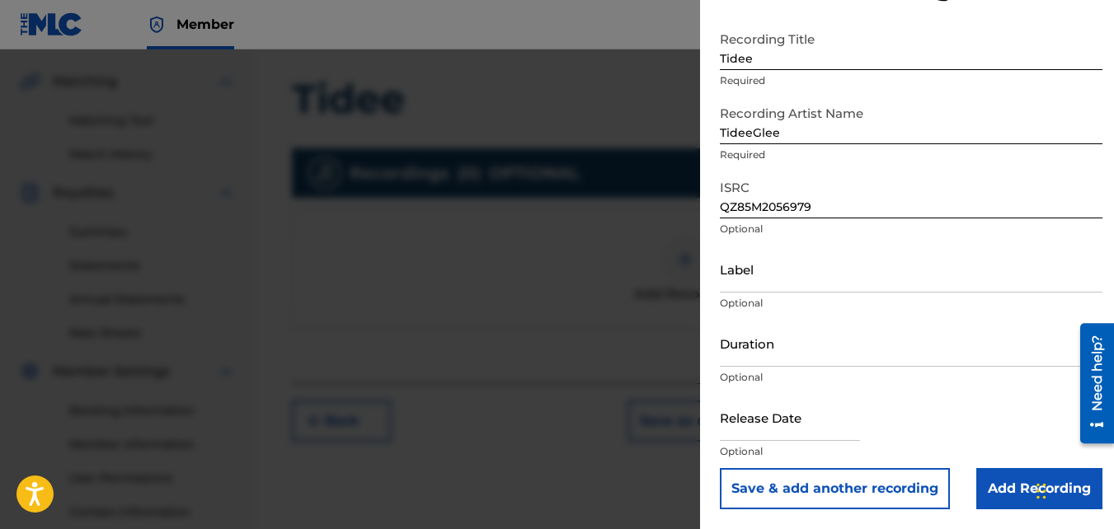
click at [981, 465] on input "Add Recording" at bounding box center [1039, 488] width 126 height 41
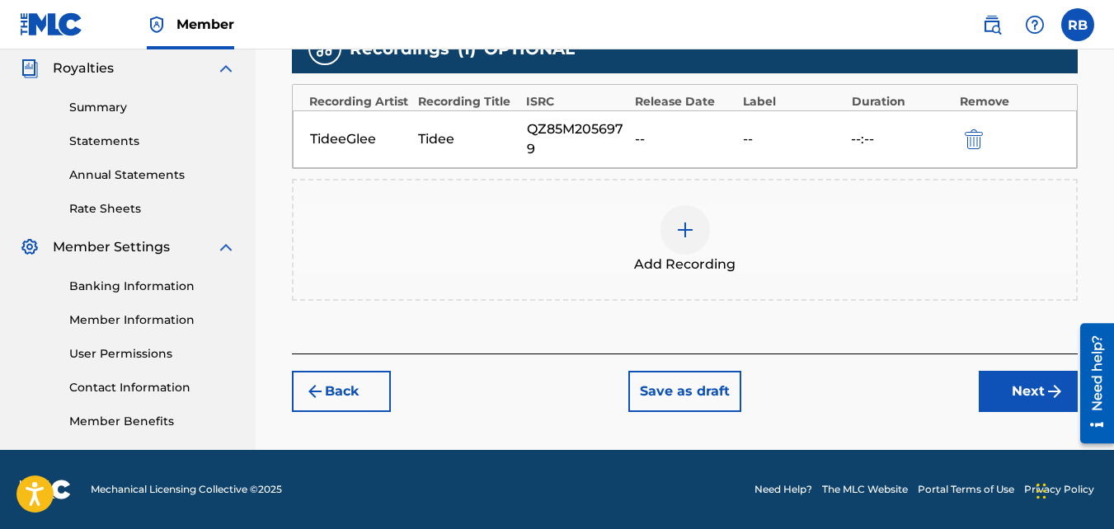
click at [982, 389] on button "Next" at bounding box center [1028, 391] width 99 height 41
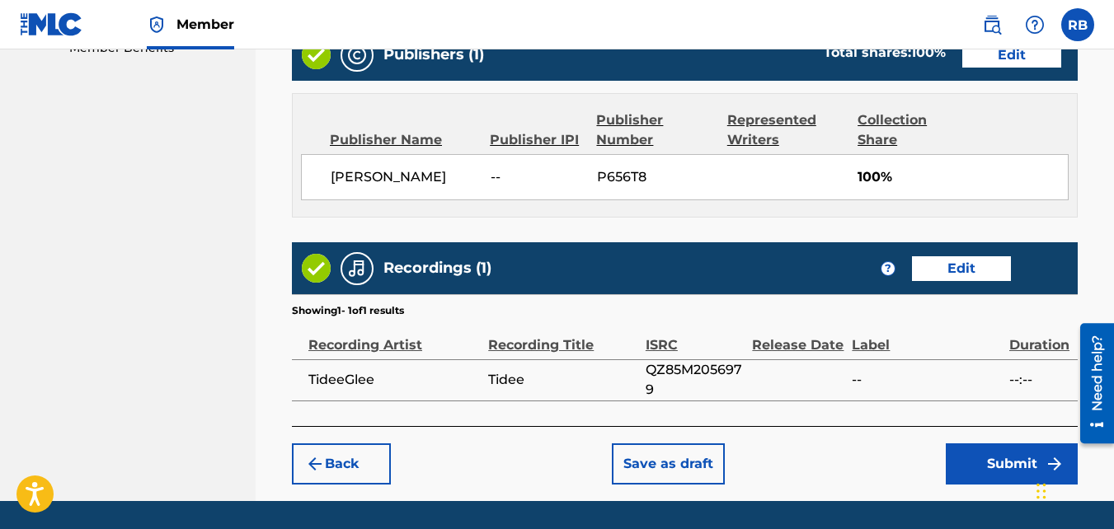
scroll to position [918, 0]
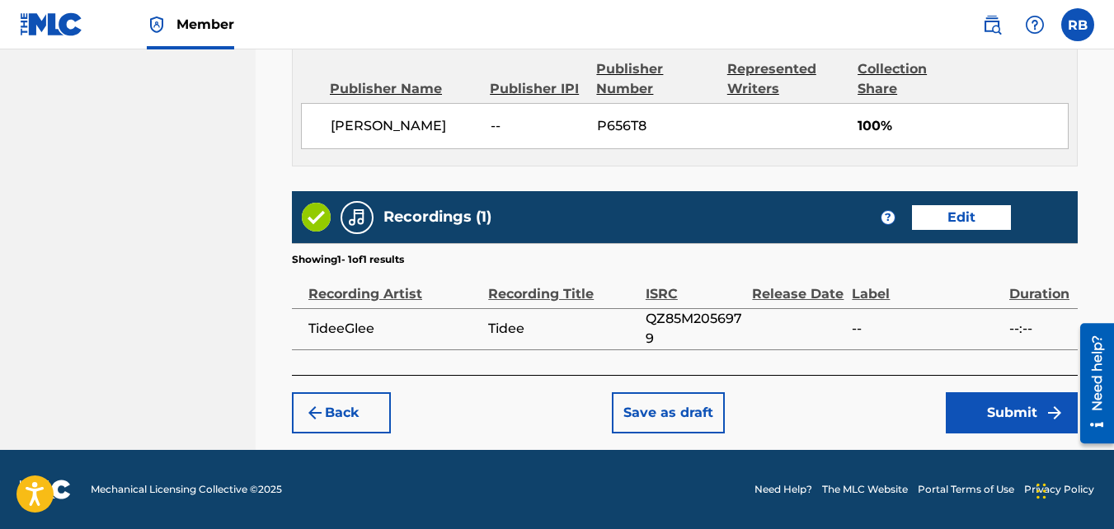
click at [972, 398] on button "Submit" at bounding box center [1012, 413] width 132 height 41
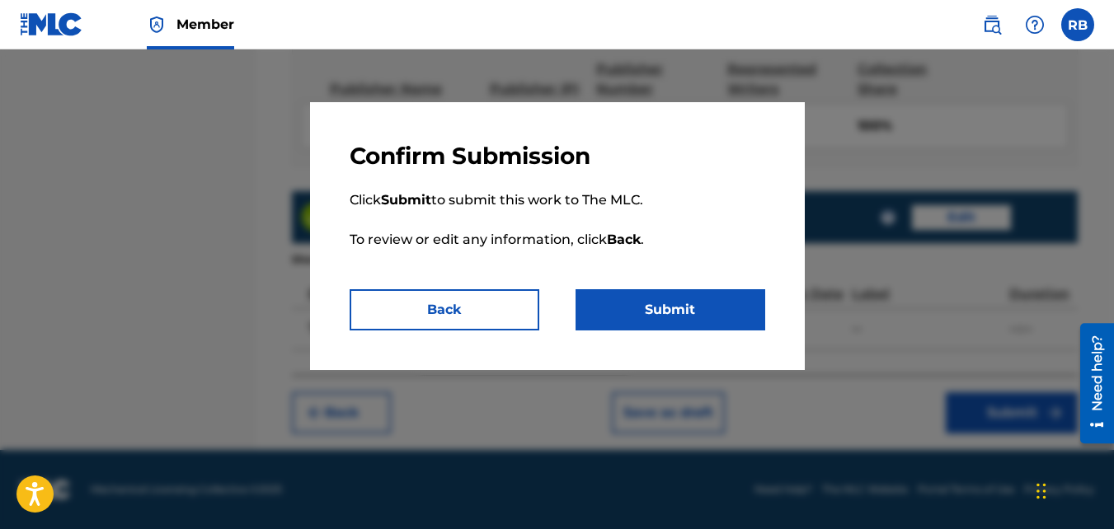
click at [670, 293] on button "Submit" at bounding box center [671, 309] width 190 height 41
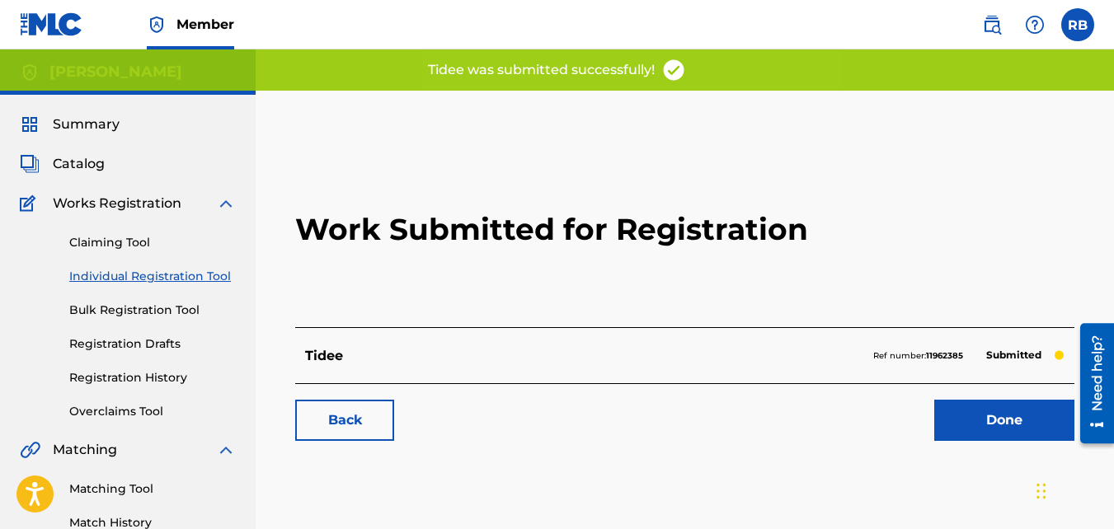
click at [322, 432] on link "Back" at bounding box center [344, 420] width 99 height 41
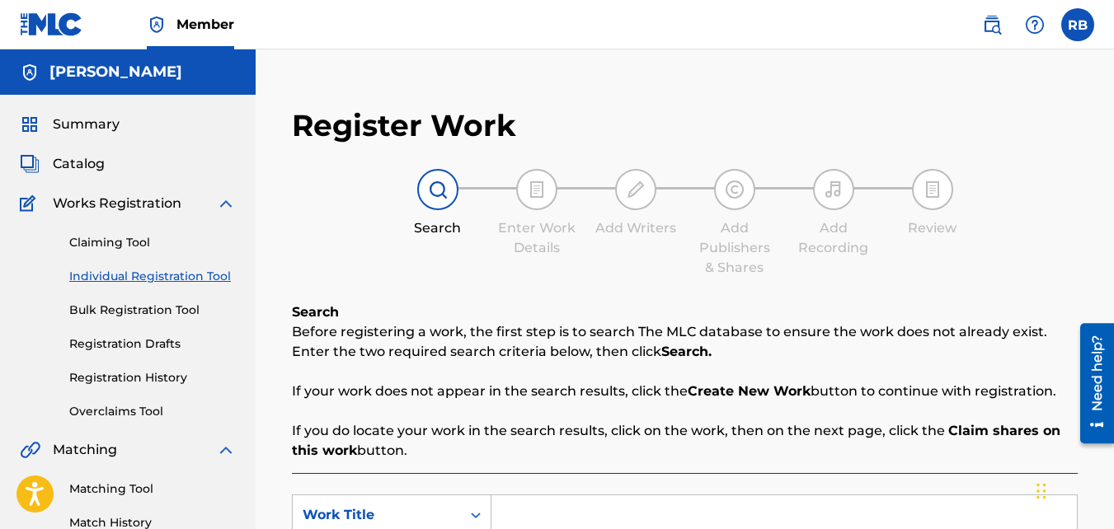
scroll to position [215, 0]
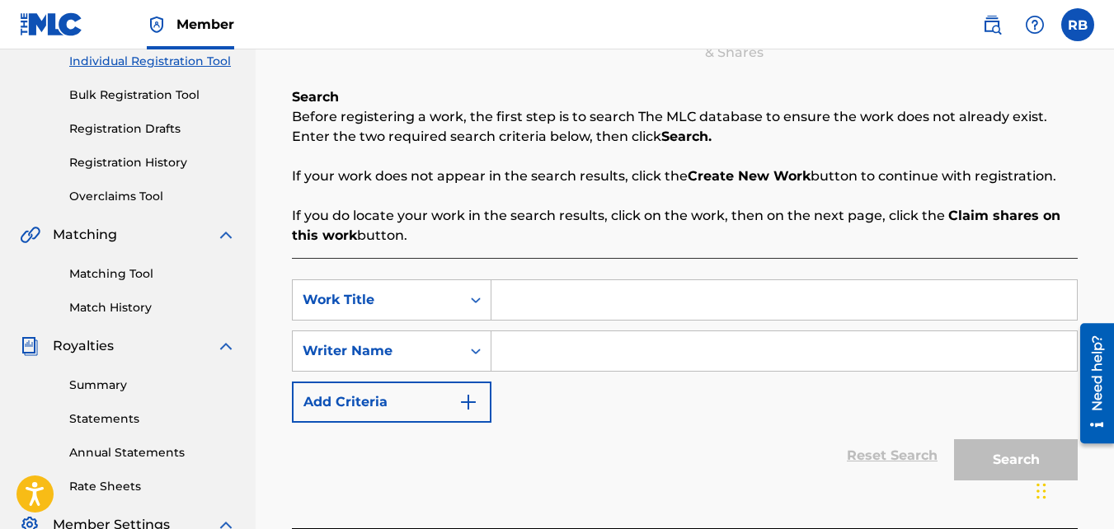
click at [595, 313] on input "Search Form" at bounding box center [784, 300] width 586 height 40
click at [595, 355] on input "Search Form" at bounding box center [784, 352] width 586 height 40
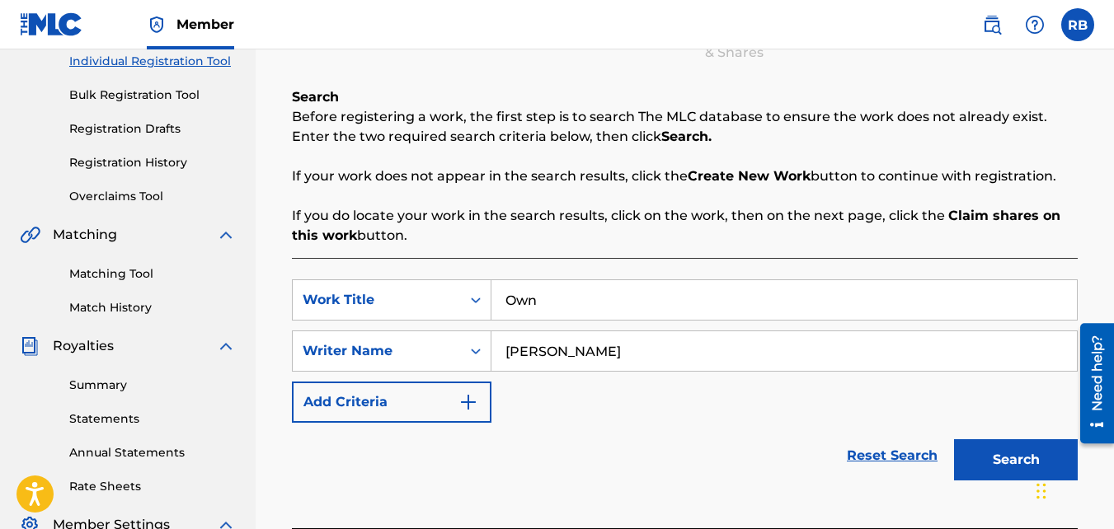
click at [1026, 455] on button "Search" at bounding box center [1016, 460] width 124 height 41
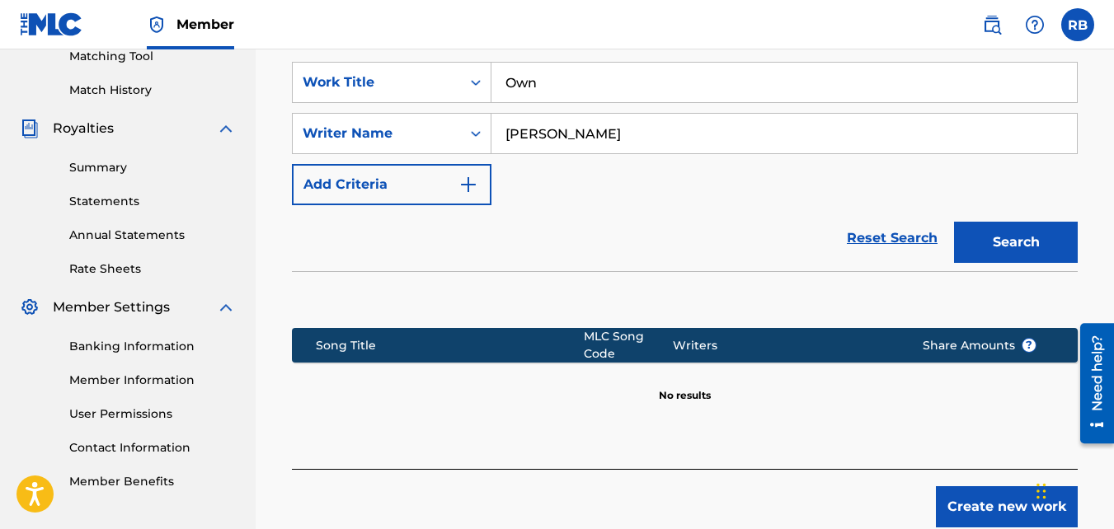
scroll to position [527, 0]
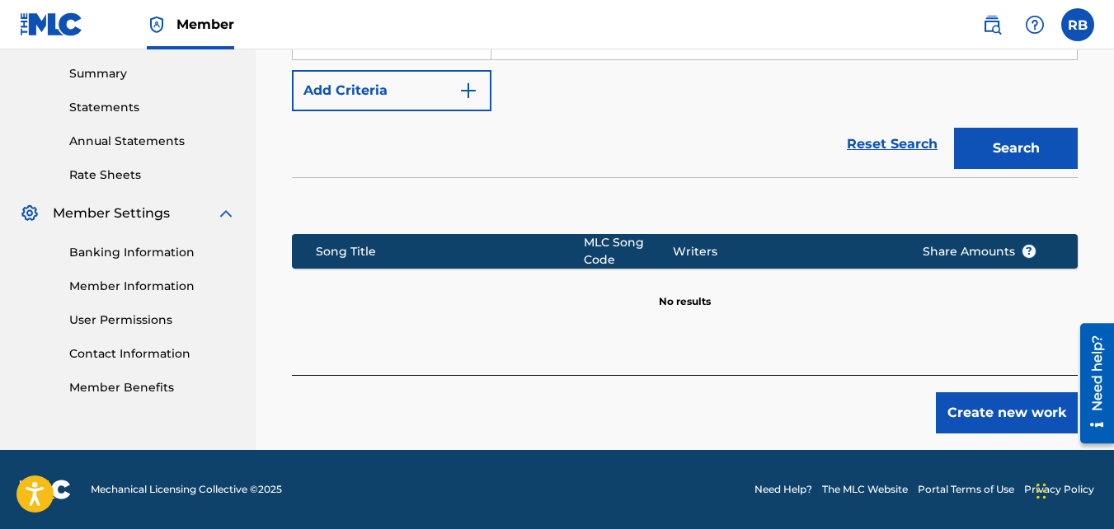
click at [1005, 416] on button "Create new work" at bounding box center [1007, 413] width 142 height 41
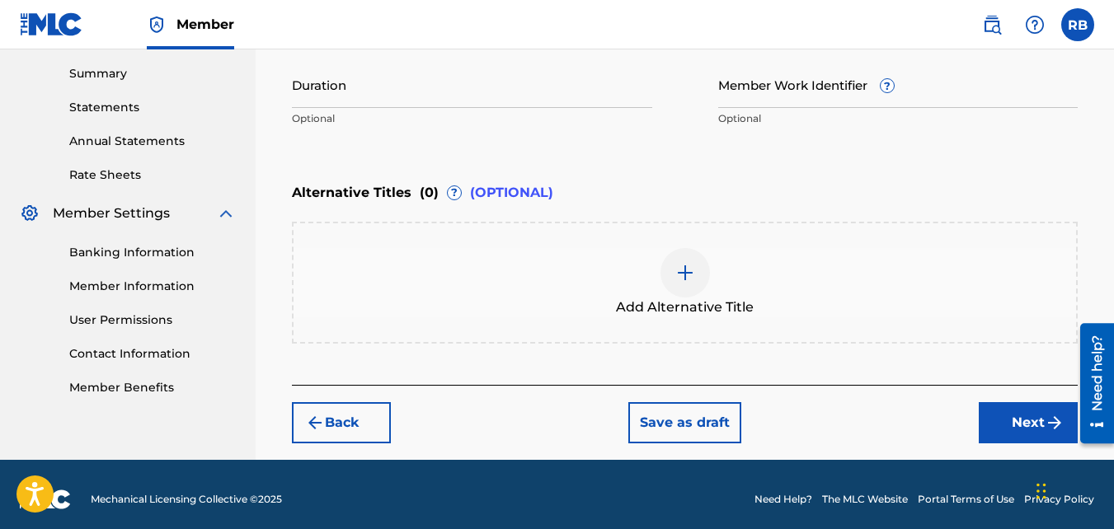
click at [984, 412] on button "Next" at bounding box center [1028, 422] width 99 height 41
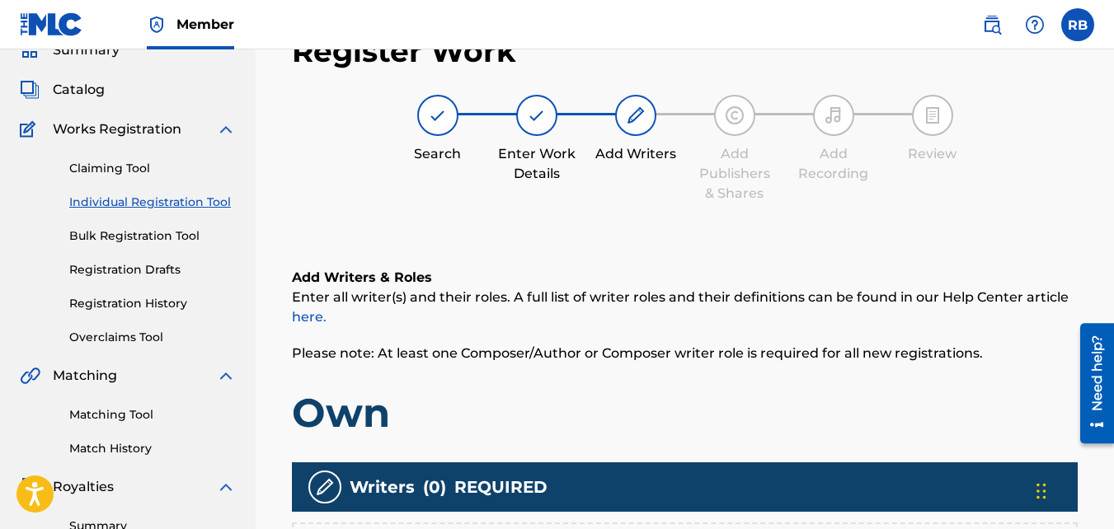
scroll to position [345, 0]
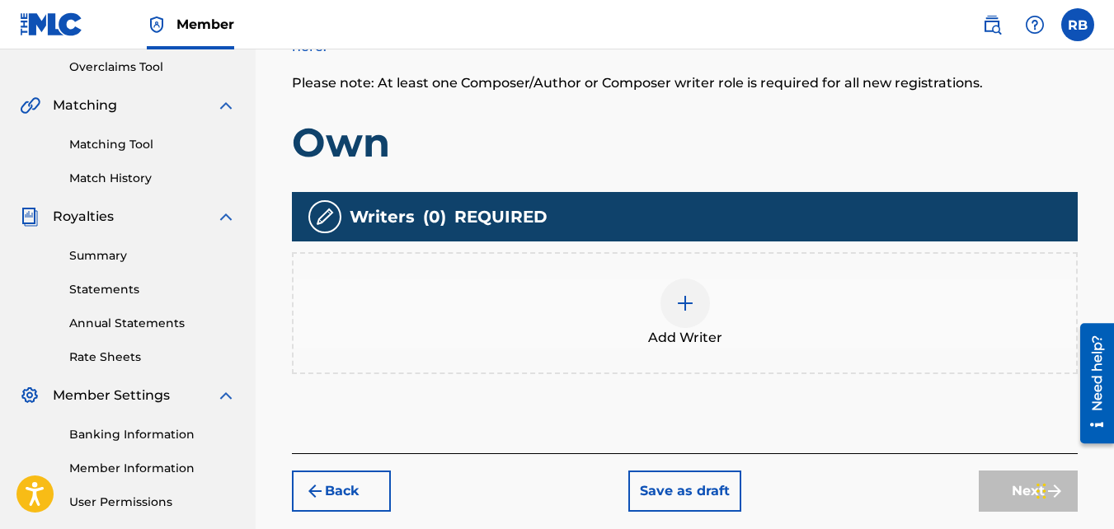
click at [644, 253] on div "Add Writer" at bounding box center [685, 313] width 786 height 122
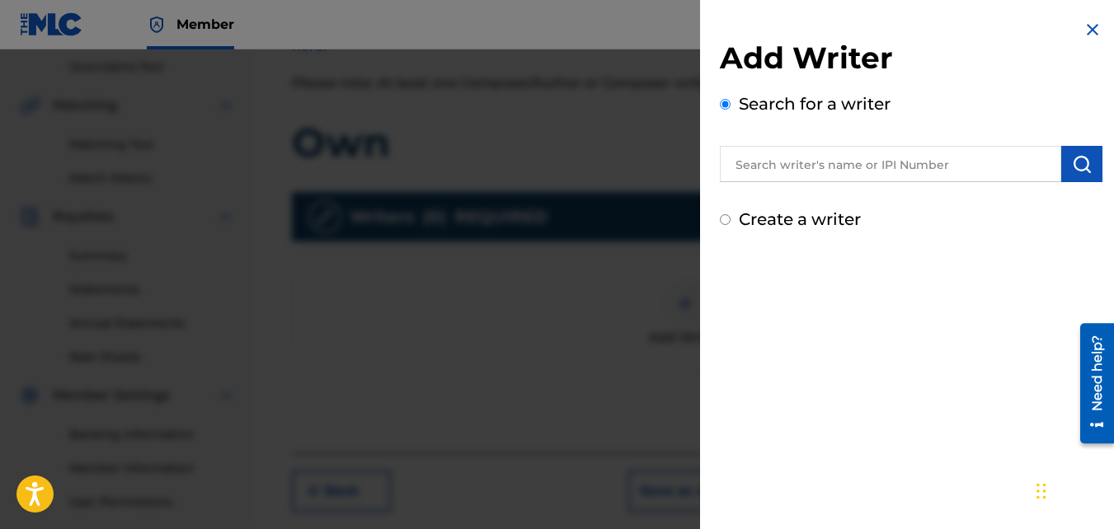
click at [773, 219] on label "Create a writer" at bounding box center [800, 219] width 122 height 20
click at [731, 219] on input "Create a writer" at bounding box center [725, 219] width 11 height 11
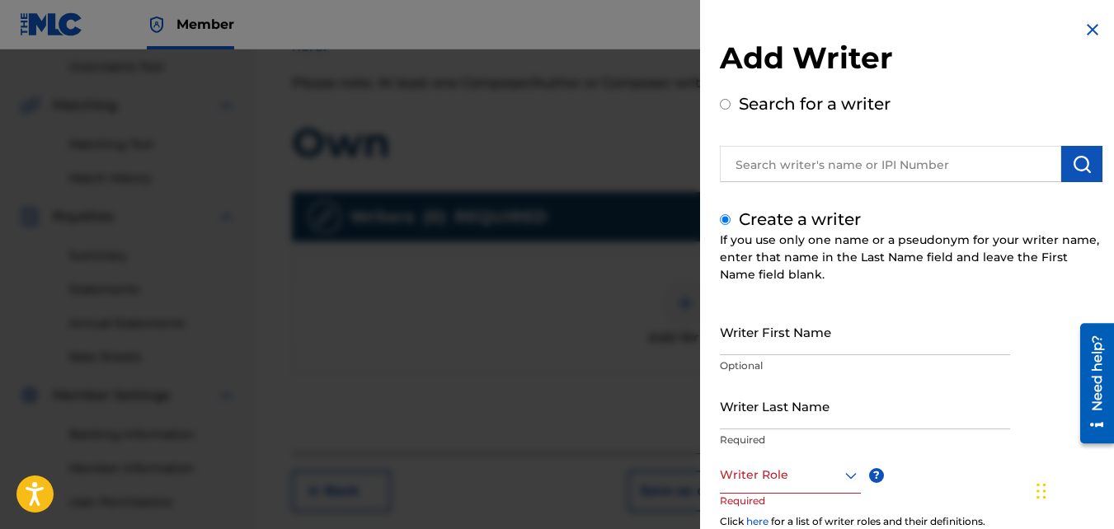
click at [798, 332] on input "Writer First Name" at bounding box center [865, 331] width 290 height 47
click at [792, 402] on input "Writer Last Name" at bounding box center [865, 406] width 290 height 47
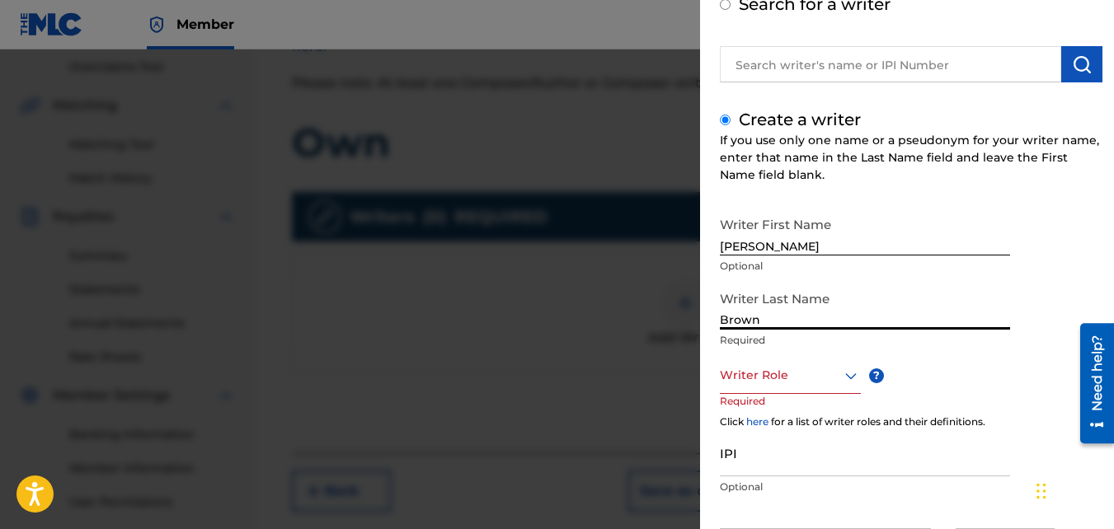
scroll to position [101, 0]
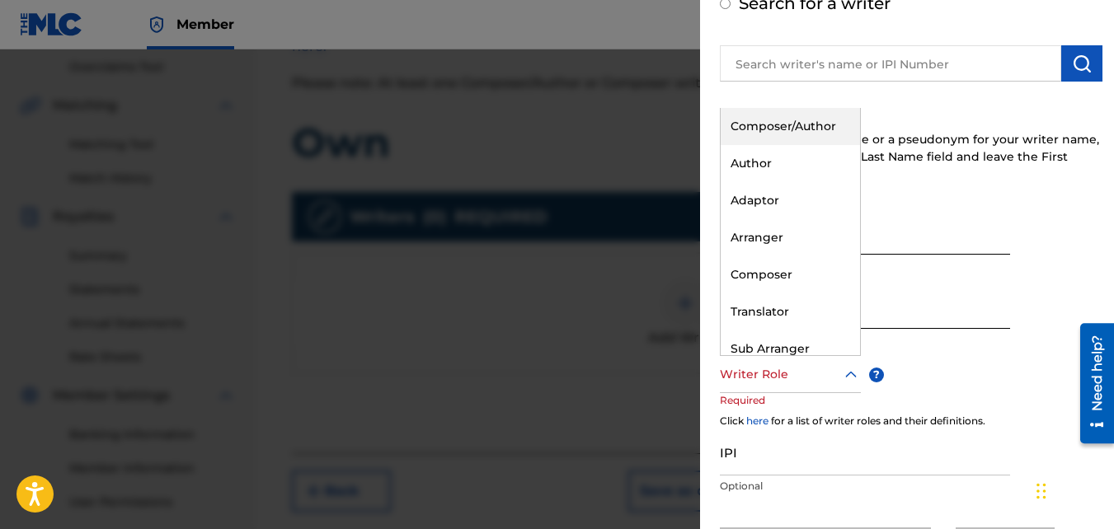
click at [791, 364] on div at bounding box center [790, 374] width 141 height 21
click at [769, 130] on div "Composer/Author" at bounding box center [790, 126] width 139 height 37
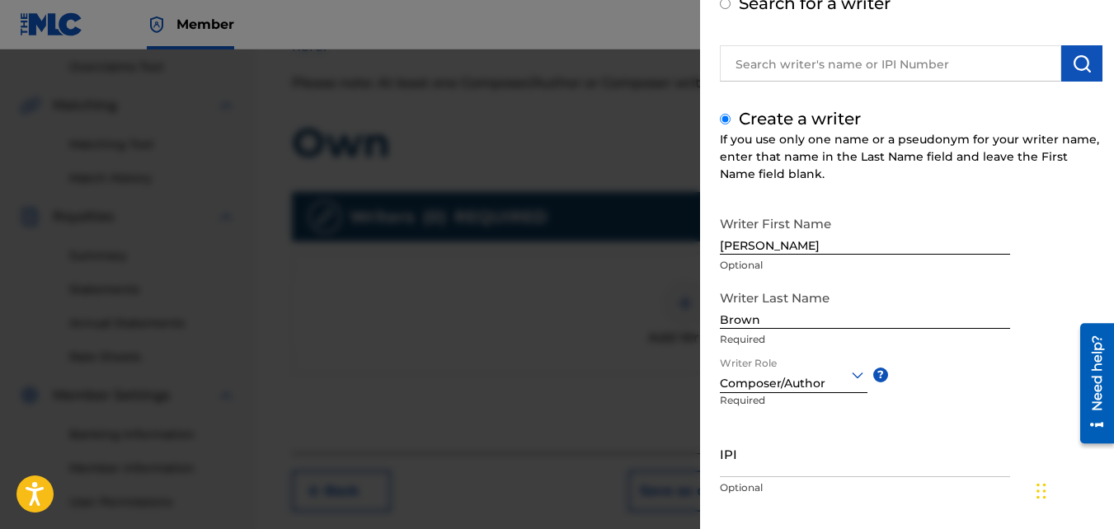
scroll to position [186, 0]
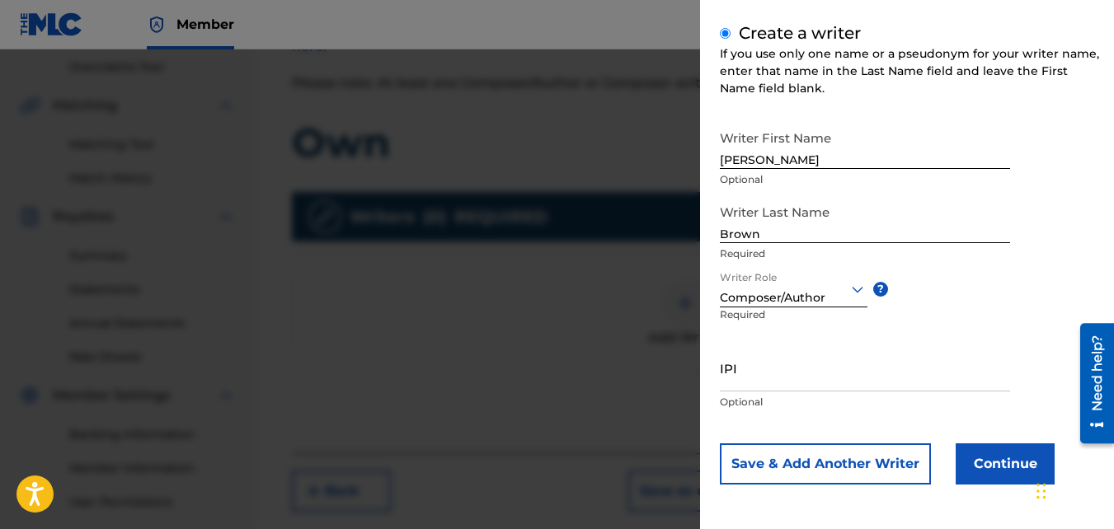
click at [999, 464] on button "Continue" at bounding box center [1005, 464] width 99 height 41
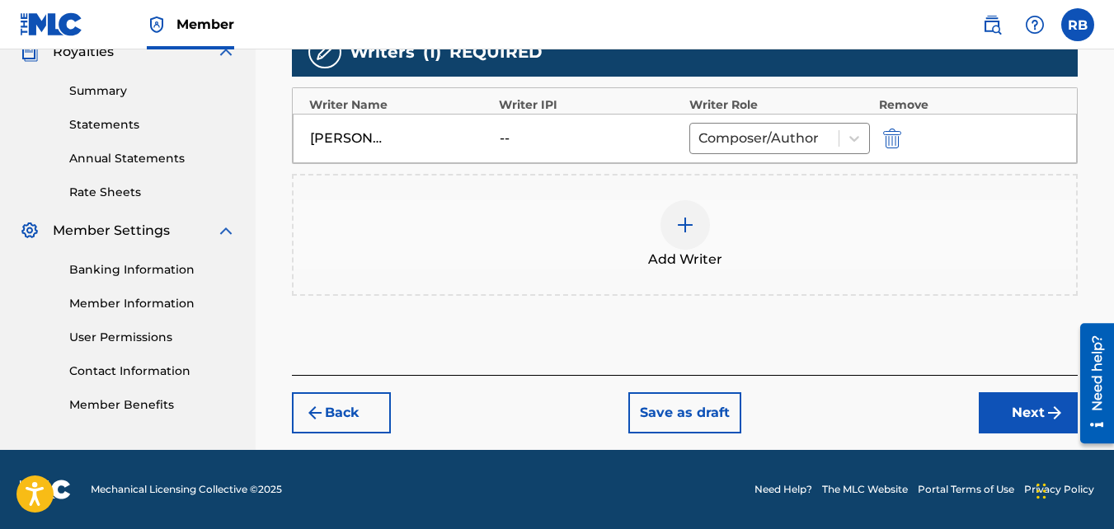
click at [1009, 425] on button "Next" at bounding box center [1028, 413] width 99 height 41
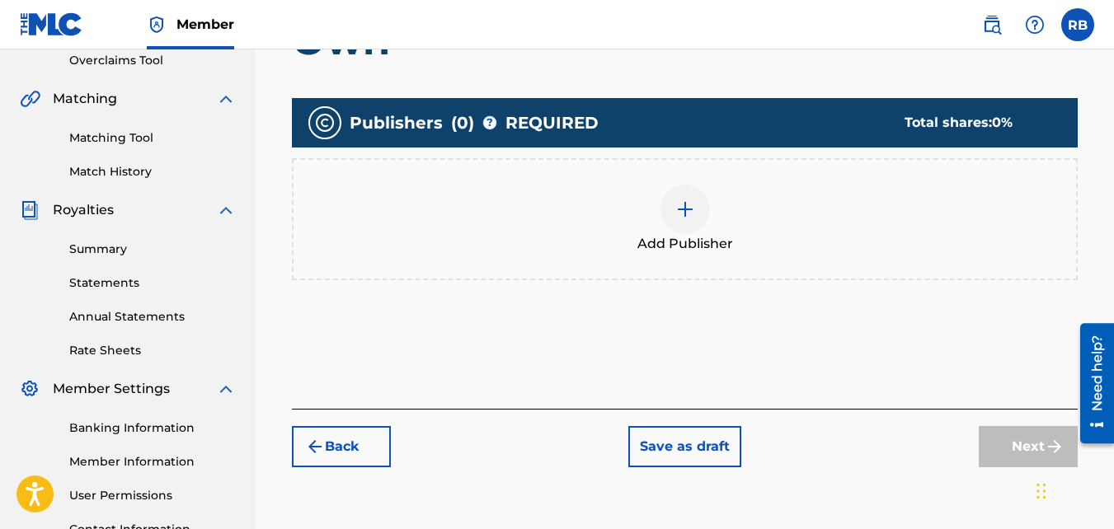
scroll to position [352, 0]
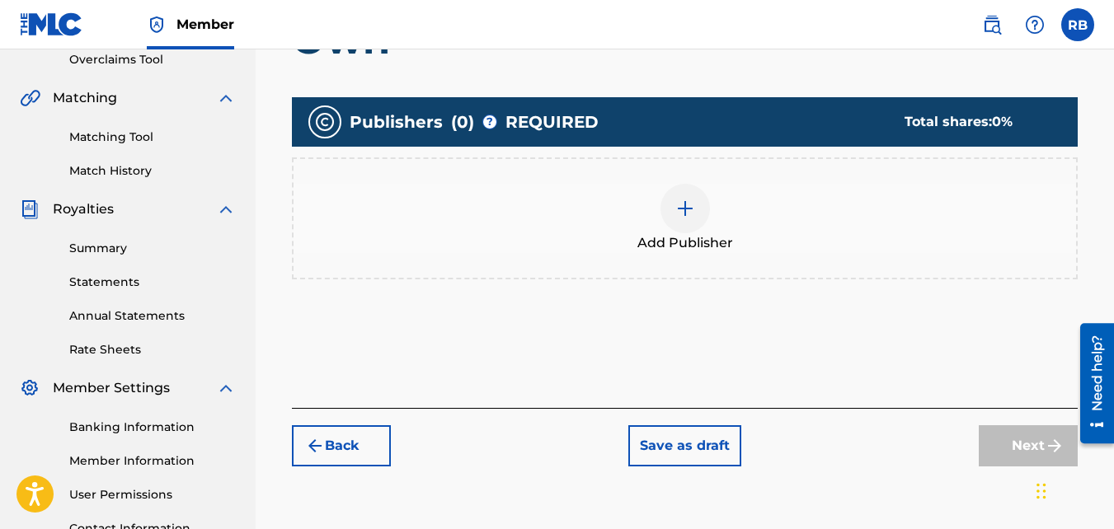
click at [675, 212] on img at bounding box center [685, 209] width 20 height 20
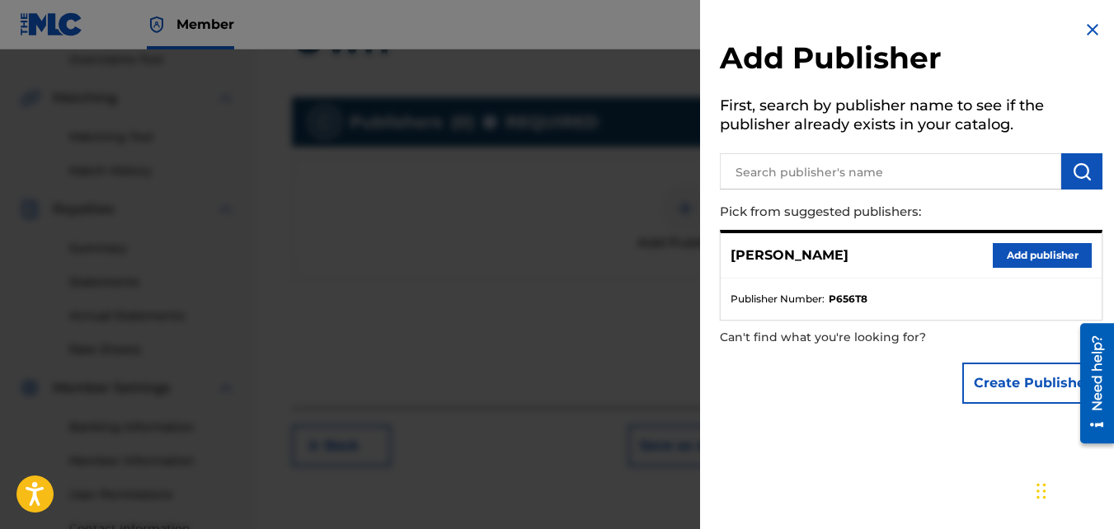
click at [1002, 258] on button "Add publisher" at bounding box center [1042, 255] width 99 height 25
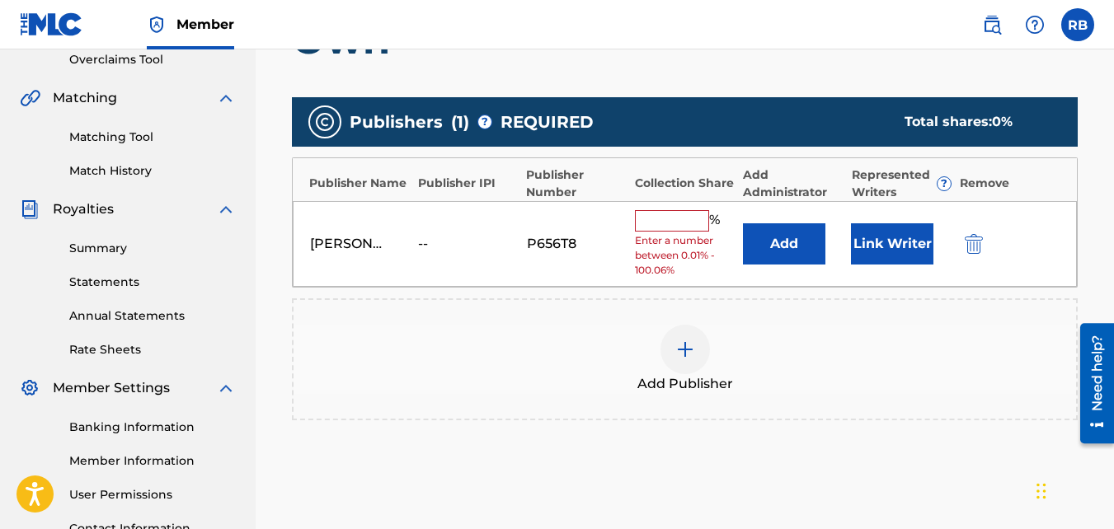
click at [654, 233] on div "% Enter a number between 0.01% - 100.06%" at bounding box center [685, 244] width 100 height 68
click at [654, 228] on input "text" at bounding box center [672, 220] width 74 height 21
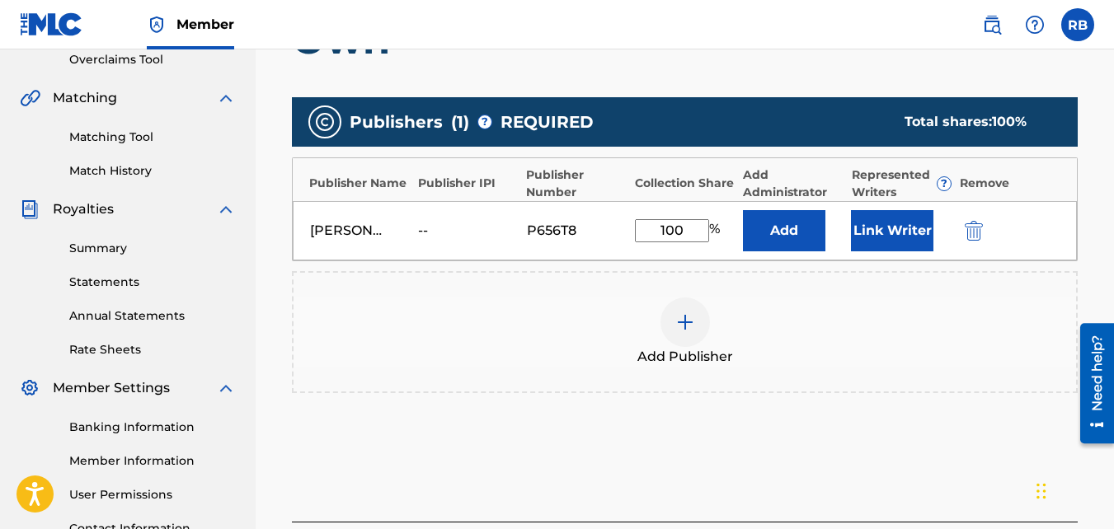
scroll to position [499, 0]
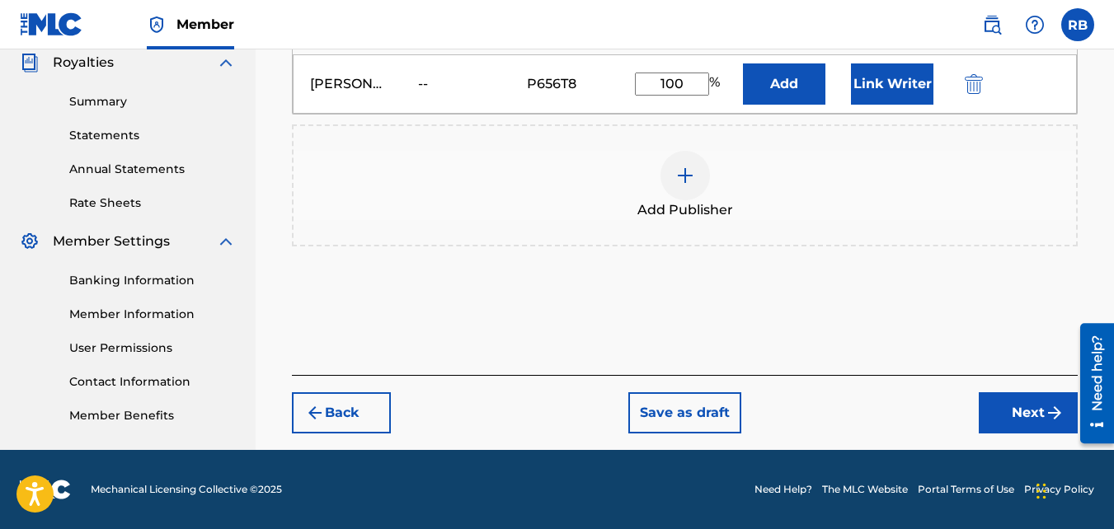
click at [1010, 426] on button "Next" at bounding box center [1028, 413] width 99 height 41
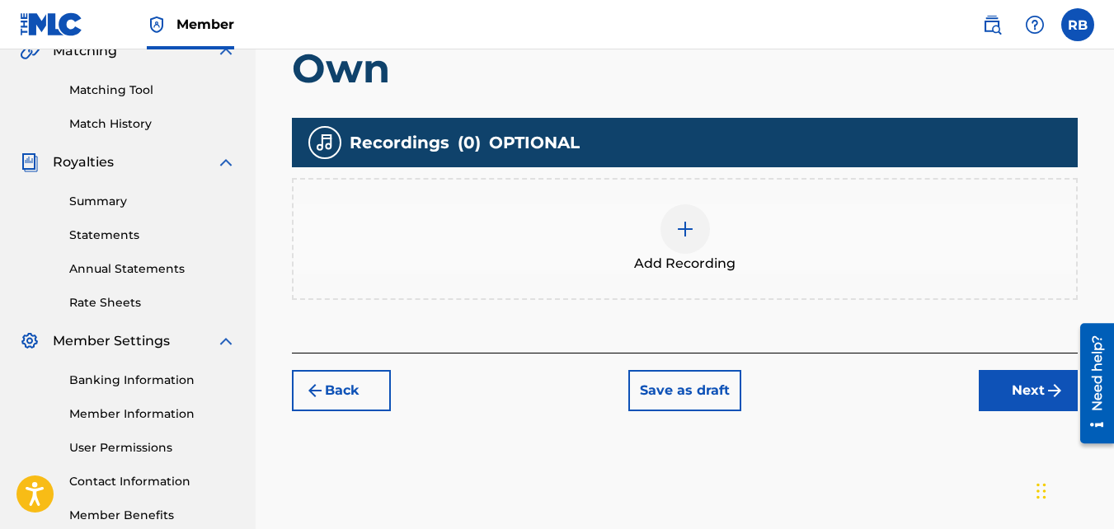
scroll to position [403, 0]
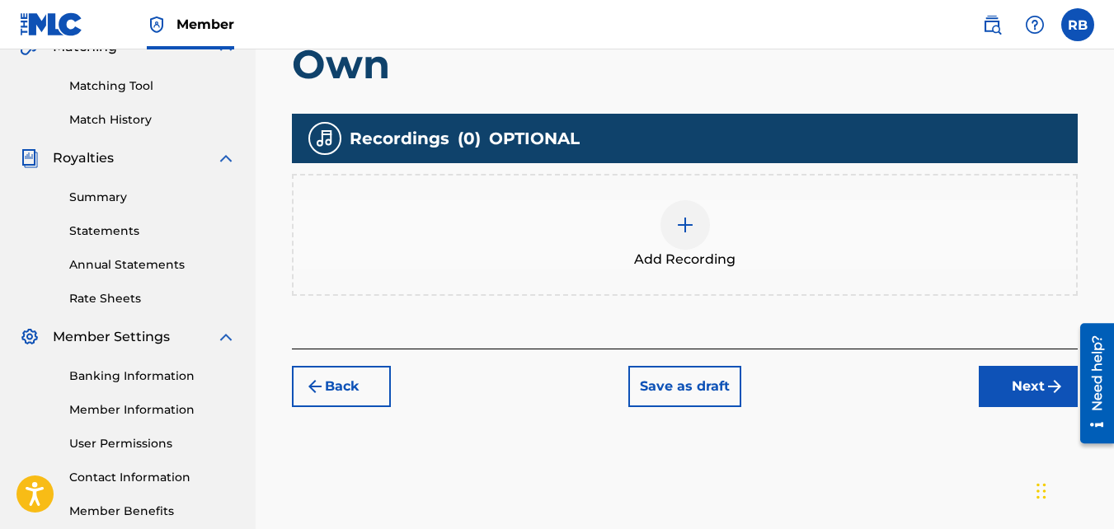
click at [721, 260] on span "Add Recording" at bounding box center [684, 260] width 101 height 20
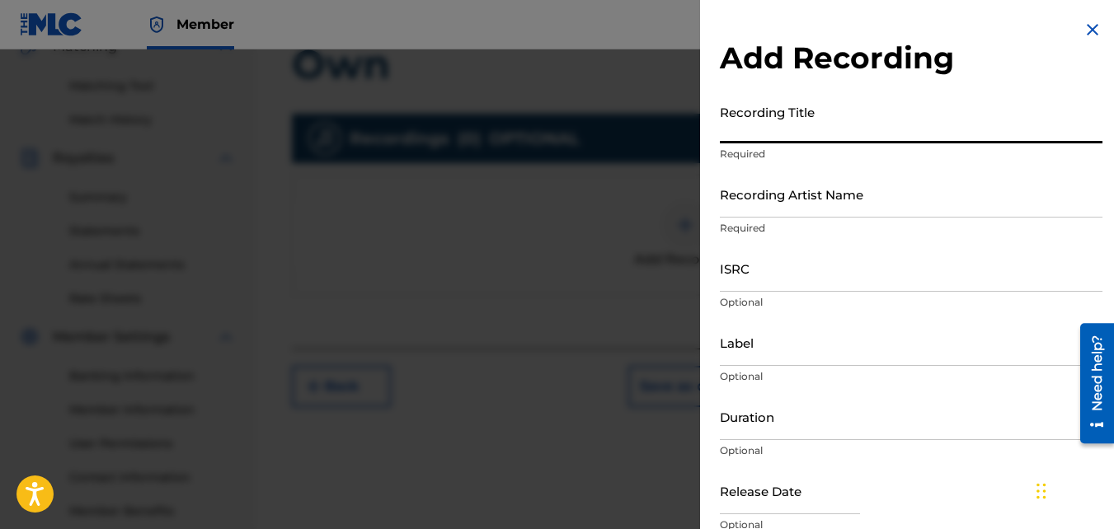
click at [781, 125] on input "Recording Title" at bounding box center [911, 119] width 383 height 47
click at [785, 176] on input "Recording Artist Name" at bounding box center [911, 194] width 383 height 47
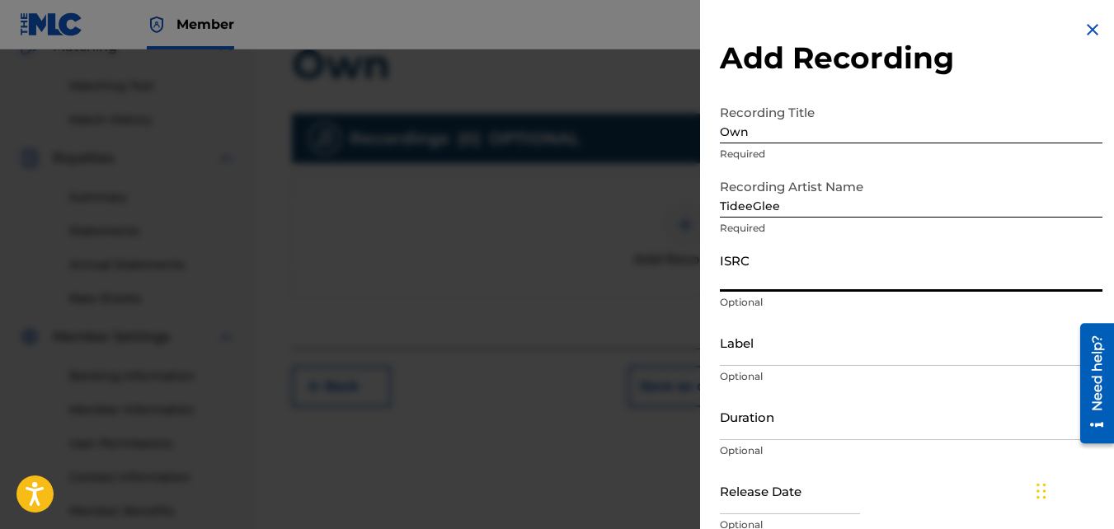
paste input "QZ85M2056984"
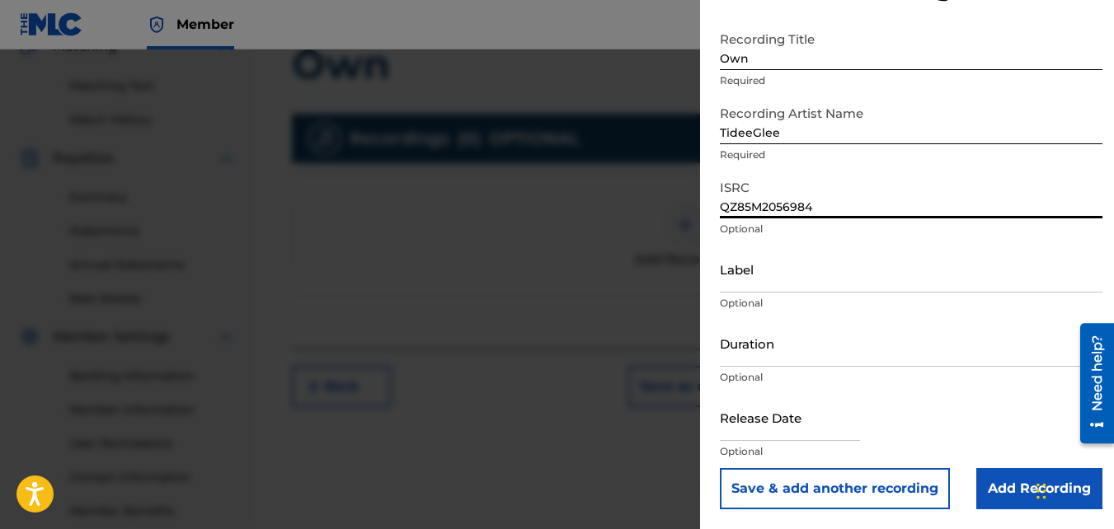
click at [986, 465] on input "Add Recording" at bounding box center [1039, 488] width 126 height 41
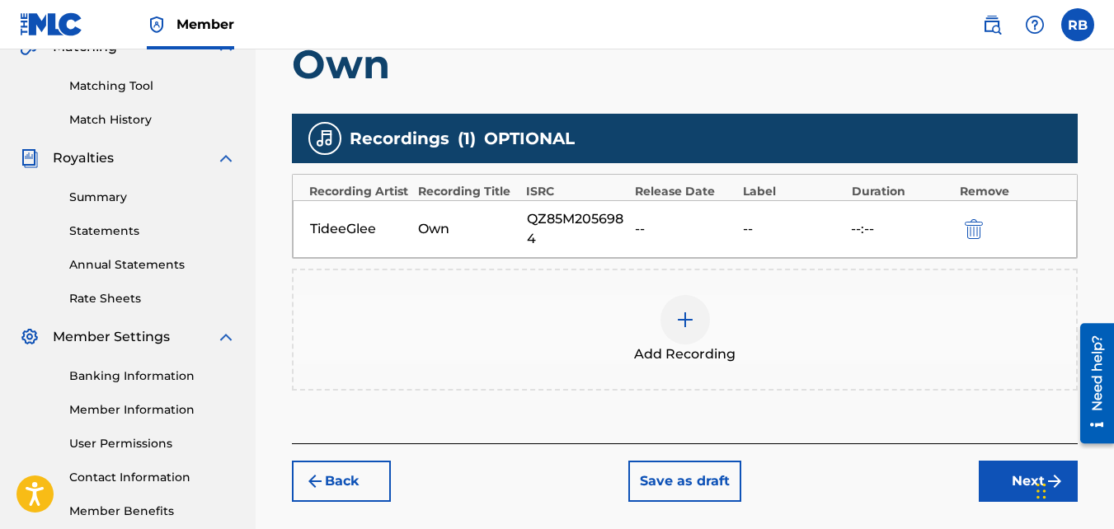
scroll to position [493, 0]
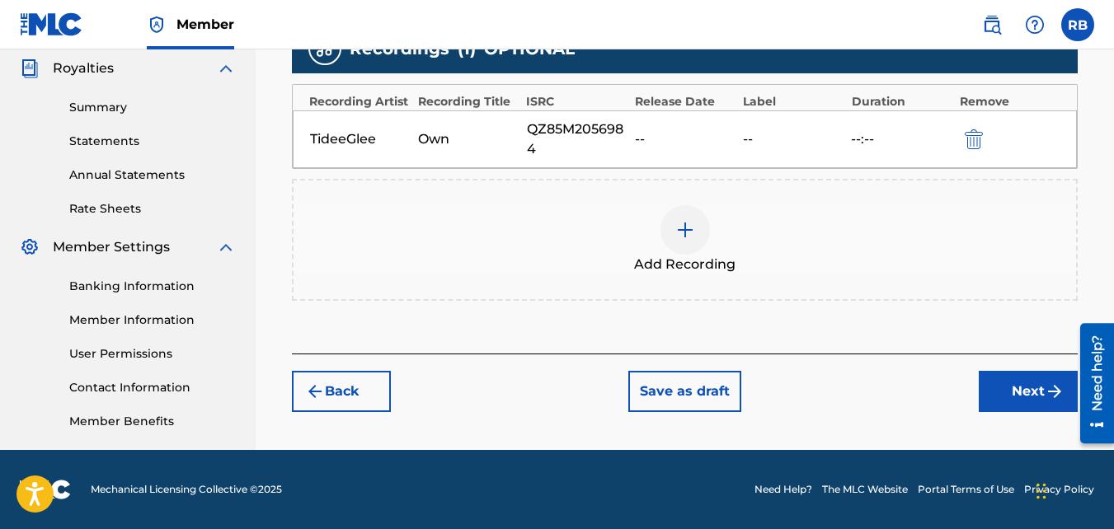
click at [1001, 388] on button "Next" at bounding box center [1028, 391] width 99 height 41
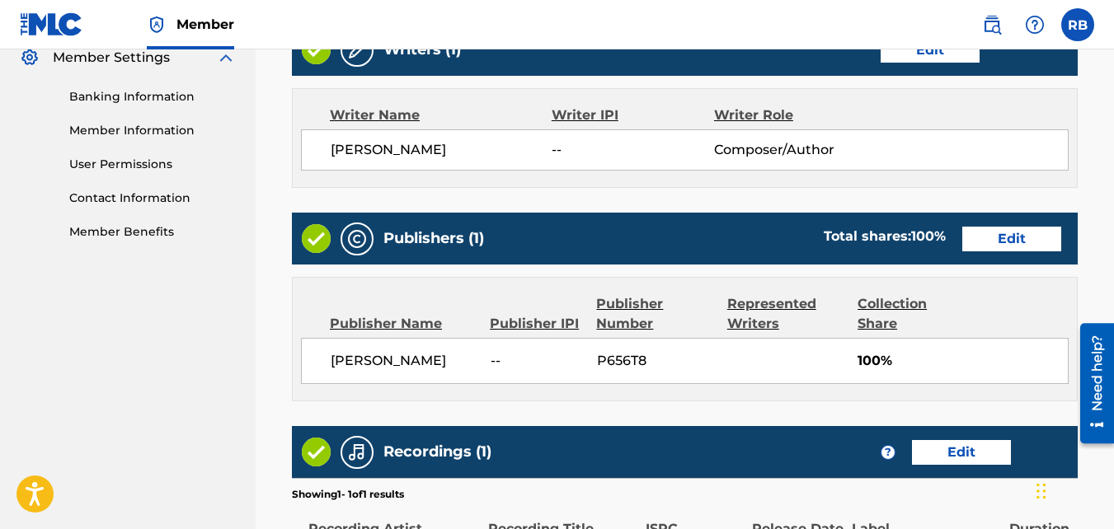
scroll to position [918, 0]
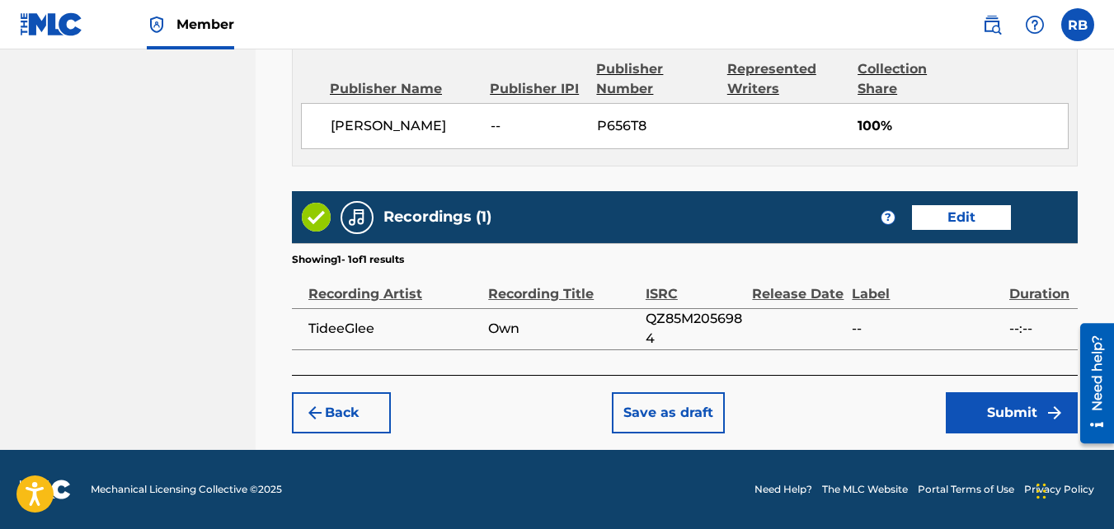
click at [1020, 413] on button "Submit" at bounding box center [1012, 413] width 132 height 41
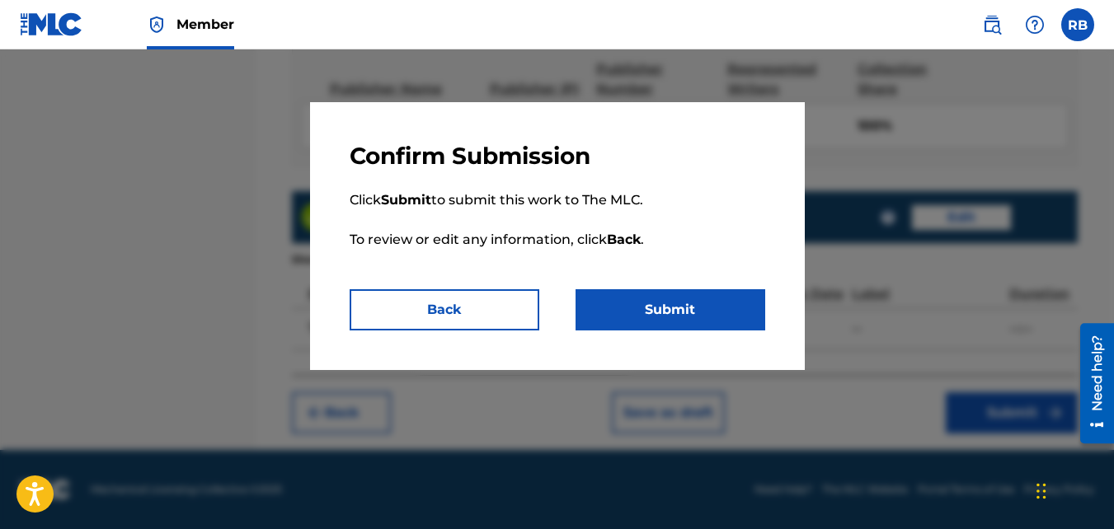
click at [613, 315] on button "Submit" at bounding box center [671, 309] width 190 height 41
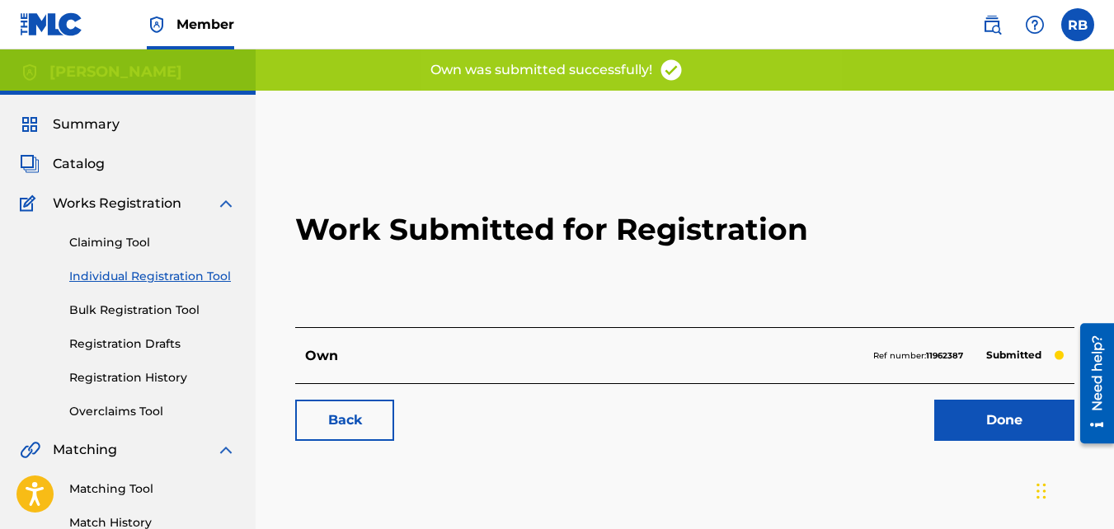
click at [322, 432] on link "Back" at bounding box center [344, 420] width 99 height 41
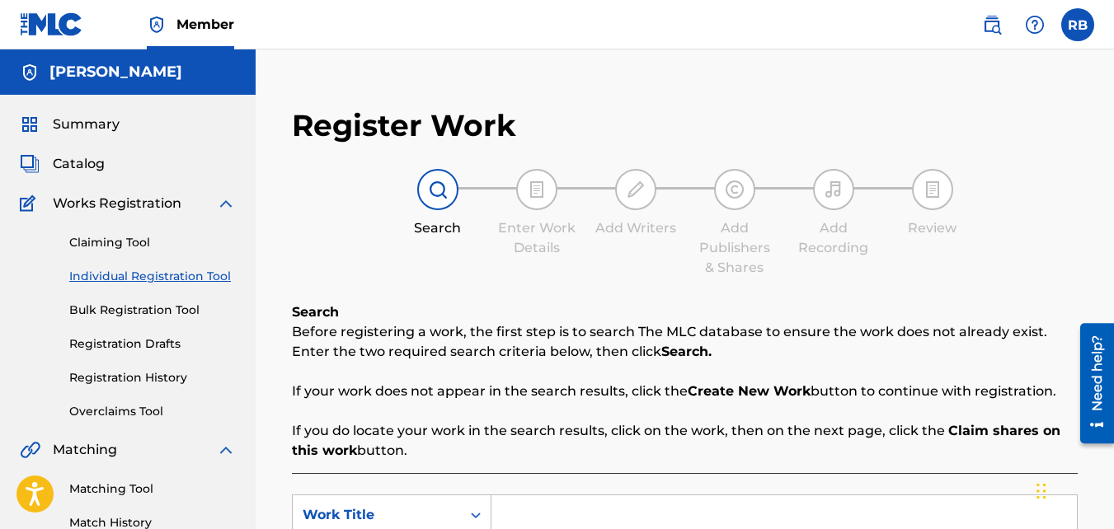
scroll to position [209, 0]
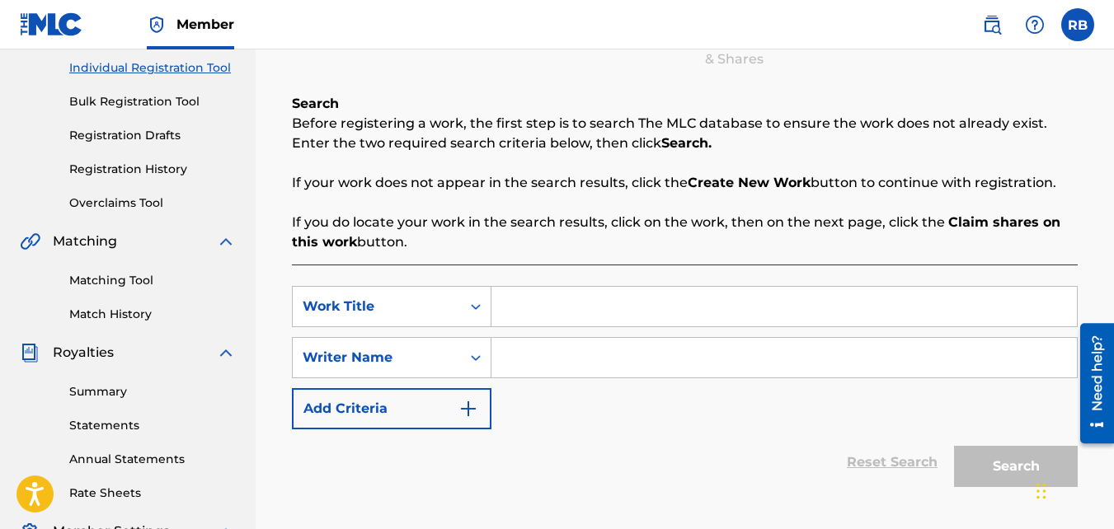
click at [526, 296] on input "Search Form" at bounding box center [784, 307] width 586 height 40
click at [520, 366] on input "Search Form" at bounding box center [784, 358] width 586 height 40
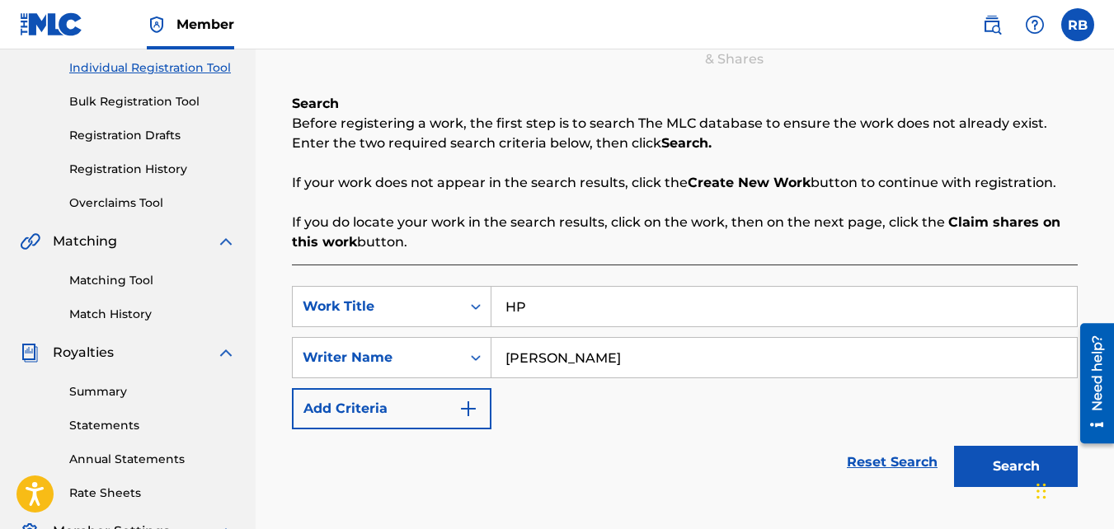
click at [1006, 465] on button "Search" at bounding box center [1016, 466] width 124 height 41
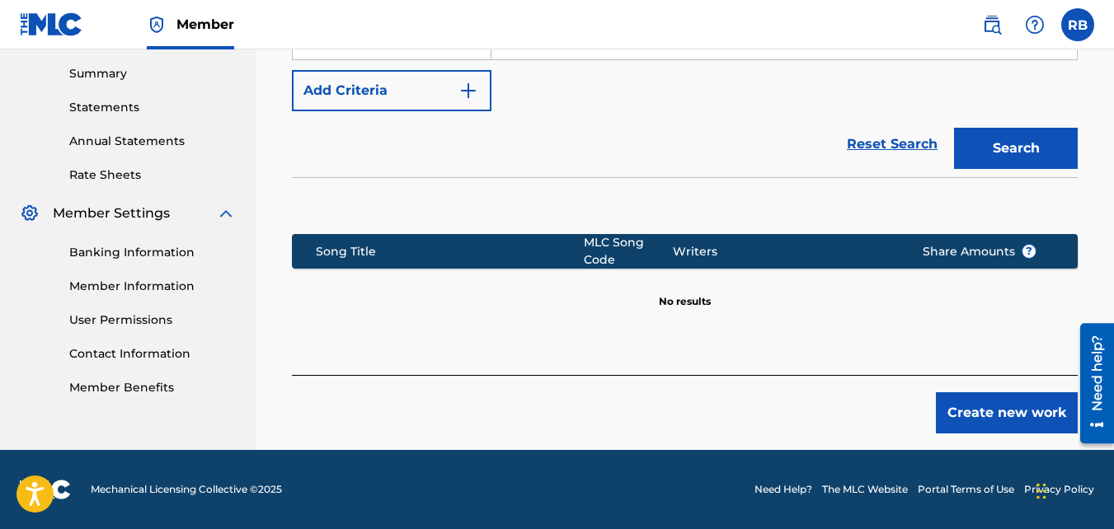
click at [961, 407] on button "Create new work" at bounding box center [1007, 413] width 142 height 41
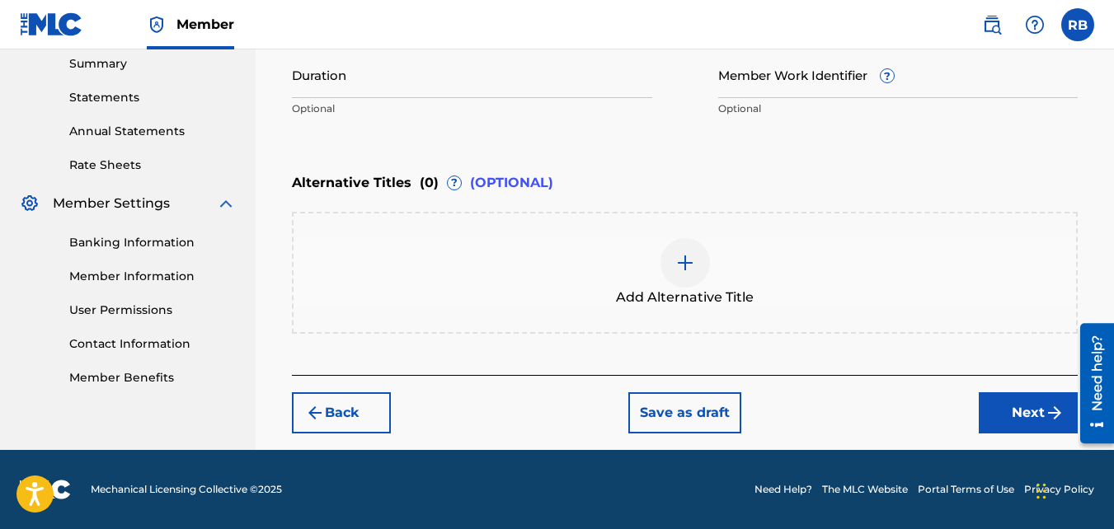
click at [1011, 414] on button "Next" at bounding box center [1028, 413] width 99 height 41
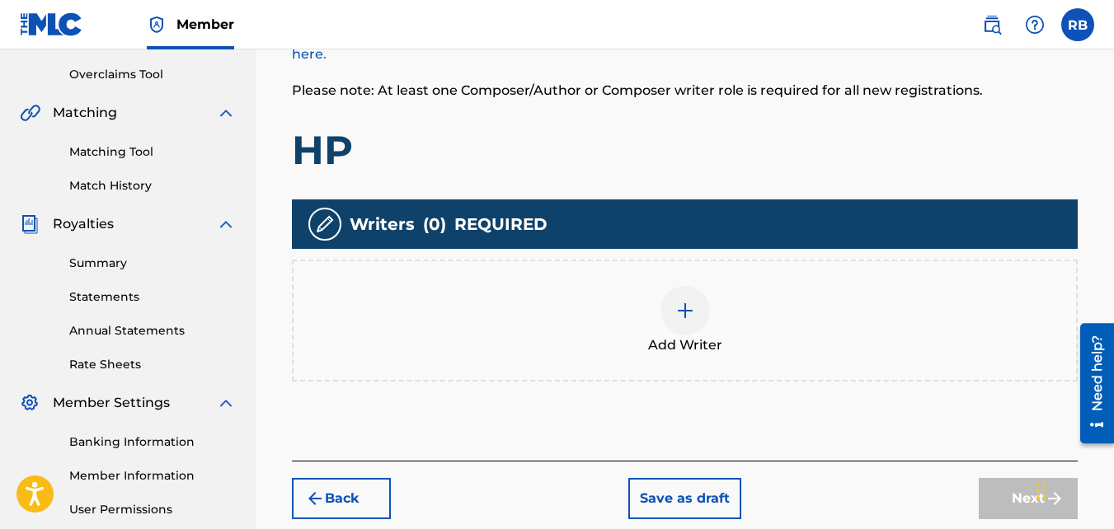
scroll to position [338, 0]
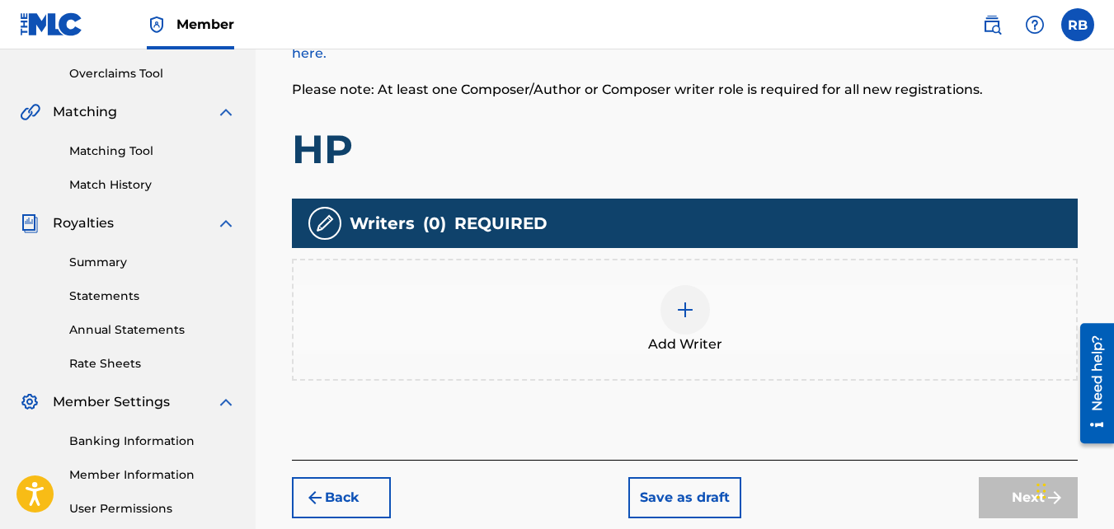
click at [637, 295] on div "Add Writer" at bounding box center [685, 319] width 783 height 69
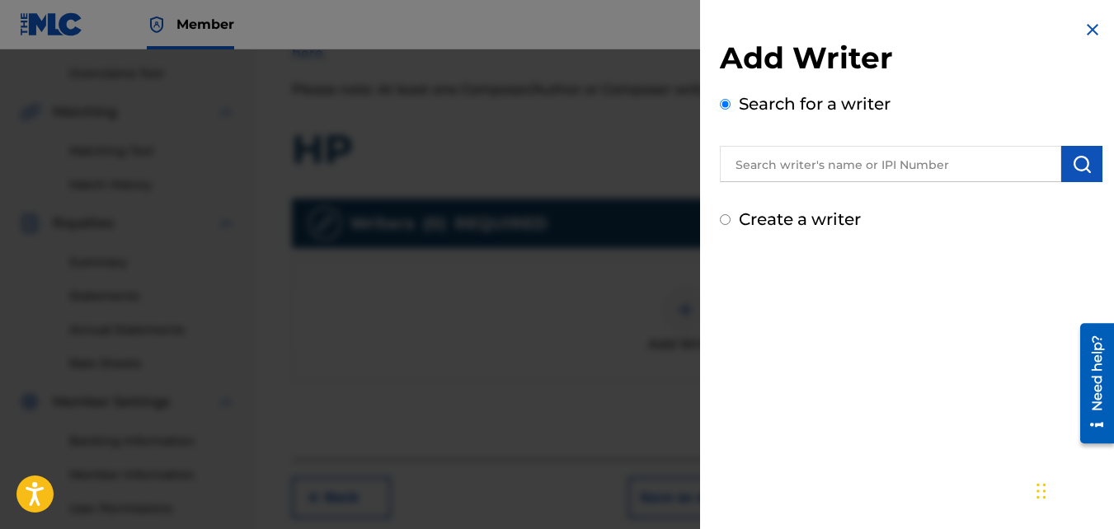
click at [819, 214] on label "Create a writer" at bounding box center [800, 219] width 122 height 20
click at [731, 214] on input "Create a writer" at bounding box center [725, 219] width 11 height 11
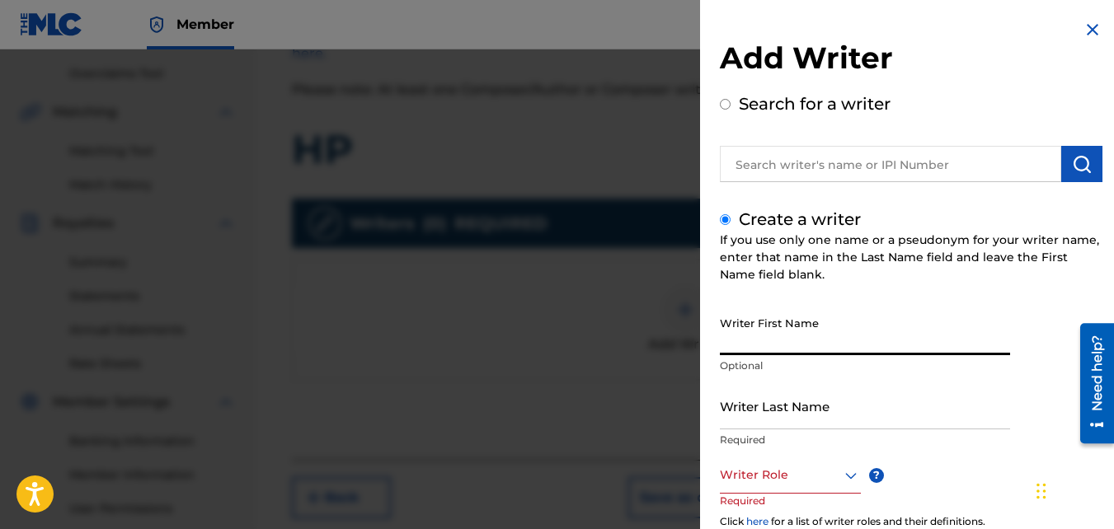
click at [804, 333] on input "Writer First Name" at bounding box center [865, 331] width 290 height 47
click at [780, 421] on input "Writer Last Name" at bounding box center [865, 406] width 290 height 47
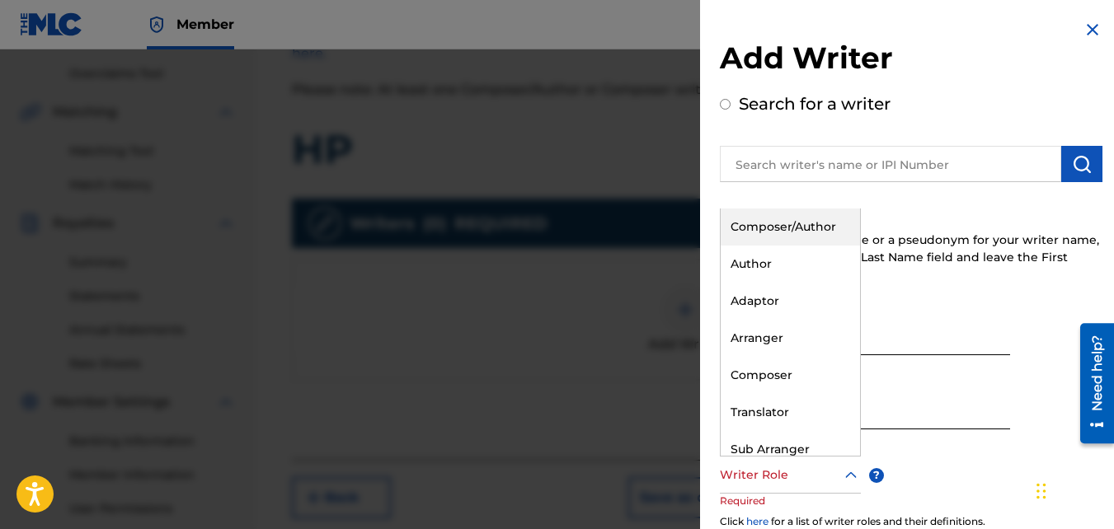
click at [797, 465] on div at bounding box center [790, 475] width 141 height 21
click at [787, 221] on div "Composer/Author" at bounding box center [790, 227] width 139 height 37
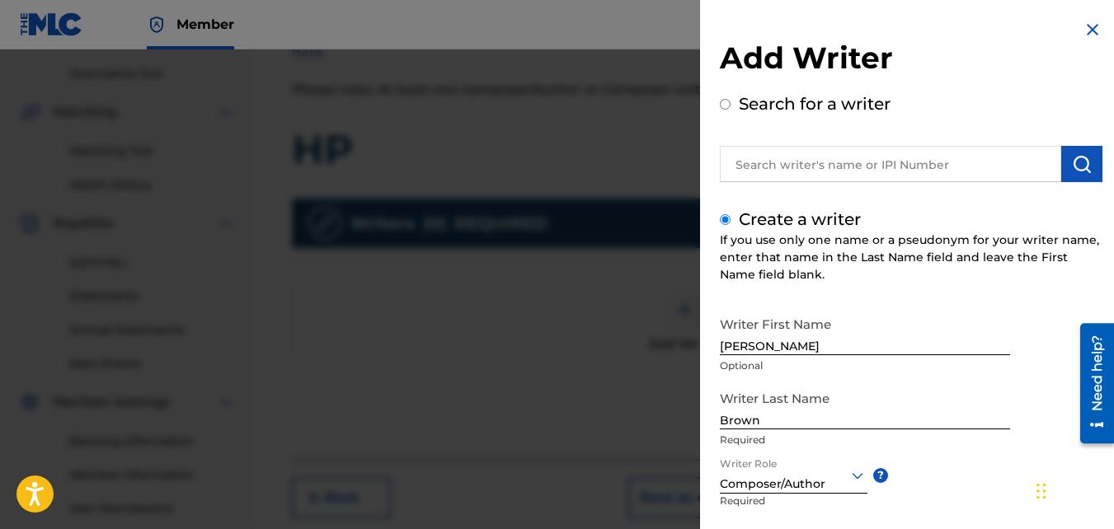
scroll to position [186, 0]
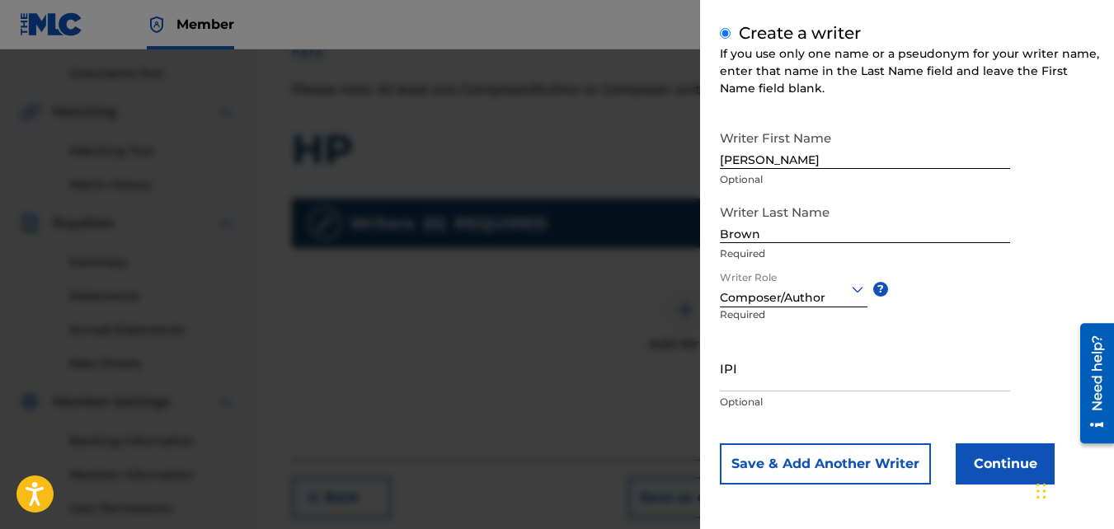
click at [981, 465] on button "Continue" at bounding box center [1005, 464] width 99 height 41
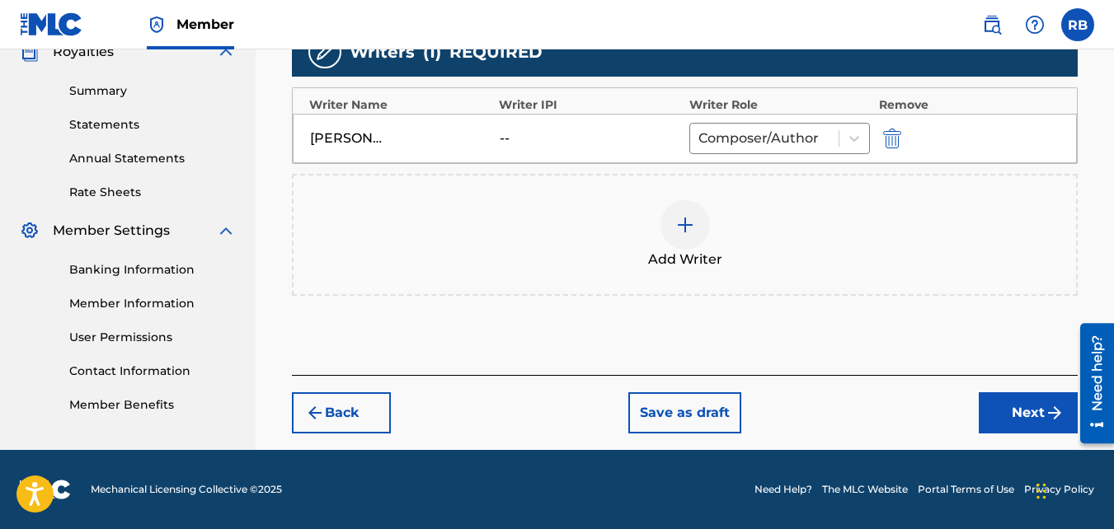
click at [1021, 428] on button "Next" at bounding box center [1028, 413] width 99 height 41
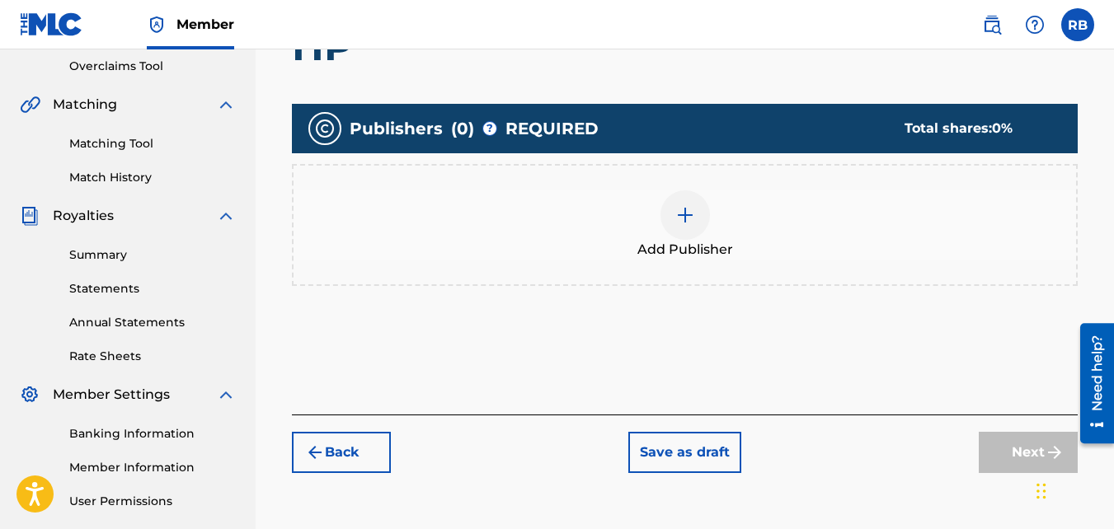
scroll to position [385, 0]
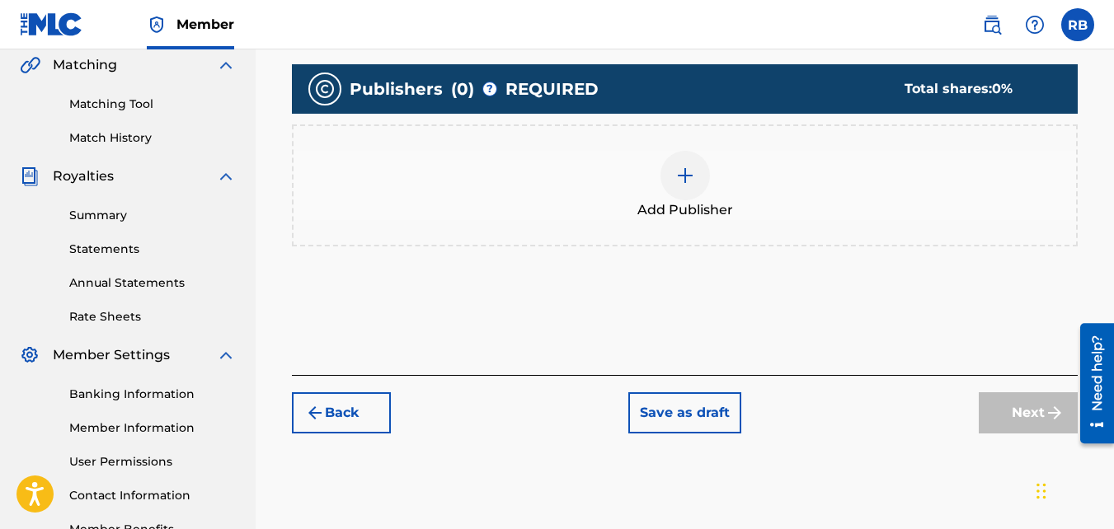
click at [630, 198] on div "Add Publisher" at bounding box center [685, 185] width 783 height 69
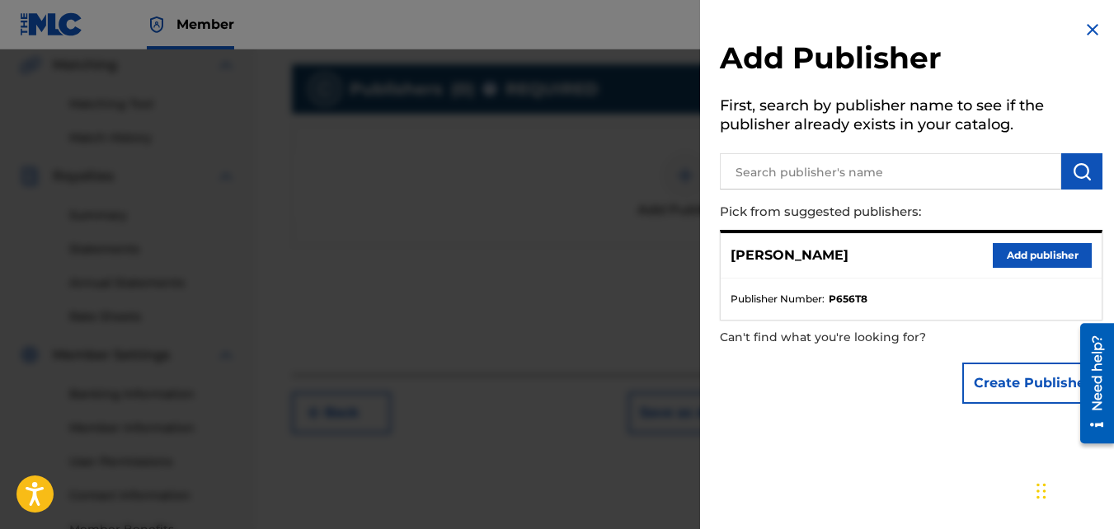
click at [993, 244] on button "Add publisher" at bounding box center [1042, 255] width 99 height 25
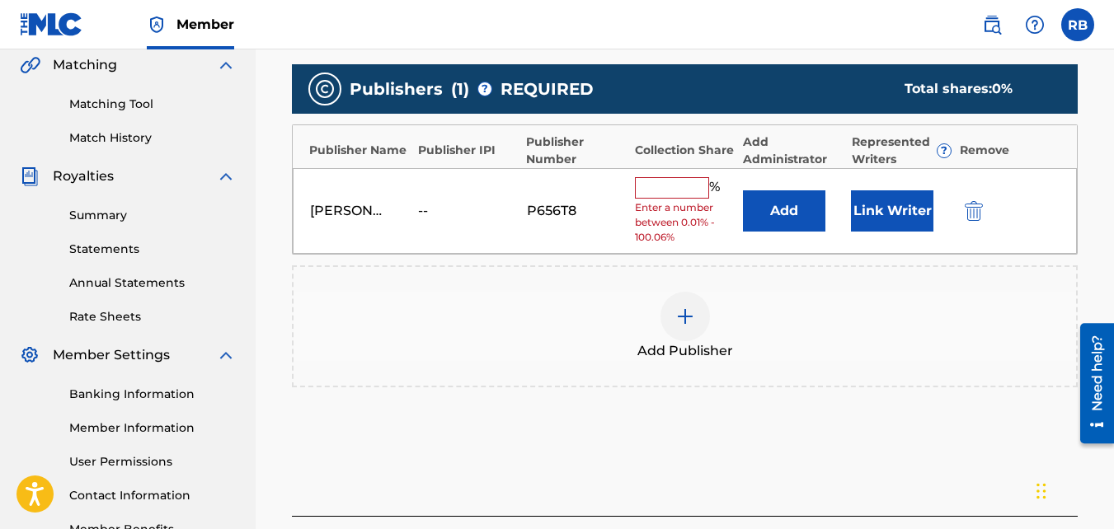
click at [649, 187] on input "text" at bounding box center [672, 187] width 74 height 21
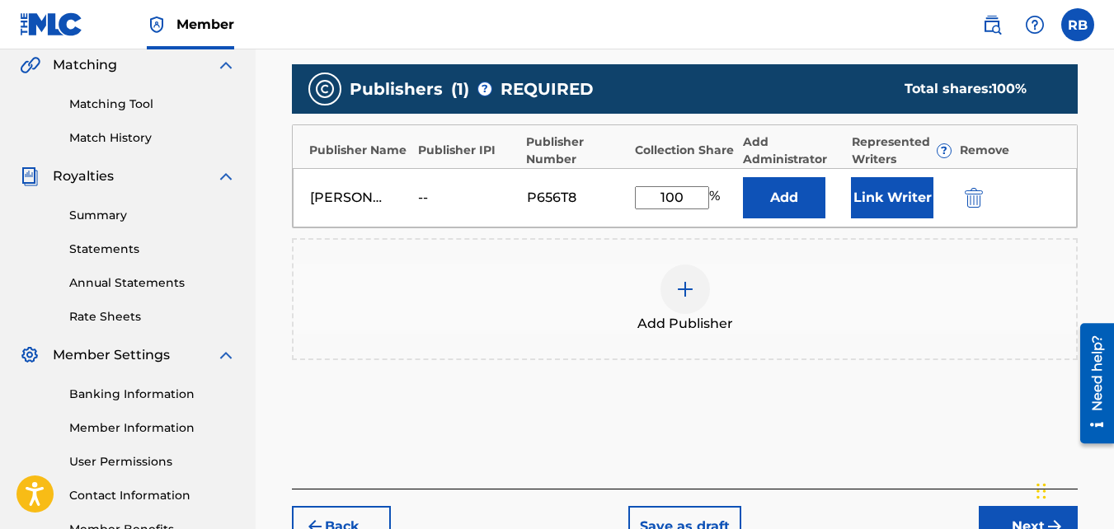
scroll to position [499, 0]
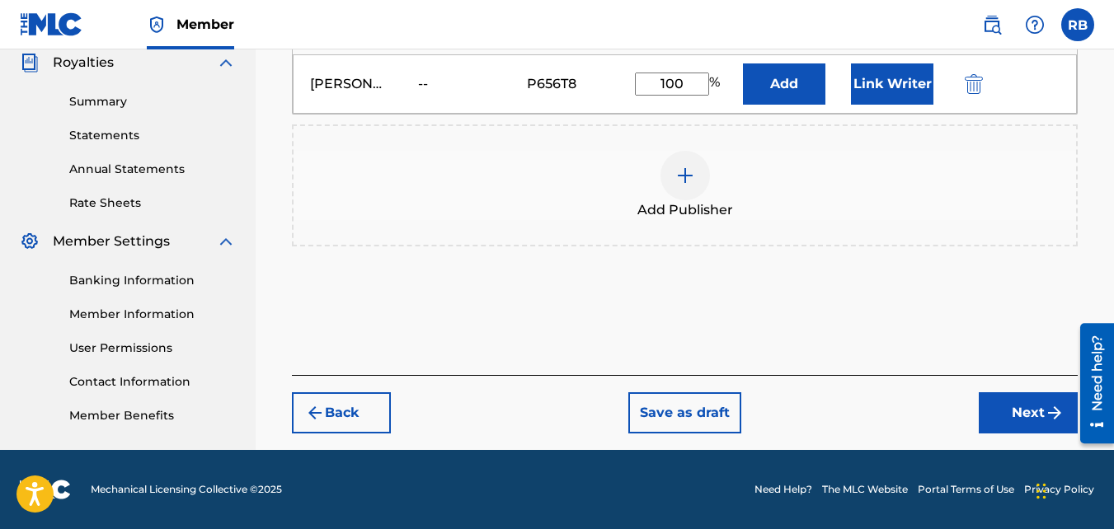
click at [1001, 402] on button "Next" at bounding box center [1028, 413] width 99 height 41
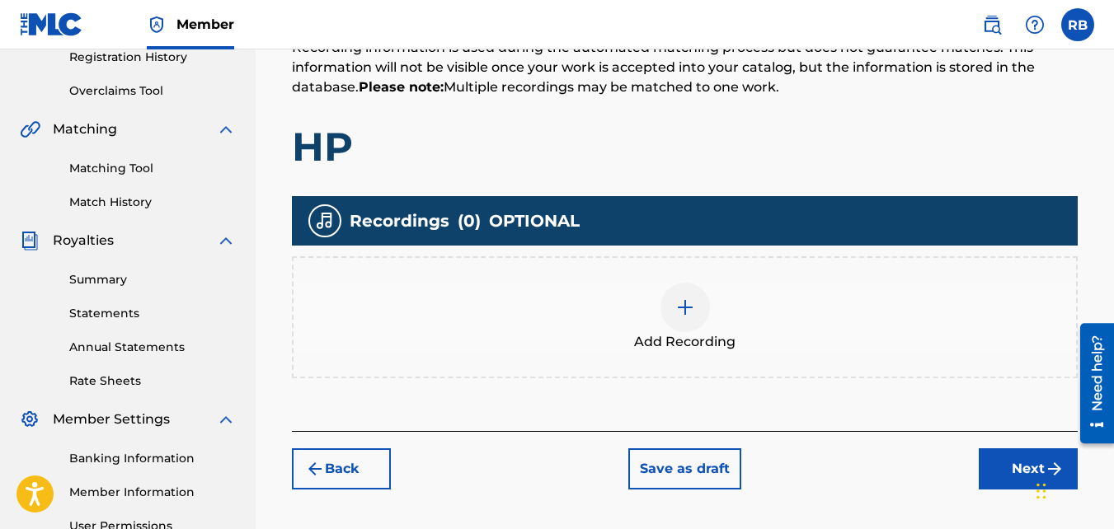
scroll to position [398, 0]
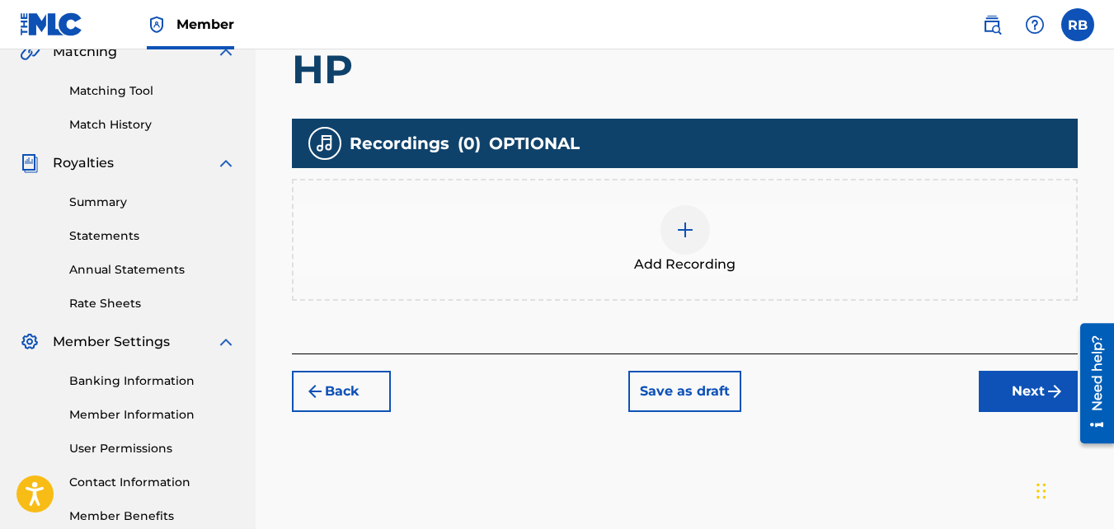
click at [719, 268] on span "Add Recording" at bounding box center [684, 265] width 101 height 20
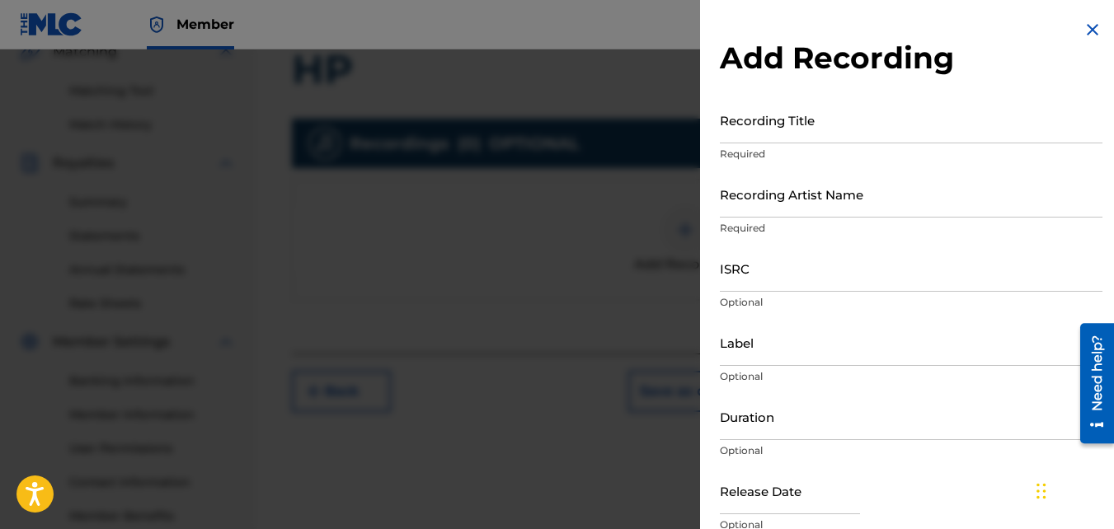
click at [811, 134] on input "Recording Title" at bounding box center [911, 119] width 383 height 47
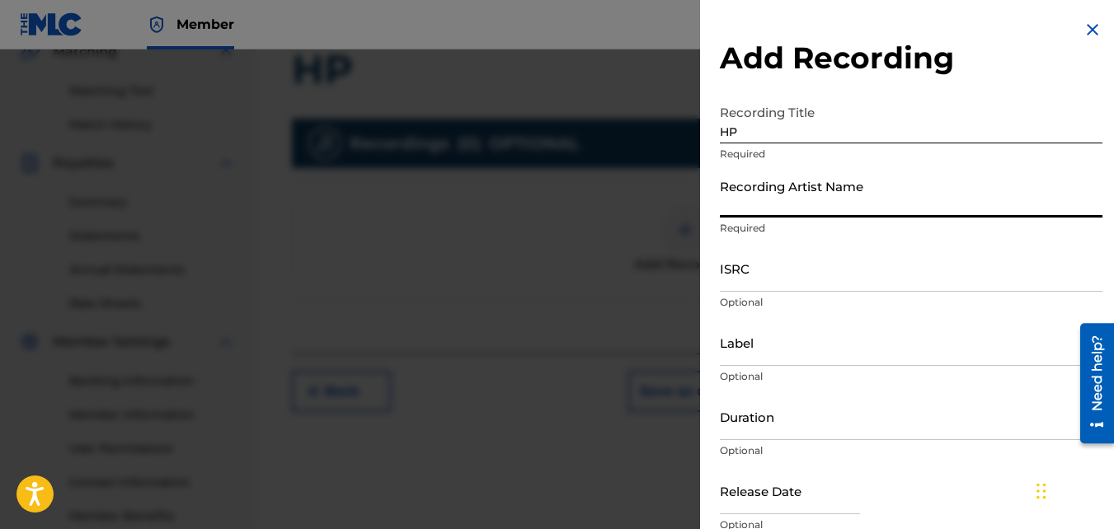
click at [797, 200] on input "Recording Artist Name" at bounding box center [911, 194] width 383 height 47
click at [789, 264] on input "ISRC" at bounding box center [911, 268] width 383 height 47
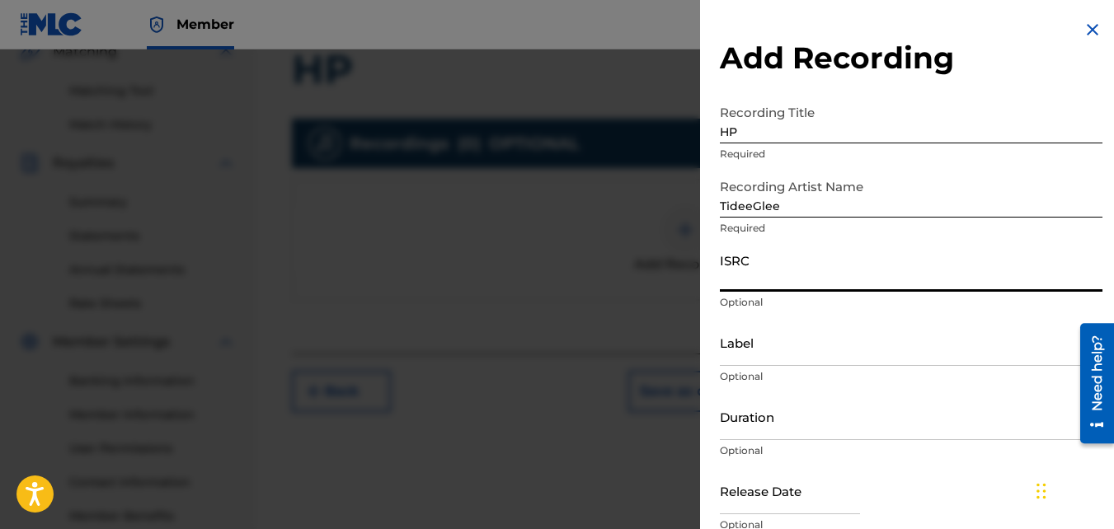
paste input "QZ85M2056980"
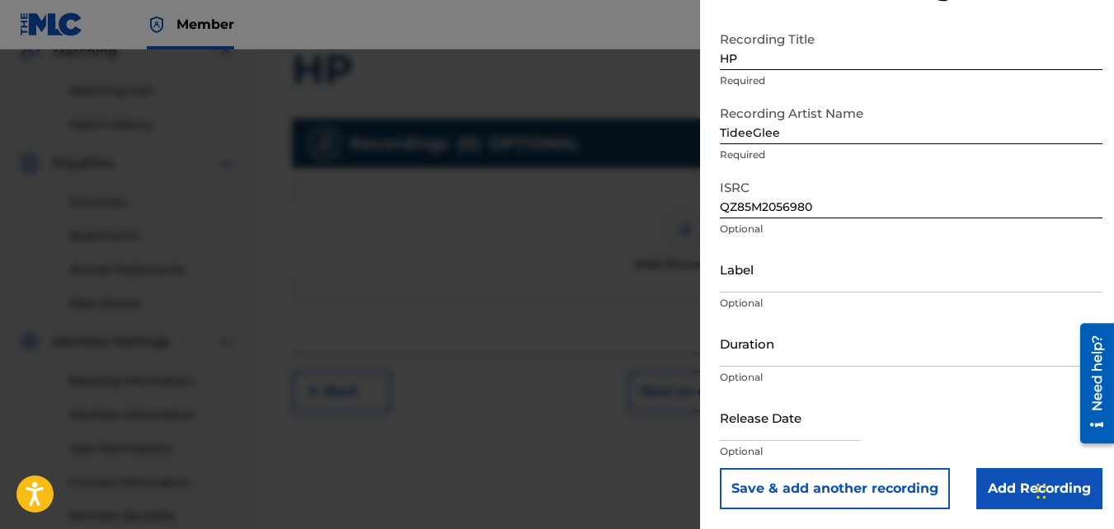
click at [1004, 465] on input "Add Recording" at bounding box center [1039, 488] width 126 height 41
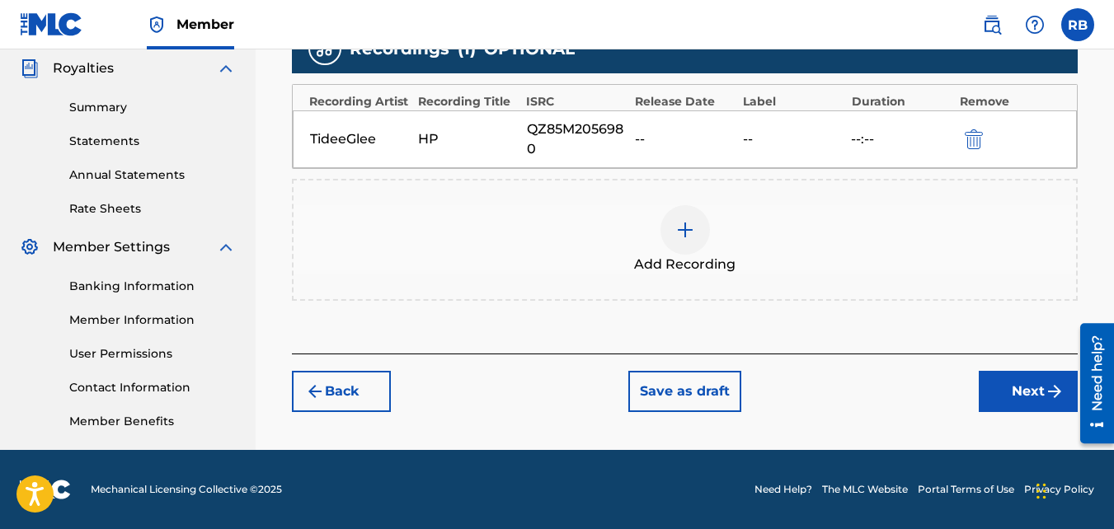
click at [1023, 393] on button "Next" at bounding box center [1028, 391] width 99 height 41
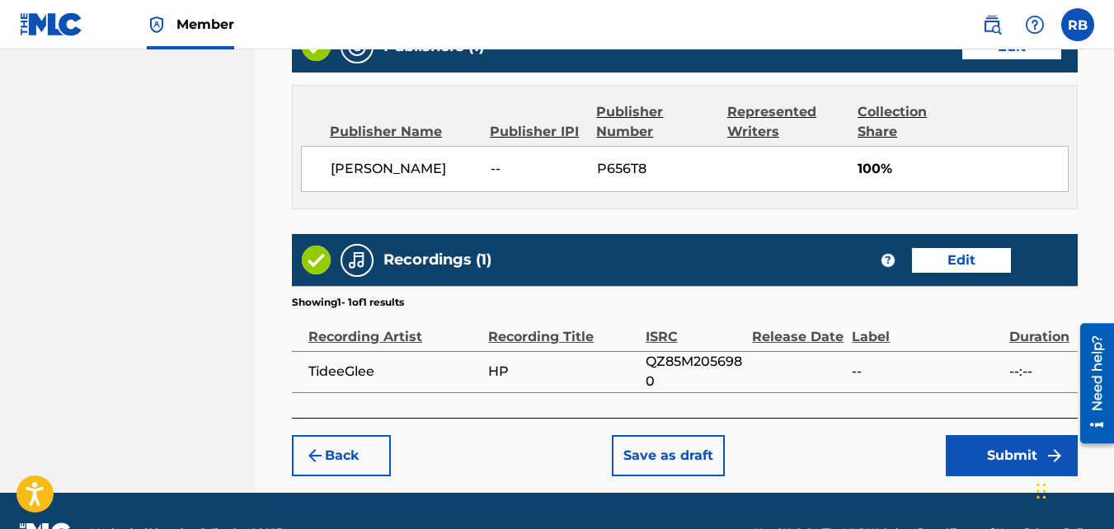
scroll to position [918, 0]
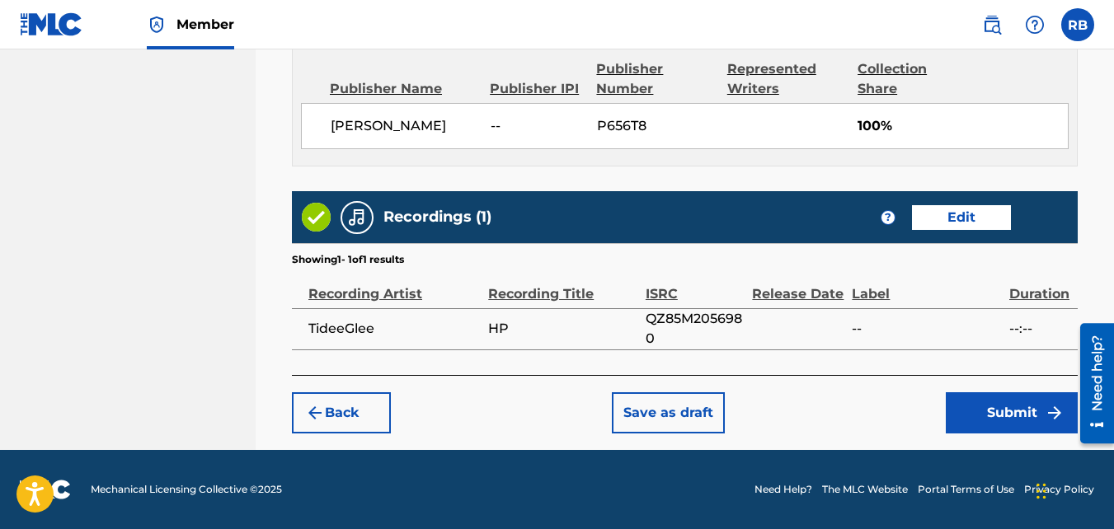
click at [957, 416] on button "Submit" at bounding box center [1012, 413] width 132 height 41
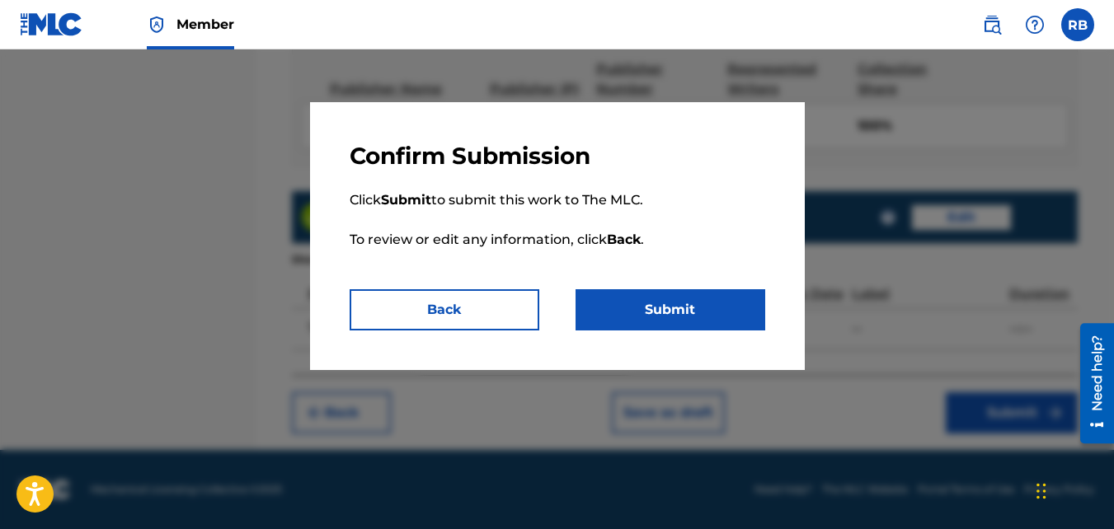
click at [642, 299] on button "Submit" at bounding box center [671, 309] width 190 height 41
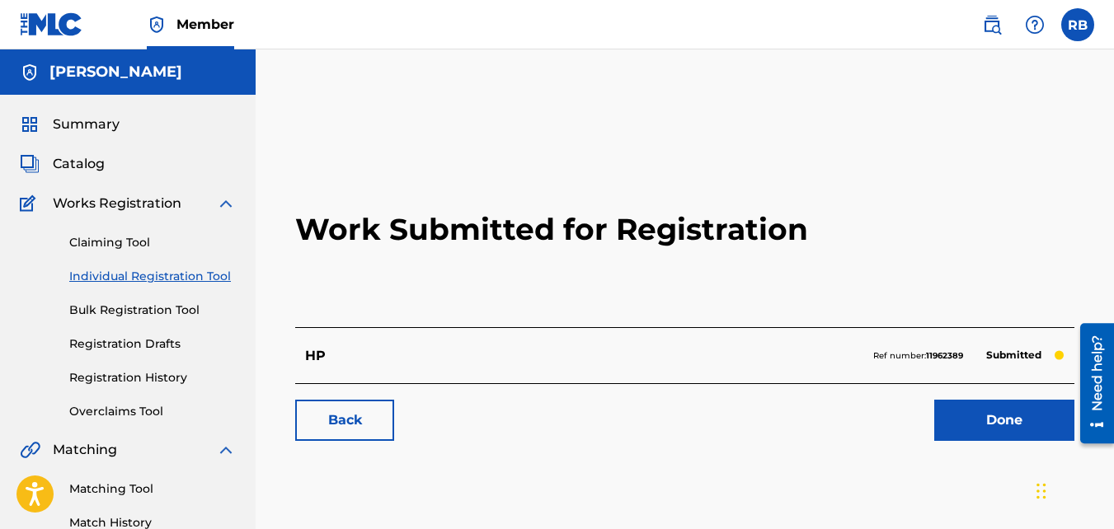
click at [350, 416] on link "Back" at bounding box center [344, 420] width 99 height 41
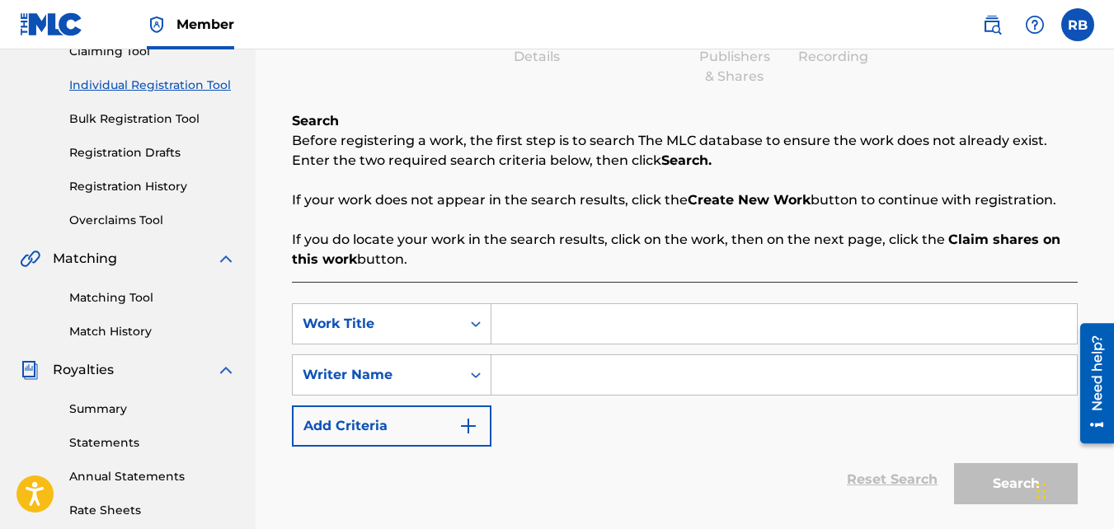
scroll to position [193, 0]
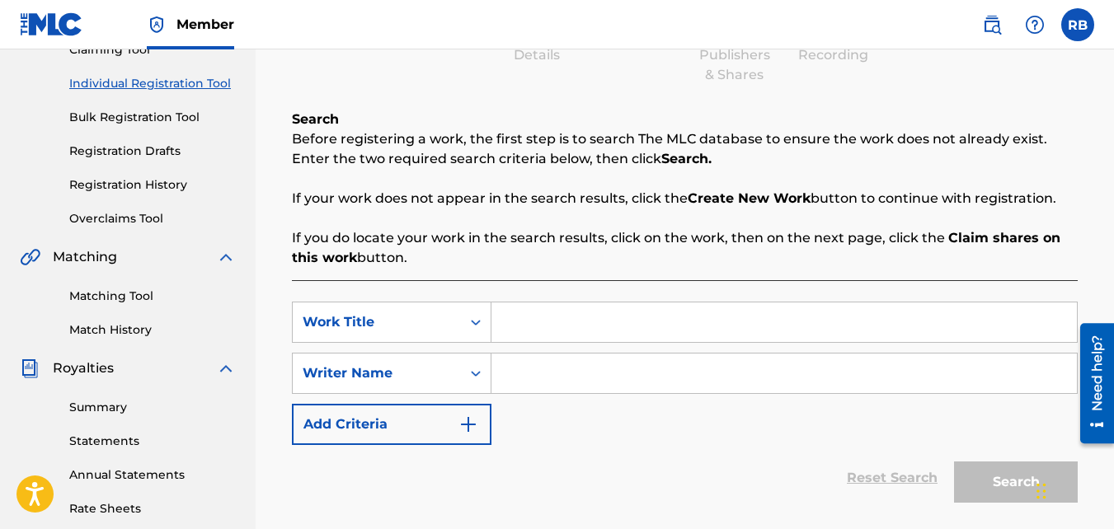
click at [562, 328] on input "Search Form" at bounding box center [784, 323] width 586 height 40
click at [553, 387] on input "Search Form" at bounding box center [784, 374] width 586 height 40
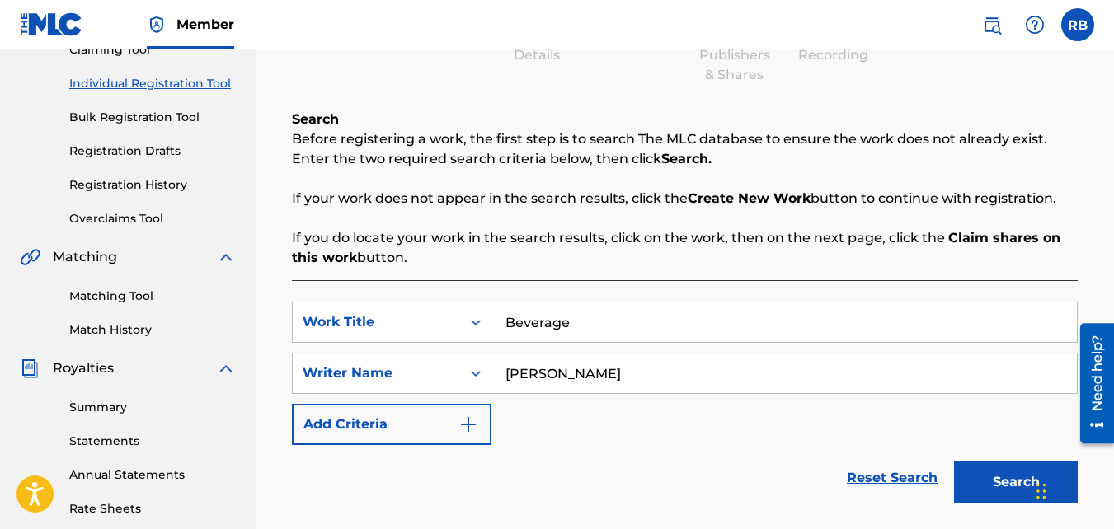
click at [954, 462] on button "Search" at bounding box center [1016, 482] width 124 height 41
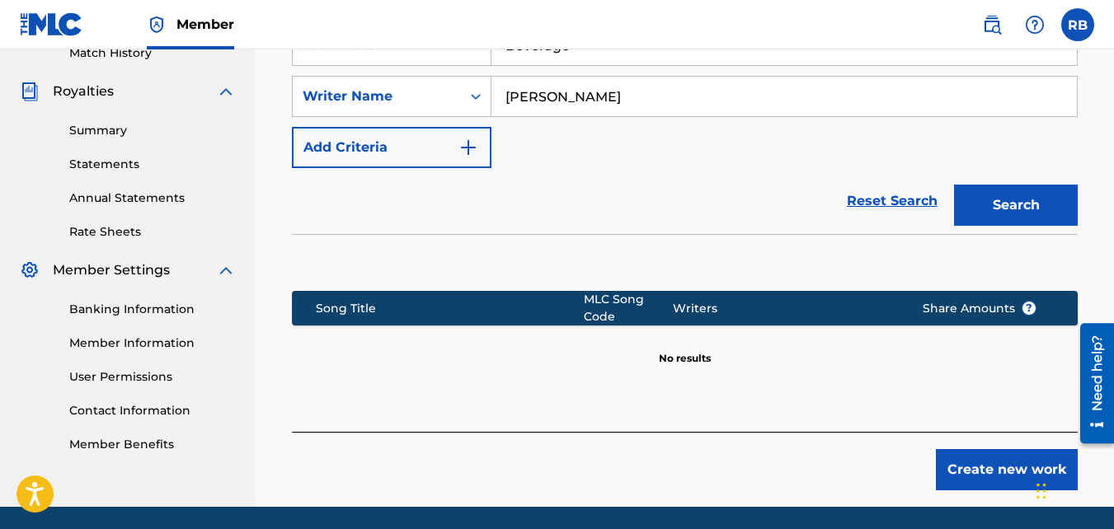
scroll to position [527, 0]
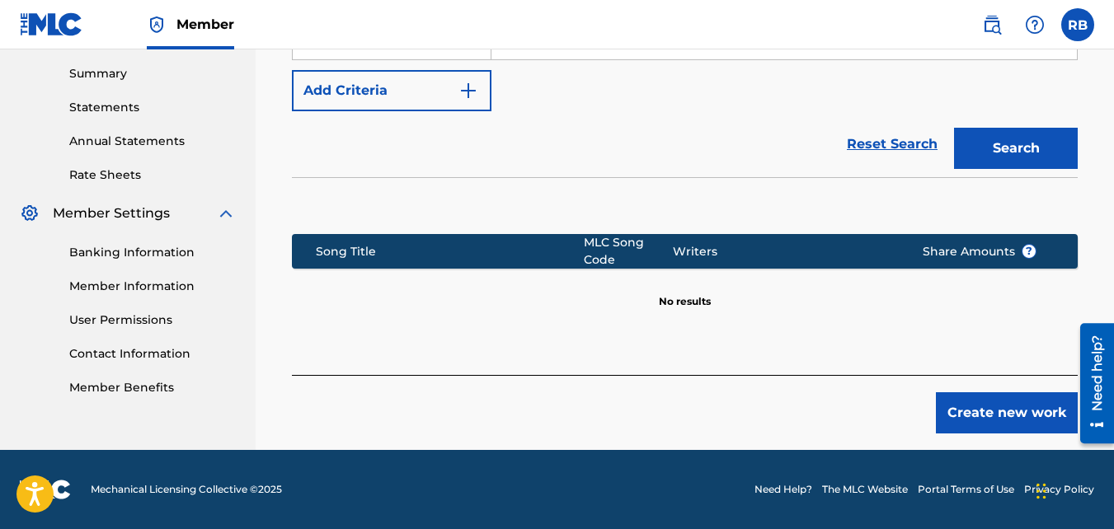
click at [962, 422] on button "Create new work" at bounding box center [1007, 413] width 142 height 41
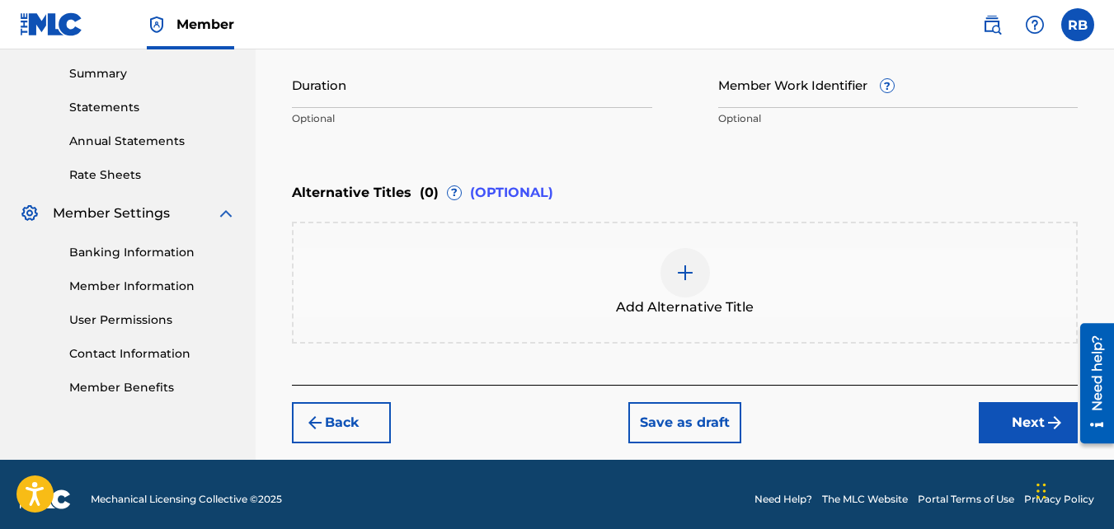
click at [1003, 409] on button "Next" at bounding box center [1028, 422] width 99 height 41
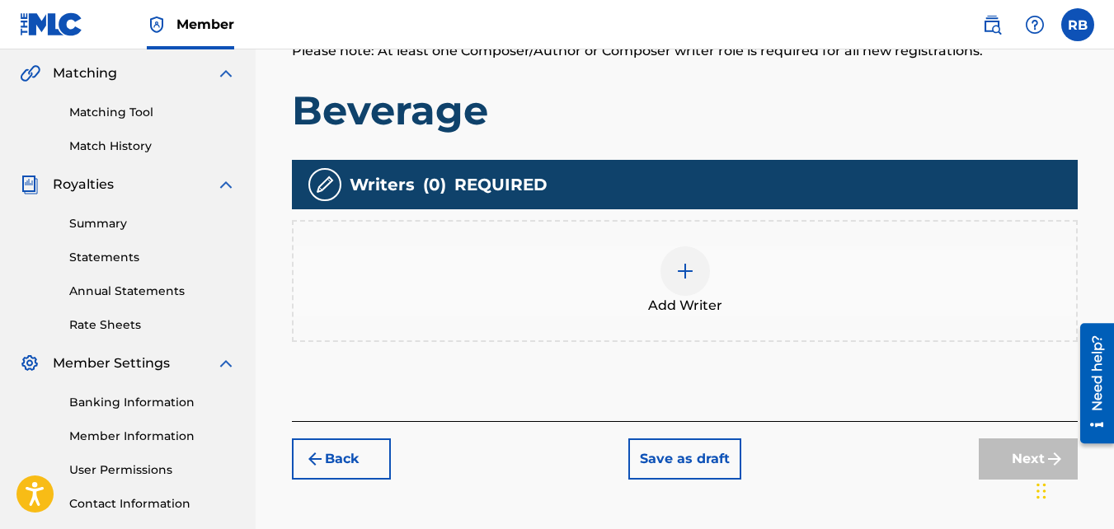
scroll to position [395, 0]
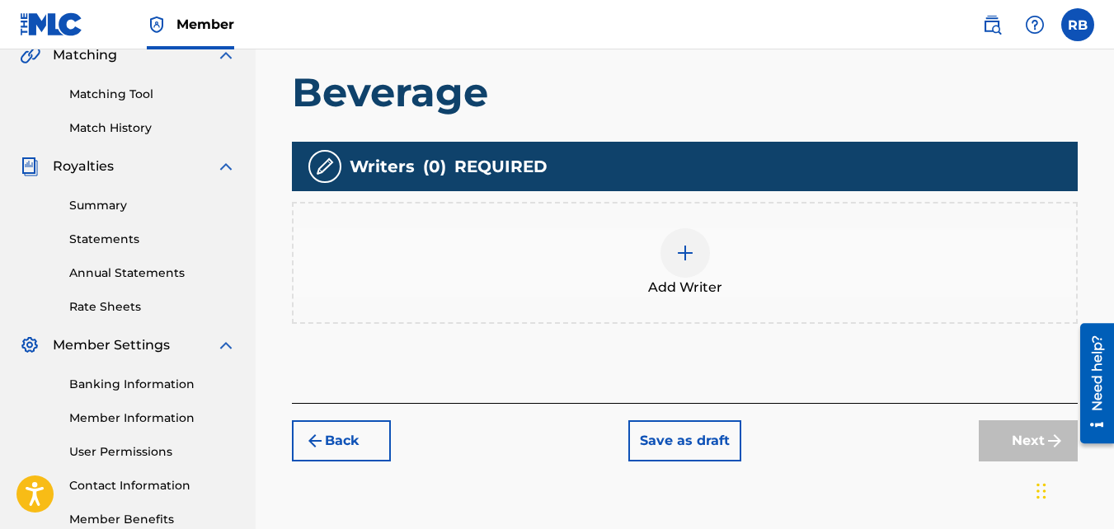
click at [643, 246] on div "Add Writer" at bounding box center [685, 262] width 783 height 69
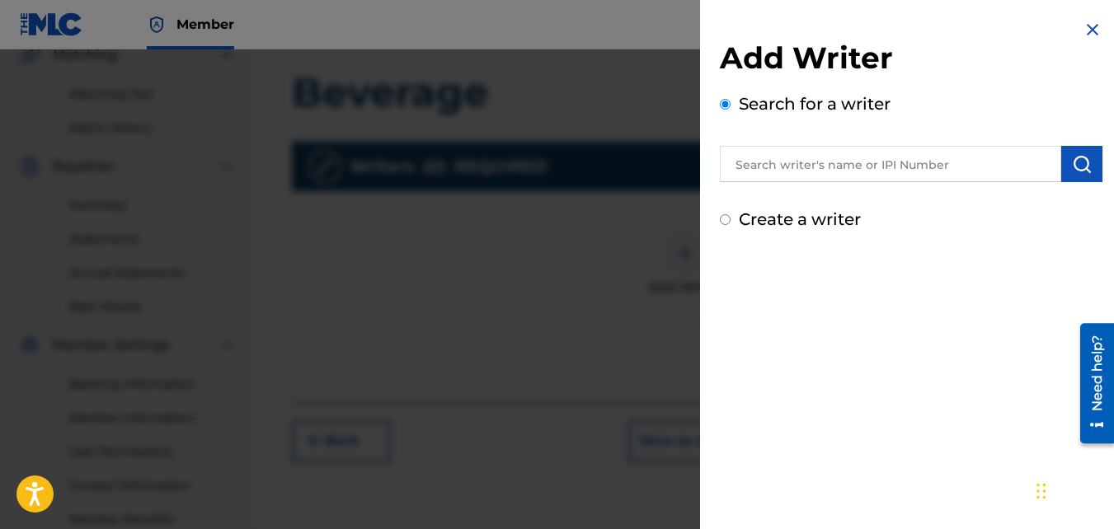
click at [792, 219] on label "Create a writer" at bounding box center [800, 219] width 122 height 20
click at [731, 219] on input "Create a writer" at bounding box center [725, 219] width 11 height 11
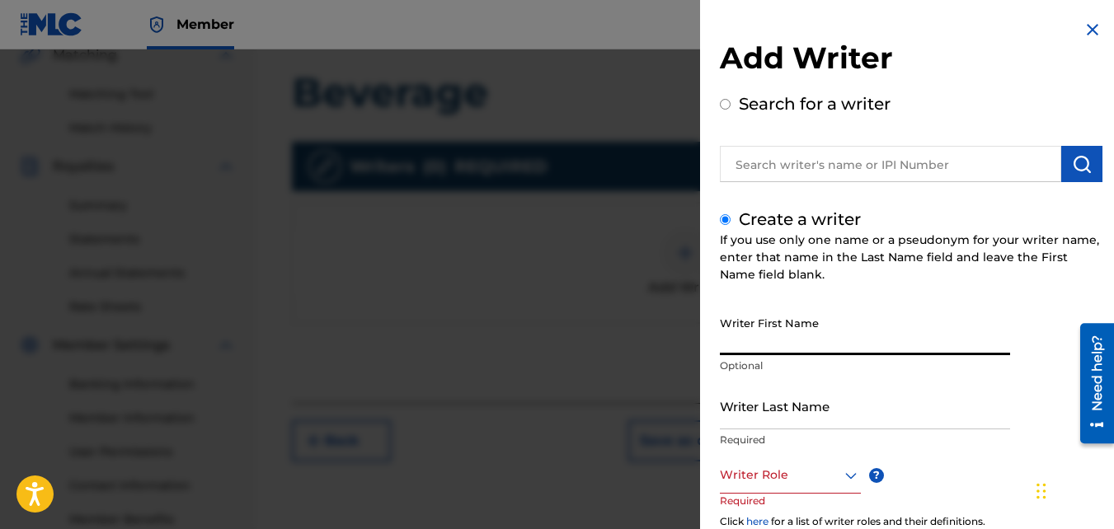
click at [762, 327] on input "Writer First Name" at bounding box center [865, 331] width 290 height 47
click at [769, 395] on input "Writer Last Name" at bounding box center [865, 406] width 290 height 47
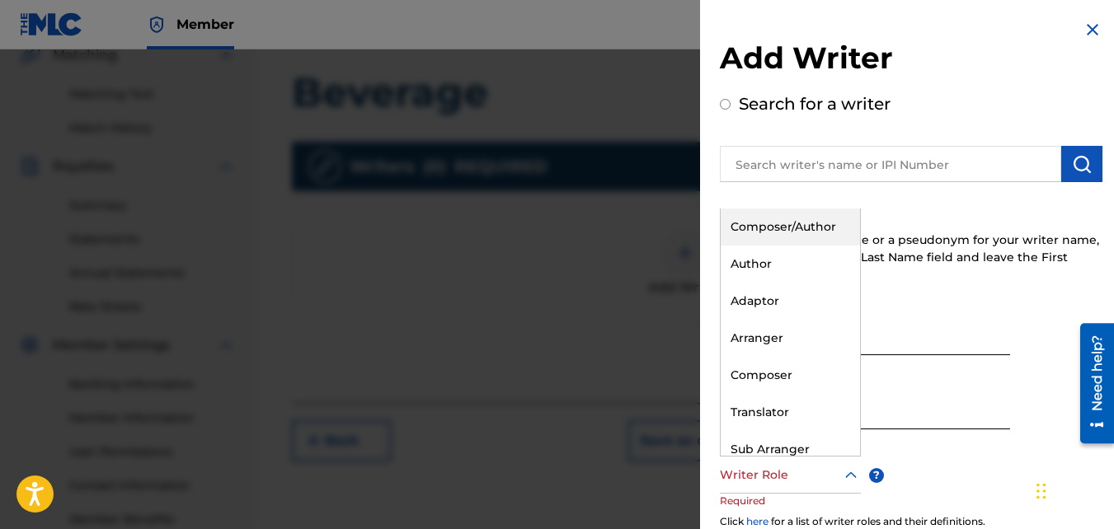
click at [752, 458] on div "Writer Role" at bounding box center [790, 475] width 141 height 37
click at [751, 243] on div "Composer/Author" at bounding box center [790, 227] width 139 height 37
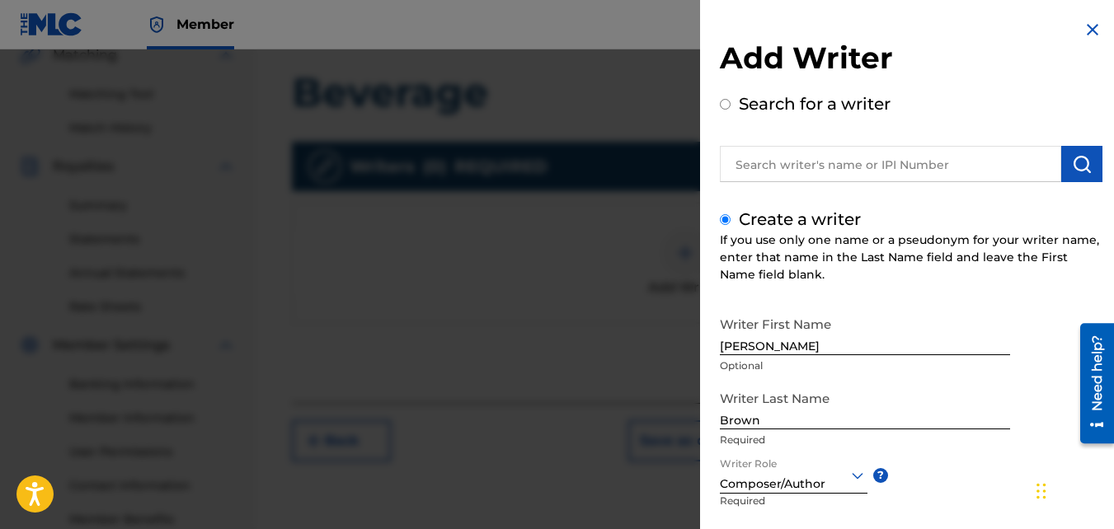
scroll to position [186, 0]
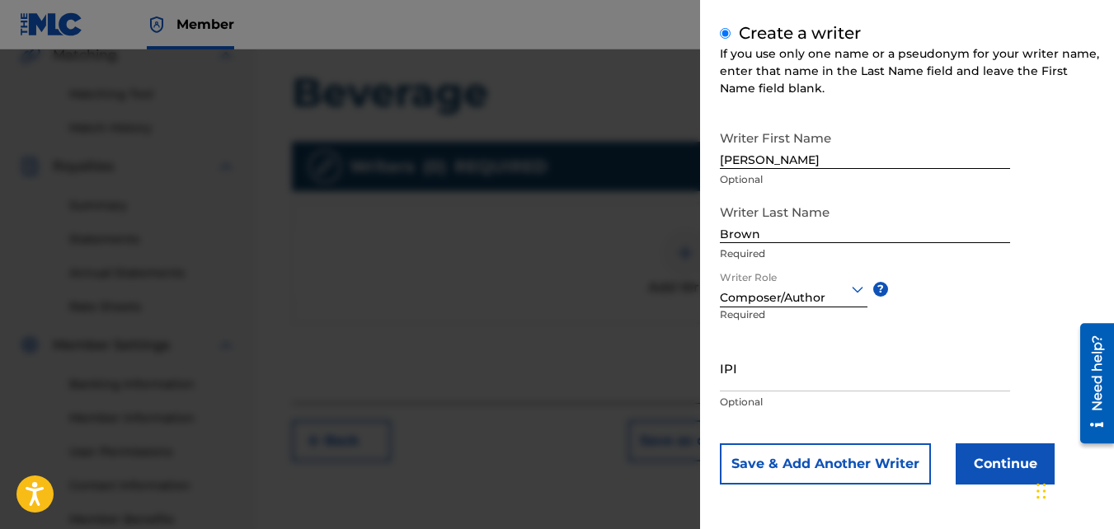
click at [997, 451] on button "Continue" at bounding box center [1005, 464] width 99 height 41
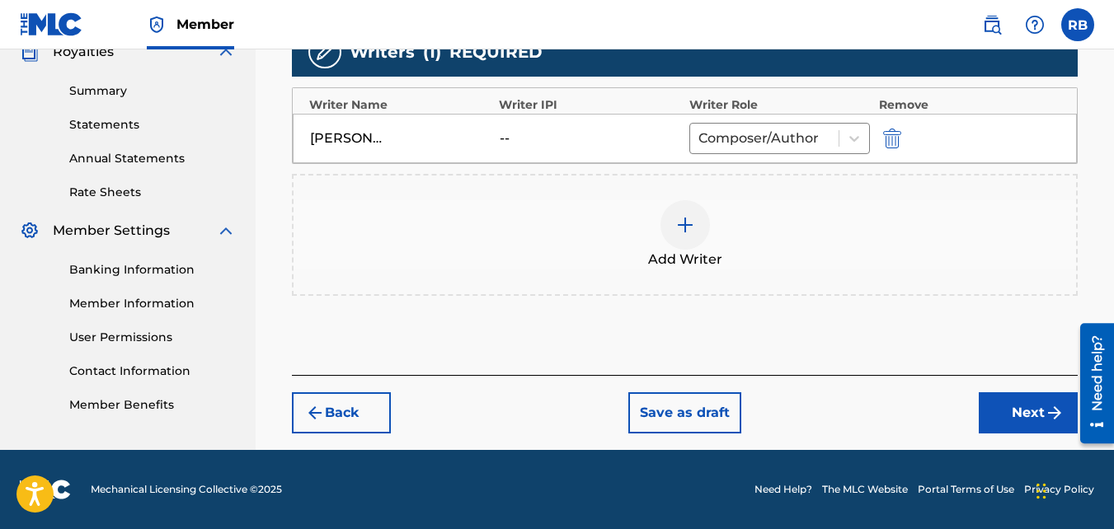
click at [1003, 404] on button "Next" at bounding box center [1028, 413] width 99 height 41
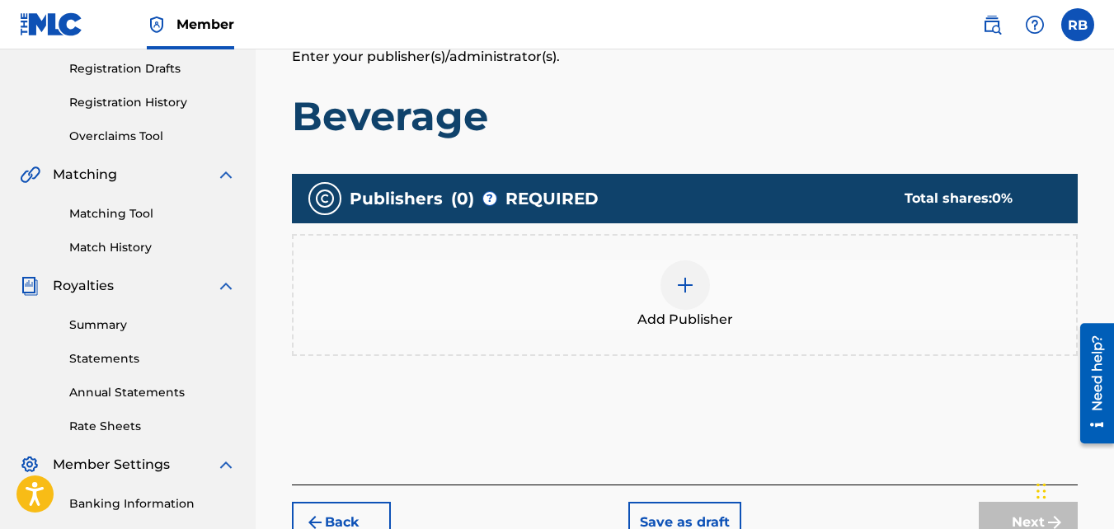
scroll to position [283, 0]
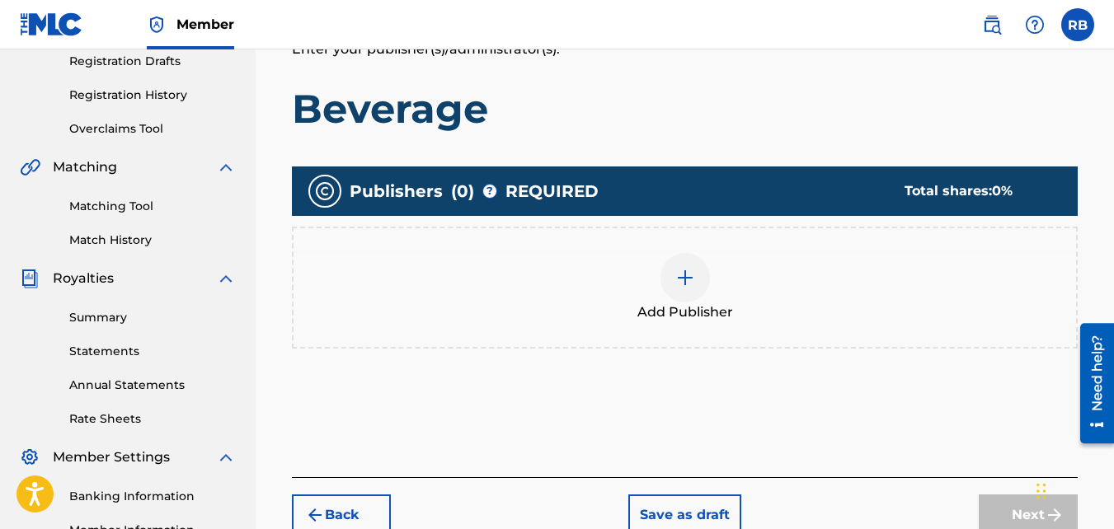
click at [731, 285] on div "Add Publisher" at bounding box center [685, 287] width 783 height 69
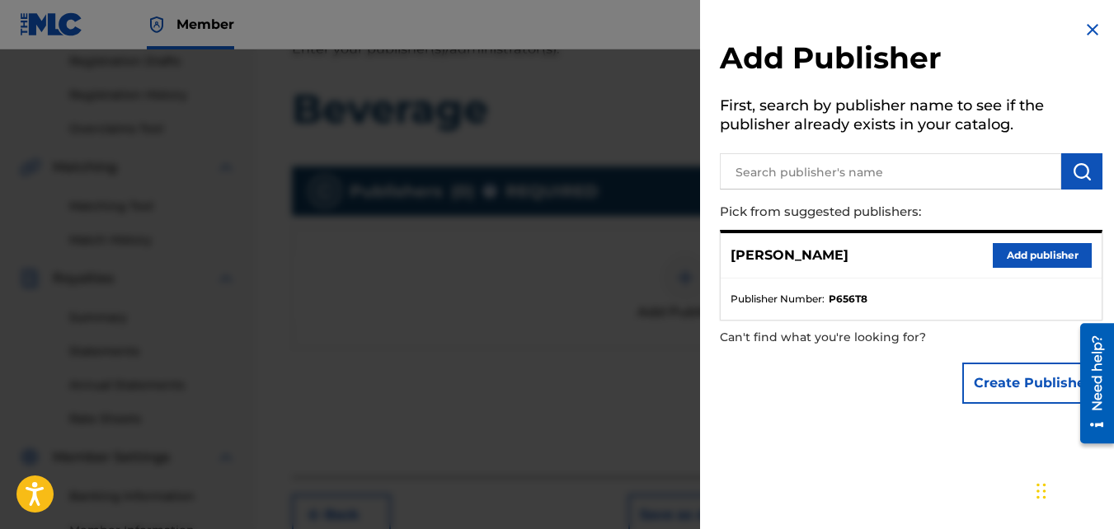
click at [1022, 251] on button "Add publisher" at bounding box center [1042, 255] width 99 height 25
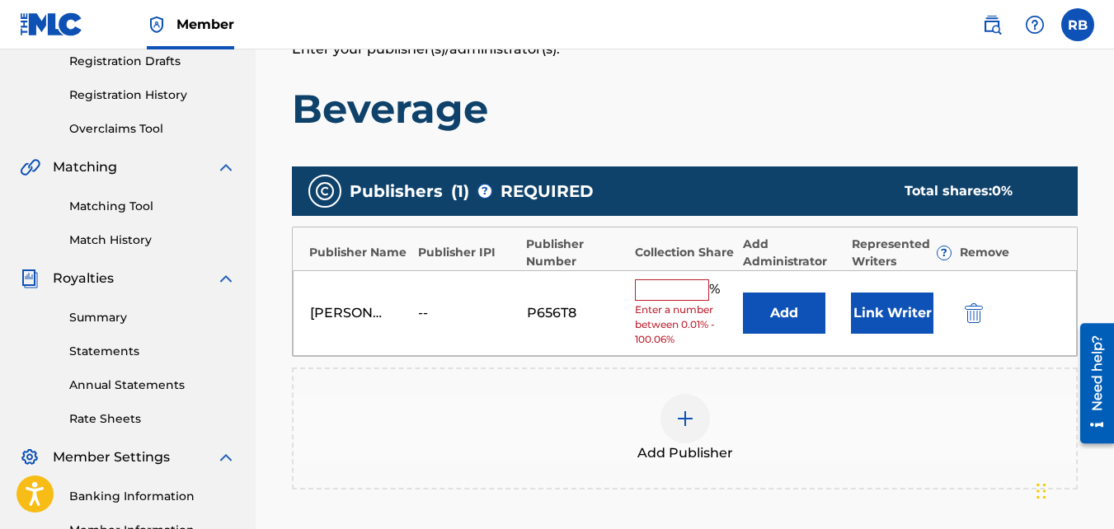
click at [670, 309] on span "Enter a number between 0.01% - 100.06%" at bounding box center [685, 325] width 100 height 45
click at [666, 294] on input "text" at bounding box center [672, 290] width 74 height 21
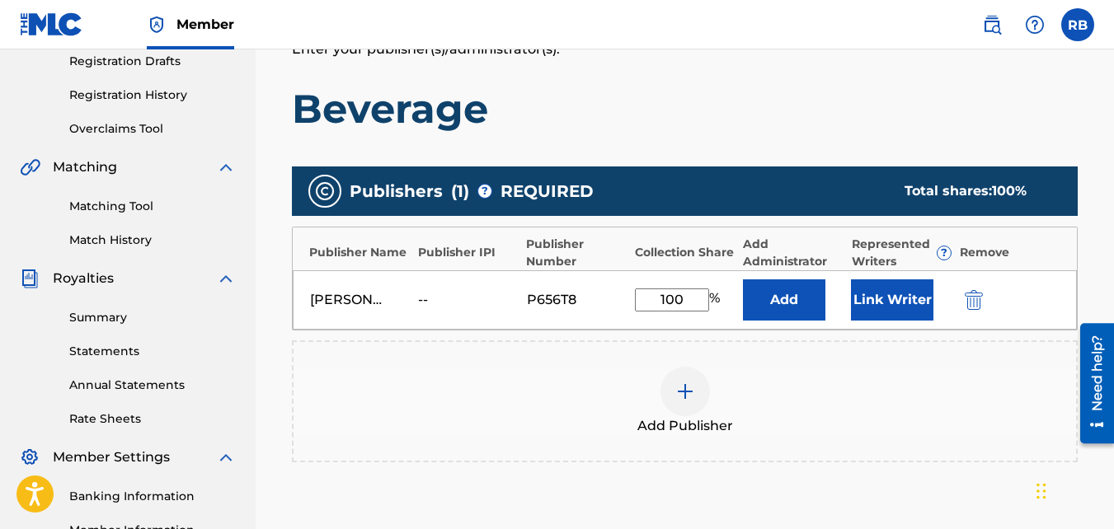
scroll to position [499, 0]
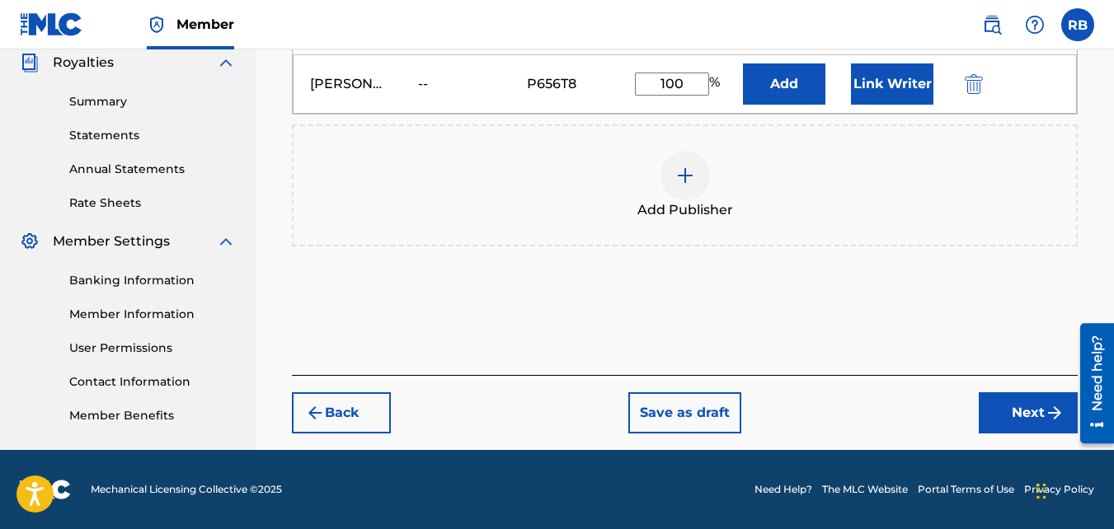
click at [1031, 397] on button "Next" at bounding box center [1028, 413] width 99 height 41
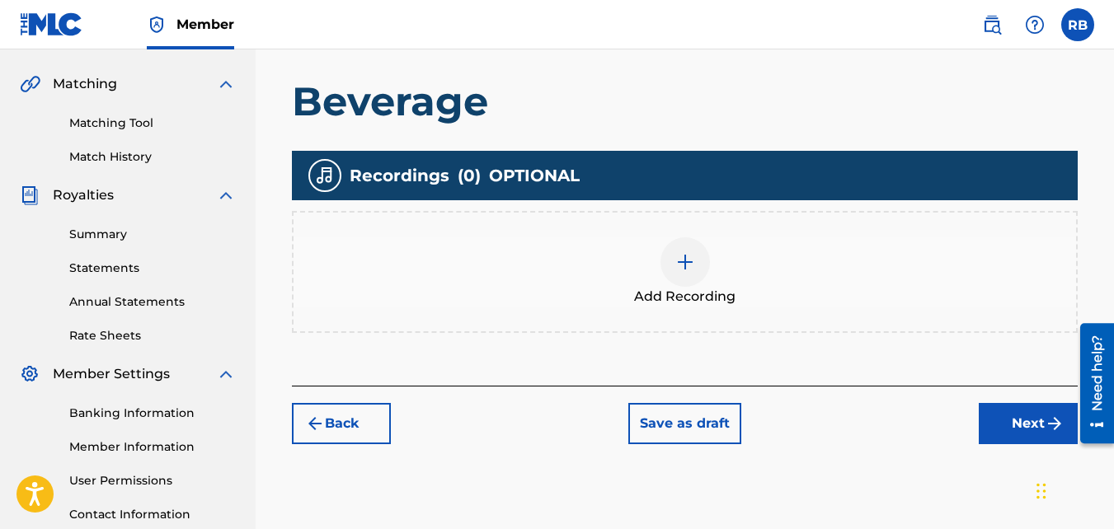
scroll to position [487, 0]
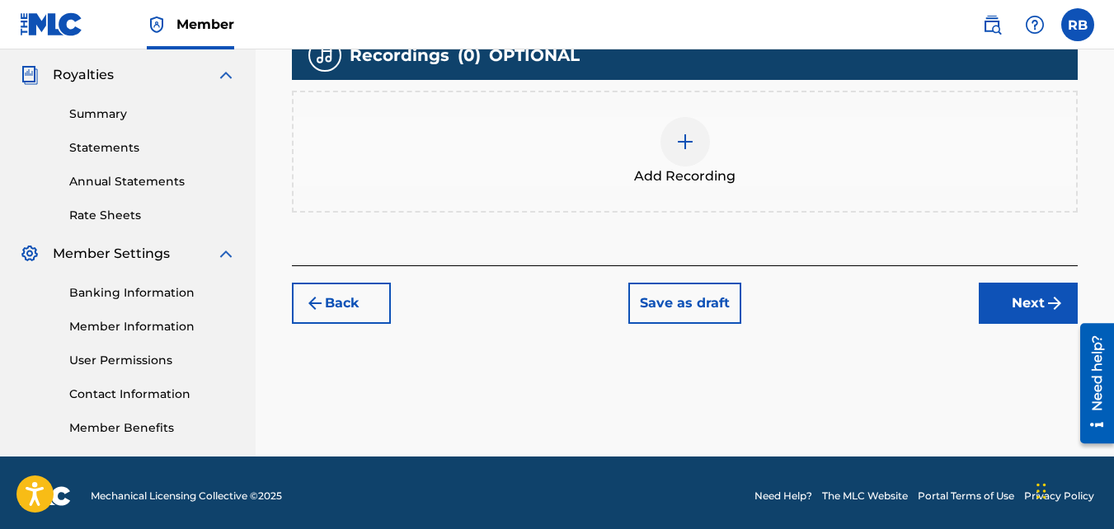
click at [642, 162] on div "Add Recording" at bounding box center [685, 151] width 783 height 69
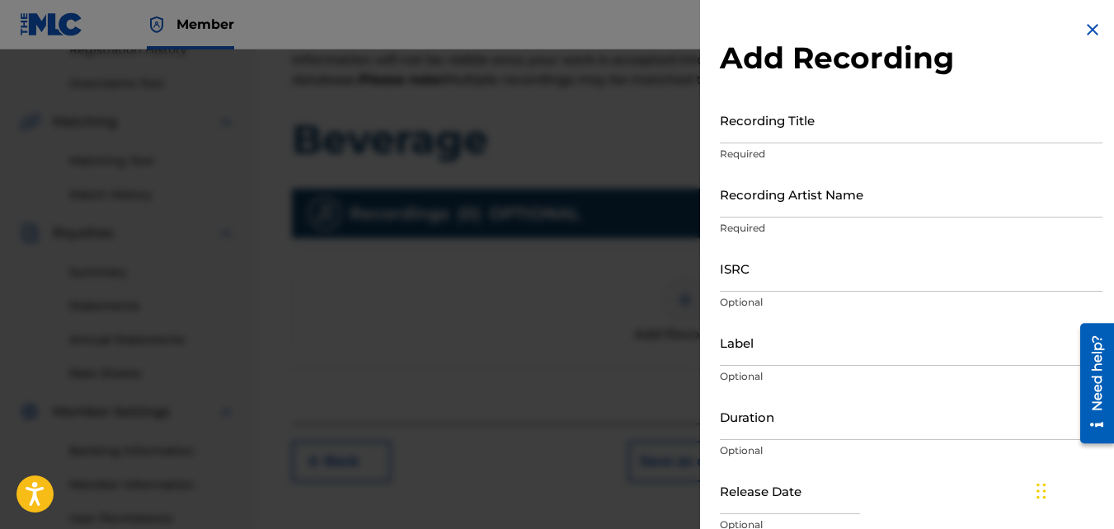
scroll to position [327, 0]
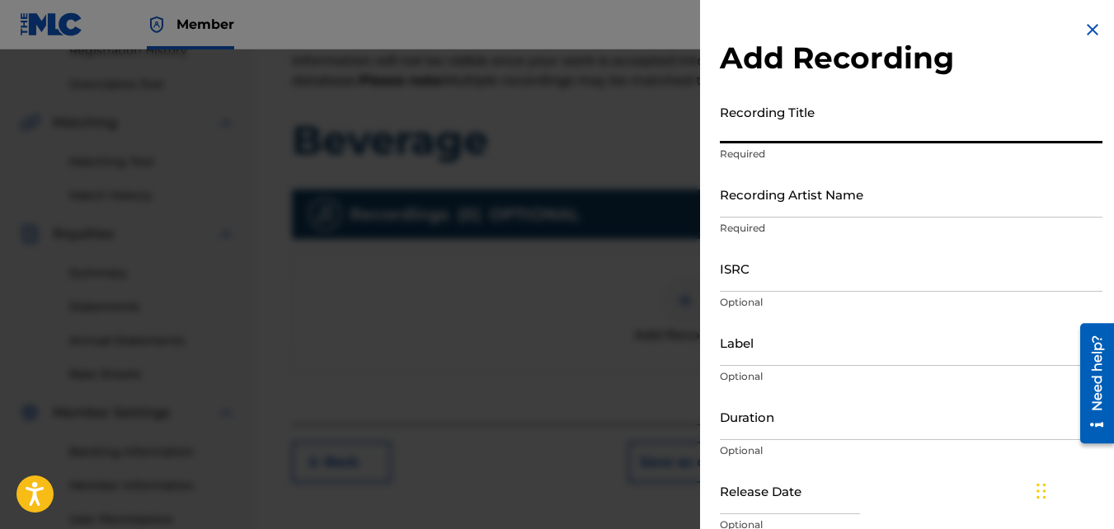
click at [835, 129] on input "Recording Title" at bounding box center [911, 119] width 383 height 47
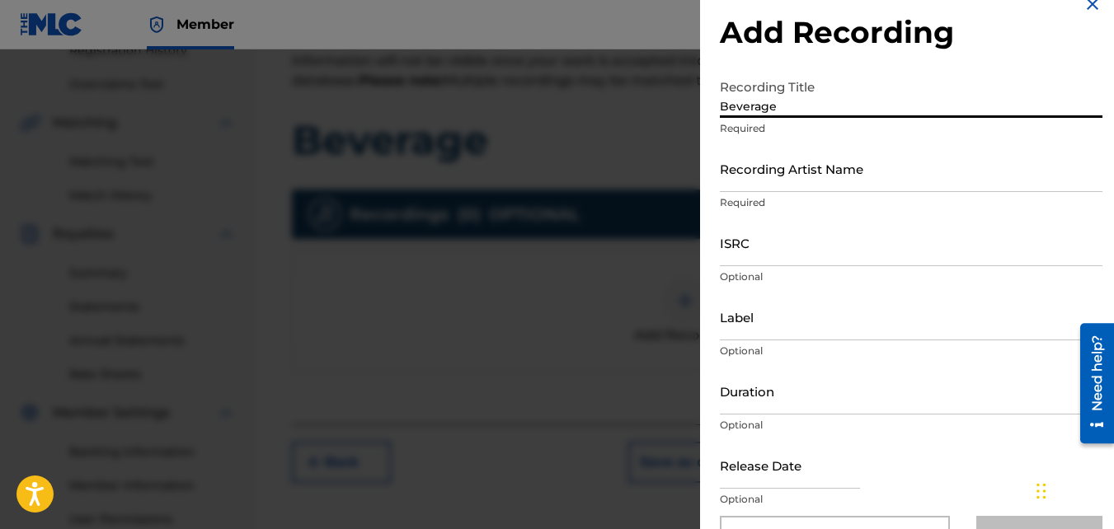
click at [808, 172] on input "Recording Artist Name" at bounding box center [911, 168] width 383 height 47
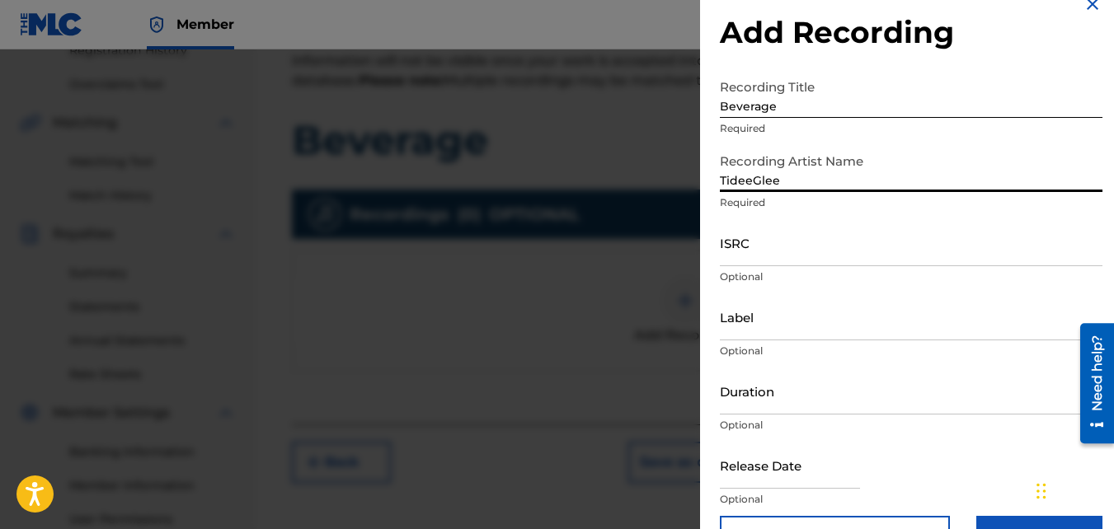
click at [821, 241] on input "ISRC" at bounding box center [911, 242] width 383 height 47
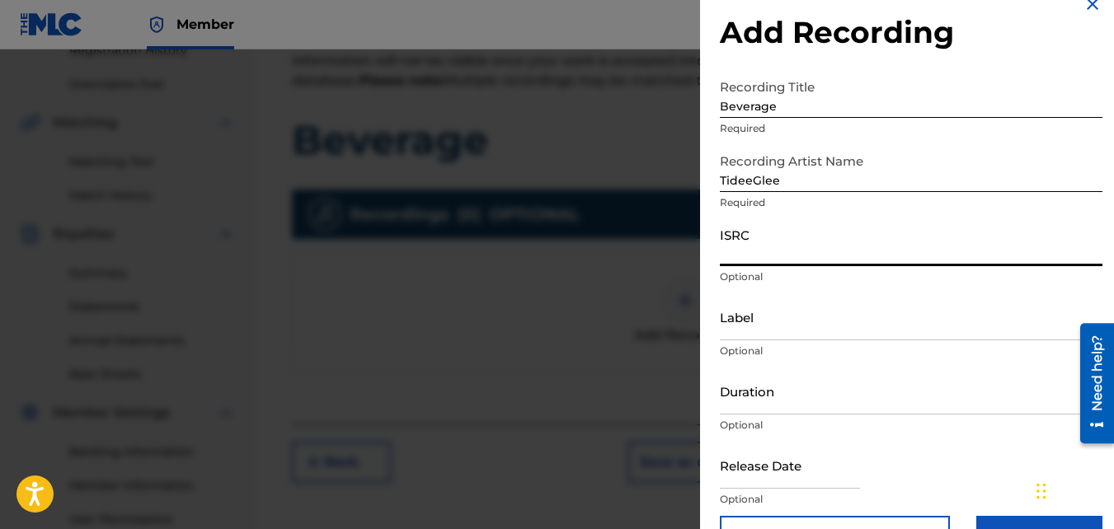
paste input "QZNMU2153552"
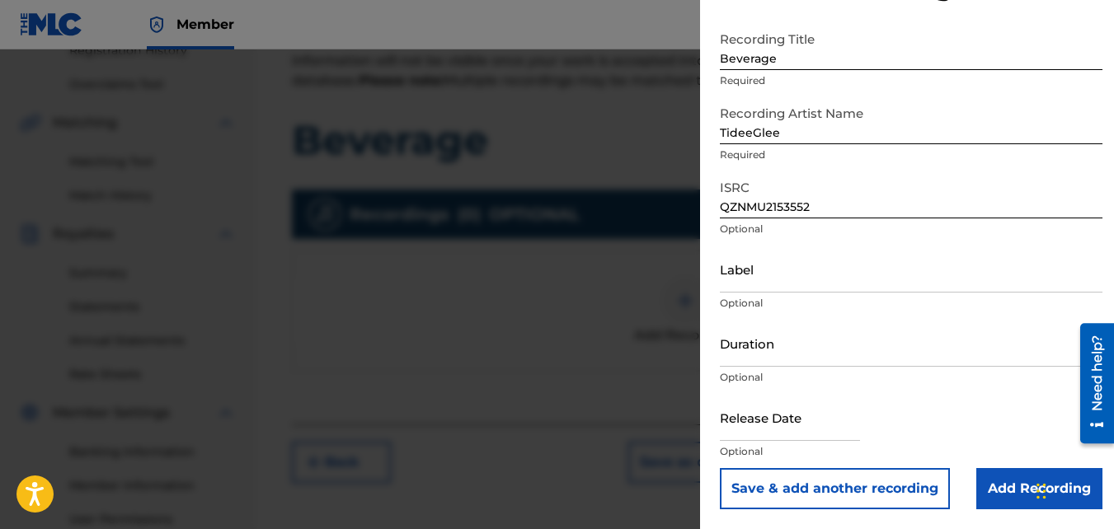
click at [1013, 465] on input "Add Recording" at bounding box center [1039, 488] width 126 height 41
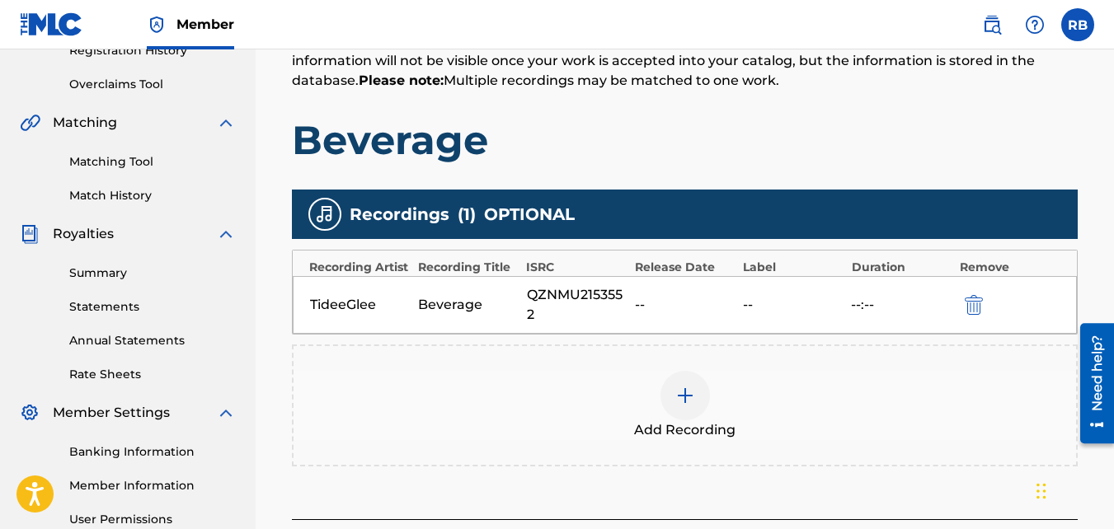
scroll to position [493, 0]
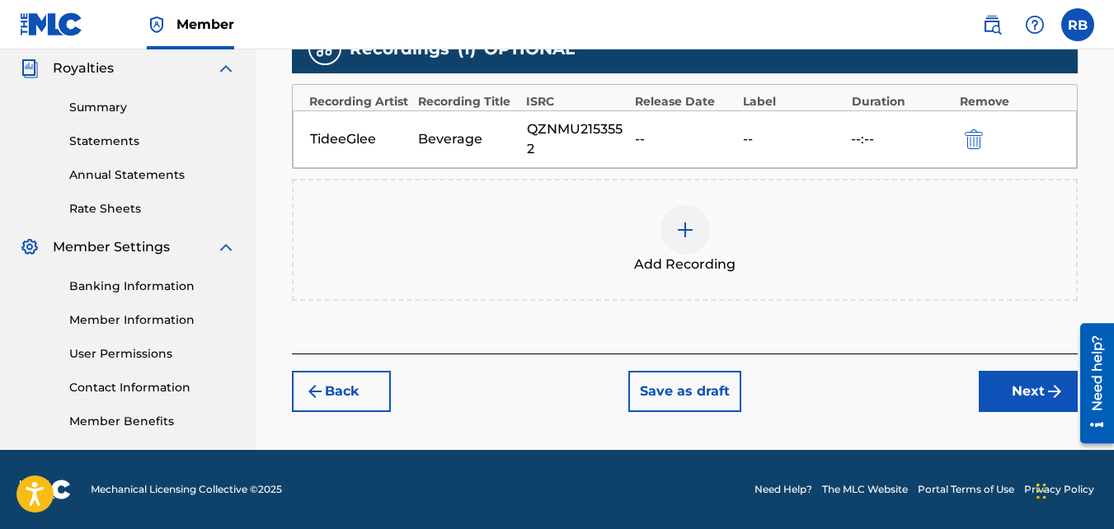
click at [966, 387] on div "Back Save as draft Next" at bounding box center [685, 383] width 786 height 59
click at [982, 389] on button "Next" at bounding box center [1028, 391] width 99 height 41
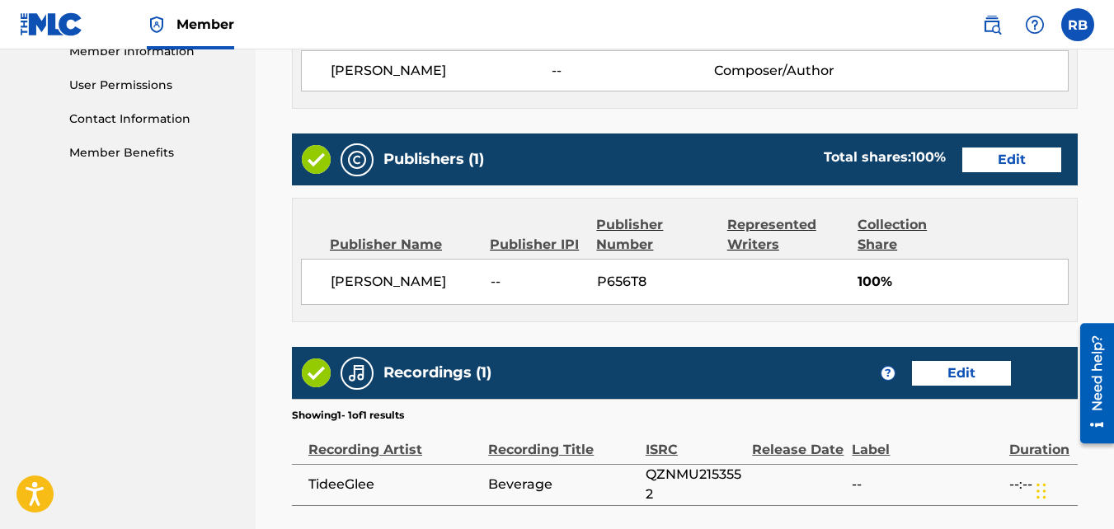
scroll to position [918, 0]
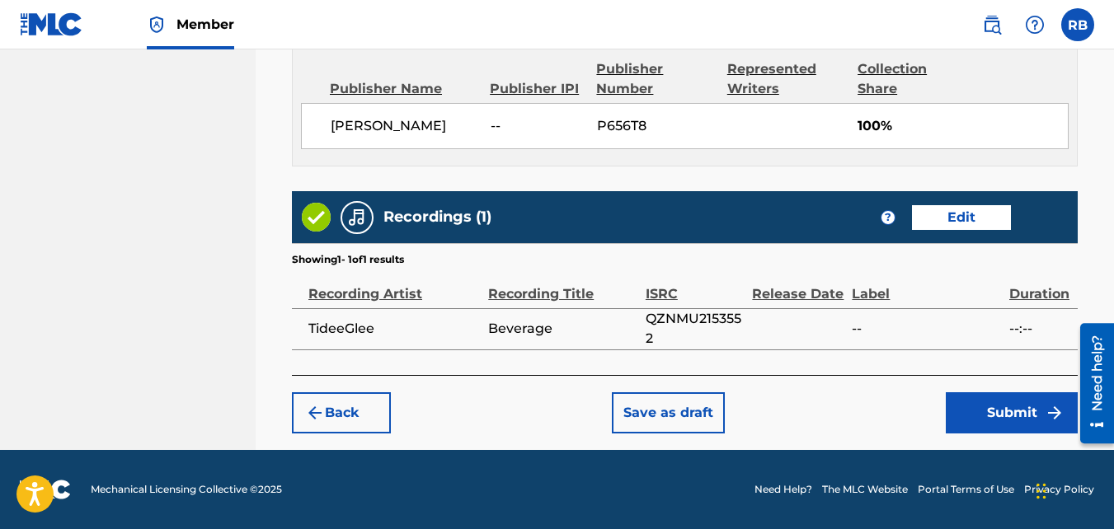
click at [953, 399] on button "Submit" at bounding box center [1012, 413] width 132 height 41
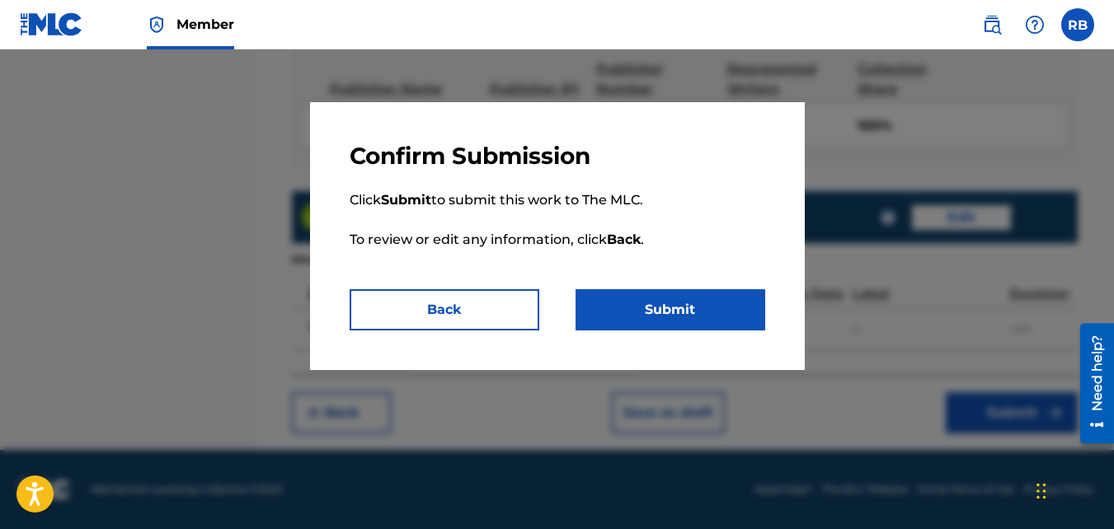
click at [670, 324] on button "Submit" at bounding box center [671, 309] width 190 height 41
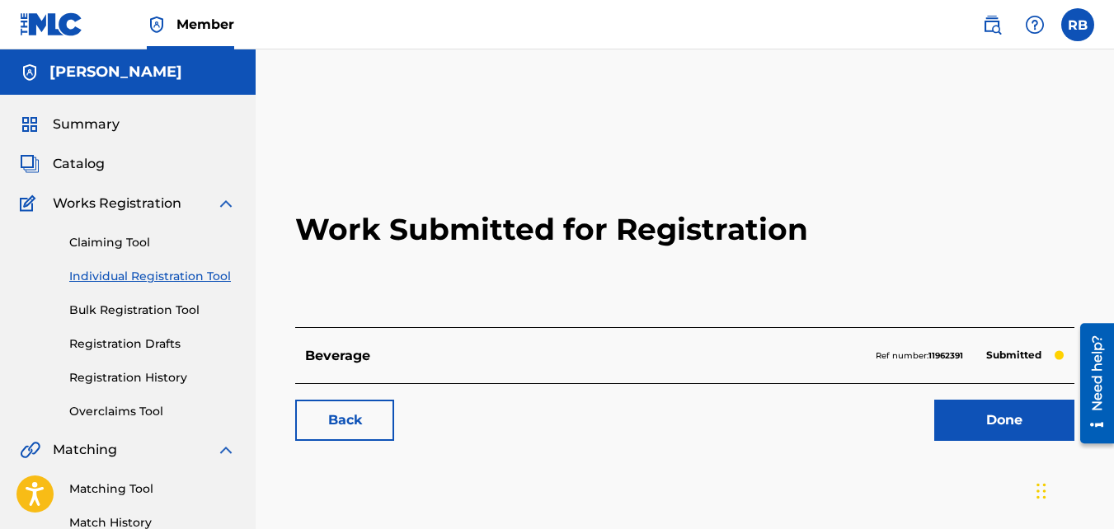
click at [350, 419] on link "Back" at bounding box center [344, 420] width 99 height 41
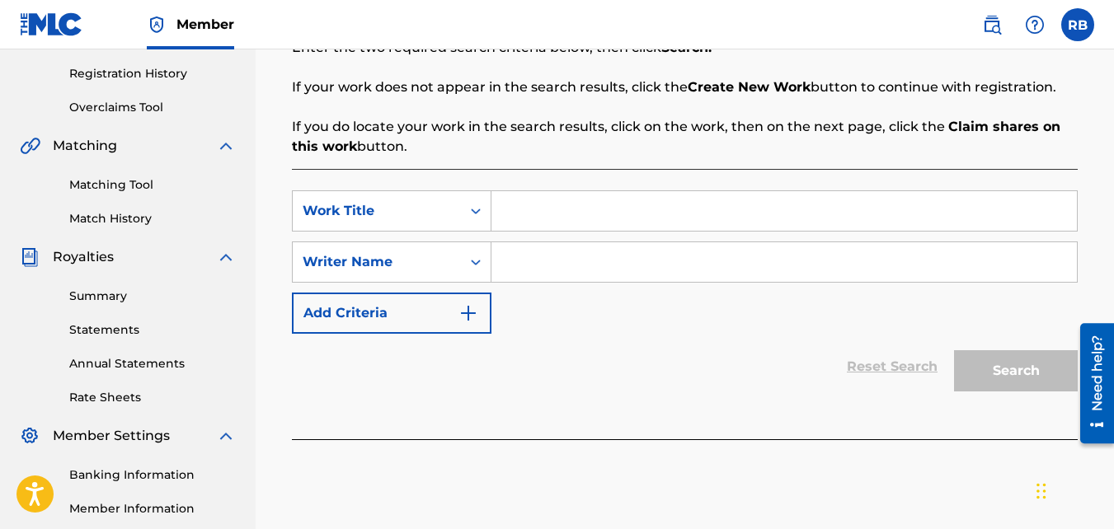
scroll to position [305, 0]
click at [529, 213] on input "Search Form" at bounding box center [784, 210] width 586 height 40
click at [529, 256] on input "Search Form" at bounding box center [784, 262] width 586 height 40
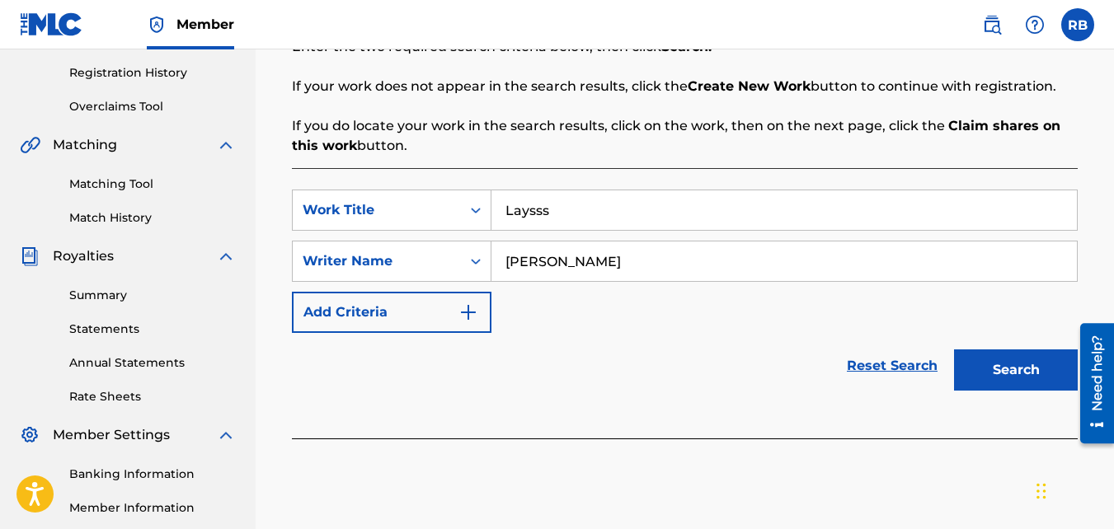
click at [1023, 362] on button "Search" at bounding box center [1016, 370] width 124 height 41
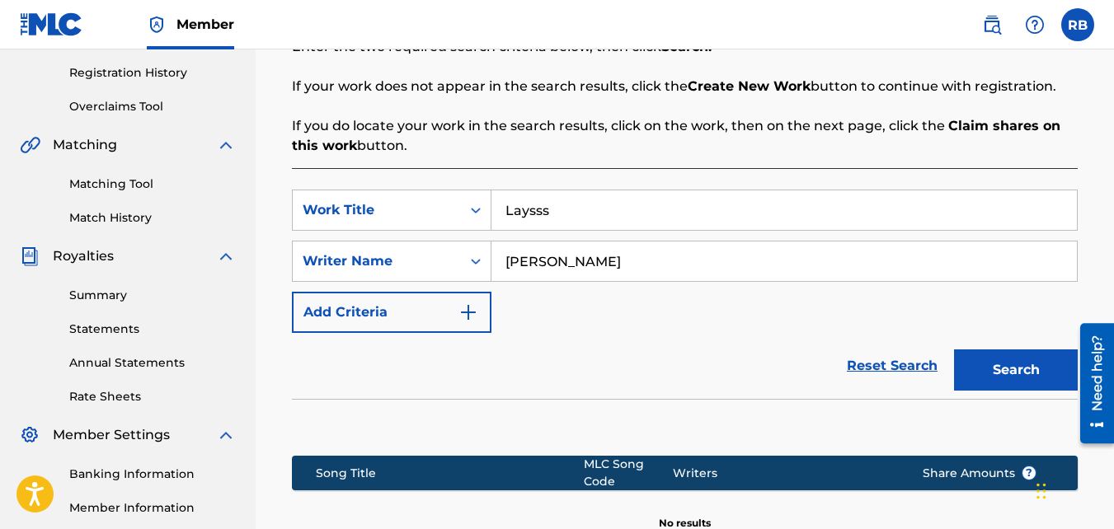
scroll to position [527, 0]
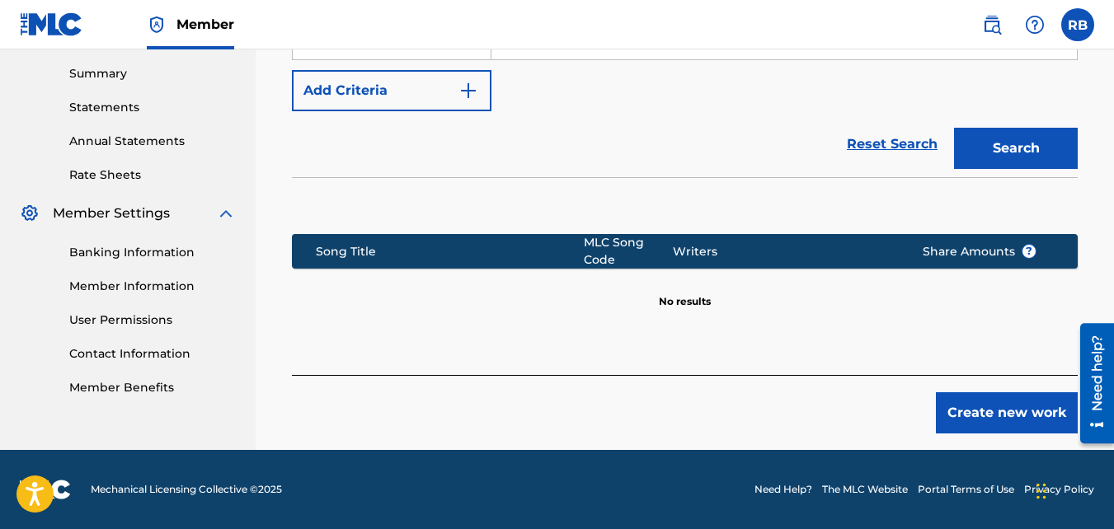
click at [967, 407] on button "Create new work" at bounding box center [1007, 413] width 142 height 41
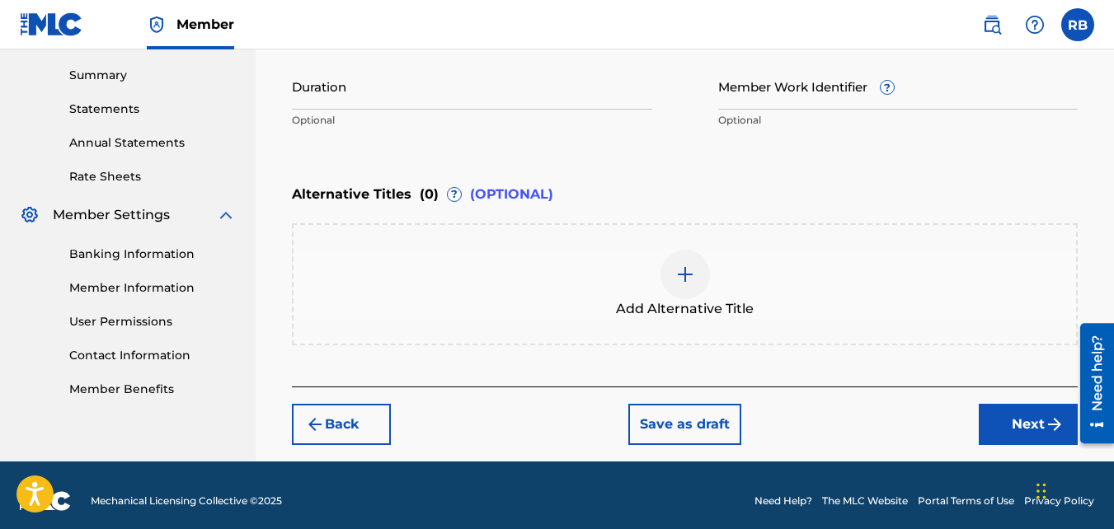
scroll to position [537, 0]
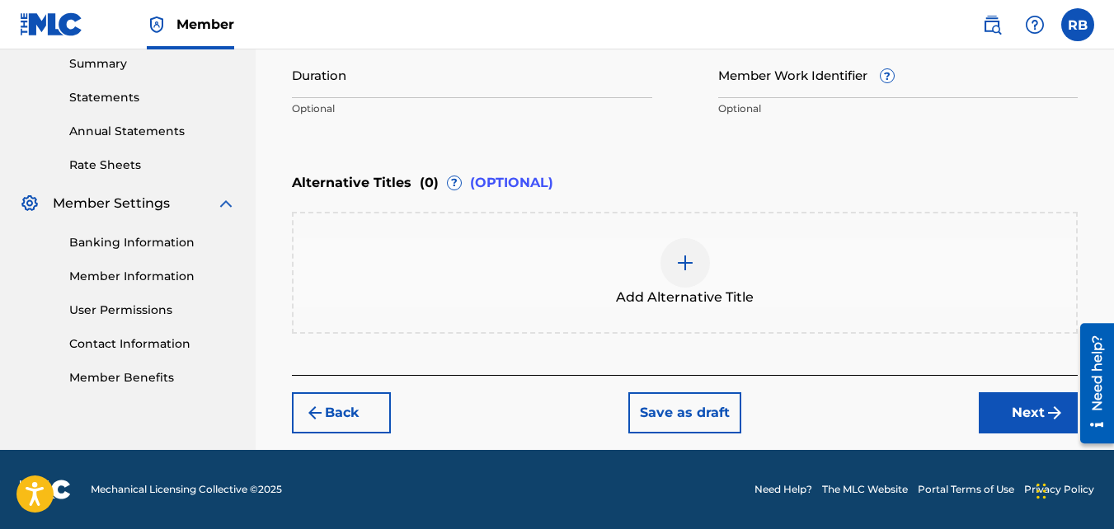
click at [1004, 397] on button "Next" at bounding box center [1028, 413] width 99 height 41
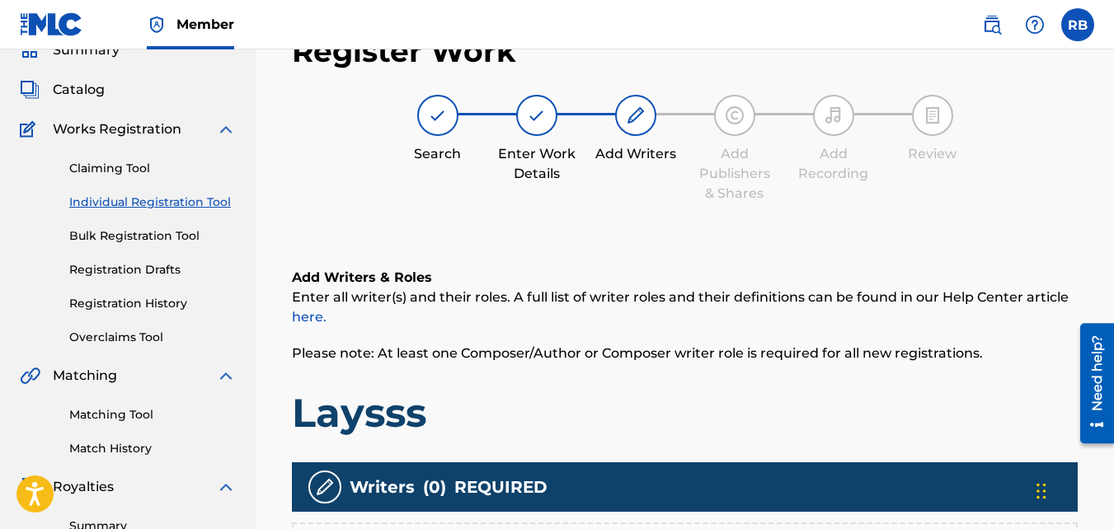
scroll to position [318, 0]
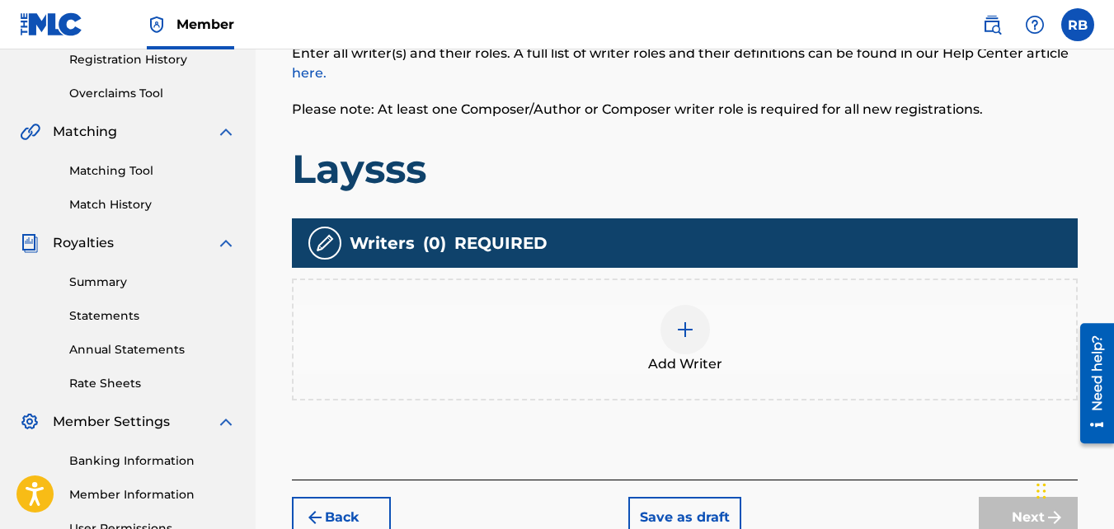
click at [651, 334] on div "Add Writer" at bounding box center [685, 339] width 783 height 69
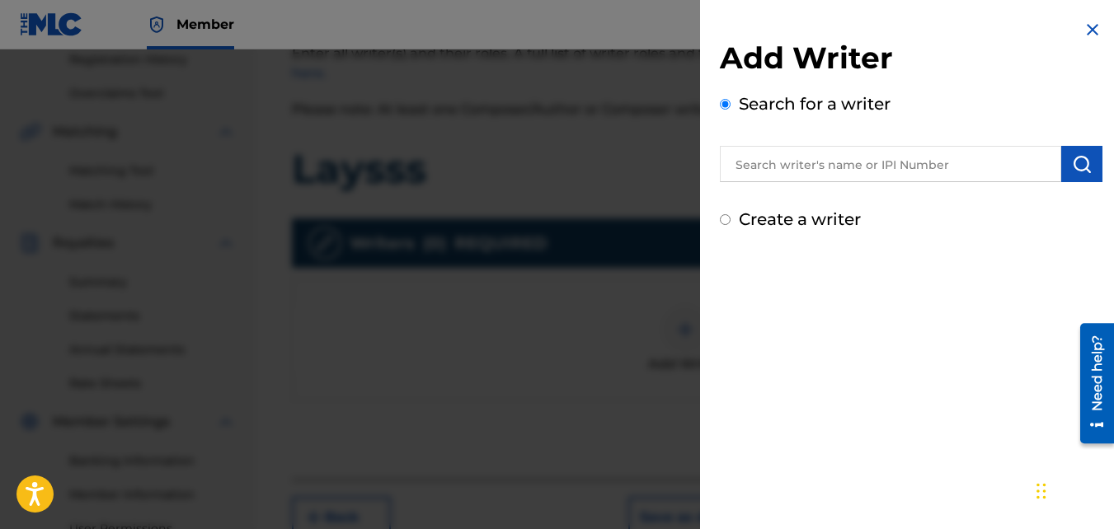
click at [651, 334] on div at bounding box center [557, 313] width 1114 height 529
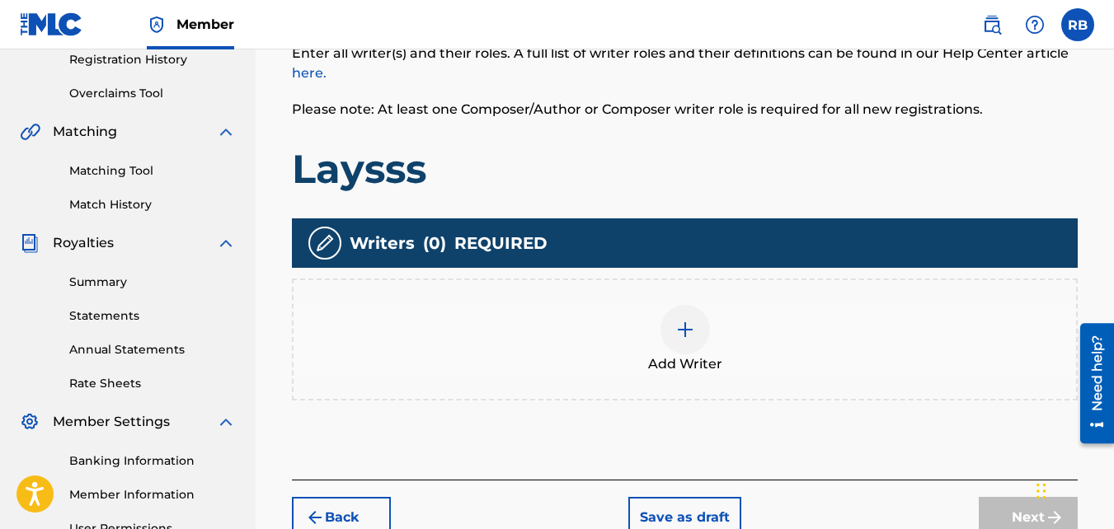
click at [651, 337] on div "Add Writer" at bounding box center [685, 339] width 783 height 69
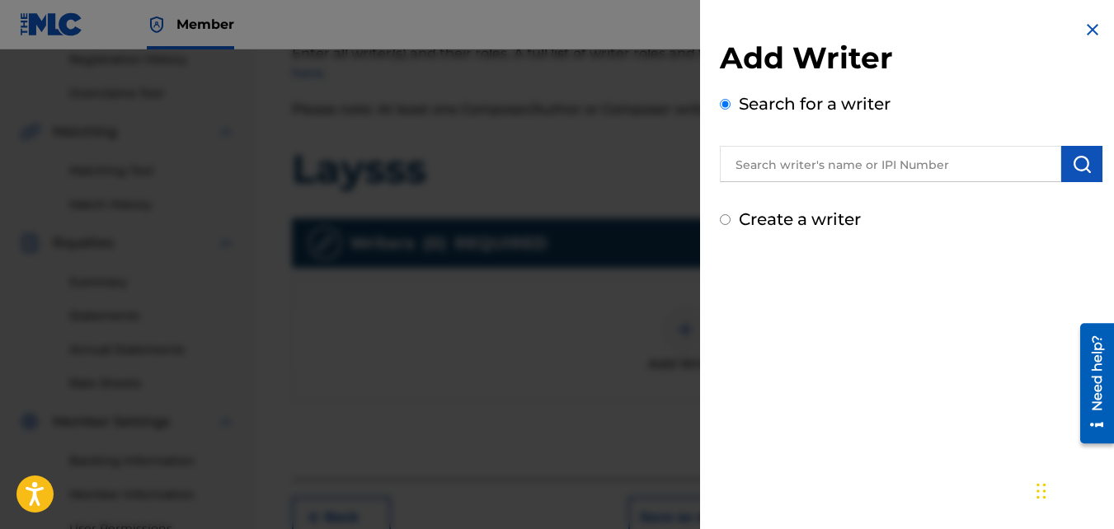
click at [784, 219] on label "Create a writer" at bounding box center [800, 219] width 122 height 20
click at [731, 219] on input "Create a writer" at bounding box center [725, 219] width 11 height 11
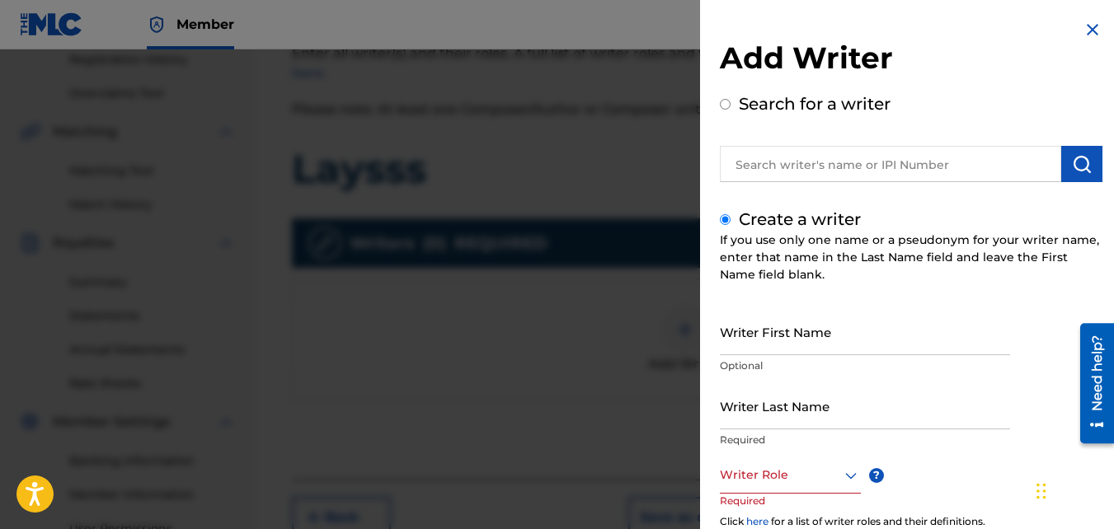
scroll to position [185, 0]
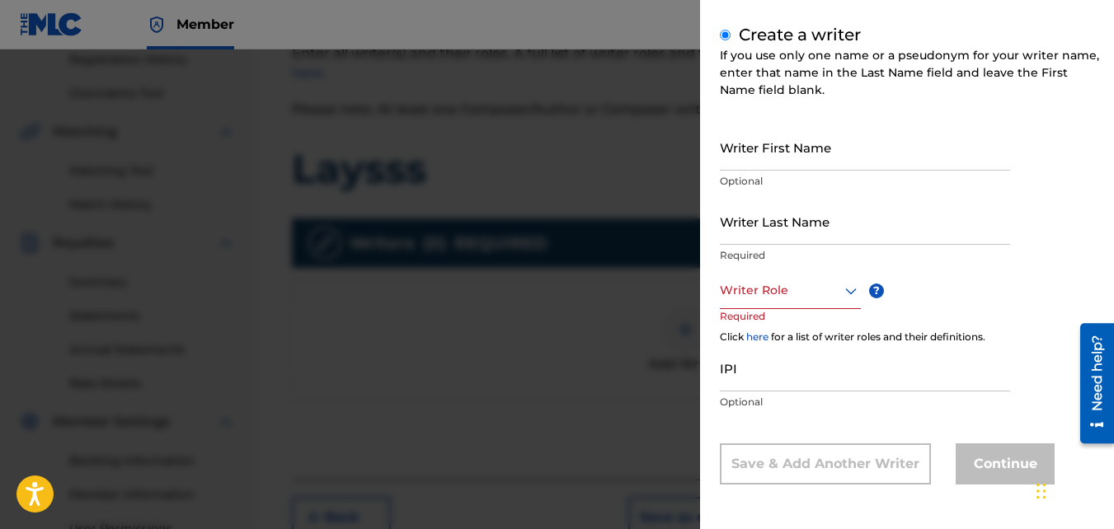
click at [778, 151] on input "Writer First Name" at bounding box center [865, 147] width 290 height 47
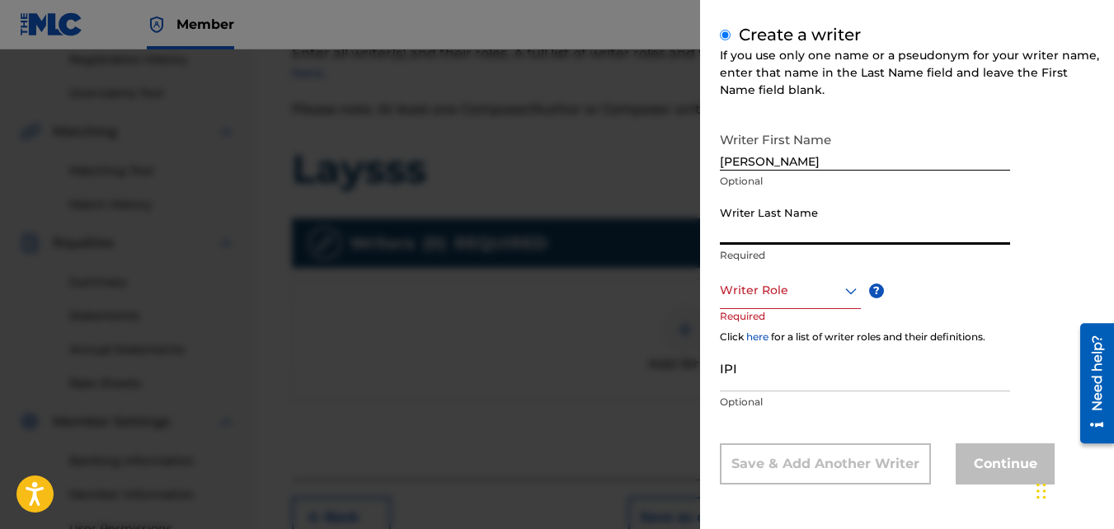
click at [792, 244] on input "Writer Last Name" at bounding box center [865, 221] width 290 height 47
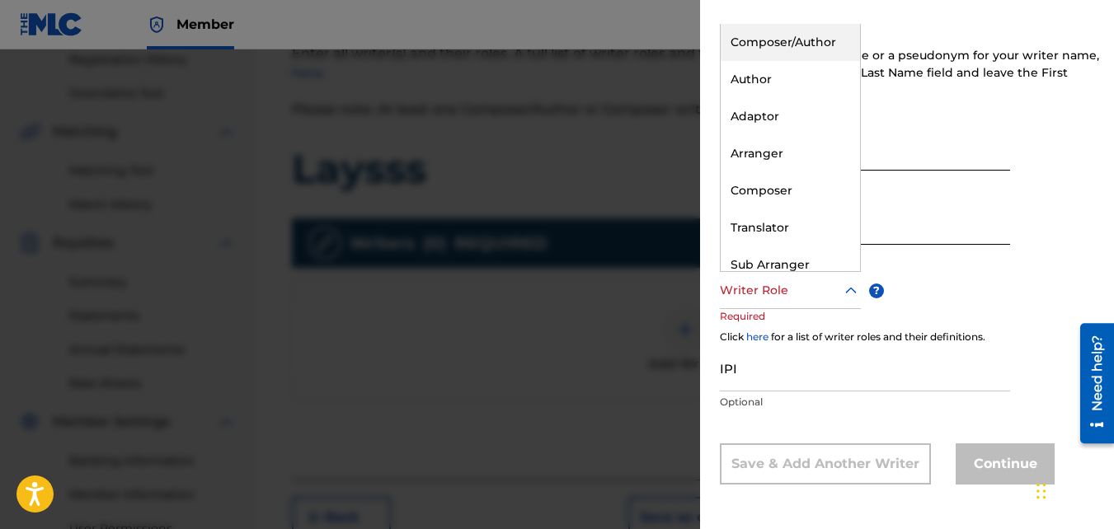
click at [784, 296] on div at bounding box center [790, 290] width 141 height 21
click at [762, 54] on div "Composer/Author" at bounding box center [790, 42] width 139 height 37
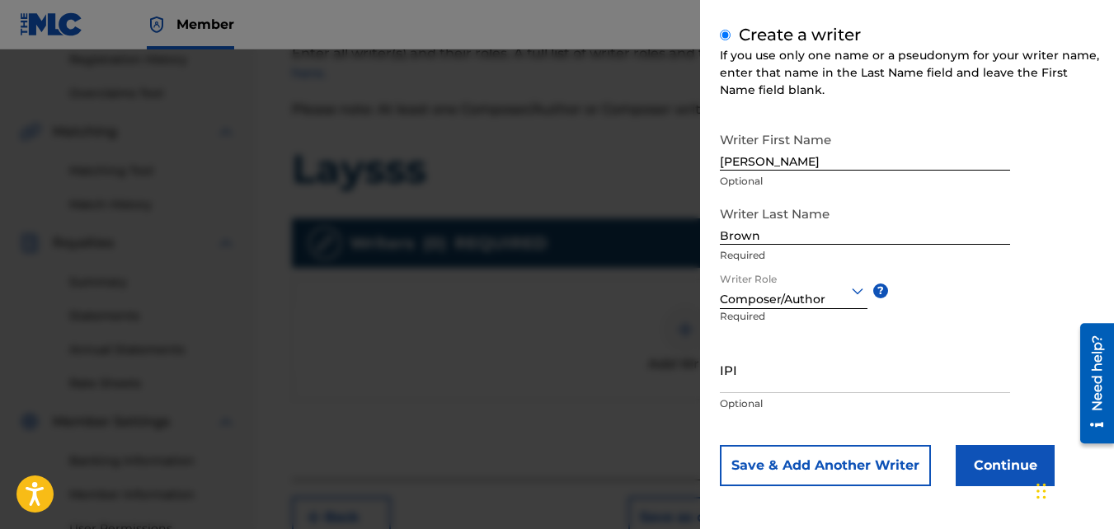
click at [1012, 465] on button "Continue" at bounding box center [1005, 465] width 99 height 41
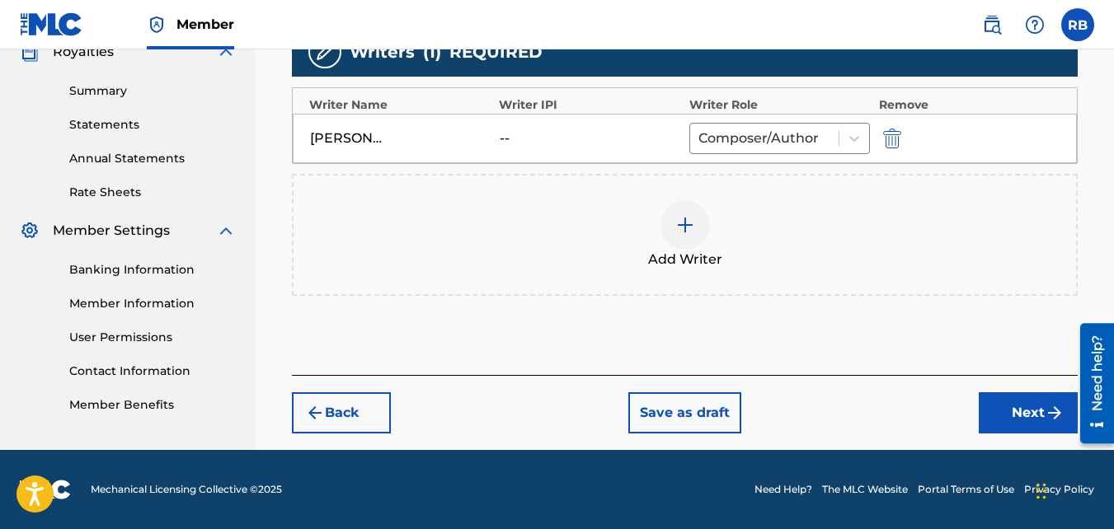
click at [1008, 421] on button "Next" at bounding box center [1028, 413] width 99 height 41
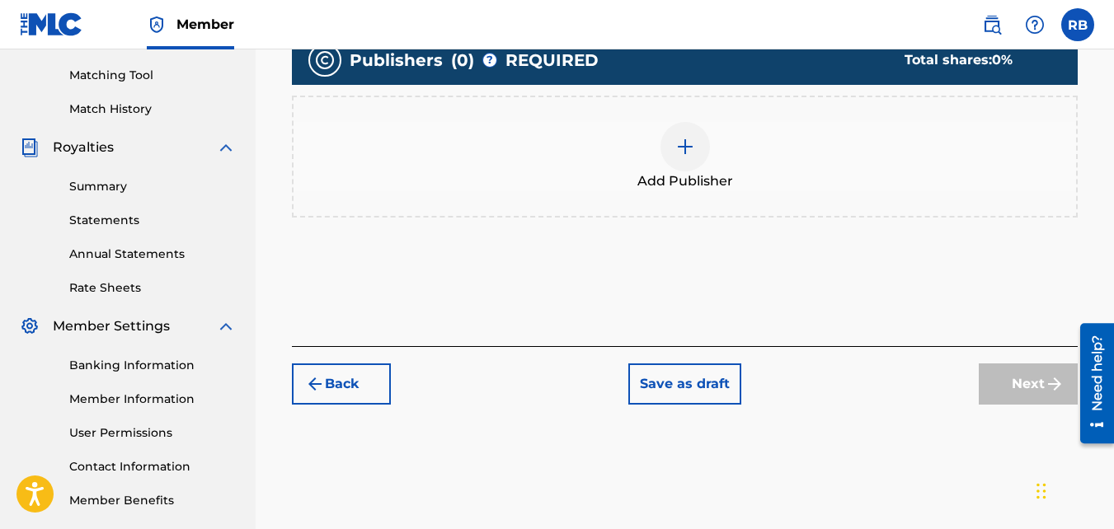
scroll to position [423, 0]
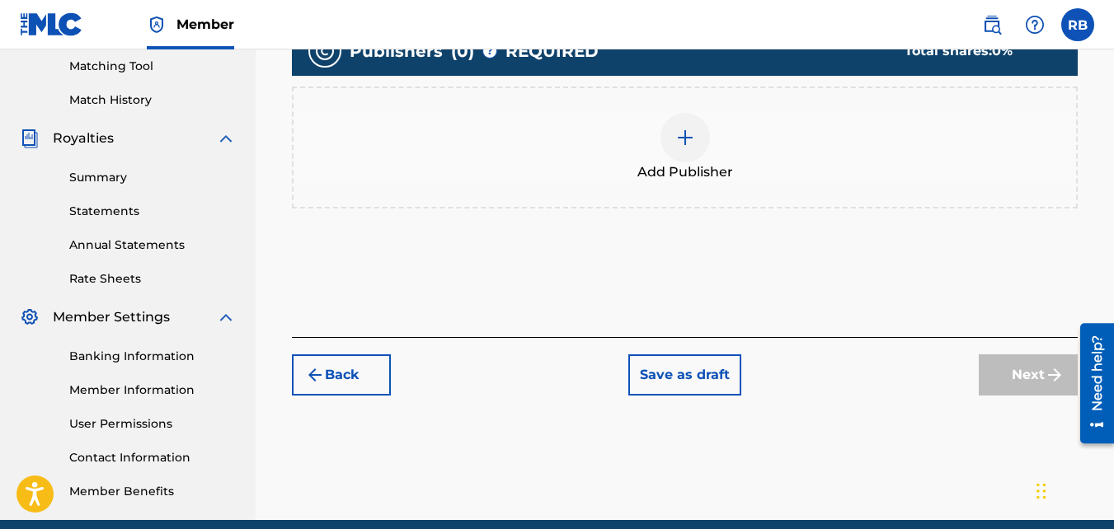
click at [679, 200] on div "Add Publisher" at bounding box center [685, 148] width 786 height 122
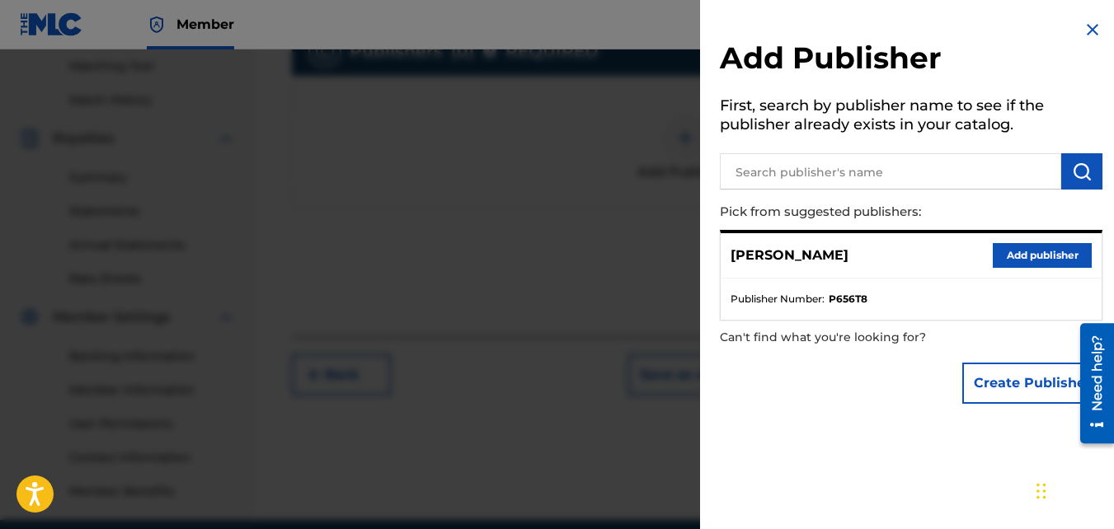
click at [1013, 251] on button "Add publisher" at bounding box center [1042, 255] width 99 height 25
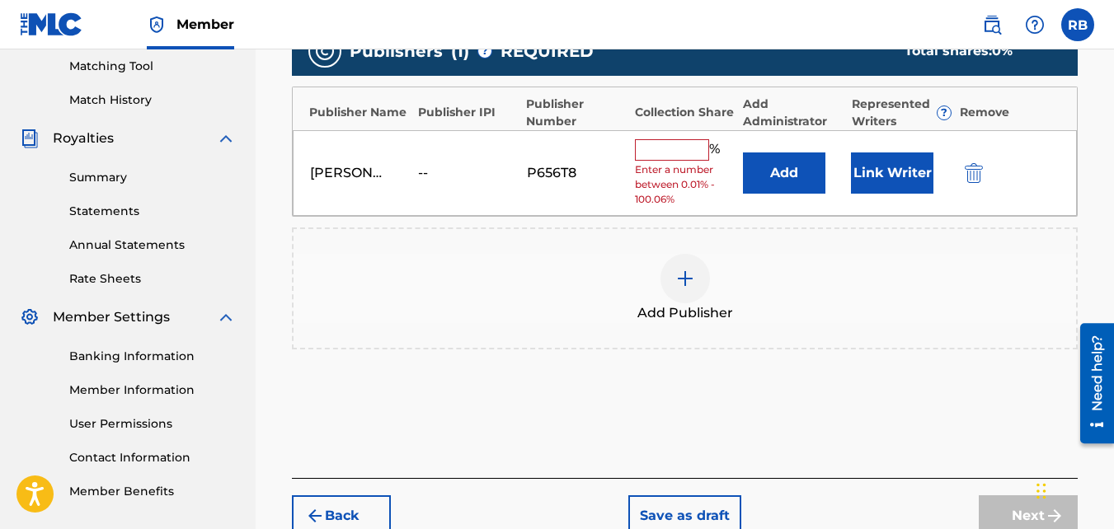
click at [689, 153] on input "text" at bounding box center [672, 149] width 74 height 21
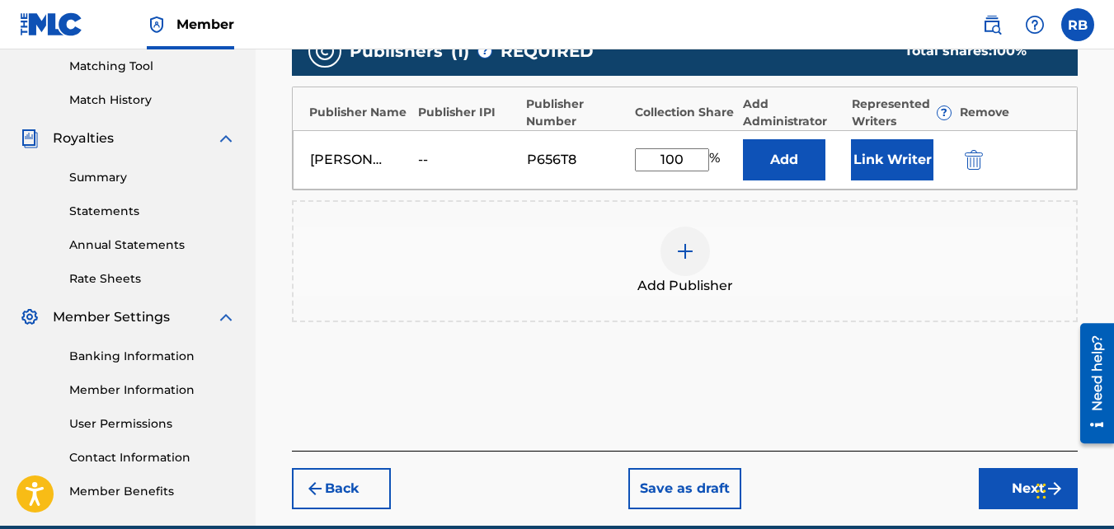
click at [1020, 465] on button "Next" at bounding box center [1028, 488] width 99 height 41
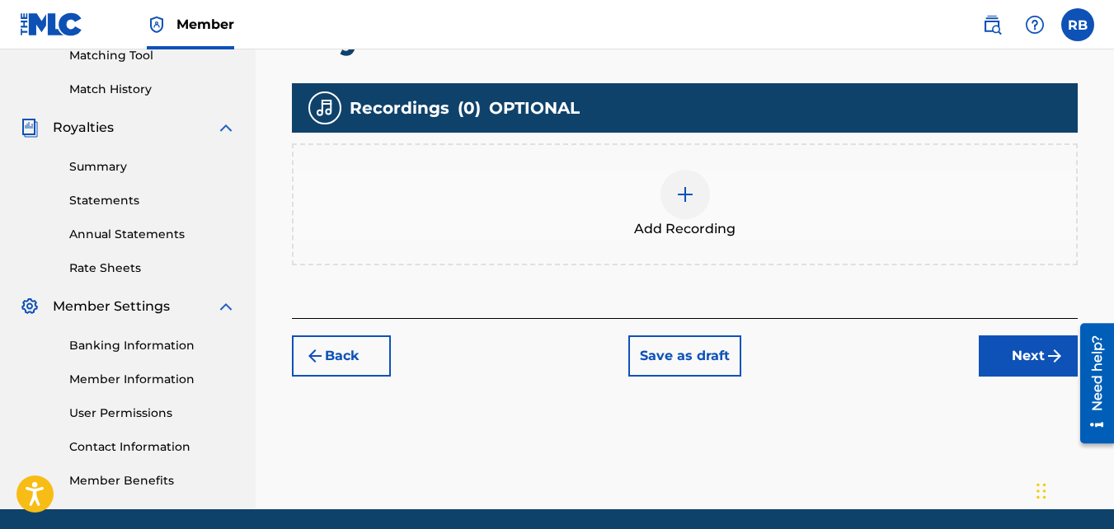
scroll to position [456, 0]
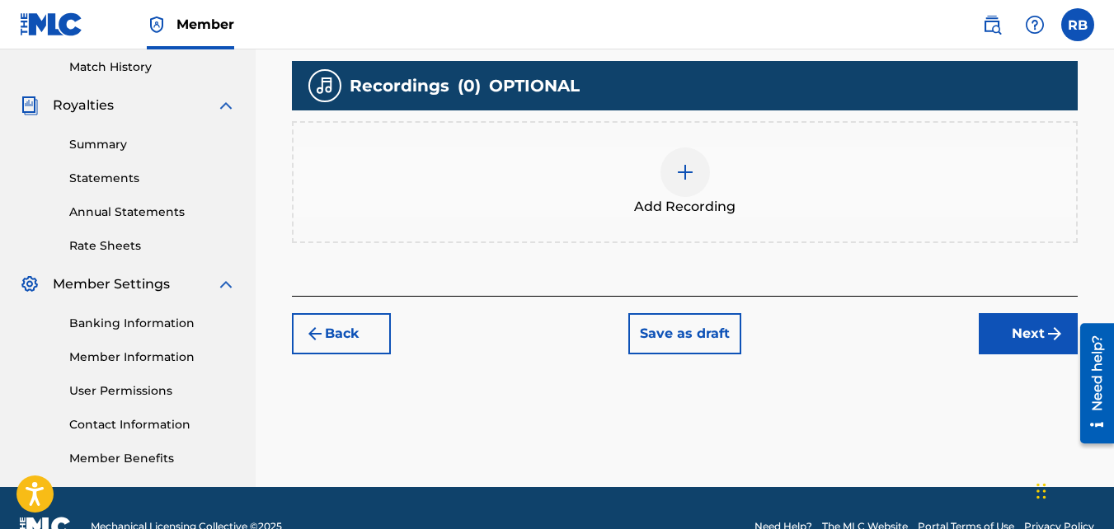
click at [727, 198] on span "Add Recording" at bounding box center [684, 207] width 101 height 20
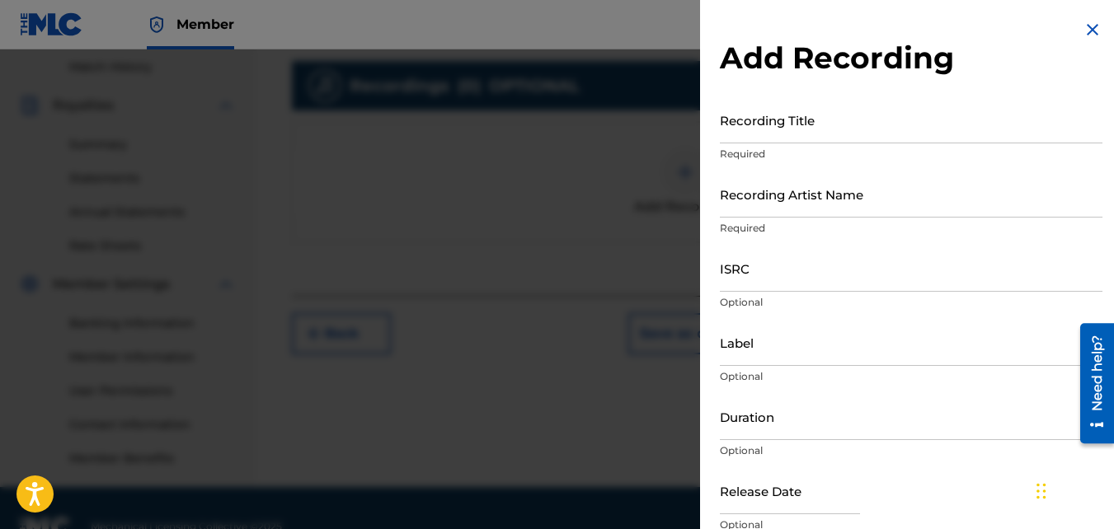
click at [774, 129] on input "Recording Title" at bounding box center [911, 119] width 383 height 47
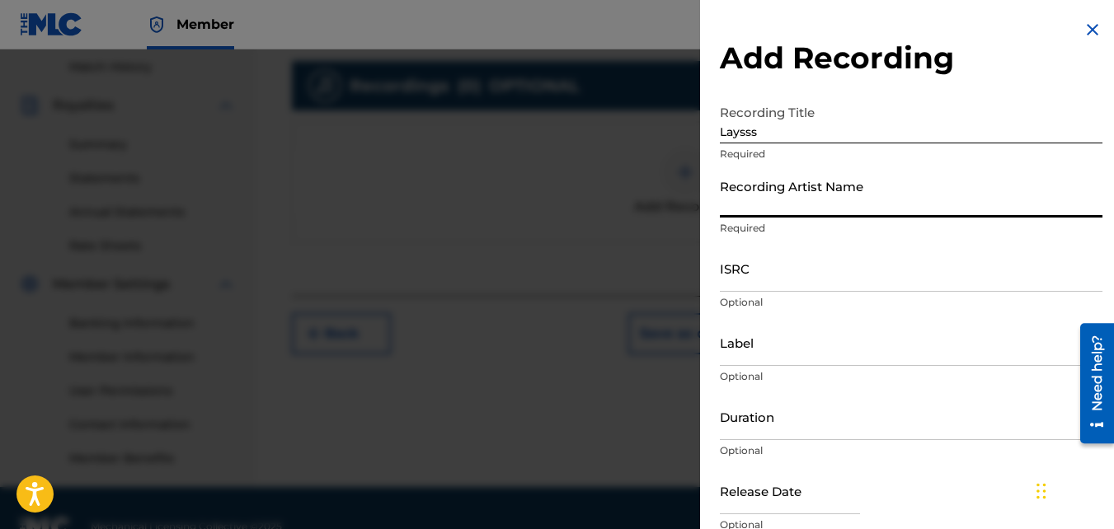
click at [766, 175] on input "Recording Artist Name" at bounding box center [911, 194] width 383 height 47
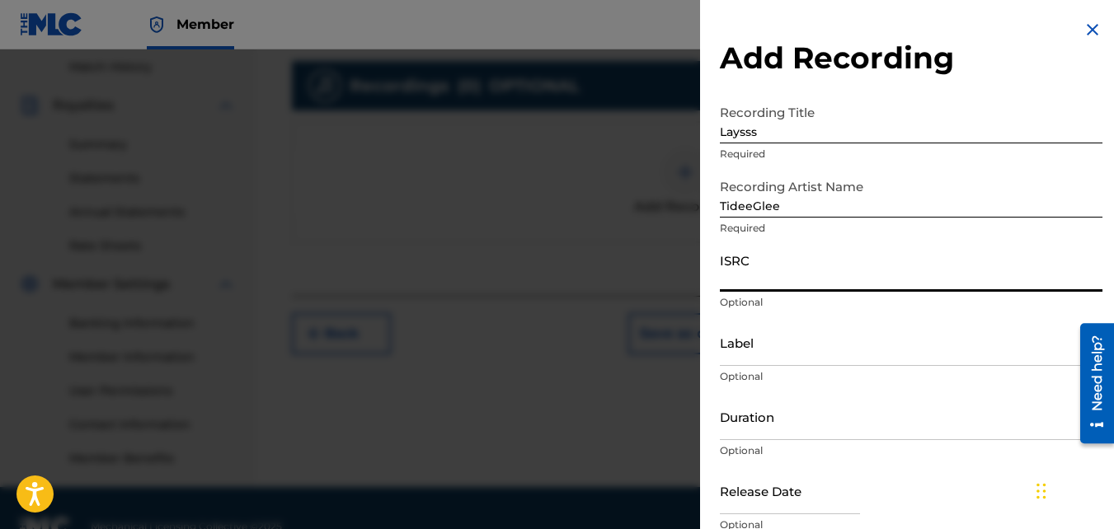
paste input "QZ85M2056981"
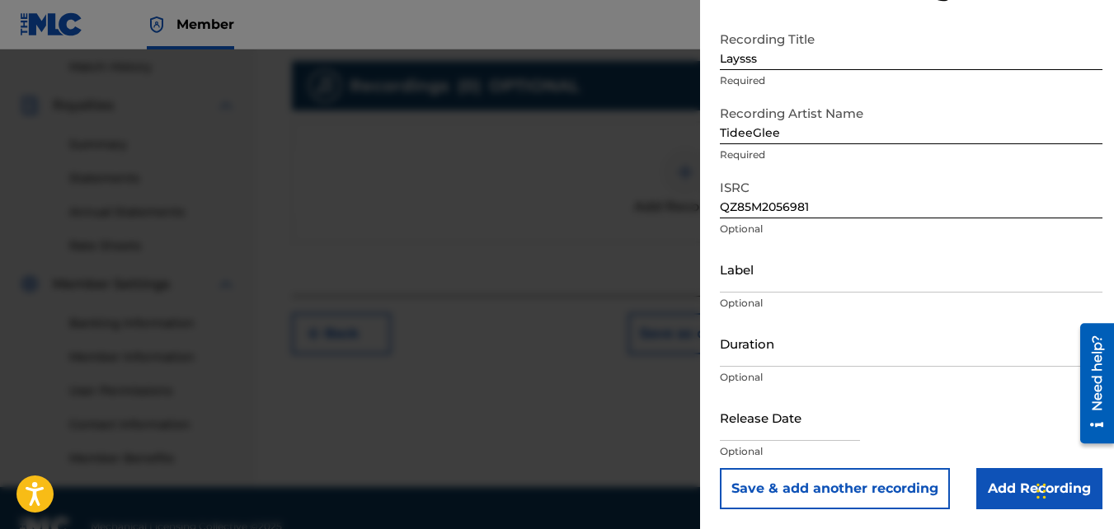
click at [982, 465] on input "Add Recording" at bounding box center [1039, 488] width 126 height 41
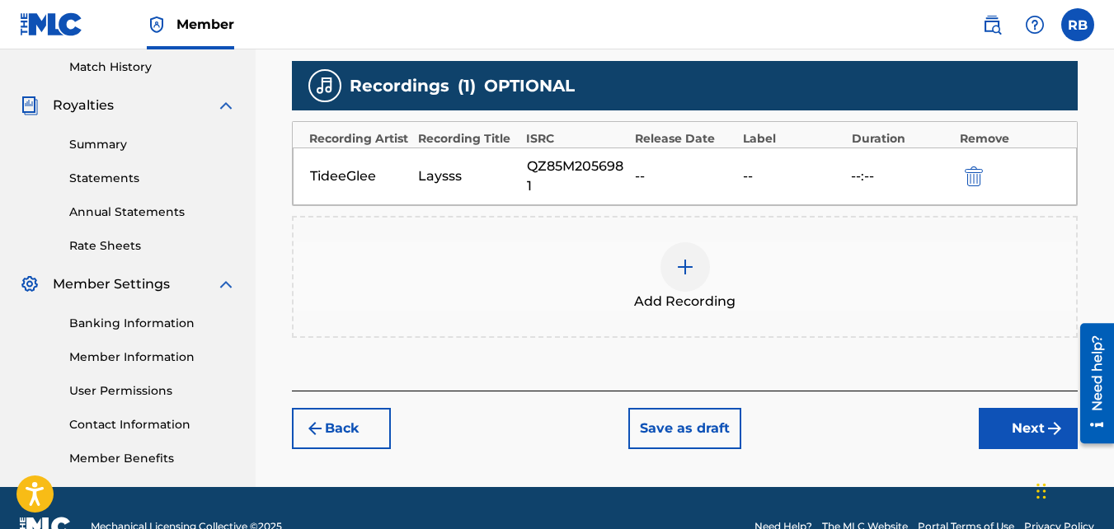
click at [1000, 418] on button "Next" at bounding box center [1028, 428] width 99 height 41
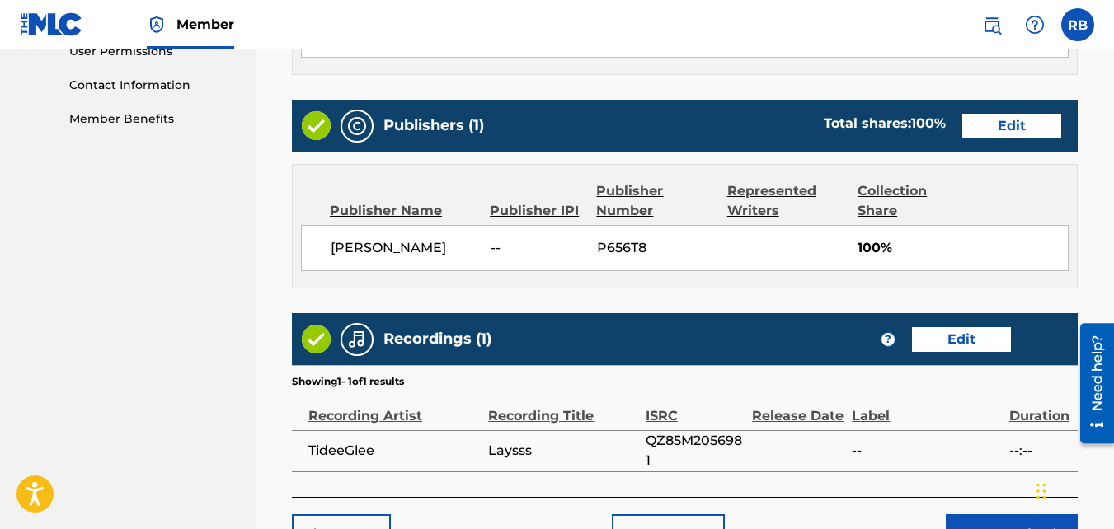
scroll to position [918, 0]
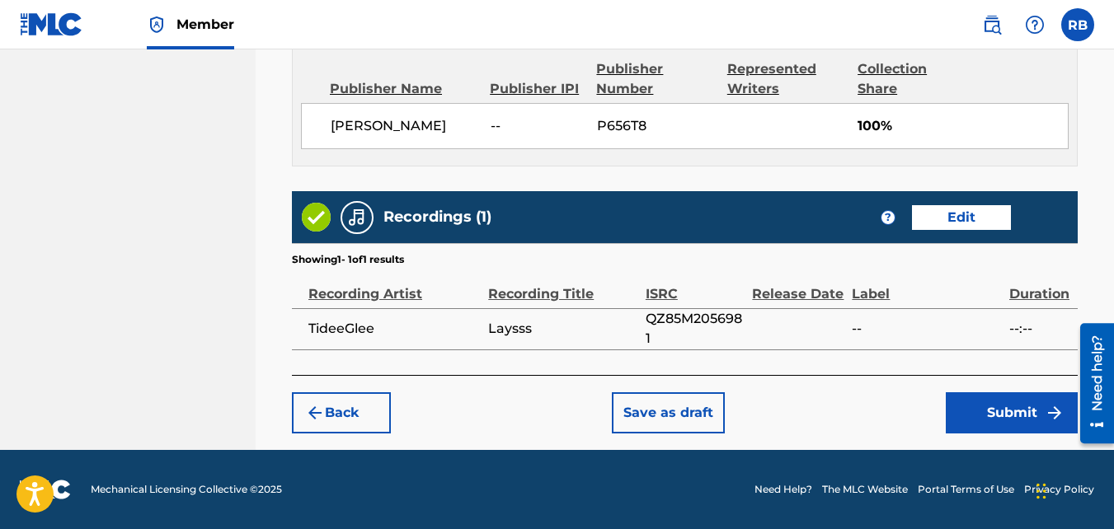
click at [969, 393] on button "Submit" at bounding box center [1012, 413] width 132 height 41
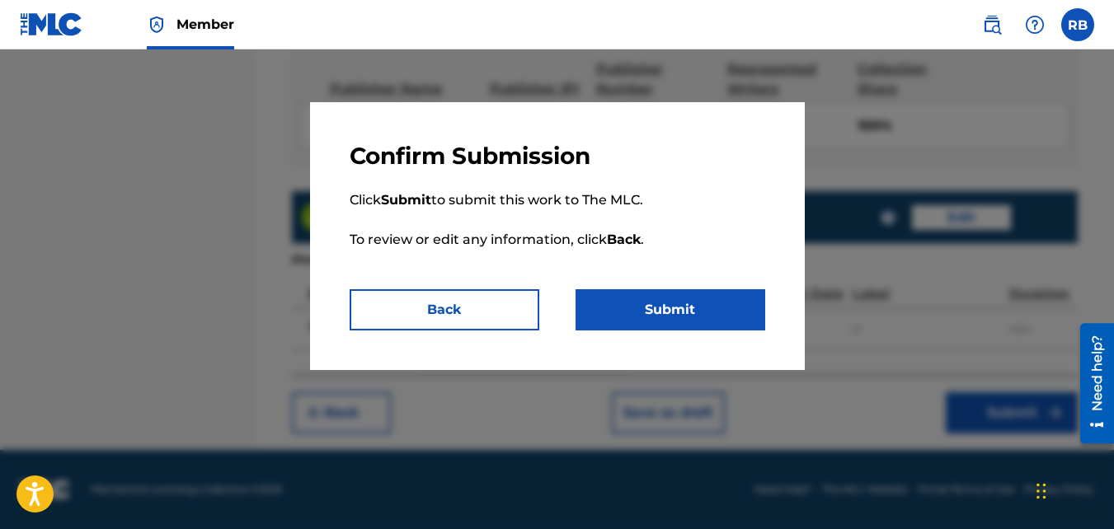
click at [741, 305] on button "Submit" at bounding box center [671, 309] width 190 height 41
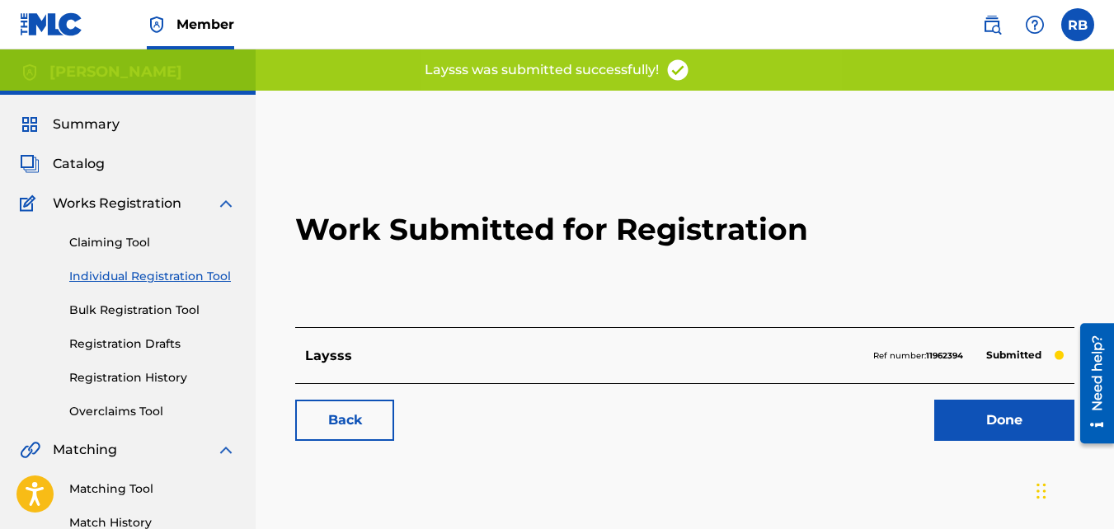
click at [340, 435] on link "Back" at bounding box center [344, 420] width 99 height 41
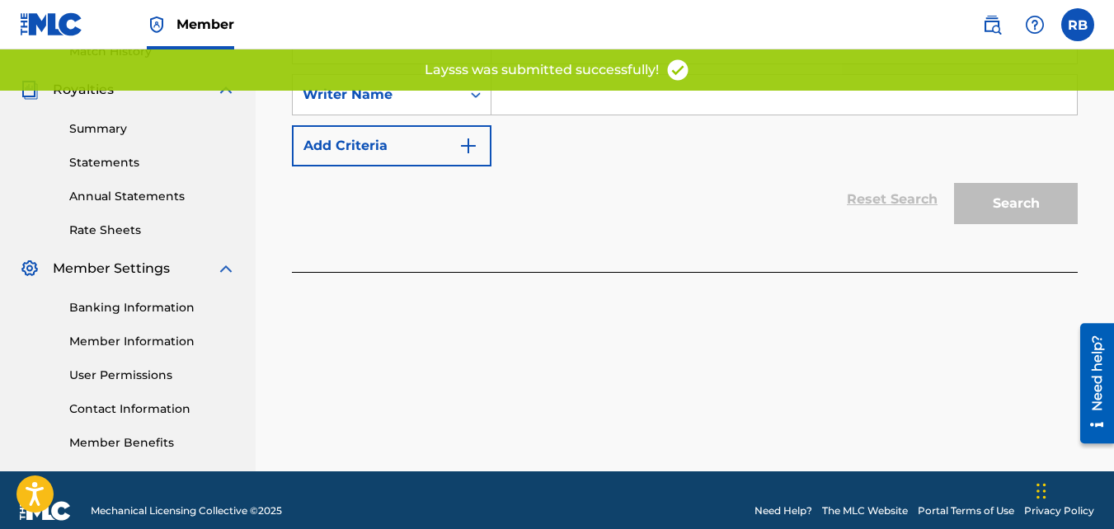
scroll to position [471, 0]
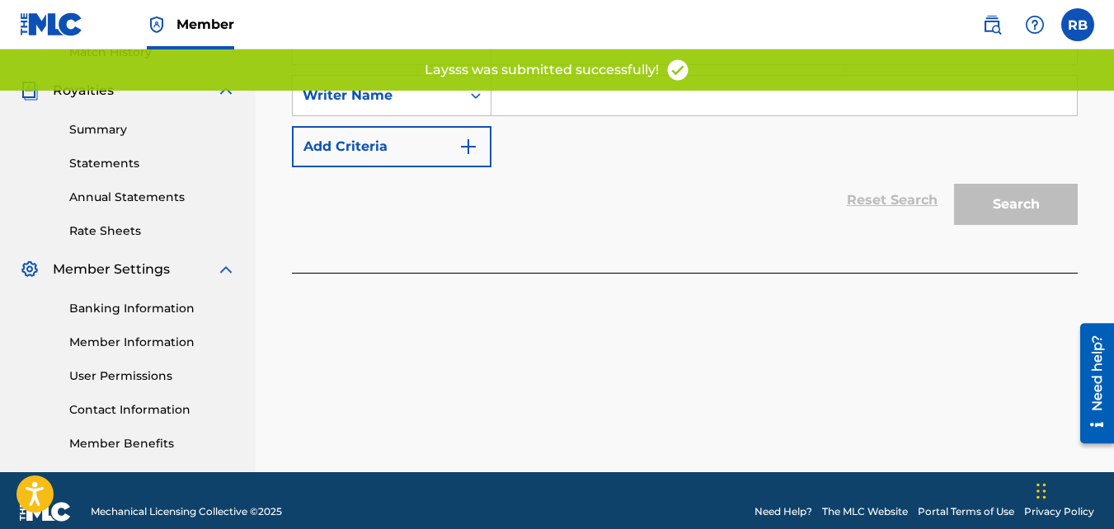
click at [112, 317] on link "Banking Information" at bounding box center [152, 308] width 167 height 17
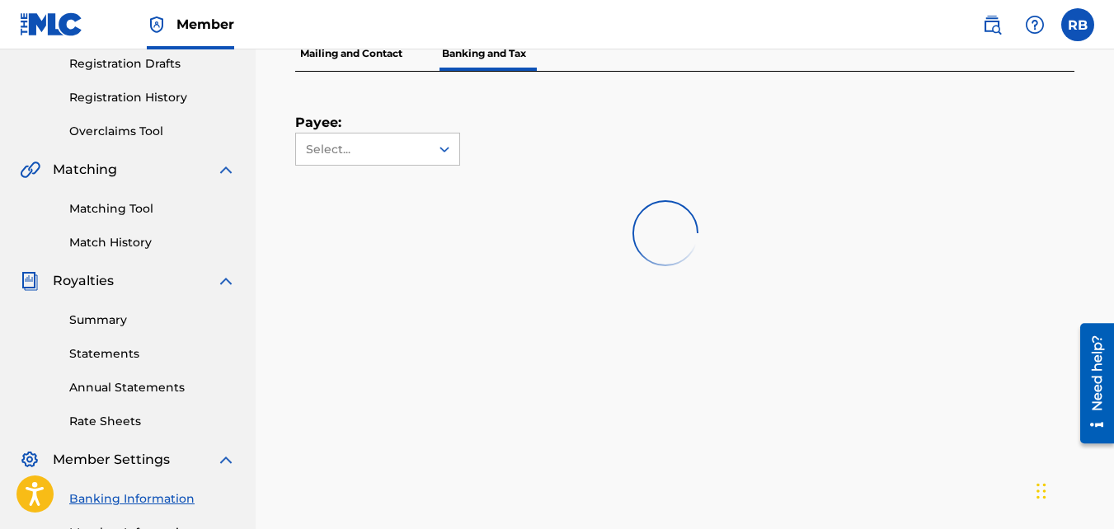
scroll to position [294, 0]
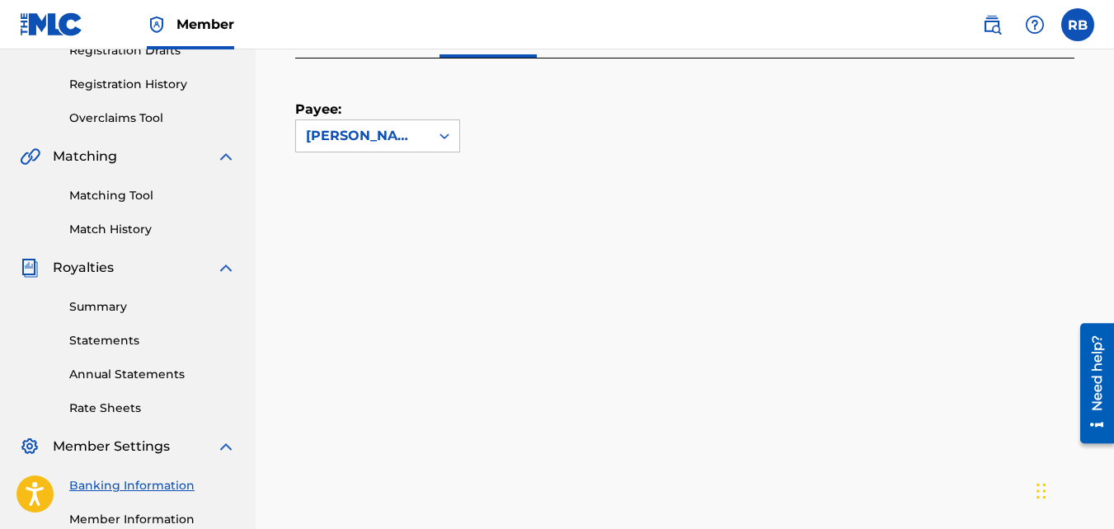
click at [418, 368] on div "Banking and Tax The Banking and Tax tab needs to be fully completed before any …" at bounding box center [684, 264] width 819 height 853
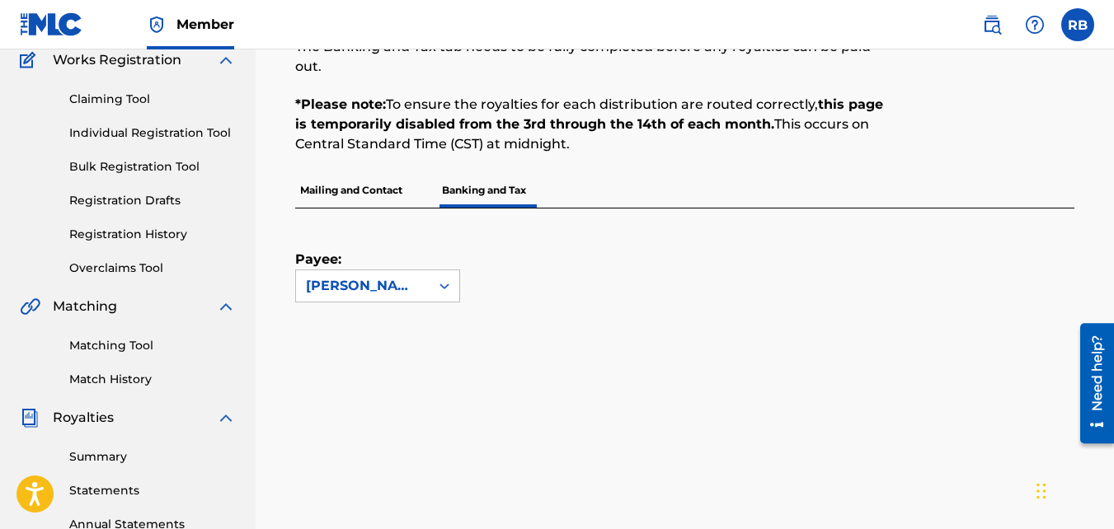
scroll to position [146, 0]
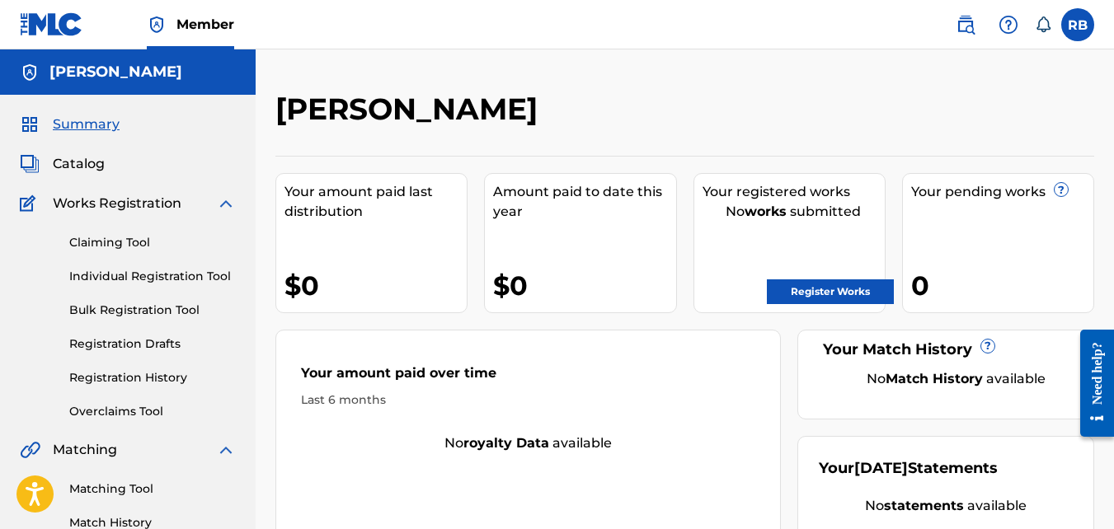
click at [246, 365] on div "Summary Catalog Works Registration Claiming Tool Individual Registration Tool B…" at bounding box center [128, 519] width 256 height 849
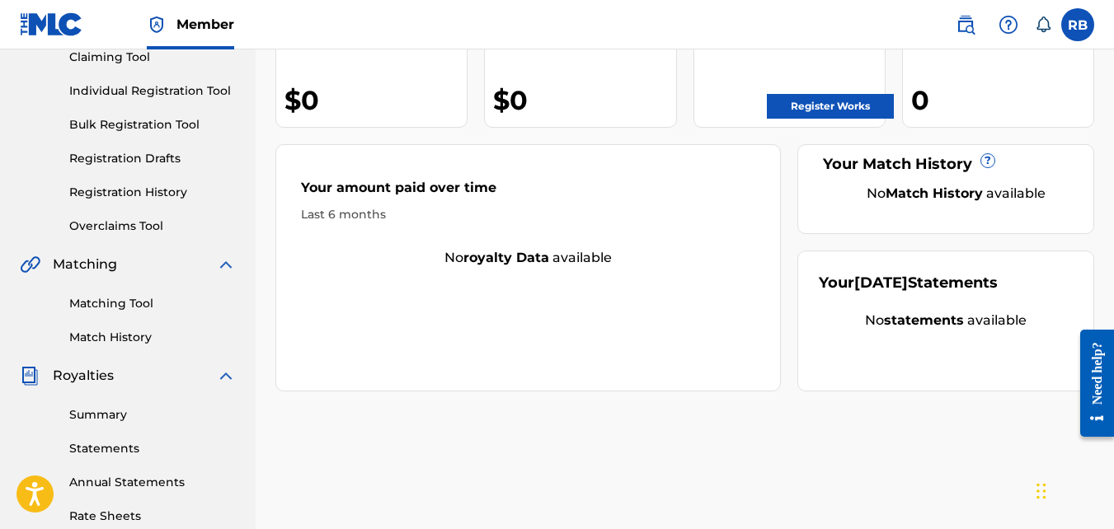
scroll to position [186, 0]
click at [131, 302] on link "Matching Tool" at bounding box center [152, 302] width 167 height 17
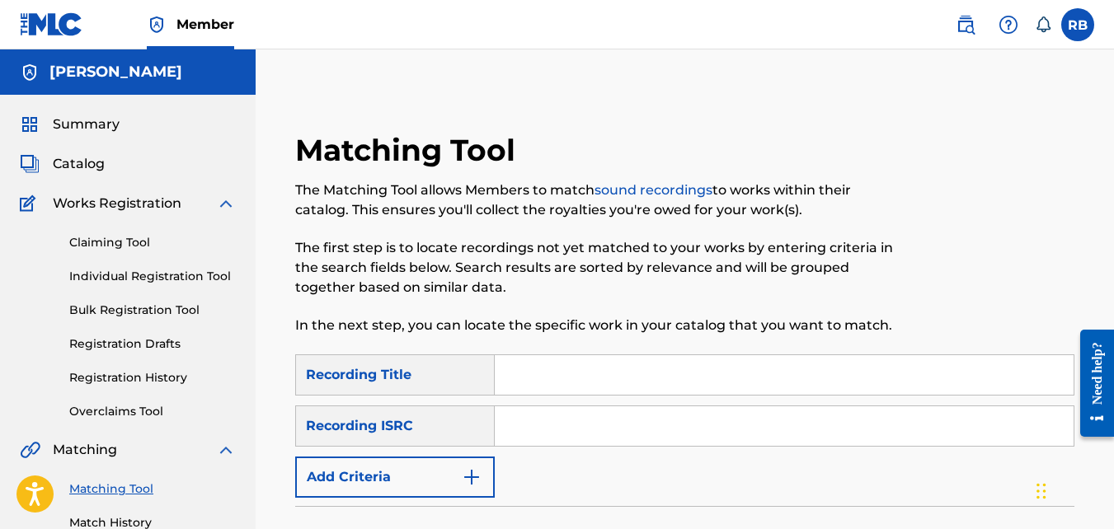
click at [426, 464] on button "Add Criteria" at bounding box center [395, 477] width 200 height 41
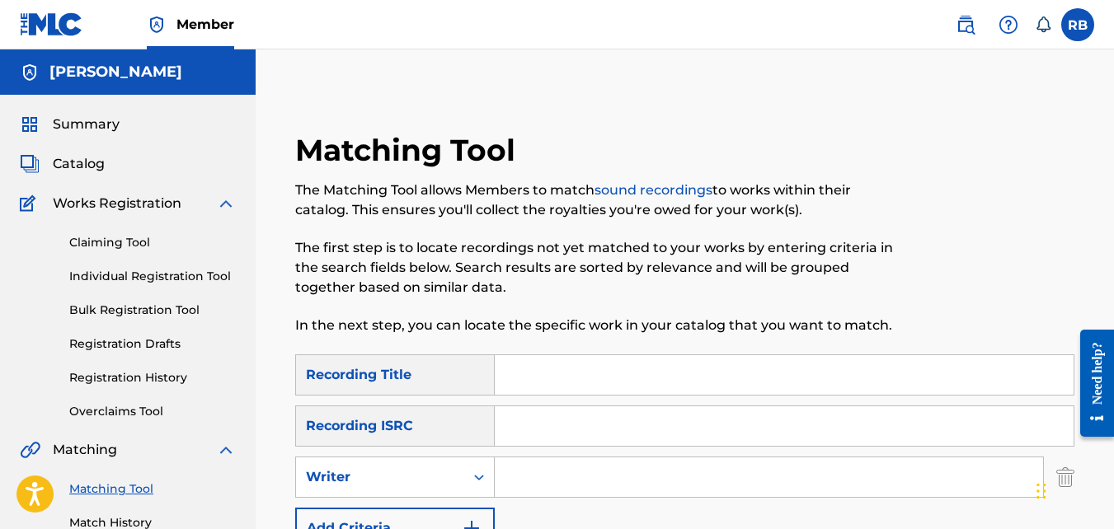
scroll to position [201, 0]
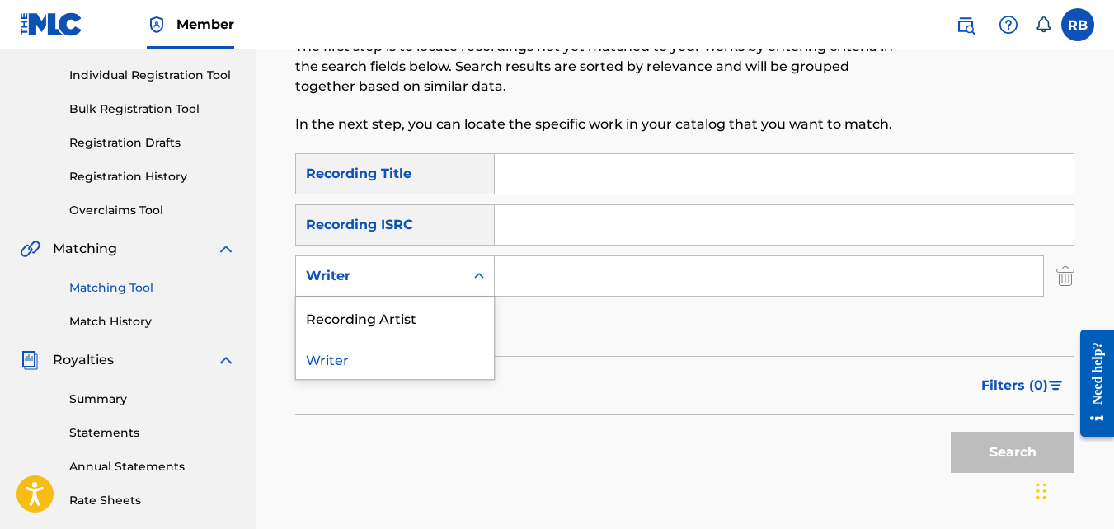
click at [416, 276] on div "Writer" at bounding box center [380, 276] width 148 height 20
click at [416, 322] on div "Recording Artist" at bounding box center [395, 317] width 198 height 41
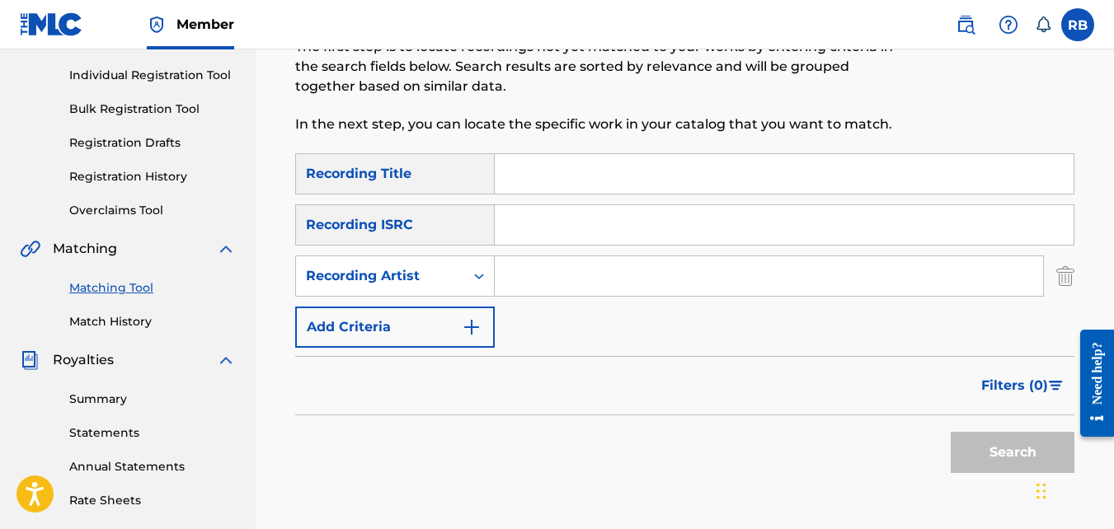
click at [538, 272] on input "Search Form" at bounding box center [769, 276] width 548 height 40
type input "tideeglee"
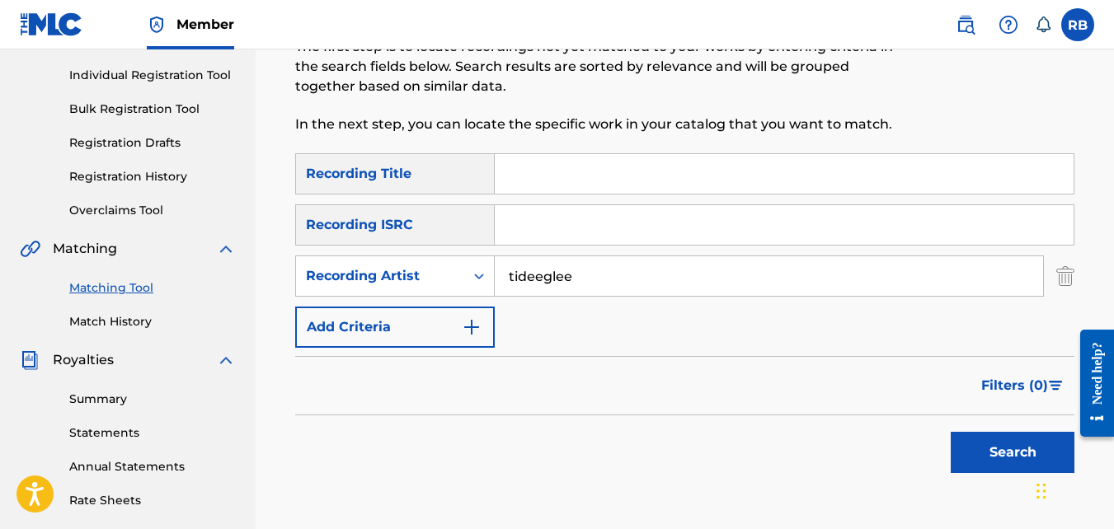
click at [951, 432] on button "Search" at bounding box center [1013, 452] width 124 height 41
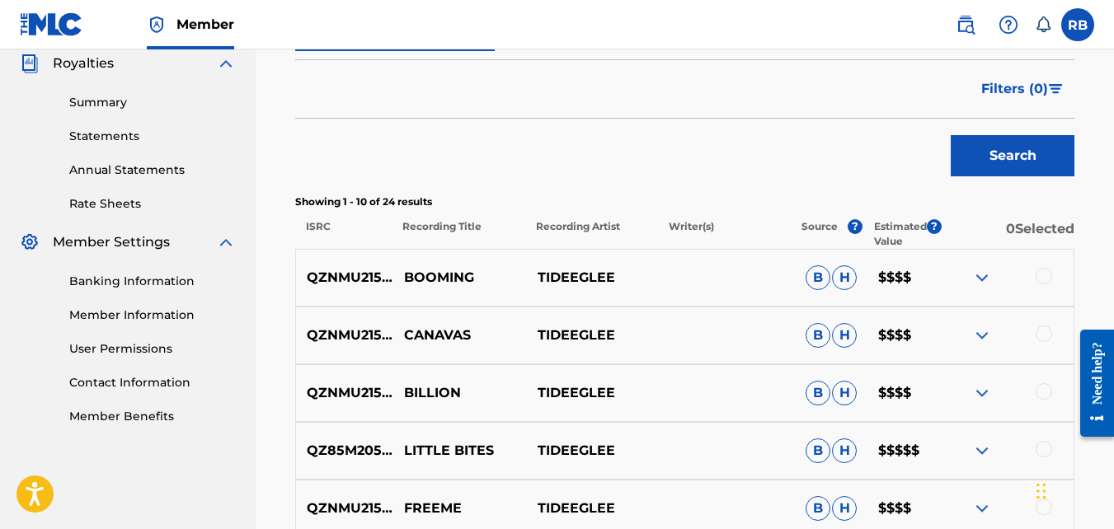
scroll to position [499, 0]
click at [985, 274] on img at bounding box center [982, 277] width 20 height 20
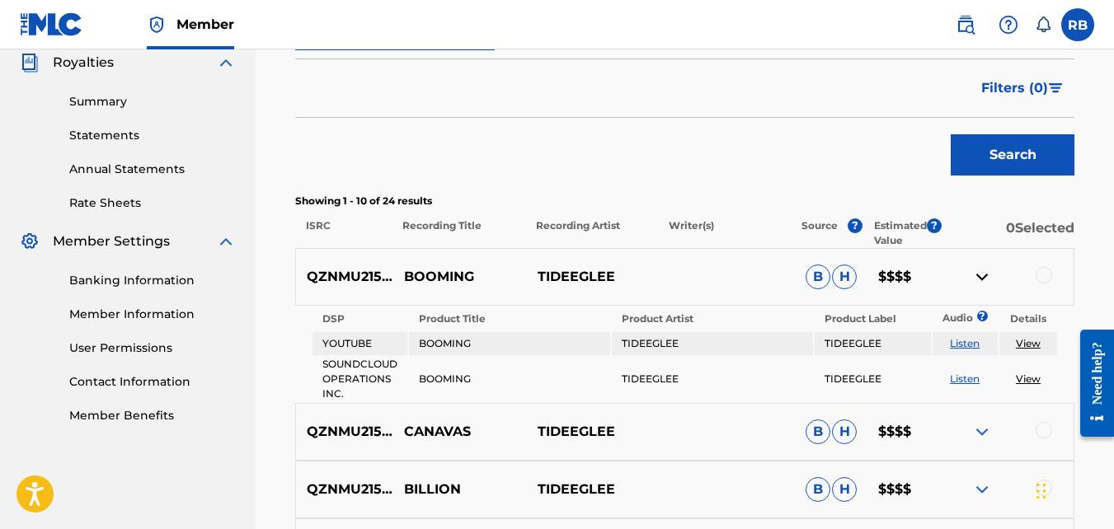
click at [332, 275] on p "QZNMU2153550" at bounding box center [344, 277] width 97 height 20
copy p "QZNMU2153550"
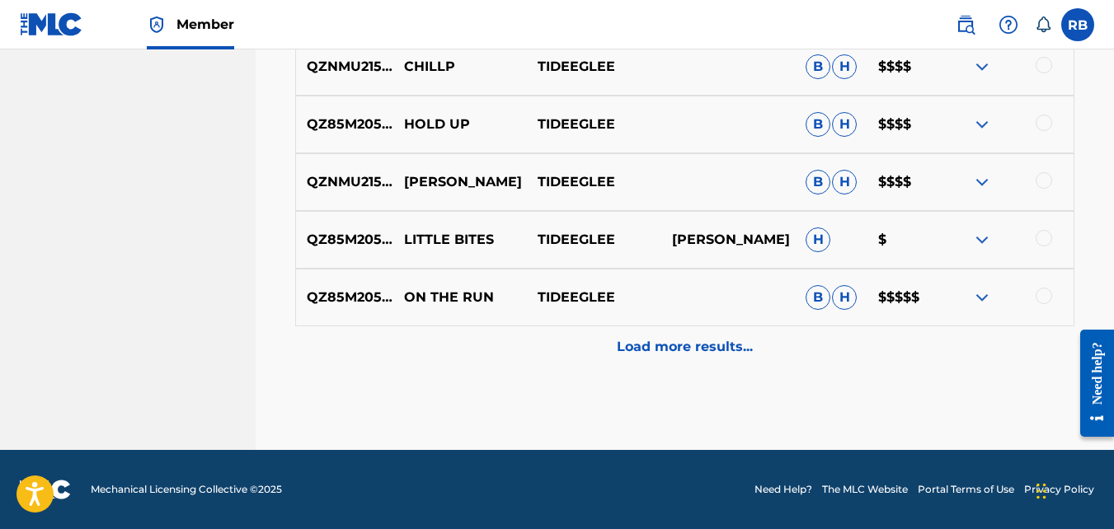
click at [588, 340] on div "Load more results..." at bounding box center [684, 347] width 779 height 41
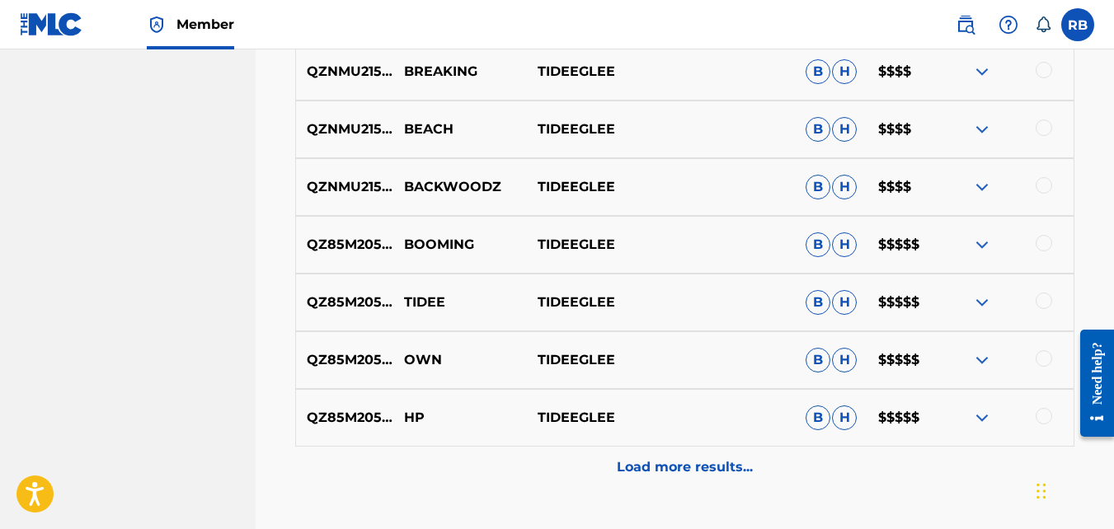
scroll to position [1458, 0]
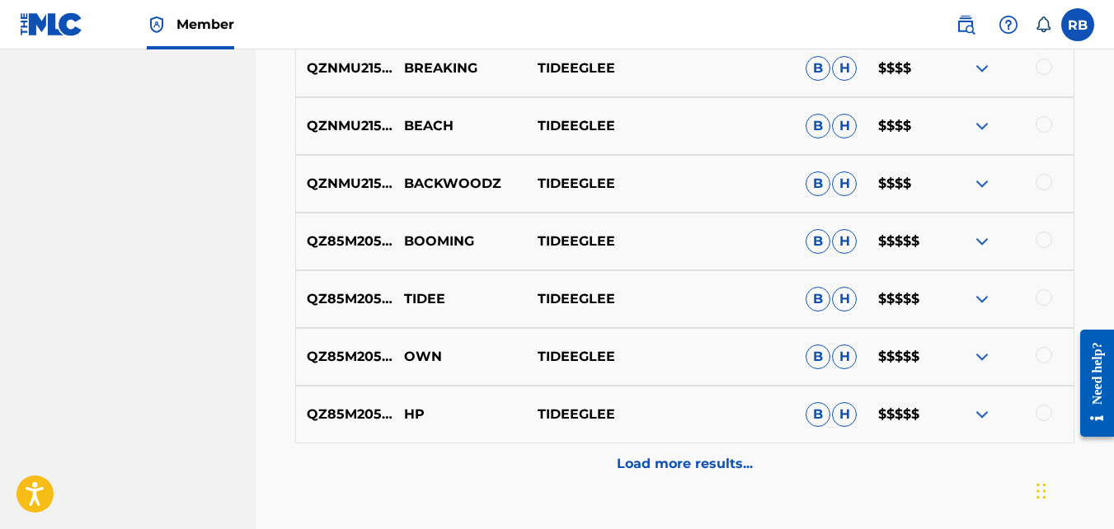
click at [633, 473] on p "Load more results..." at bounding box center [685, 464] width 136 height 20
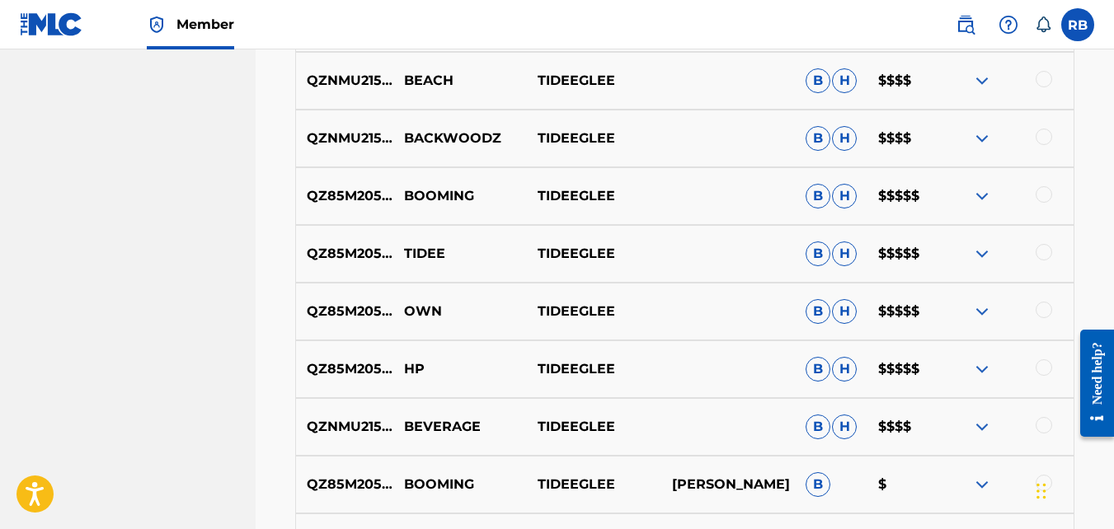
scroll to position [1496, 0]
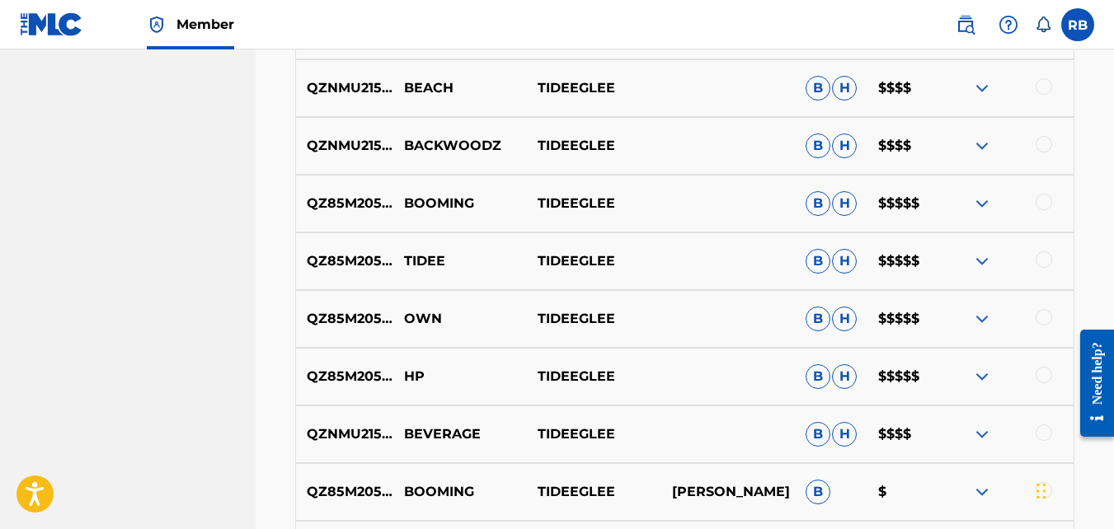
click at [438, 214] on div "QZ85M2056988 BOOMING TIDEEGLEE B H $$$$$" at bounding box center [684, 204] width 779 height 58
click at [338, 206] on p "QZ85M2056988" at bounding box center [344, 204] width 97 height 20
copy p "QZ85M2056988"
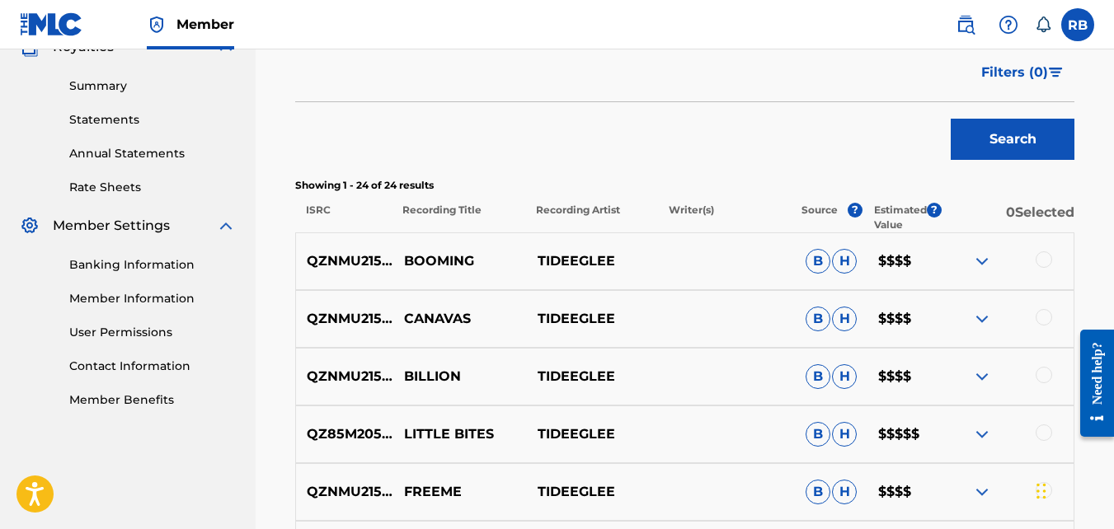
scroll to position [525, 0]
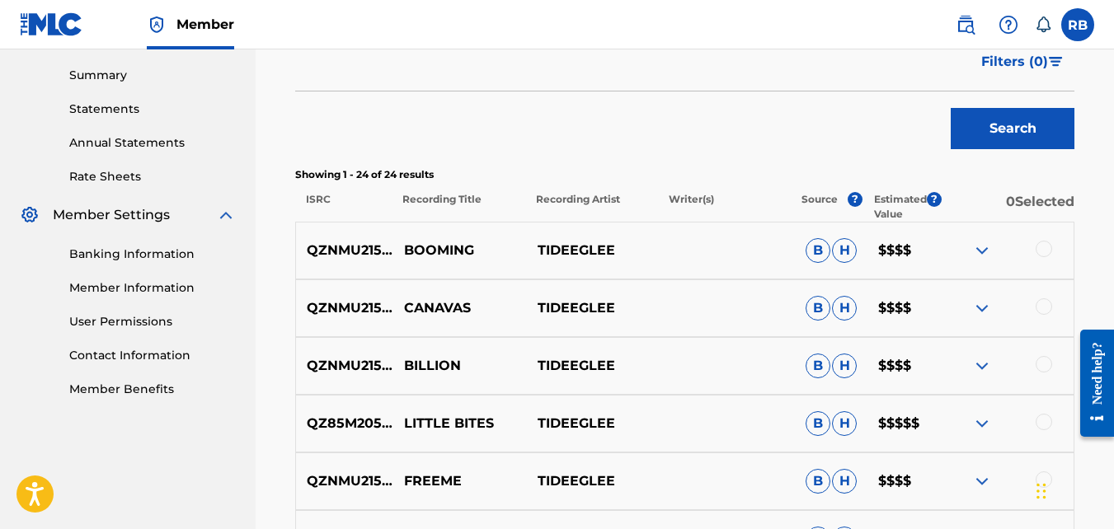
click at [360, 308] on p "QZNMU2153549" at bounding box center [344, 309] width 97 height 20
copy p "QZNMU2153549"
click at [369, 314] on p "QZNMU2153549" at bounding box center [344, 309] width 97 height 20
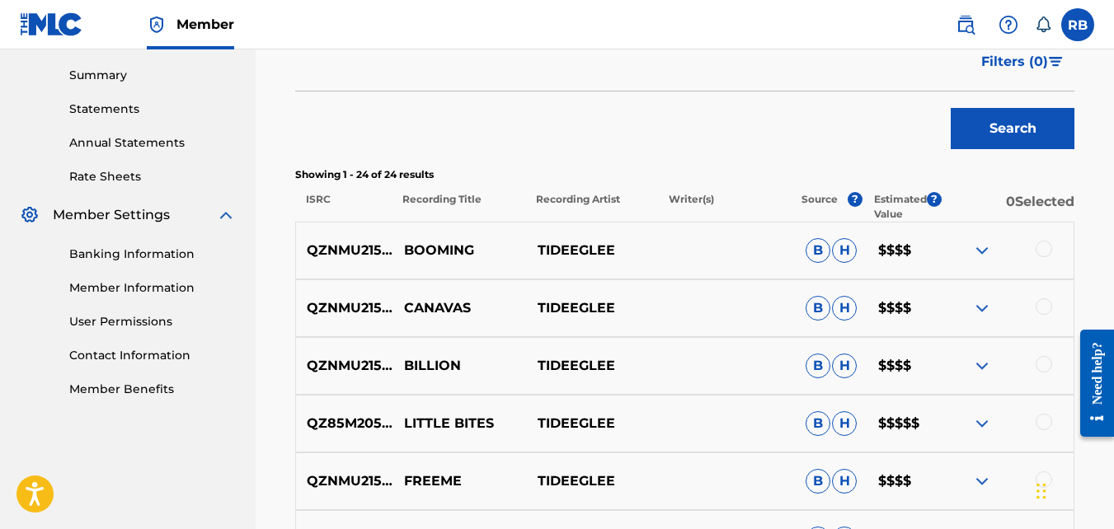
click at [355, 370] on p "QZNMU2153551" at bounding box center [344, 366] width 97 height 20
copy p "QZNMU2153551"
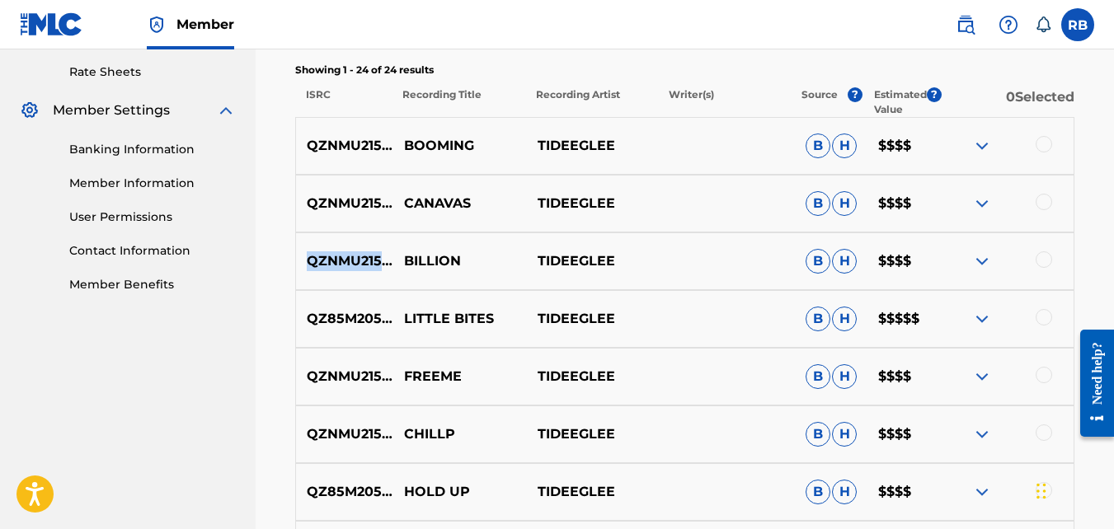
scroll to position [632, 0]
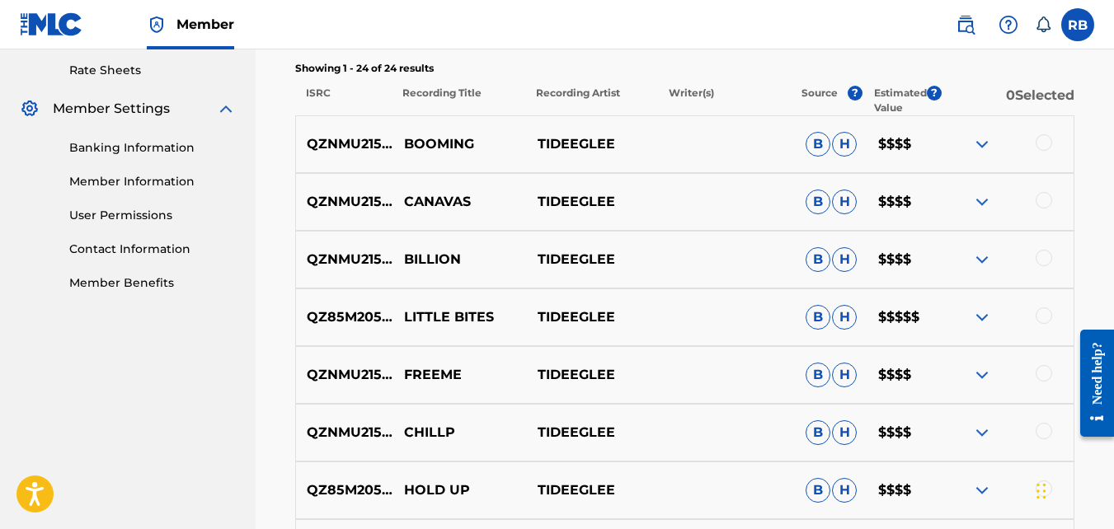
click at [364, 313] on p "QZ85M2056982" at bounding box center [344, 318] width 97 height 20
copy p "QZ85M2056982"
click at [349, 366] on p "QZNMU2153554" at bounding box center [344, 375] width 97 height 20
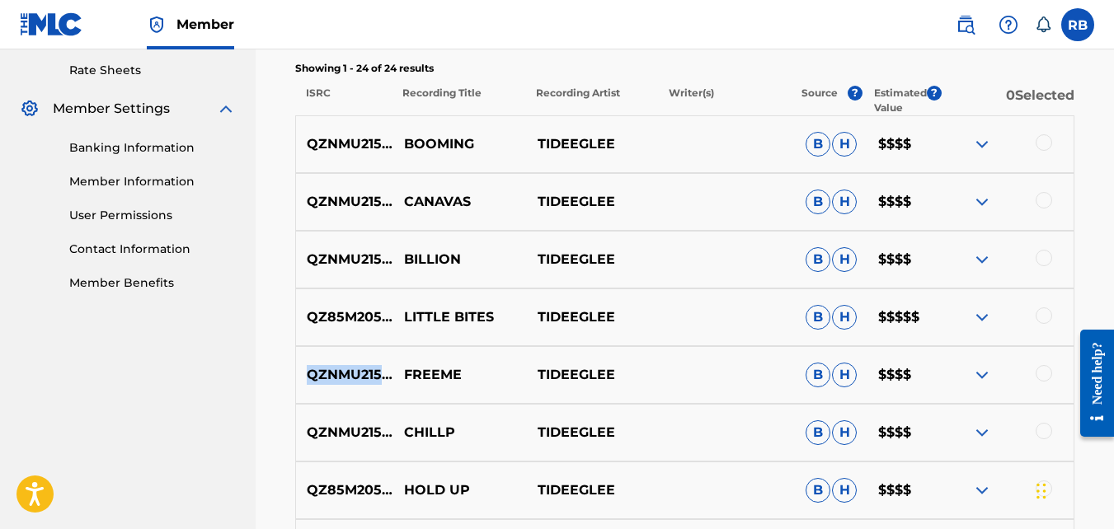
copy p "QZNMU2153554"
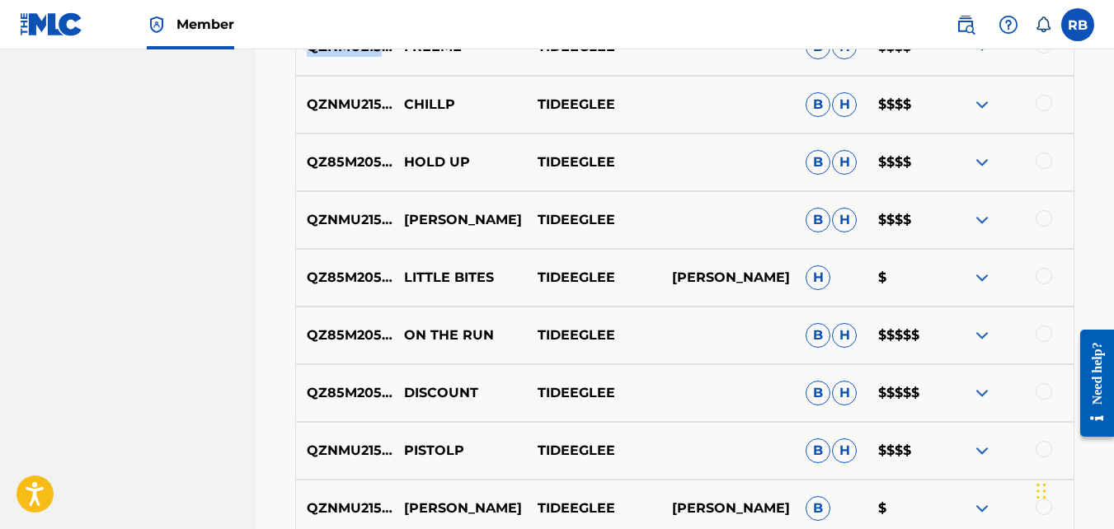
scroll to position [962, 0]
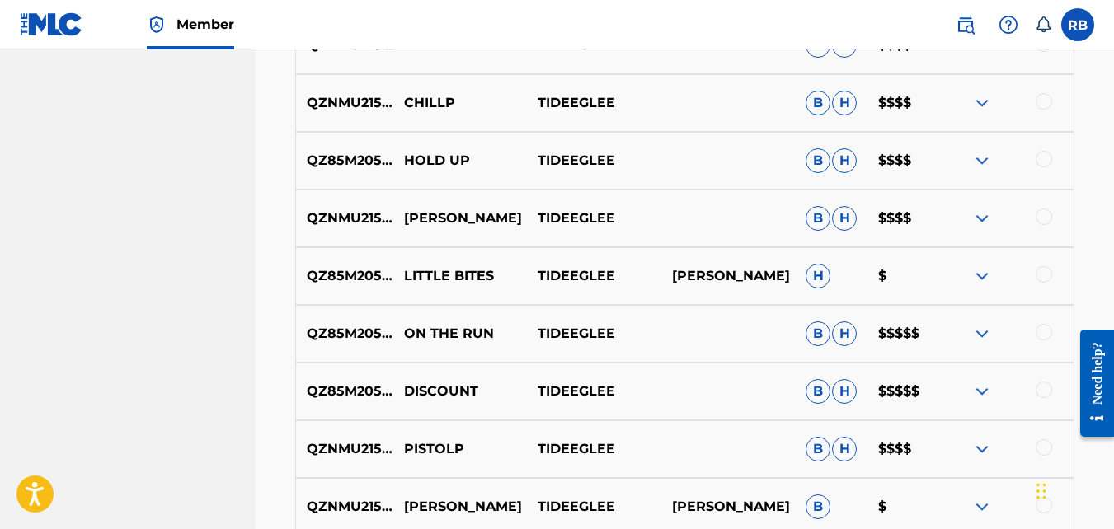
click at [347, 105] on p "QZNMU2153545" at bounding box center [344, 103] width 97 height 20
copy p "QZNMU2153545"
click at [369, 163] on p "QZ85M2056986" at bounding box center [344, 161] width 97 height 20
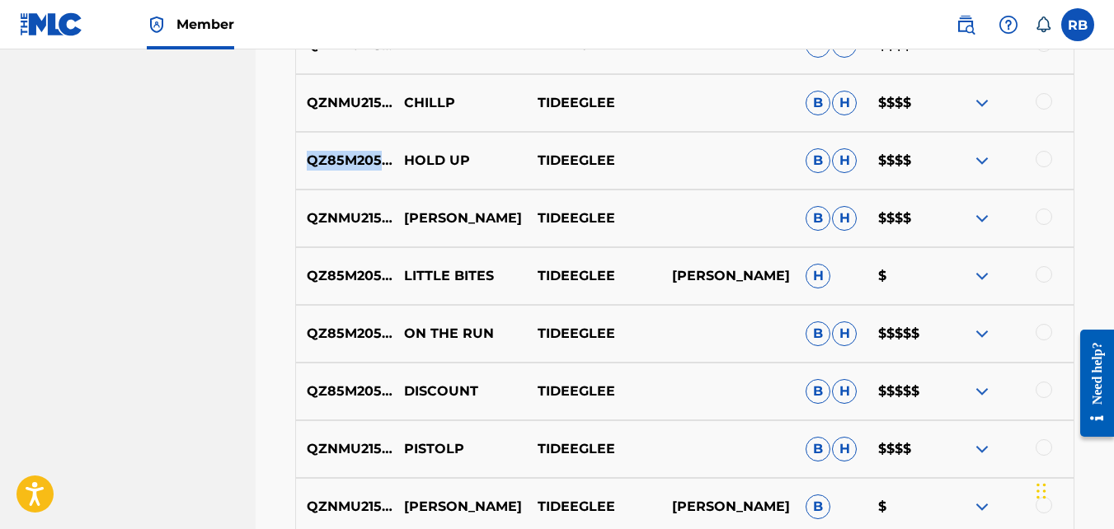
copy p "QZ85M2056986"
click at [347, 219] on p "QZNMU2153546" at bounding box center [344, 219] width 97 height 20
copy p "QZNMU2153546"
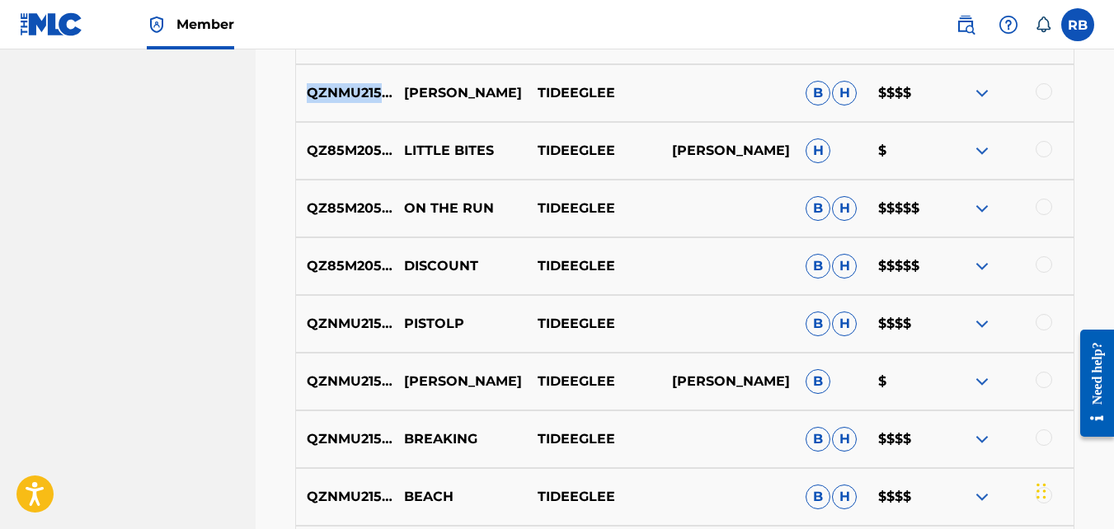
scroll to position [1076, 0]
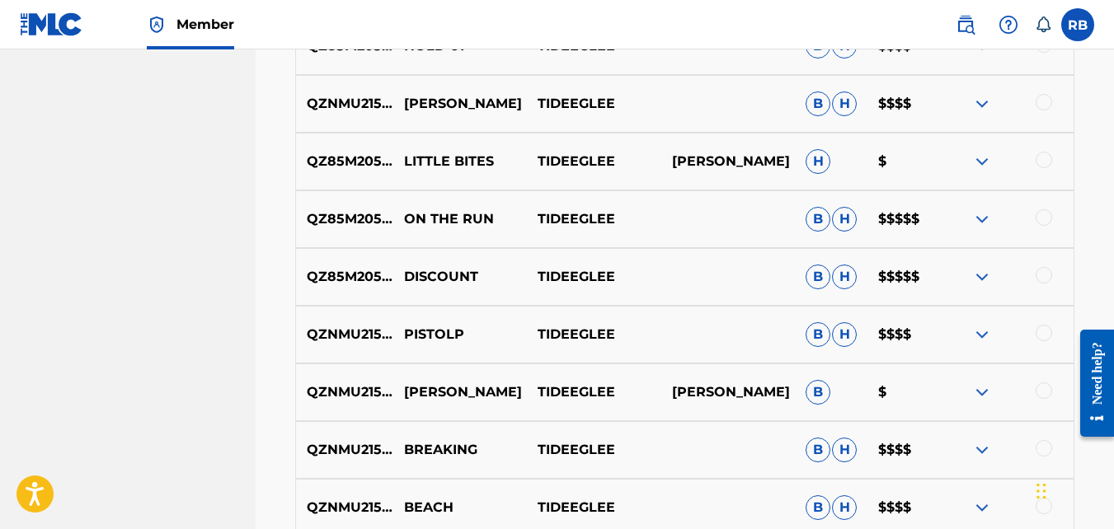
click at [364, 223] on p "QZ85M2056983" at bounding box center [344, 219] width 97 height 20
copy p "QZ85M2056983"
click at [339, 280] on p "QZ85M2056987" at bounding box center [344, 277] width 97 height 20
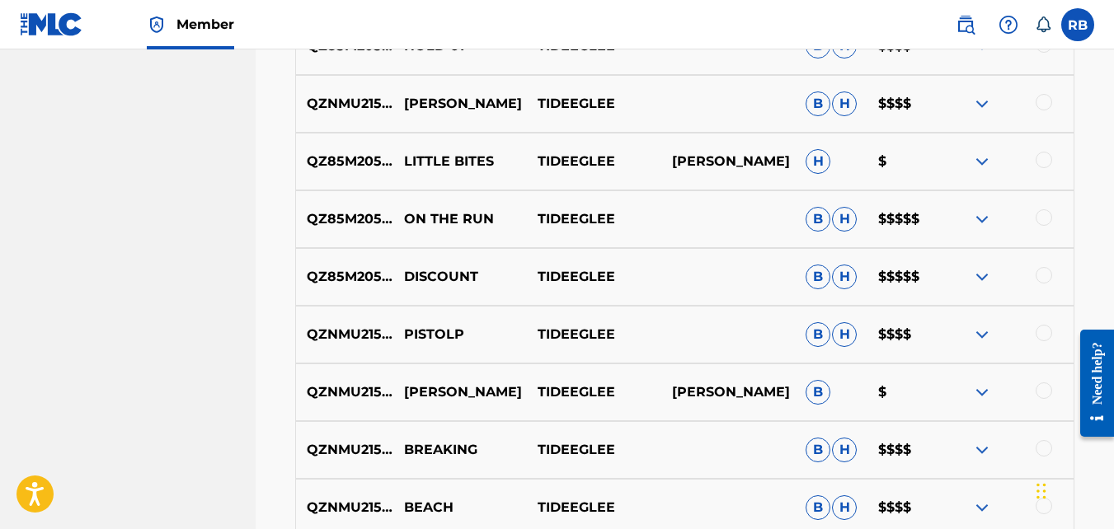
click at [380, 331] on p "QZNMU2153547" at bounding box center [344, 335] width 97 height 20
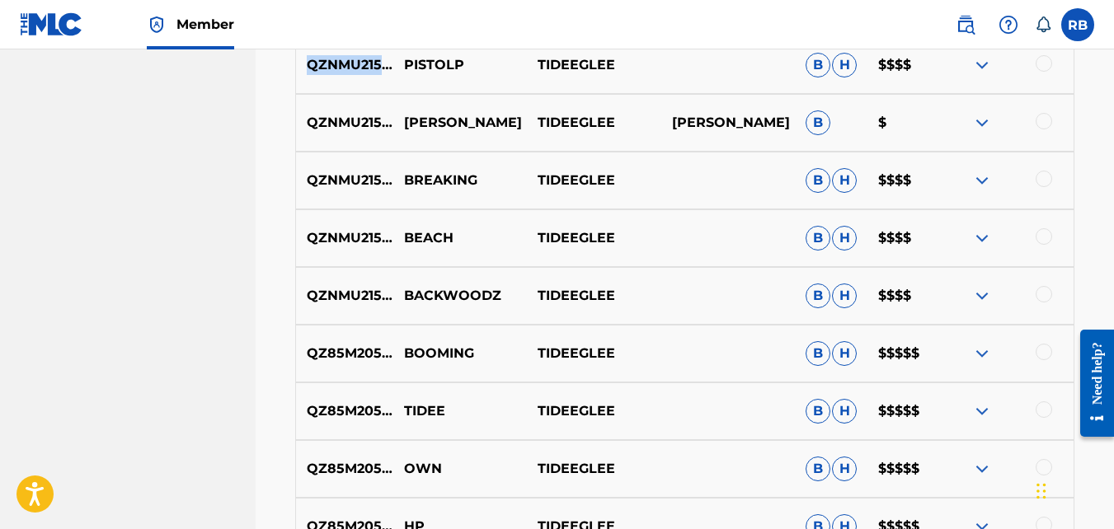
scroll to position [1345, 0]
click at [369, 184] on p "QZNMU2153548" at bounding box center [344, 182] width 97 height 20
click at [368, 234] on p "QZNMU2153553" at bounding box center [344, 239] width 97 height 20
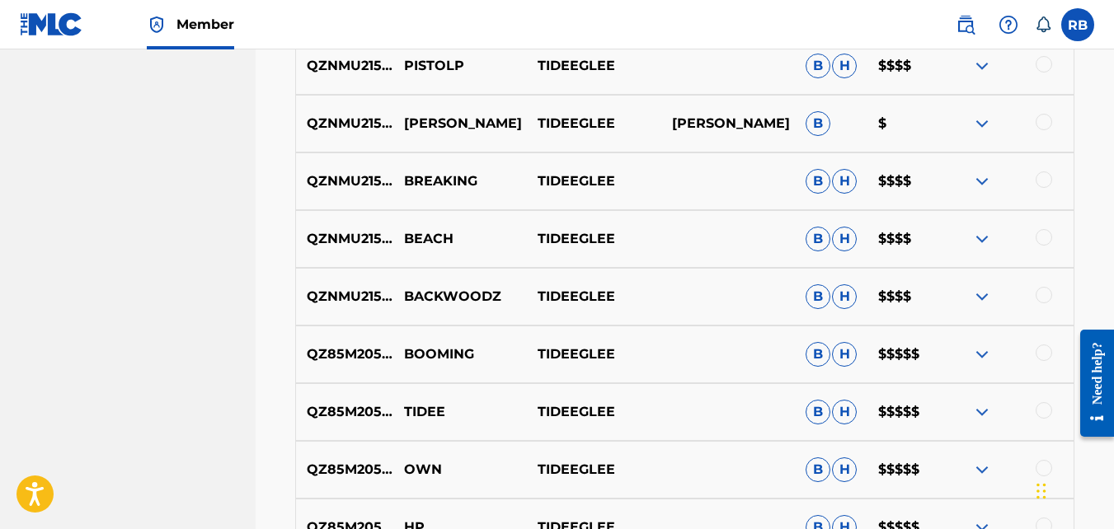
click at [356, 300] on p "QZNMU2153555" at bounding box center [344, 297] width 97 height 20
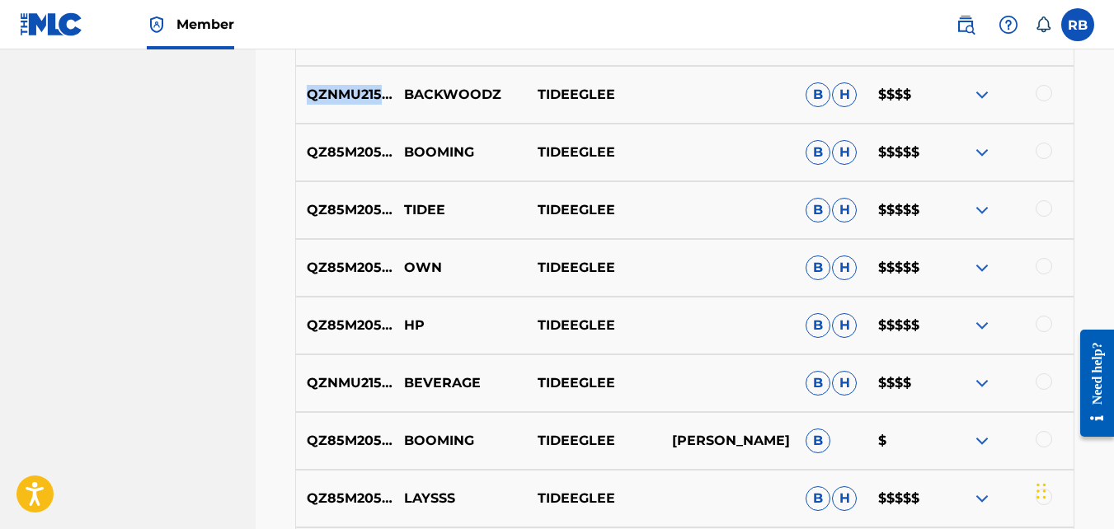
scroll to position [1545, 0]
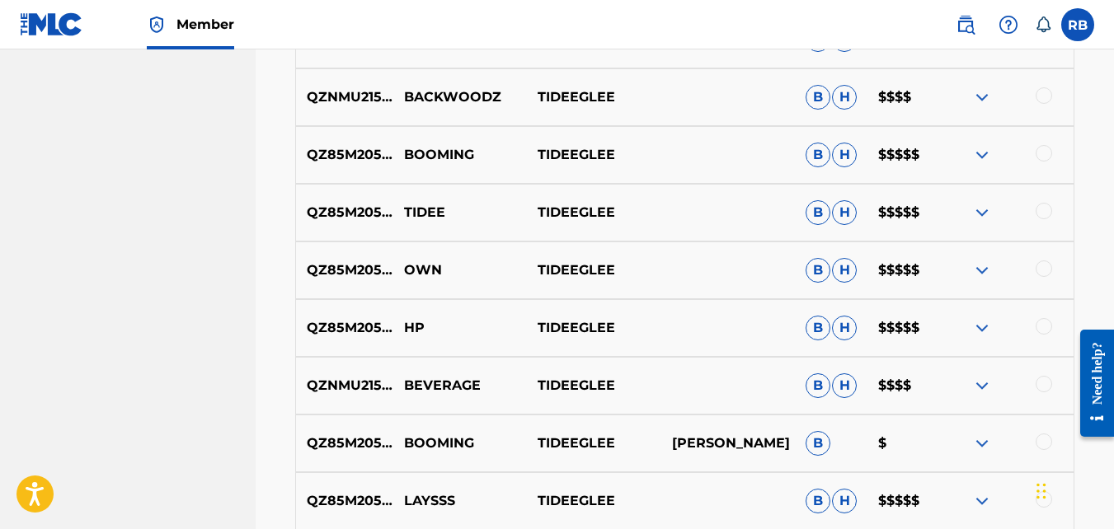
click at [350, 207] on p "QZ85M2056979" at bounding box center [344, 213] width 97 height 20
click at [374, 275] on p "QZ85M2056984" at bounding box center [344, 271] width 97 height 20
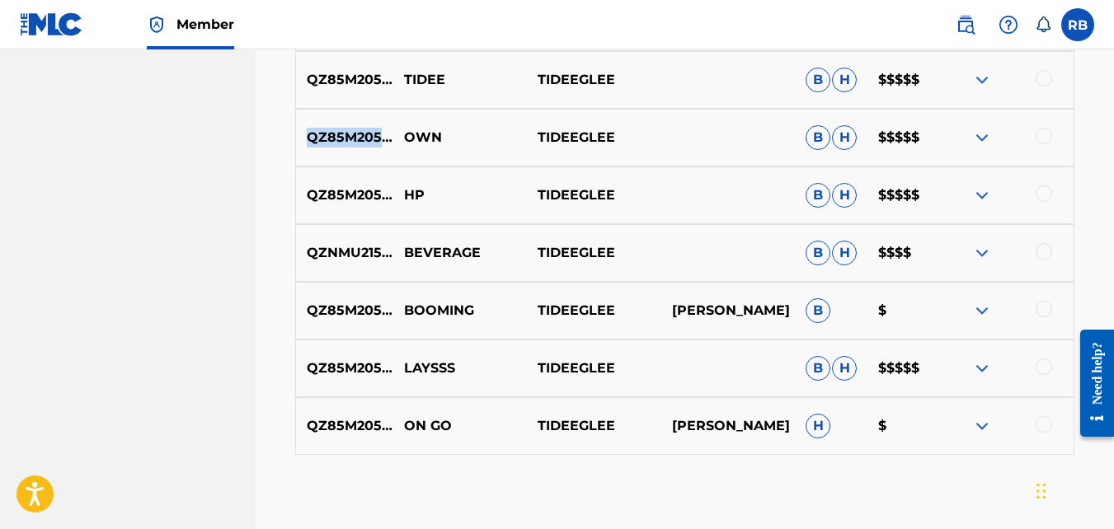
scroll to position [1681, 0]
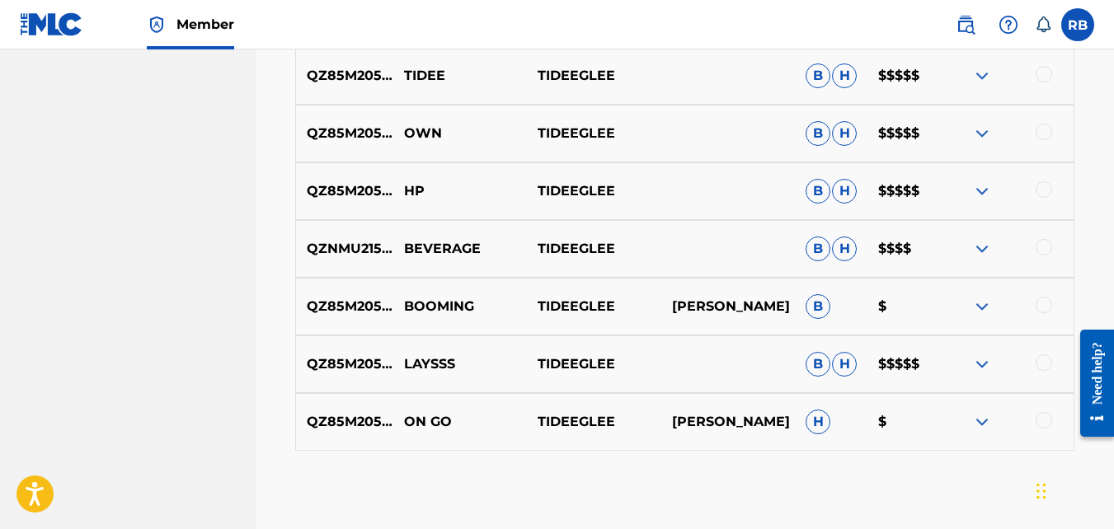
click at [347, 193] on p "QZ85M2056980" at bounding box center [344, 191] width 97 height 20
click at [366, 246] on p "QZNMU2153552" at bounding box center [344, 249] width 97 height 20
click at [355, 361] on p "QZ85M2056981" at bounding box center [344, 365] width 97 height 20
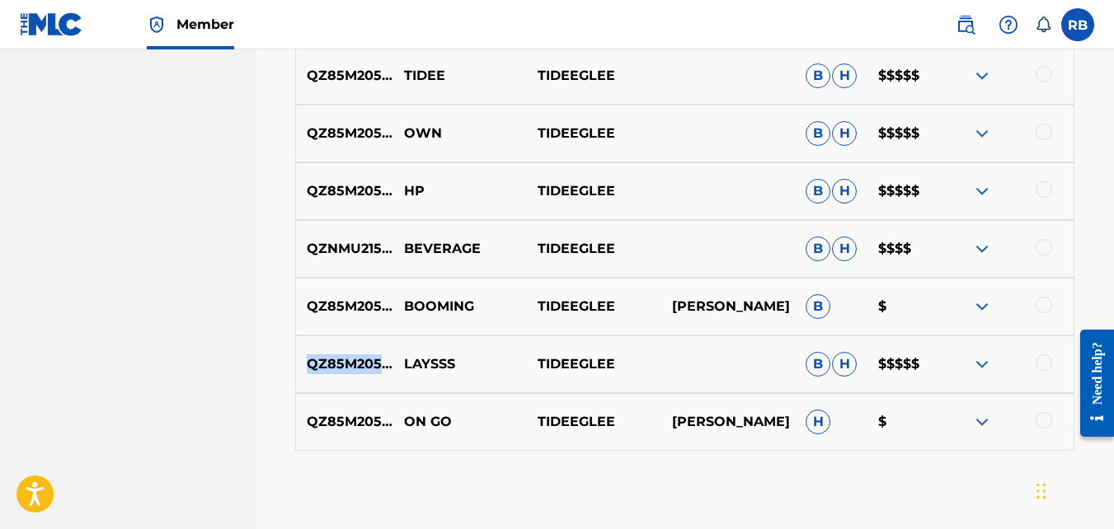
click at [355, 361] on p "QZ85M2056981" at bounding box center [344, 365] width 97 height 20
